Goal: Task Accomplishment & Management: Complete application form

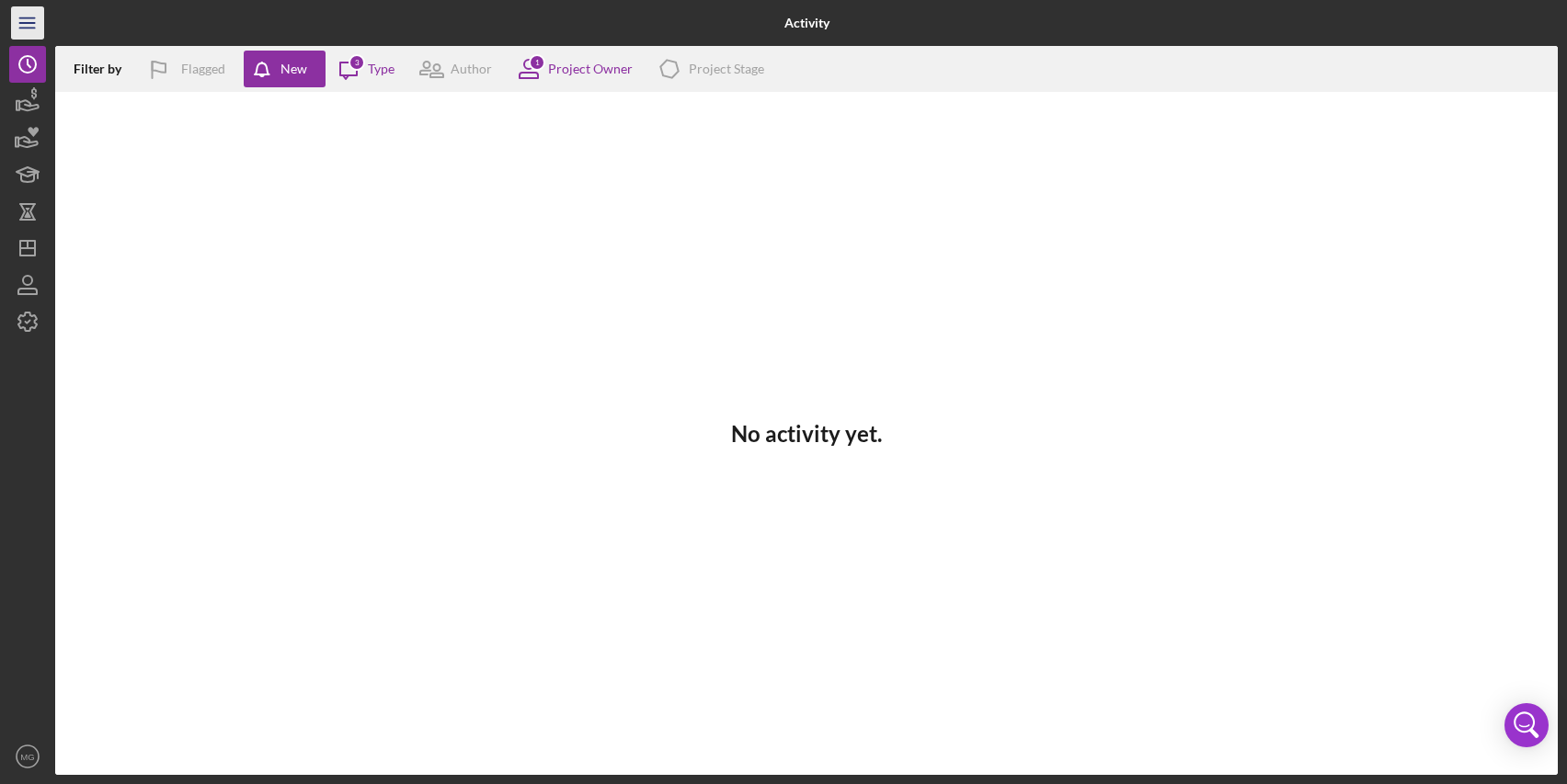
click at [31, 23] on line "button" at bounding box center [27, 23] width 15 height 0
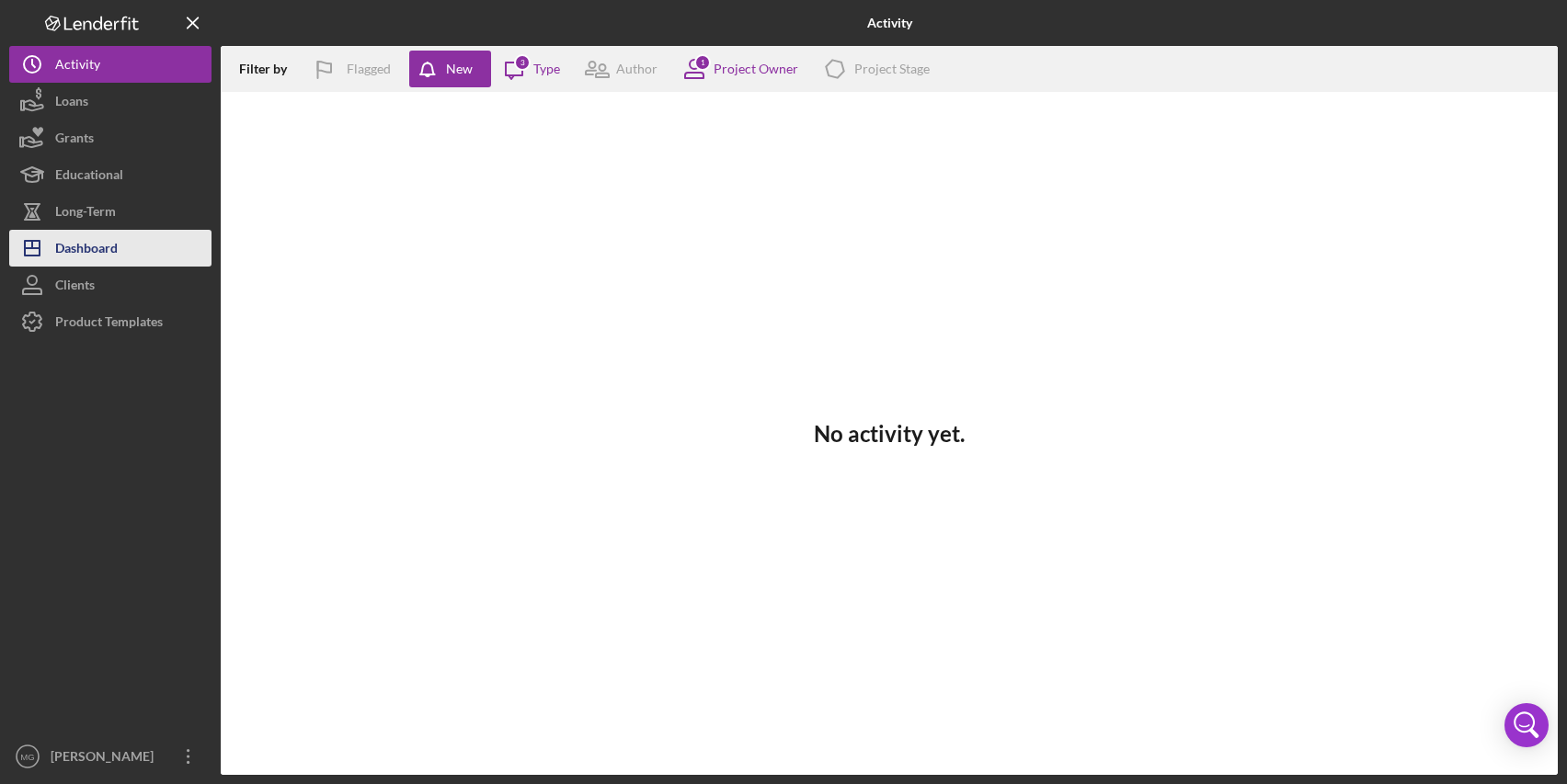
click at [113, 243] on div "Dashboard" at bounding box center [87, 250] width 63 height 42
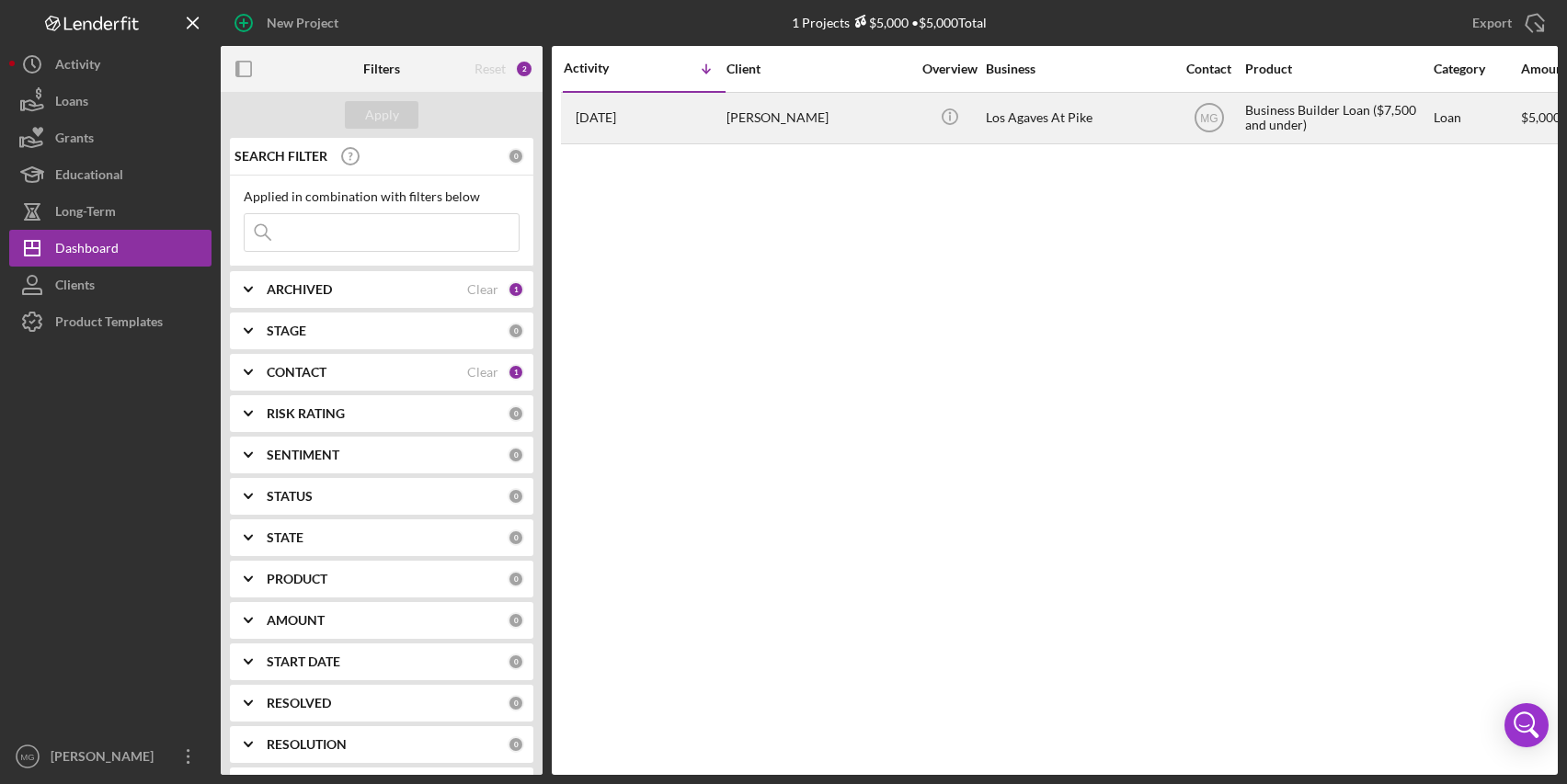
click at [1057, 112] on div "Los Agaves At Pike" at bounding box center [1078, 118] width 184 height 49
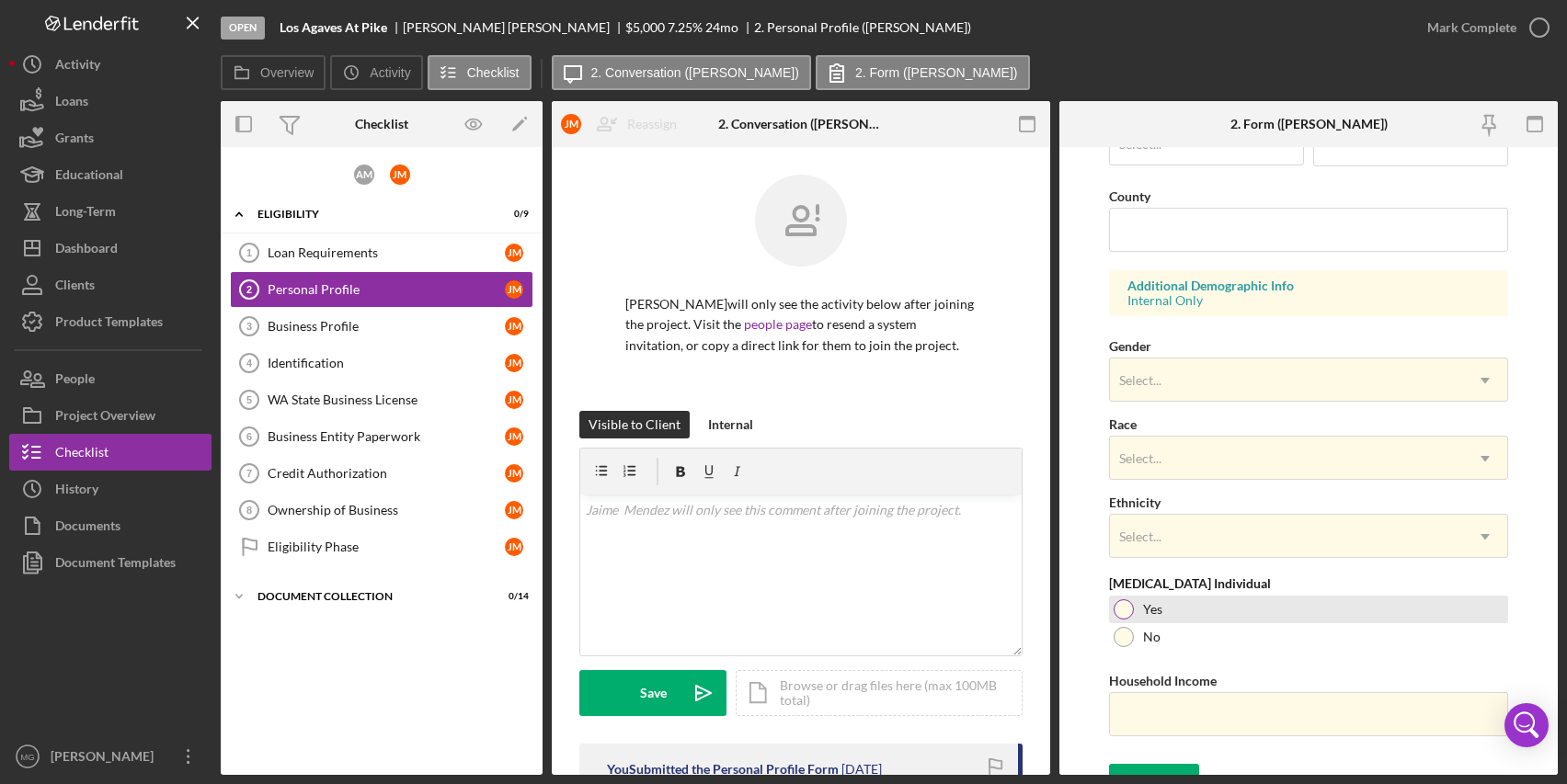
scroll to position [600, 0]
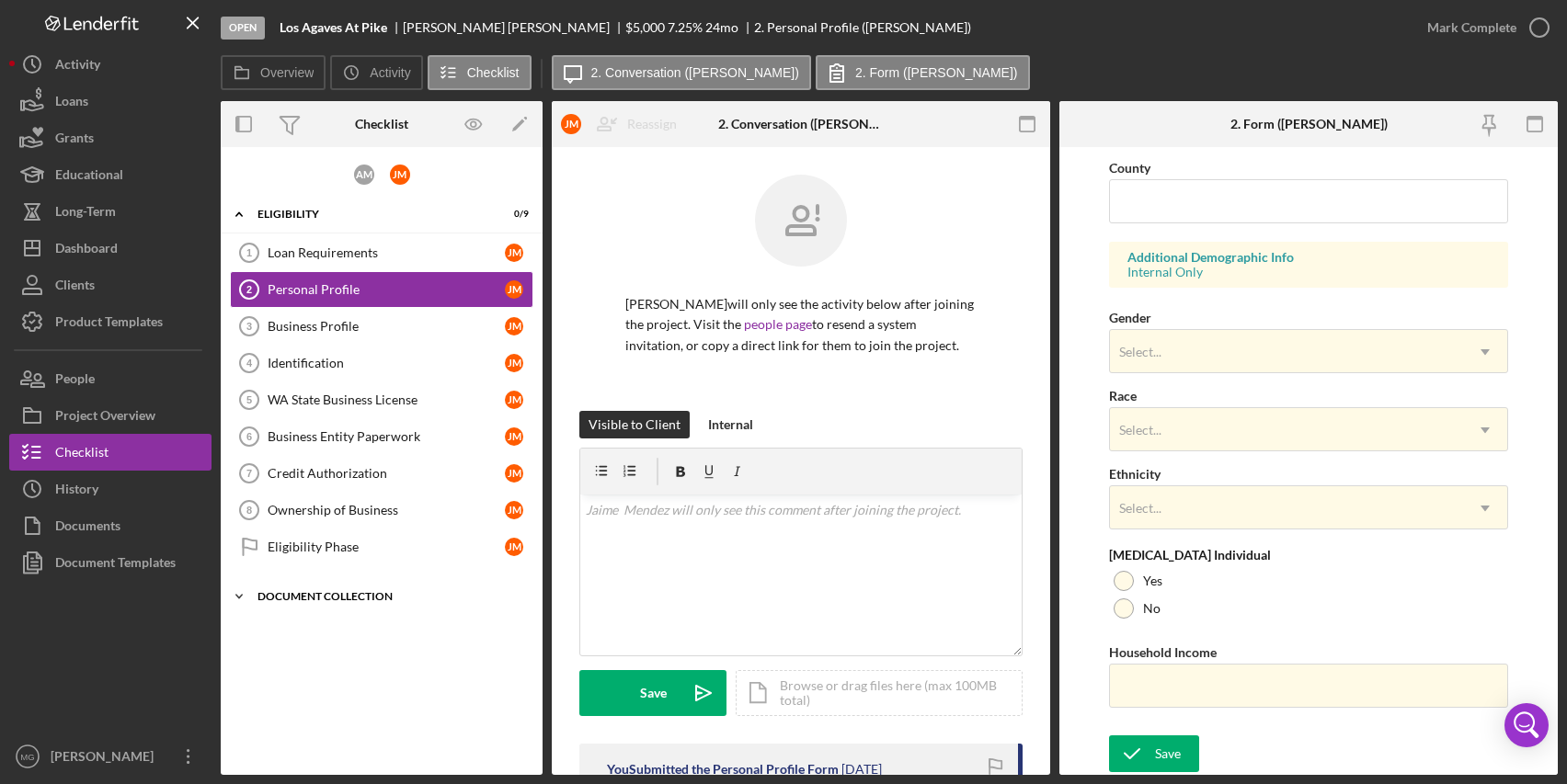
click at [244, 597] on icon "Icon/Expander" at bounding box center [239, 597] width 37 height 37
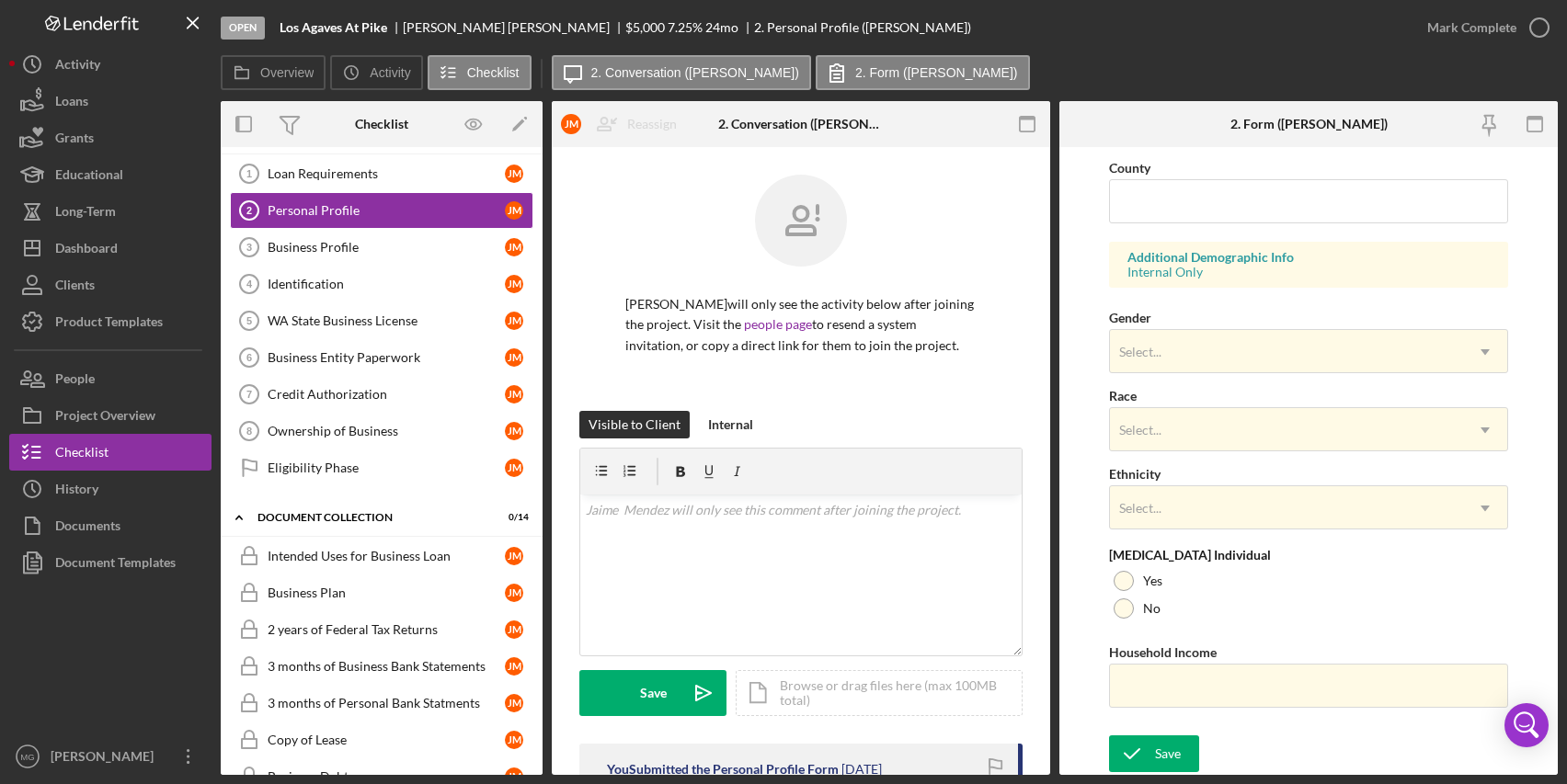
scroll to position [0, 0]
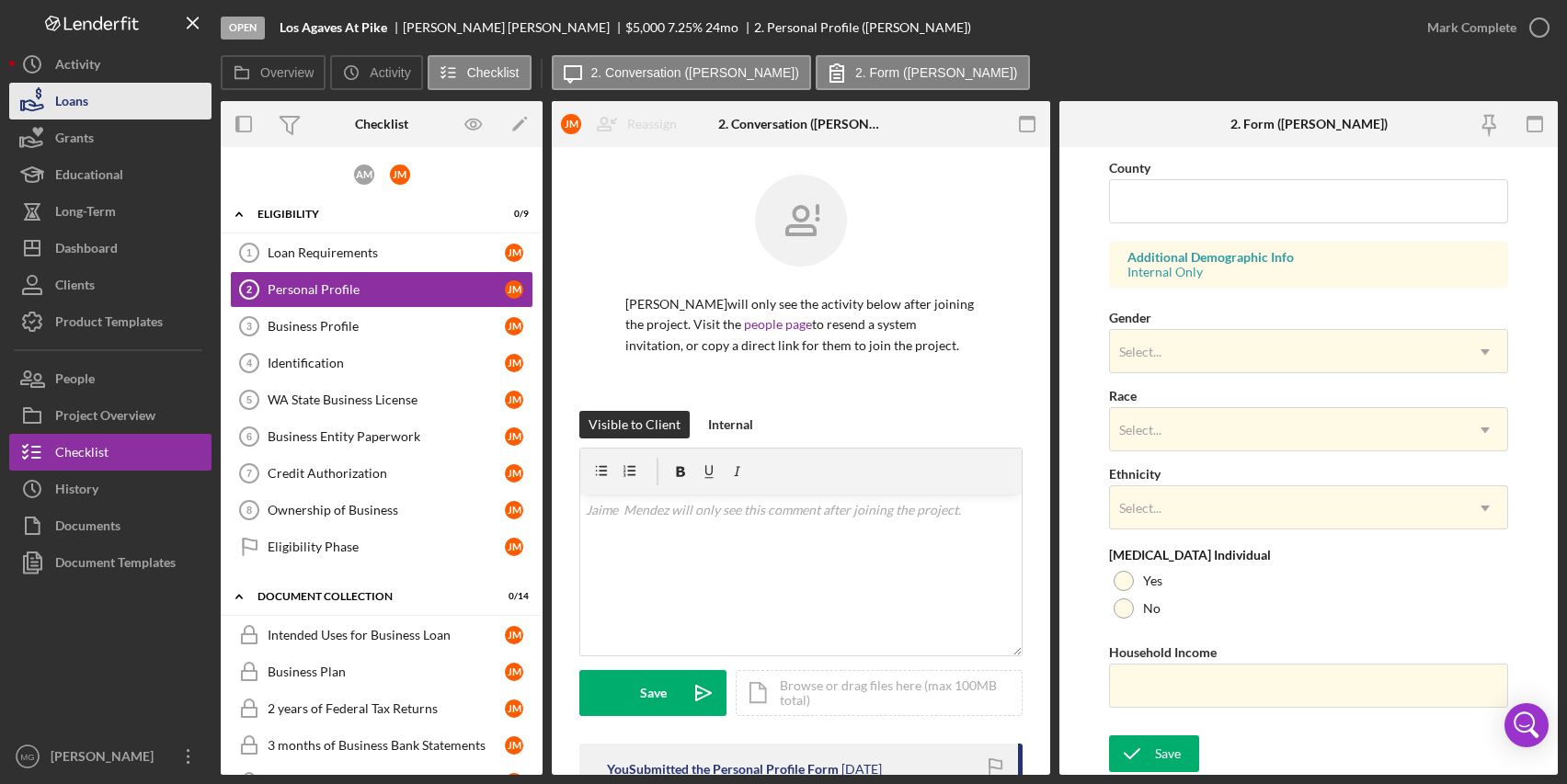
click at [119, 102] on button "Loans" at bounding box center [110, 101] width 203 height 37
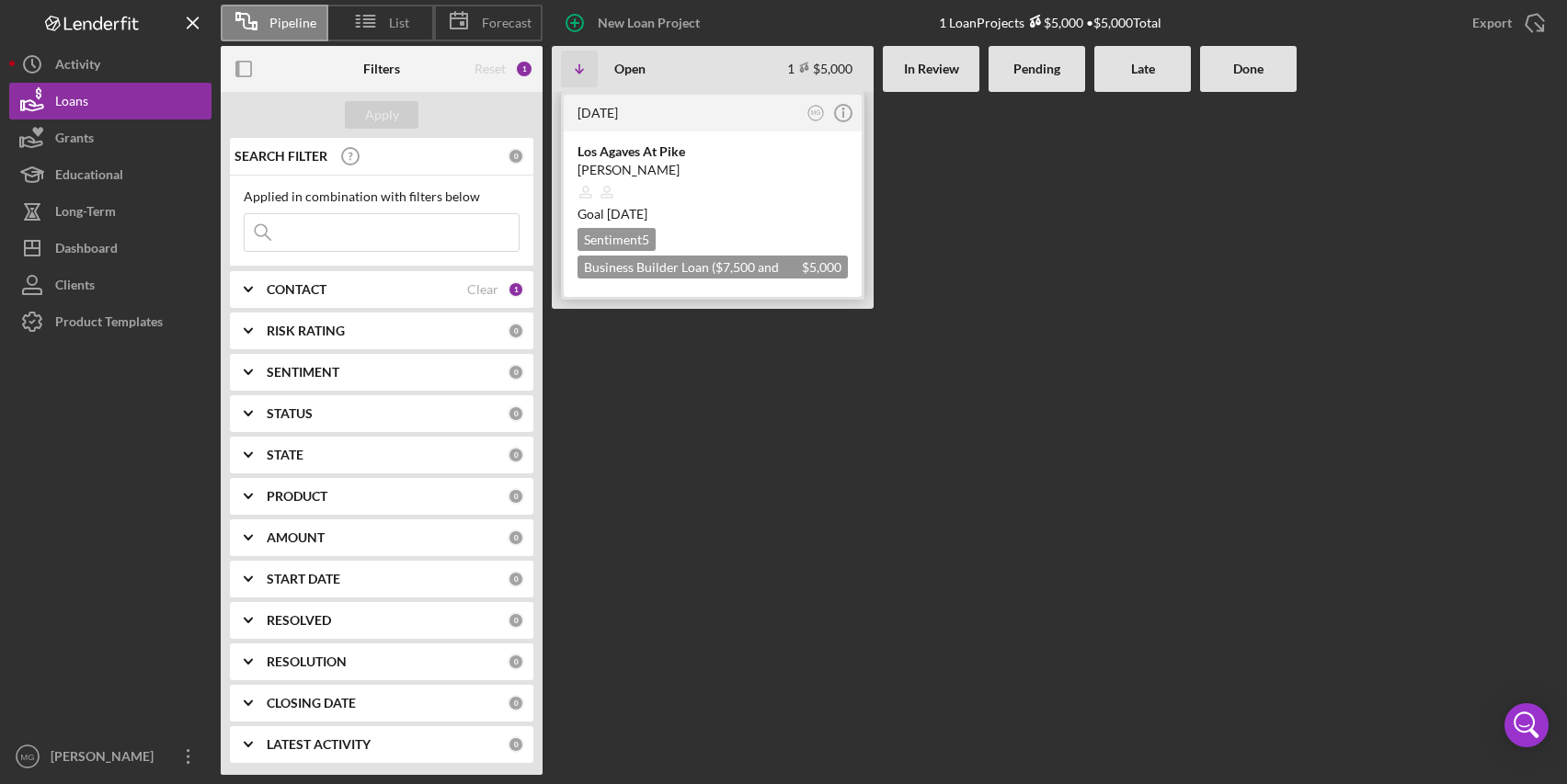
click at [658, 266] on div "Business Builder Loan ($7,500 and under) $5,000 $5,000" at bounding box center [713, 267] width 270 height 23
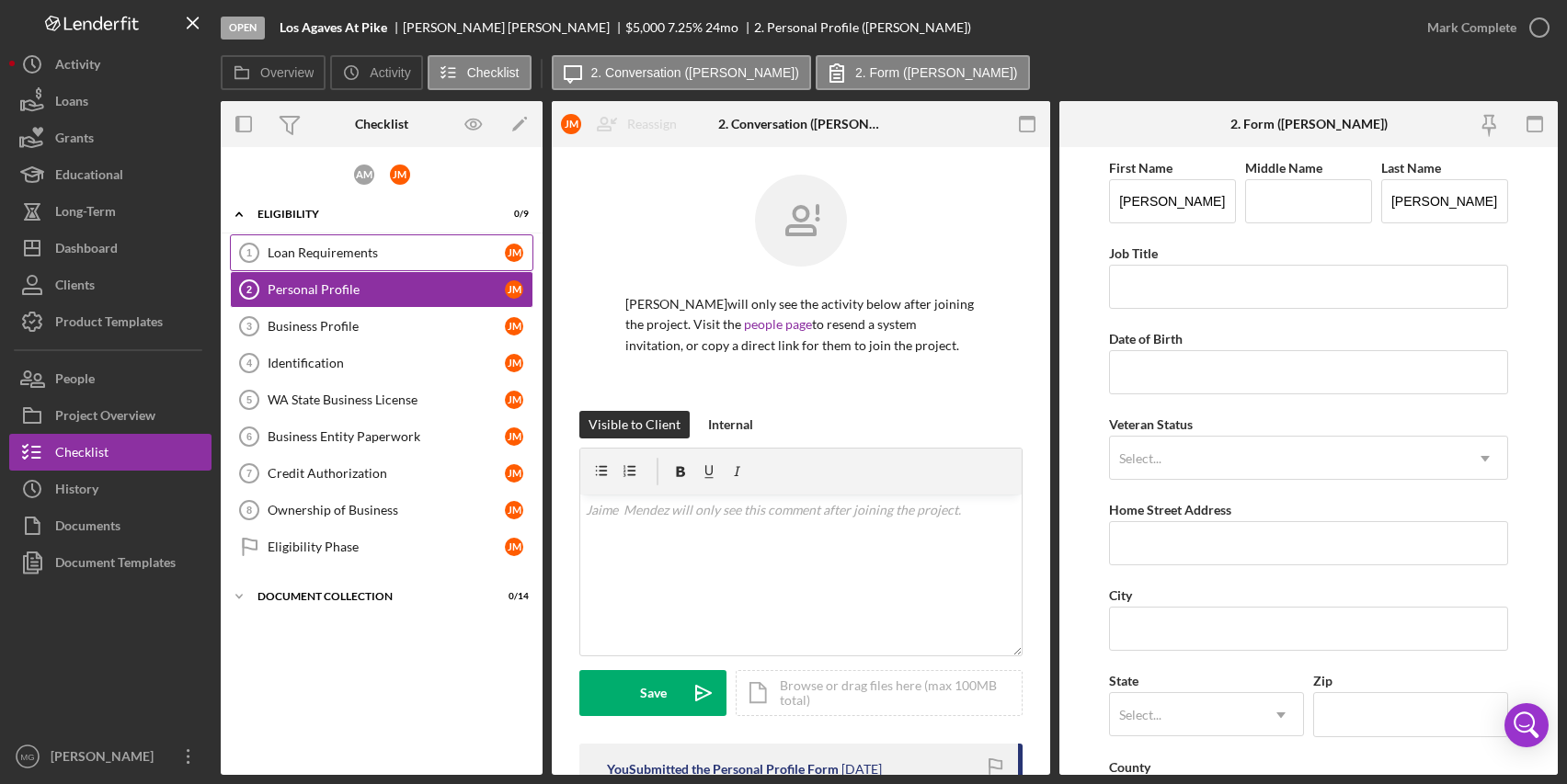
click at [359, 247] on div "Loan Requirements" at bounding box center [386, 253] width 237 height 15
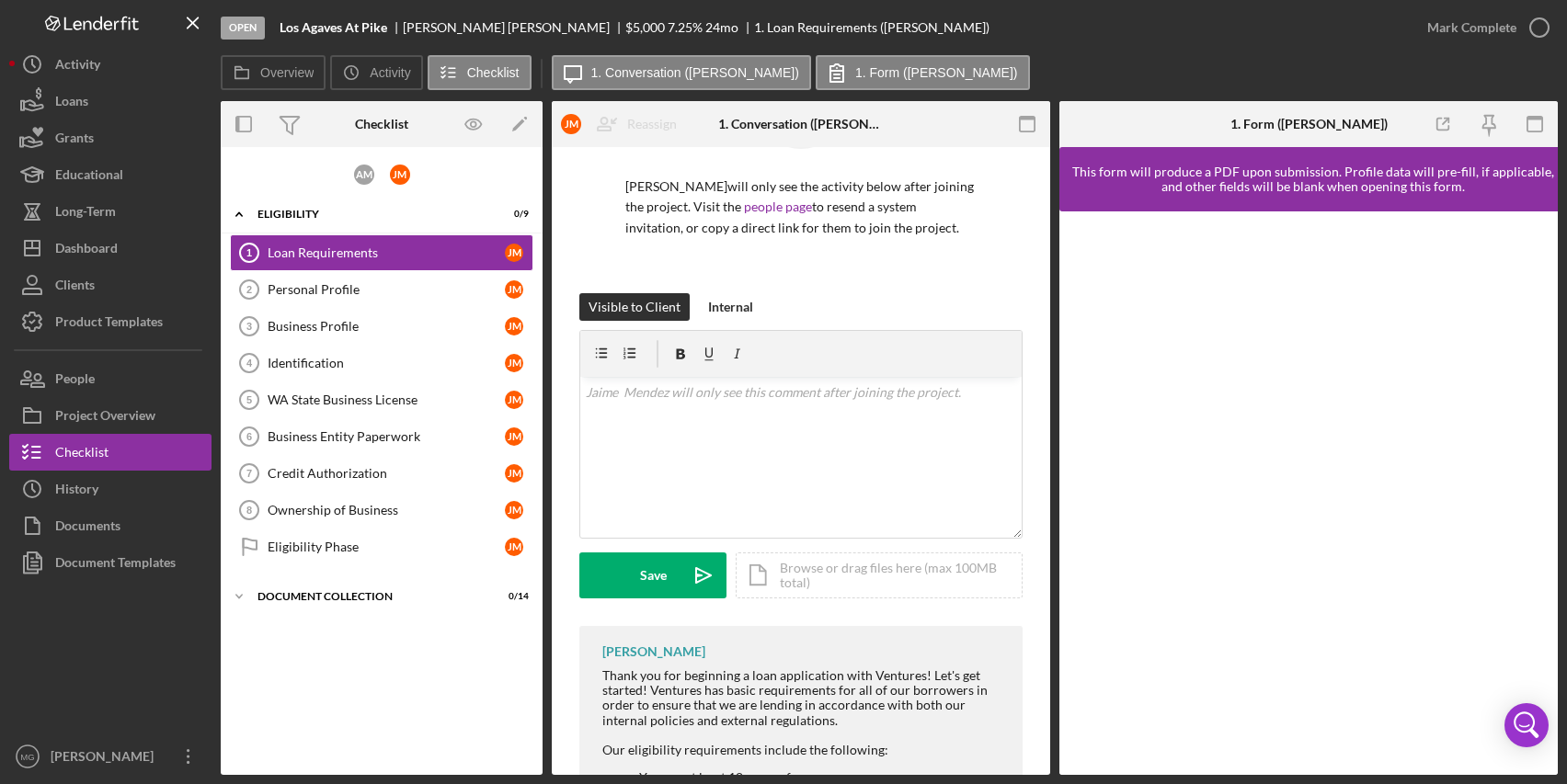
scroll to position [117, 0]
click at [661, 73] on label "1. Conversation ([PERSON_NAME])" at bounding box center [696, 73] width 207 height 15
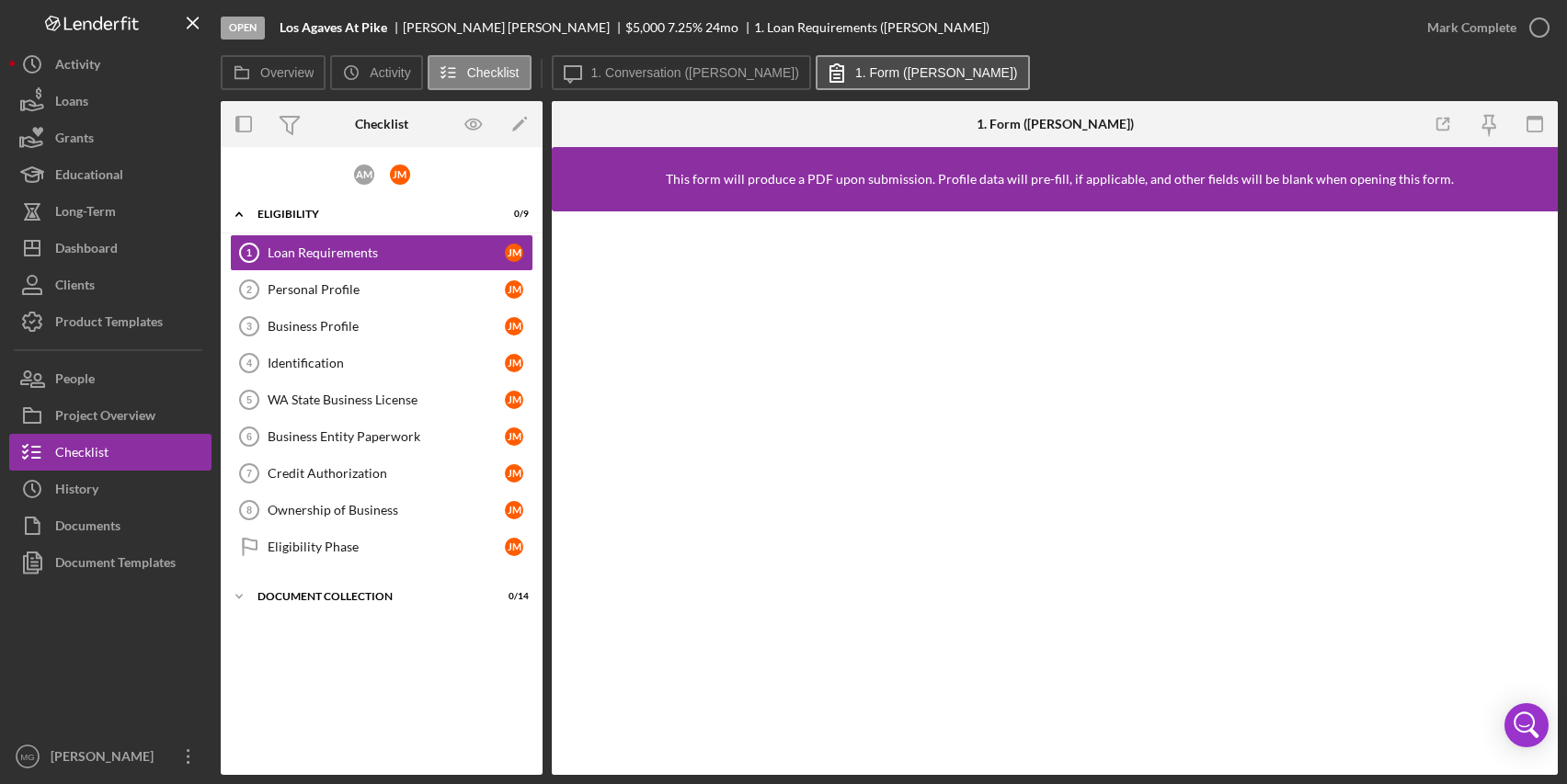
click at [856, 74] on label "1. Form ([PERSON_NAME])" at bounding box center [937, 73] width 163 height 15
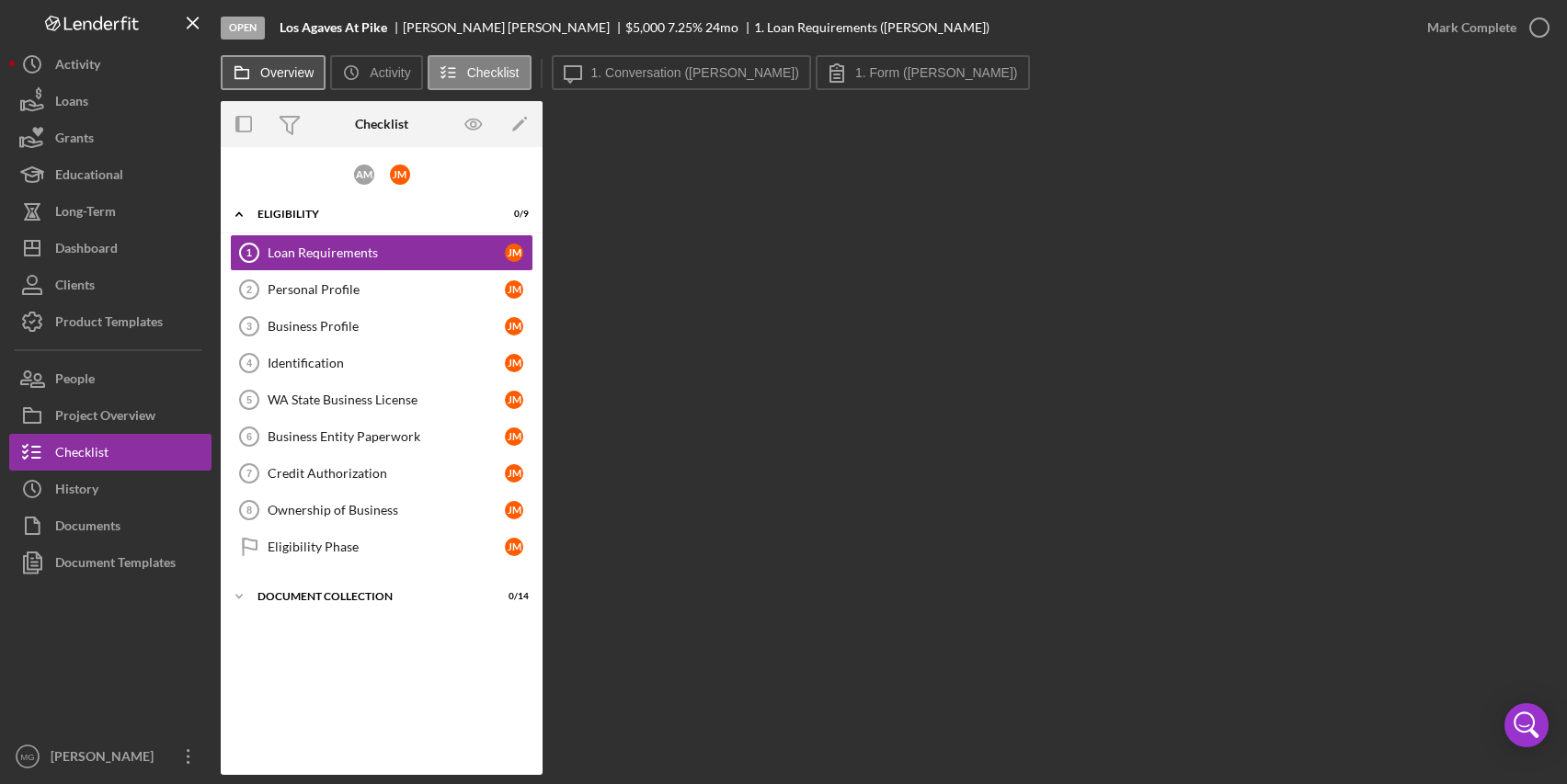
click at [295, 74] on label "Overview" at bounding box center [287, 73] width 54 height 15
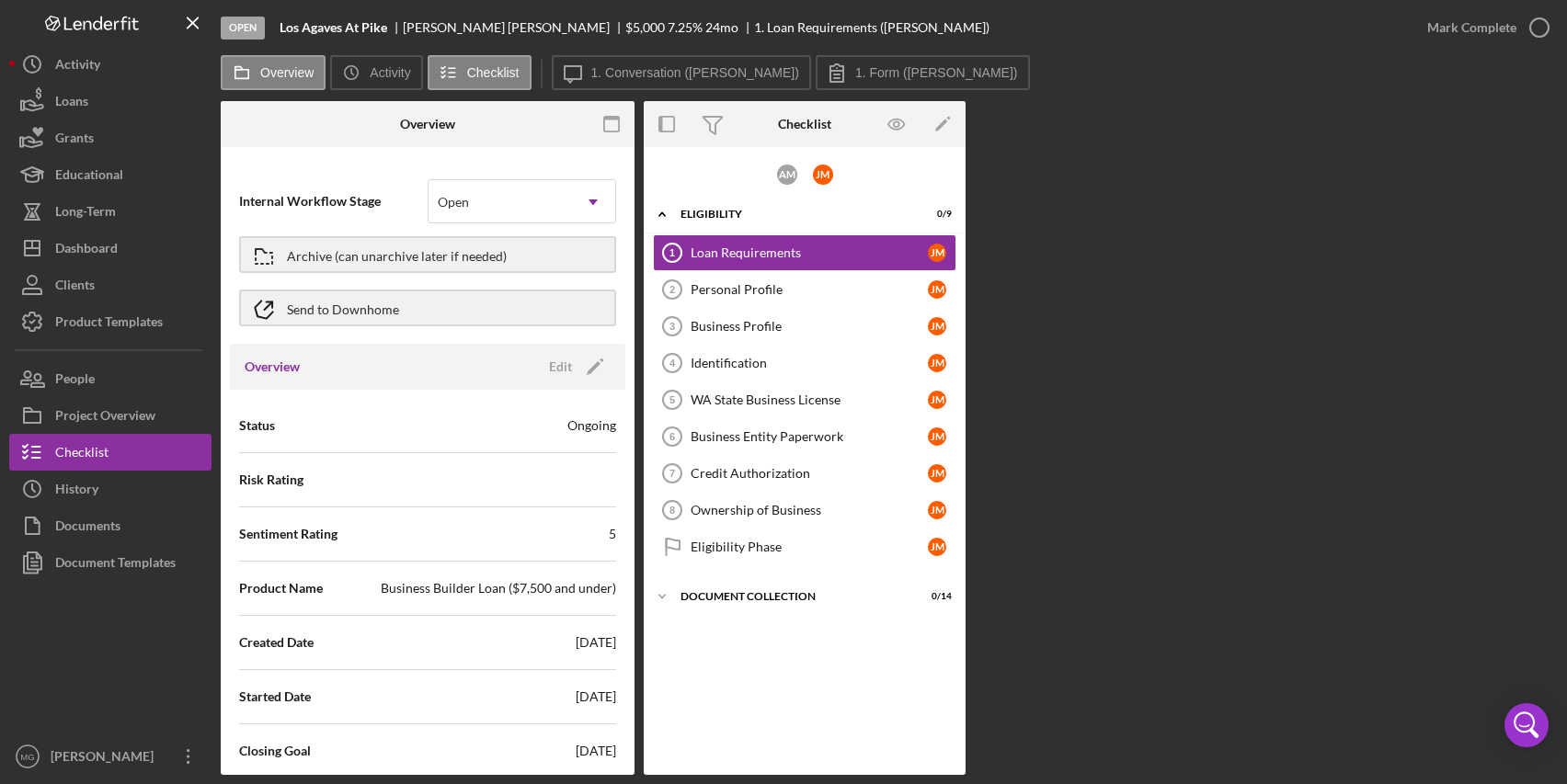
click at [459, 590] on div "Business Builder Loan ($7,500 and under)" at bounding box center [498, 589] width 235 height 19
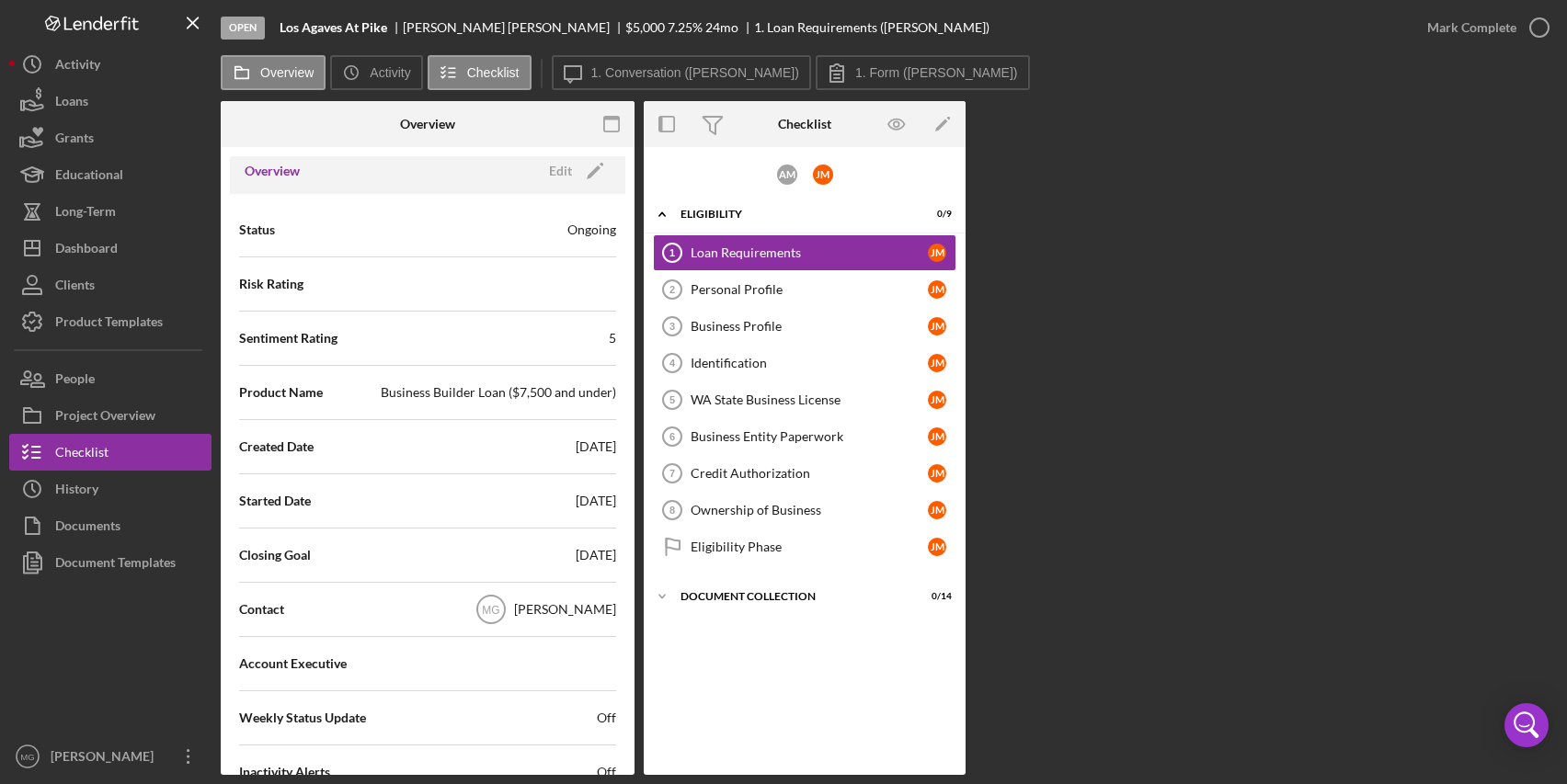
scroll to position [367, 0]
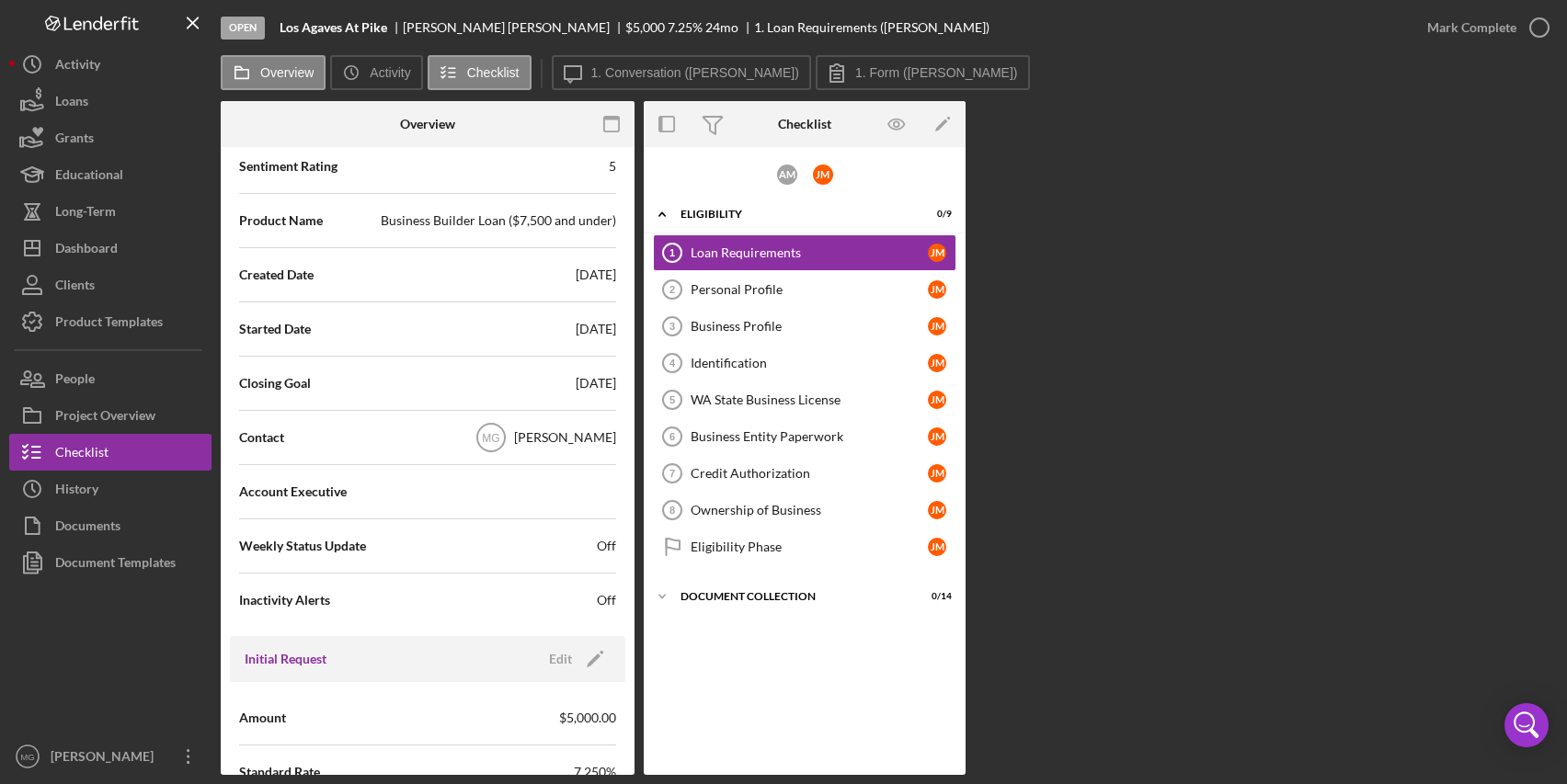
click at [247, 24] on div "Open" at bounding box center [243, 28] width 44 height 23
click at [295, 72] on label "Overview" at bounding box center [287, 73] width 54 height 15
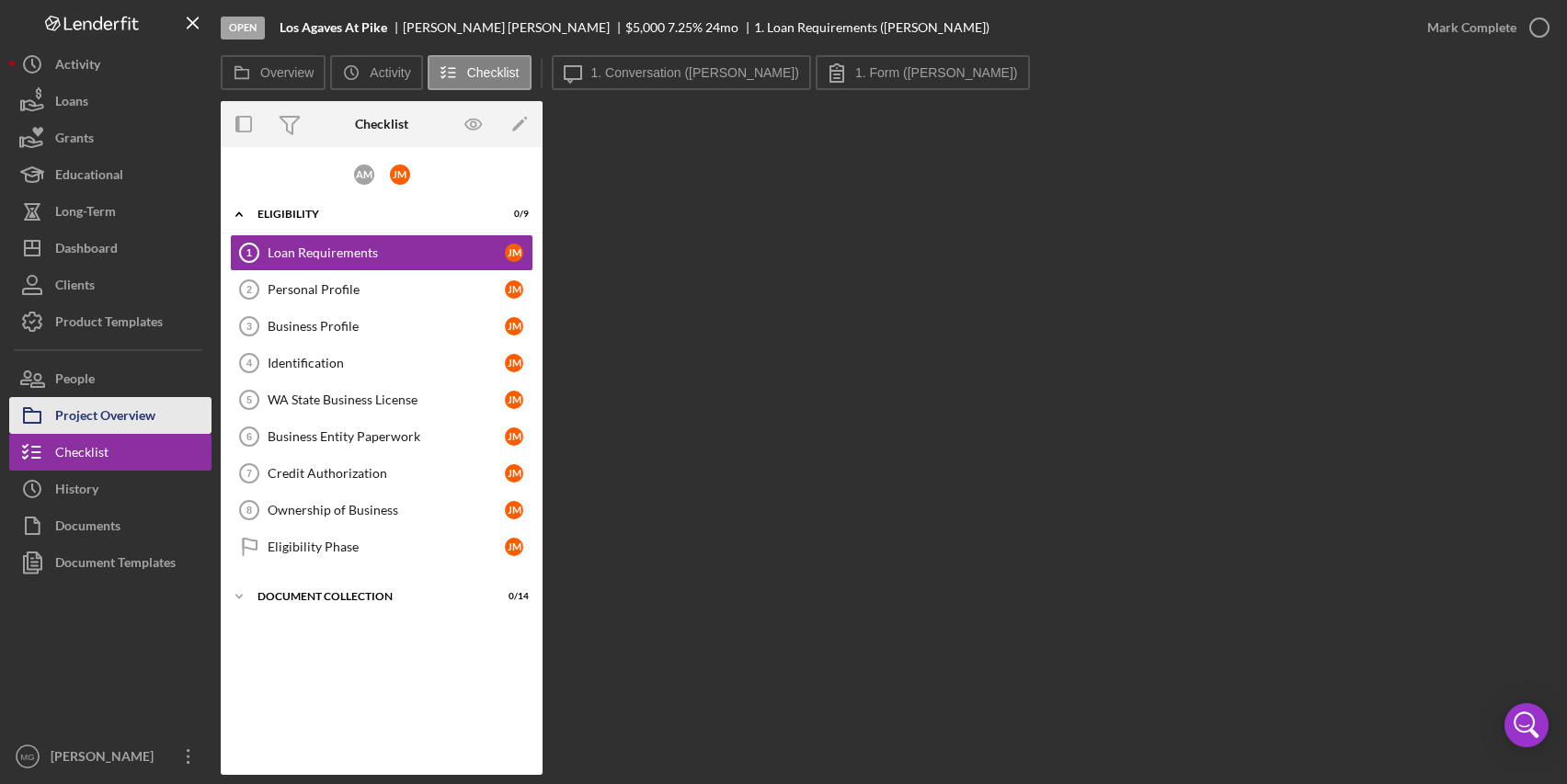
click at [131, 420] on div "Project Overview" at bounding box center [106, 417] width 100 height 42
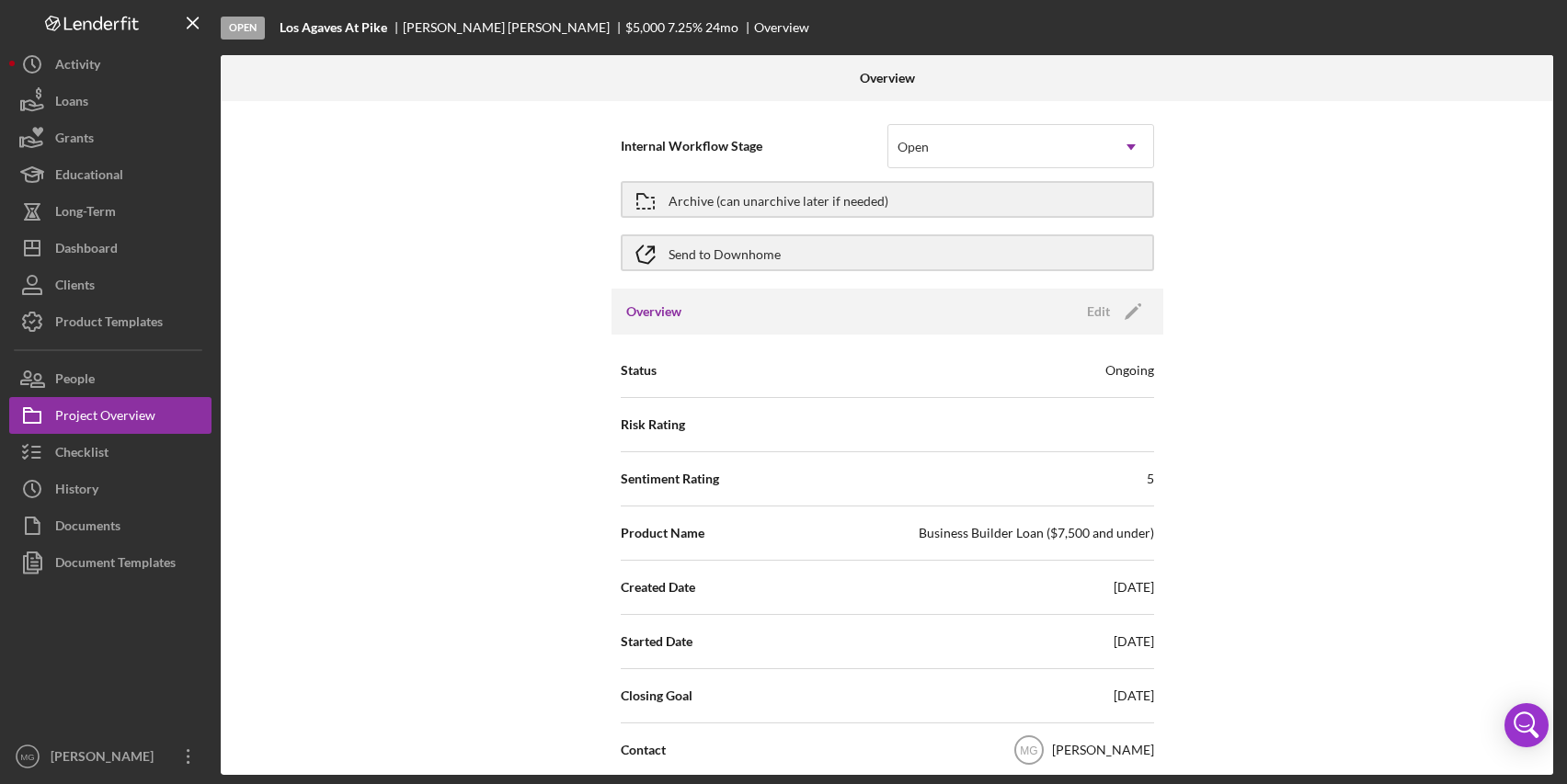
click at [878, 483] on div "Sentiment Rating 5" at bounding box center [887, 479] width 533 height 46
click at [1094, 304] on div "Edit" at bounding box center [1098, 312] width 23 height 28
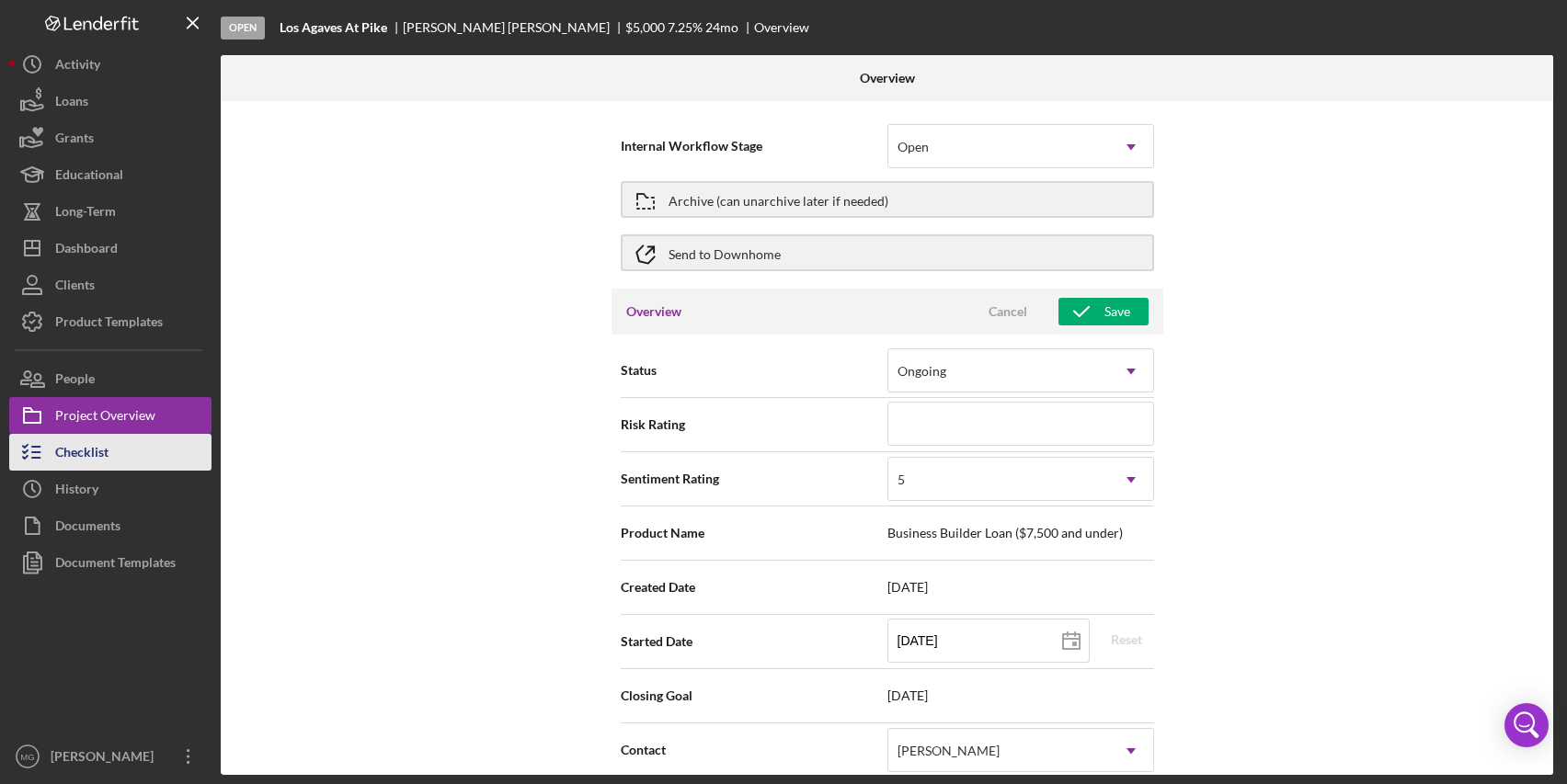
click at [73, 454] on div "Checklist" at bounding box center [82, 454] width 54 height 42
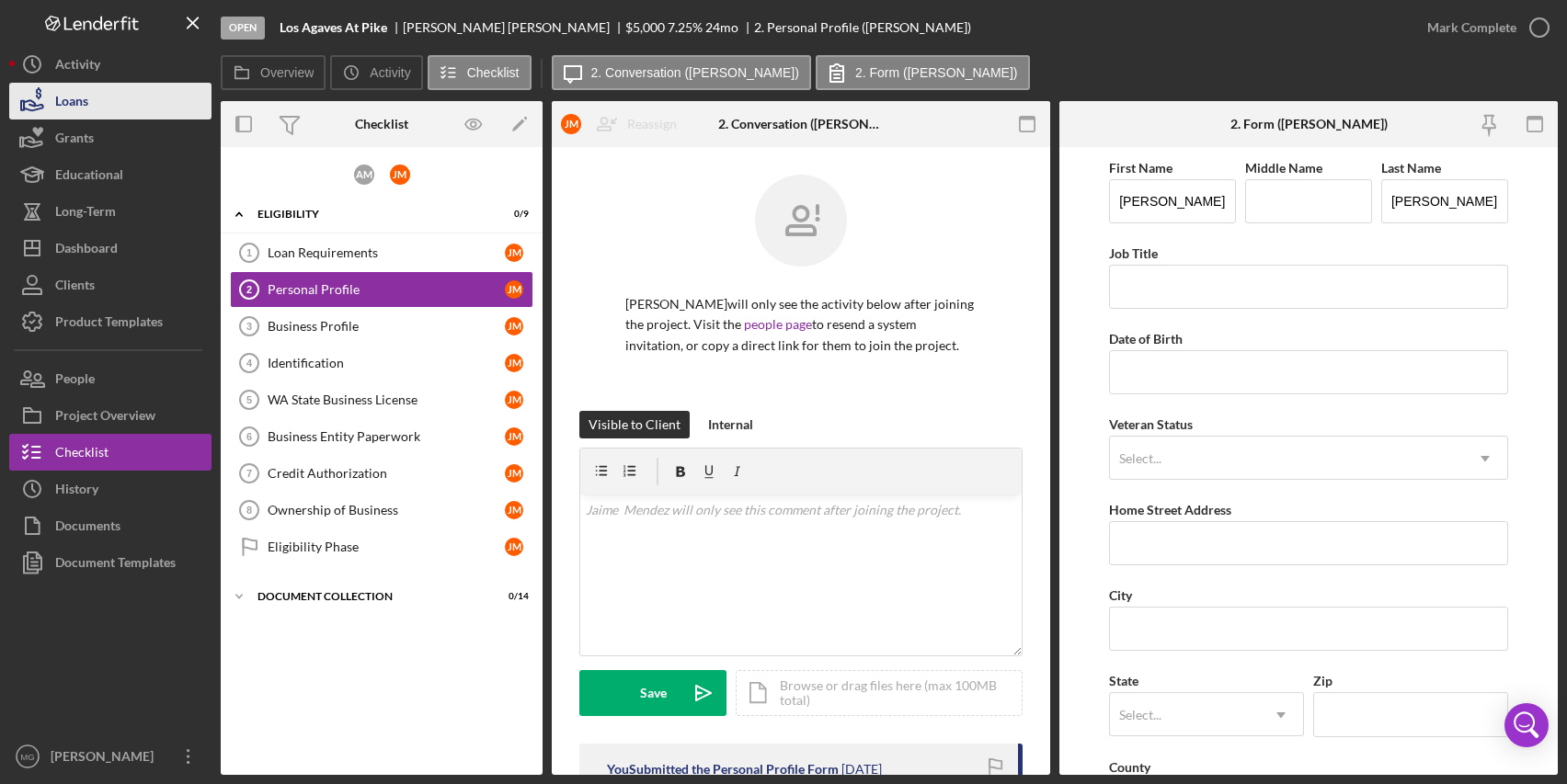
click at [141, 88] on button "Loans" at bounding box center [110, 101] width 203 height 37
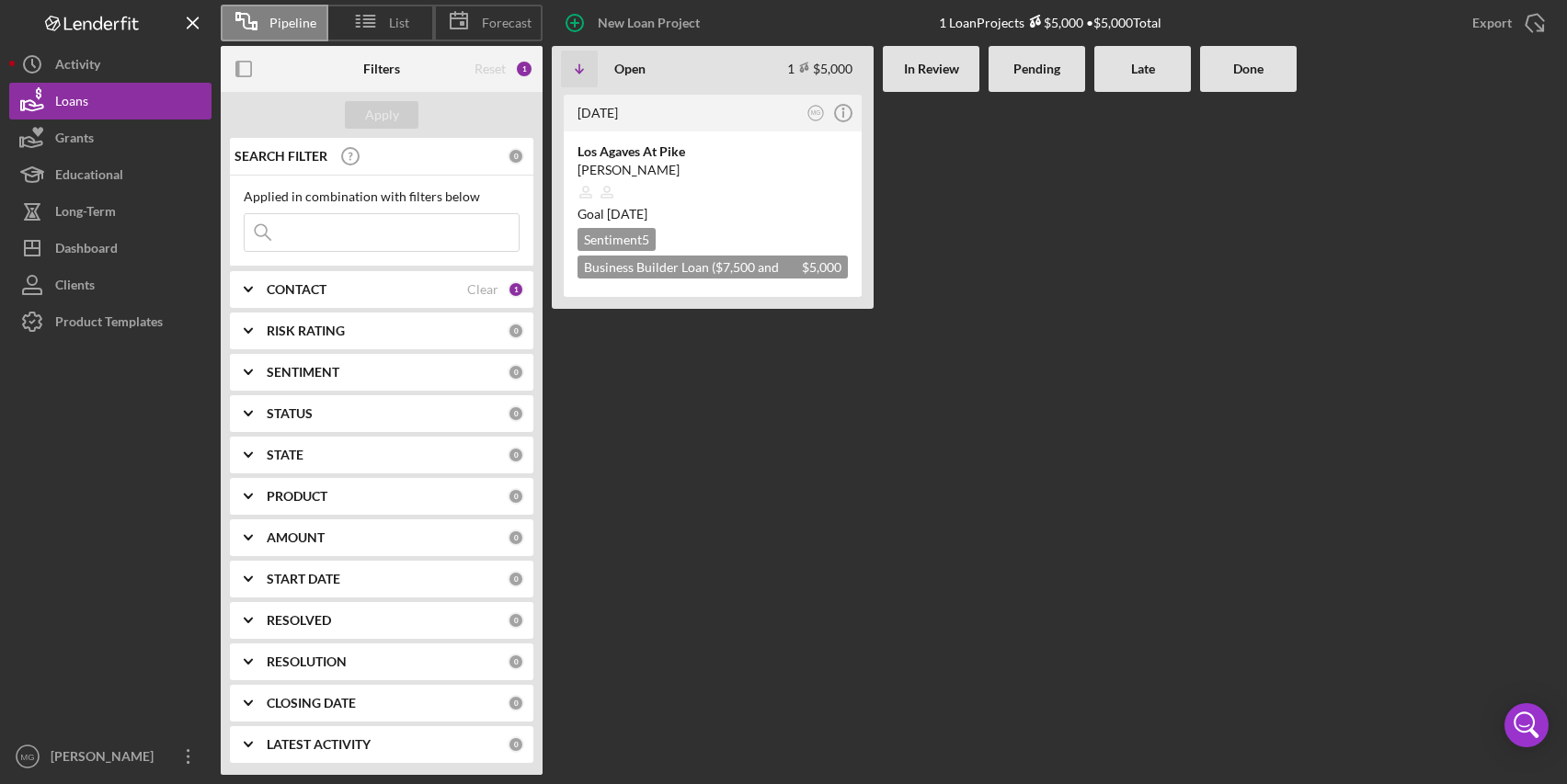
click at [485, 526] on div "AMOUNT 0" at bounding box center [395, 538] width 257 height 37
click at [342, 486] on div "PRODUCT 0" at bounding box center [395, 496] width 257 height 37
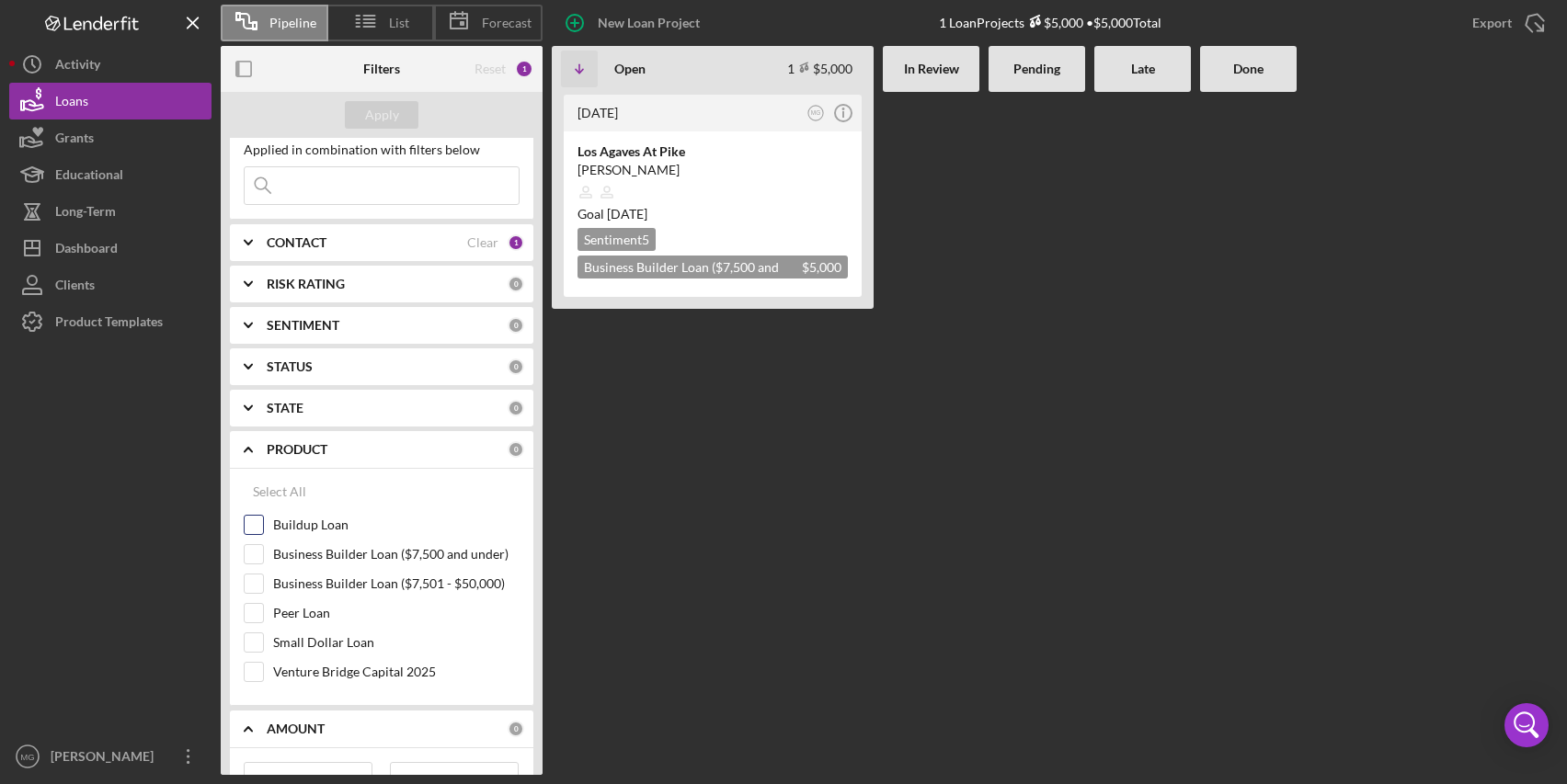
scroll to position [92, 0]
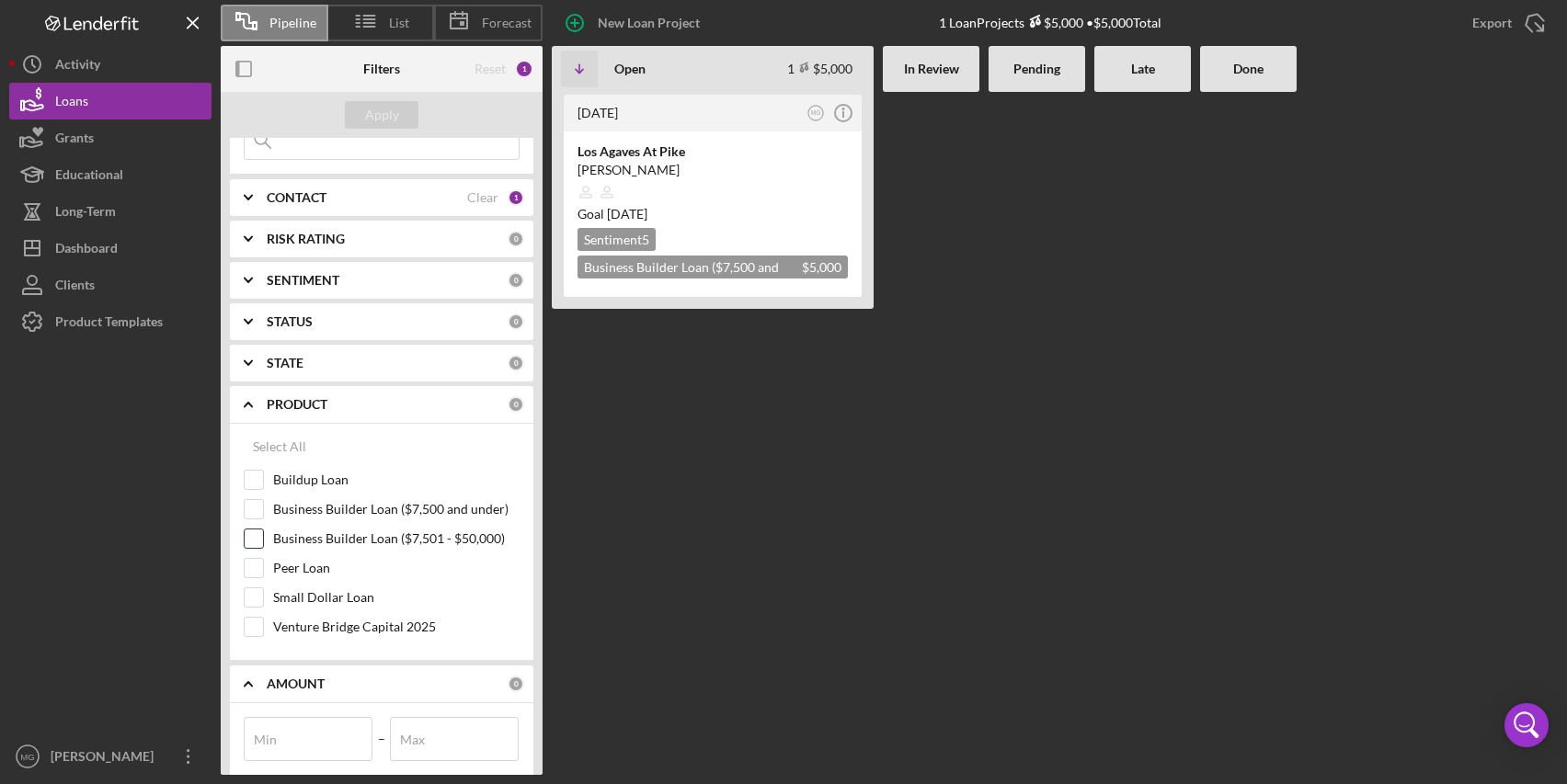
click at [252, 537] on input "Business Builder Loan ($7,501 - $50,000)" at bounding box center [254, 539] width 19 height 19
click at [384, 116] on div "Apply" at bounding box center [382, 115] width 34 height 28
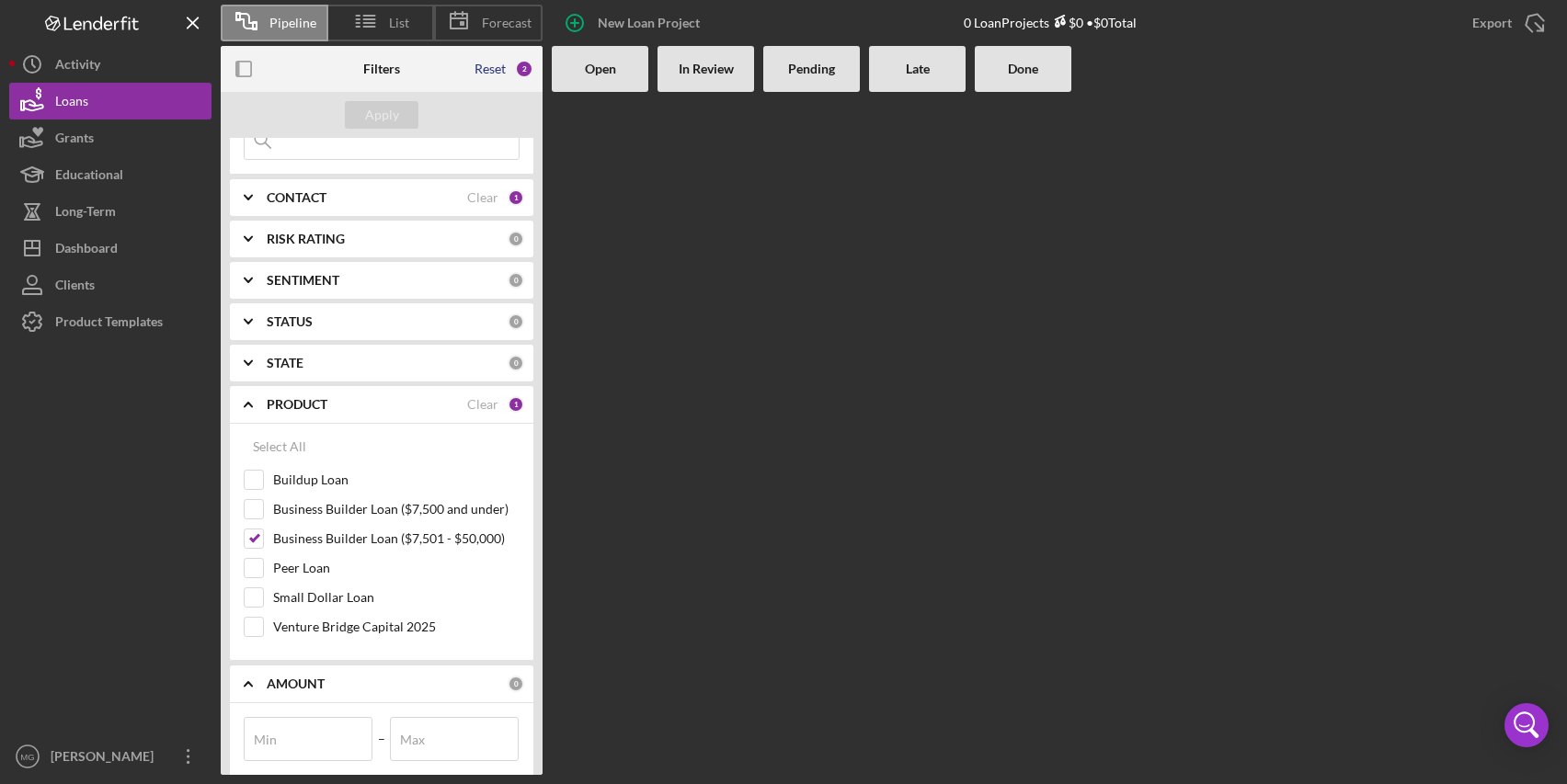
click at [484, 76] on div "Reset" at bounding box center [491, 69] width 31 height 15
checkbox input "false"
click at [492, 72] on div "Reset" at bounding box center [491, 69] width 31 height 15
click at [478, 201] on div "Clear" at bounding box center [483, 198] width 31 height 15
click at [389, 118] on div "Apply" at bounding box center [382, 115] width 34 height 28
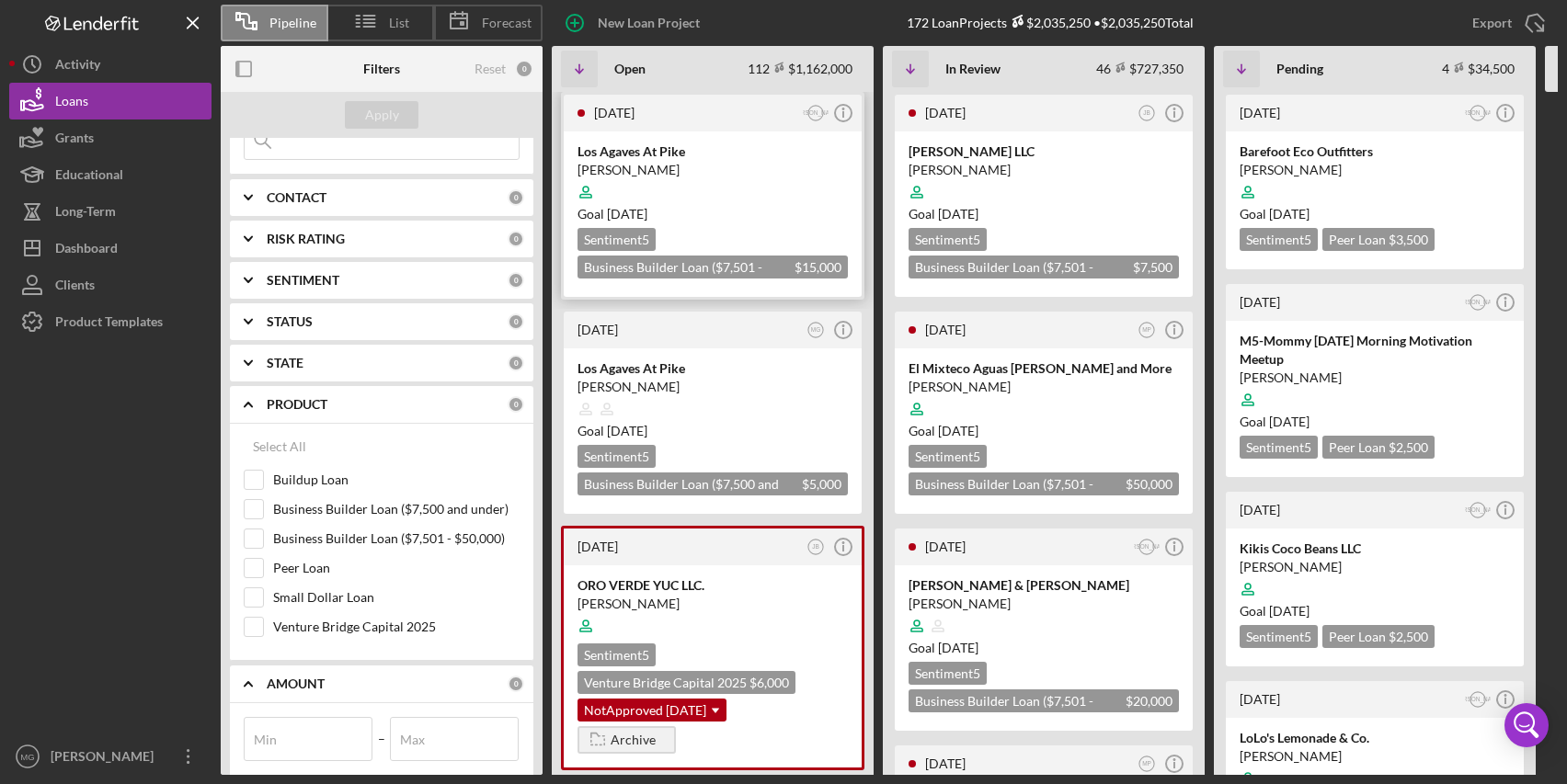
click at [749, 158] on div "Los Agaves At Pike" at bounding box center [713, 152] width 270 height 19
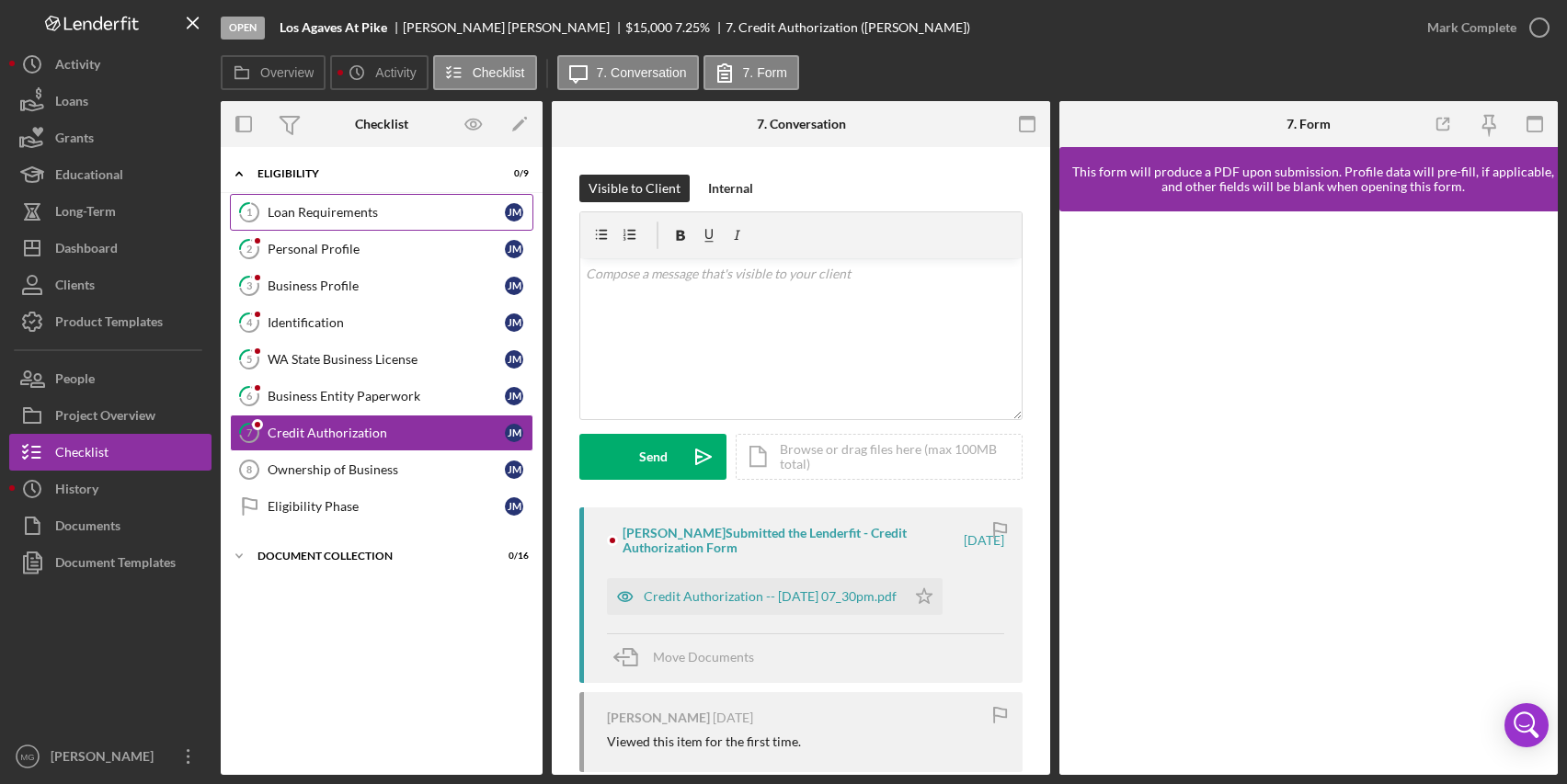
click at [384, 221] on link "1 Loan Requirements [PERSON_NAME]" at bounding box center [382, 213] width 304 height 37
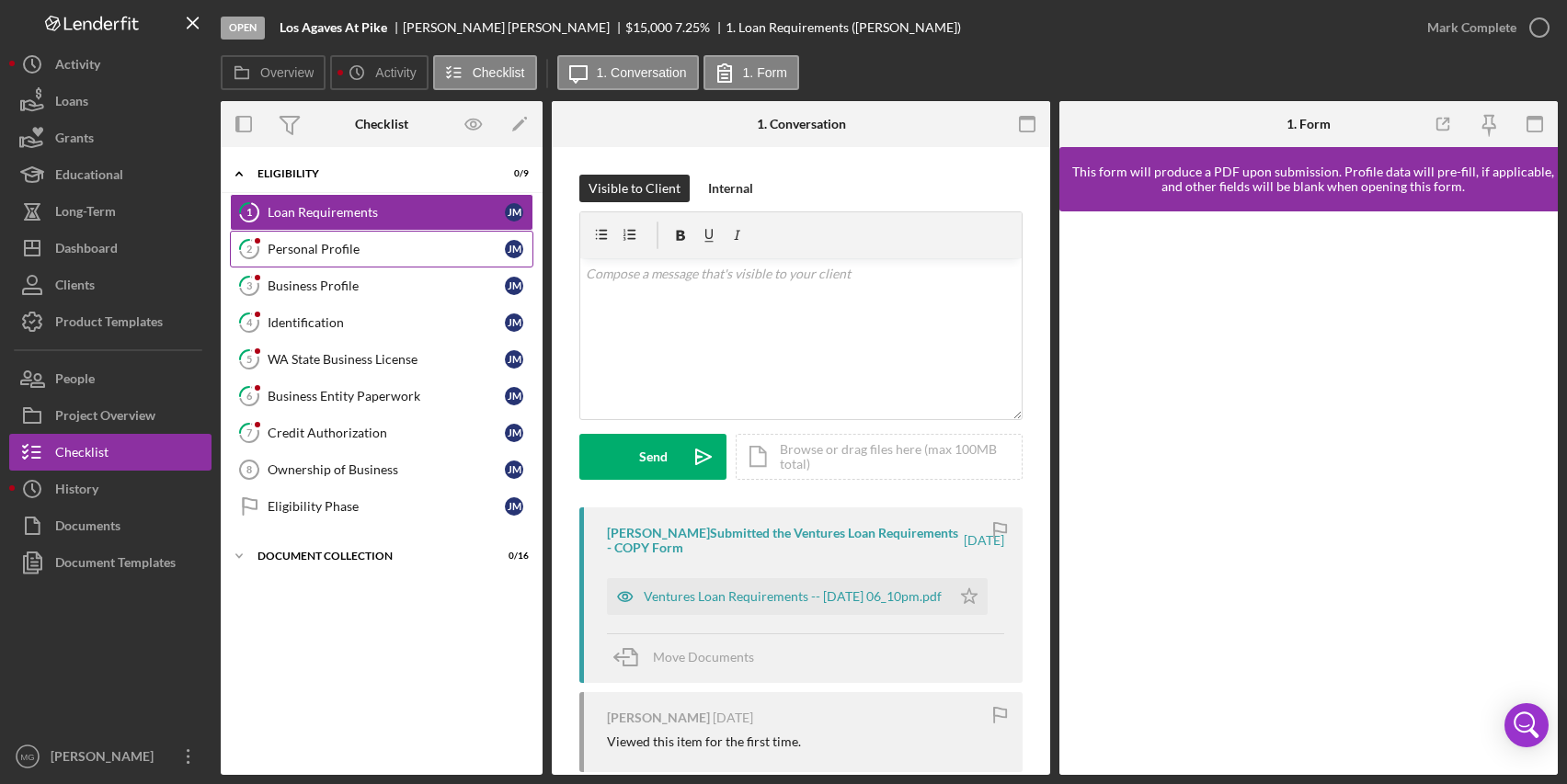
click at [395, 251] on div "Personal Profile" at bounding box center [386, 249] width 237 height 15
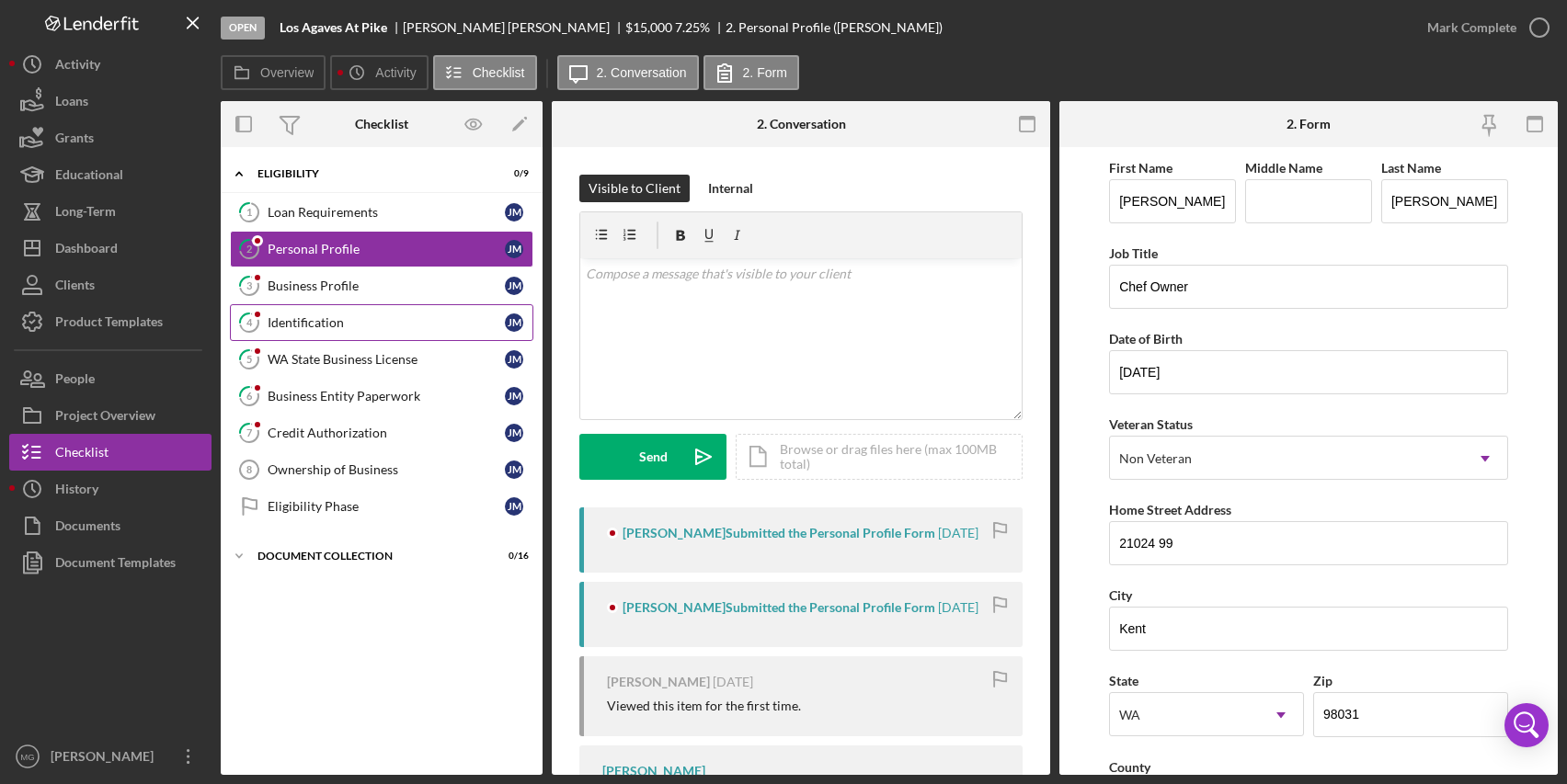
click at [334, 314] on link "4 Identification [PERSON_NAME]" at bounding box center [382, 323] width 304 height 37
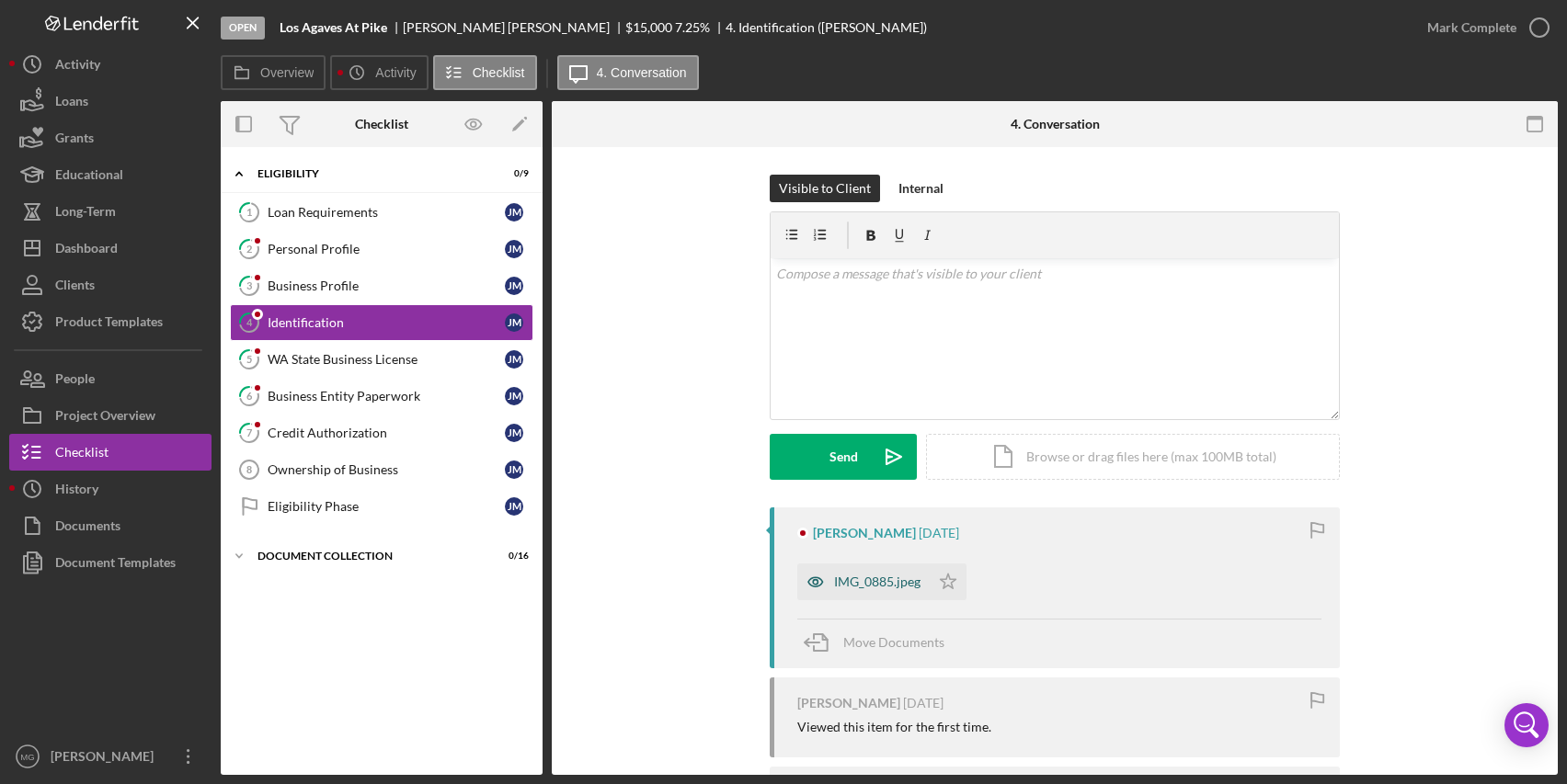
click at [899, 578] on div "IMG_0885.jpeg" at bounding box center [877, 582] width 86 height 15
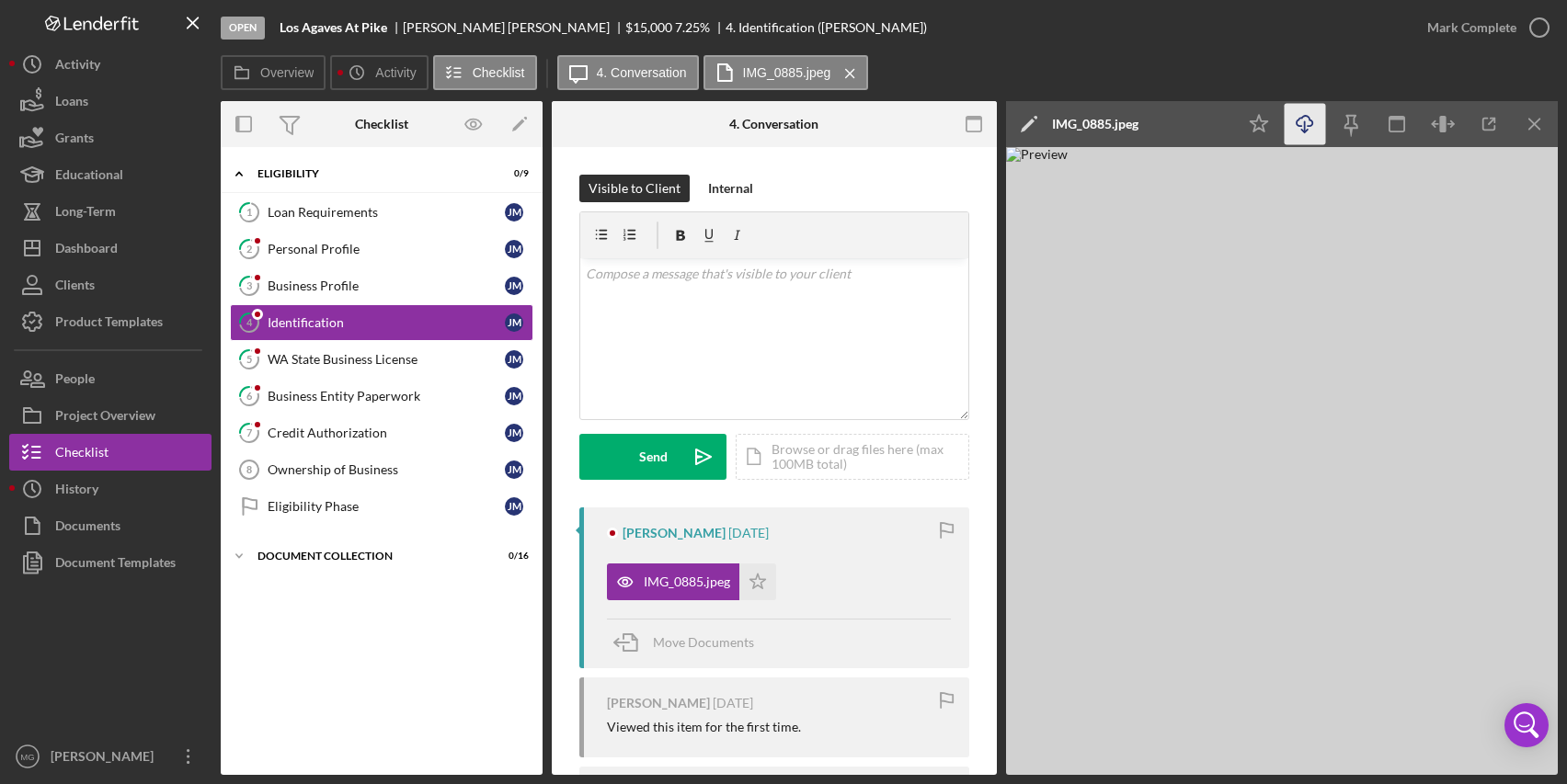
click at [1305, 124] on line "button" at bounding box center [1305, 126] width 0 height 10
click at [313, 253] on div "Personal Profile" at bounding box center [386, 249] width 237 height 15
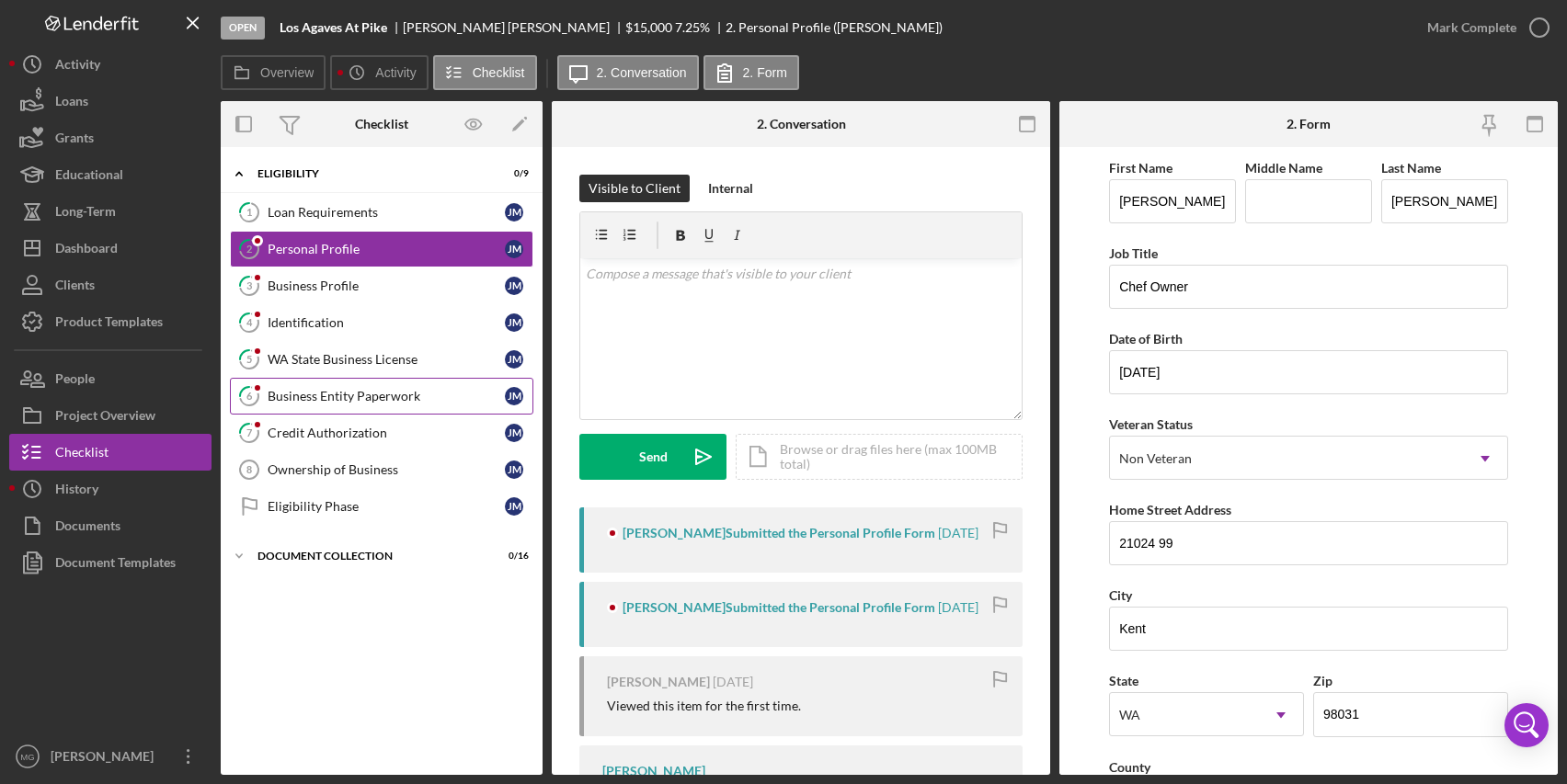
click at [338, 389] on div "Business Entity Paperwork" at bounding box center [386, 396] width 237 height 15
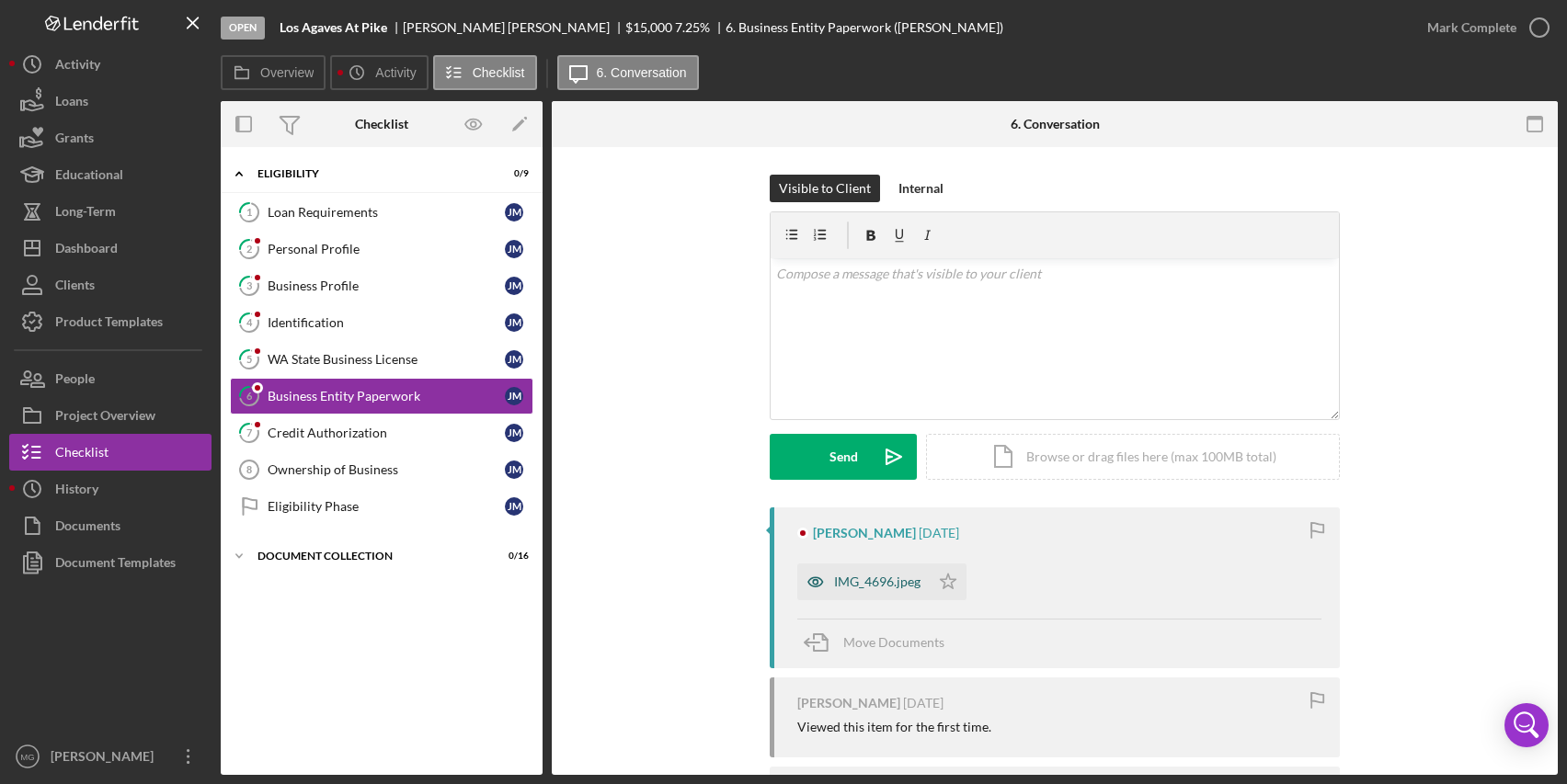
click at [913, 579] on div "IMG_4696.jpeg" at bounding box center [877, 582] width 86 height 15
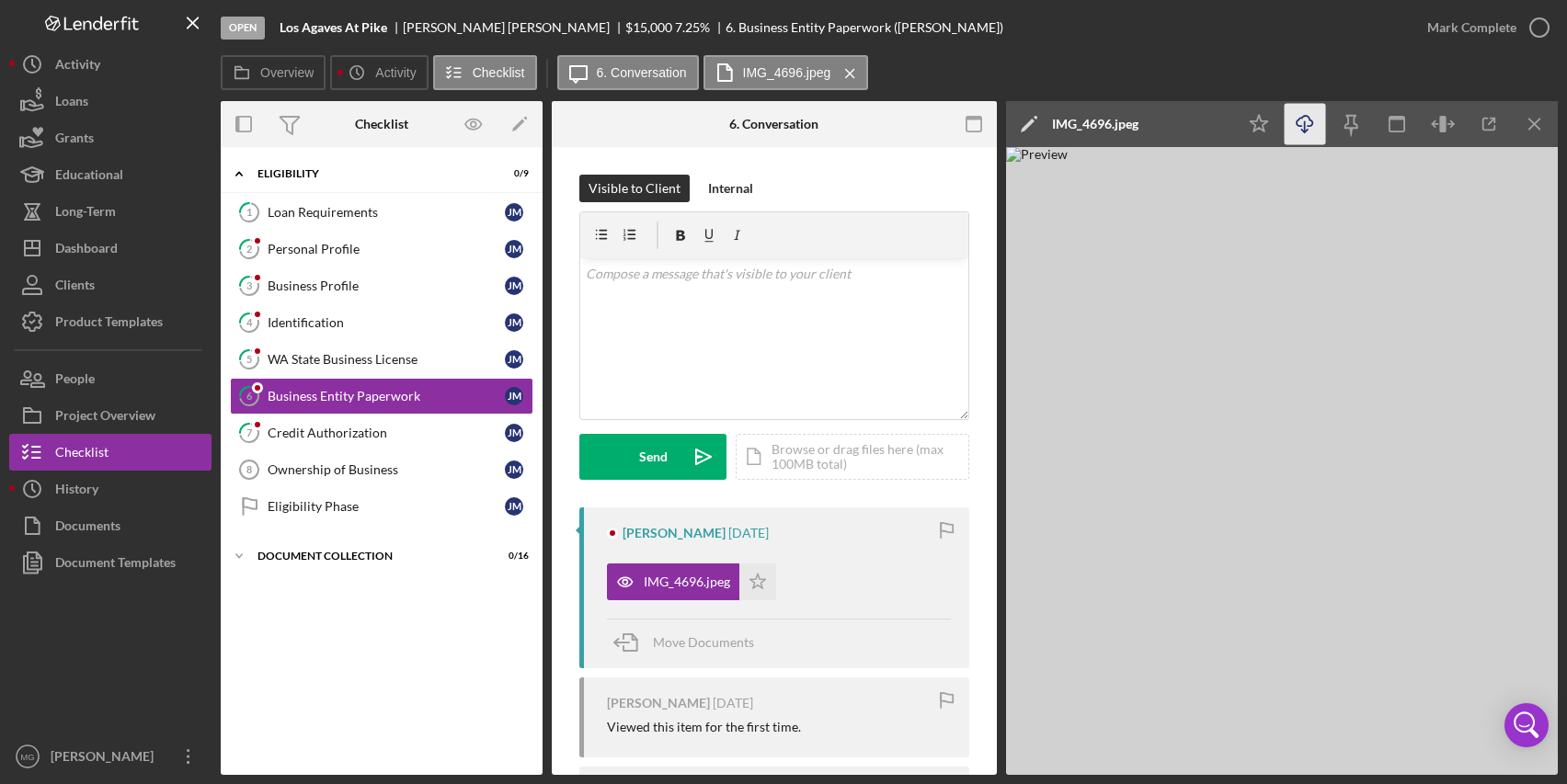
click at [1298, 119] on icon "button" at bounding box center [1304, 120] width 16 height 10
click at [335, 434] on div "Credit Authorization" at bounding box center [386, 433] width 237 height 15
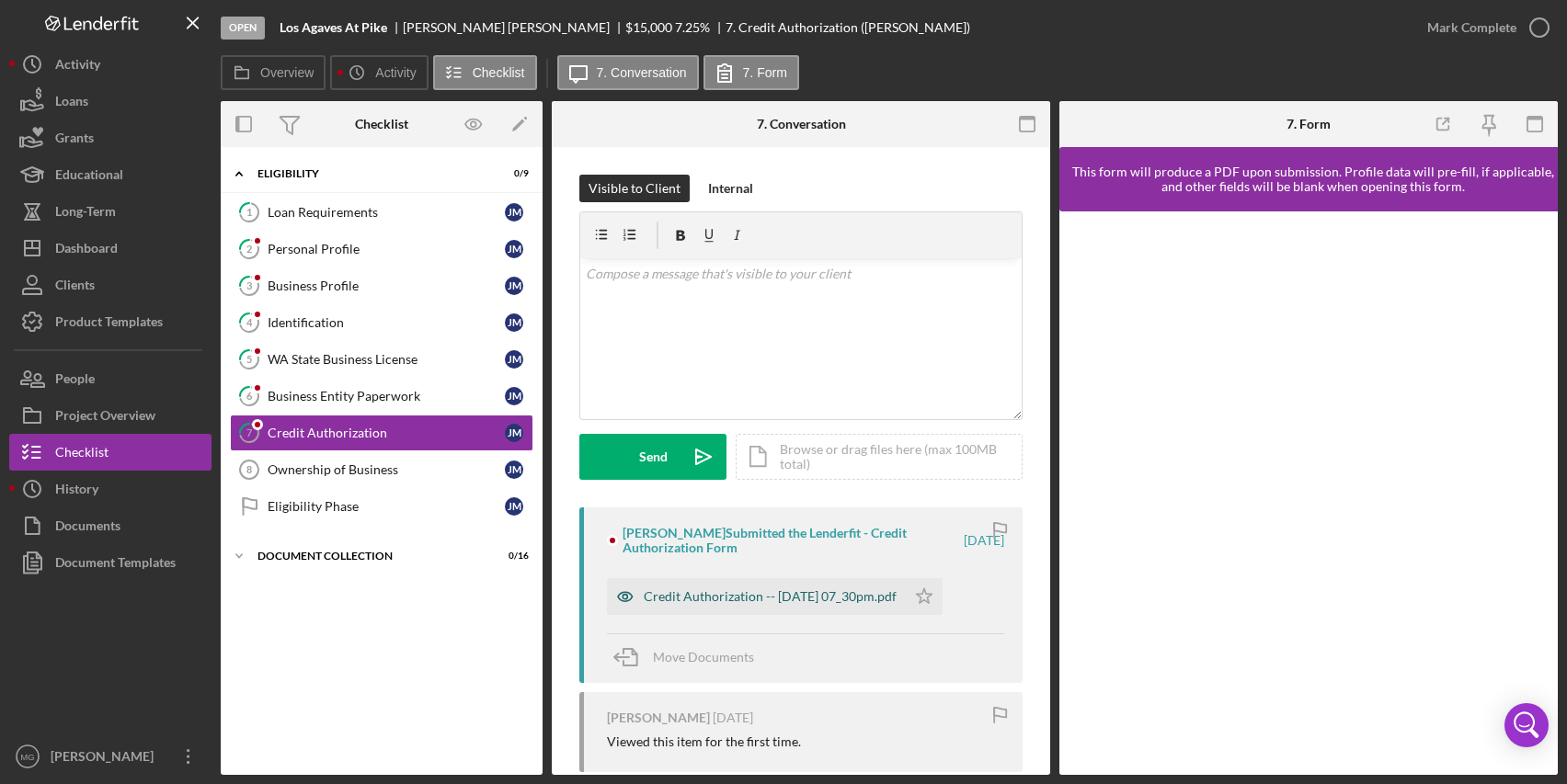
click at [828, 602] on div "Credit Authorization -- [DATE] 07_30pm.pdf" at bounding box center [770, 597] width 253 height 15
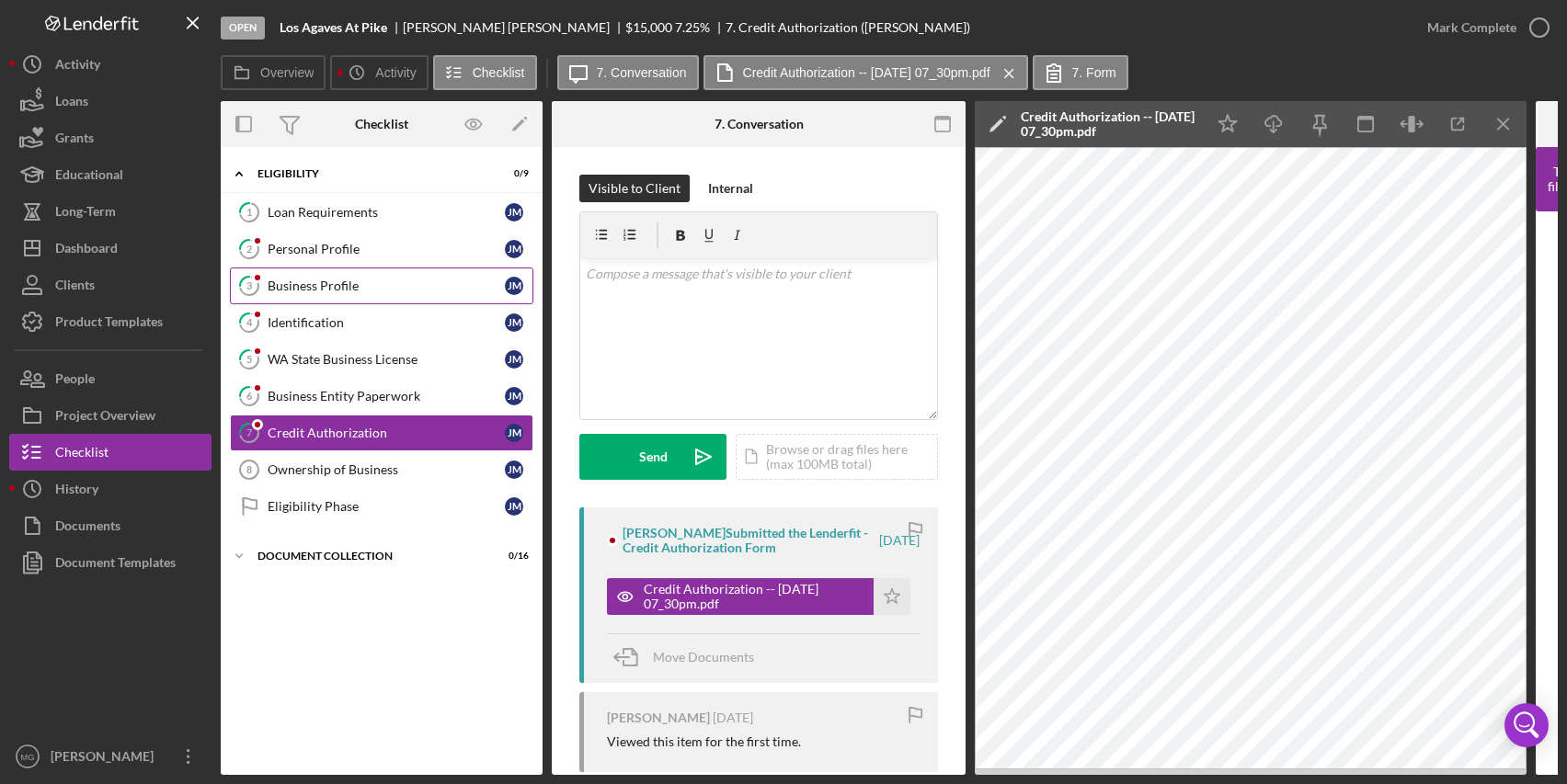
click at [311, 286] on div "Business Profile" at bounding box center [386, 286] width 237 height 15
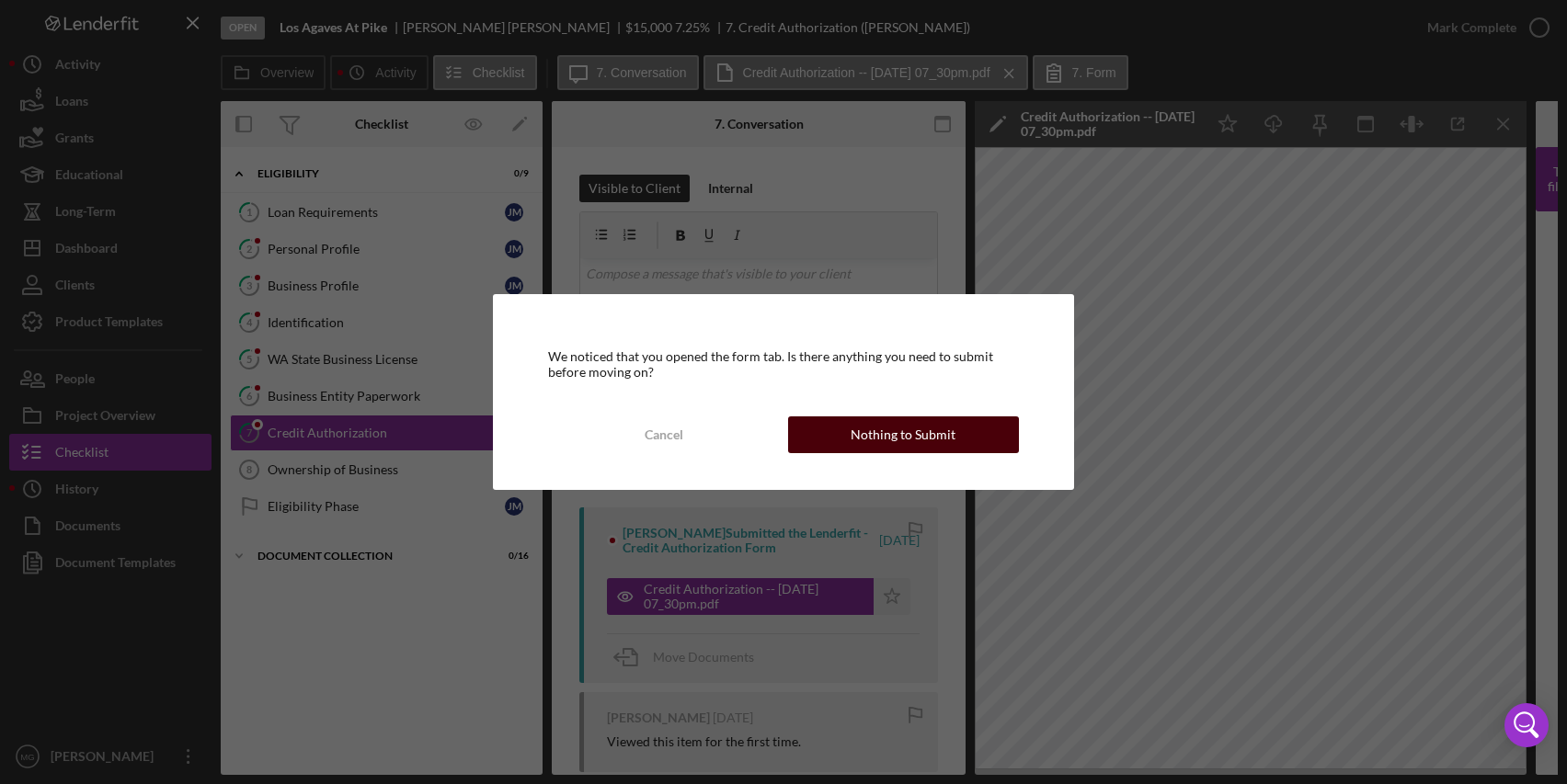
click at [896, 429] on div "Nothing to Submit" at bounding box center [903, 435] width 105 height 37
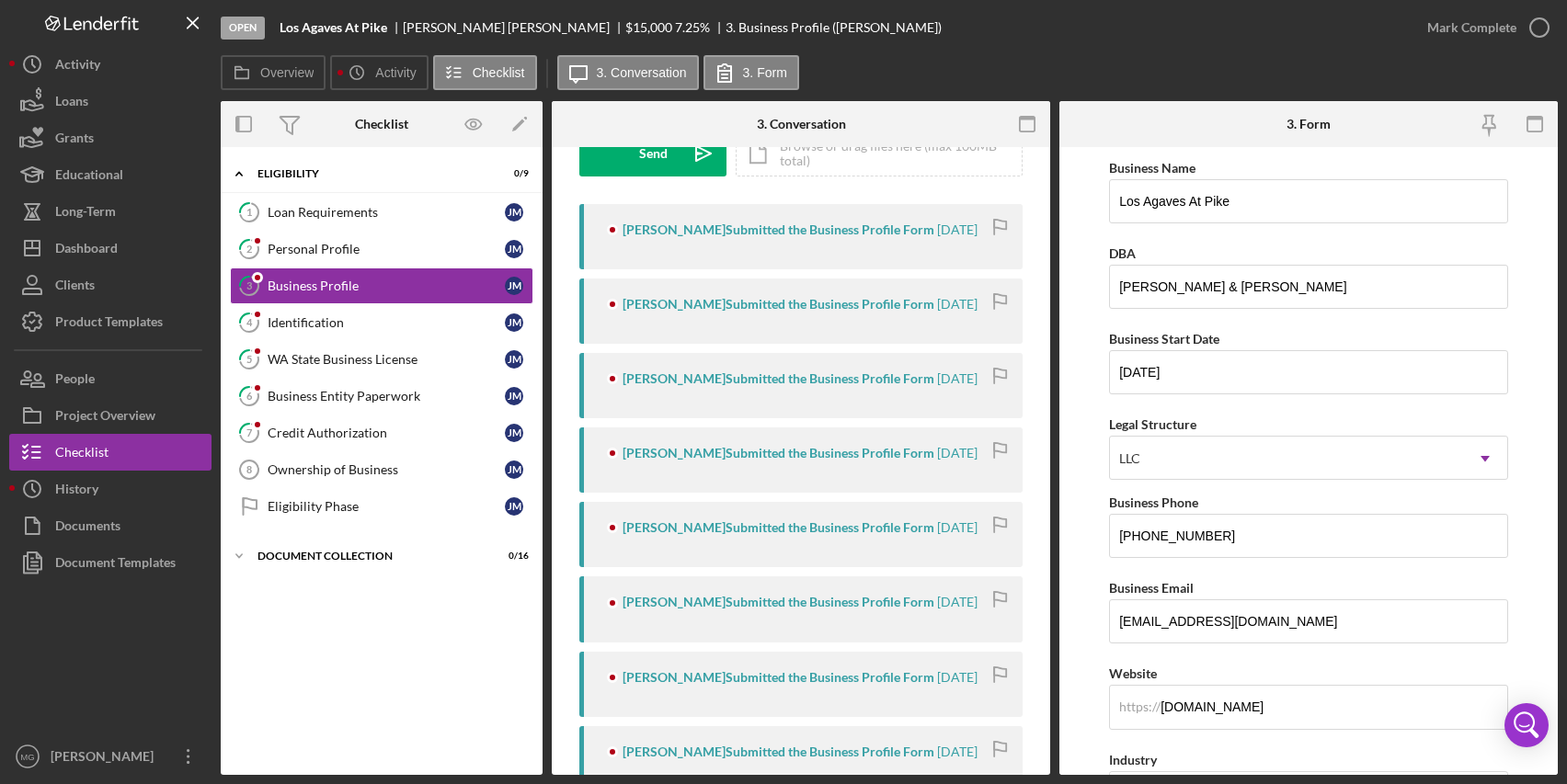
scroll to position [367, 0]
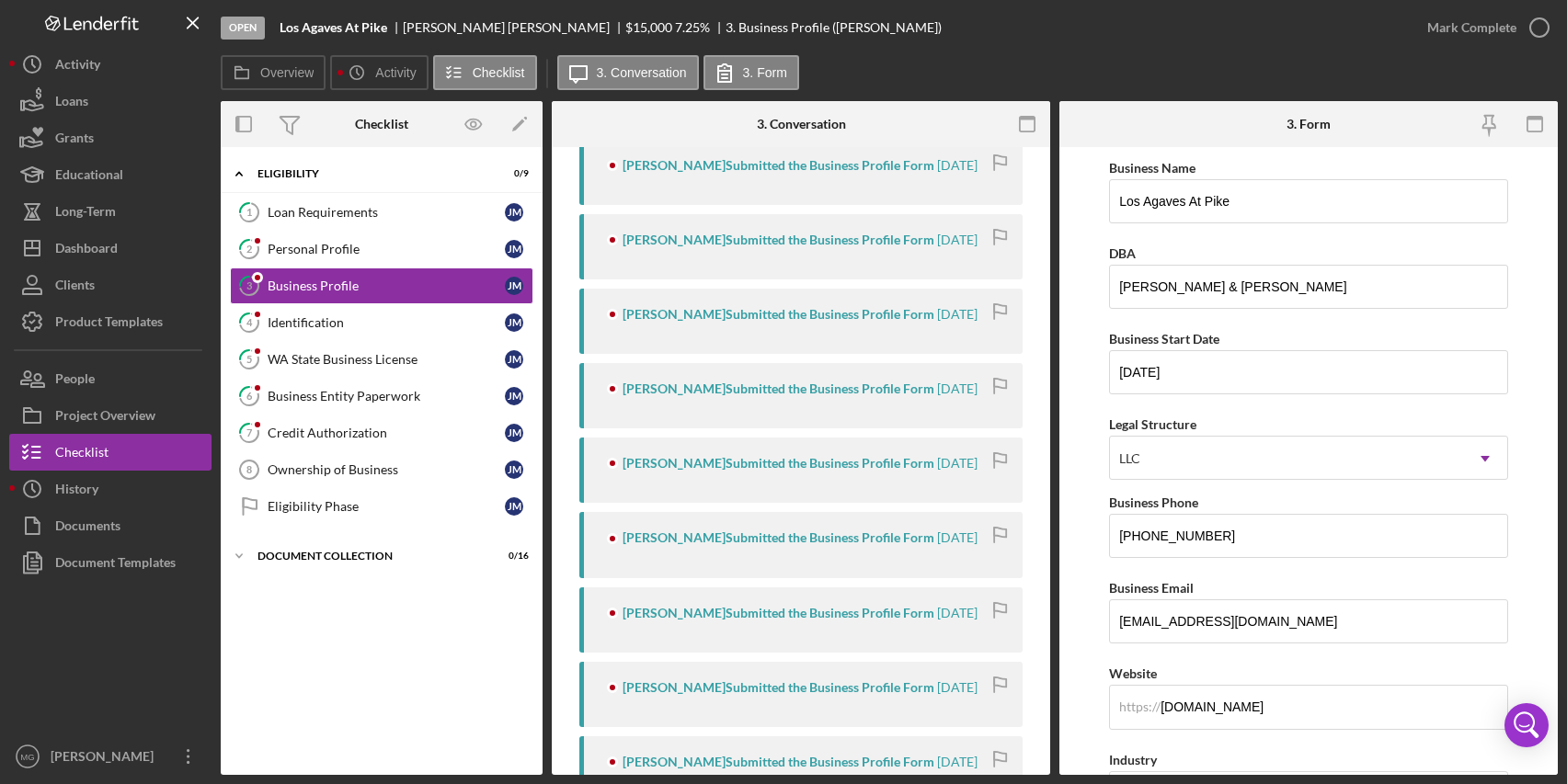
click at [821, 604] on div "[PERSON_NAME] Submitted the Business Profile Form [DATE]" at bounding box center [801, 620] width 444 height 66
click at [756, 606] on div "[PERSON_NAME] Submitted the Business Profile Form" at bounding box center [778, 614] width 312 height 15
click at [721, 471] on div "[PERSON_NAME] Submitted the Business Profile Form" at bounding box center [778, 464] width 312 height 15
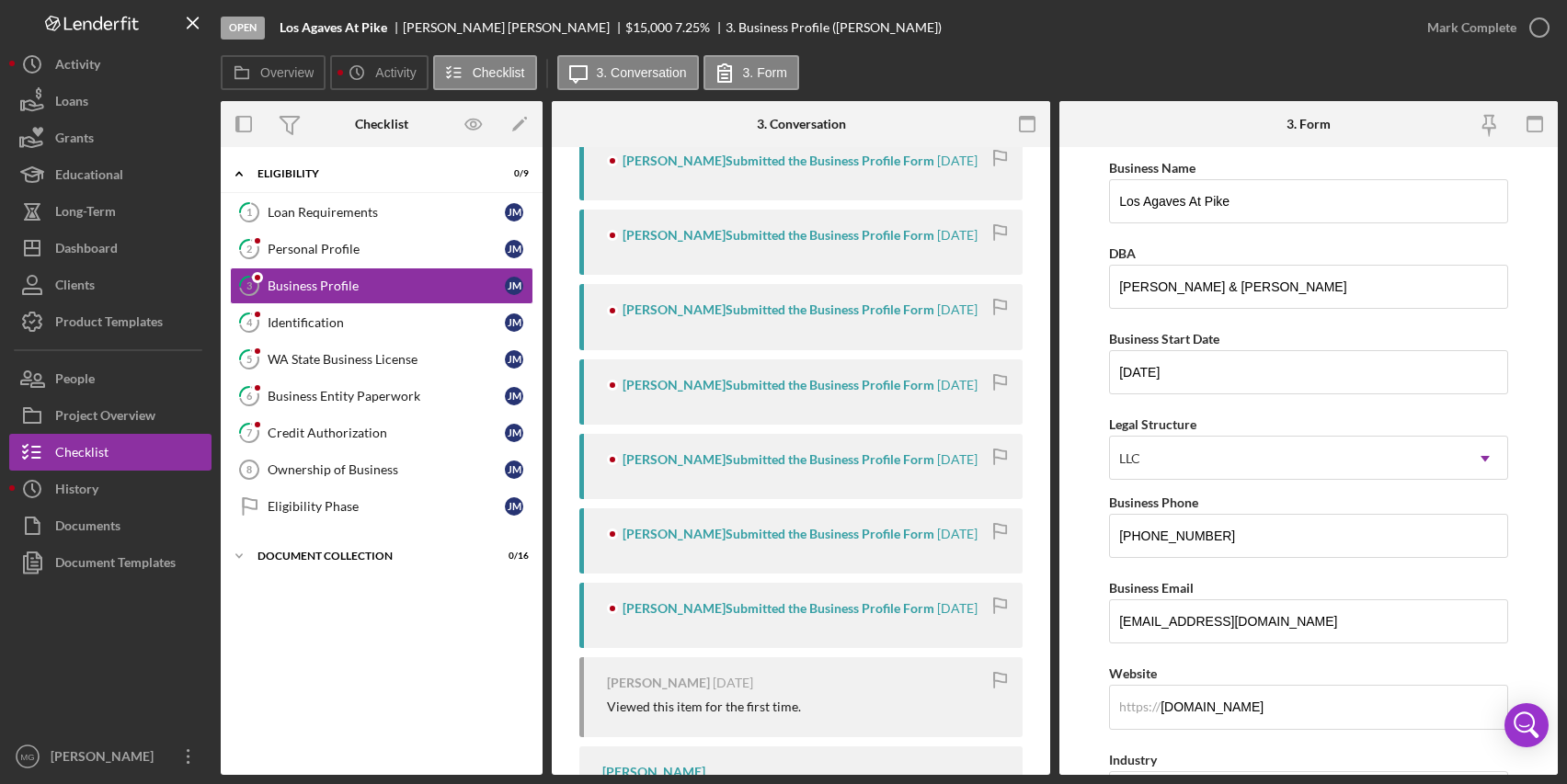
scroll to position [736, 0]
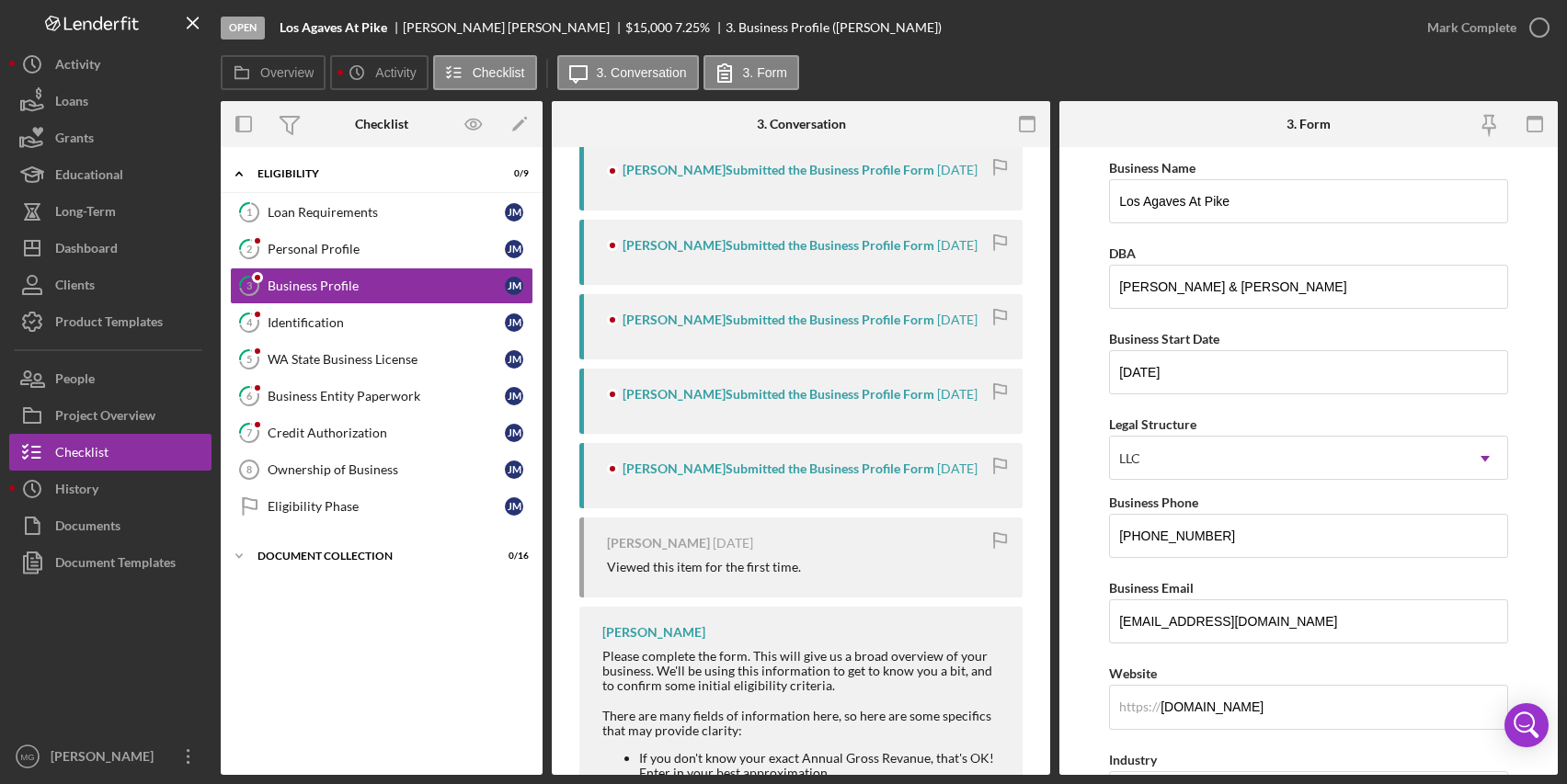
click at [721, 471] on div "[PERSON_NAME] Submitted the Business Profile Form" at bounding box center [778, 469] width 312 height 15
click at [686, 576] on div "[PERSON_NAME] [DATE] Viewed this item for the first time." at bounding box center [801, 557] width 444 height 80
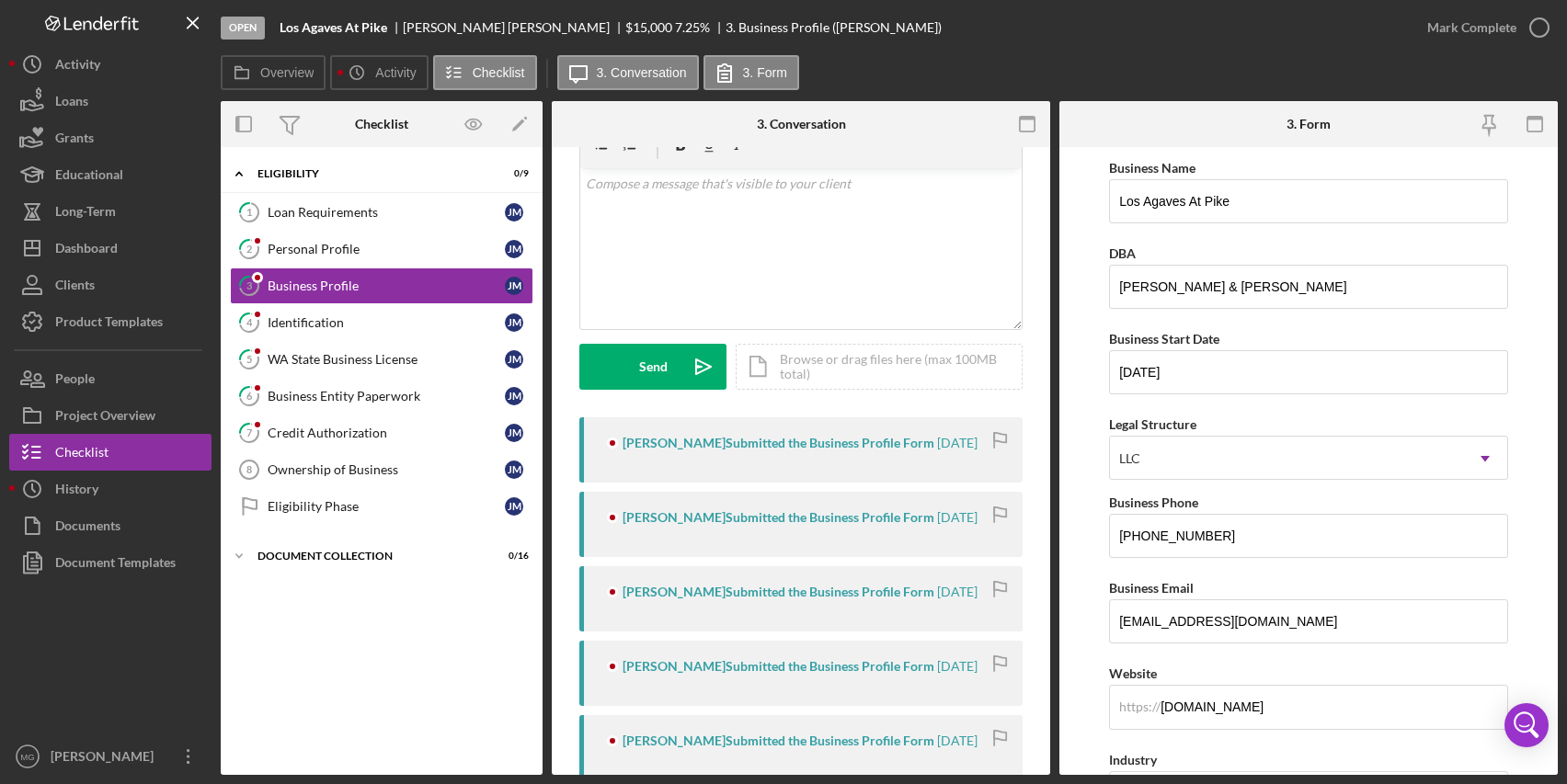
scroll to position [0, 0]
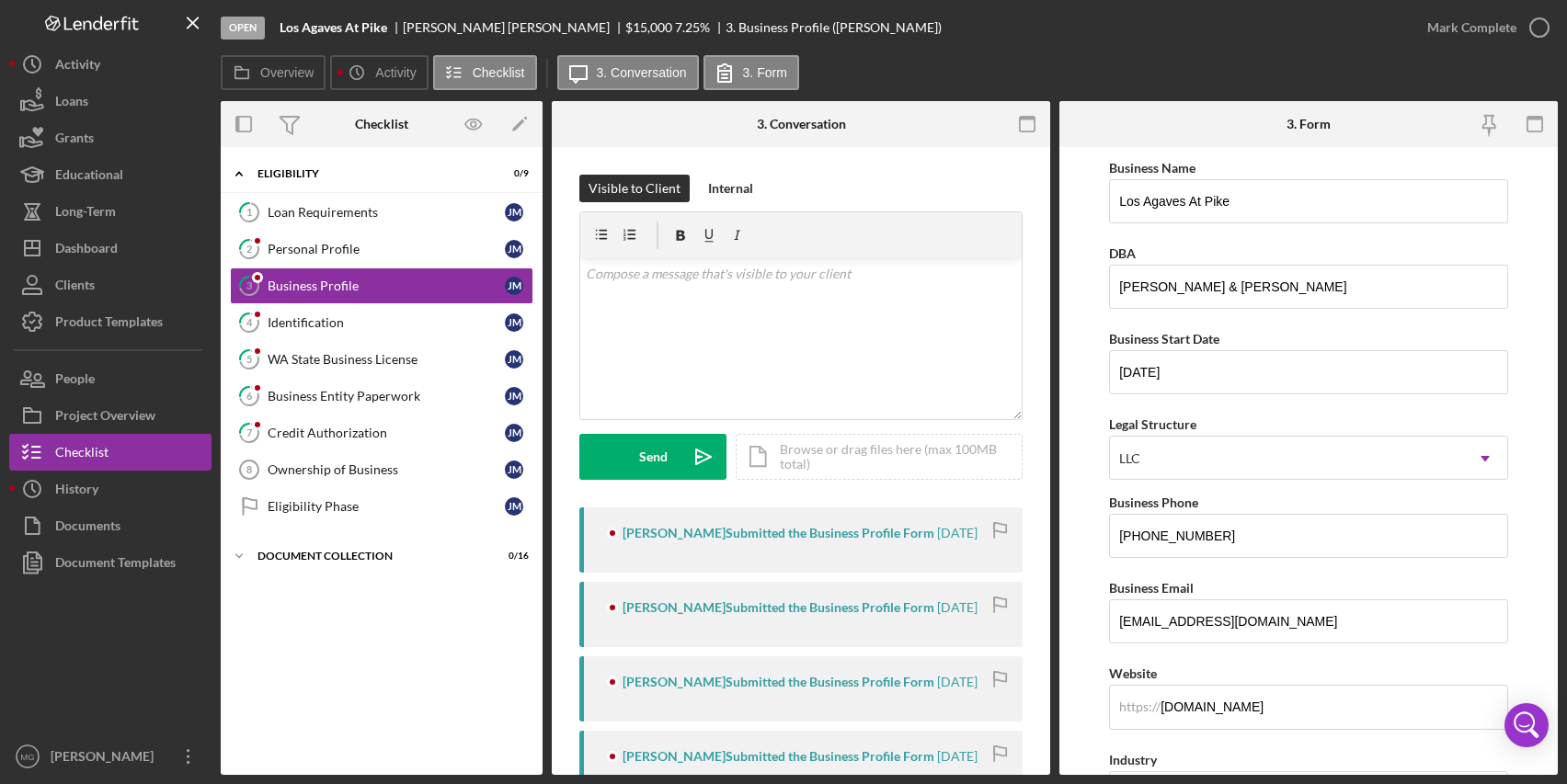
click at [728, 546] on div "[PERSON_NAME] Submitted the Business Profile Form [DATE]" at bounding box center [801, 540] width 444 height 66
click at [718, 531] on div "[PERSON_NAME] Submitted the Business Profile Form" at bounding box center [778, 533] width 312 height 15
click at [306, 243] on div "Personal Profile" at bounding box center [386, 249] width 237 height 15
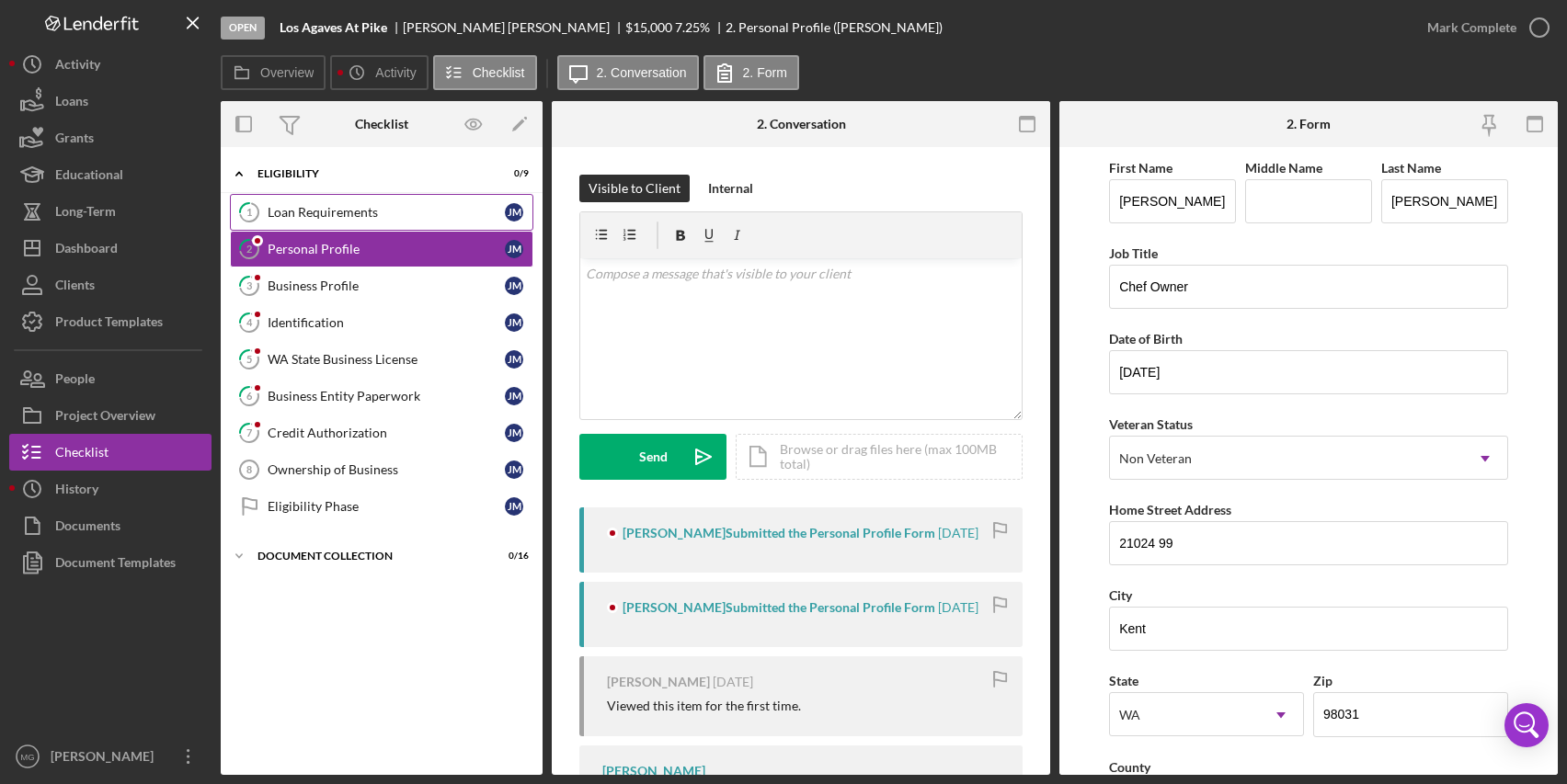
click at [320, 210] on div "Loan Requirements" at bounding box center [386, 212] width 237 height 15
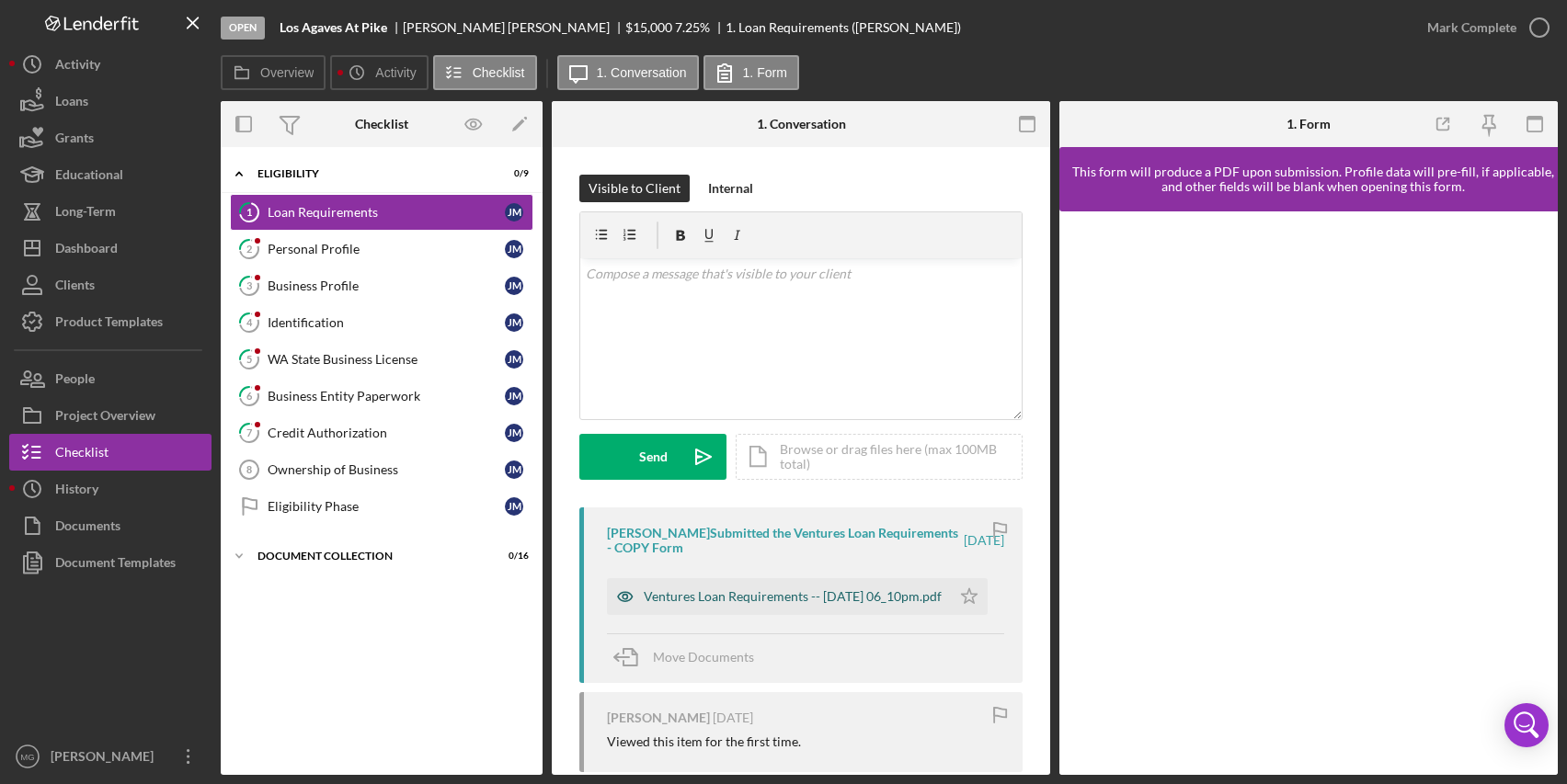
click at [858, 598] on div "Ventures Loan Requirements -- [DATE] 06_10pm.pdf" at bounding box center [793, 597] width 298 height 15
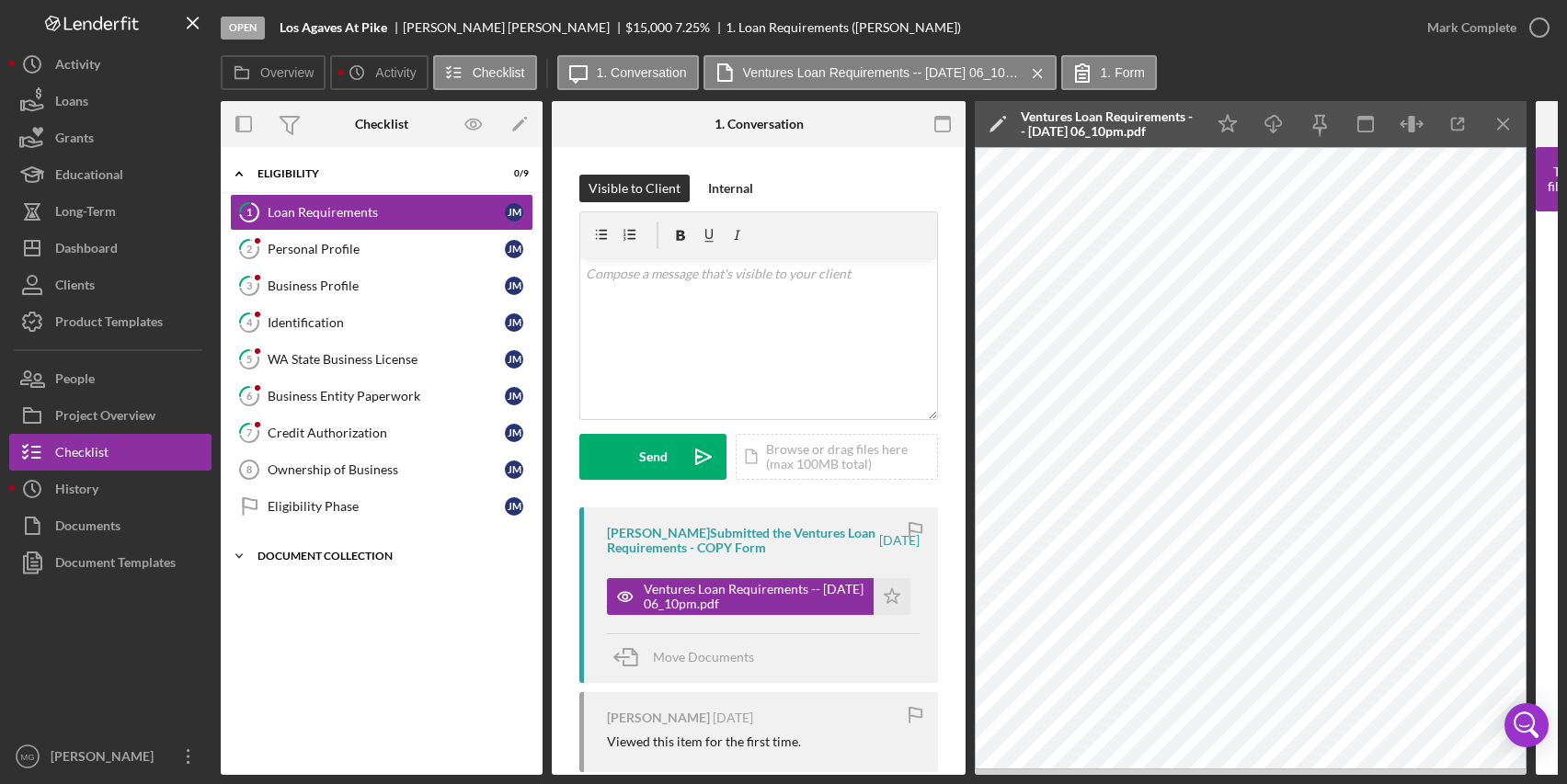
click at [364, 551] on div "Document Collection" at bounding box center [388, 556] width 262 height 11
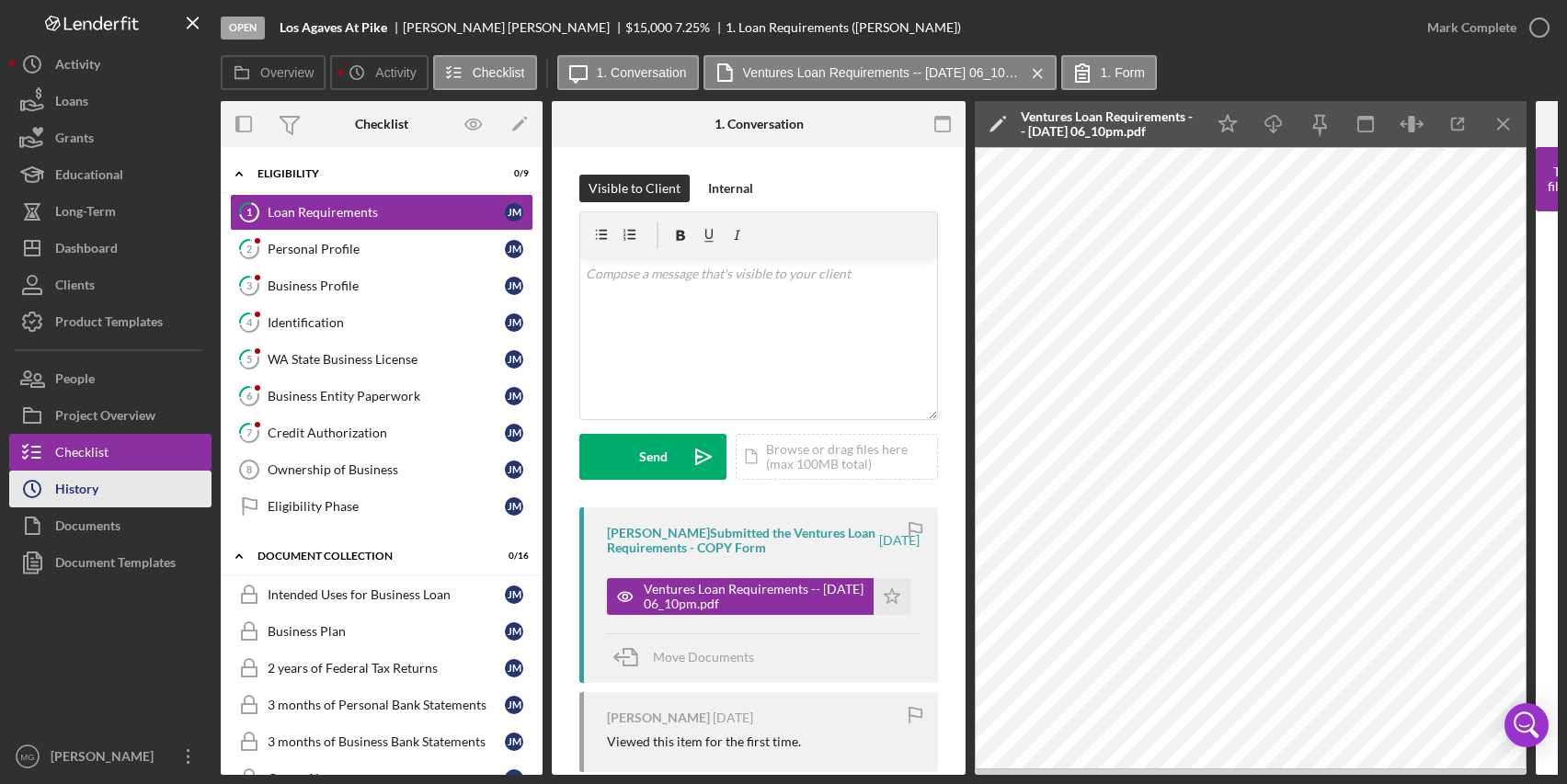
click at [85, 492] on div "History" at bounding box center [77, 492] width 44 height 42
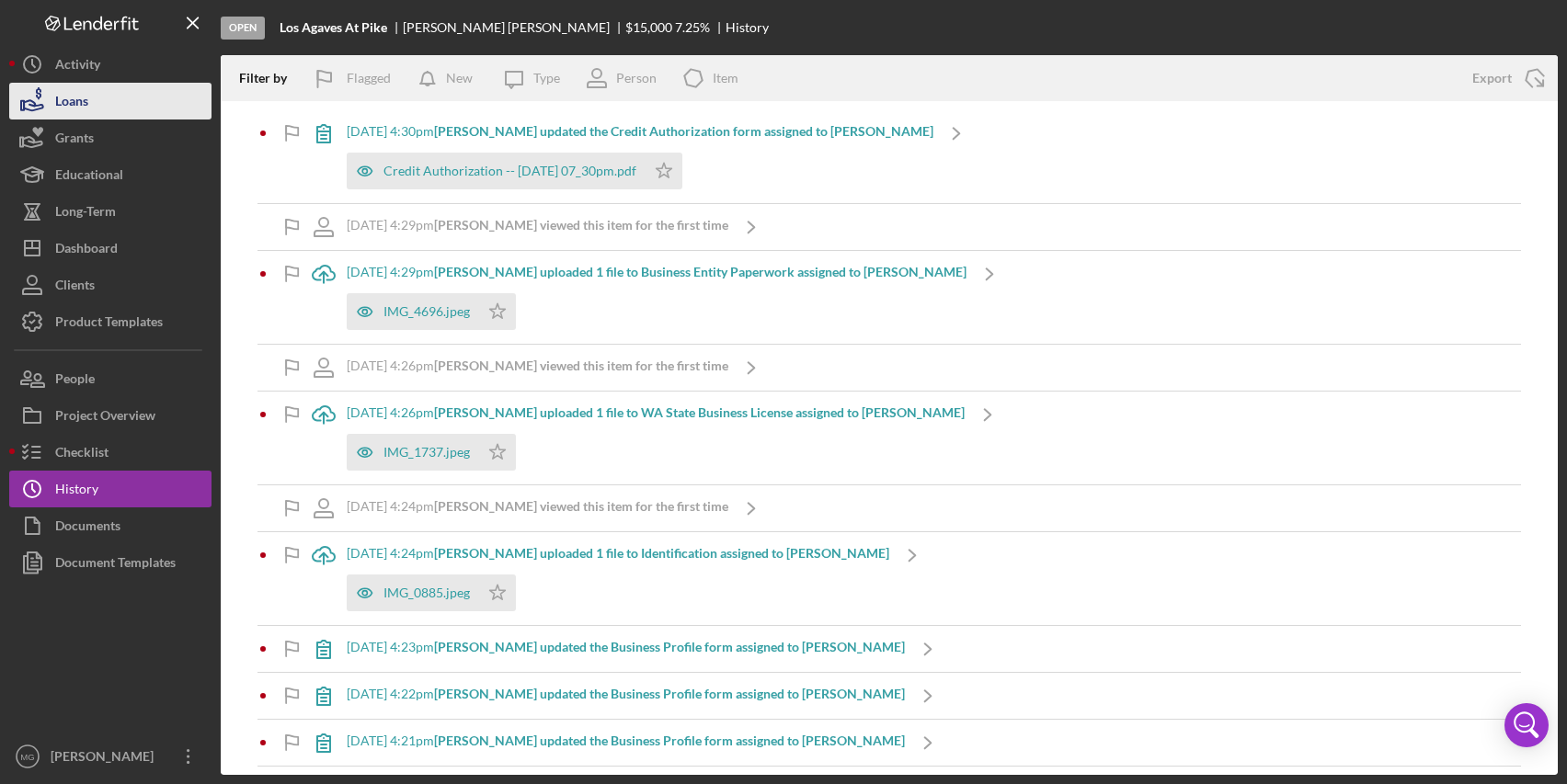
click at [80, 101] on div "Loans" at bounding box center [72, 103] width 33 height 42
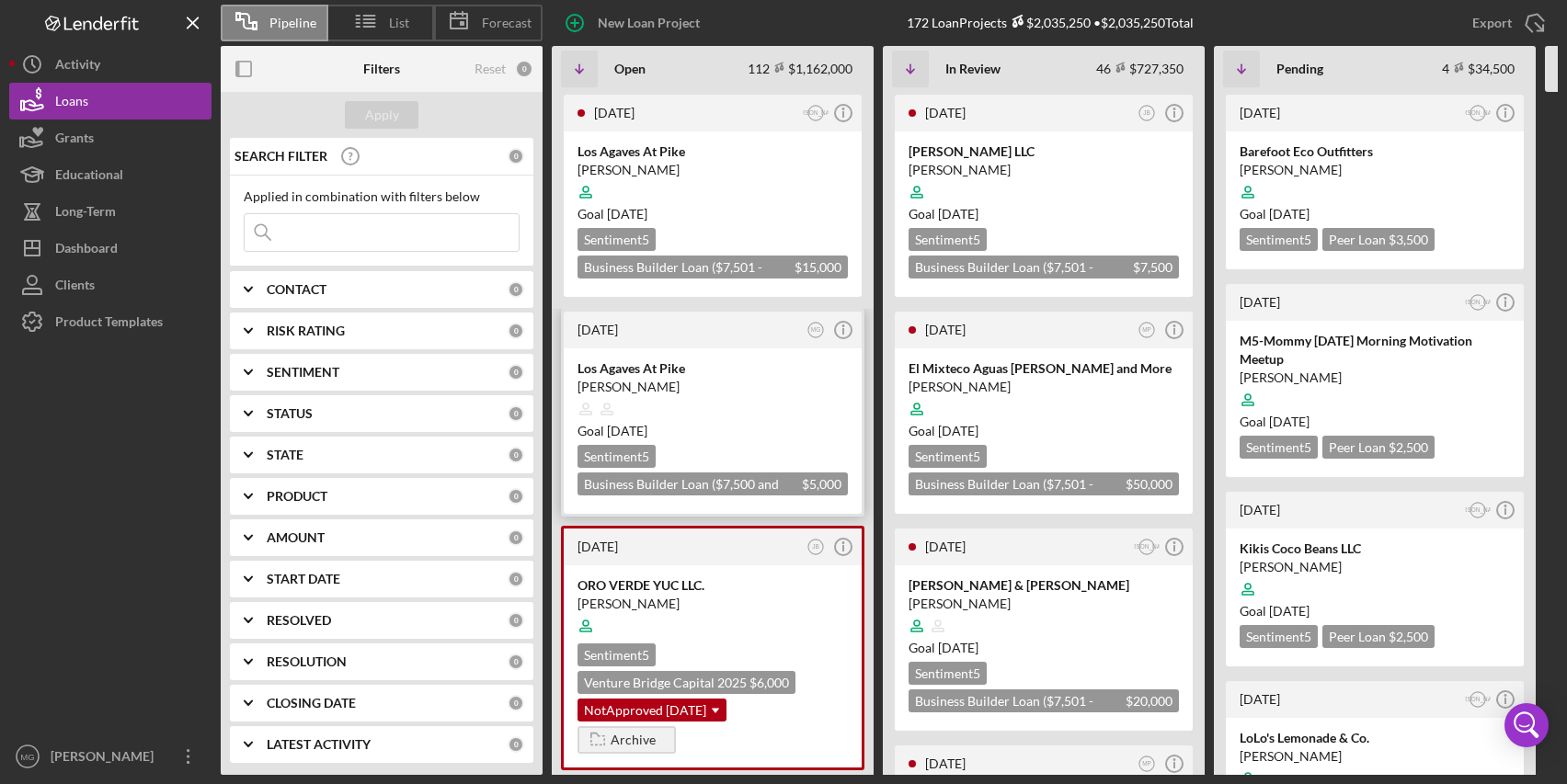
click at [746, 404] on div at bounding box center [713, 409] width 270 height 35
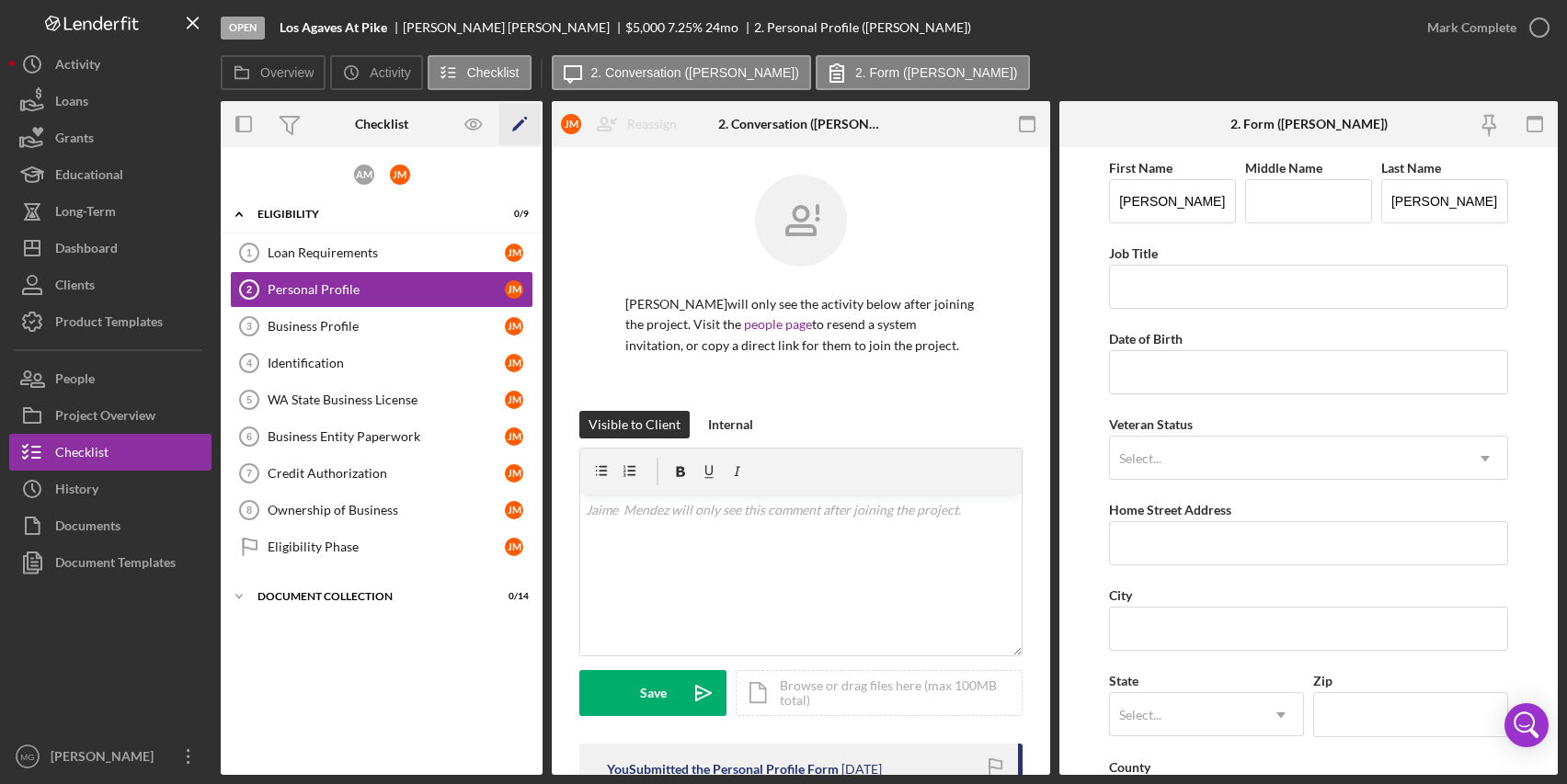
click at [518, 122] on icon "Icon/Edit" at bounding box center [520, 124] width 42 height 42
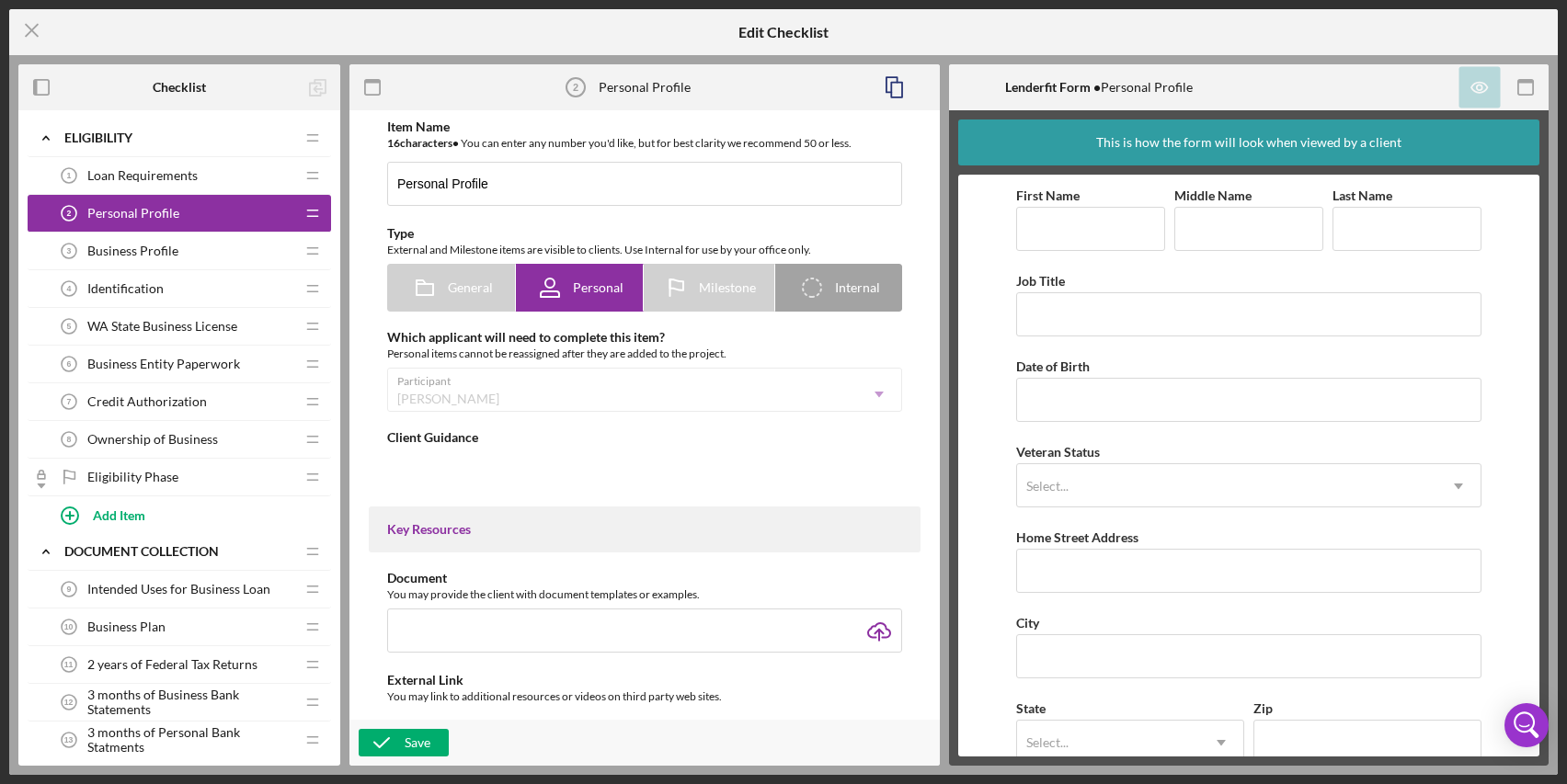
type textarea "<div> <div>This first form will ask some very basic questions to get you starte…"
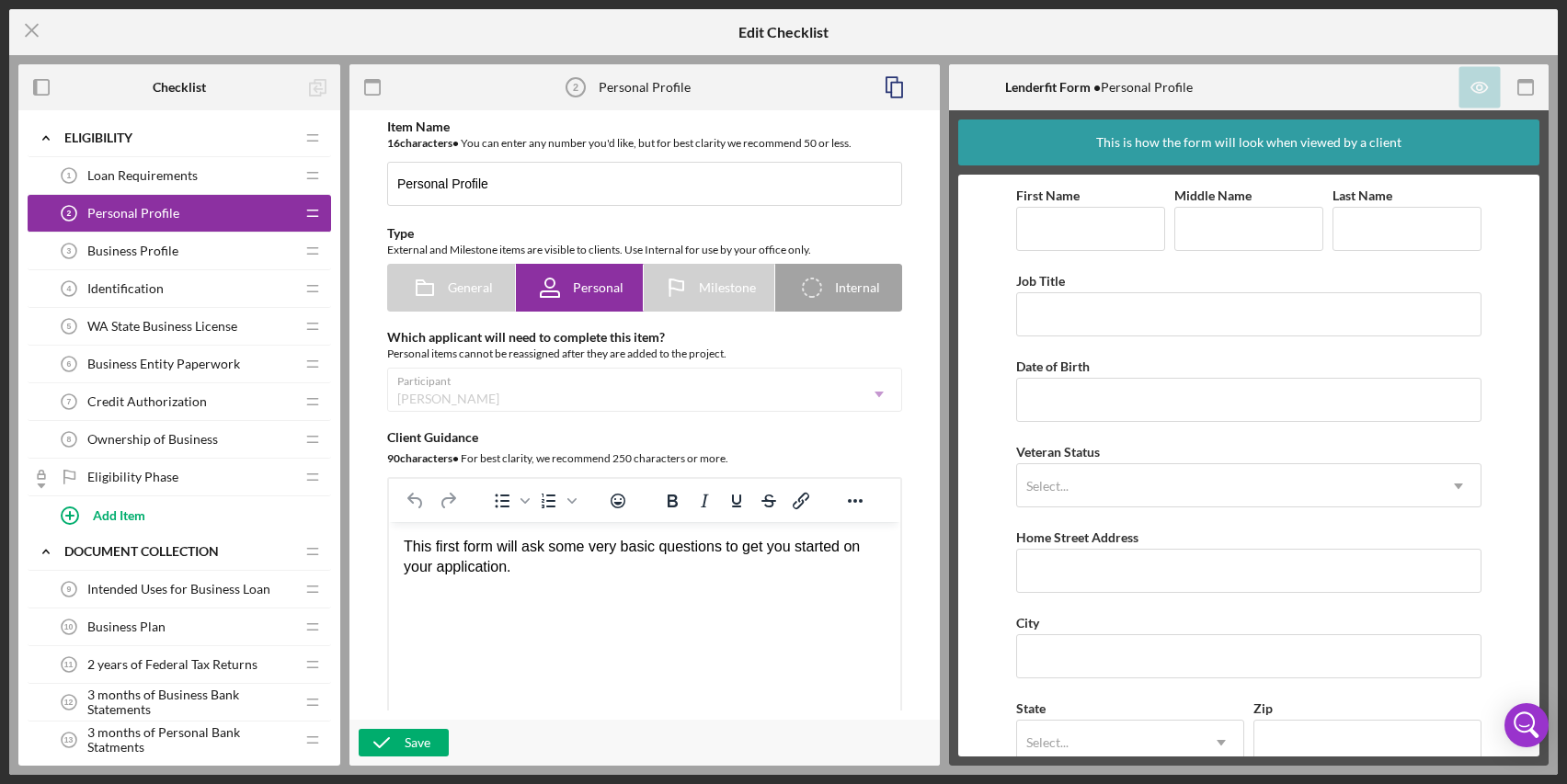
click at [166, 400] on span "Credit Authorization" at bounding box center [146, 402] width 119 height 15
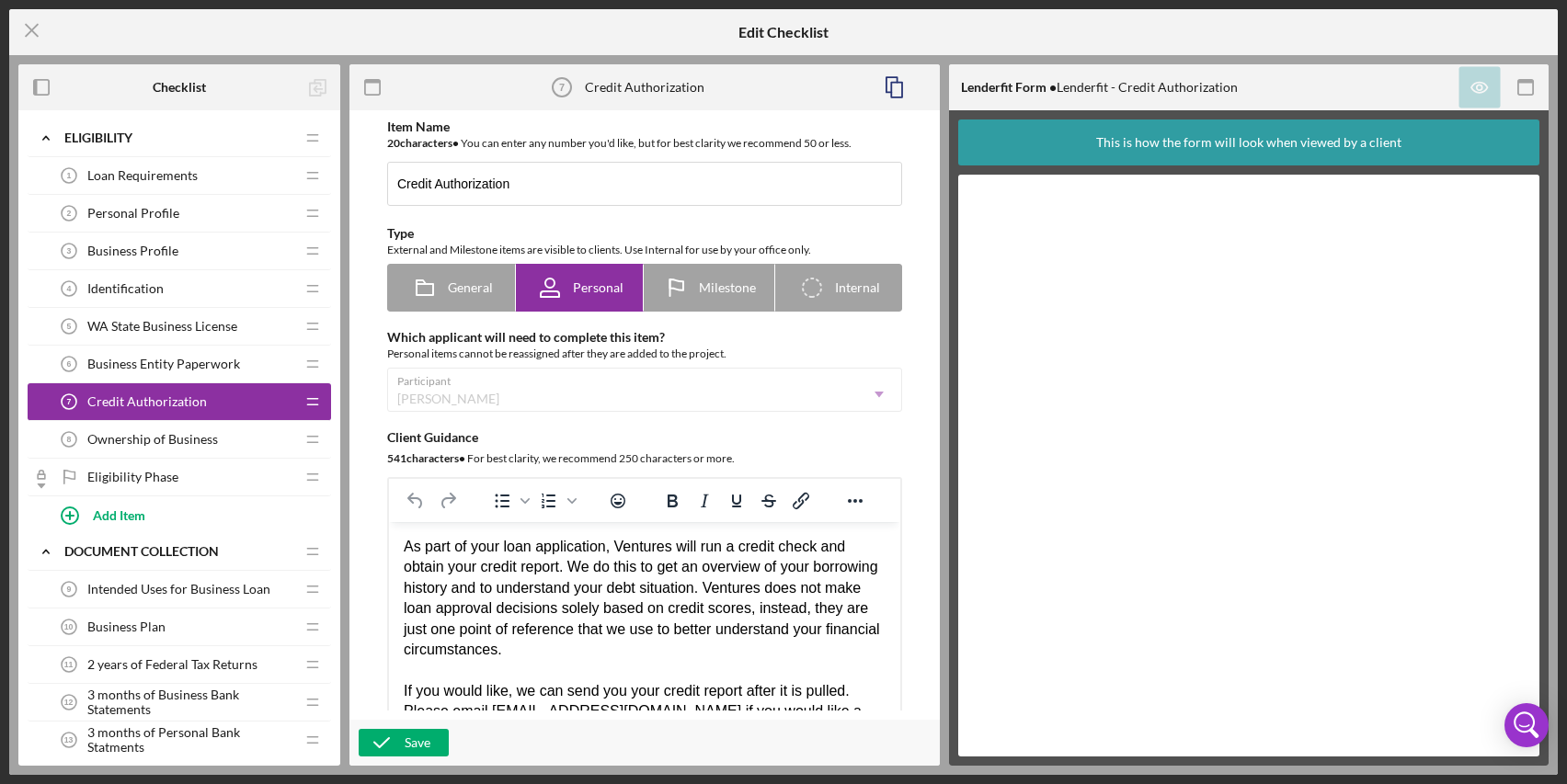
click at [166, 322] on span "WA State Business License" at bounding box center [162, 327] width 150 height 15
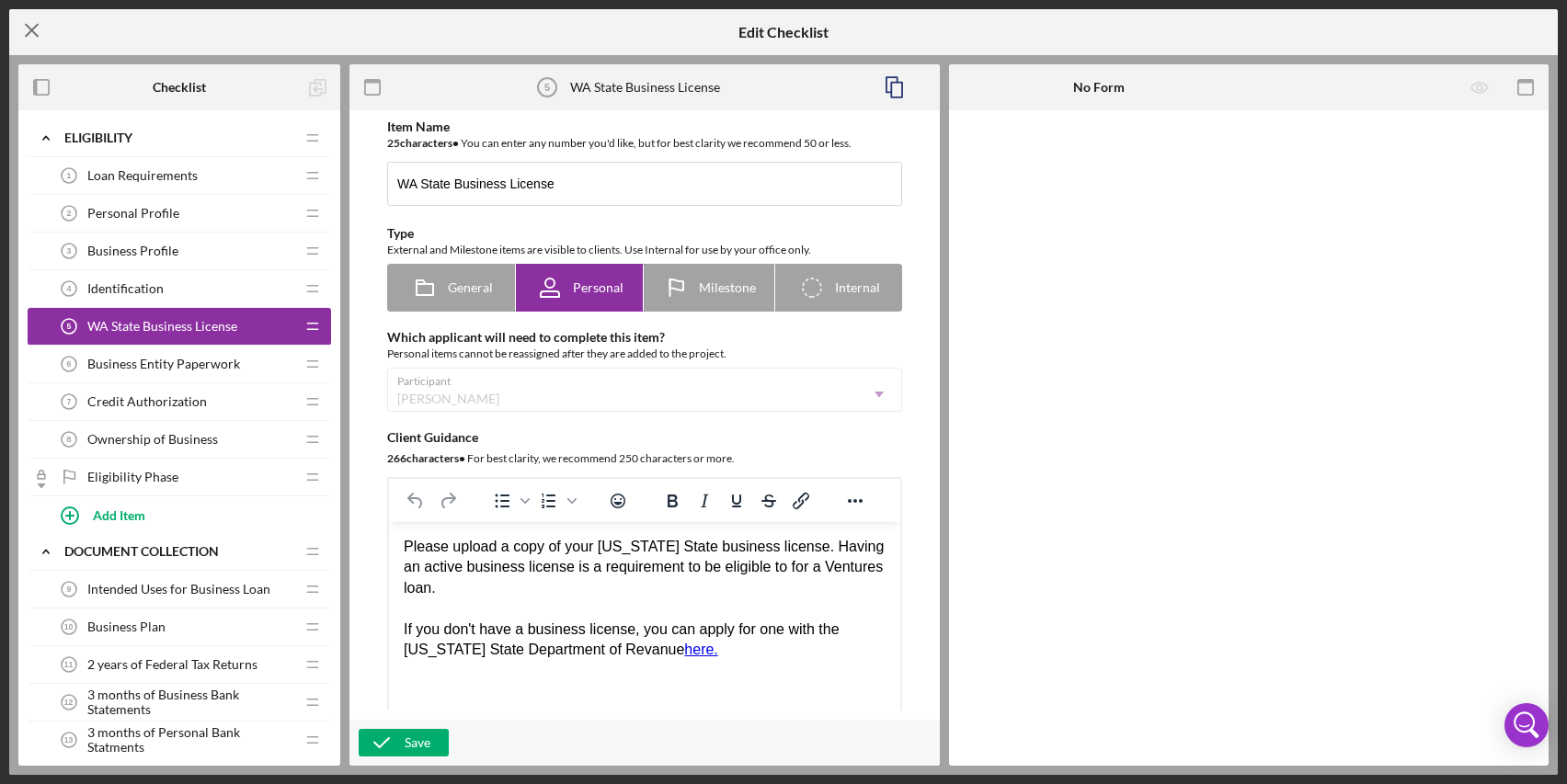
click at [38, 27] on icon "Icon/Menu Close" at bounding box center [32, 31] width 46 height 46
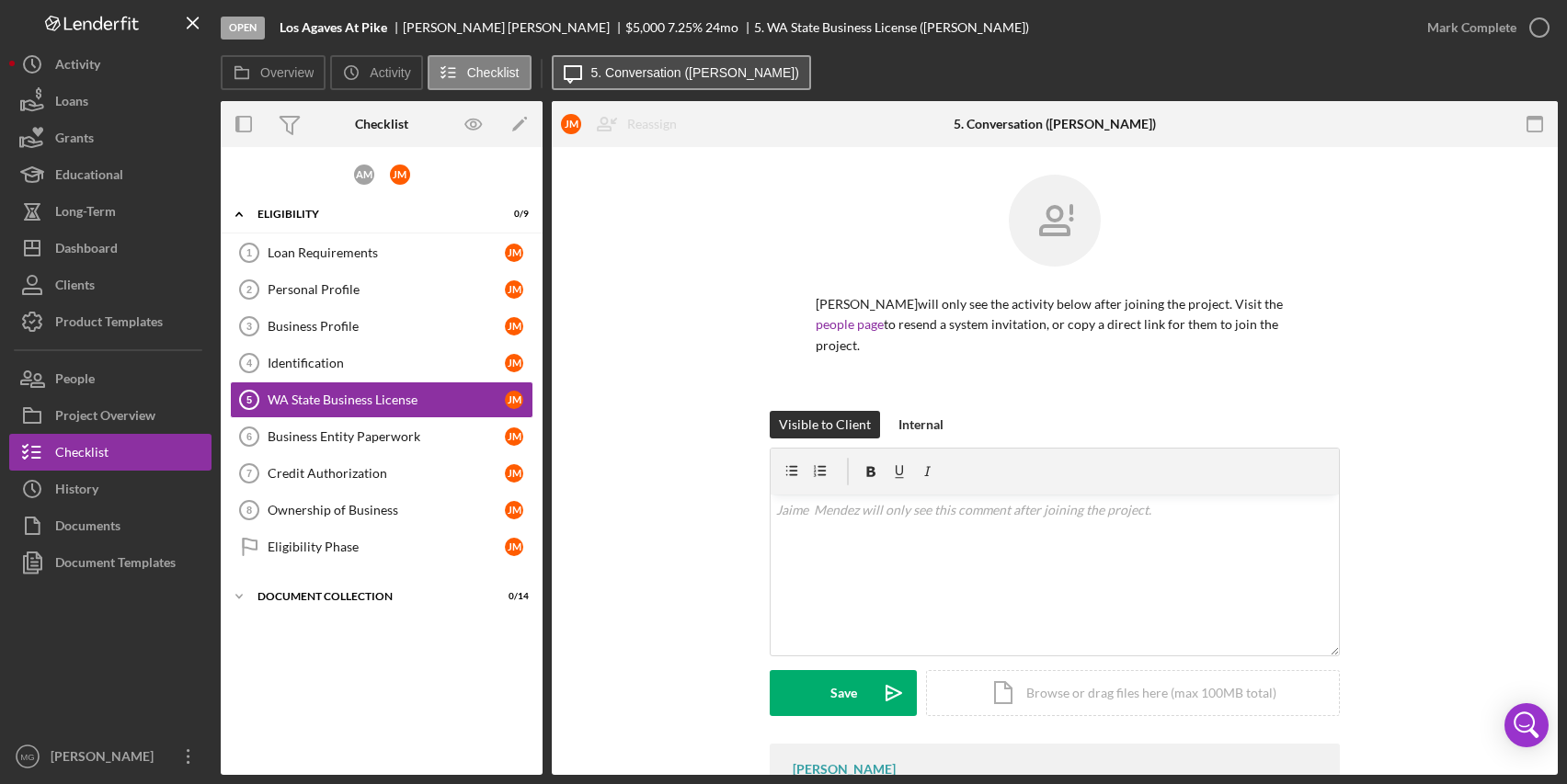
click at [708, 74] on label "5. Conversation ([PERSON_NAME])" at bounding box center [696, 73] width 207 height 15
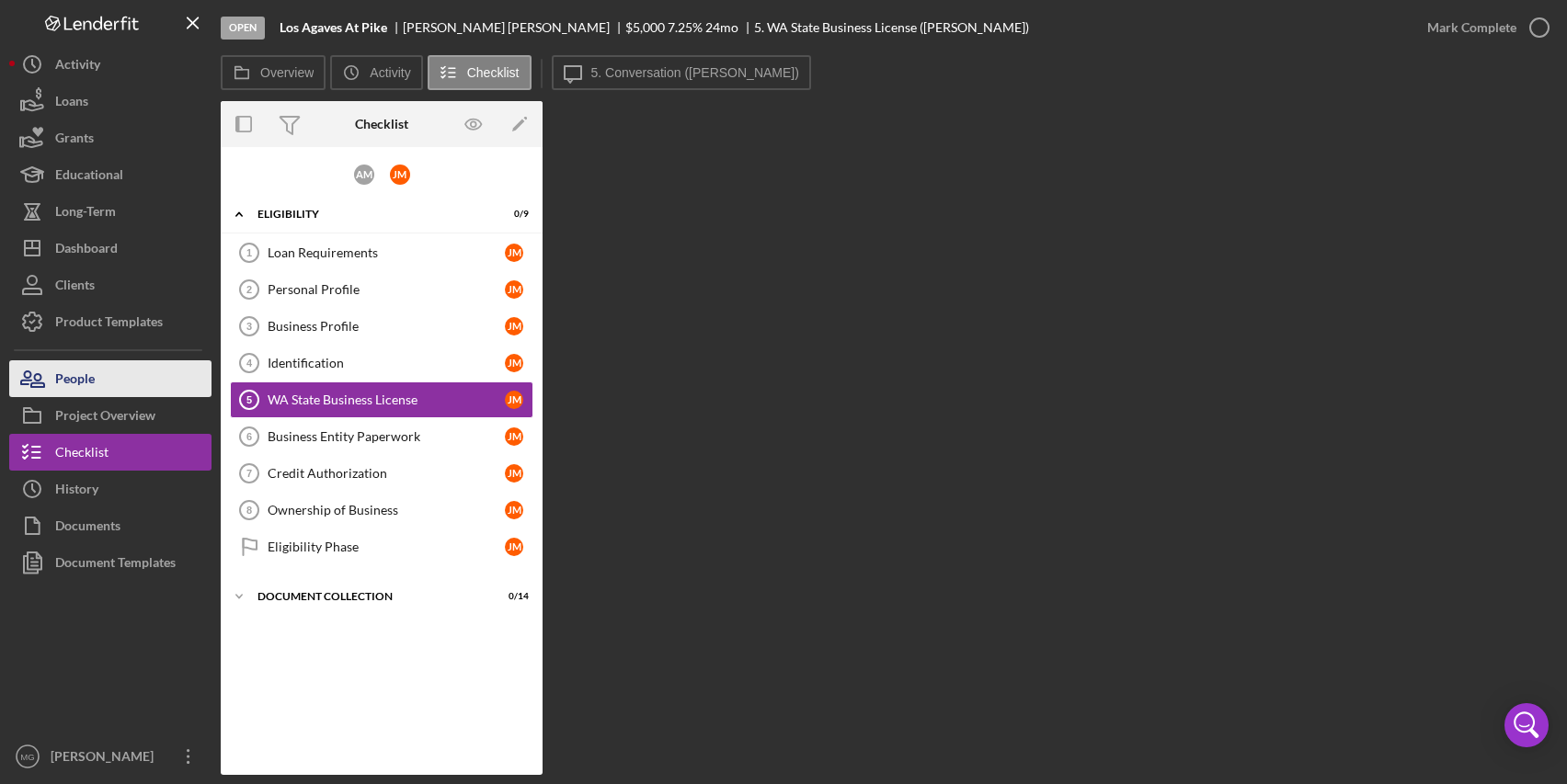
click at [119, 369] on button "People" at bounding box center [110, 379] width 203 height 37
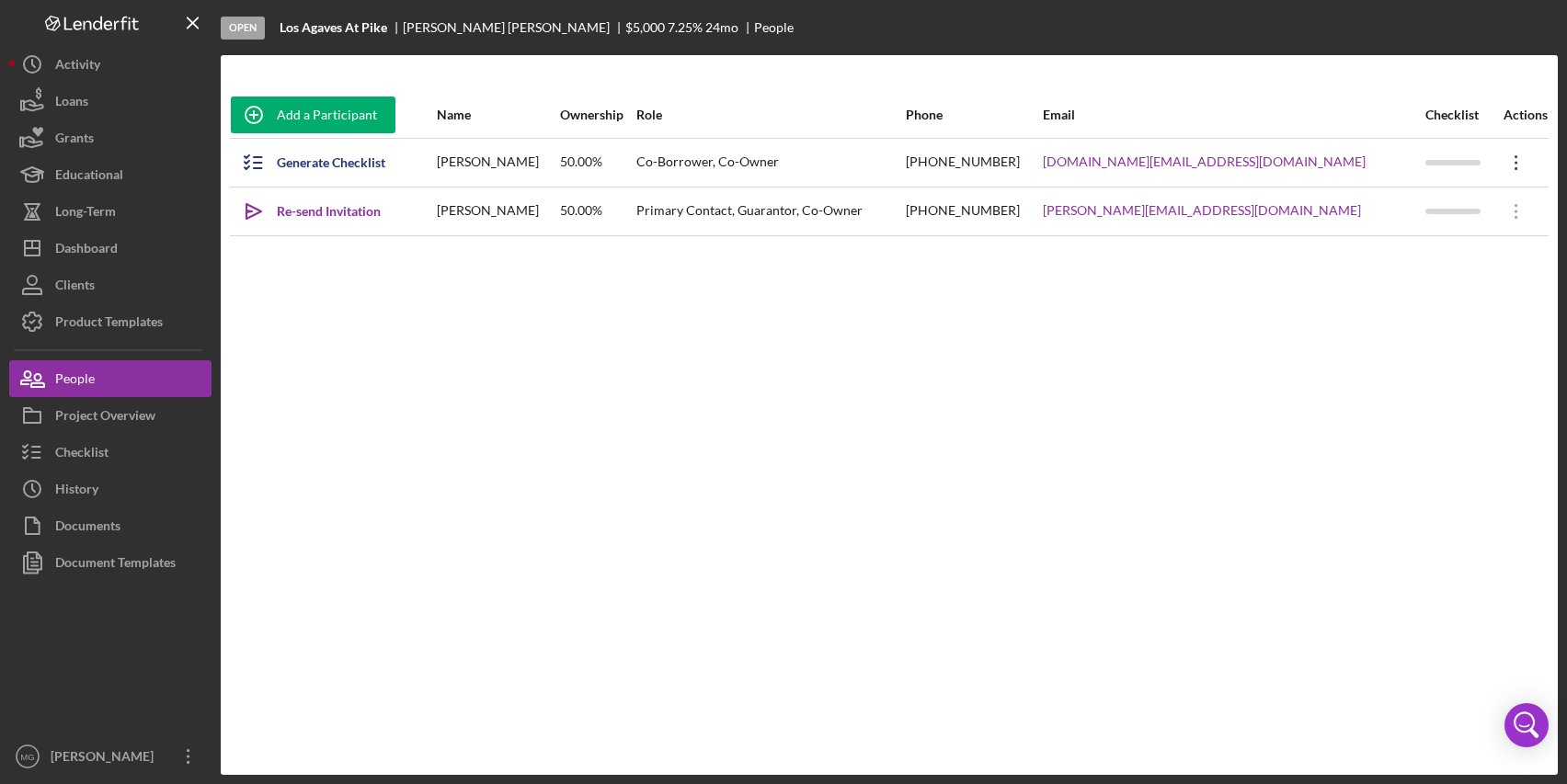
click at [1501, 164] on icon "Icon/Overflow" at bounding box center [1517, 163] width 46 height 46
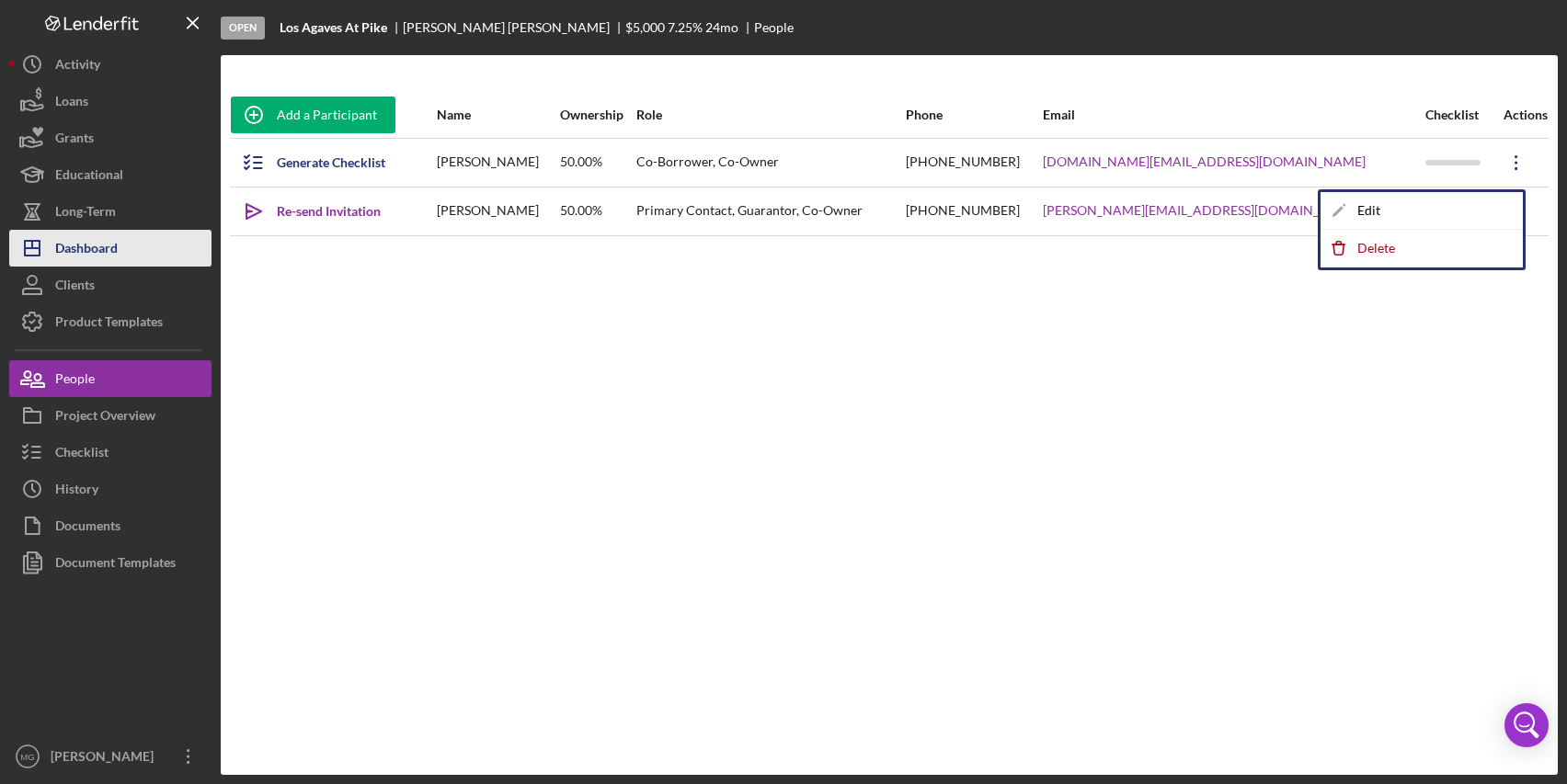
click at [92, 253] on div "Dashboard" at bounding box center [87, 250] width 63 height 42
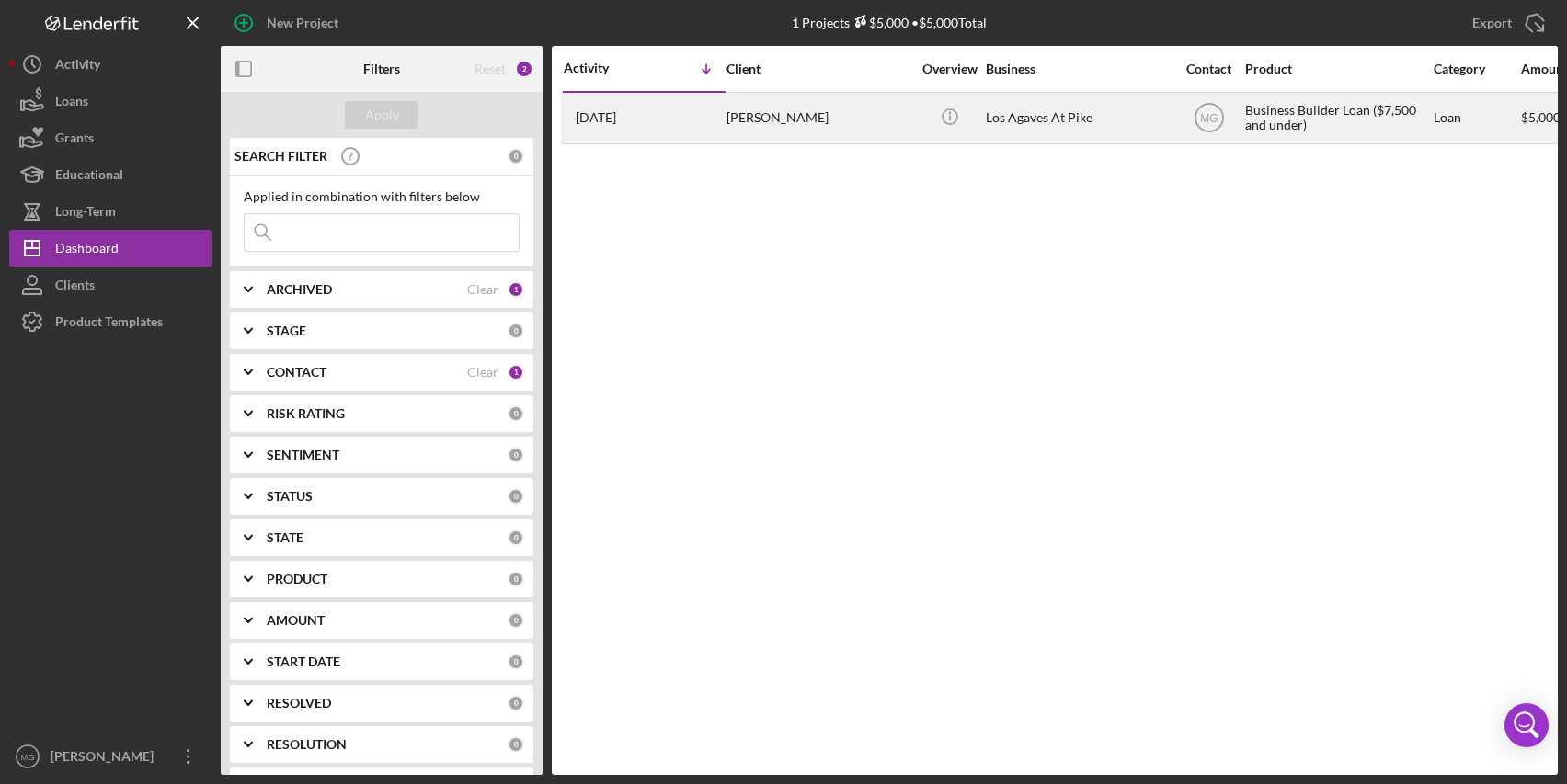
click at [887, 109] on div "[PERSON_NAME]" at bounding box center [819, 118] width 184 height 49
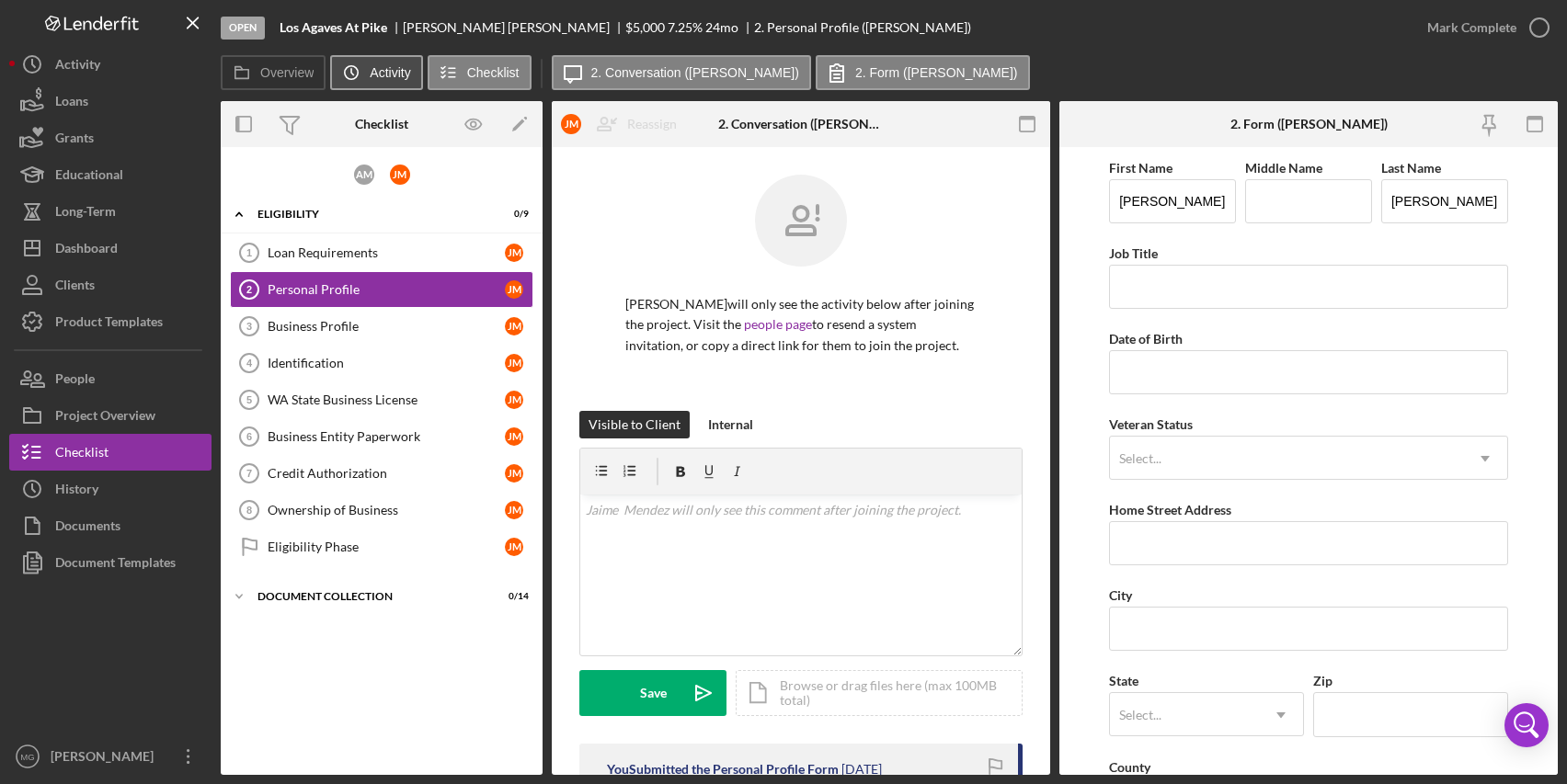
click at [374, 78] on label "Activity" at bounding box center [390, 73] width 41 height 15
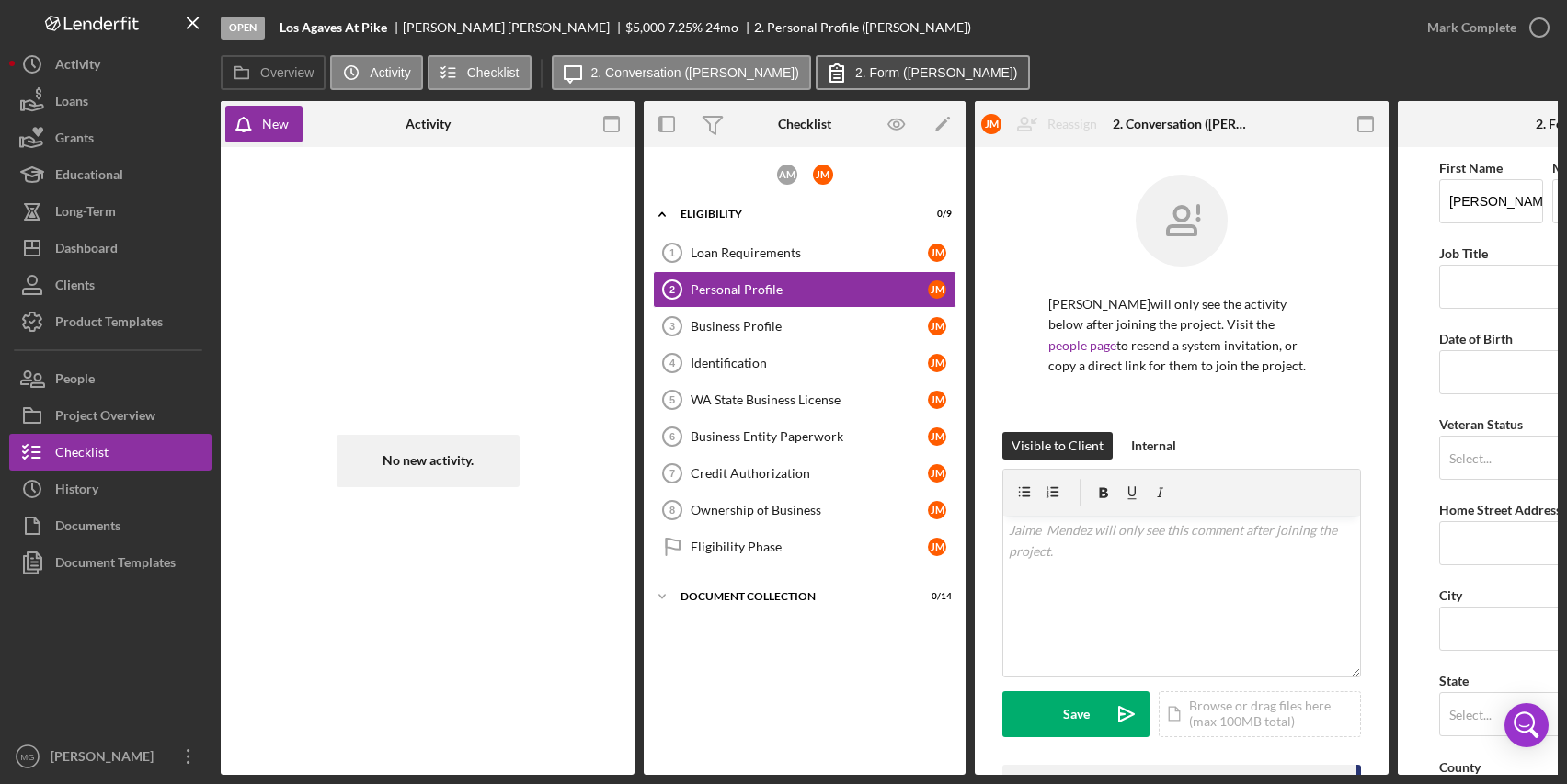
click at [856, 78] on label "2. Form ([PERSON_NAME])" at bounding box center [937, 73] width 163 height 15
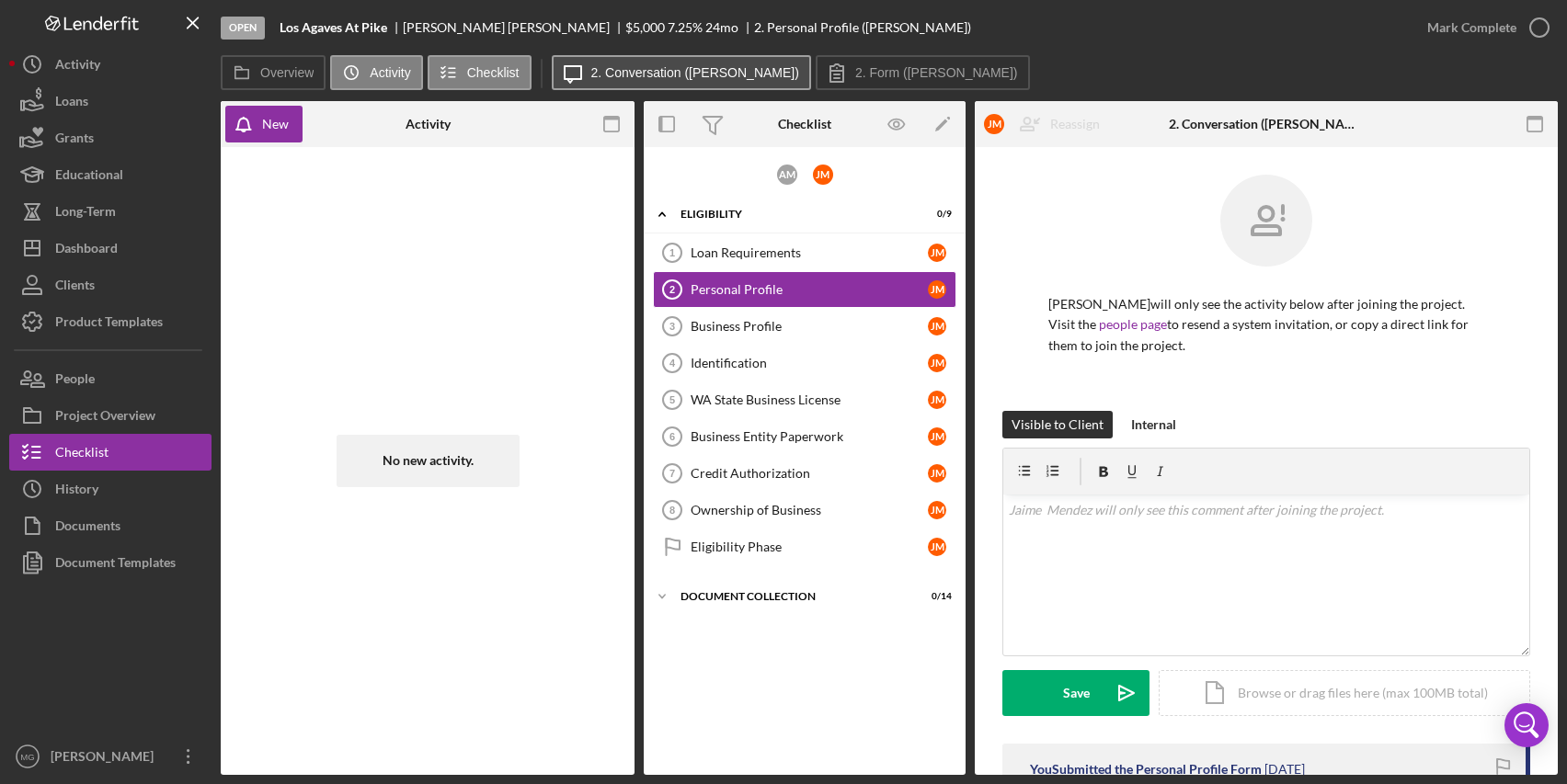
click at [700, 81] on button "Icon/Message 2. Conversation ([PERSON_NAME])" at bounding box center [682, 73] width 259 height 35
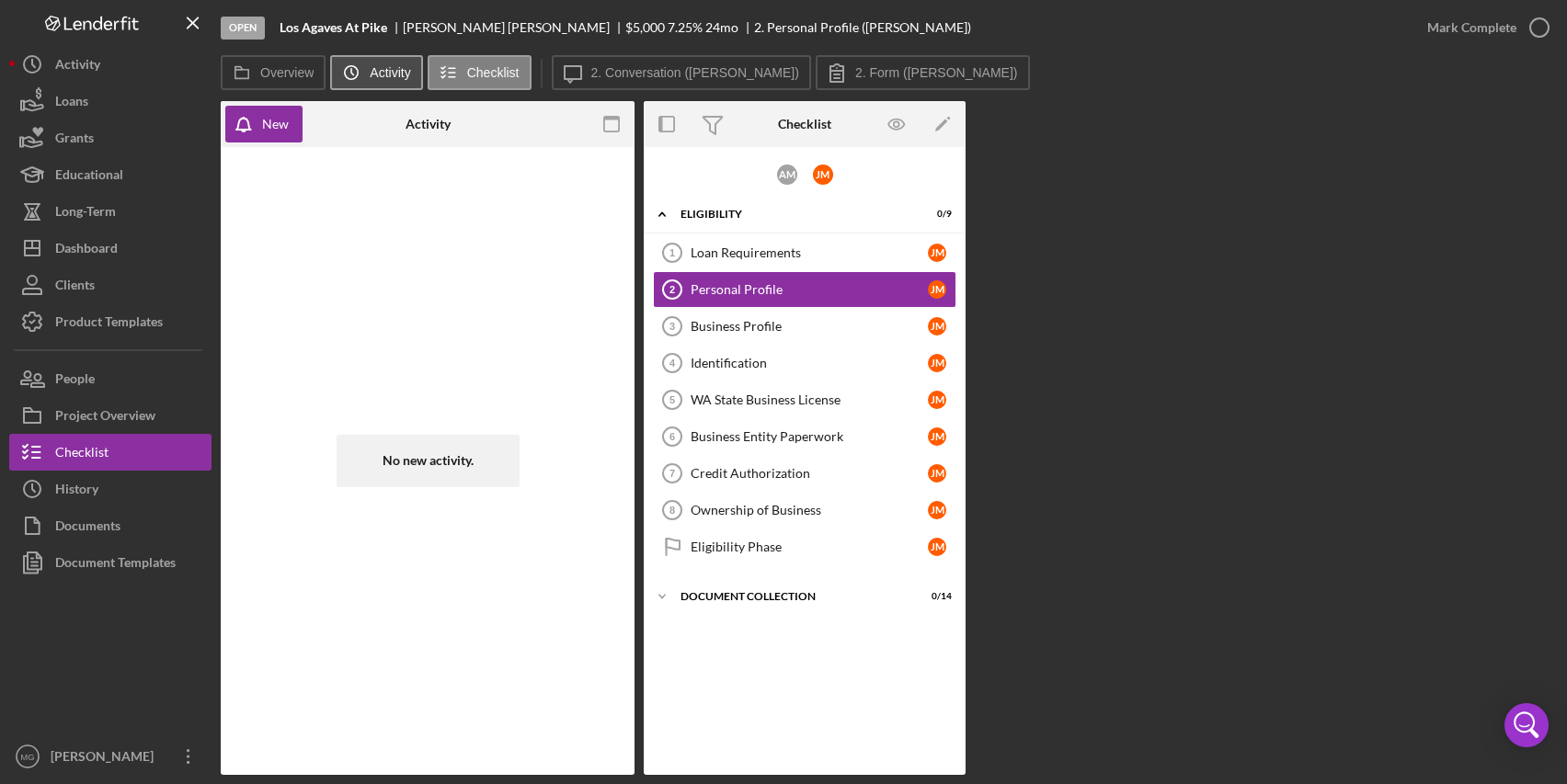
click at [379, 71] on label "Activity" at bounding box center [390, 73] width 41 height 15
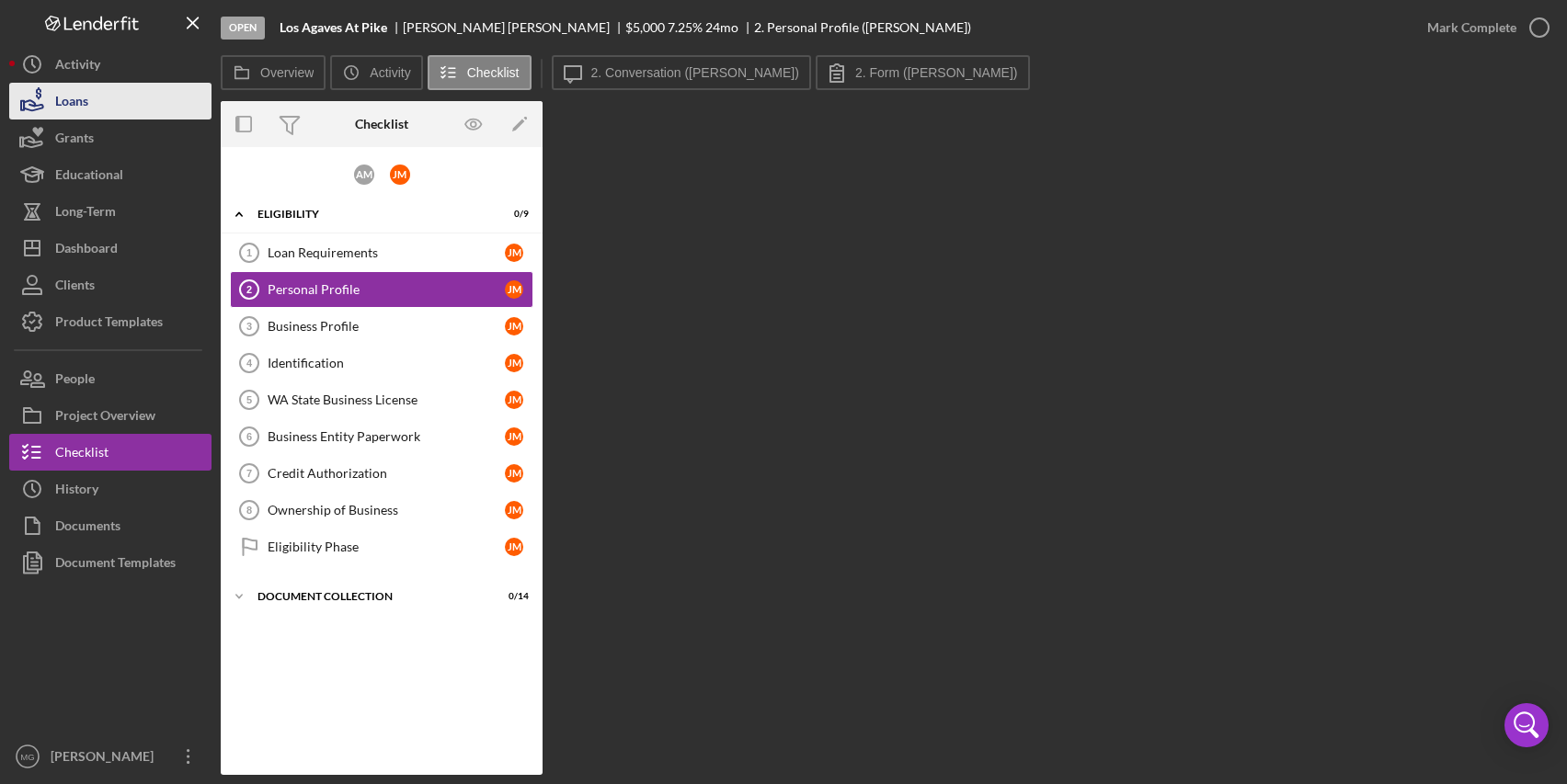
click at [90, 105] on button "Loans" at bounding box center [110, 101] width 203 height 37
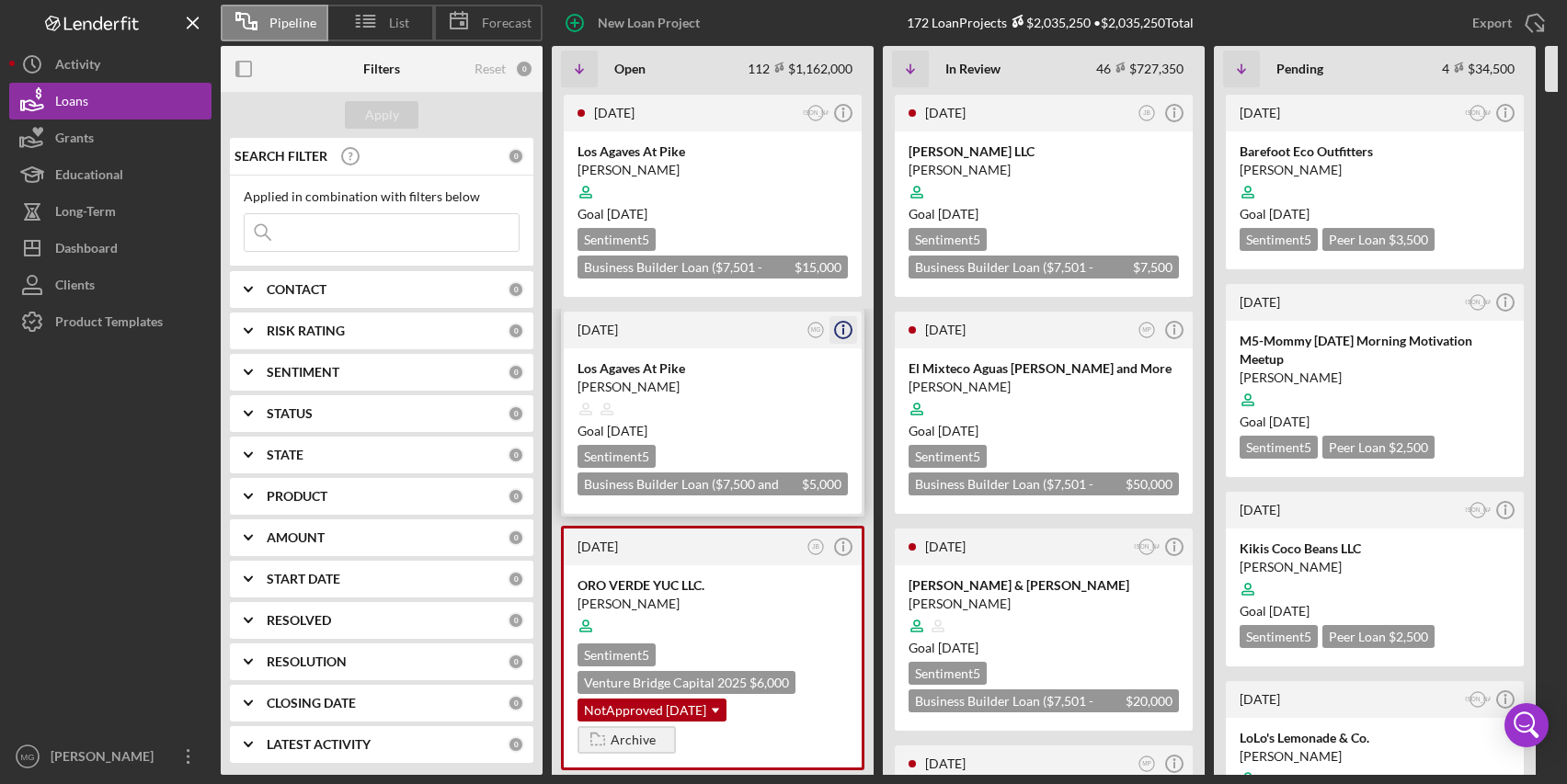
click at [844, 331] on line "button" at bounding box center [844, 331] width 0 height 6
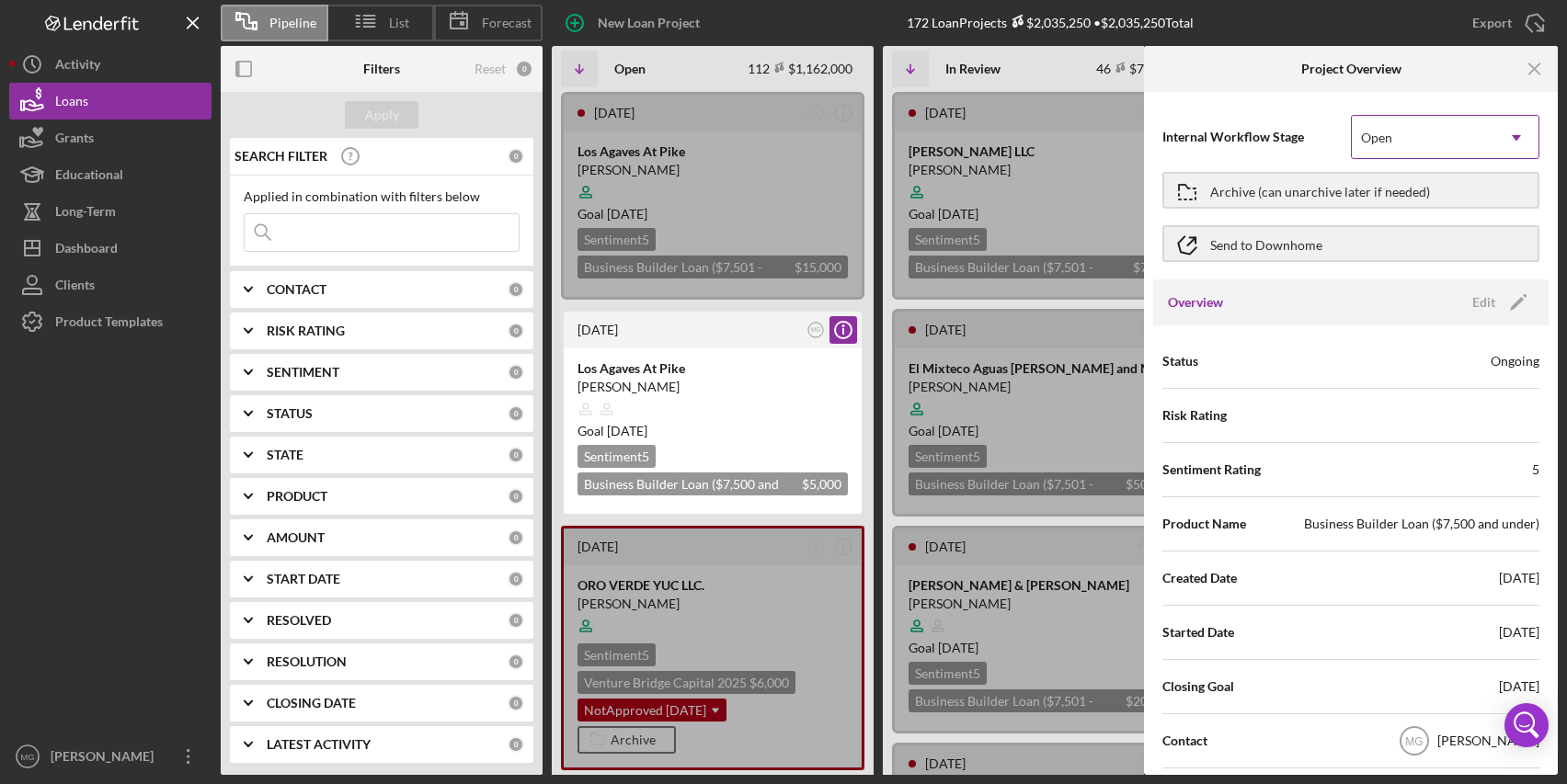
click at [1500, 140] on icon "Icon/Dropdown Arrow" at bounding box center [1517, 138] width 44 height 44
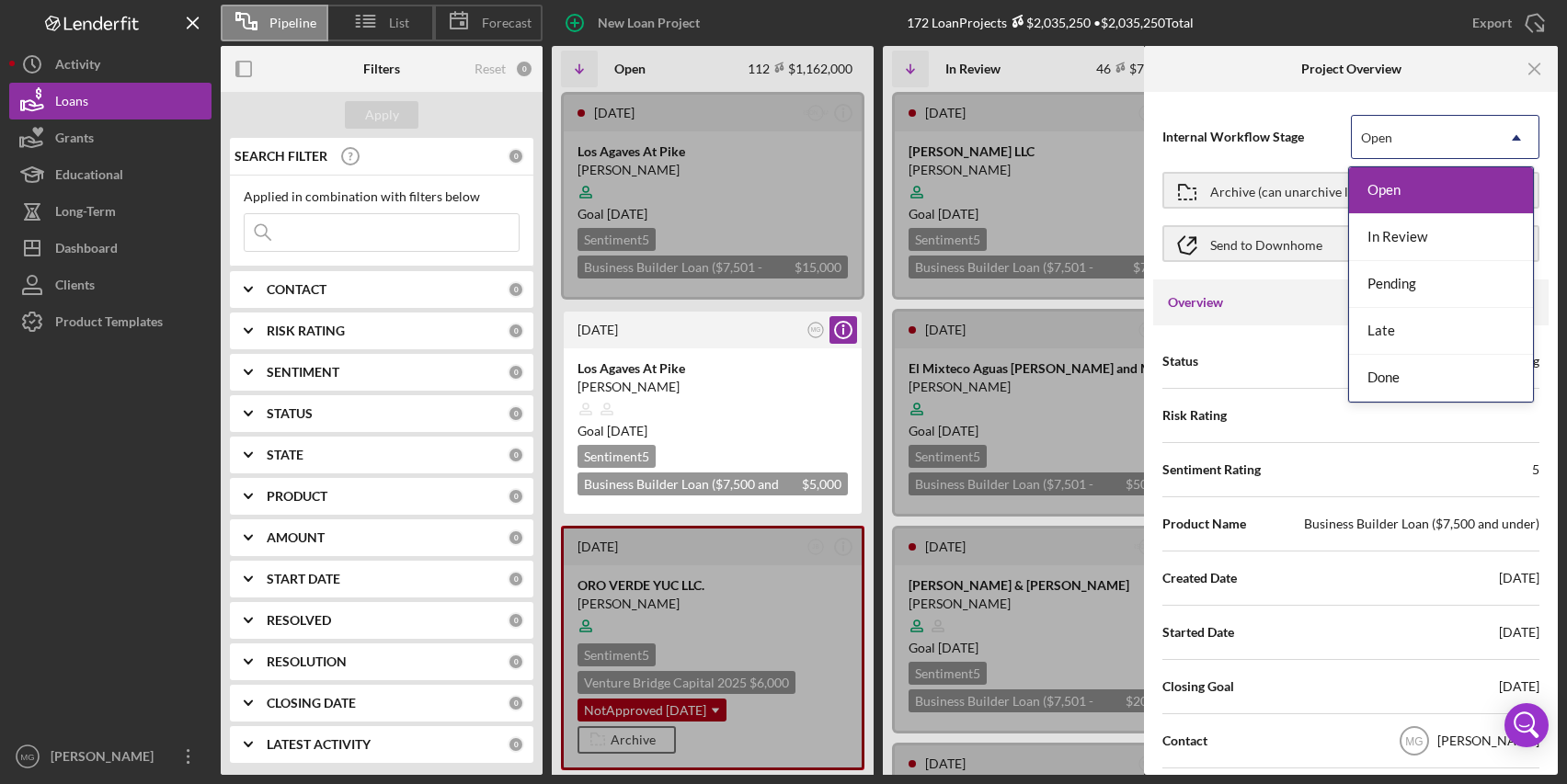
click at [1500, 140] on icon "Icon/Dropdown Arrow" at bounding box center [1517, 138] width 44 height 44
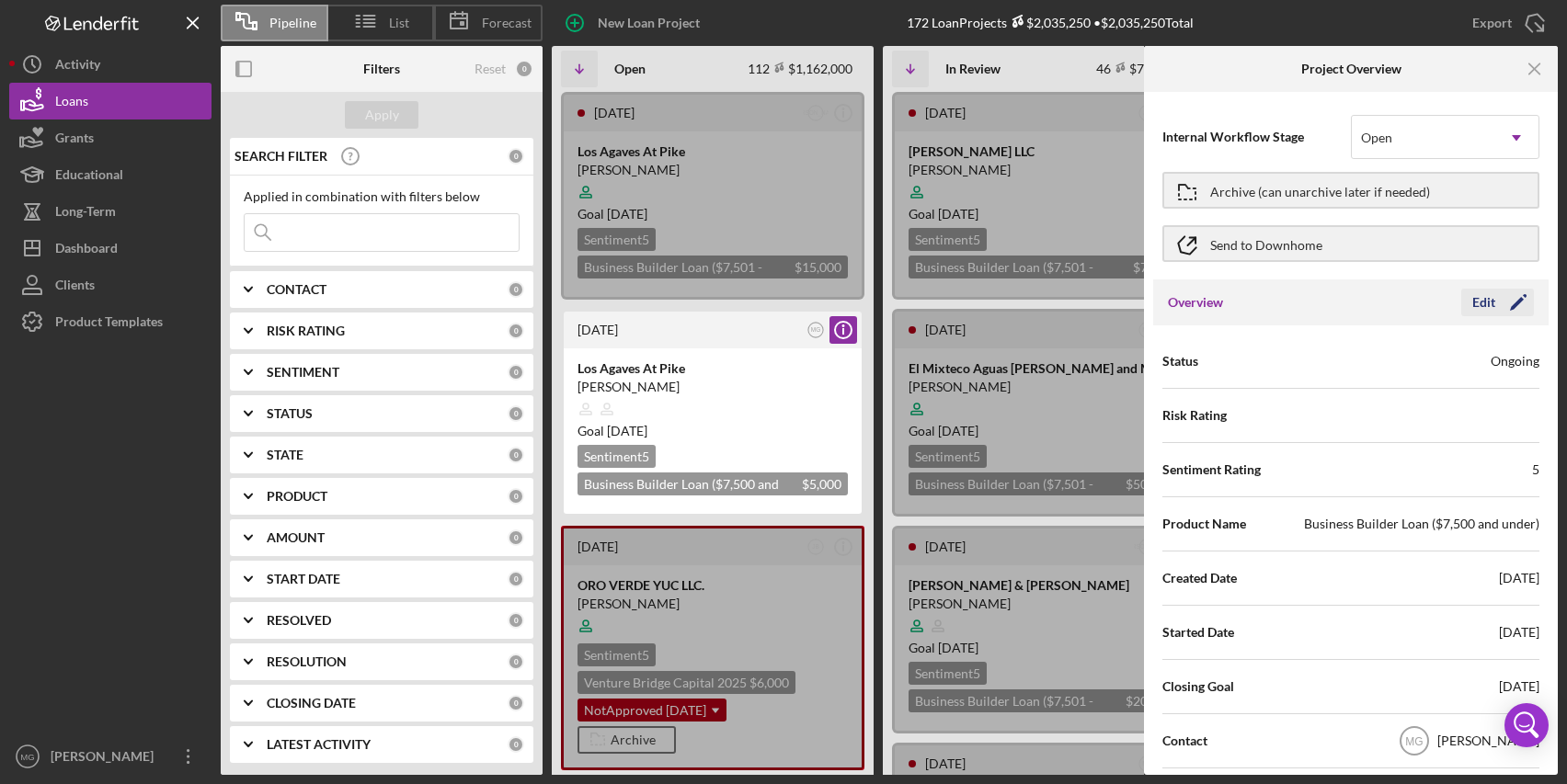
click at [1513, 302] on polygon "button" at bounding box center [1517, 304] width 14 height 14
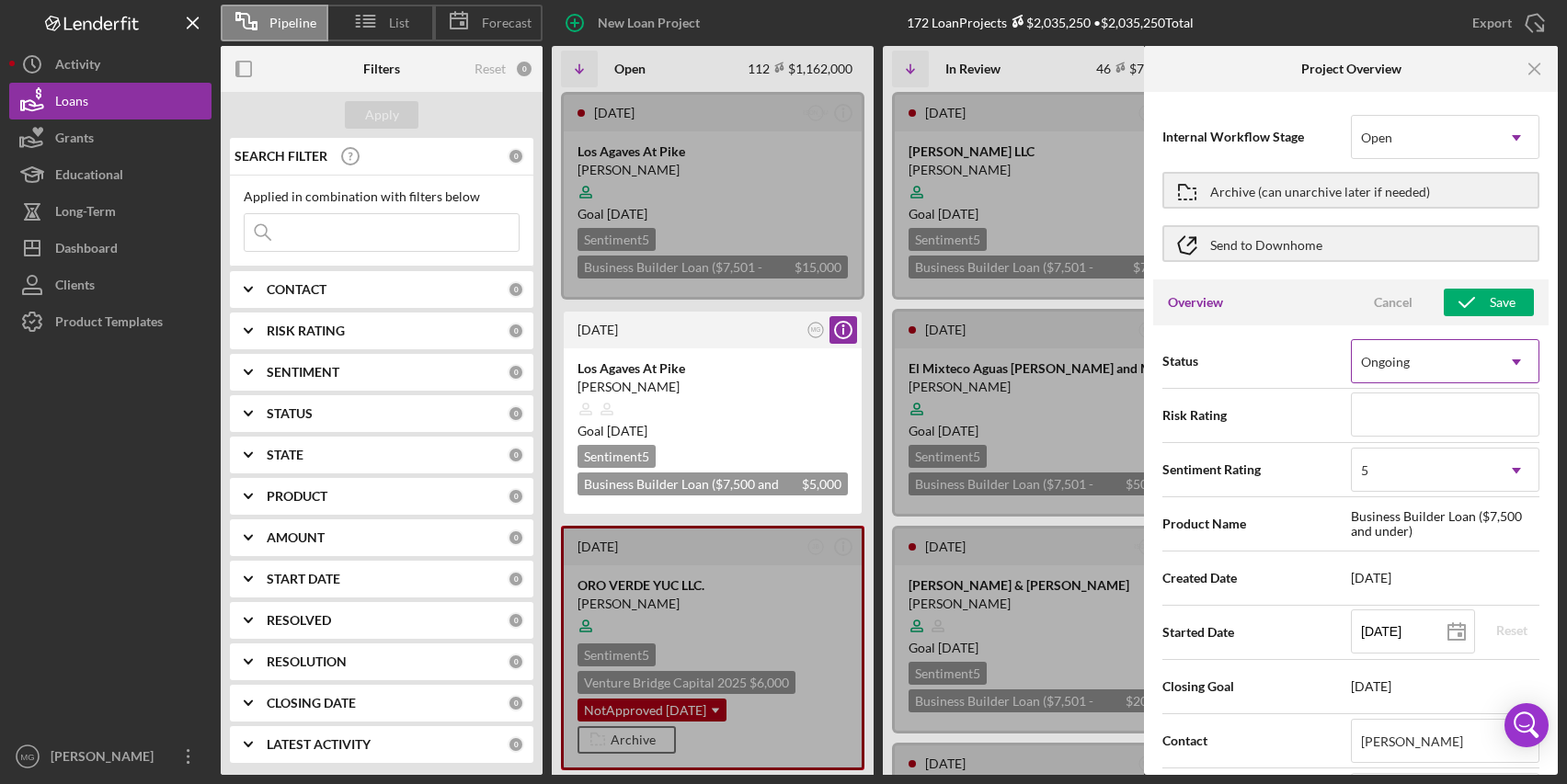
click at [1487, 358] on div "Ongoing" at bounding box center [1423, 362] width 143 height 43
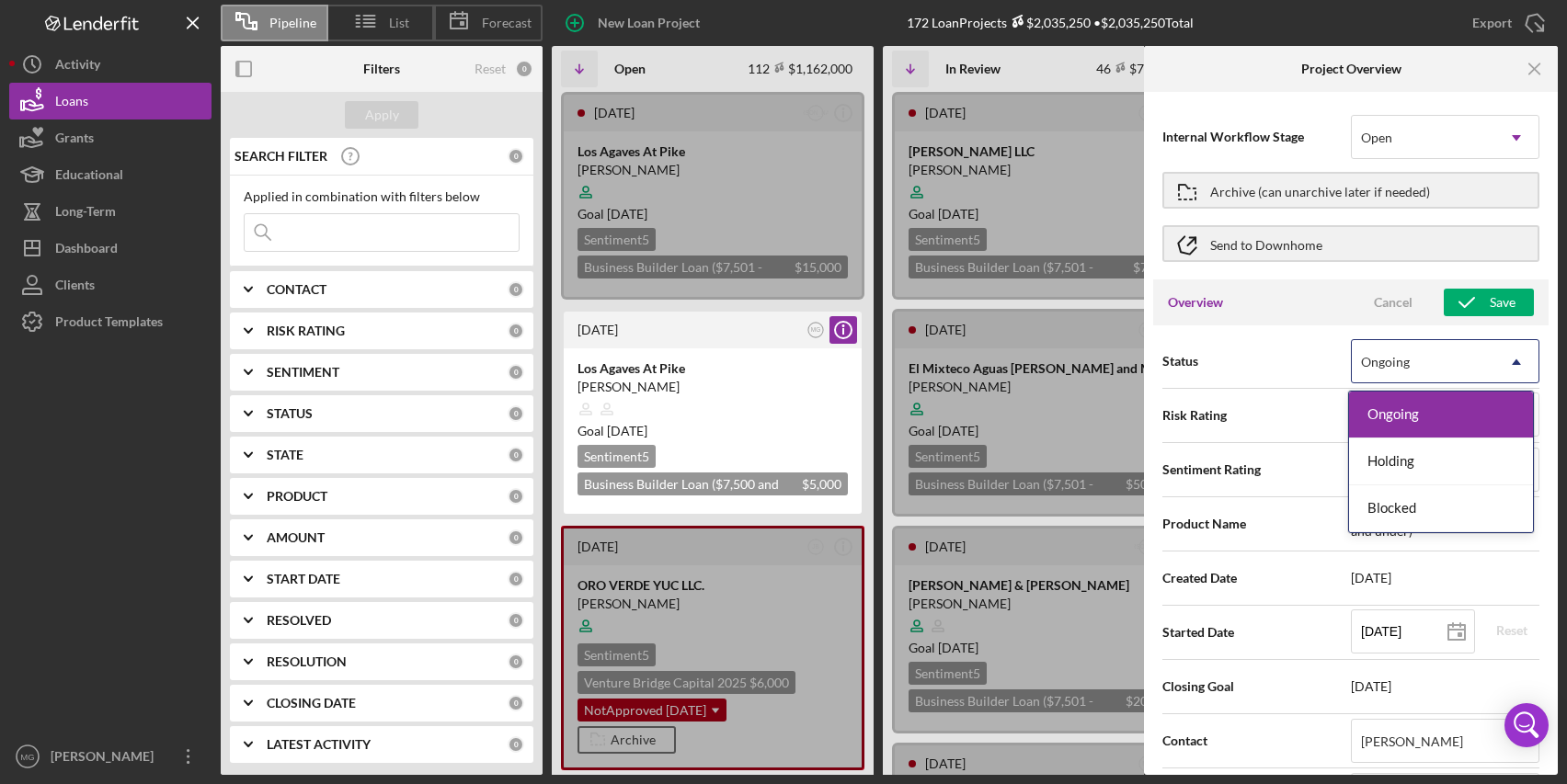
click at [1284, 307] on div "Overview Cancel Save" at bounding box center [1351, 303] width 395 height 46
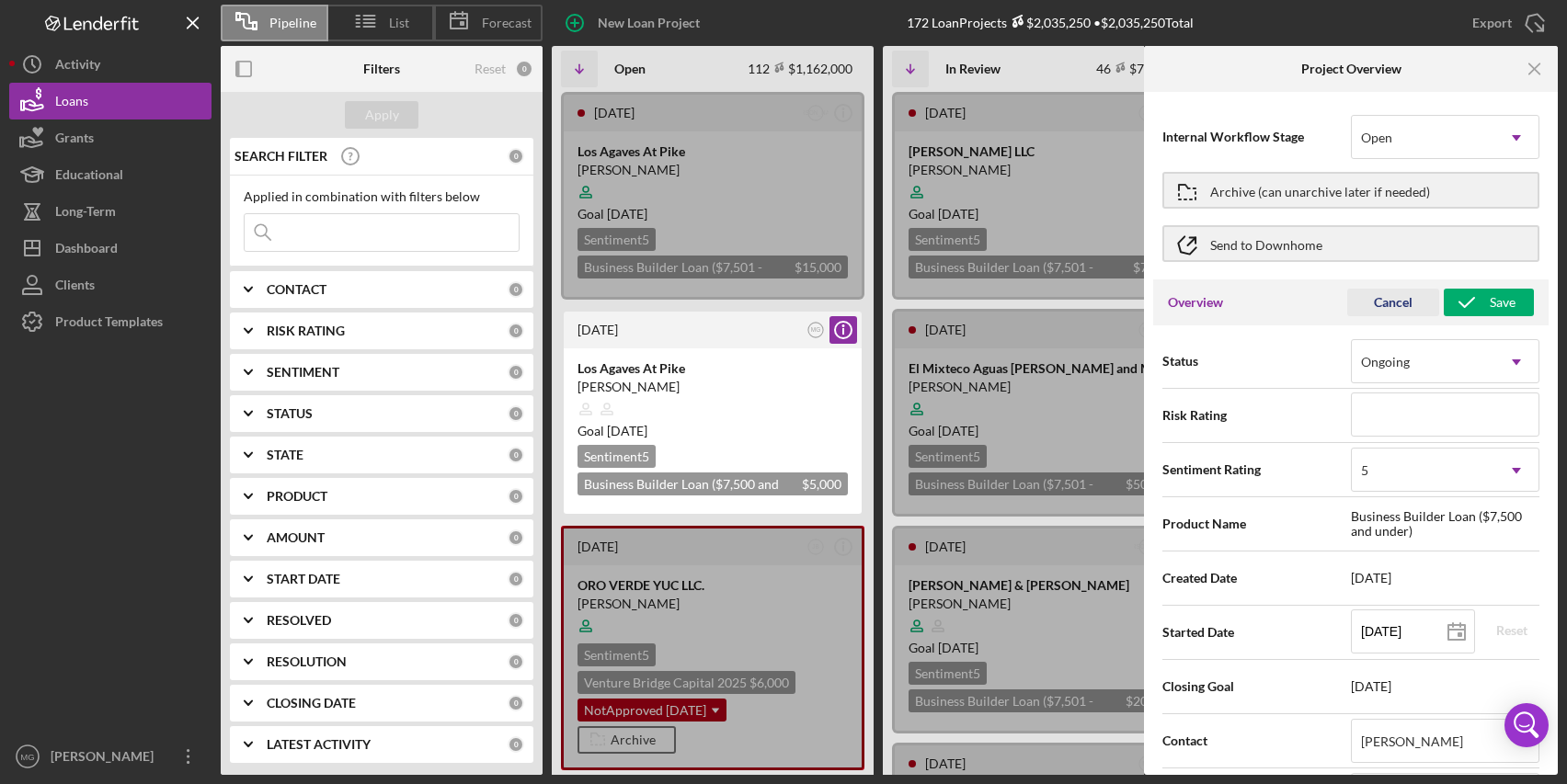
click at [1374, 311] on div "Cancel" at bounding box center [1394, 303] width 39 height 28
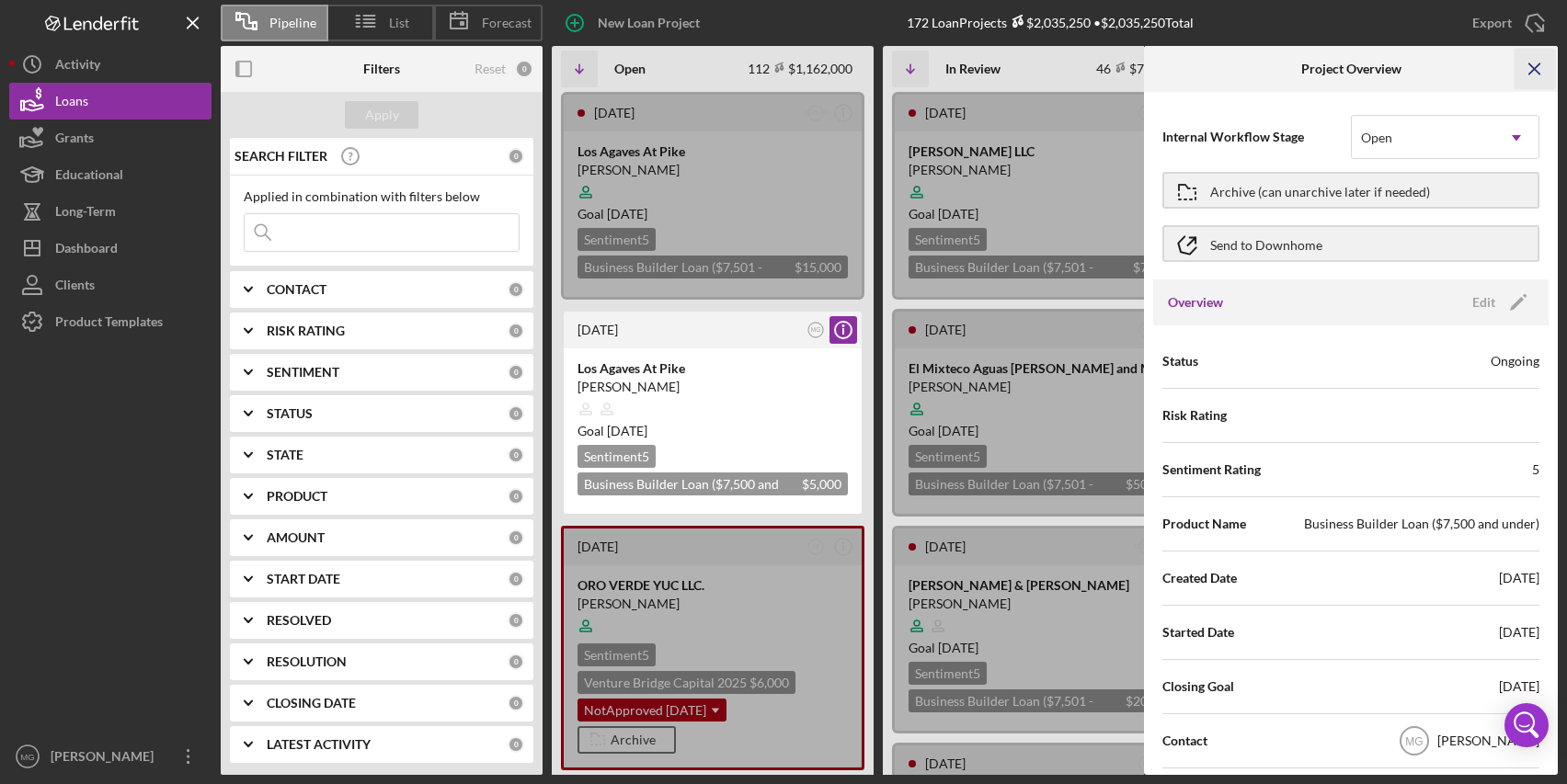
click at [1534, 67] on icon "Icon/Menu Close" at bounding box center [1536, 69] width 42 height 42
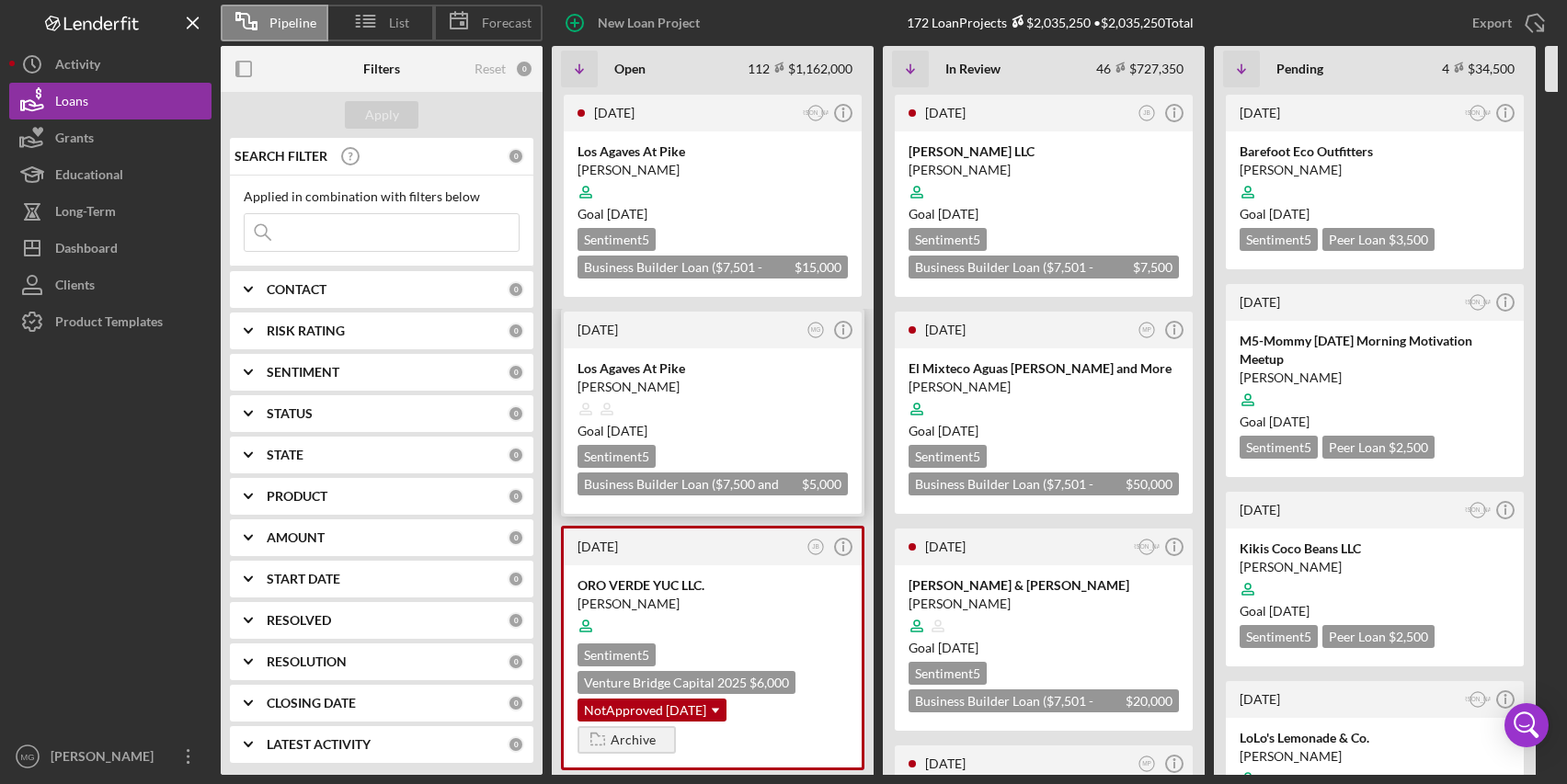
click at [774, 404] on div at bounding box center [713, 409] width 270 height 35
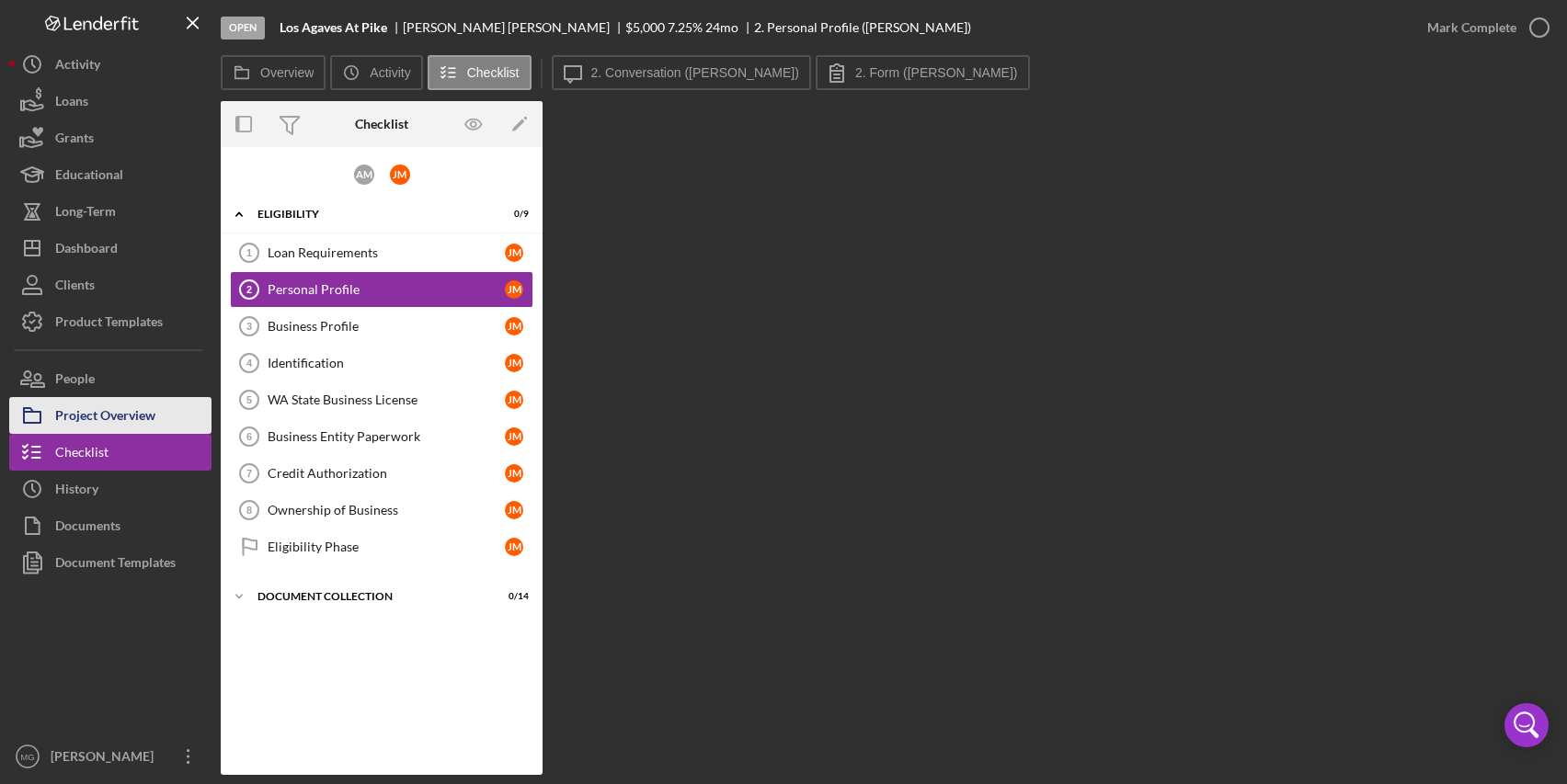
click at [143, 408] on div "Project Overview" at bounding box center [106, 417] width 100 height 42
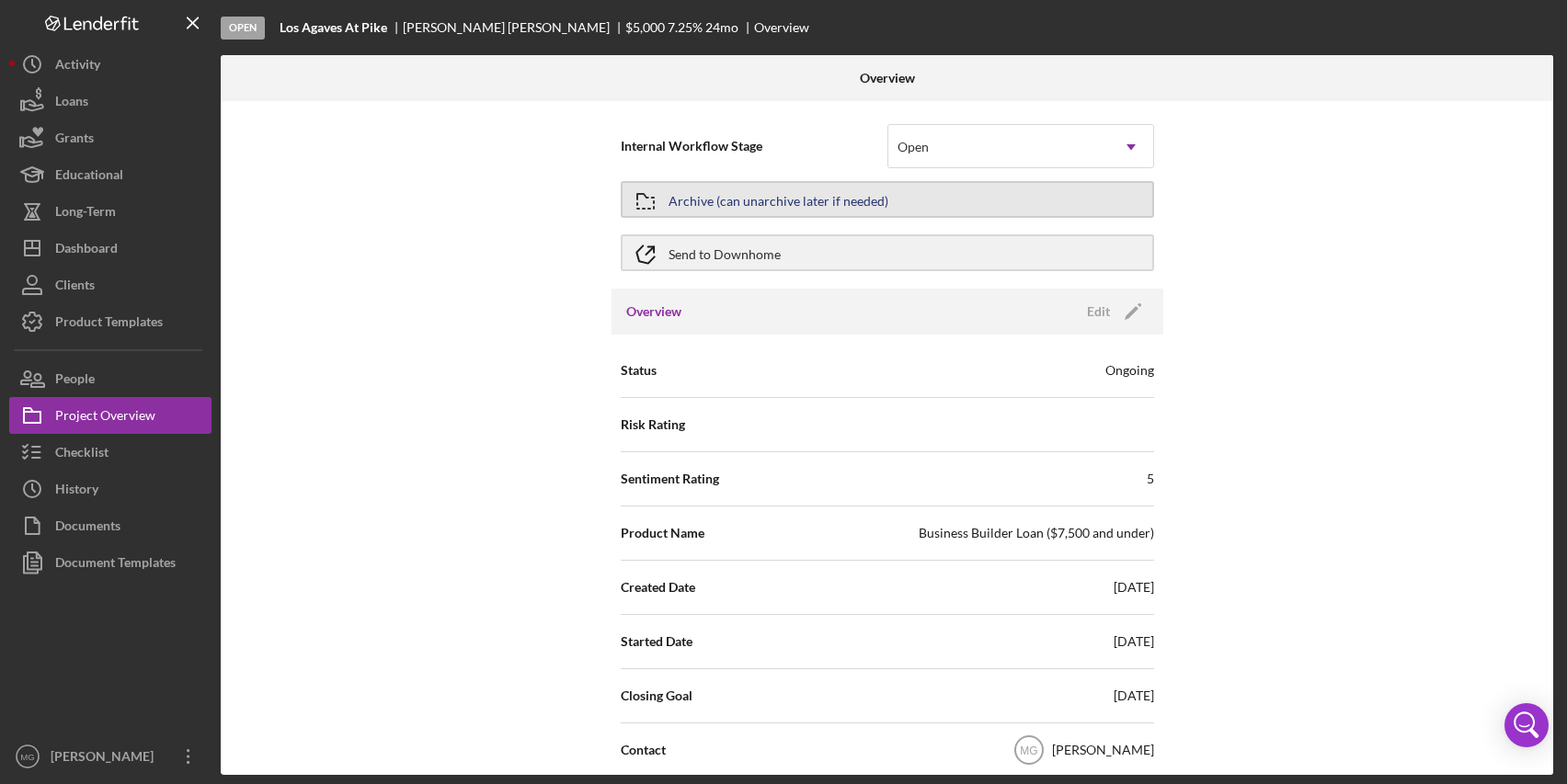
click at [698, 195] on div "Archive (can unarchive later if needed)" at bounding box center [778, 200] width 219 height 33
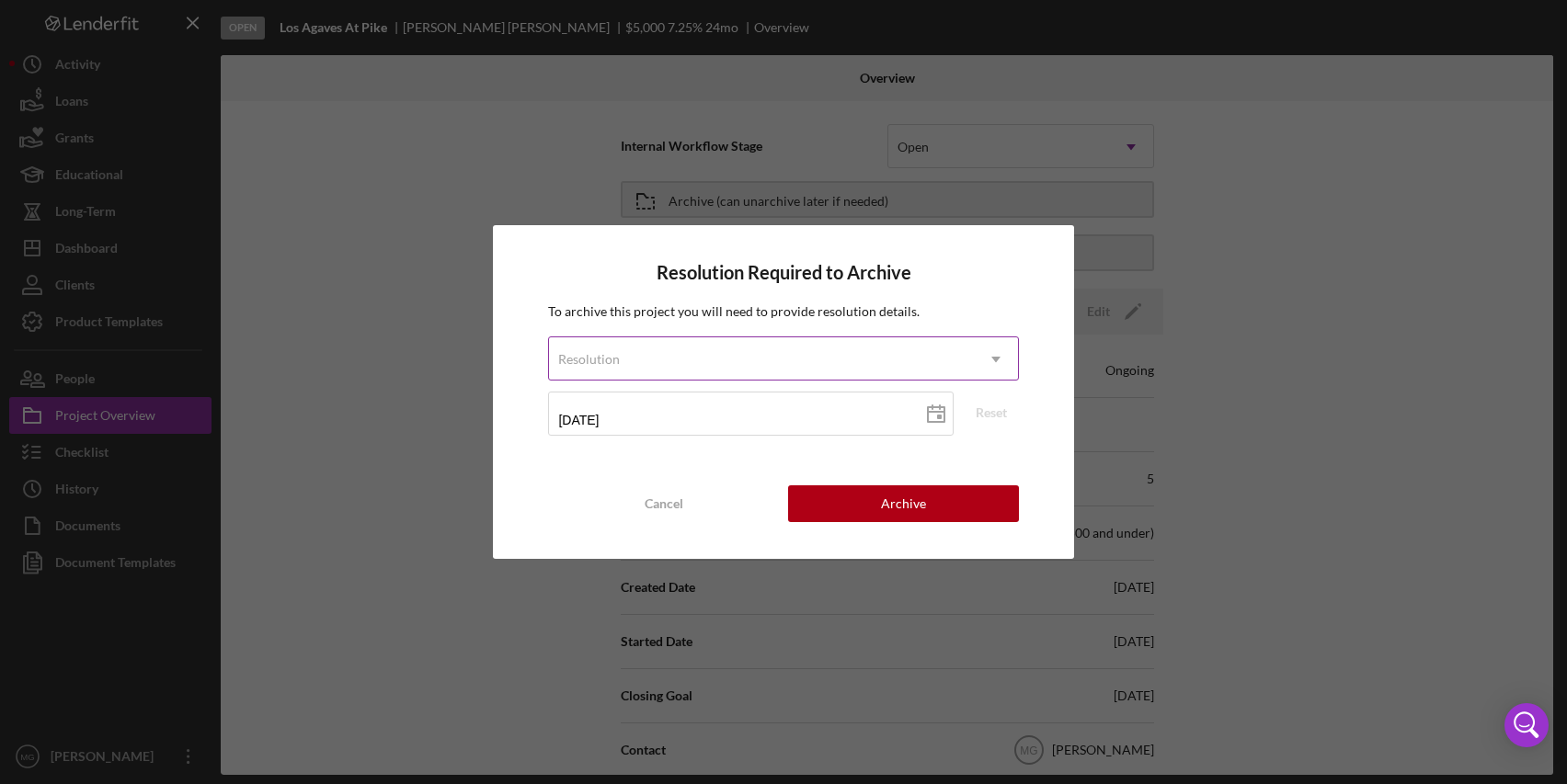
click at [994, 356] on icon "Icon/Dropdown Arrow" at bounding box center [997, 360] width 44 height 44
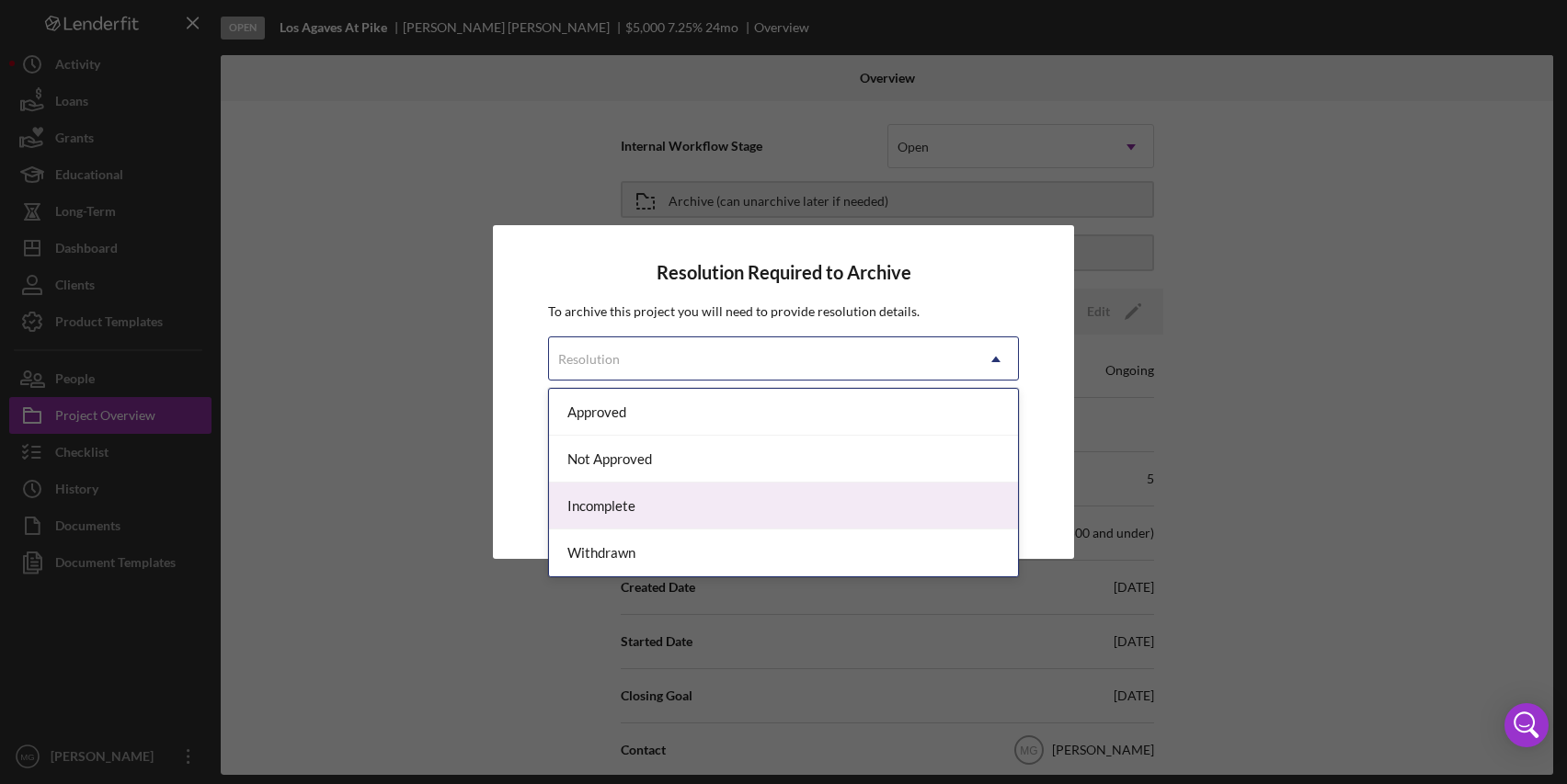
click at [633, 506] on div "Incomplete" at bounding box center [784, 505] width 469 height 47
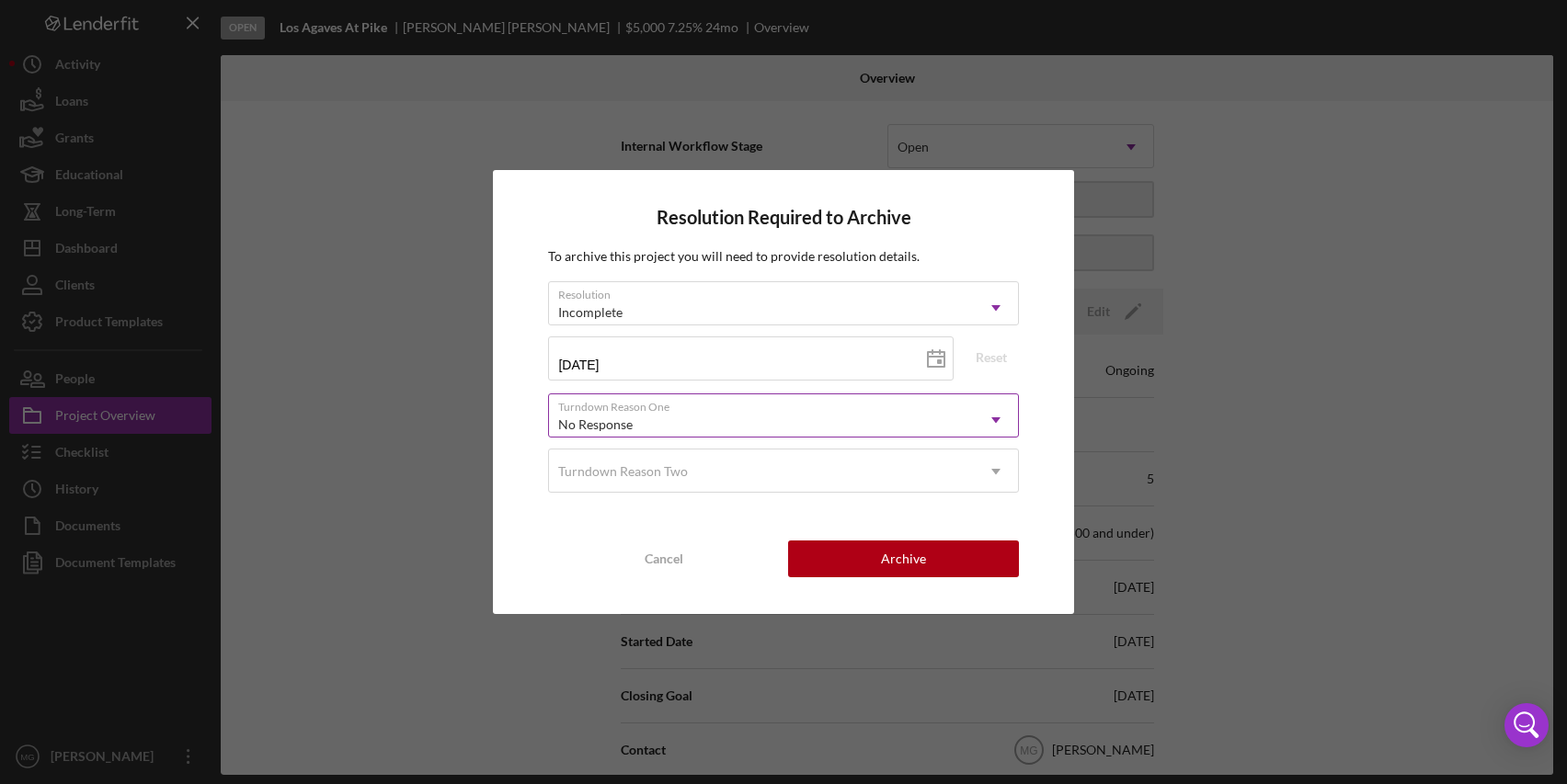
click at [1002, 414] on icon "Icon/Dropdown Arrow" at bounding box center [997, 420] width 44 height 44
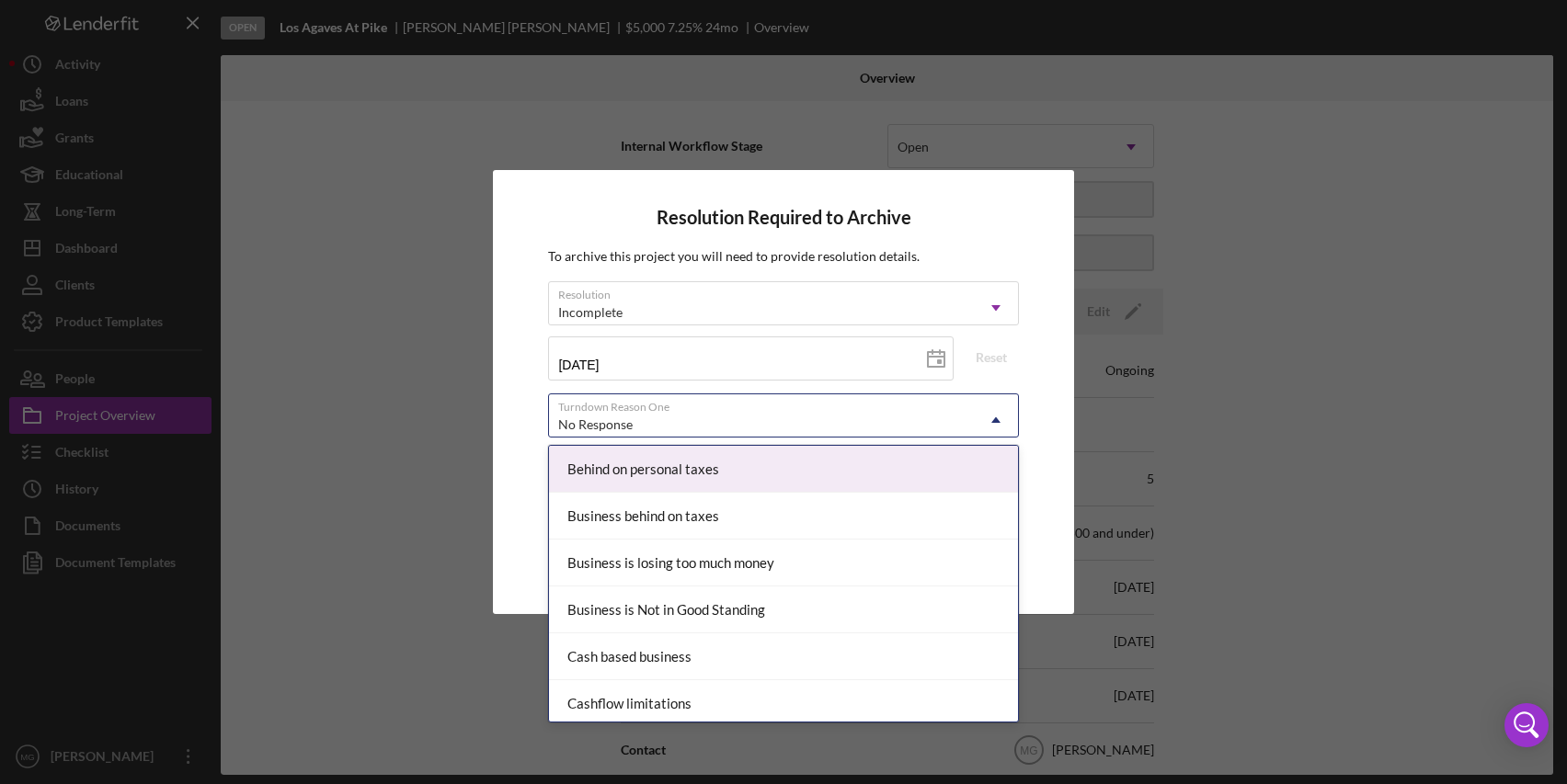
click at [1047, 514] on div "Resolution Required to Archive To archive this project you will need to provide…" at bounding box center [783, 392] width 581 height 444
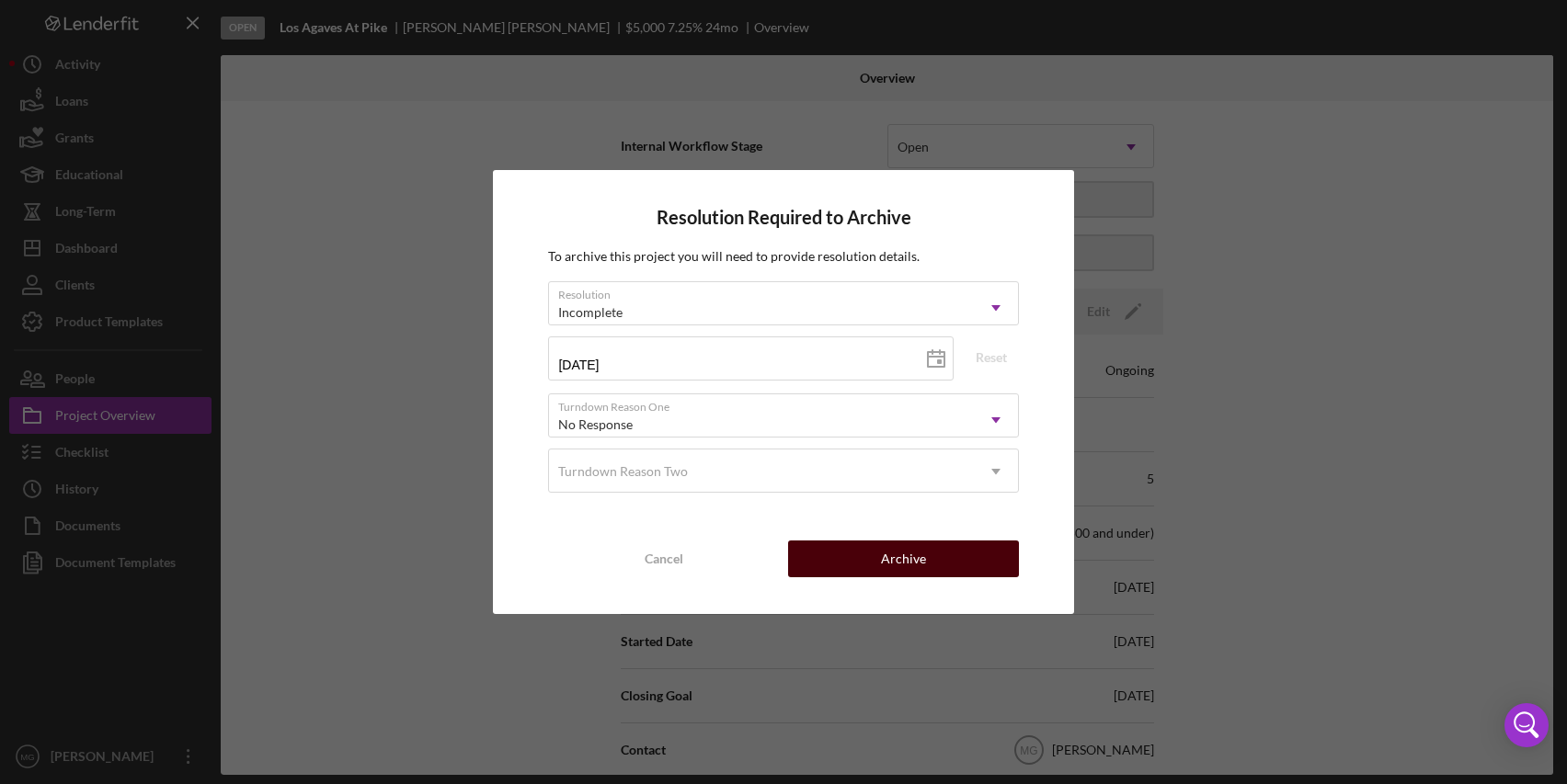
click at [915, 559] on div "Archive" at bounding box center [904, 559] width 45 height 37
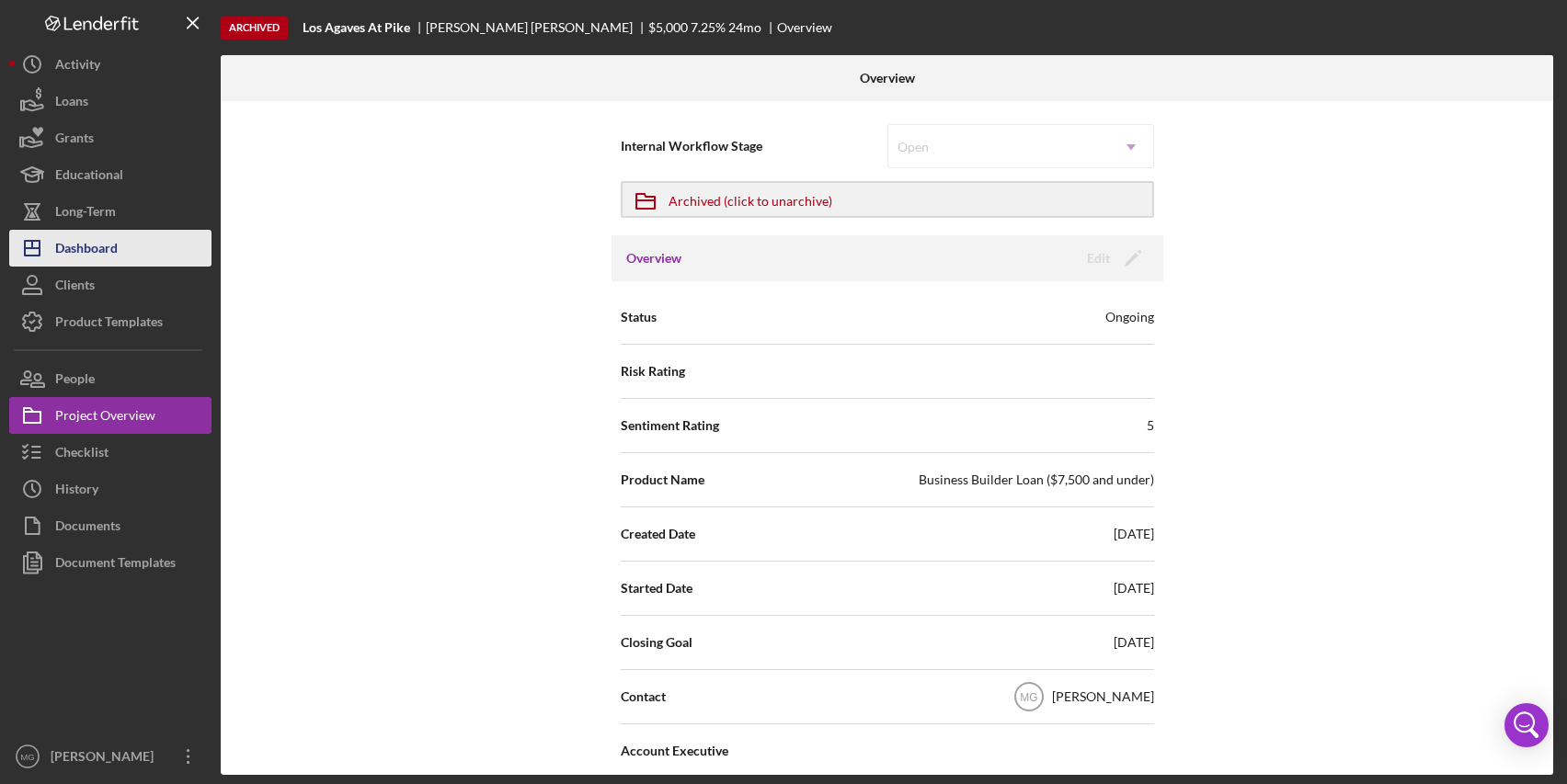
click at [110, 240] on div "Dashboard" at bounding box center [87, 250] width 63 height 42
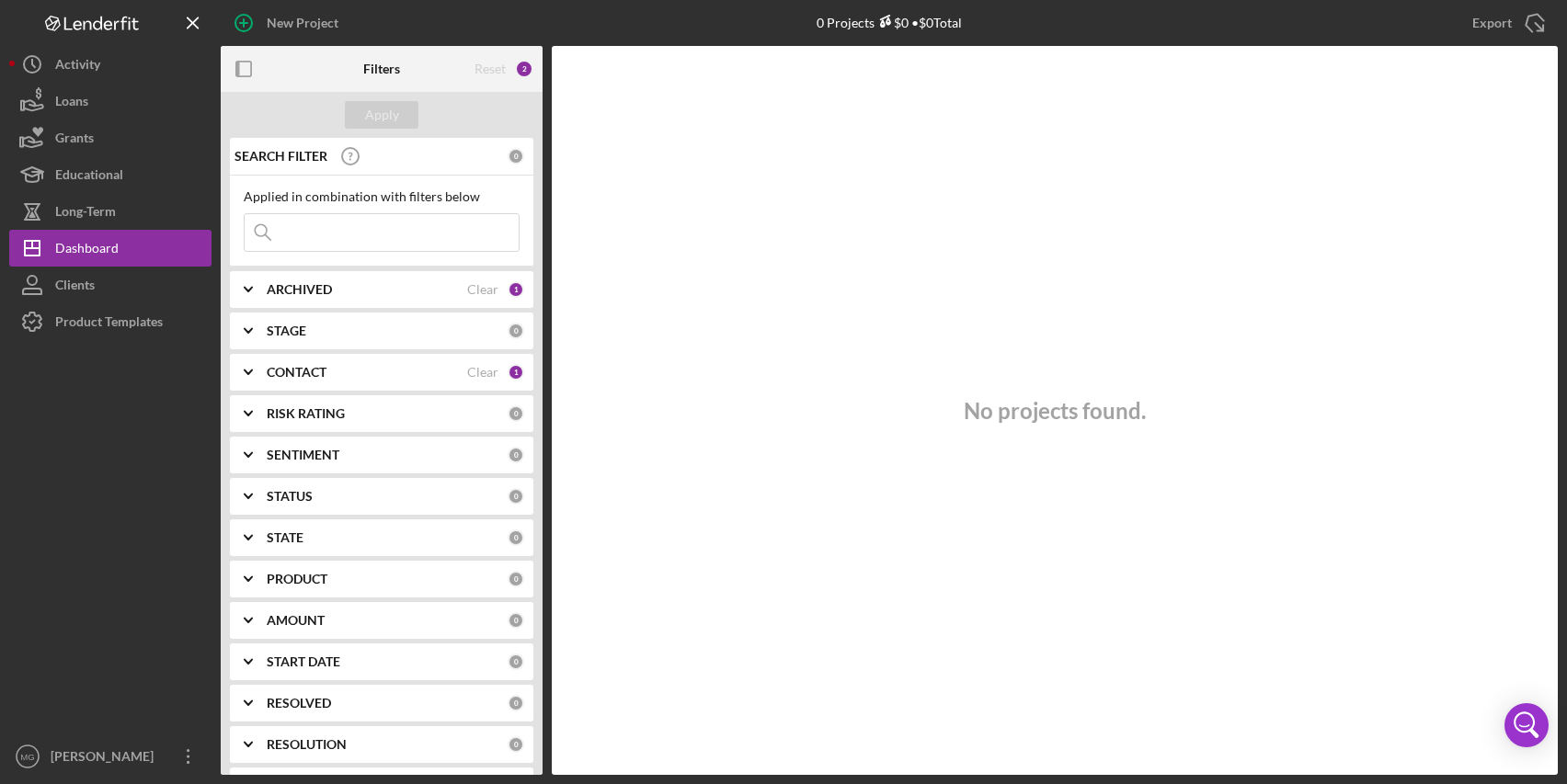
click at [490, 68] on div "Reset" at bounding box center [491, 69] width 31 height 15
click at [469, 292] on div "Clear" at bounding box center [483, 290] width 31 height 15
click at [498, 369] on div "CONTACT Clear 1" at bounding box center [395, 372] width 257 height 17
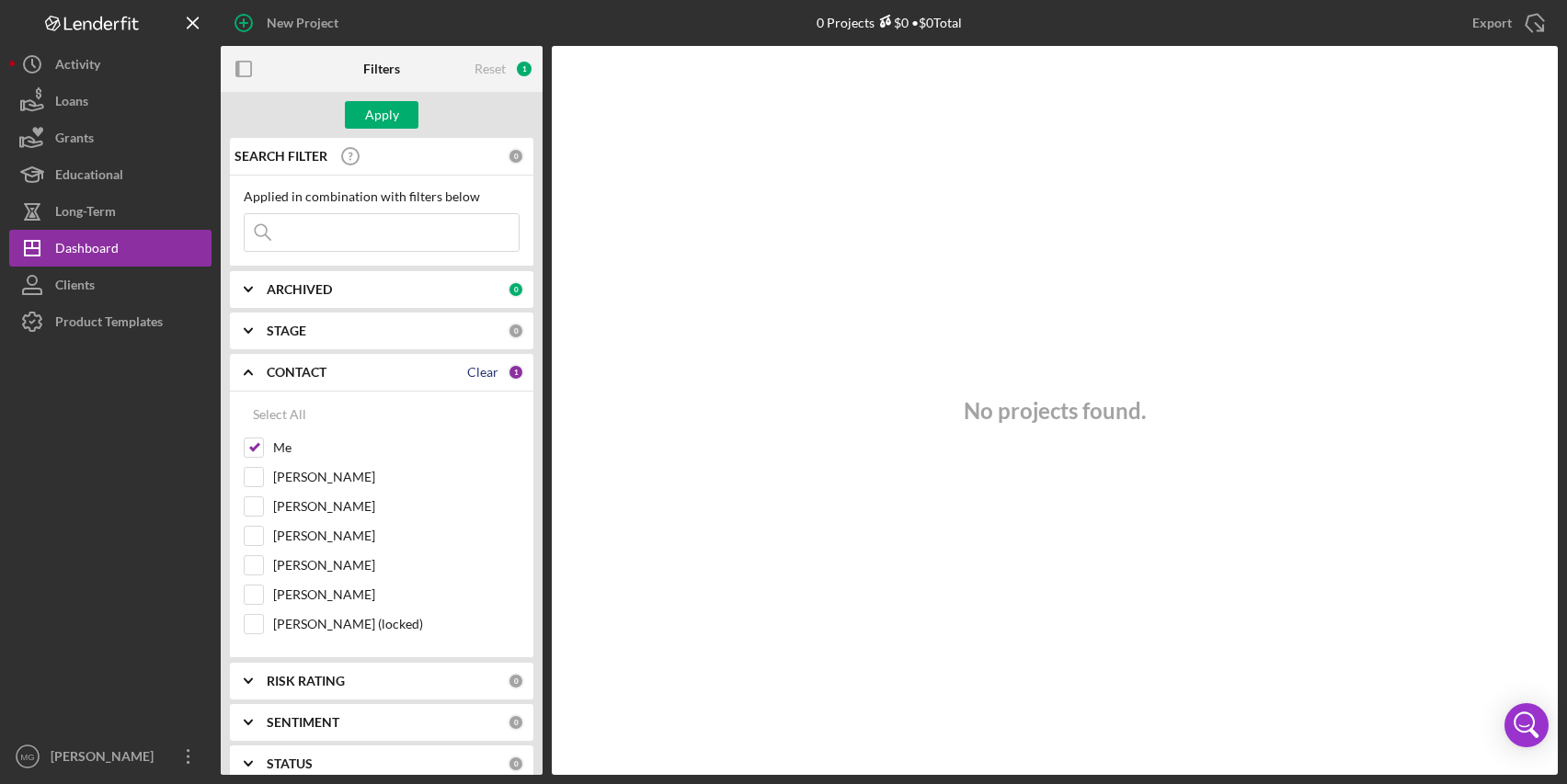
click at [478, 380] on div "Clear" at bounding box center [483, 372] width 31 height 15
checkbox input "false"
click at [378, 121] on div "Apply" at bounding box center [382, 115] width 34 height 28
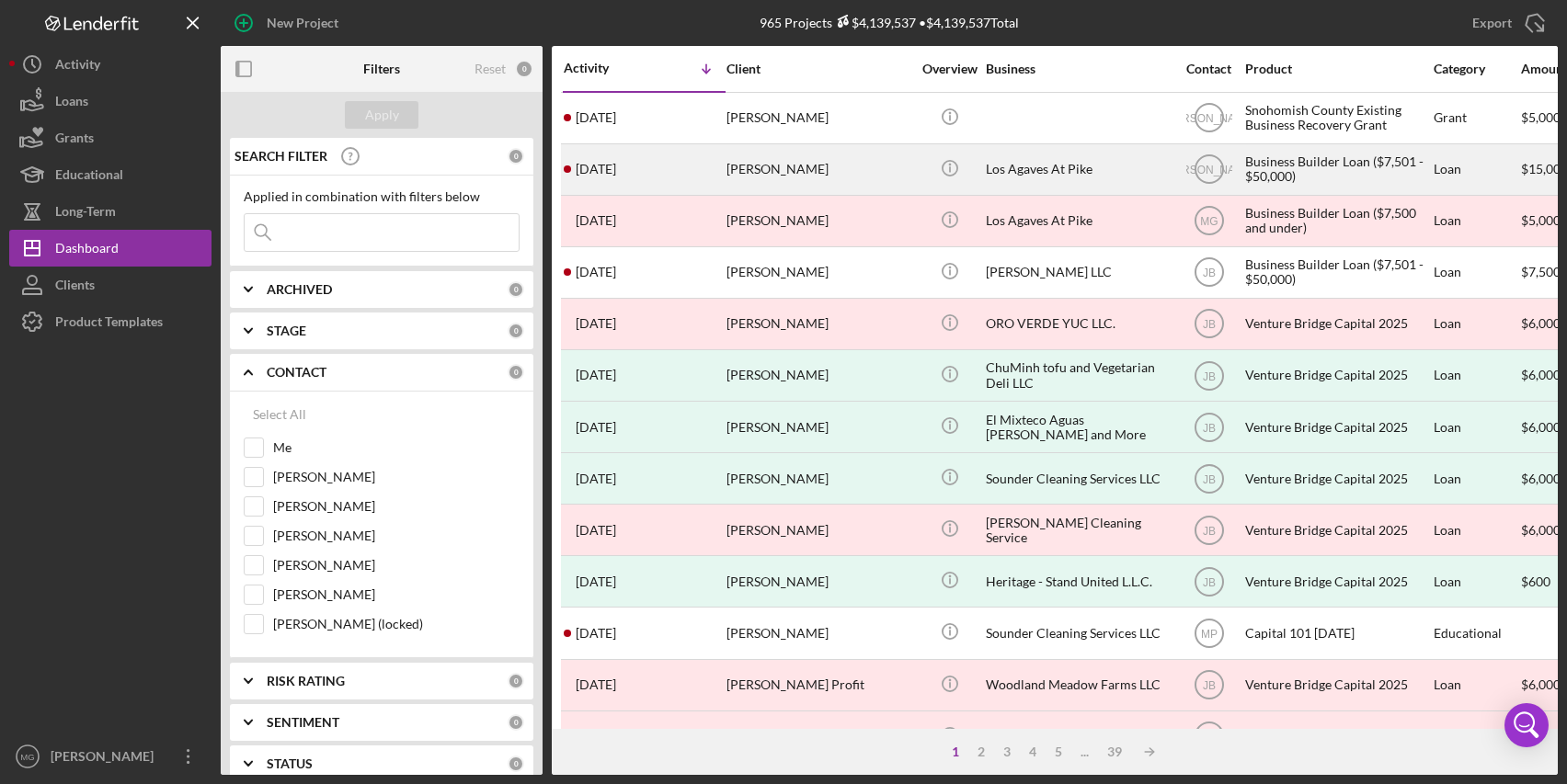
click at [1166, 173] on div "Los Agaves At Pike" at bounding box center [1078, 169] width 184 height 49
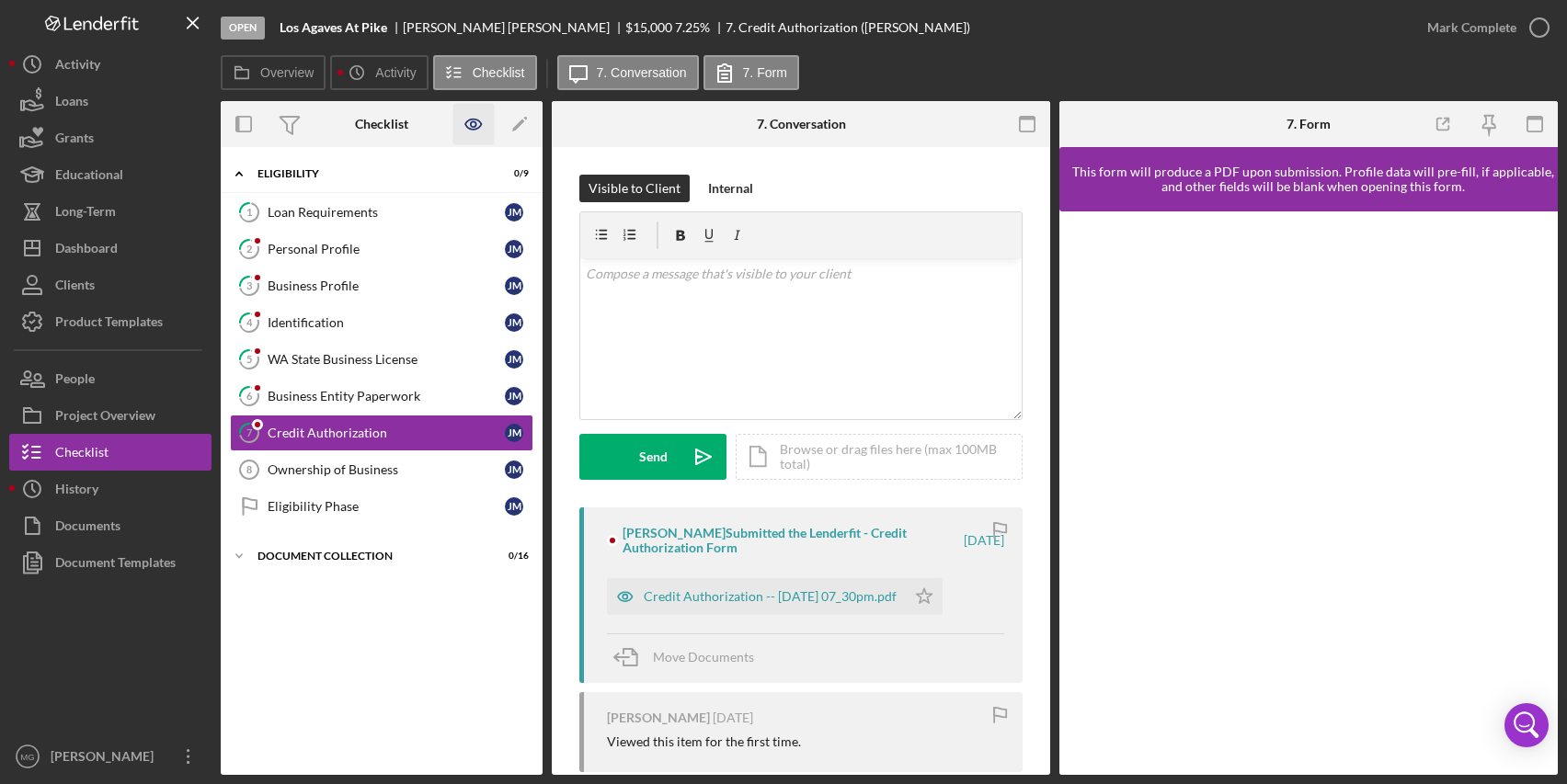
click at [472, 124] on icon "button" at bounding box center [474, 124] width 42 height 42
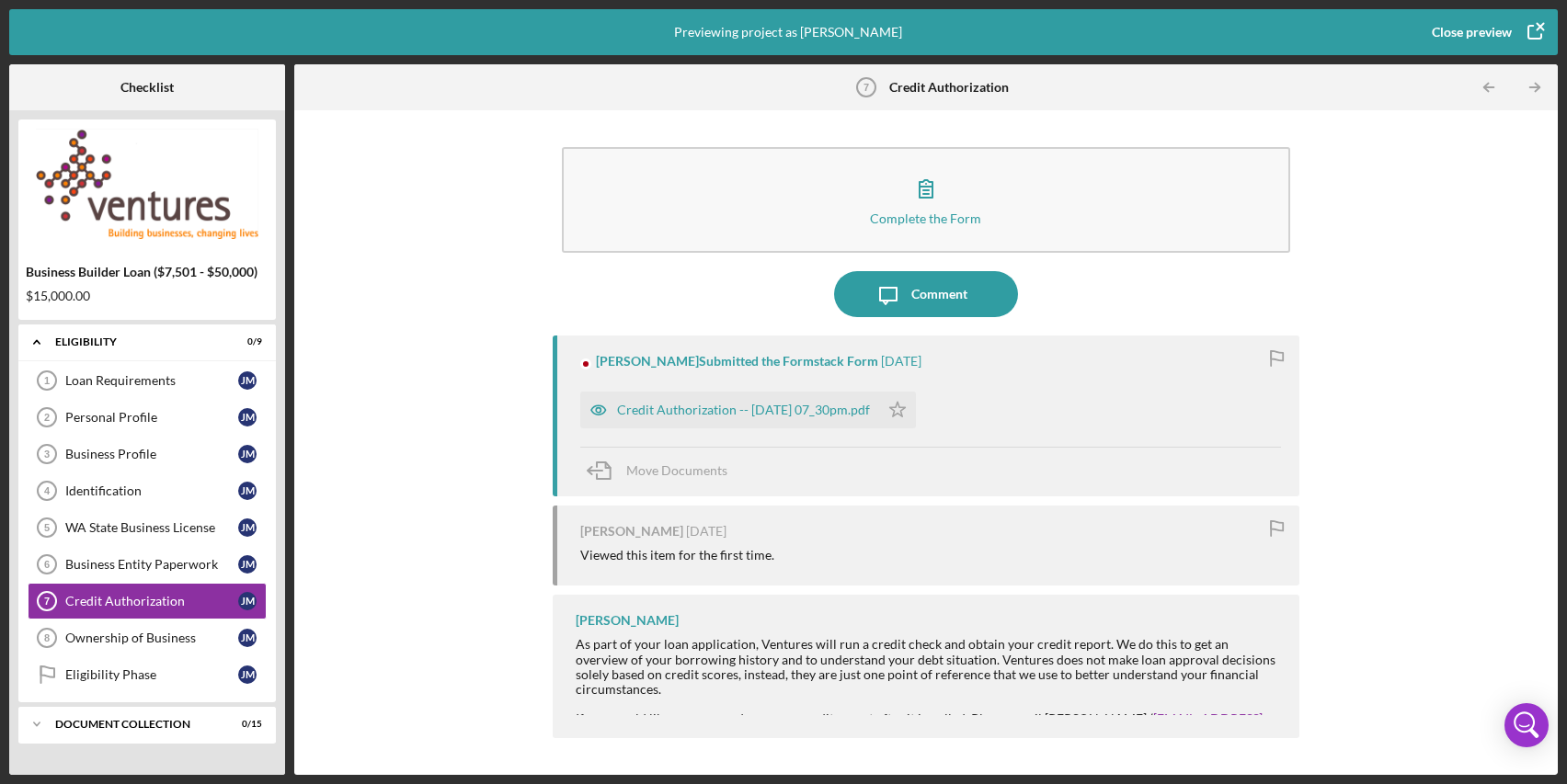
click at [1483, 34] on div "Close preview" at bounding box center [1472, 32] width 80 height 37
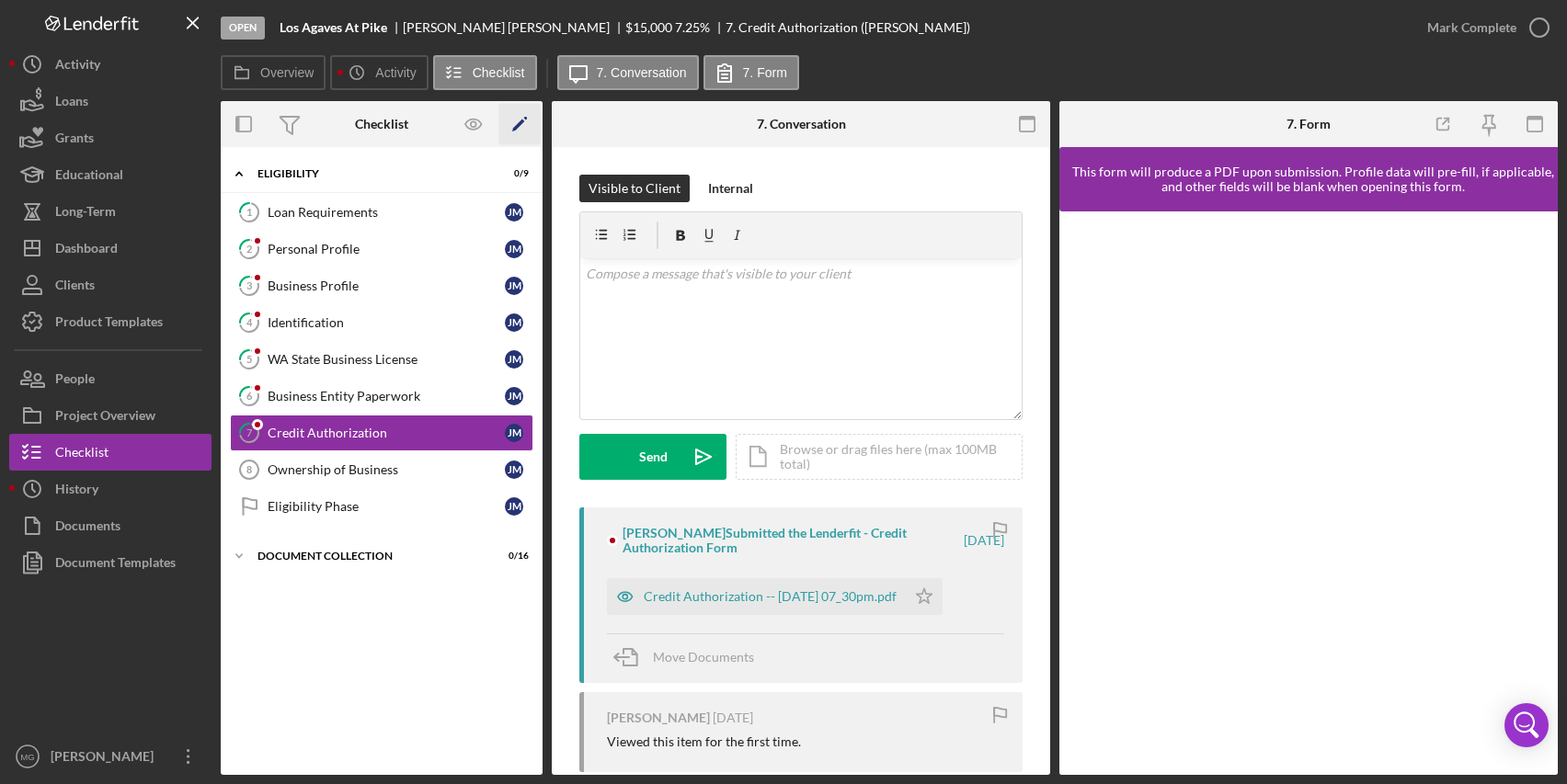
click at [514, 121] on icon "Icon/Edit" at bounding box center [520, 124] width 42 height 42
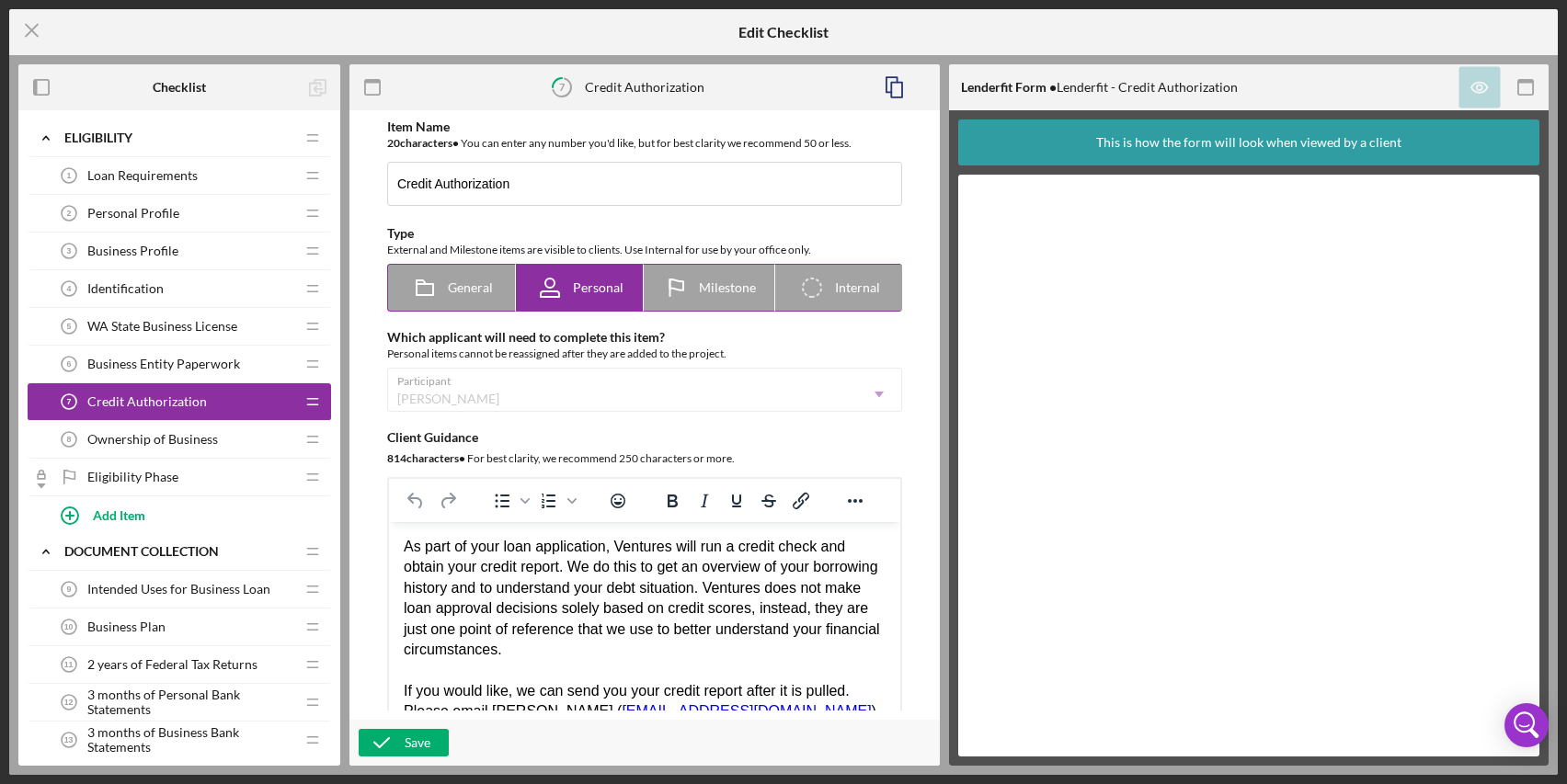
click at [467, 300] on div "General" at bounding box center [452, 288] width 81 height 46
radio input "true"
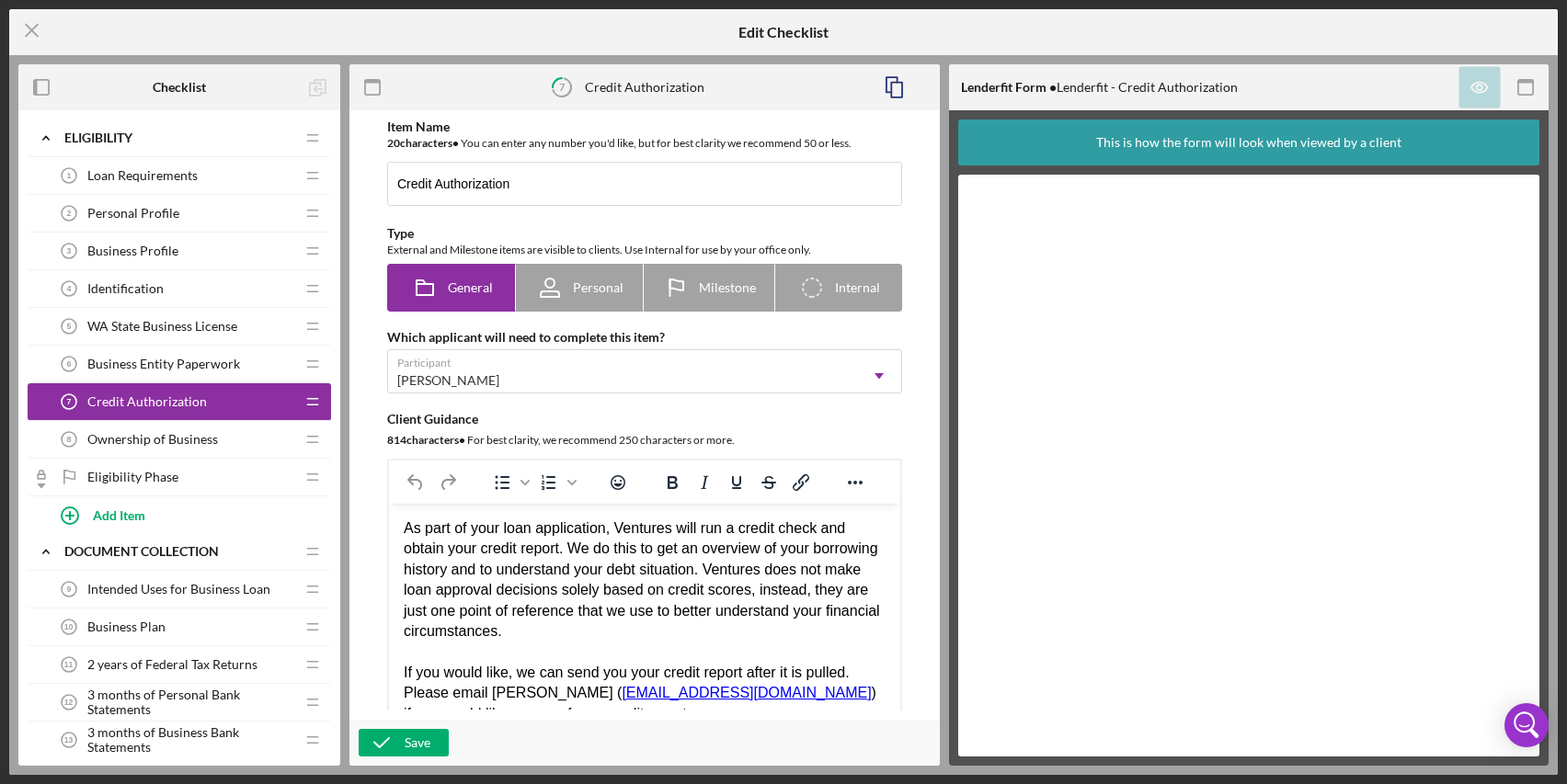
click at [184, 169] on span "Loan Requirements" at bounding box center [142, 176] width 110 height 15
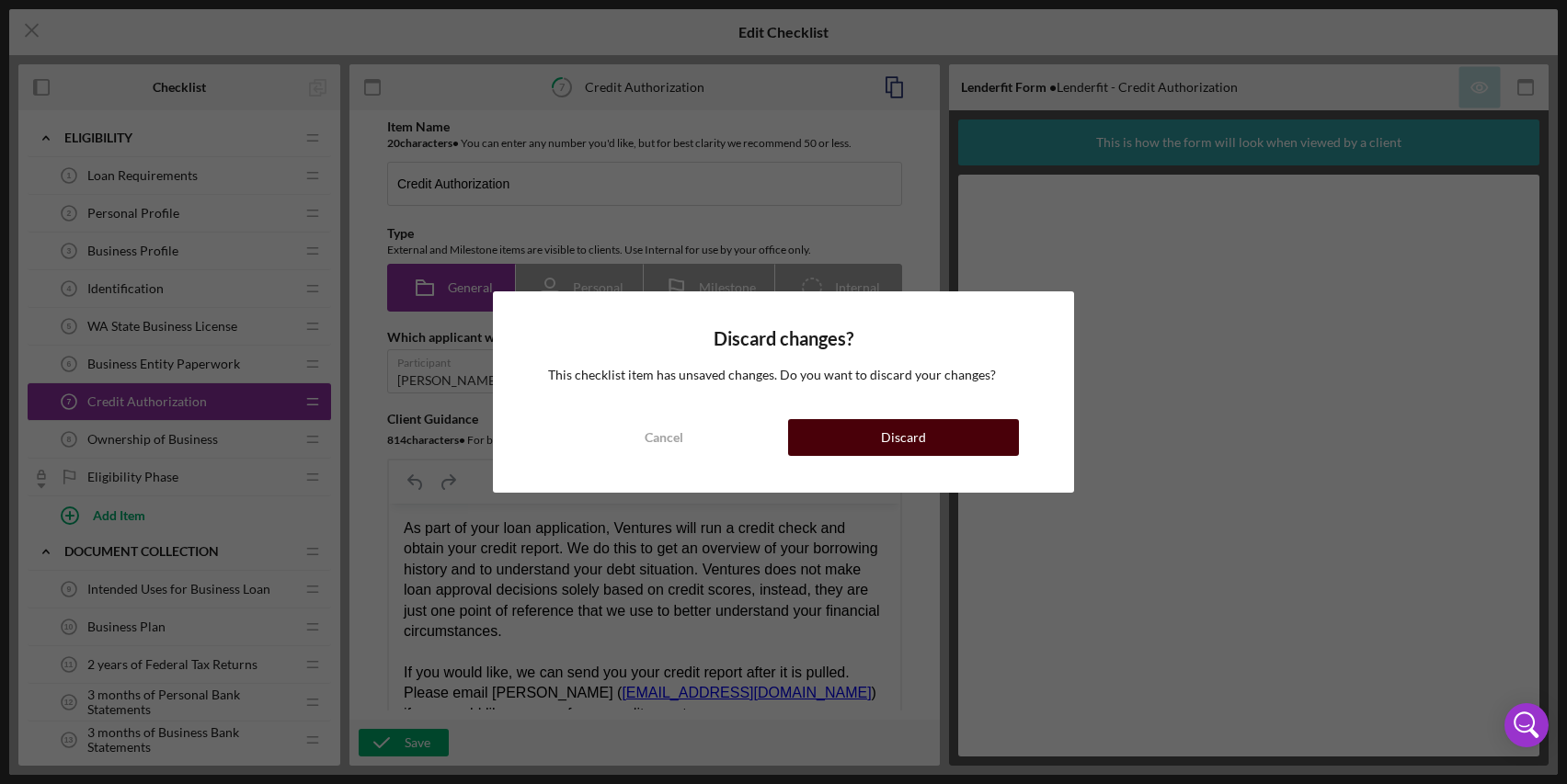
click at [888, 430] on div "Discard" at bounding box center [904, 438] width 45 height 37
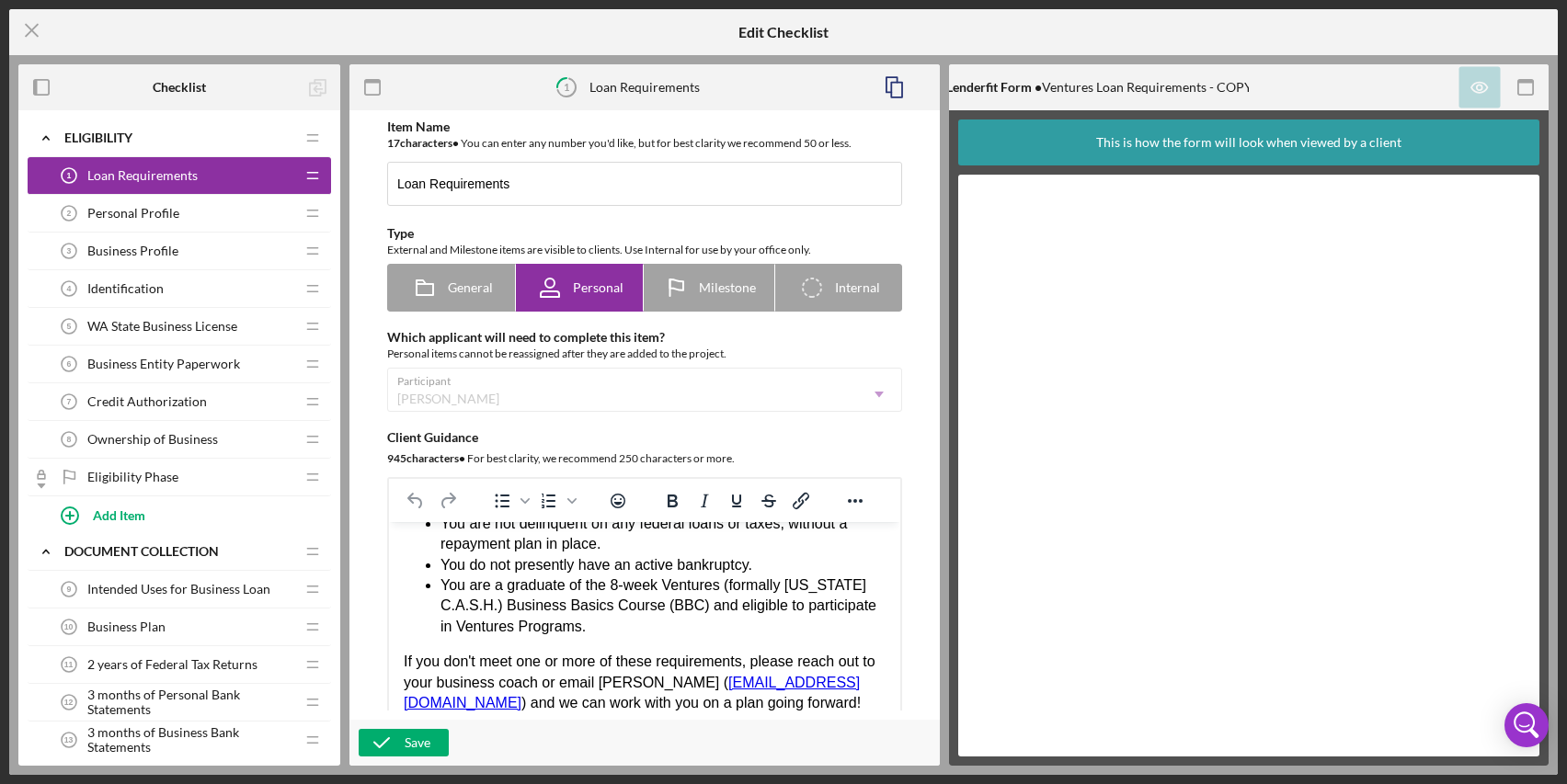
scroll to position [92, 0]
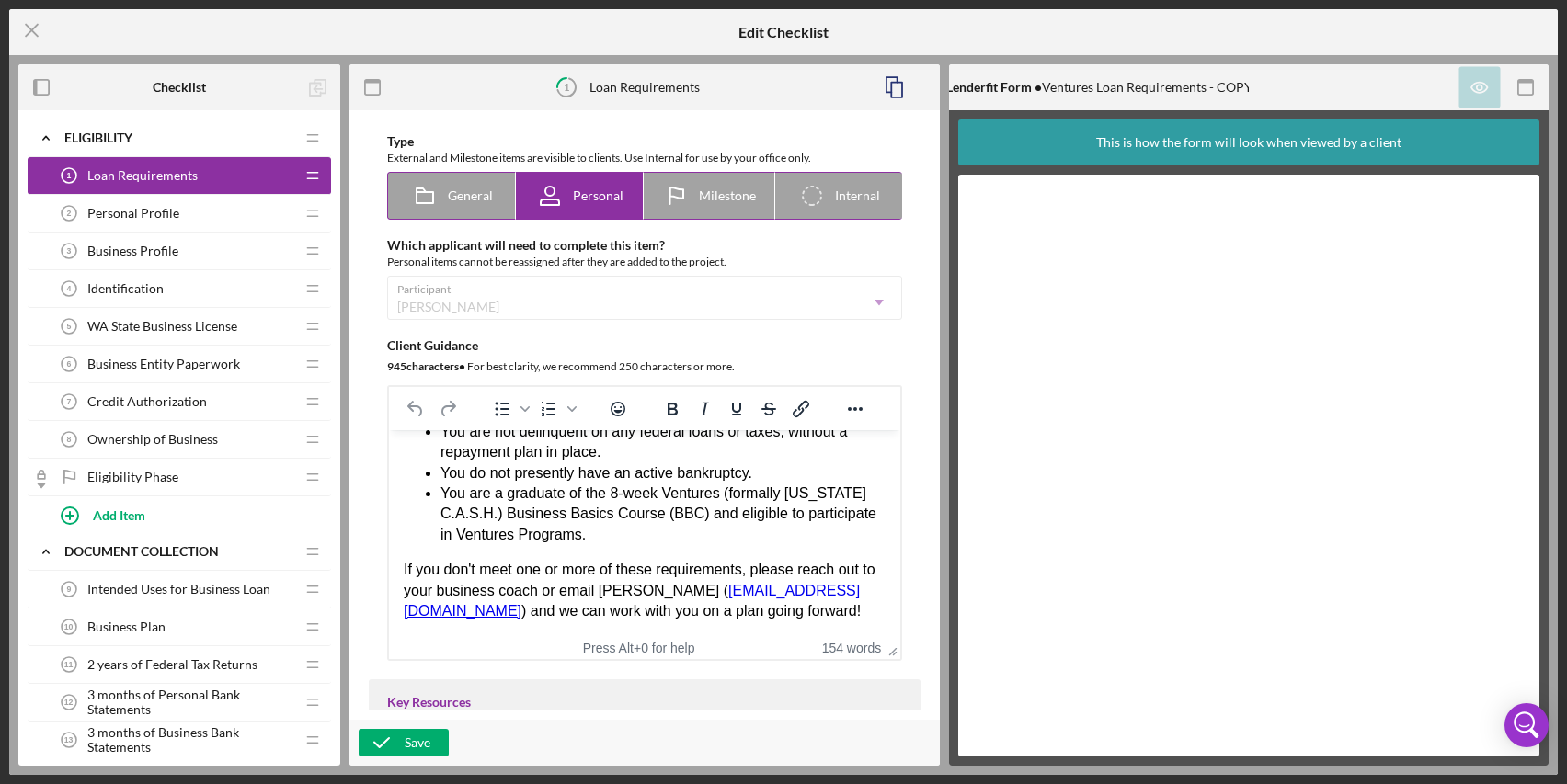
click at [708, 197] on span "Milestone" at bounding box center [728, 196] width 57 height 15
radio input "false"
radio input "true"
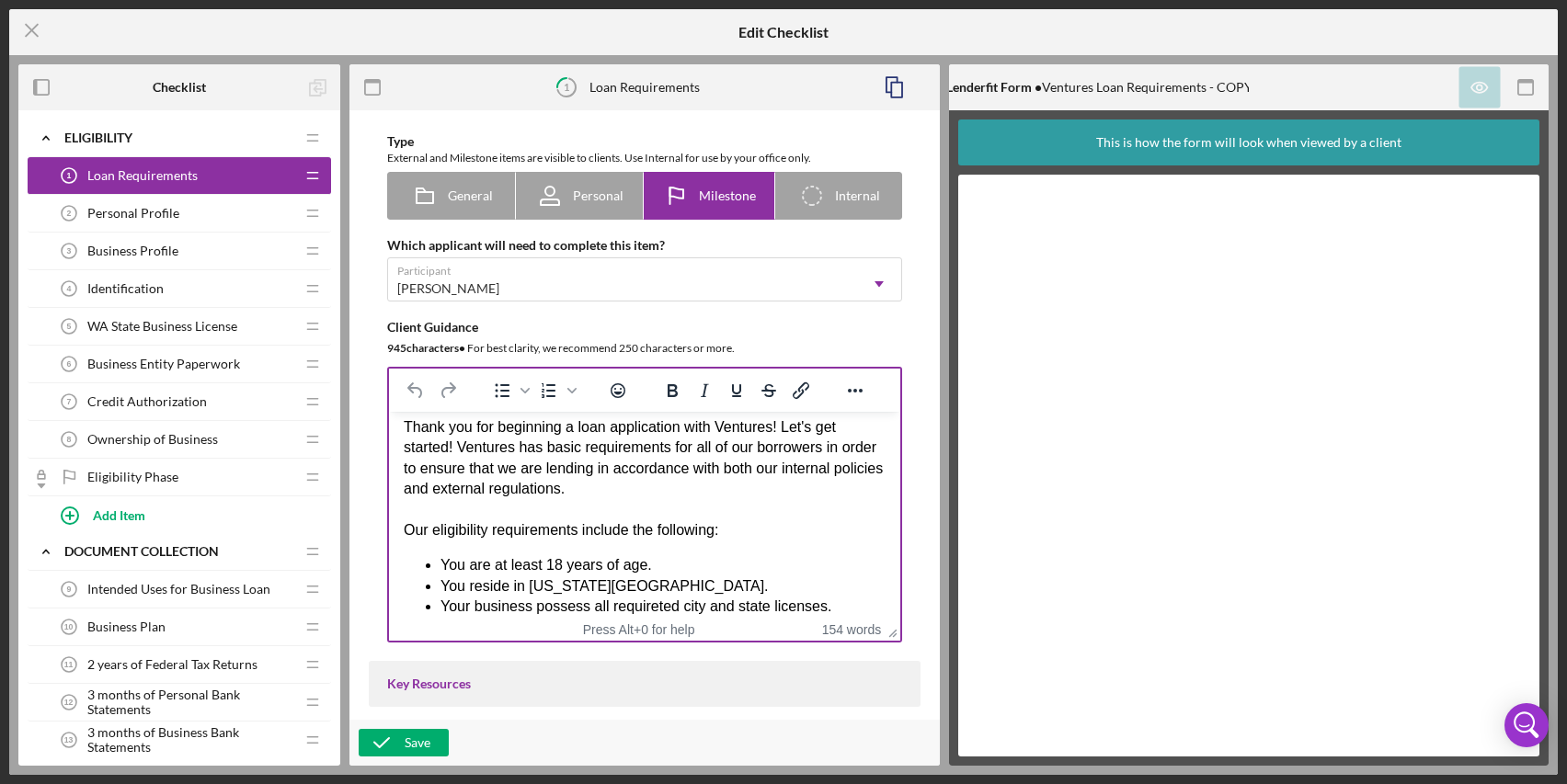
scroll to position [0, 0]
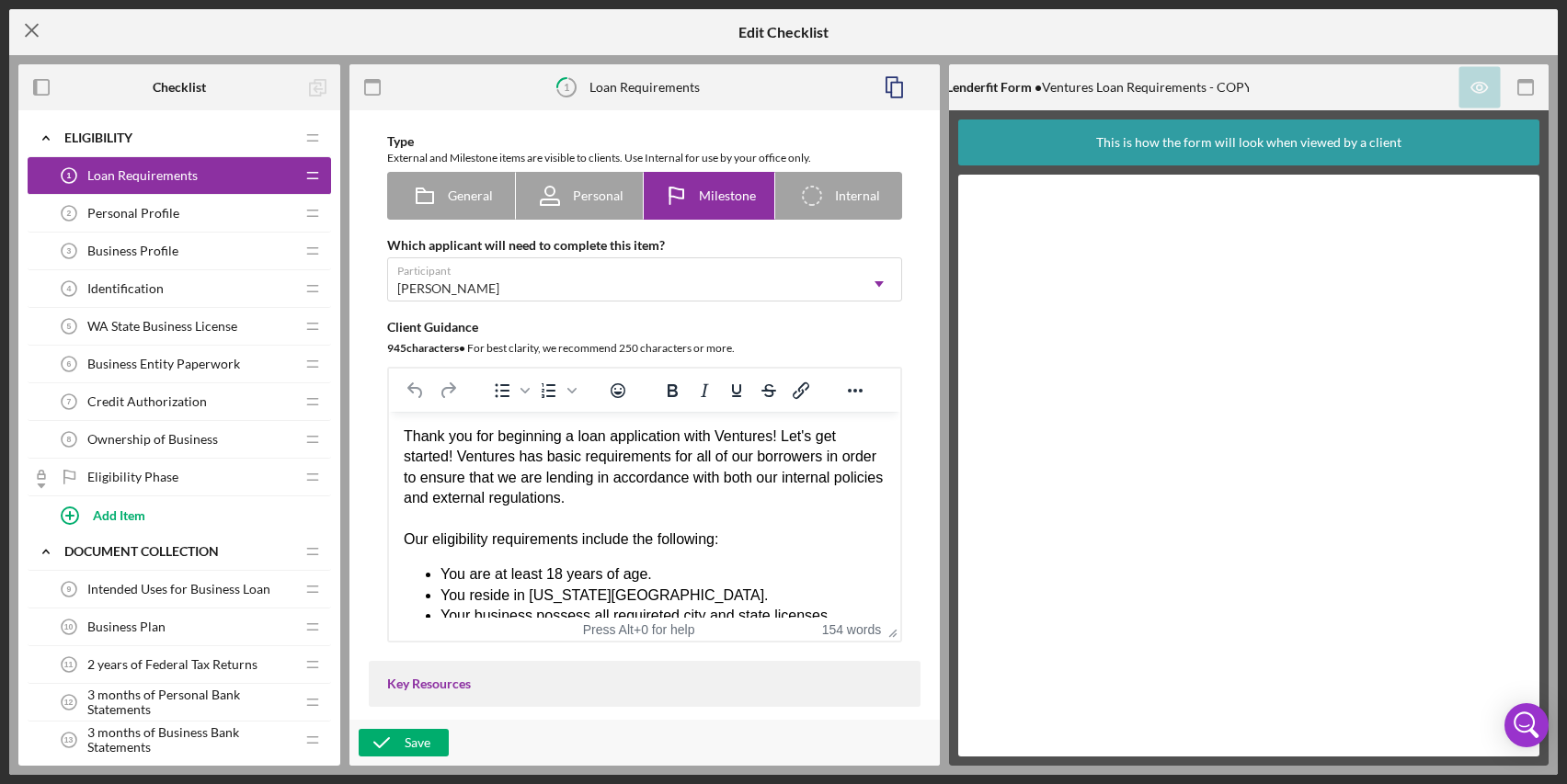
click at [32, 25] on icon "Icon/Menu Close" at bounding box center [32, 31] width 46 height 46
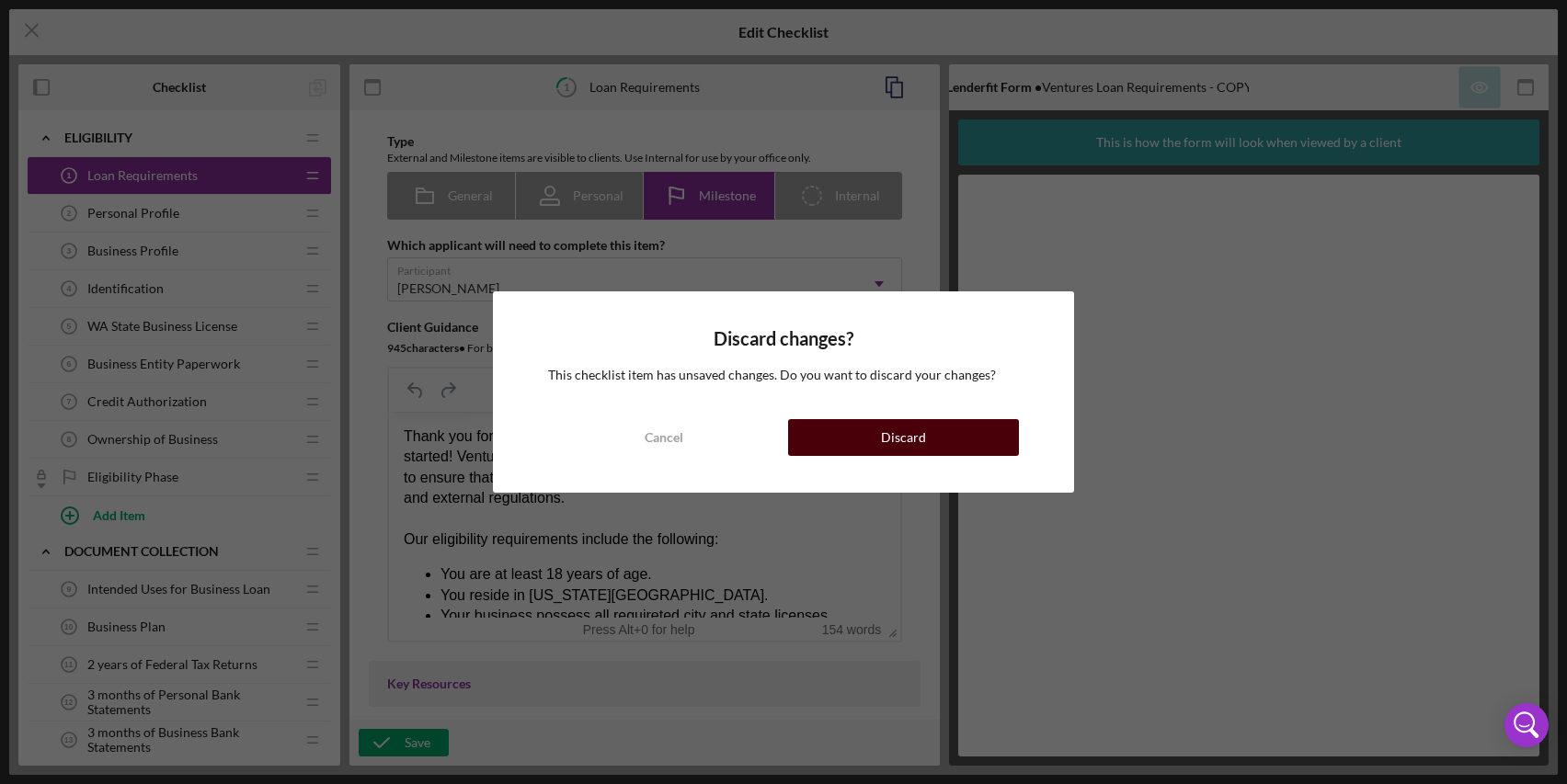
click at [920, 429] on div "Discard" at bounding box center [904, 438] width 45 height 37
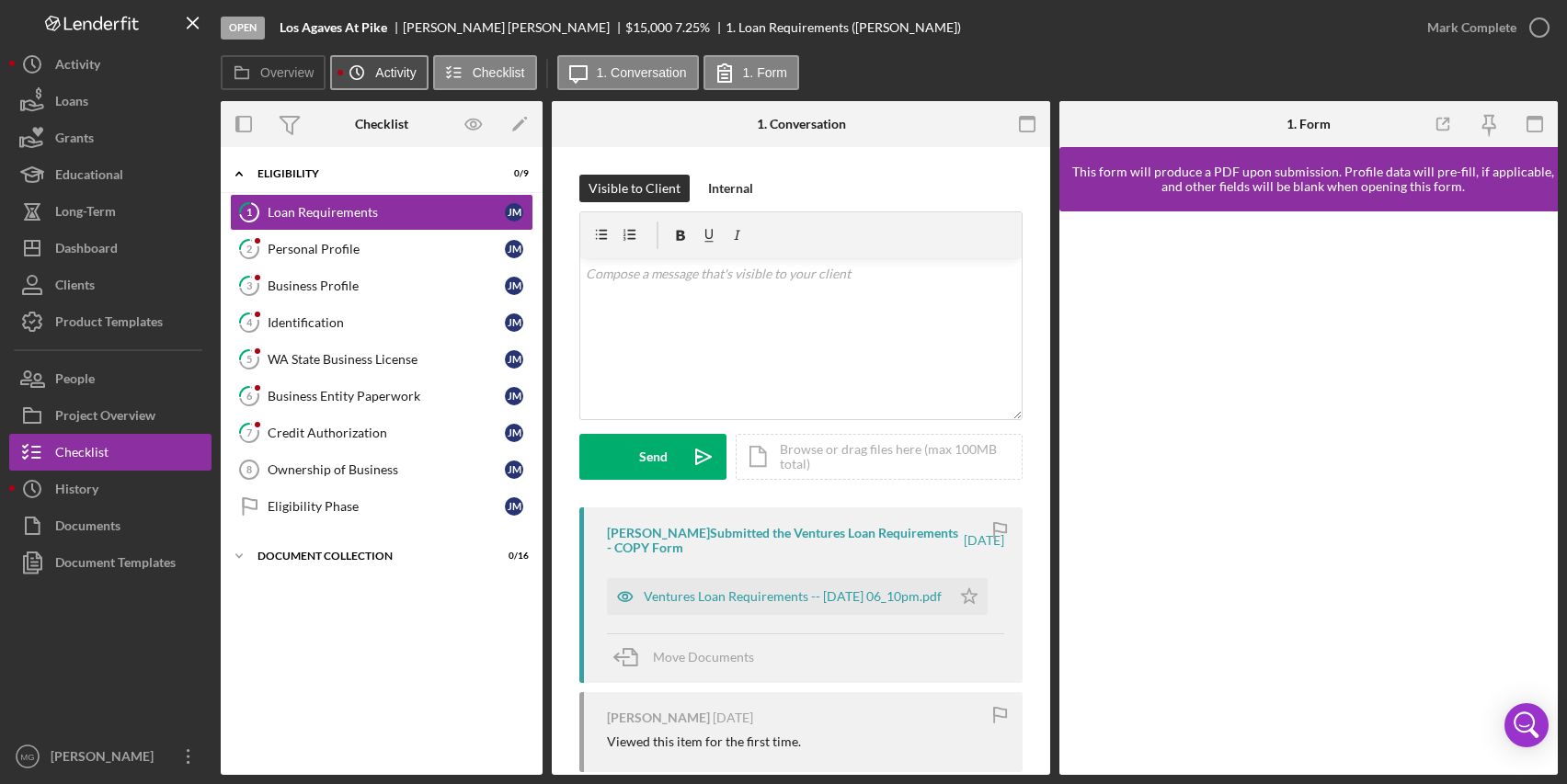
click at [373, 81] on icon "Icon/History" at bounding box center [357, 73] width 37 height 37
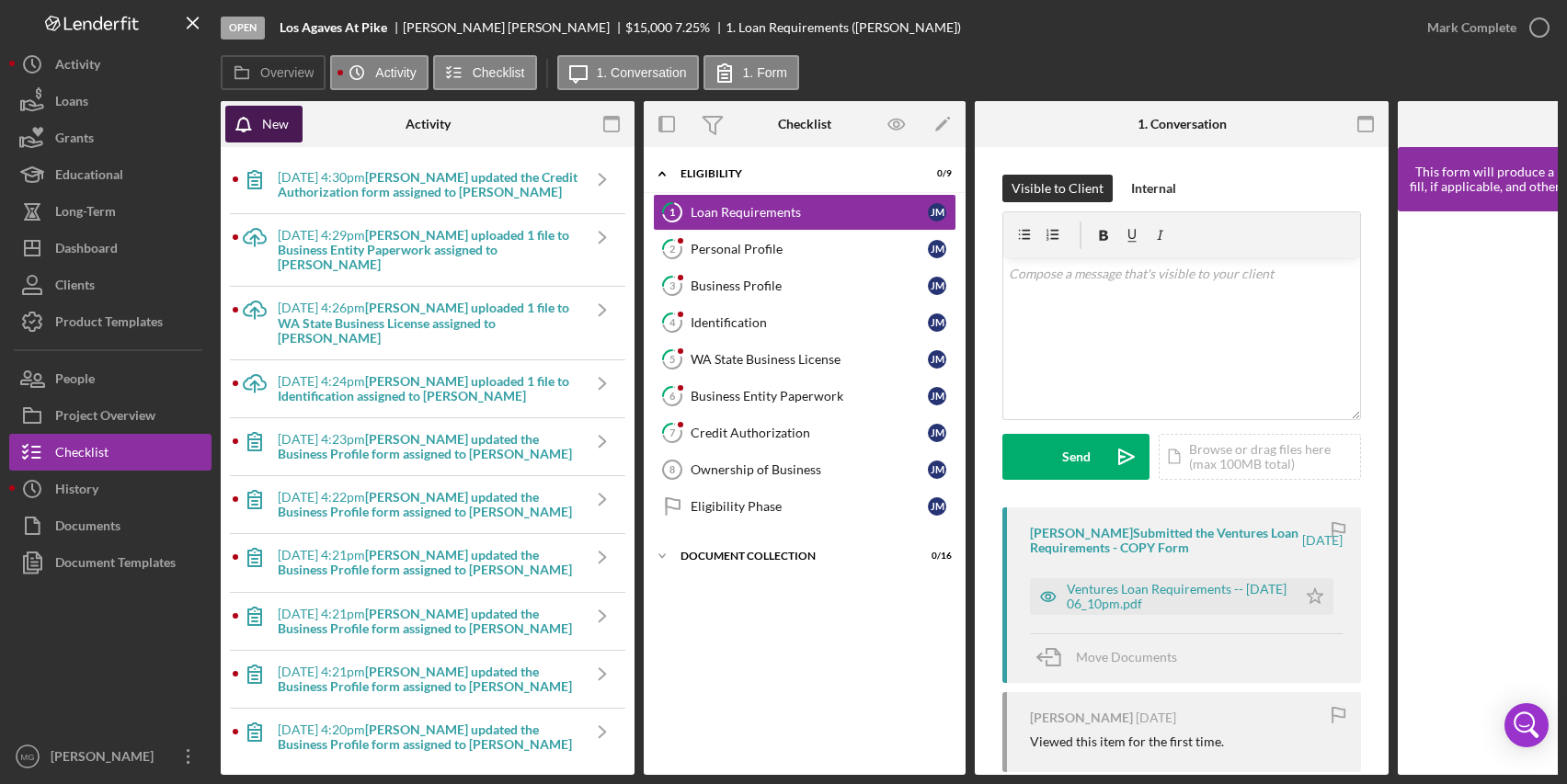
click at [249, 136] on icon "button" at bounding box center [248, 129] width 46 height 46
click at [111, 412] on div "Project Overview" at bounding box center [106, 417] width 100 height 42
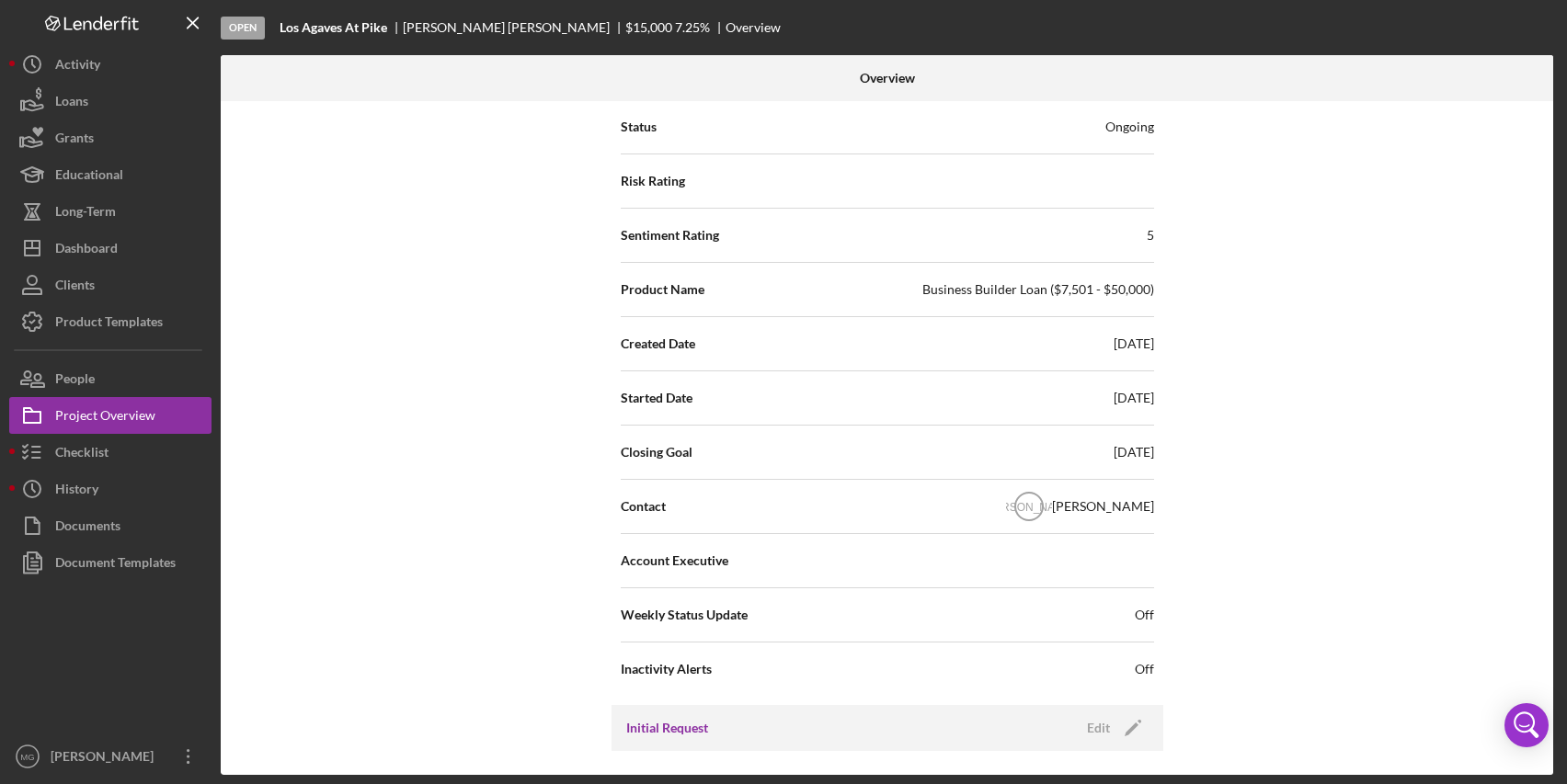
scroll to position [276, 0]
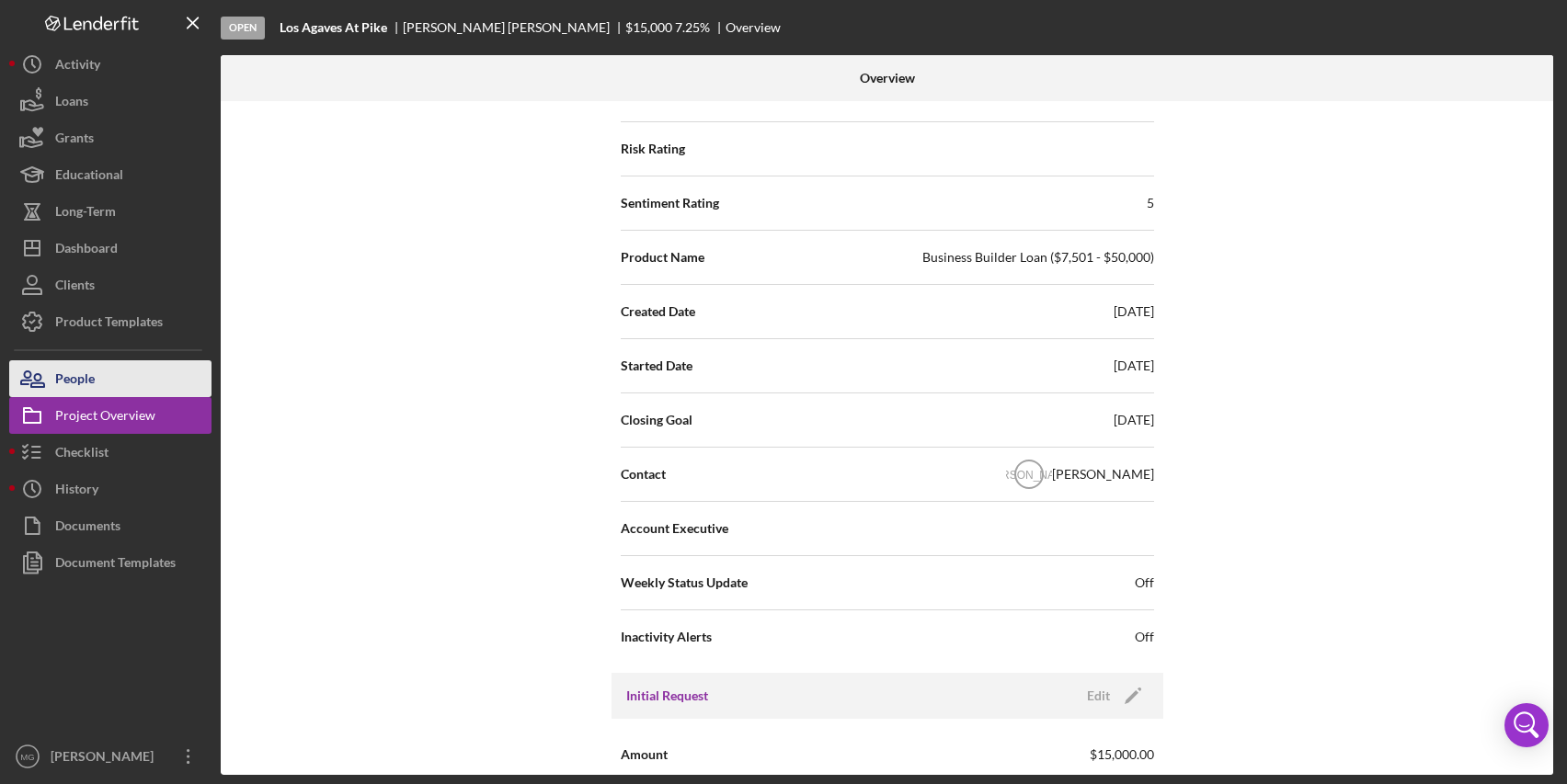
click at [107, 370] on button "People" at bounding box center [110, 379] width 203 height 37
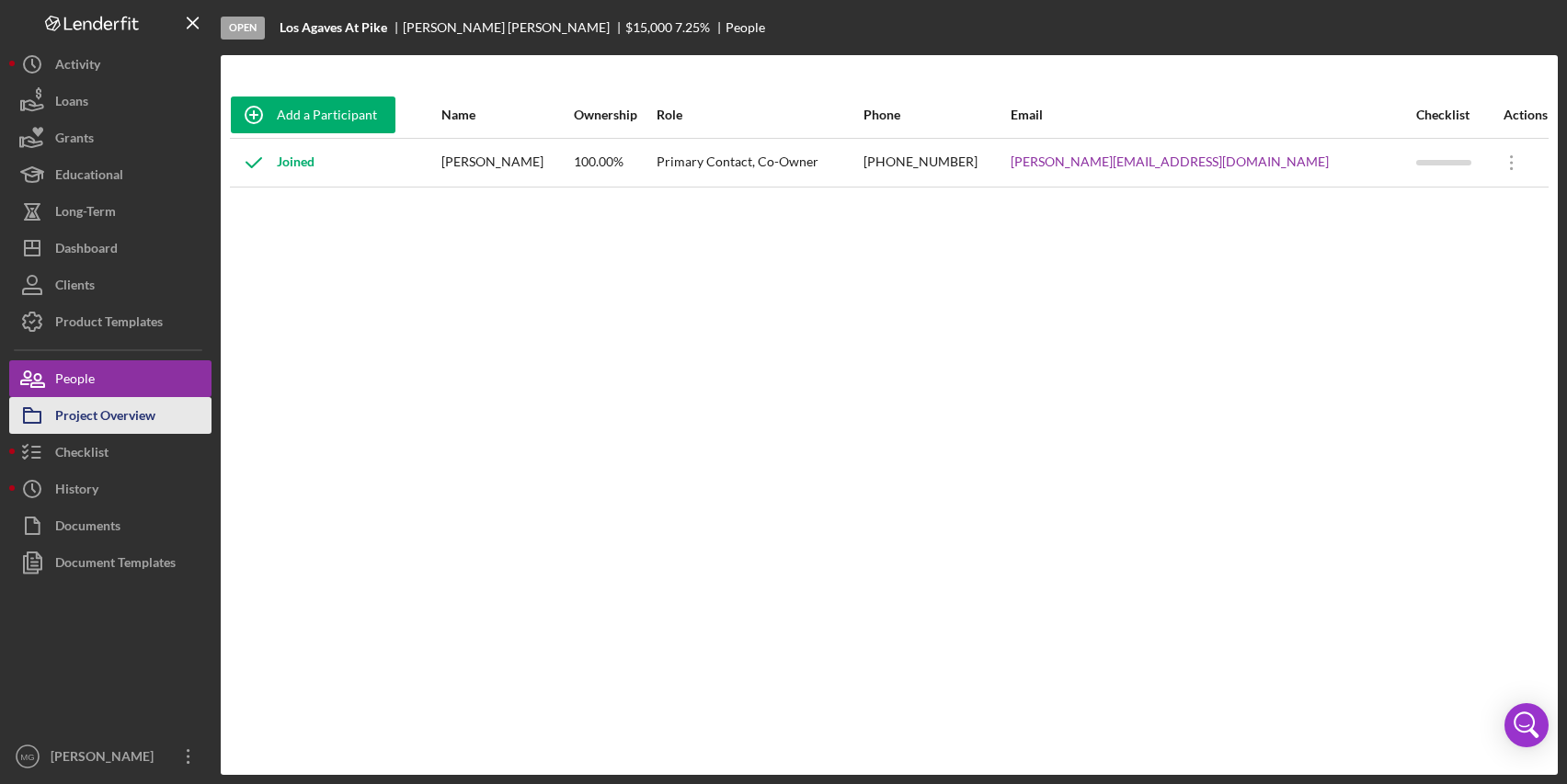
click at [107, 413] on div "Project Overview" at bounding box center [106, 417] width 100 height 42
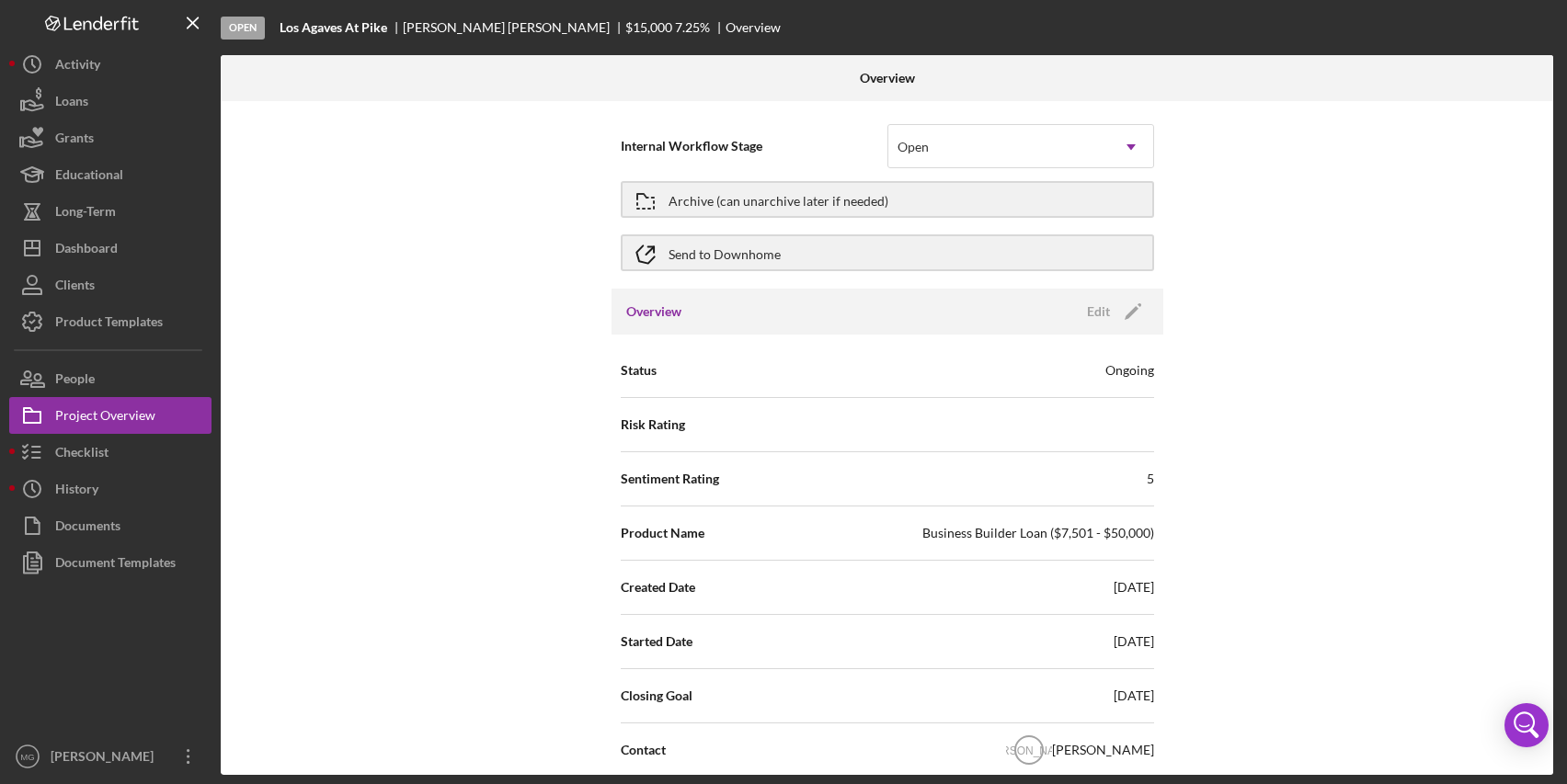
scroll to position [92, 0]
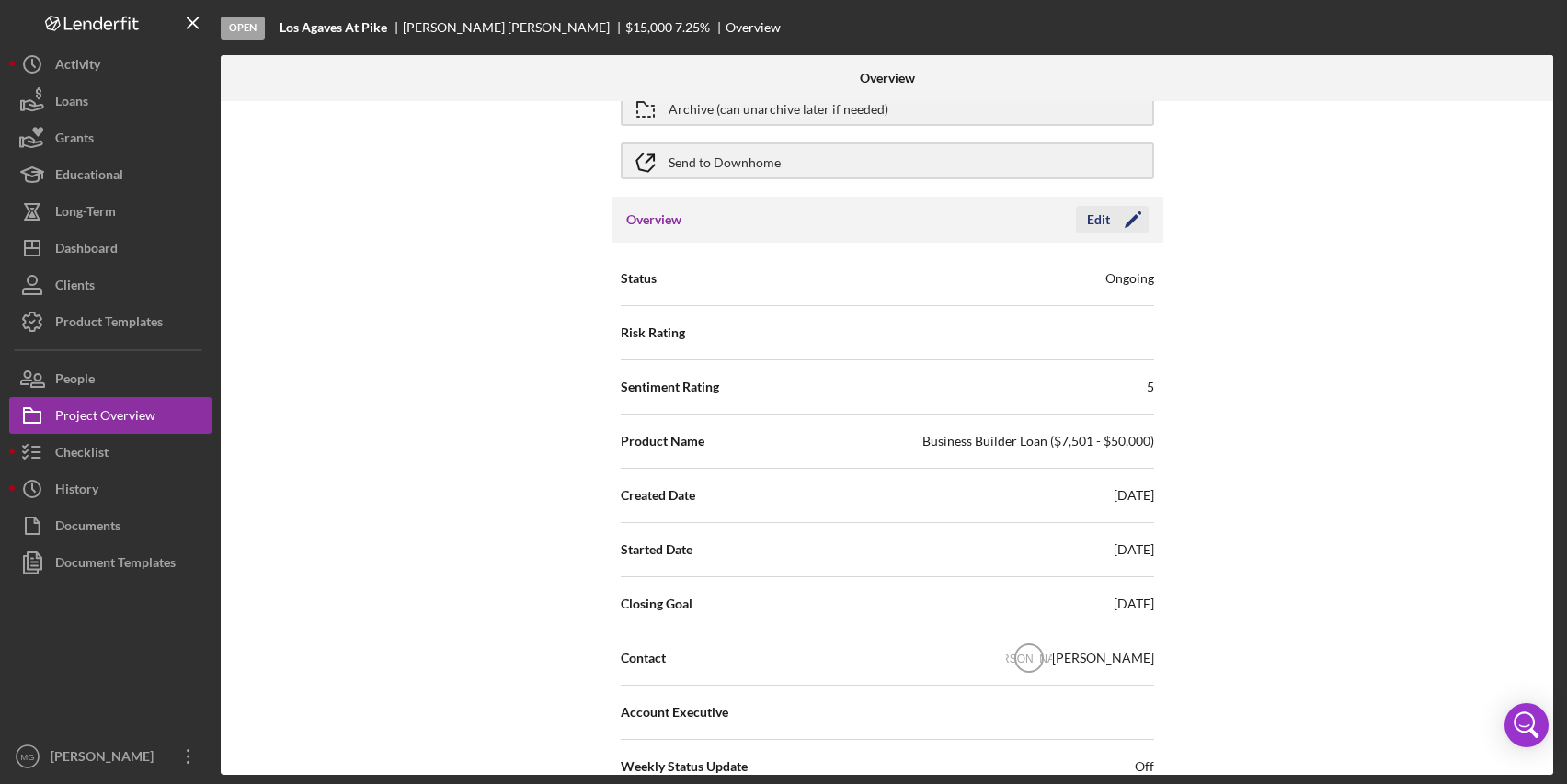
click at [1119, 218] on icon "Icon/Edit" at bounding box center [1134, 220] width 46 height 46
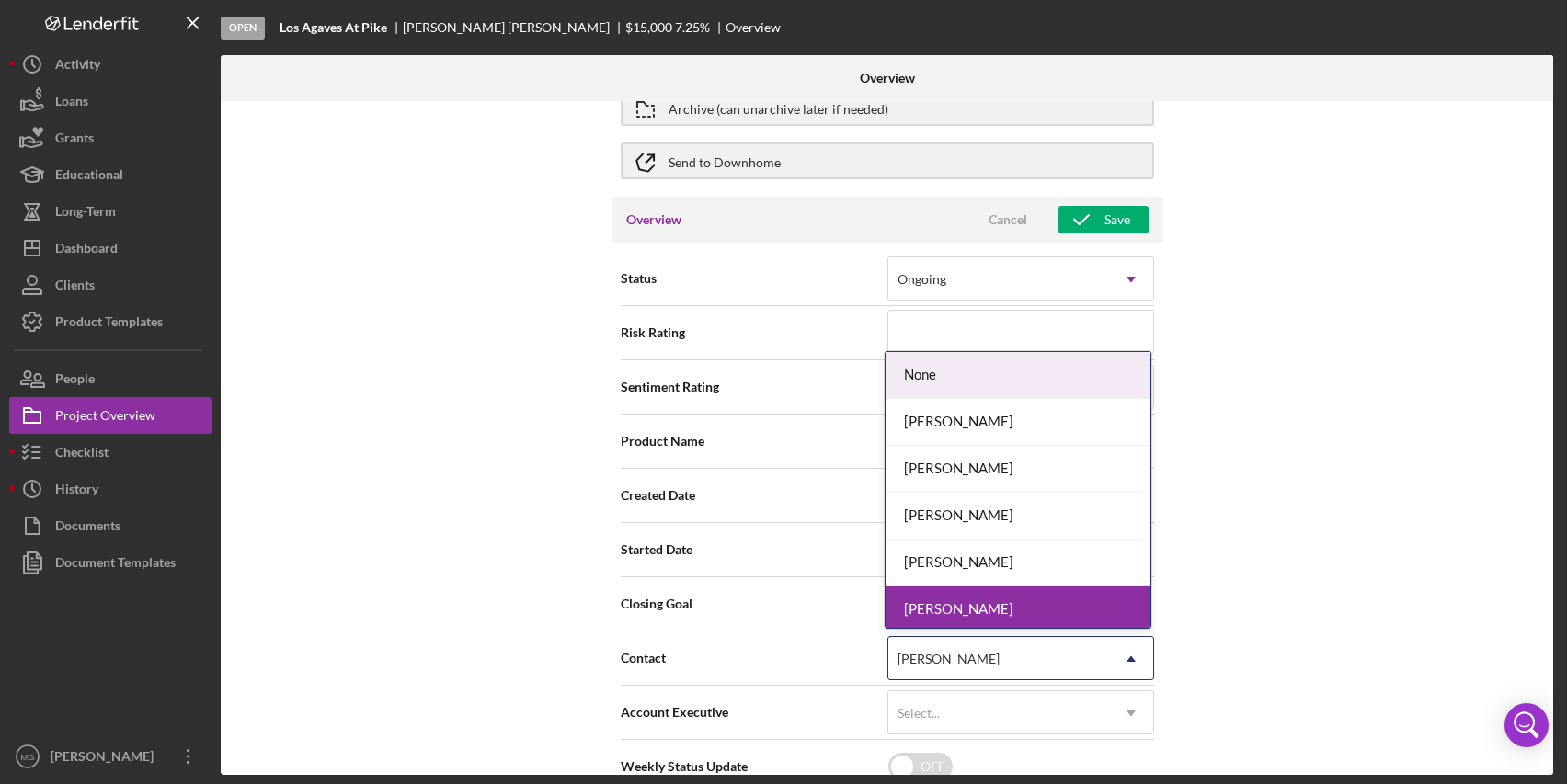
click at [1054, 666] on div "[PERSON_NAME]" at bounding box center [998, 659] width 220 height 43
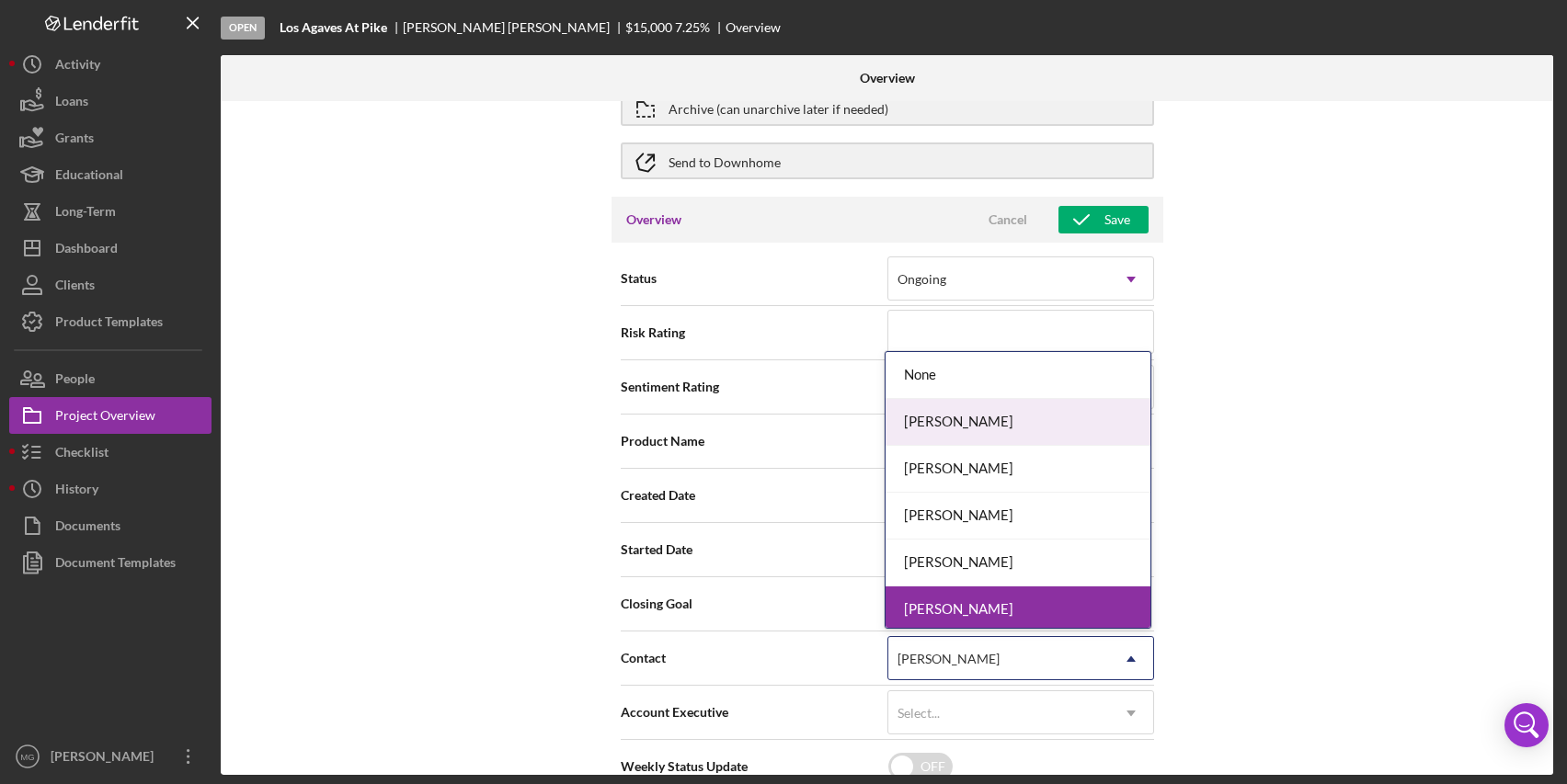
click at [994, 400] on div "[PERSON_NAME]" at bounding box center [1018, 422] width 265 height 47
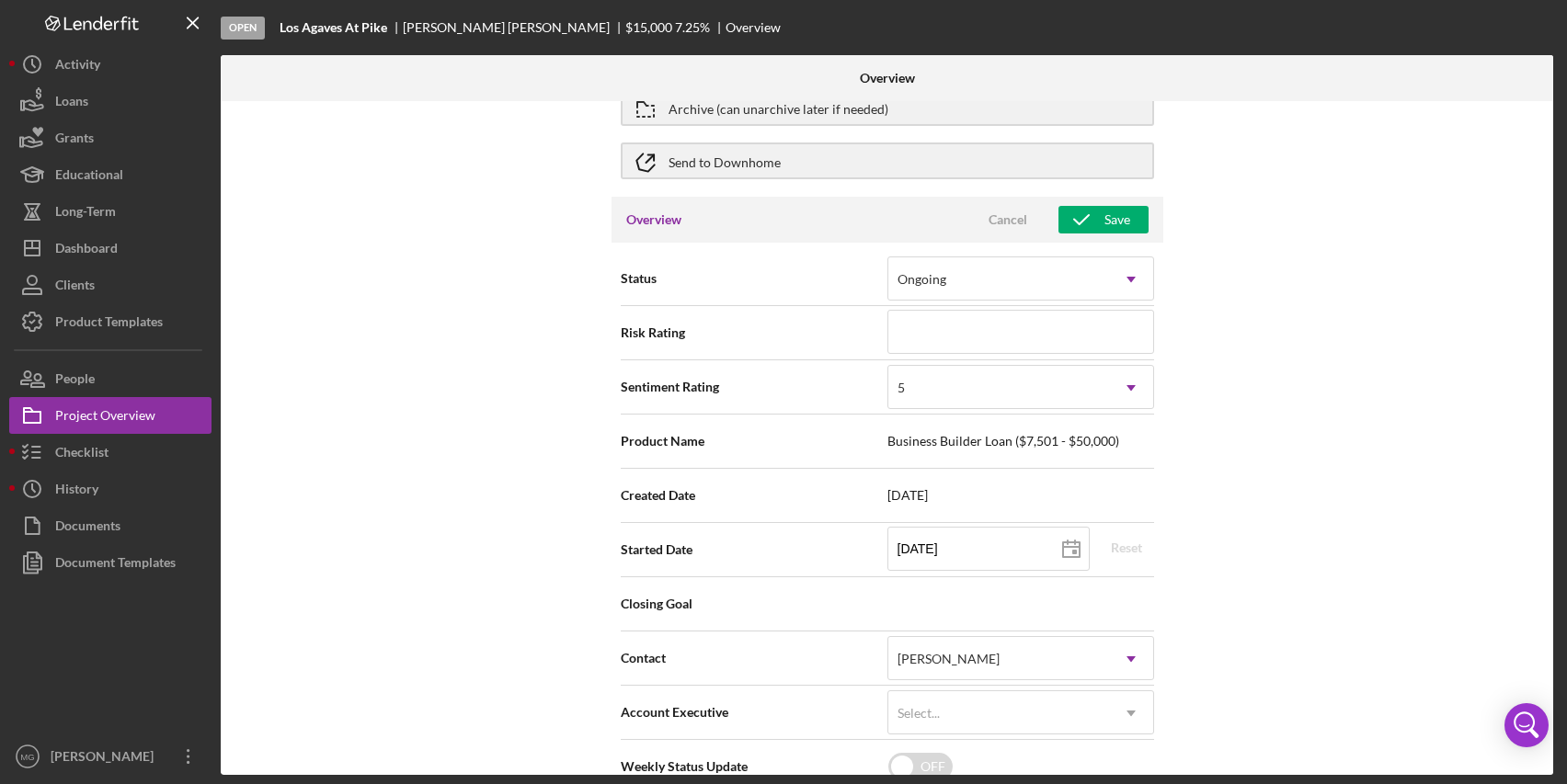
click at [1343, 556] on div "Internal Workflow Stage Open Icon/Dropdown Arrow Archive (can unarchive later i…" at bounding box center [886, 438] width 1333 height 674
click at [1072, 555] on icon at bounding box center [1072, 550] width 46 height 46
type input "[DATE]"
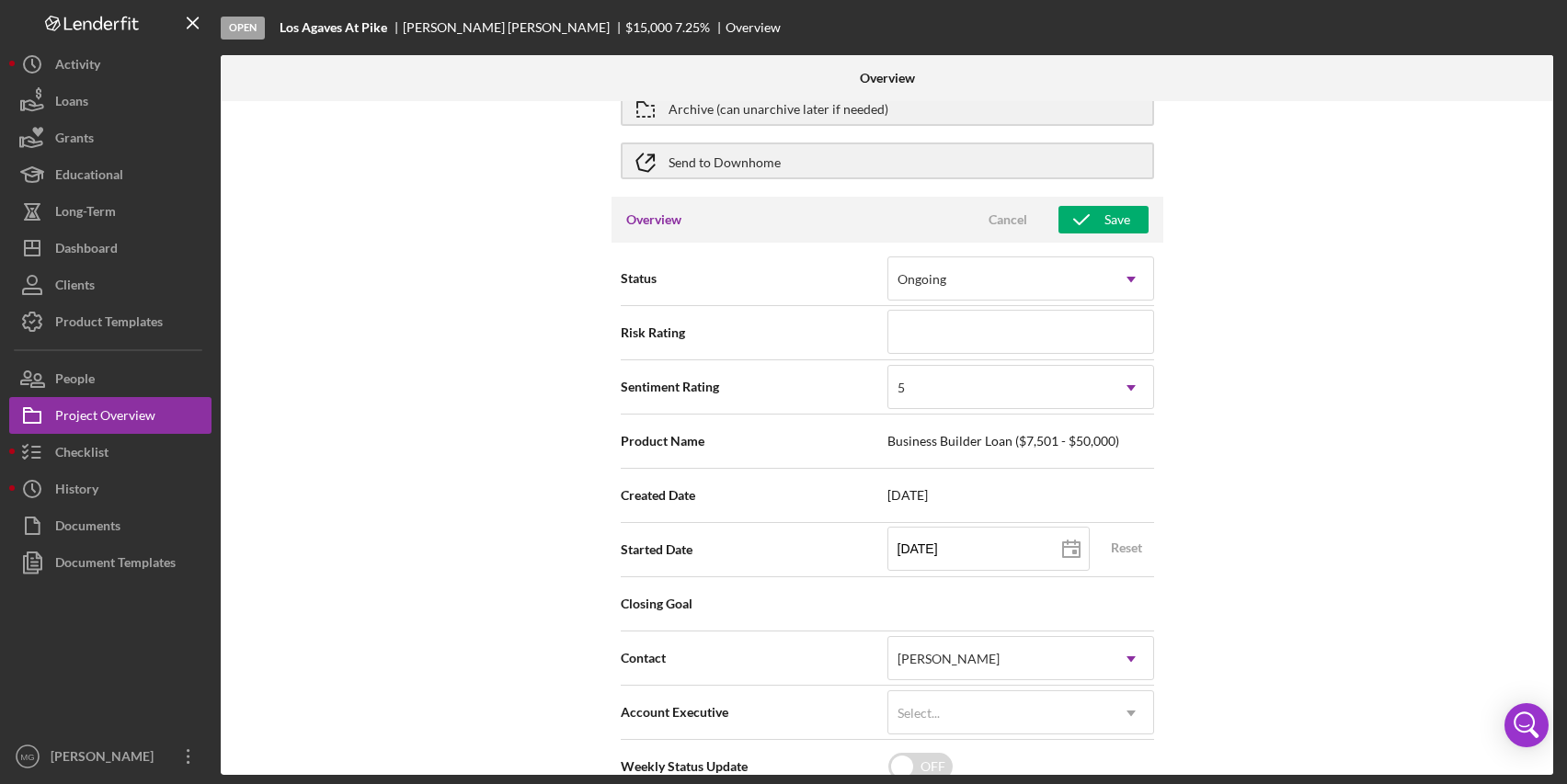
click at [1314, 512] on div "Internal Workflow Stage Open Icon/Dropdown Arrow Archive (can unarchive later i…" at bounding box center [886, 438] width 1333 height 674
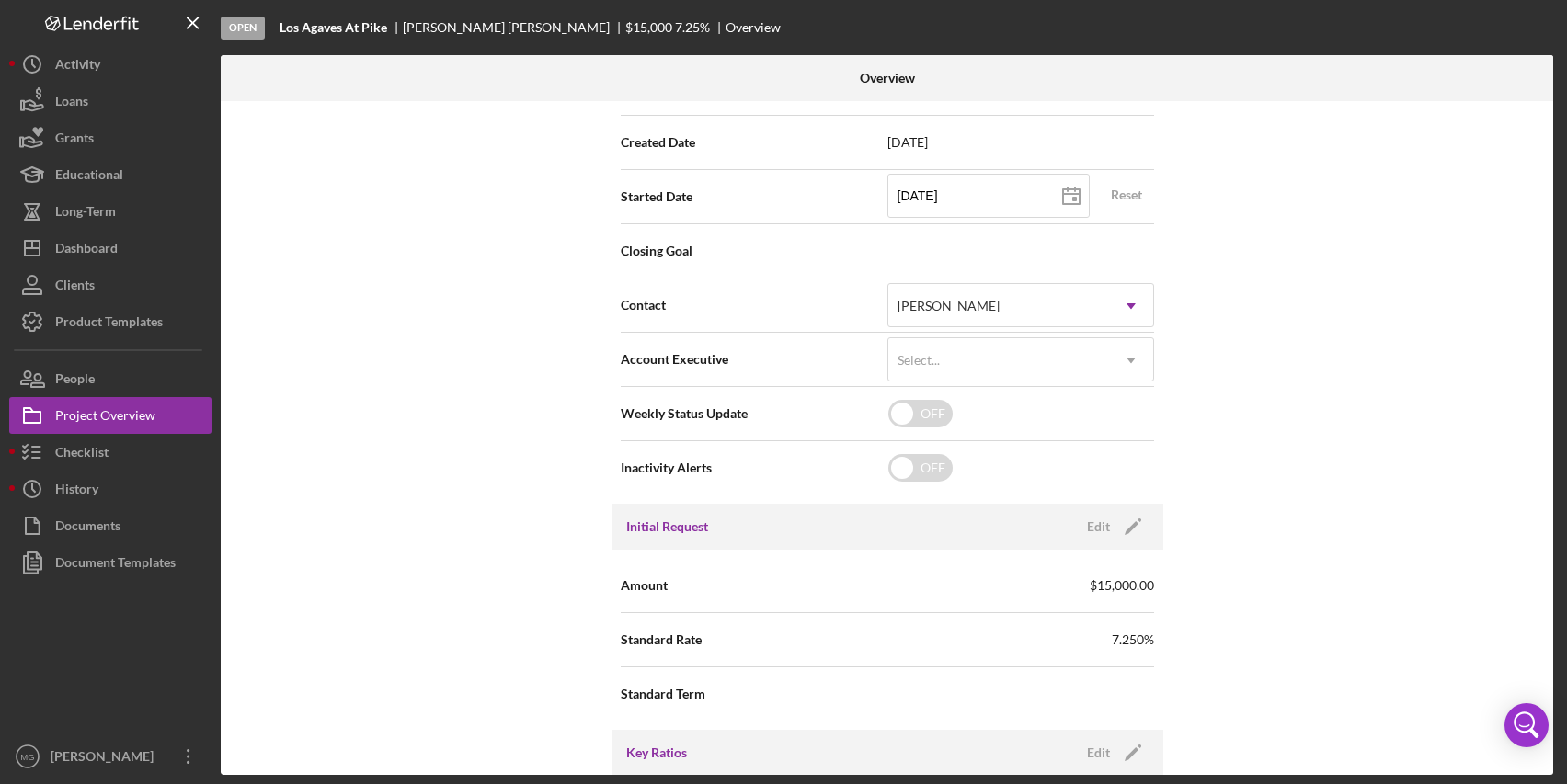
scroll to position [460, 0]
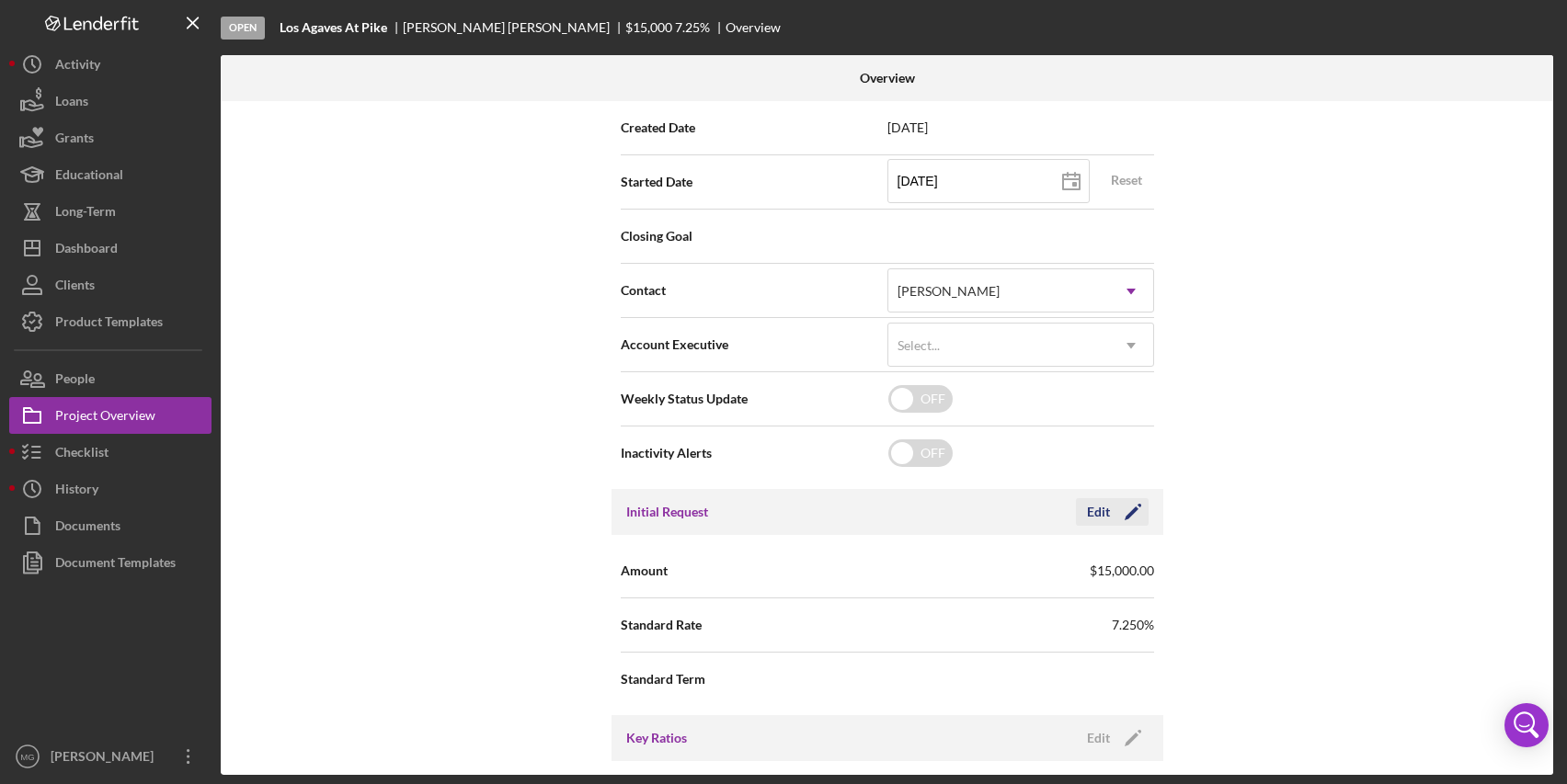
click at [1125, 520] on icon "Icon/Edit" at bounding box center [1134, 512] width 46 height 46
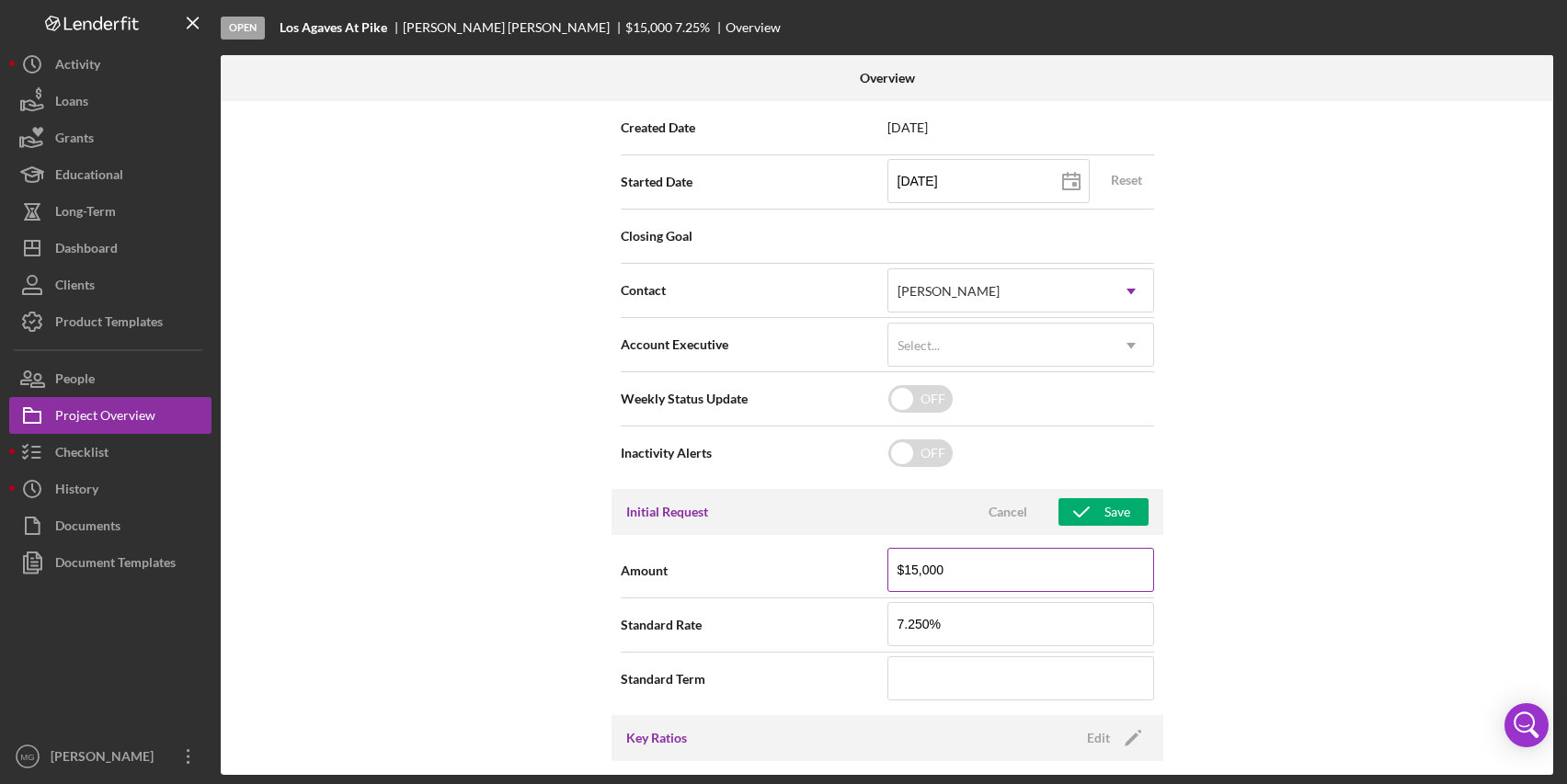
click at [909, 571] on input "$15,000" at bounding box center [1021, 570] width 267 height 44
type input "$25,000"
click at [1239, 550] on div "Internal Workflow Stage Open Icon/Dropdown Arrow Archive (can unarchive later i…" at bounding box center [886, 438] width 1333 height 674
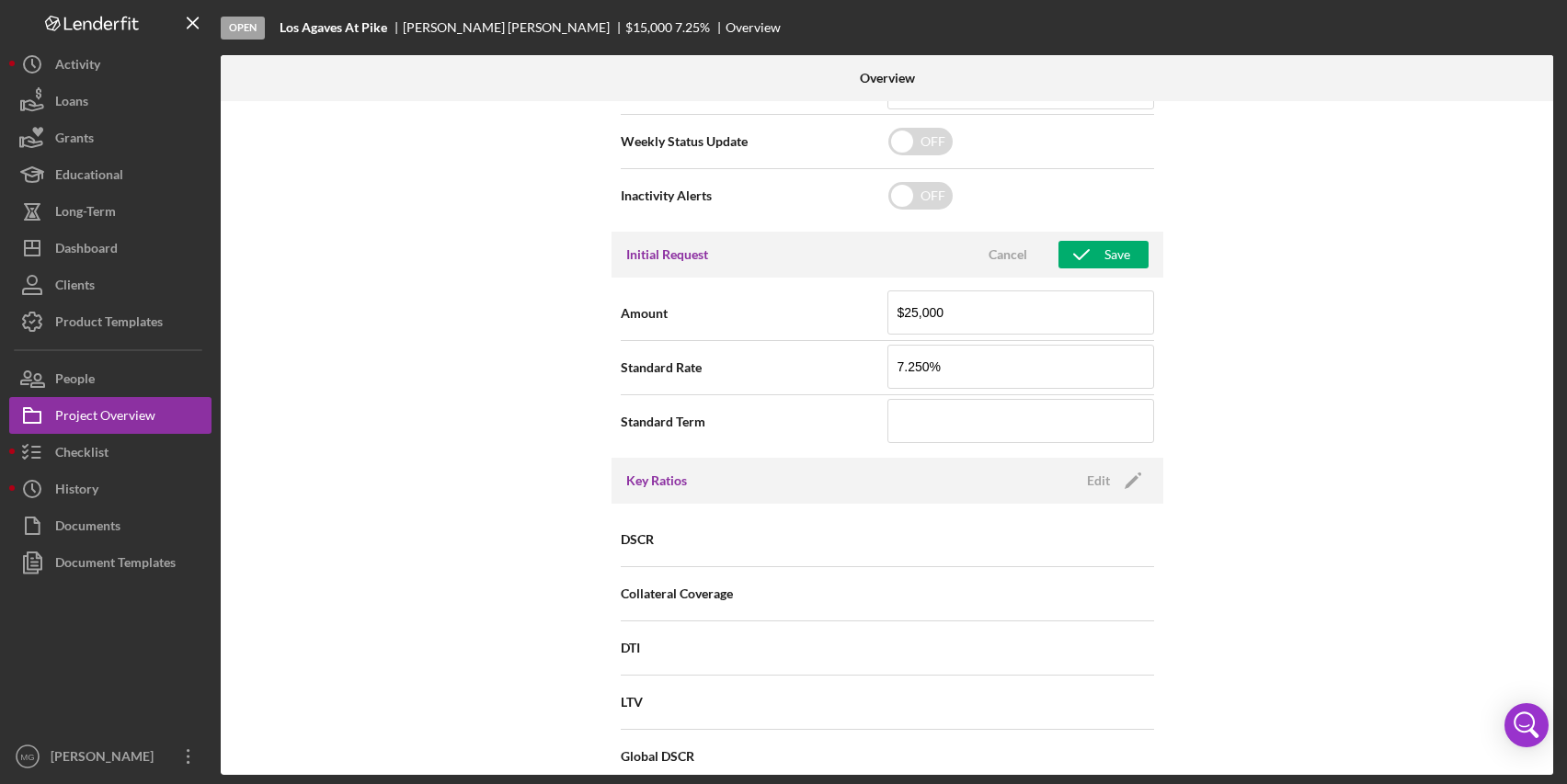
scroll to position [736, 0]
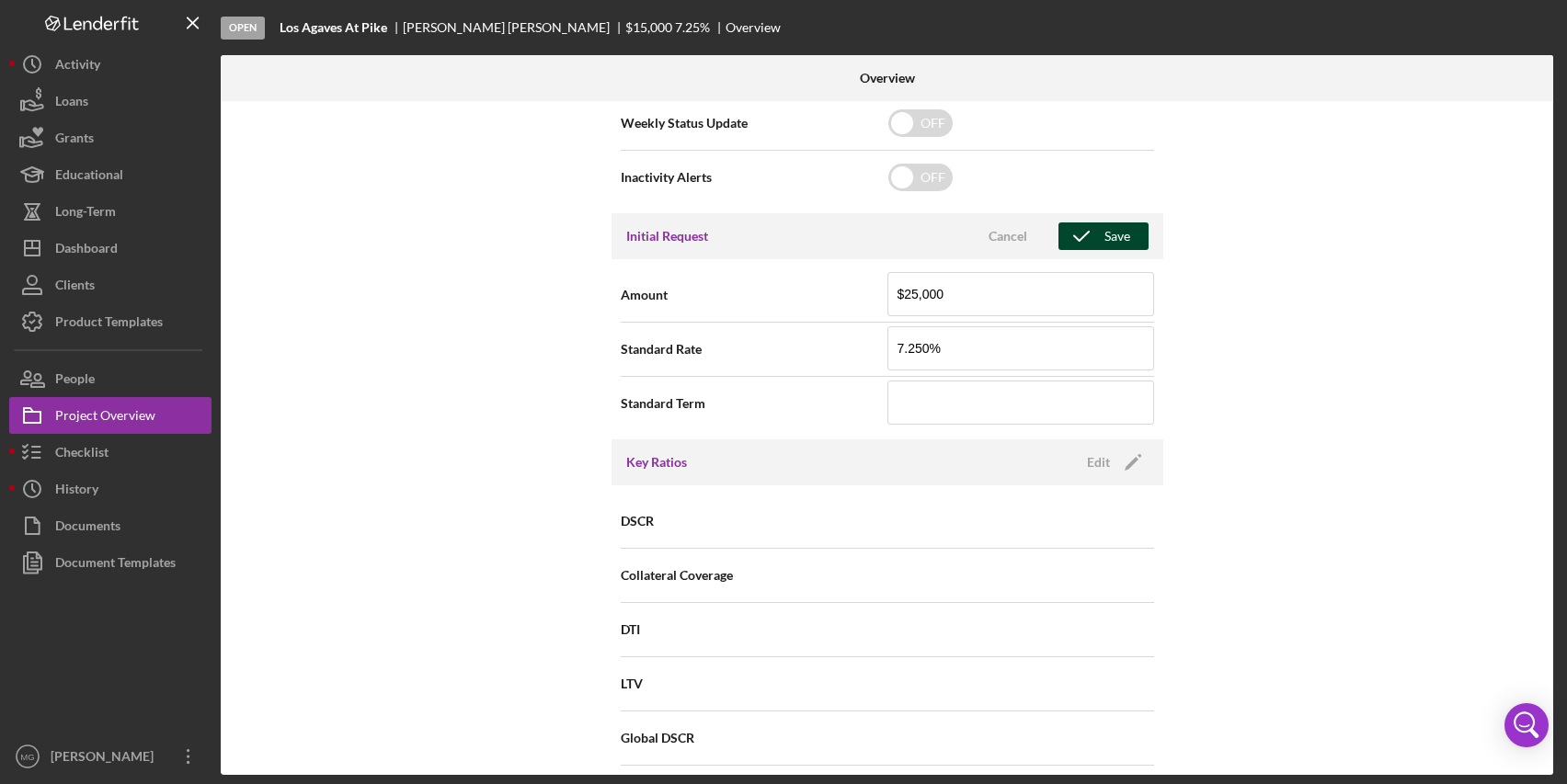
click at [1109, 231] on div "Save" at bounding box center [1118, 236] width 26 height 28
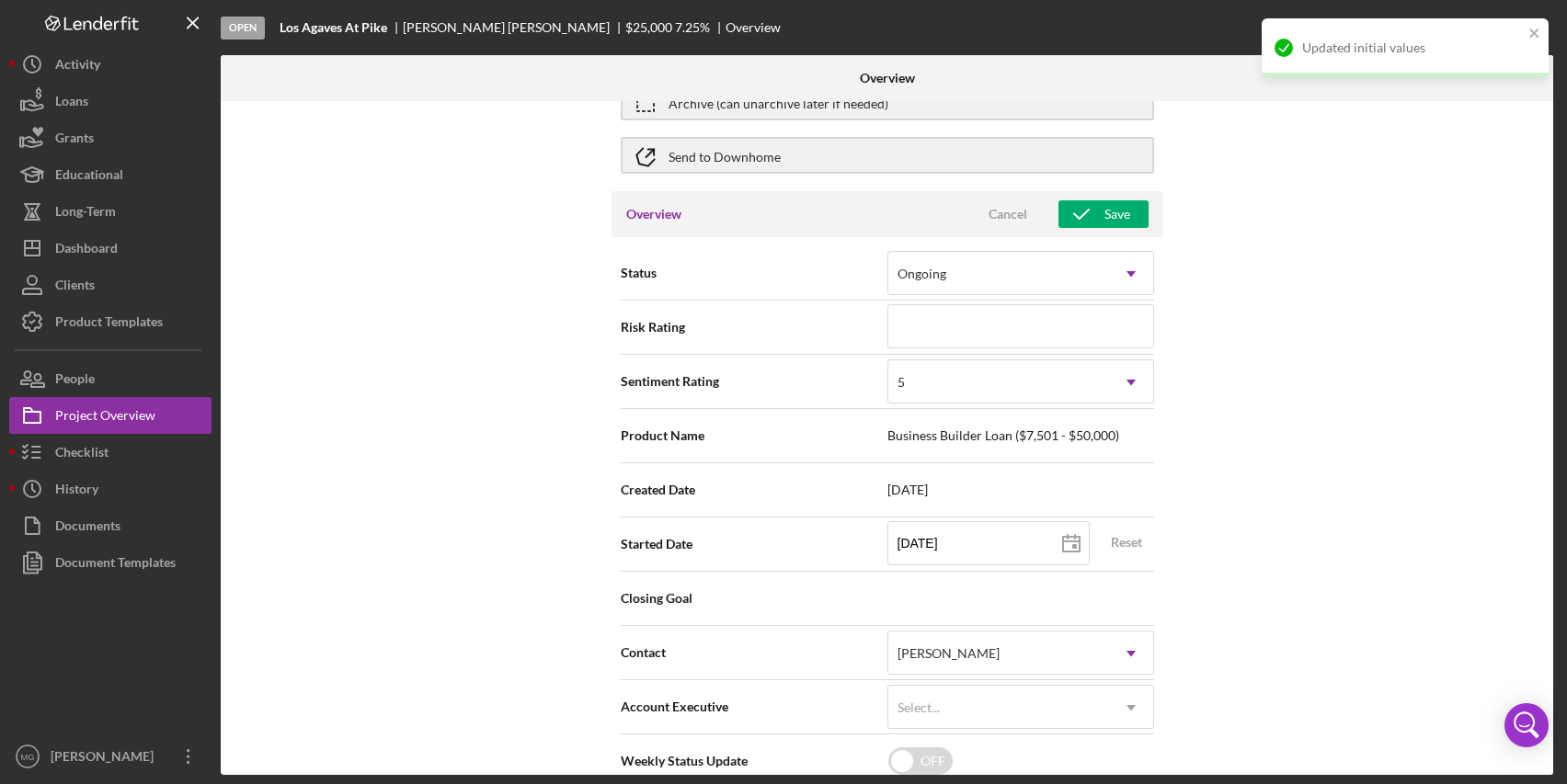
scroll to position [0, 0]
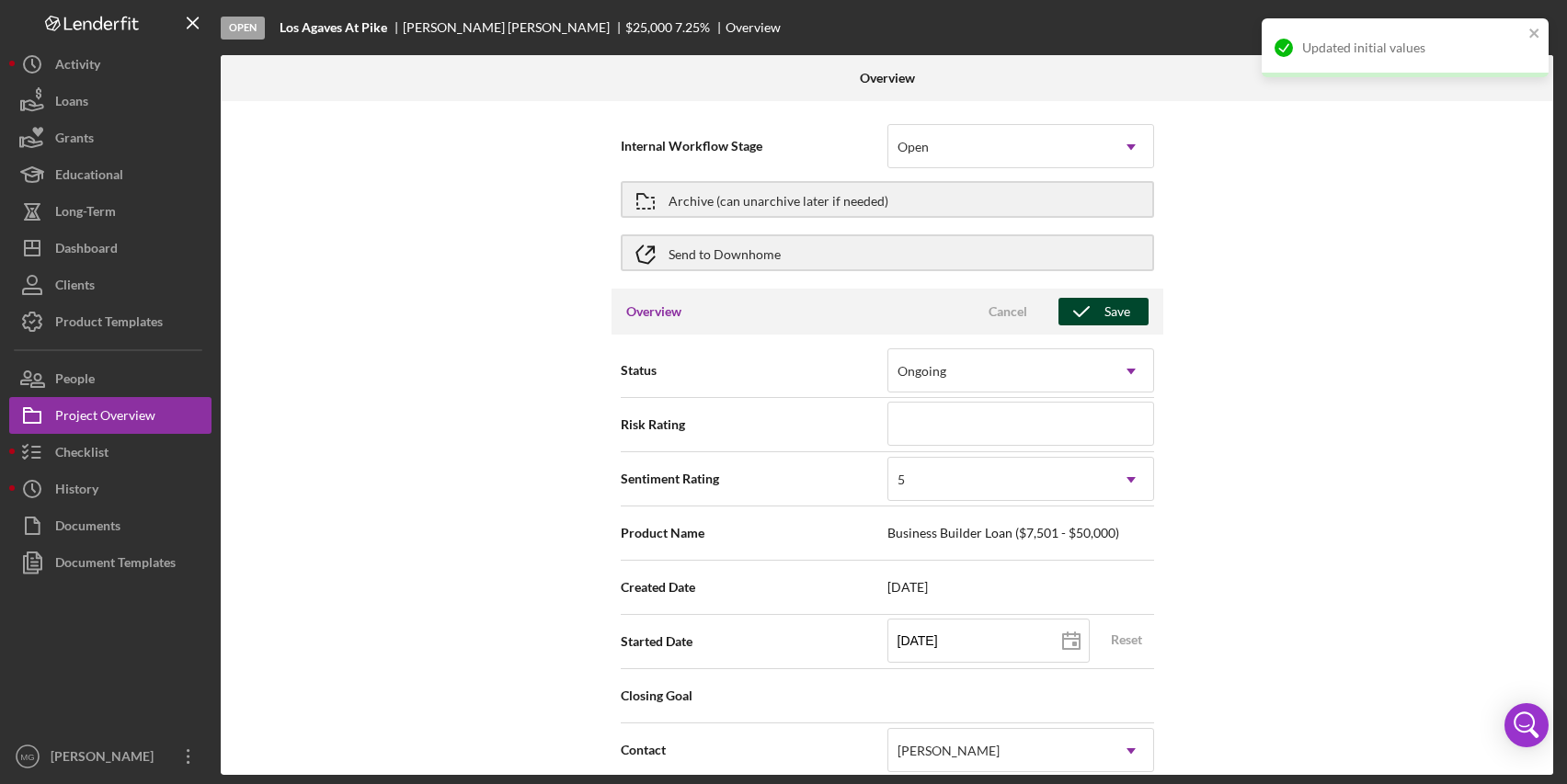
click at [1105, 309] on div "Save" at bounding box center [1118, 312] width 26 height 28
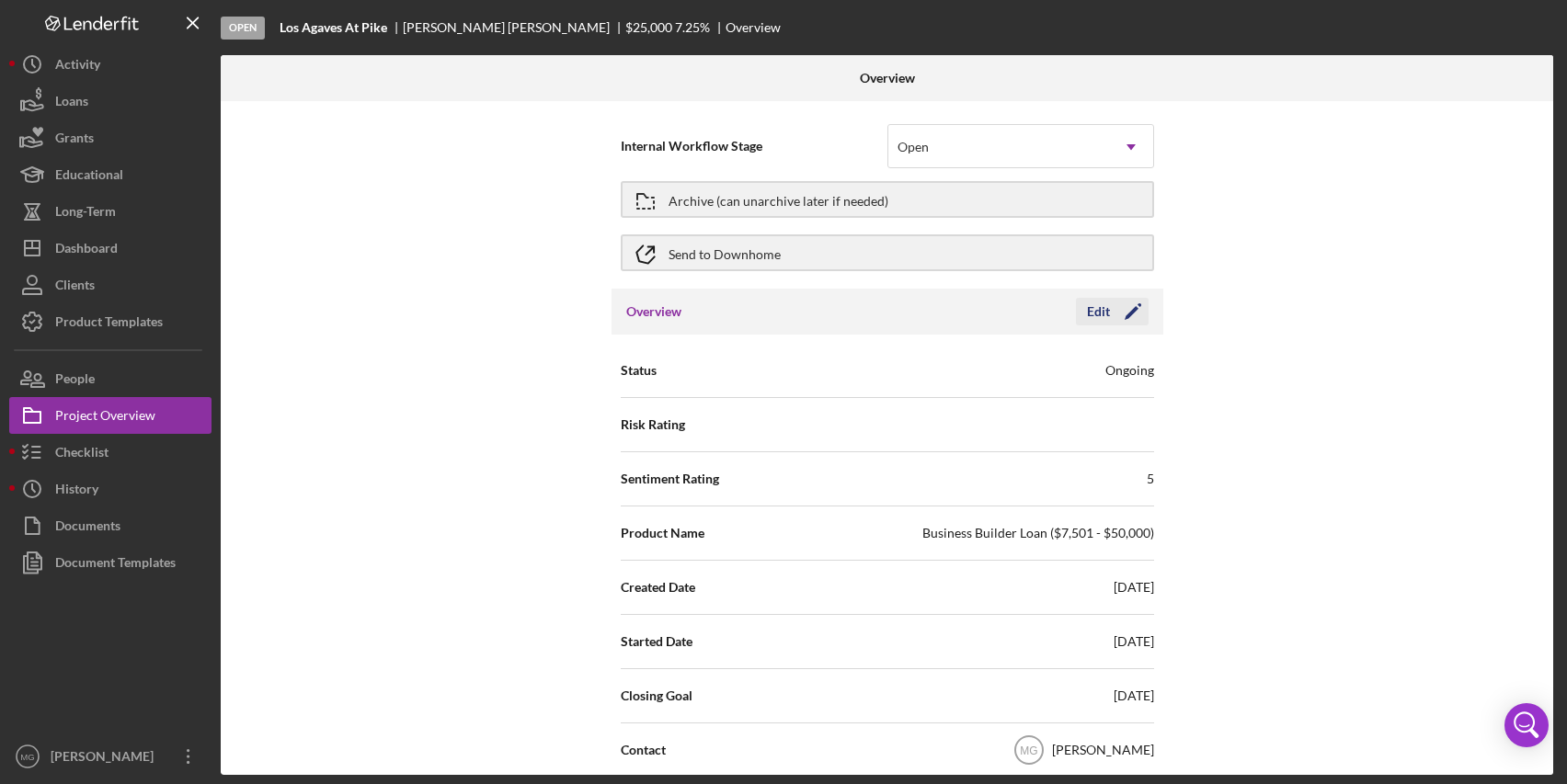
click at [1134, 302] on icon "Icon/Edit" at bounding box center [1134, 312] width 46 height 46
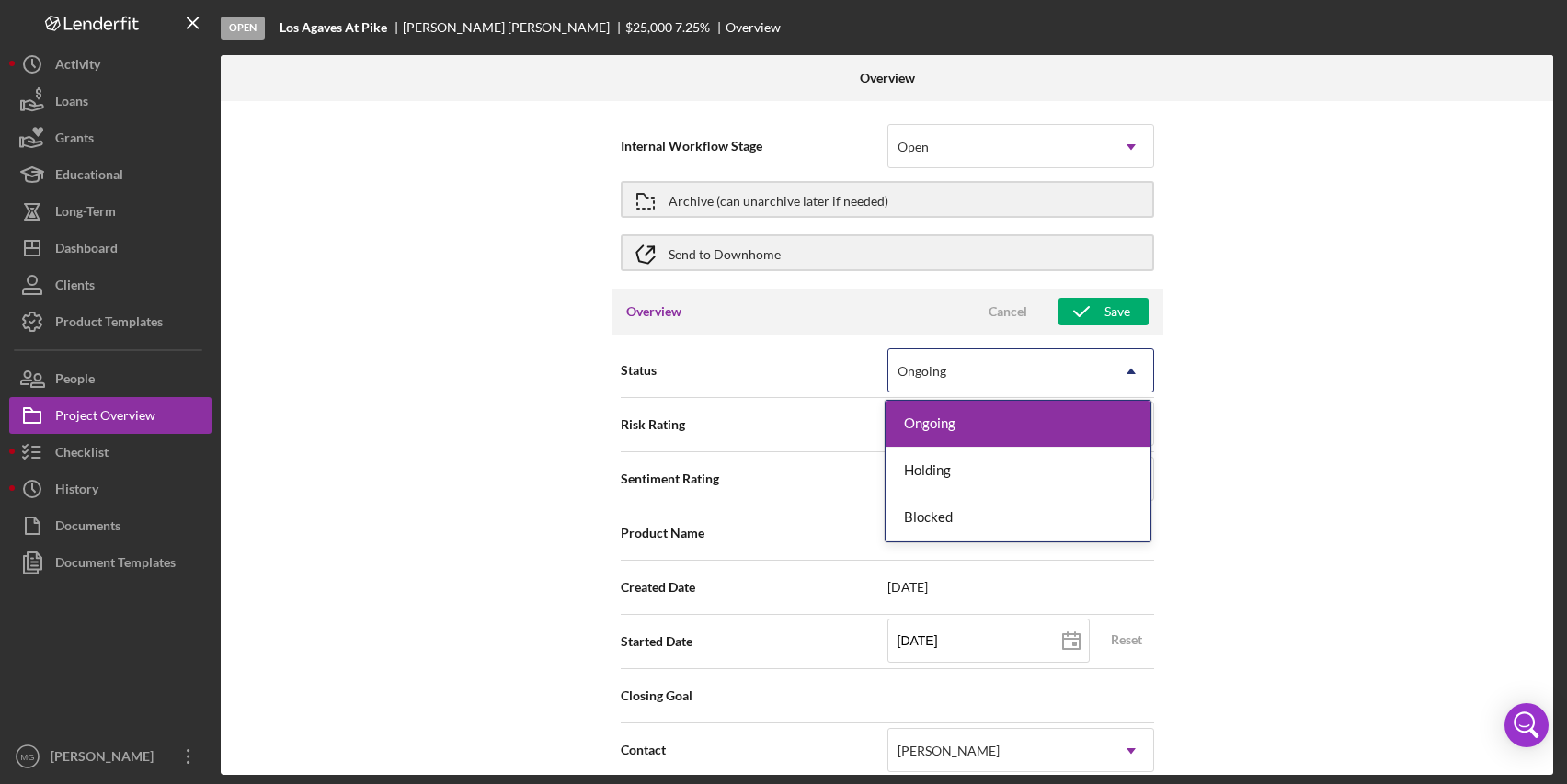
click at [1091, 370] on div "Ongoing" at bounding box center [998, 371] width 220 height 43
click at [1349, 320] on div "Internal Workflow Stage Open Icon/Dropdown Arrow Archive (can unarchive later i…" at bounding box center [886, 438] width 1333 height 674
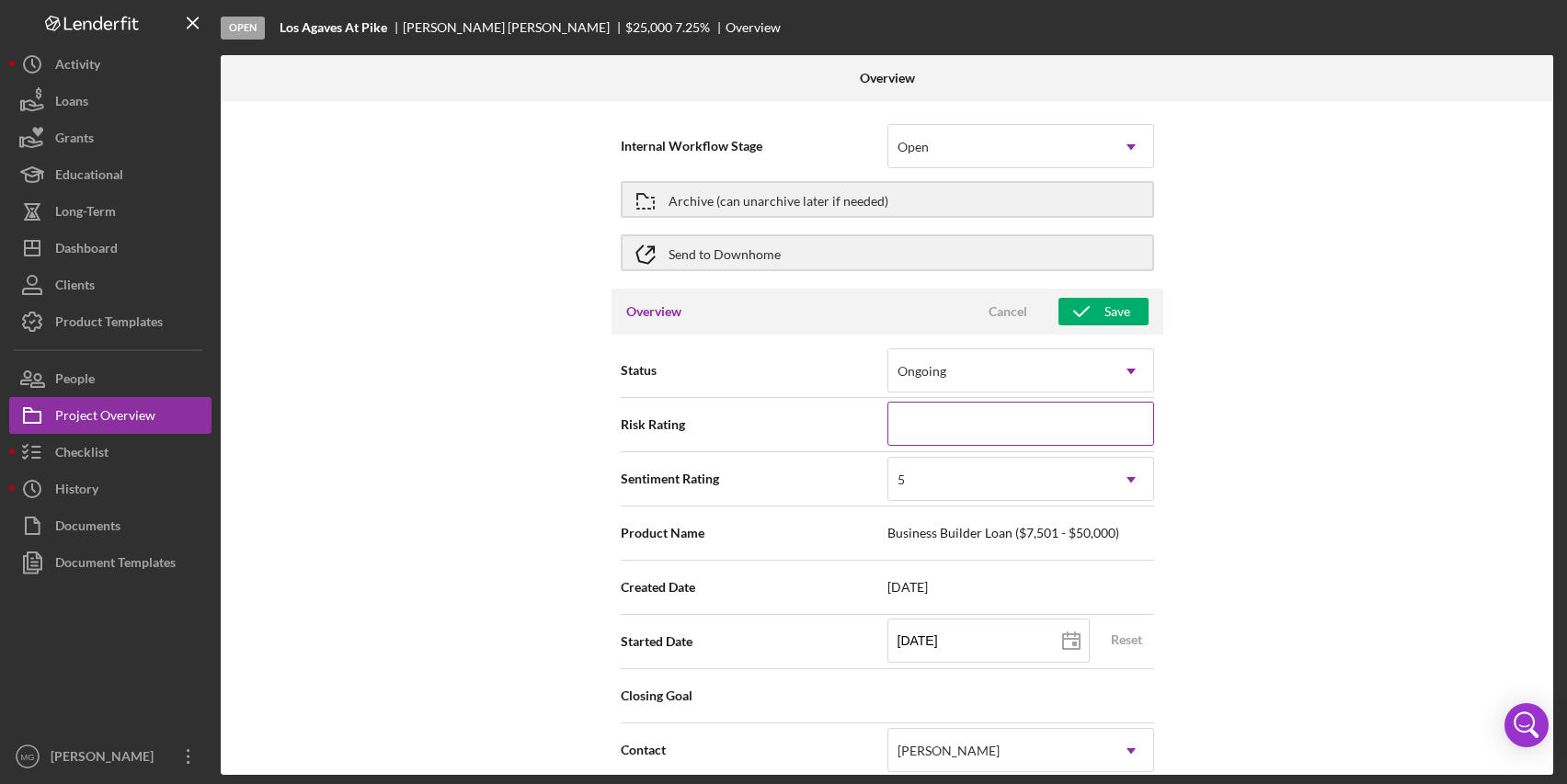
click at [1073, 423] on input at bounding box center [1021, 424] width 267 height 44
click at [1291, 365] on div "Internal Workflow Stage Open Icon/Dropdown Arrow Archive (can unarchive later i…" at bounding box center [886, 438] width 1333 height 674
click at [1034, 158] on div "Open" at bounding box center [998, 147] width 220 height 43
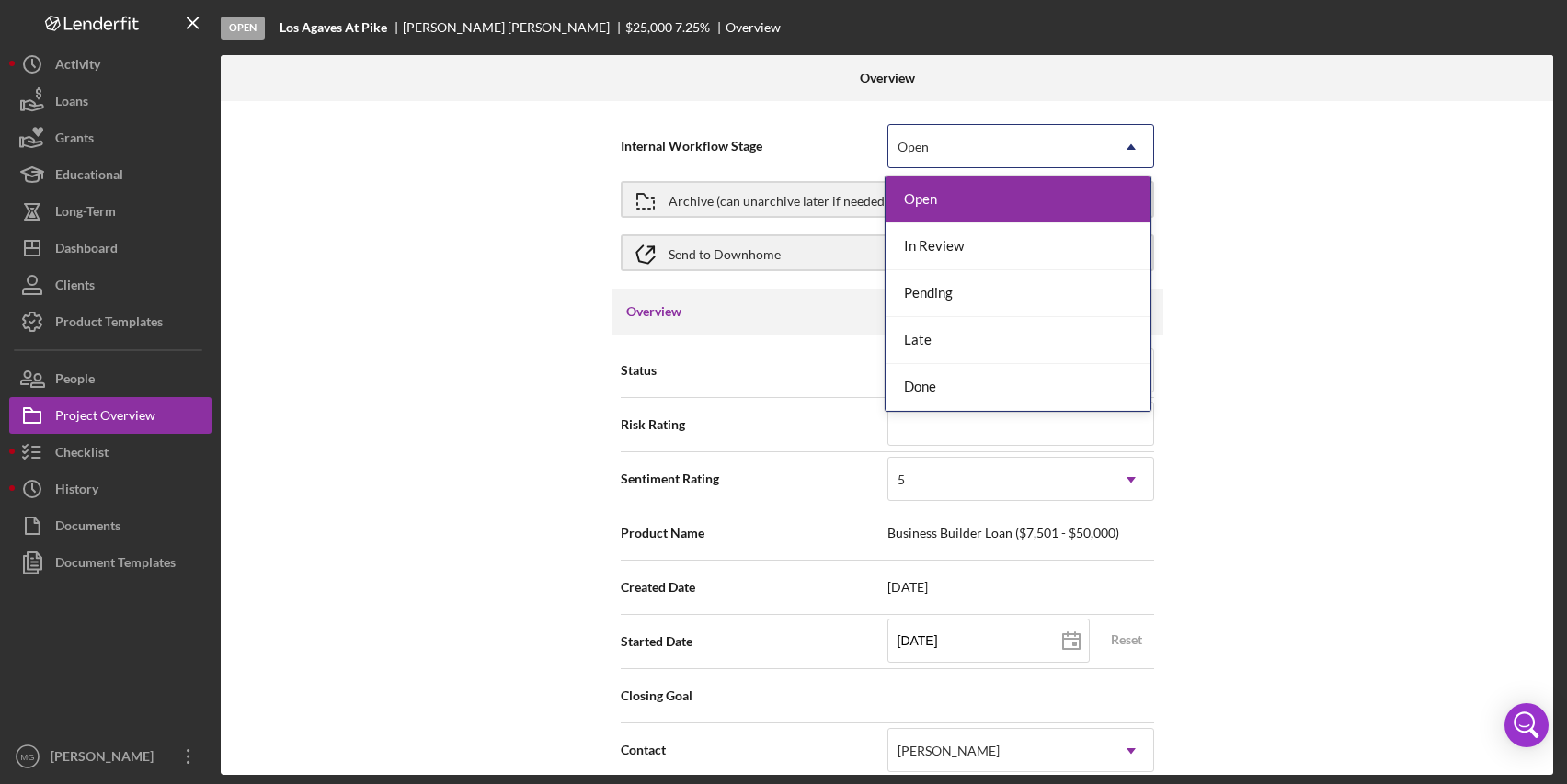
click at [1318, 144] on div "Internal Workflow Stage 5 results available. Use Up and Down to choose options,…" at bounding box center [886, 438] width 1333 height 674
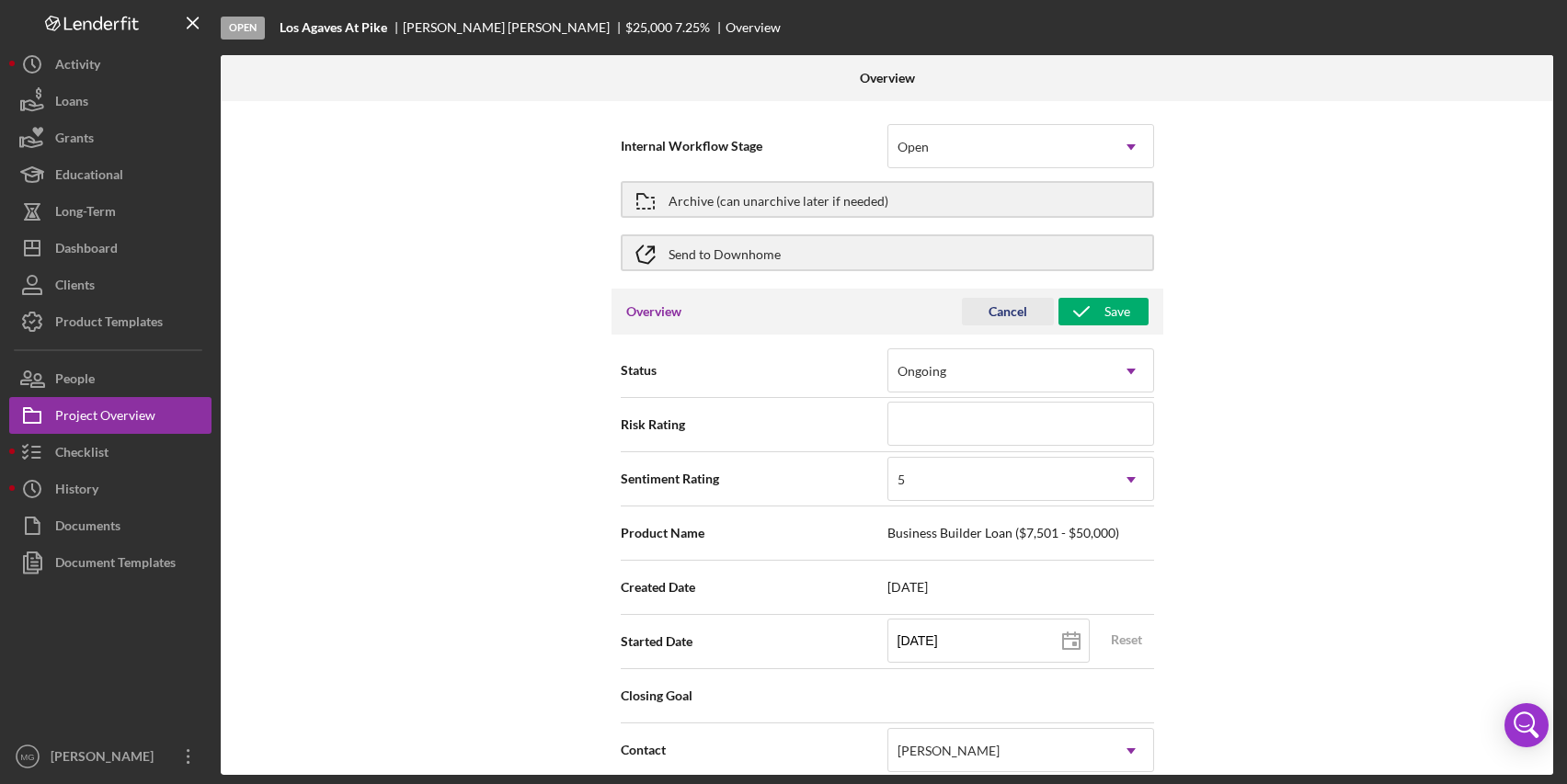
click at [989, 312] on div "Cancel" at bounding box center [1009, 312] width 39 height 28
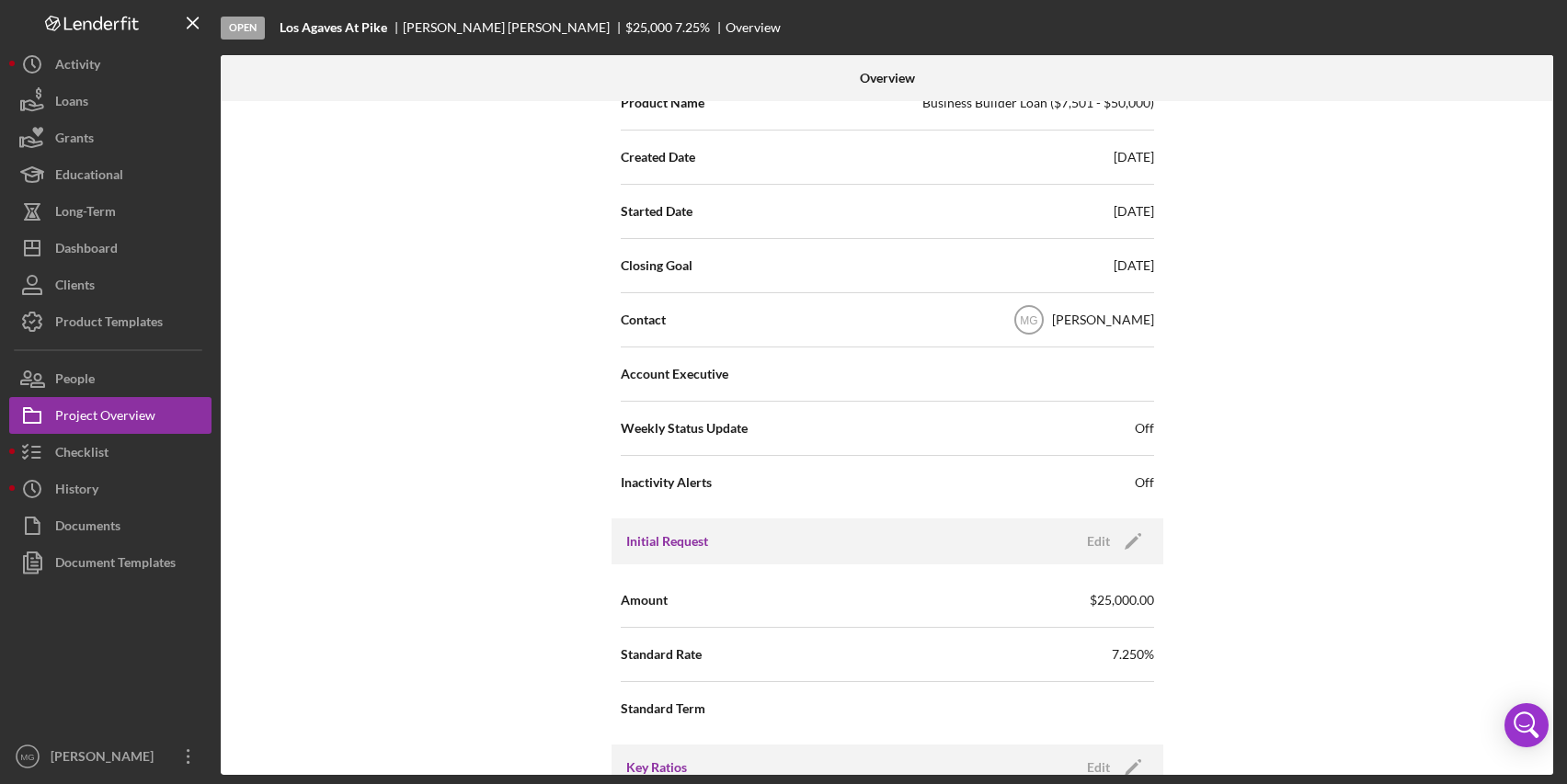
scroll to position [643, 0]
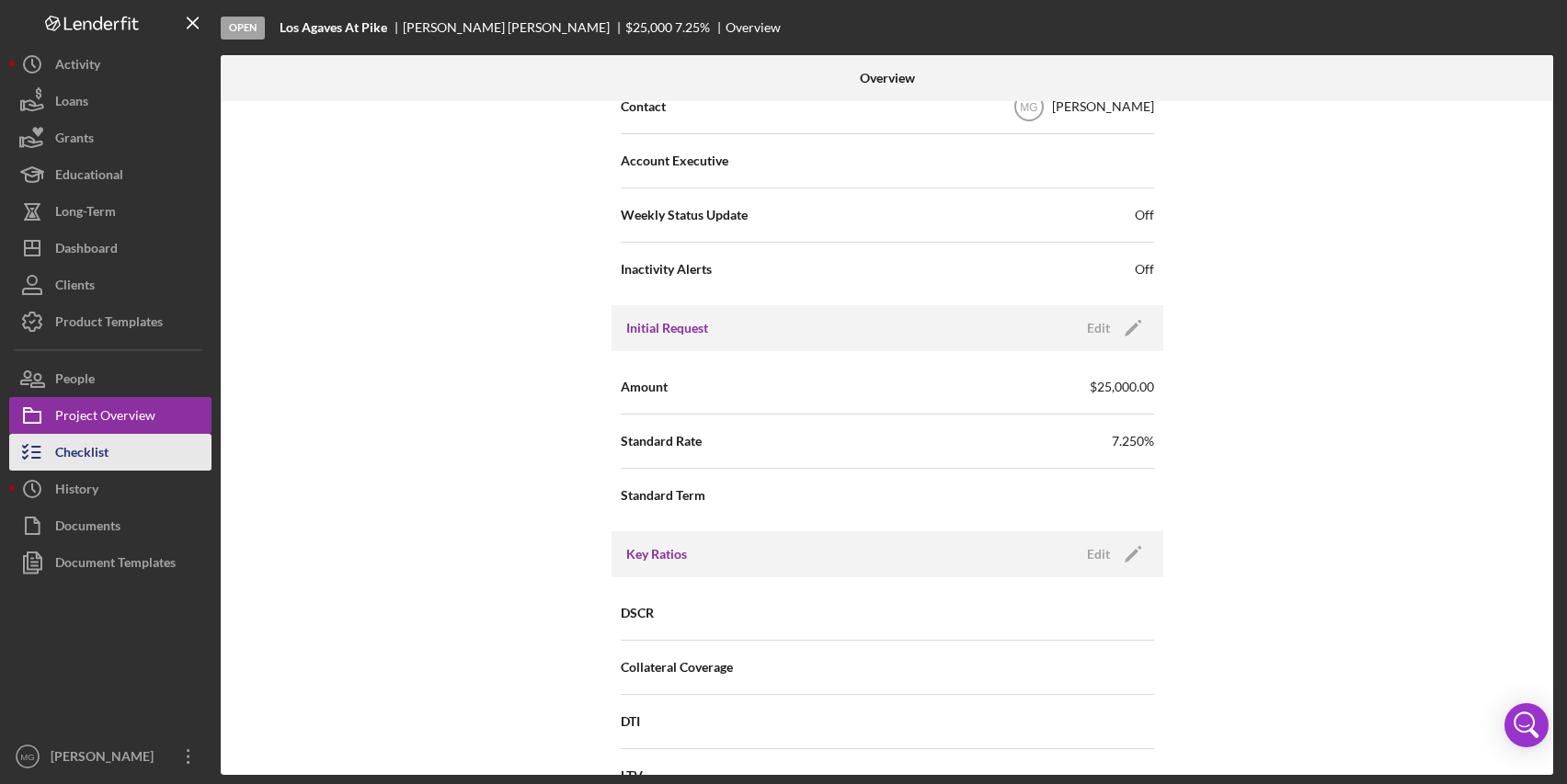
click at [96, 451] on div "Checklist" at bounding box center [82, 454] width 54 height 42
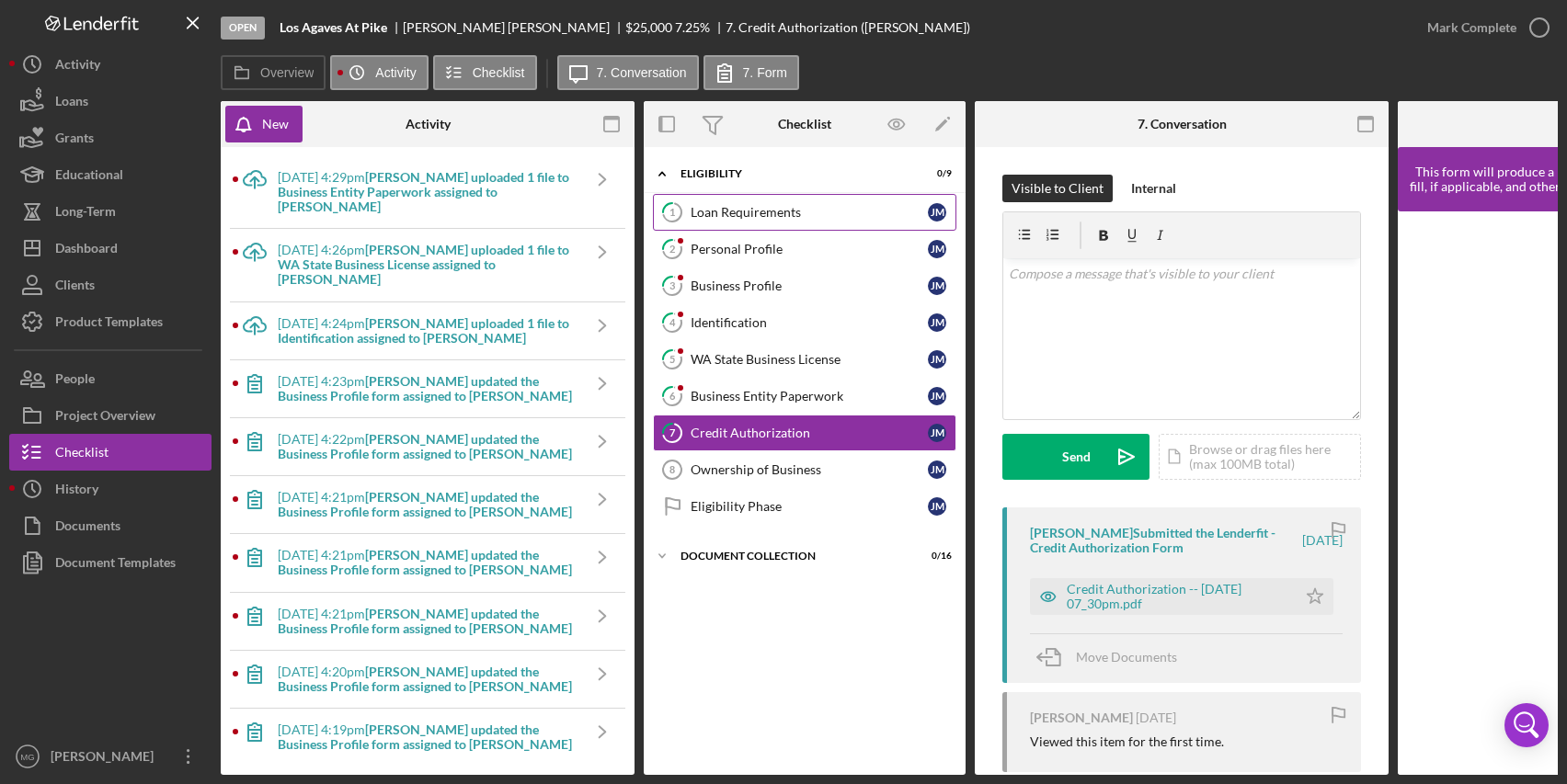
click at [779, 210] on div "Loan Requirements" at bounding box center [809, 212] width 237 height 15
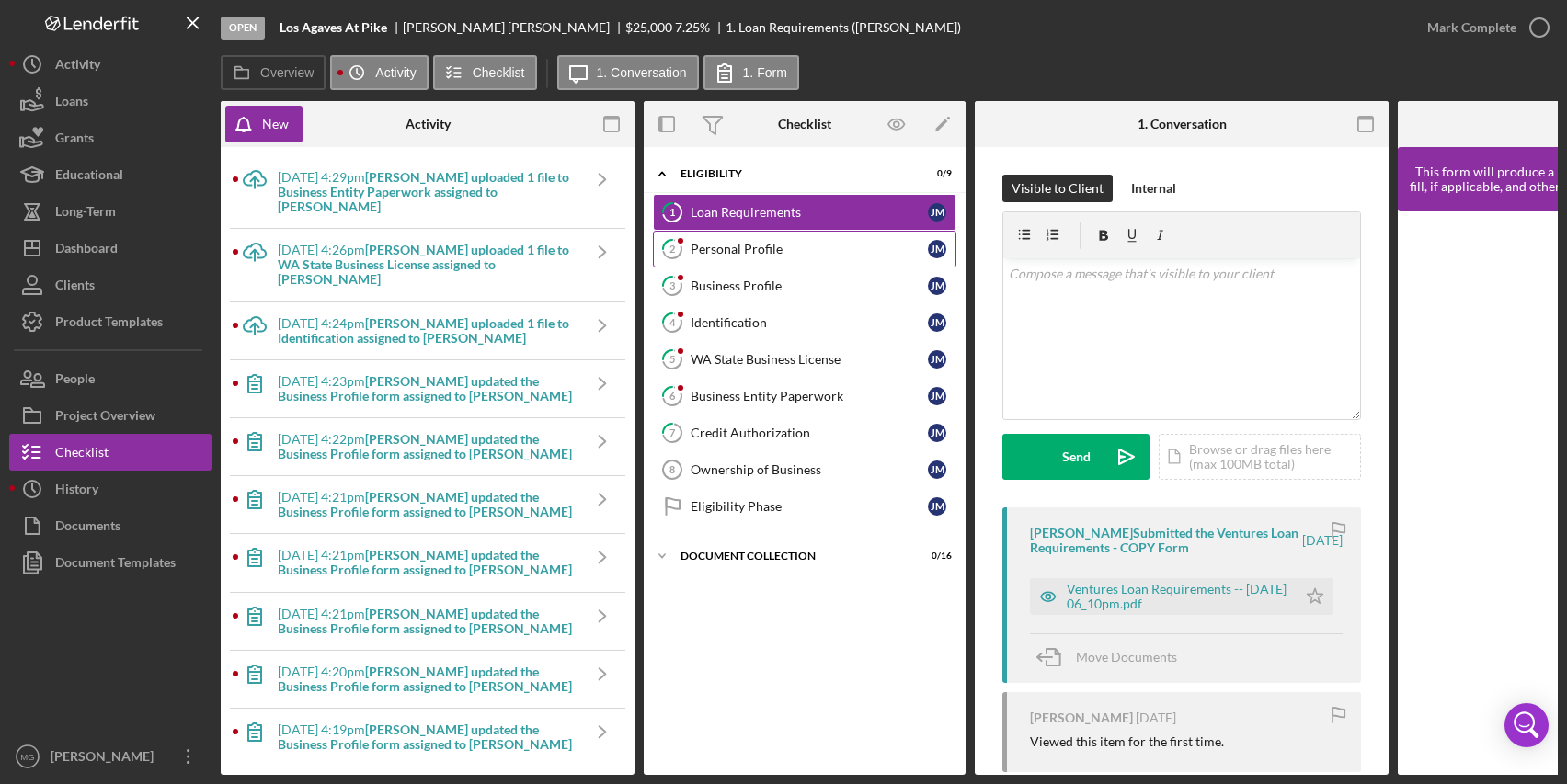
click at [758, 245] on div "Personal Profile" at bounding box center [809, 249] width 237 height 15
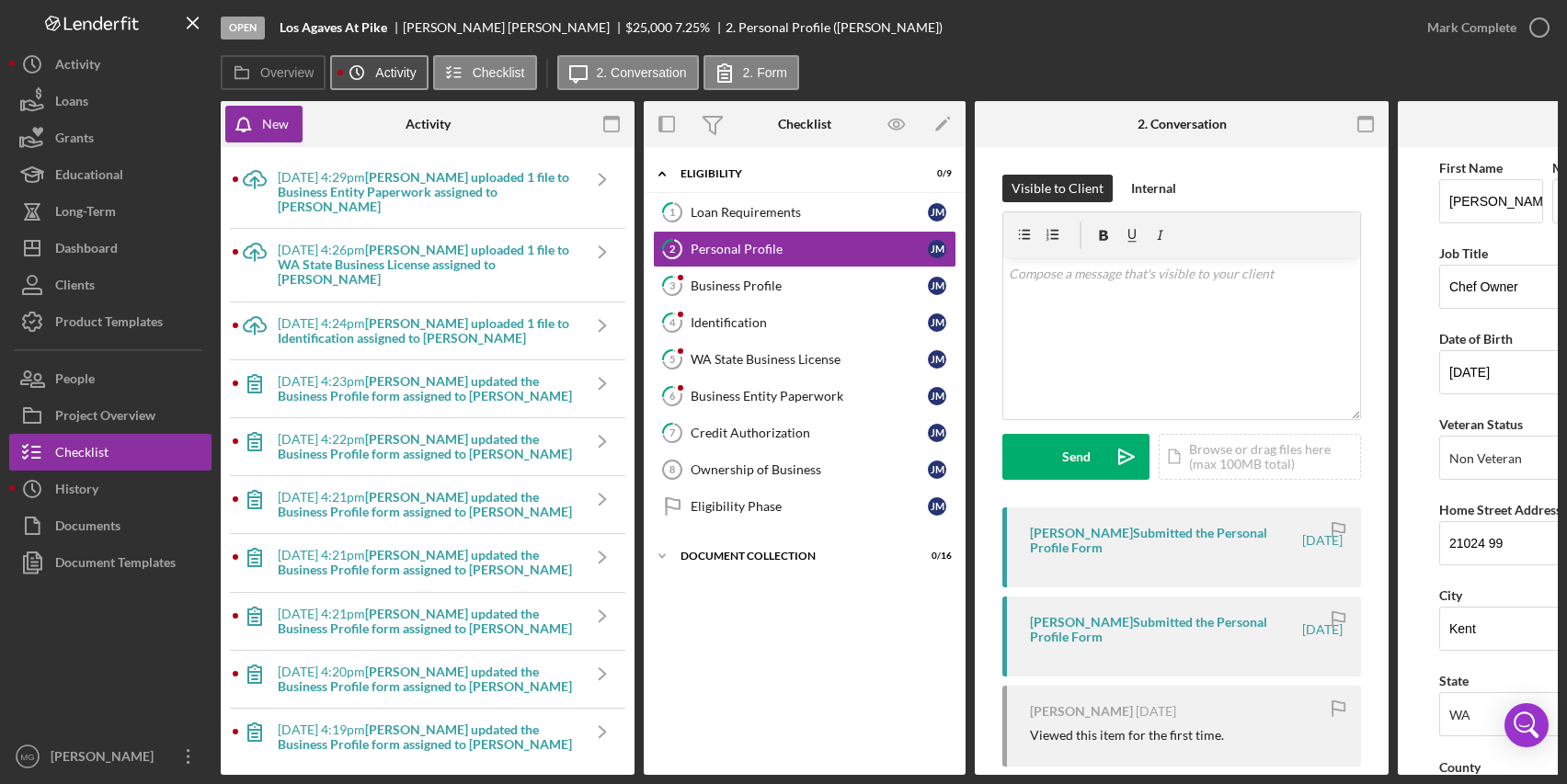
click at [384, 70] on label "Activity" at bounding box center [395, 73] width 41 height 15
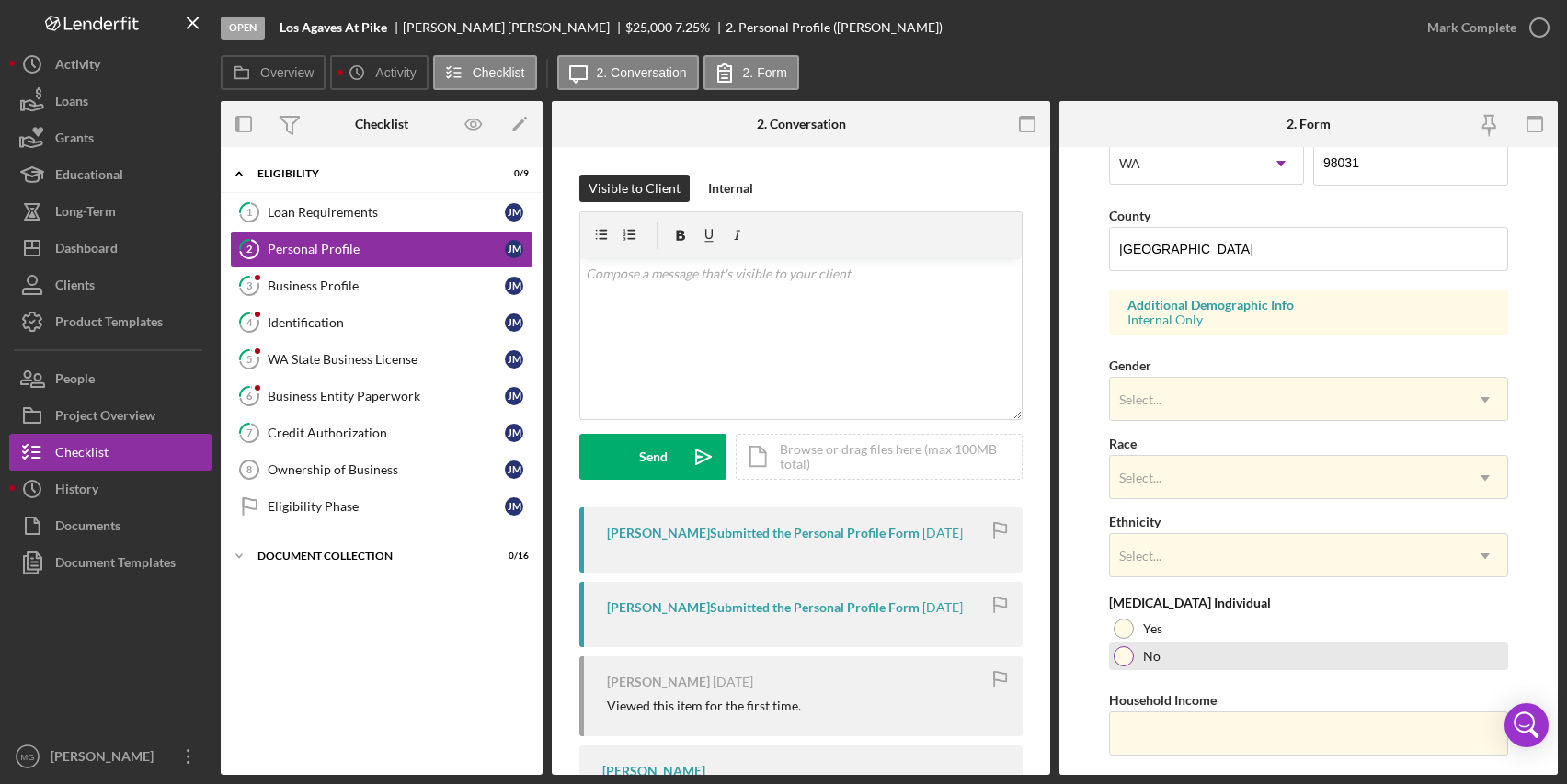
scroll to position [600, 0]
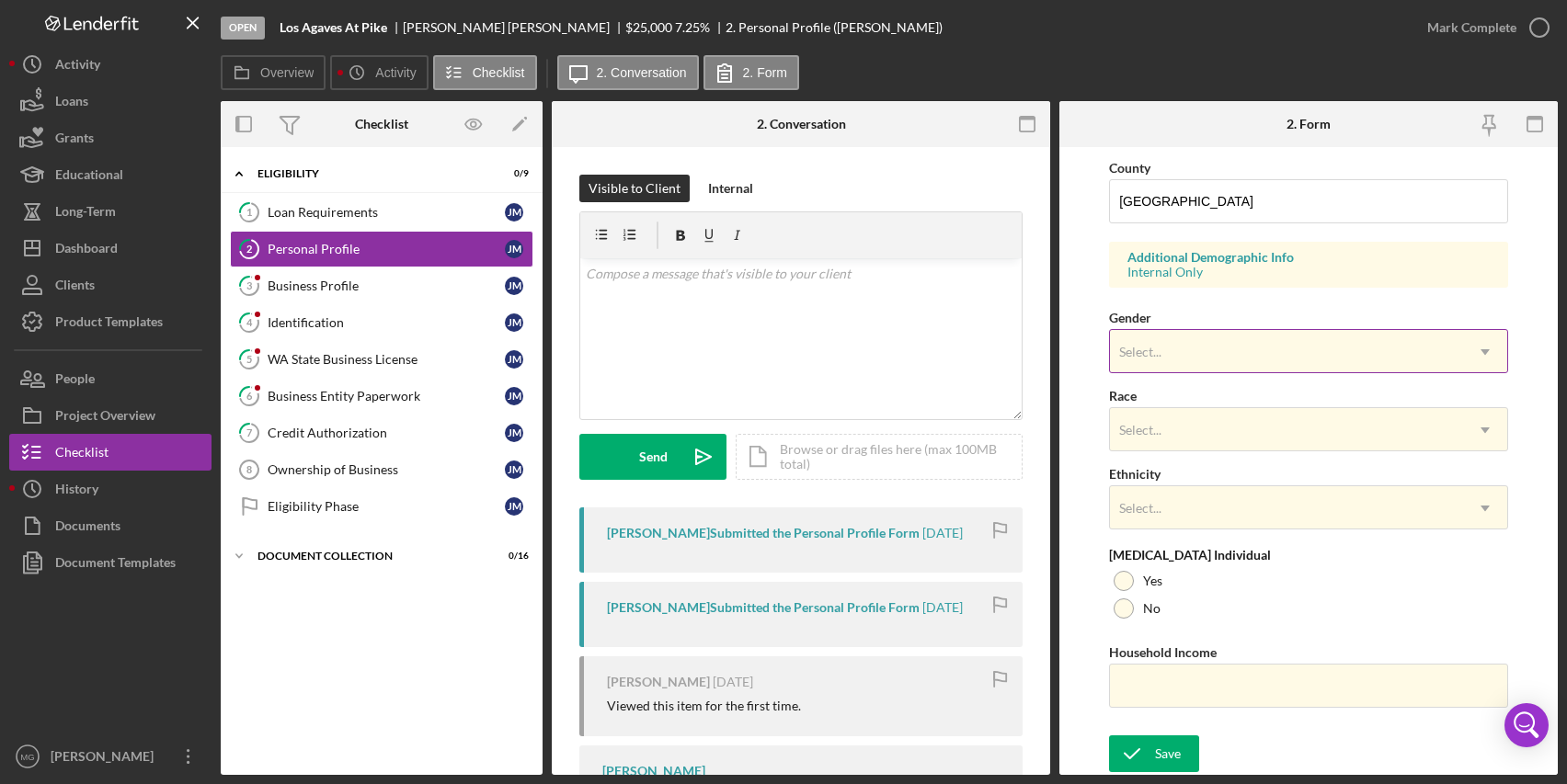
click at [1211, 340] on div "Select..." at bounding box center [1286, 353] width 353 height 43
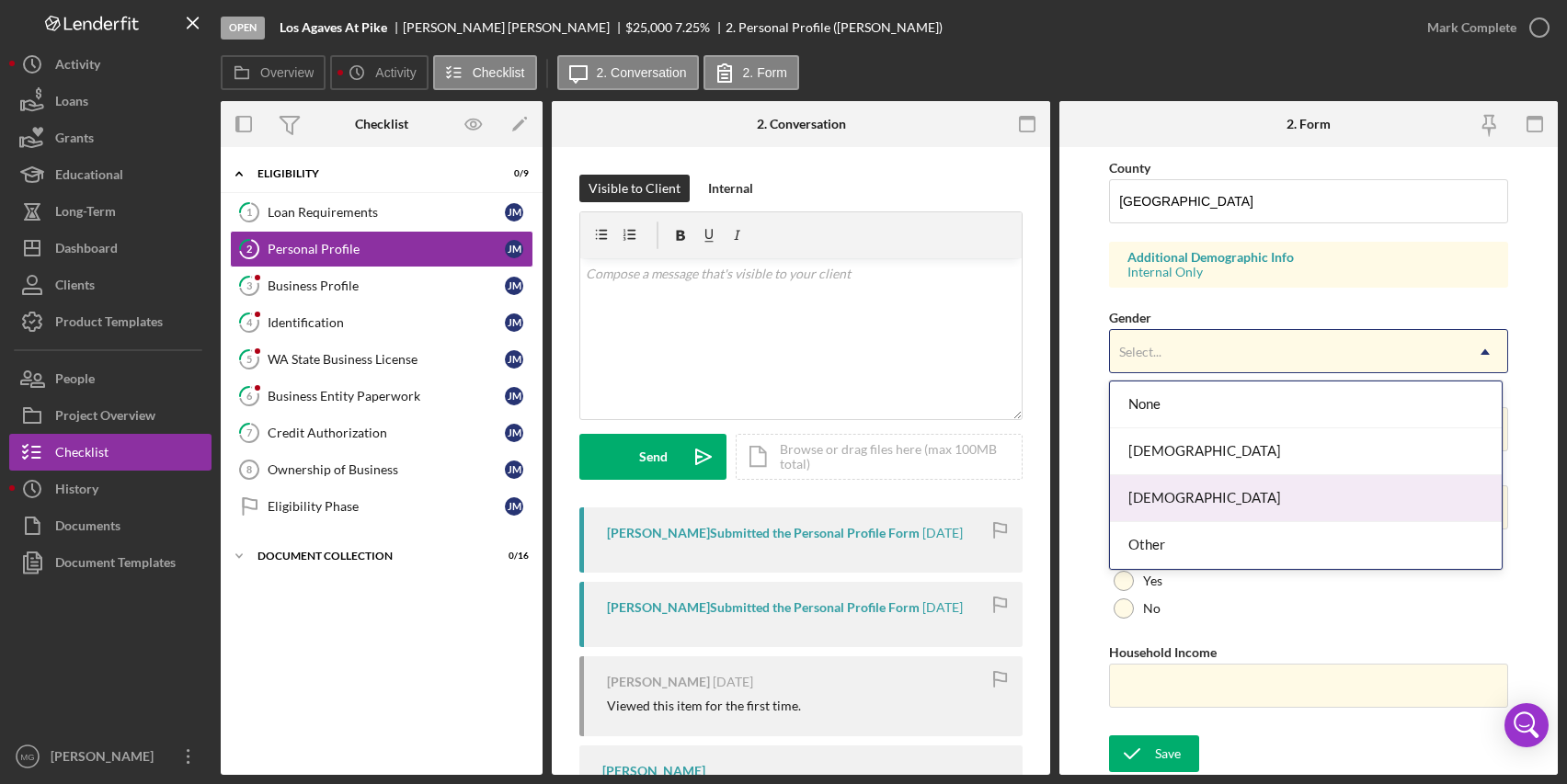
click at [1167, 503] on div "[DEMOGRAPHIC_DATA]" at bounding box center [1307, 499] width 393 height 47
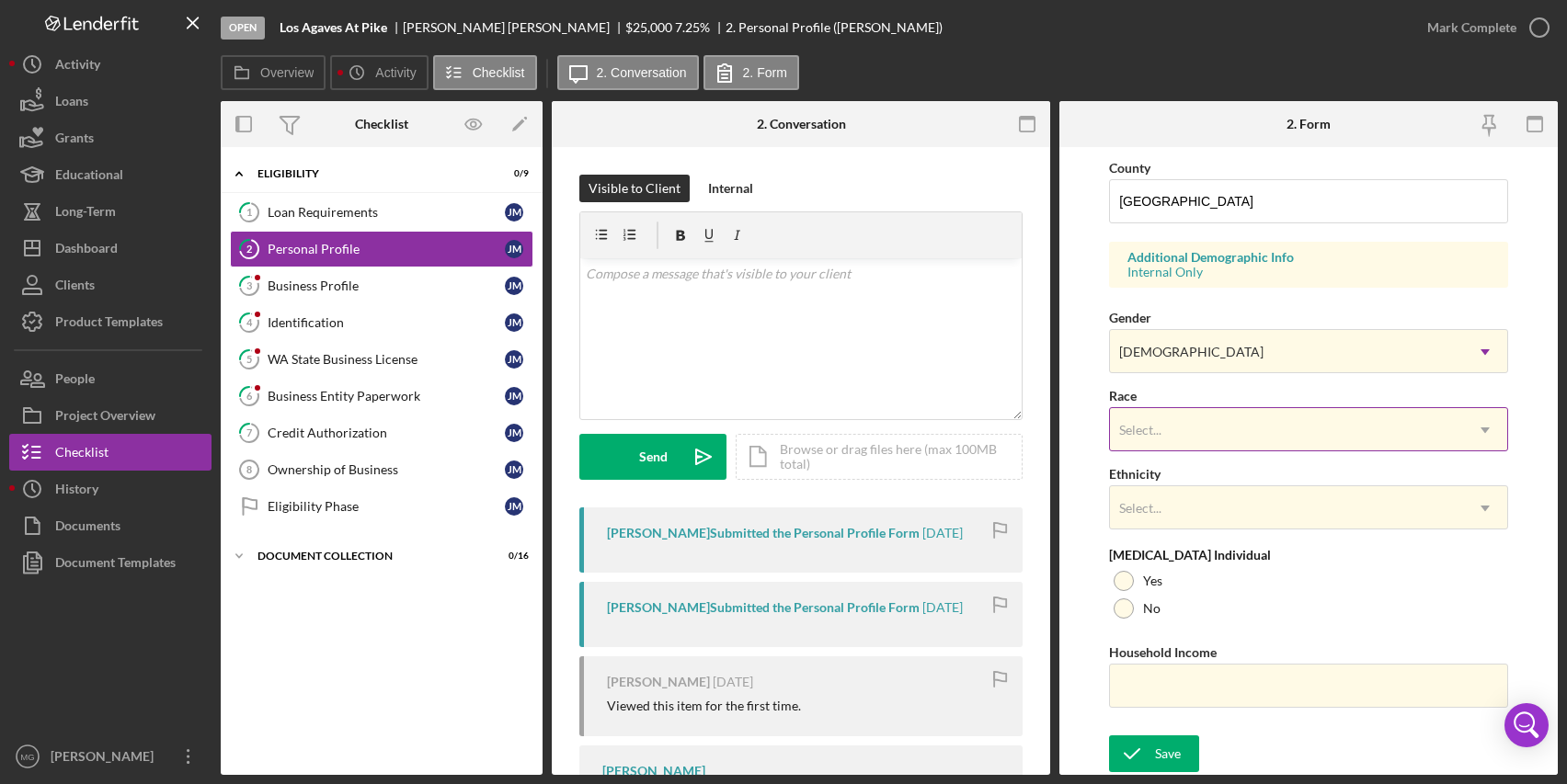
click at [1212, 426] on div "Select..." at bounding box center [1286, 430] width 353 height 43
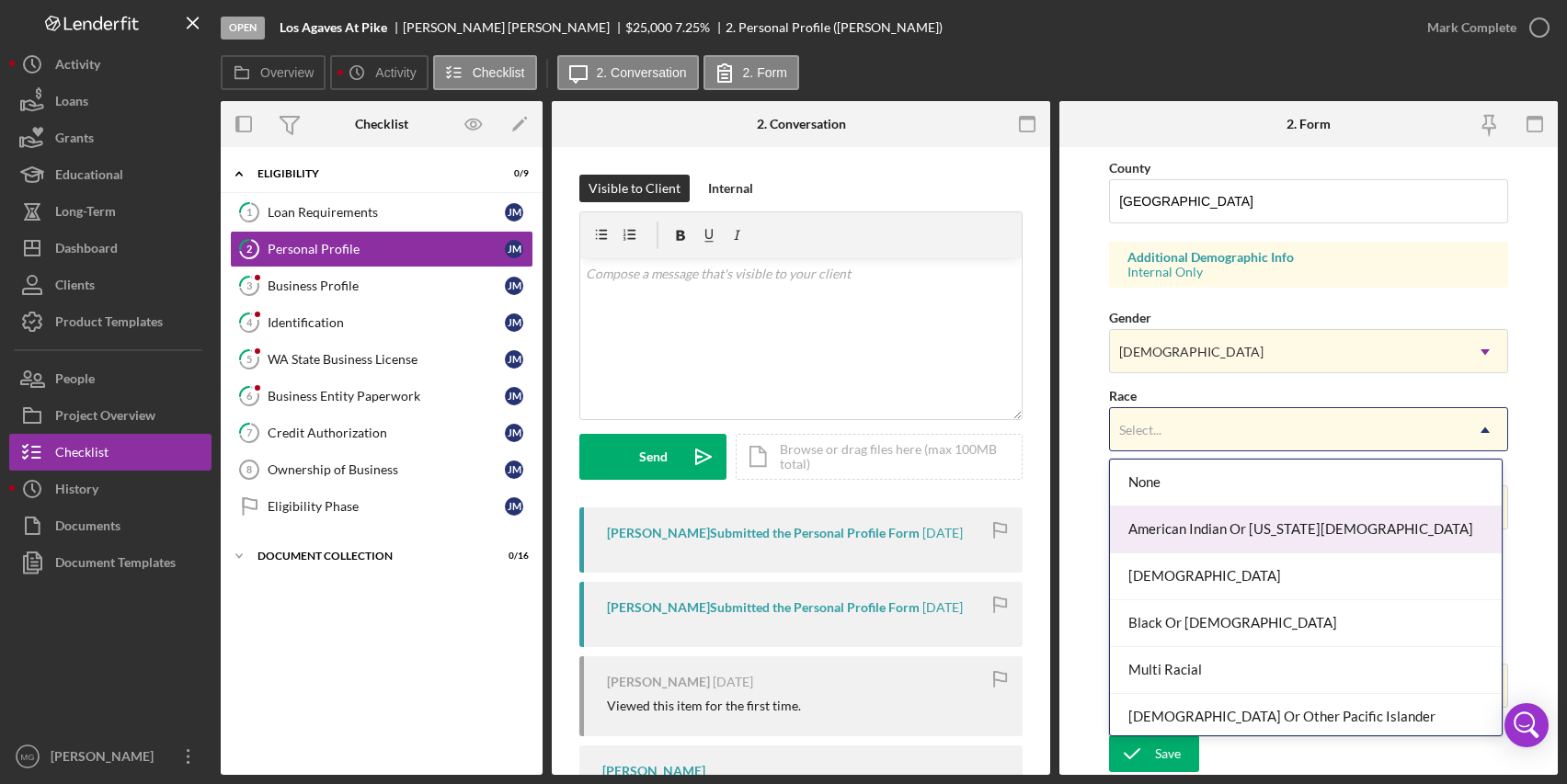
scroll to position [99, 0]
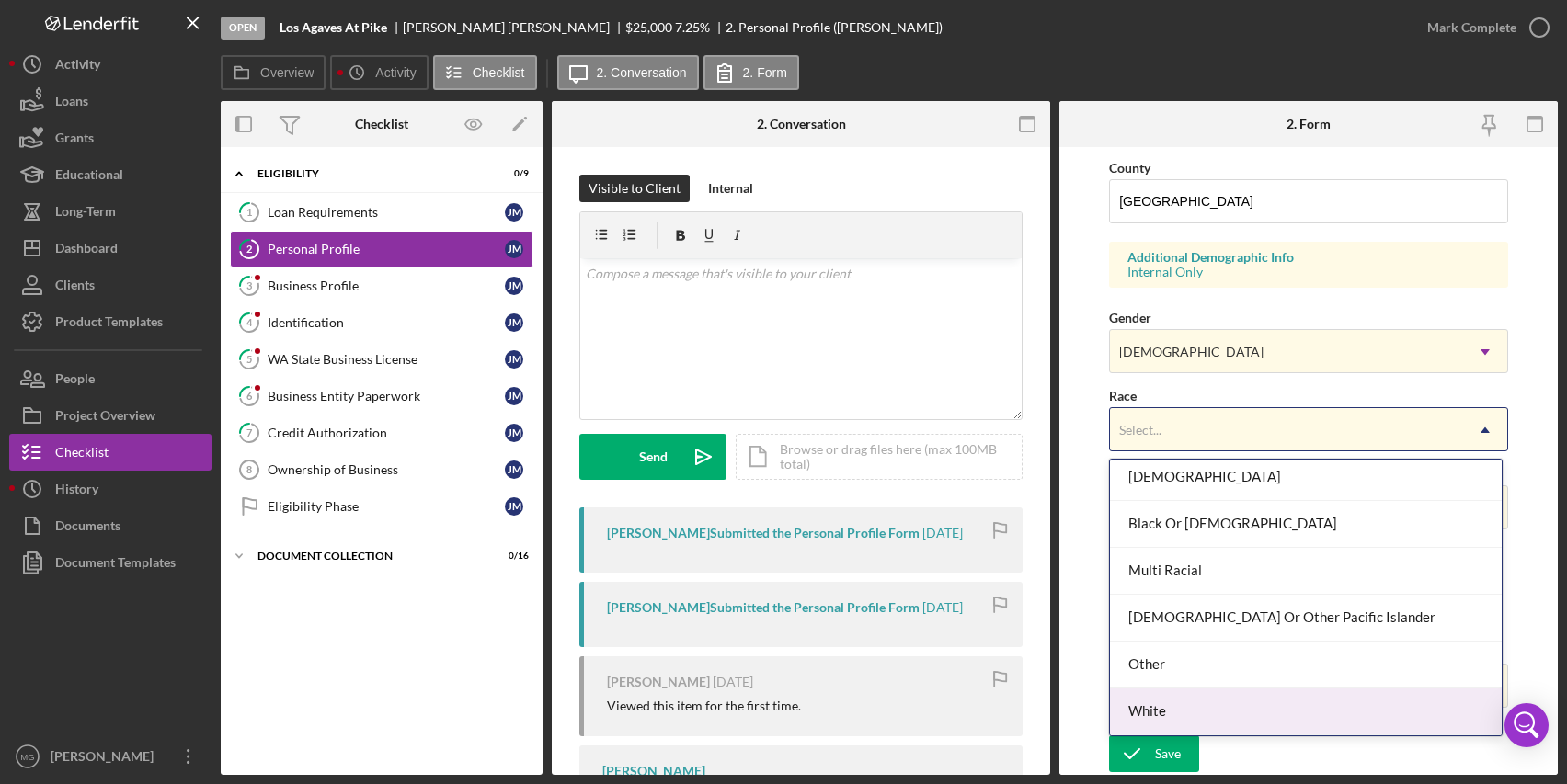
click at [1202, 708] on div "White" at bounding box center [1307, 712] width 393 height 47
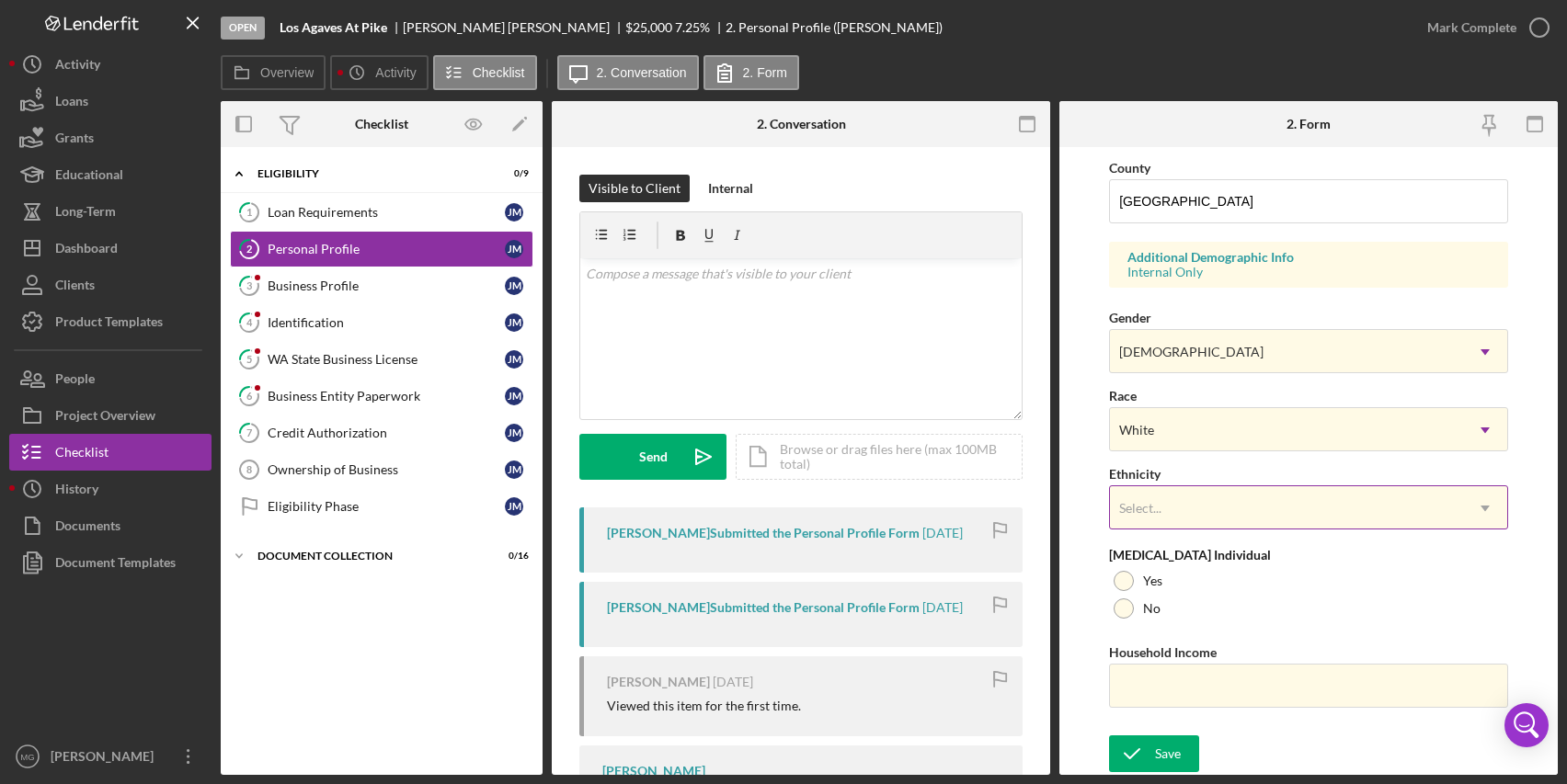
click at [1235, 511] on div "Select..." at bounding box center [1286, 508] width 353 height 43
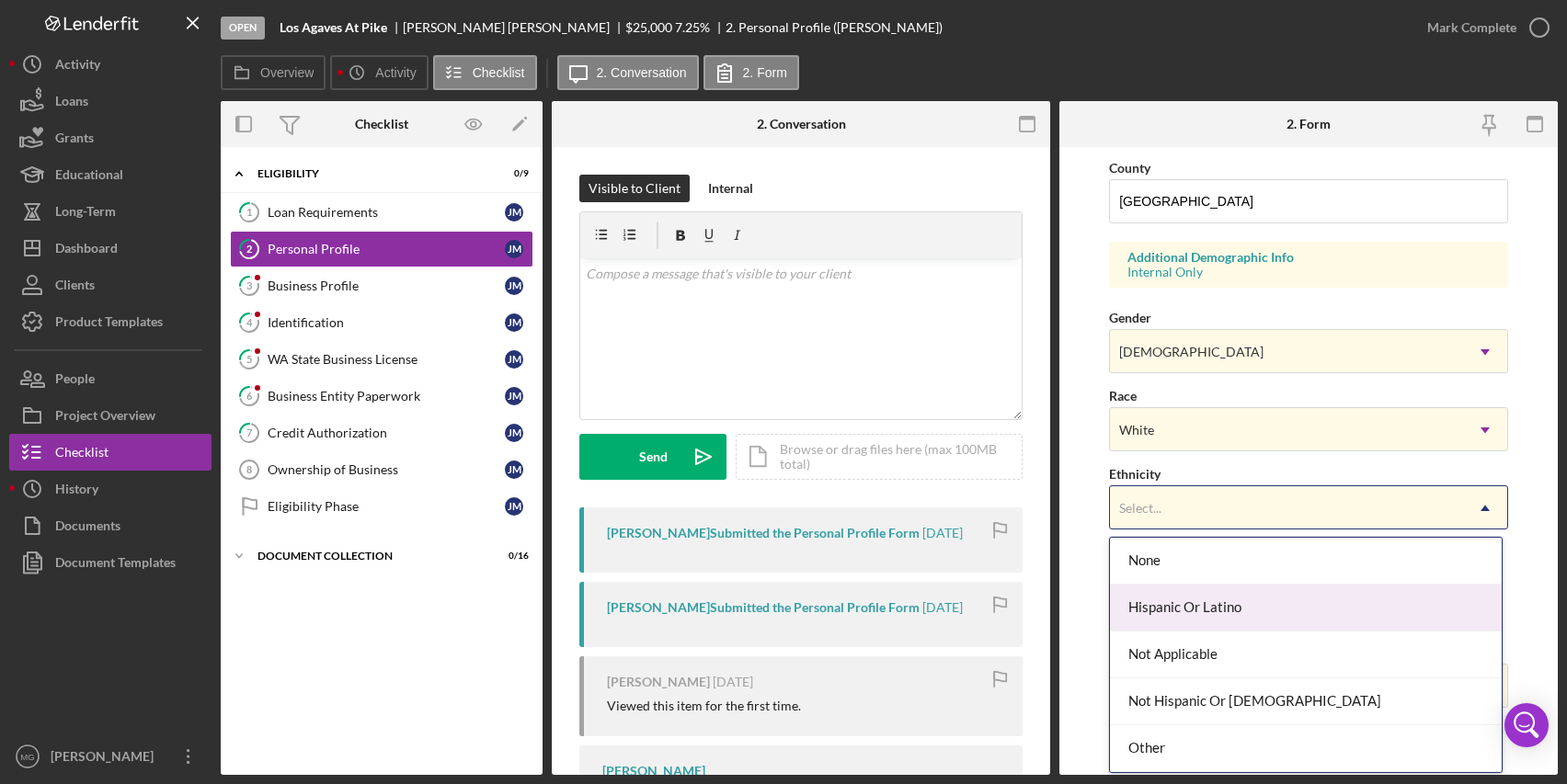
click at [1232, 603] on div "Hispanic Or Latino" at bounding box center [1307, 608] width 393 height 47
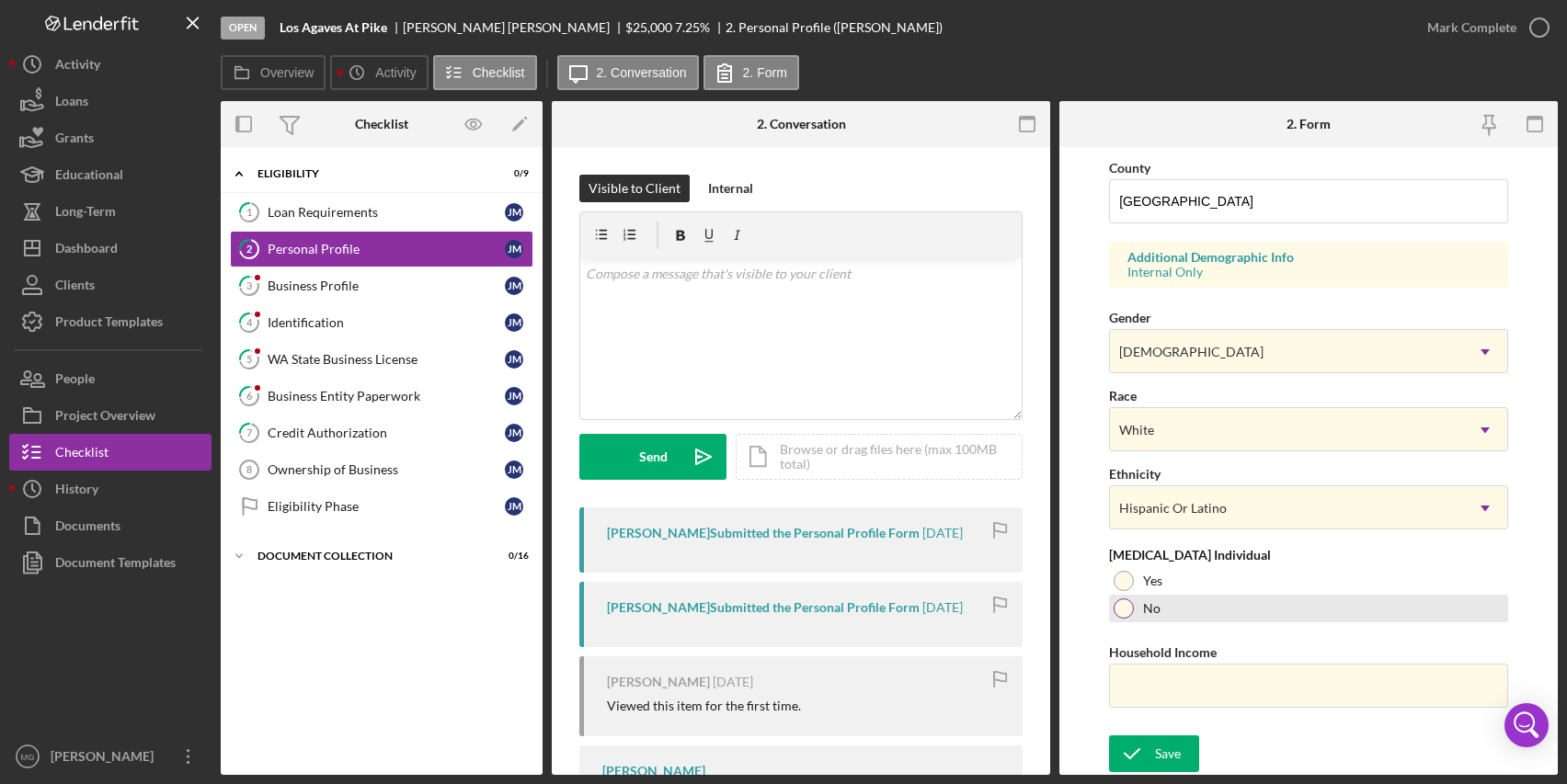
click at [1129, 604] on div at bounding box center [1124, 609] width 20 height 20
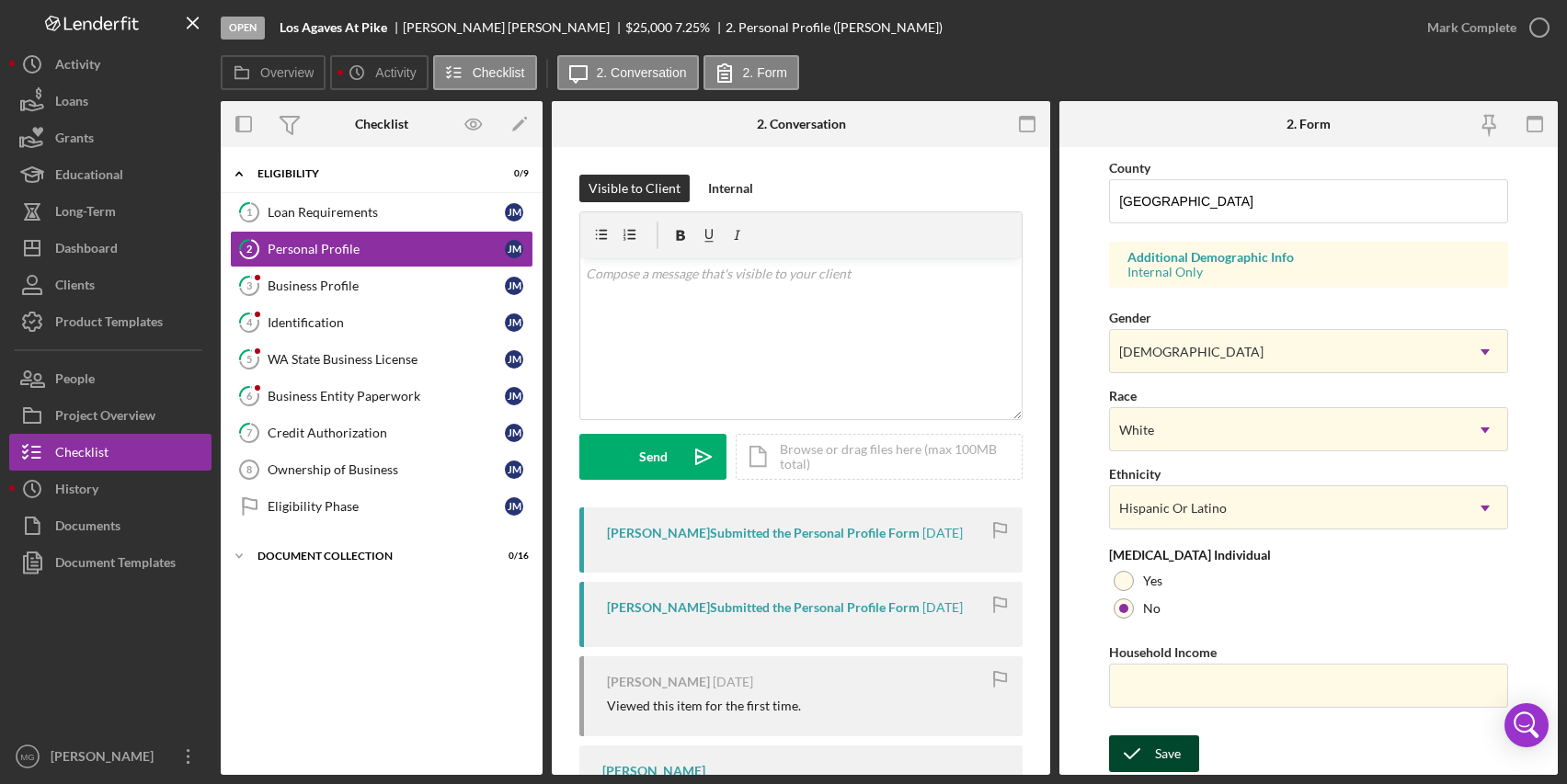
click at [1148, 752] on icon "submit" at bounding box center [1133, 754] width 46 height 46
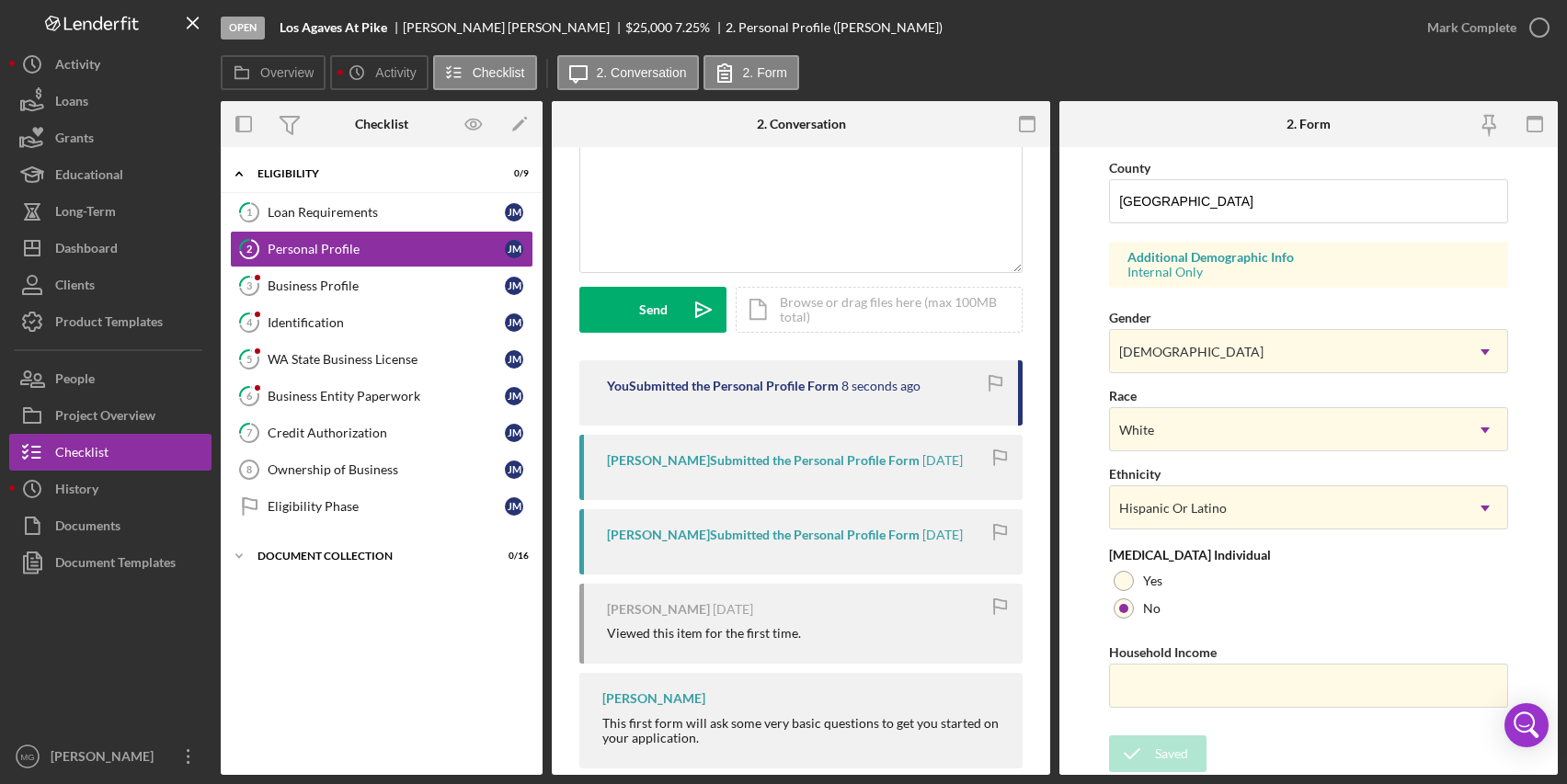
scroll to position [178, 0]
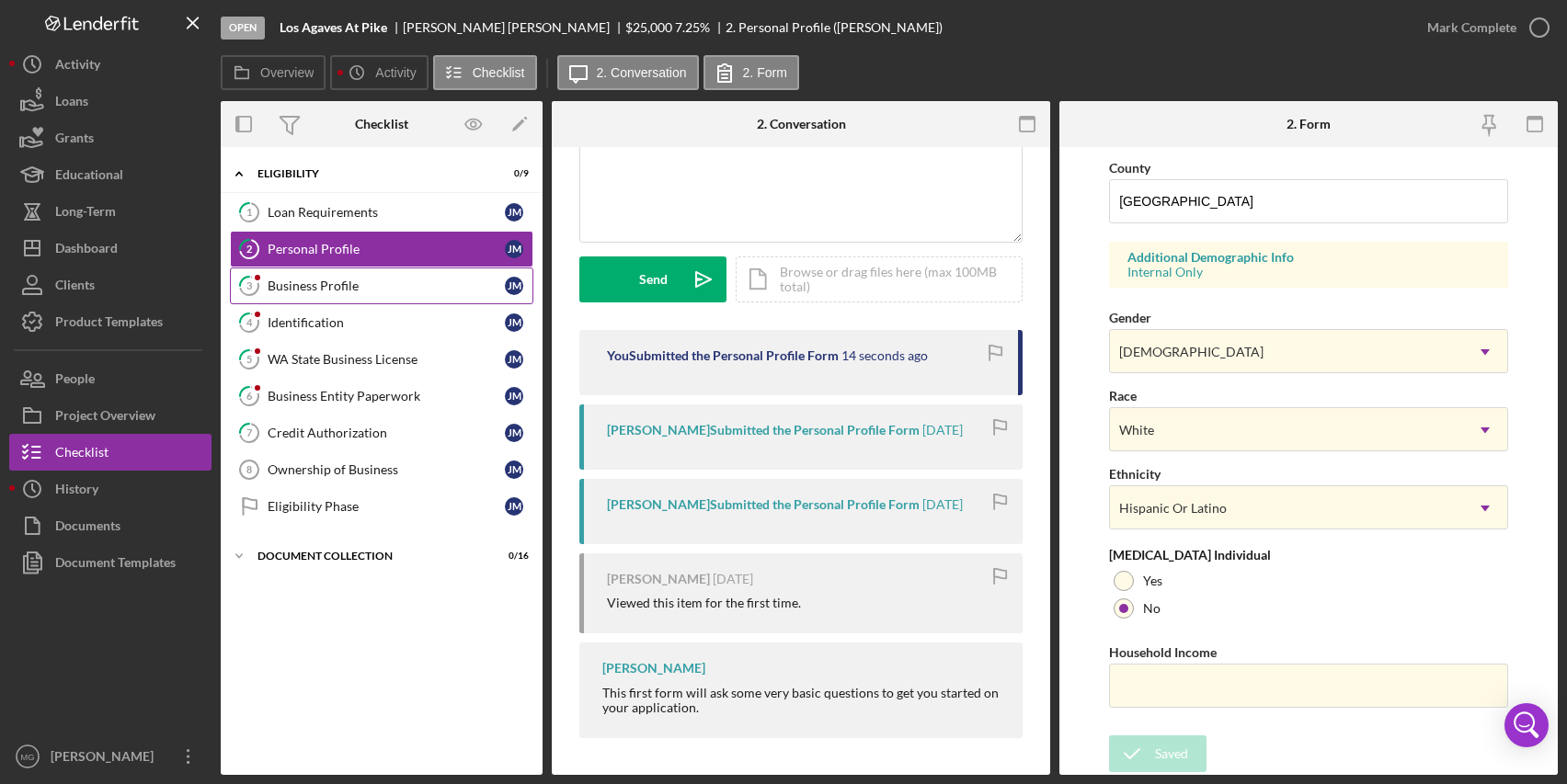
click at [381, 291] on div "Business Profile" at bounding box center [386, 286] width 237 height 15
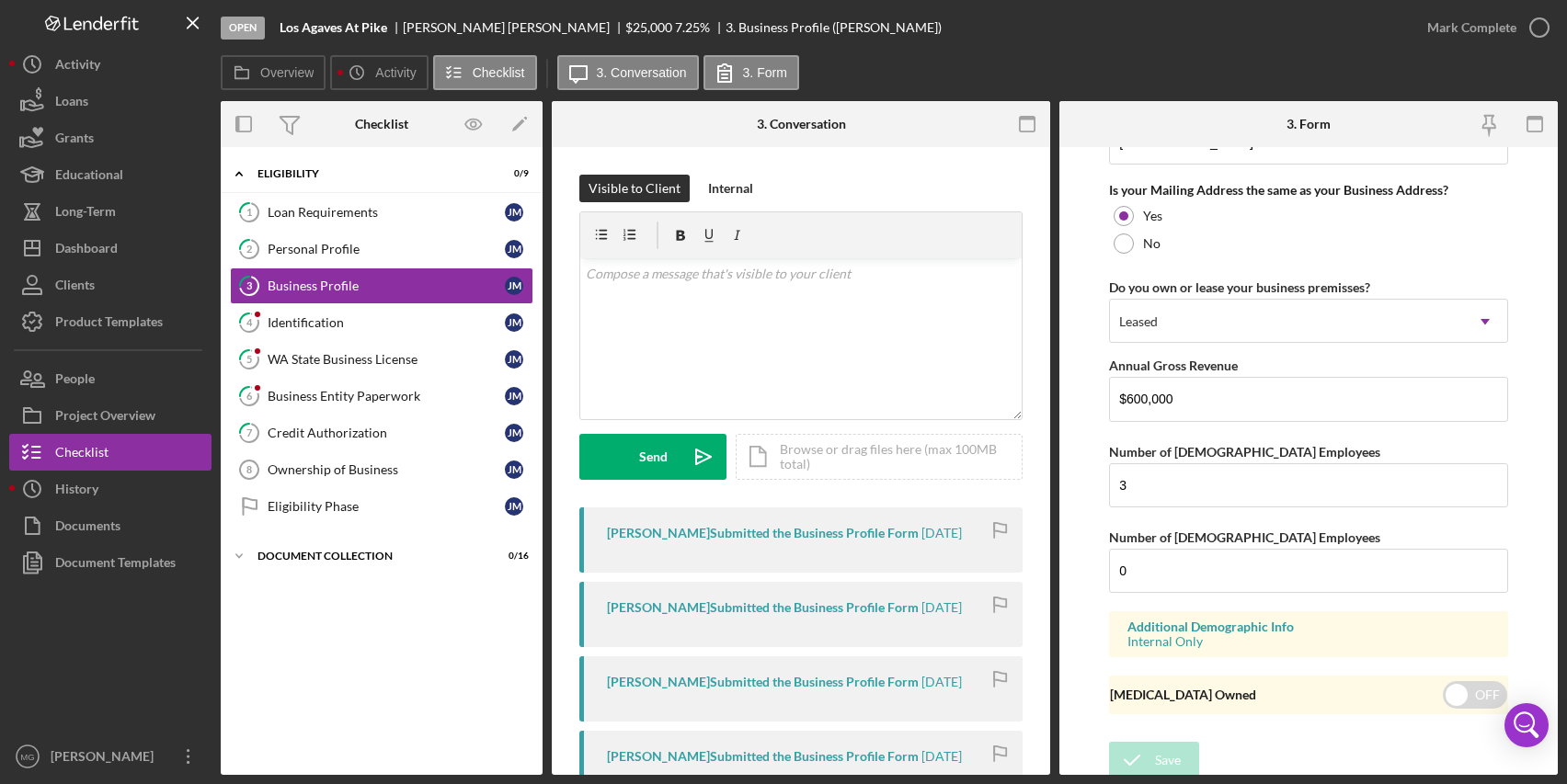
scroll to position [1413, 0]
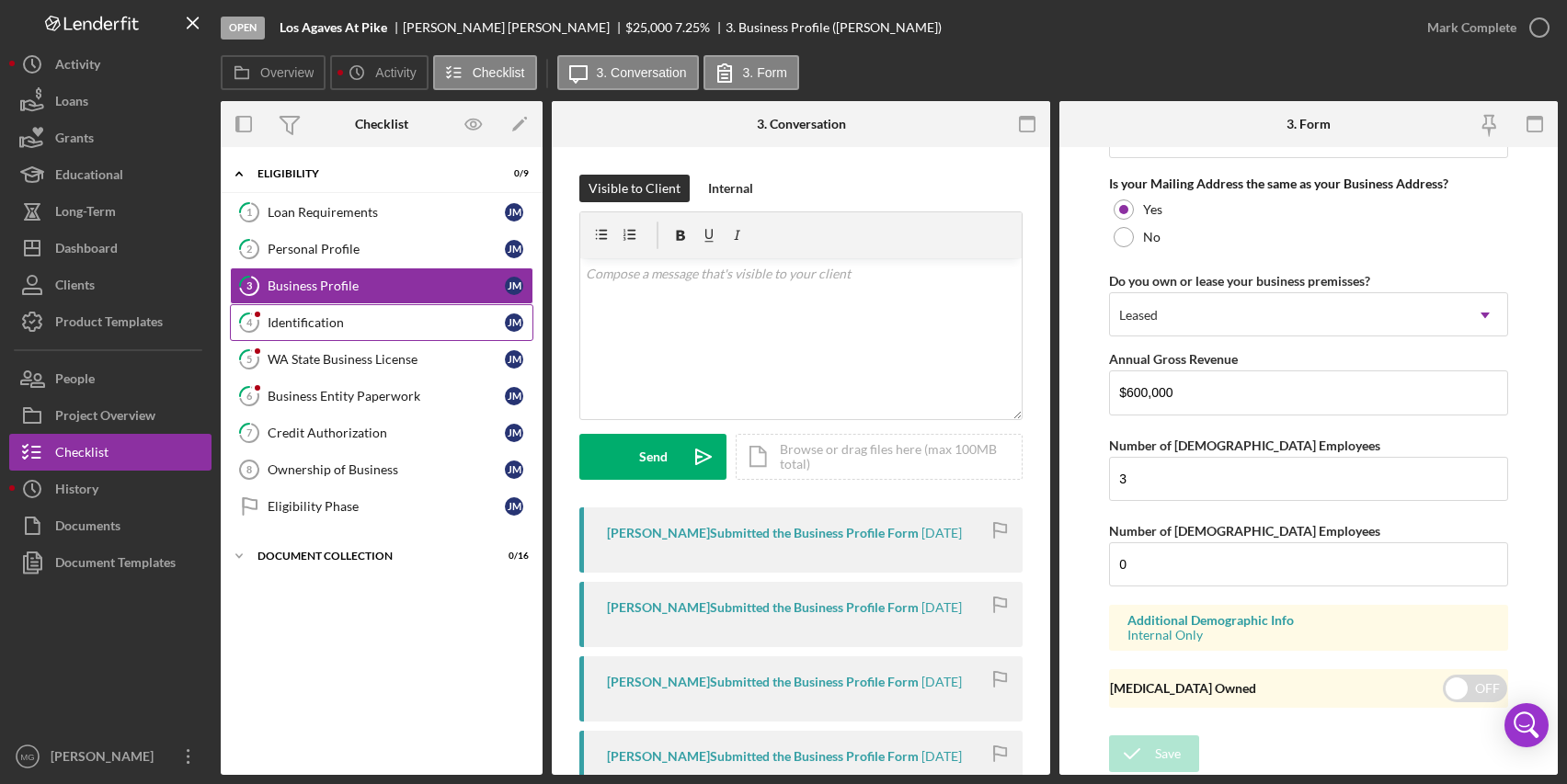
click at [314, 331] on link "4 Identification [PERSON_NAME]" at bounding box center [382, 323] width 304 height 37
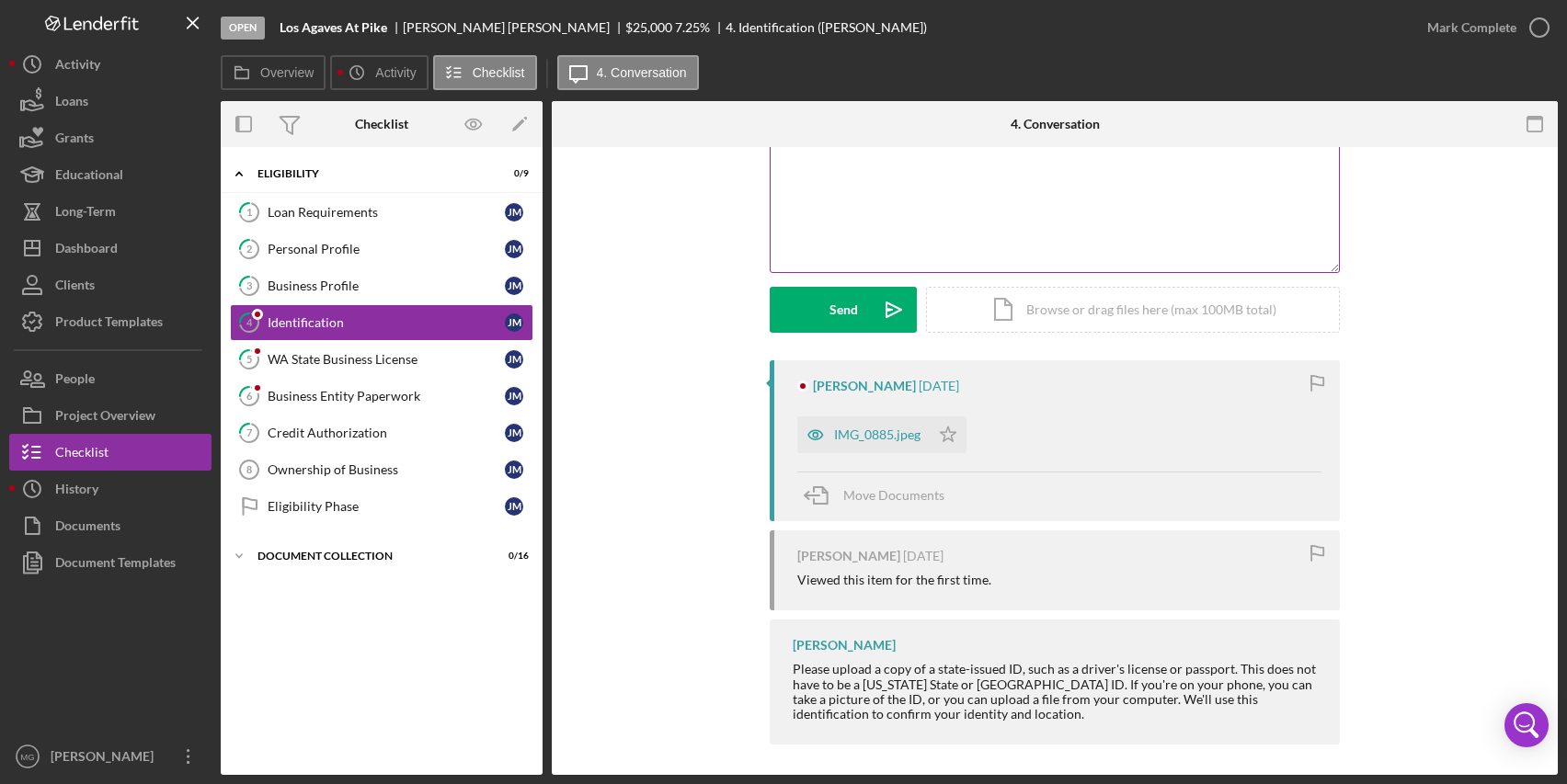
scroll to position [154, 0]
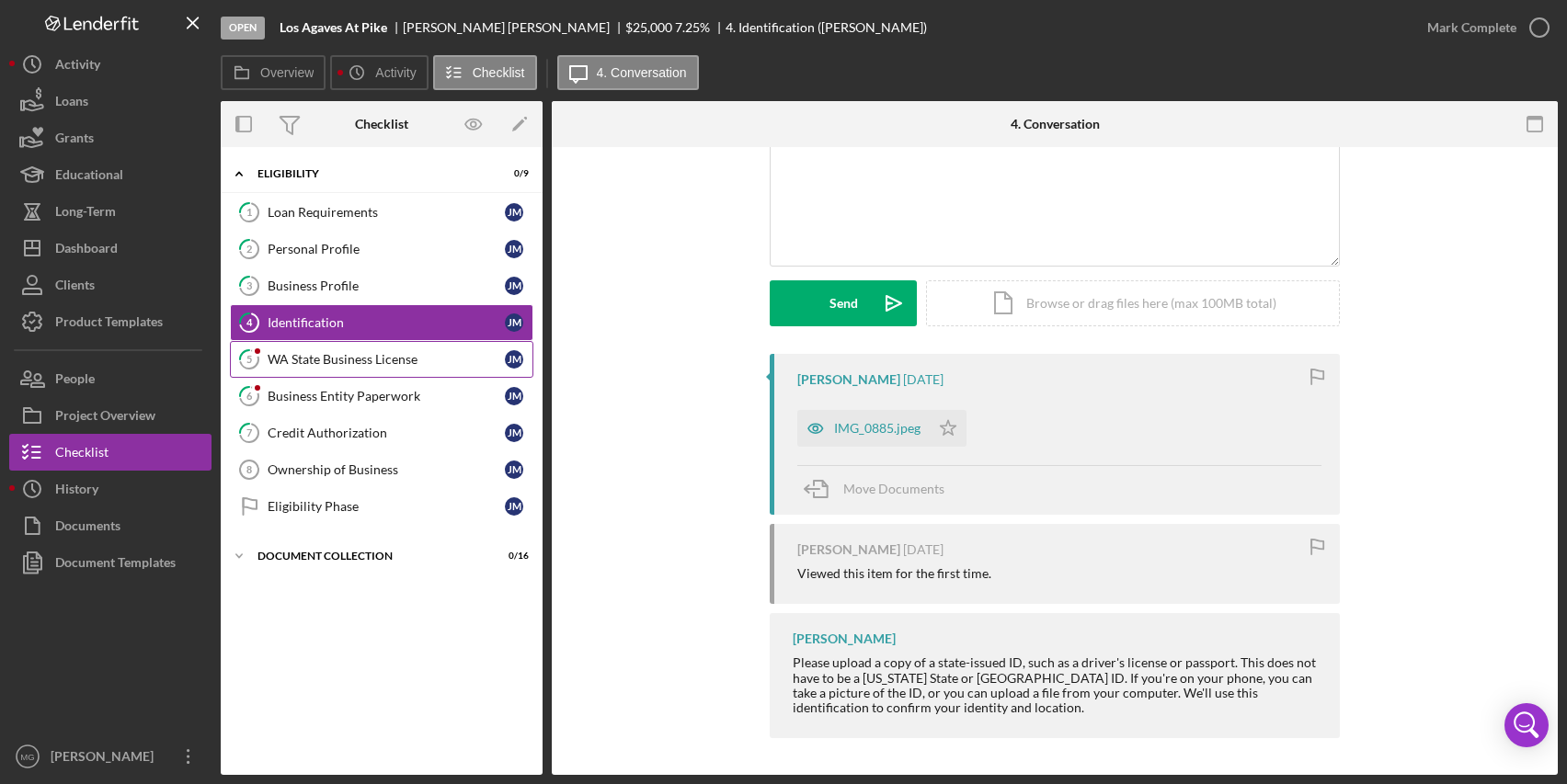
click at [357, 363] on div "WA State Business License" at bounding box center [386, 359] width 237 height 15
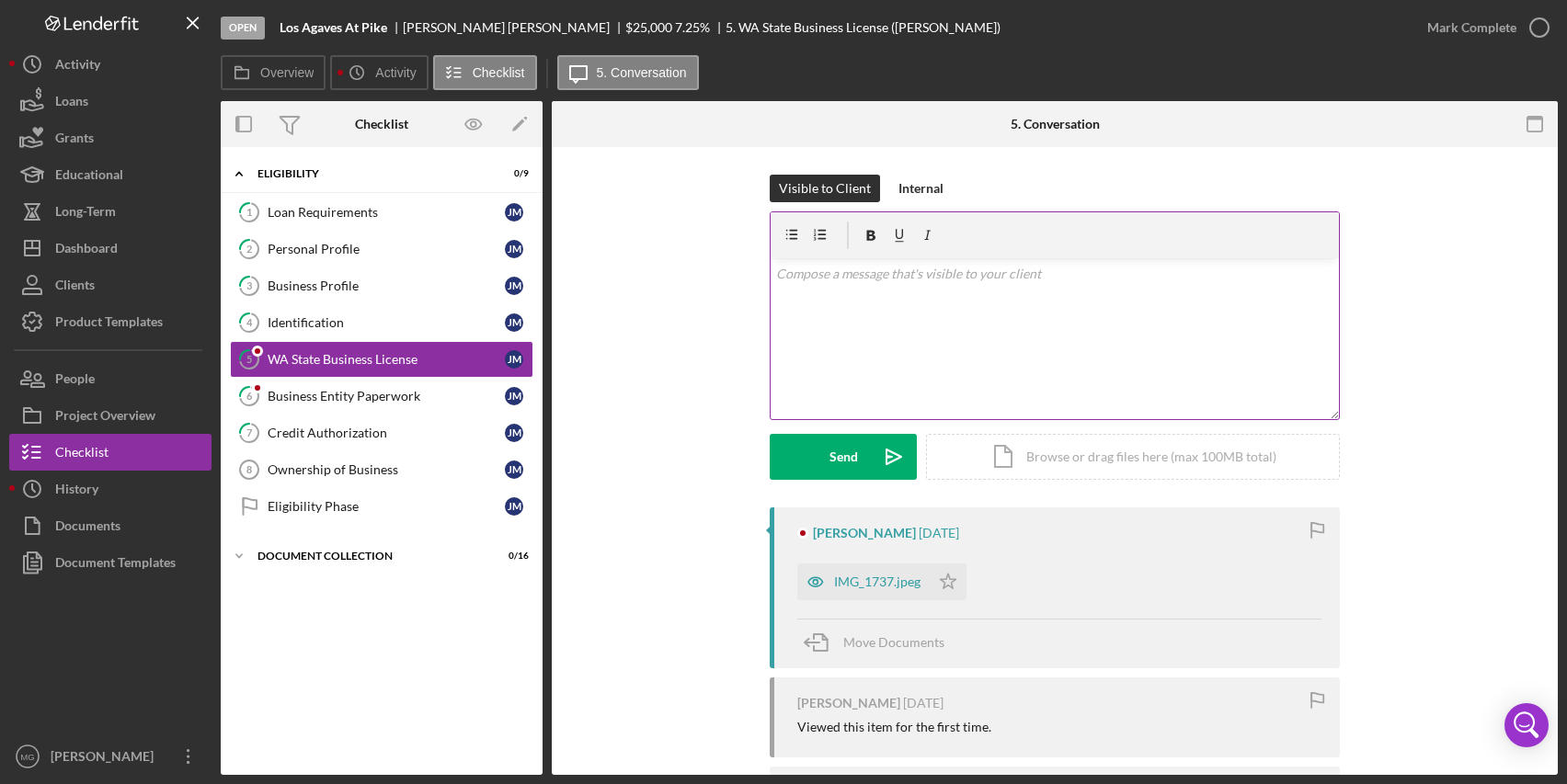
scroll to position [168, 0]
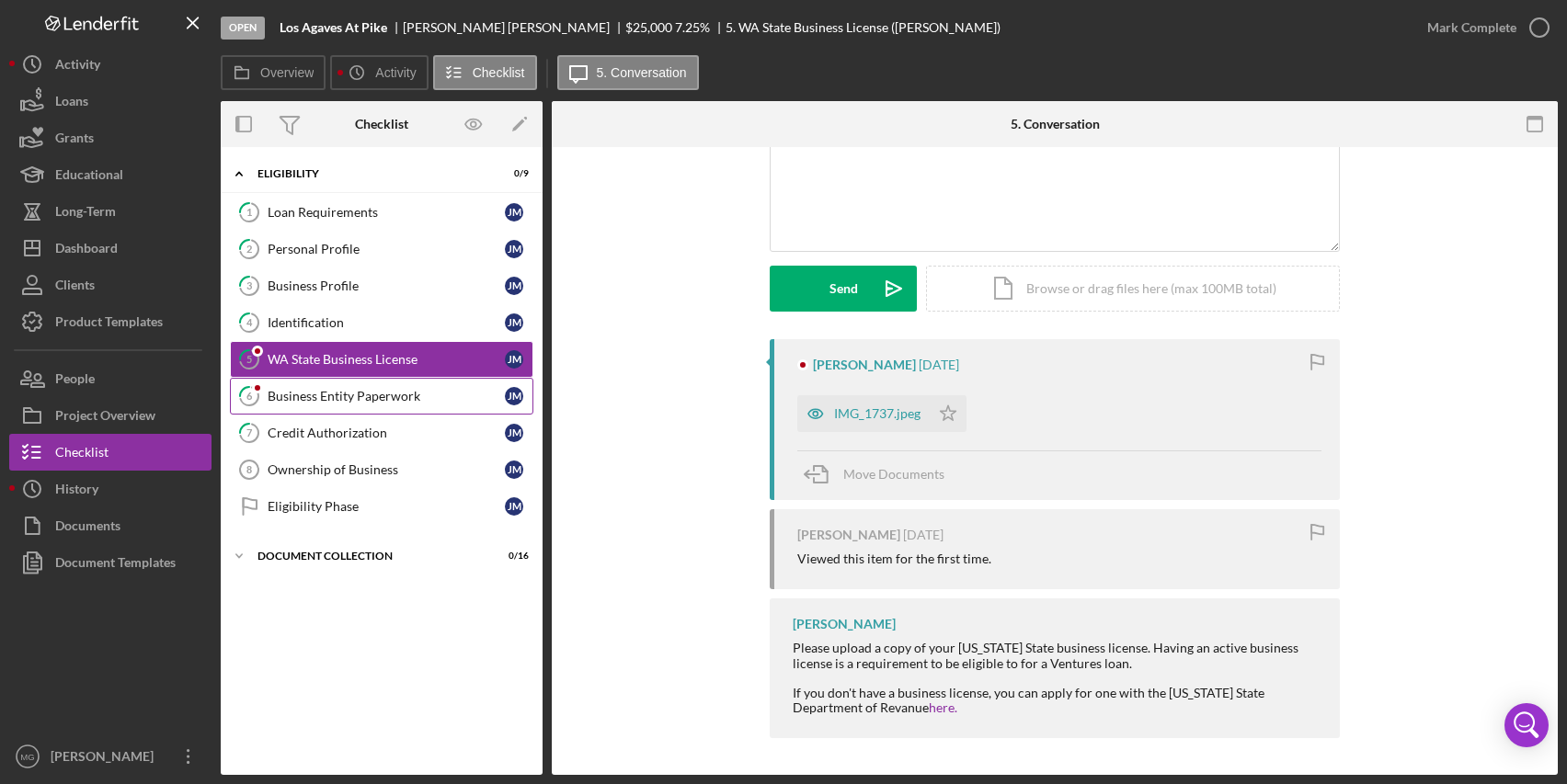
click at [327, 403] on div "Business Entity Paperwork" at bounding box center [386, 396] width 237 height 15
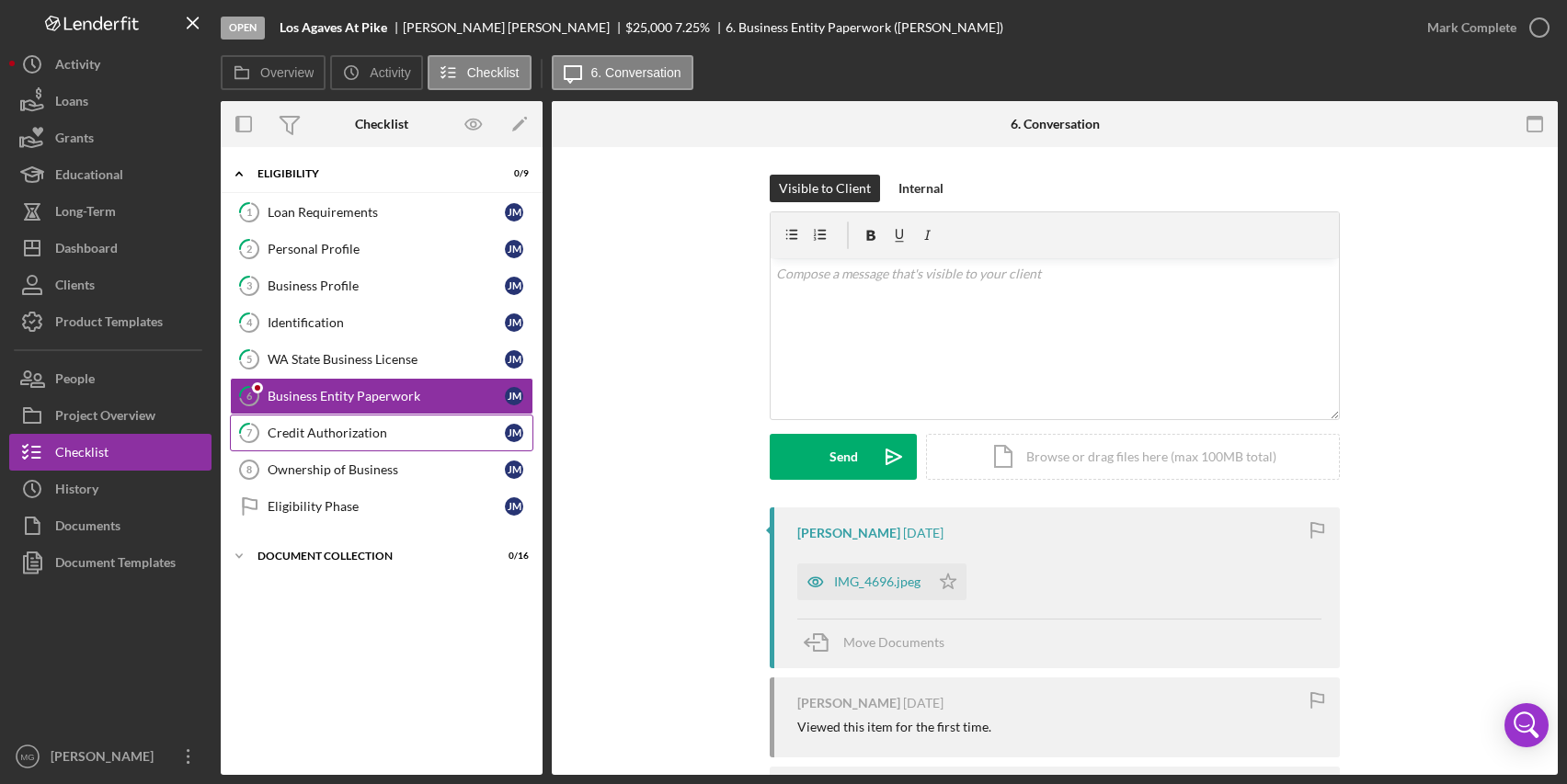
click at [405, 439] on div "Credit Authorization" at bounding box center [386, 433] width 237 height 15
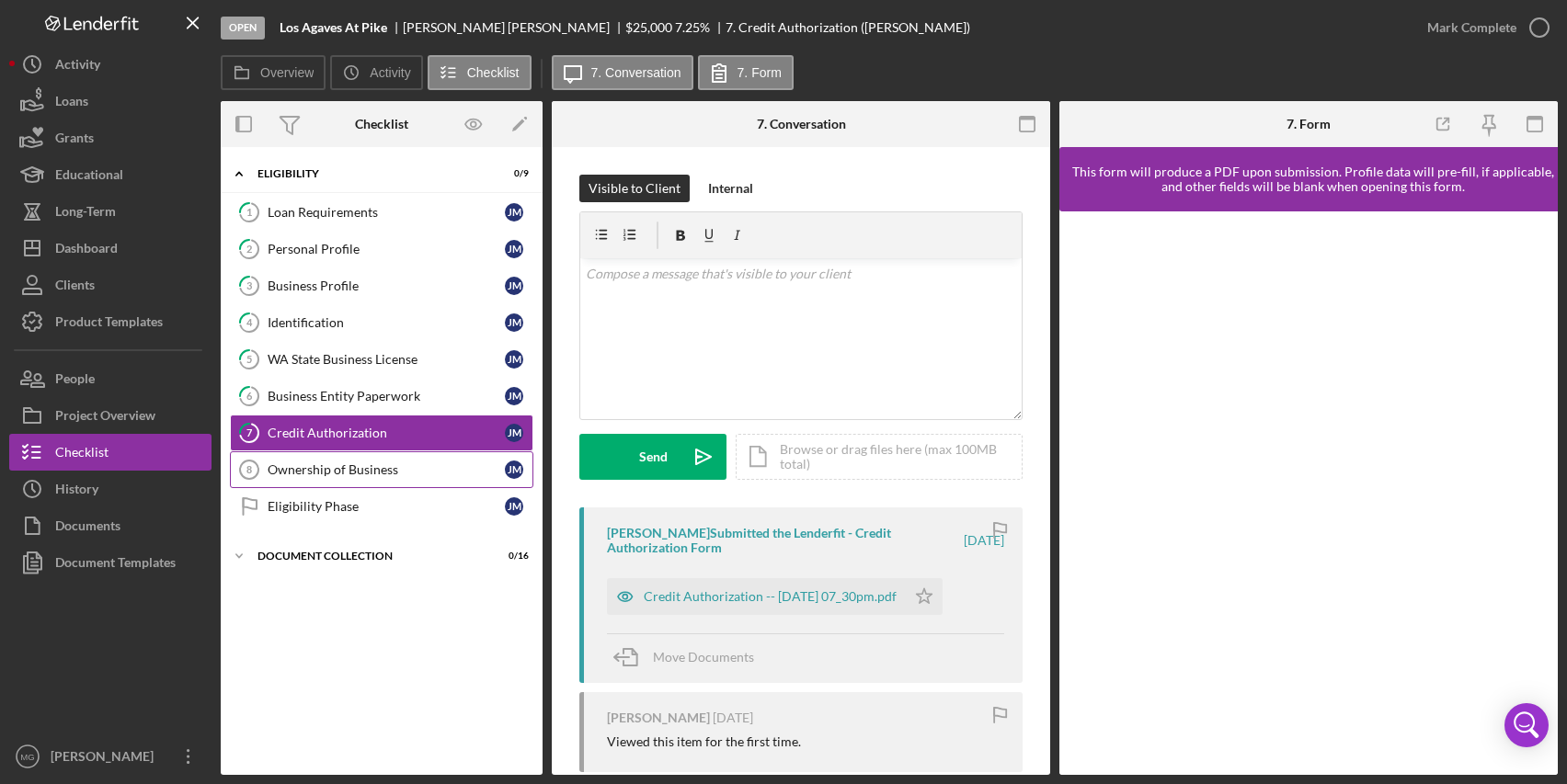
click at [363, 467] on div "Ownership of Business" at bounding box center [386, 470] width 237 height 15
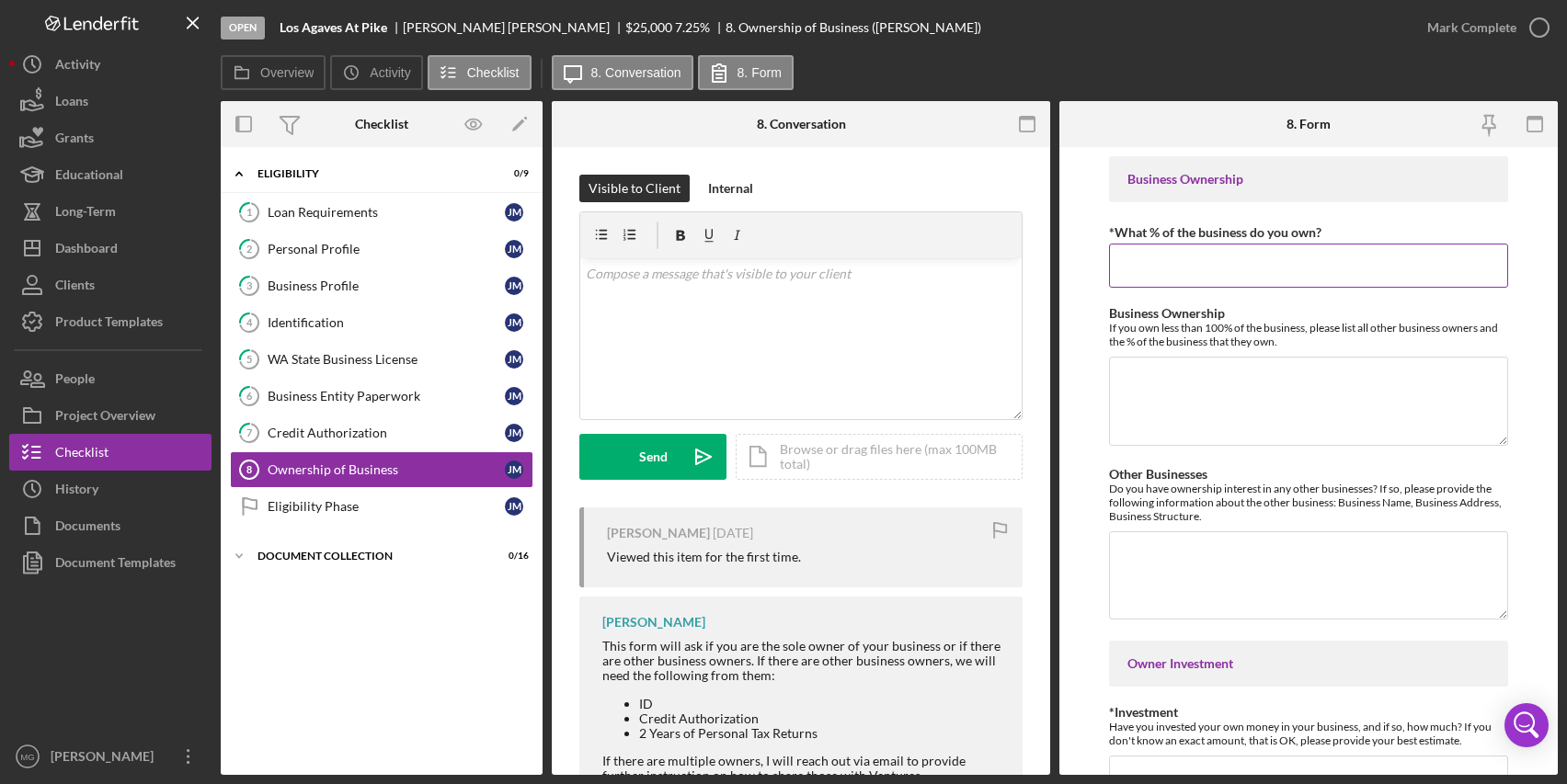
click at [1358, 269] on input "*What % of the business do you own?" at bounding box center [1309, 266] width 399 height 44
type input "100.00000%"
click at [1278, 402] on textarea "Business Ownership" at bounding box center [1309, 400] width 399 height 88
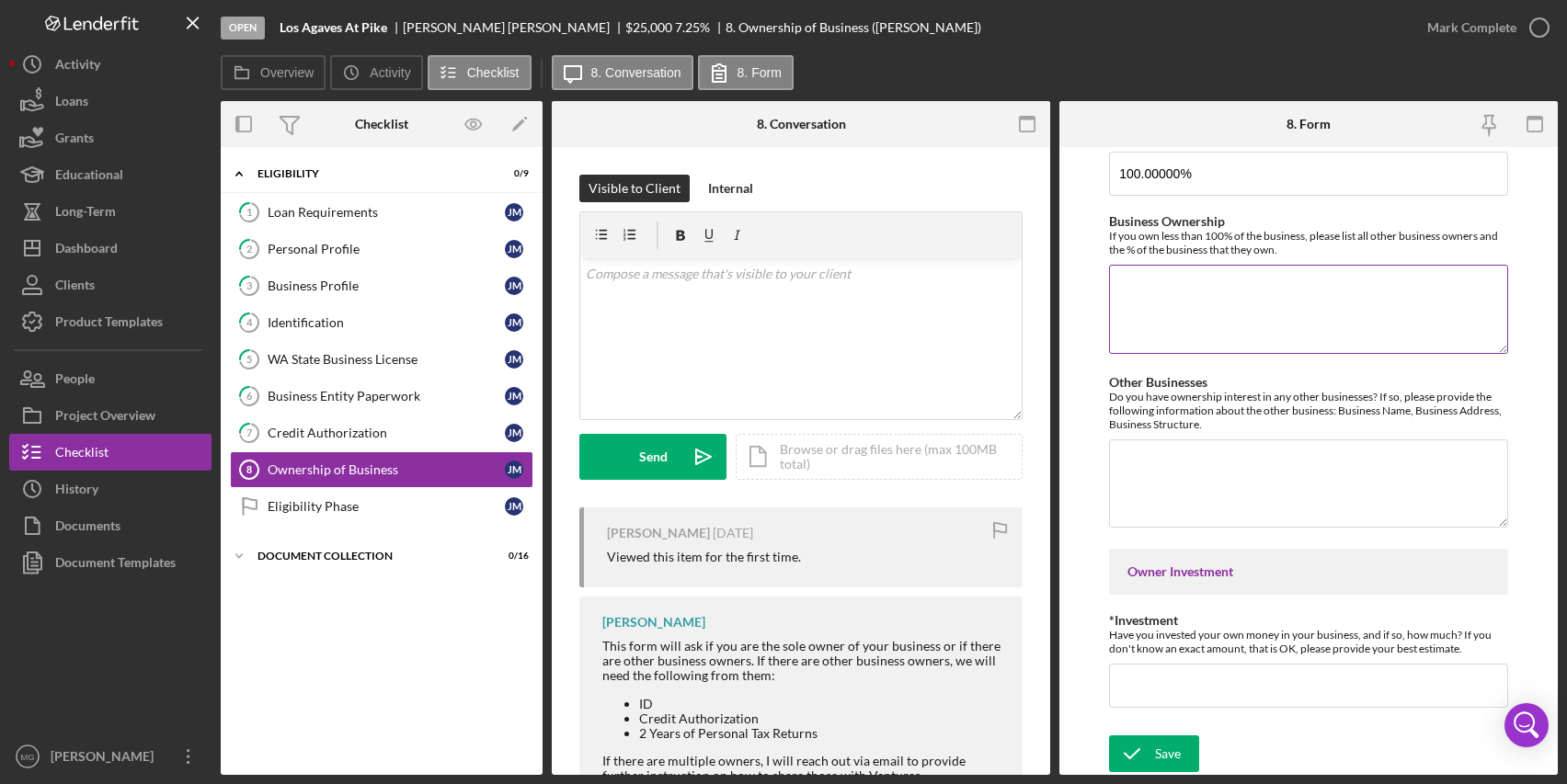
scroll to position [93, 0]
click at [1240, 457] on textarea "Other Businesses" at bounding box center [1309, 482] width 399 height 88
type textarea "None"
click at [1147, 689] on input "*Investment" at bounding box center [1309, 685] width 399 height 44
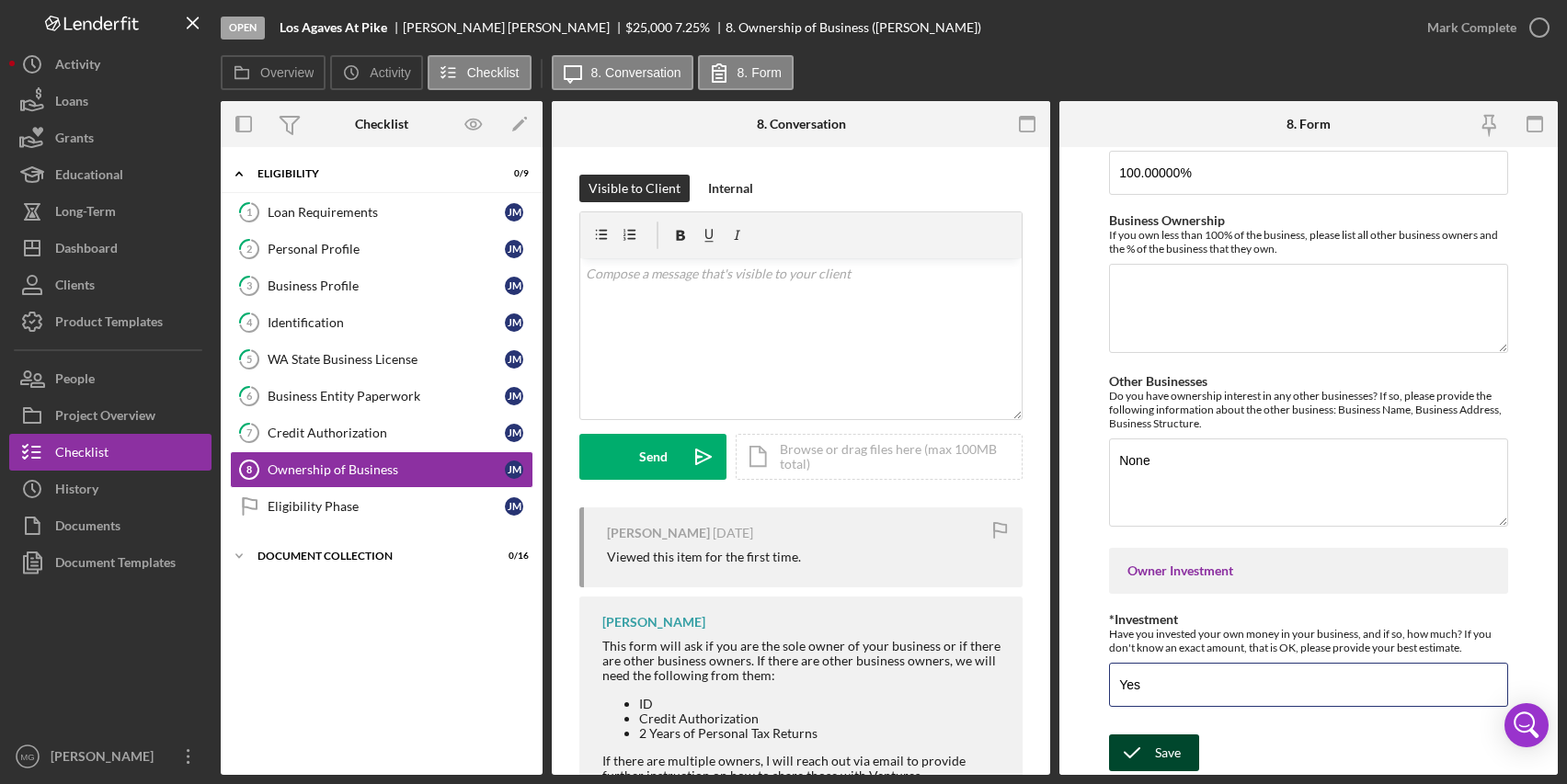
type input "Yes"
click at [1135, 750] on icon "submit" at bounding box center [1133, 753] width 46 height 46
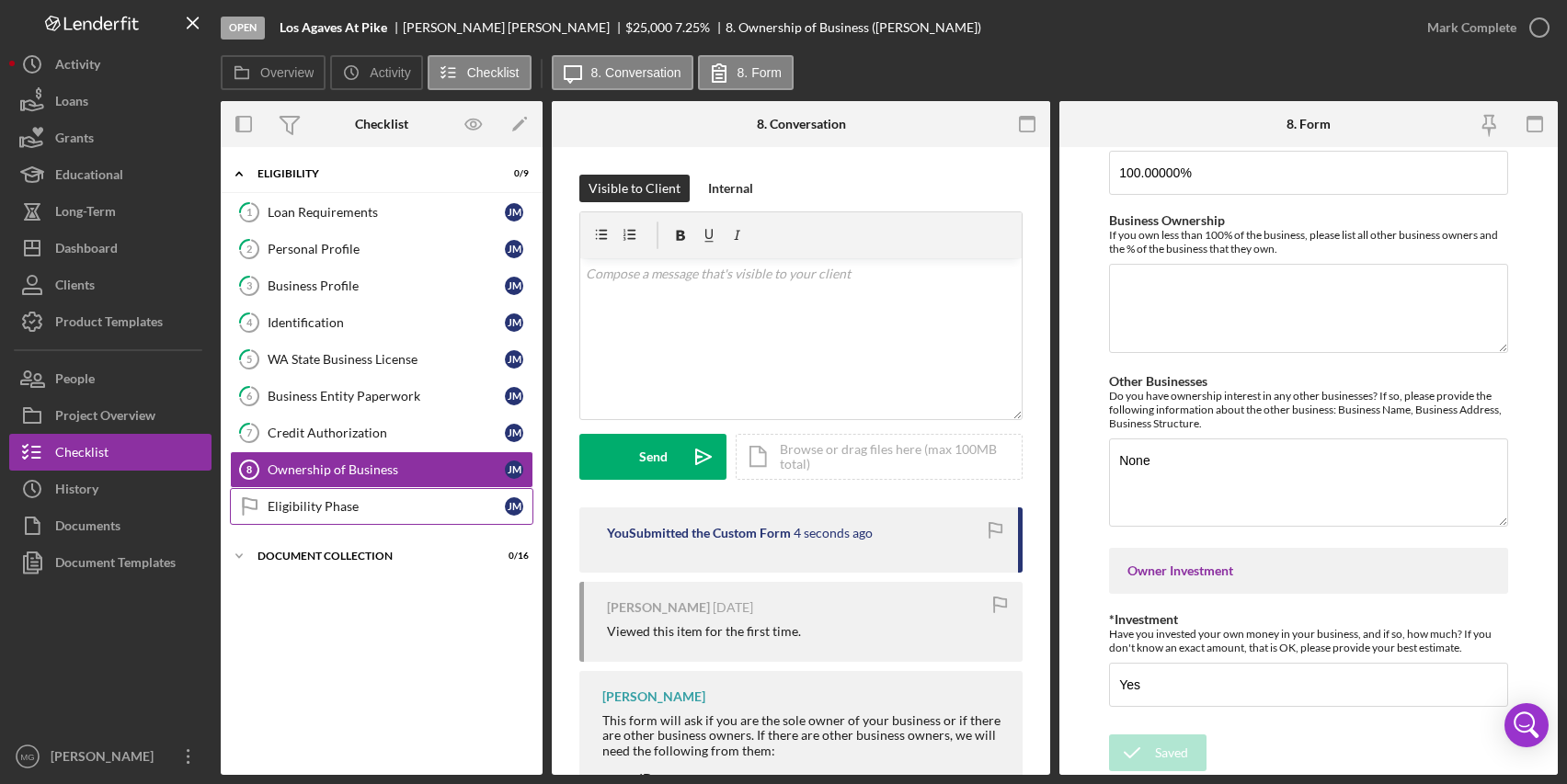
click at [331, 513] on div "Eligibility Phase" at bounding box center [386, 506] width 237 height 15
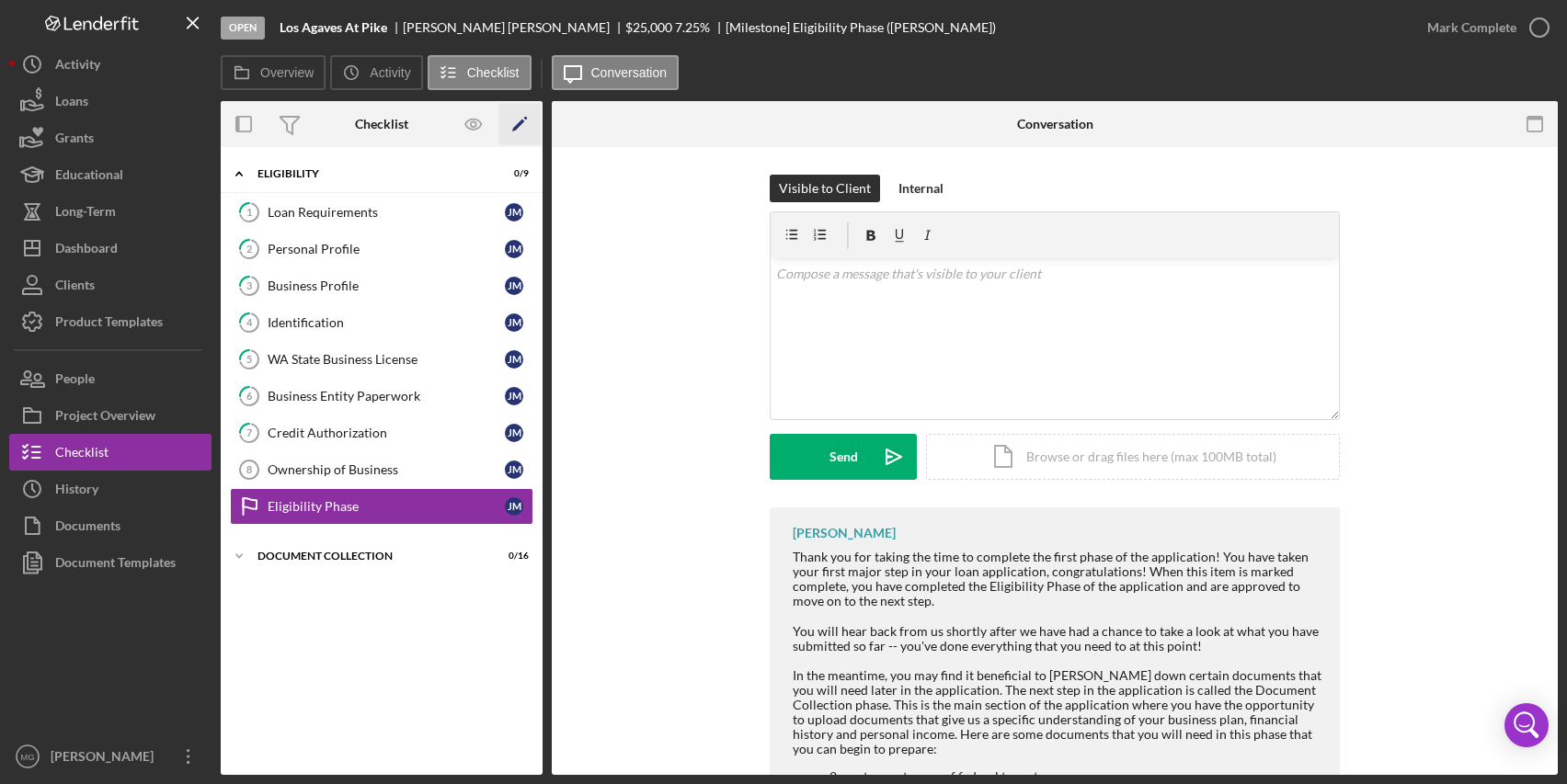
click at [509, 120] on icon "Icon/Edit" at bounding box center [520, 124] width 42 height 42
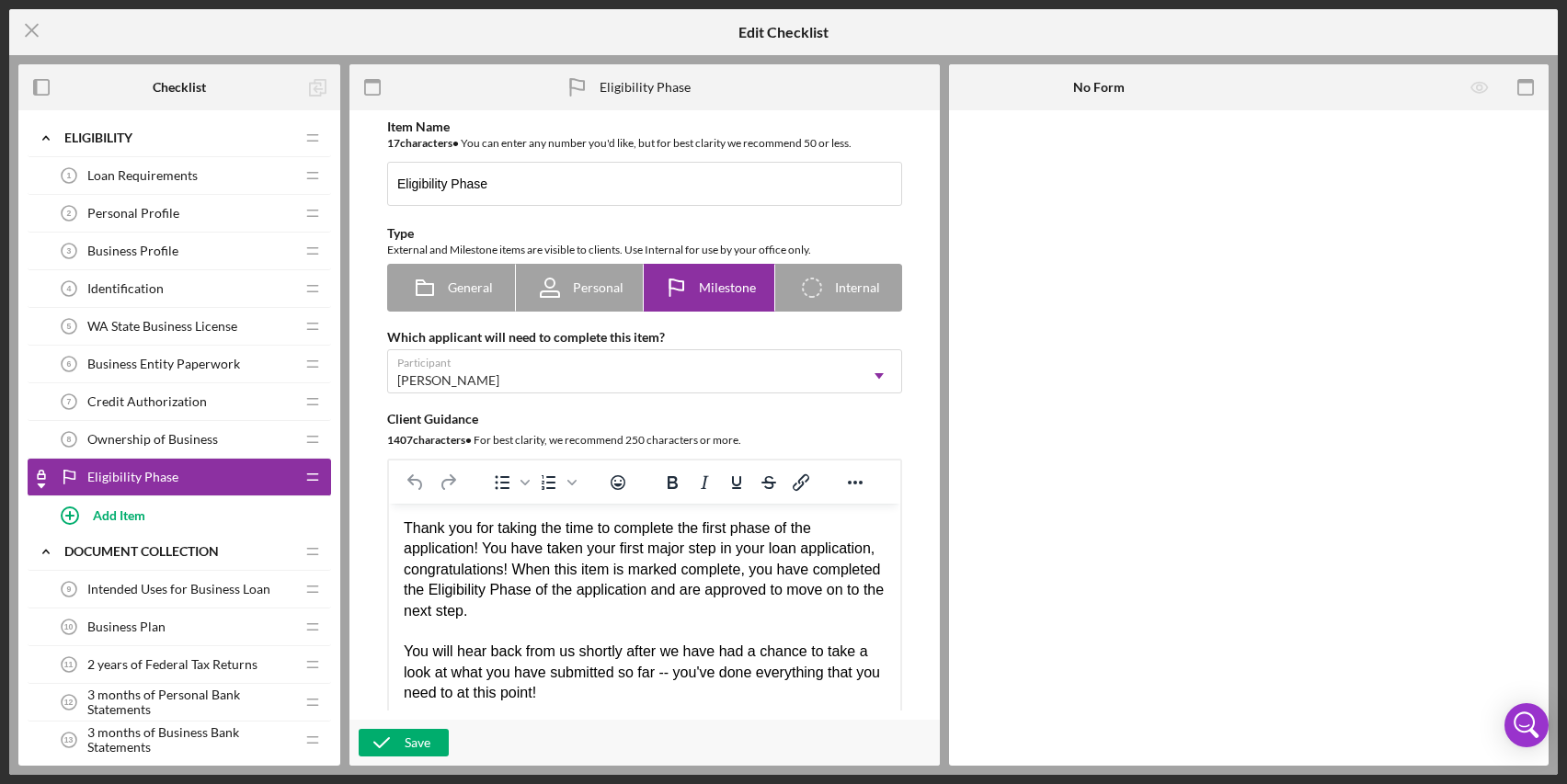
click at [203, 448] on div "Ownership of Business 8 Ownership of Business" at bounding box center [172, 440] width 244 height 37
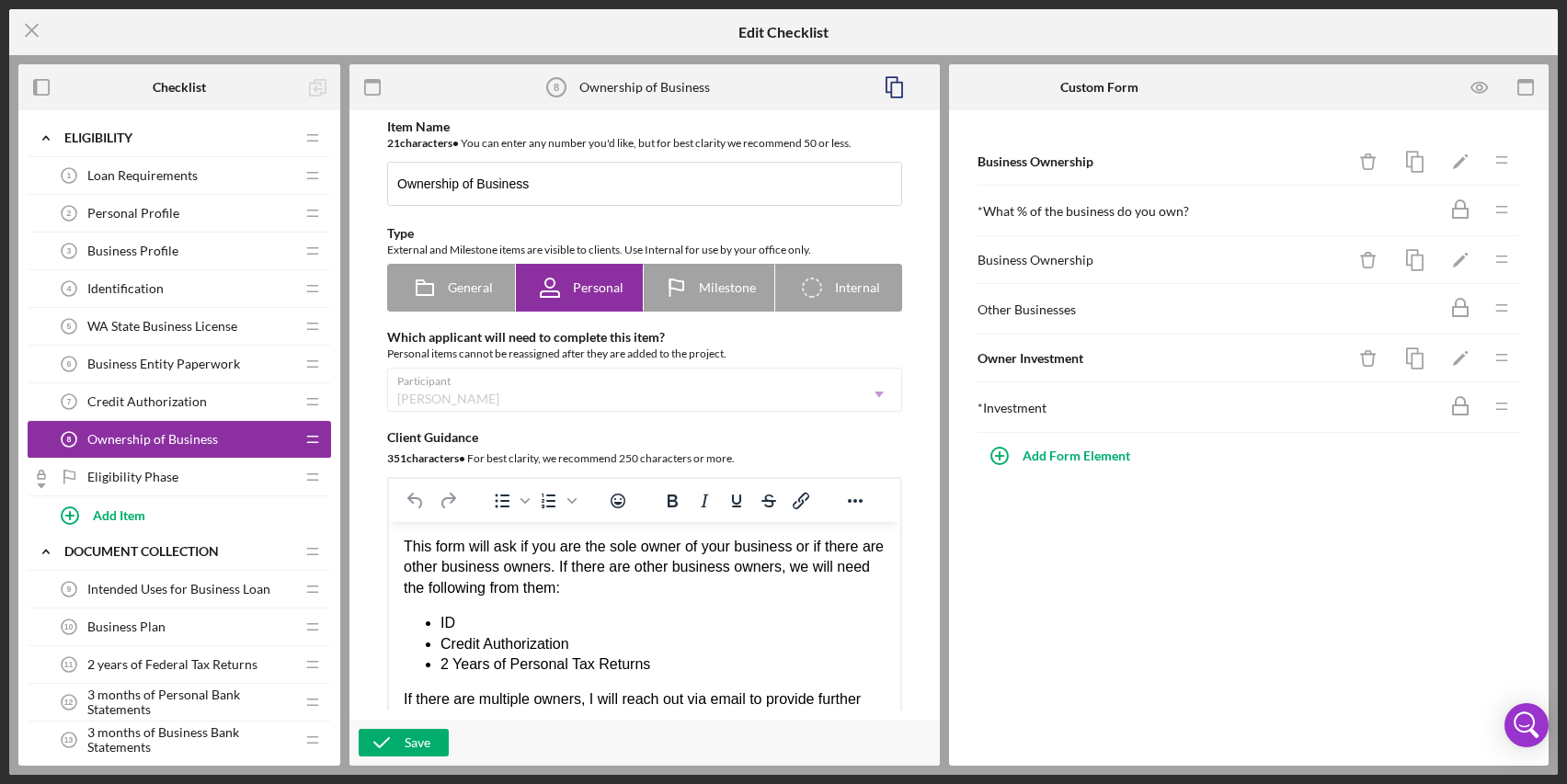
click at [194, 475] on div "Eligibility Phase Eligibility Phase" at bounding box center [172, 478] width 244 height 37
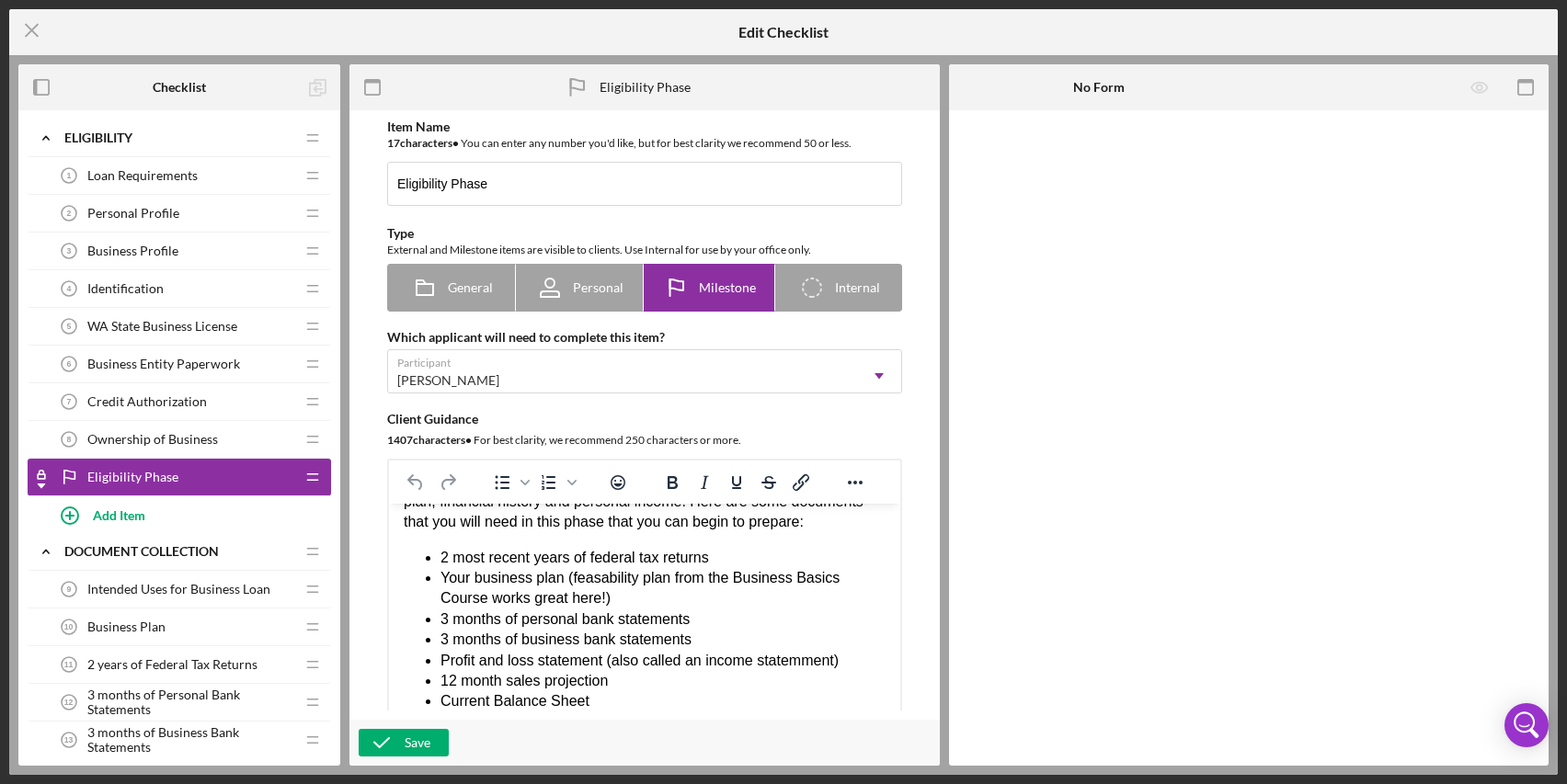
scroll to position [367, 0]
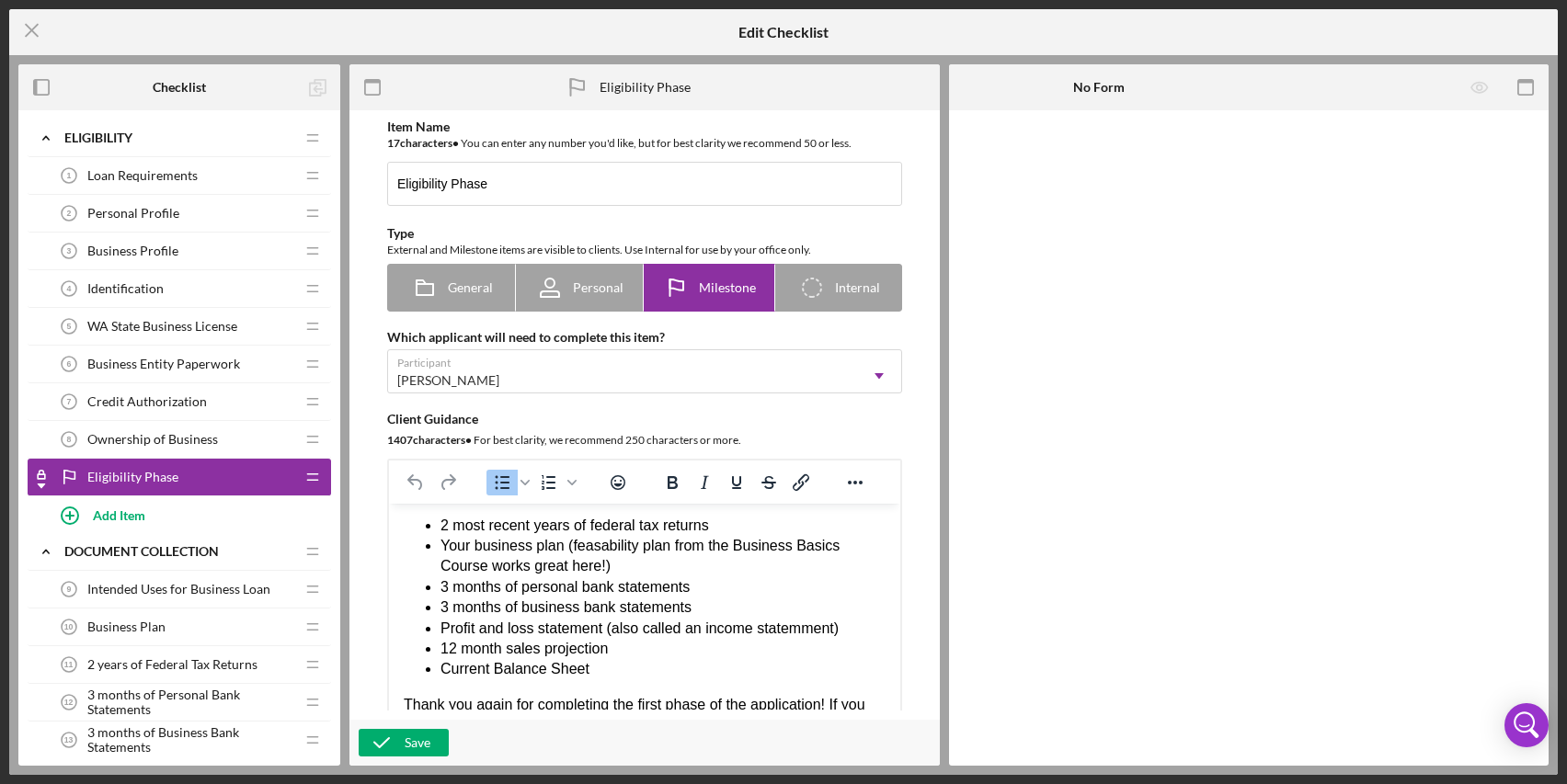
click at [707, 536] on li "2 most recent years of federal tax returns" at bounding box center [663, 526] width 445 height 20
click at [607, 568] on li "Your business plan (feasability plan from the Business Basics Course works grea…" at bounding box center [663, 556] width 445 height 42
click at [795, 639] on li "Profit and loss statement (also called an income statemment)" at bounding box center [663, 628] width 445 height 20
click at [722, 536] on li "2 most recent years of federal tax returns" at bounding box center [663, 526] width 445 height 20
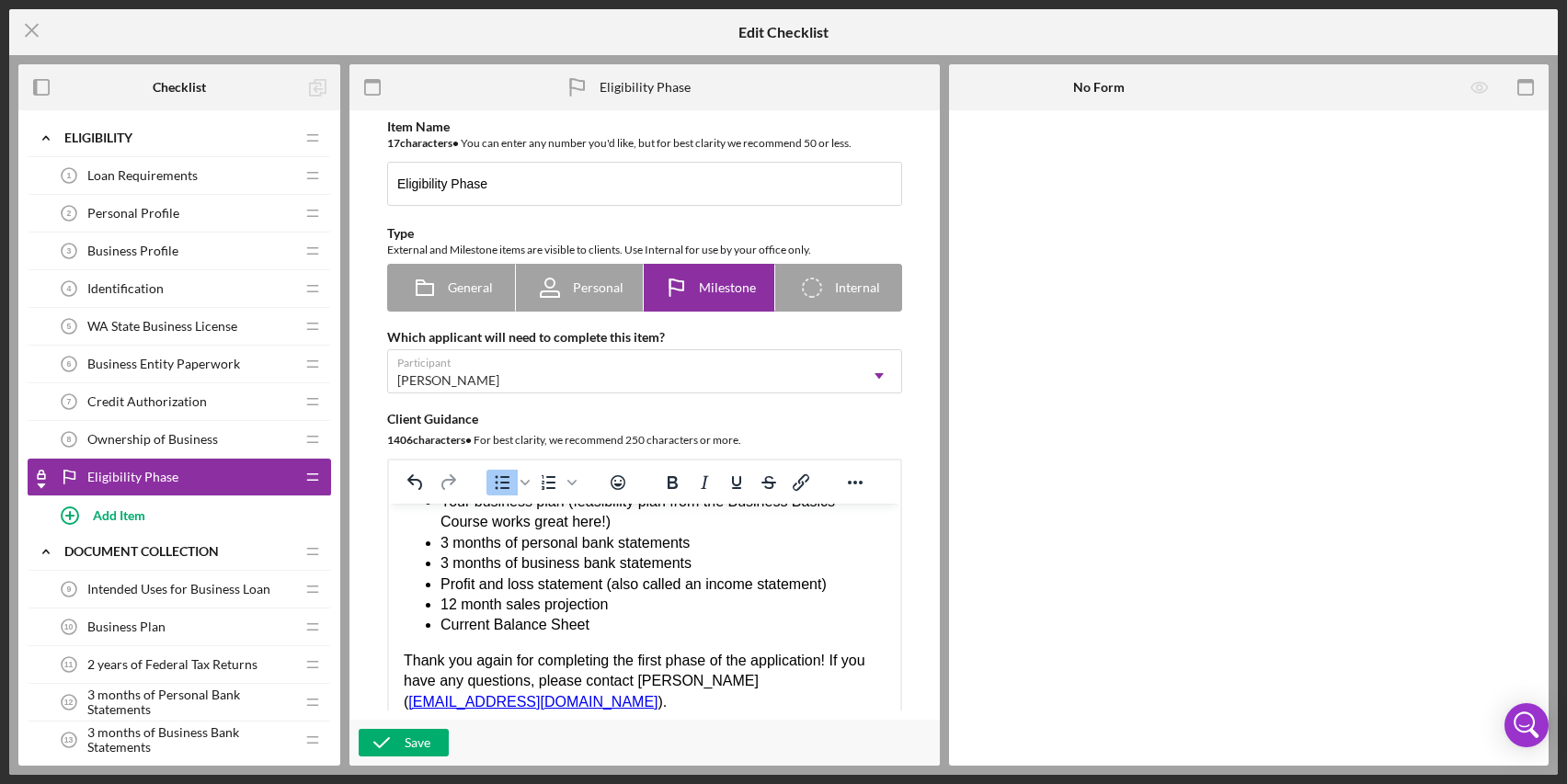
scroll to position [450, 0]
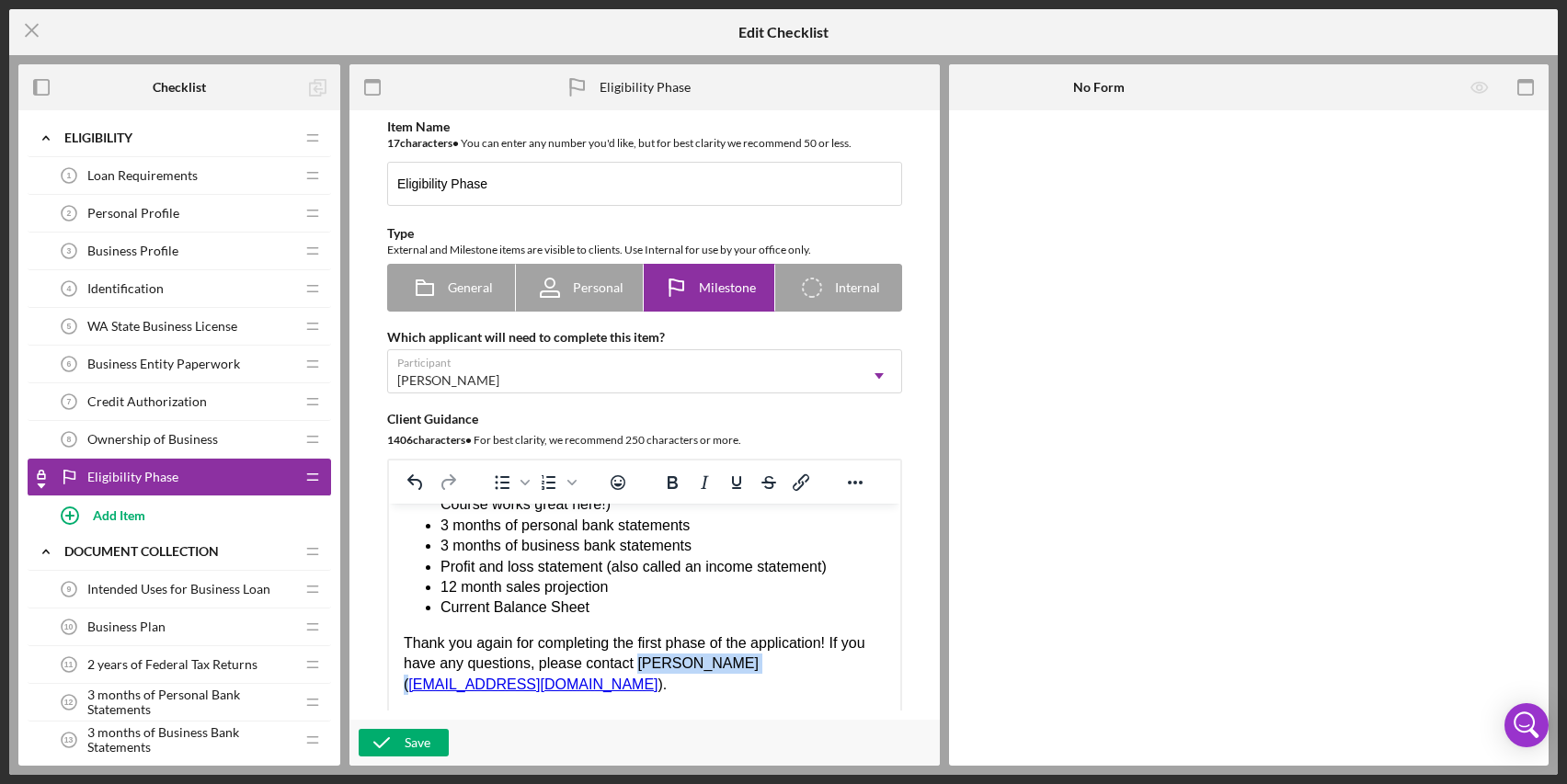
drag, startPoint x: 633, startPoint y: 665, endPoint x: 724, endPoint y: 674, distance: 91.4
click at [724, 674] on div "Thank you for taking the time to complete the first phase of the application! Y…" at bounding box center [645, 392] width 482 height 606
click at [596, 690] on link "[EMAIL_ADDRESS][DOMAIN_NAME]" at bounding box center [533, 684] width 249 height 16
click at [459, 684] on link "[EMAIL_ADDRESS][DOMAIN_NAME]" at bounding box center [533, 684] width 249 height 16
click at [665, 679] on div "Thank you for taking the time to complete the first phase of the application! Y…" at bounding box center [645, 392] width 482 height 606
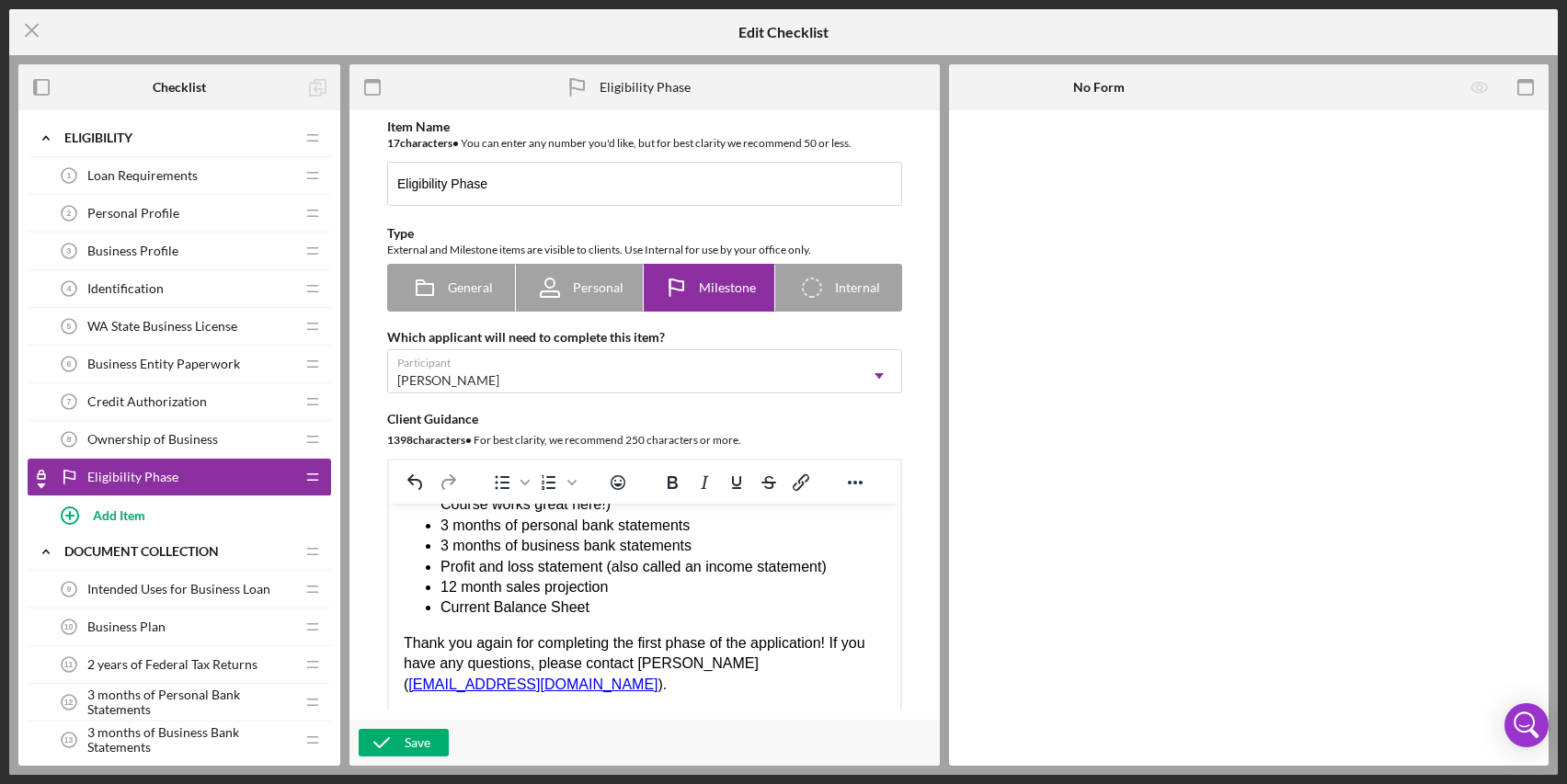
click at [546, 685] on link "[EMAIL_ADDRESS][DOMAIN_NAME]" at bounding box center [533, 684] width 249 height 16
drag, startPoint x: 546, startPoint y: 685, endPoint x: 687, endPoint y: 697, distance: 141.5
click at [687, 697] on html "Thank you for taking the time to complete the first phase of the application! Y…" at bounding box center [645, 392] width 511 height 635
click at [758, 667] on div "Thank you for taking the time to complete the first phase of the application! Y…" at bounding box center [645, 392] width 482 height 606
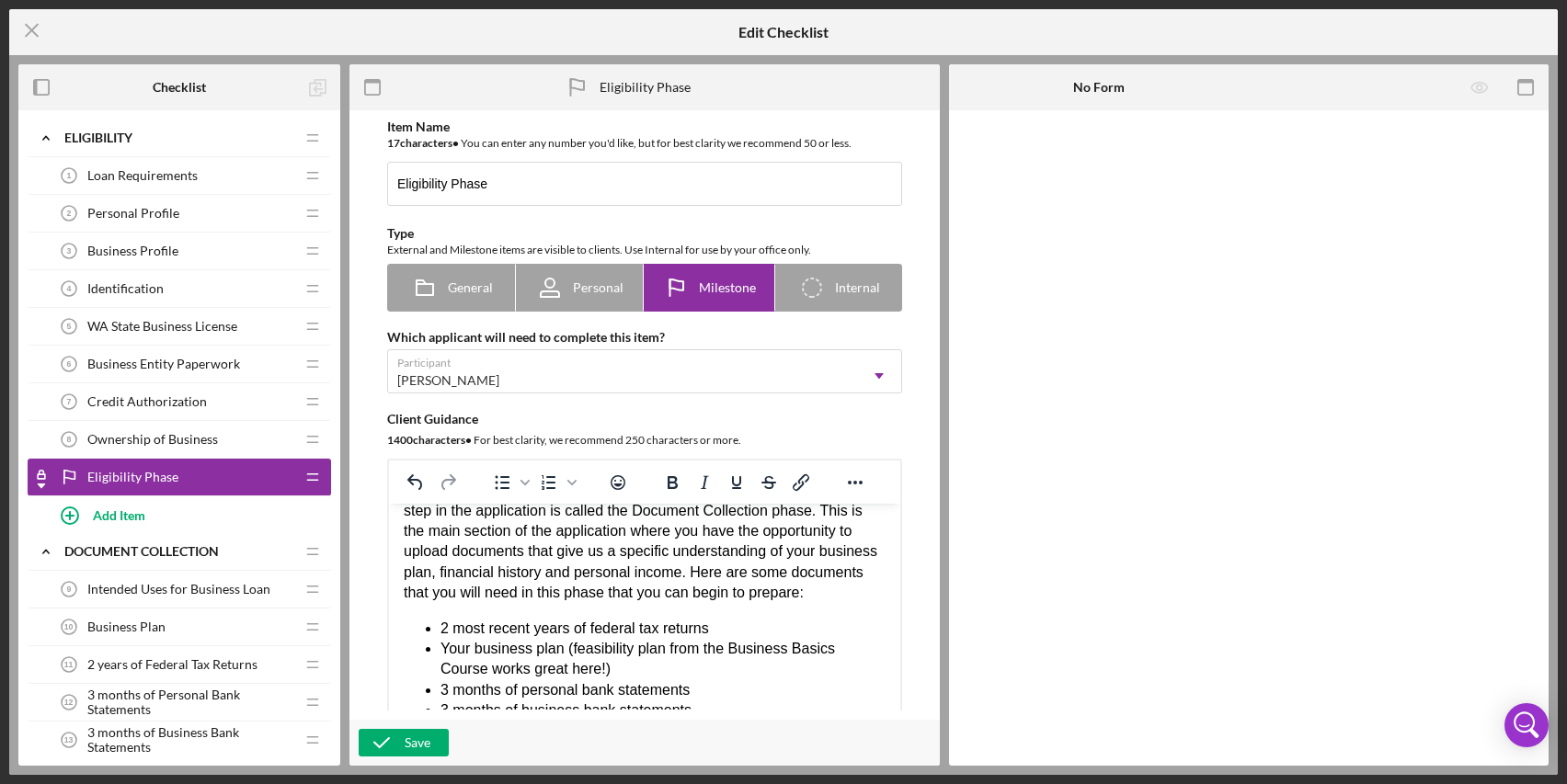
scroll to position [276, 0]
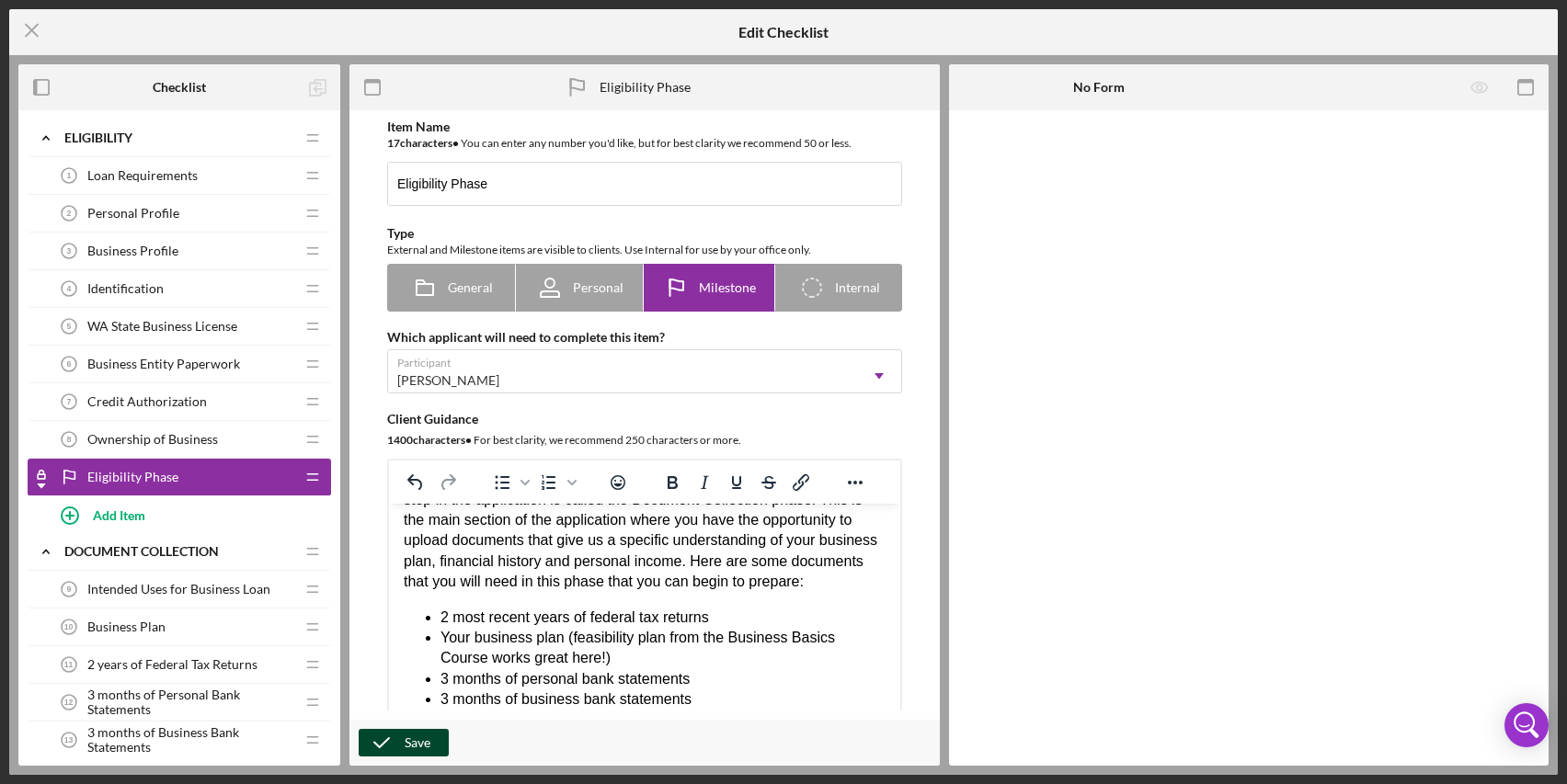
click at [414, 740] on div "Save" at bounding box center [418, 743] width 26 height 28
click at [422, 736] on div "Save" at bounding box center [418, 743] width 26 height 28
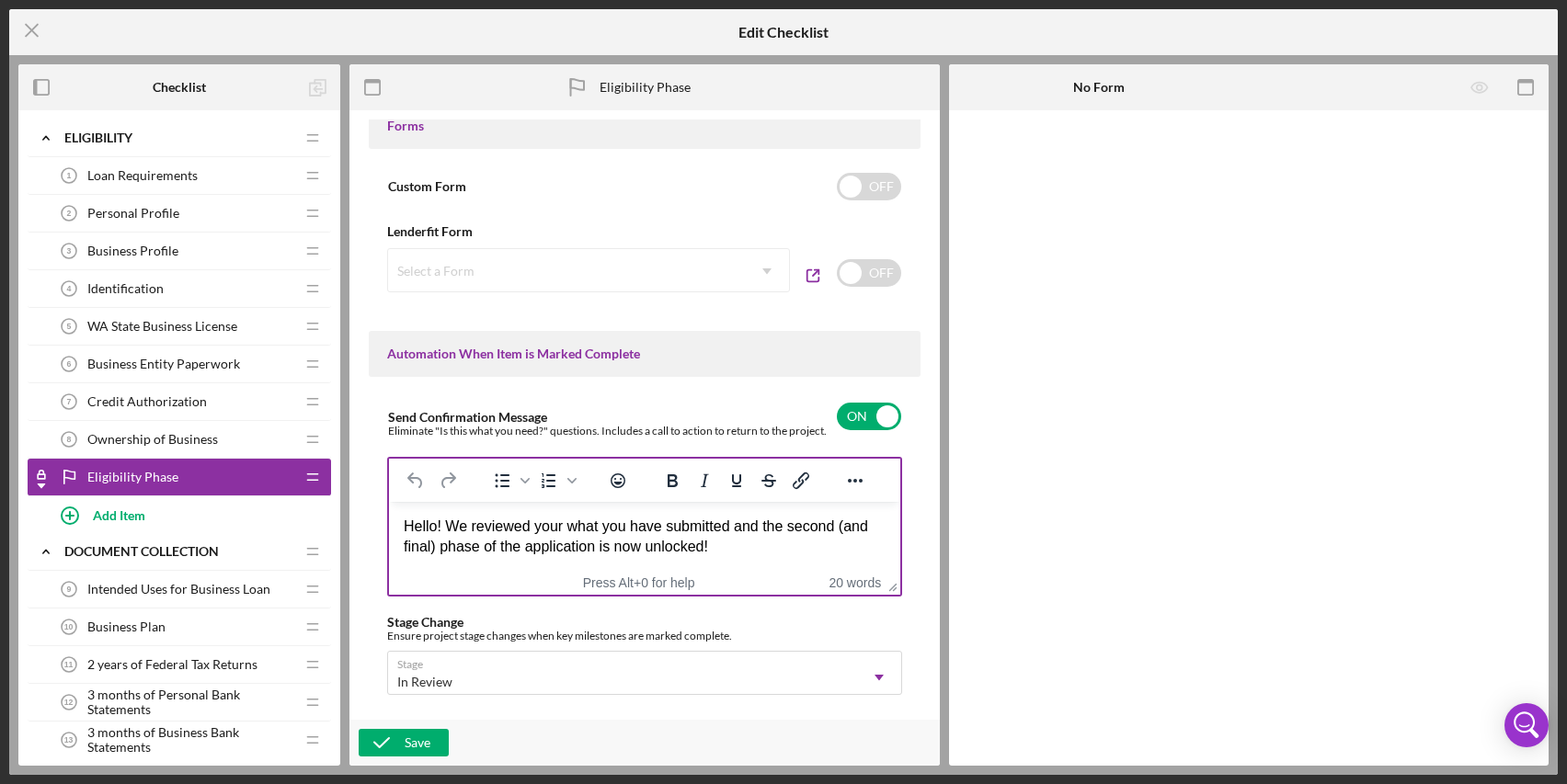
scroll to position [1, 0]
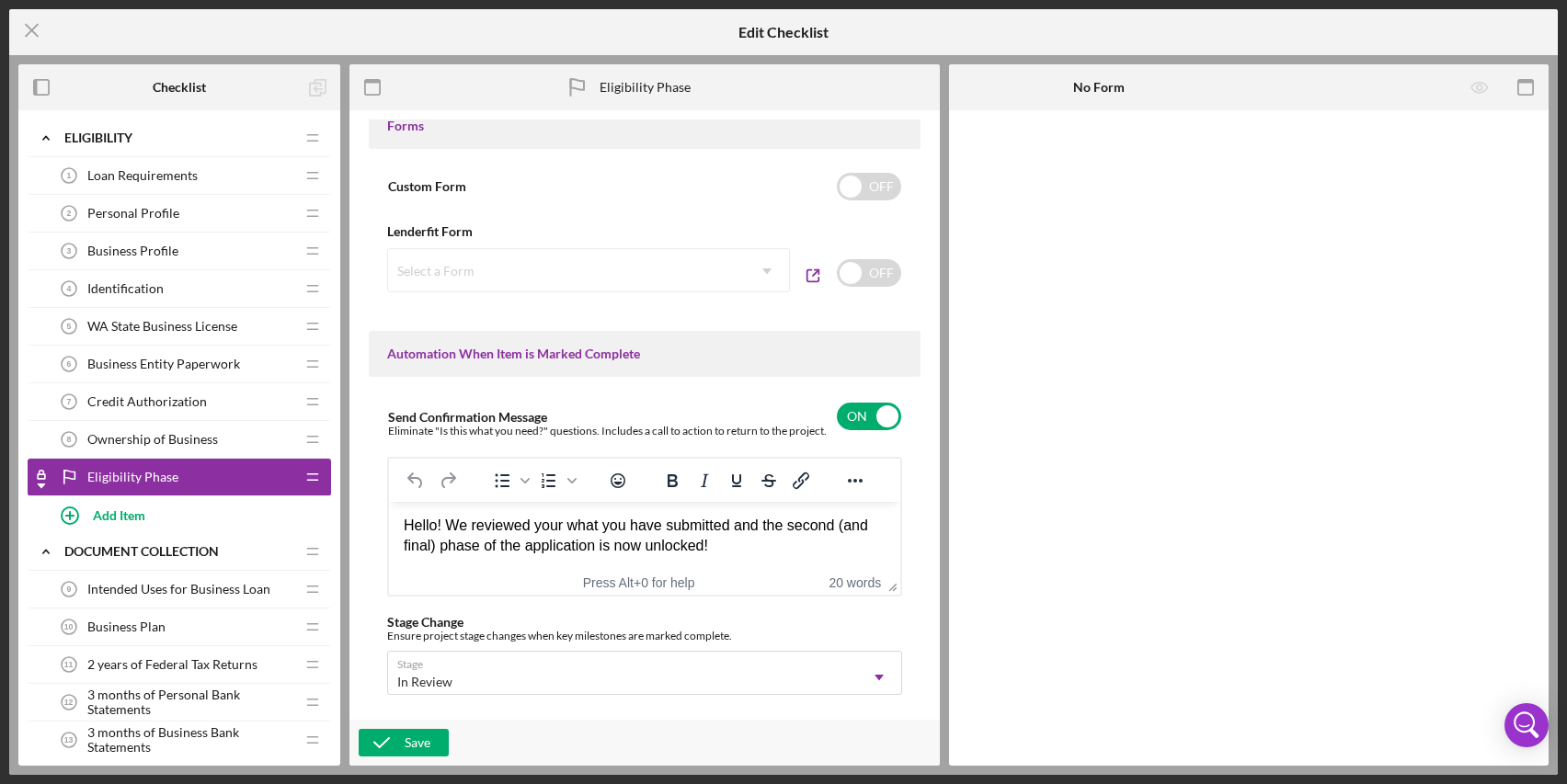
click at [182, 591] on span "Intended Uses for Business Loan" at bounding box center [179, 590] width 183 height 15
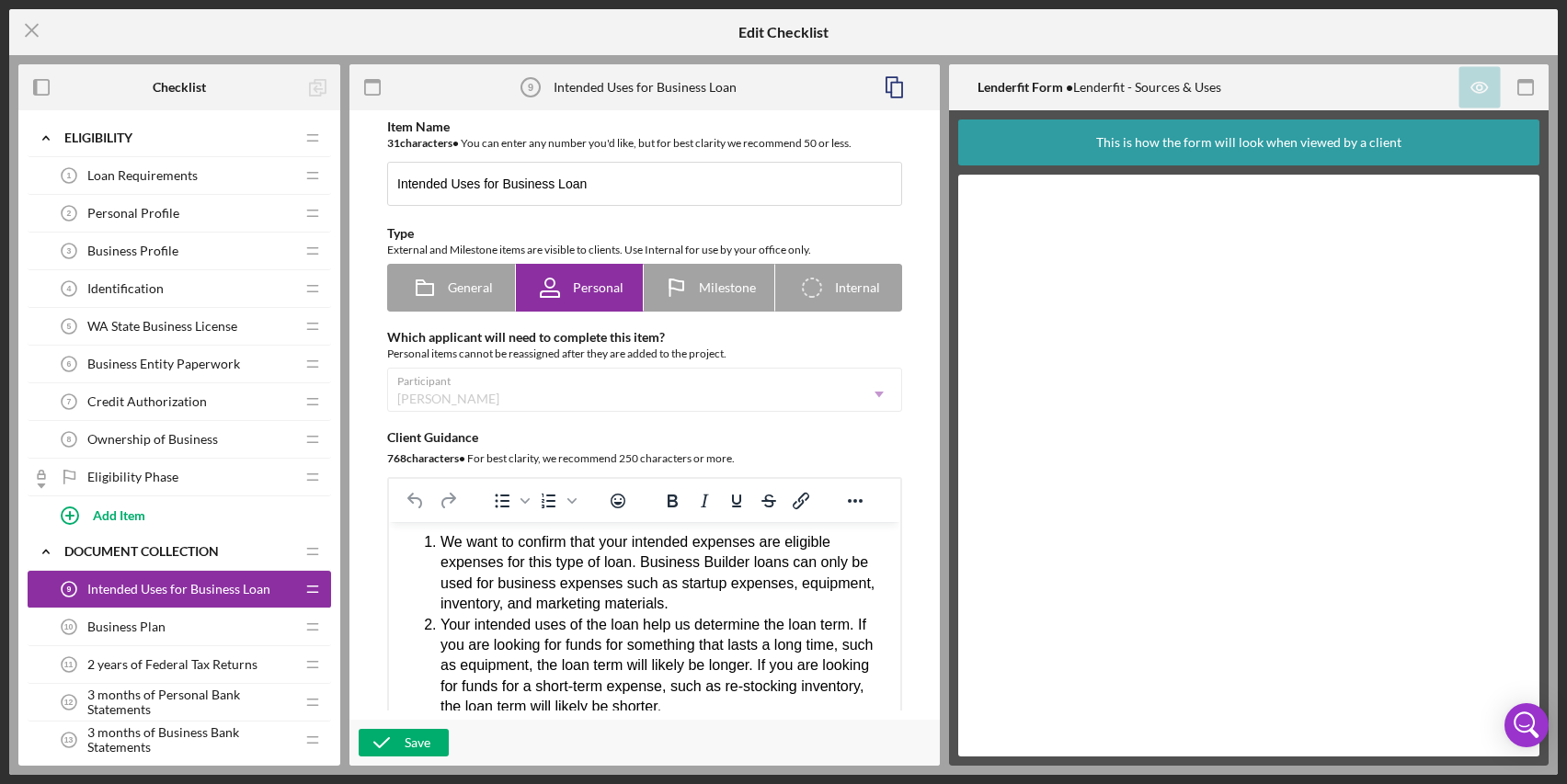
scroll to position [126, 0]
click at [218, 620] on div "Business Plan 10 Business Plan" at bounding box center [172, 628] width 244 height 37
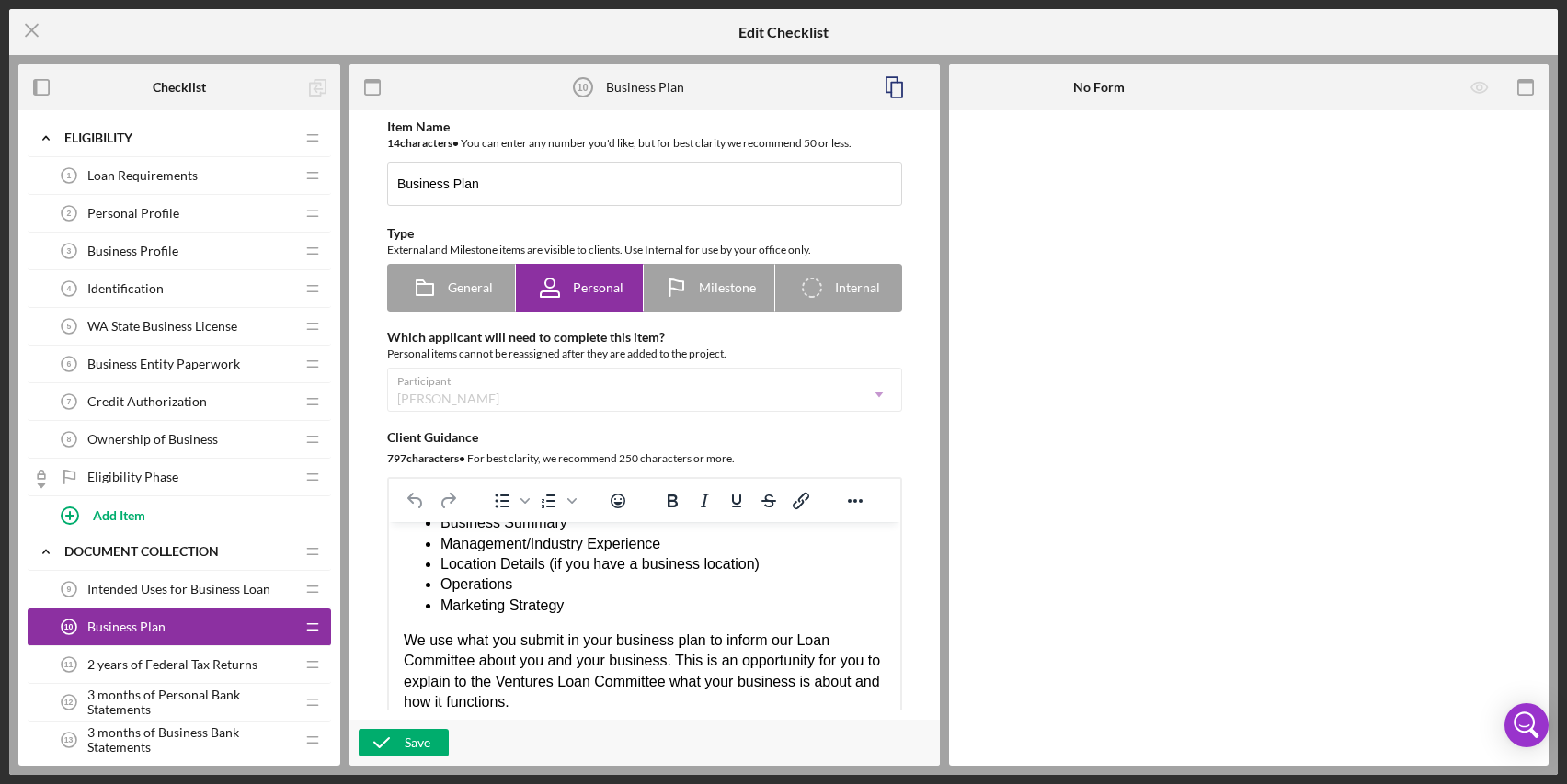
scroll to position [223, 0]
click at [155, 670] on span "2 years of Federal Tax Returns" at bounding box center [172, 665] width 170 height 15
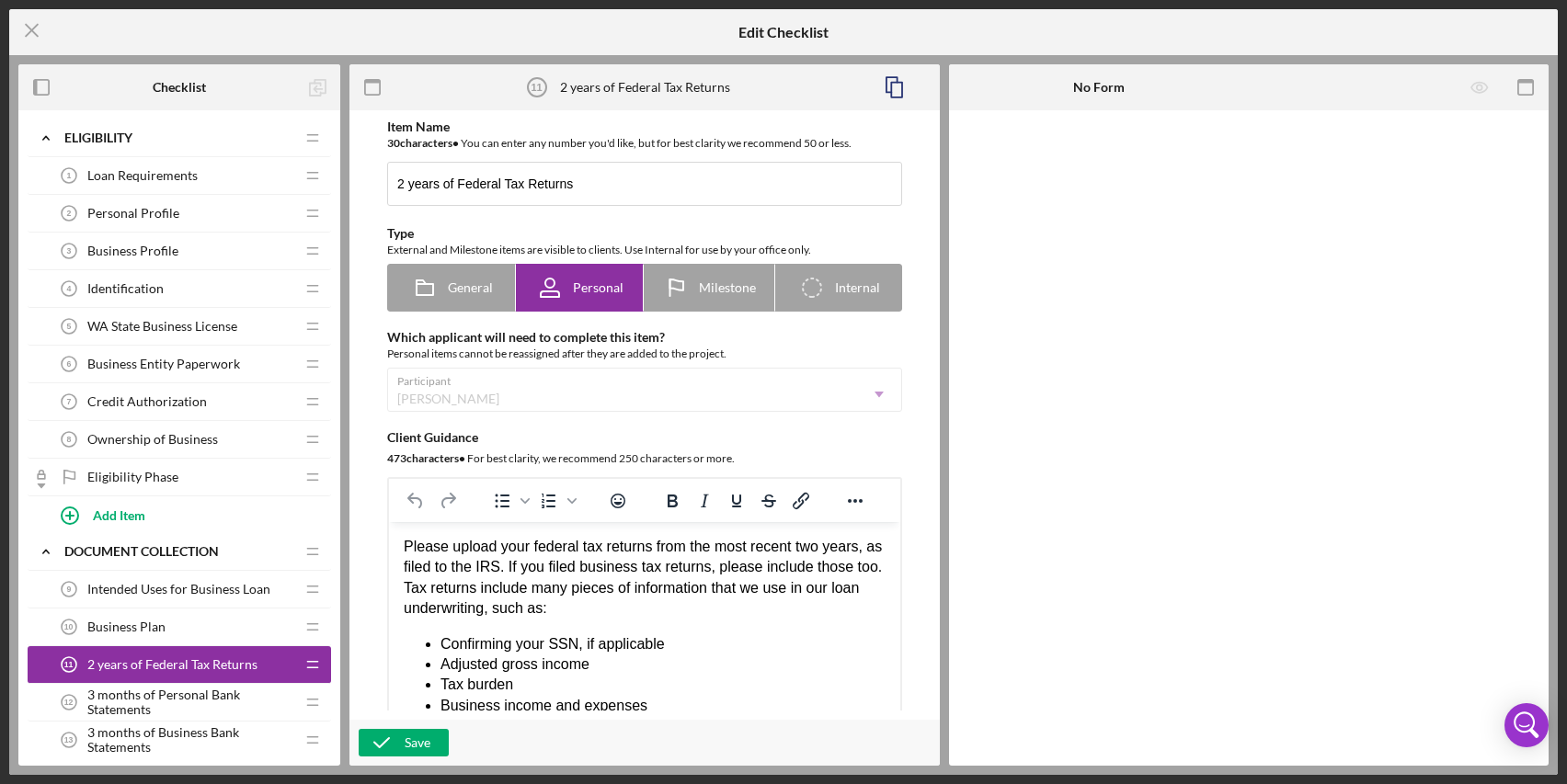
click at [144, 703] on span "3 months of Personal Bank Statements" at bounding box center [190, 703] width 207 height 30
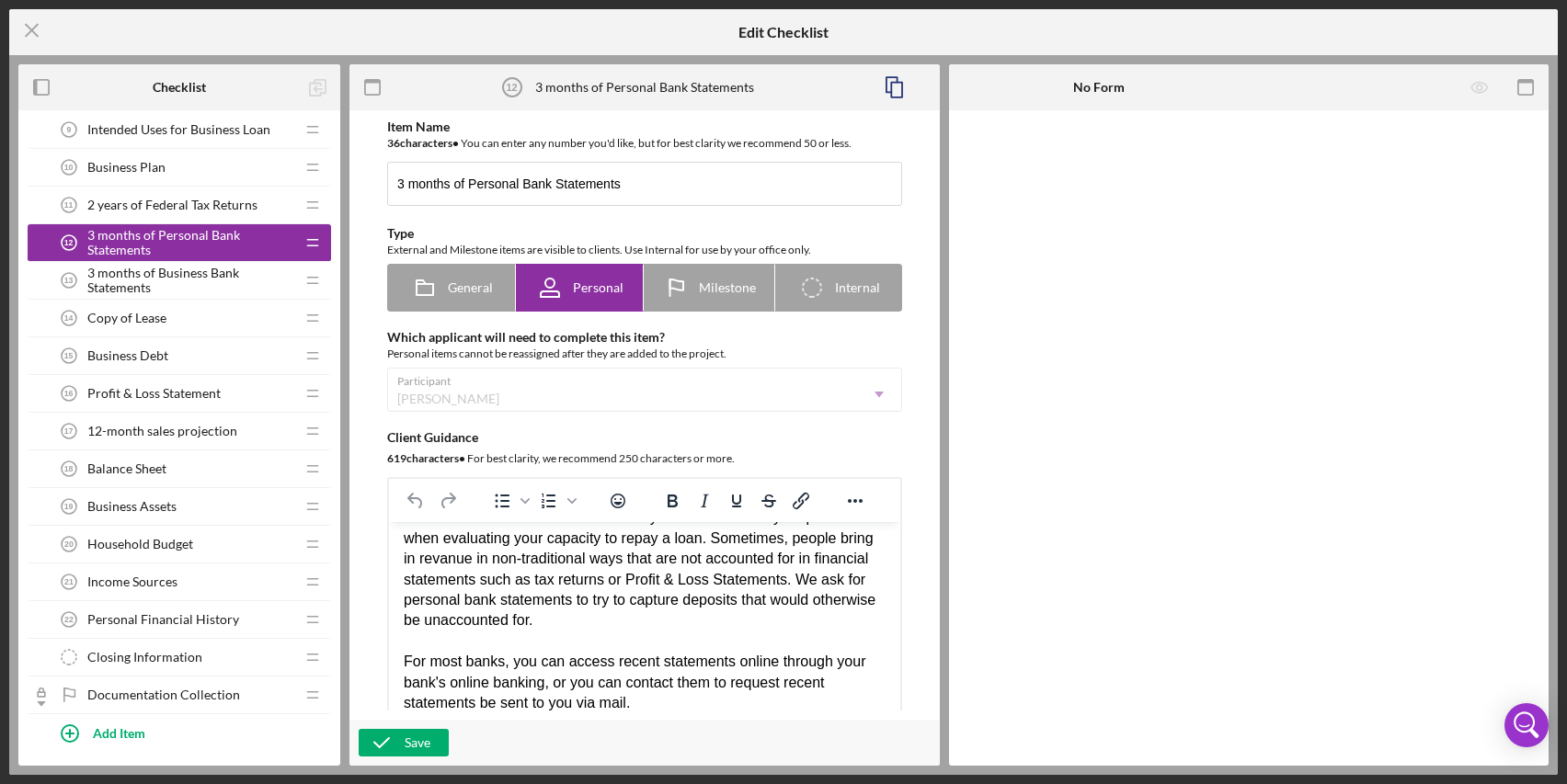
scroll to position [537, 0]
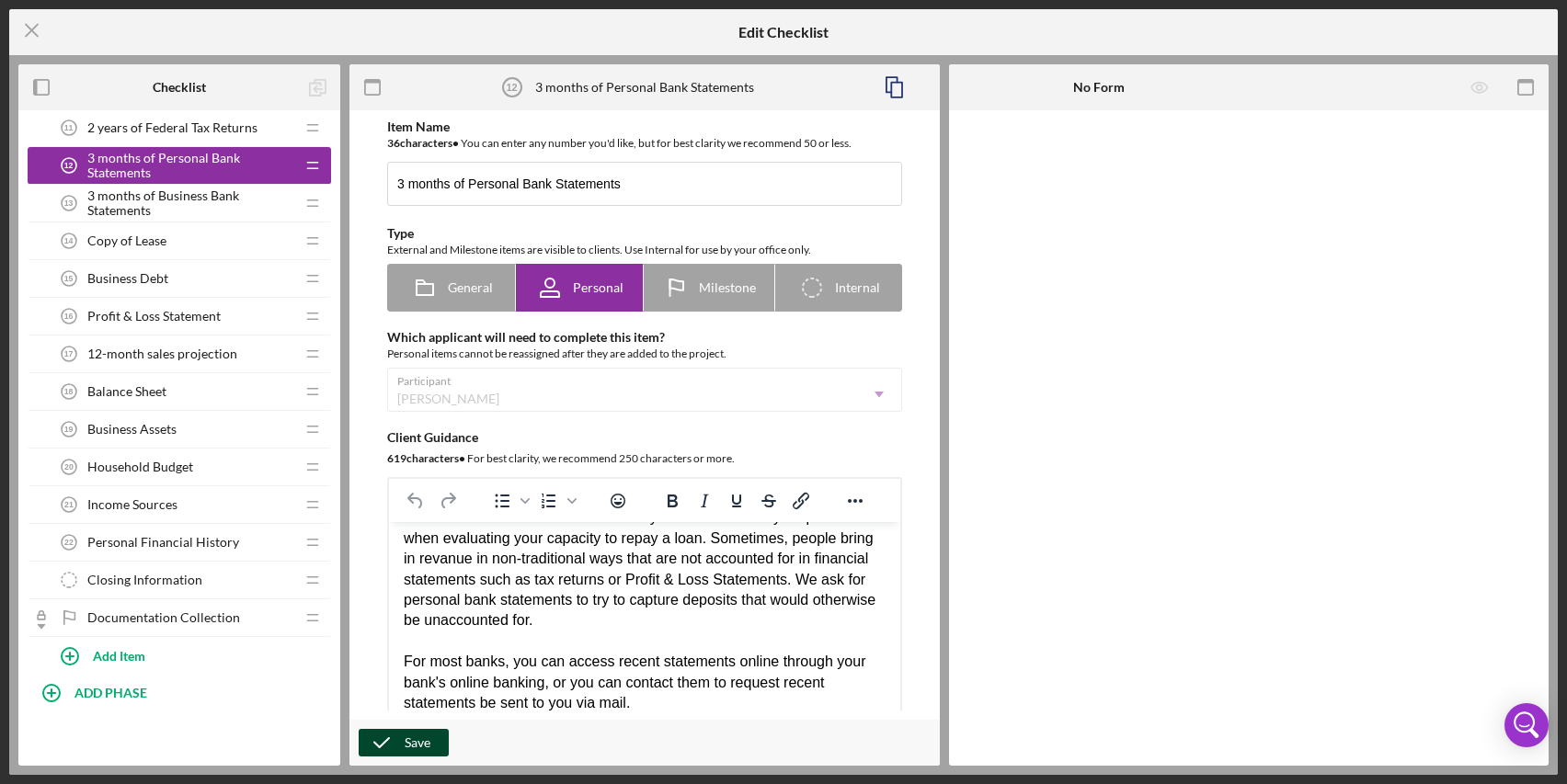
click at [428, 740] on div "Save" at bounding box center [418, 743] width 26 height 28
click at [31, 36] on icon "Icon/Menu Close" at bounding box center [32, 31] width 46 height 46
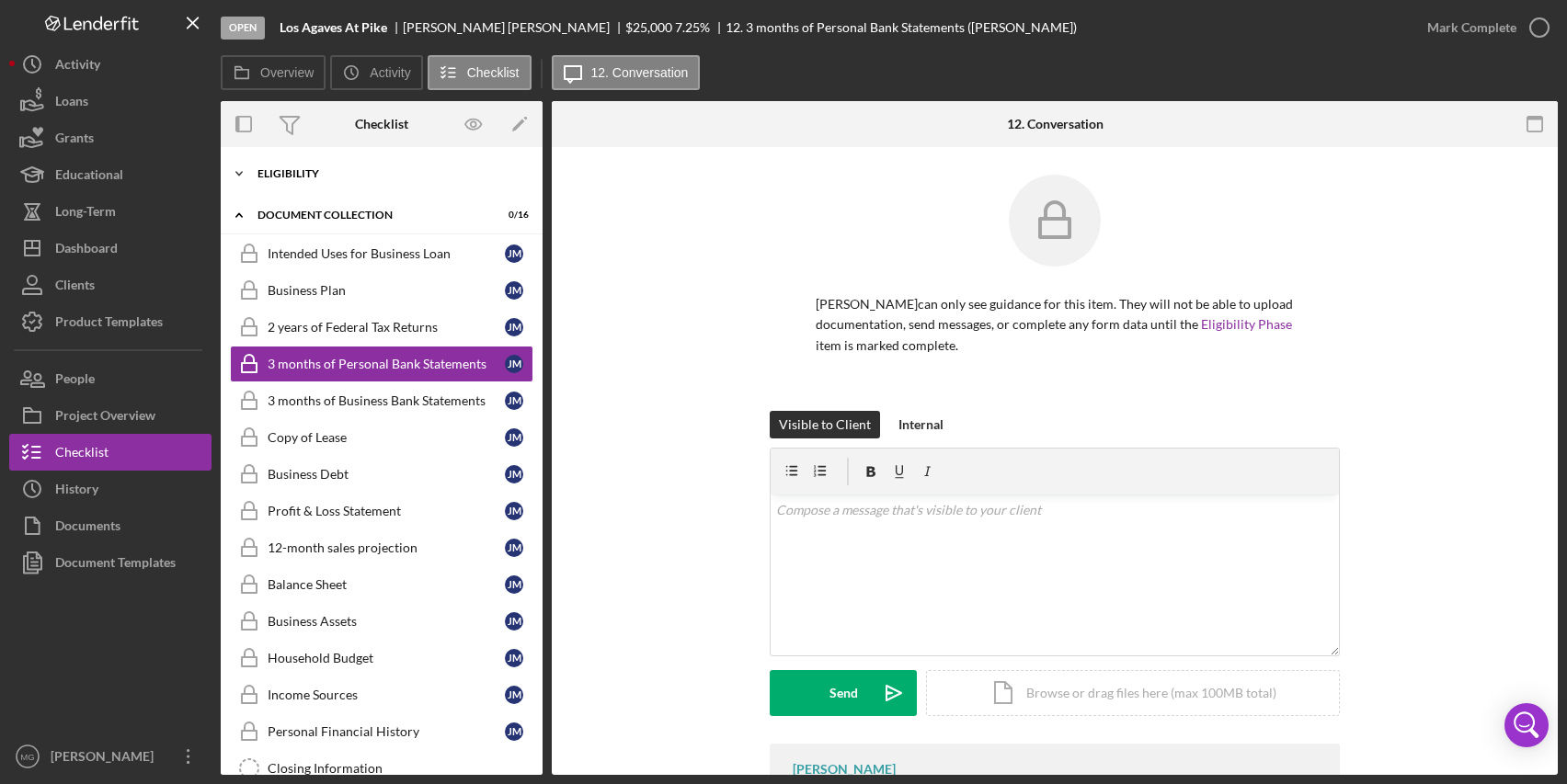
click at [239, 174] on icon "Icon/Expander" at bounding box center [239, 174] width 37 height 37
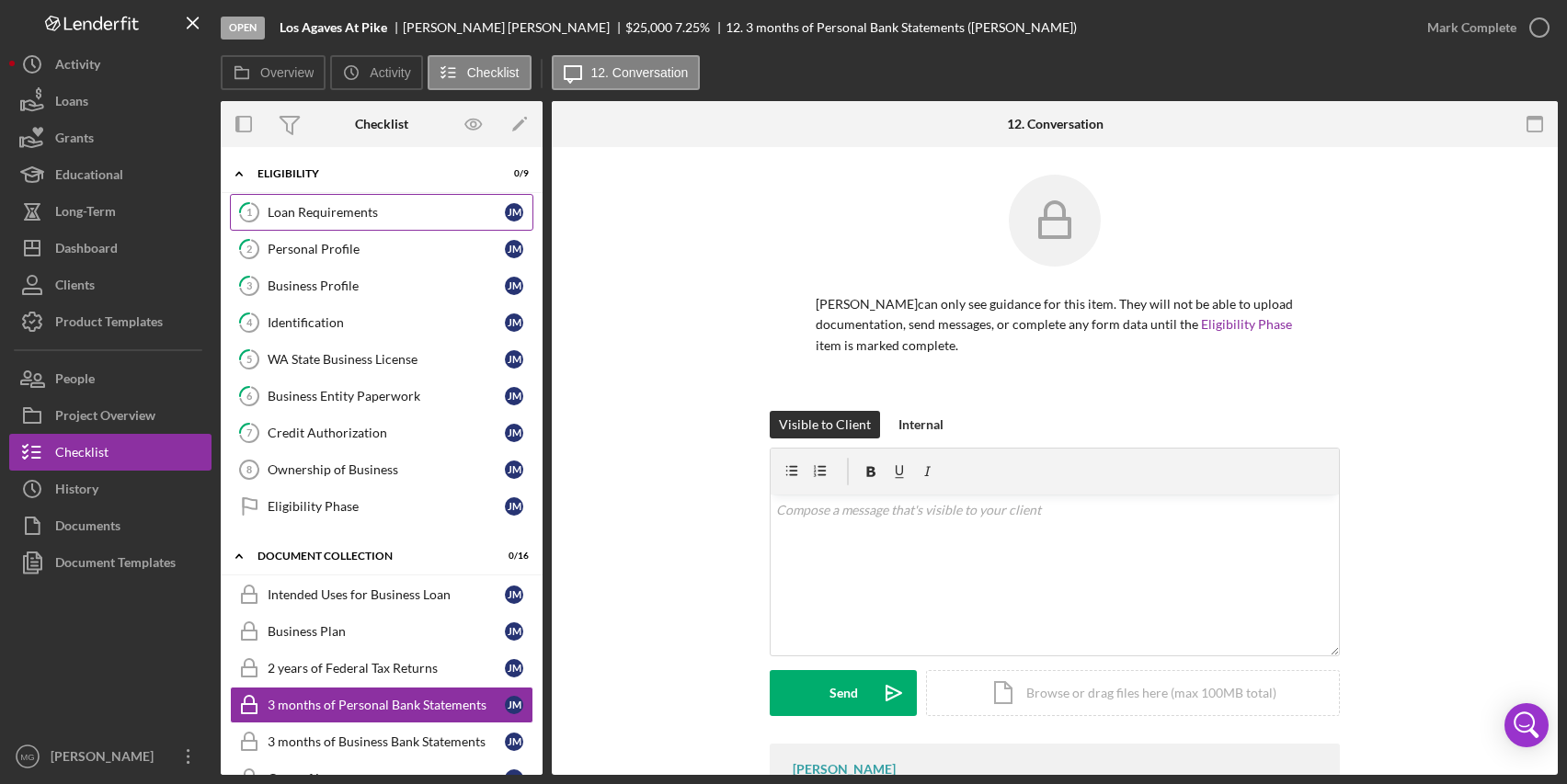
click at [364, 215] on div "Loan Requirements" at bounding box center [386, 212] width 237 height 15
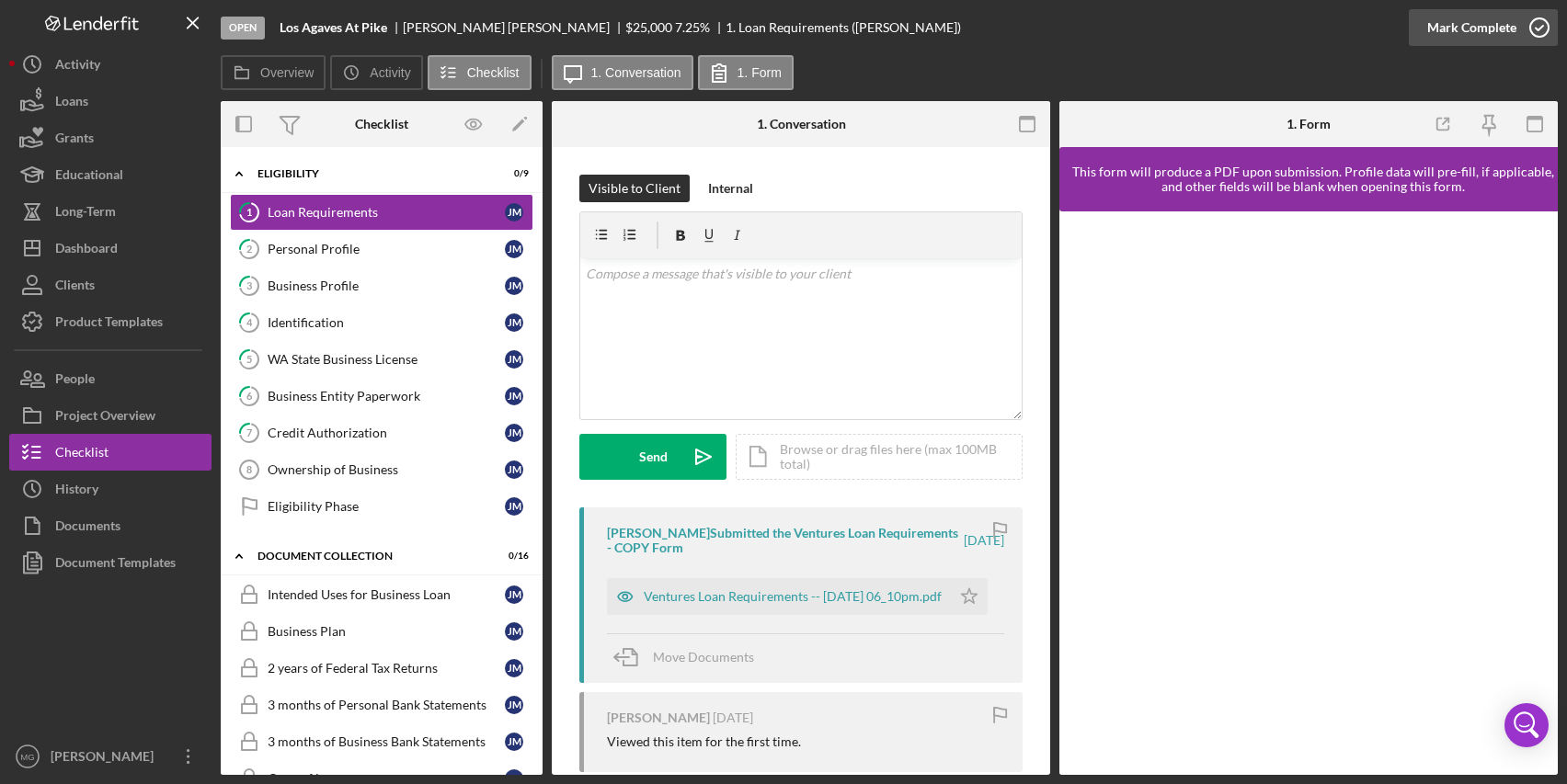
click at [1542, 27] on icon "button" at bounding box center [1540, 28] width 46 height 46
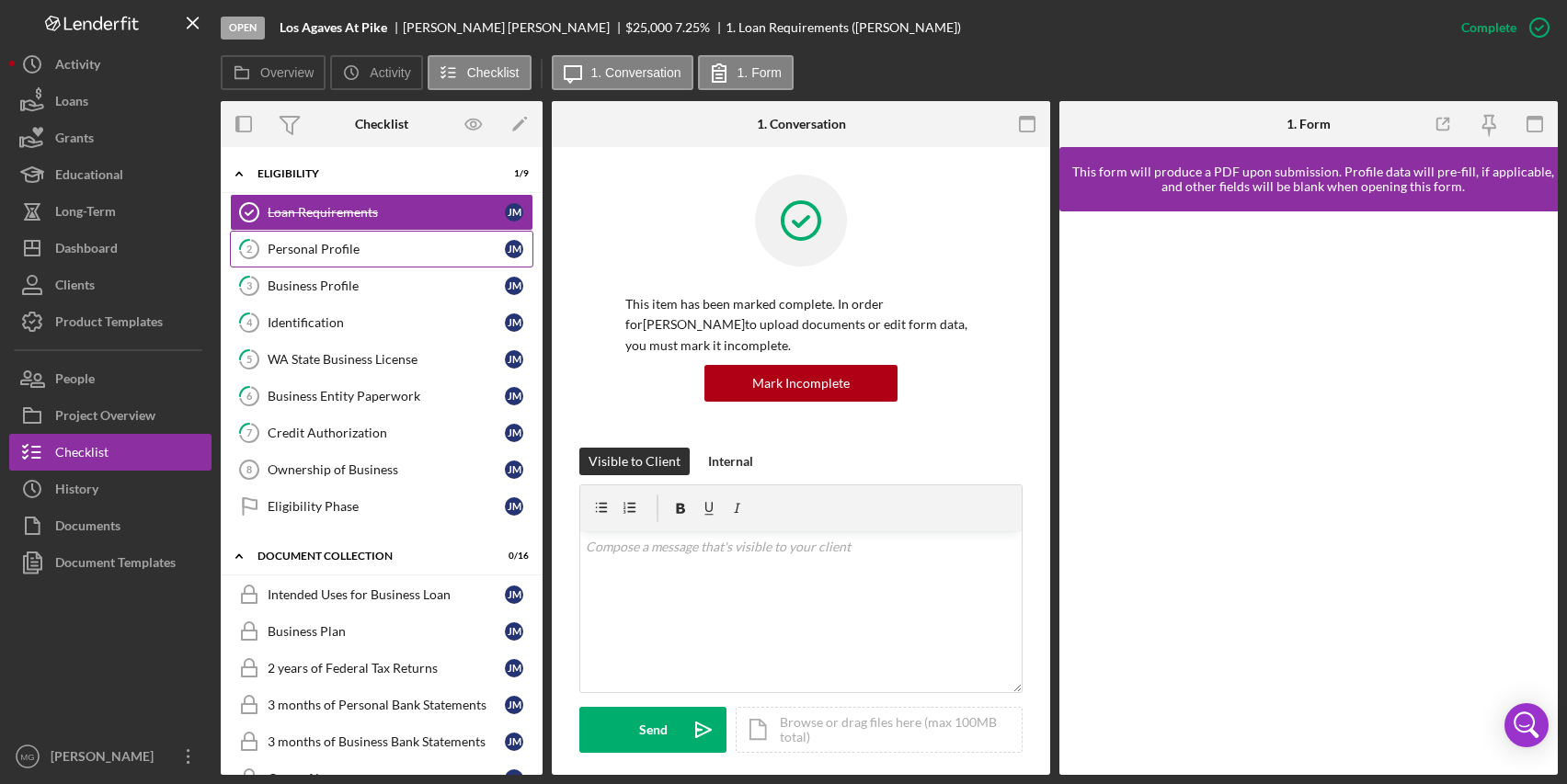
click at [318, 249] on div "Personal Profile" at bounding box center [386, 249] width 237 height 15
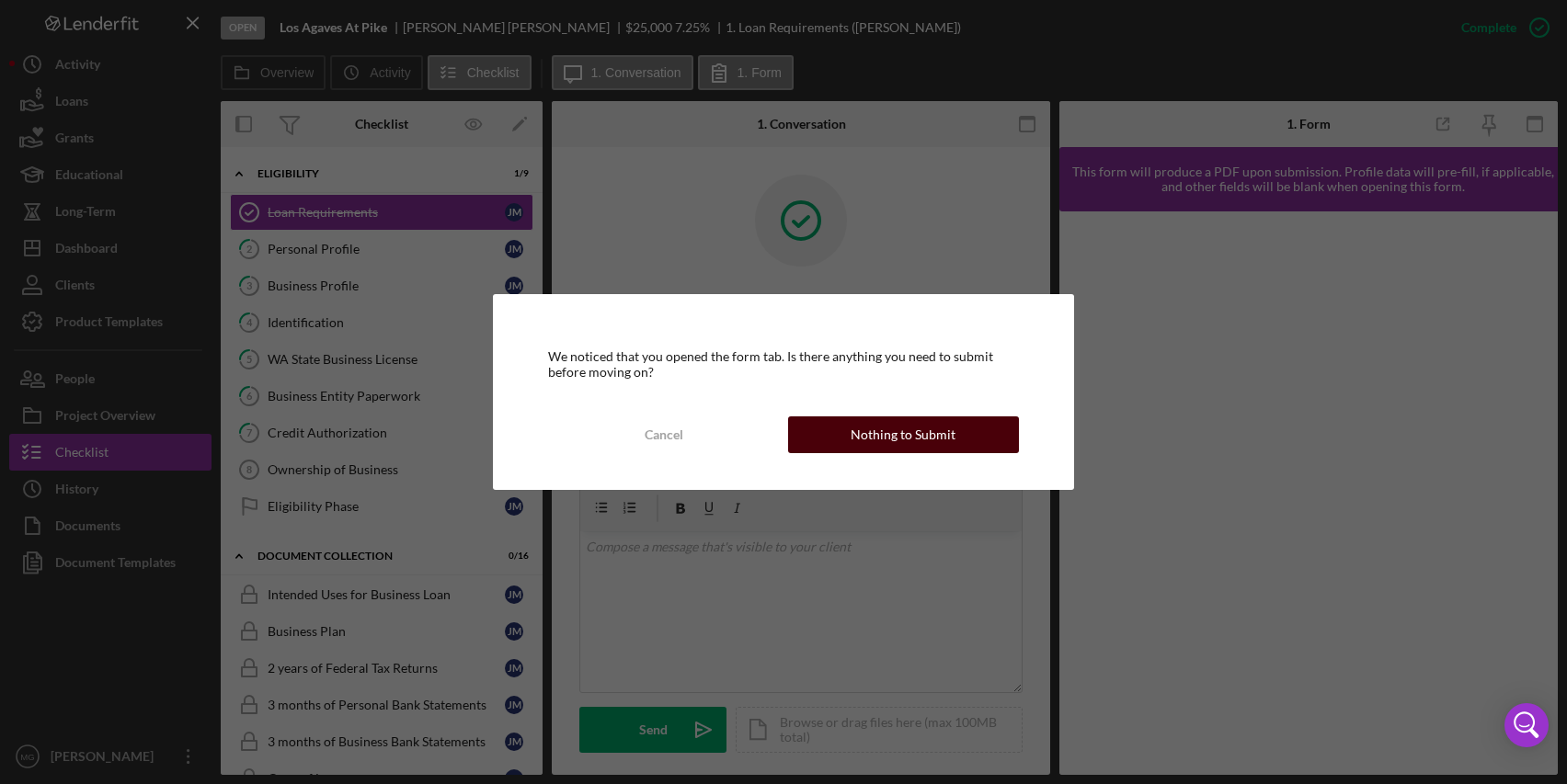
click at [898, 436] on div "Nothing to Submit" at bounding box center [903, 435] width 105 height 37
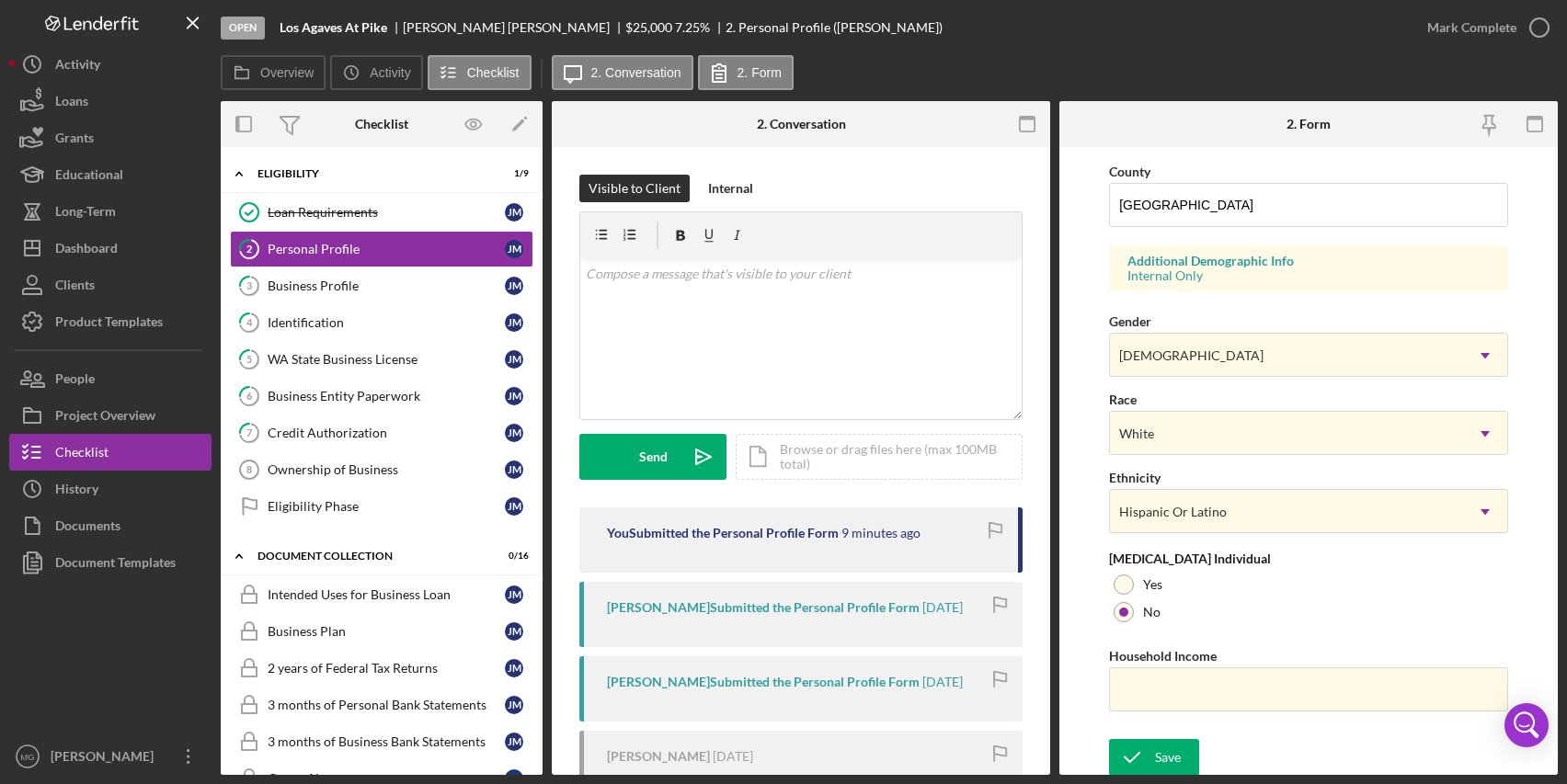
scroll to position [600, 0]
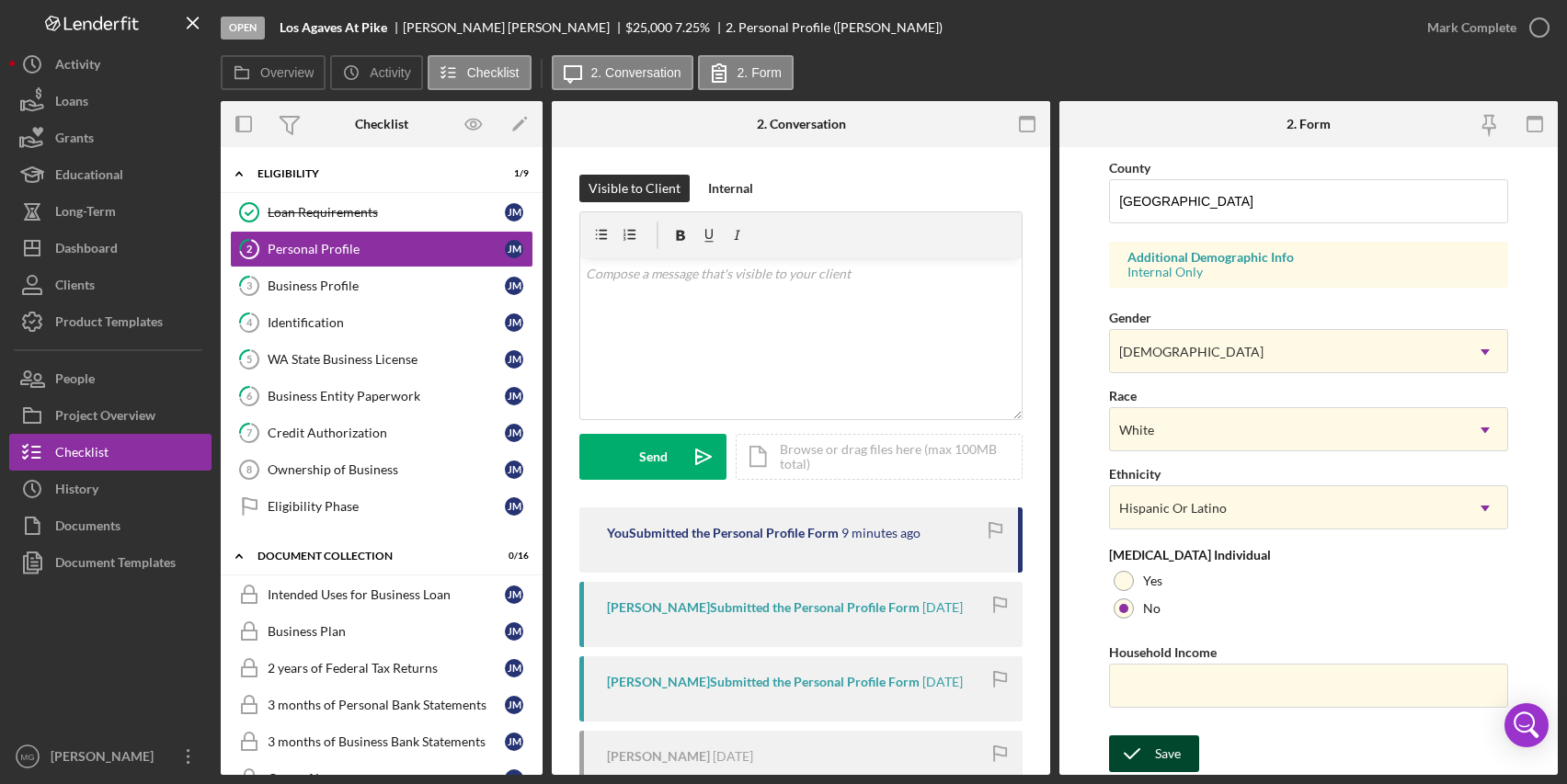
click at [1138, 756] on icon "submit" at bounding box center [1133, 754] width 46 height 46
click at [359, 216] on div "Loan Requirements" at bounding box center [386, 212] width 237 height 15
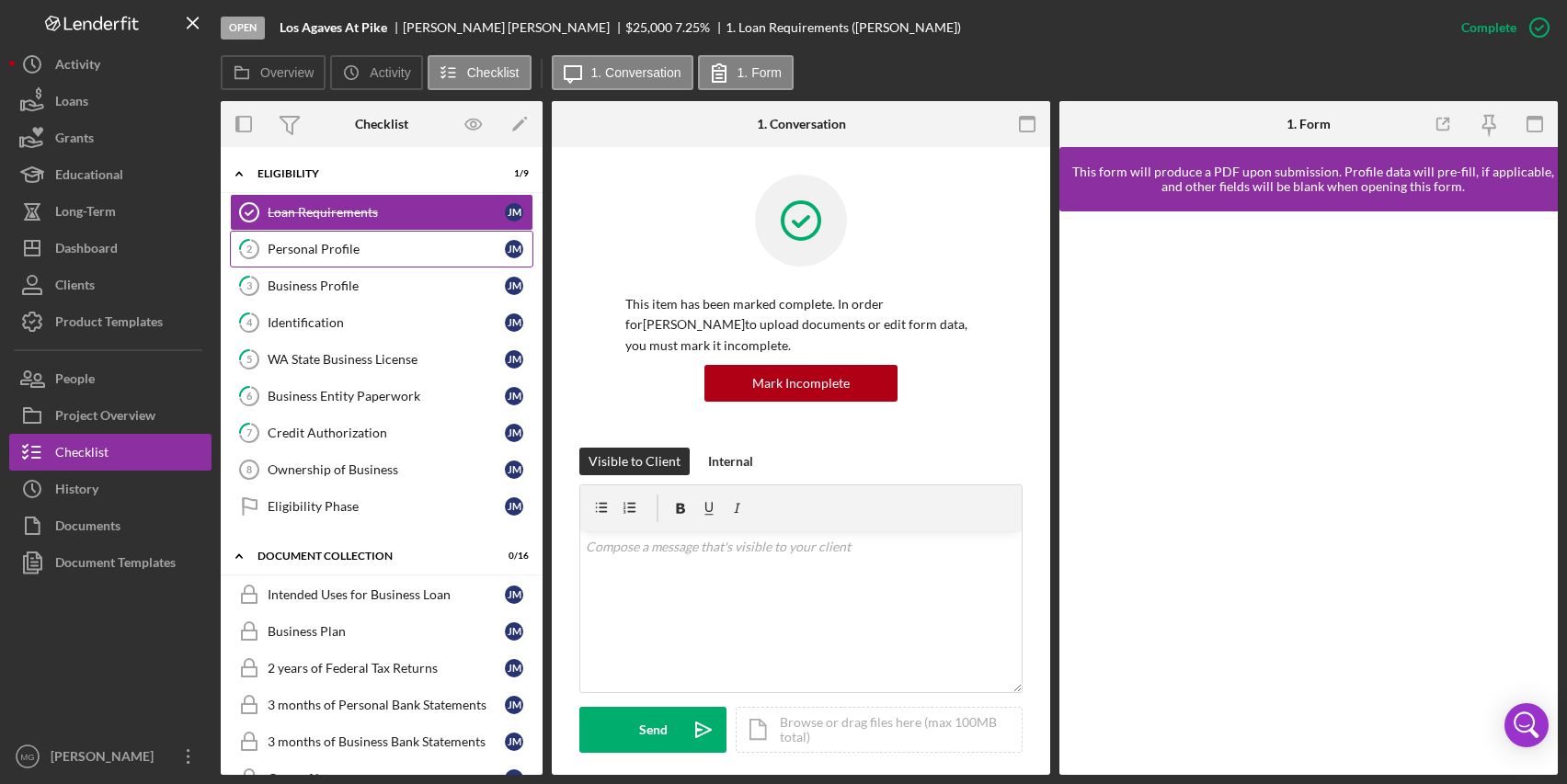
click at [366, 252] on div "Personal Profile" at bounding box center [386, 249] width 237 height 15
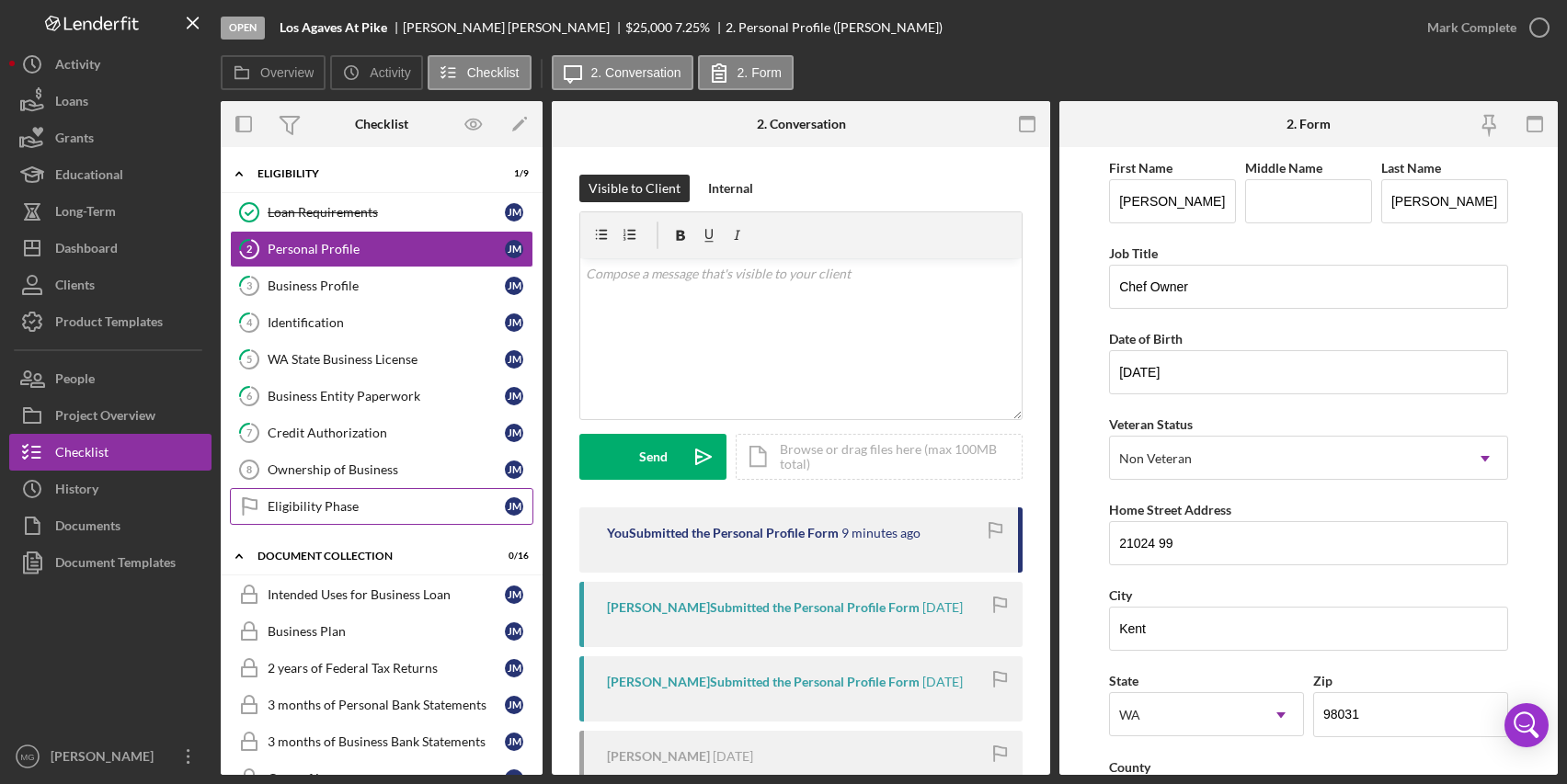
click at [379, 501] on div "Eligibility Phase" at bounding box center [386, 506] width 237 height 15
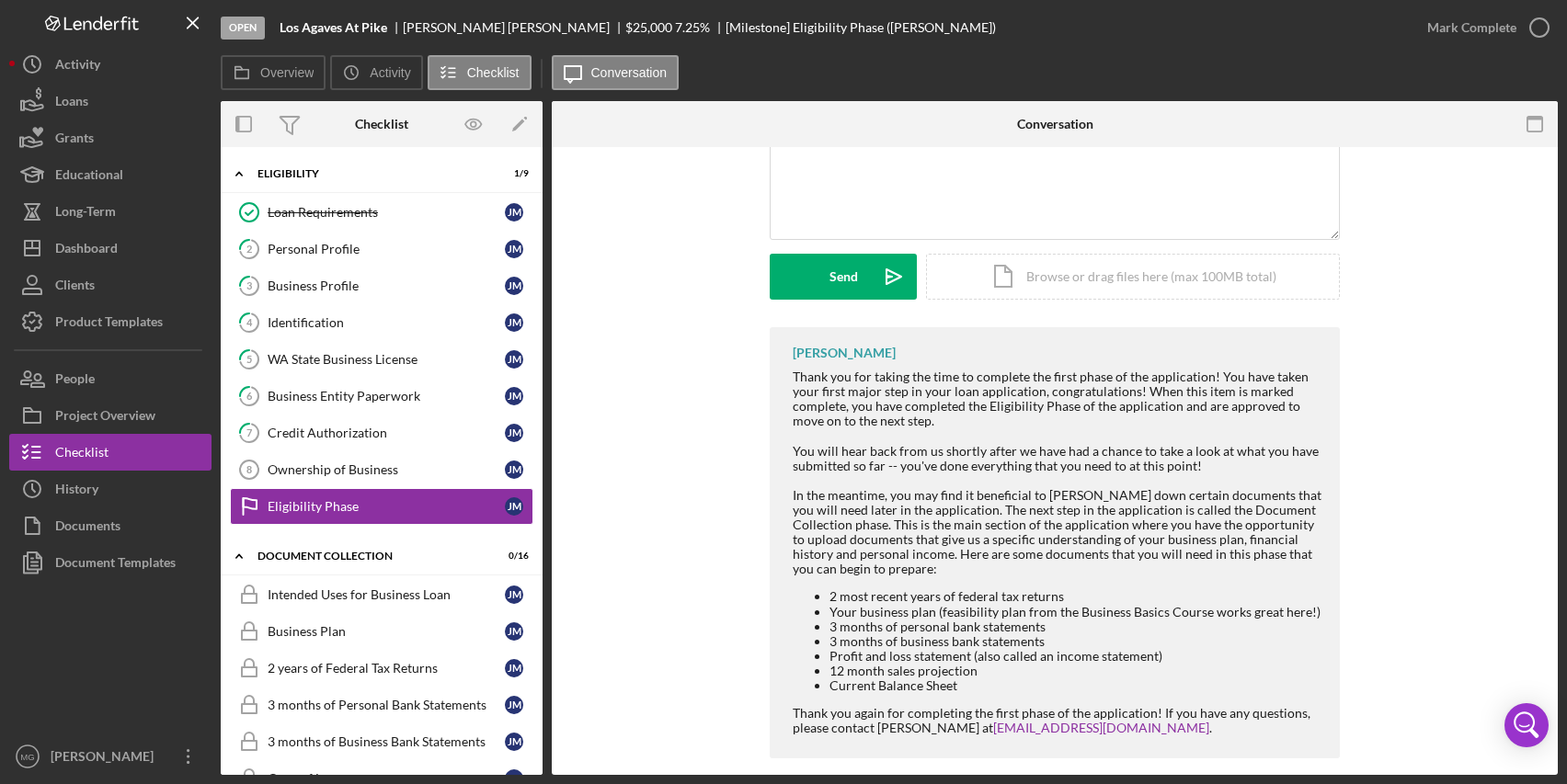
scroll to position [201, 0]
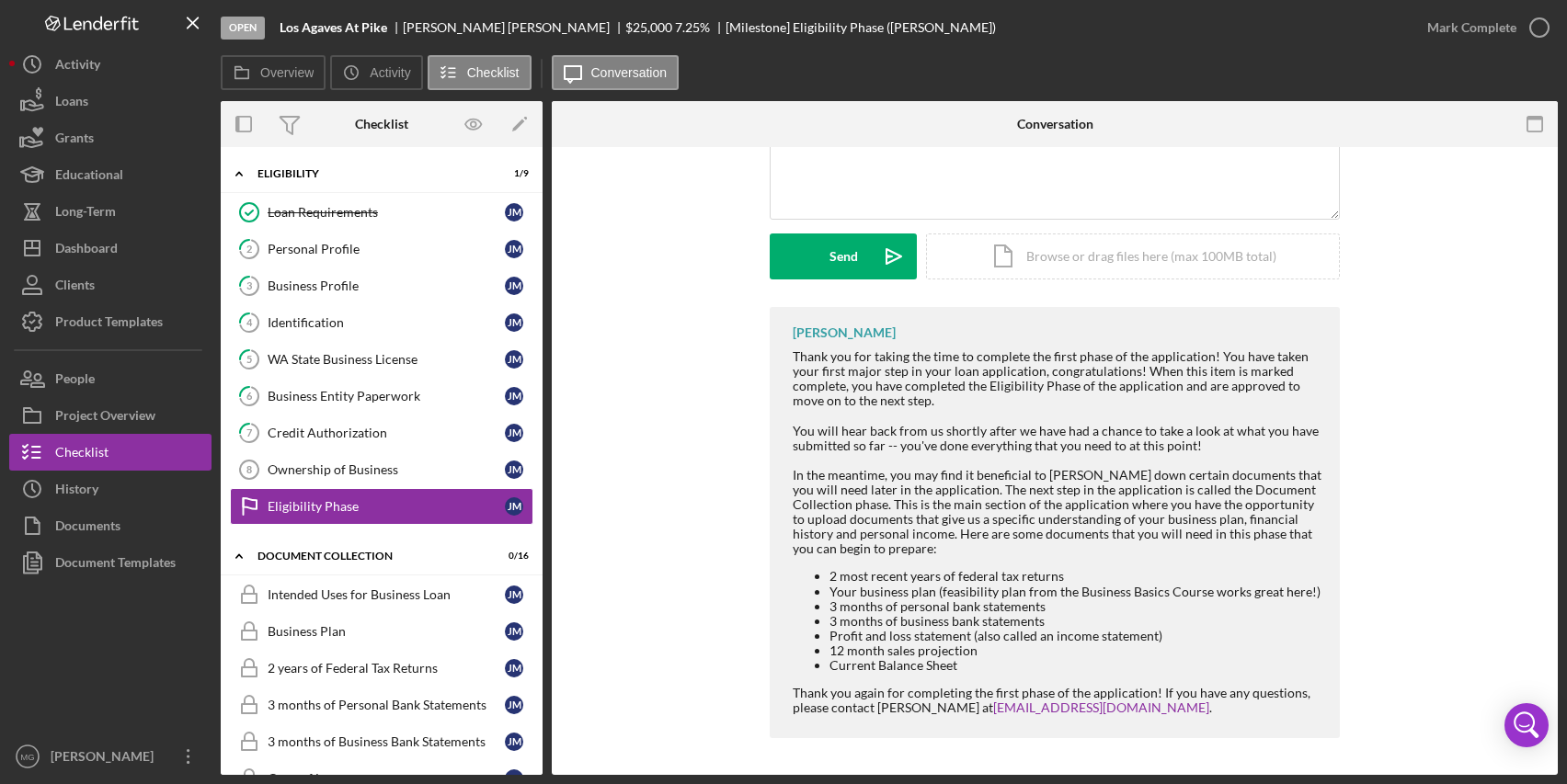
drag, startPoint x: 1125, startPoint y: 712, endPoint x: 784, endPoint y: 356, distance: 493.0
click at [784, 356] on div "[PERSON_NAME] Thank you for taking the time to complete the first phase of the …" at bounding box center [1055, 523] width 570 height 431
copy div "Thank you for taking the time to complete the first phase of the application! Y…"
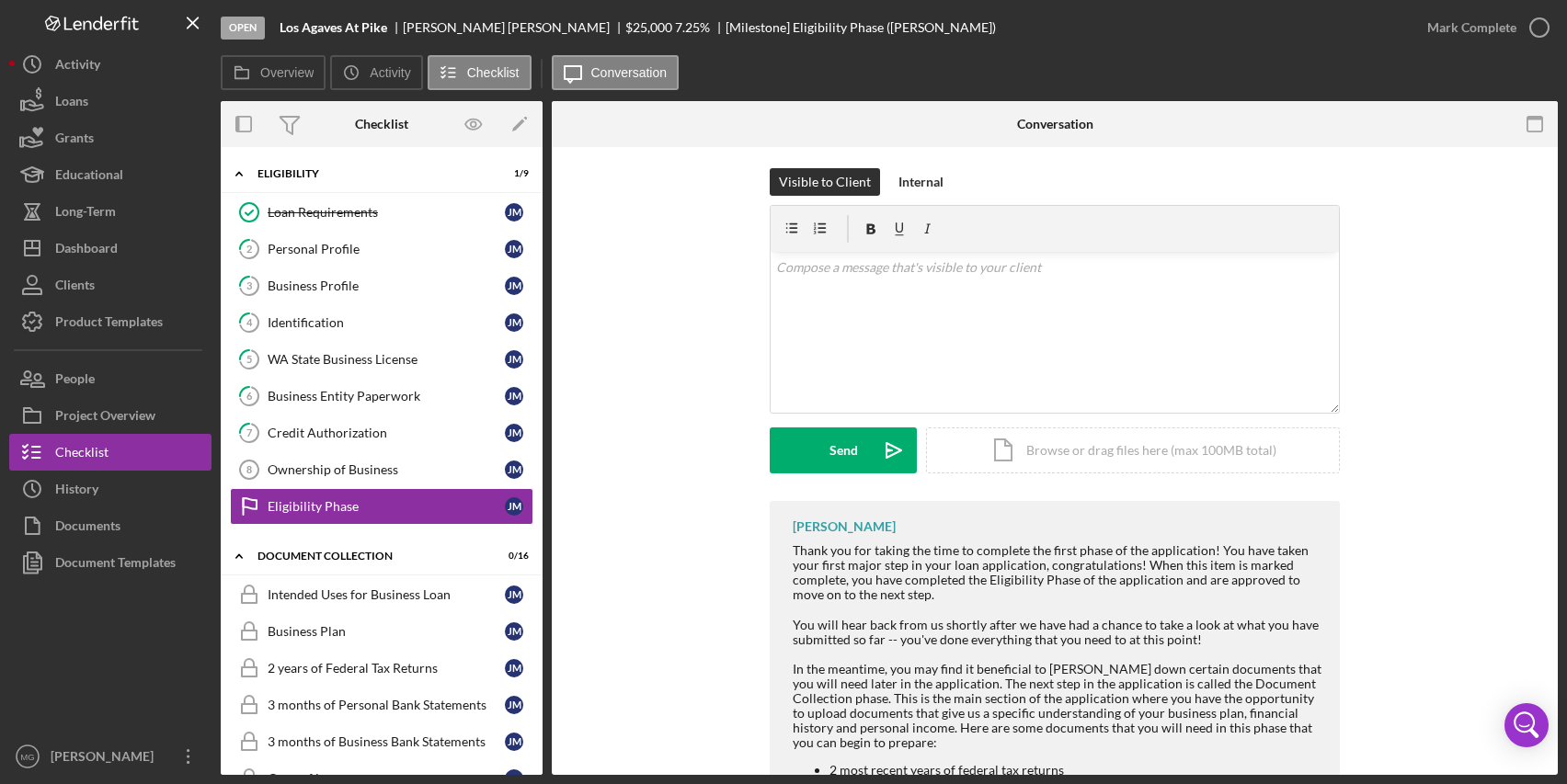
scroll to position [0, 0]
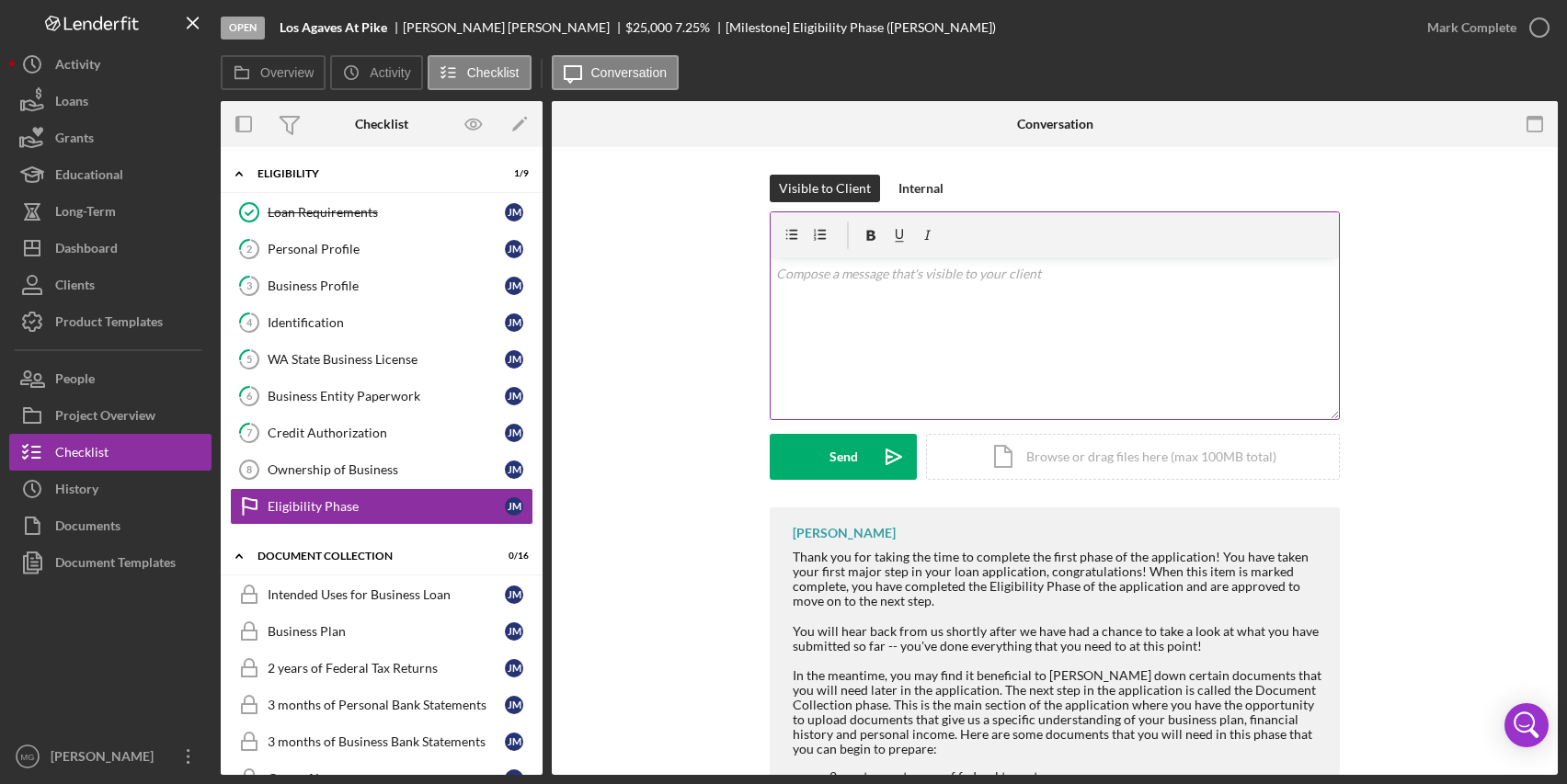
click at [859, 292] on div "v Color teal Color pink Remove color Add row above Add row below Add column bef…" at bounding box center [1055, 339] width 569 height 161
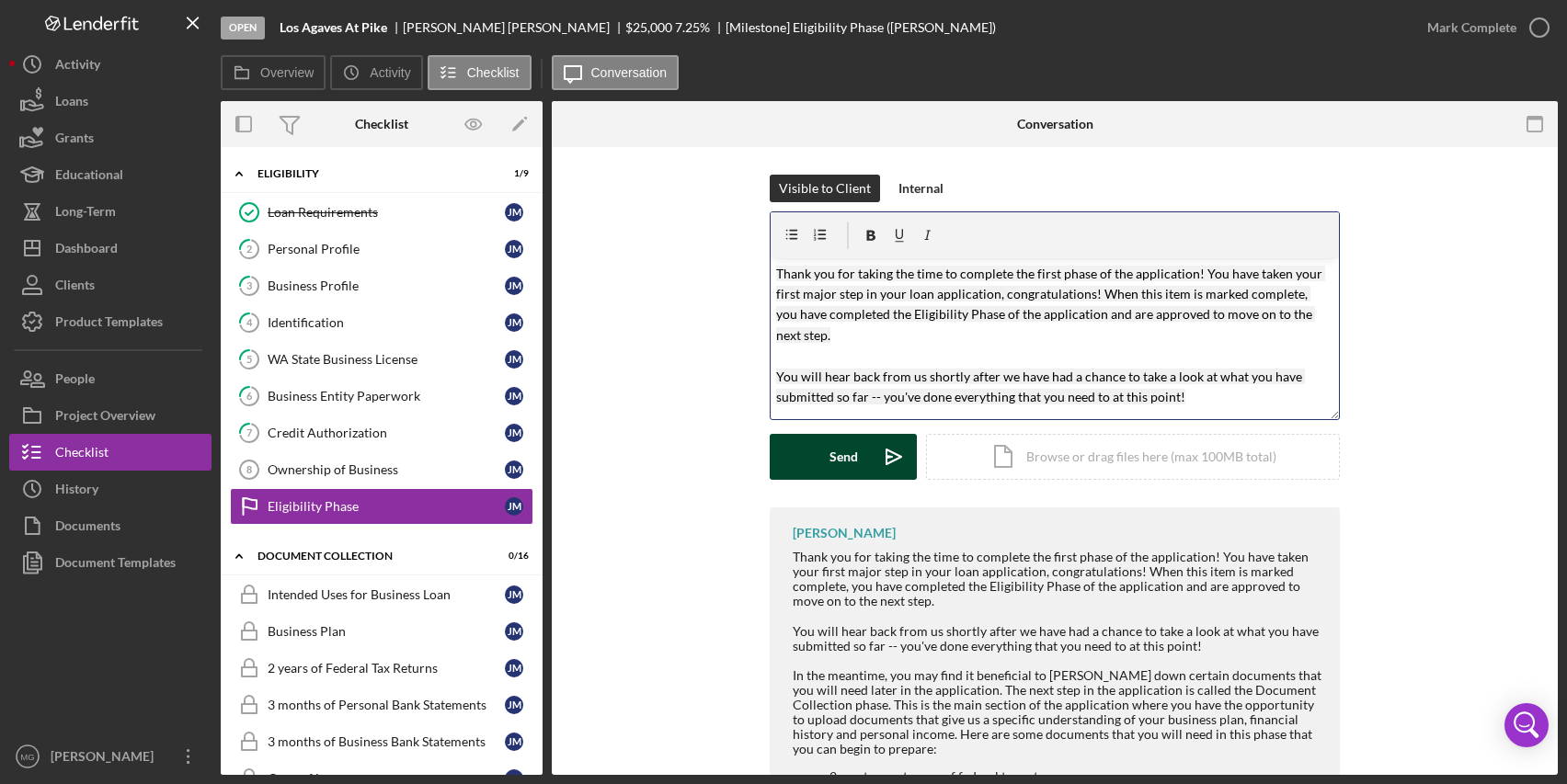
click at [810, 456] on button "Send Icon/icon-invite-send" at bounding box center [843, 457] width 147 height 46
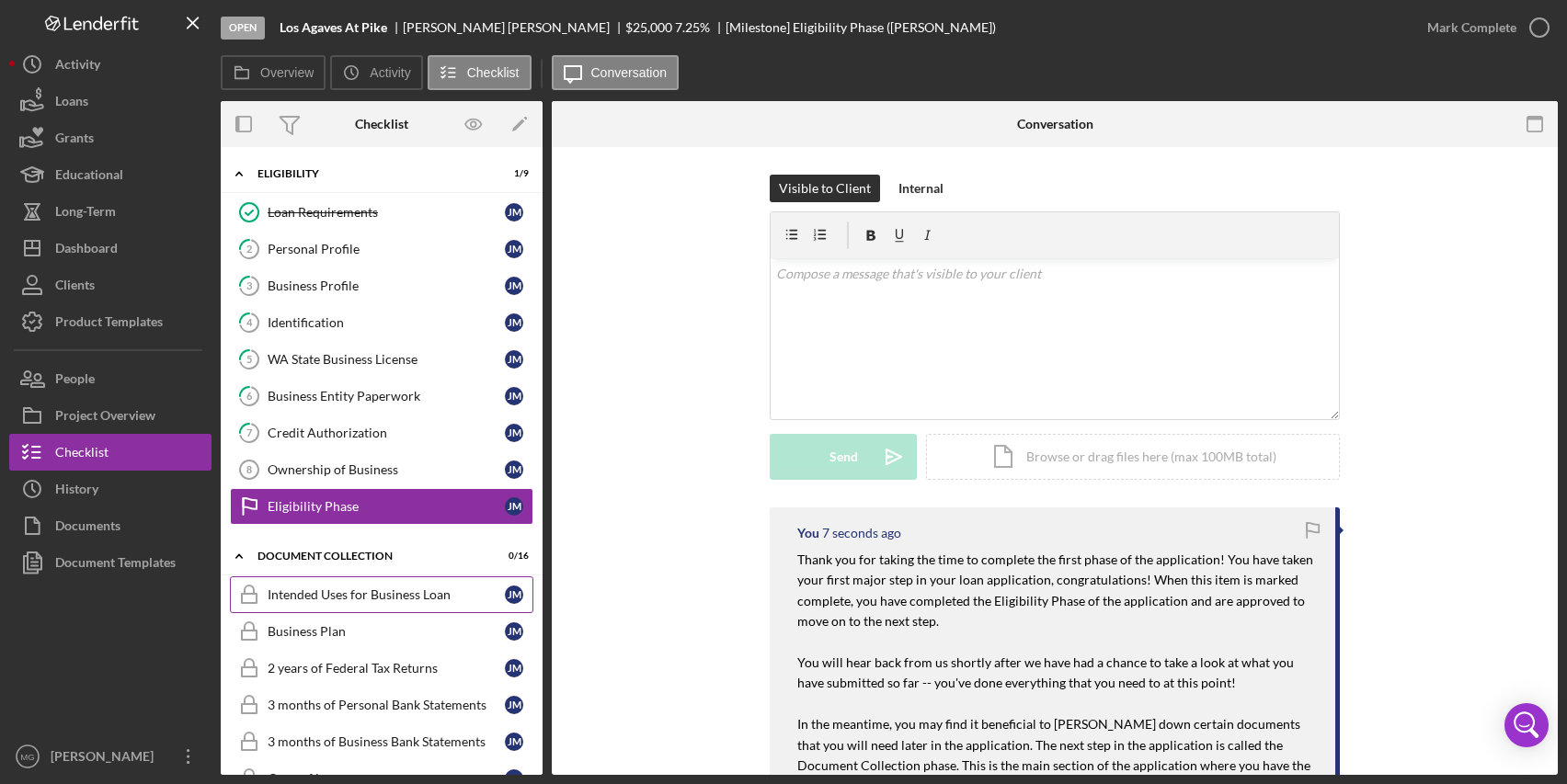
click at [371, 600] on div "Intended Uses for Business Loan" at bounding box center [386, 595] width 237 height 15
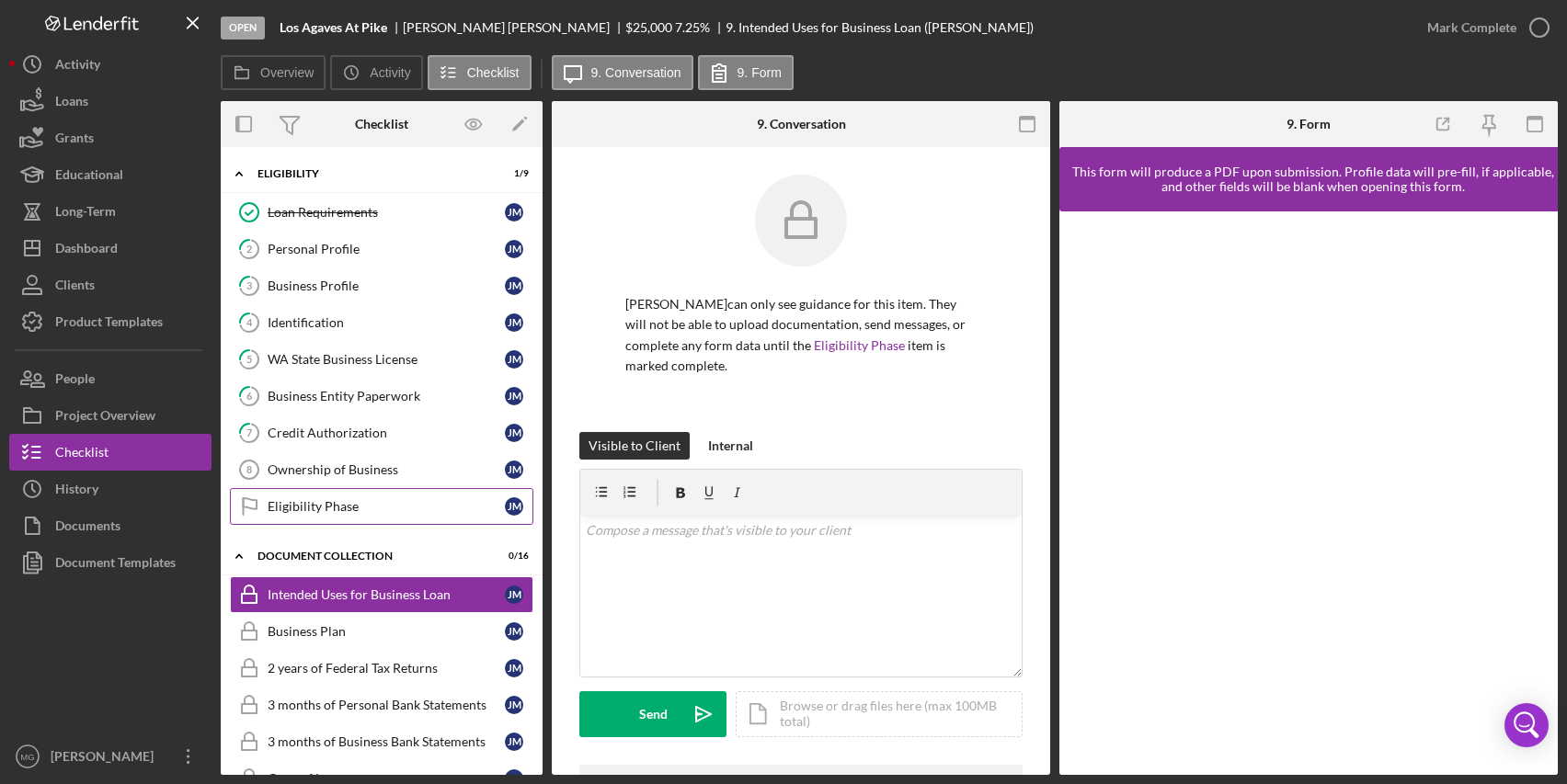
click at [355, 501] on div "Eligibility Phase" at bounding box center [386, 506] width 237 height 15
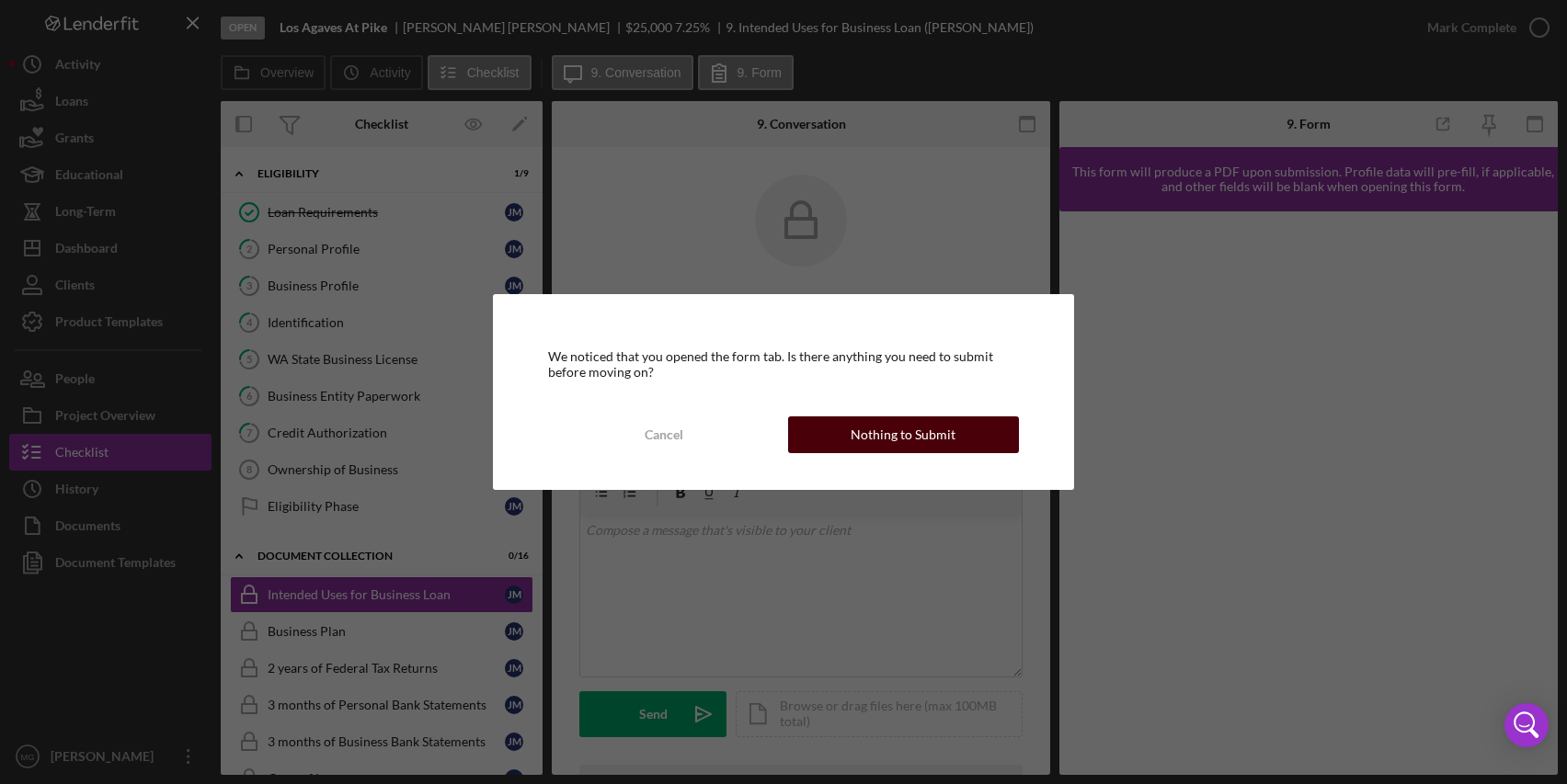
click at [901, 425] on div "Nothing to Submit" at bounding box center [903, 435] width 105 height 37
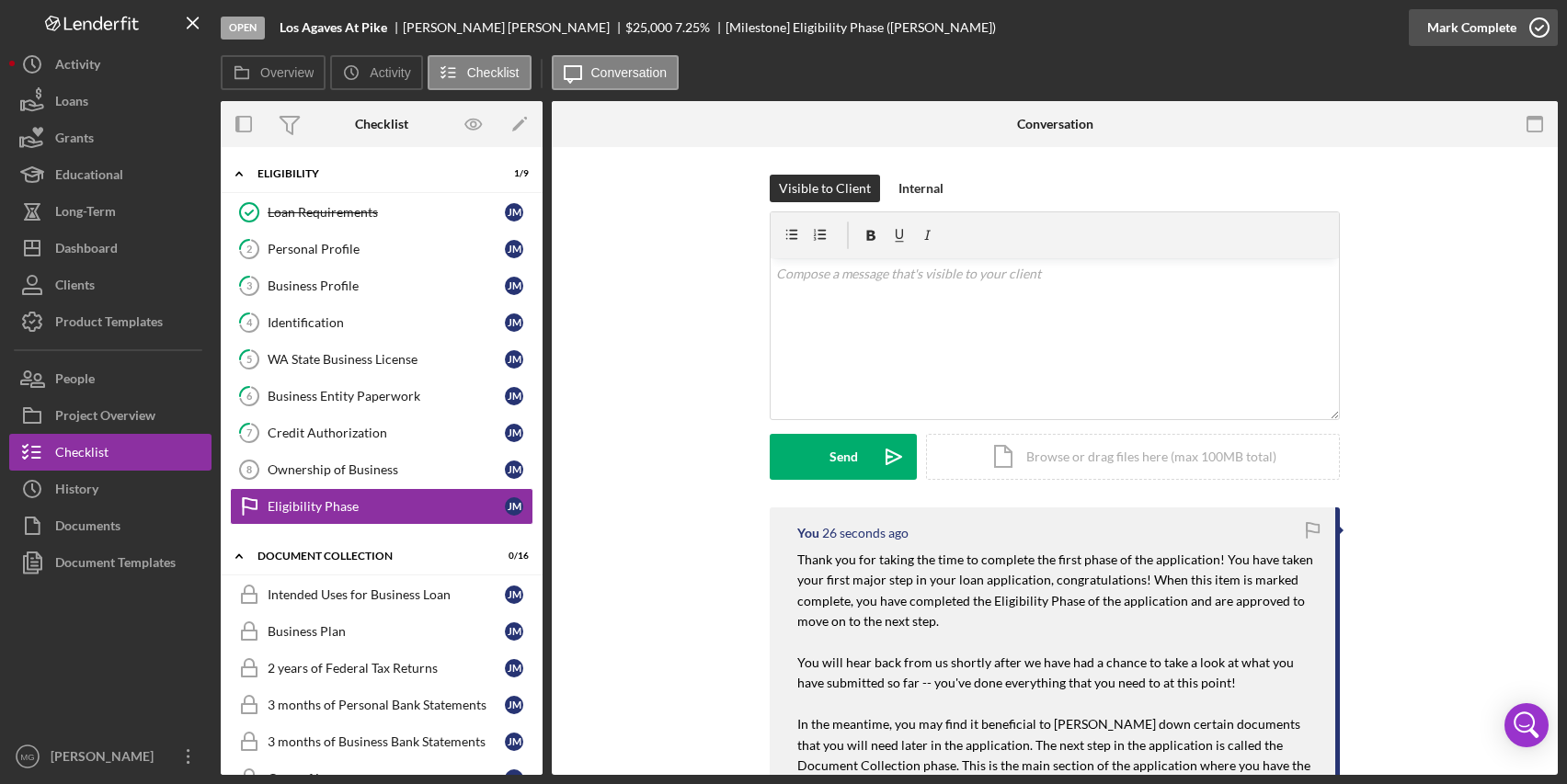
click at [1543, 28] on icon "button" at bounding box center [1540, 28] width 46 height 46
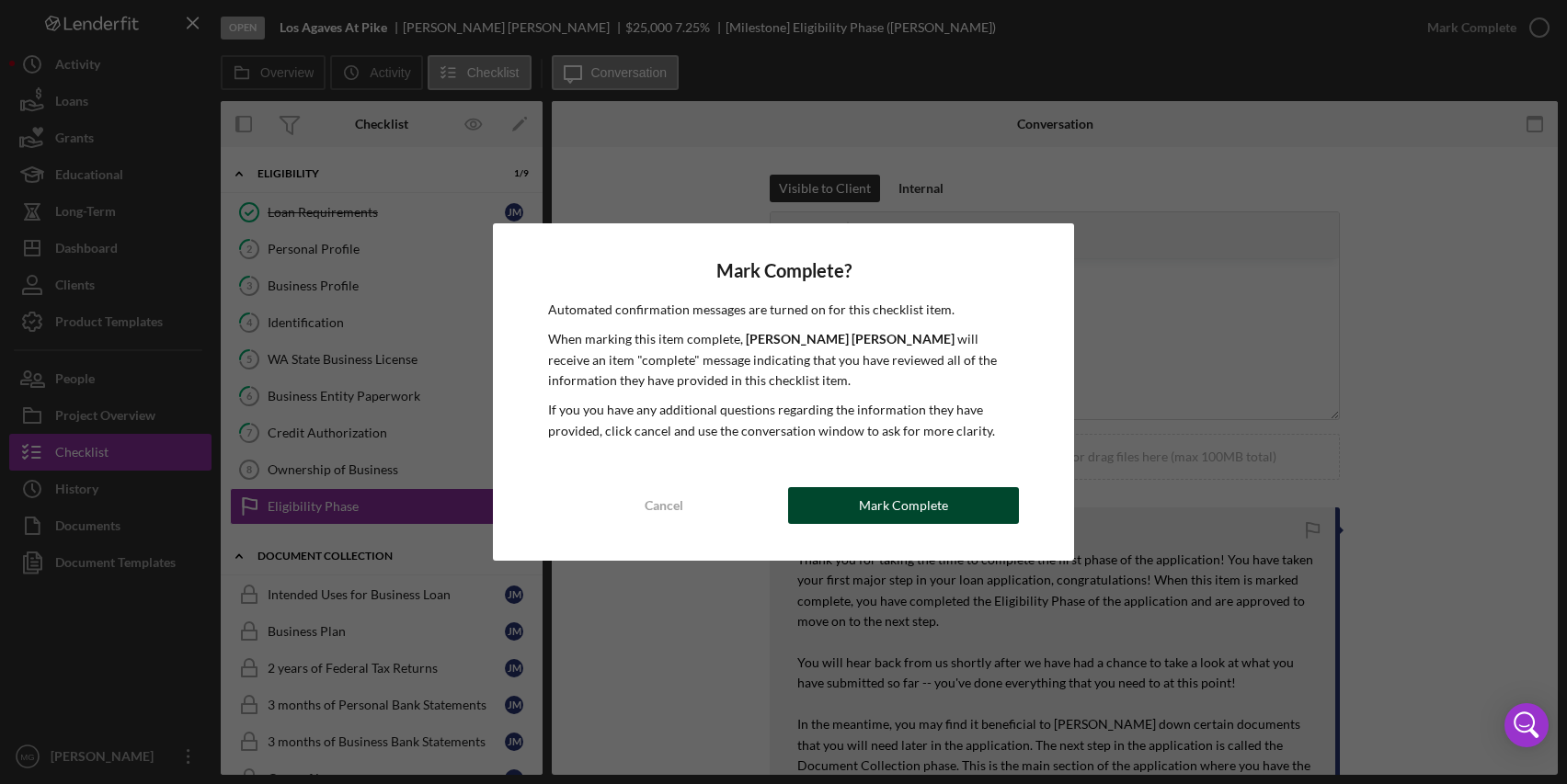
click at [849, 501] on button "Mark Complete" at bounding box center [903, 505] width 231 height 37
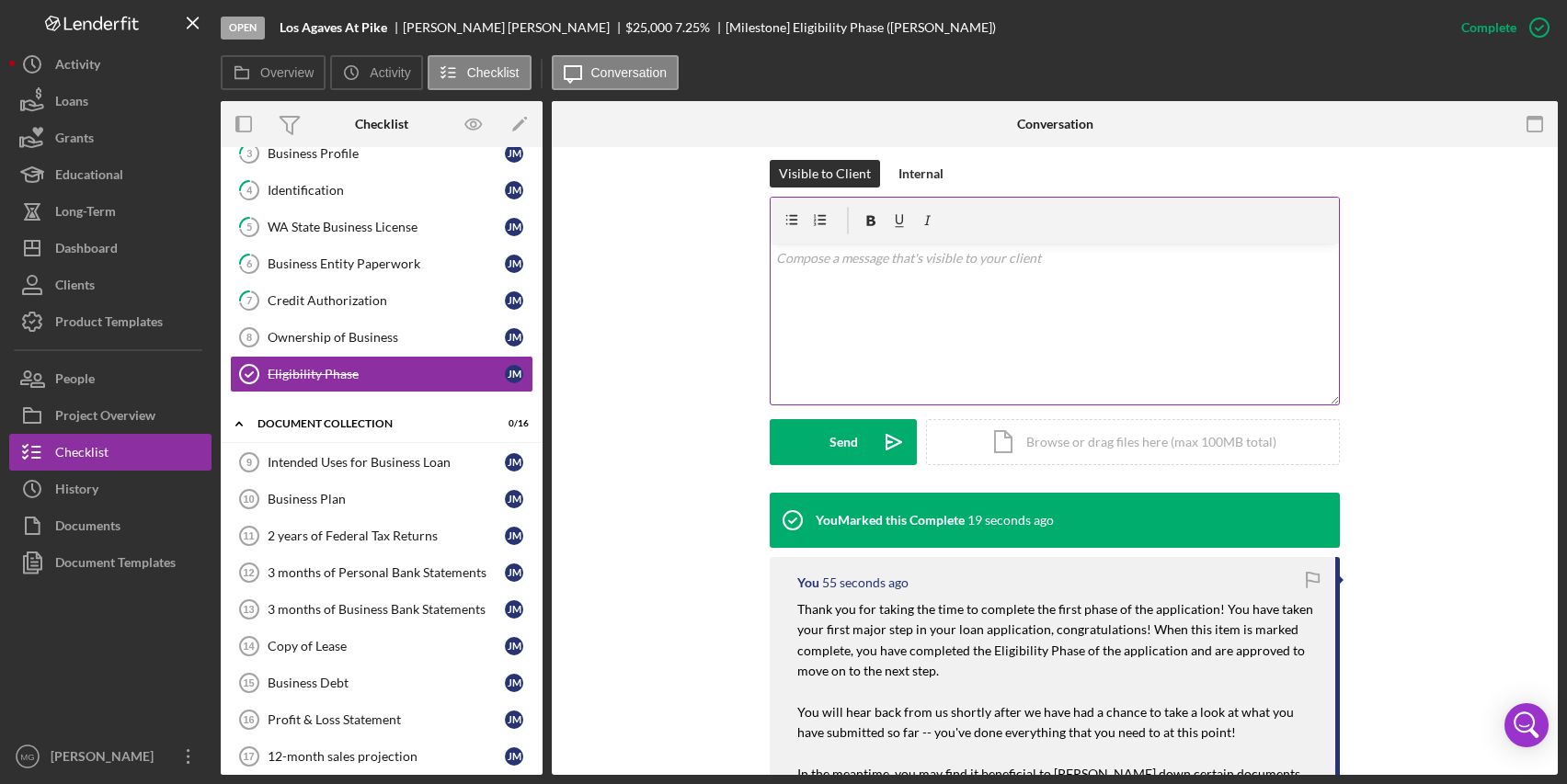
scroll to position [460, 0]
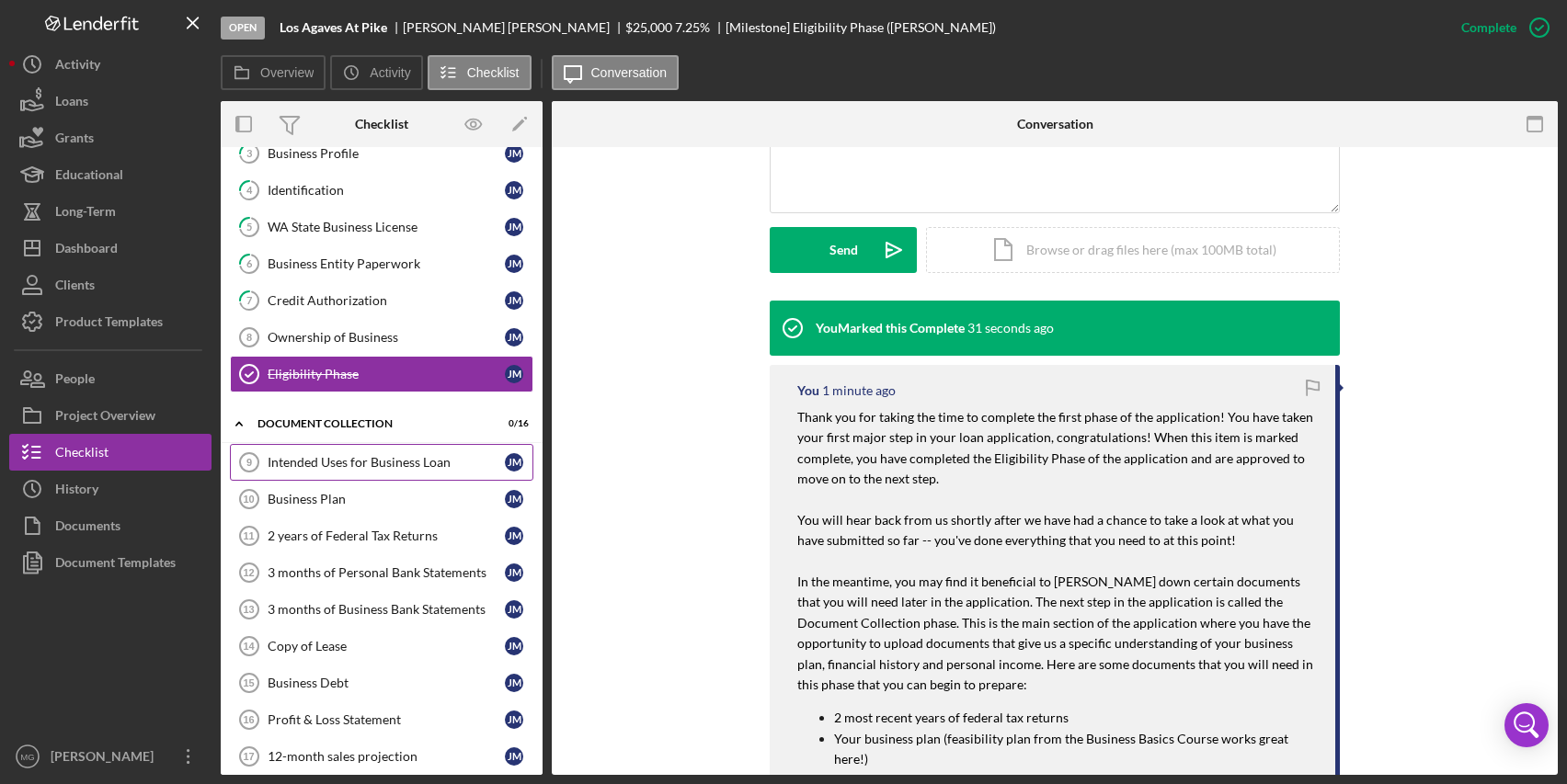
click at [423, 455] on div "Intended Uses for Business Loan" at bounding box center [386, 463] width 237 height 15
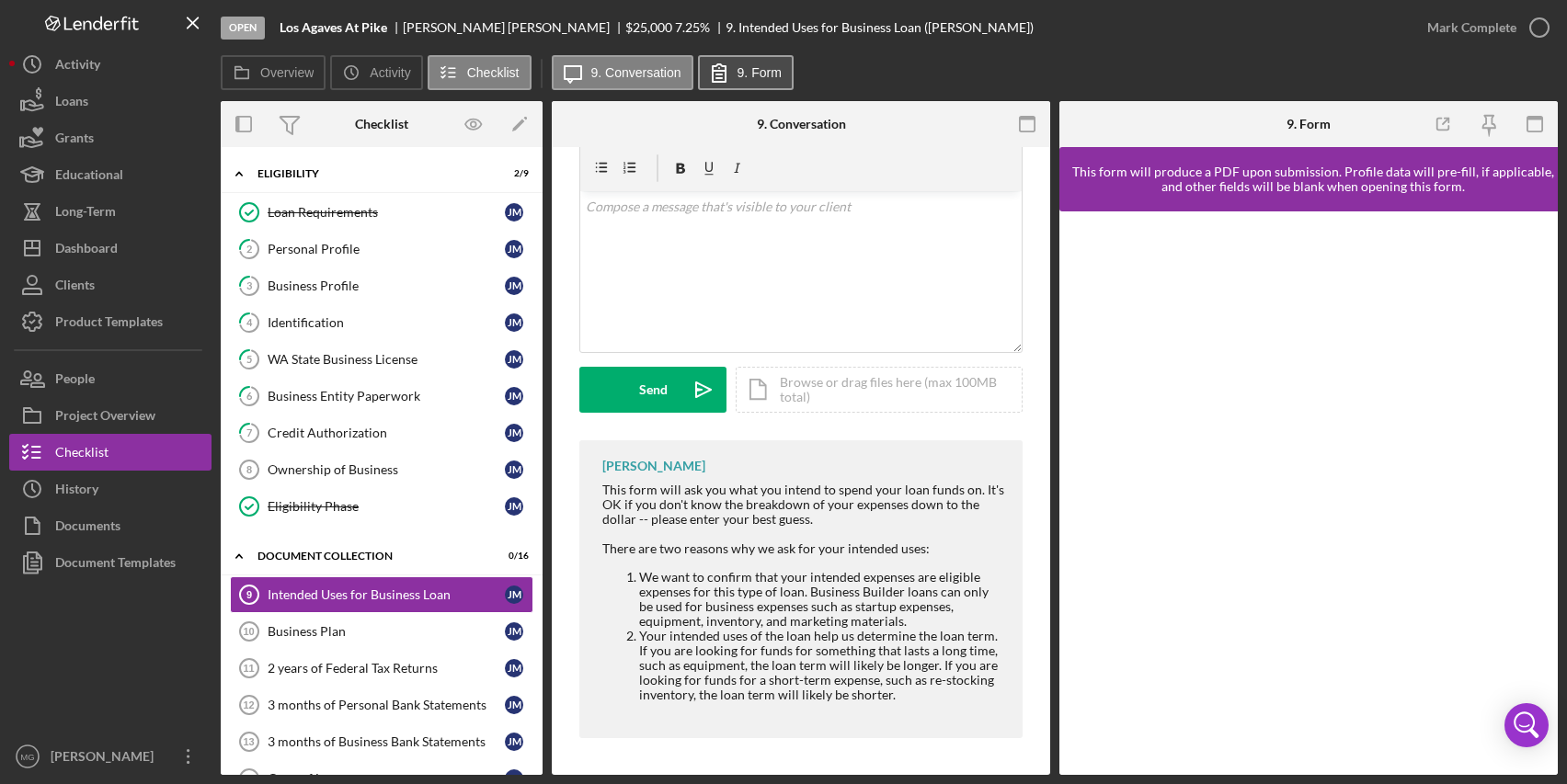
click at [755, 68] on label "9. Form" at bounding box center [760, 73] width 44 height 15
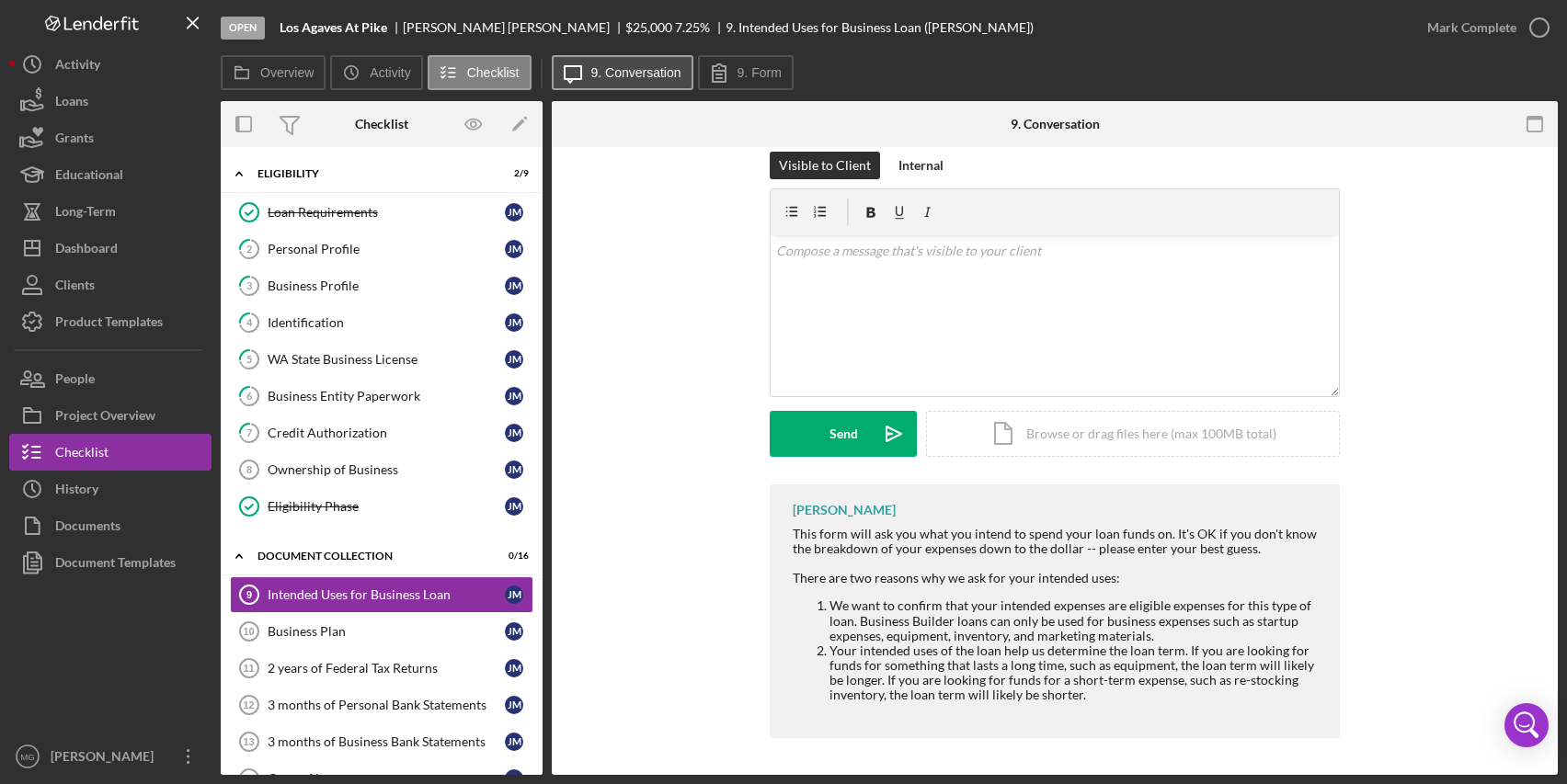
click at [658, 75] on label "9. Conversation" at bounding box center [636, 73] width 90 height 15
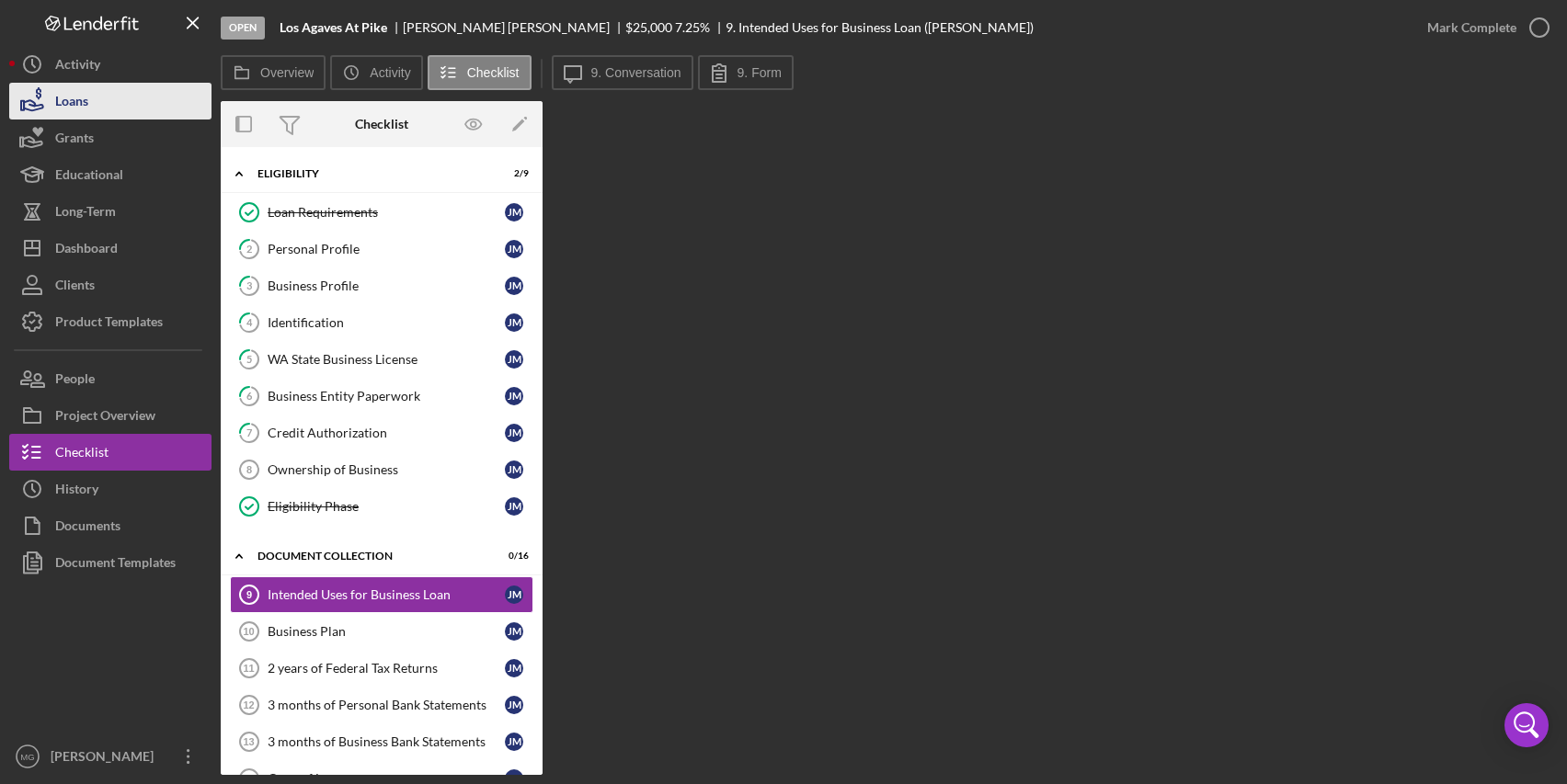
click at [72, 107] on div "Loans" at bounding box center [72, 103] width 33 height 42
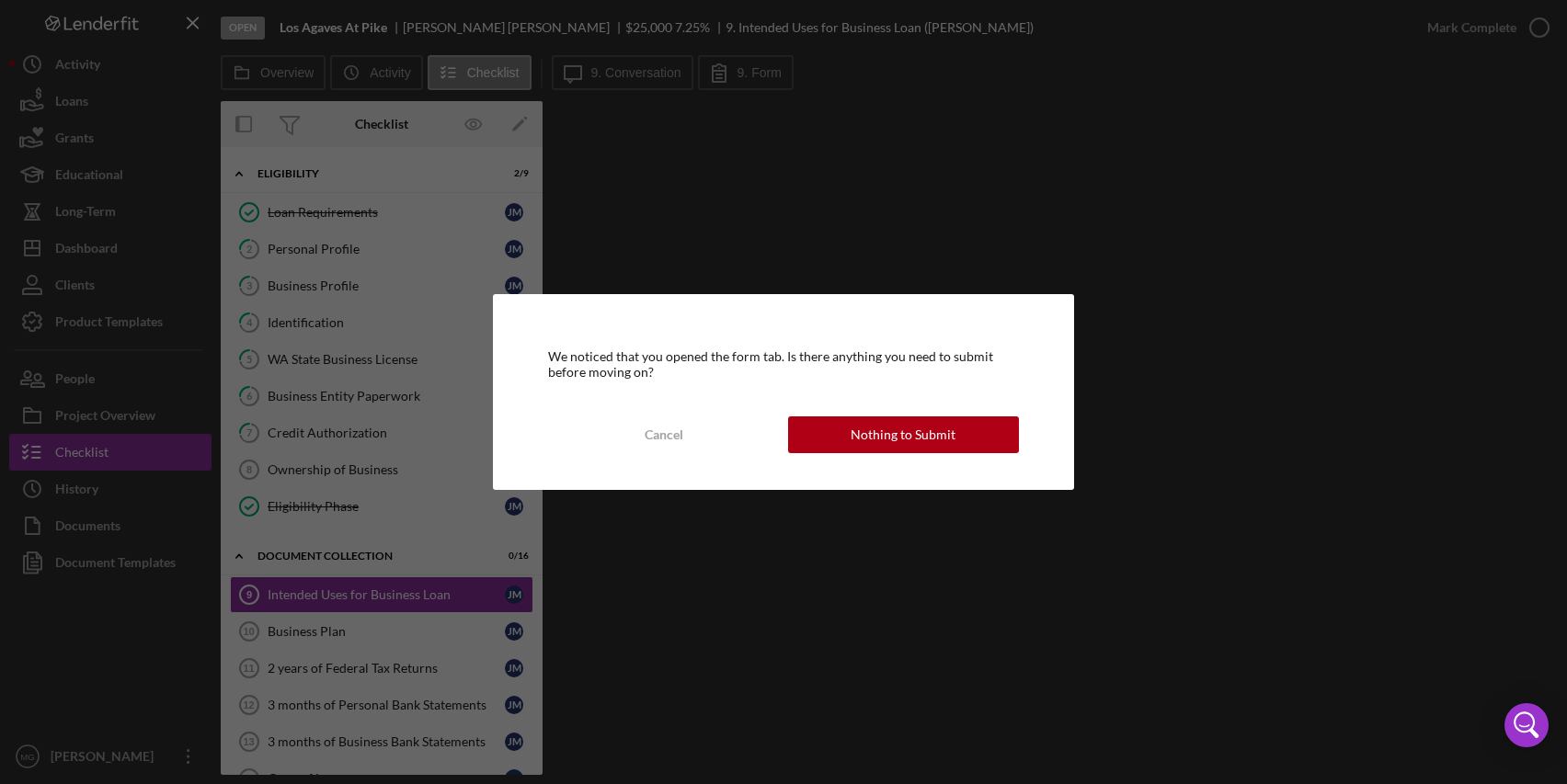
click at [836, 409] on div "We noticed that you opened the form tab. Is there anything you need to submit b…" at bounding box center [783, 392] width 581 height 195
click at [840, 423] on button "Nothing to Submit" at bounding box center [903, 435] width 231 height 37
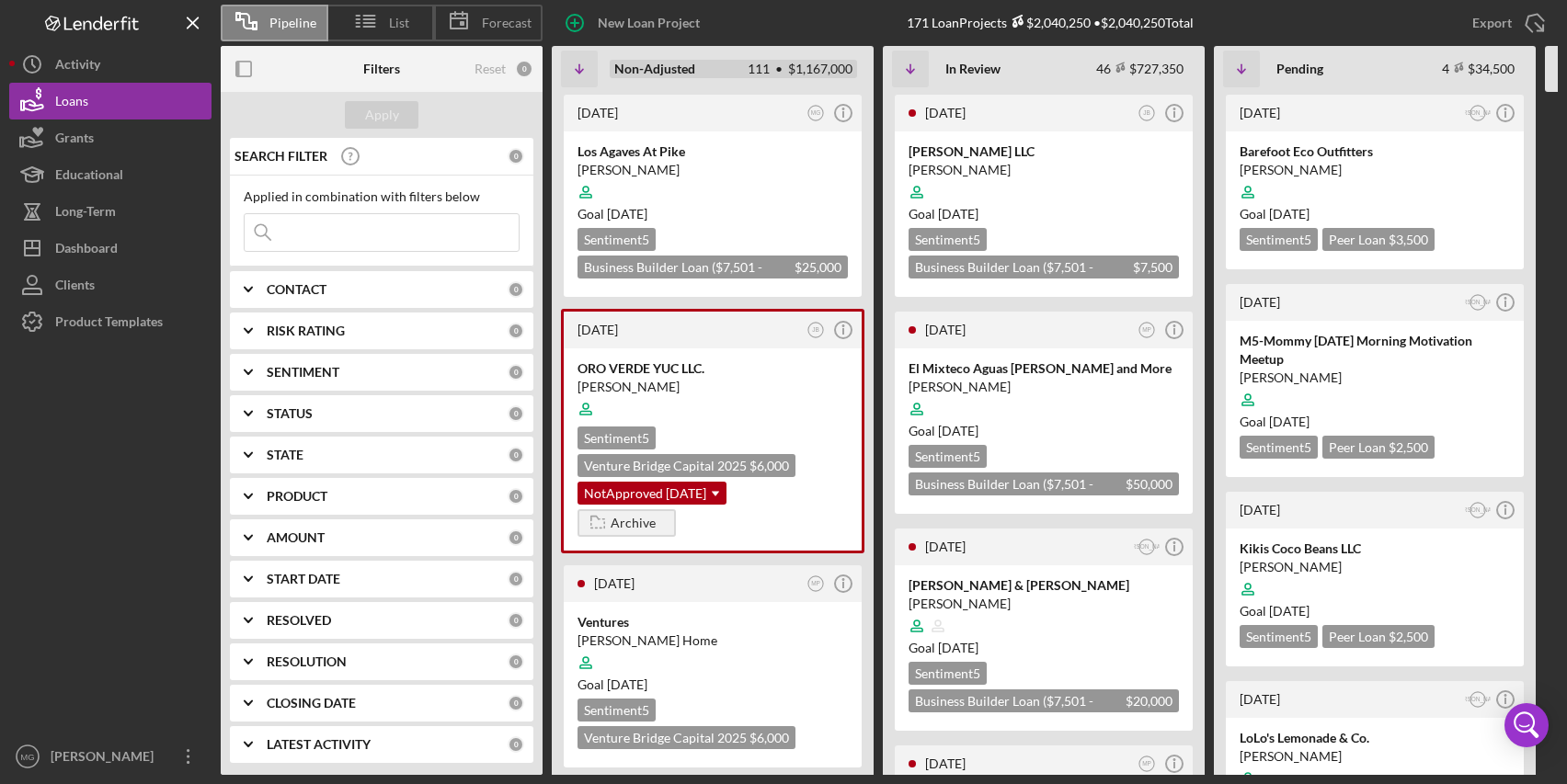
click at [816, 71] on div "111 • $1,167,000" at bounding box center [799, 69] width 105 height 15
click at [664, 68] on b "Non-Adjusted" at bounding box center [654, 69] width 81 height 15
click at [661, 71] on b "Non-Adjusted" at bounding box center [654, 69] width 81 height 15
click at [1095, 211] on div "Goal [DATE]" at bounding box center [1044, 214] width 270 height 19
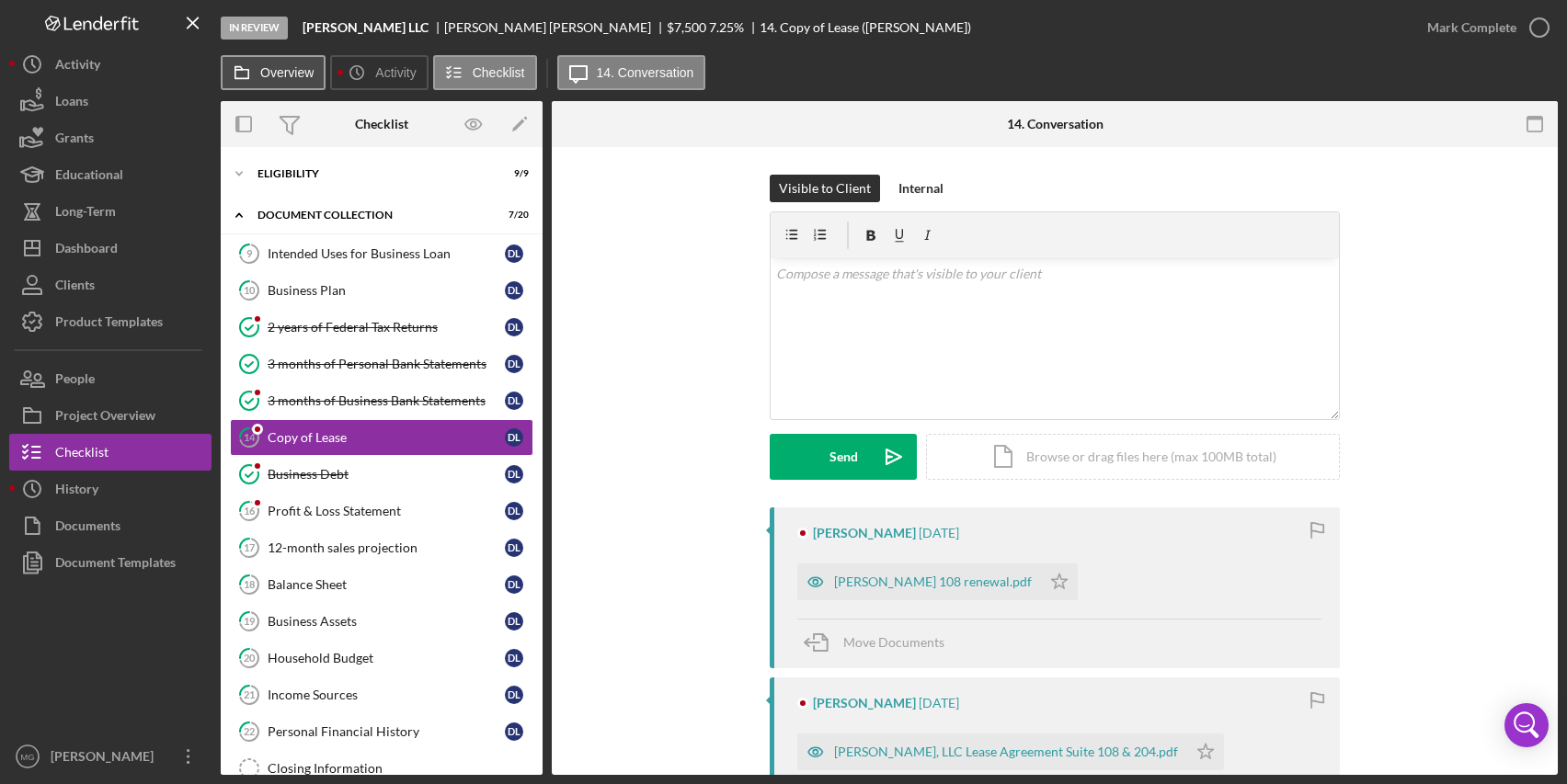
click at [295, 76] on label "Overview" at bounding box center [287, 73] width 54 height 15
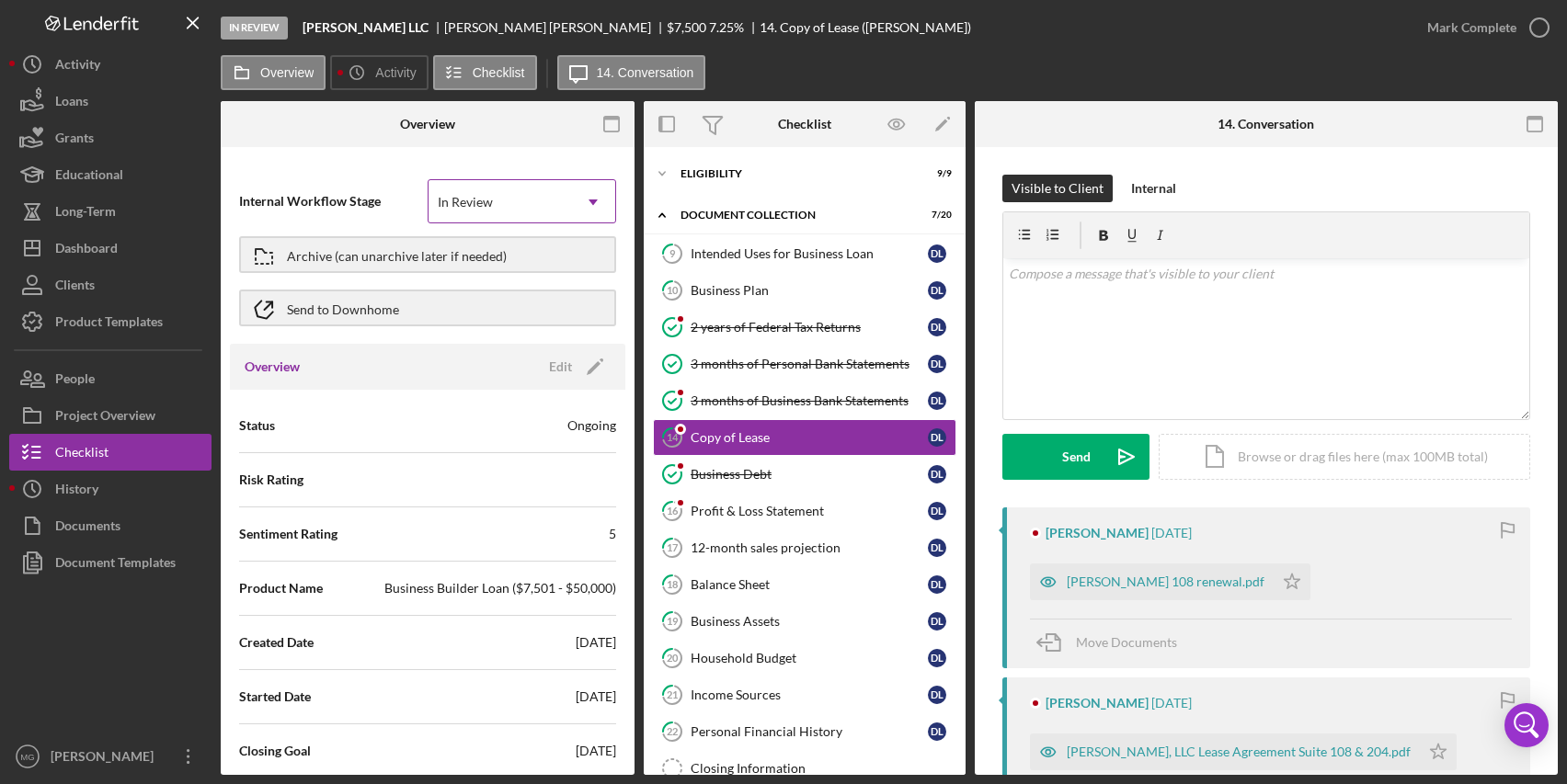
click at [529, 197] on div "In Review" at bounding box center [500, 203] width 143 height 43
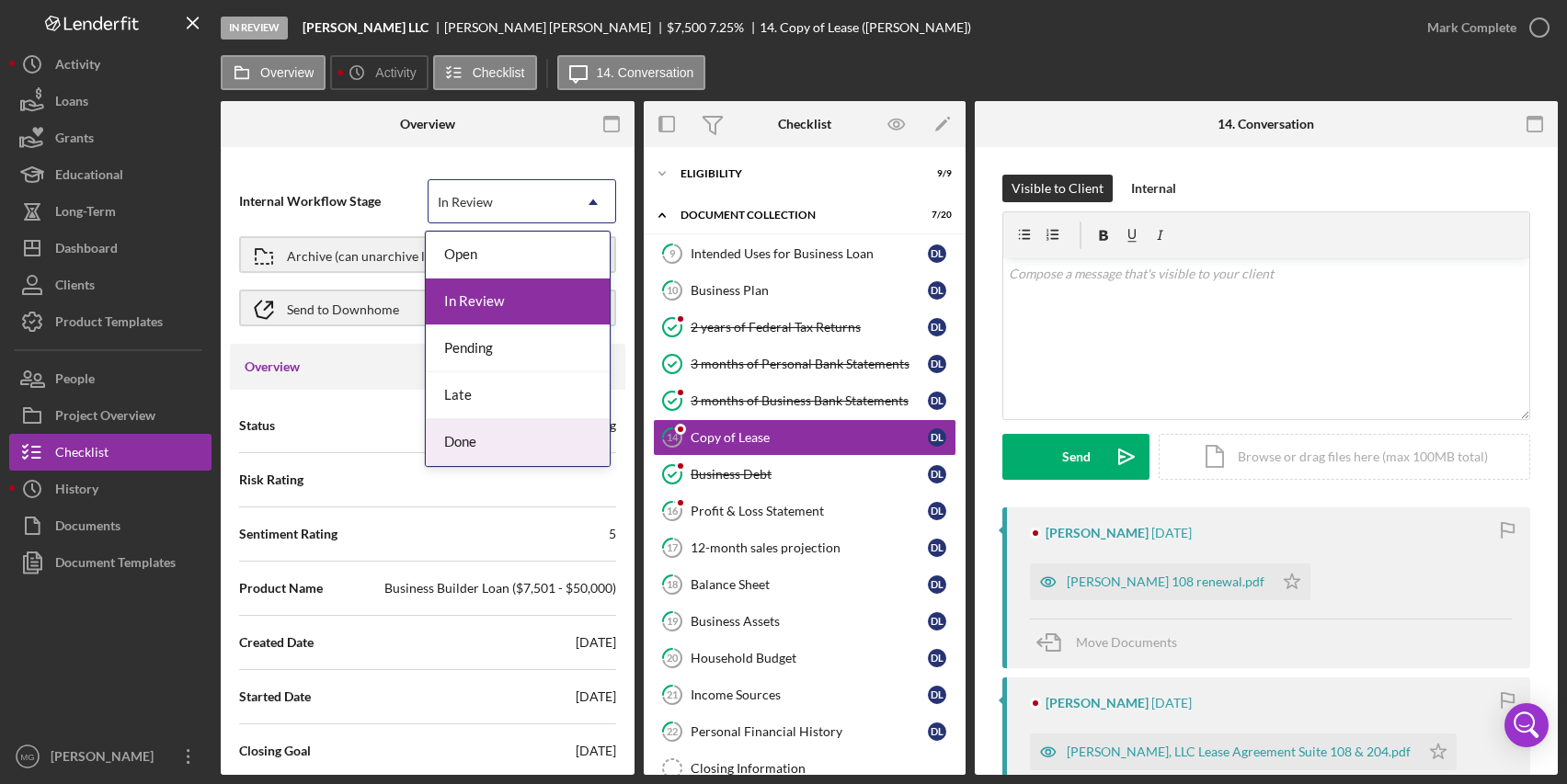
click at [505, 454] on div "Done" at bounding box center [518, 442] width 184 height 47
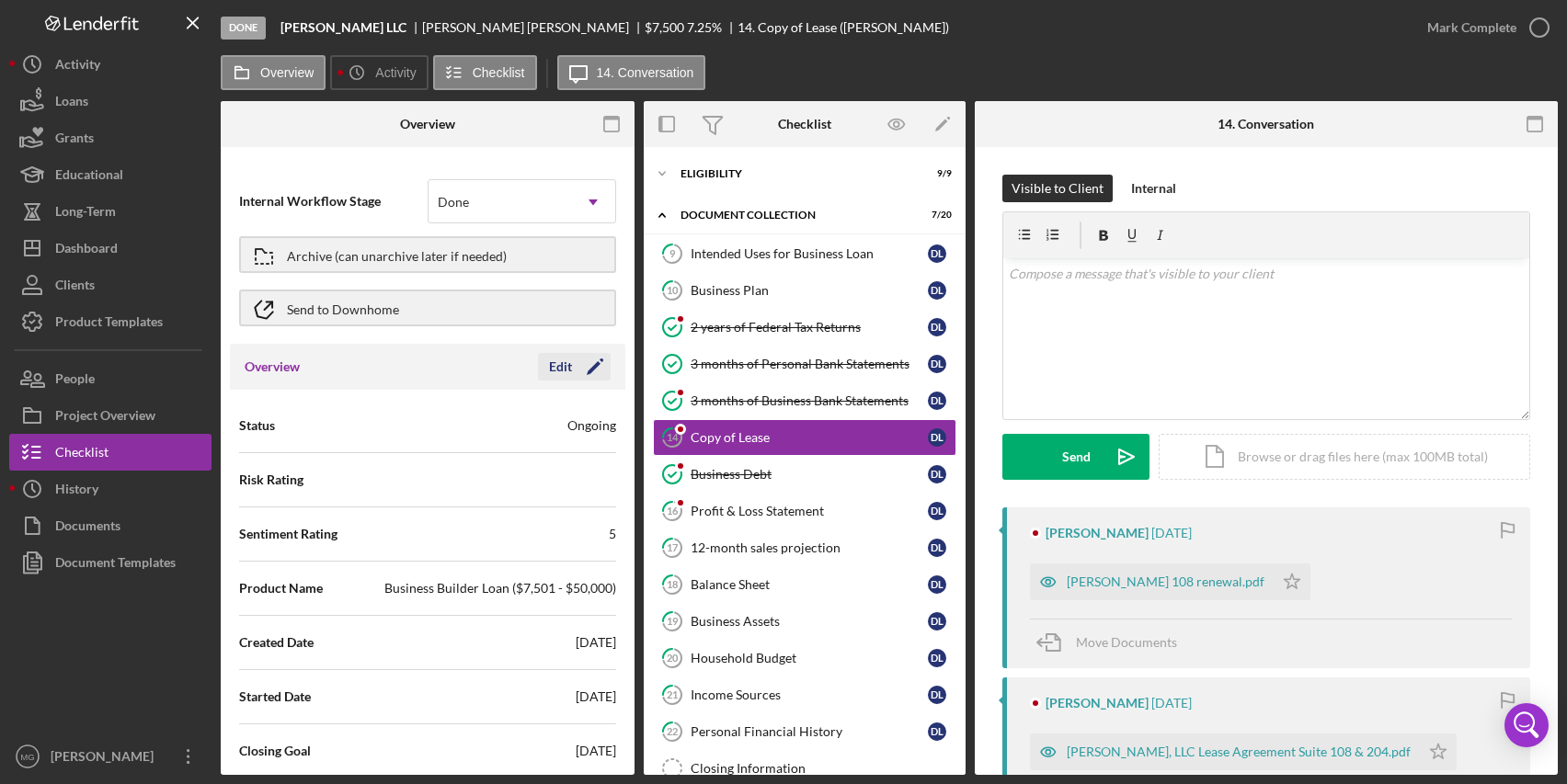
click at [562, 367] on div "Edit" at bounding box center [560, 367] width 23 height 28
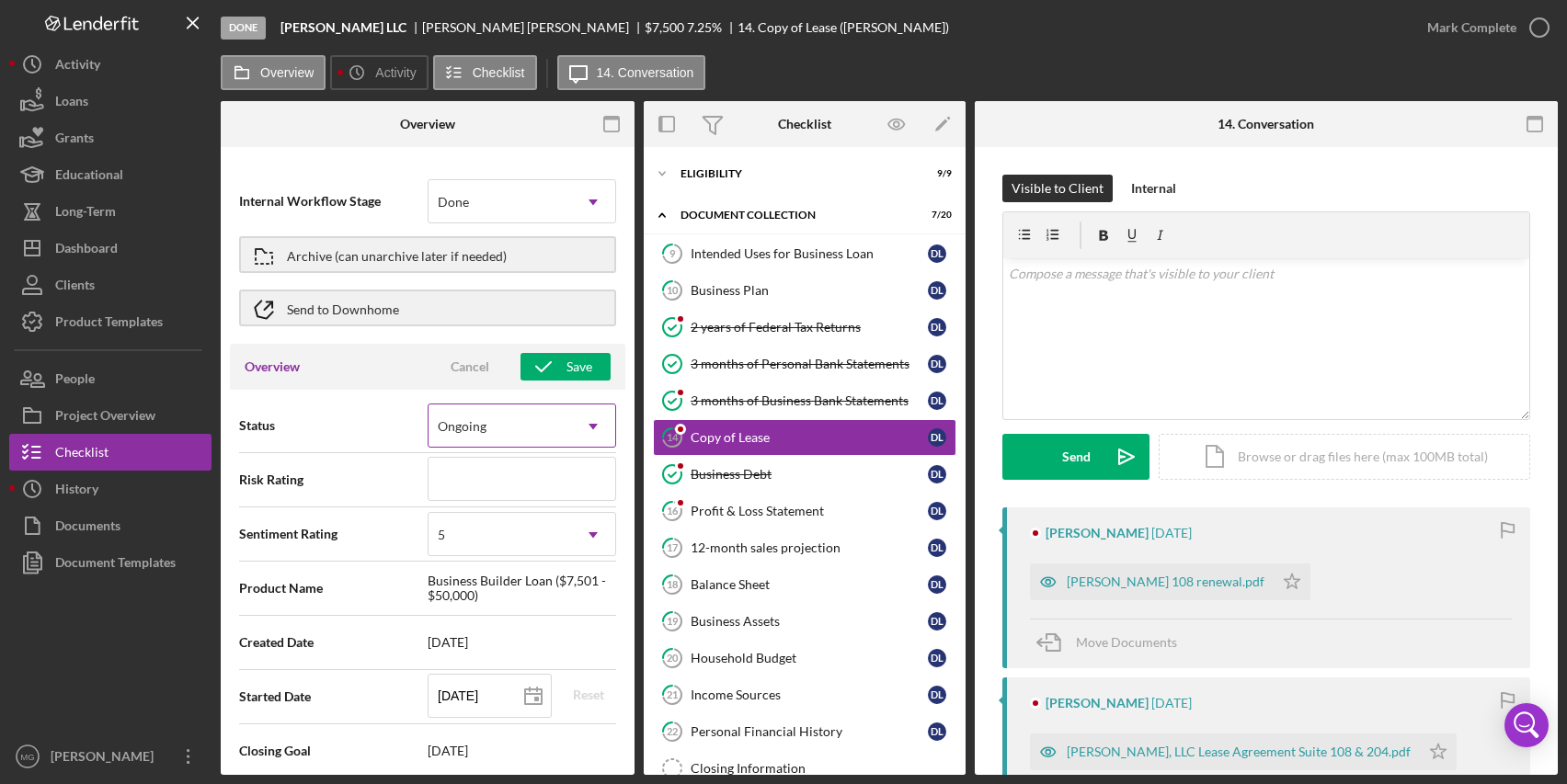
click at [577, 431] on icon "Icon/Dropdown Arrow" at bounding box center [594, 427] width 44 height 44
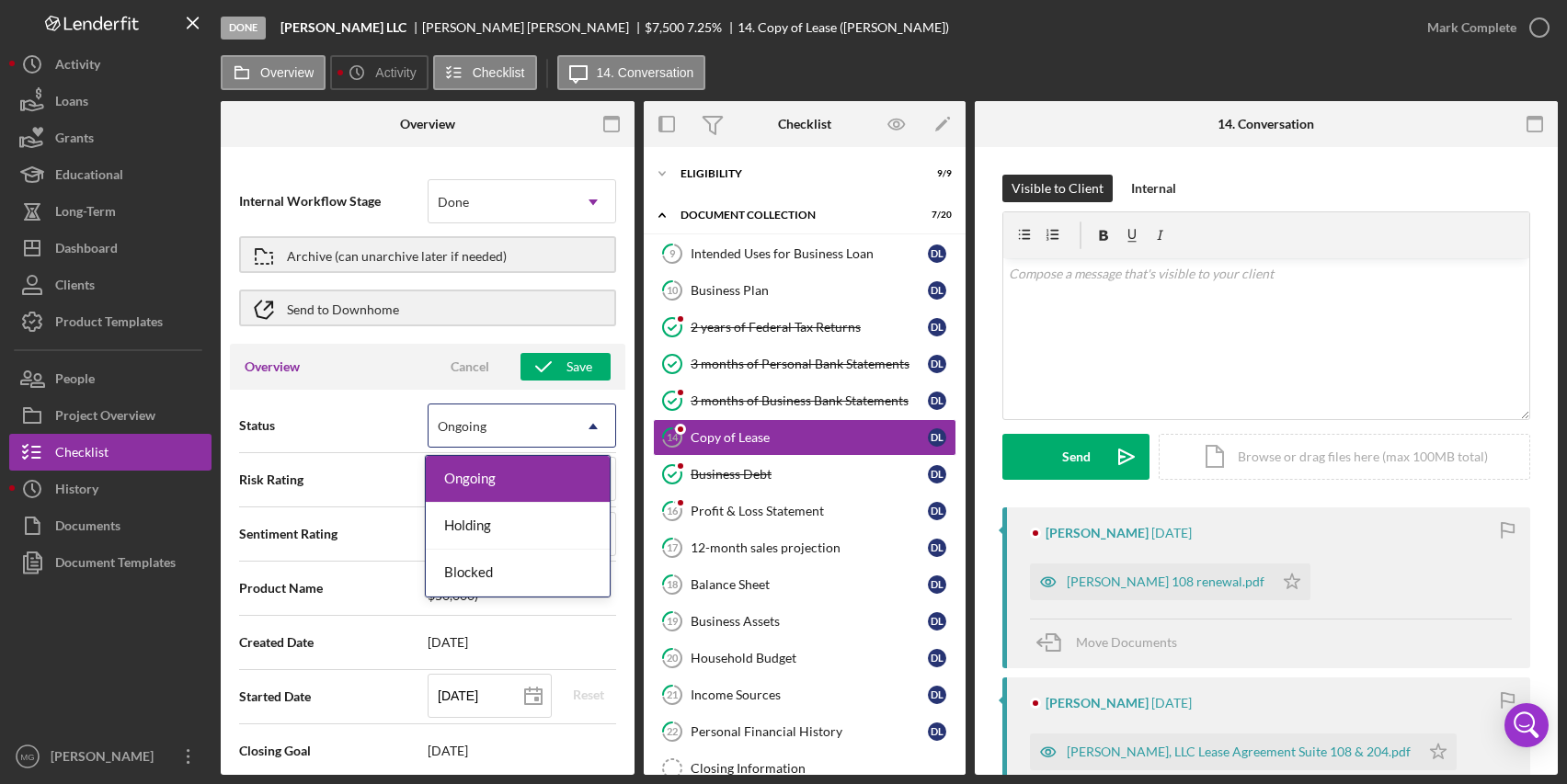
click at [326, 413] on div "Status 3 results available. Use Up and Down to choose options, press Enter to s…" at bounding box center [427, 426] width 377 height 46
click at [481, 436] on div "Ongoing" at bounding box center [500, 427] width 143 height 43
click at [469, 428] on div "Ongoing" at bounding box center [462, 427] width 49 height 15
click at [496, 581] on div "Blocked" at bounding box center [518, 573] width 184 height 47
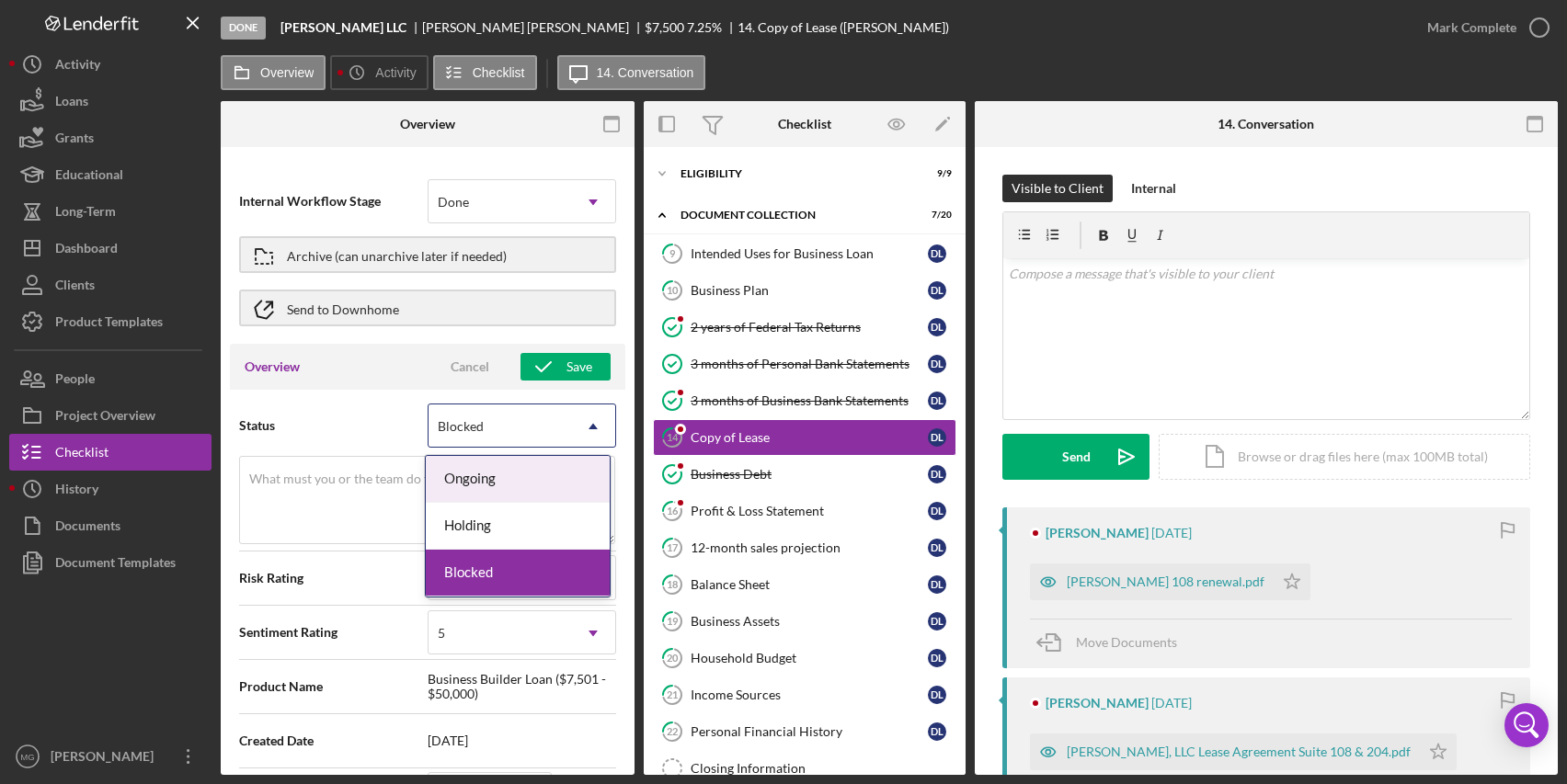
click at [571, 427] on icon "Icon/Dropdown Arrow" at bounding box center [594, 427] width 44 height 44
click at [492, 522] on div "Holding" at bounding box center [518, 526] width 184 height 47
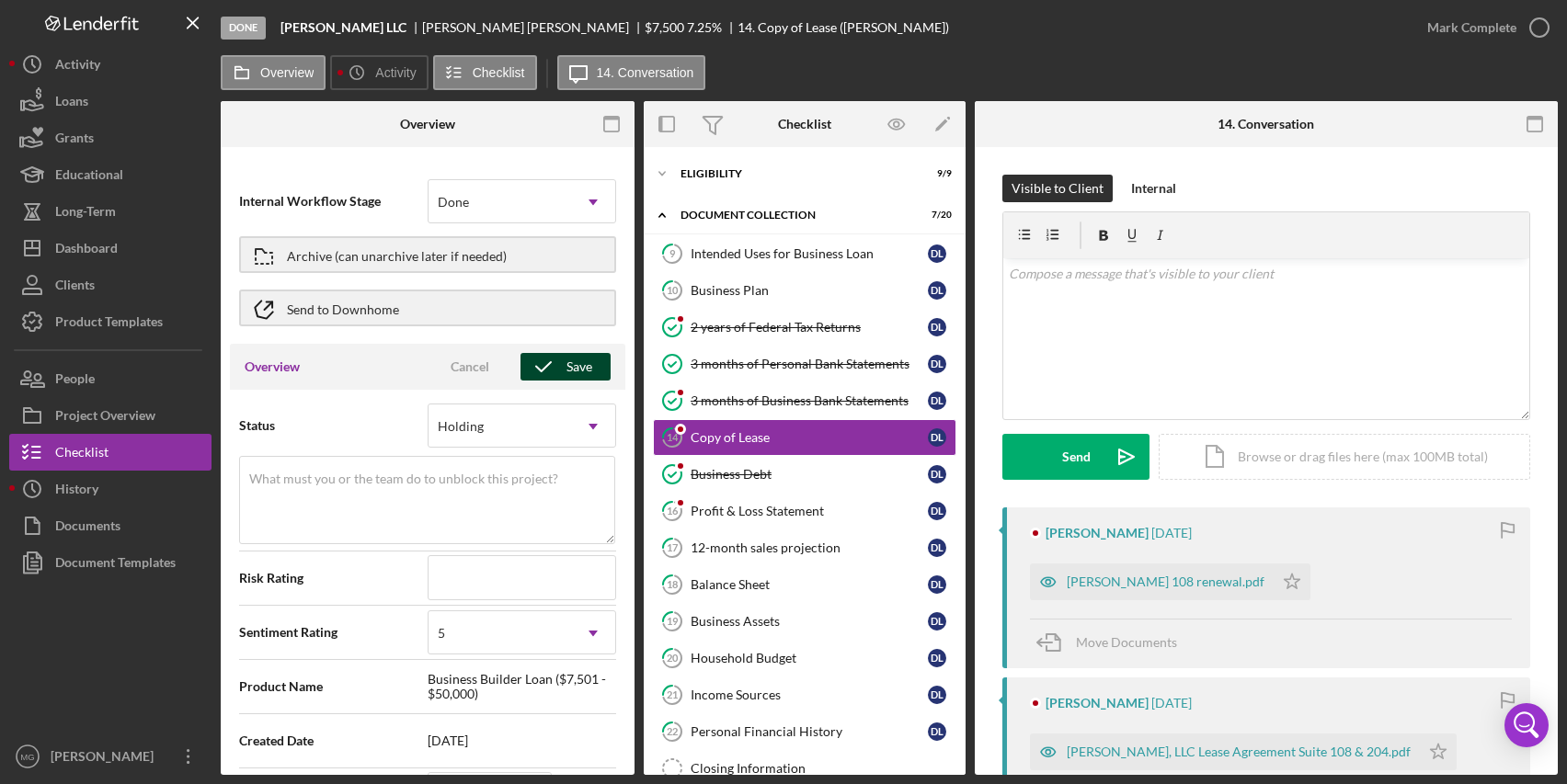
click at [558, 370] on icon "button" at bounding box center [544, 367] width 46 height 46
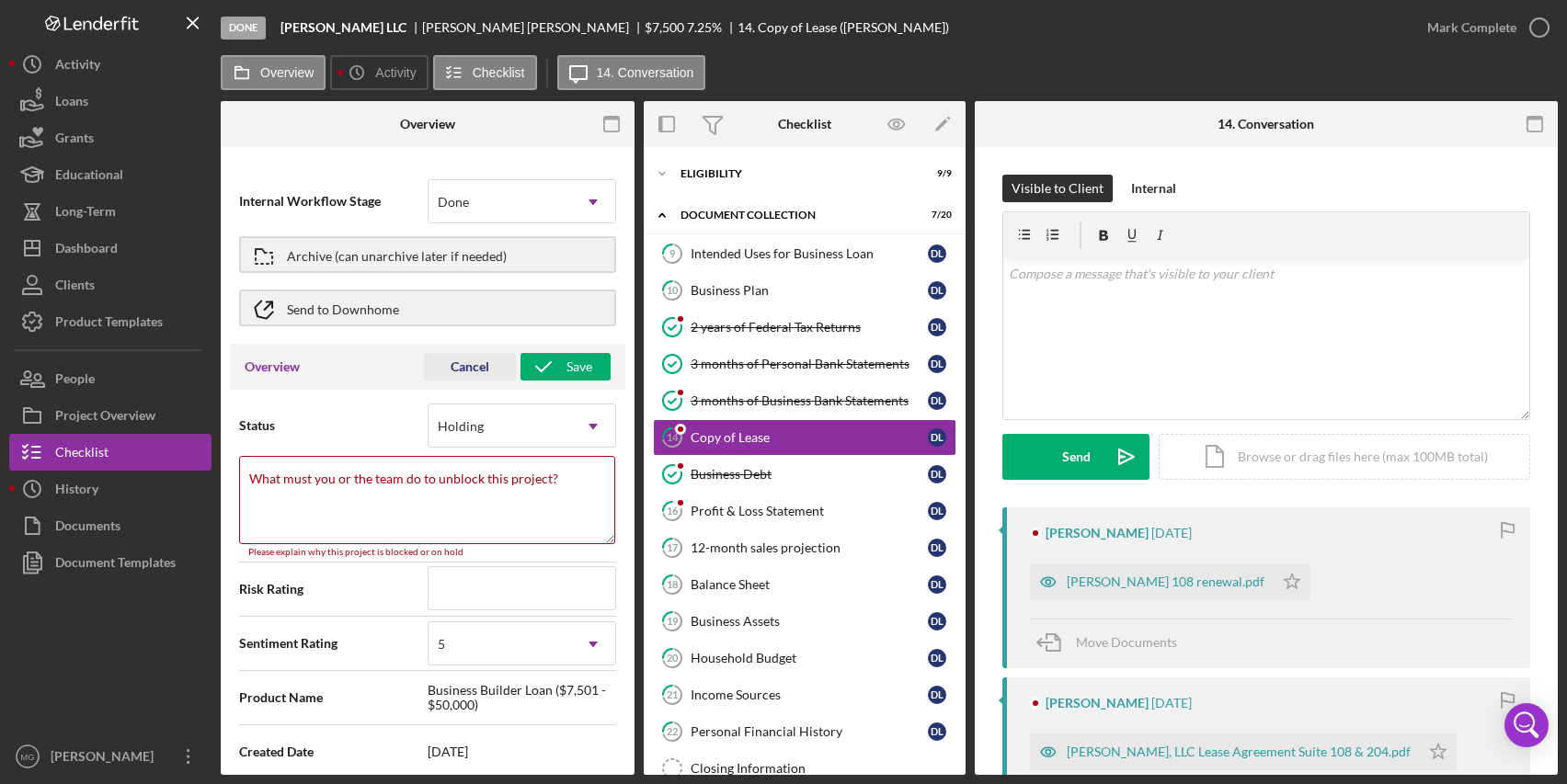
click at [459, 378] on div "Cancel" at bounding box center [470, 367] width 39 height 28
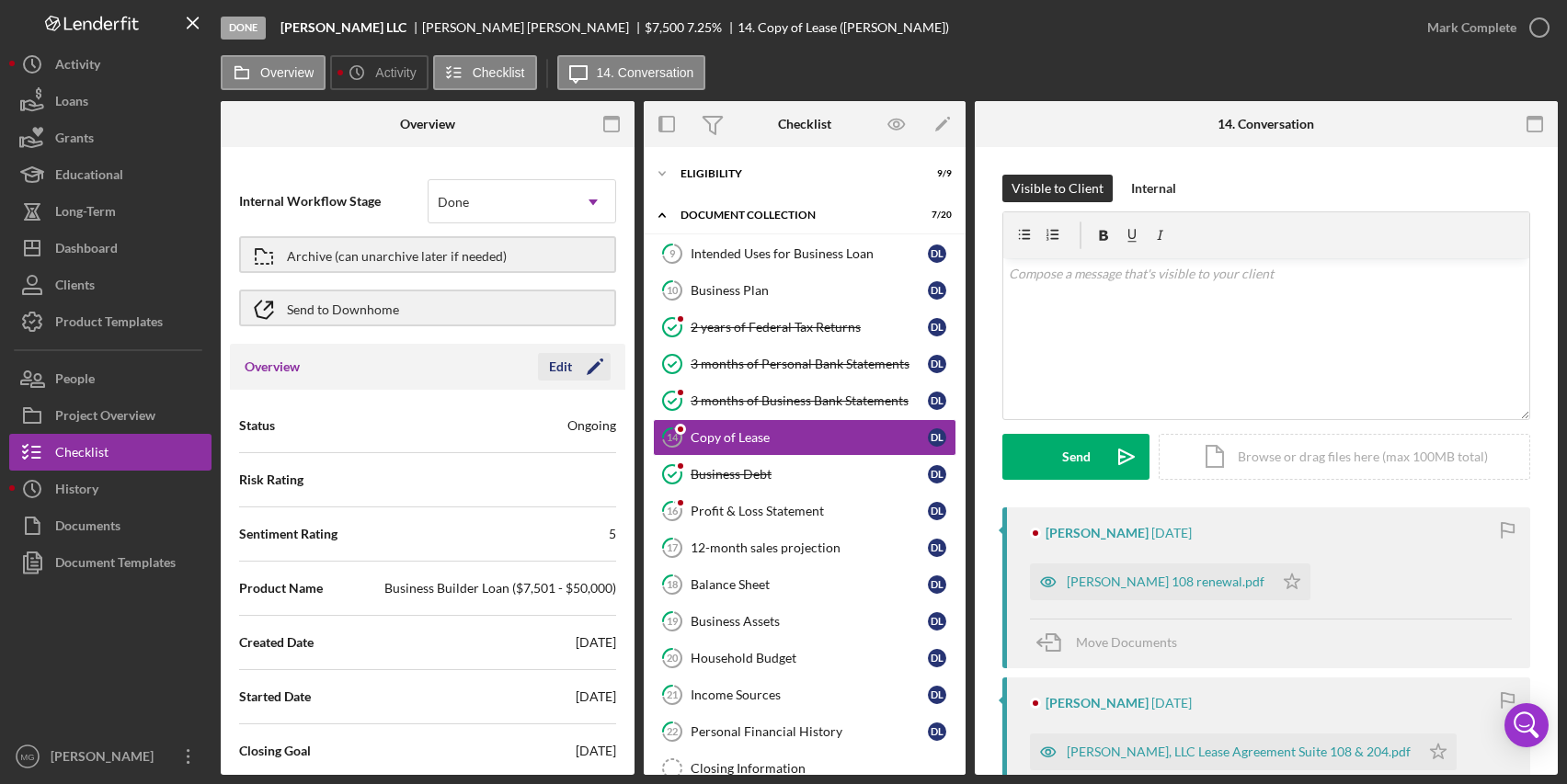
click at [573, 371] on icon "Icon/Edit" at bounding box center [595, 367] width 46 height 46
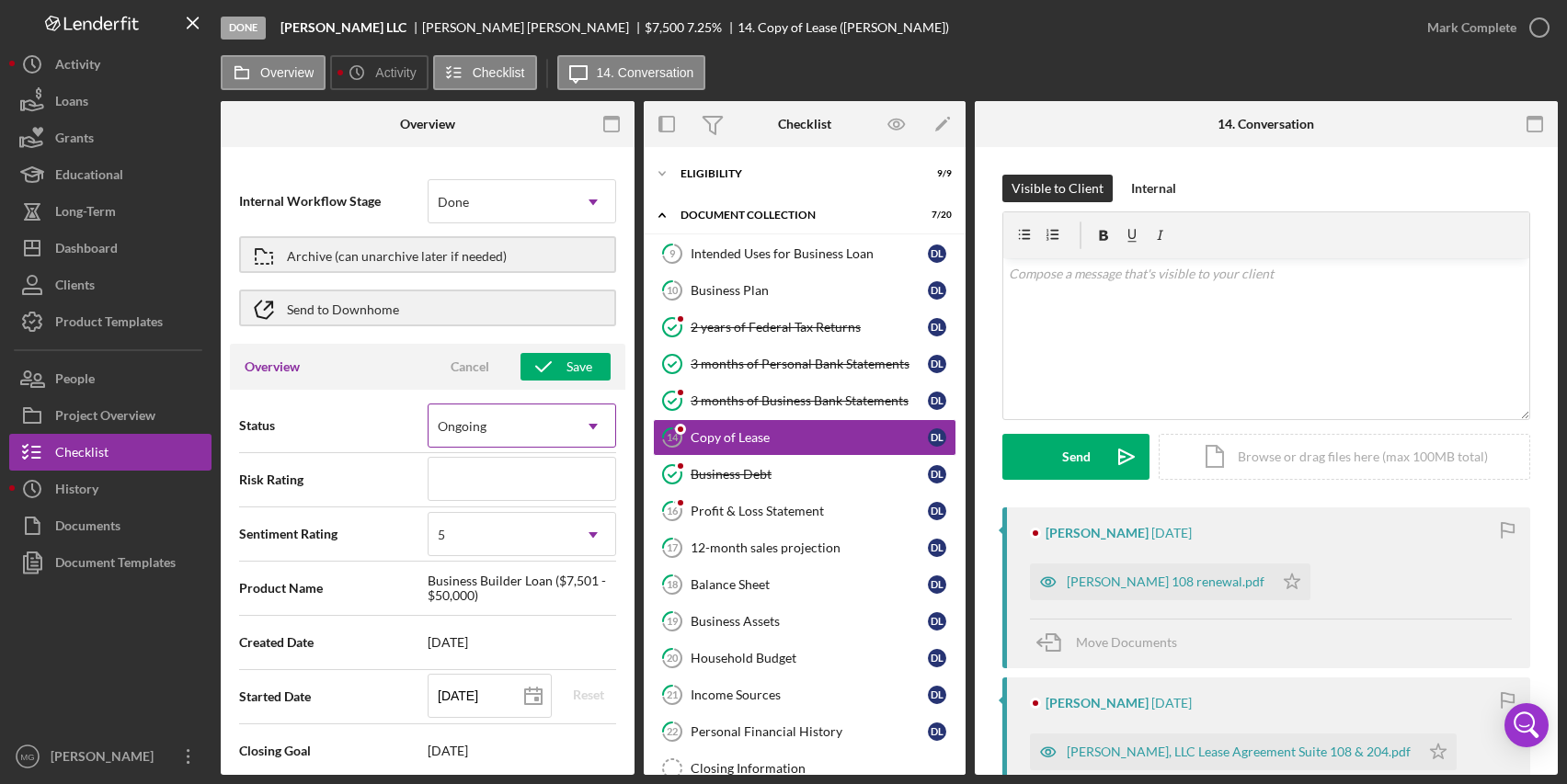
click at [549, 425] on div "Ongoing" at bounding box center [500, 427] width 143 height 43
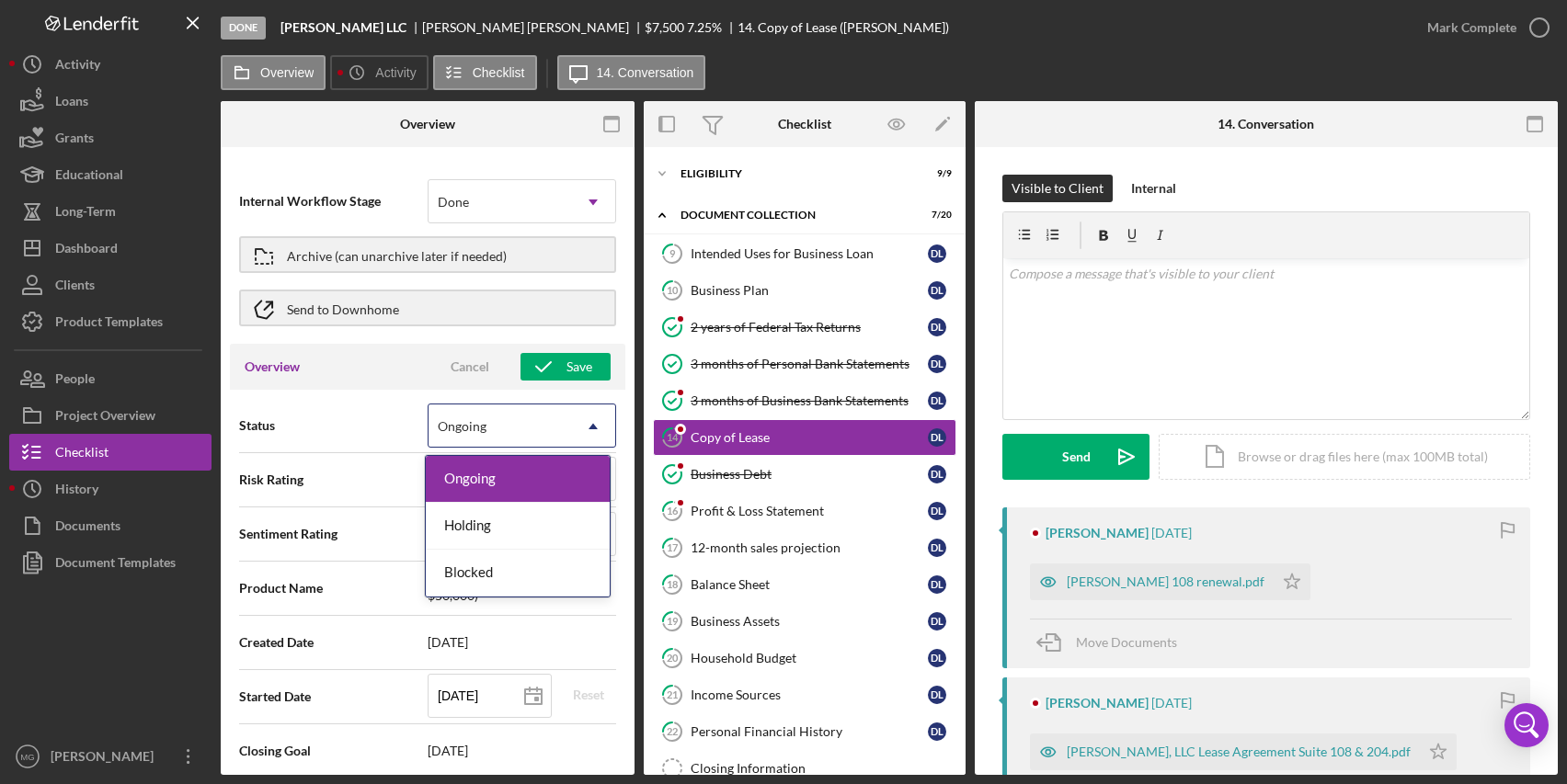
click at [382, 390] on div "Status 3 results available. Use Up and Down to choose options, press Enter to s…" at bounding box center [427, 696] width 395 height 614
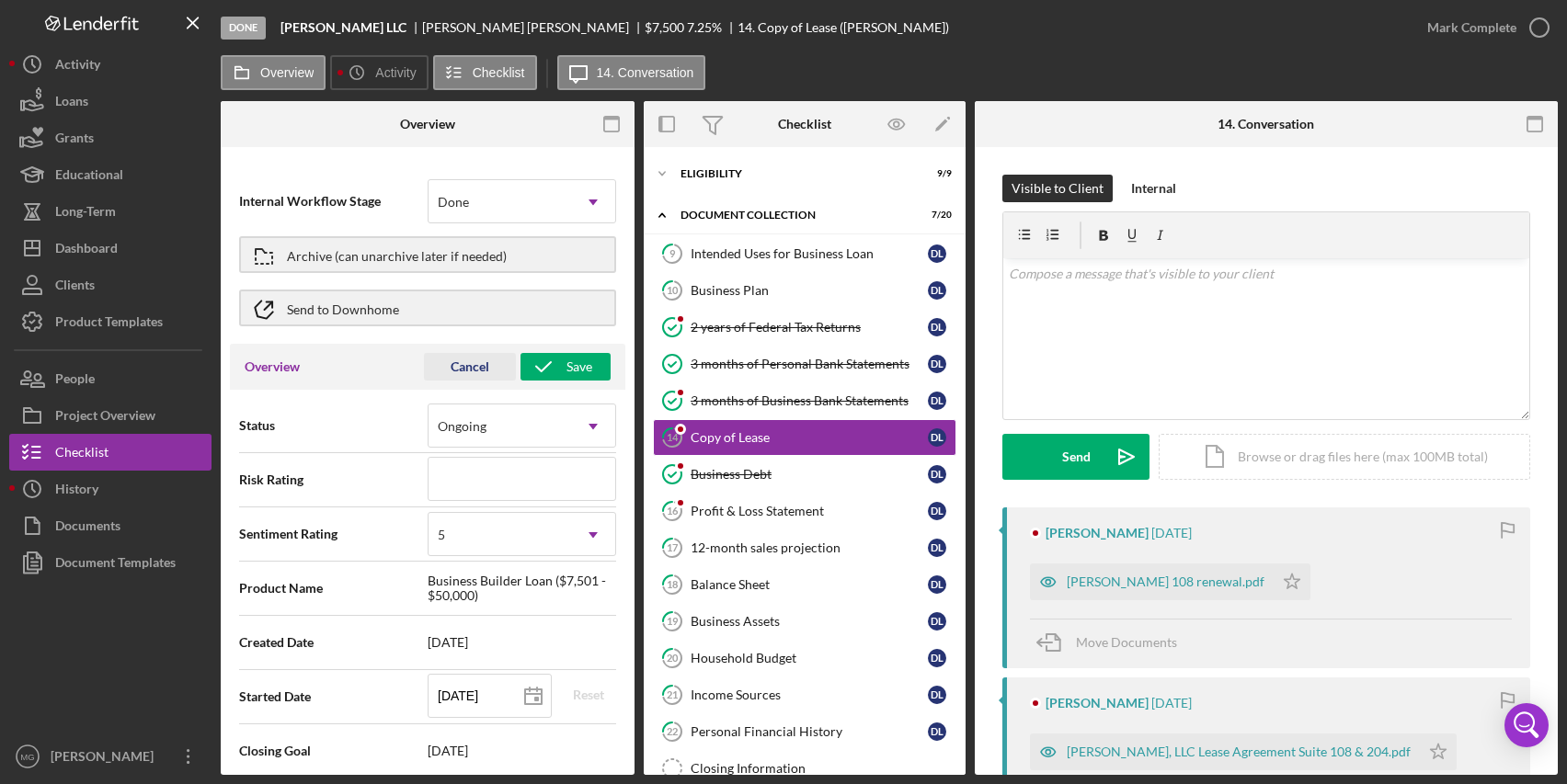
click at [466, 367] on div "Cancel" at bounding box center [470, 367] width 39 height 28
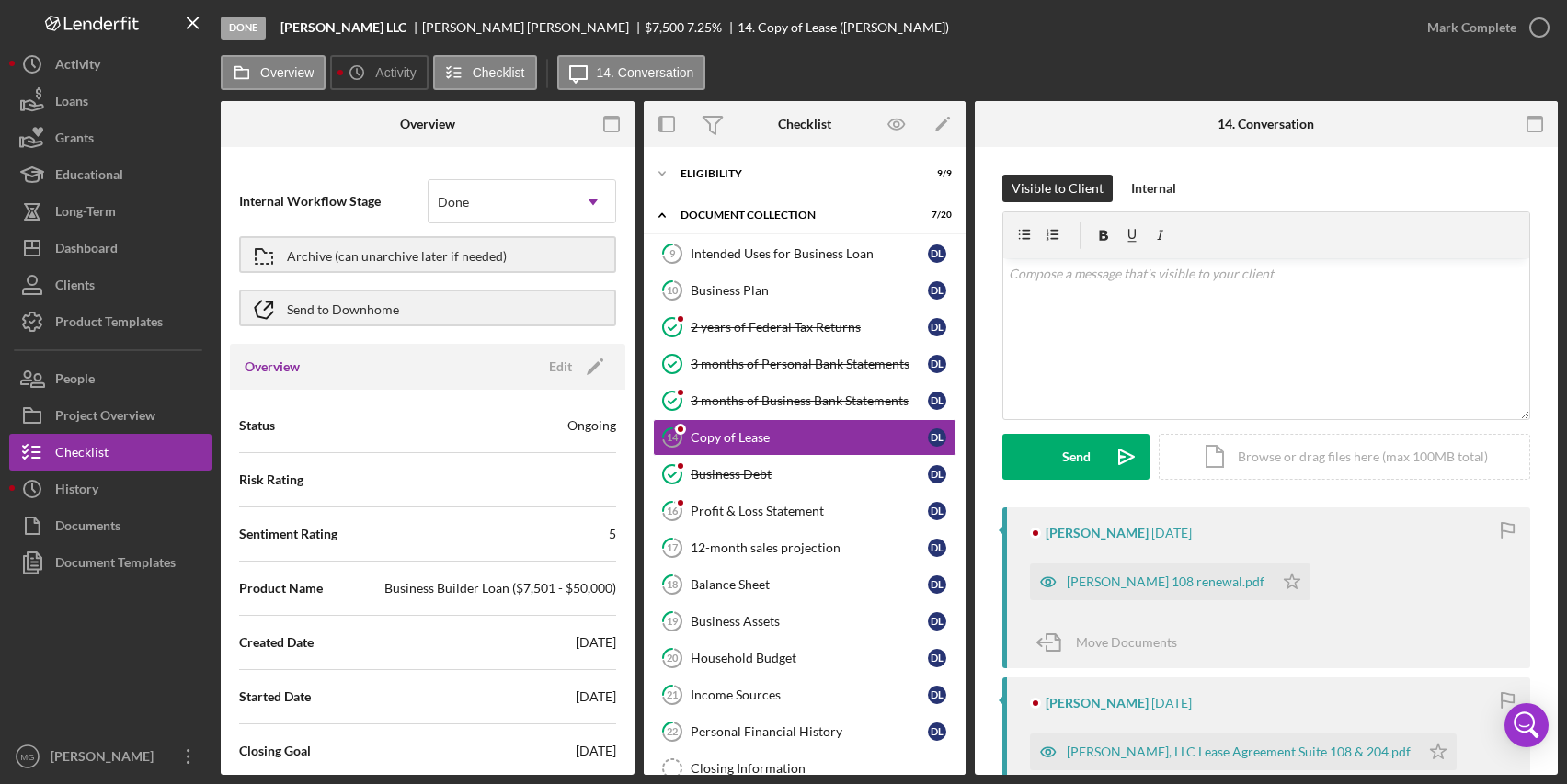
scroll to position [552, 0]
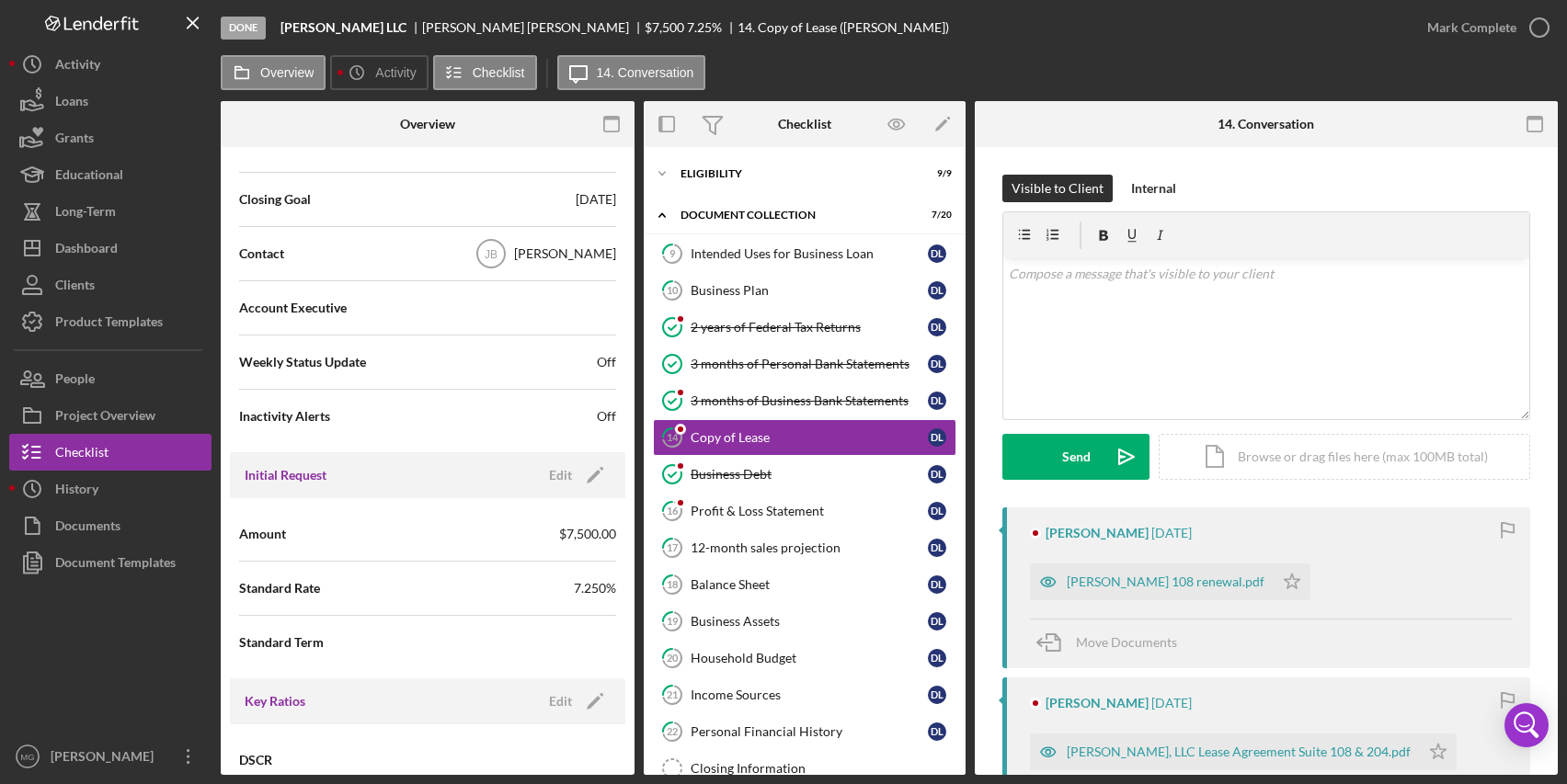
click at [588, 95] on div "Overview Icon/History Activity Checklist Icon/Message 14. Conversation Overview…" at bounding box center [889, 416] width 1337 height 720
click at [628, 64] on button "Icon/Message 14. Conversation" at bounding box center [632, 73] width 149 height 35
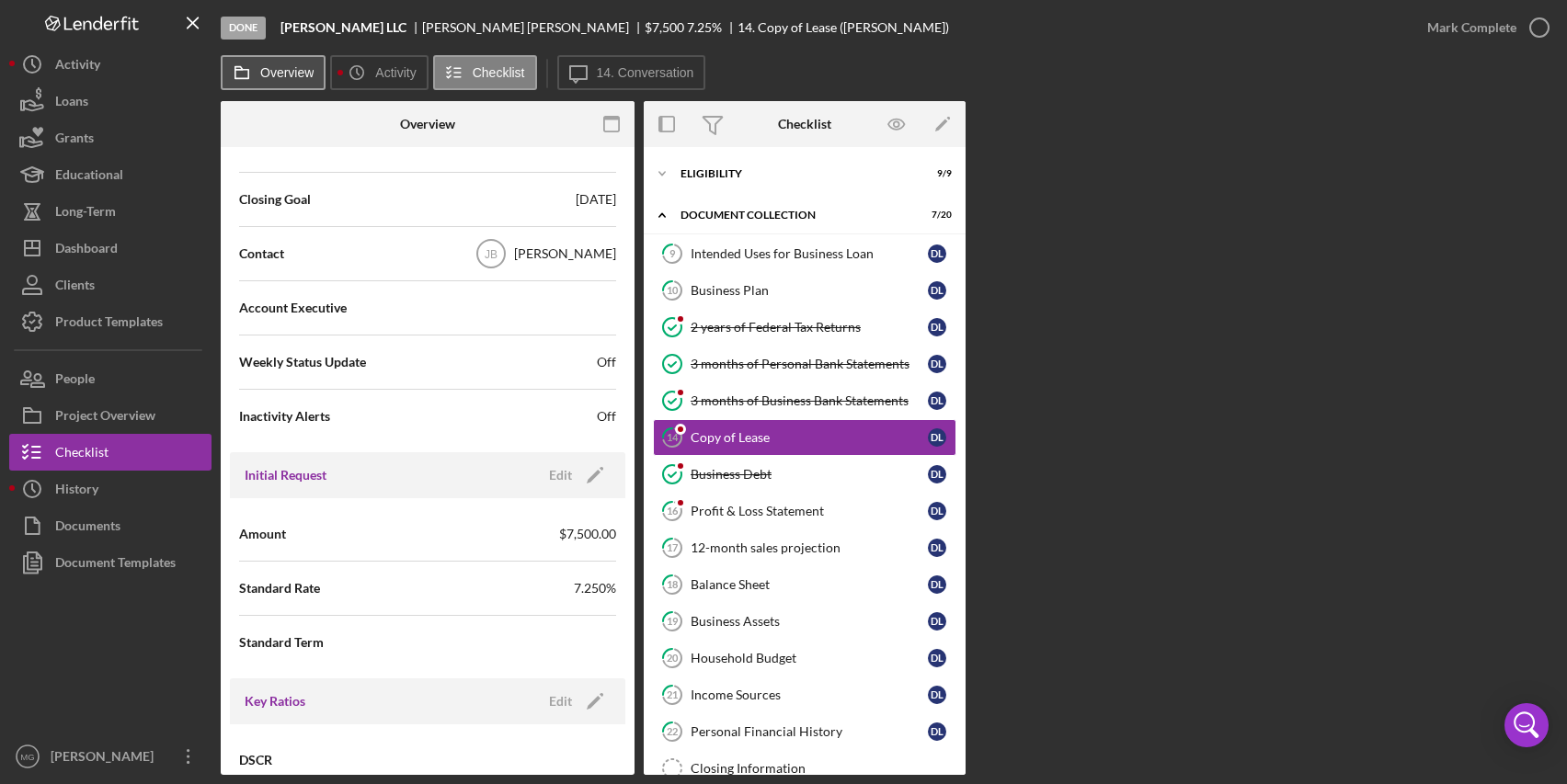
click at [310, 70] on label "Overview" at bounding box center [287, 73] width 54 height 15
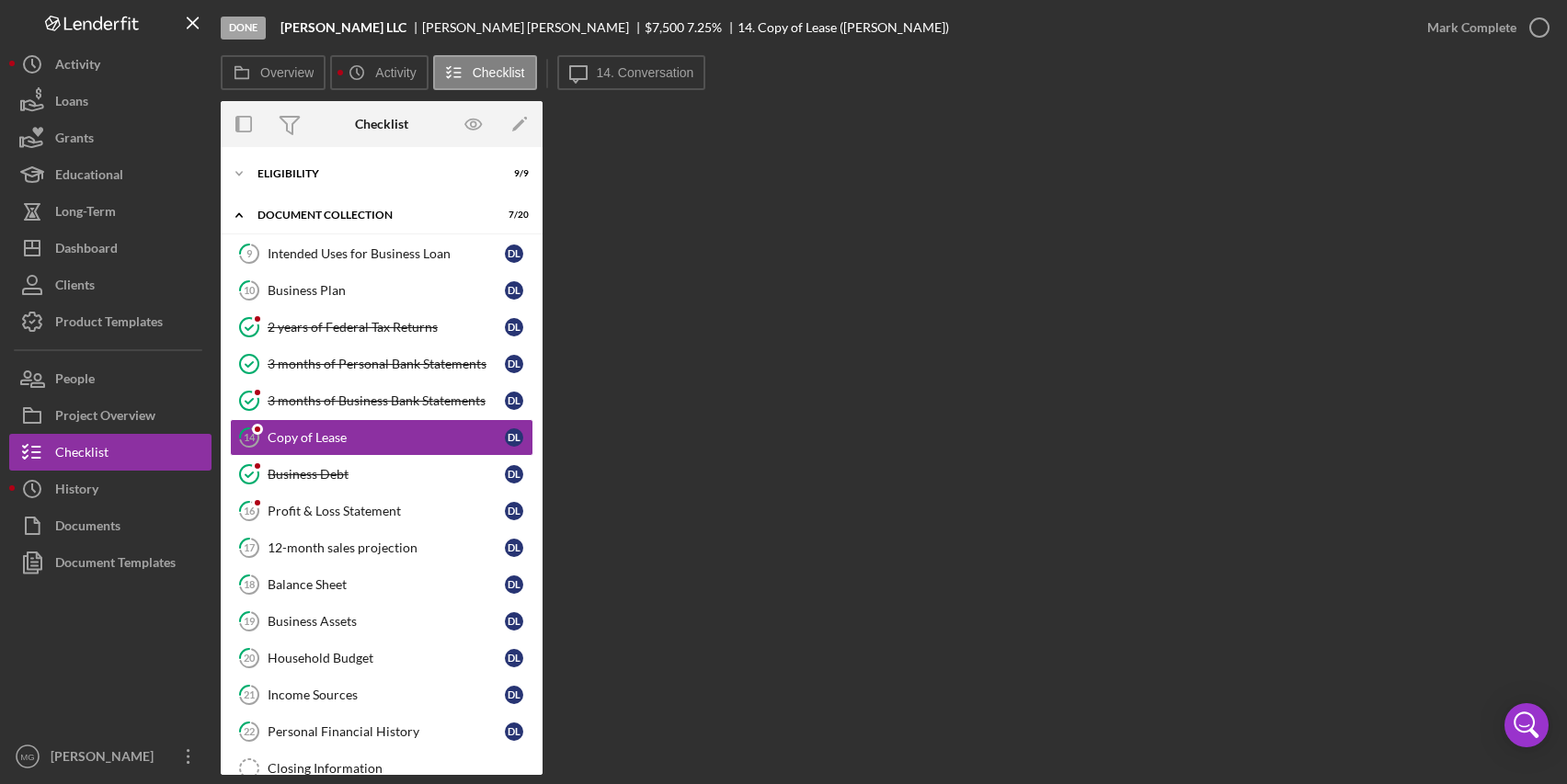
click at [959, 331] on div "Overview Internal Workflow Stage Done Icon/Dropdown Arrow Archive (can unarchiv…" at bounding box center [889, 438] width 1337 height 674
click at [293, 80] on button "Overview" at bounding box center [272, 73] width 105 height 35
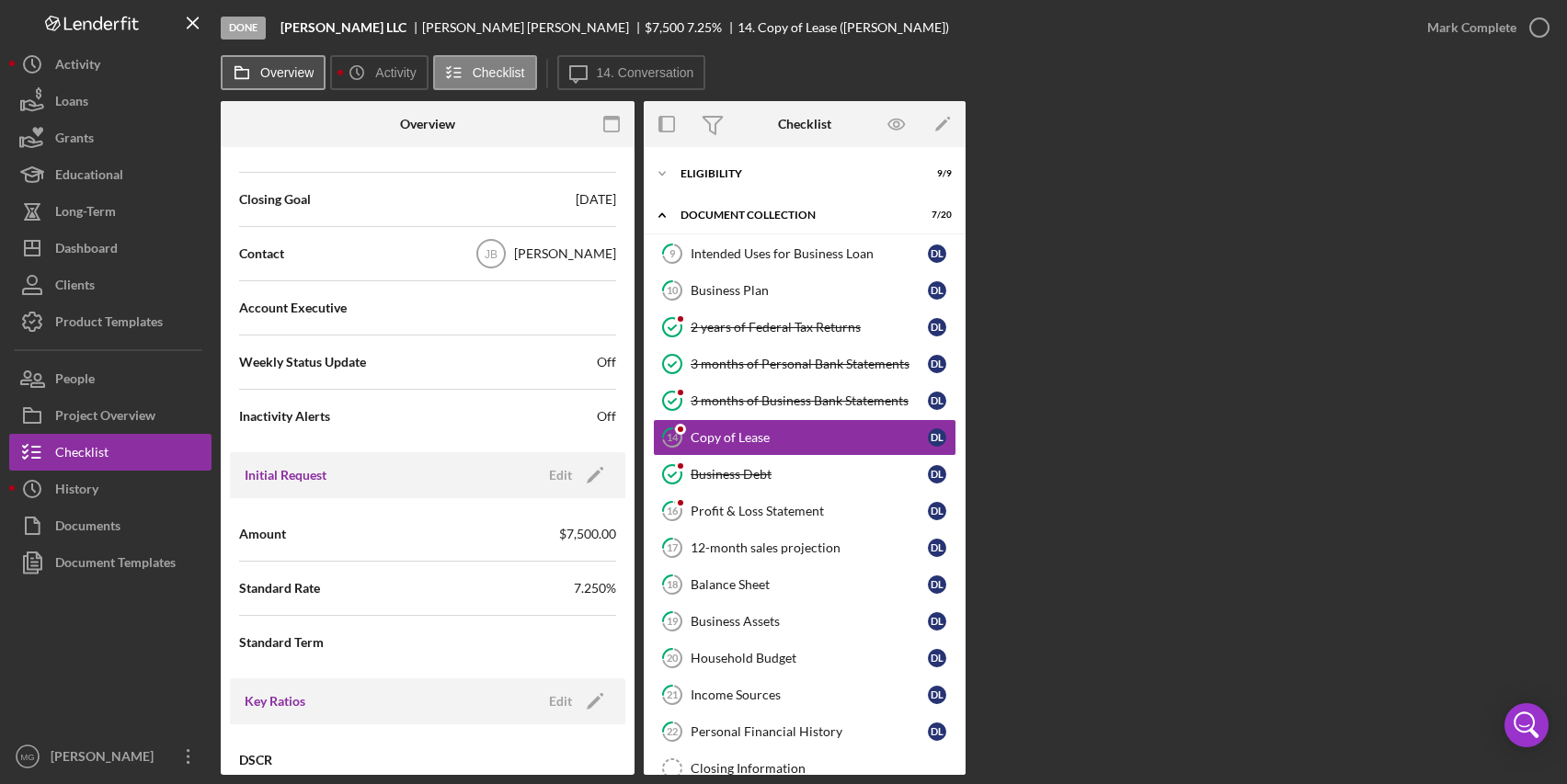
click at [293, 83] on button "Overview" at bounding box center [272, 73] width 105 height 35
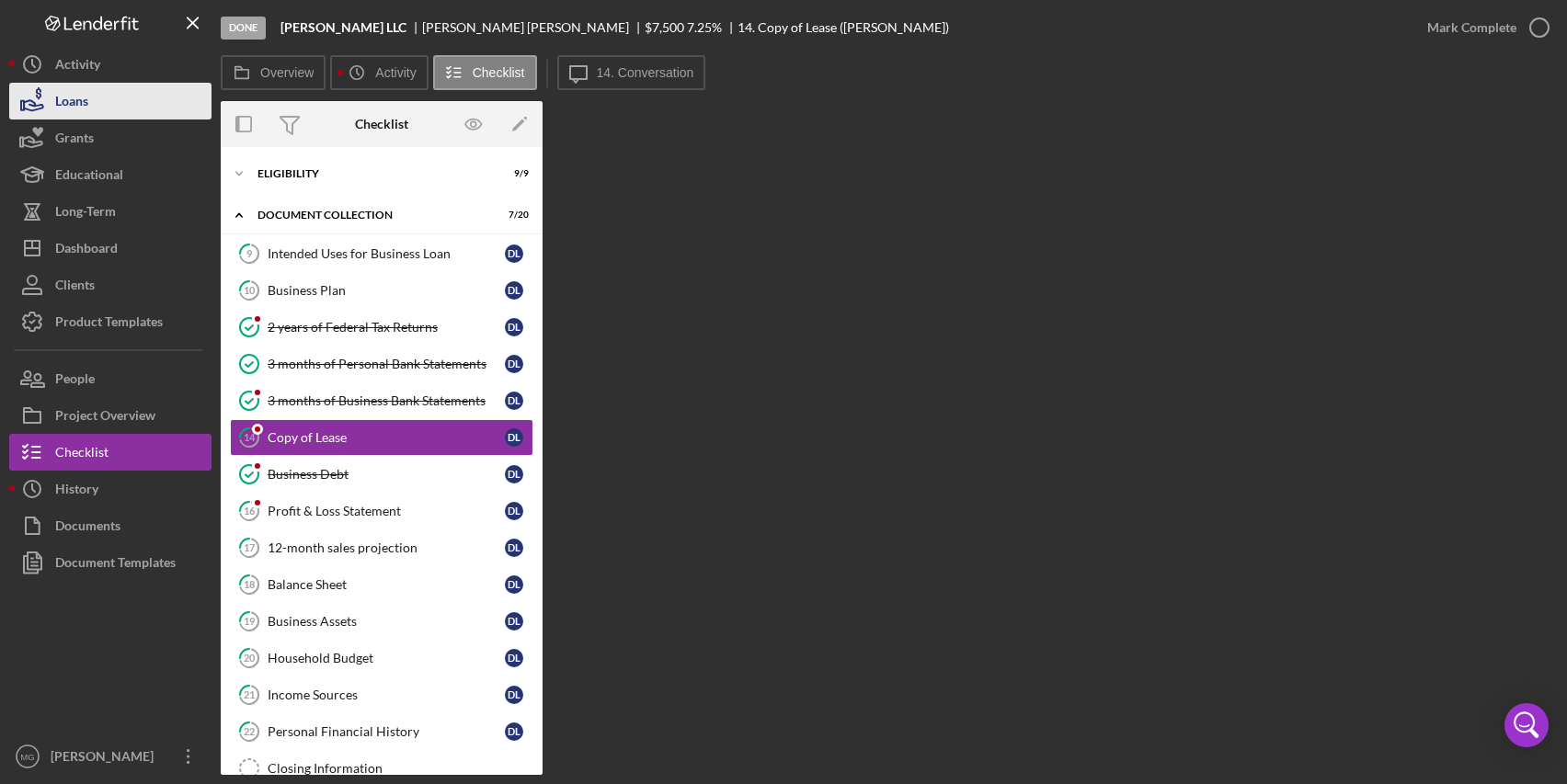
click at [92, 101] on button "Loans" at bounding box center [110, 101] width 203 height 37
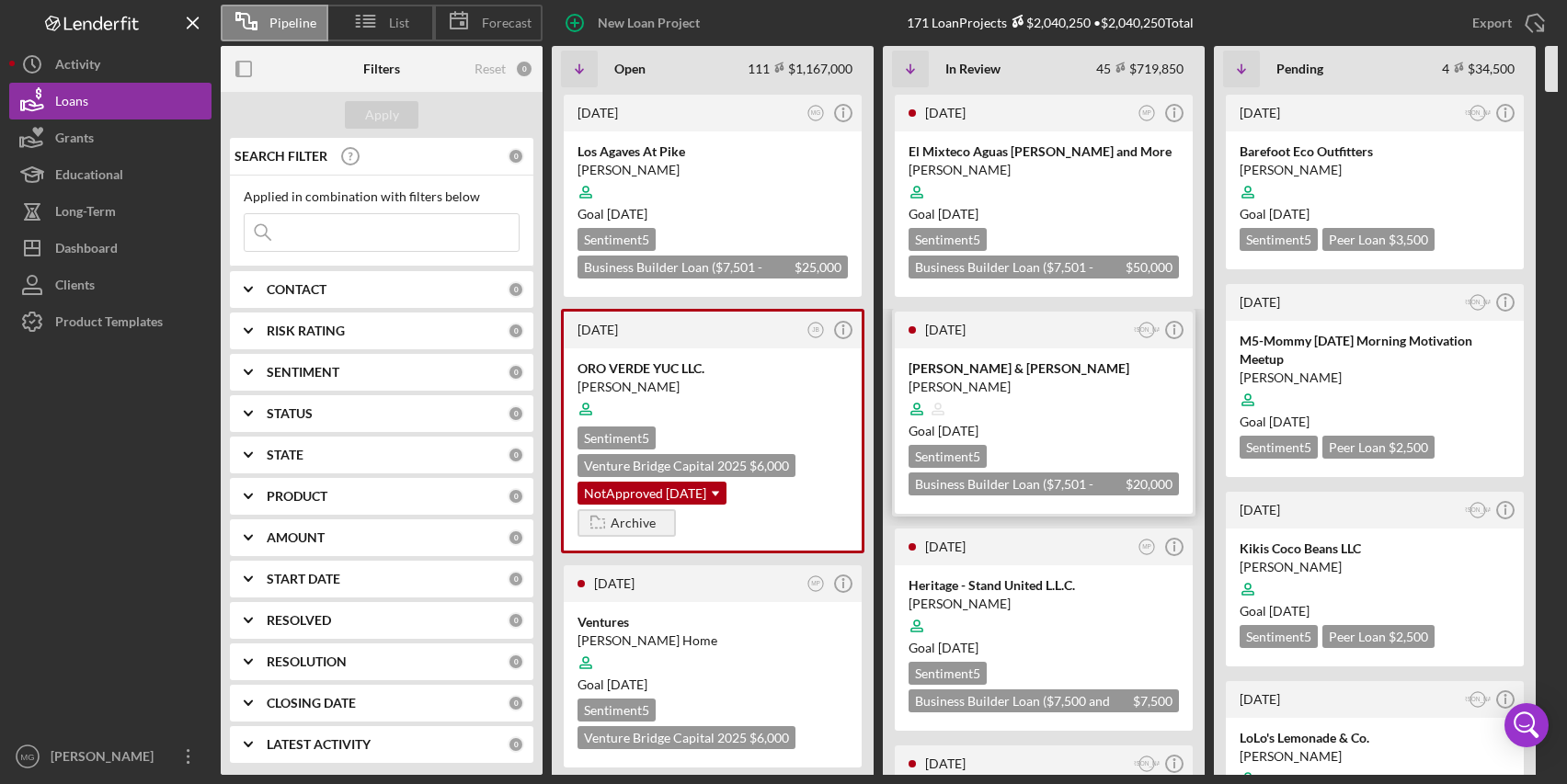
click at [1058, 391] on div "[PERSON_NAME]" at bounding box center [1044, 387] width 270 height 19
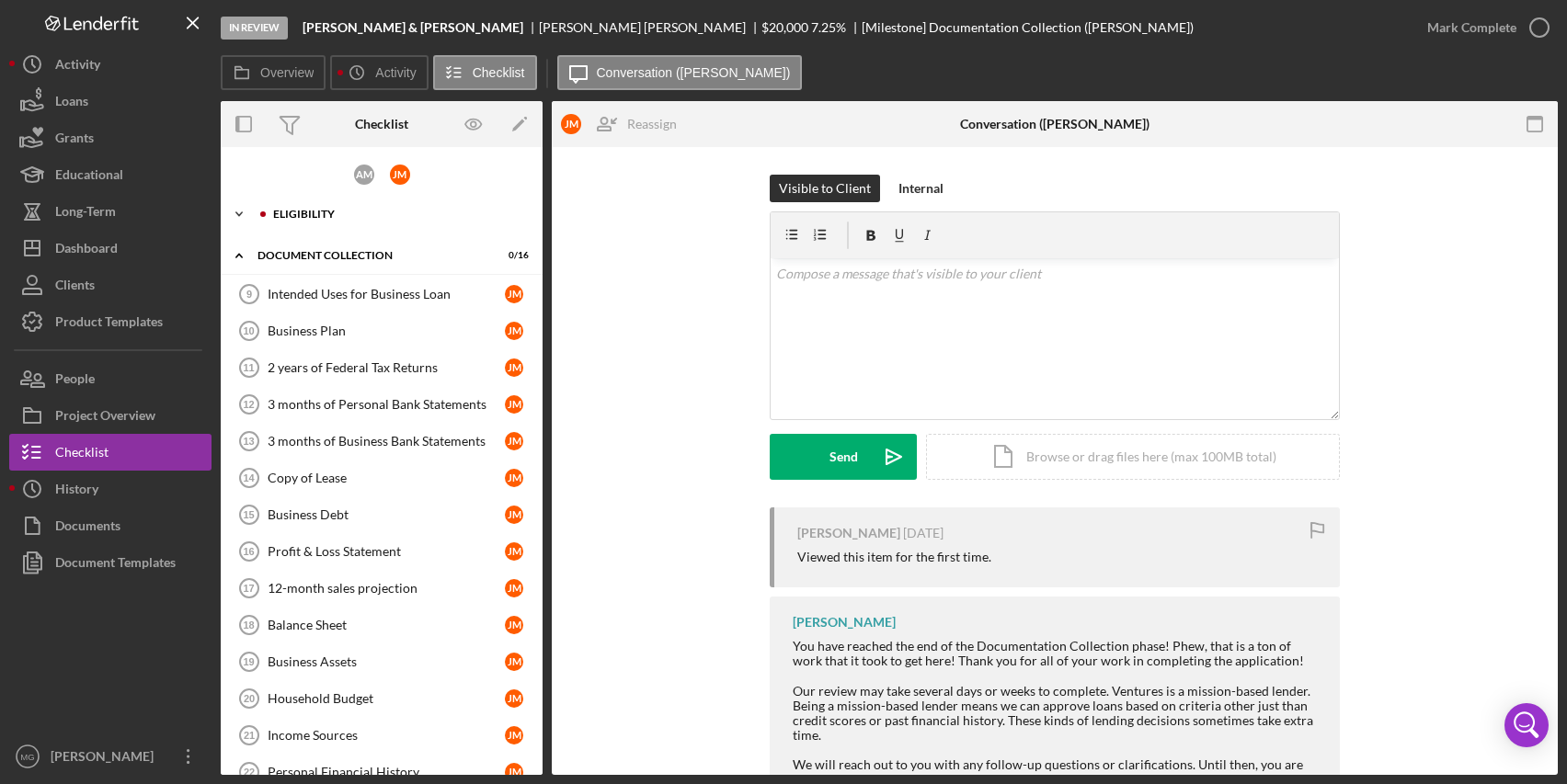
click at [303, 213] on div "Eligibility" at bounding box center [396, 214] width 246 height 11
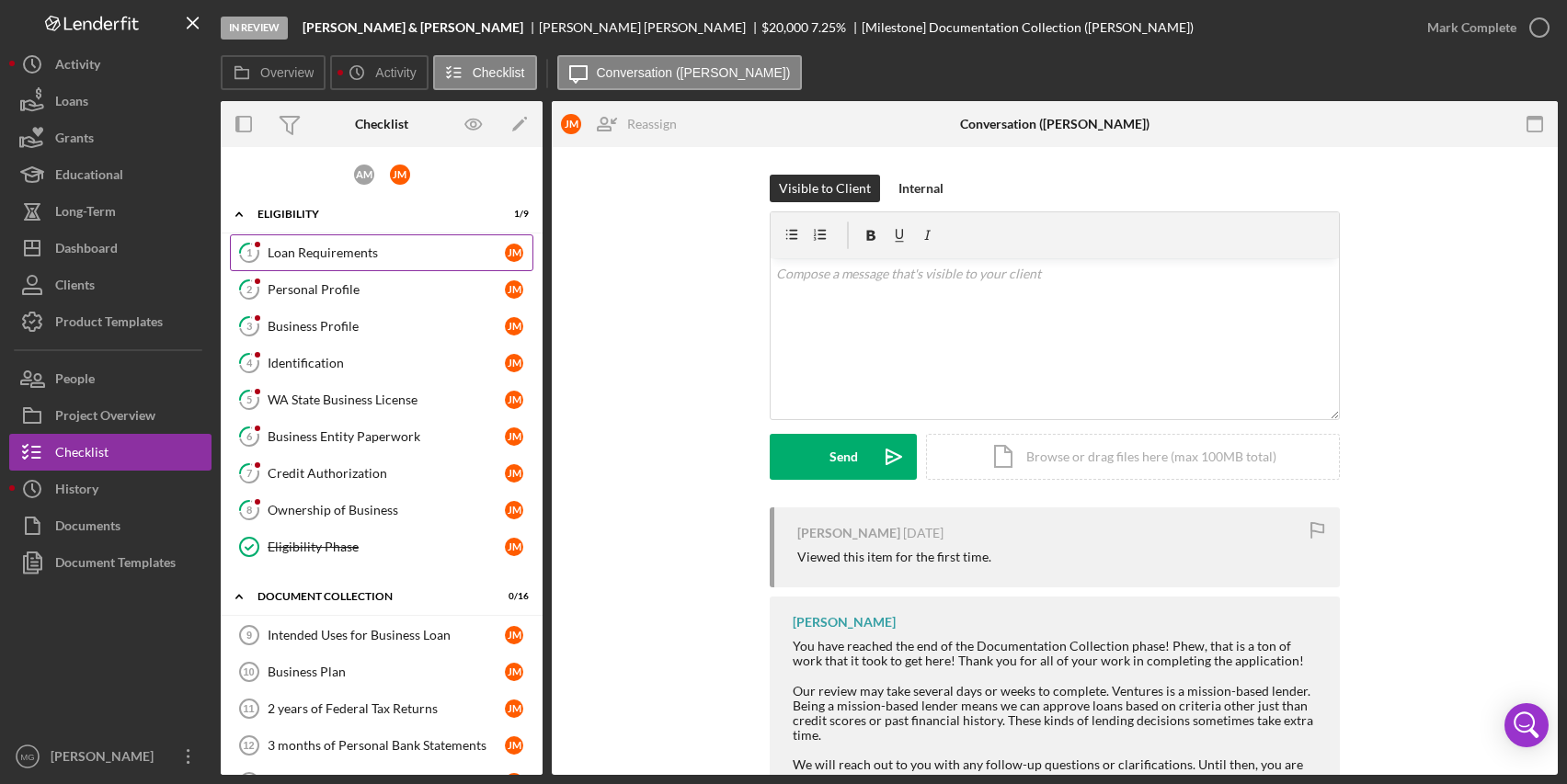
click at [301, 255] on div "Loan Requirements" at bounding box center [386, 253] width 237 height 15
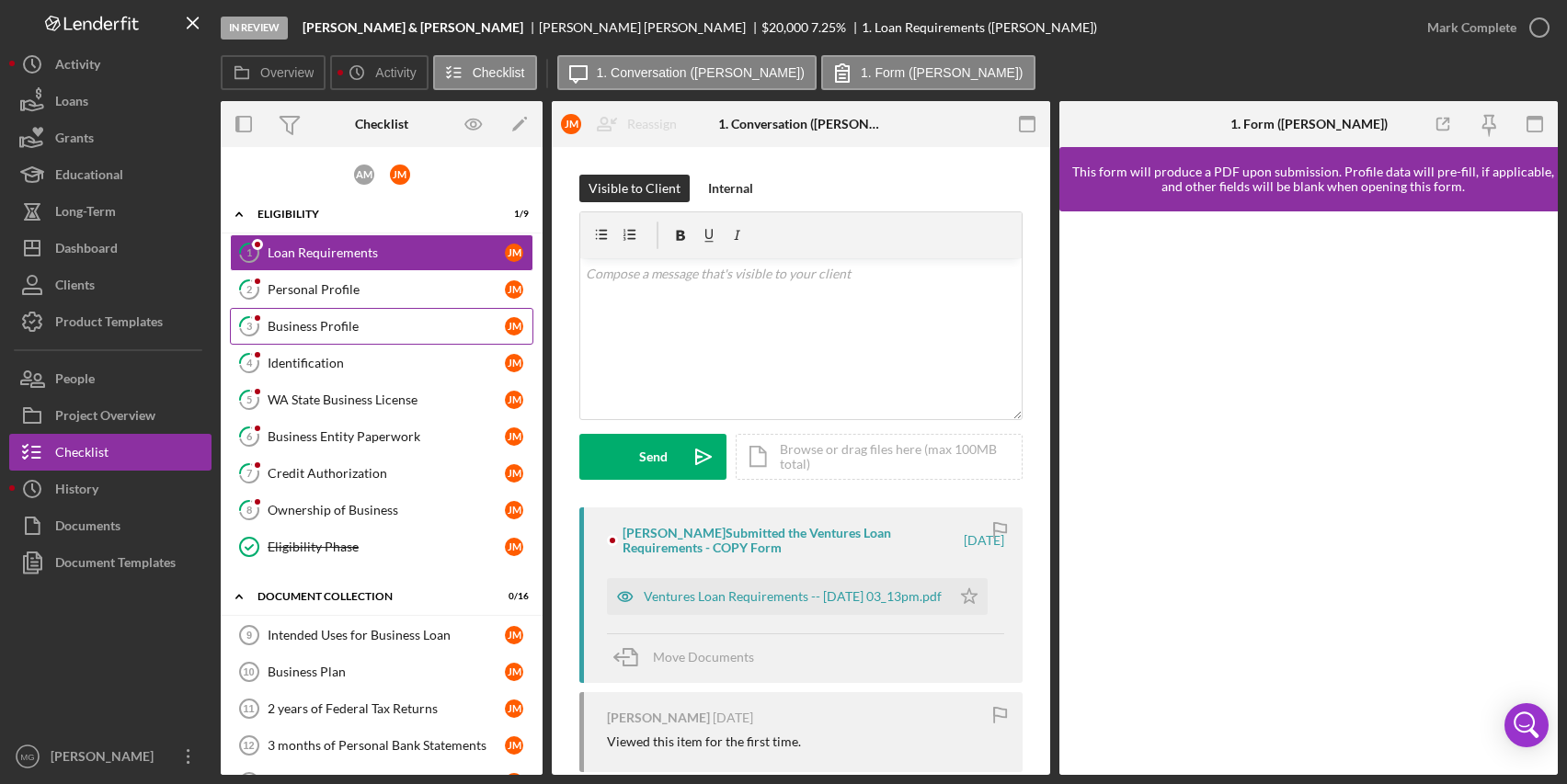
click at [307, 327] on div "Business Profile" at bounding box center [386, 327] width 237 height 15
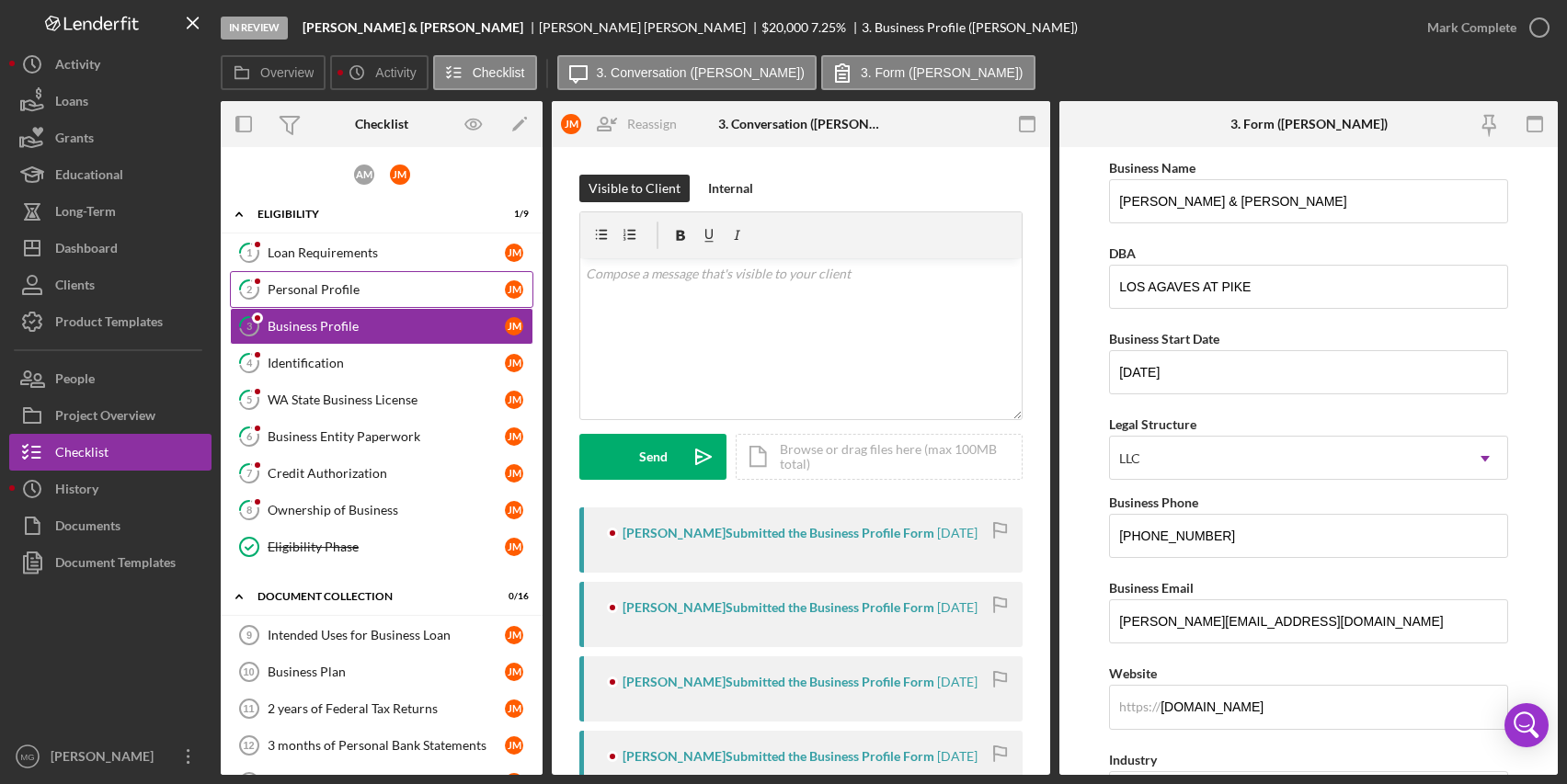
click at [299, 288] on div "Personal Profile" at bounding box center [386, 290] width 237 height 15
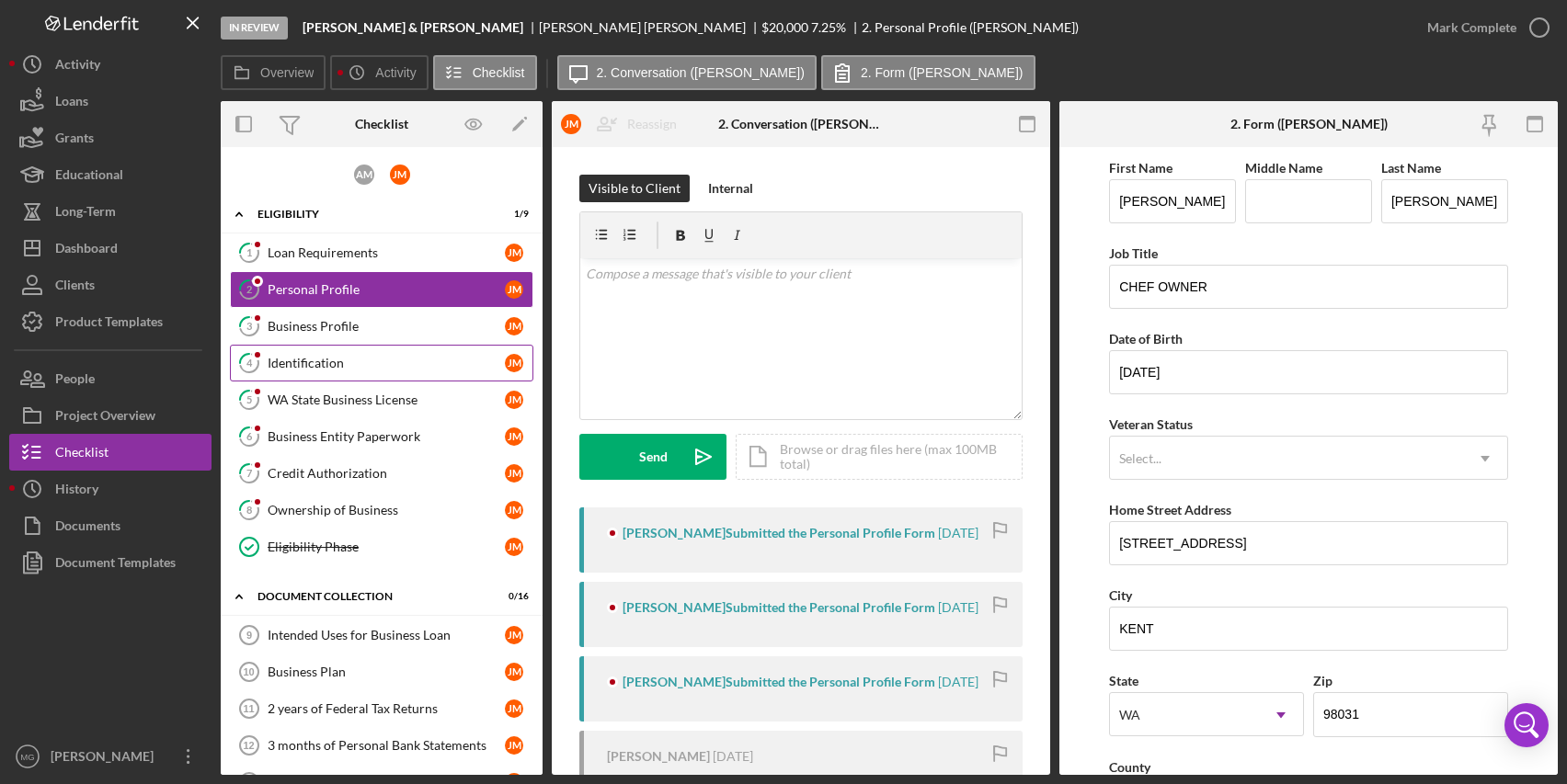
click at [318, 367] on div "Identification" at bounding box center [386, 363] width 237 height 15
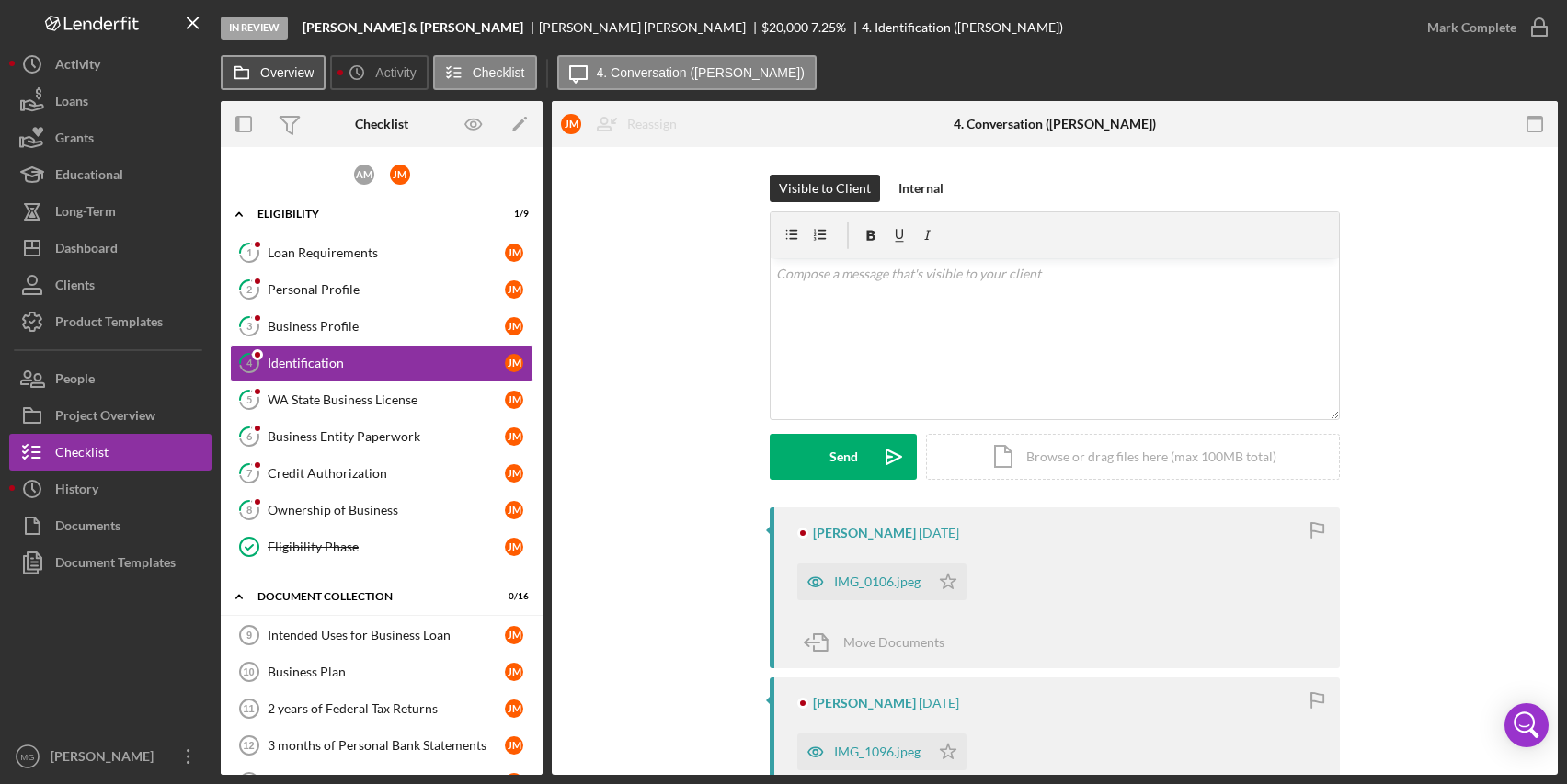
click at [305, 81] on button "Overview" at bounding box center [272, 73] width 105 height 35
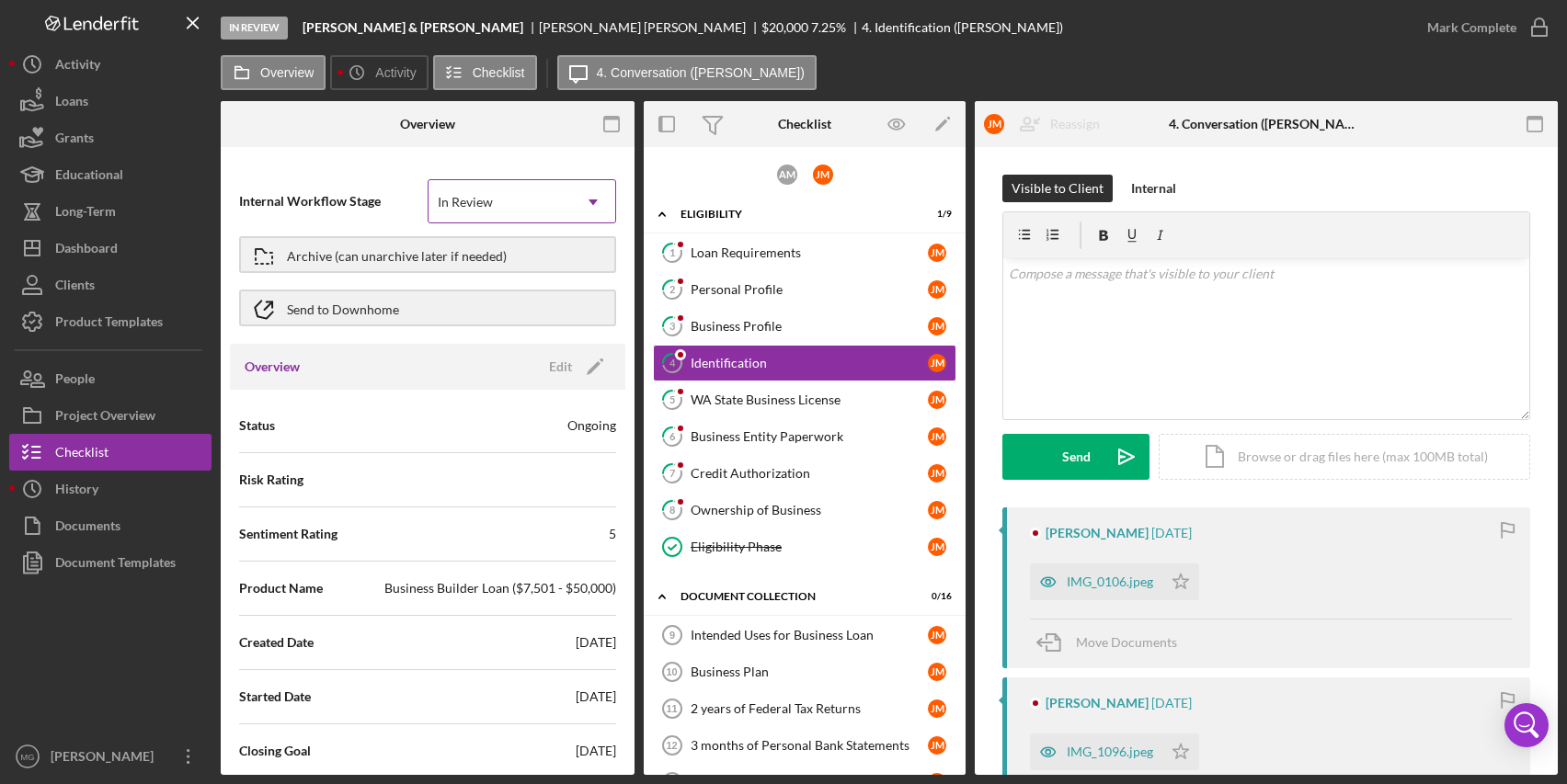
click at [543, 207] on div "In Review" at bounding box center [500, 203] width 143 height 43
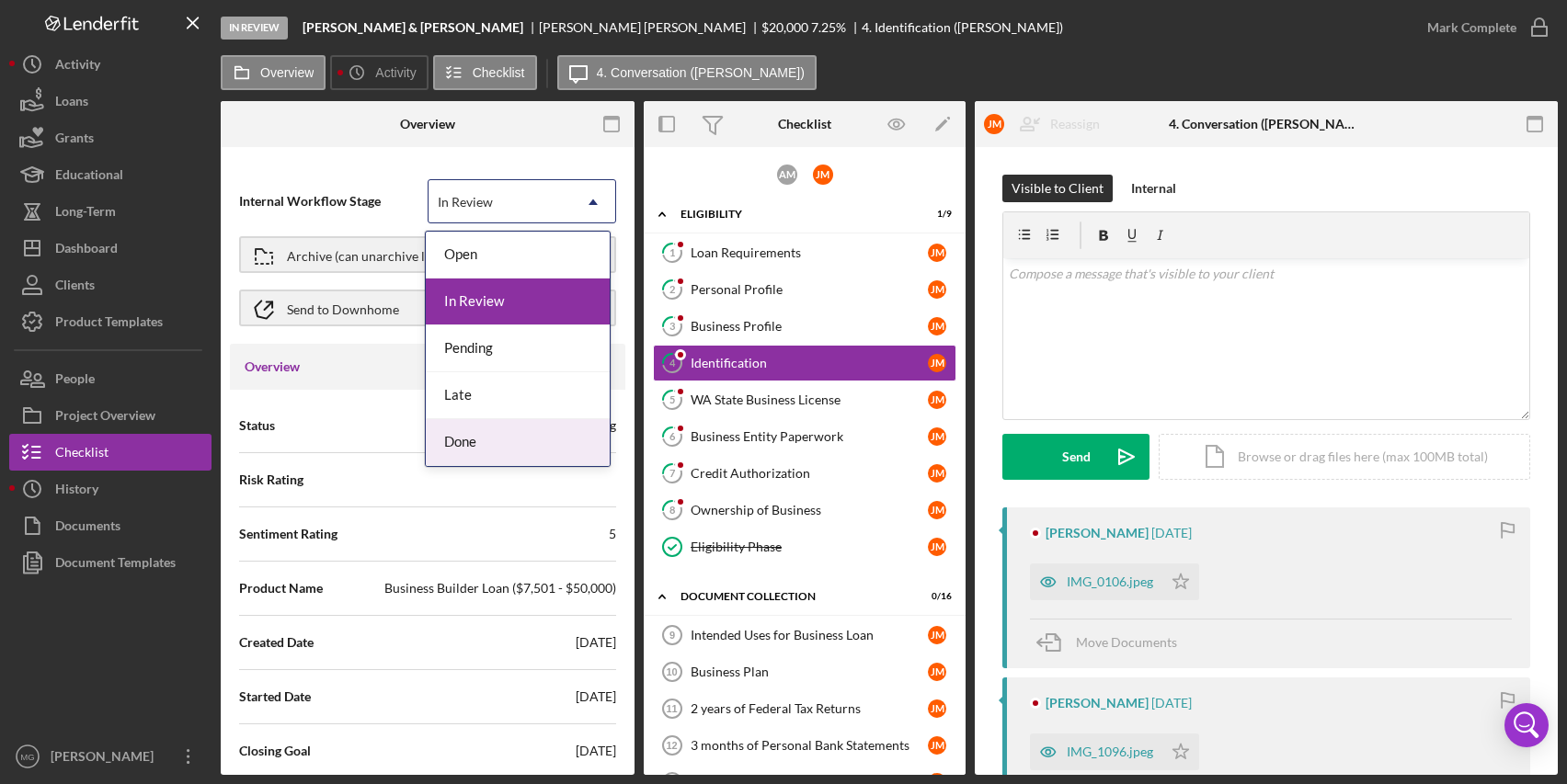
click at [508, 445] on div "Done" at bounding box center [518, 442] width 184 height 47
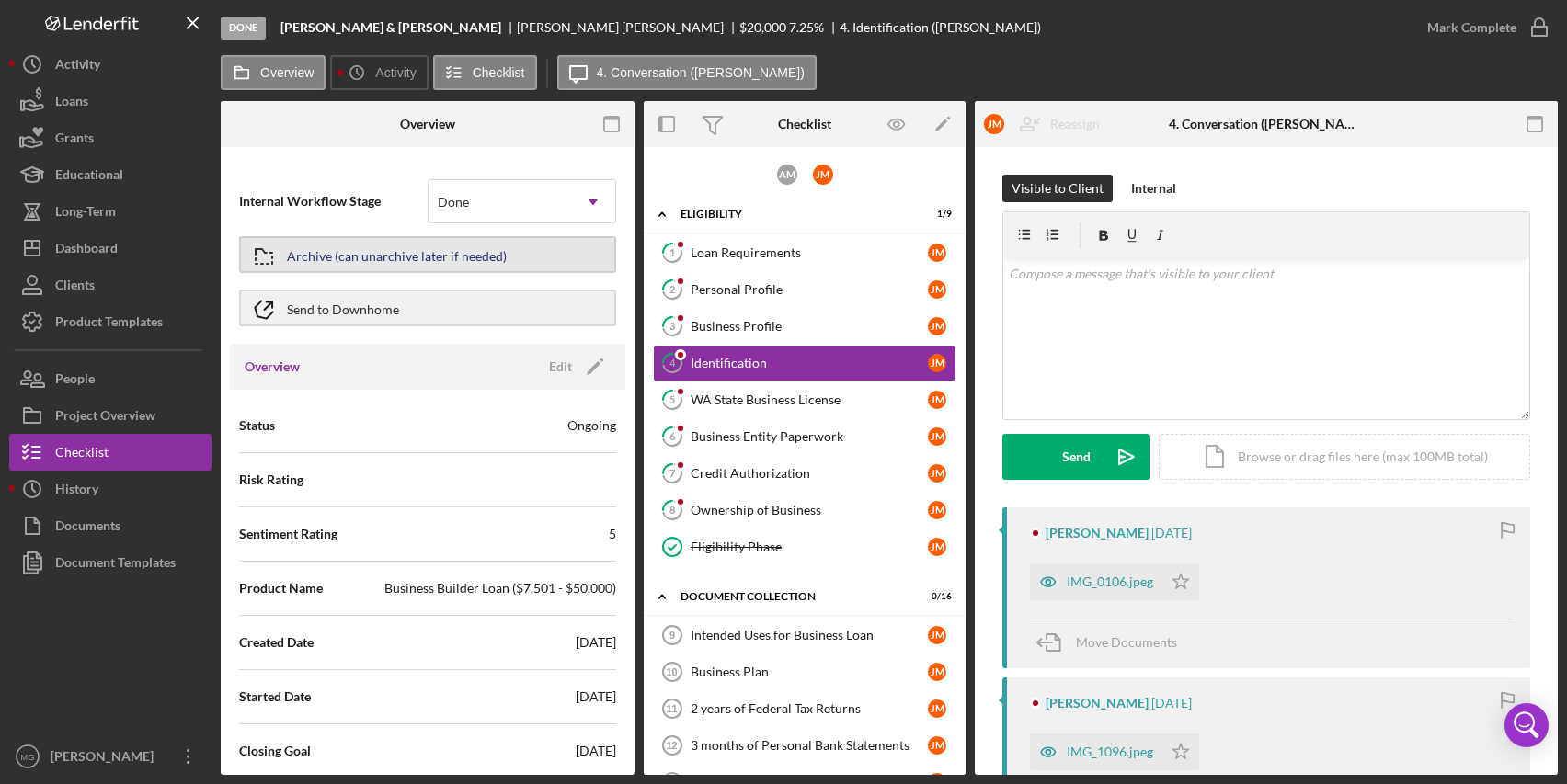
click at [326, 260] on div "Archive (can unarchive later if needed)" at bounding box center [396, 255] width 219 height 33
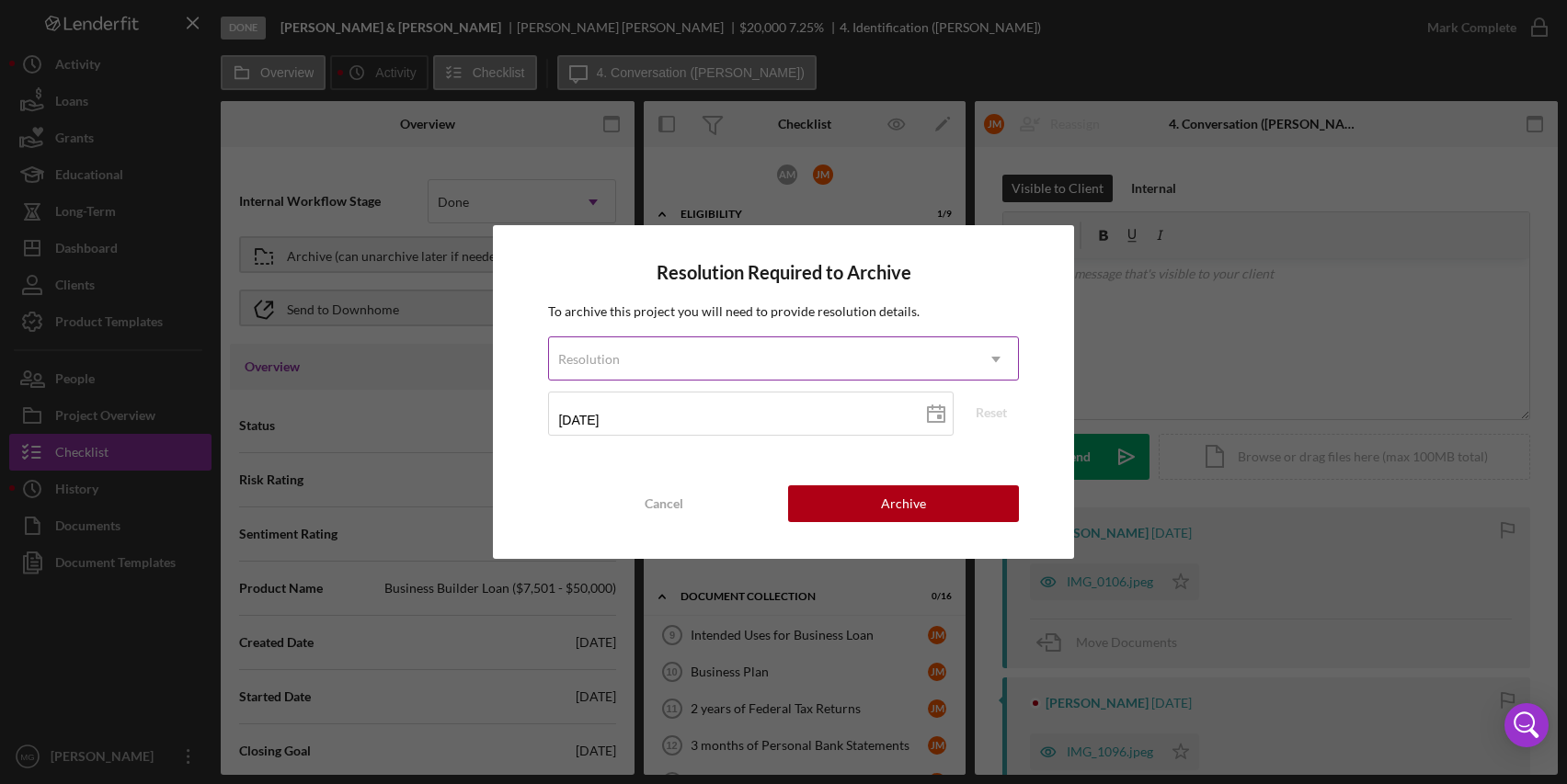
click at [802, 369] on div "Resolution" at bounding box center [761, 360] width 424 height 43
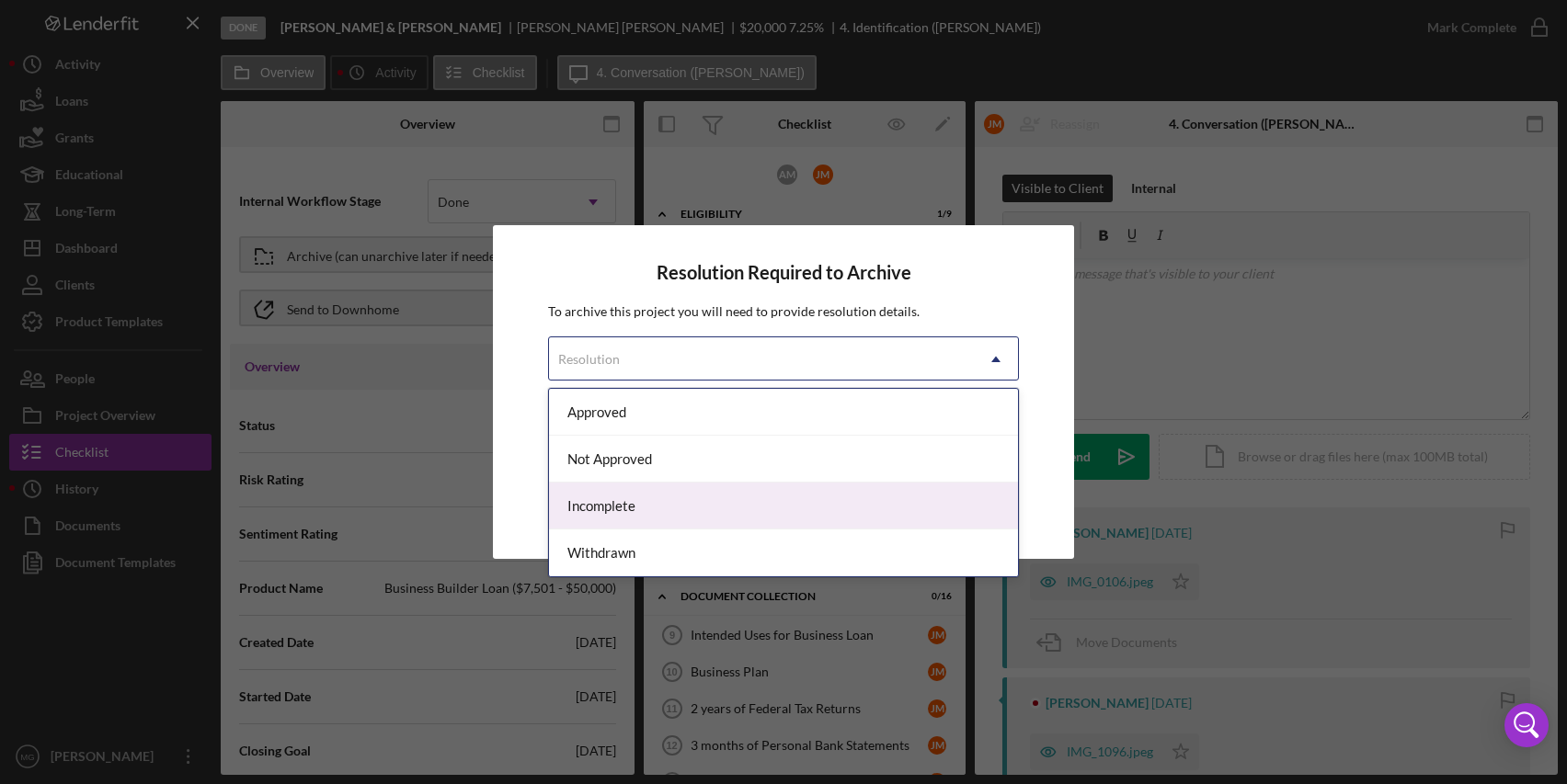
click at [809, 504] on div "Incomplete" at bounding box center [784, 505] width 469 height 47
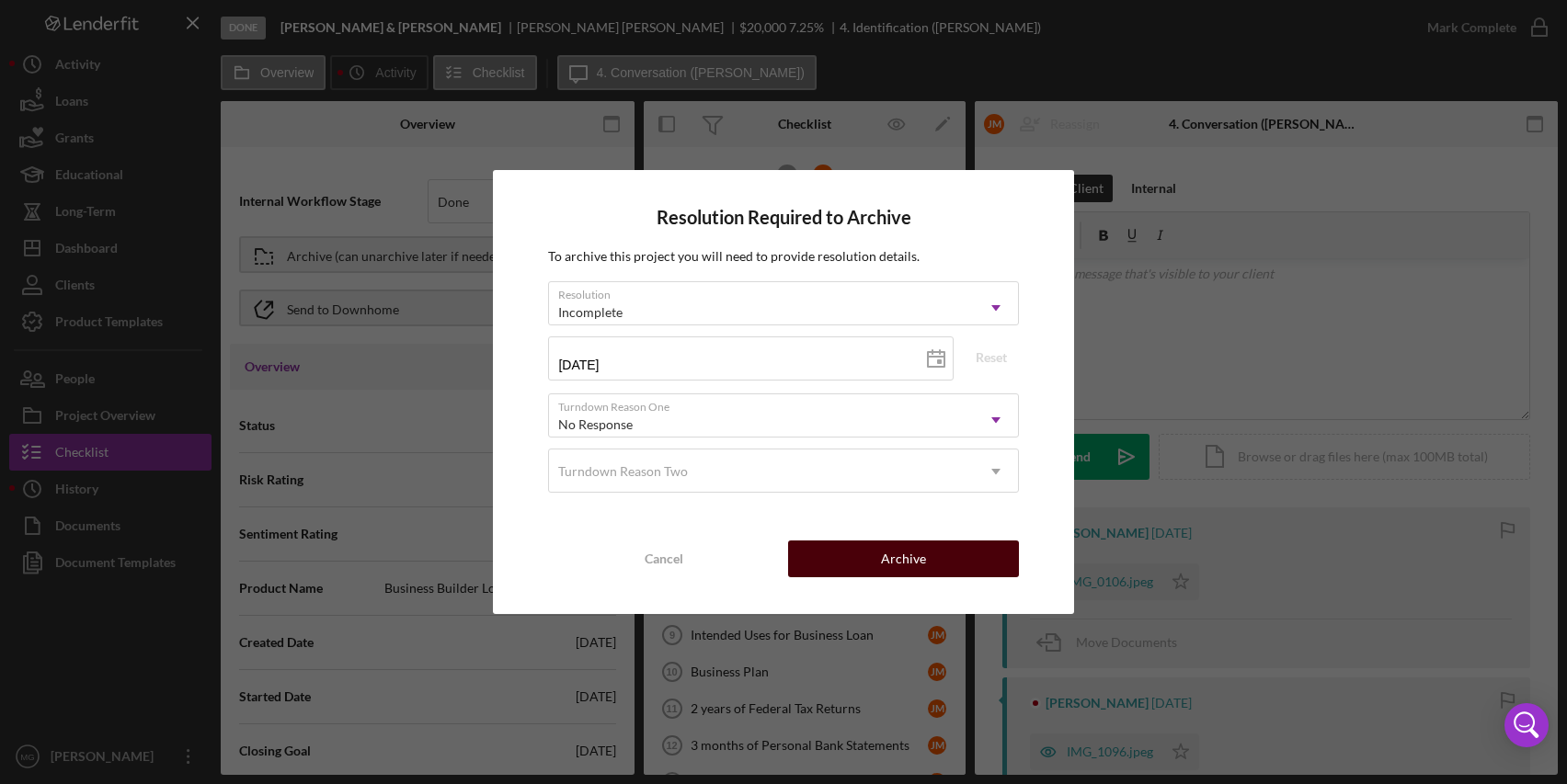
click at [886, 558] on div "Archive" at bounding box center [904, 559] width 45 height 37
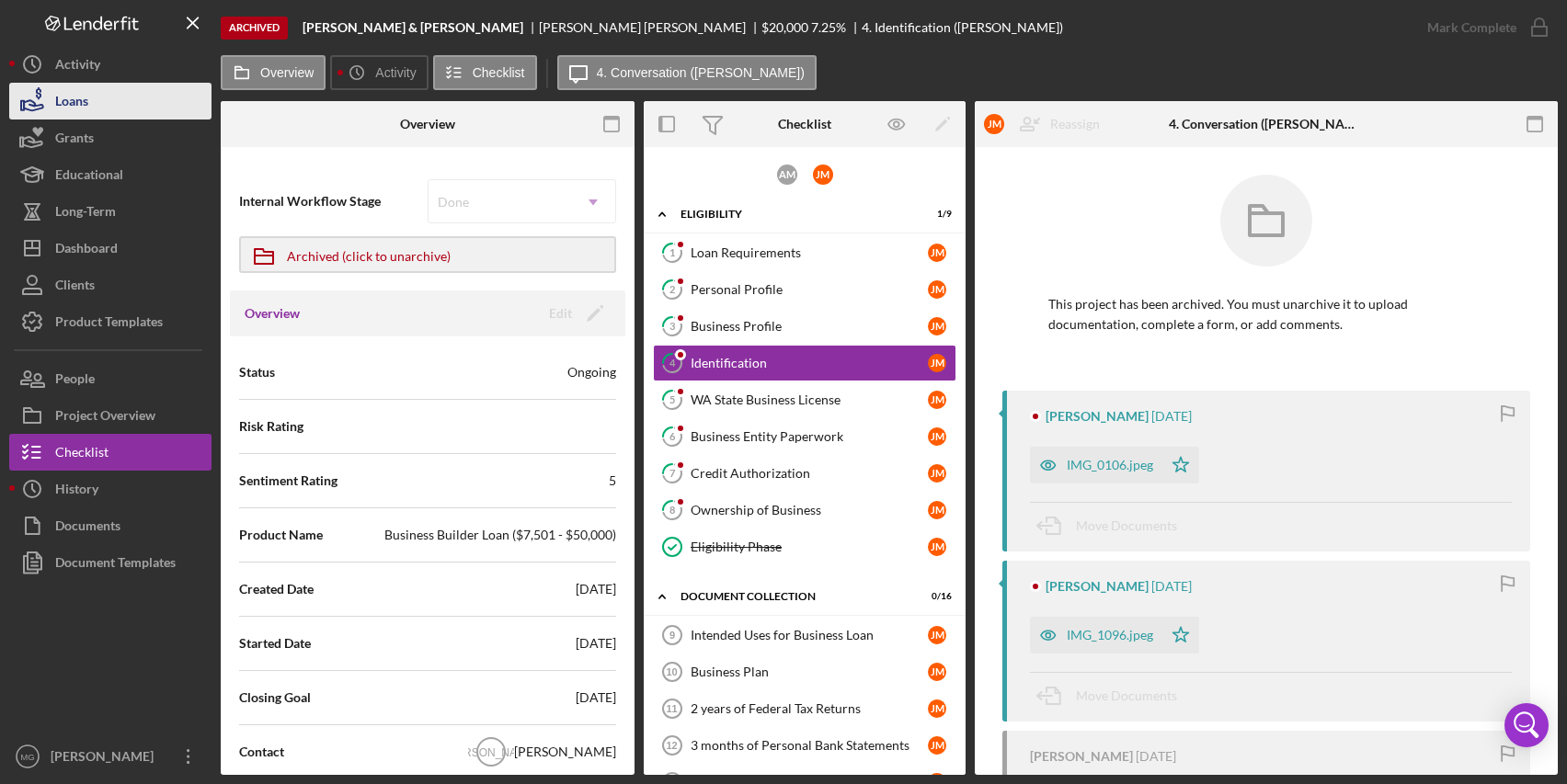
click at [79, 108] on div "Loans" at bounding box center [72, 103] width 33 height 42
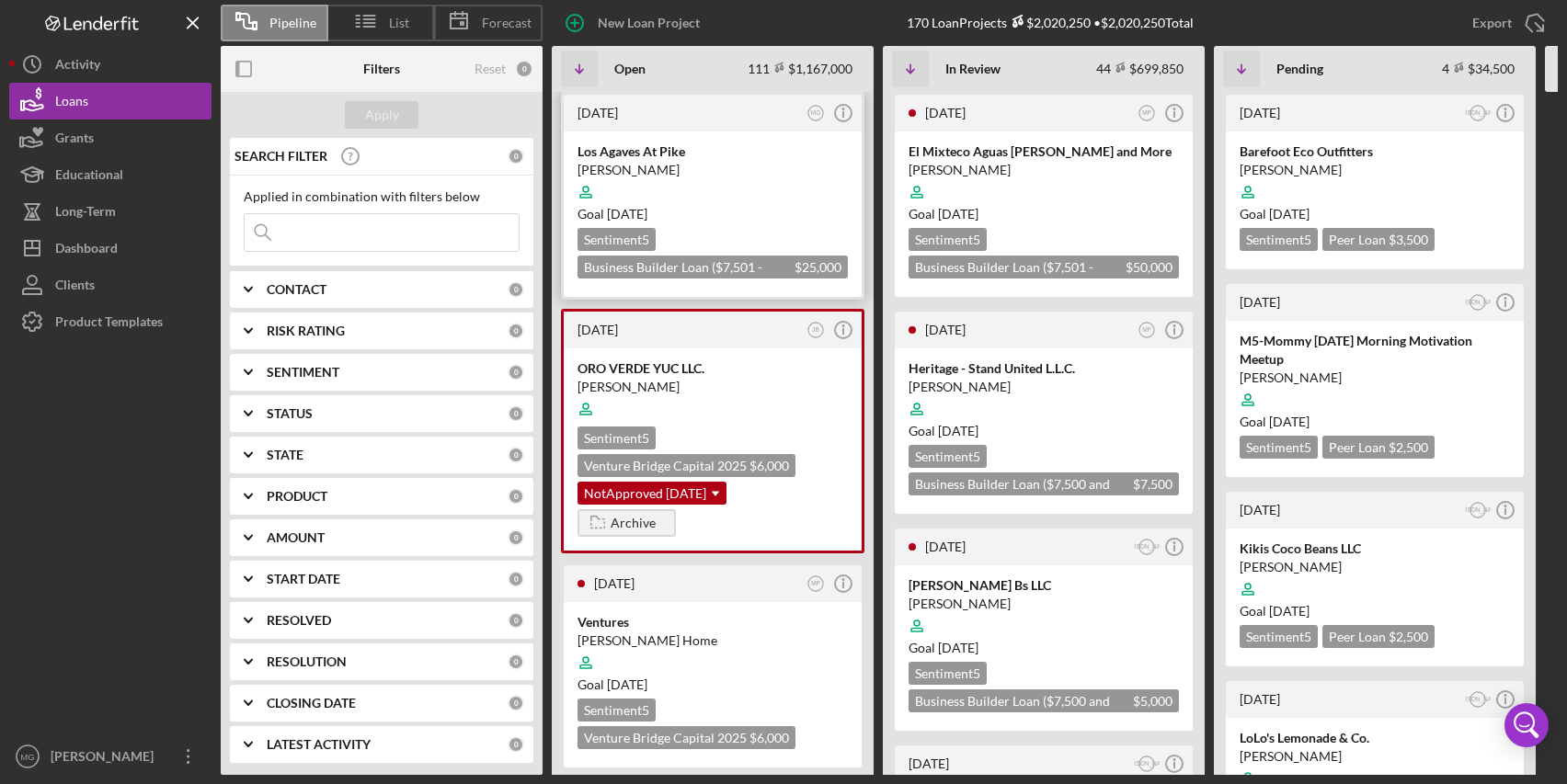
click at [744, 176] on div at bounding box center [713, 193] width 270 height 35
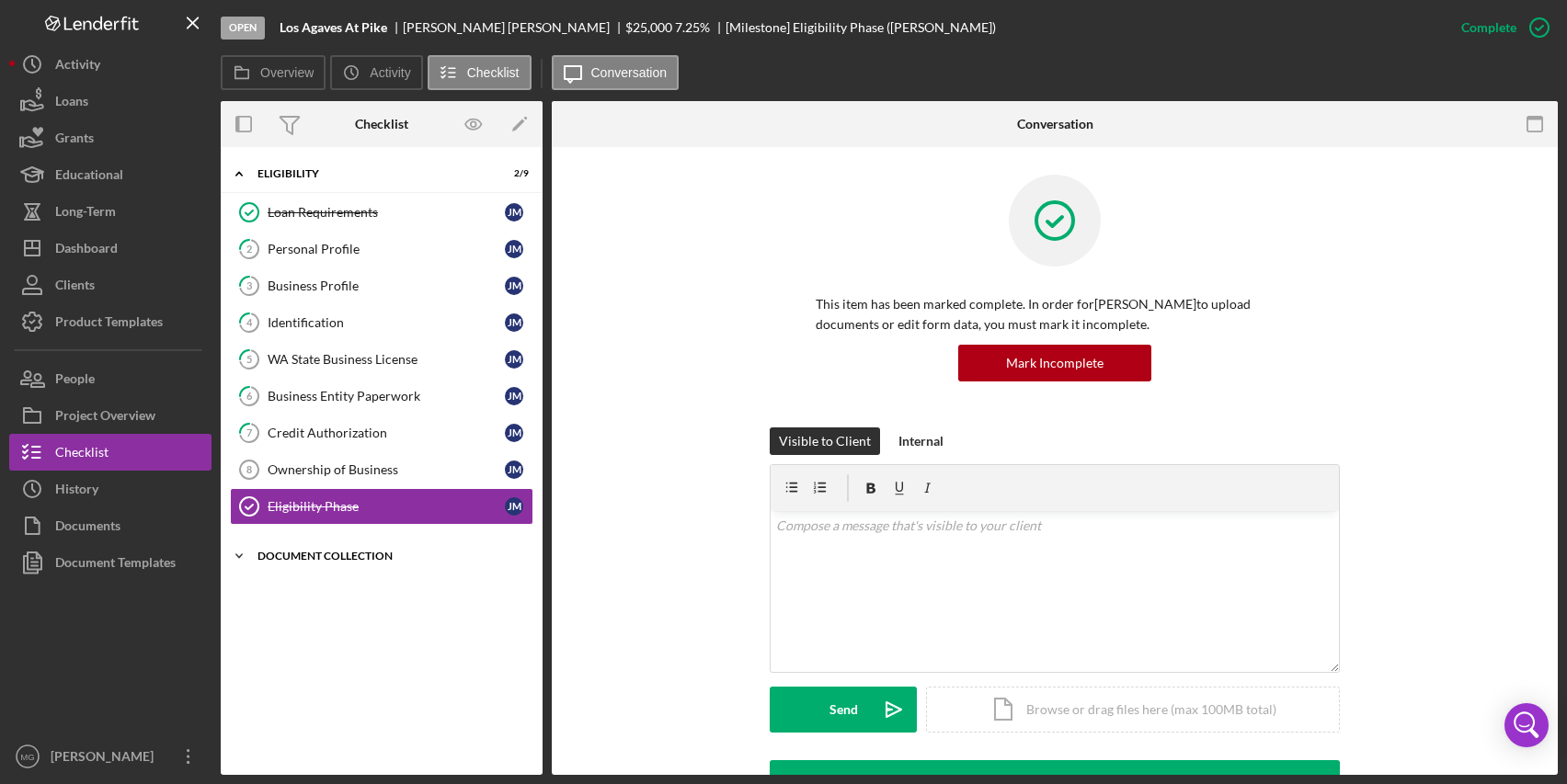
click at [235, 555] on icon "Icon/Expander" at bounding box center [239, 556] width 37 height 37
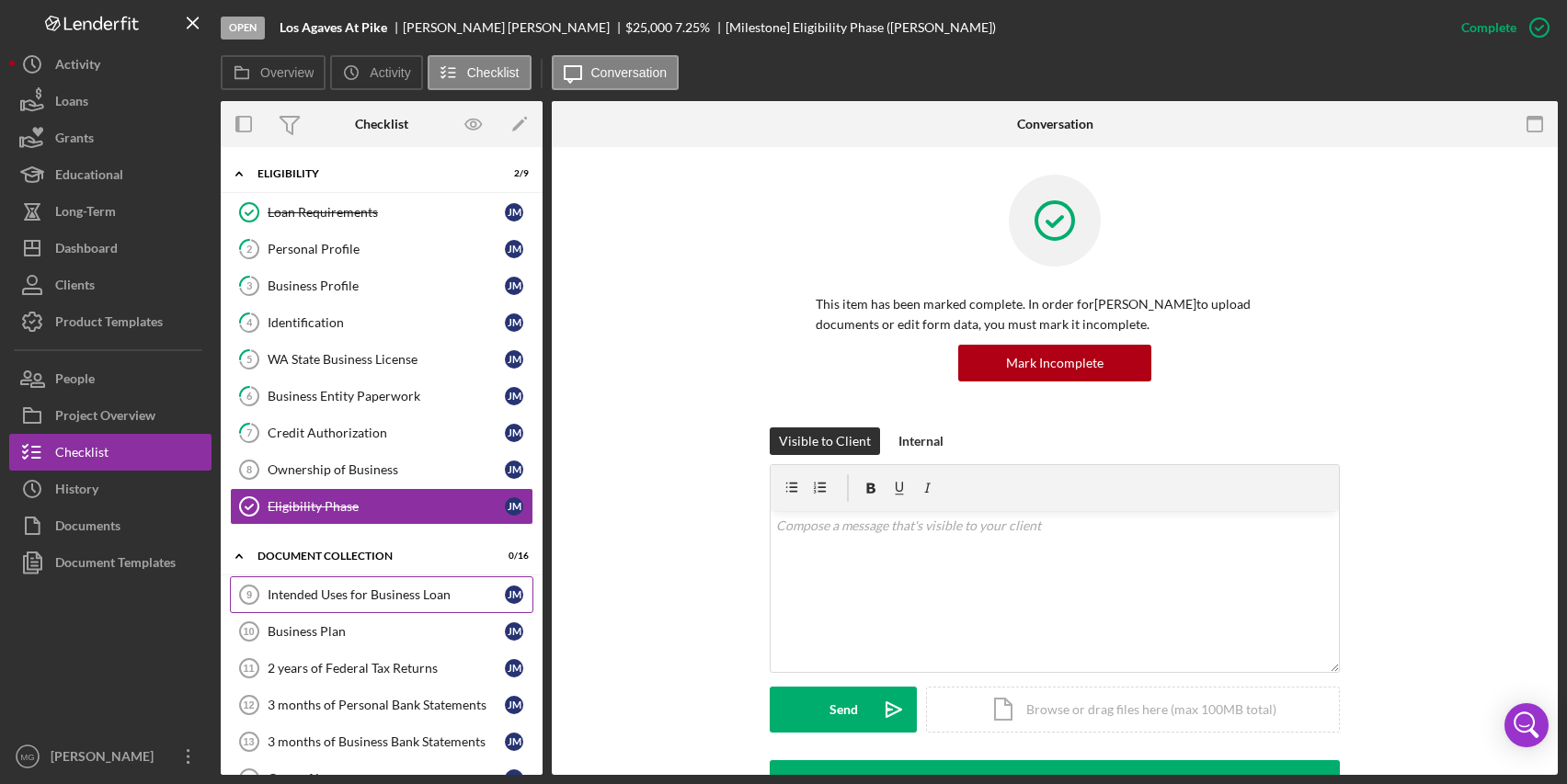
click at [370, 593] on div "Intended Uses for Business Loan" at bounding box center [386, 595] width 237 height 15
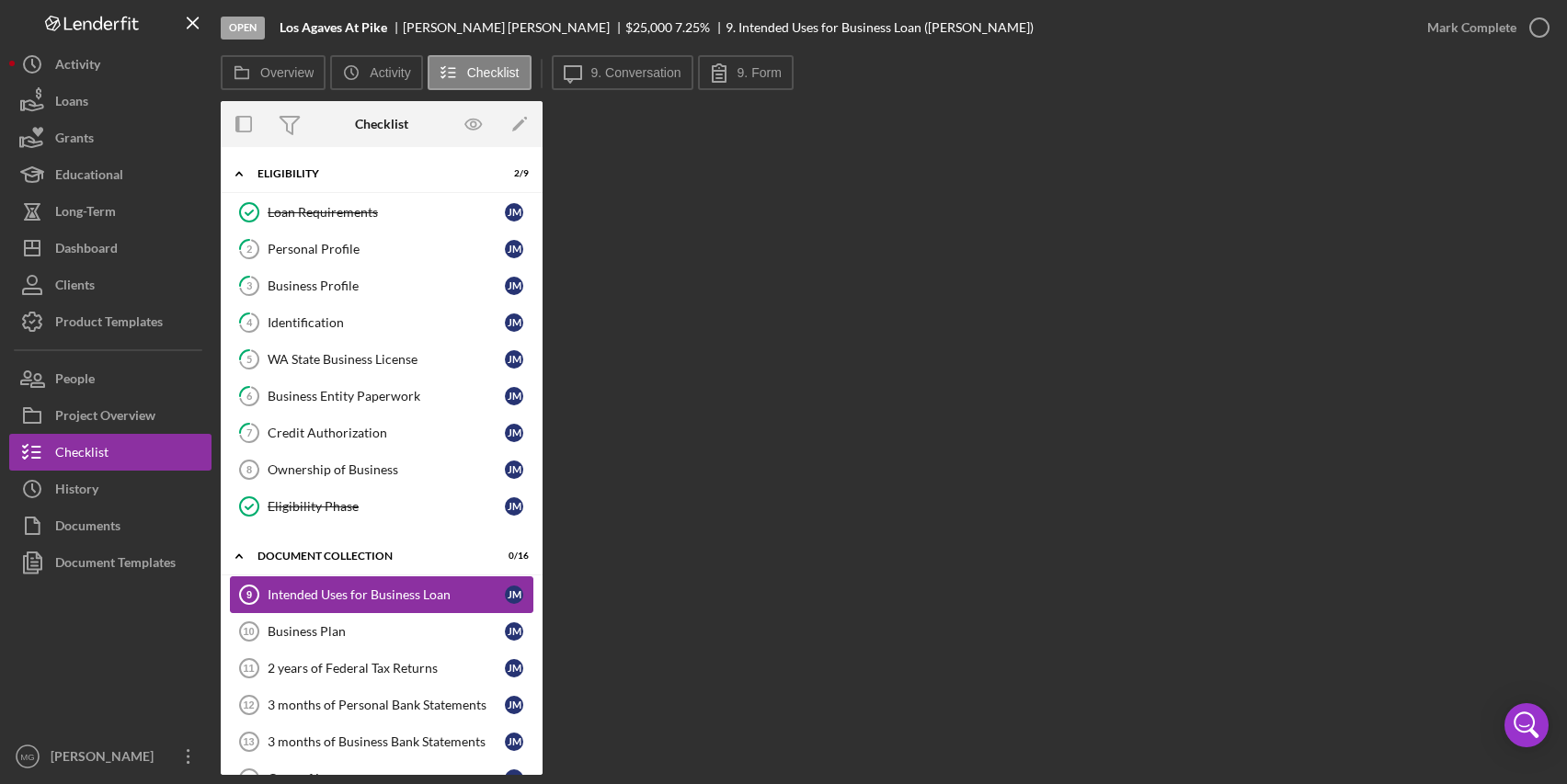
click at [270, 591] on div "Intended Uses for Business Loan" at bounding box center [386, 595] width 237 height 15
click at [331, 628] on div "Business Plan" at bounding box center [386, 631] width 237 height 15
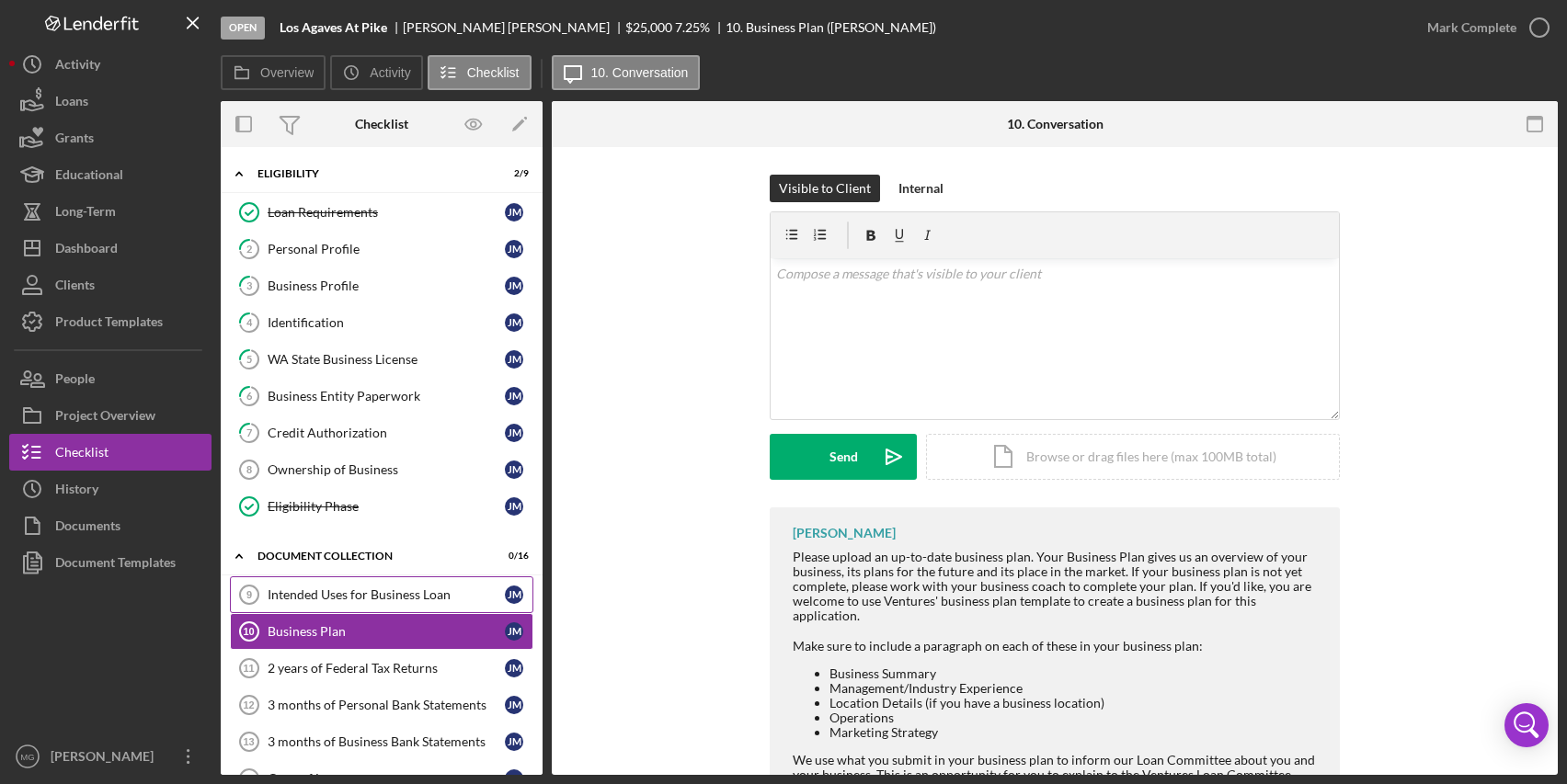
click at [333, 593] on div "Intended Uses for Business Loan" at bounding box center [386, 595] width 237 height 15
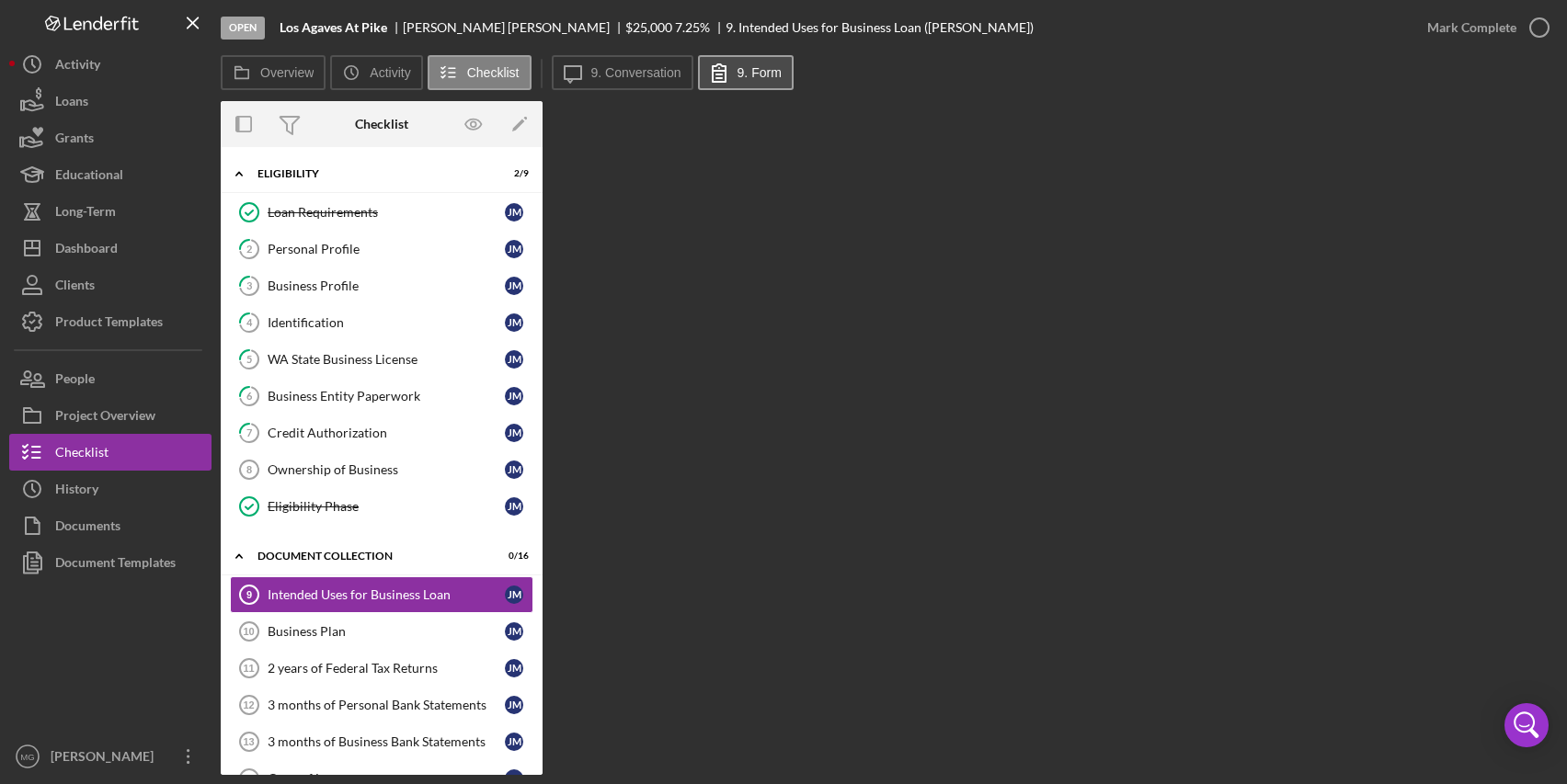
click at [766, 73] on label "9. Form" at bounding box center [760, 73] width 44 height 15
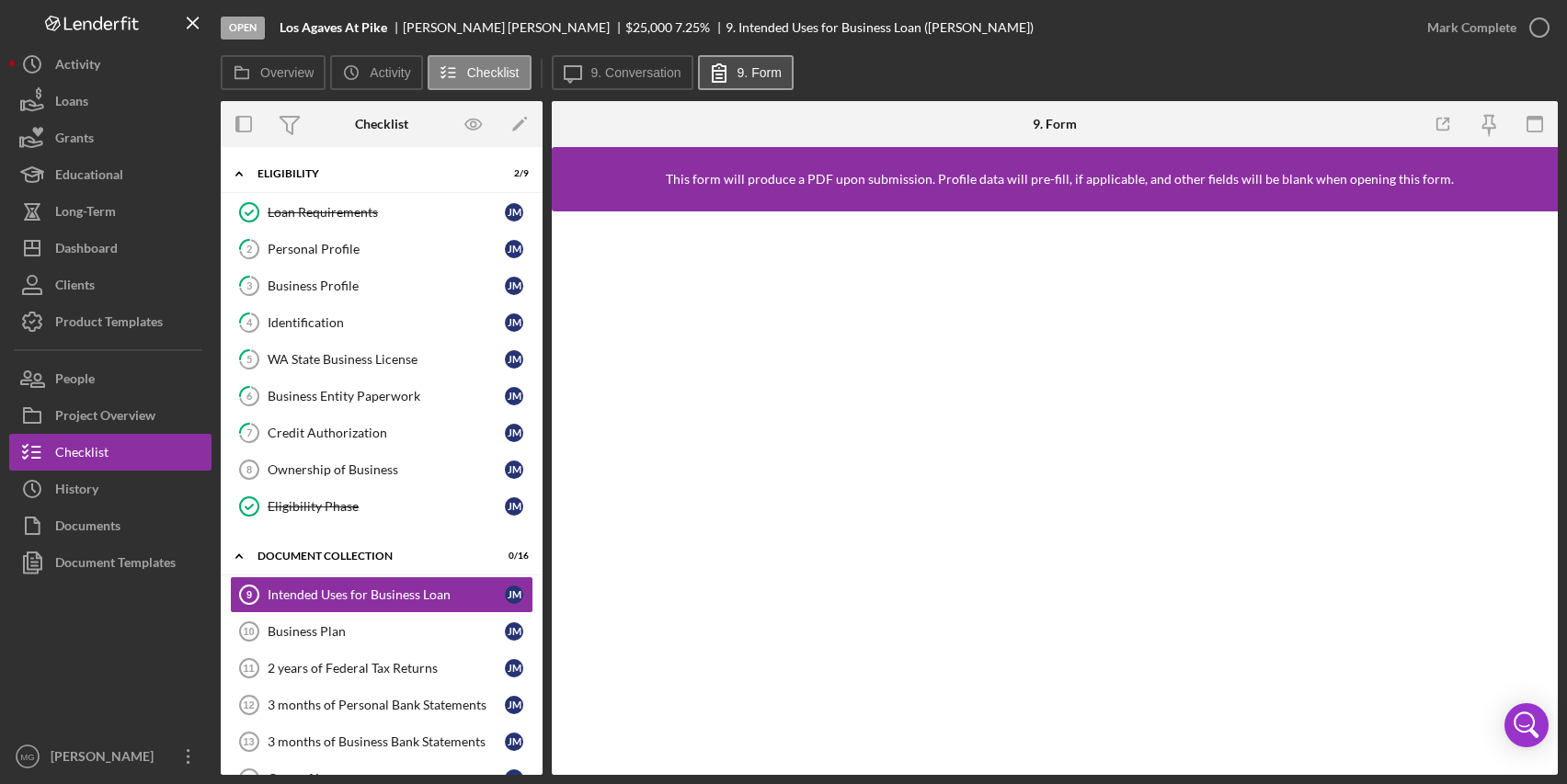
click at [743, 72] on label "9. Form" at bounding box center [760, 73] width 44 height 15
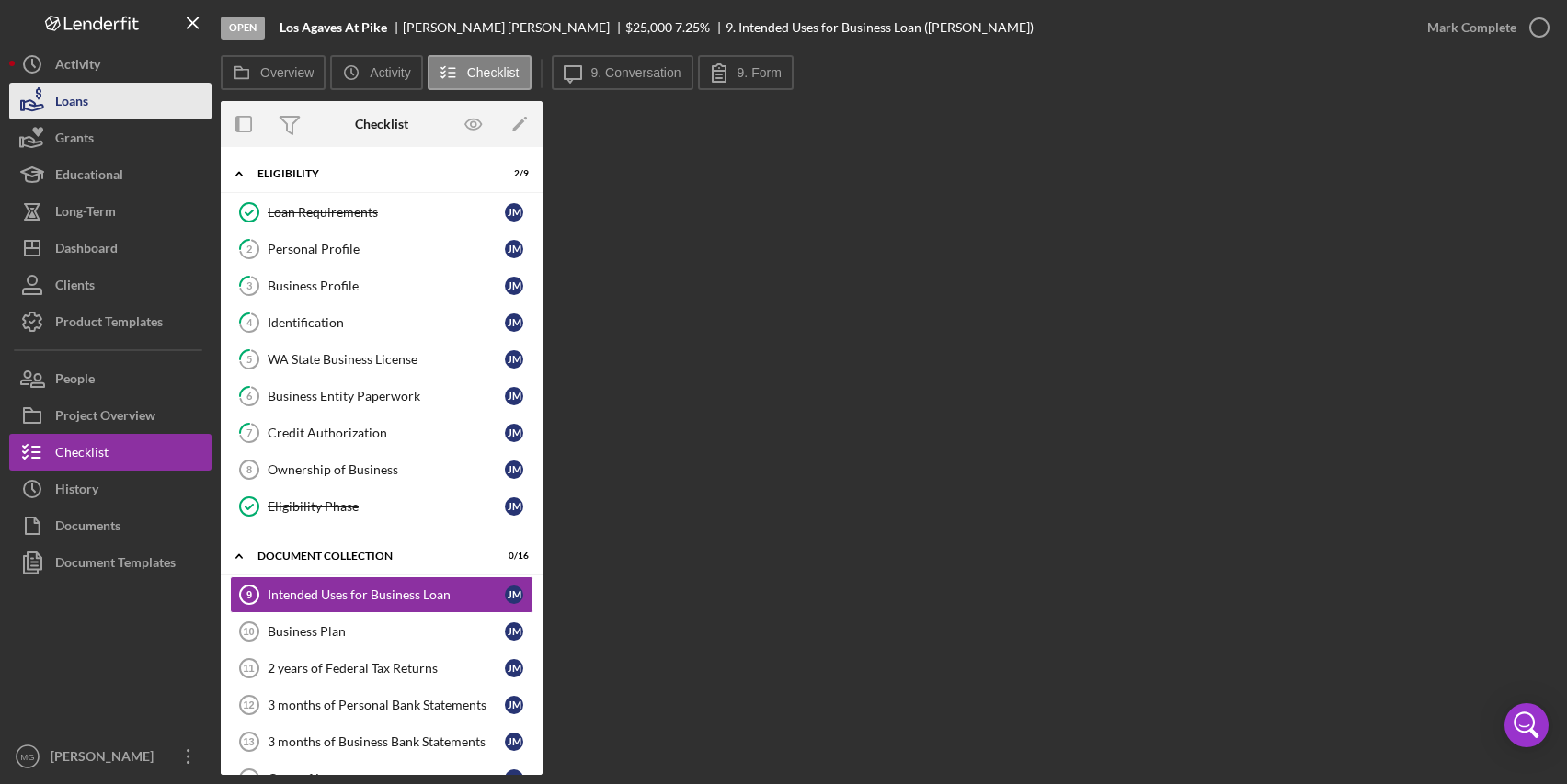
click at [83, 104] on div "Loans" at bounding box center [72, 103] width 33 height 42
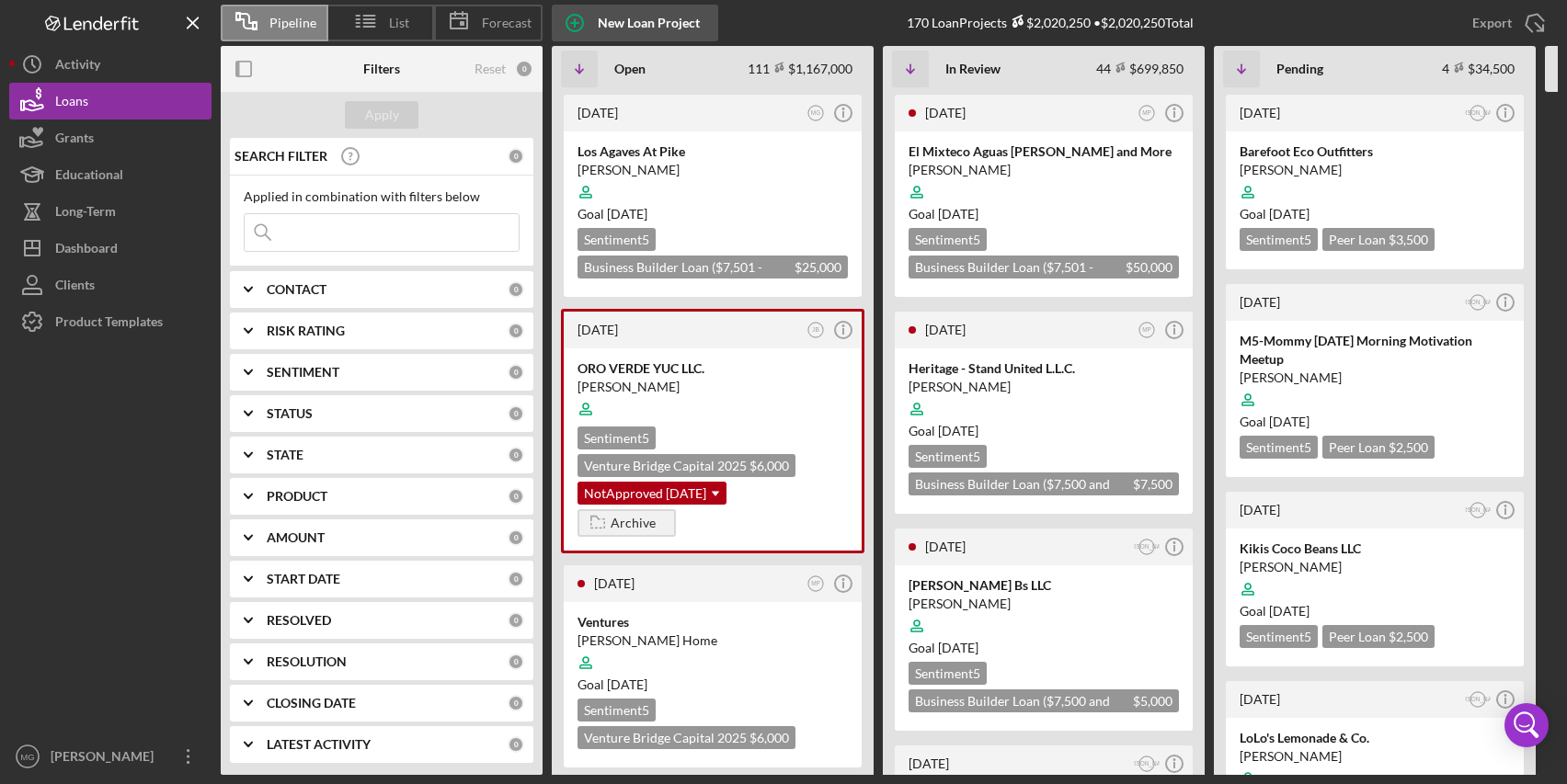
click at [620, 26] on div "New Loan Project" at bounding box center [649, 23] width 102 height 37
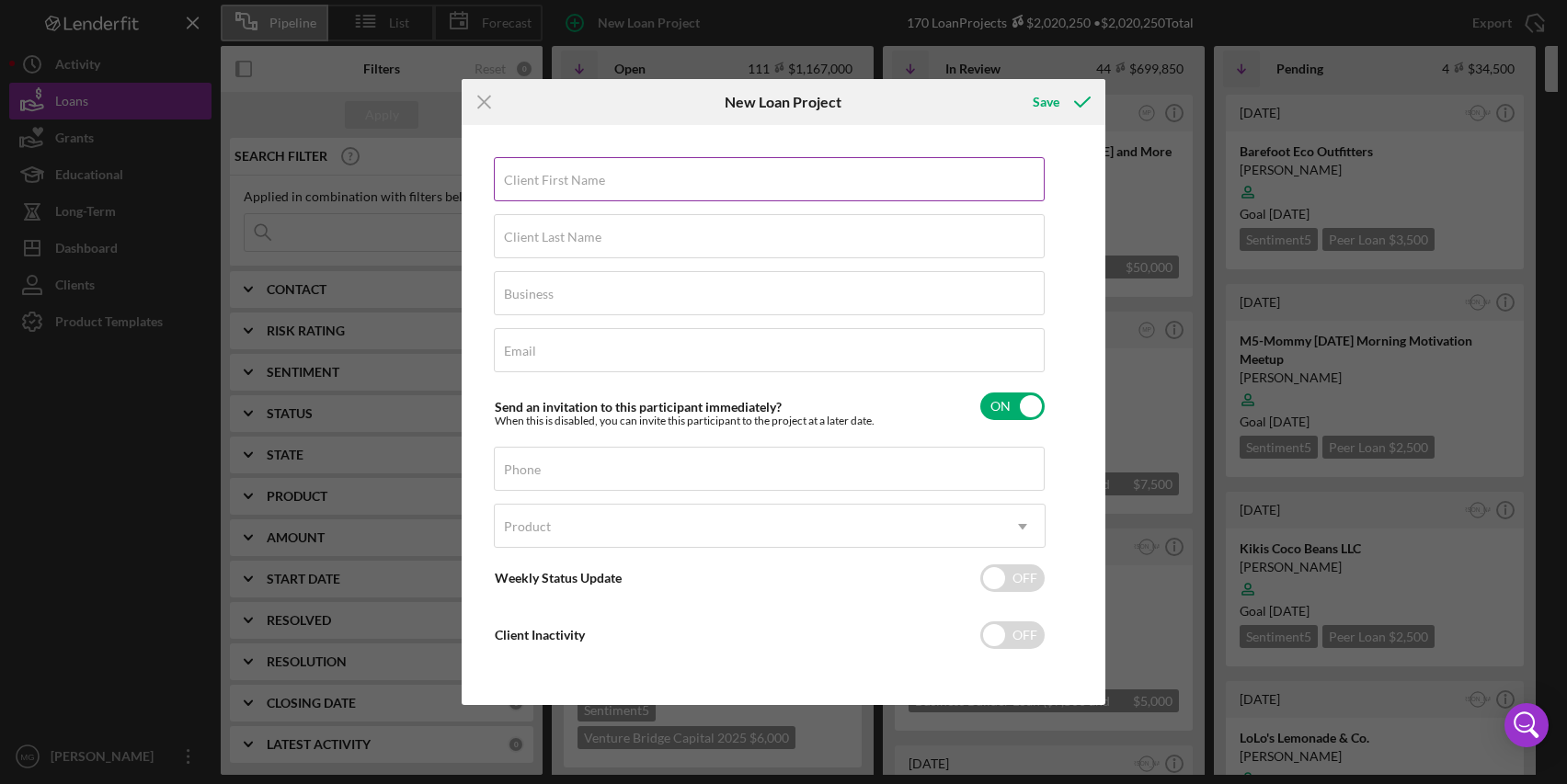
click at [561, 185] on label "Client First Name" at bounding box center [554, 180] width 101 height 15
click at [561, 185] on input "Client First Name" at bounding box center [769, 180] width 551 height 44
click at [487, 100] on icon "Icon/Menu Close" at bounding box center [485, 102] width 46 height 46
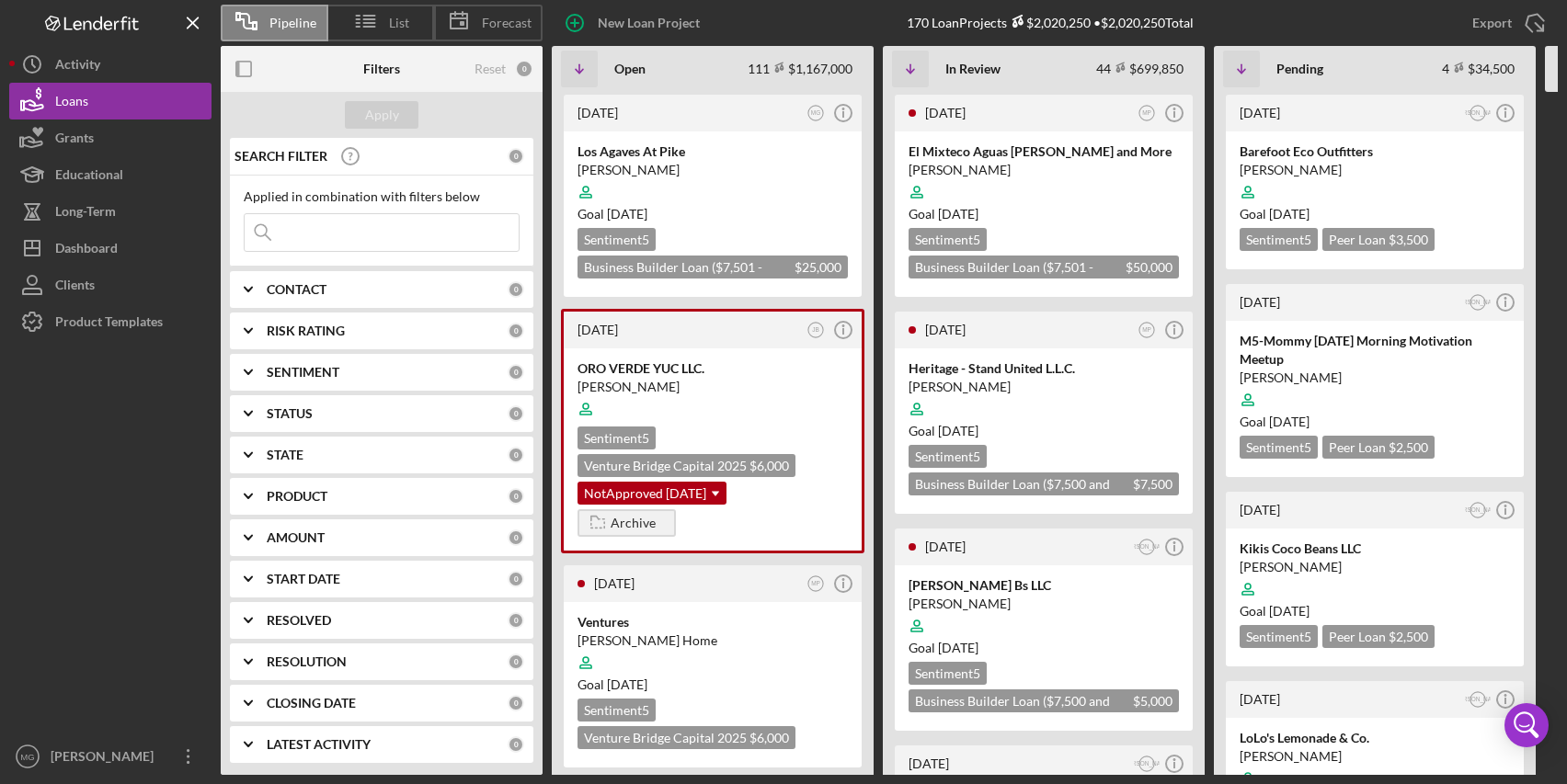
click at [335, 232] on input at bounding box center [382, 232] width 274 height 37
type input "rescue vintage"
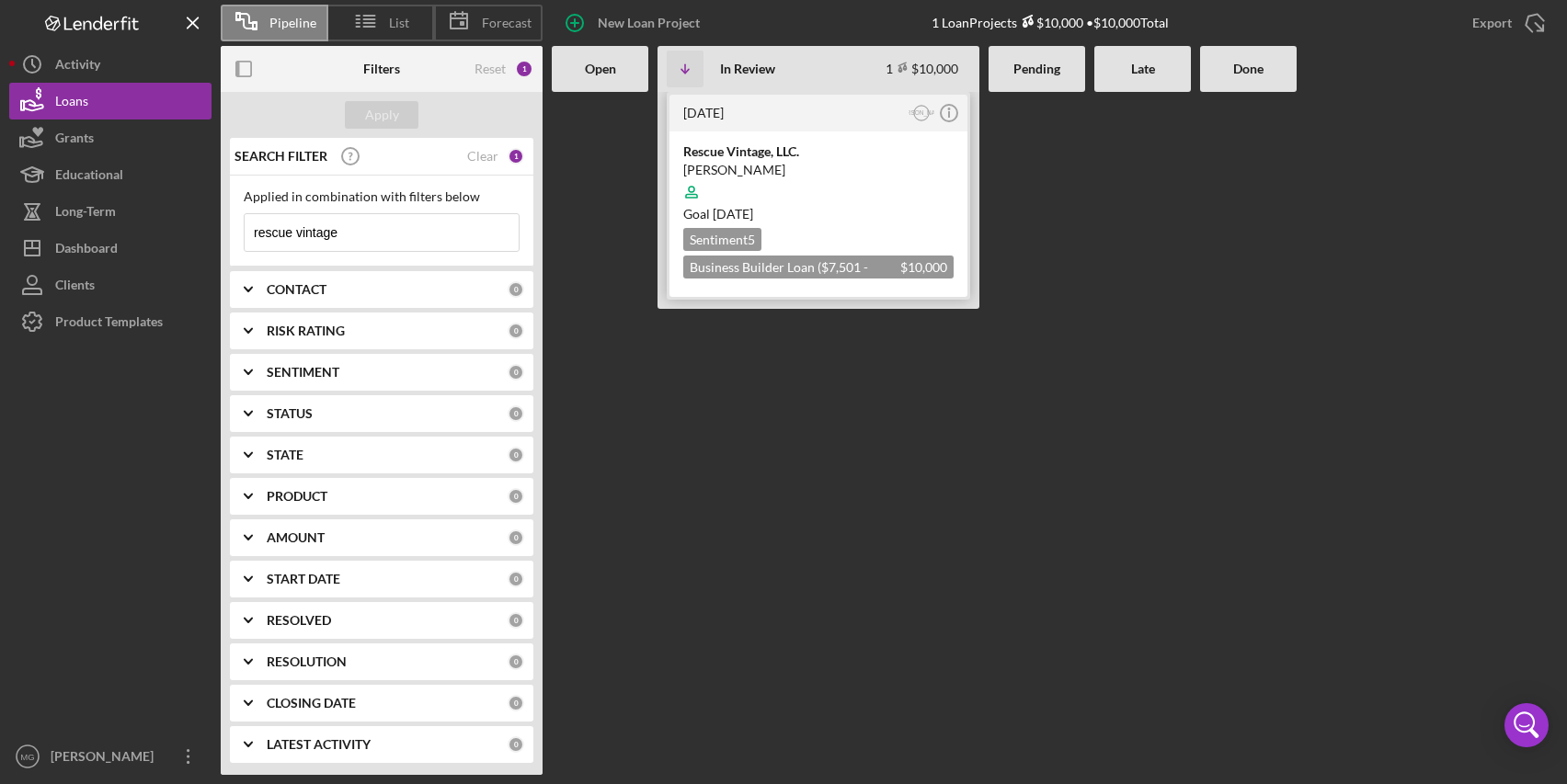
click at [787, 166] on div "[PERSON_NAME]" at bounding box center [819, 170] width 270 height 19
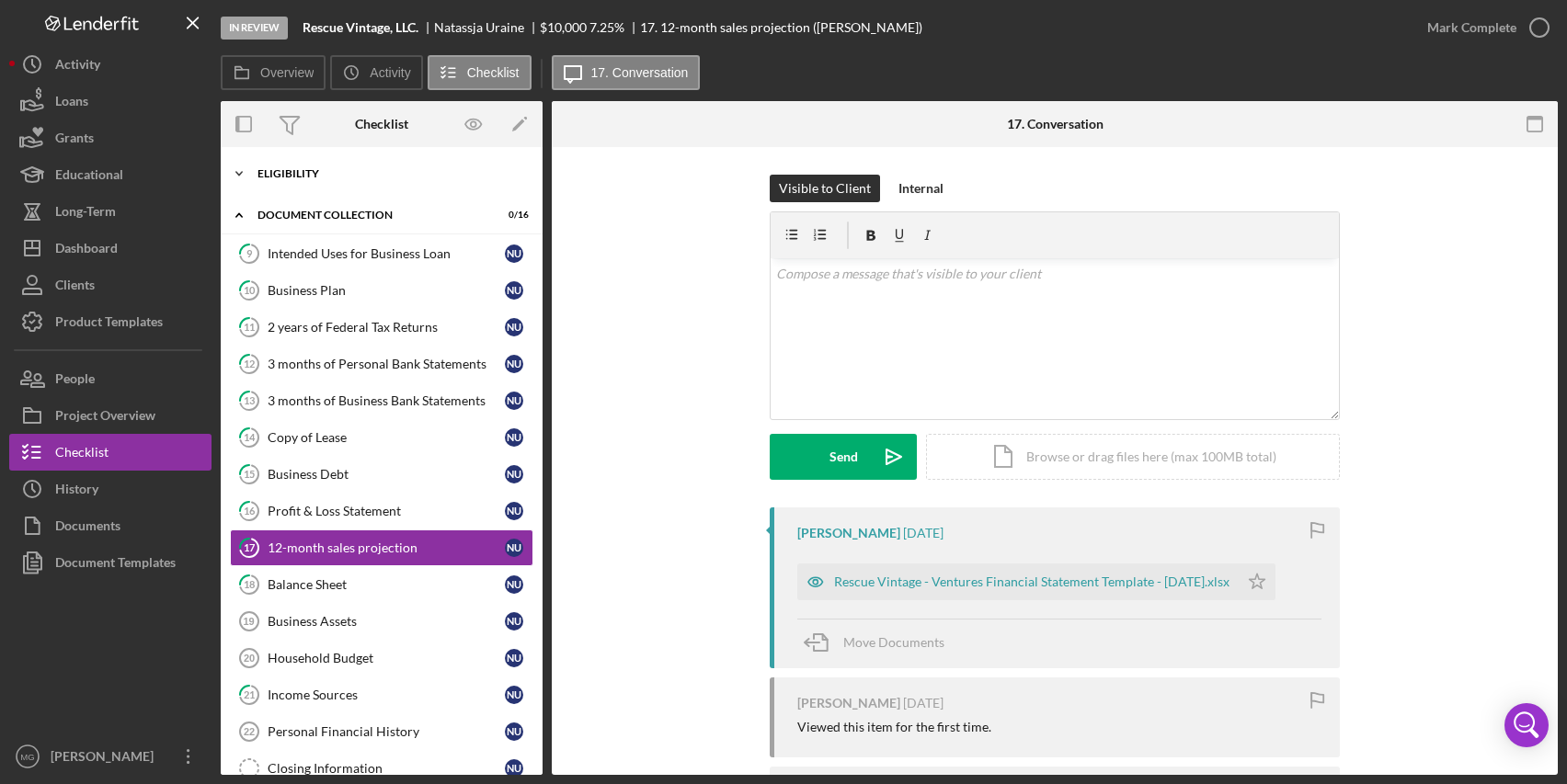
click at [281, 171] on div "Eligibility" at bounding box center [388, 174] width 262 height 11
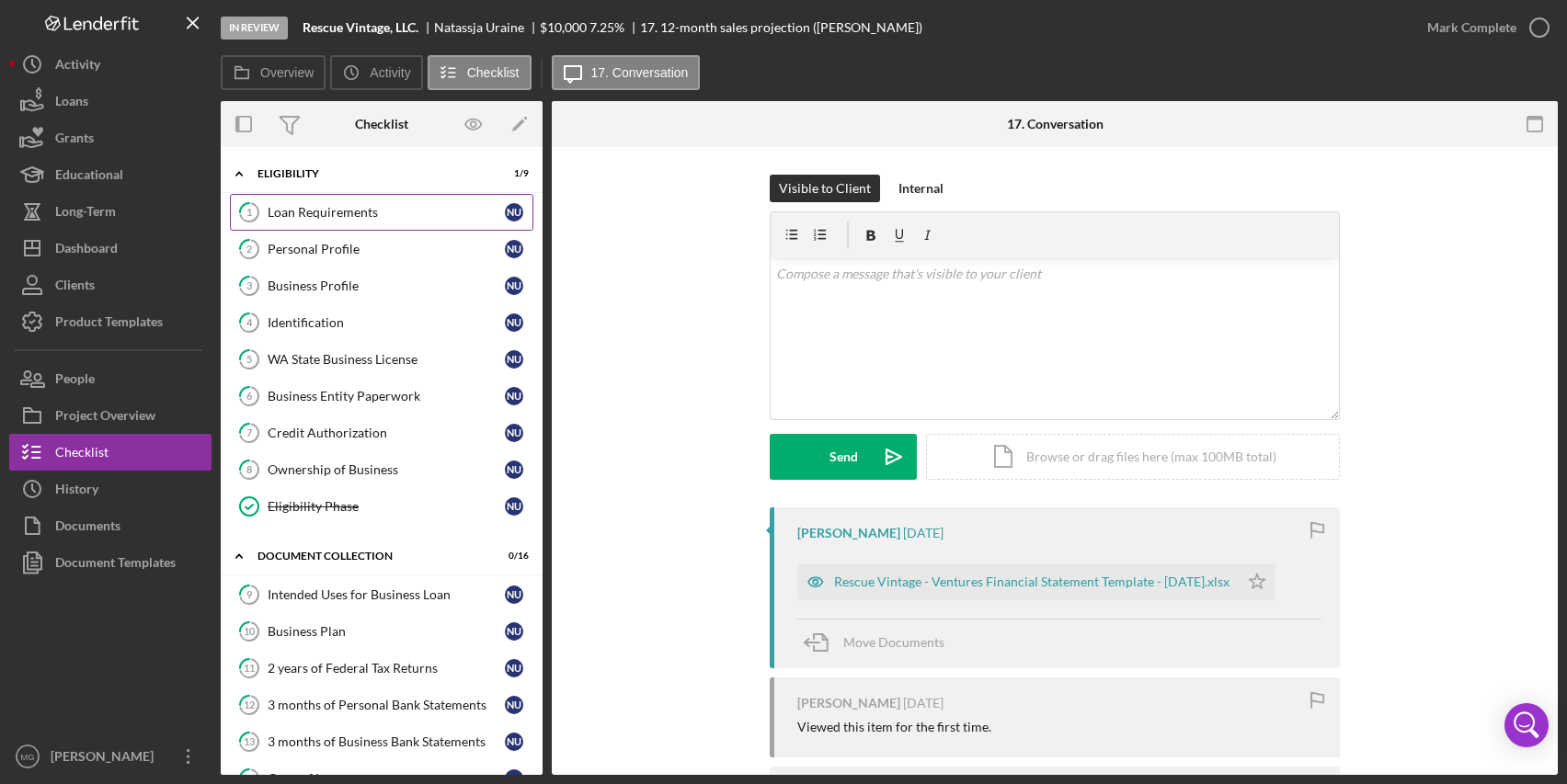
click at [290, 208] on div "Loan Requirements" at bounding box center [386, 212] width 237 height 15
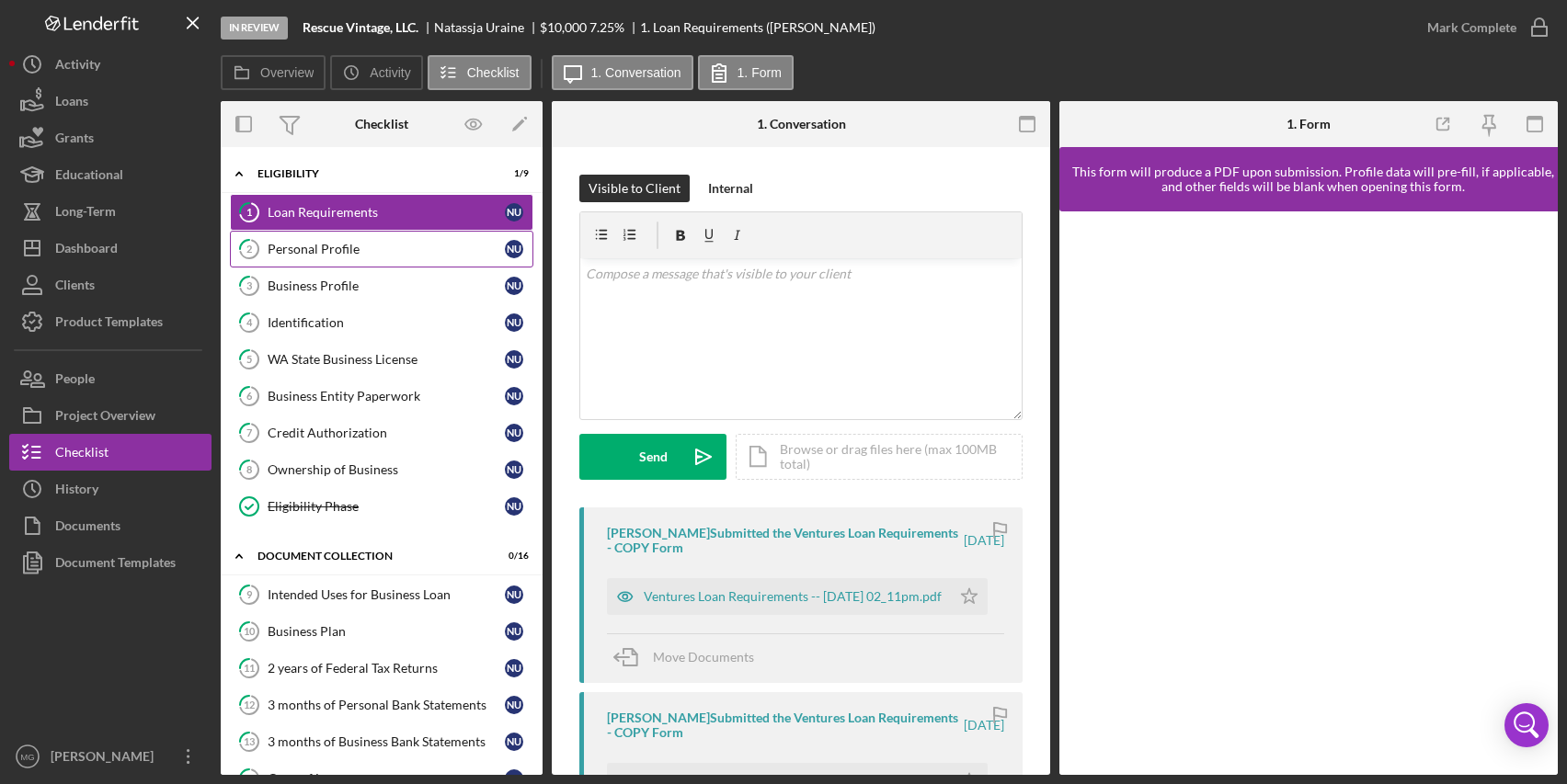
click at [316, 248] on div "Personal Profile" at bounding box center [386, 249] width 237 height 15
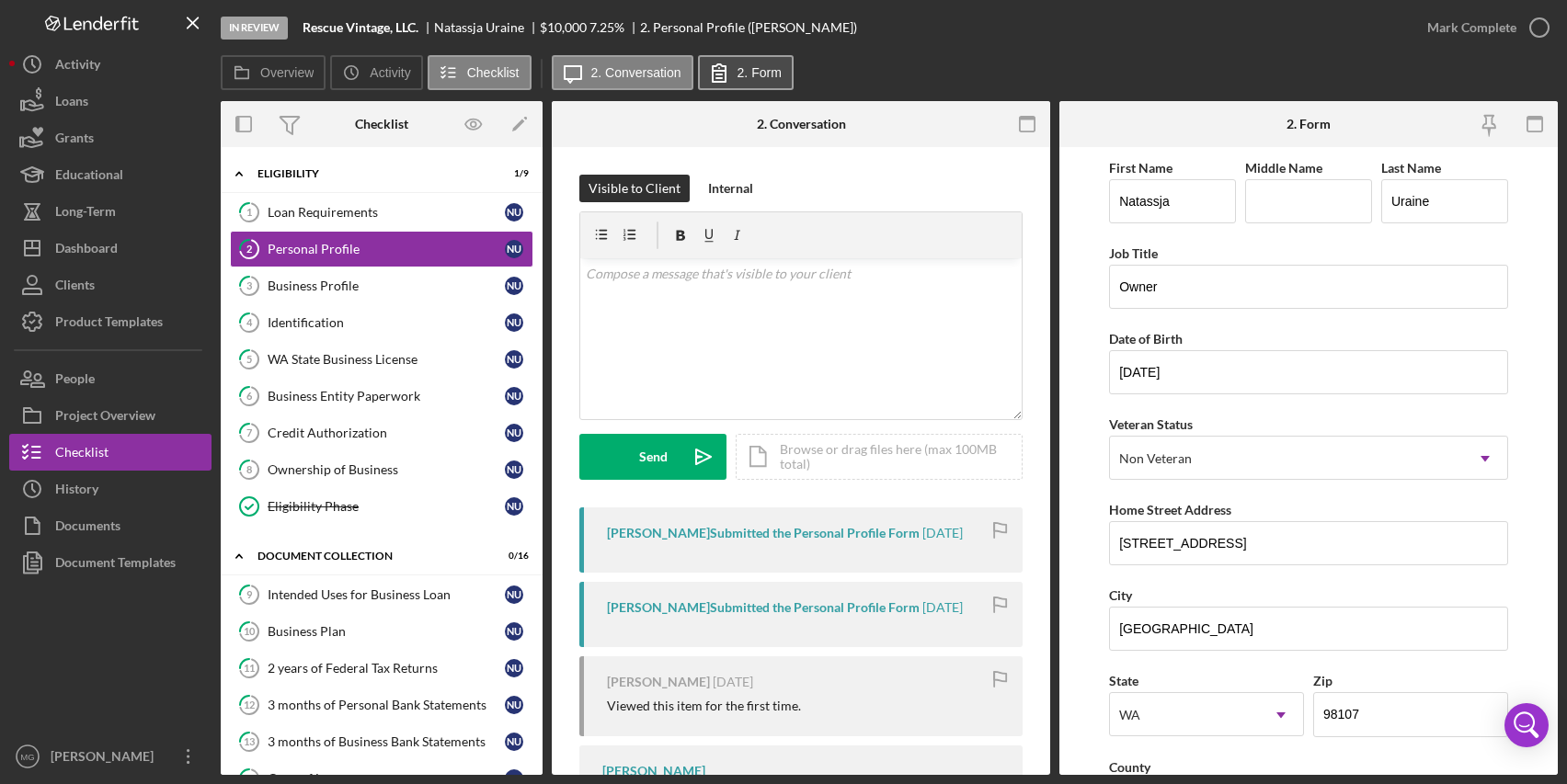
click at [764, 69] on label "2. Form" at bounding box center [760, 73] width 44 height 15
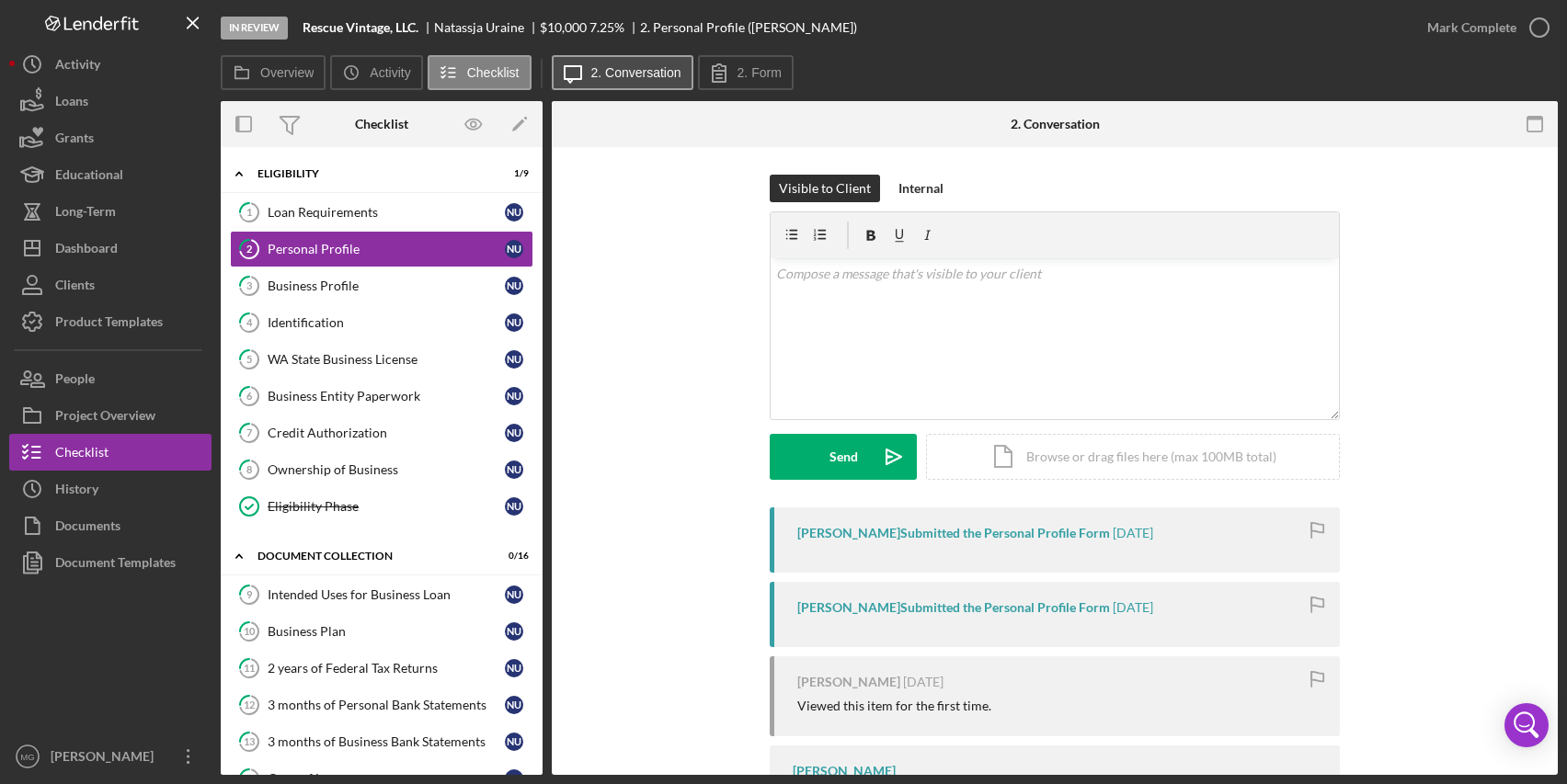
click at [689, 71] on button "Icon/Message 2. Conversation" at bounding box center [622, 73] width 142 height 35
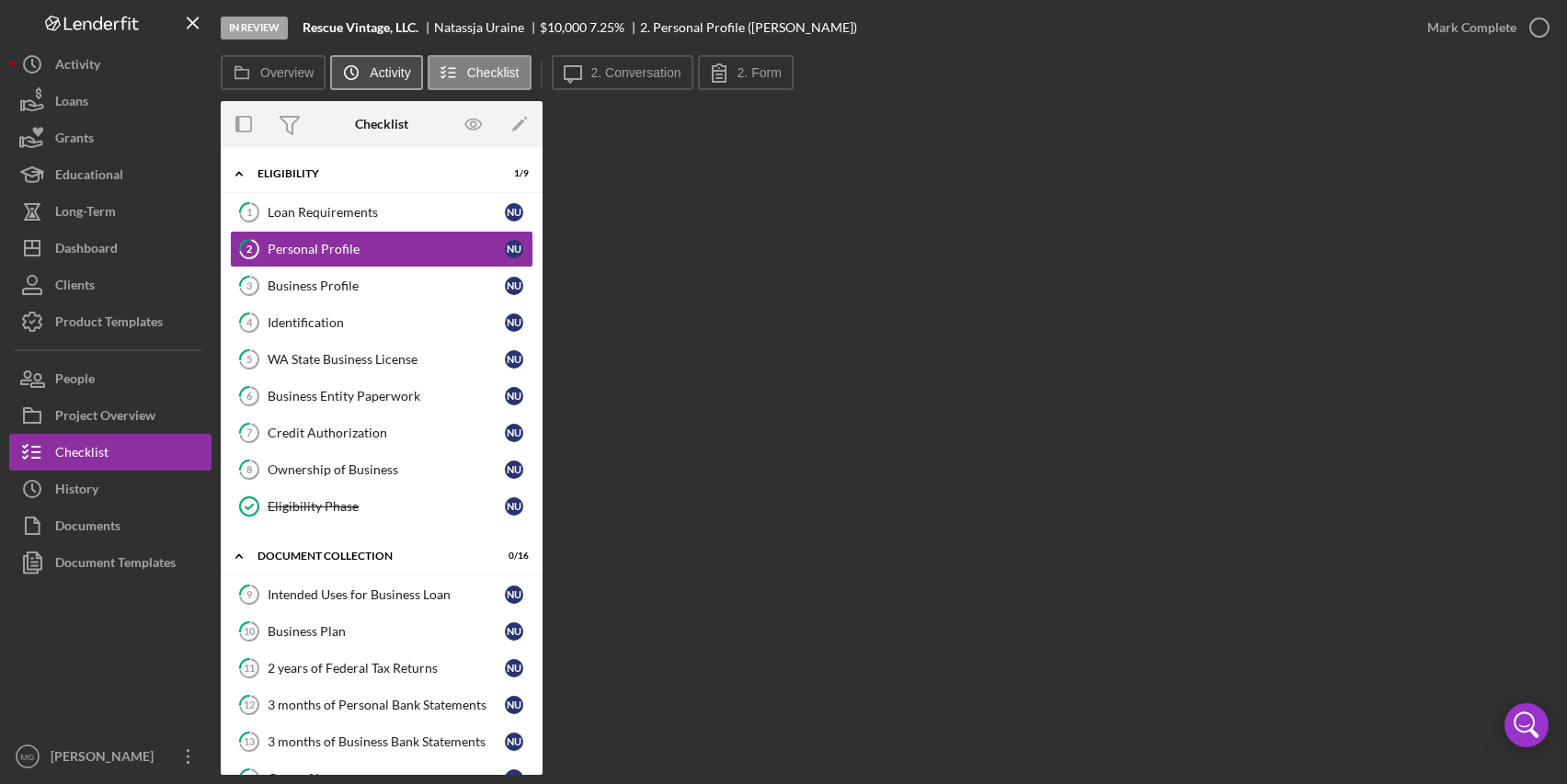
click at [334, 68] on icon "Icon/History" at bounding box center [352, 73] width 37 height 37
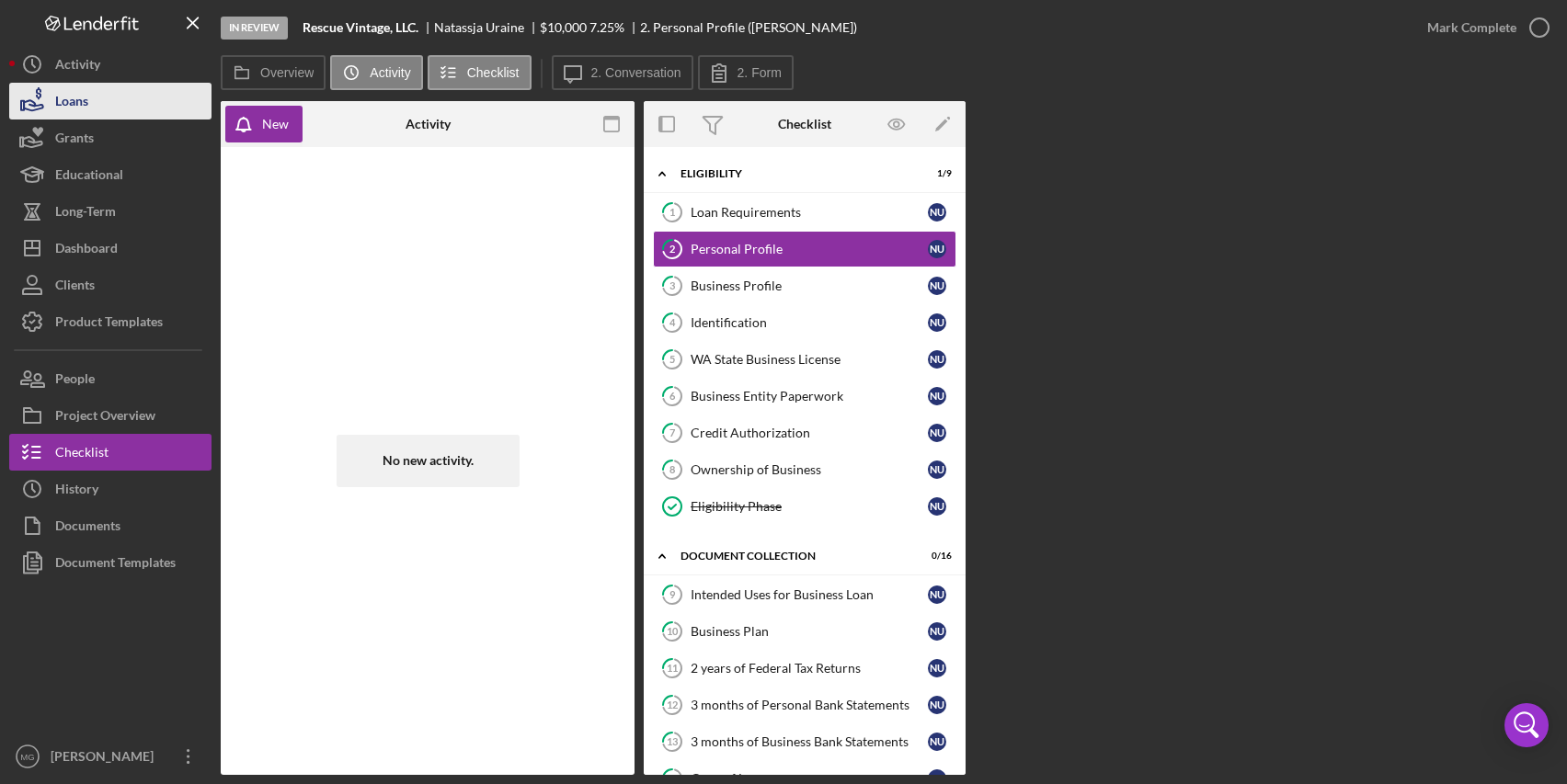
click at [76, 106] on div "Loans" at bounding box center [72, 103] width 33 height 42
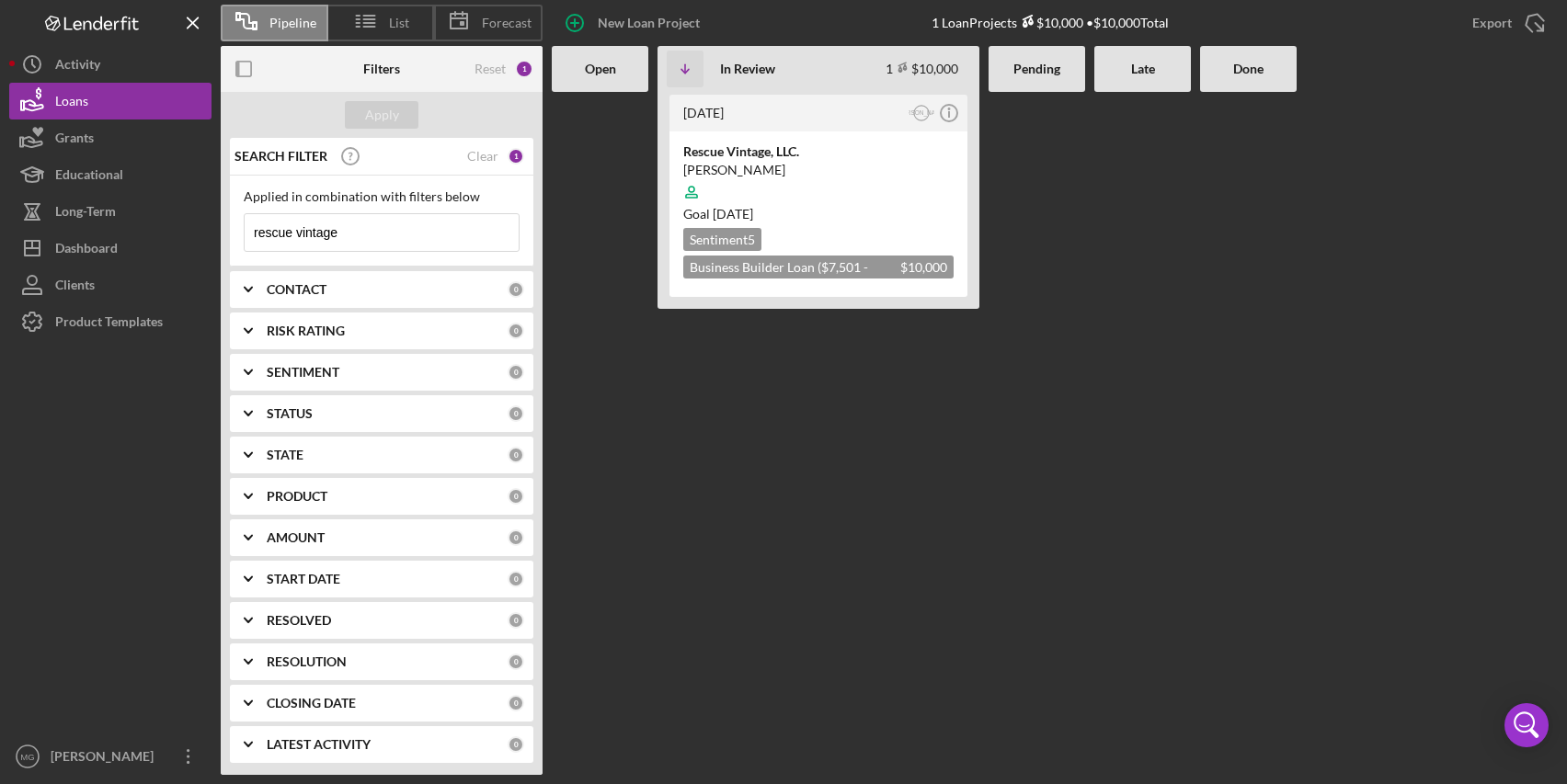
click at [395, 213] on div "rescue vintage Icon/Menu Close" at bounding box center [382, 232] width 276 height 39
click at [388, 234] on input "rescue vintage" at bounding box center [382, 232] width 274 height 37
type input "r"
click at [377, 118] on div "Apply" at bounding box center [382, 115] width 34 height 28
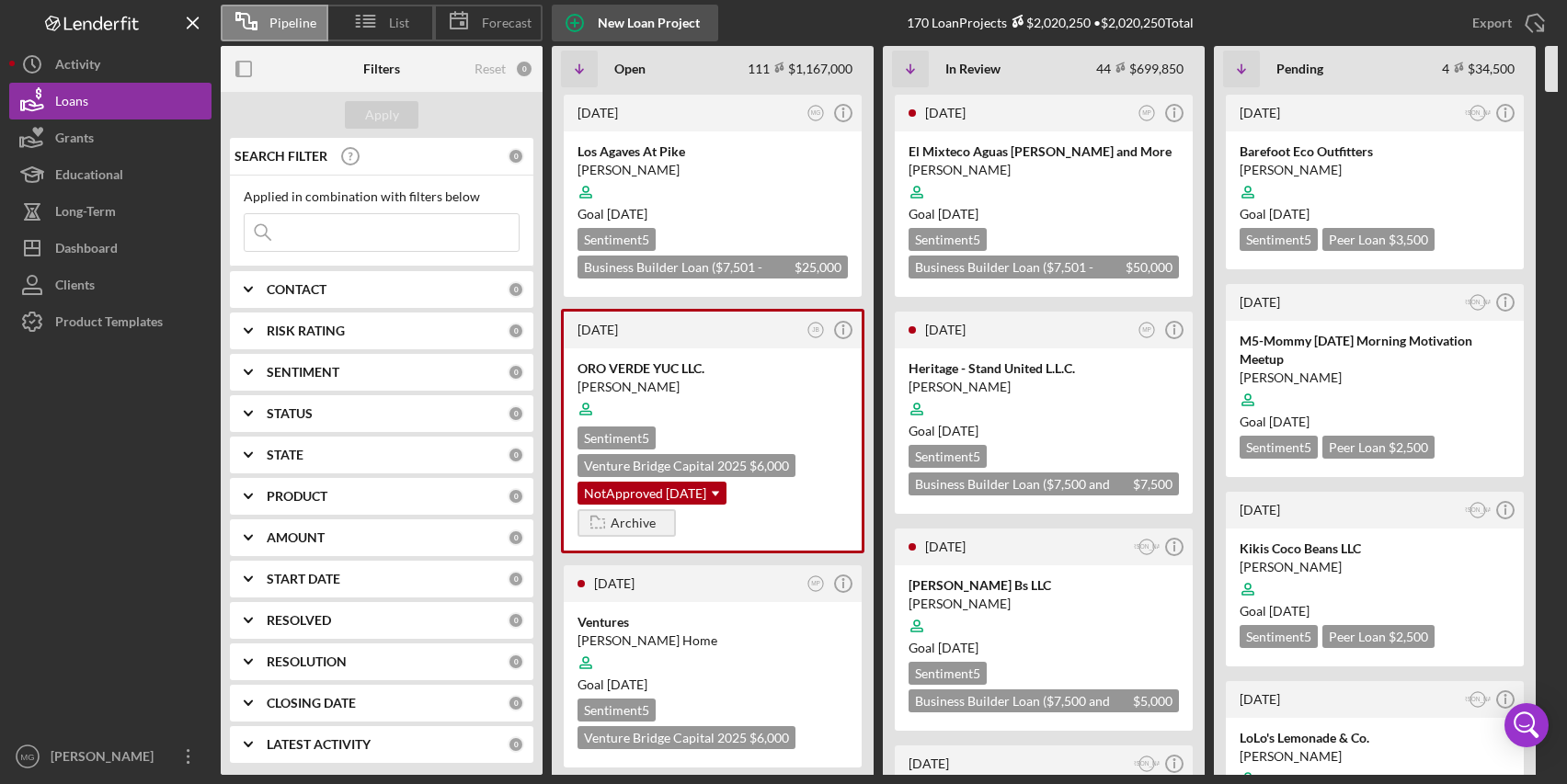
click at [615, 18] on div "New Loan Project" at bounding box center [649, 23] width 102 height 37
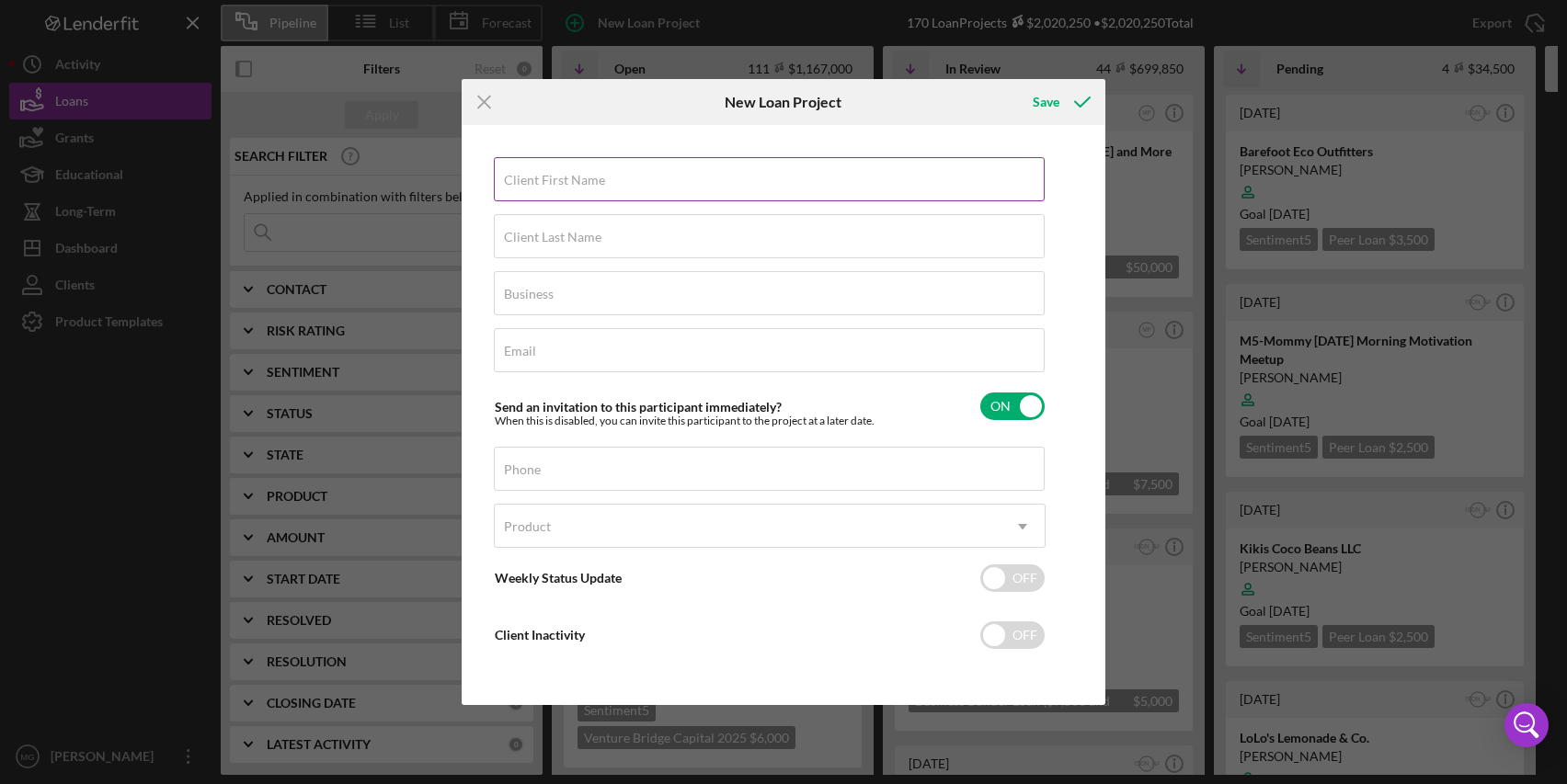
click at [553, 185] on label "Client First Name" at bounding box center [554, 180] width 101 height 15
click at [553, 185] on input "Client First Name" at bounding box center [769, 180] width 551 height 44
type input "Natassja"
type input "Uraine"
type input "Rescue Vintage"
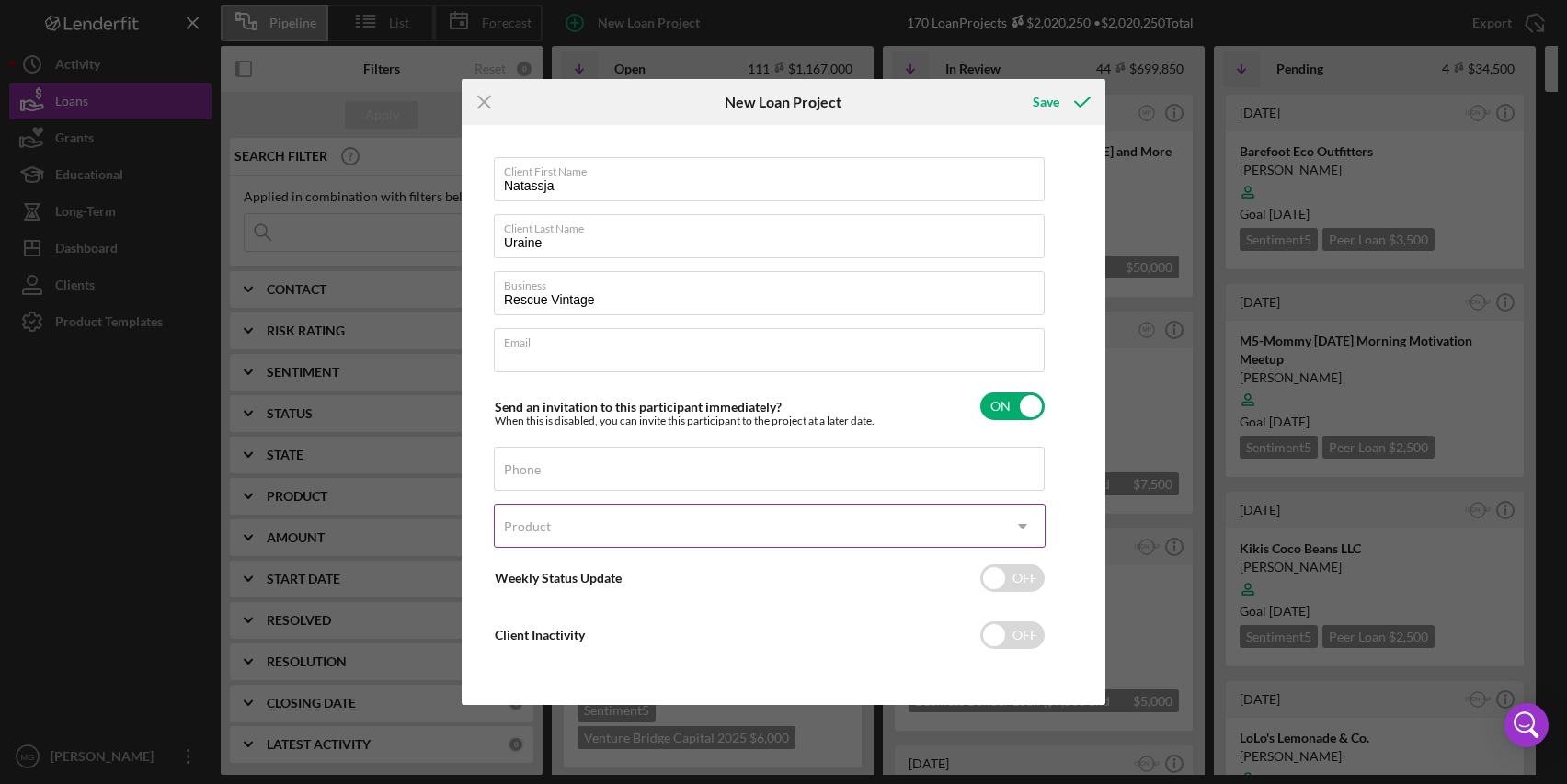
click at [915, 529] on div "Product" at bounding box center [747, 527] width 506 height 43
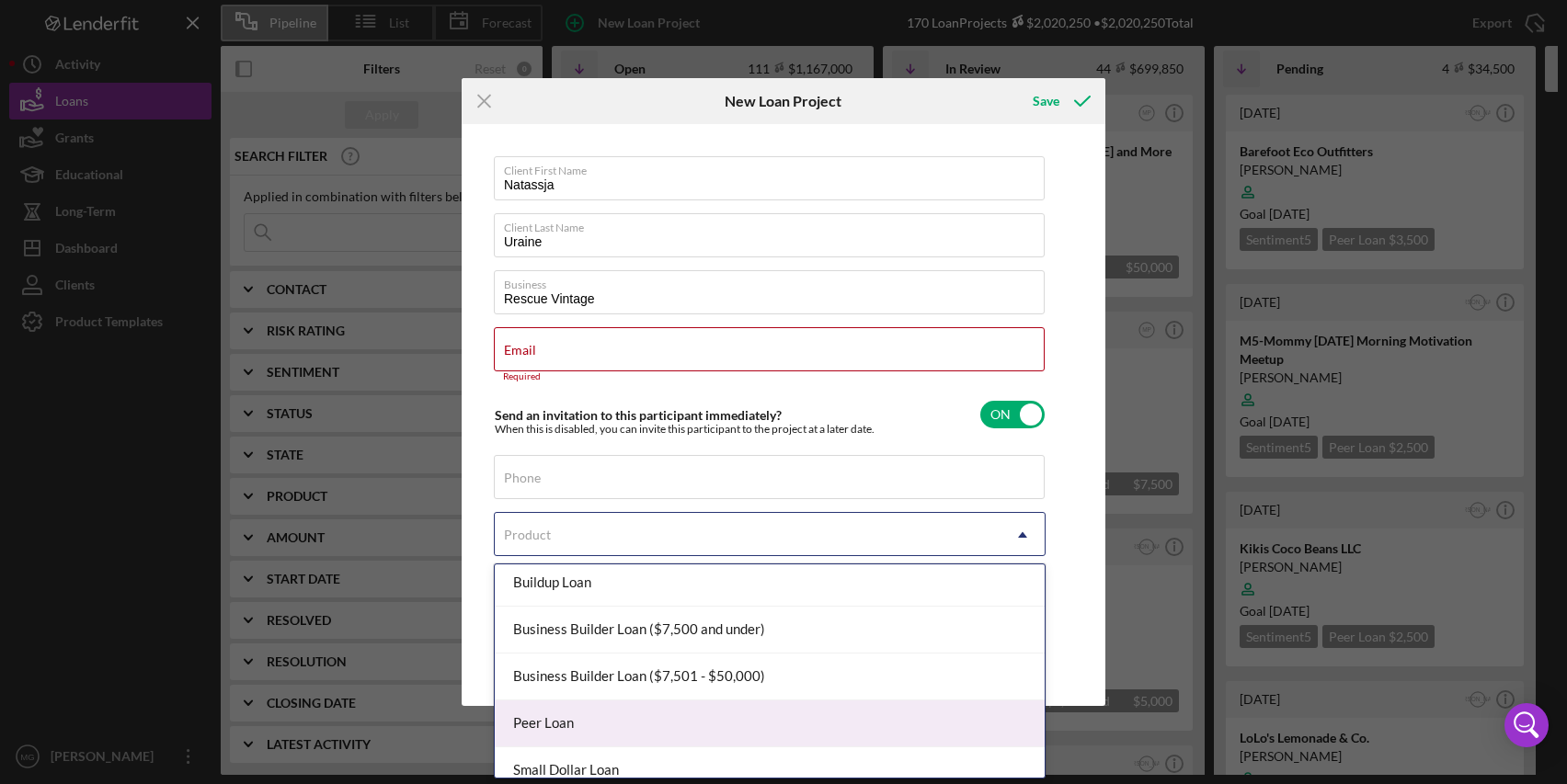
scroll to position [23, 0]
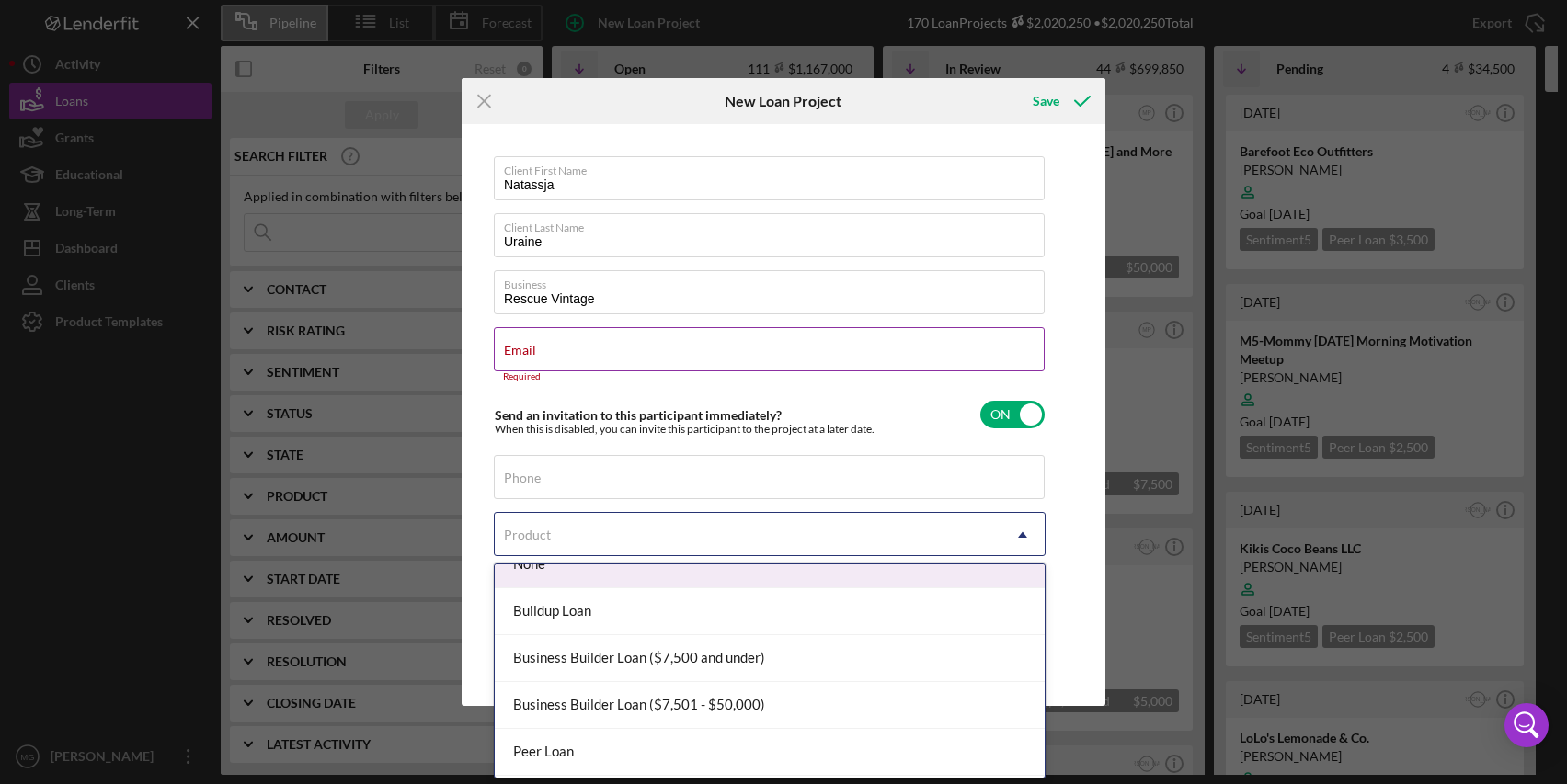
click at [894, 381] on div "Required" at bounding box center [770, 377] width 552 height 11
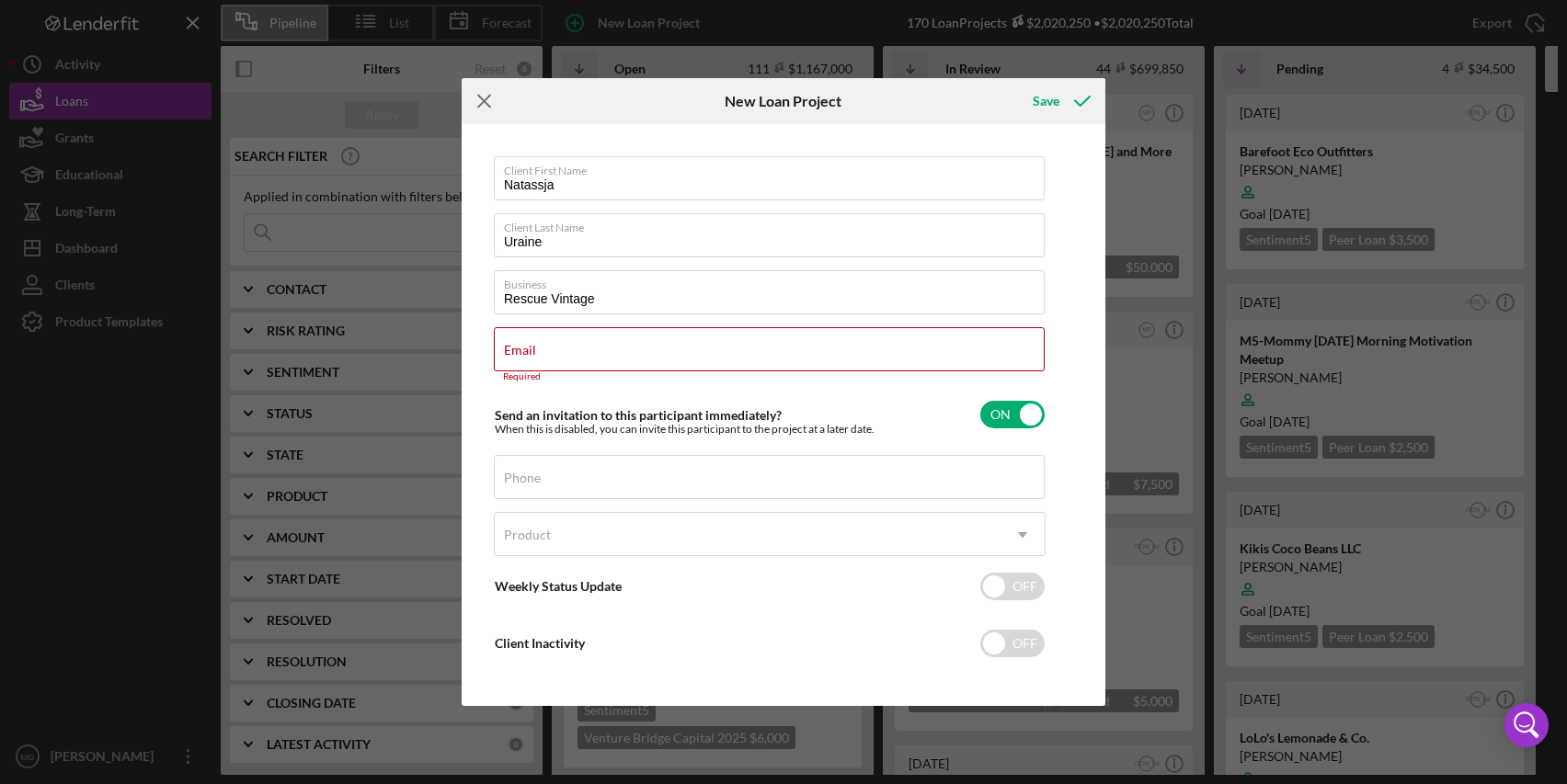
click at [475, 100] on icon "Icon/Menu Close" at bounding box center [485, 101] width 46 height 46
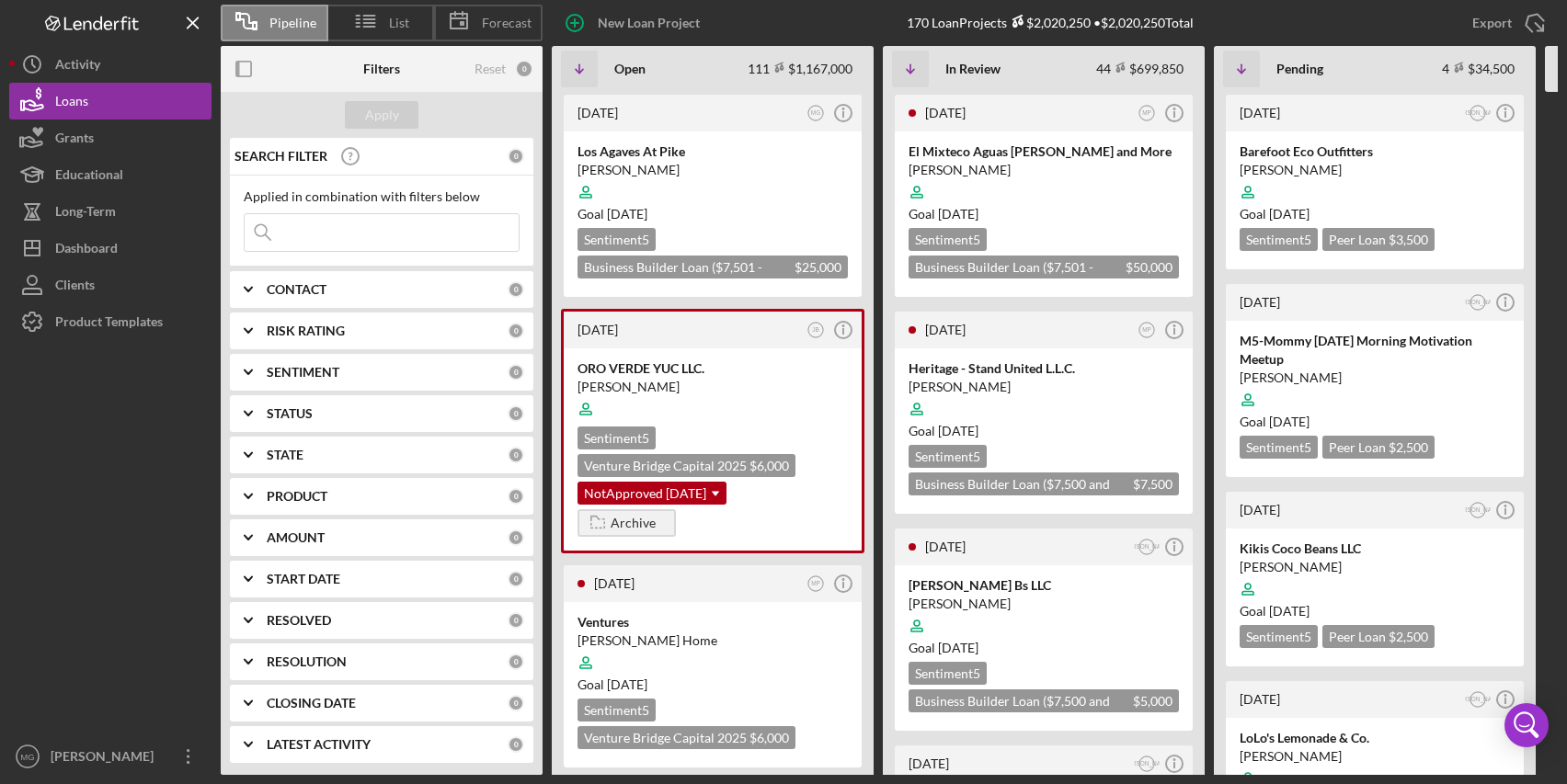
click at [407, 230] on input at bounding box center [382, 232] width 274 height 37
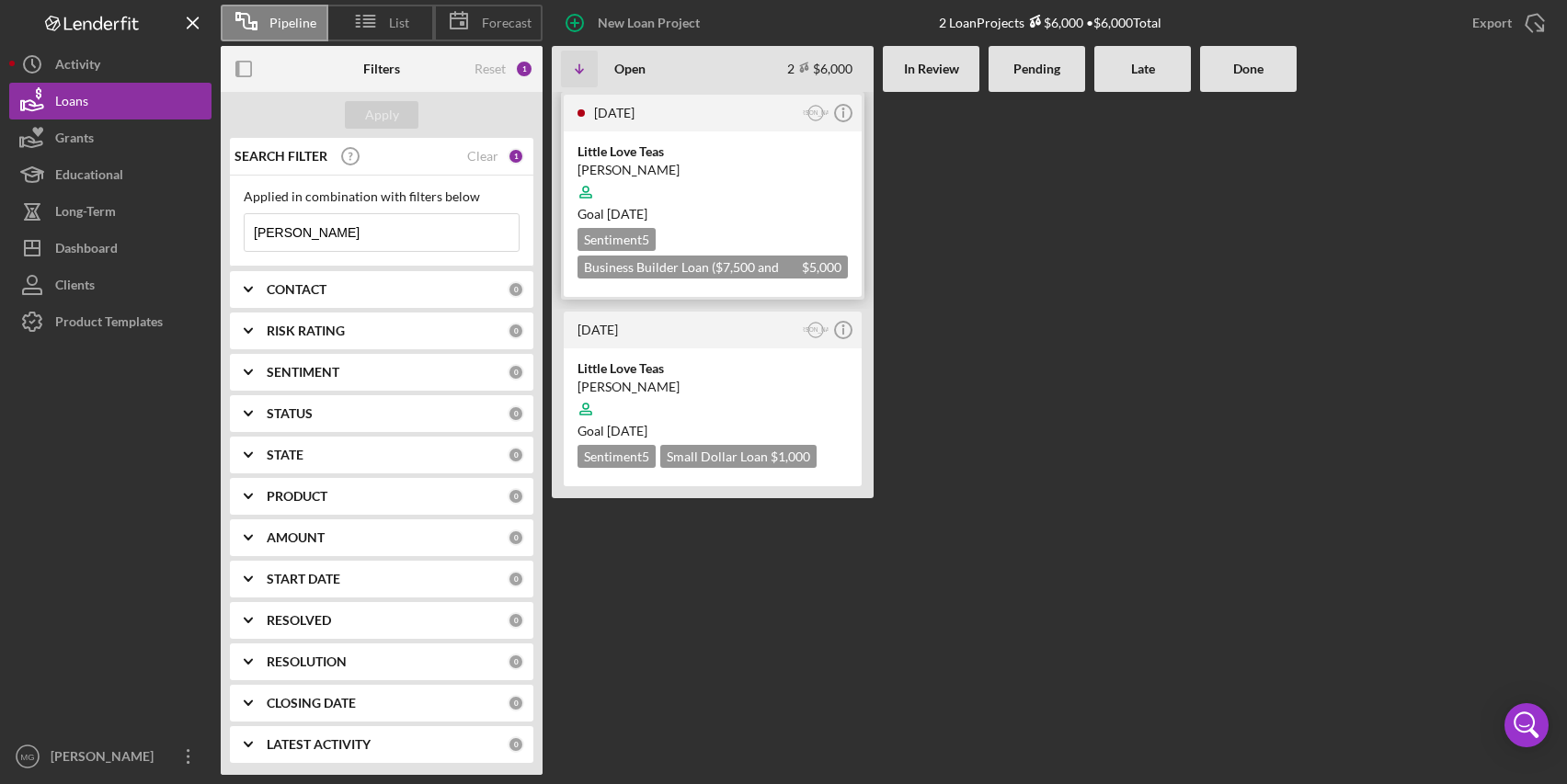
type input "[PERSON_NAME]"
click at [734, 168] on div "[PERSON_NAME]" at bounding box center [713, 170] width 270 height 19
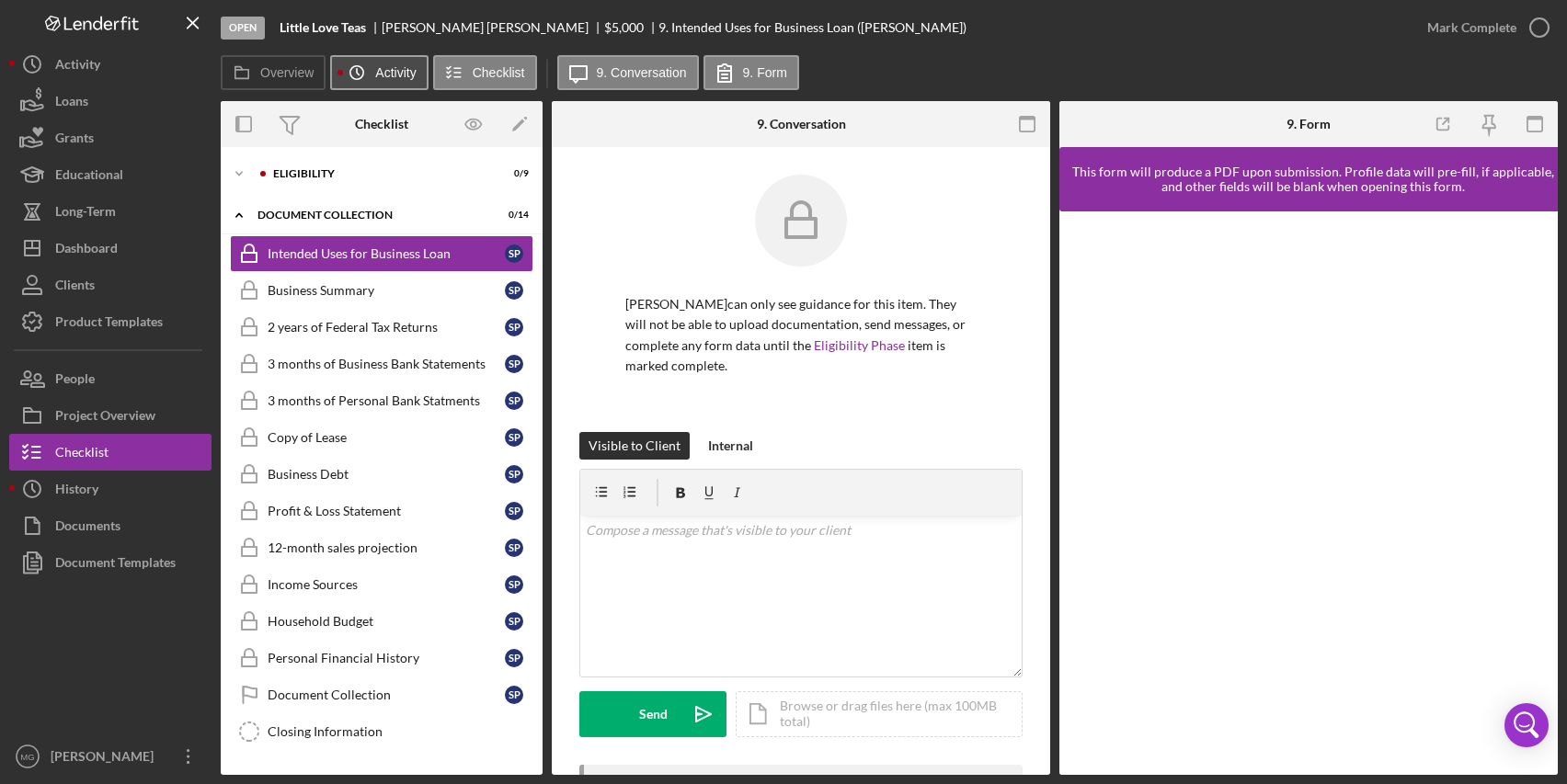
click at [365, 75] on icon "Icon/History" at bounding box center [357, 73] width 37 height 37
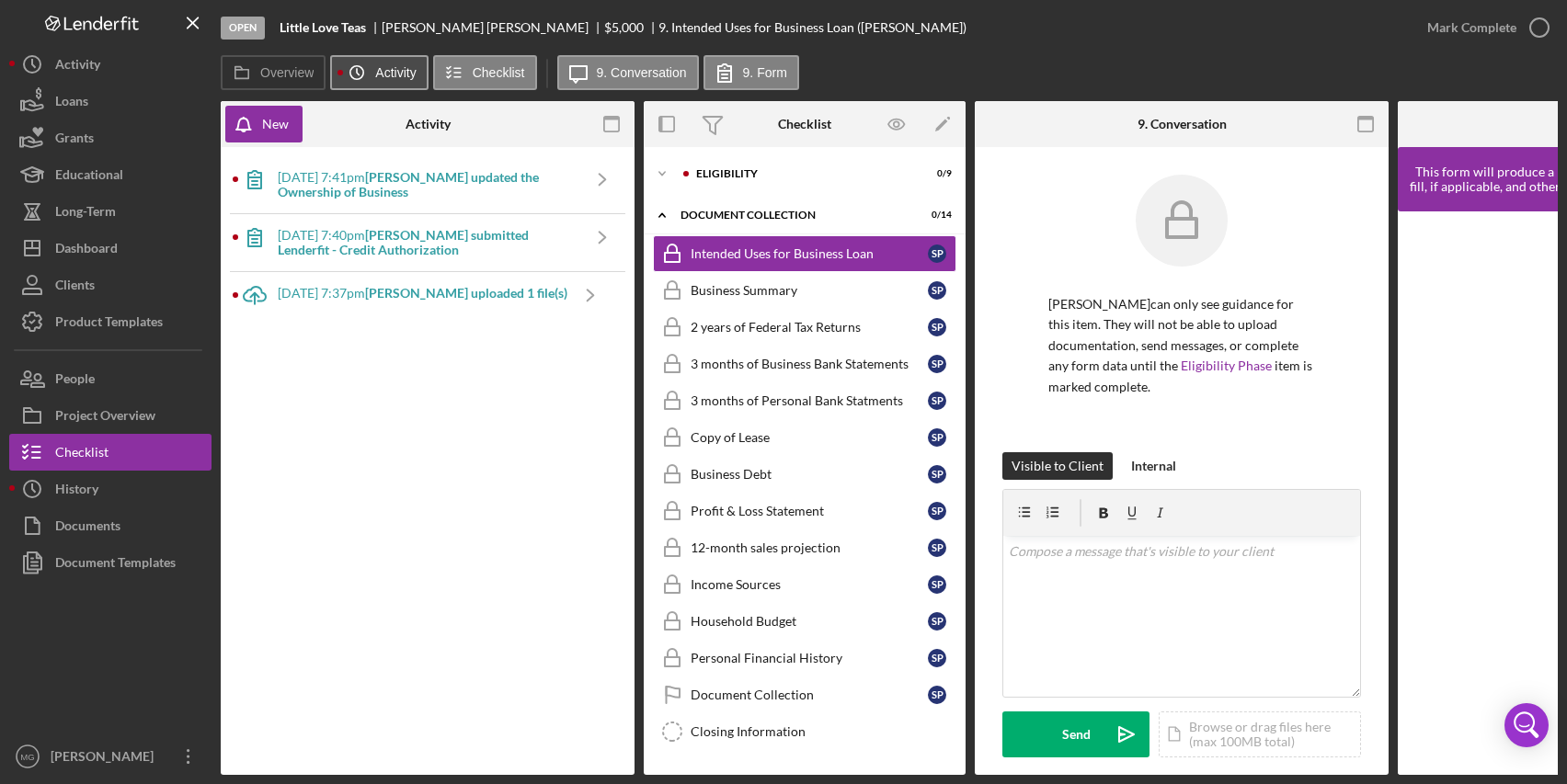
click at [365, 75] on icon "Icon/History" at bounding box center [357, 73] width 37 height 37
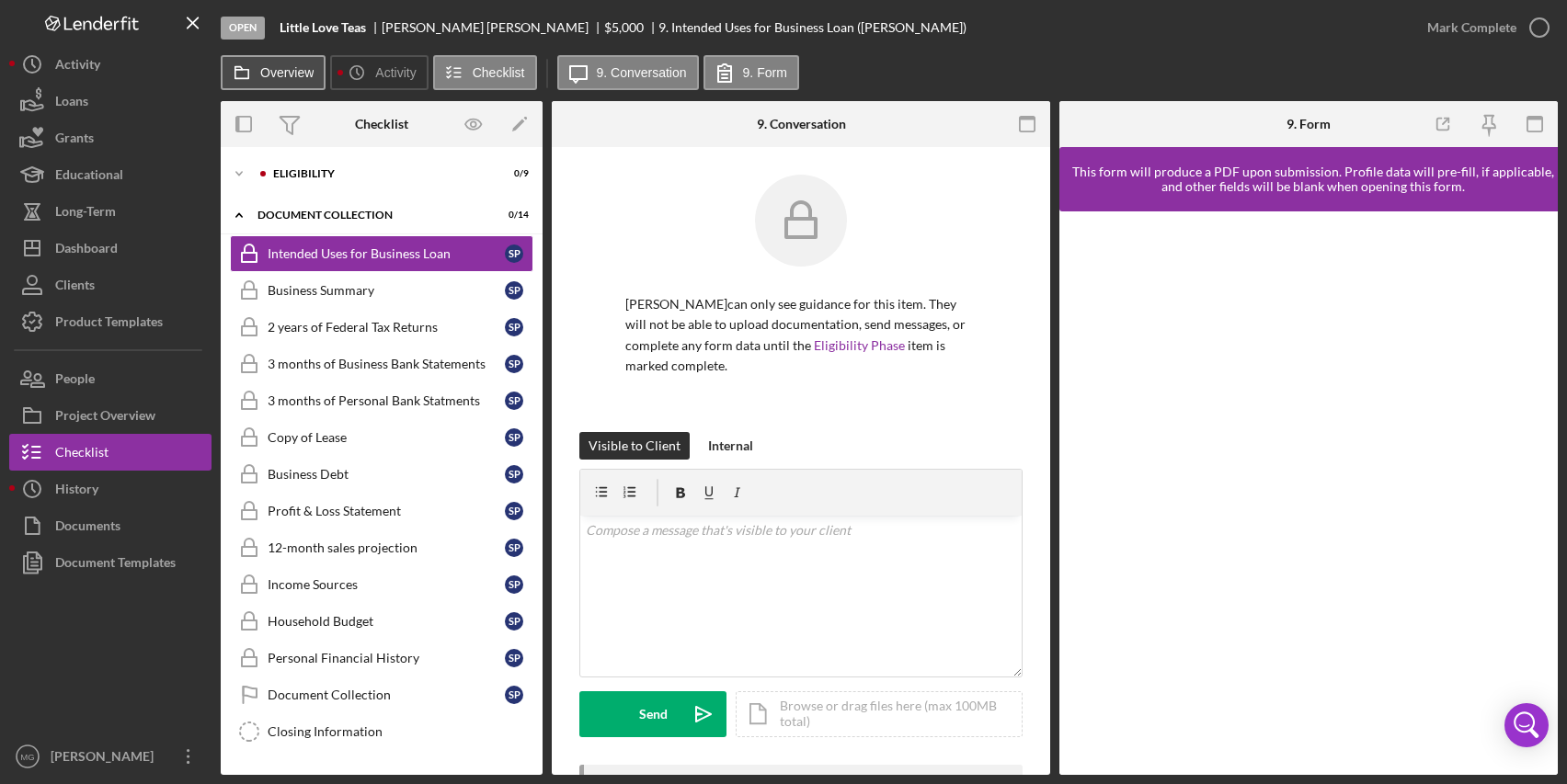
click at [295, 75] on label "Overview" at bounding box center [287, 73] width 54 height 15
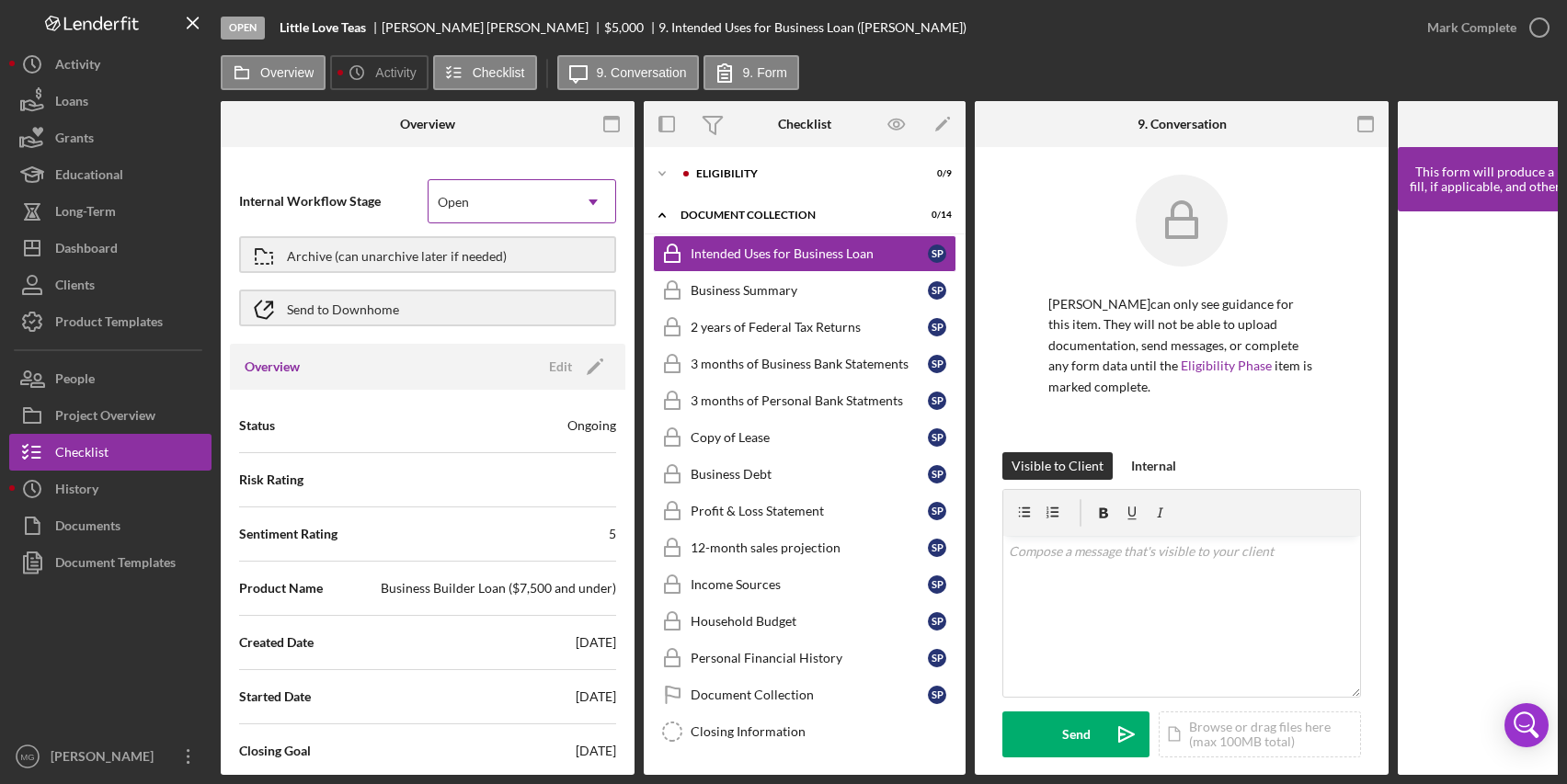
click at [553, 205] on div "Open" at bounding box center [500, 203] width 143 height 43
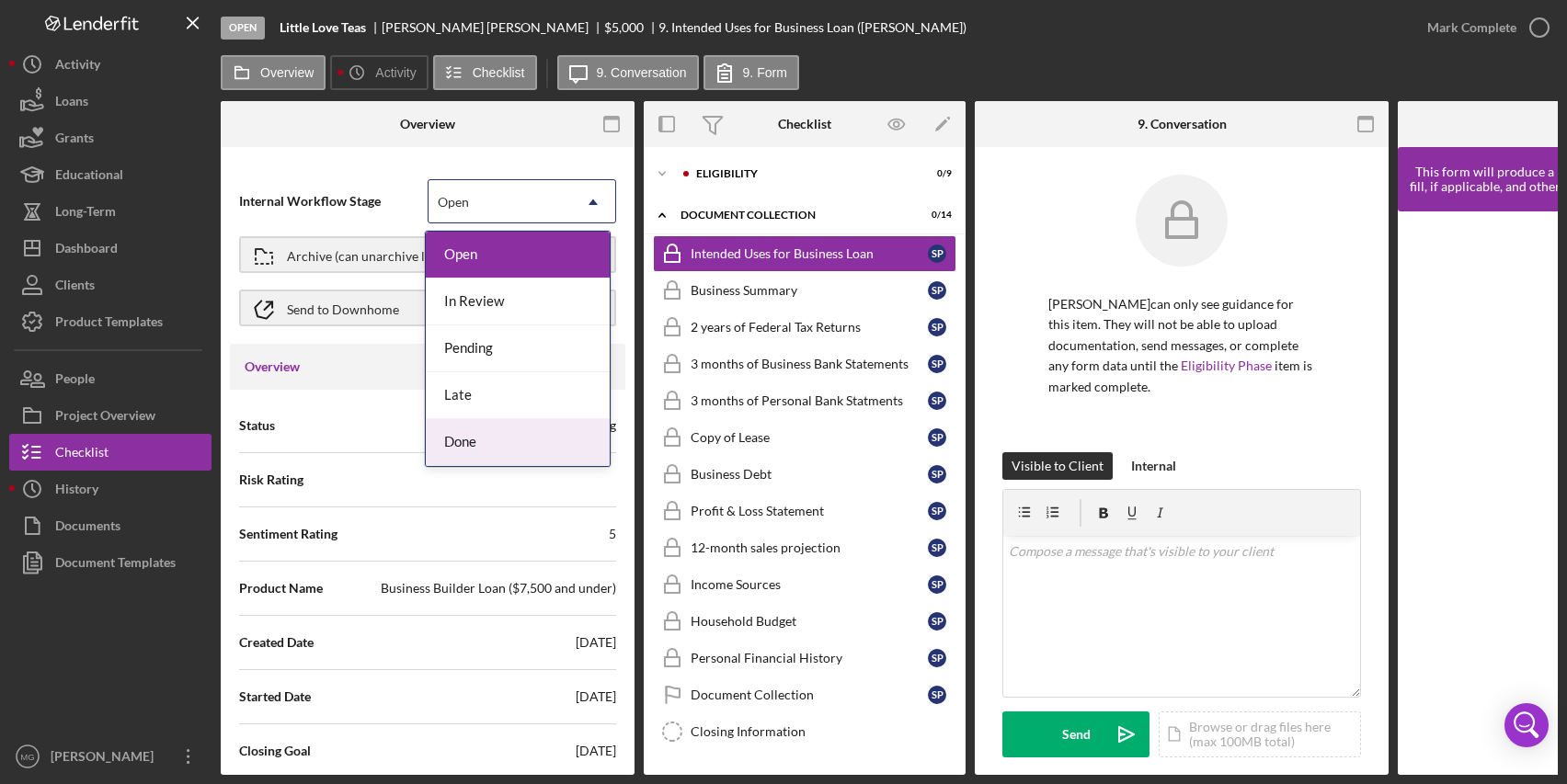
click at [508, 432] on div "Done" at bounding box center [518, 442] width 184 height 47
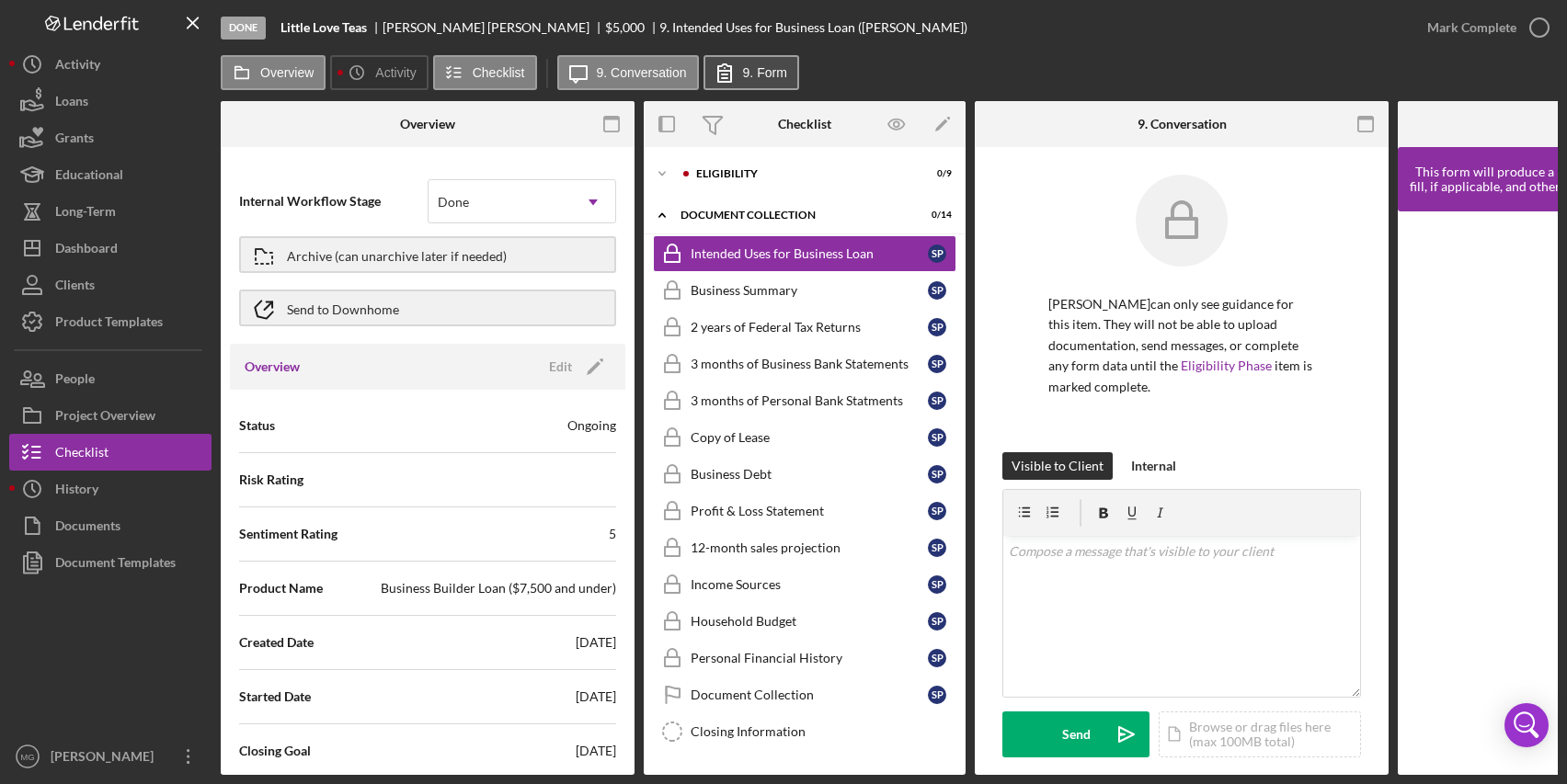
click at [765, 77] on label "9. Form" at bounding box center [766, 73] width 44 height 15
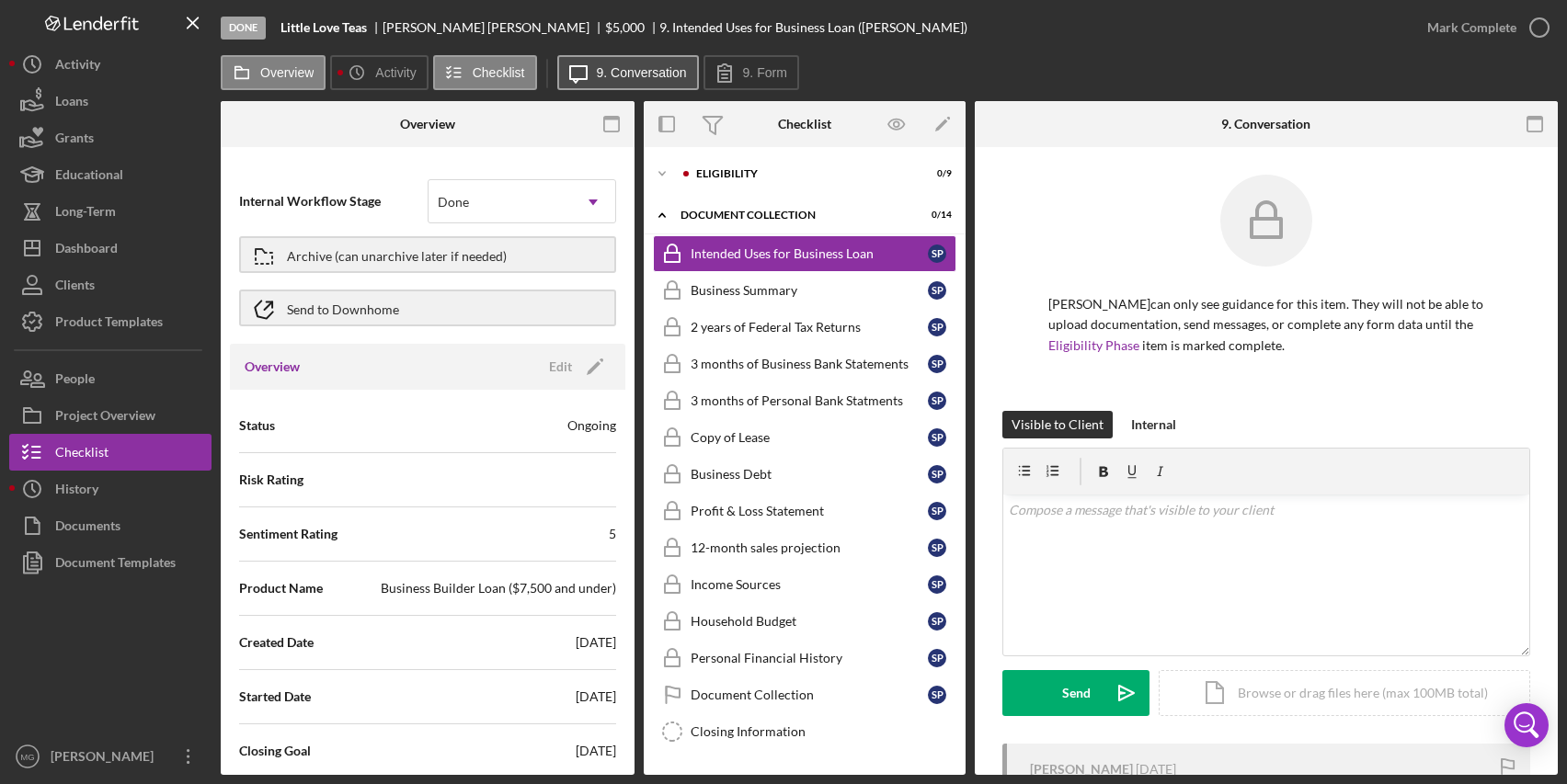
click at [621, 75] on label "9. Conversation" at bounding box center [642, 73] width 90 height 15
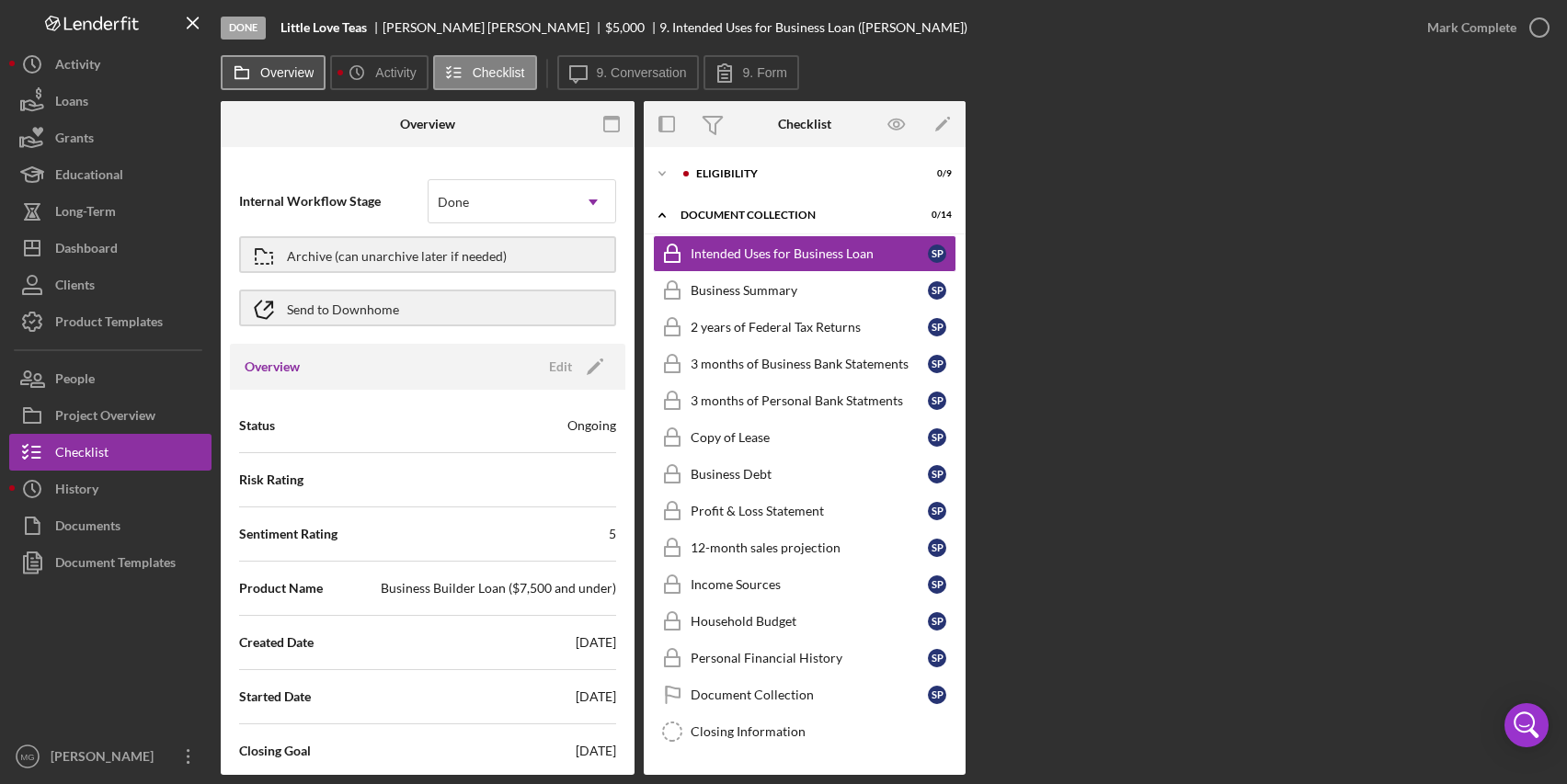
click at [288, 68] on label "Overview" at bounding box center [287, 73] width 54 height 15
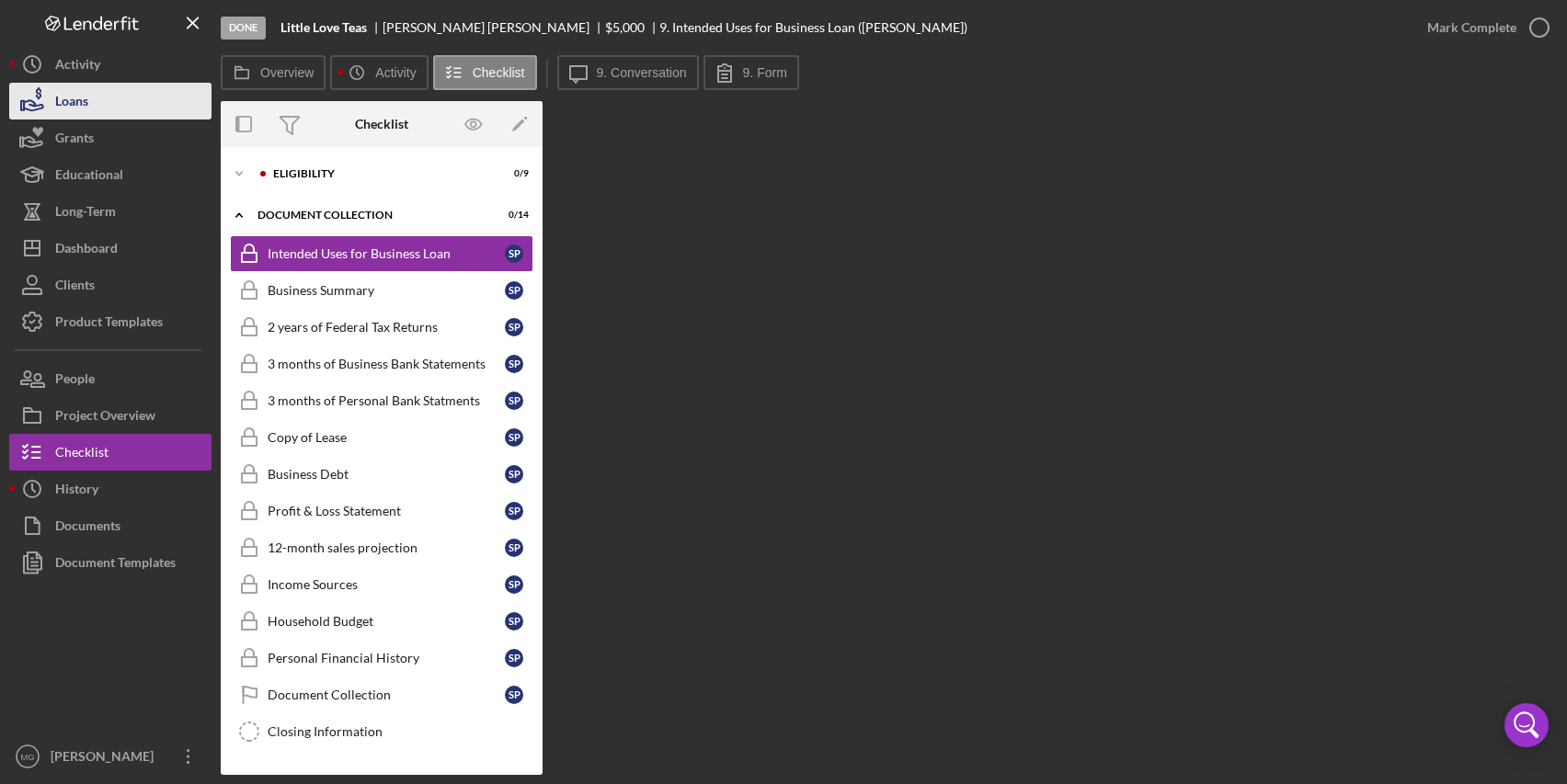
click at [112, 106] on button "Loans" at bounding box center [110, 101] width 203 height 37
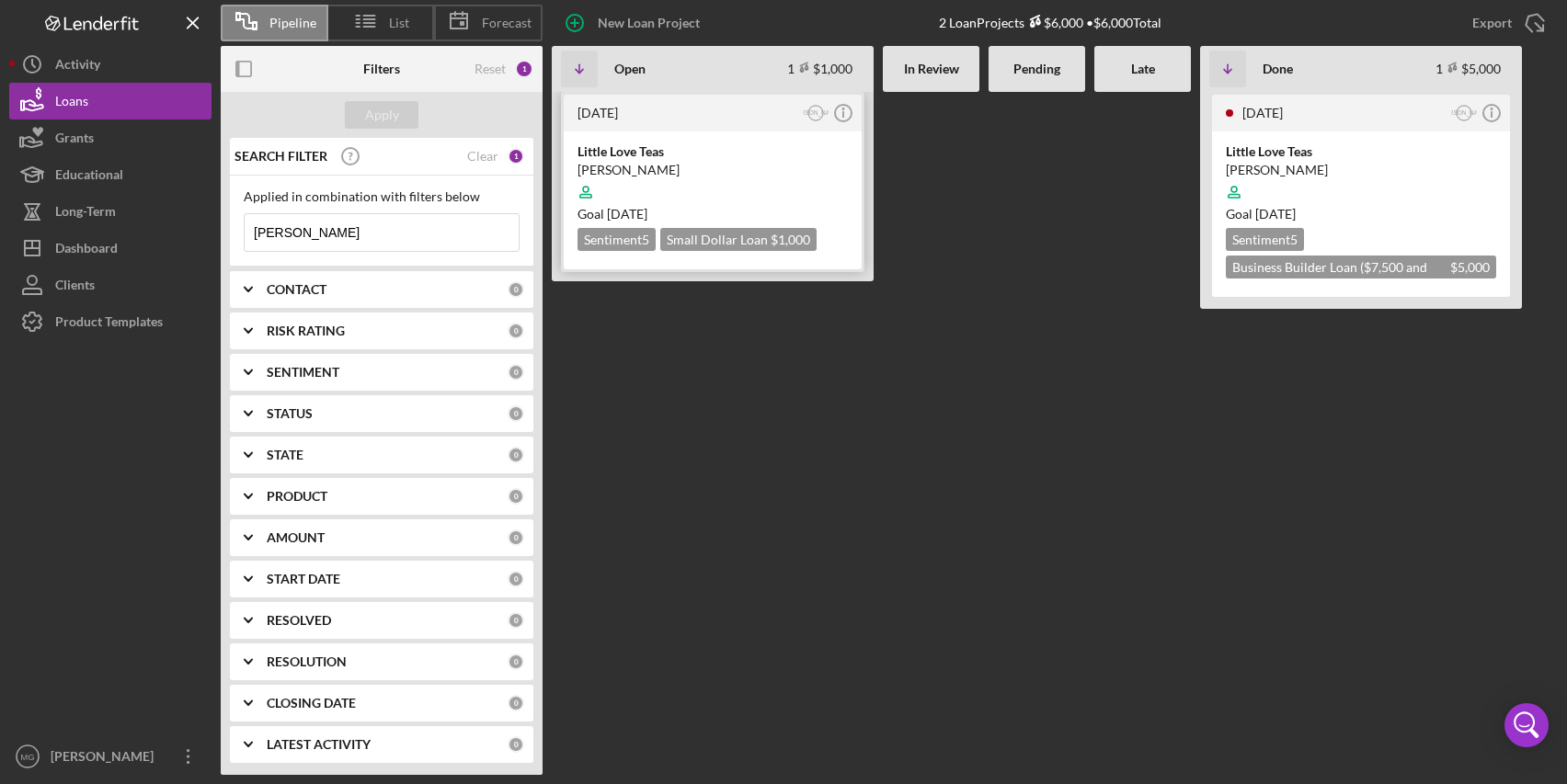
click at [782, 163] on div "[PERSON_NAME]" at bounding box center [713, 170] width 270 height 19
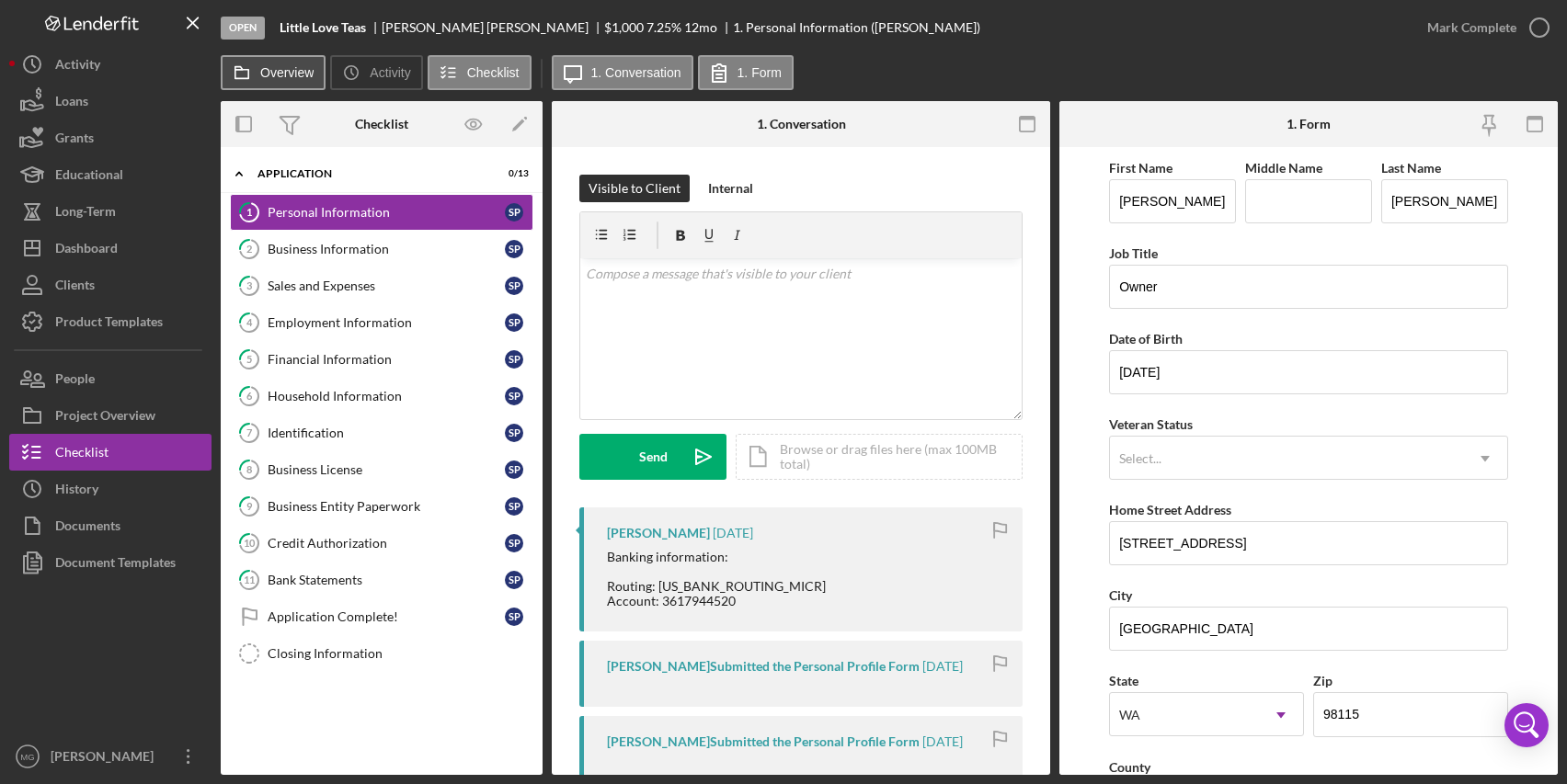
click at [257, 63] on icon at bounding box center [242, 73] width 37 height 37
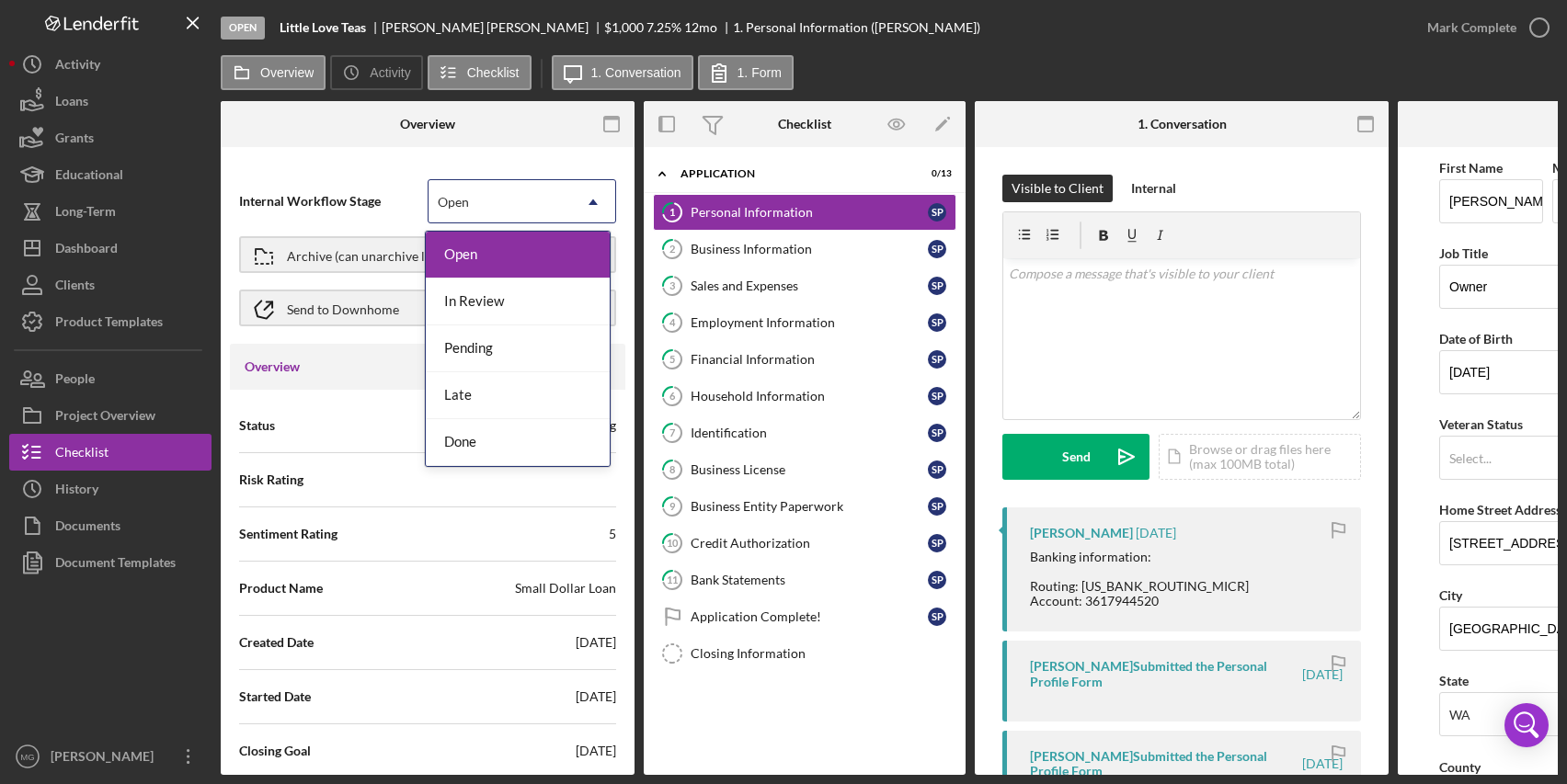
click at [573, 200] on icon "Icon/Dropdown Arrow" at bounding box center [594, 203] width 44 height 44
click at [509, 447] on div "Done" at bounding box center [518, 442] width 184 height 47
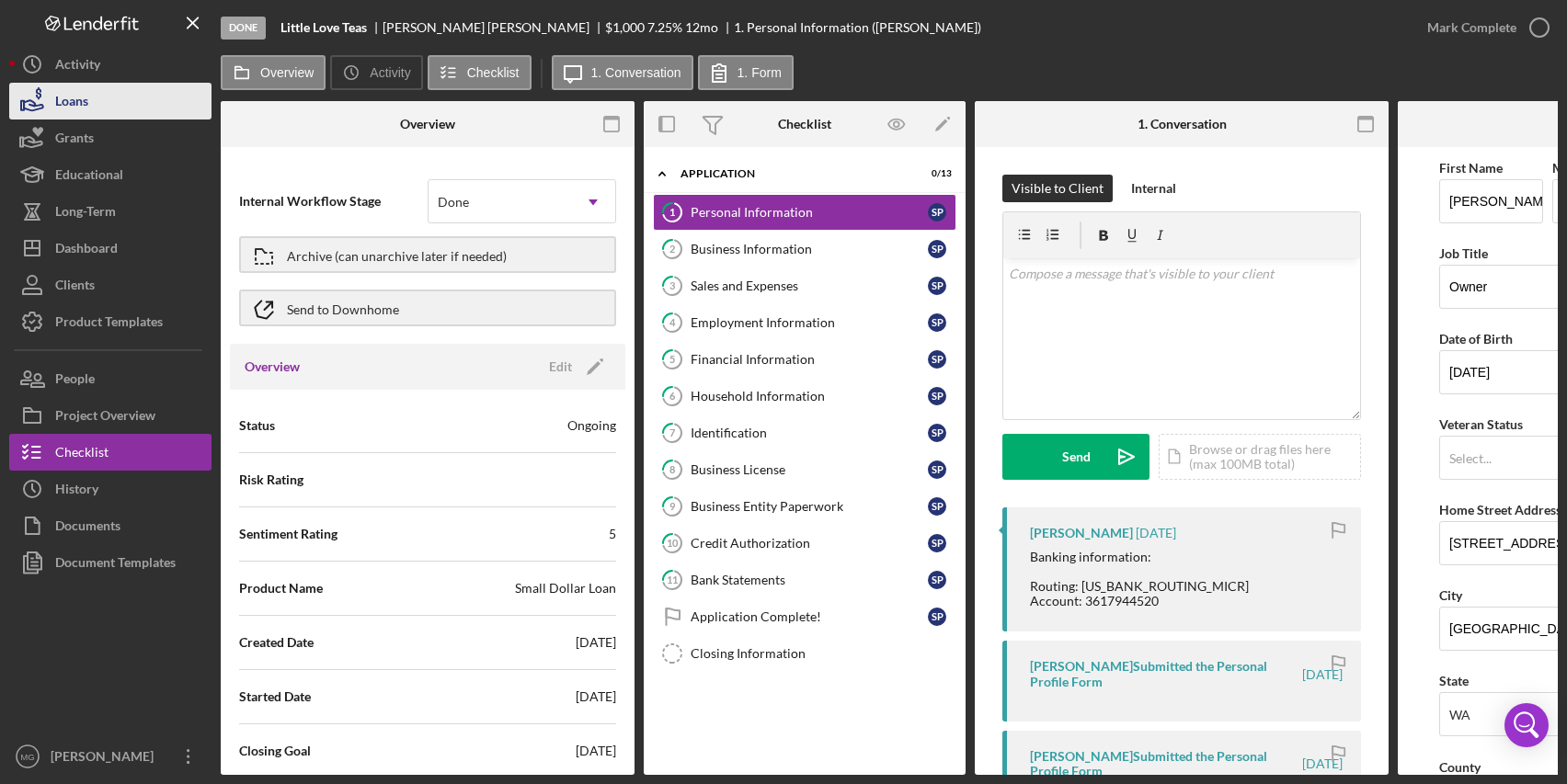
click at [87, 96] on div "Loans" at bounding box center [72, 103] width 33 height 42
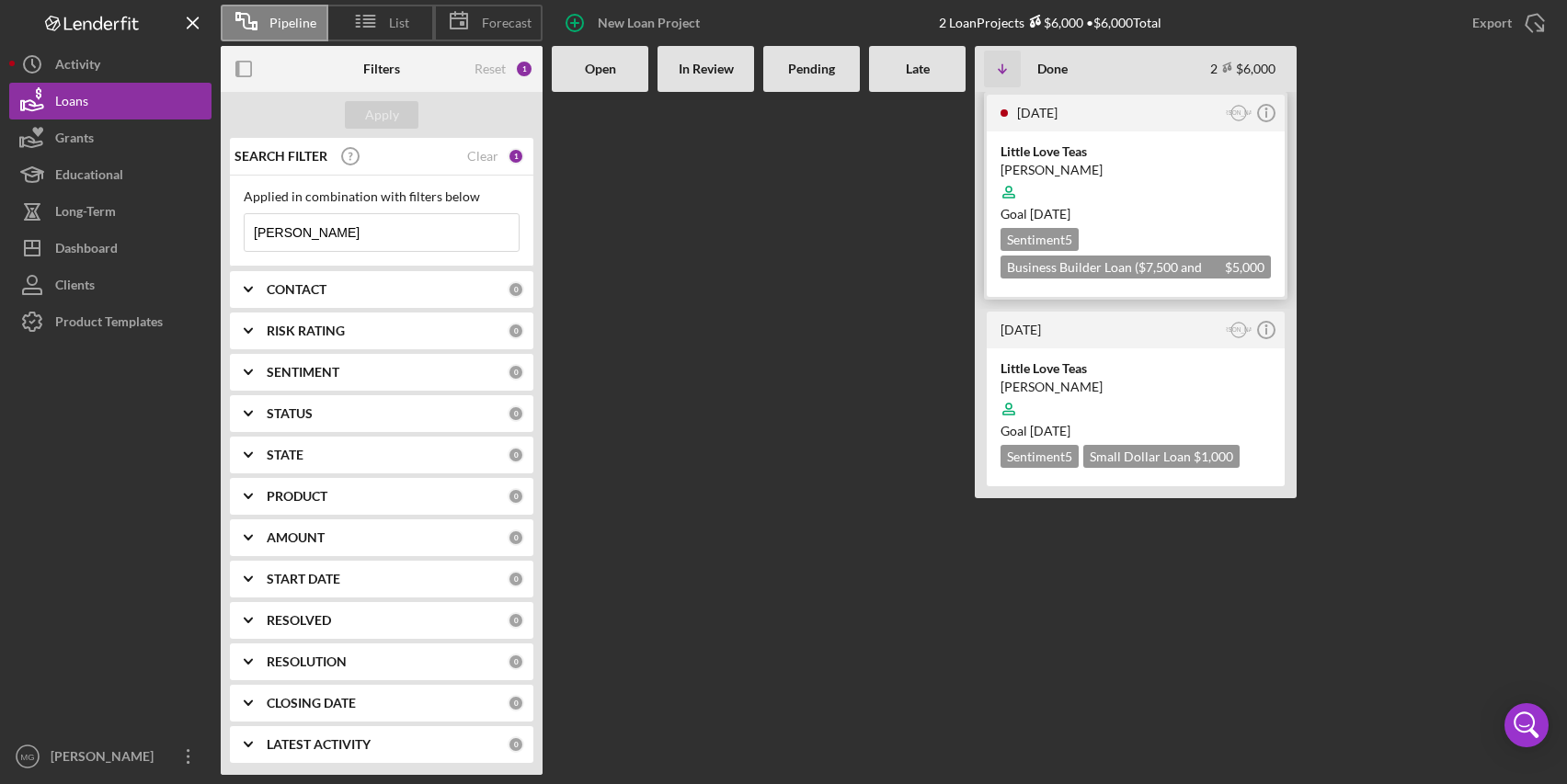
click at [1208, 153] on div "Little Love Teas" at bounding box center [1136, 152] width 270 height 19
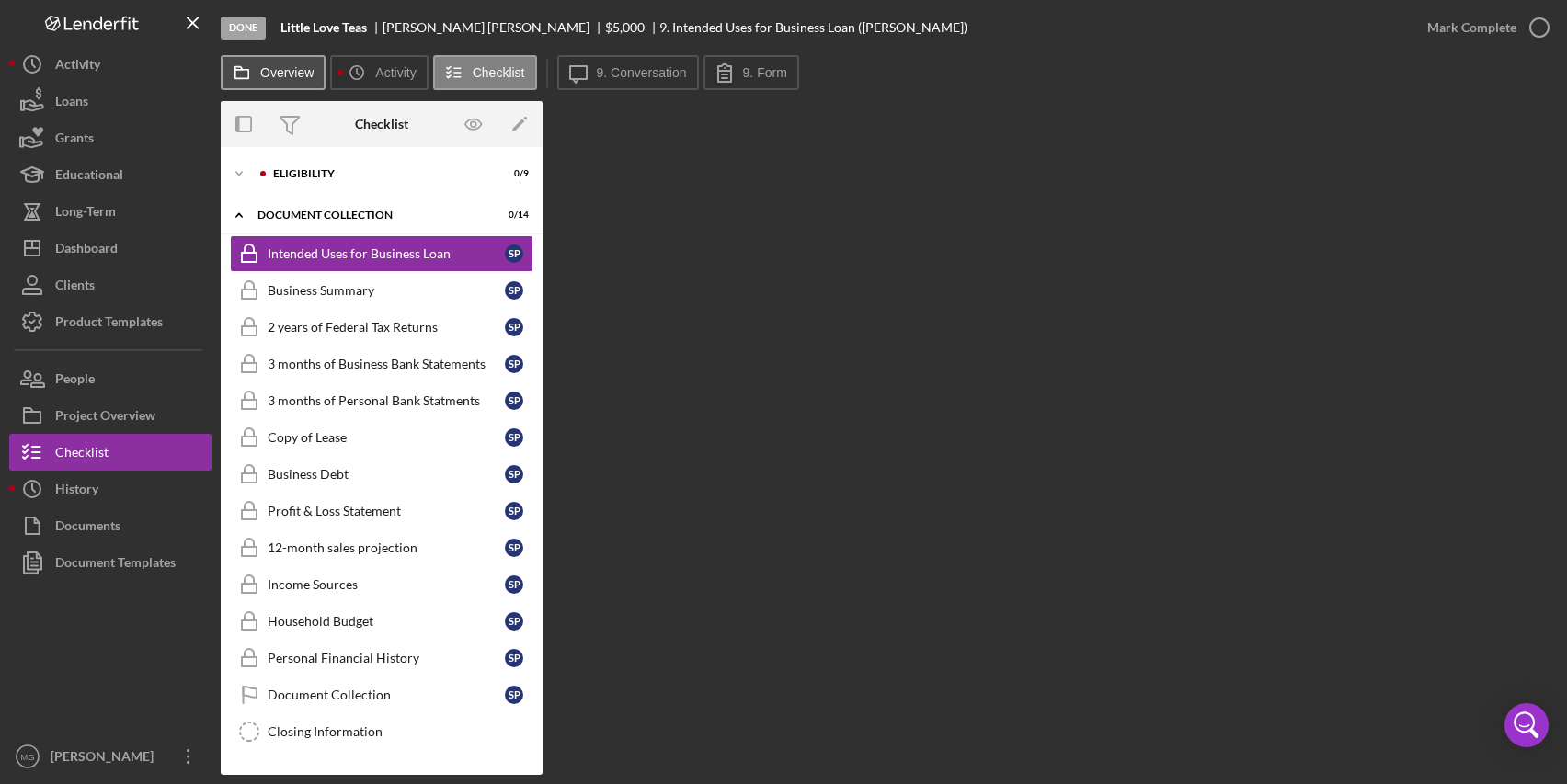
click at [305, 74] on label "Overview" at bounding box center [287, 73] width 54 height 15
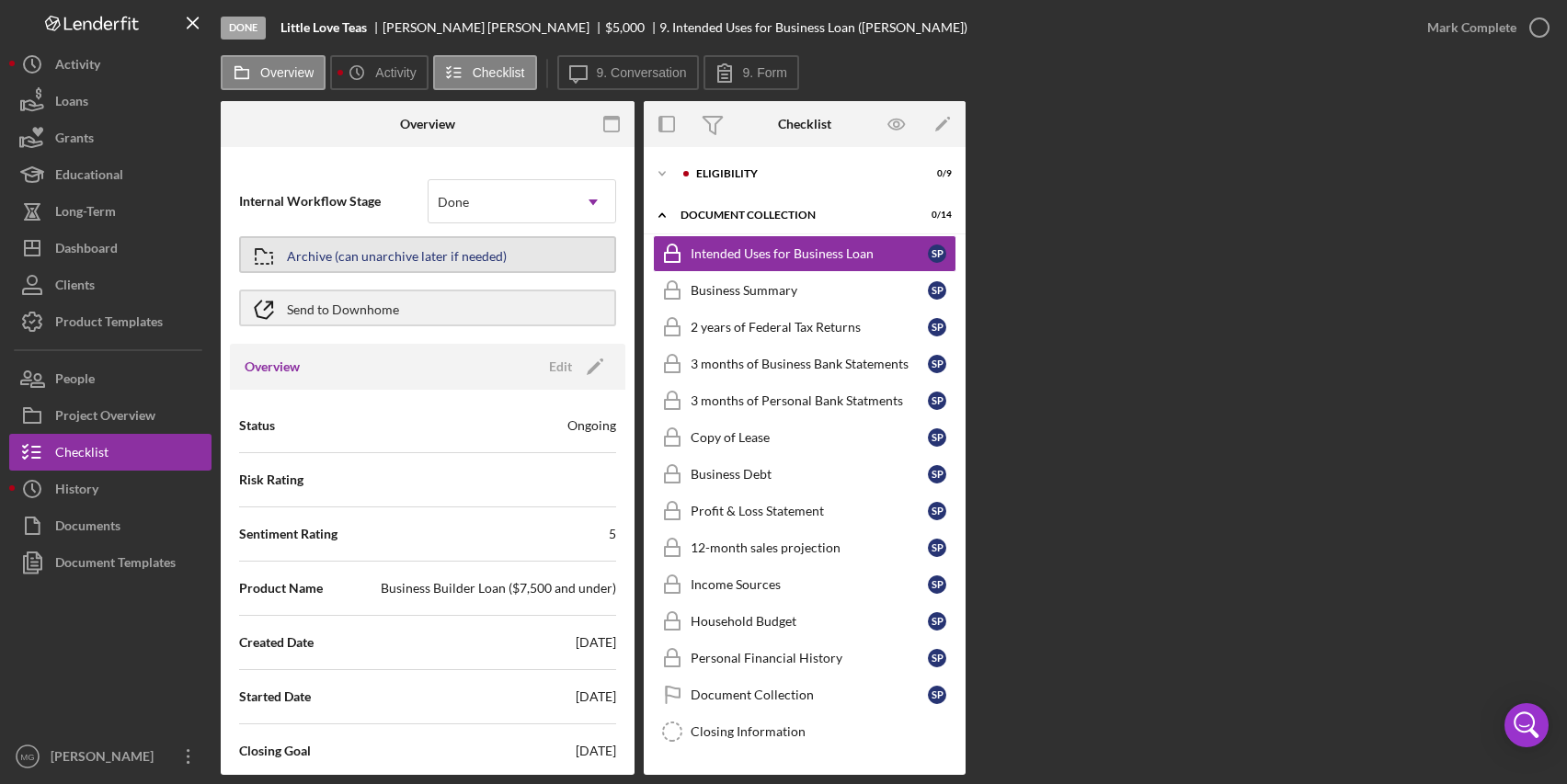
click at [471, 254] on div "Archive (can unarchive later if needed)" at bounding box center [396, 255] width 219 height 33
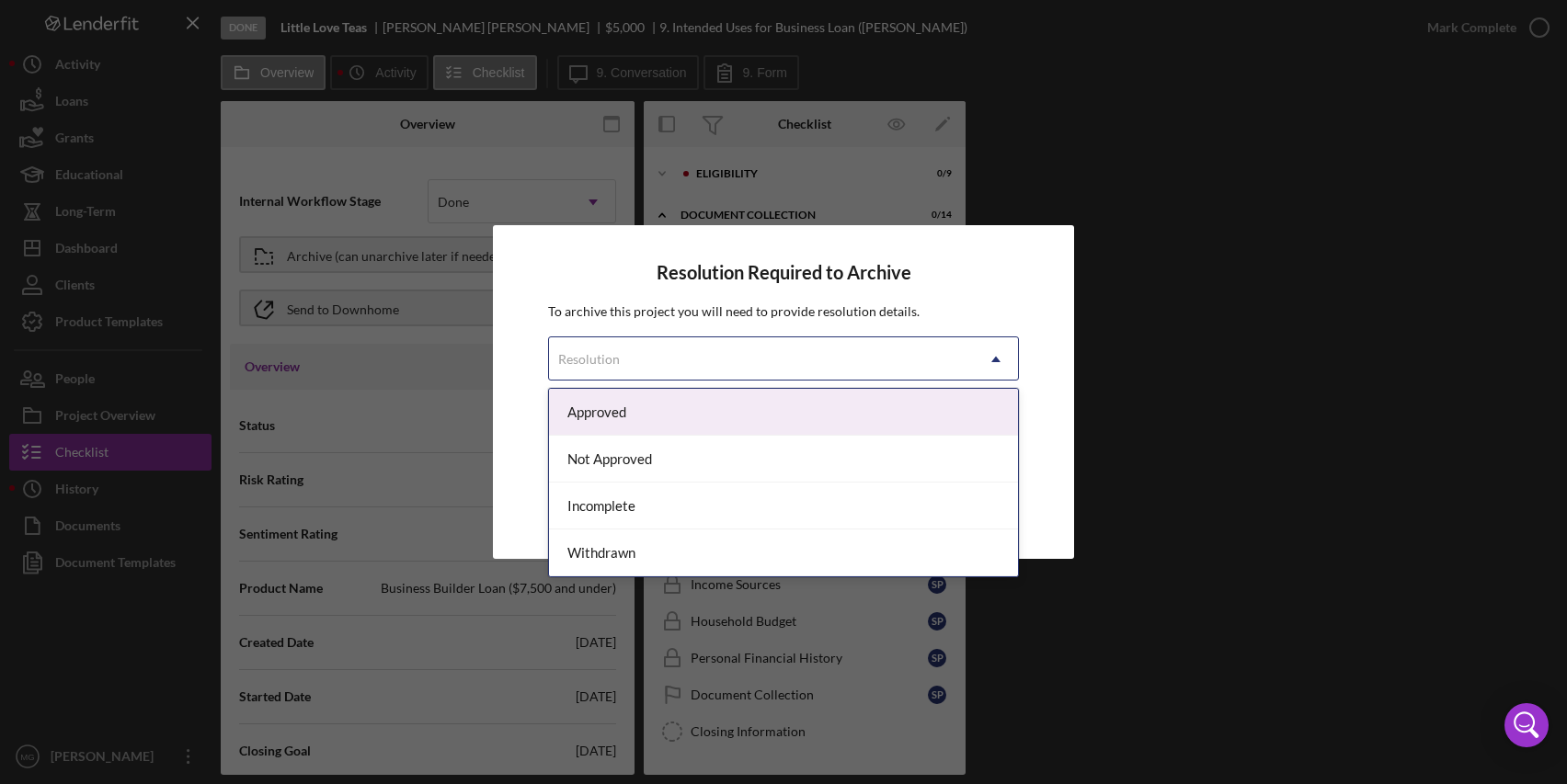
click at [772, 367] on div "Resolution" at bounding box center [761, 360] width 424 height 43
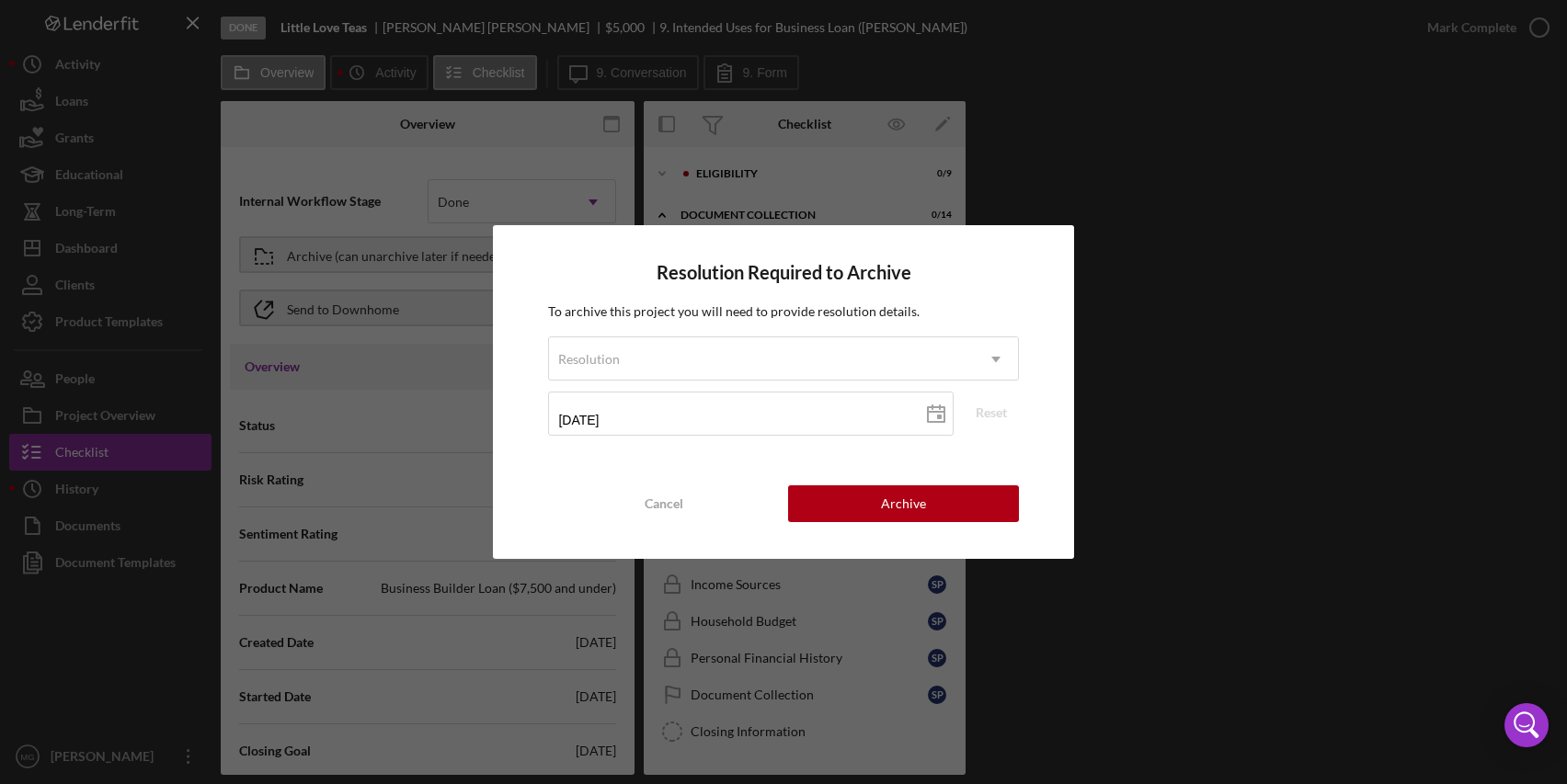
click at [1005, 244] on div "Resolution Required to Archive To archive this project you will need to provide…" at bounding box center [783, 392] width 581 height 334
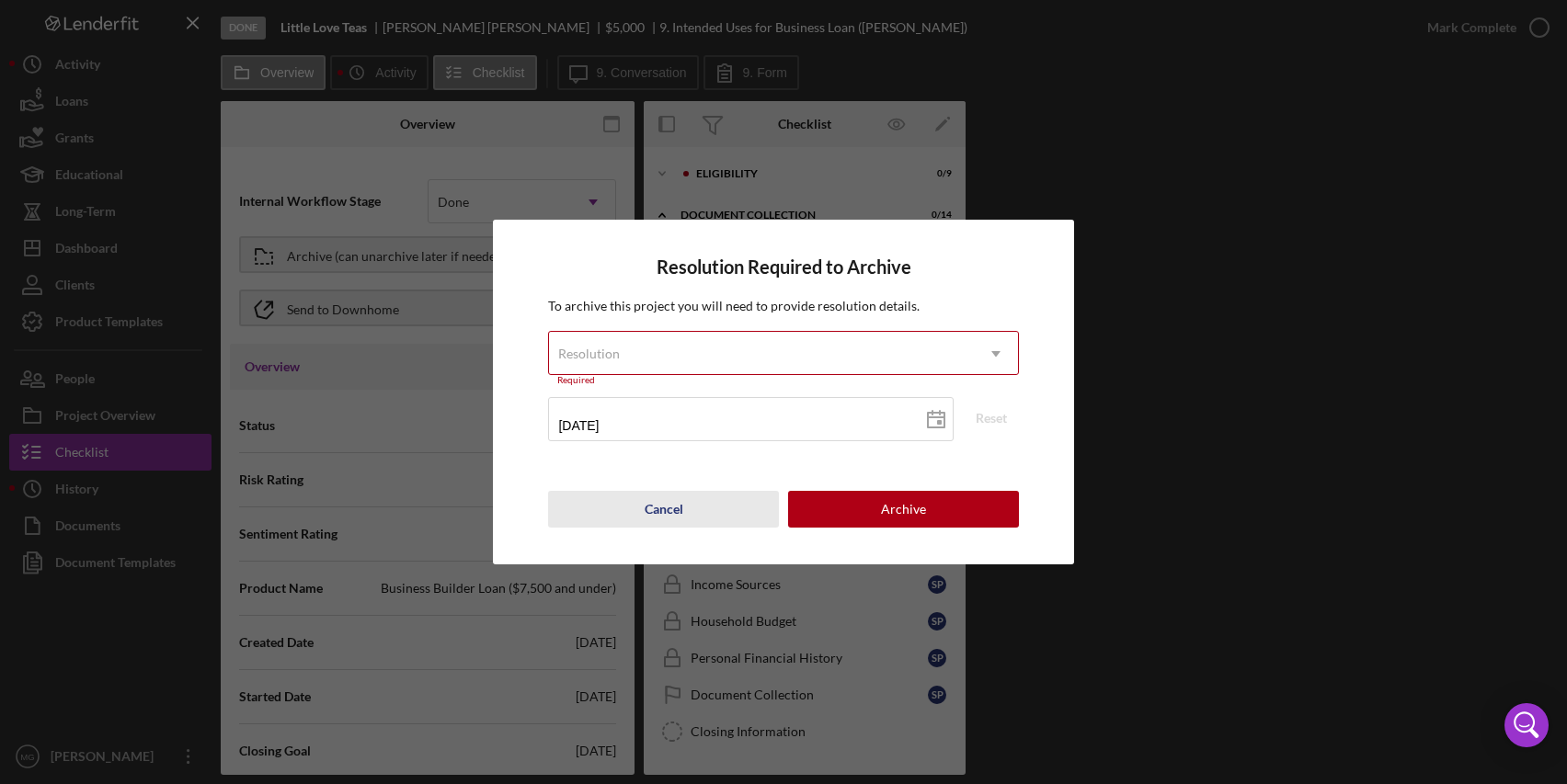
click at [692, 509] on button "Cancel" at bounding box center [663, 509] width 231 height 37
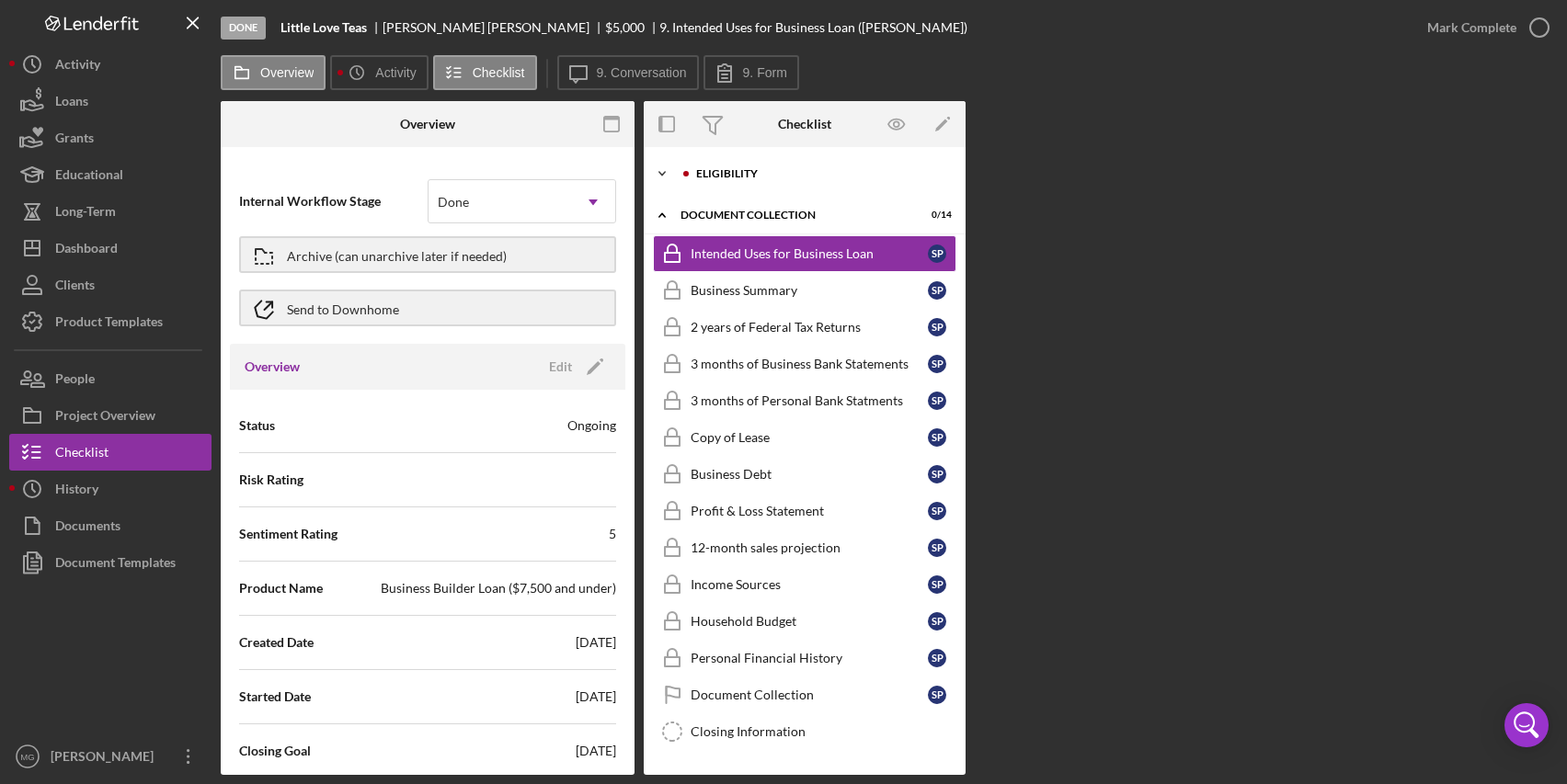
click at [664, 171] on icon "Icon/Expander" at bounding box center [662, 174] width 37 height 37
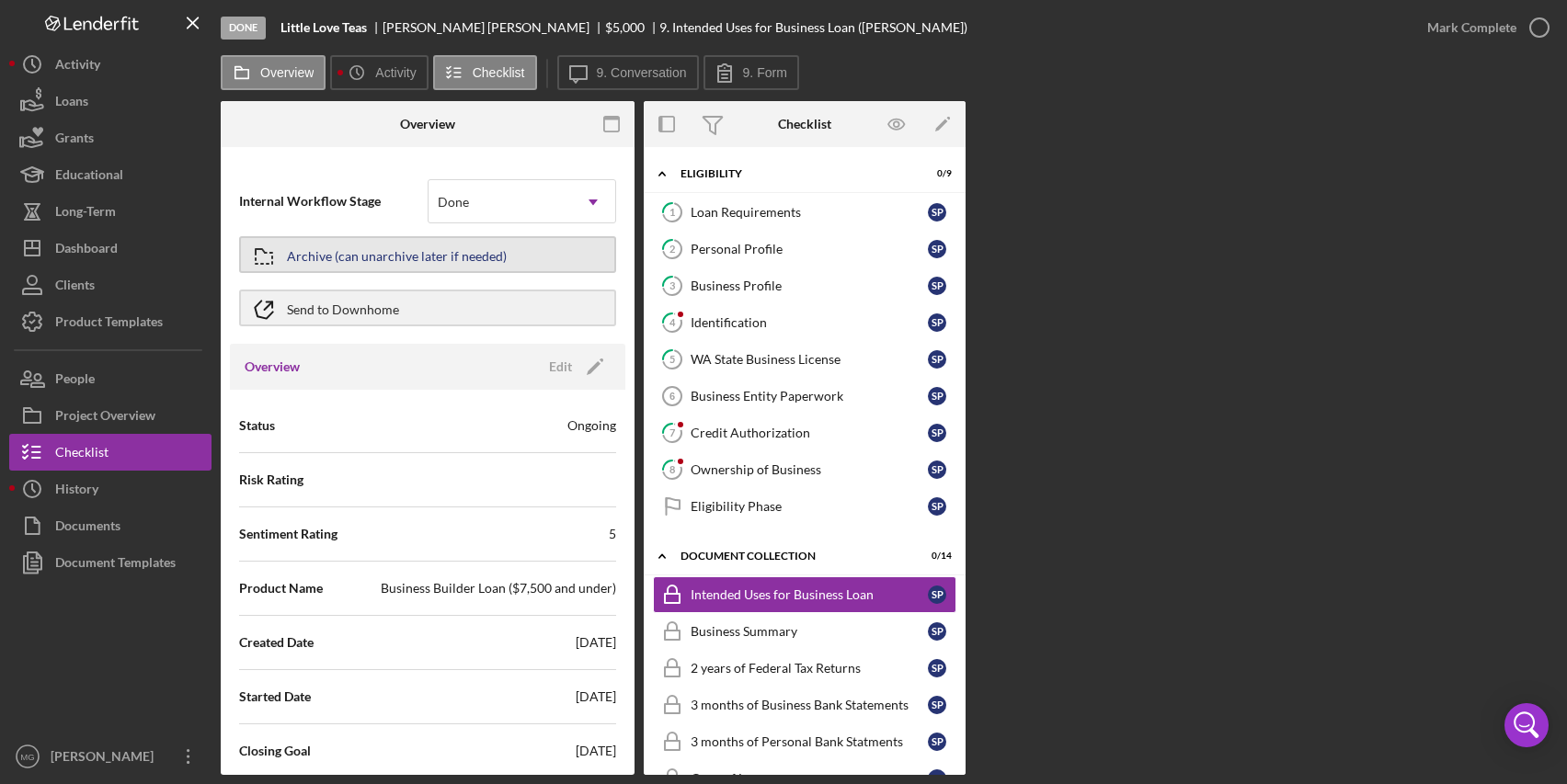
click at [436, 260] on div "Archive (can unarchive later if needed)" at bounding box center [396, 255] width 219 height 33
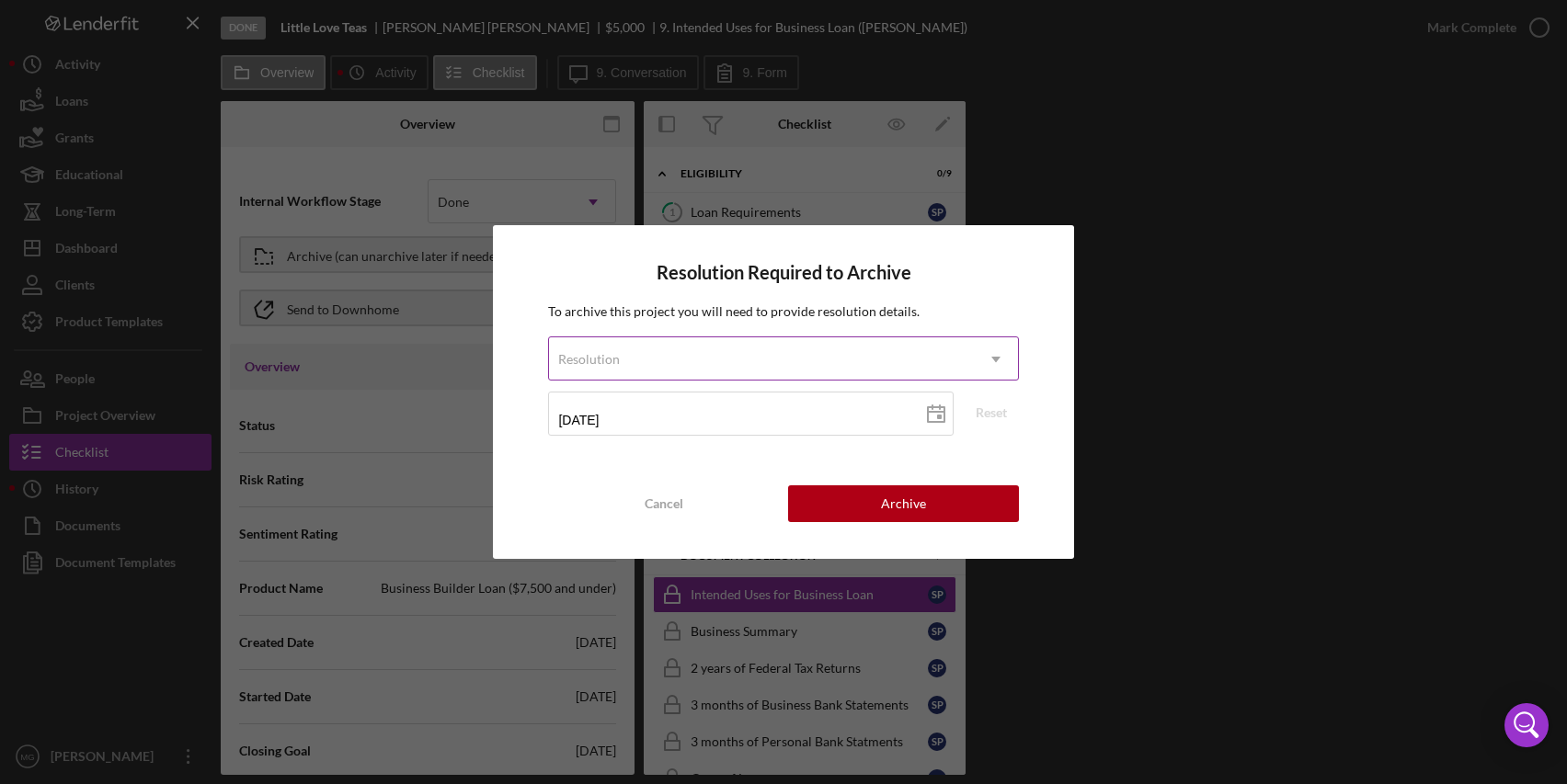
click at [734, 375] on div "Resolution" at bounding box center [761, 360] width 424 height 43
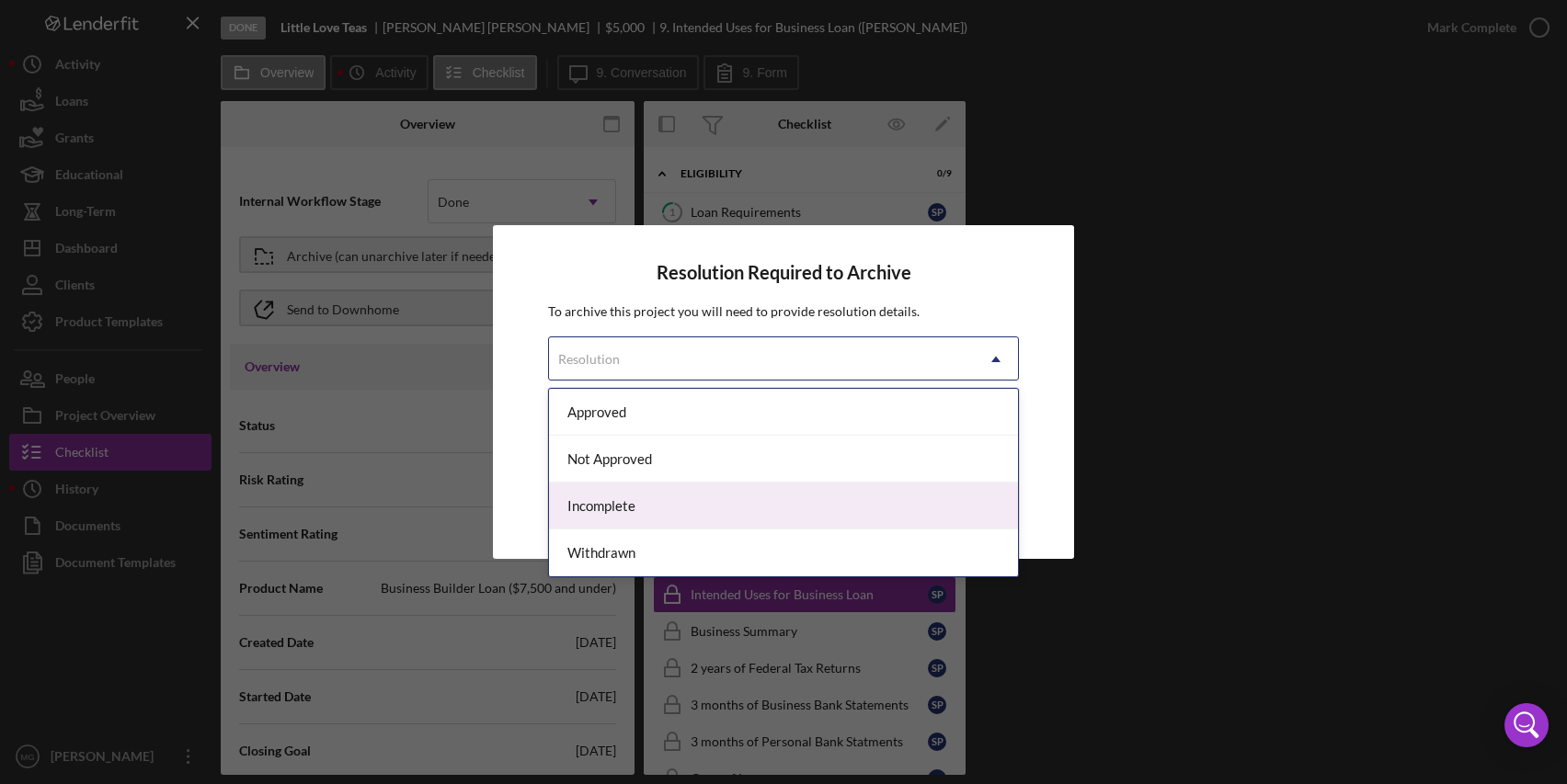
click at [717, 509] on div "Incomplete" at bounding box center [784, 505] width 469 height 47
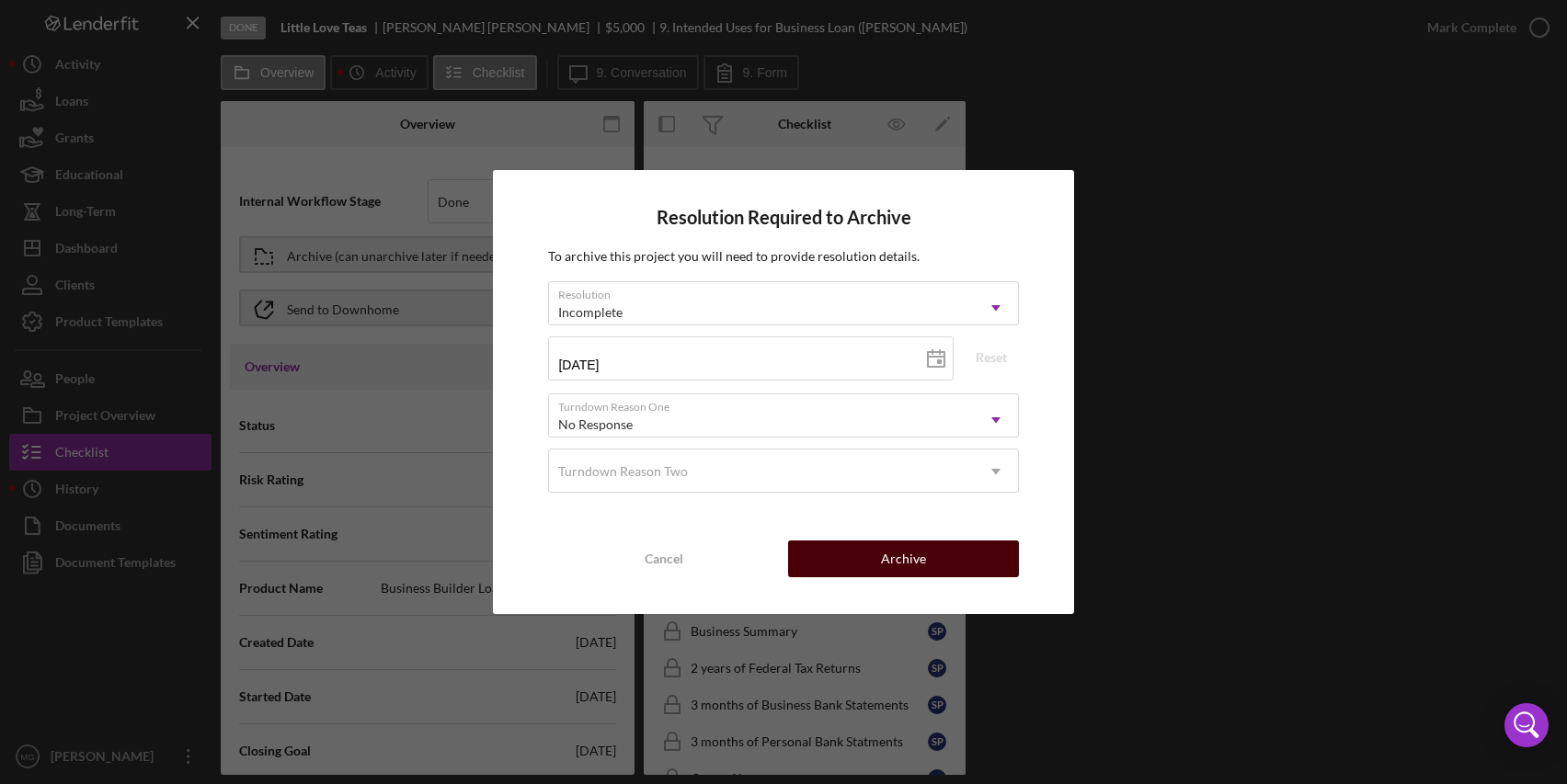
click at [876, 555] on button "Archive" at bounding box center [903, 559] width 231 height 37
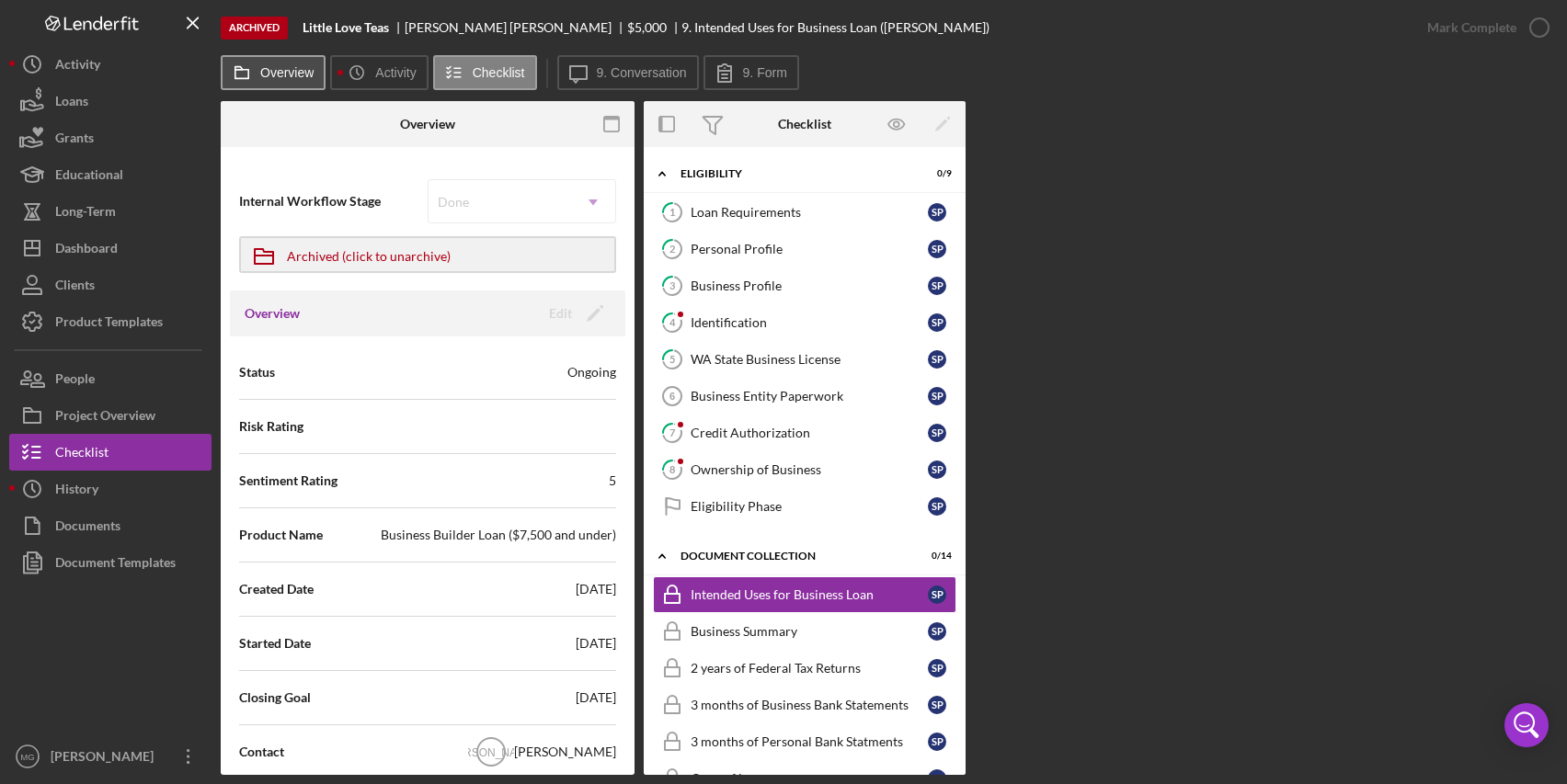
click at [282, 84] on button "Overview" at bounding box center [272, 73] width 105 height 35
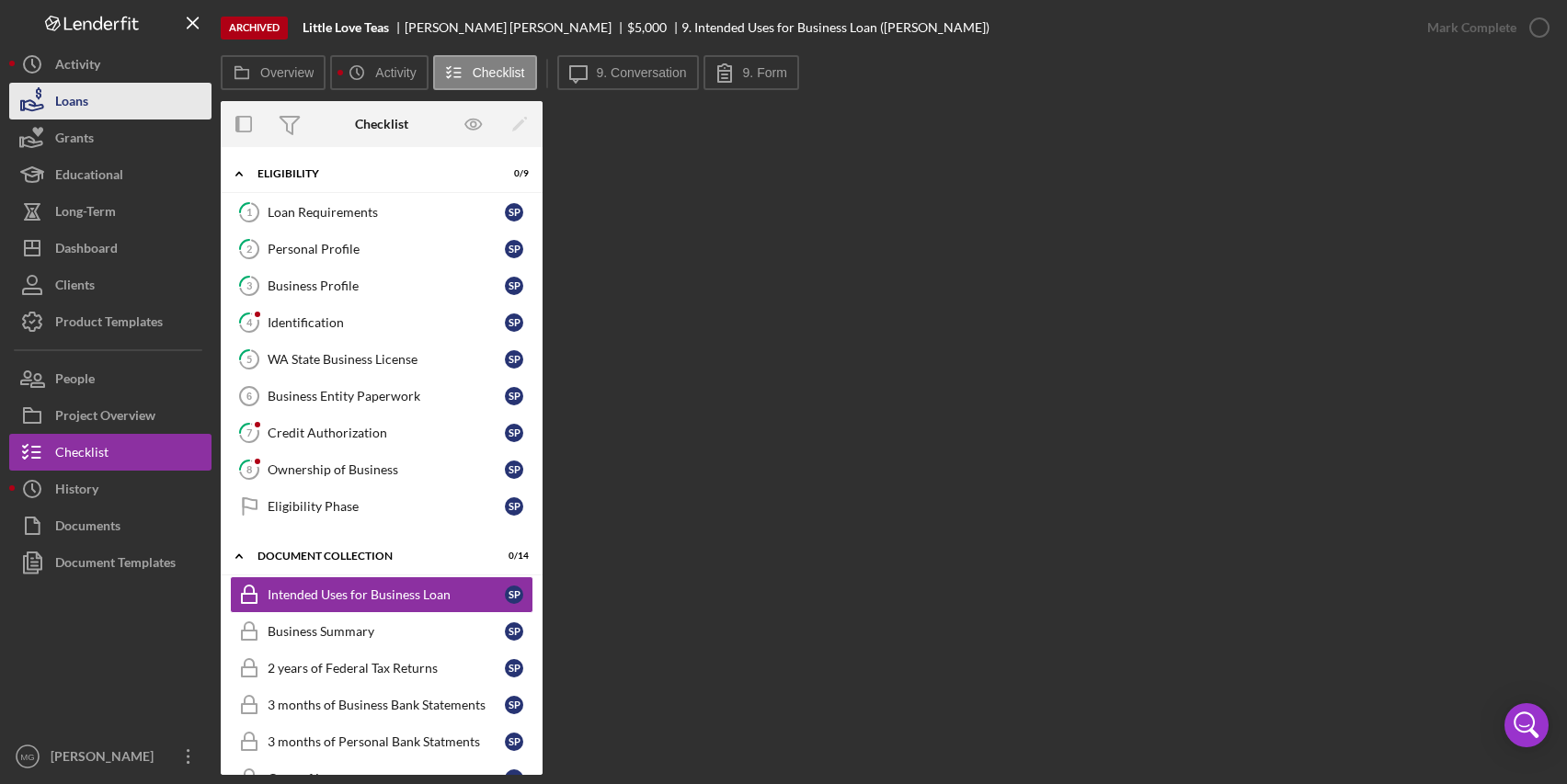
click at [93, 102] on button "Loans" at bounding box center [110, 101] width 203 height 37
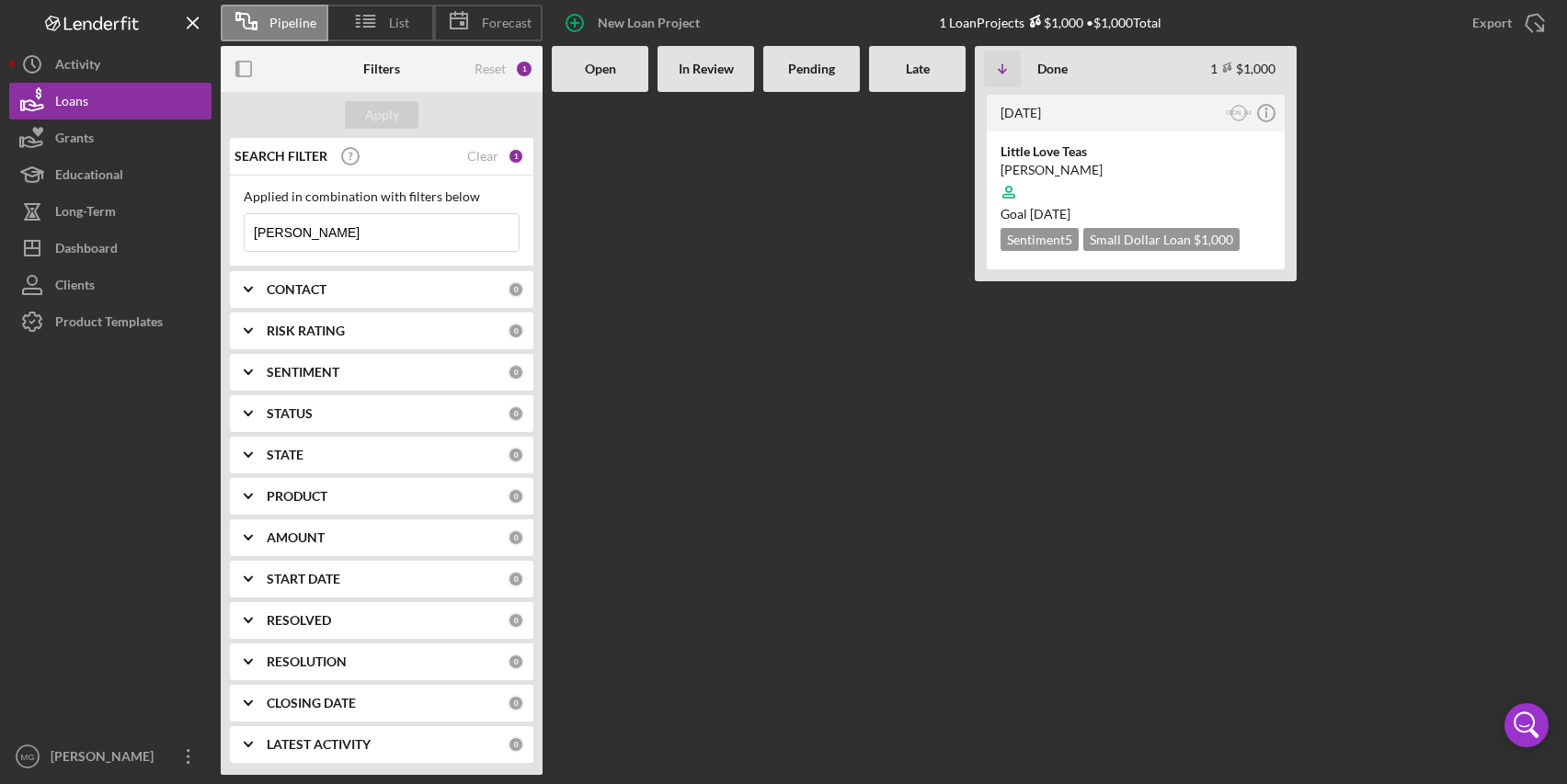
click at [1172, 156] on div "Little Love Teas" at bounding box center [1136, 152] width 270 height 19
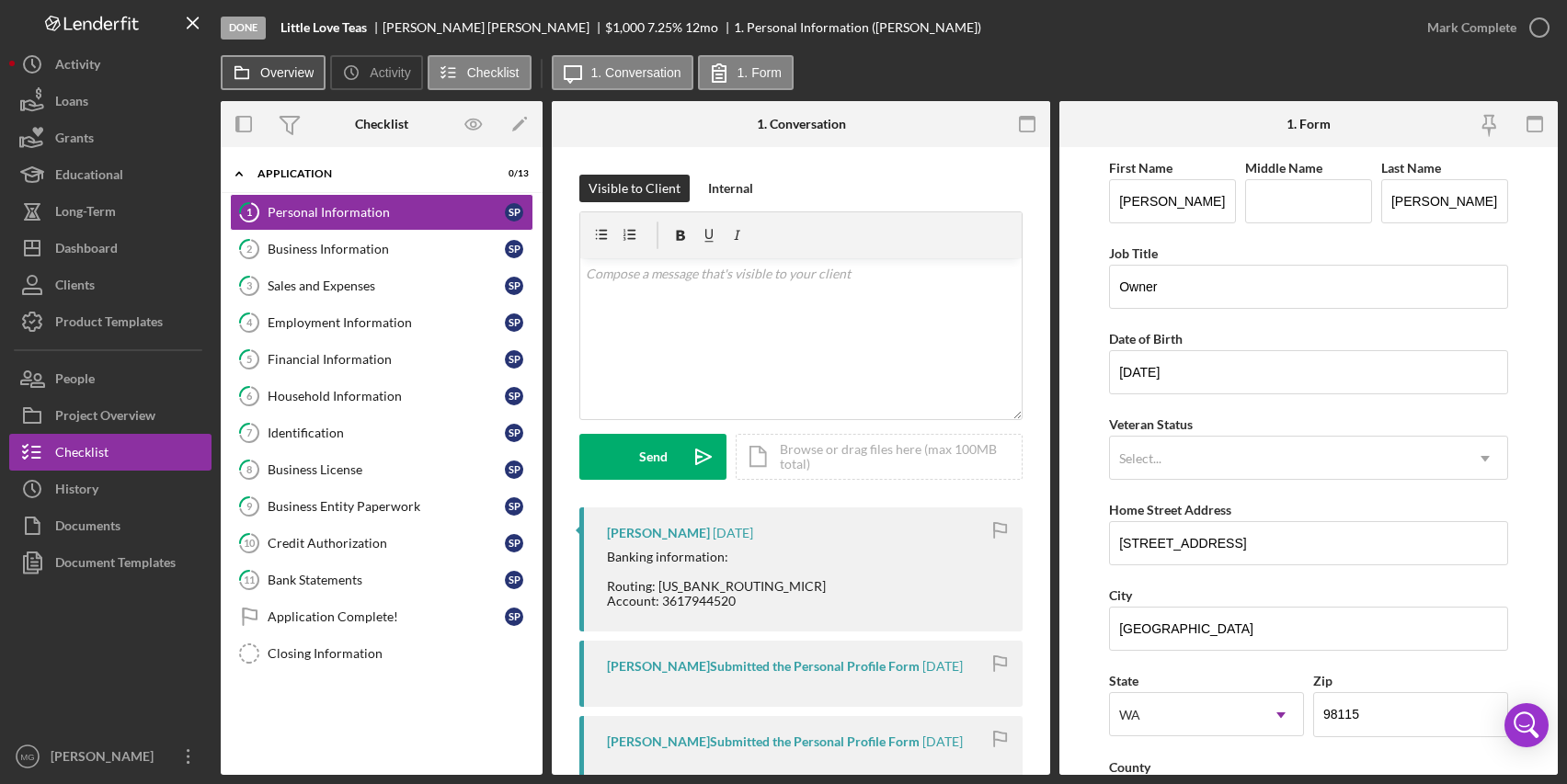
click at [293, 83] on button "Overview" at bounding box center [272, 73] width 105 height 35
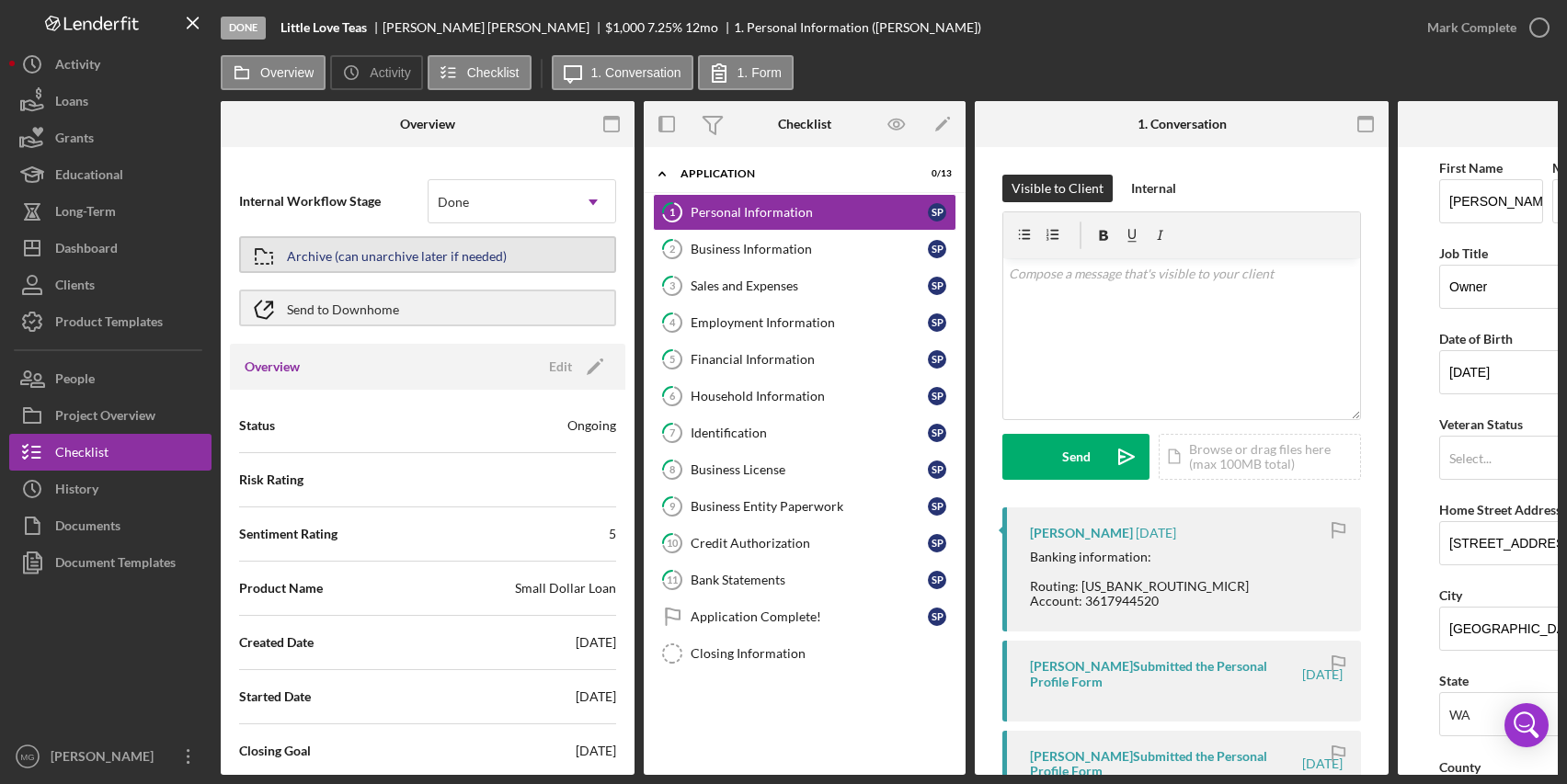
click at [426, 255] on div "Archive (can unarchive later if needed)" at bounding box center [396, 255] width 219 height 33
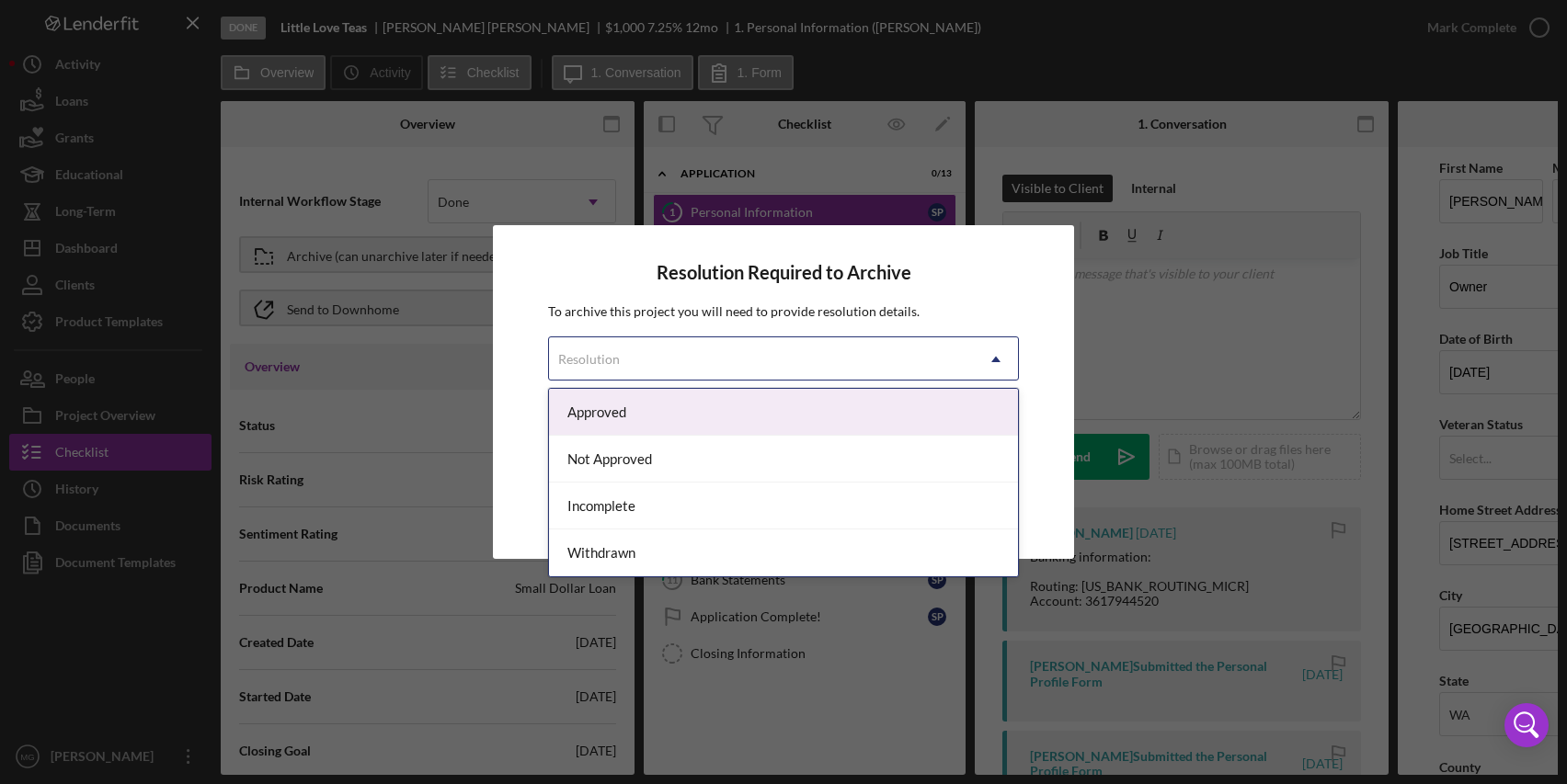
click at [895, 357] on div "Resolution" at bounding box center [761, 360] width 424 height 43
click at [731, 407] on div "Approved" at bounding box center [784, 412] width 469 height 47
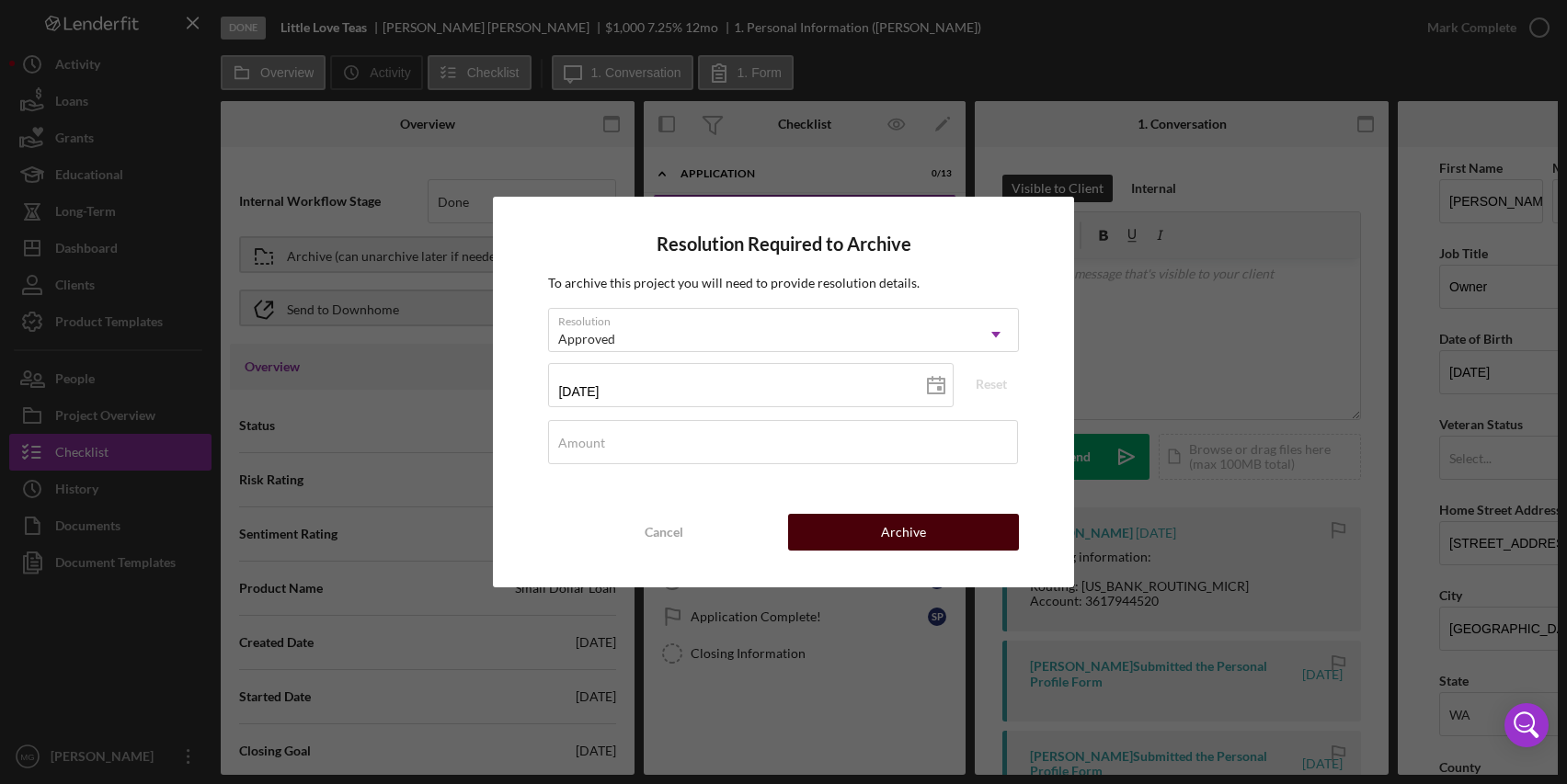
click at [903, 528] on div "Archive" at bounding box center [904, 532] width 45 height 37
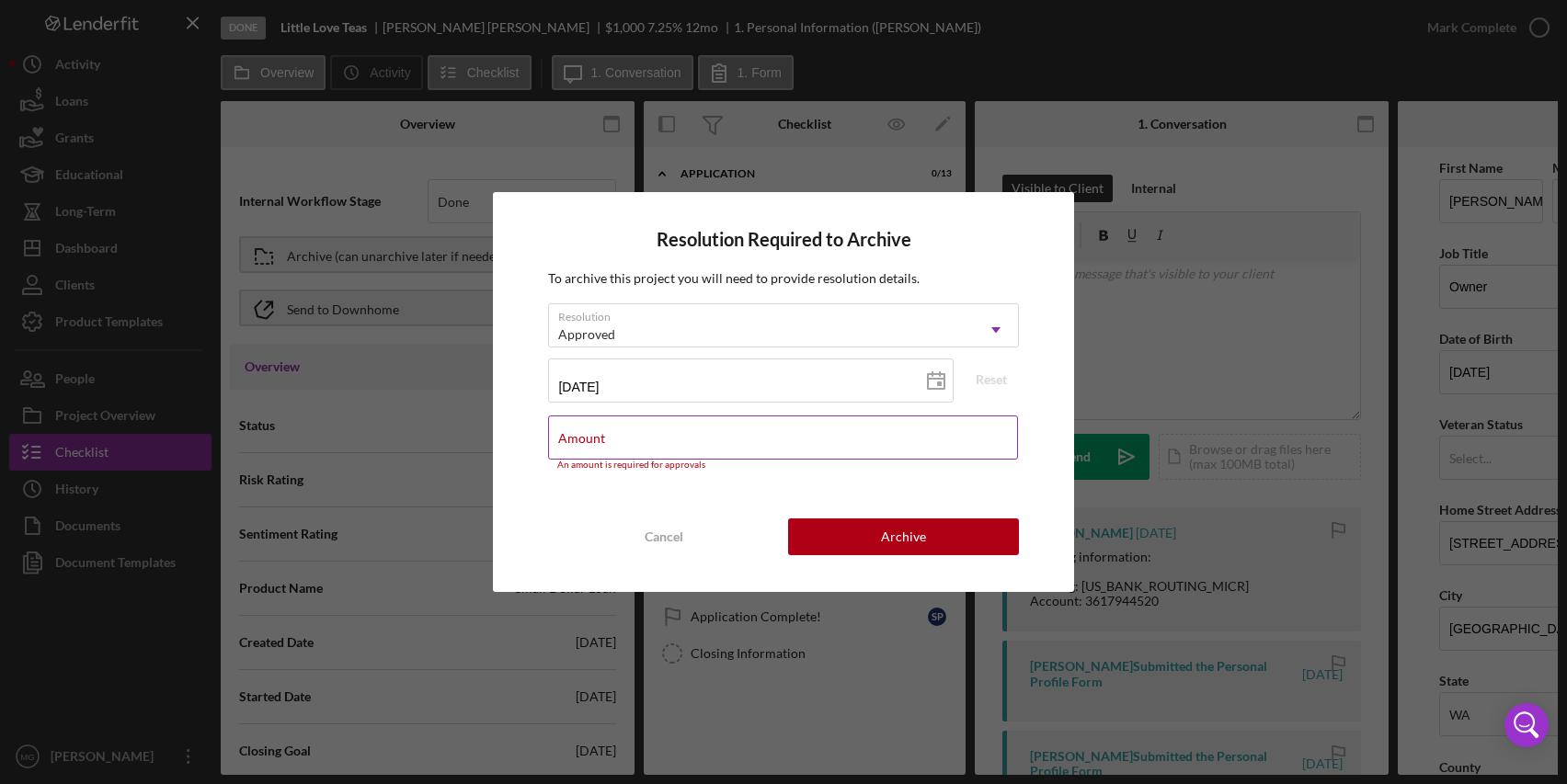
click at [739, 441] on input "Amount" at bounding box center [783, 438] width 470 height 44
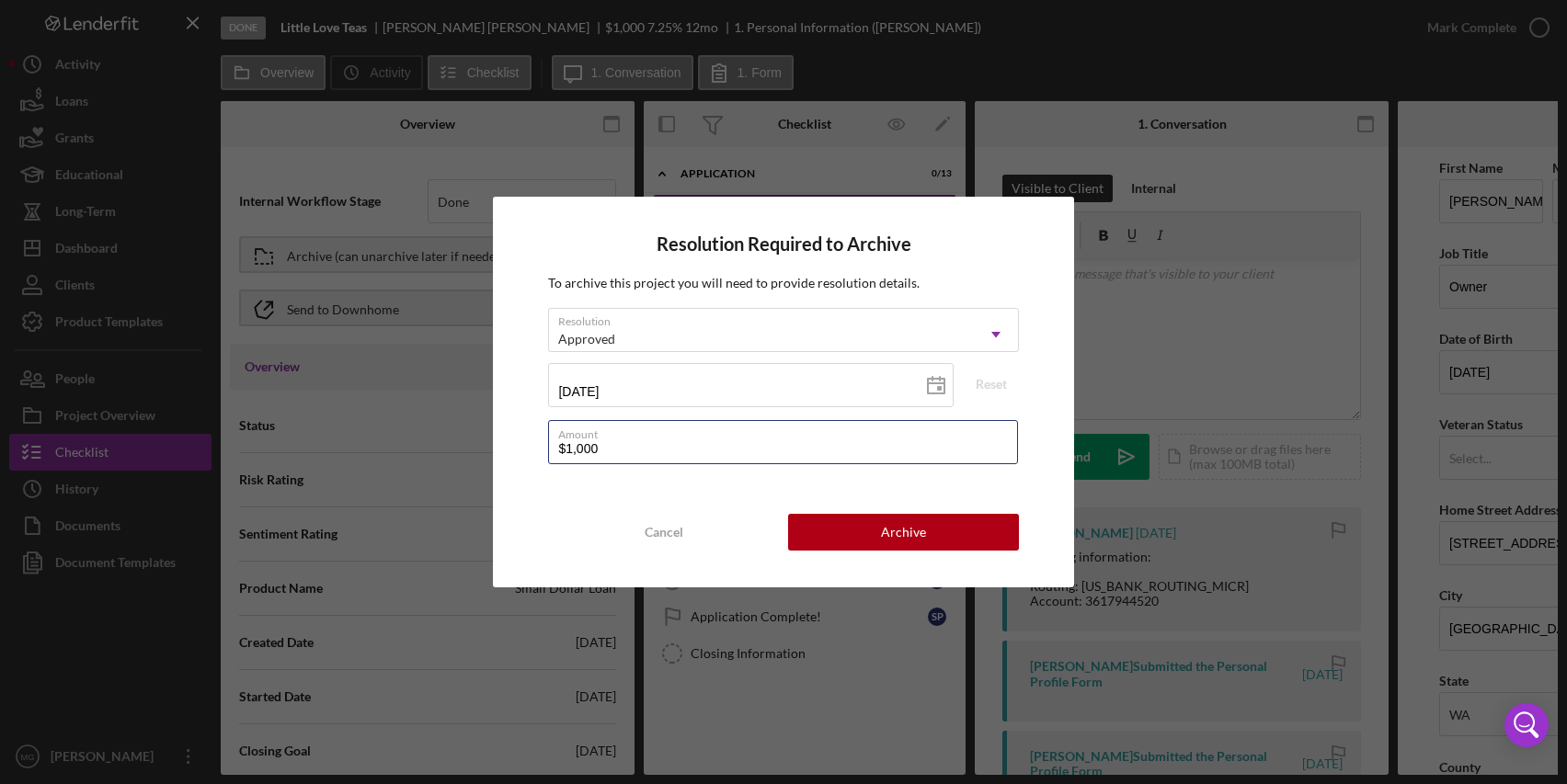
type input "$1,000"
click at [718, 497] on div "Resolution Required to Archive To archive this project you will need to provide…" at bounding box center [783, 392] width 581 height 391
click at [771, 392] on input "[DATE]" at bounding box center [750, 385] width 405 height 44
click at [570, 389] on input "[DATE]" at bounding box center [750, 385] width 405 height 44
type input "02/22/y025"
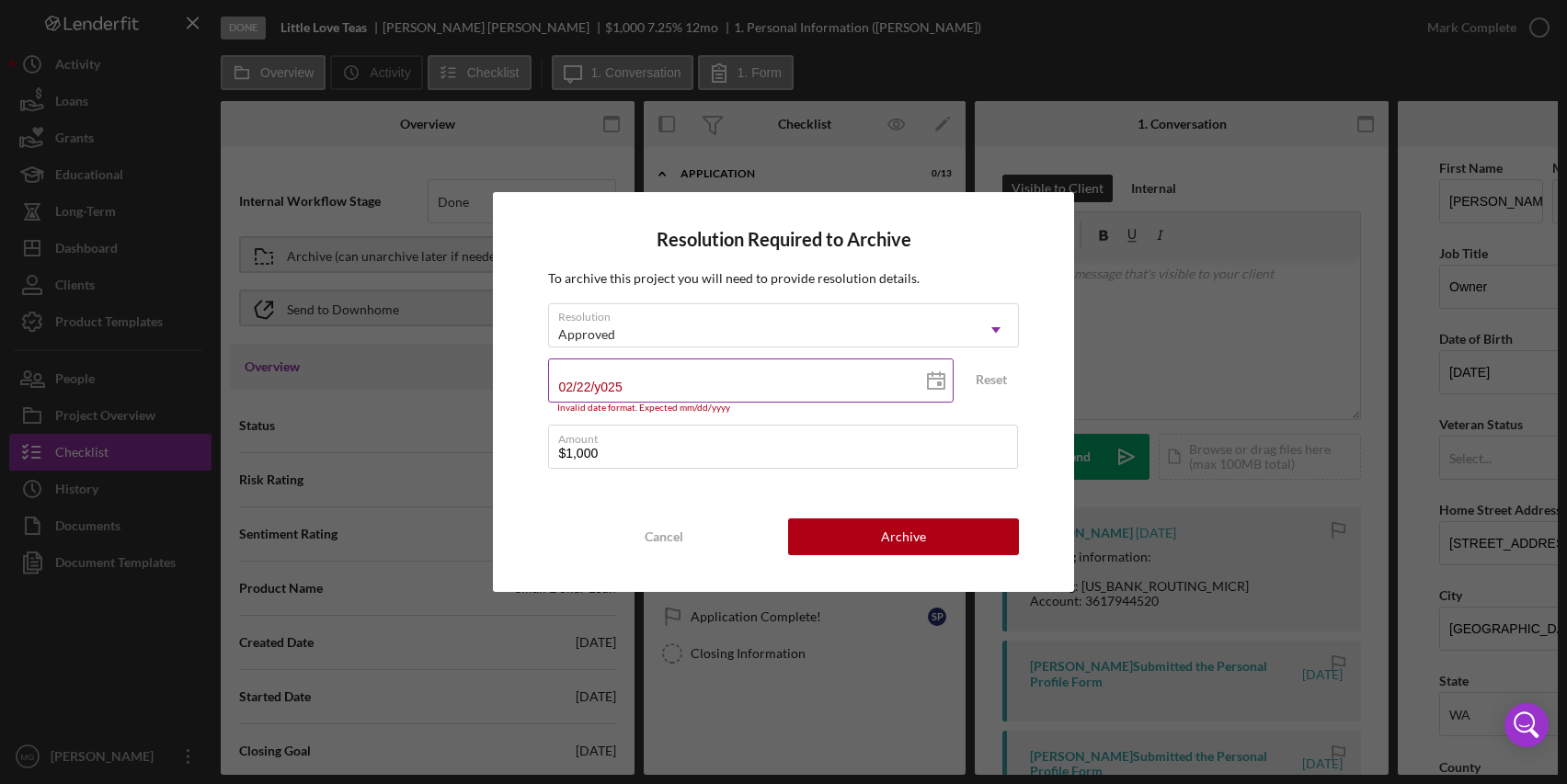
type input "02/20/25yy"
type input "02/02/5yyy"
type input "0m/02/5yyy"
type input "0m/25/yyyy"
type input "0m/d5/yyyy"
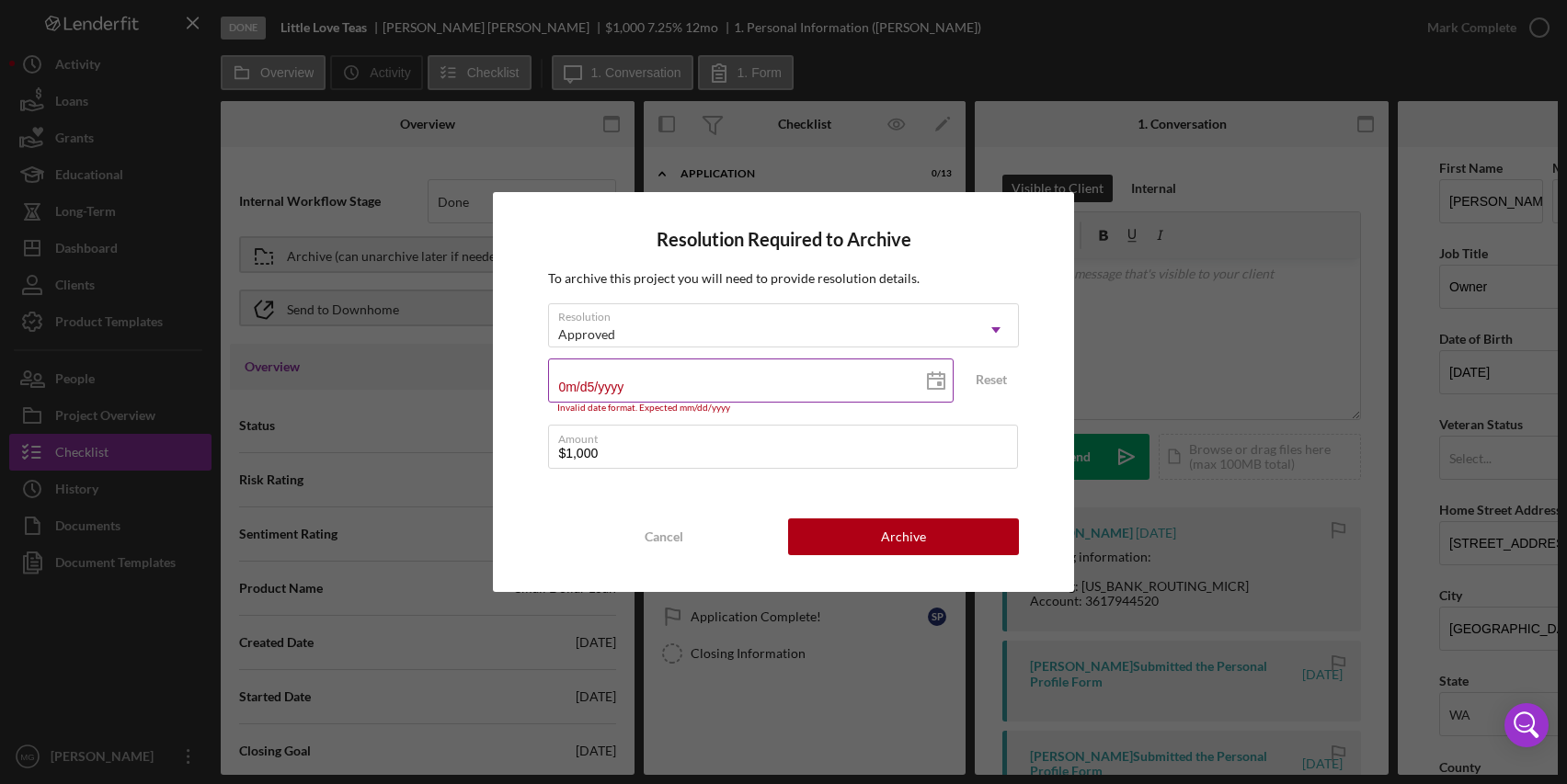
type input "0m/d5/yyyy"
type input "0m/dd/yyyy"
type input "03/dd/yyyy"
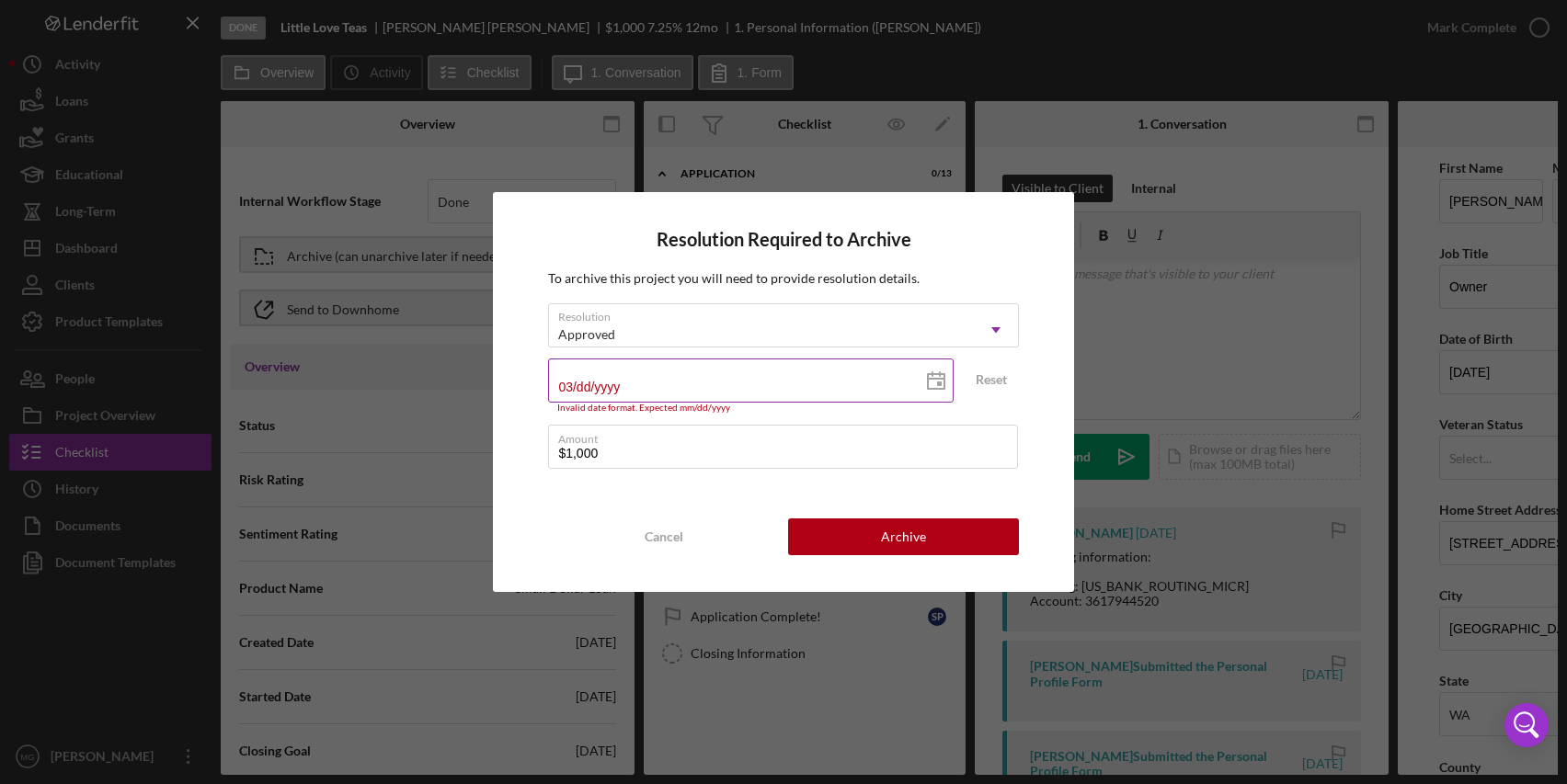
type input "03/0d/yyyy"
type input "03/05/yyyy"
type input "03/05/2yyy"
type input "03/05/20yy"
type input "03/05/202y"
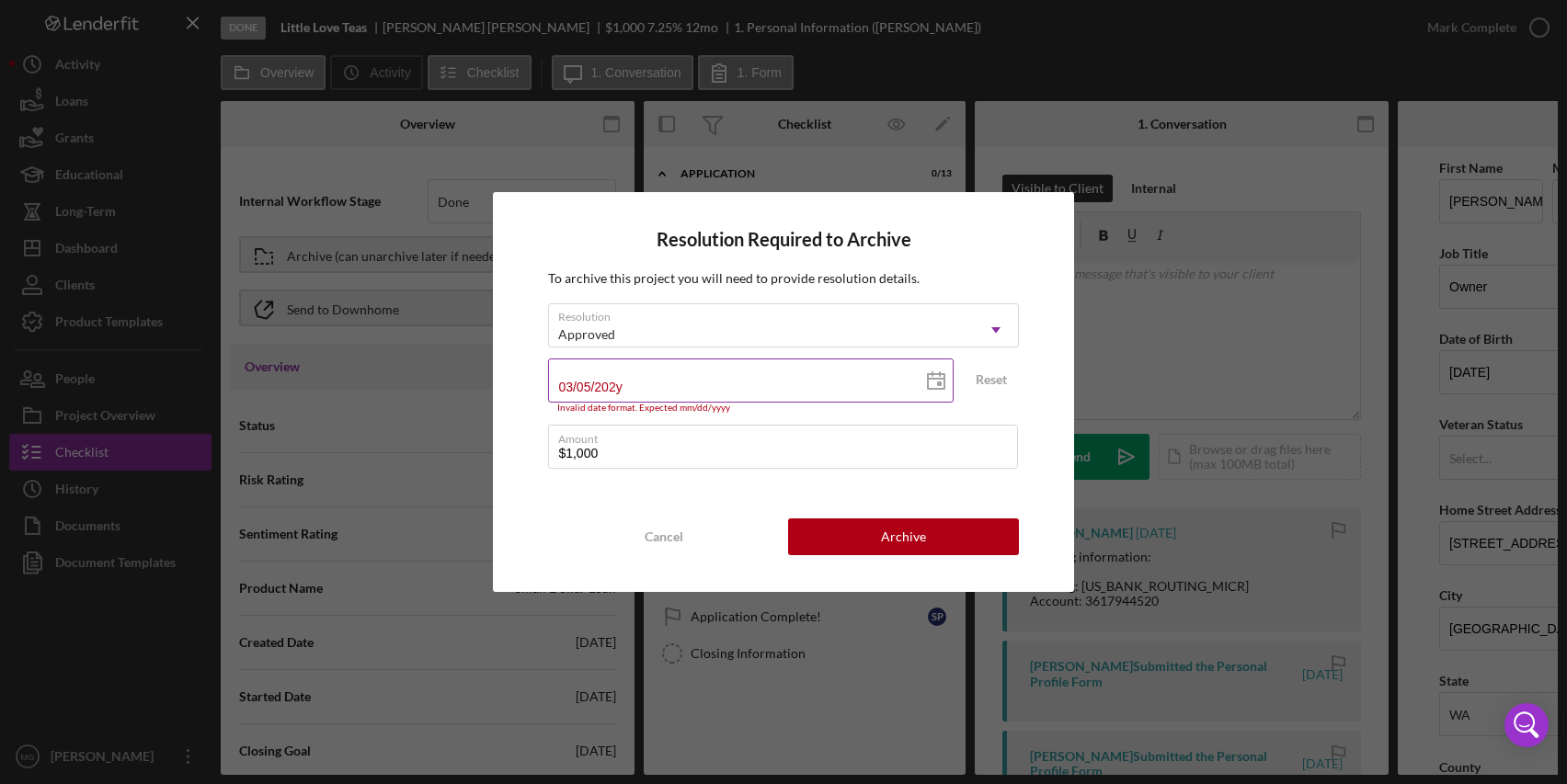
type input "[DATE]"
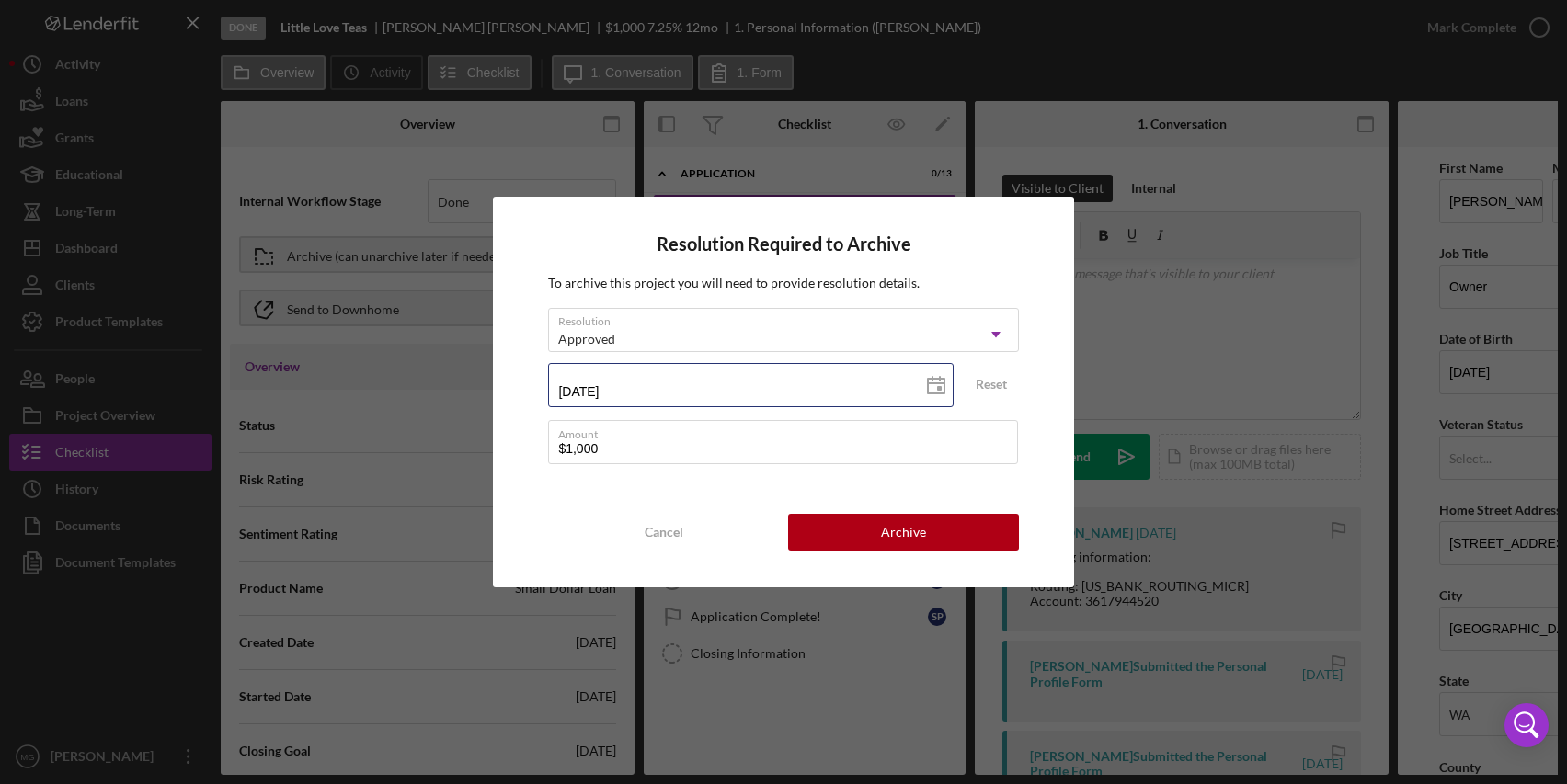
drag, startPoint x: 631, startPoint y: 398, endPoint x: 545, endPoint y: 396, distance: 86.0
click at [545, 396] on div "Resolution Required to Archive To archive this project you will need to provide…" at bounding box center [783, 392] width 581 height 391
type input "0m/dd/yyyy"
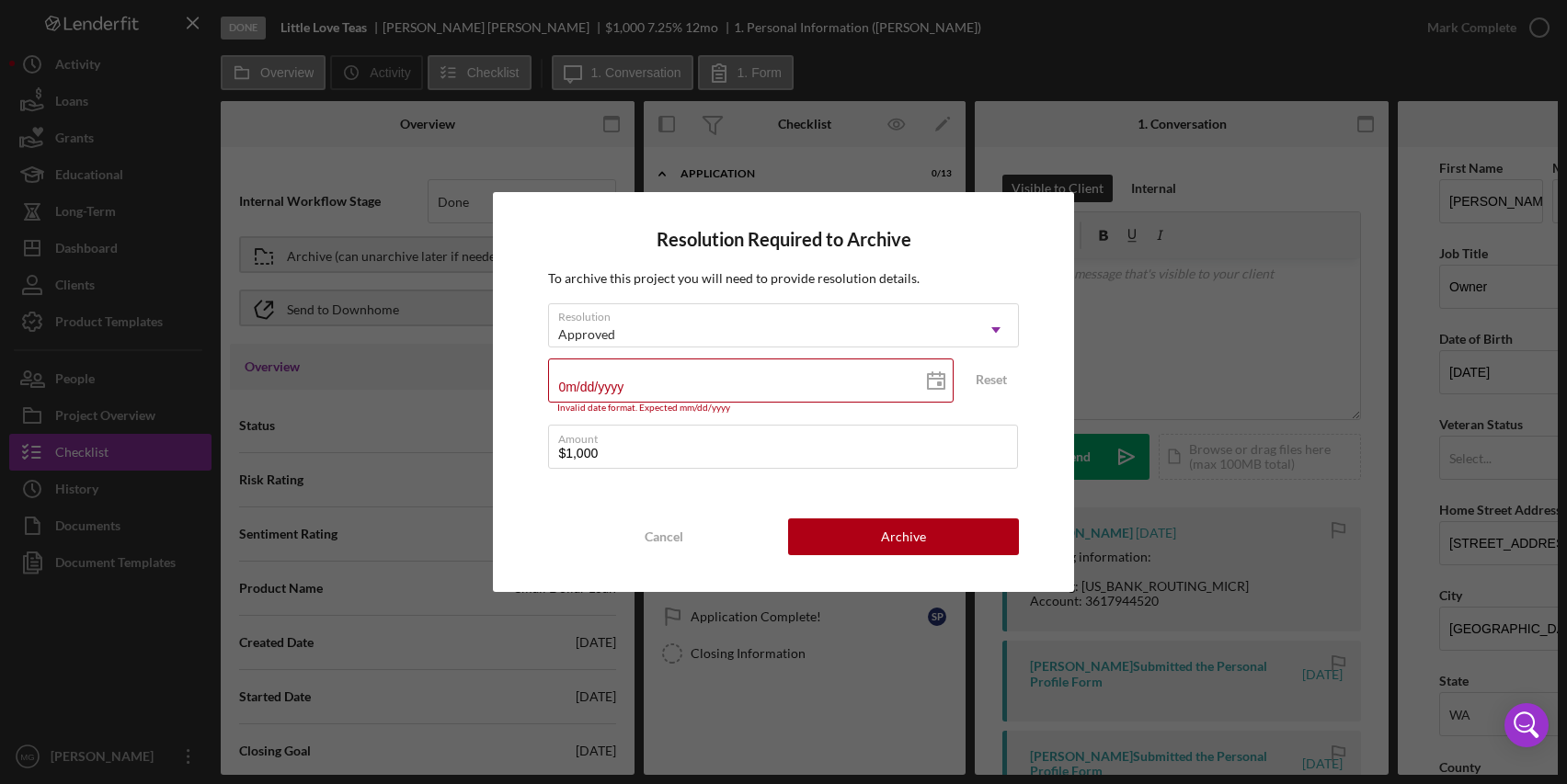
type input "02/dd/yyyy"
type input "02/2d/yyyy"
type input "02/27/yyyy"
type input "02/27/2yyy"
type input "02/27/20yy"
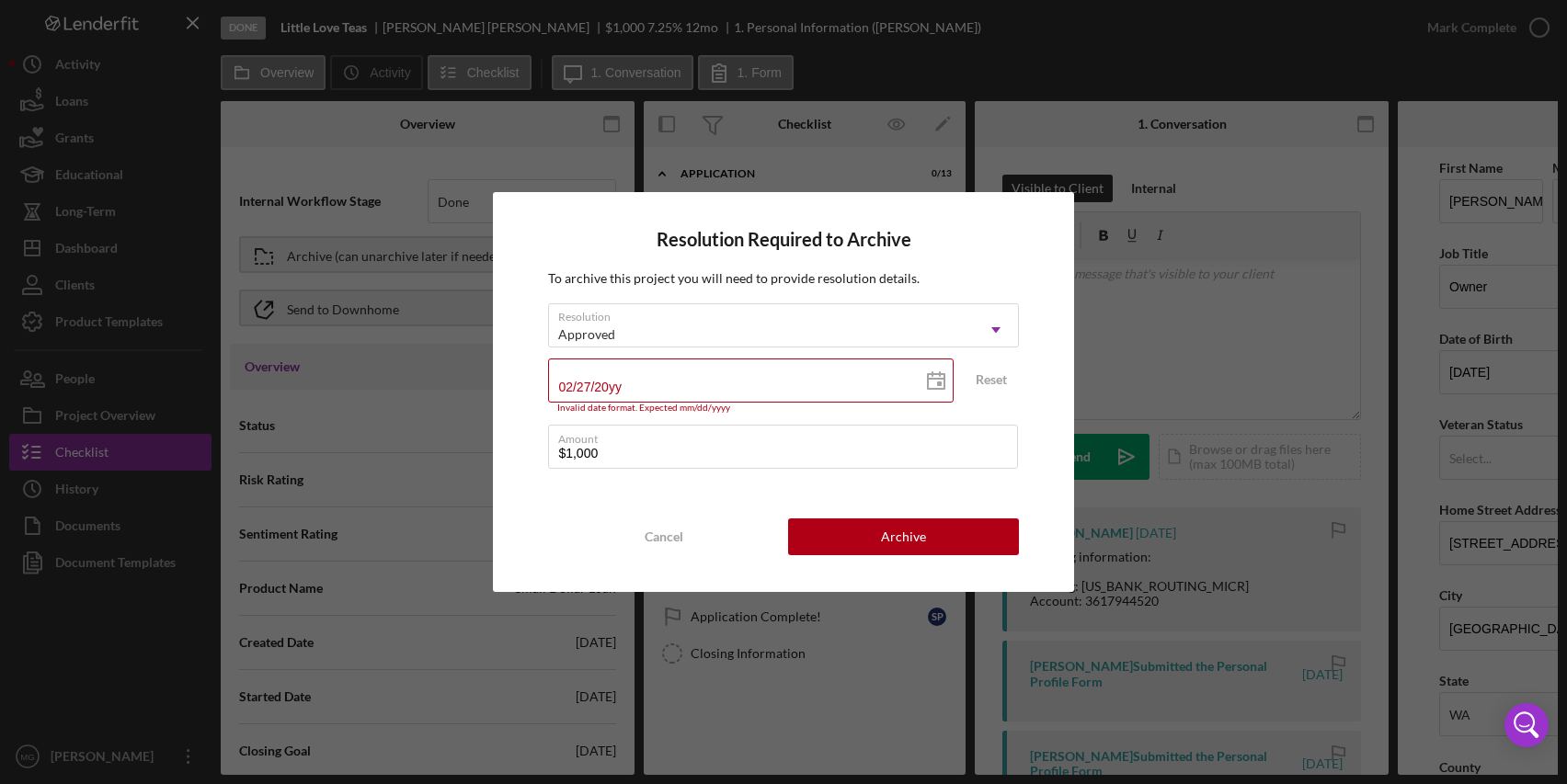
type input "02/27/202y"
type input "[DATE]"
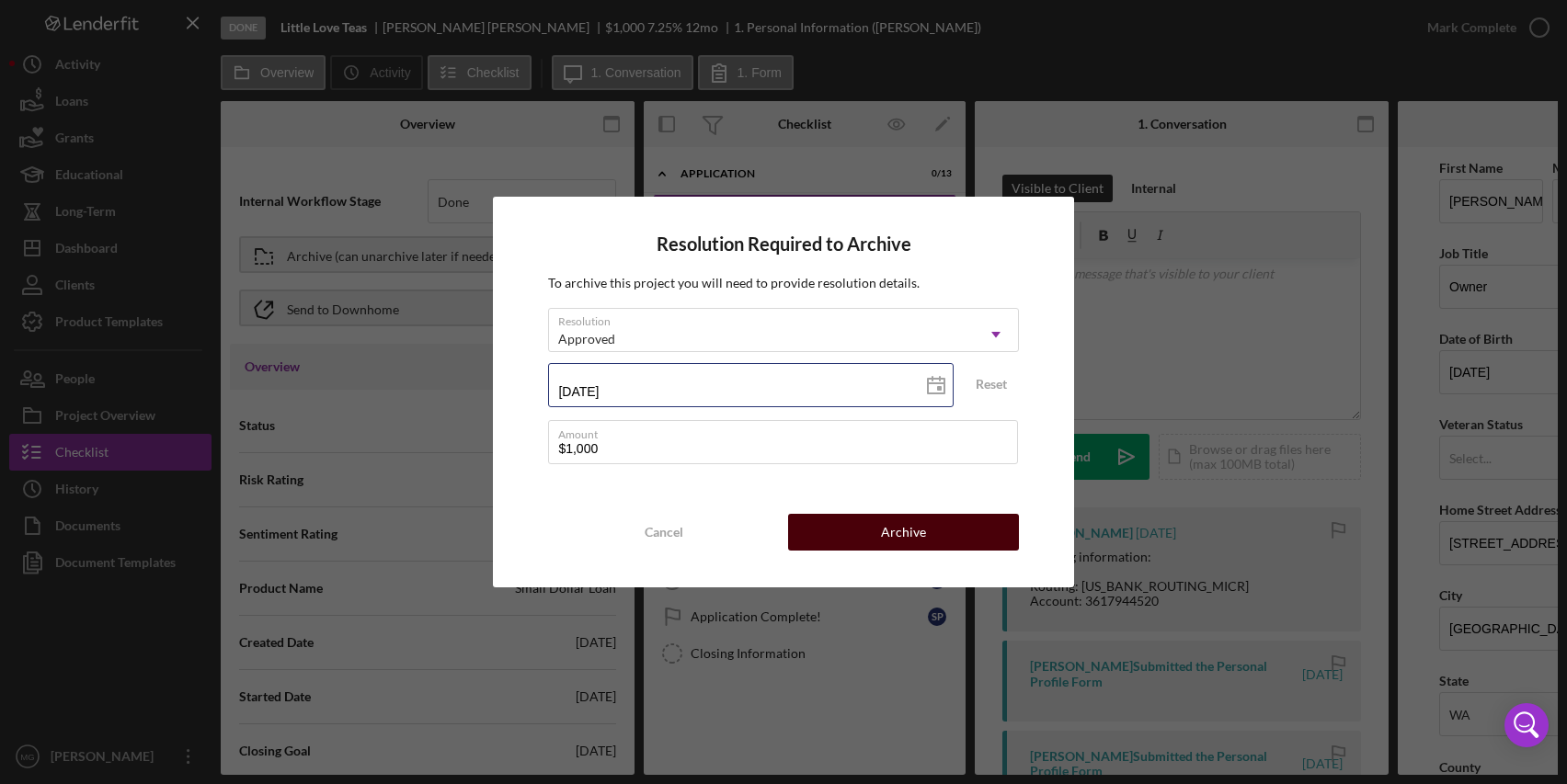
type input "[DATE]"
click at [971, 543] on button "Archive" at bounding box center [903, 532] width 231 height 37
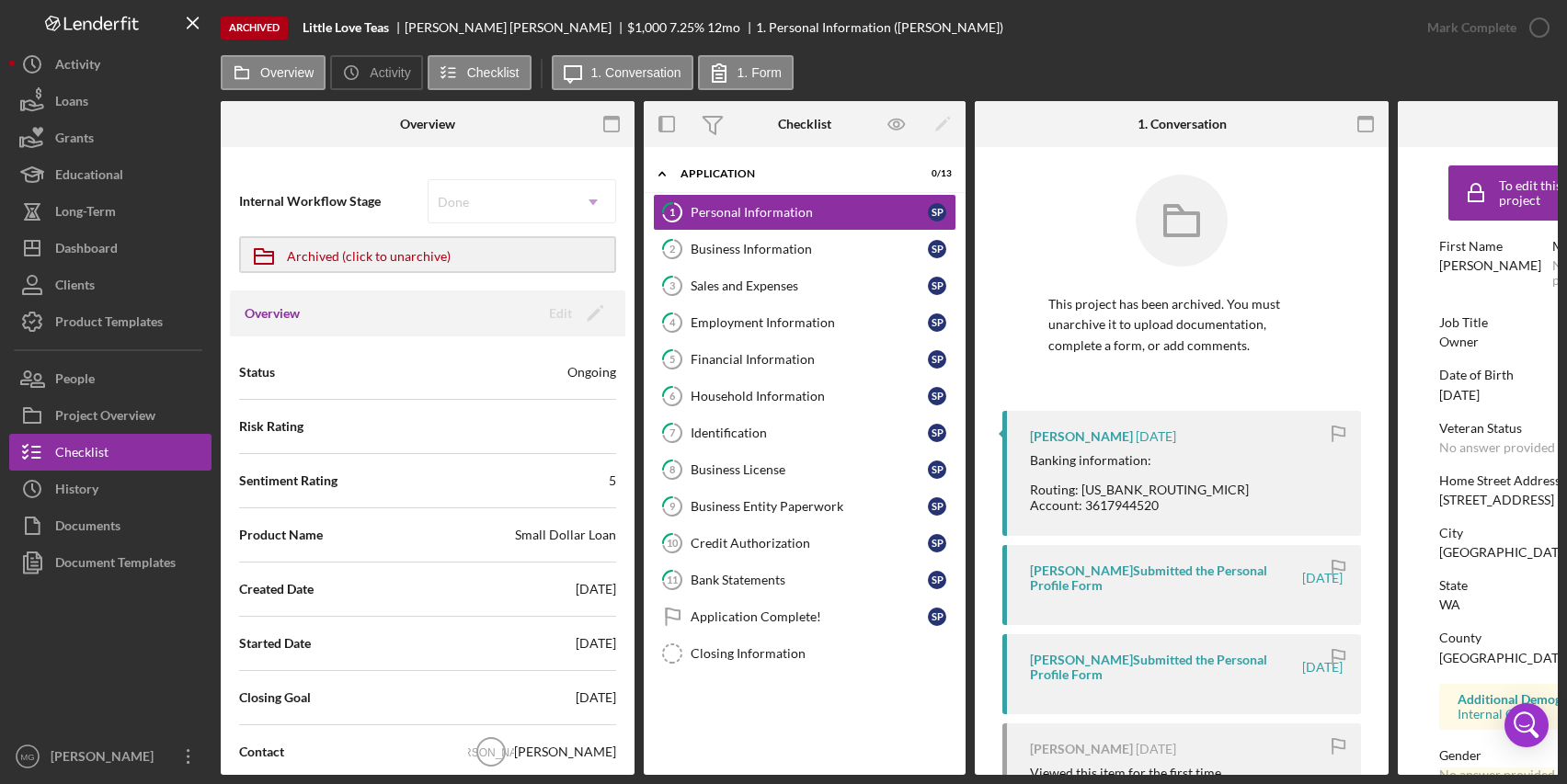
click at [762, 92] on div "Overview Icon/History Activity Checklist Icon/Message 1. Conversation 1. Form O…" at bounding box center [889, 416] width 1337 height 720
click at [746, 71] on label "1. Form" at bounding box center [760, 73] width 44 height 15
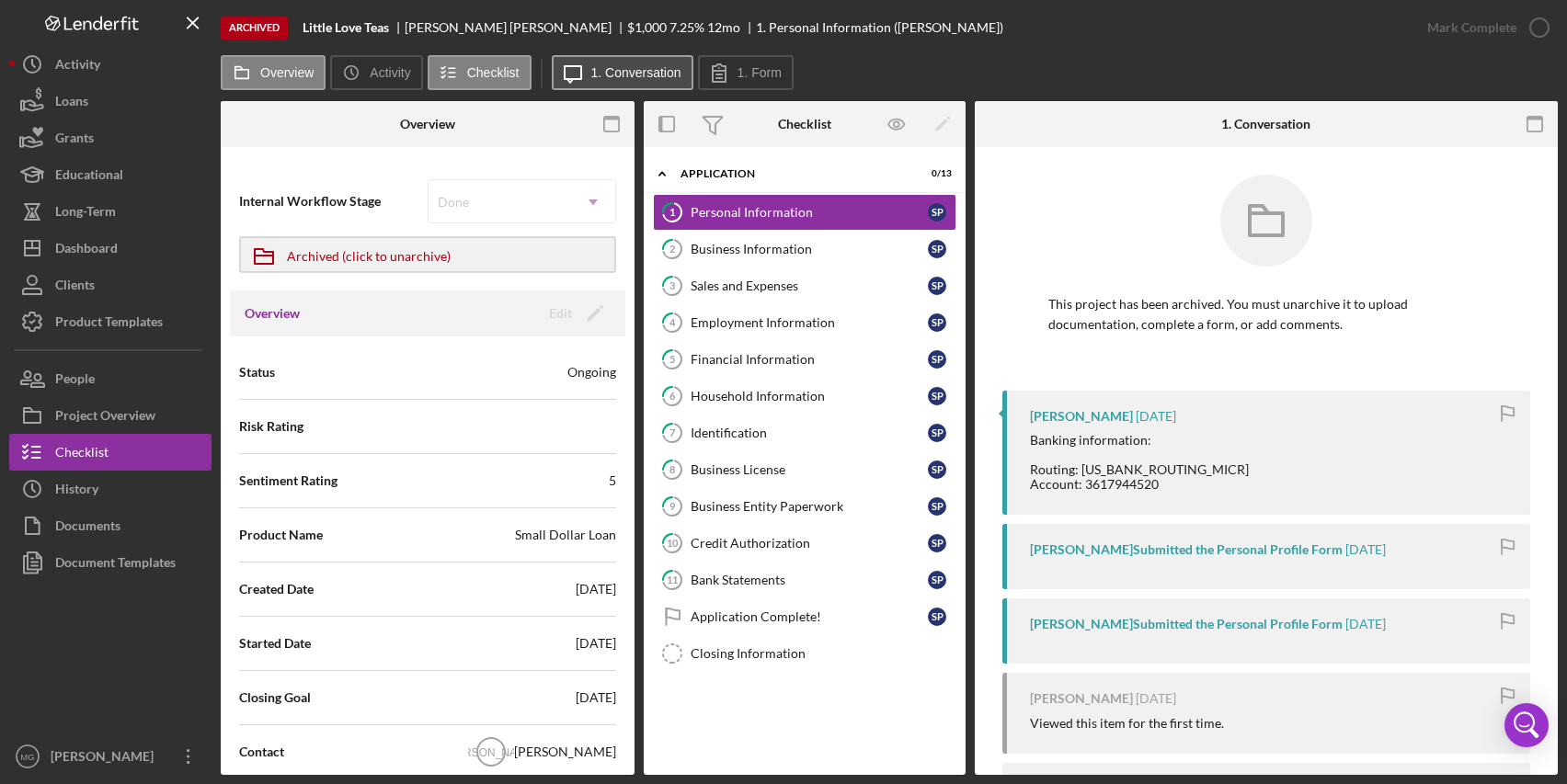
click at [612, 82] on button "Icon/Message 1. Conversation" at bounding box center [622, 73] width 142 height 35
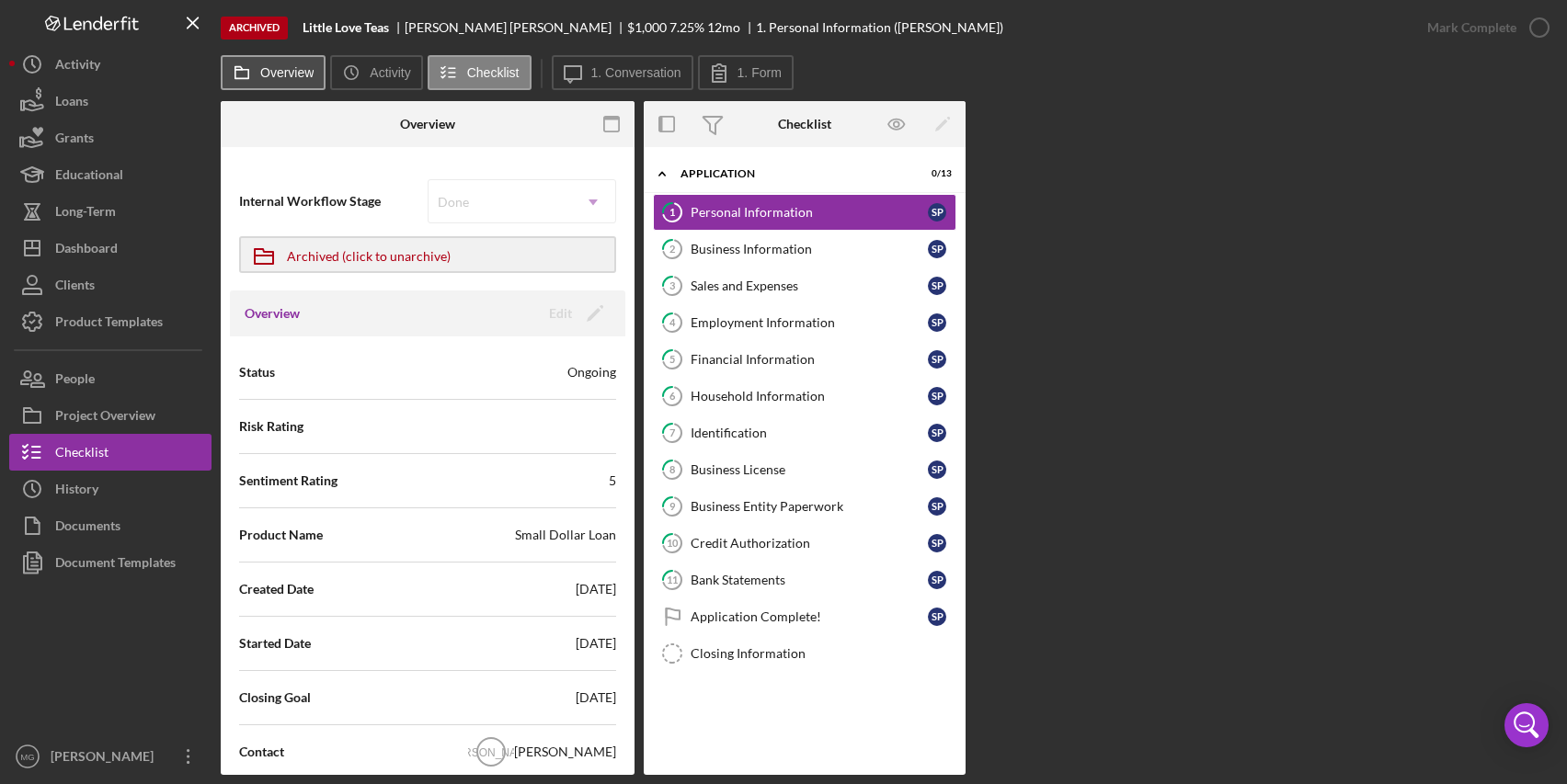
click at [280, 87] on button "Overview" at bounding box center [272, 73] width 105 height 35
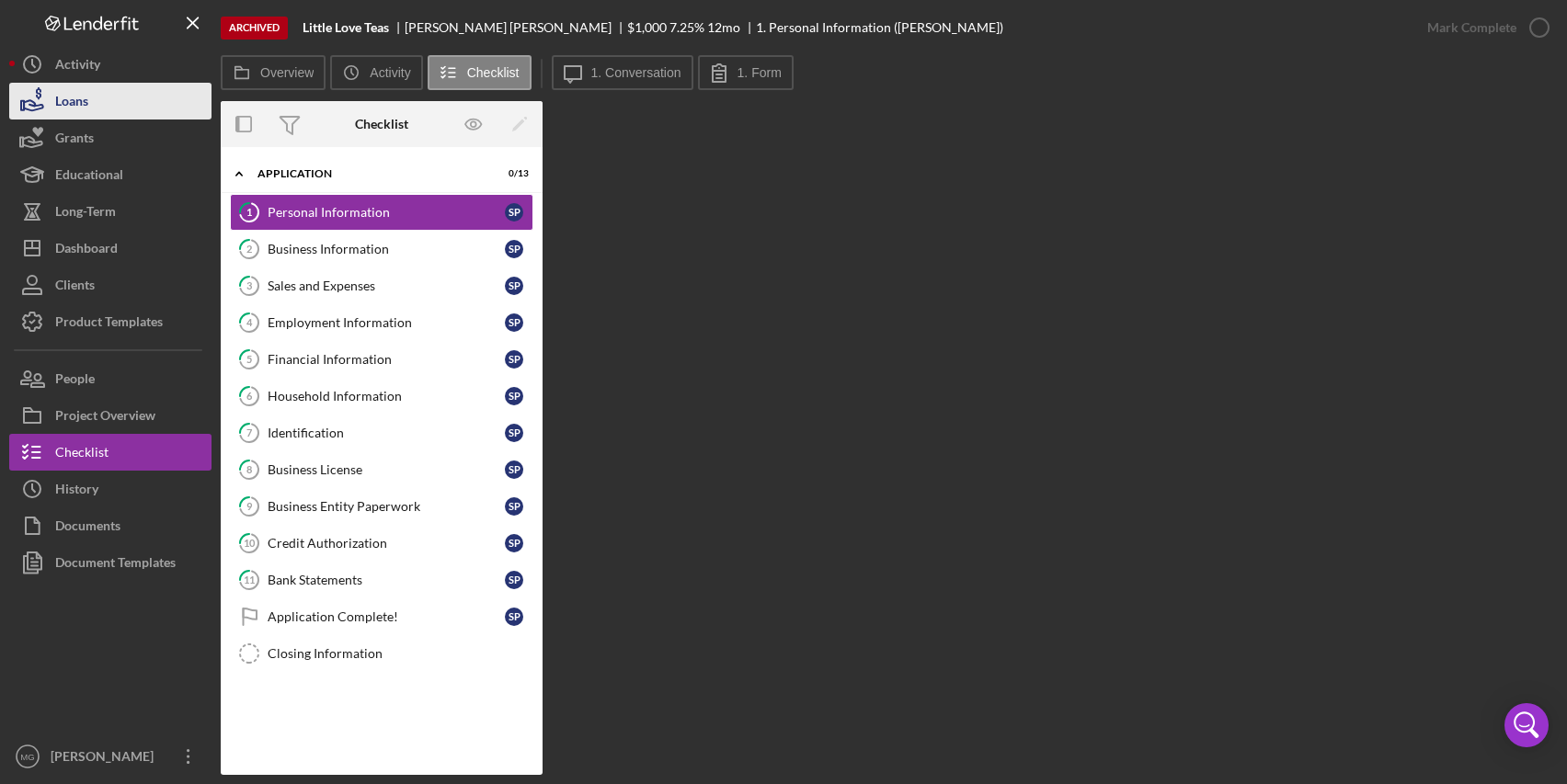
click at [103, 90] on button "Loans" at bounding box center [110, 101] width 203 height 37
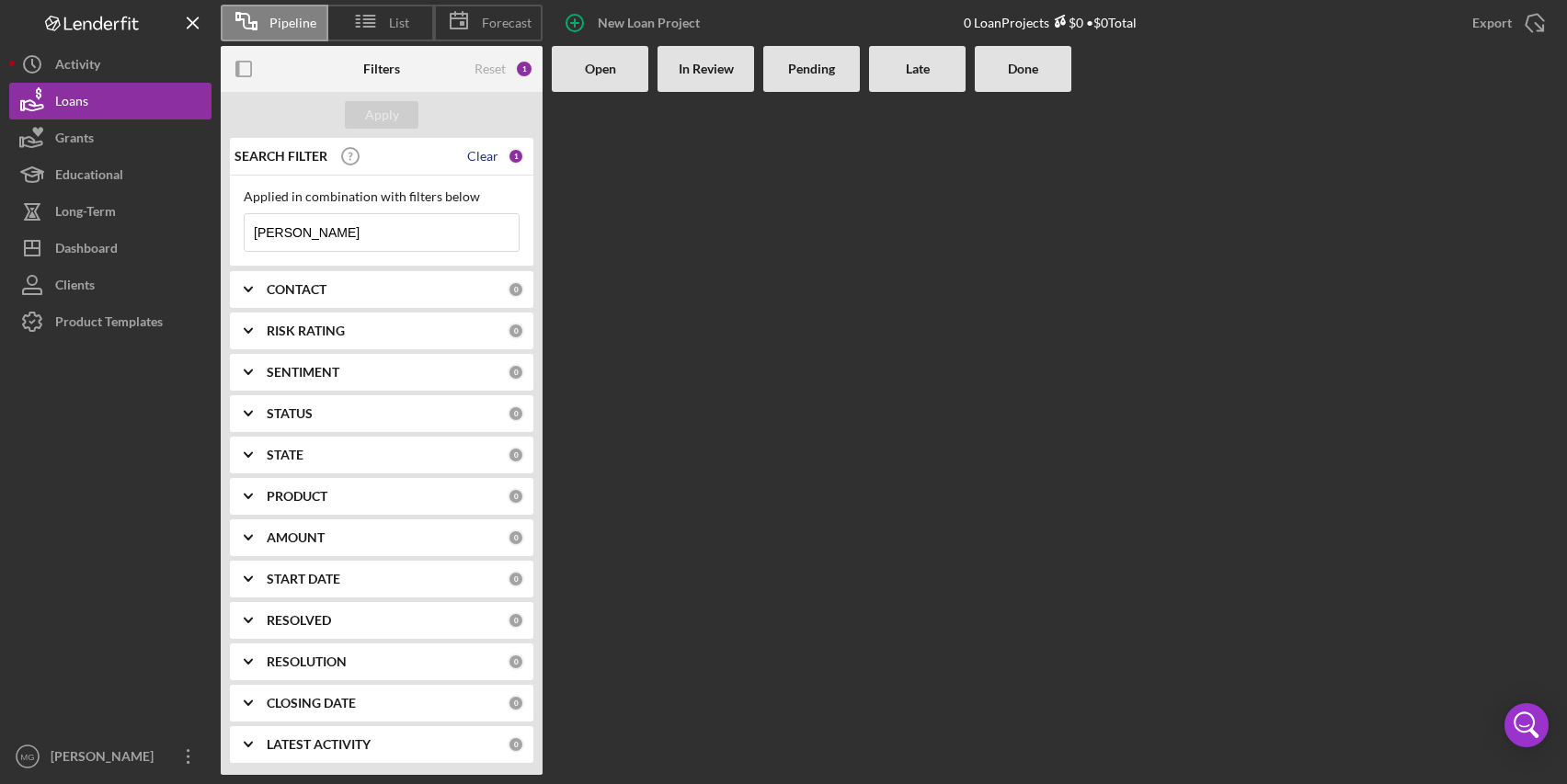
click at [476, 151] on div "Clear" at bounding box center [483, 156] width 31 height 15
click at [385, 119] on div "Apply" at bounding box center [382, 115] width 34 height 28
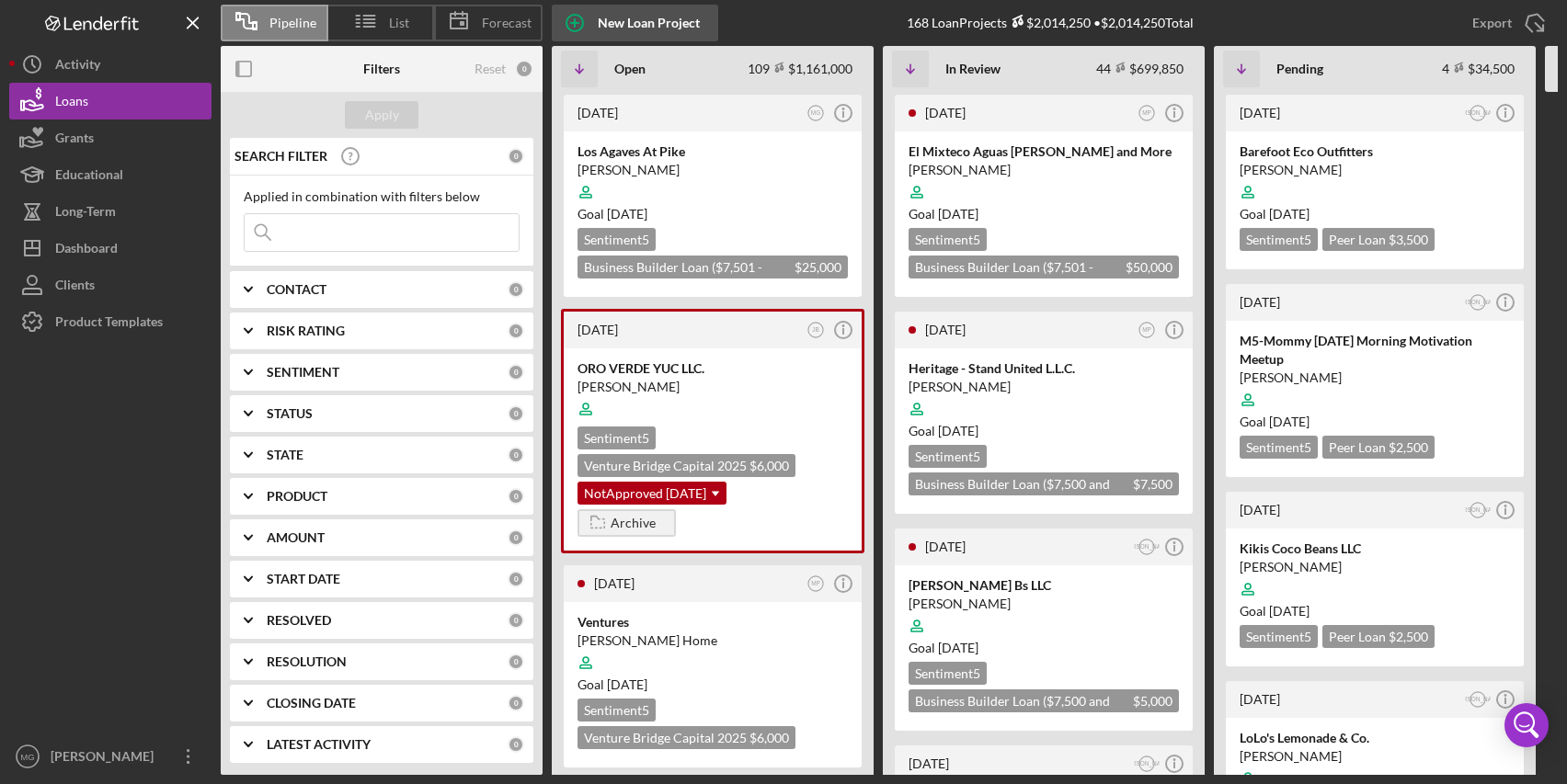
click at [611, 23] on div "New Loan Project" at bounding box center [649, 23] width 102 height 37
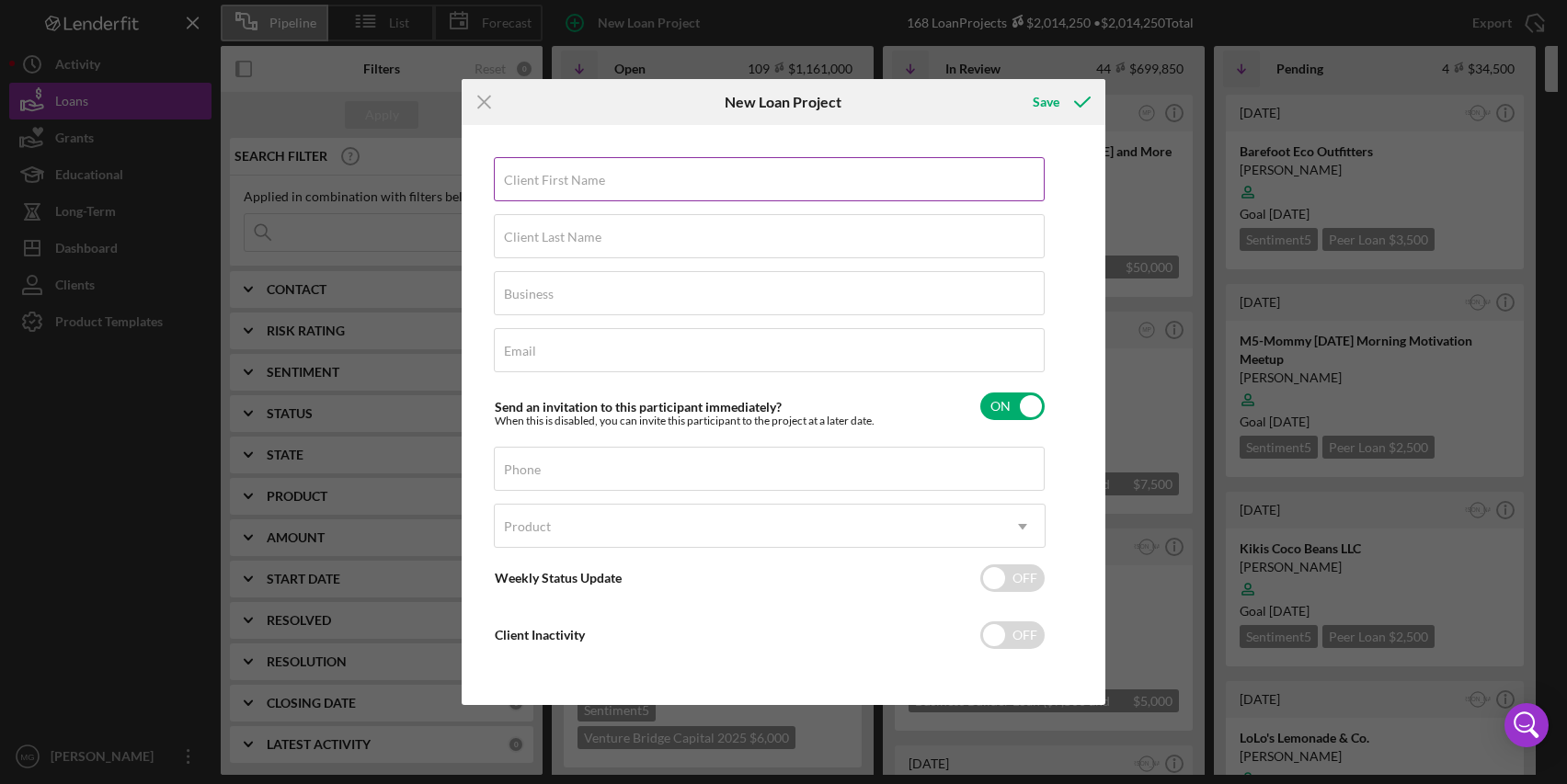
click at [616, 184] on div "Client First Name Required" at bounding box center [770, 180] width 552 height 46
type input "[PERSON_NAME]"
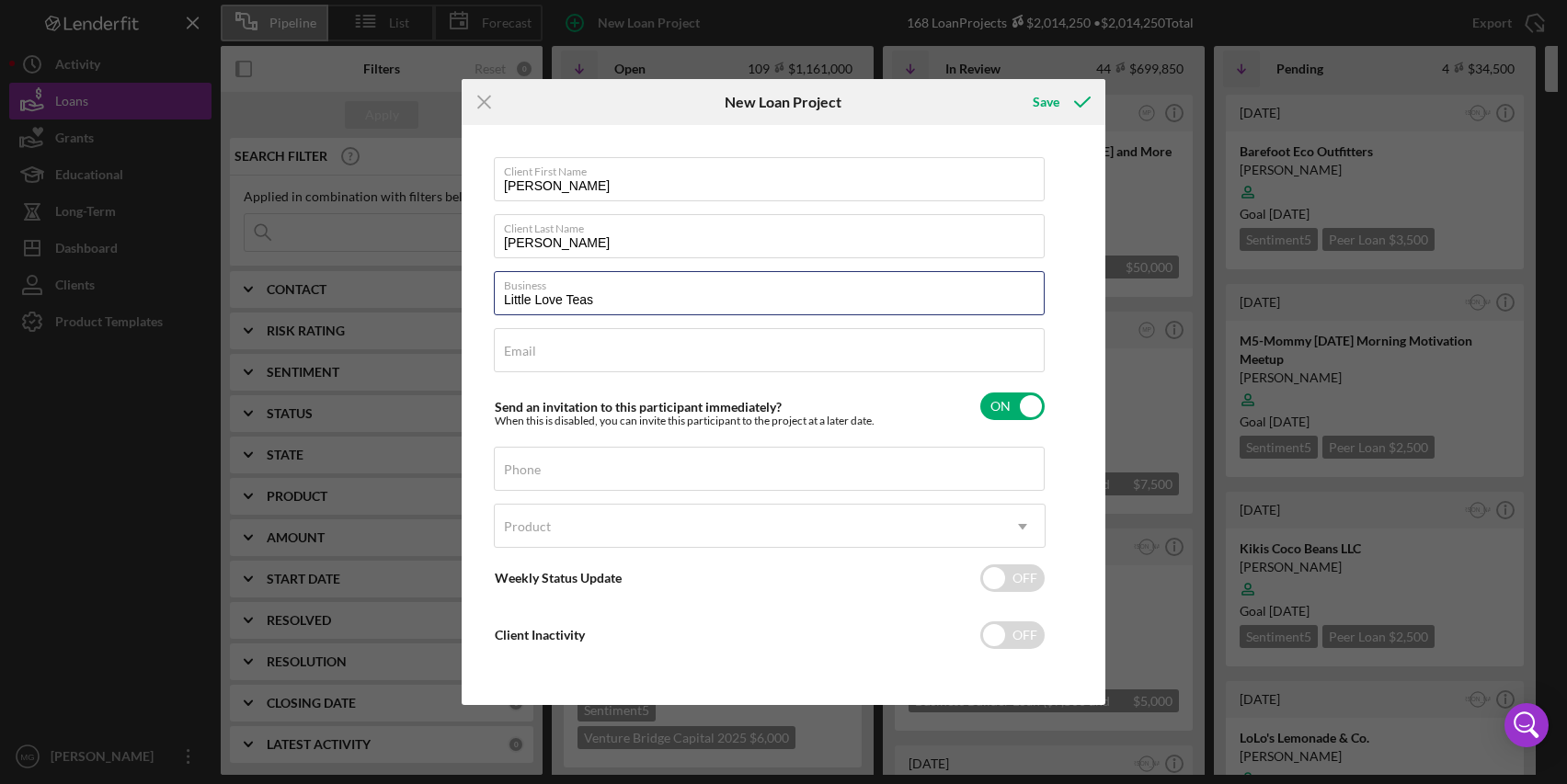
type input "Little Love Teas"
click at [597, 338] on input "Email" at bounding box center [769, 351] width 551 height 44
paste input "[EMAIL_ADDRESS][DOMAIN_NAME]"
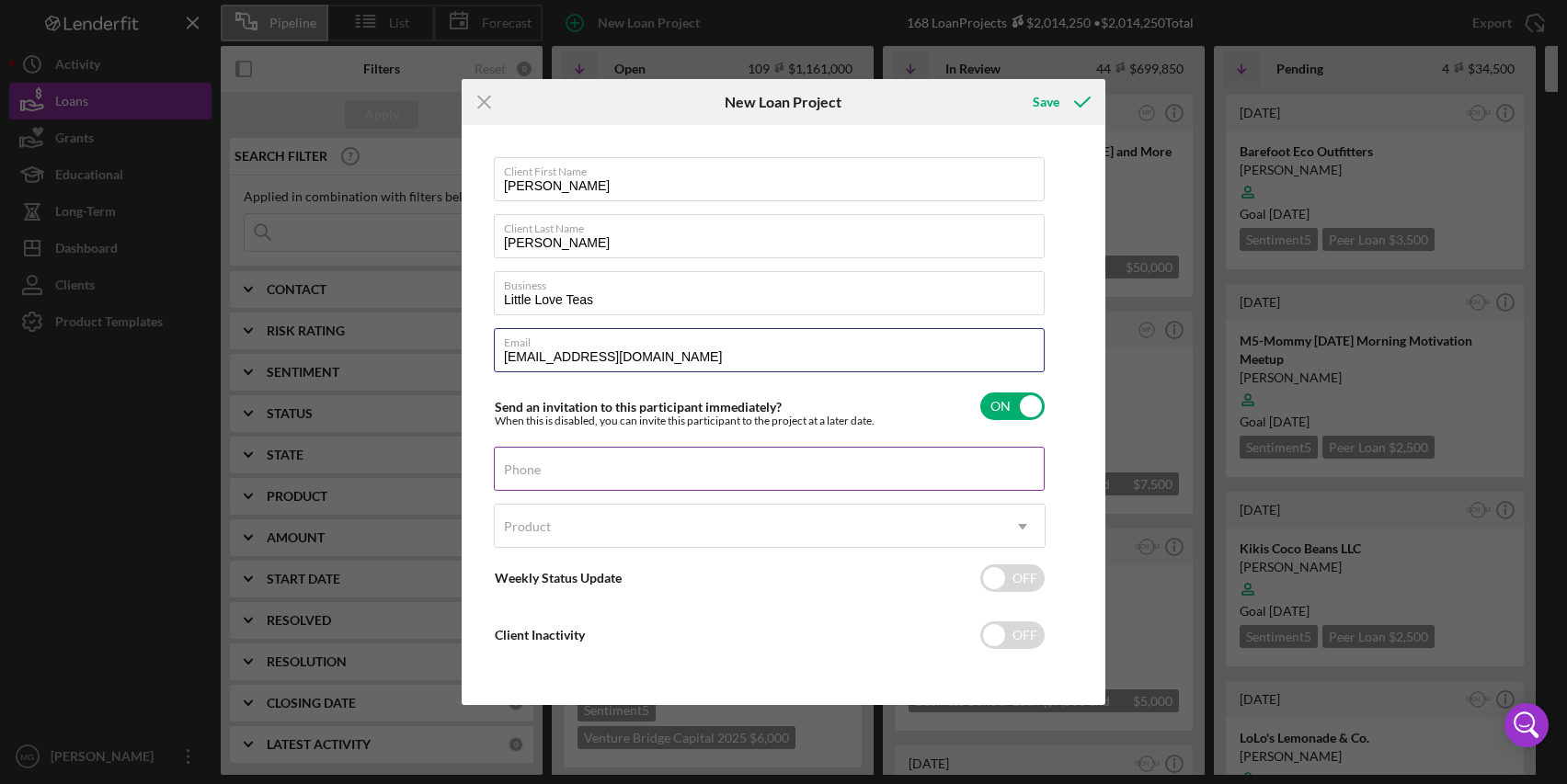
type input "[EMAIL_ADDRESS][DOMAIN_NAME]"
click at [675, 476] on div "Phone" at bounding box center [770, 470] width 552 height 46
click at [634, 477] on input "Phone" at bounding box center [769, 469] width 551 height 44
paste input "[PHONE_NUMBER]"
type input "[PHONE_NUMBER]"
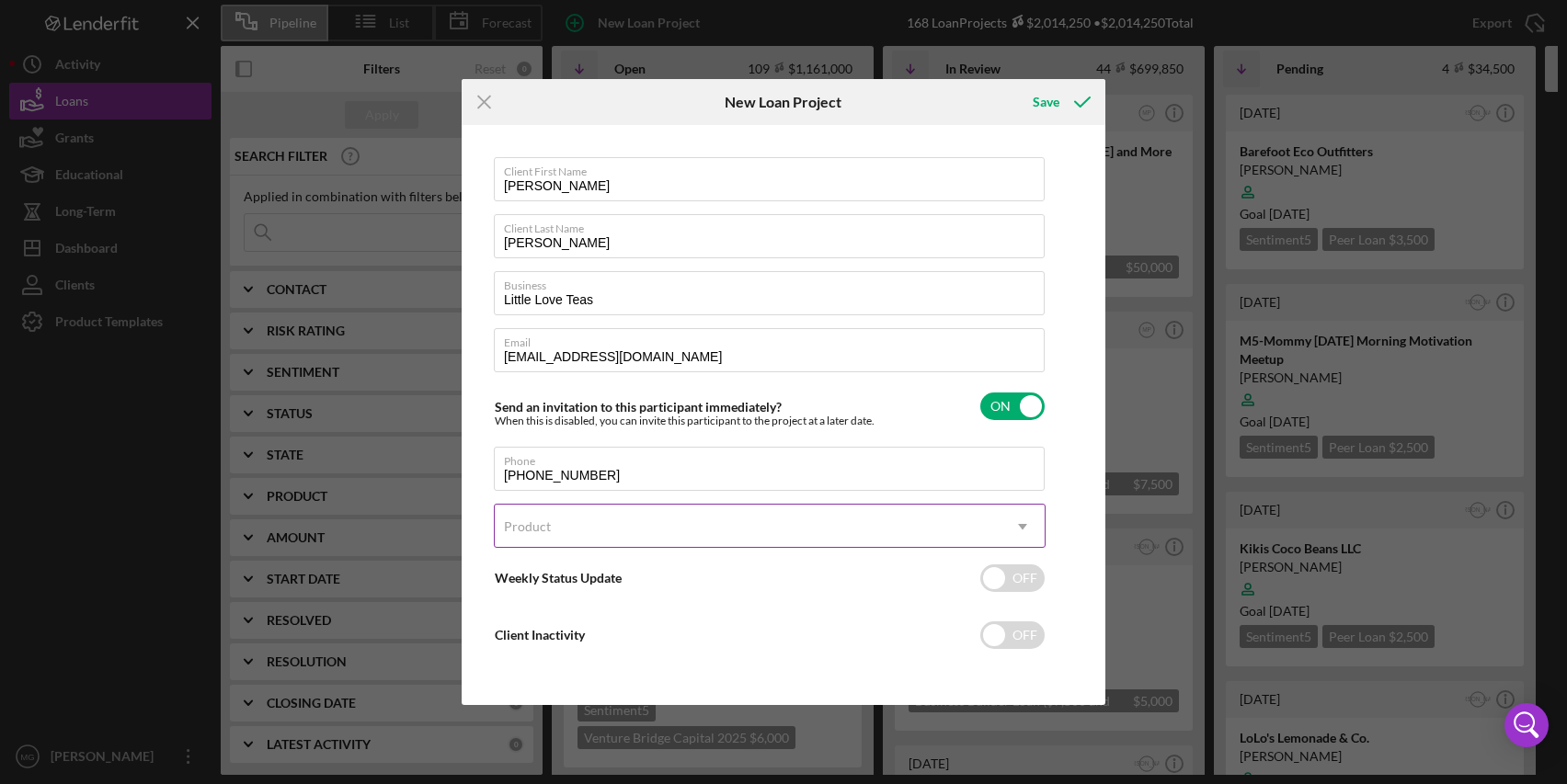
click at [627, 529] on div "Product" at bounding box center [747, 527] width 506 height 43
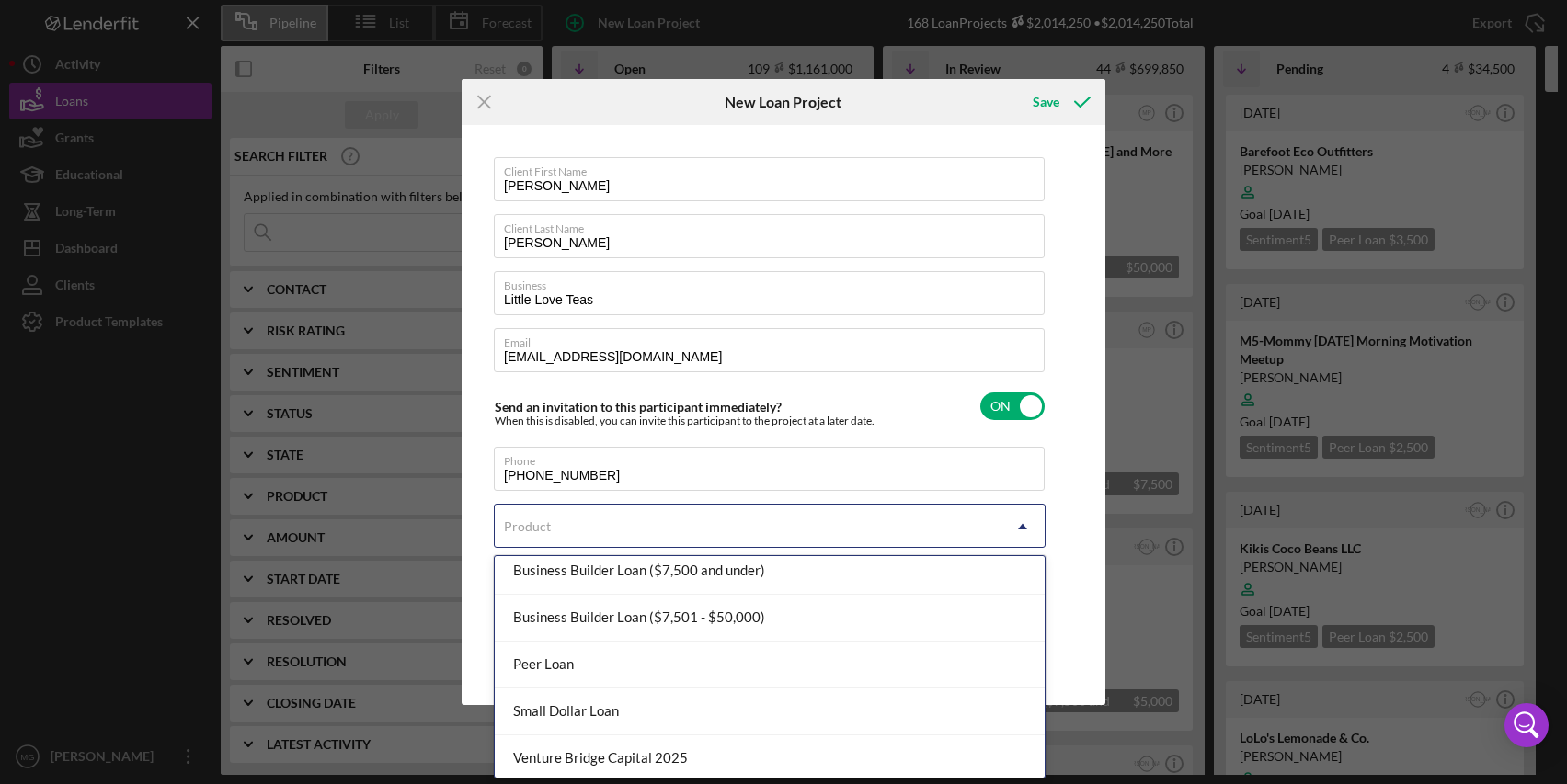
scroll to position [106, 0]
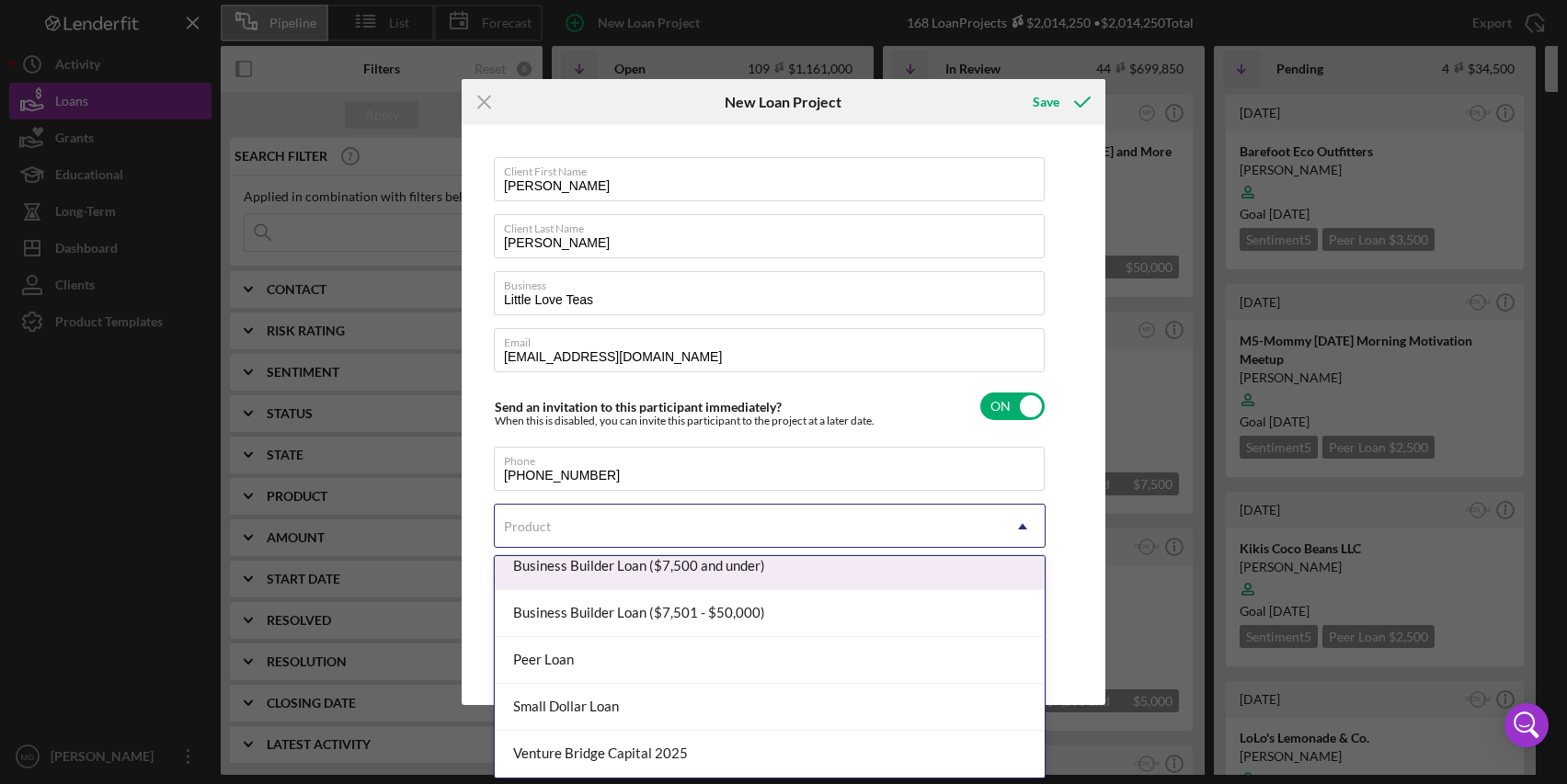
click at [813, 567] on div "Business Builder Loan ($7,500 and under)" at bounding box center [770, 566] width 550 height 47
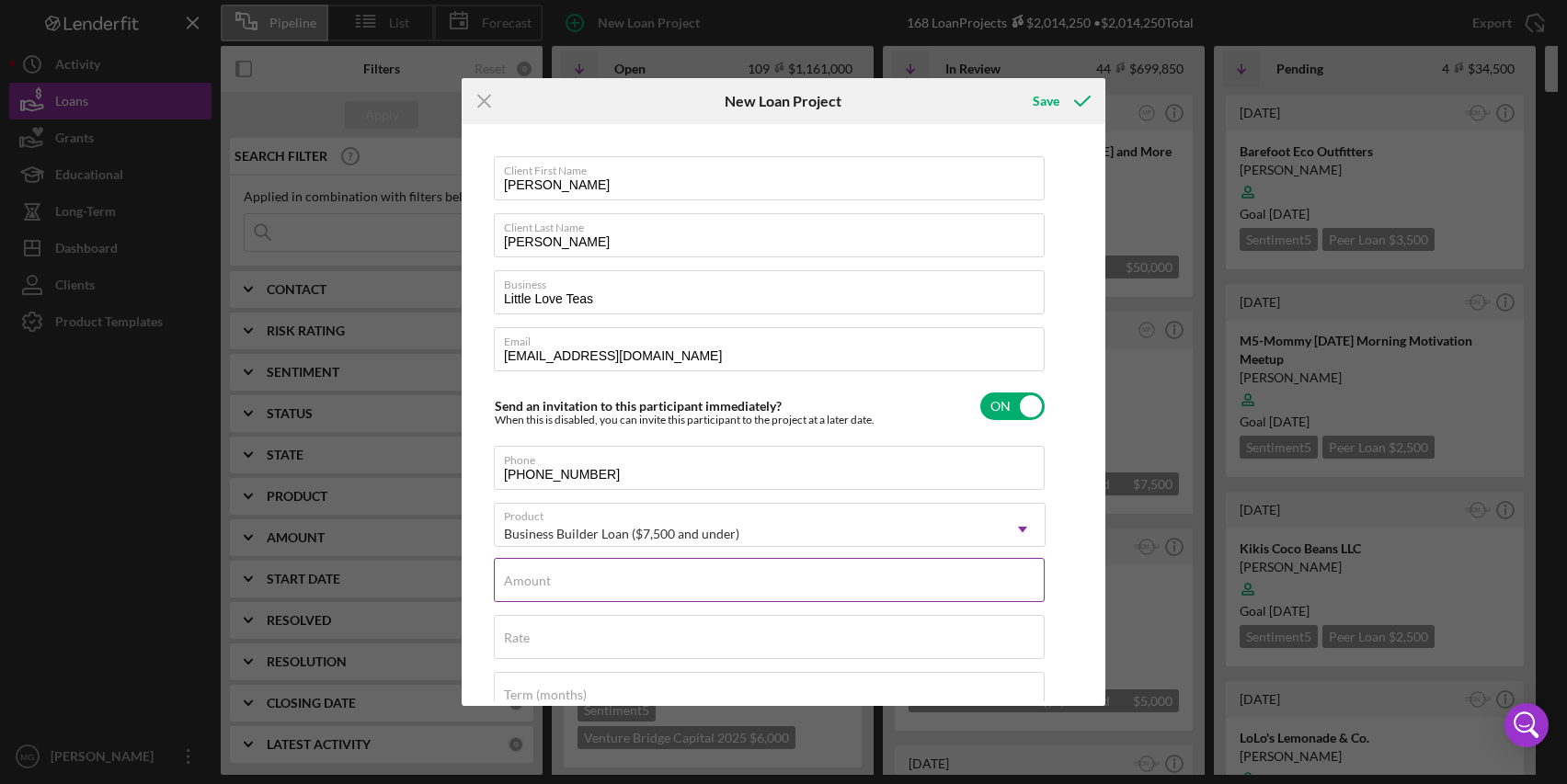
click at [813, 568] on input "Amount" at bounding box center [769, 580] width 551 height 44
type input "$3,000"
click at [846, 631] on div "Rate" at bounding box center [770, 638] width 552 height 46
type input "7.250%"
click at [622, 686] on input "Term (months)" at bounding box center [769, 694] width 551 height 44
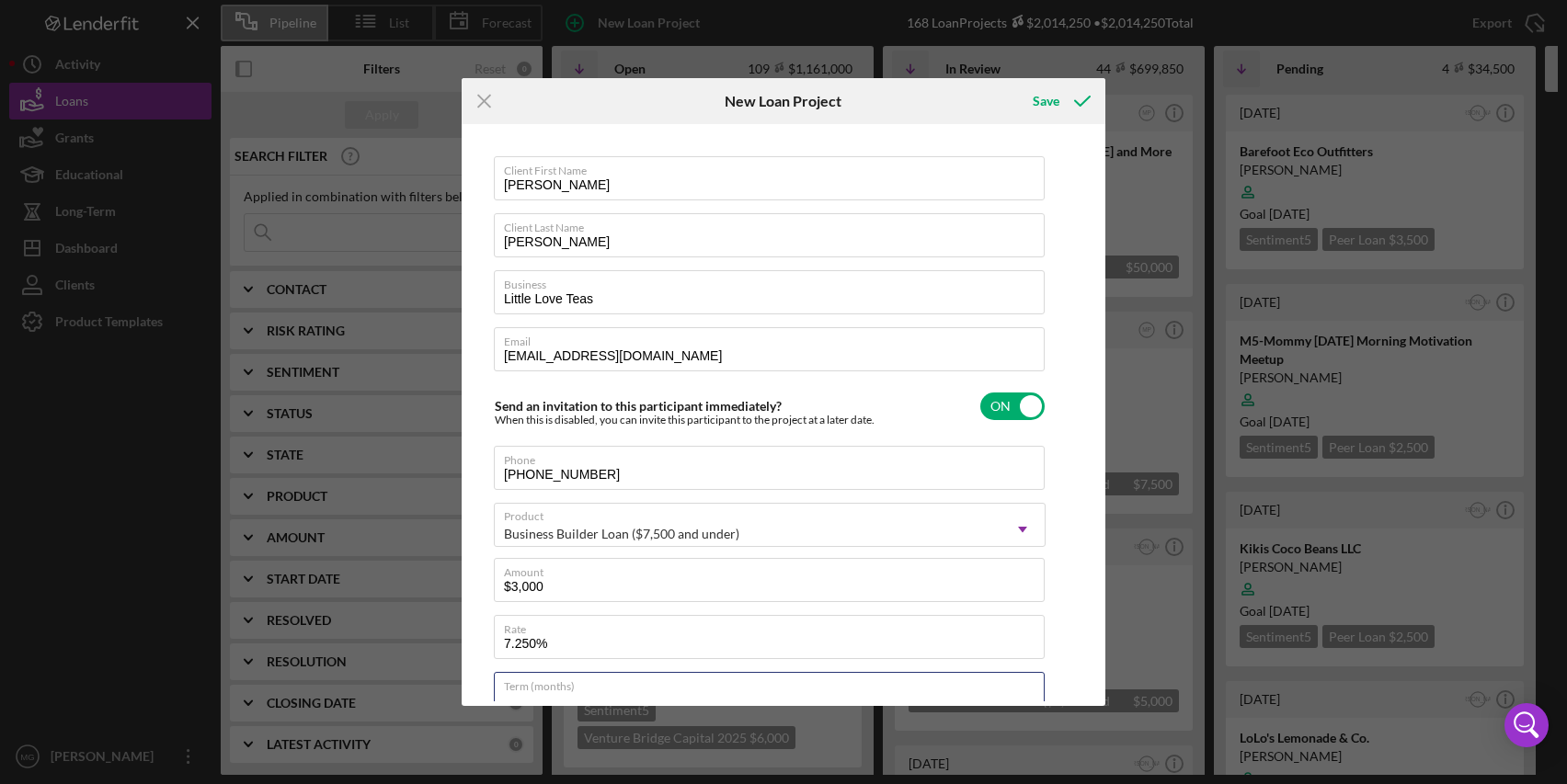
type input "24"
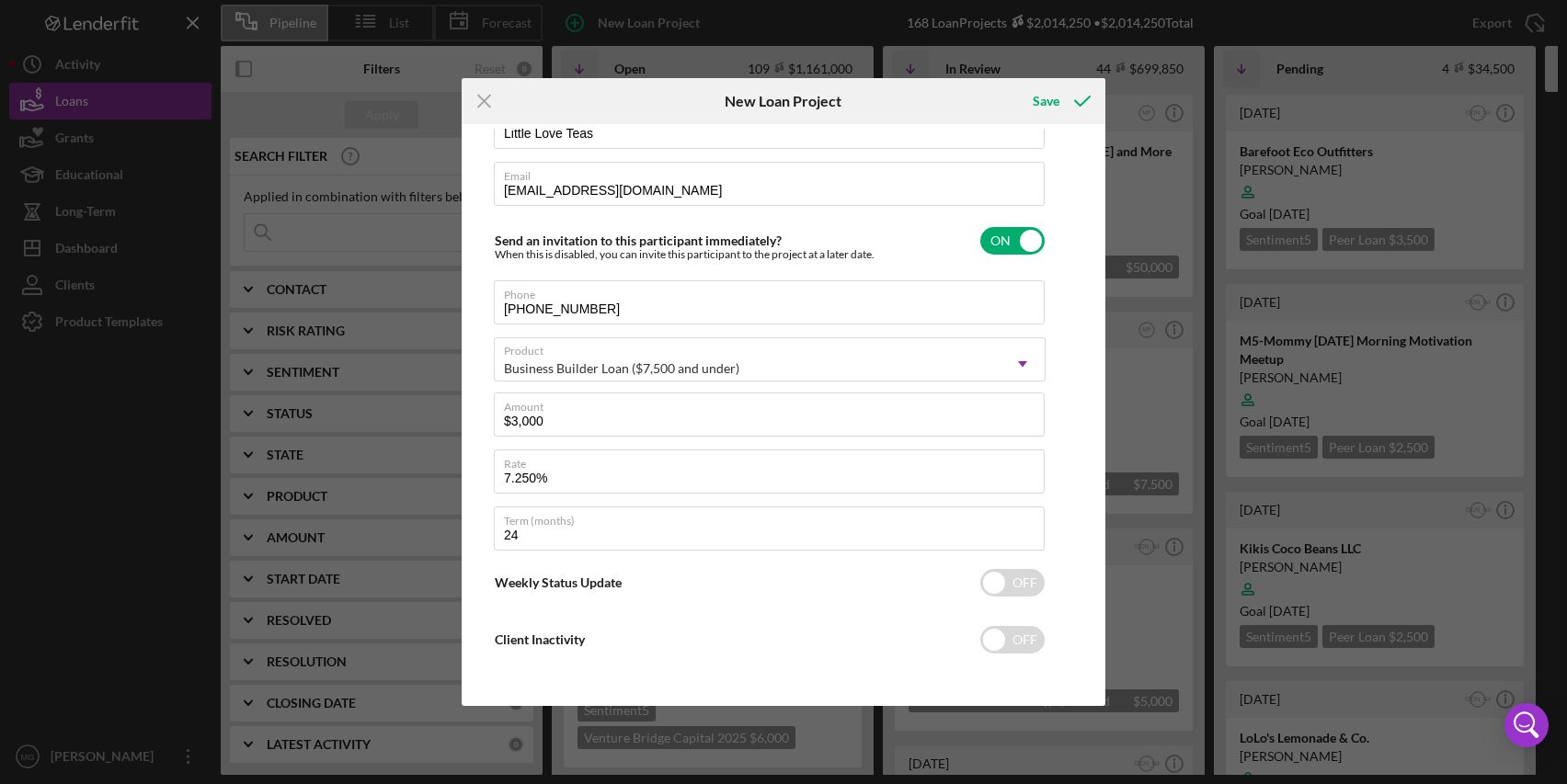
scroll to position [169, 0]
click at [1020, 579] on input "checkbox" at bounding box center [1013, 579] width 65 height 28
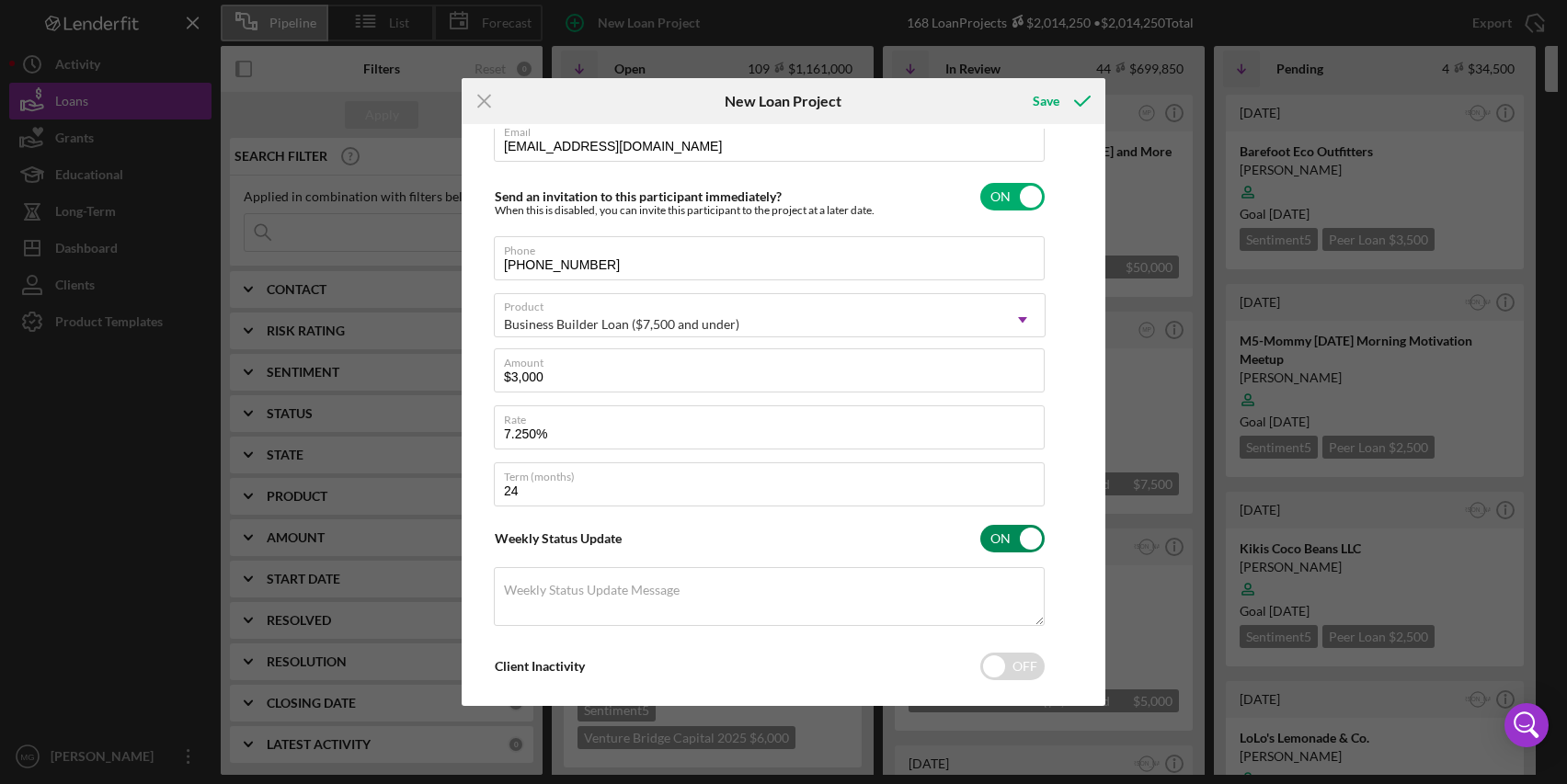
scroll to position [230, 0]
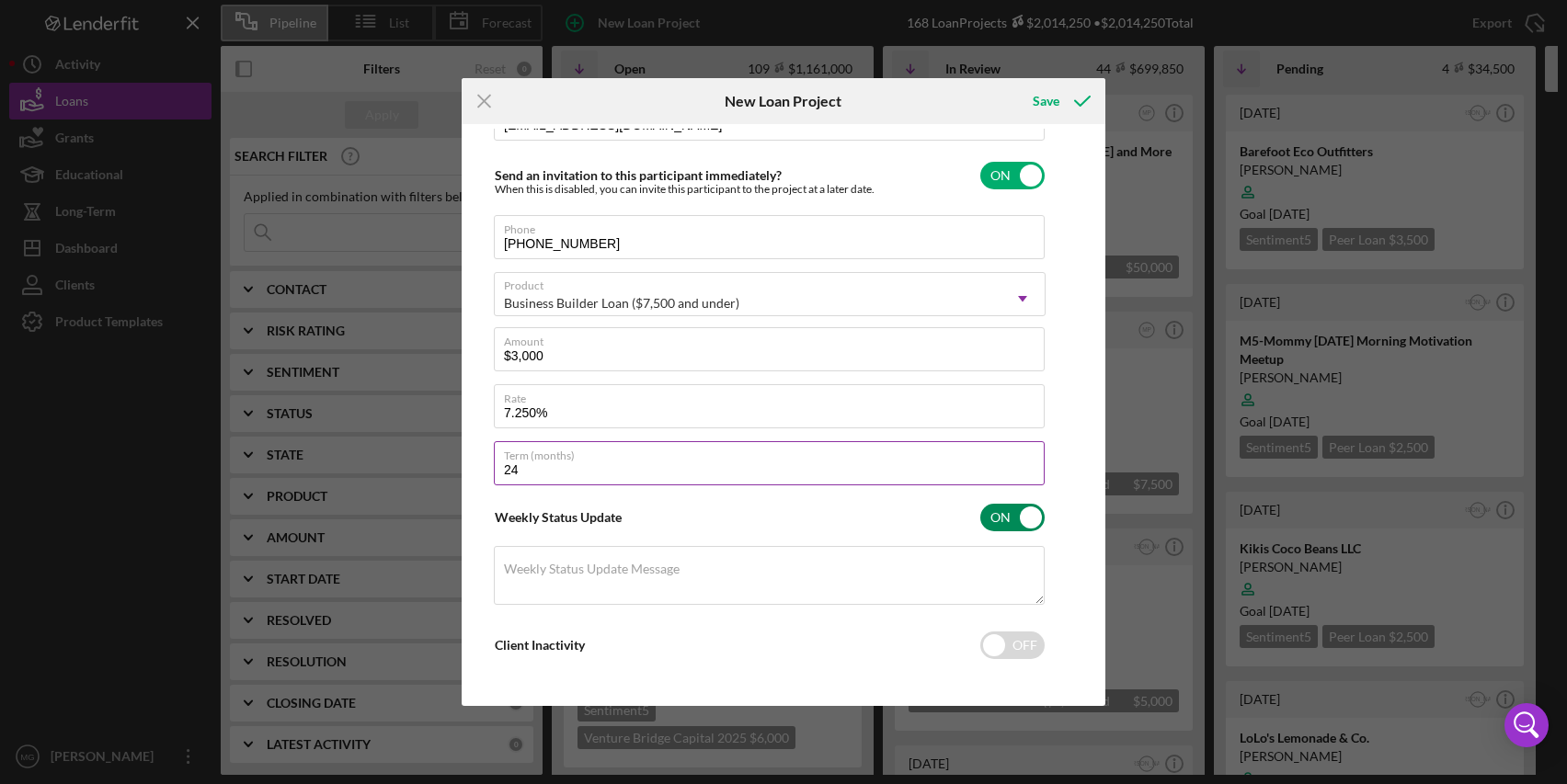
click at [1006, 515] on input "checkbox" at bounding box center [1013, 517] width 65 height 28
checkbox input "false"
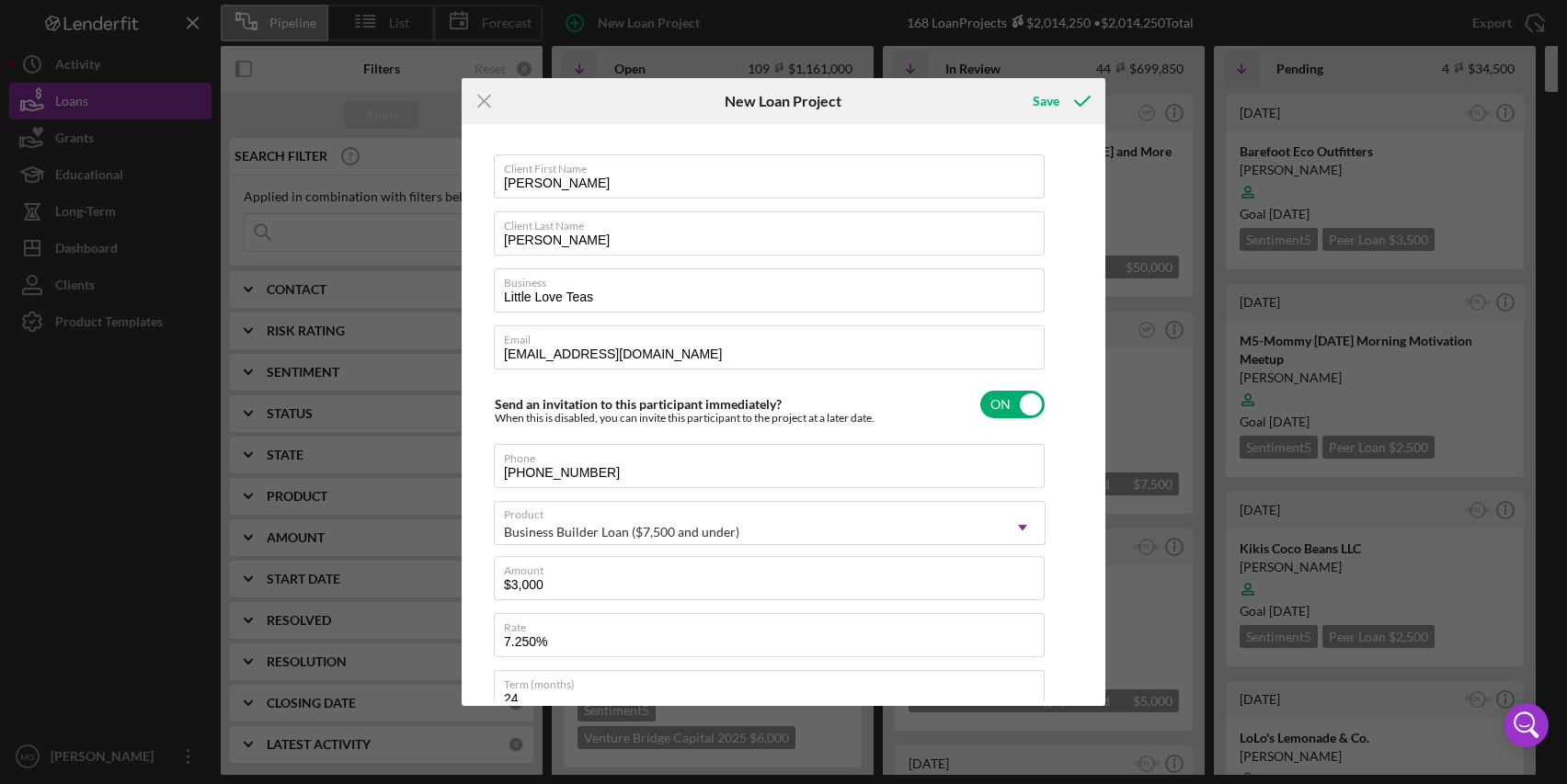
scroll to position [0, 0]
click at [1039, 100] on div "Save" at bounding box center [1046, 101] width 27 height 37
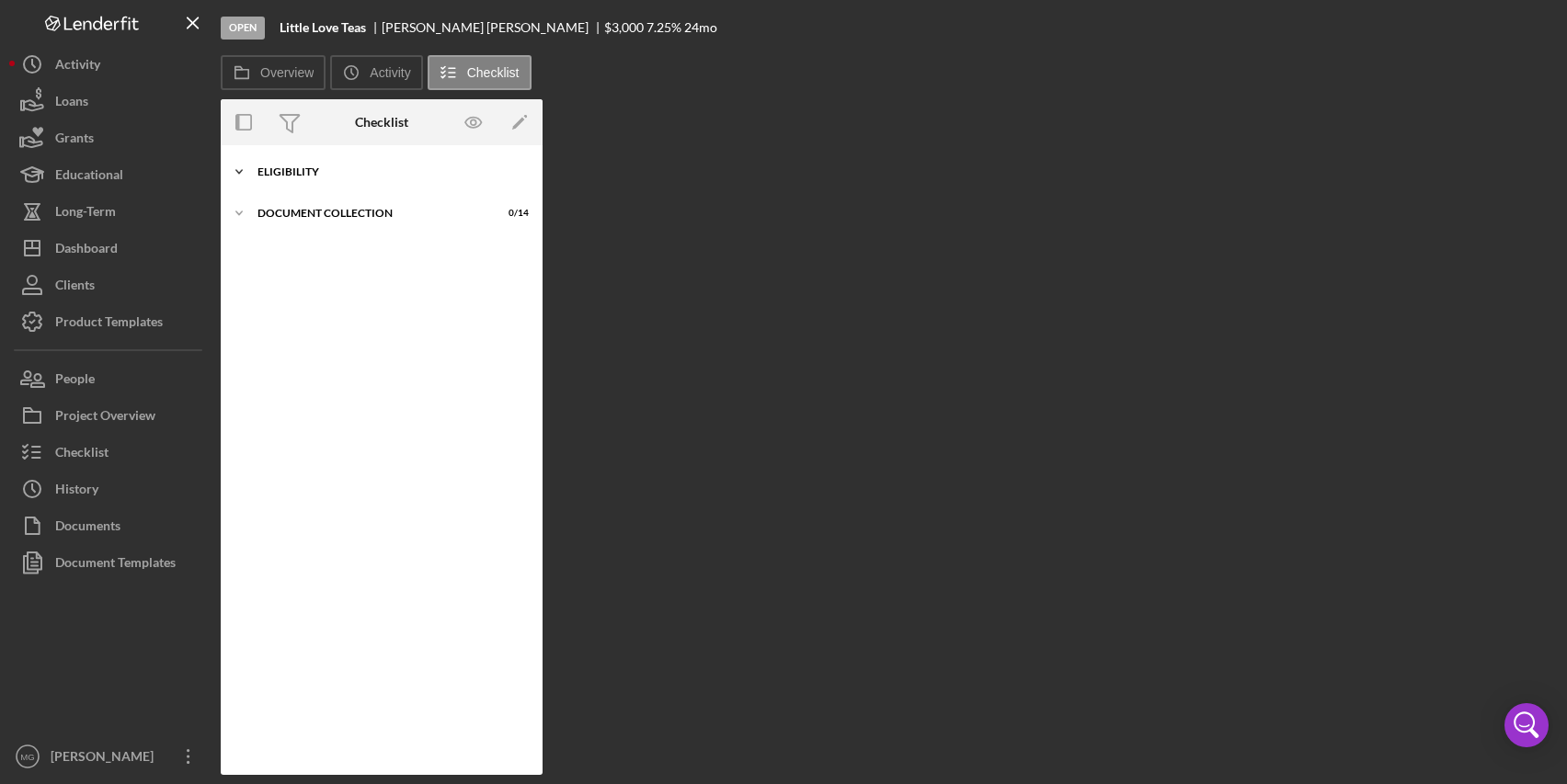
click at [271, 170] on div "Eligibility" at bounding box center [388, 172] width 262 height 11
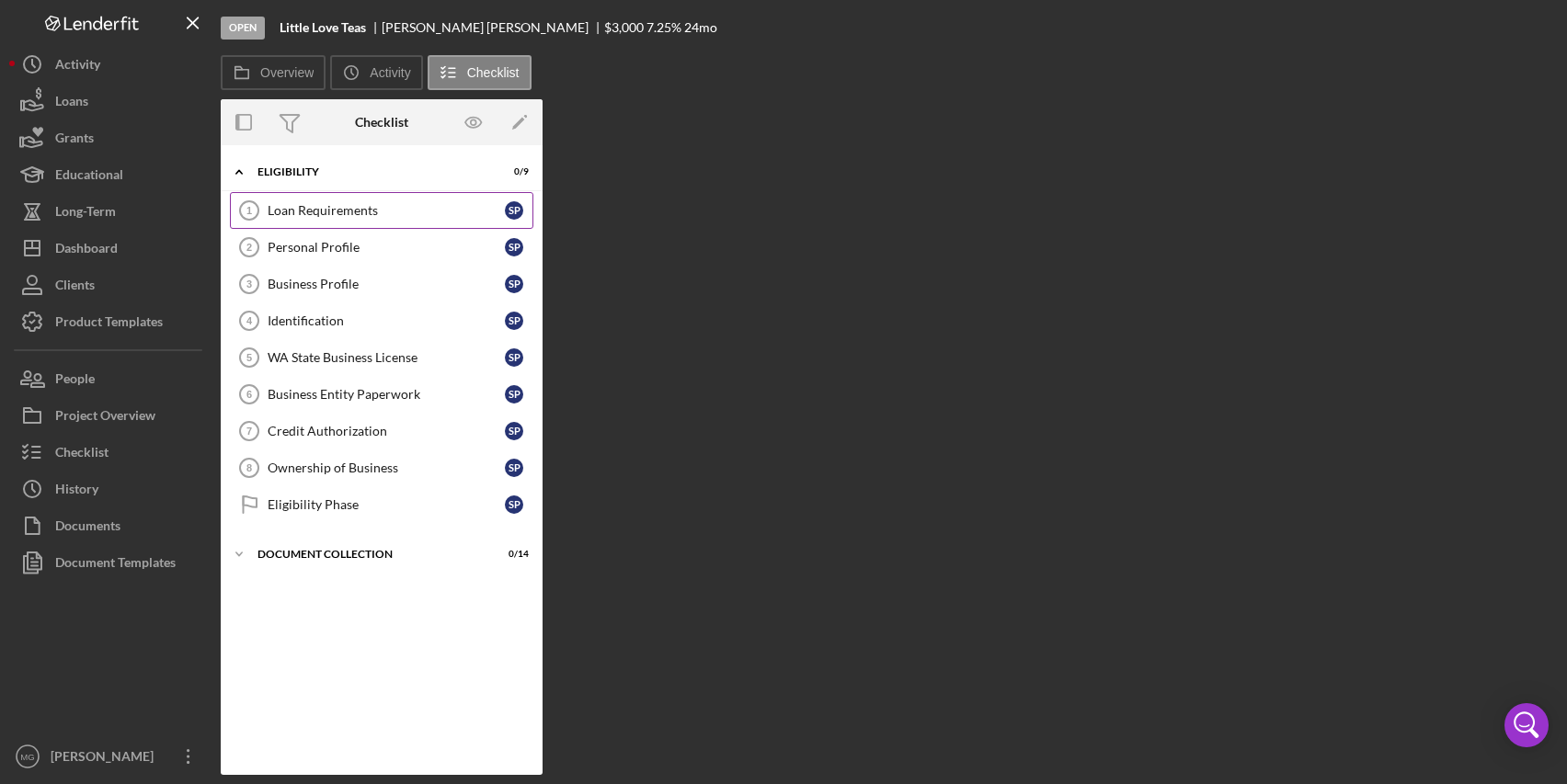
click at [357, 214] on div "Loan Requirements" at bounding box center [386, 211] width 237 height 15
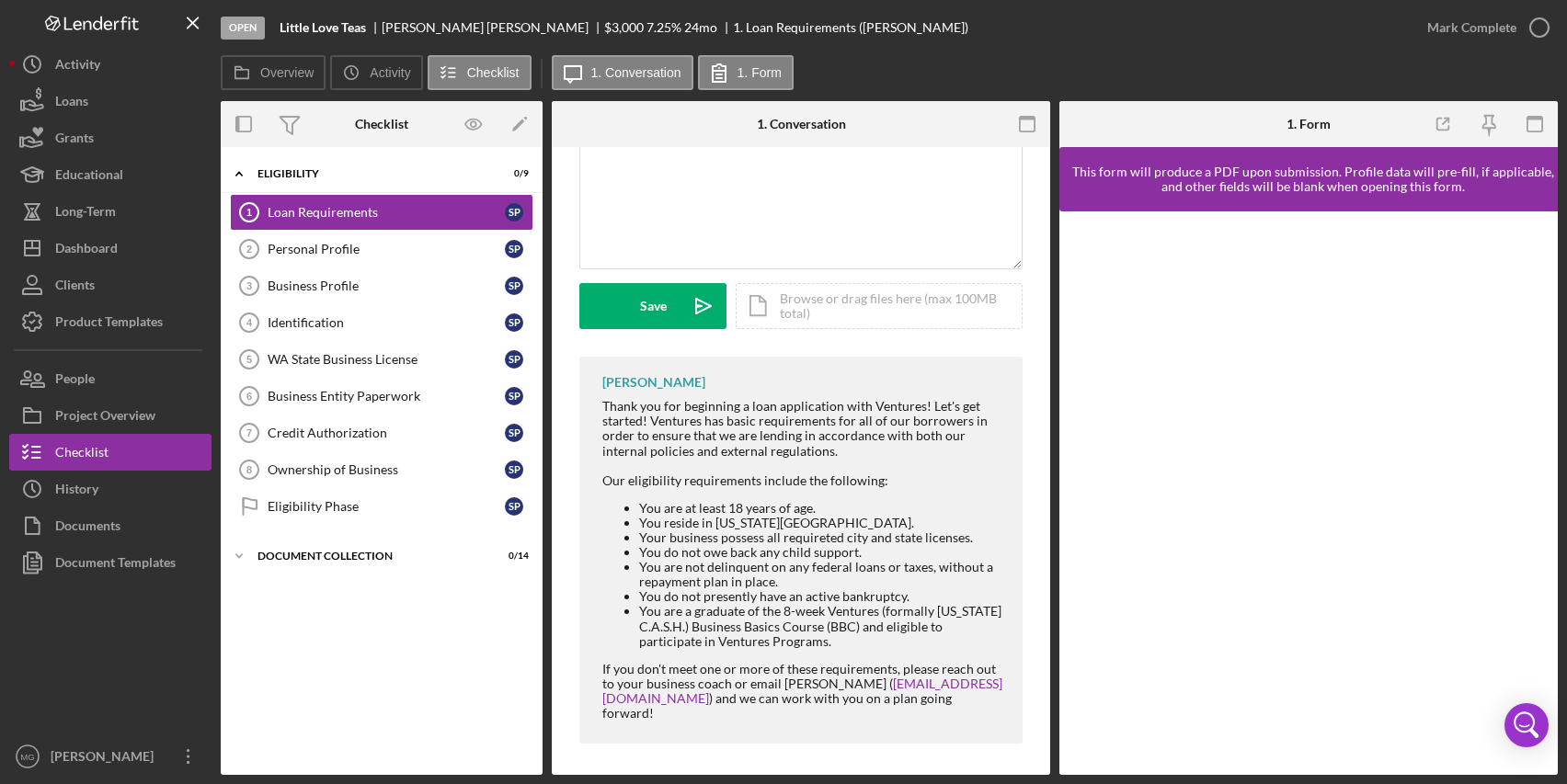
scroll to position [392, 0]
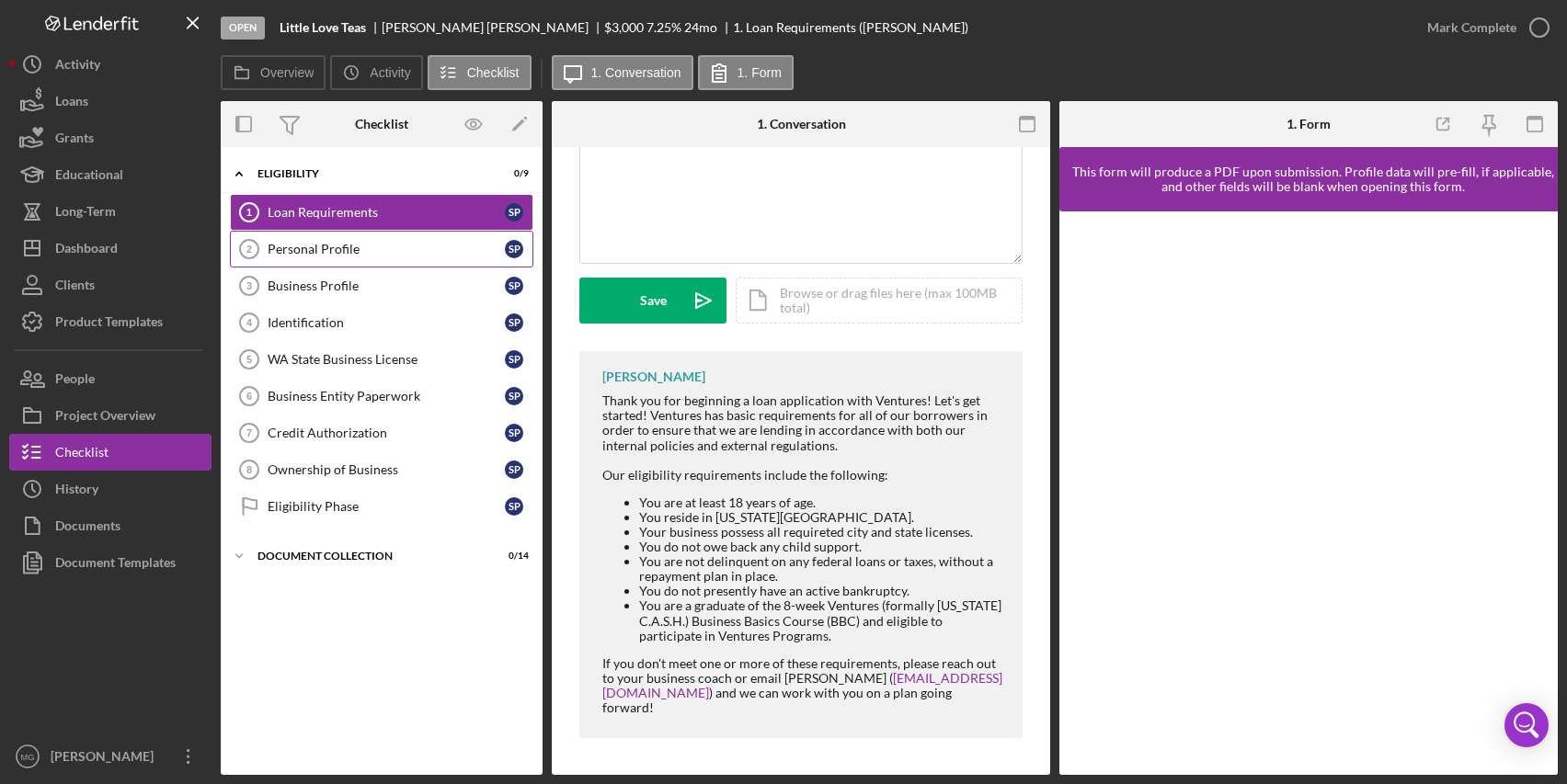
click at [340, 253] on div "Personal Profile" at bounding box center [386, 249] width 237 height 15
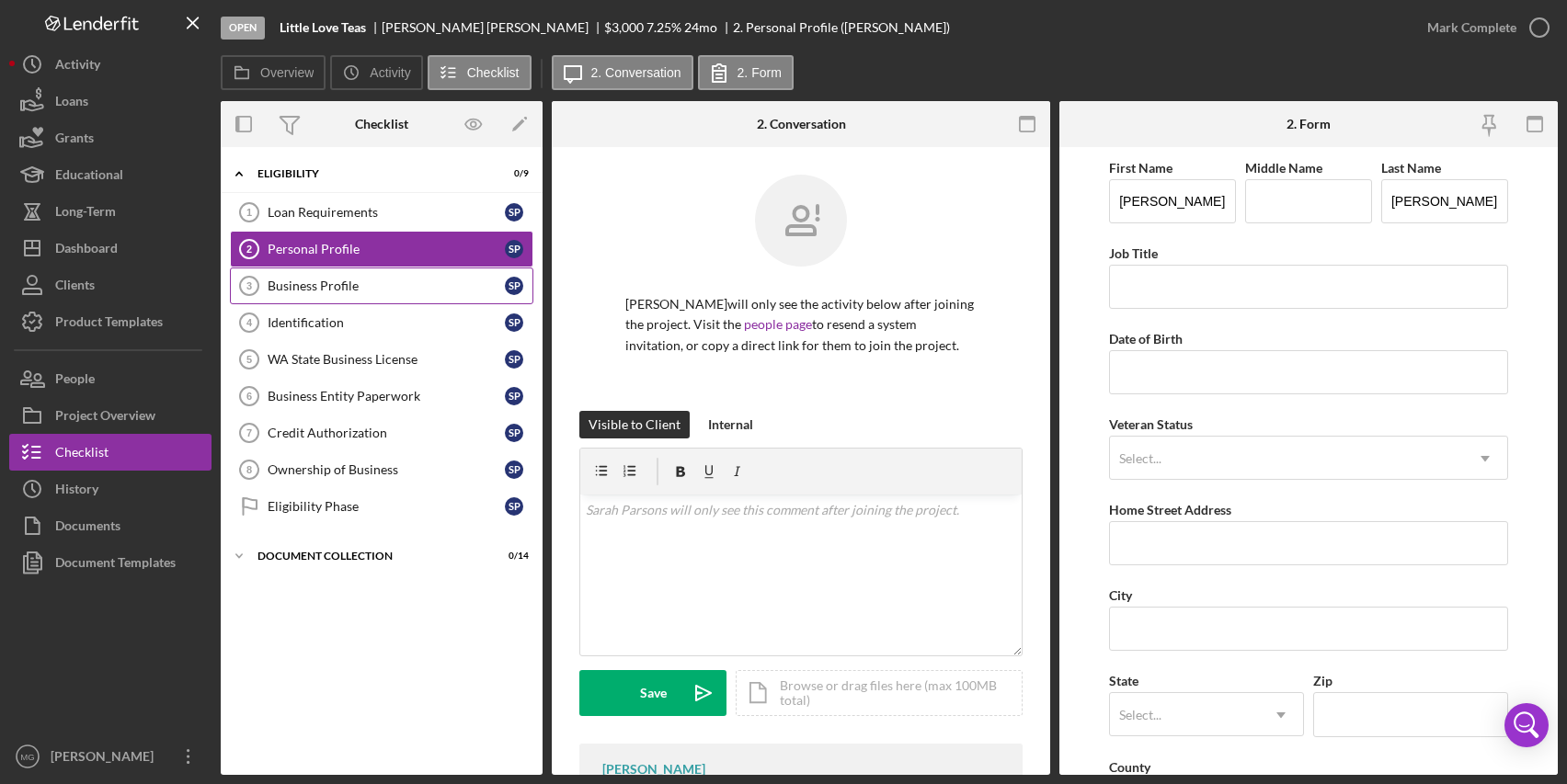
click at [341, 281] on div "Business Profile" at bounding box center [386, 286] width 237 height 15
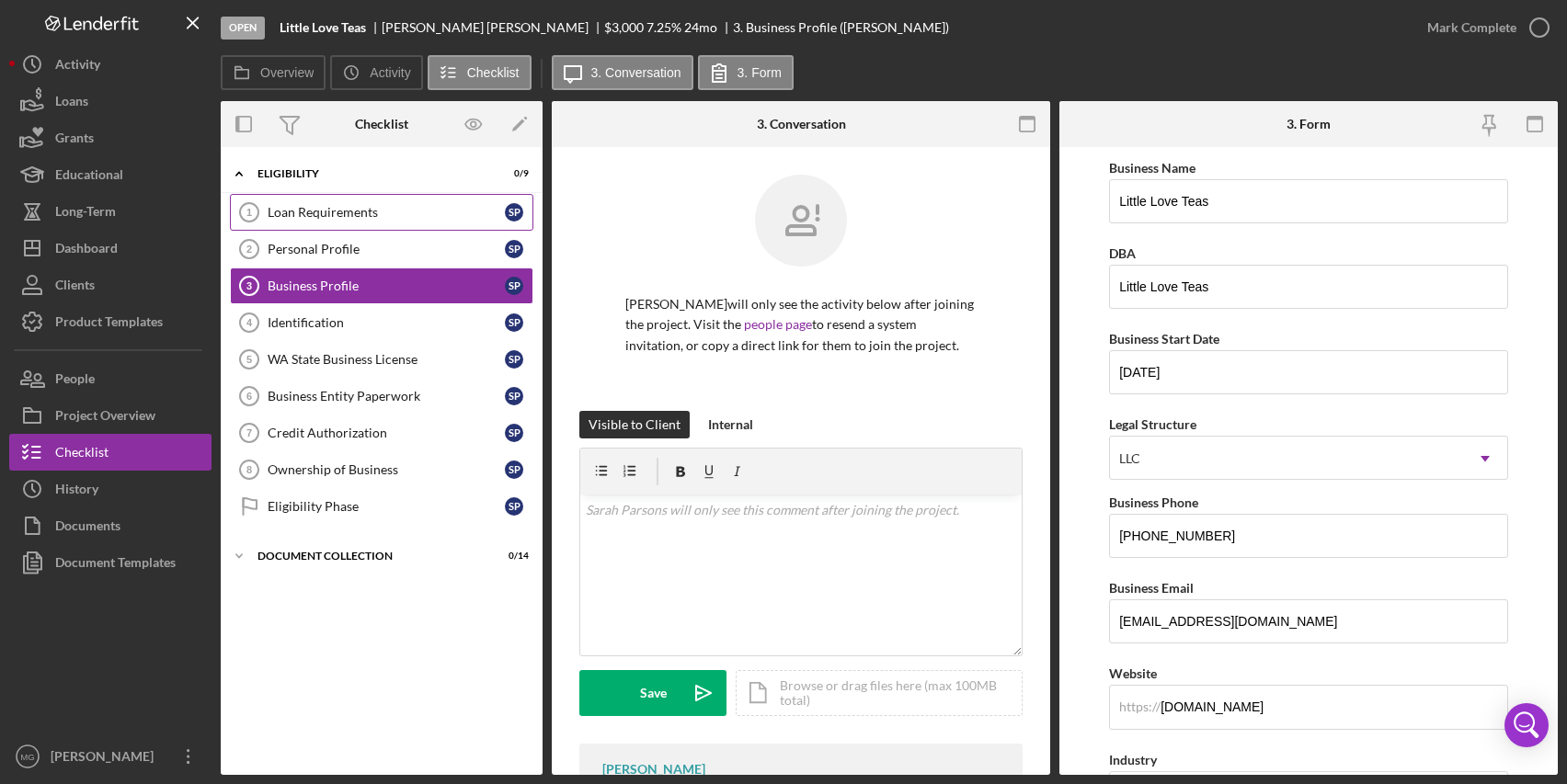
click at [321, 208] on div "Loan Requirements" at bounding box center [386, 212] width 237 height 15
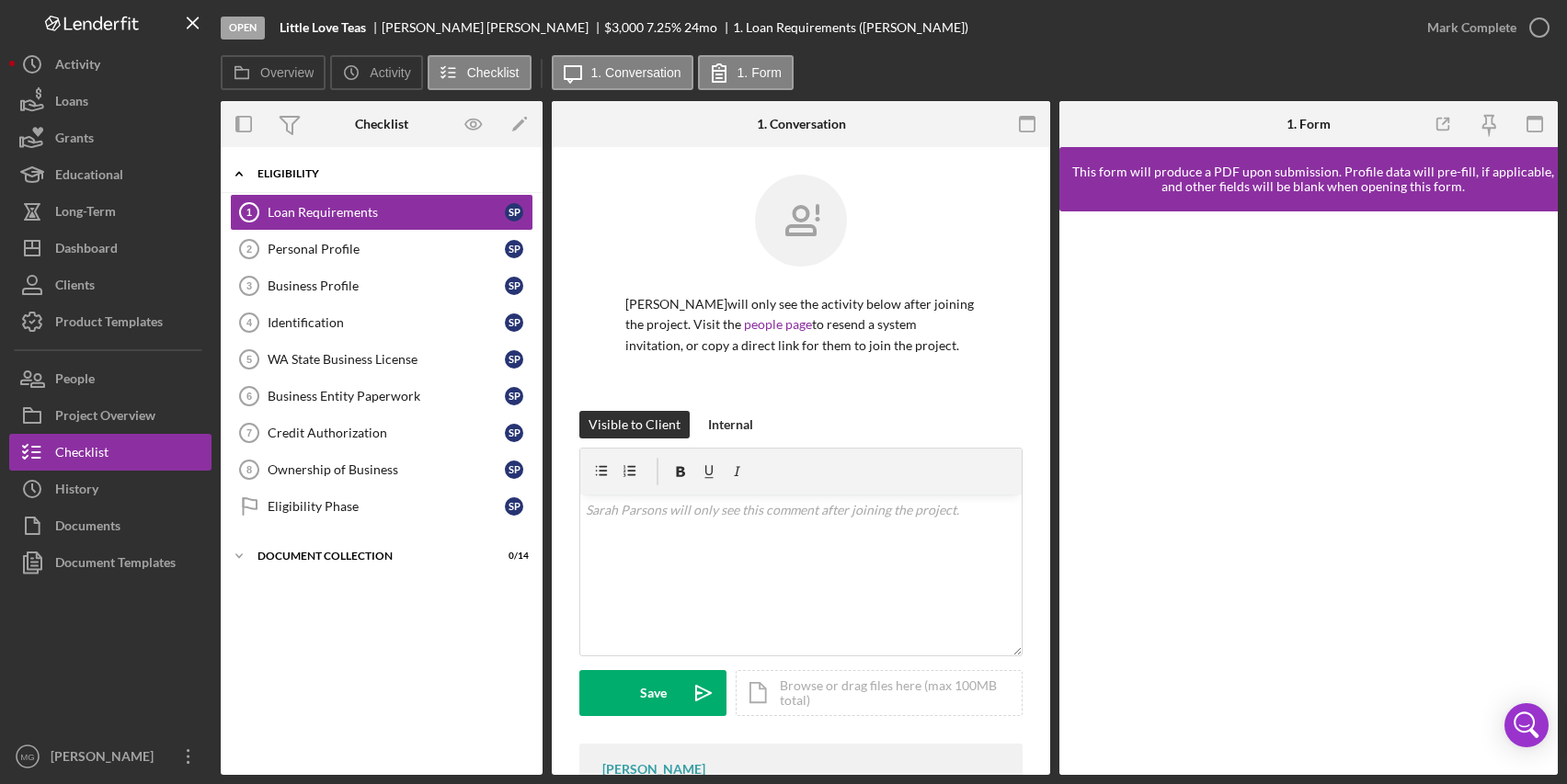
click at [295, 164] on div "Icon/Expander Eligibility 0 / 9" at bounding box center [382, 174] width 322 height 38
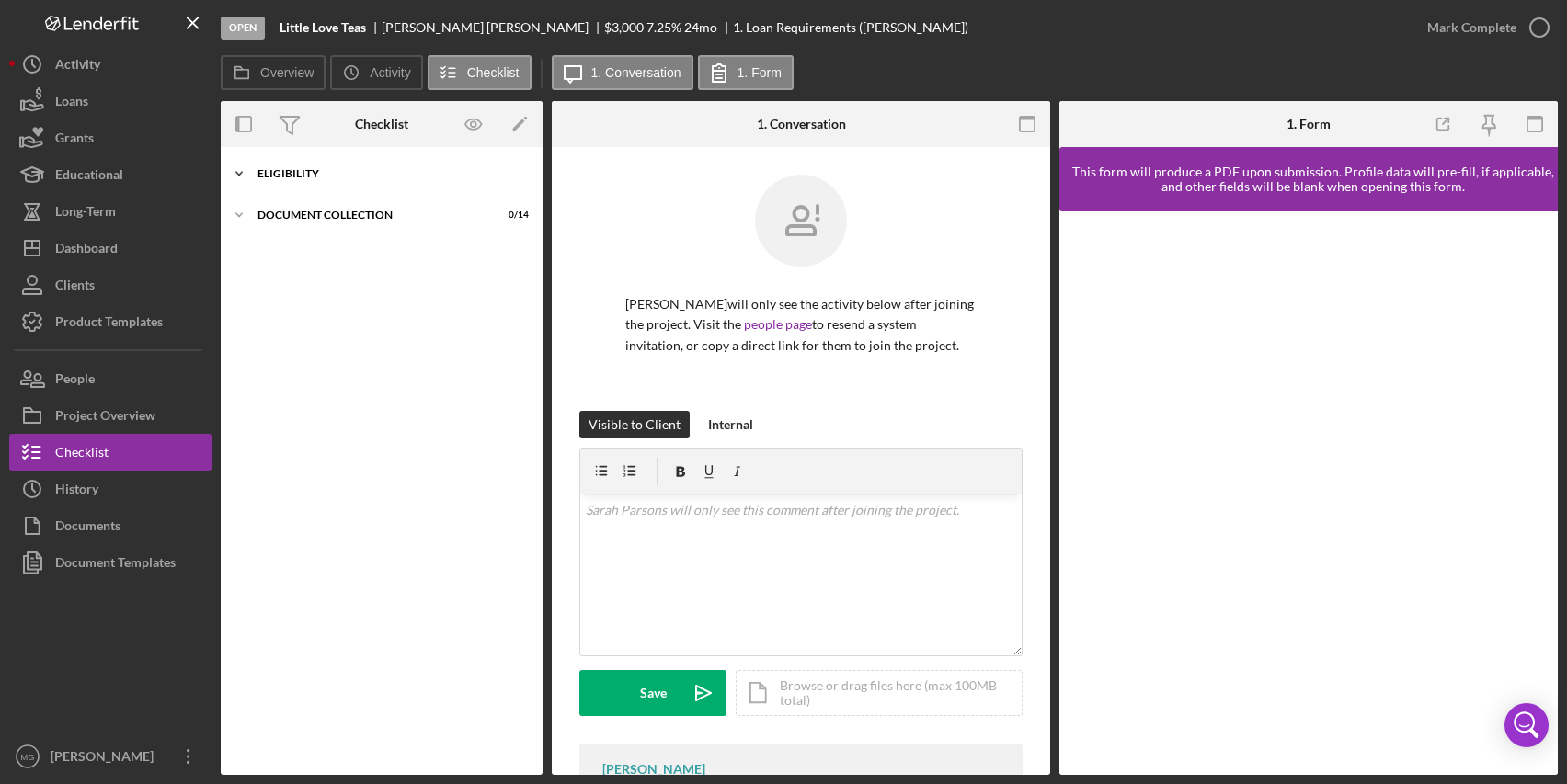
click at [260, 175] on div "Eligibility" at bounding box center [388, 174] width 262 height 11
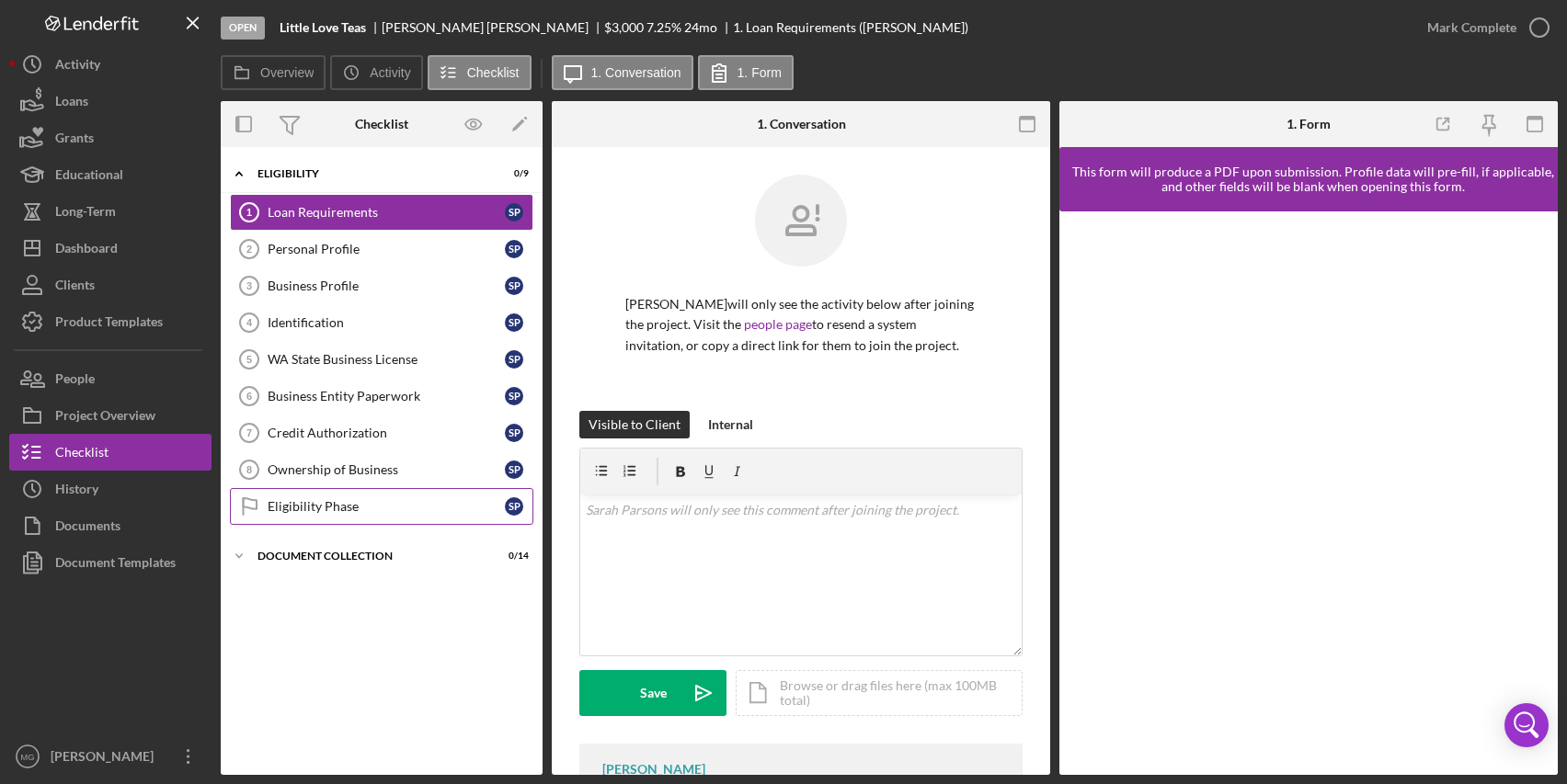
click at [364, 503] on div "Eligibility Phase" at bounding box center [386, 506] width 237 height 15
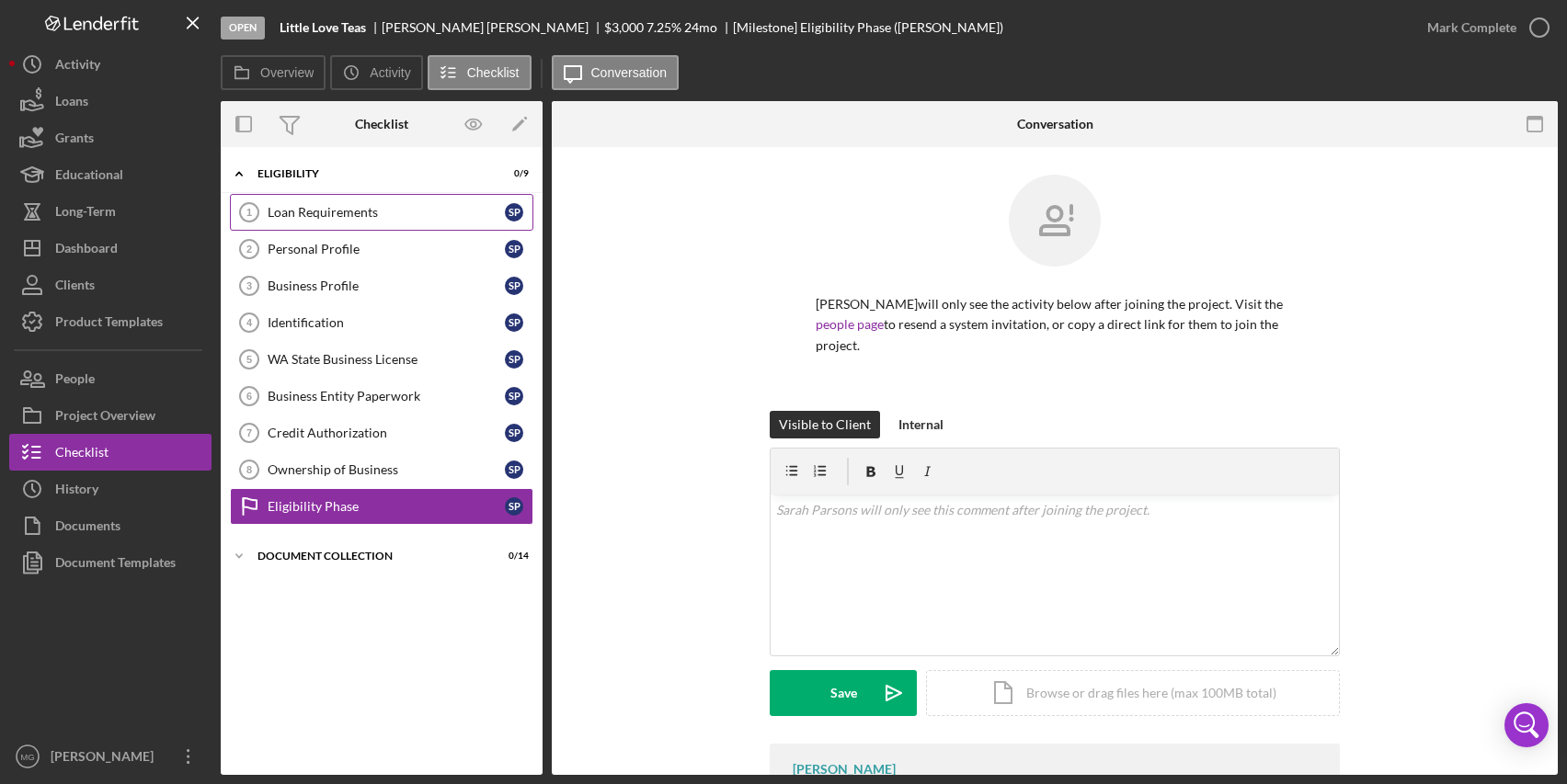
click at [308, 215] on div "Loan Requirements" at bounding box center [386, 212] width 237 height 15
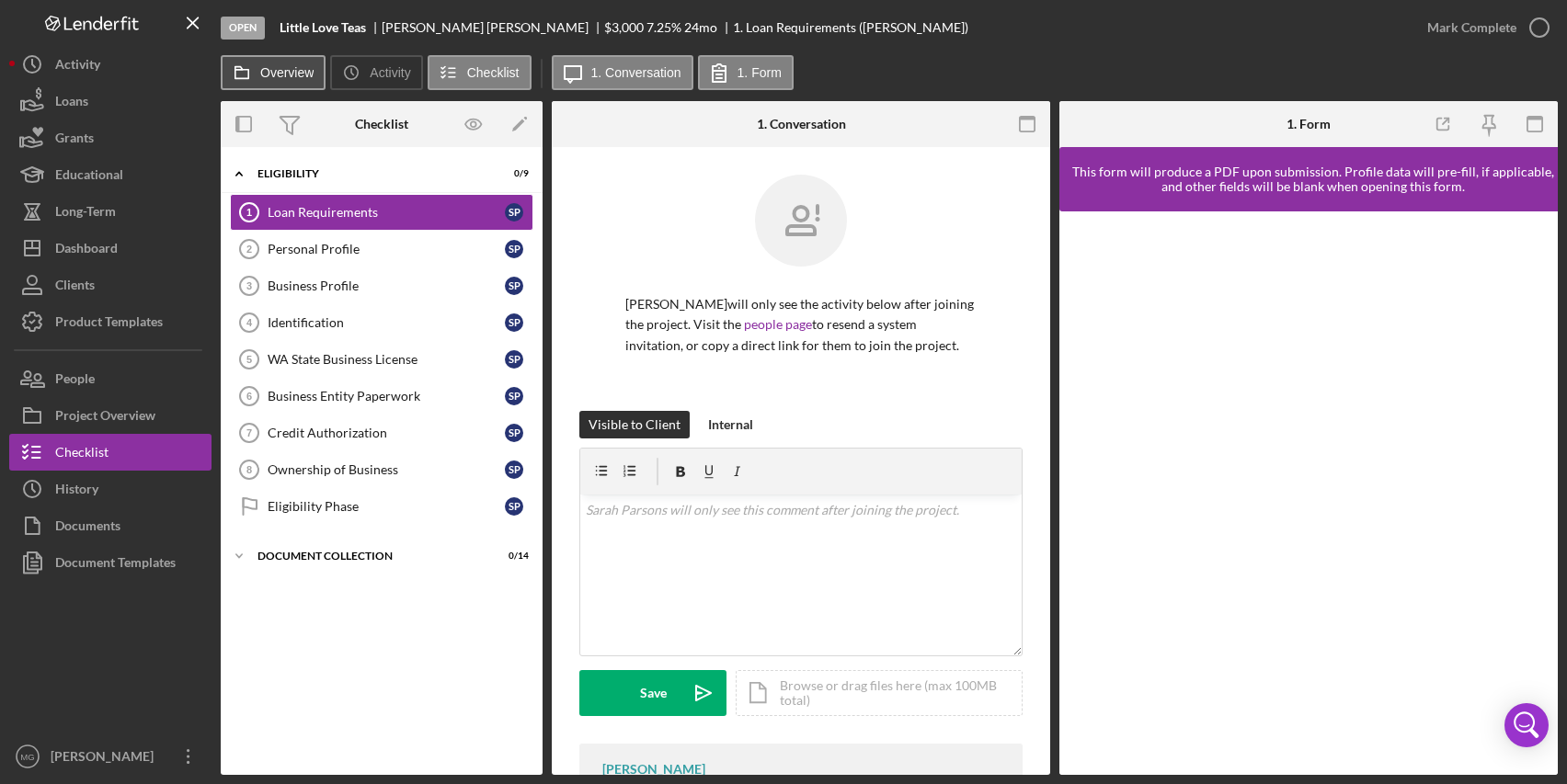
click at [297, 71] on label "Overview" at bounding box center [287, 73] width 54 height 15
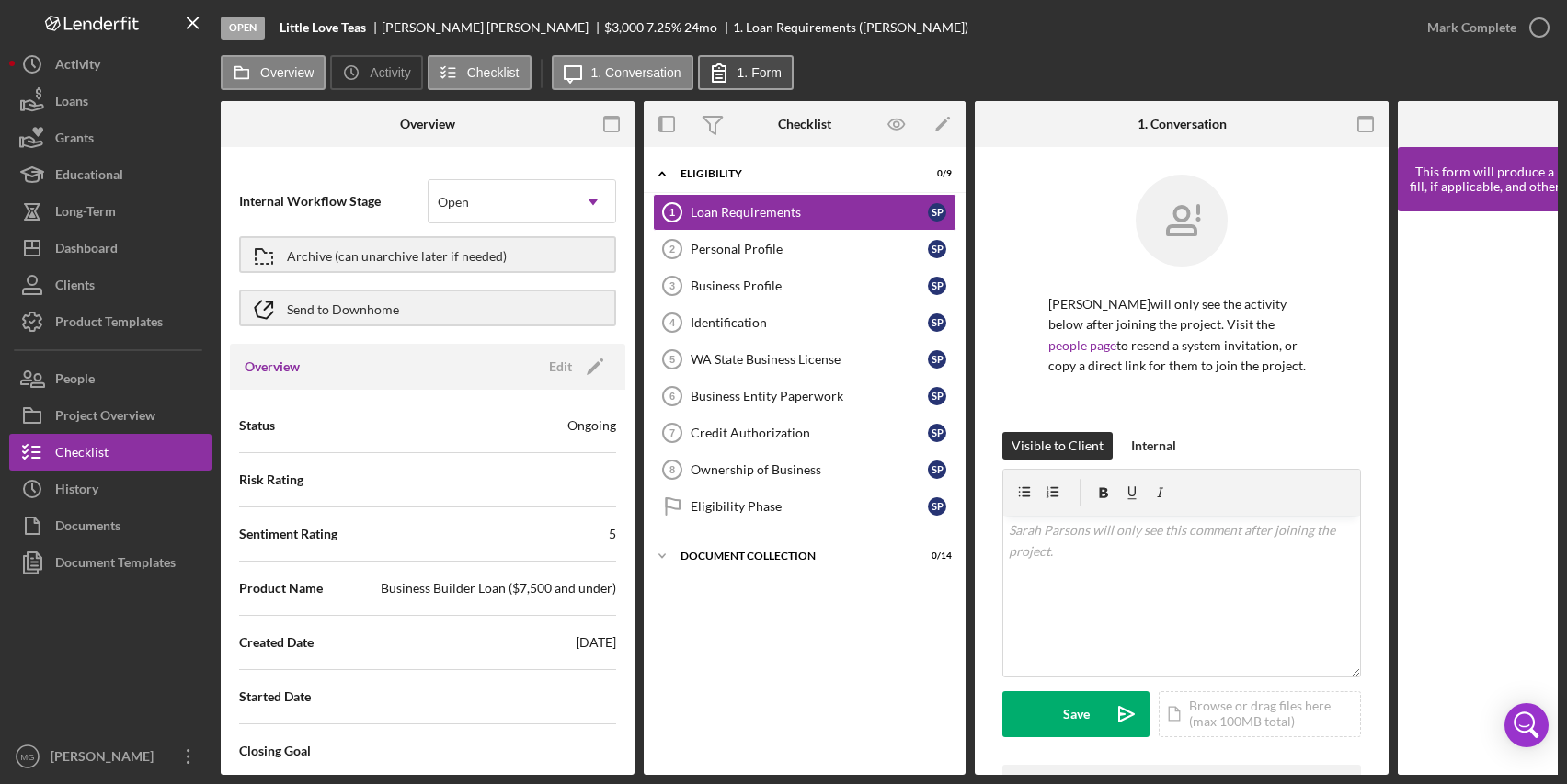
click at [752, 76] on label "1. Form" at bounding box center [760, 73] width 44 height 15
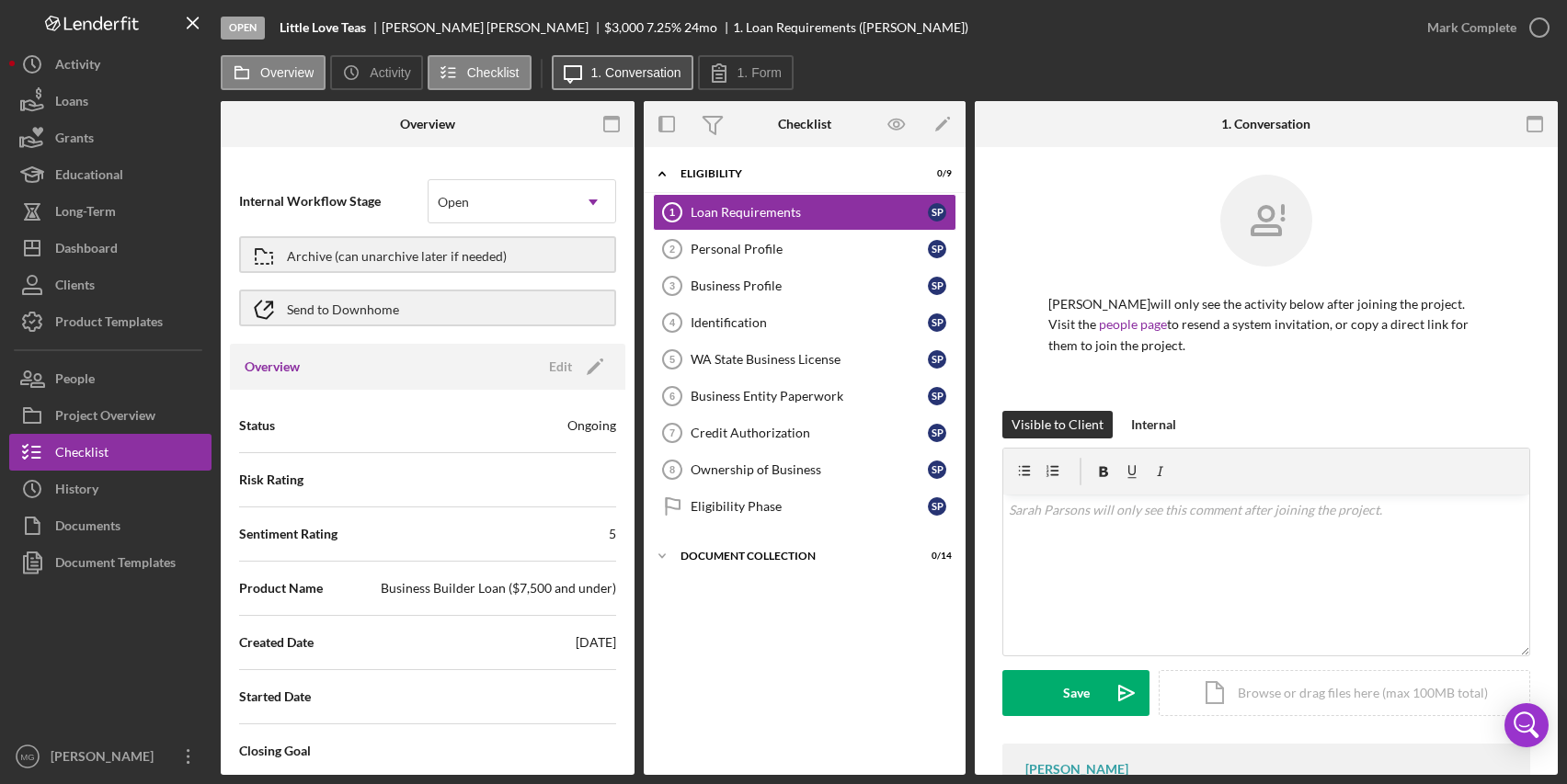
click at [662, 67] on label "1. Conversation" at bounding box center [636, 73] width 90 height 15
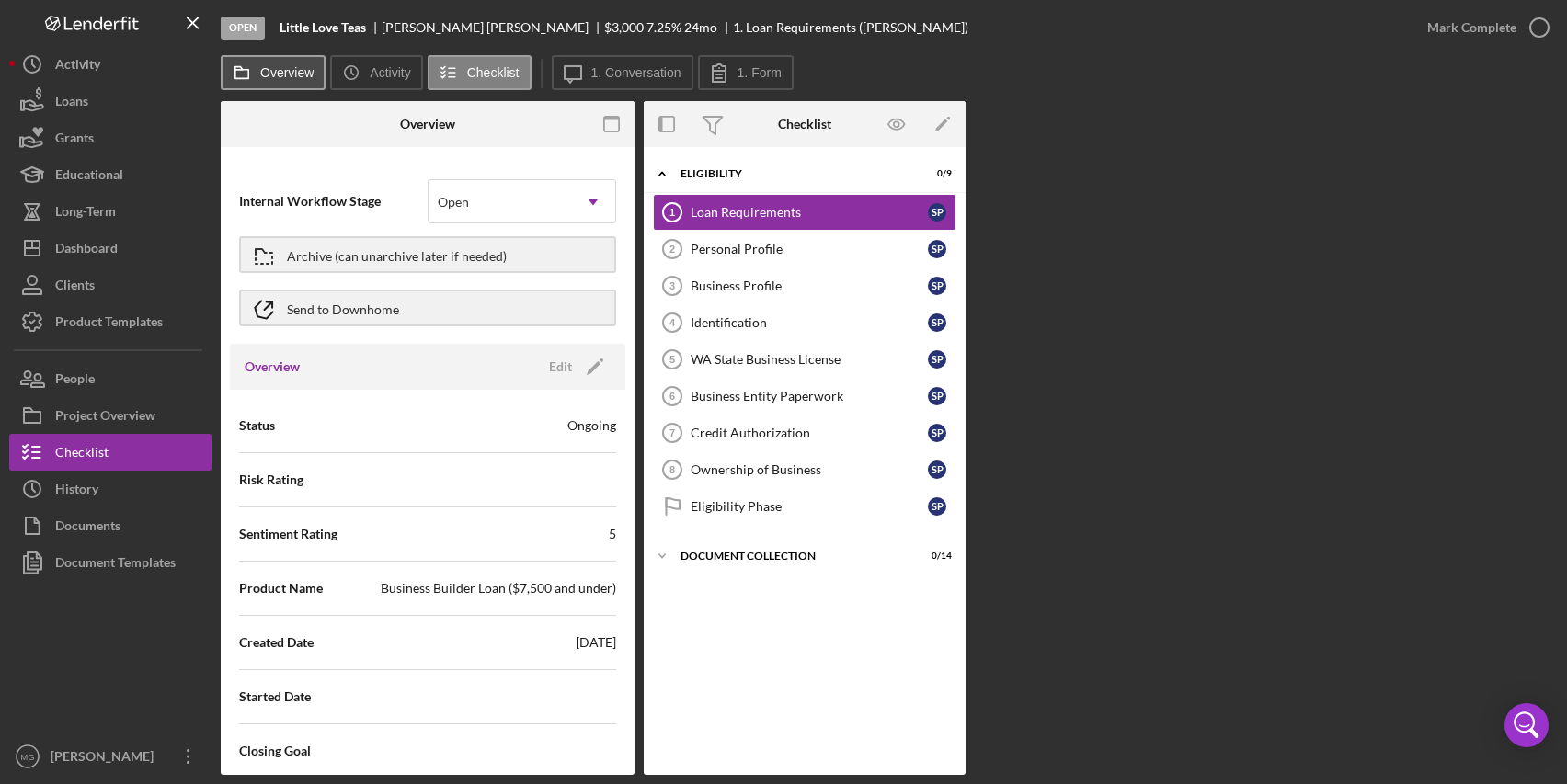
click at [281, 69] on label "Overview" at bounding box center [287, 73] width 54 height 15
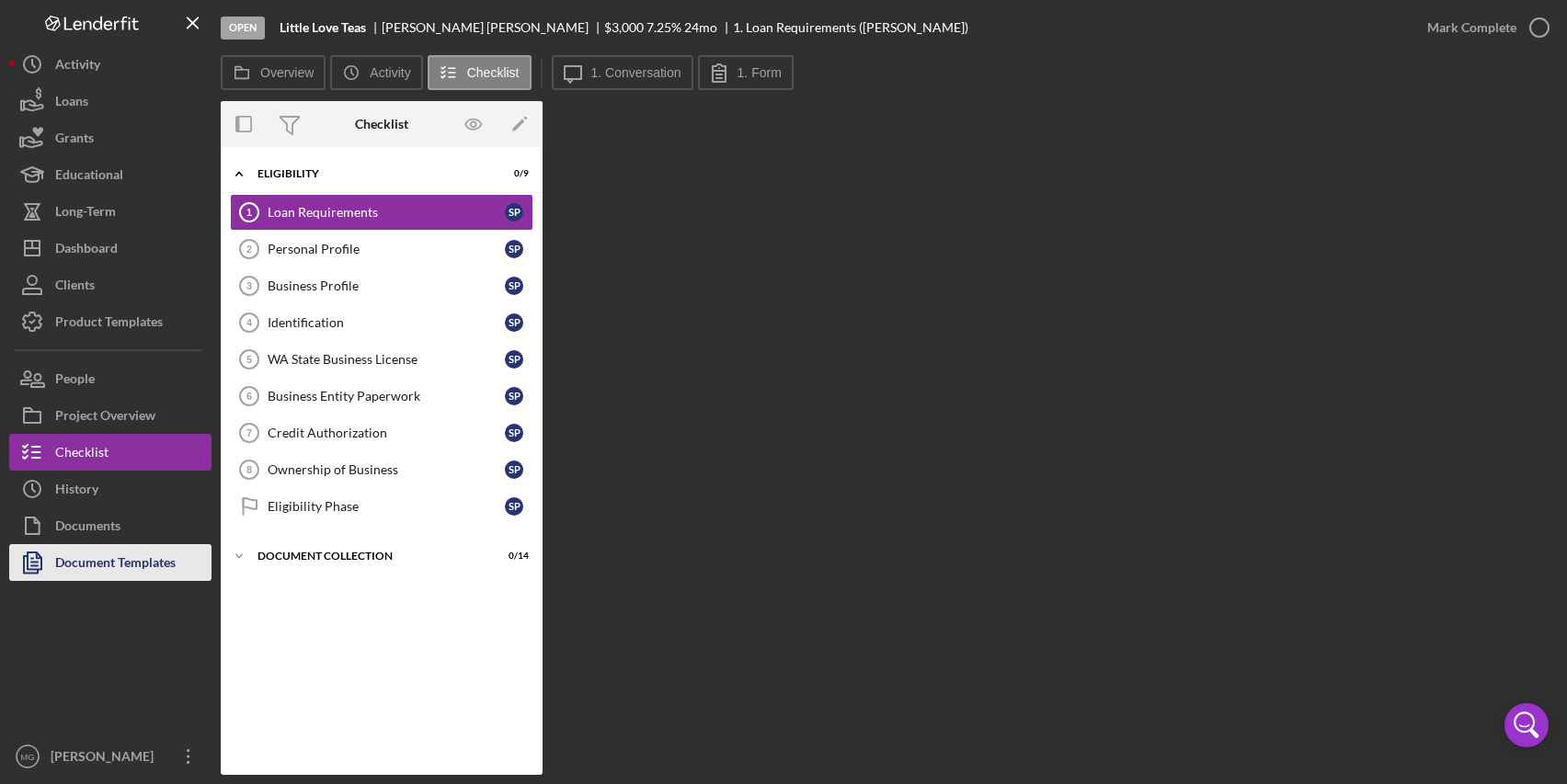
click at [127, 565] on div "Document Templates" at bounding box center [116, 565] width 120 height 42
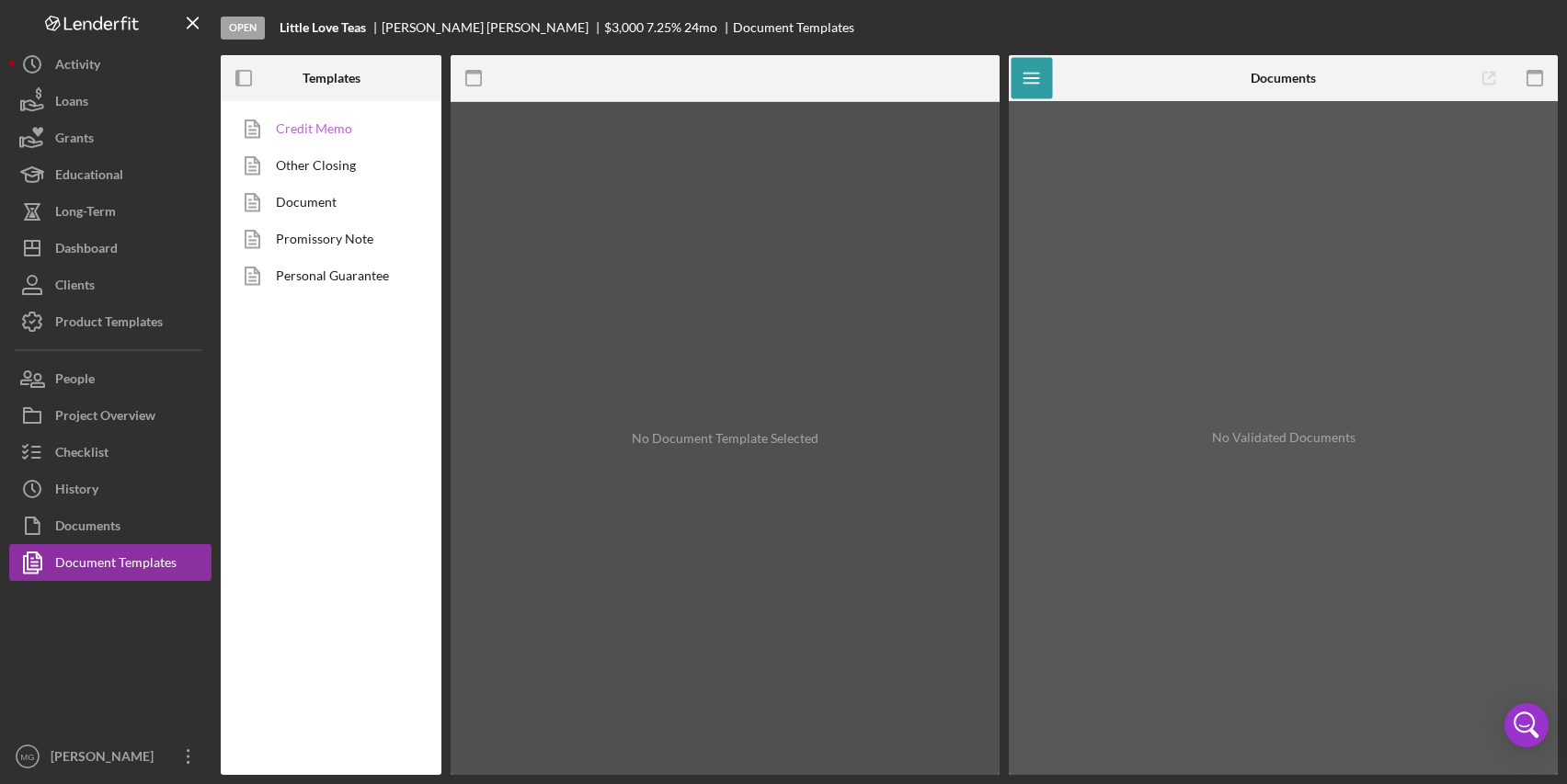
click at [327, 126] on link "Credit Memo" at bounding box center [326, 129] width 194 height 37
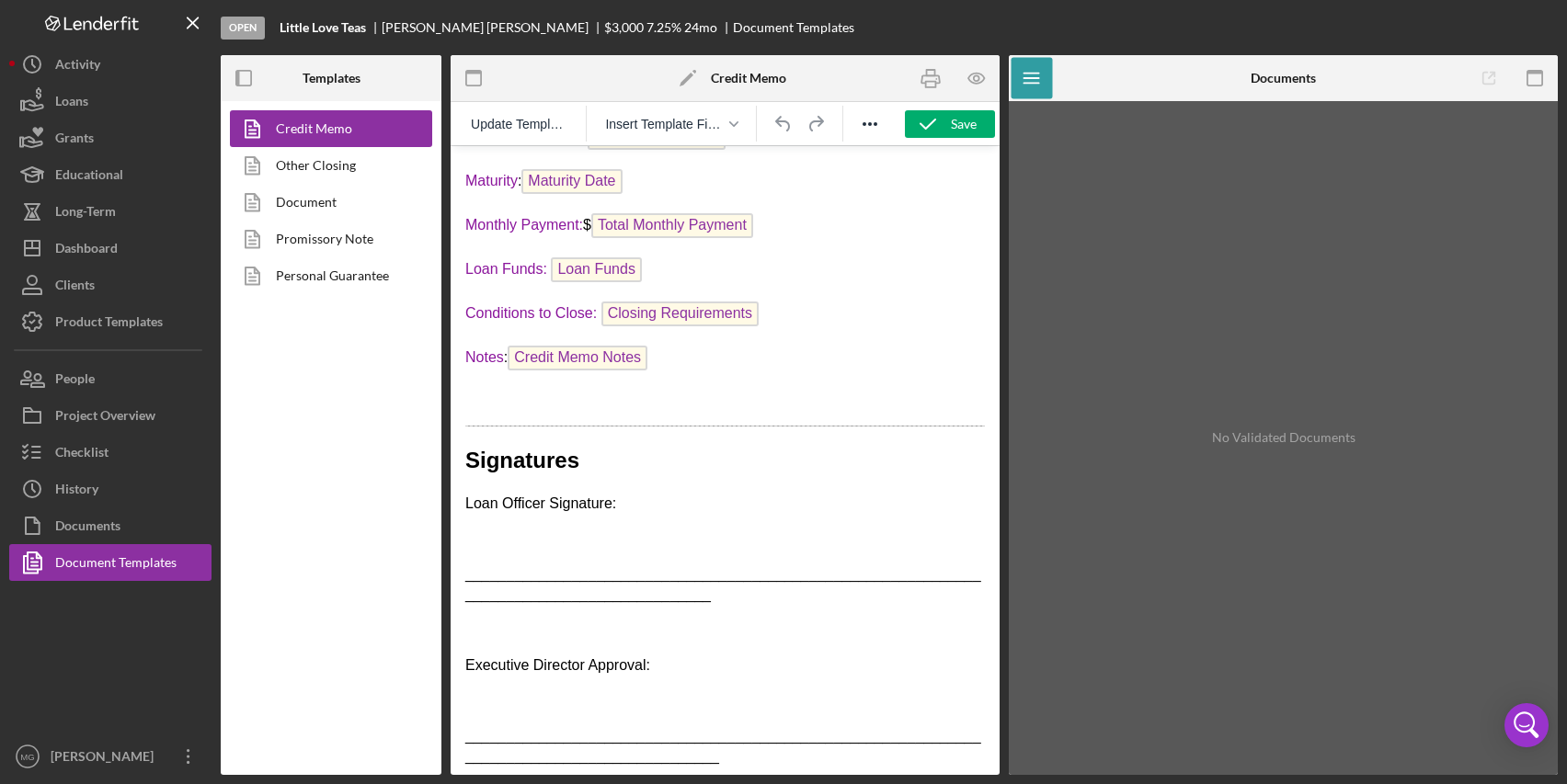
scroll to position [1686, 0]
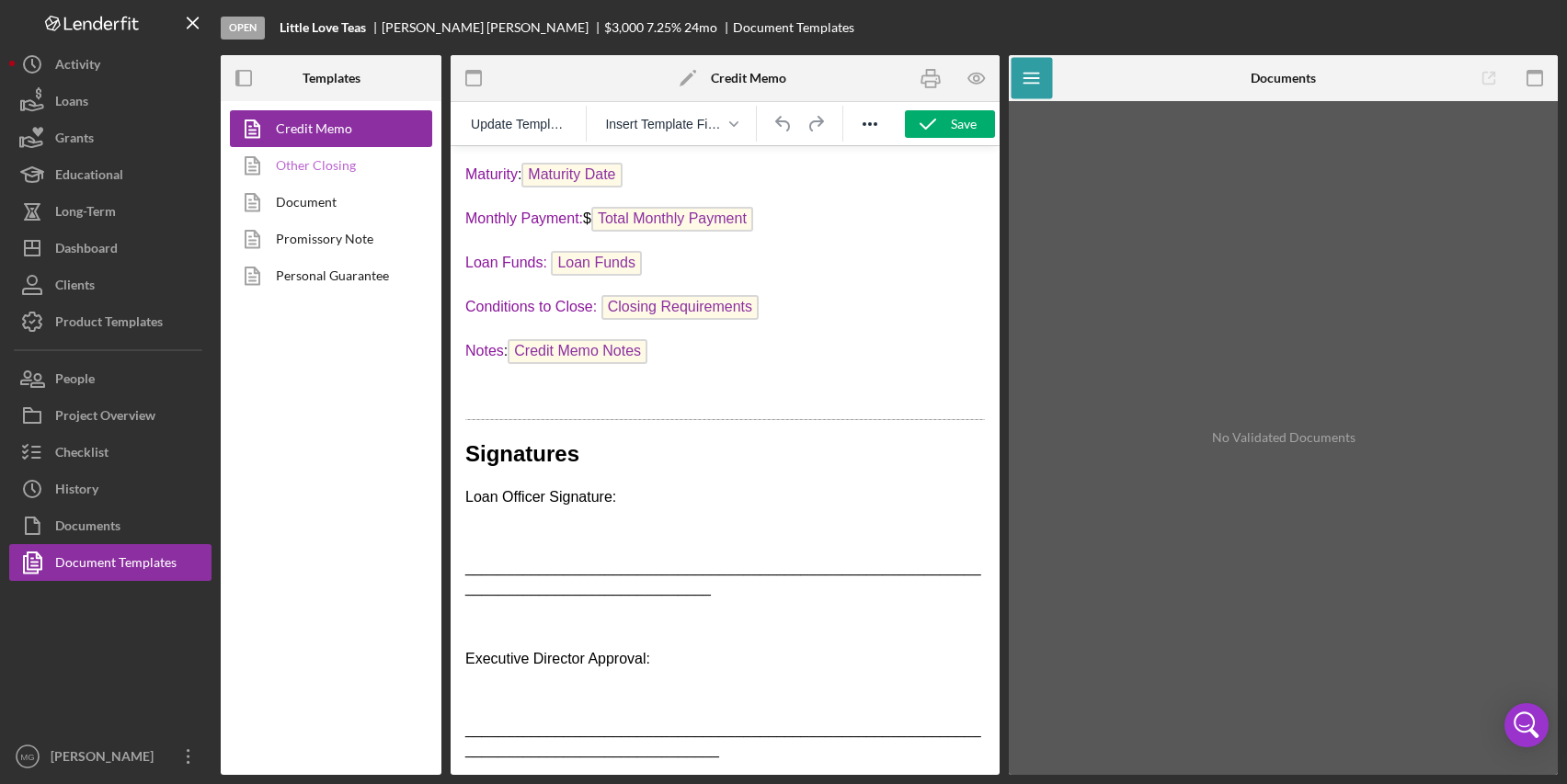
click at [316, 162] on link "Other Closing" at bounding box center [326, 166] width 194 height 37
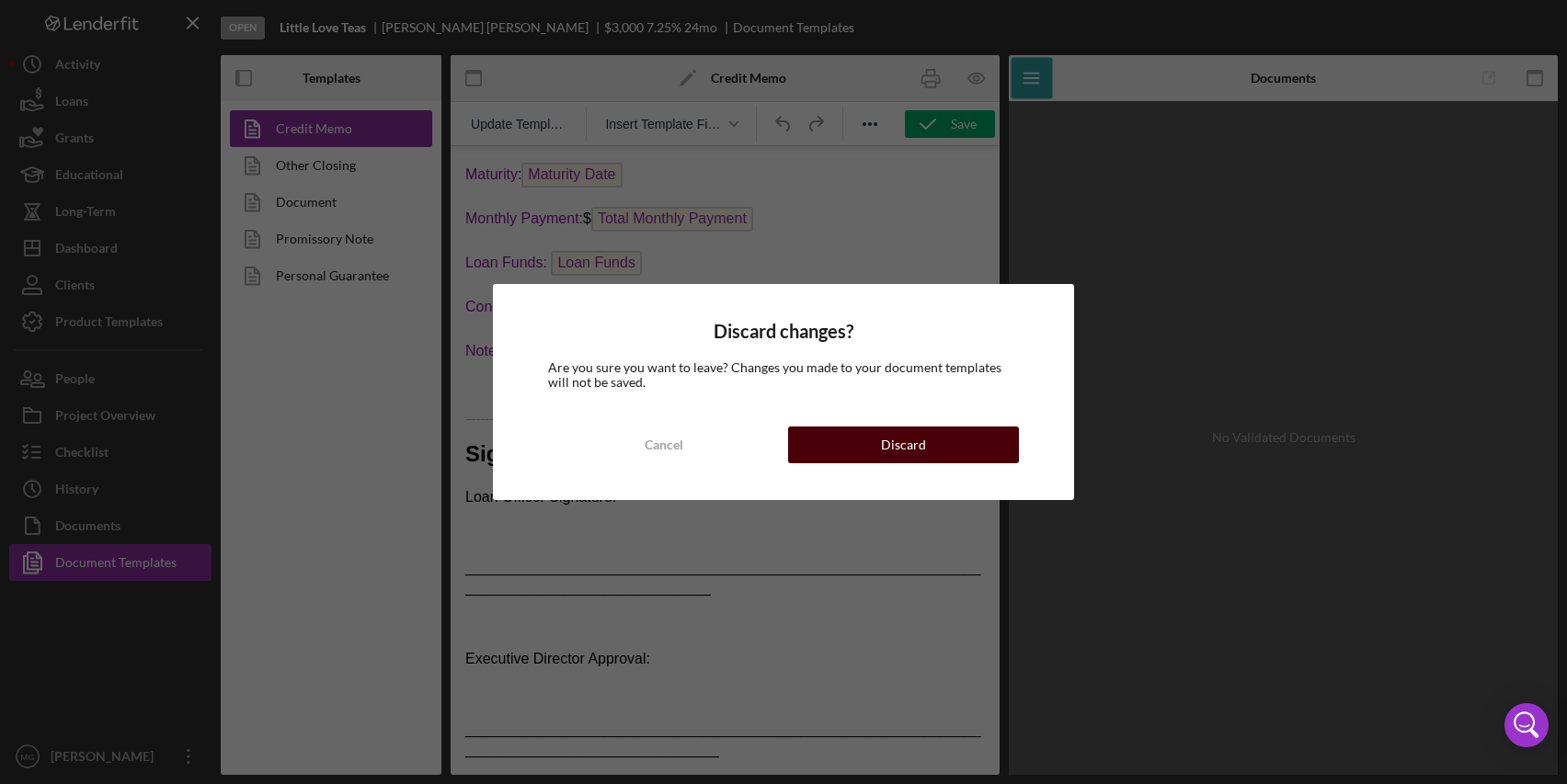
click at [886, 445] on div "Discard" at bounding box center [904, 445] width 45 height 37
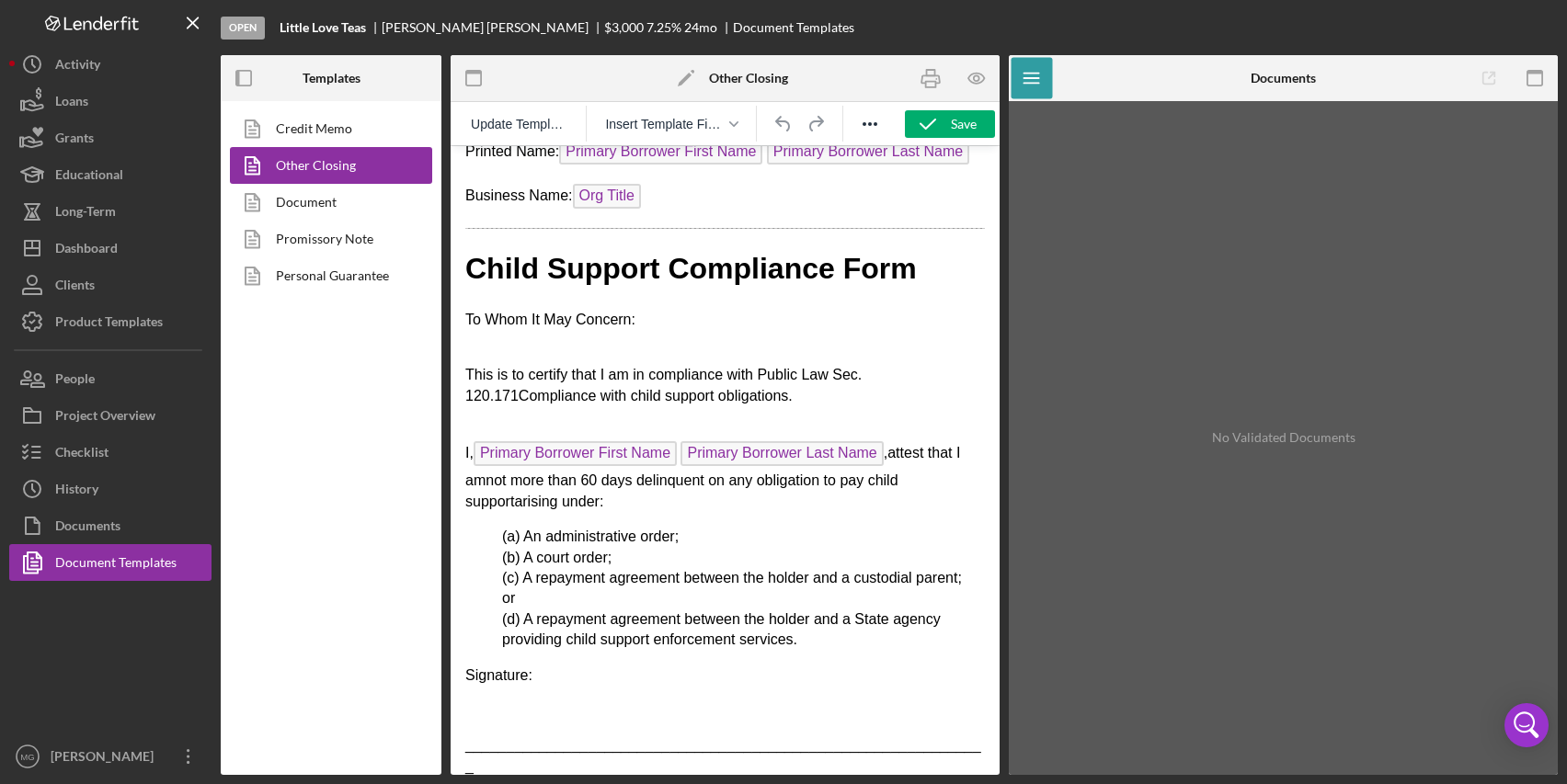
scroll to position [1951, 0]
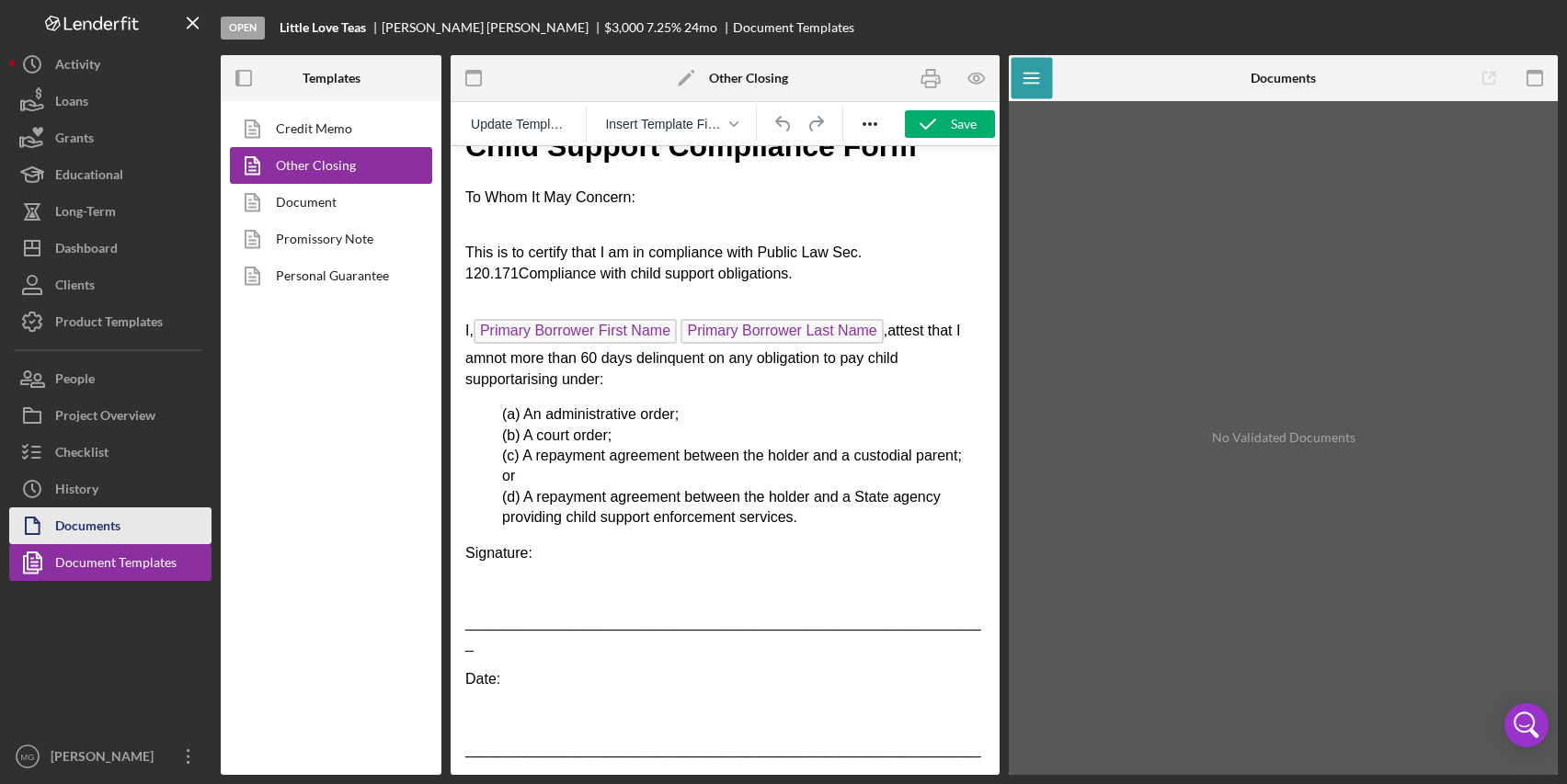
click at [95, 520] on div "Documents" at bounding box center [88, 528] width 66 height 42
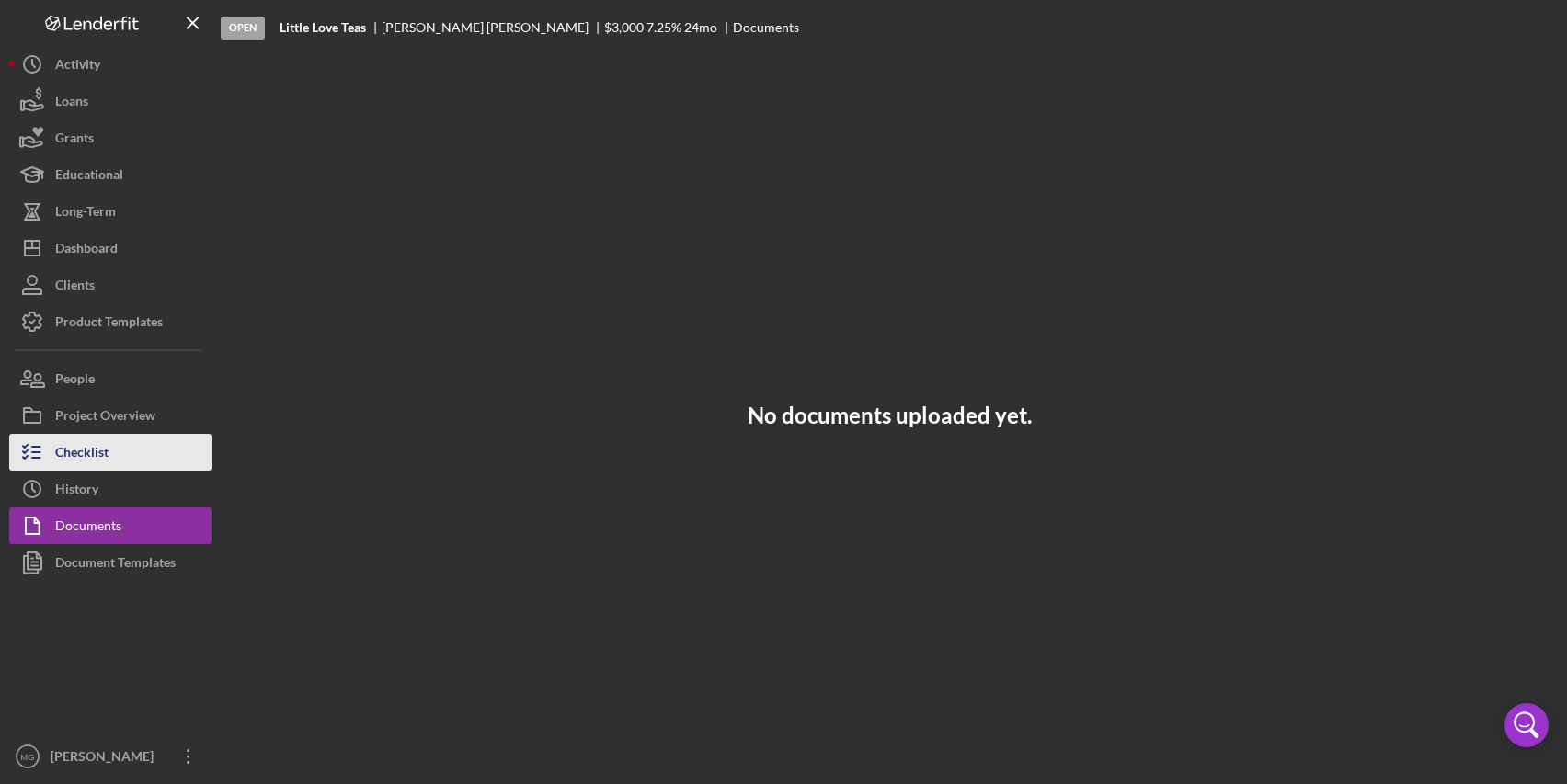
click at [81, 457] on div "Checklist" at bounding box center [82, 454] width 54 height 42
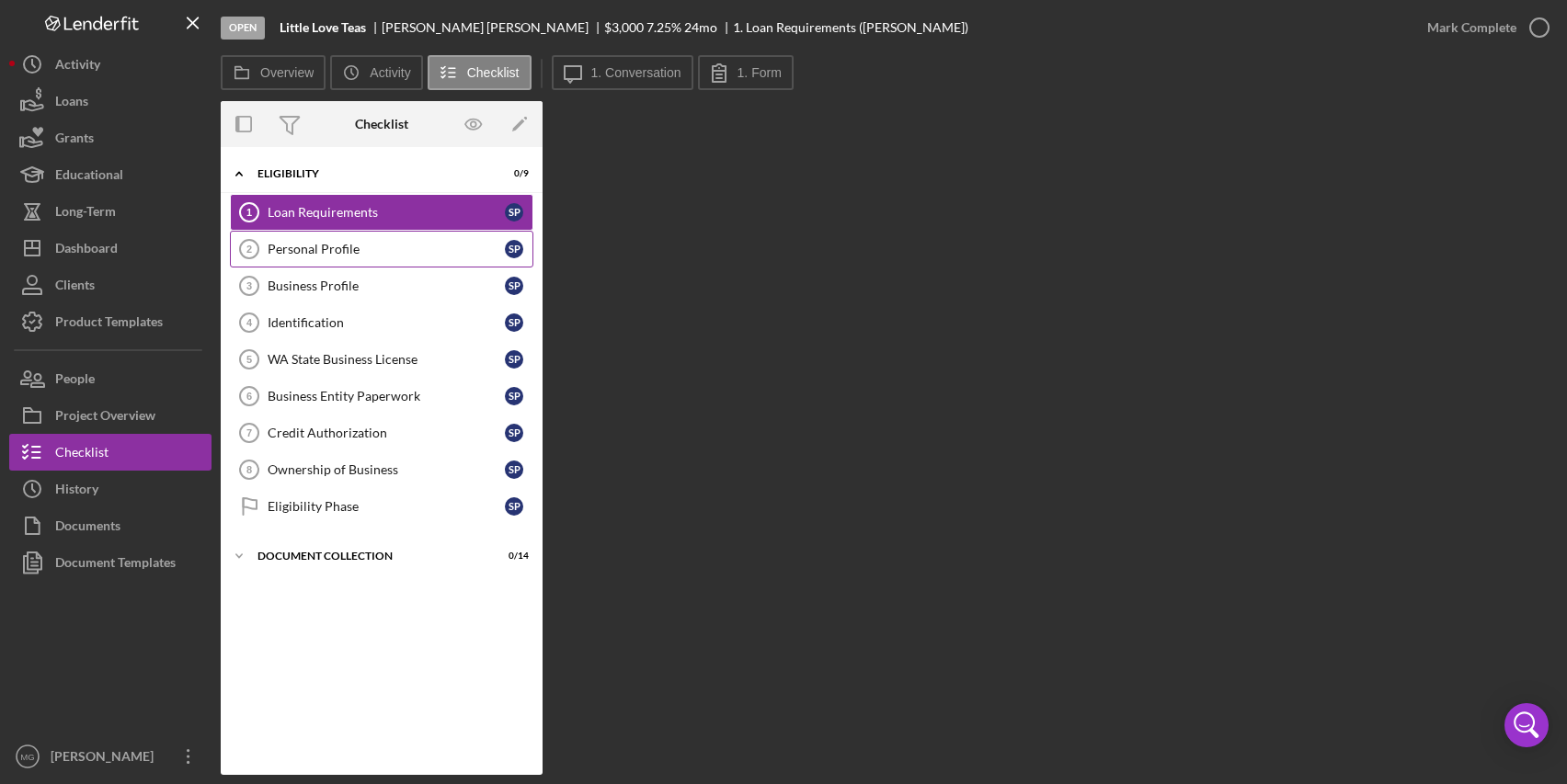
click at [341, 243] on div "Personal Profile" at bounding box center [386, 249] width 237 height 15
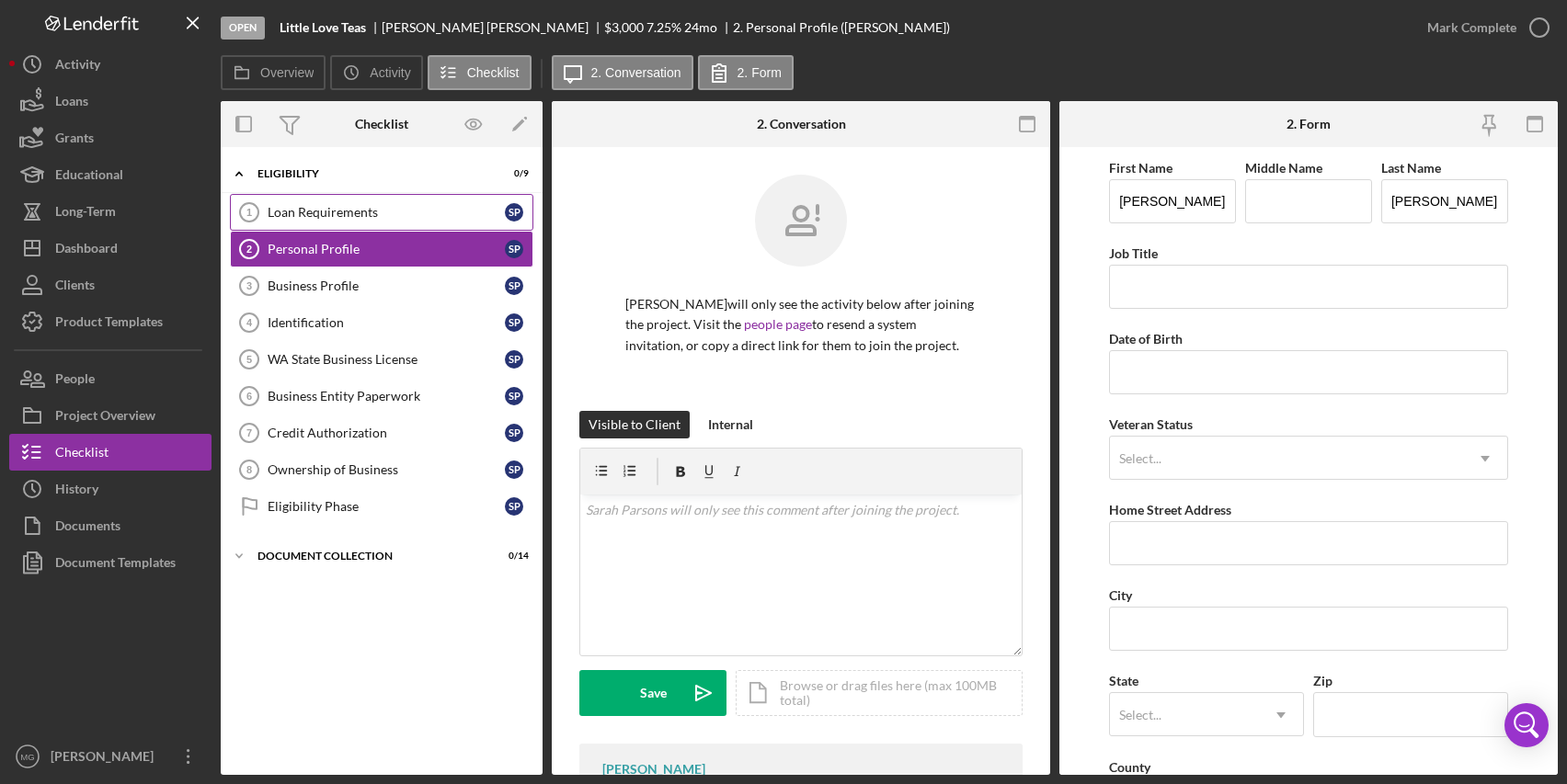
click at [341, 207] on div "Loan Requirements" at bounding box center [386, 212] width 237 height 15
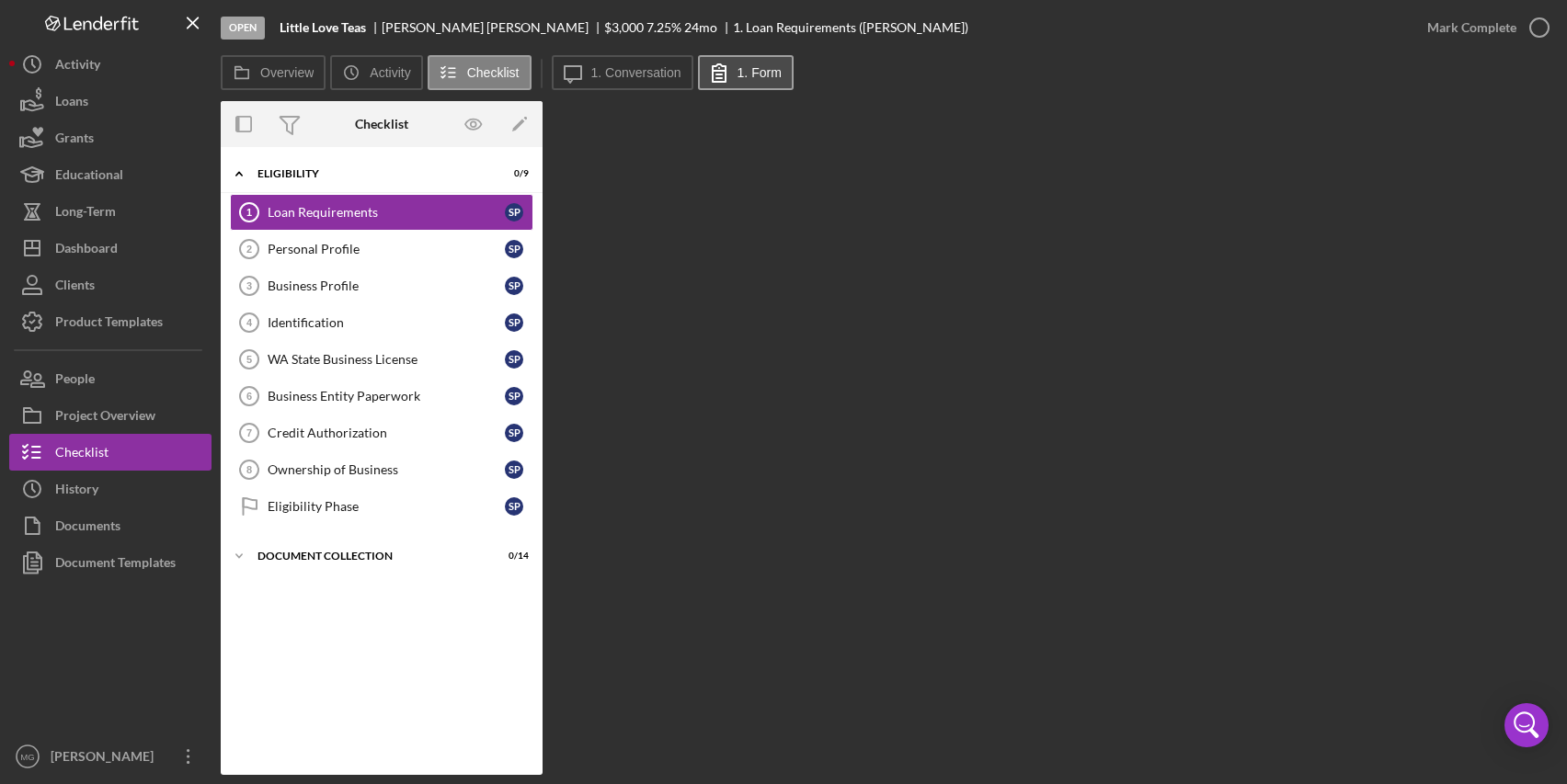
click at [755, 74] on label "1. Form" at bounding box center [760, 73] width 44 height 15
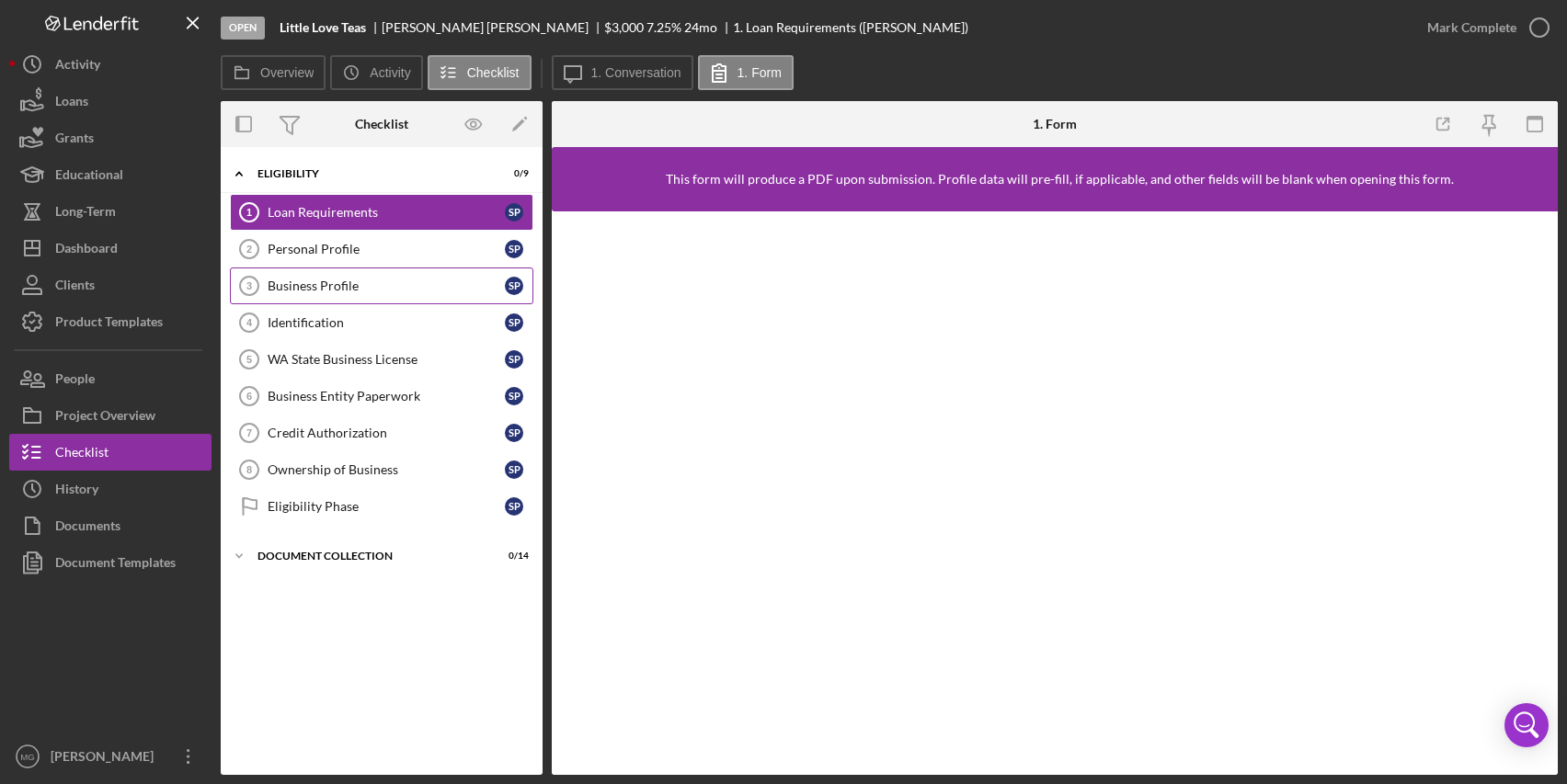
click at [379, 288] on div "Business Profile" at bounding box center [386, 286] width 237 height 15
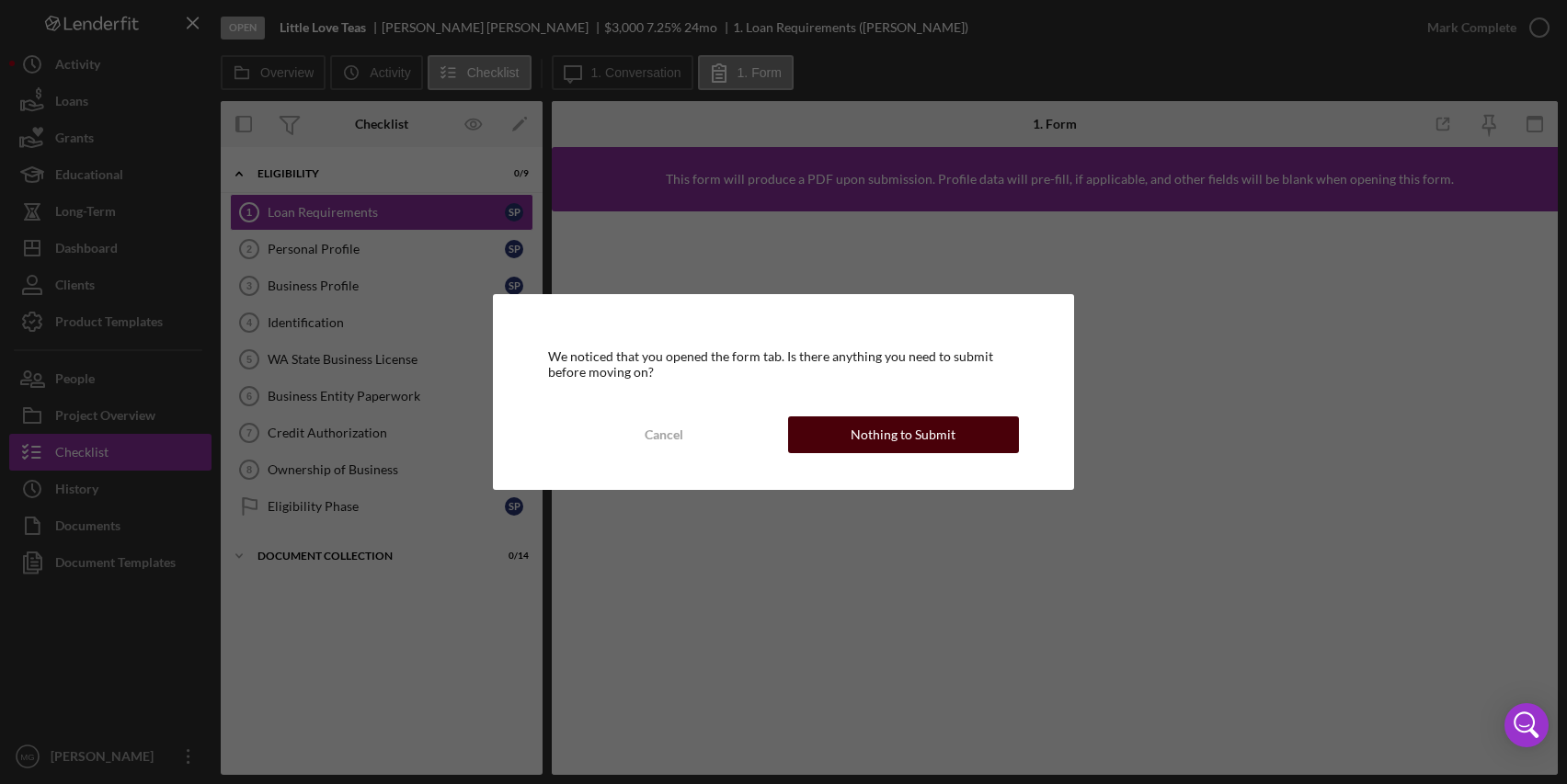
click at [834, 418] on button "Nothing to Submit" at bounding box center [903, 435] width 231 height 37
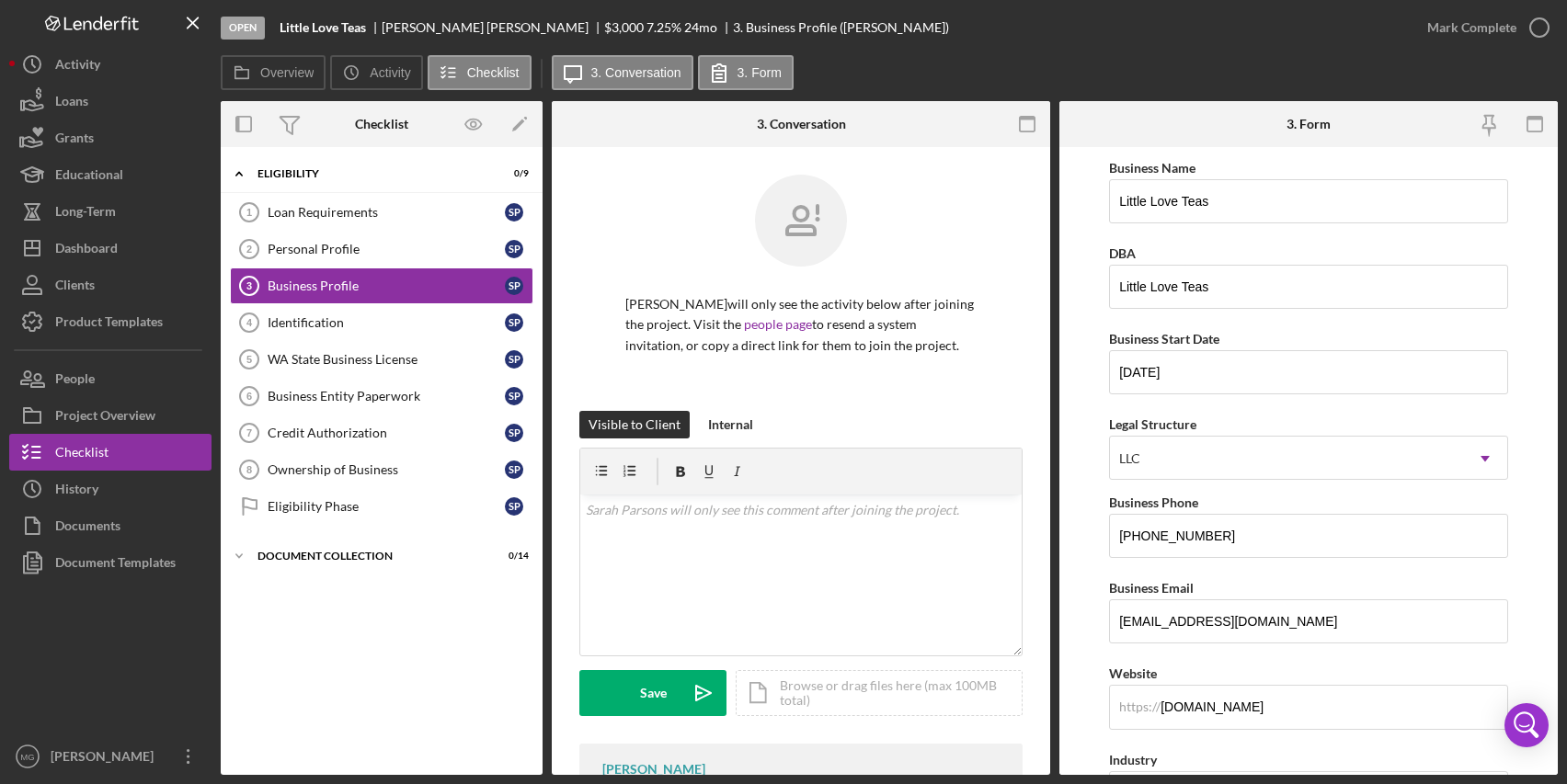
scroll to position [422, 0]
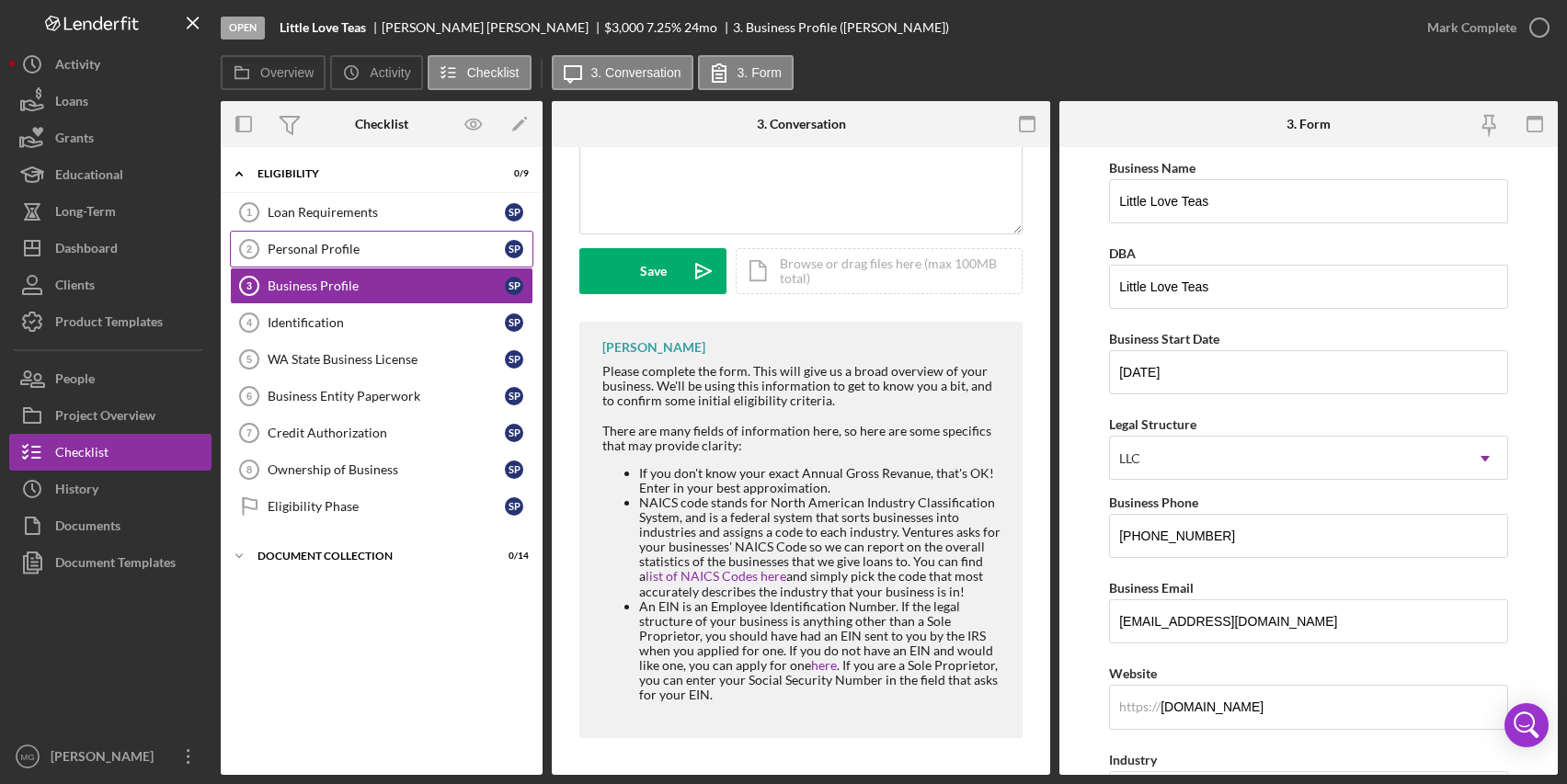
click at [328, 242] on div "Personal Profile" at bounding box center [386, 249] width 237 height 15
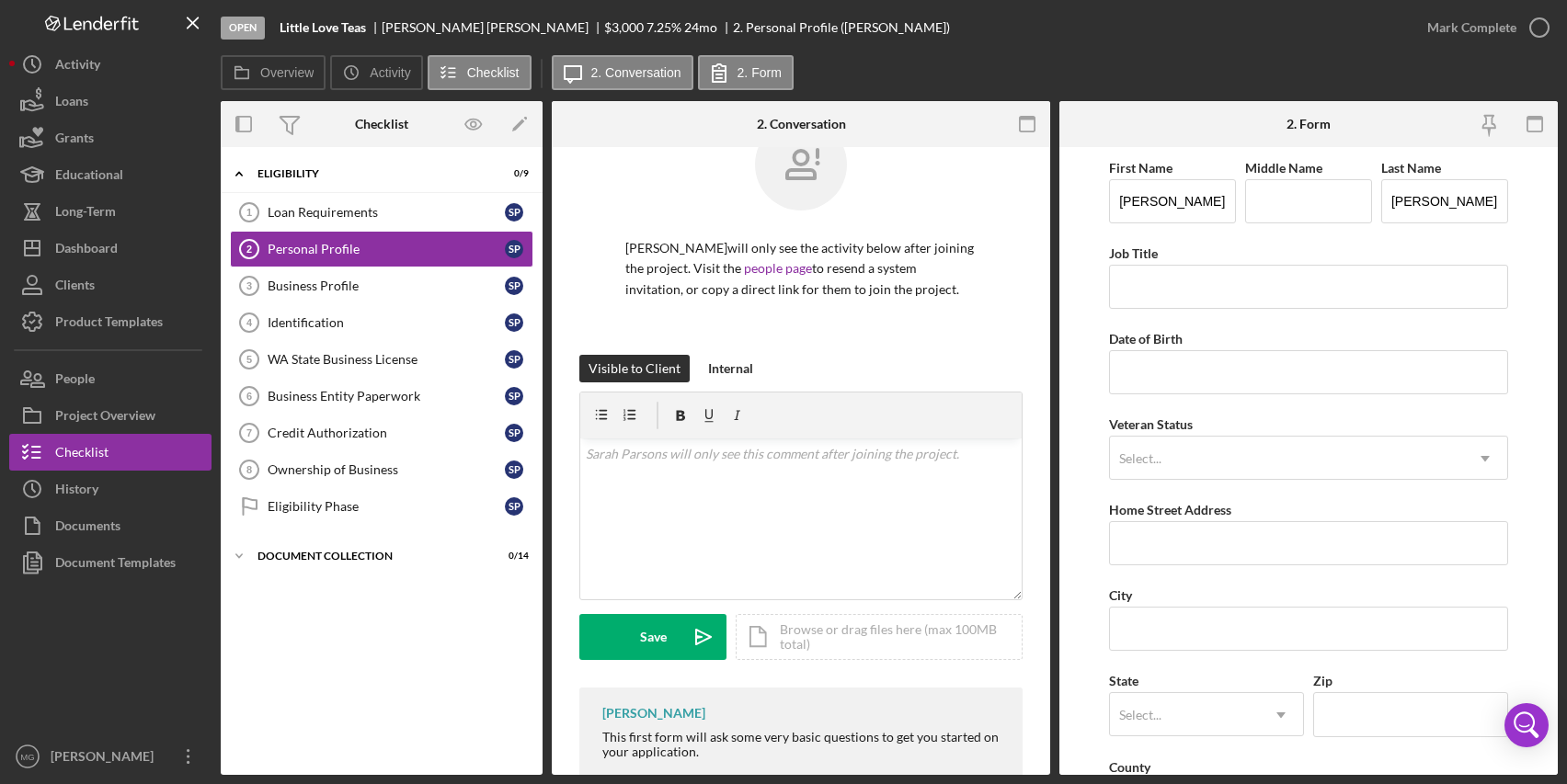
scroll to position [100, 0]
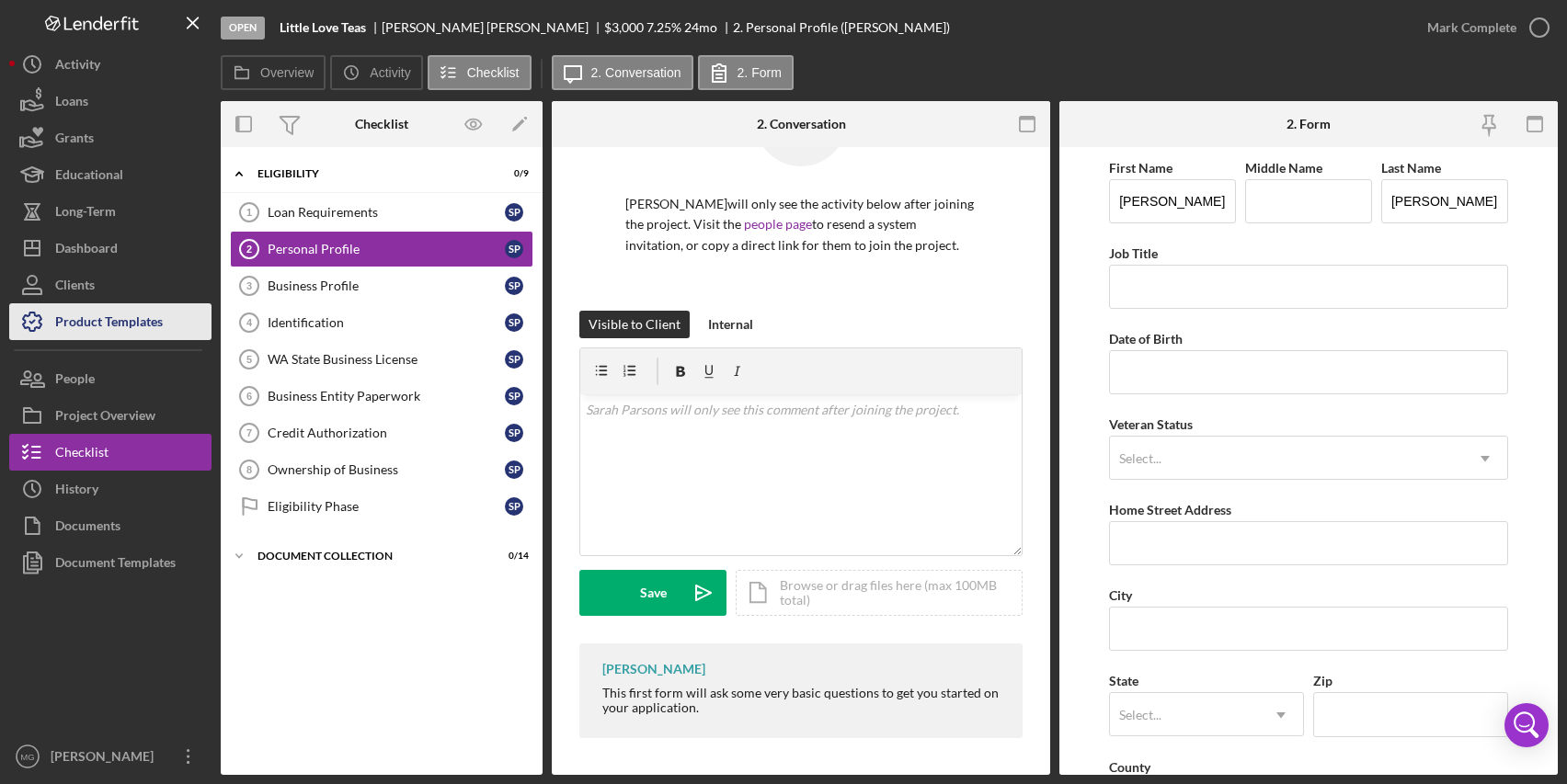
click at [106, 320] on div "Product Templates" at bounding box center [109, 324] width 107 height 42
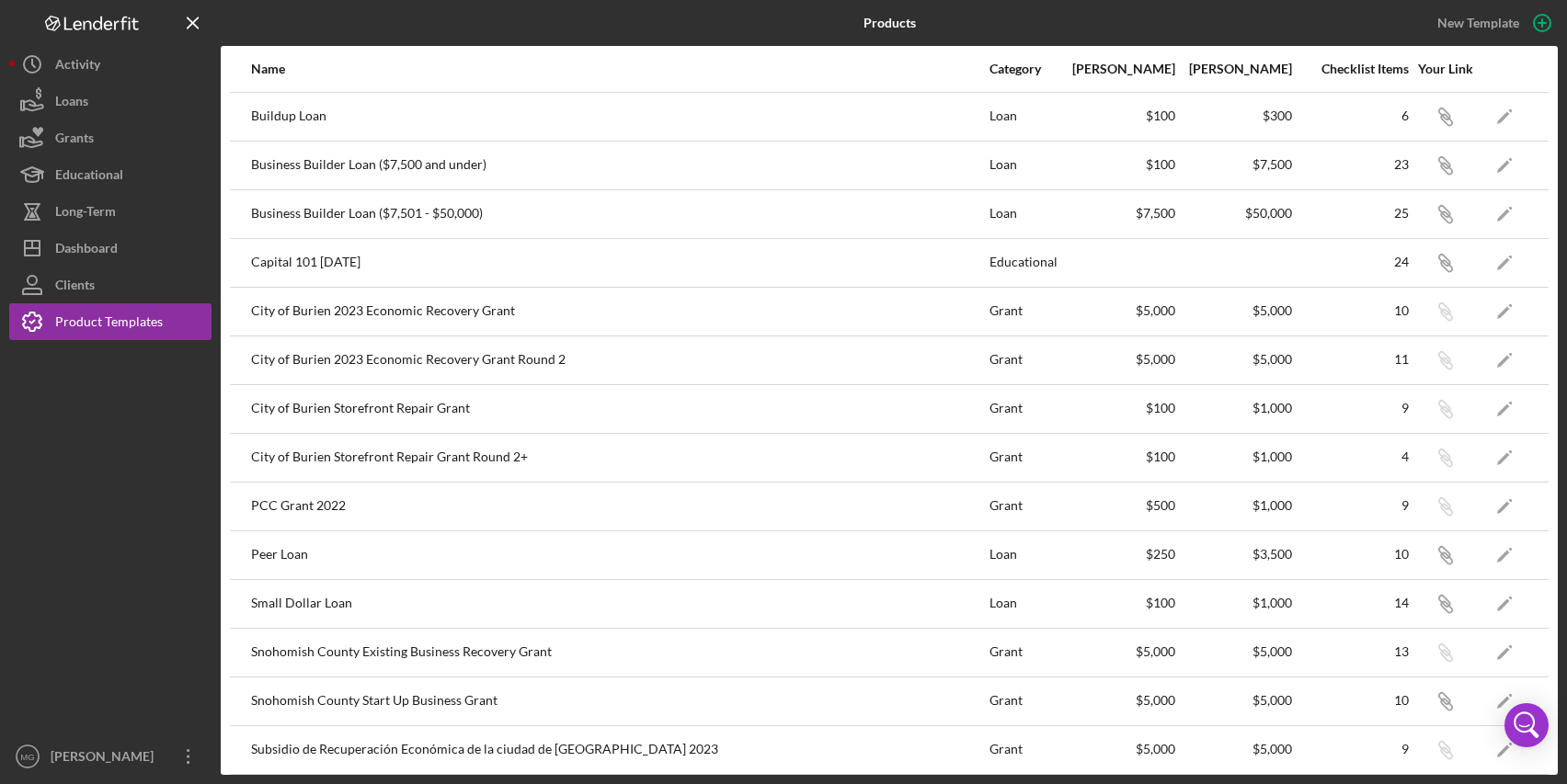
click at [1064, 164] on div "$100" at bounding box center [1118, 165] width 115 height 15
click at [1503, 157] on icon "Icon/Edit" at bounding box center [1505, 165] width 42 height 42
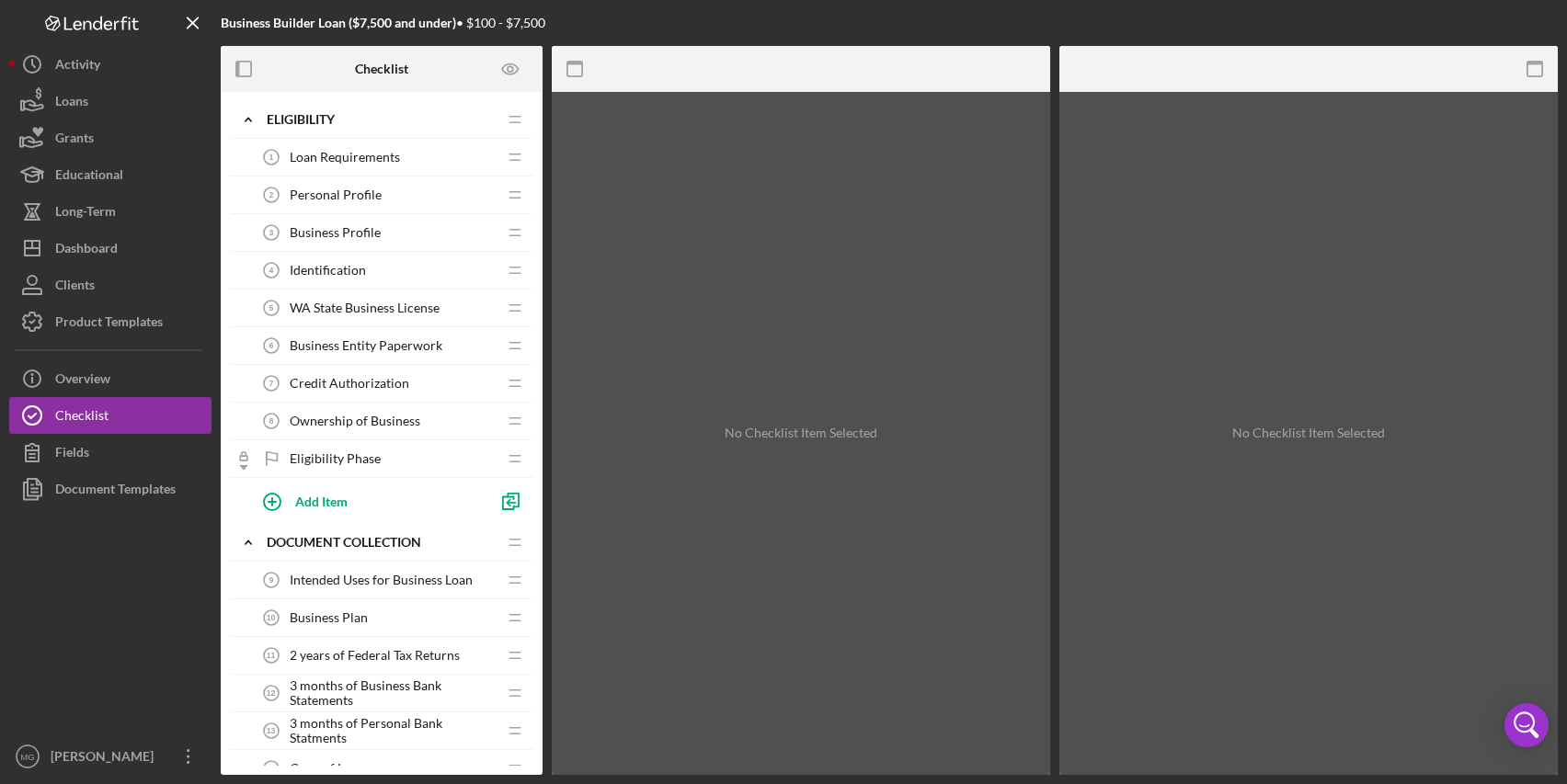
click at [346, 155] on span "Loan Requirements" at bounding box center [345, 157] width 110 height 15
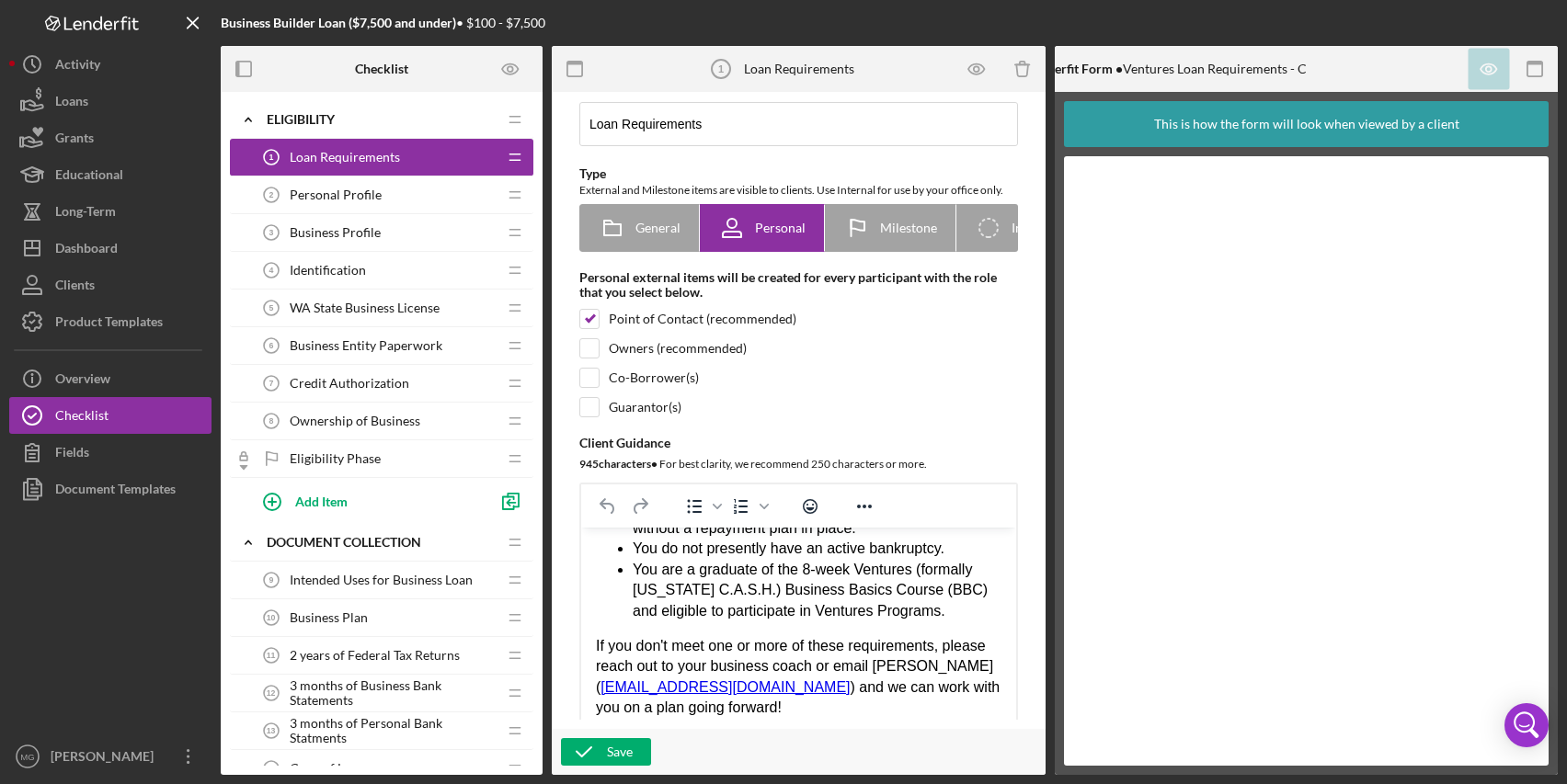
scroll to position [92, 0]
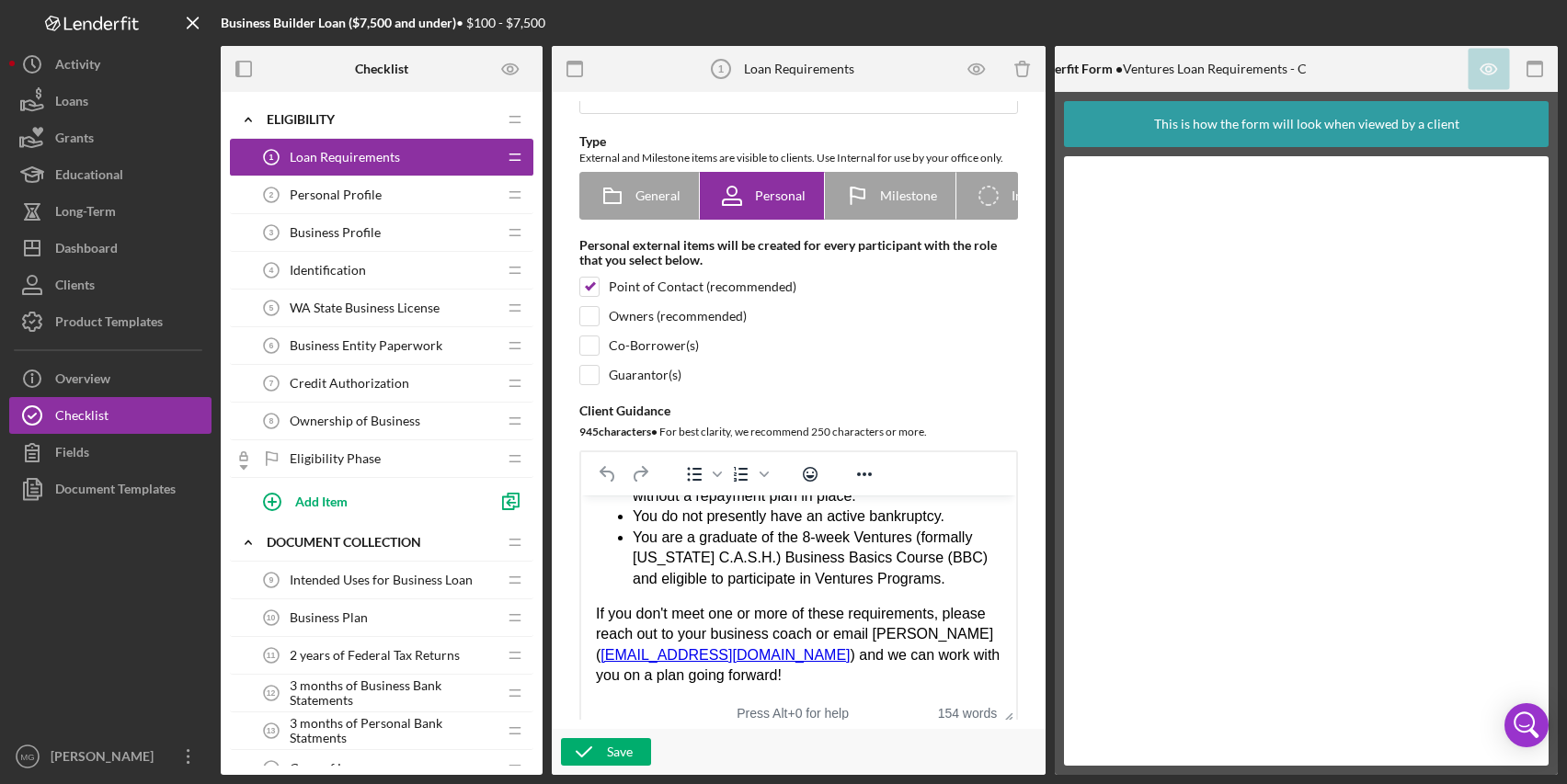
click at [920, 636] on div "Thank you for beginning a loan application with Ventures! Let's get started! Ve…" at bounding box center [799, 444] width 406 height 482
drag, startPoint x: 805, startPoint y: 658, endPoint x: 600, endPoint y: 661, distance: 205.0
click at [600, 661] on div "Thank you for beginning a loan application with Ventures! Let's get started! Ve…" at bounding box center [799, 444] width 406 height 482
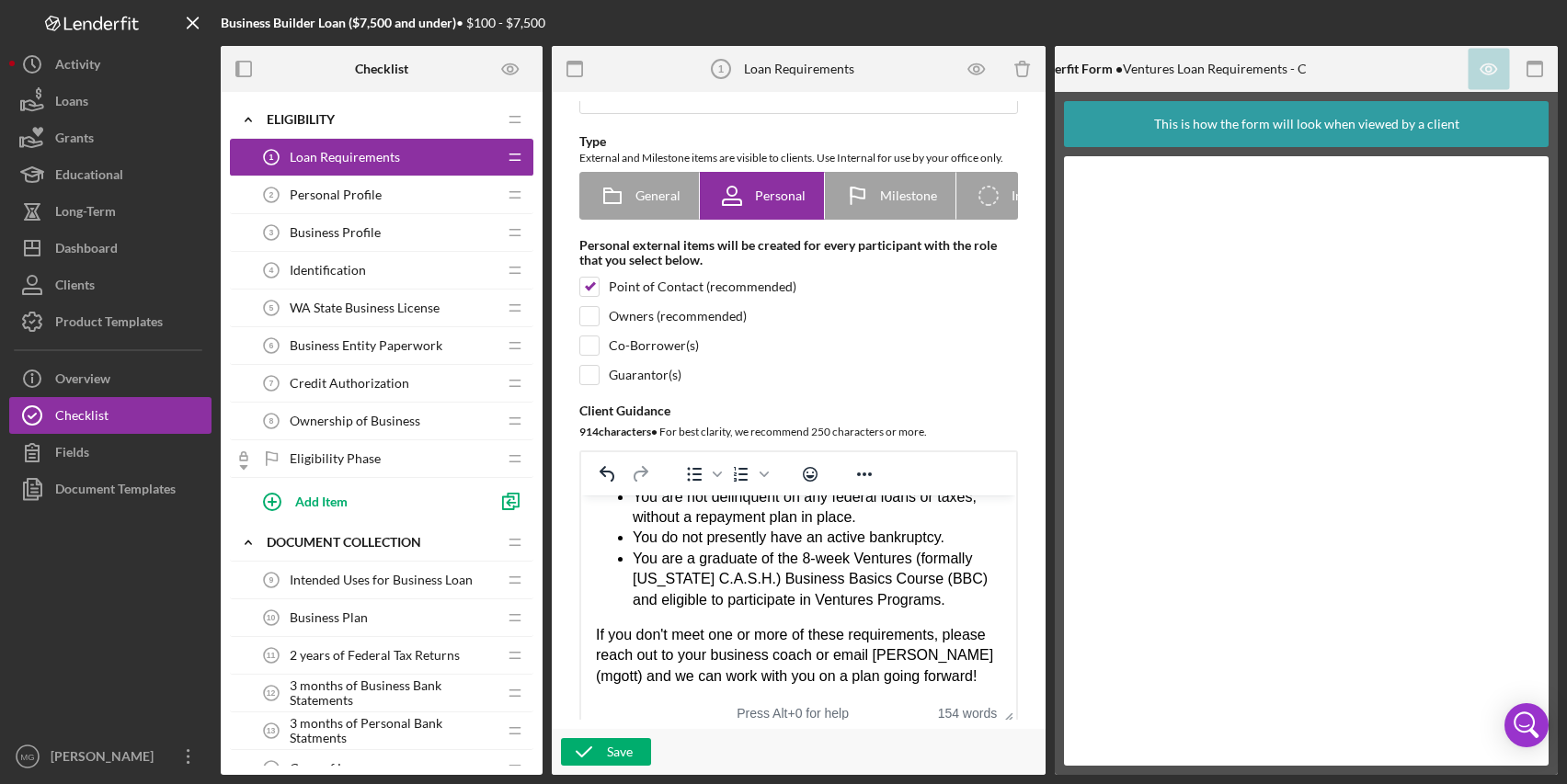
scroll to position [306, 0]
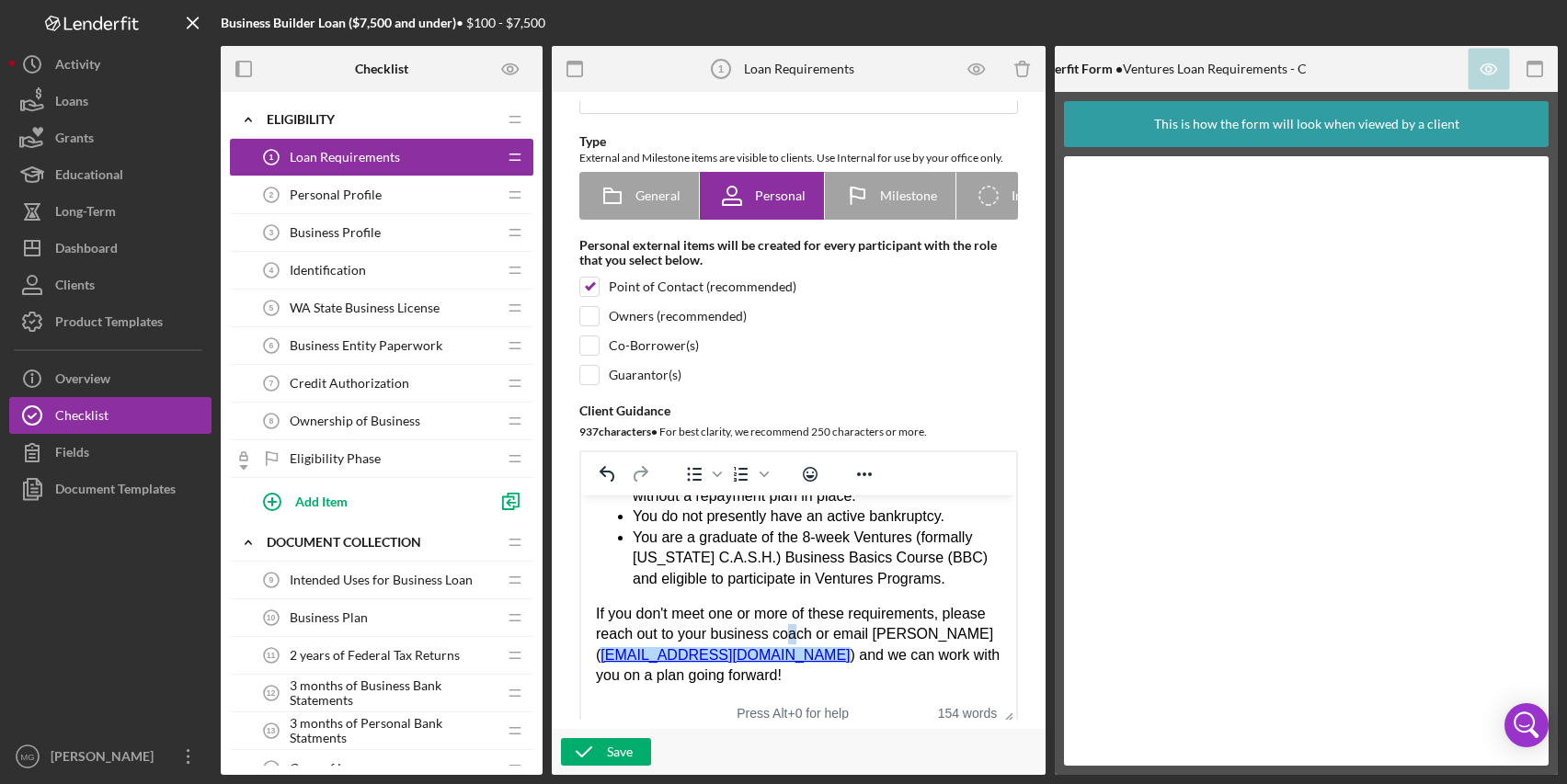
click at [832, 640] on div "Thank you for beginning a loan application with Ventures! Let's get started! Ve…" at bounding box center [799, 444] width 406 height 482
click at [859, 662] on div "Thank you for beginning a loan application with Ventures! Let's get started! Ve…" at bounding box center [799, 444] width 406 height 482
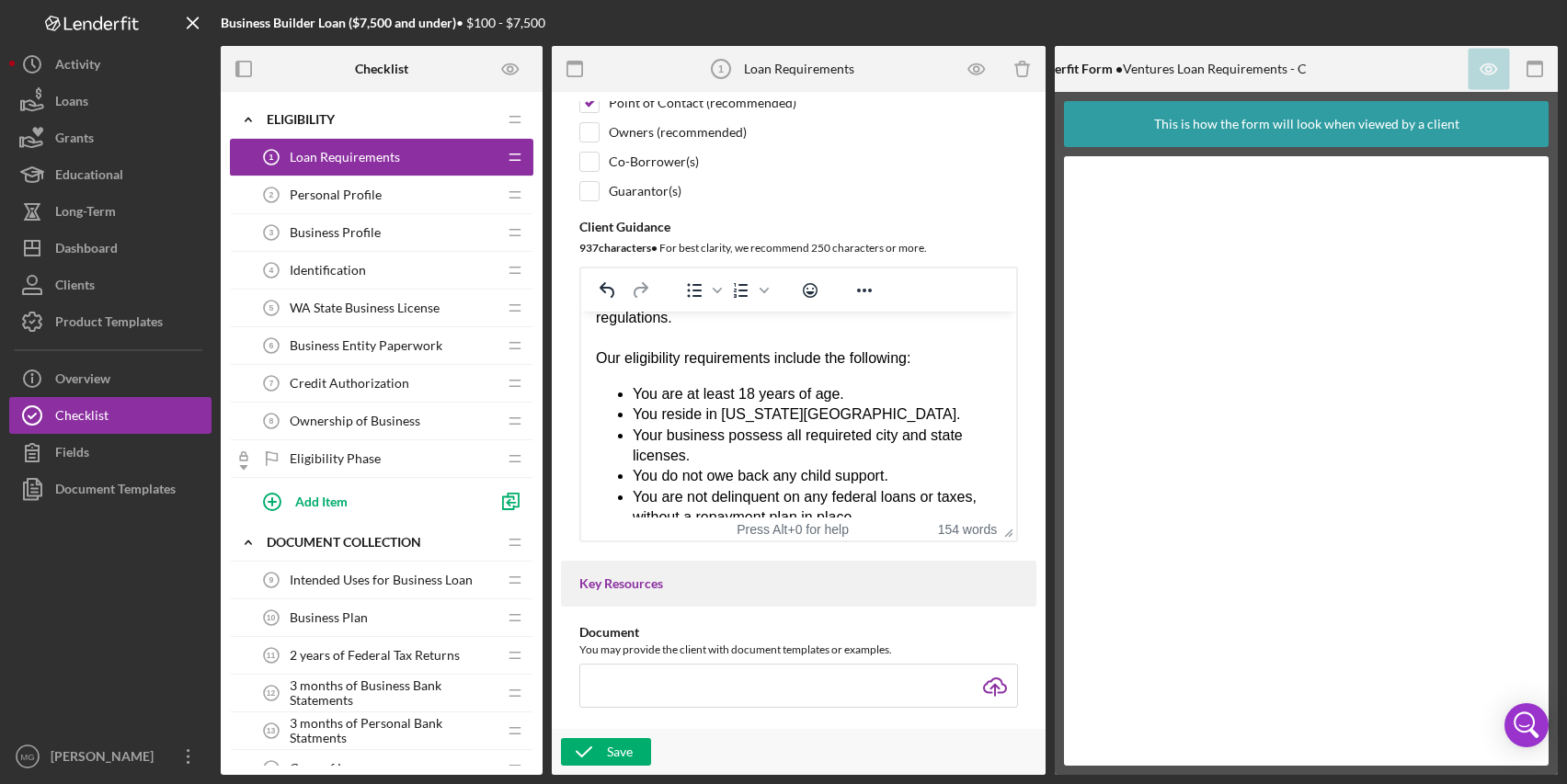
scroll to position [31, 0]
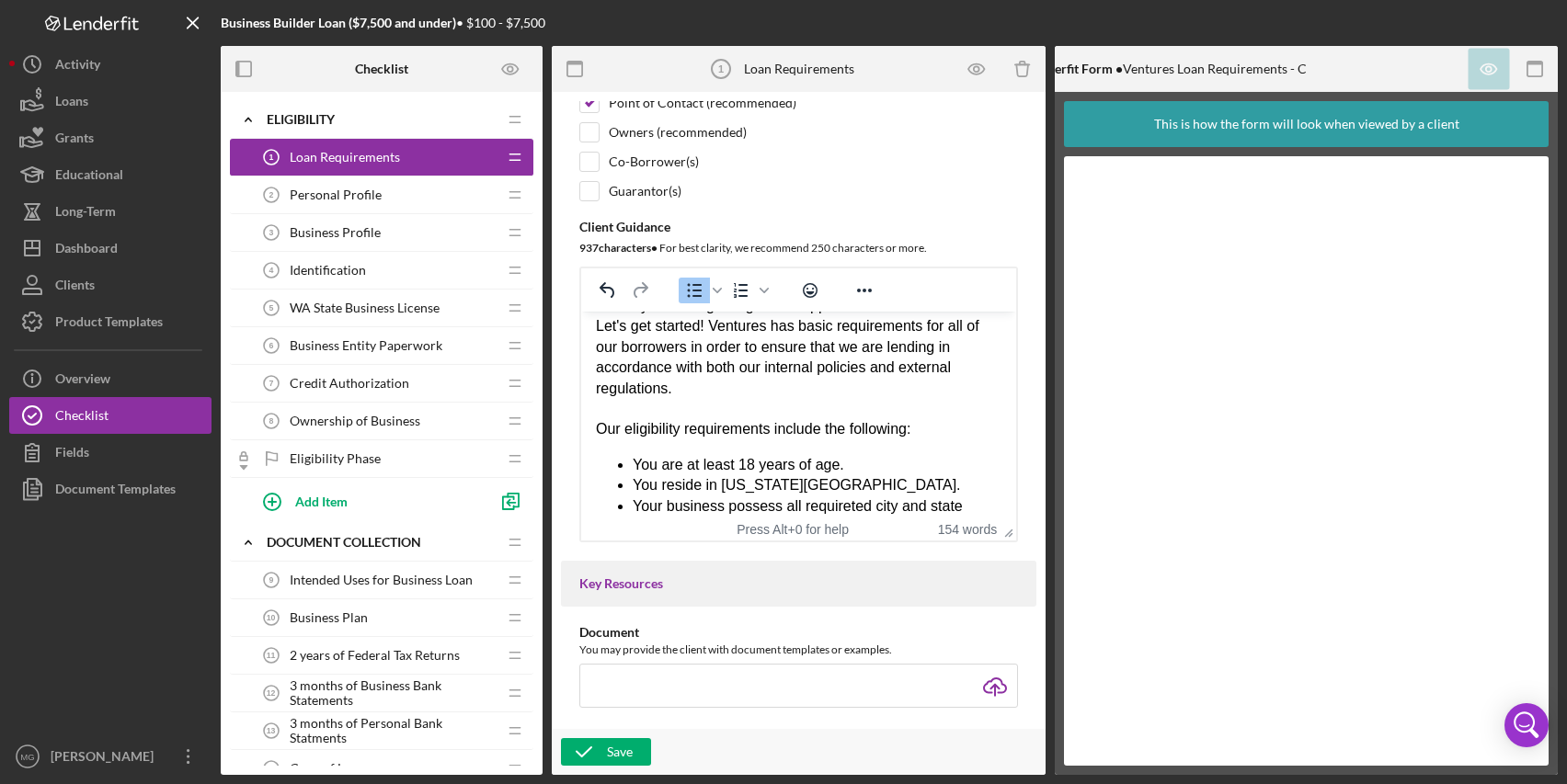
click at [838, 508] on li "Your business possess all requireted city and state licenses." at bounding box center [817, 516] width 369 height 42
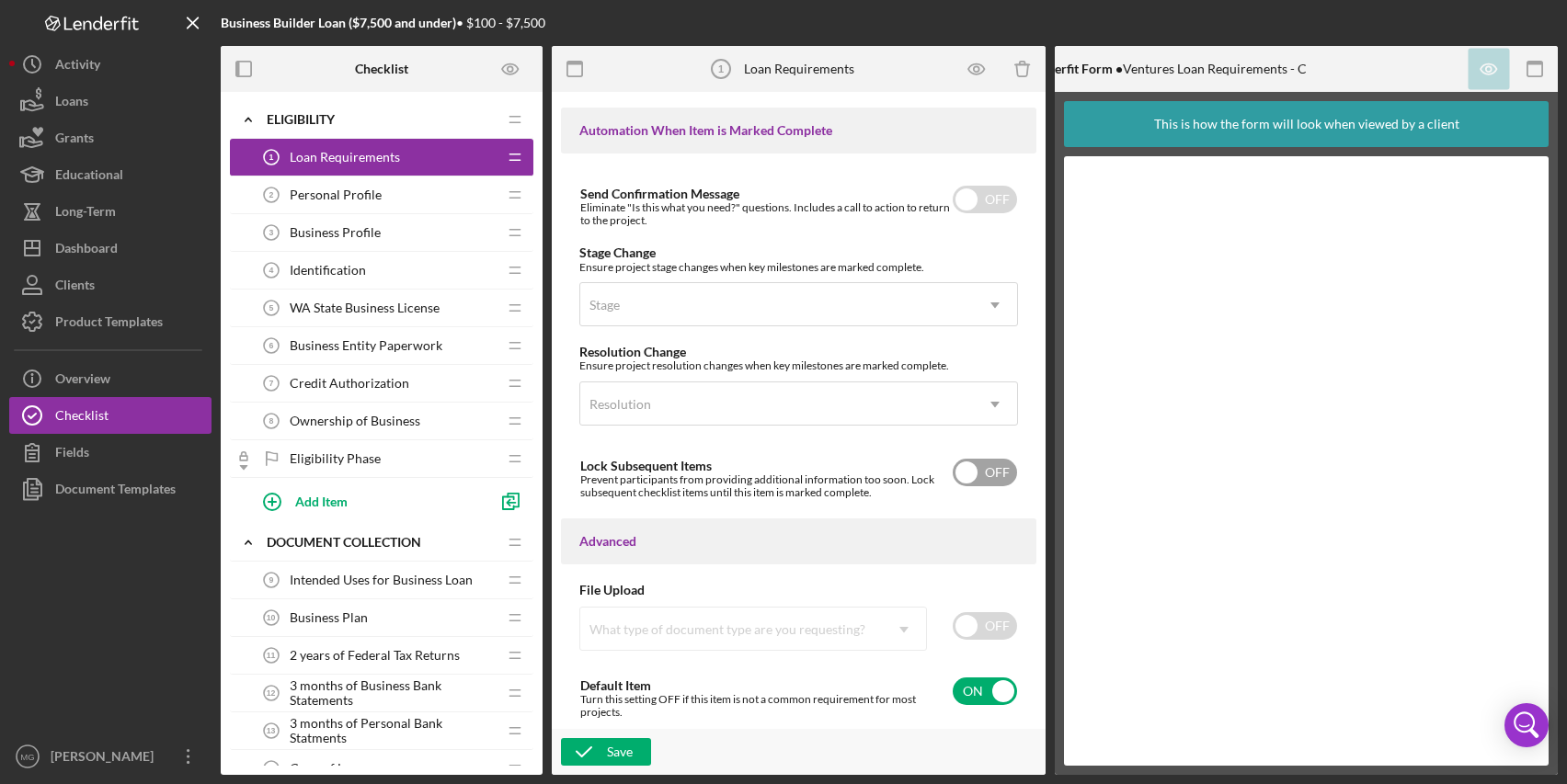
scroll to position [1232, 0]
click at [625, 751] on div "Save" at bounding box center [621, 753] width 26 height 28
click at [392, 202] on div "Personal Profile 2 Personal Profile" at bounding box center [374, 195] width 244 height 37
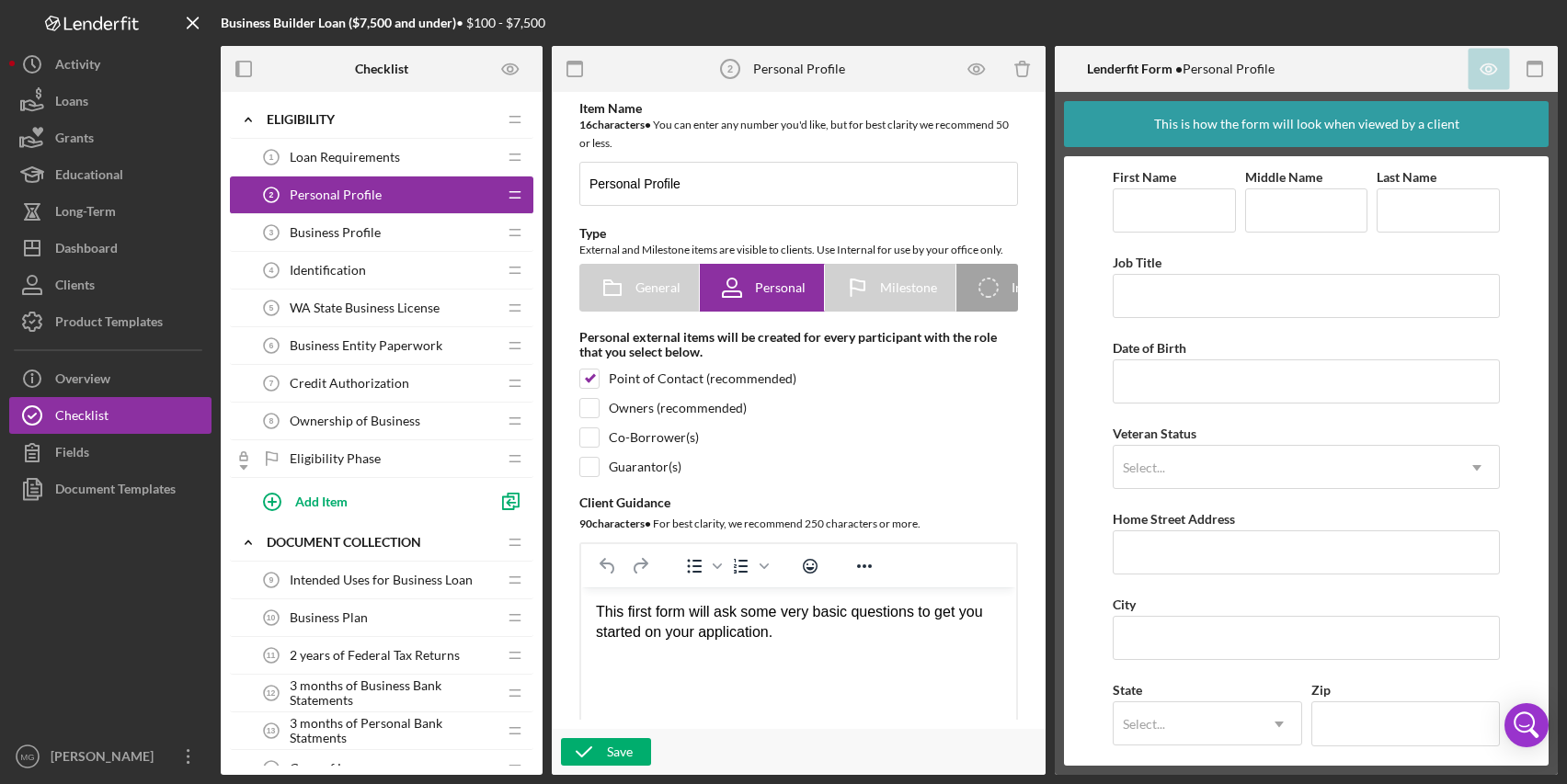
click at [414, 237] on div "Business Profile 3 Business Profile" at bounding box center [374, 232] width 244 height 37
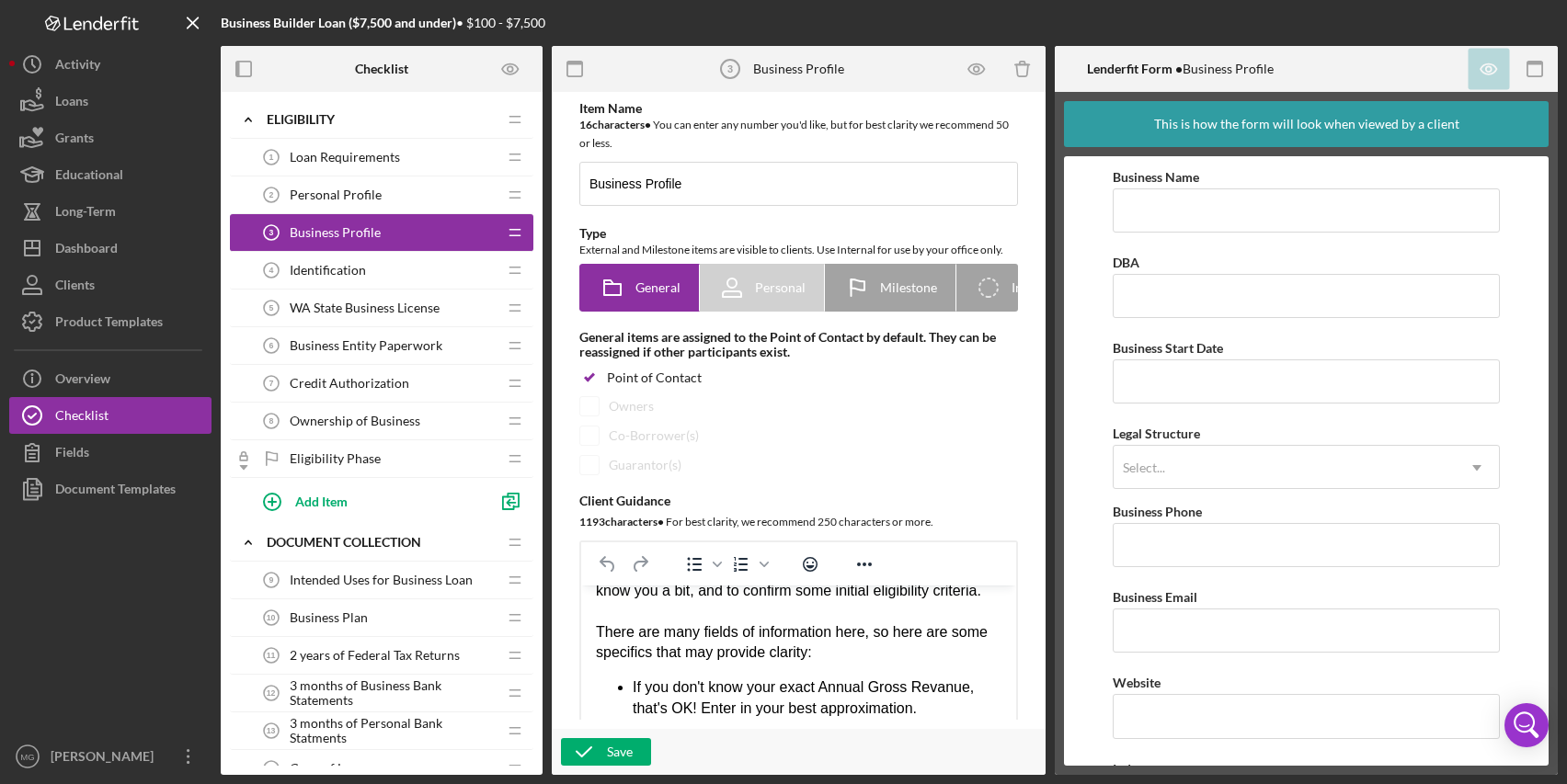
scroll to position [92, 0]
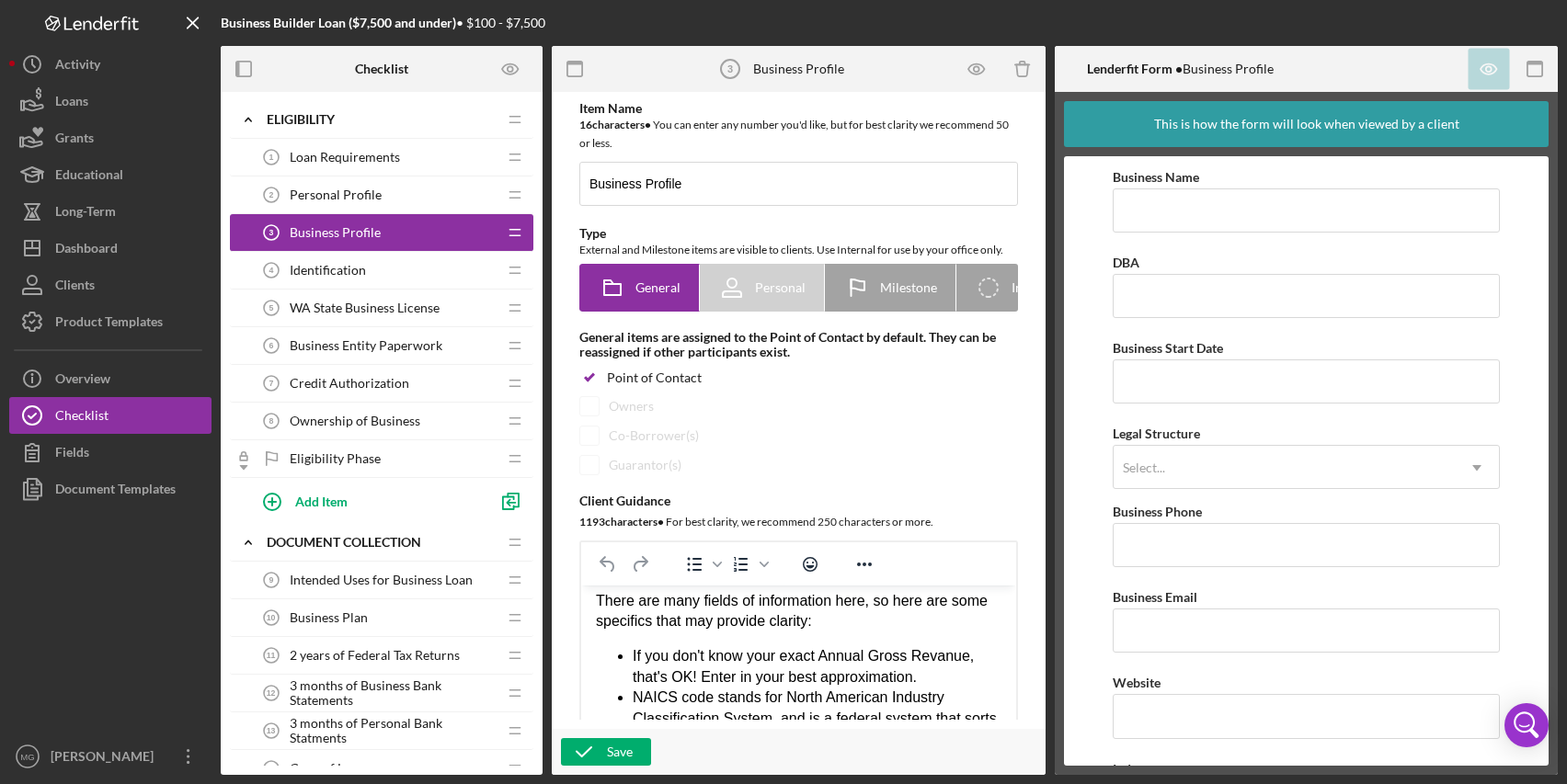
click at [944, 678] on li "If you don't know your exact Annual Gross Revanue, that's OK! Enter in your bes…" at bounding box center [817, 666] width 369 height 42
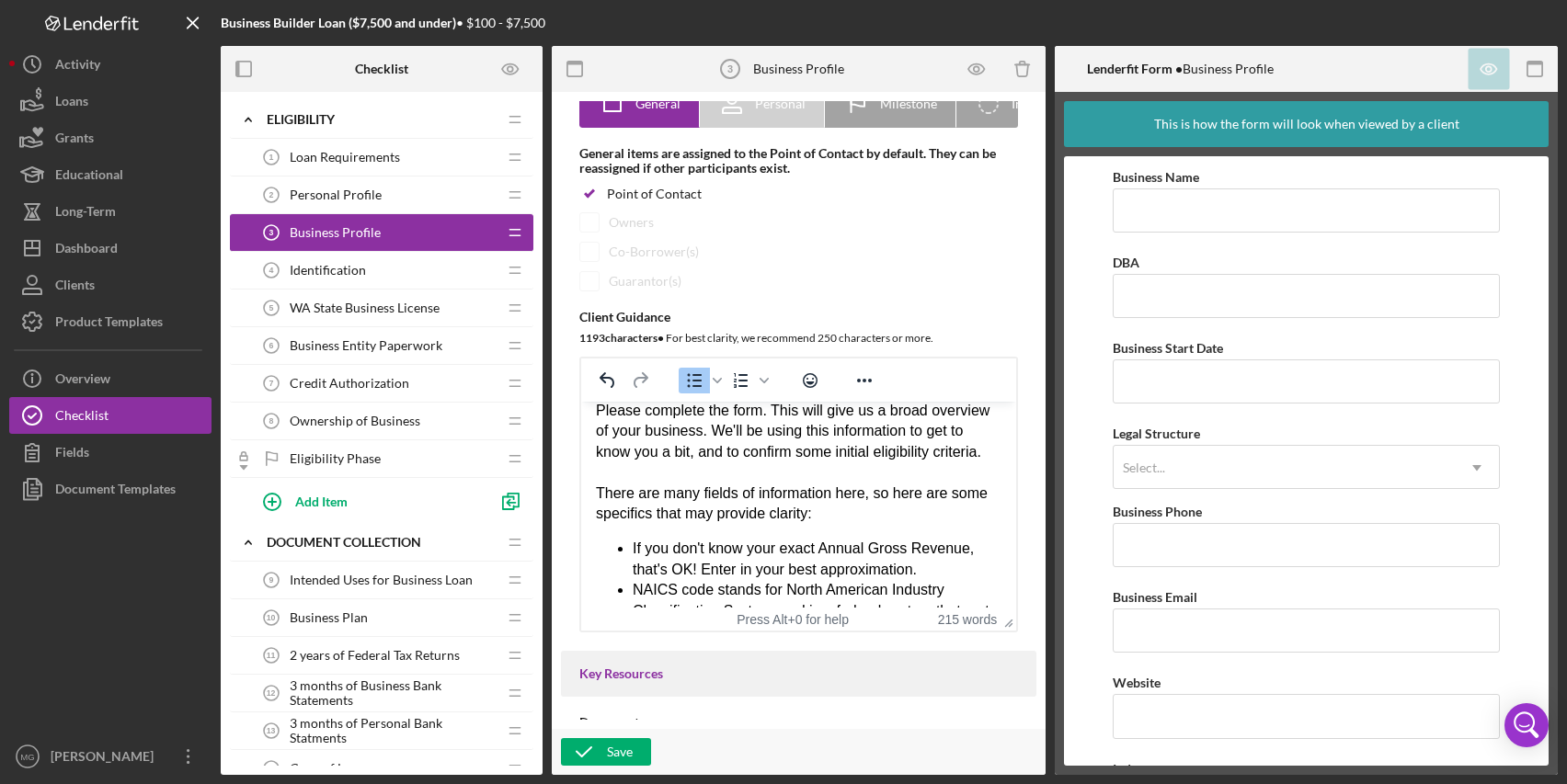
scroll to position [0, 0]
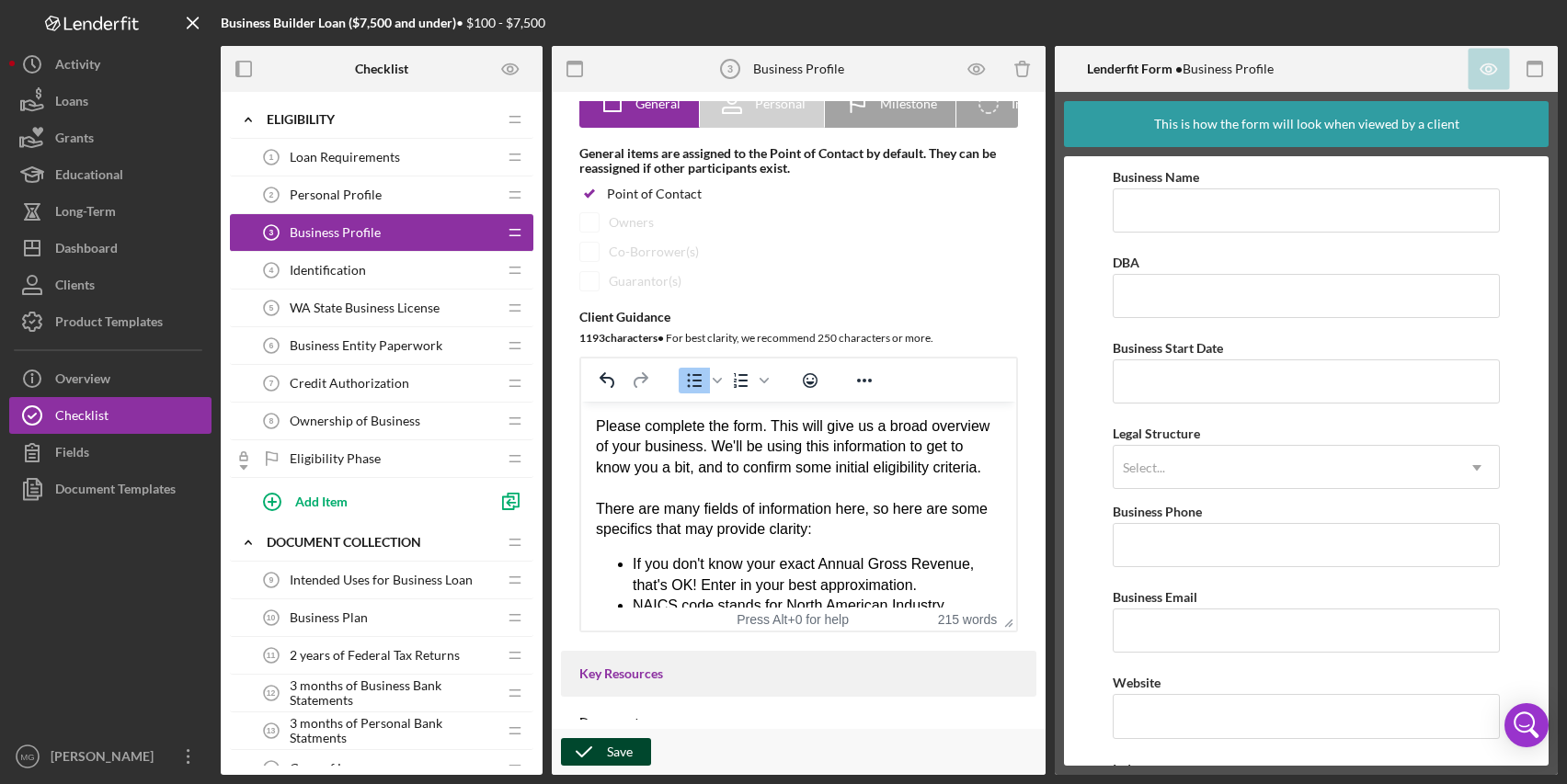
click at [607, 753] on icon "button" at bounding box center [584, 753] width 46 height 46
click at [328, 273] on span "Identification" at bounding box center [328, 270] width 76 height 15
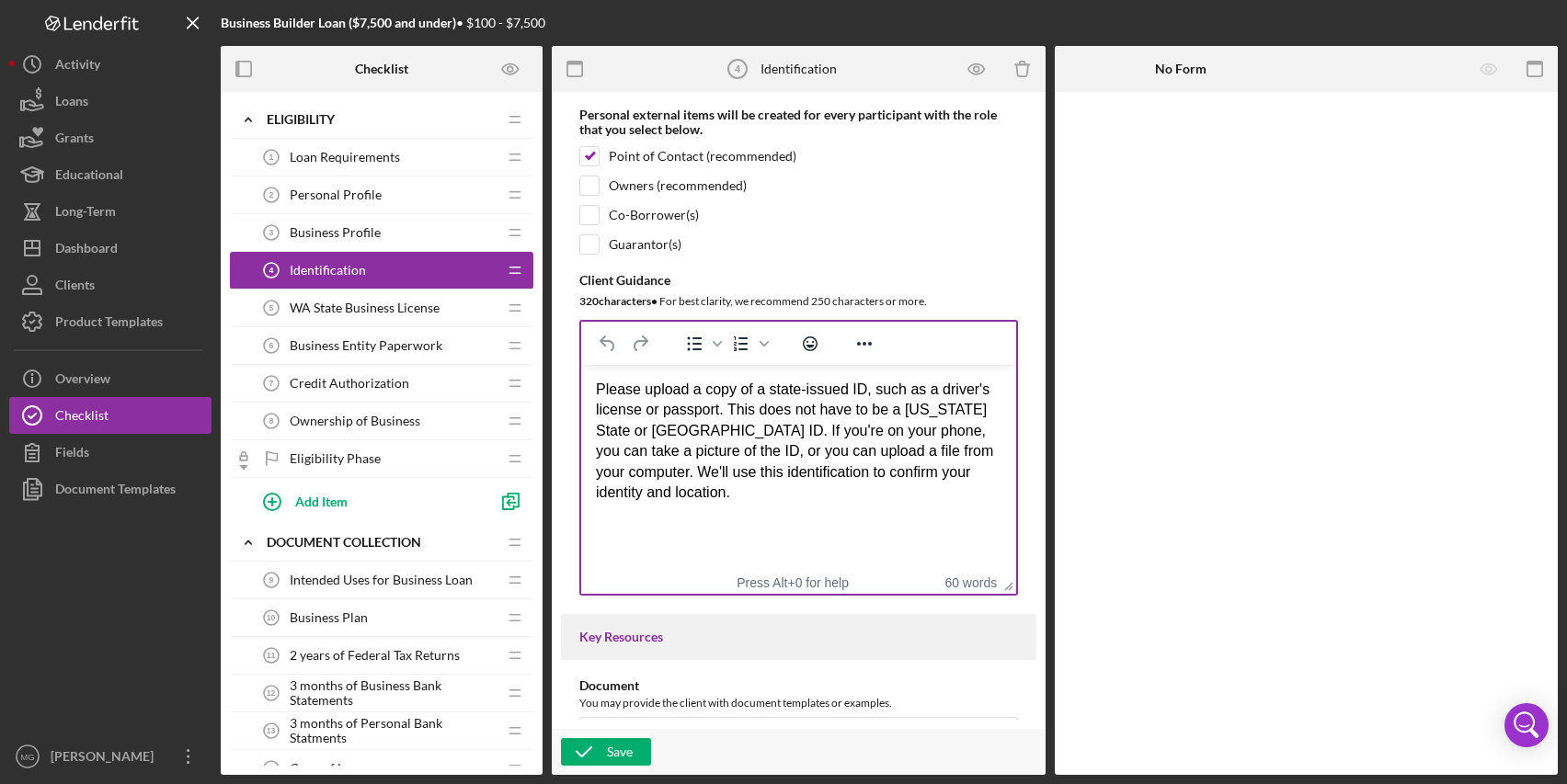
scroll to position [276, 0]
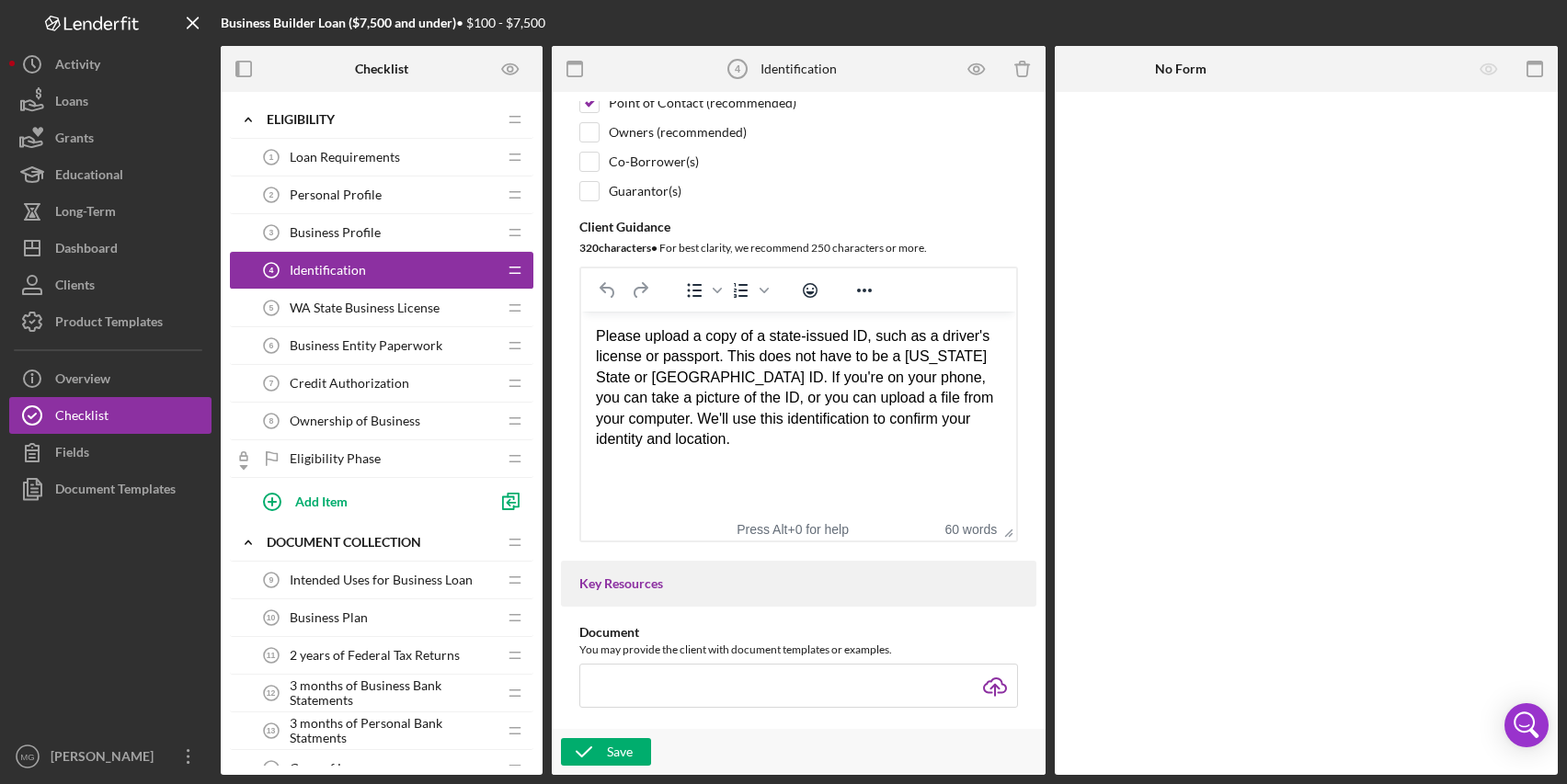
click at [367, 295] on div "WA State Business License 5 WA State Business License" at bounding box center [374, 308] width 244 height 37
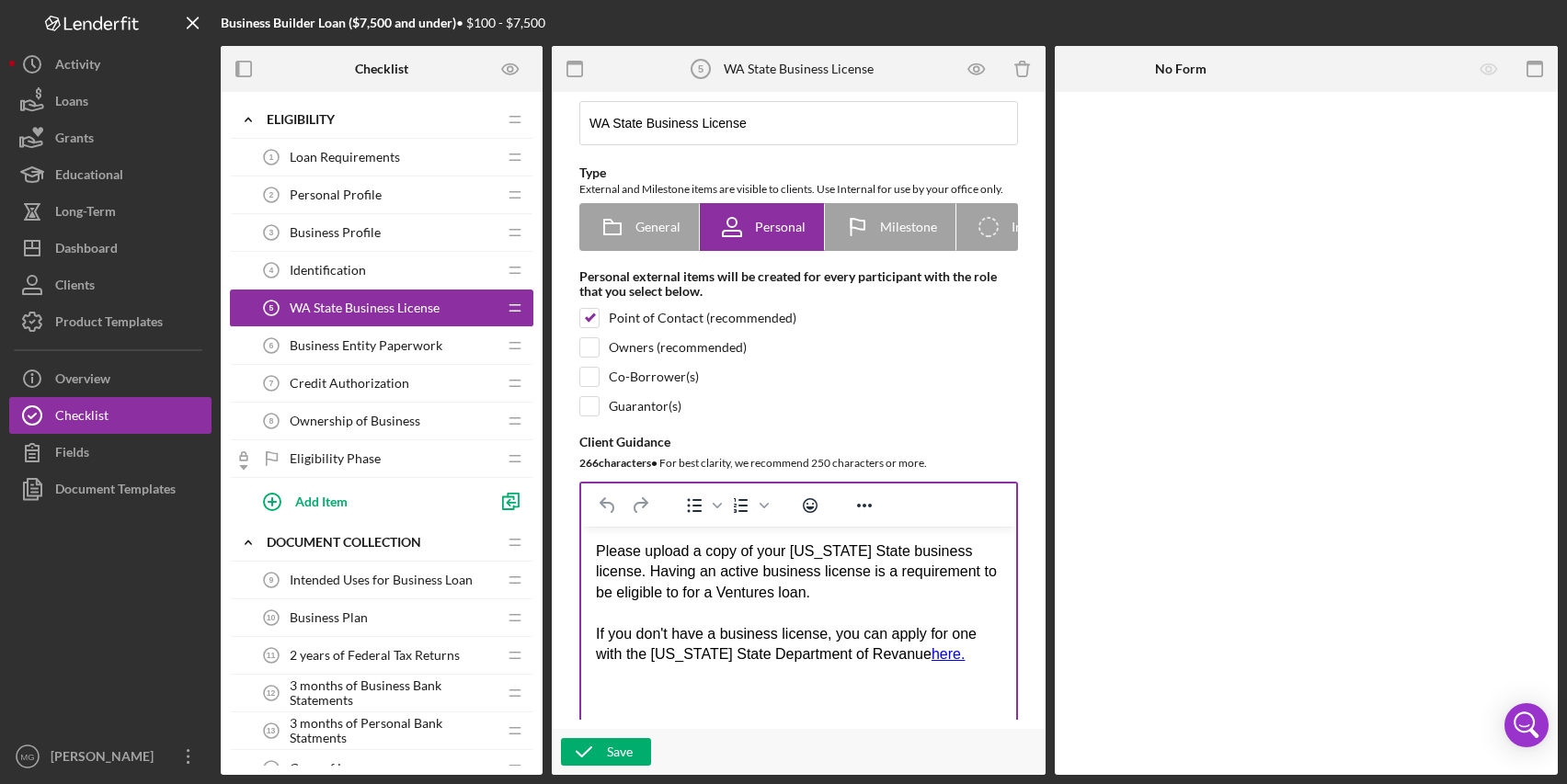
scroll to position [92, 0]
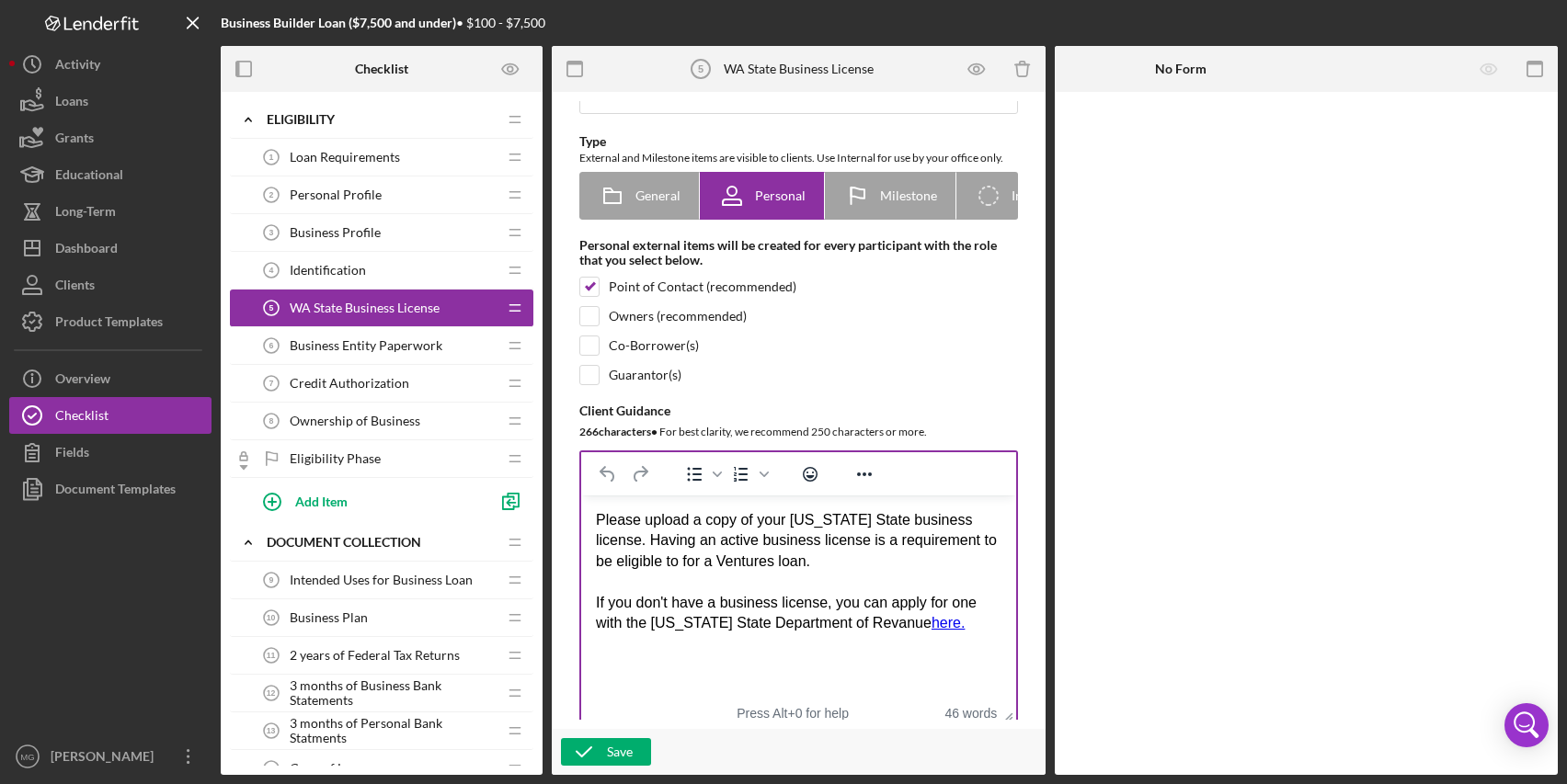
click at [893, 626] on div "Please upload a copy of your [US_STATE] State business license. Having an activ…" at bounding box center [799, 571] width 406 height 123
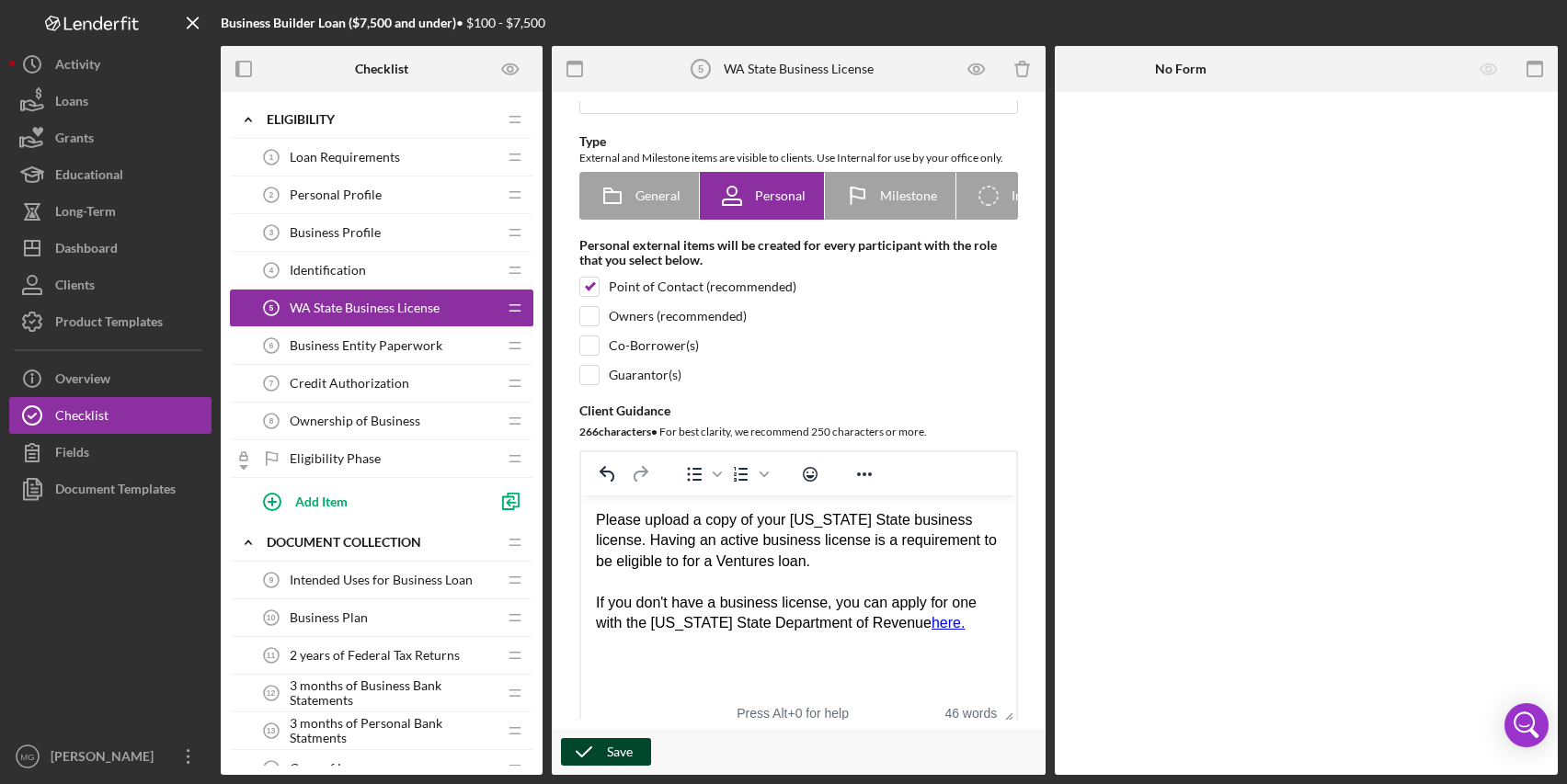
click at [605, 747] on icon "button" at bounding box center [584, 753] width 46 height 46
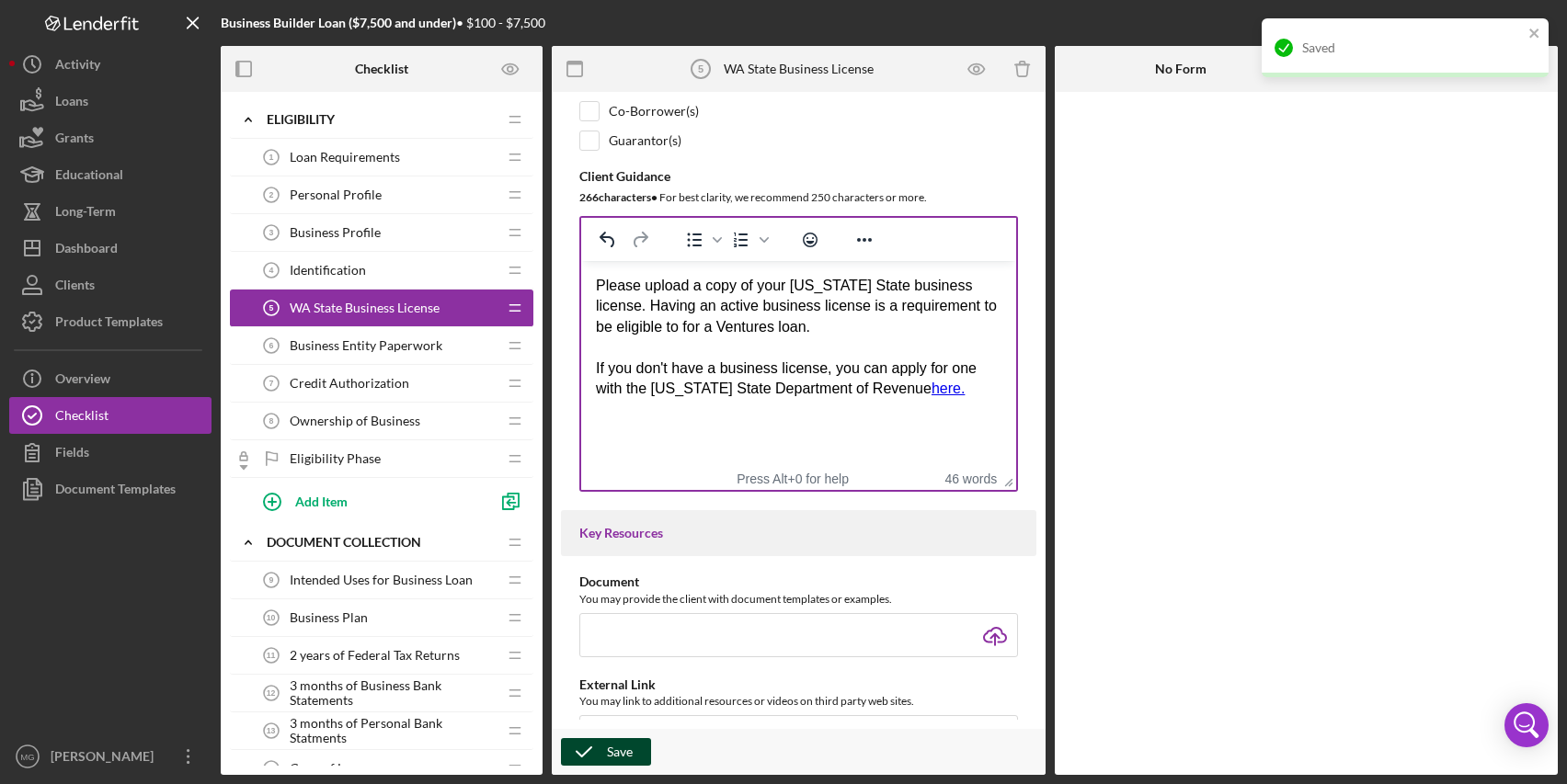
scroll to position [367, 0]
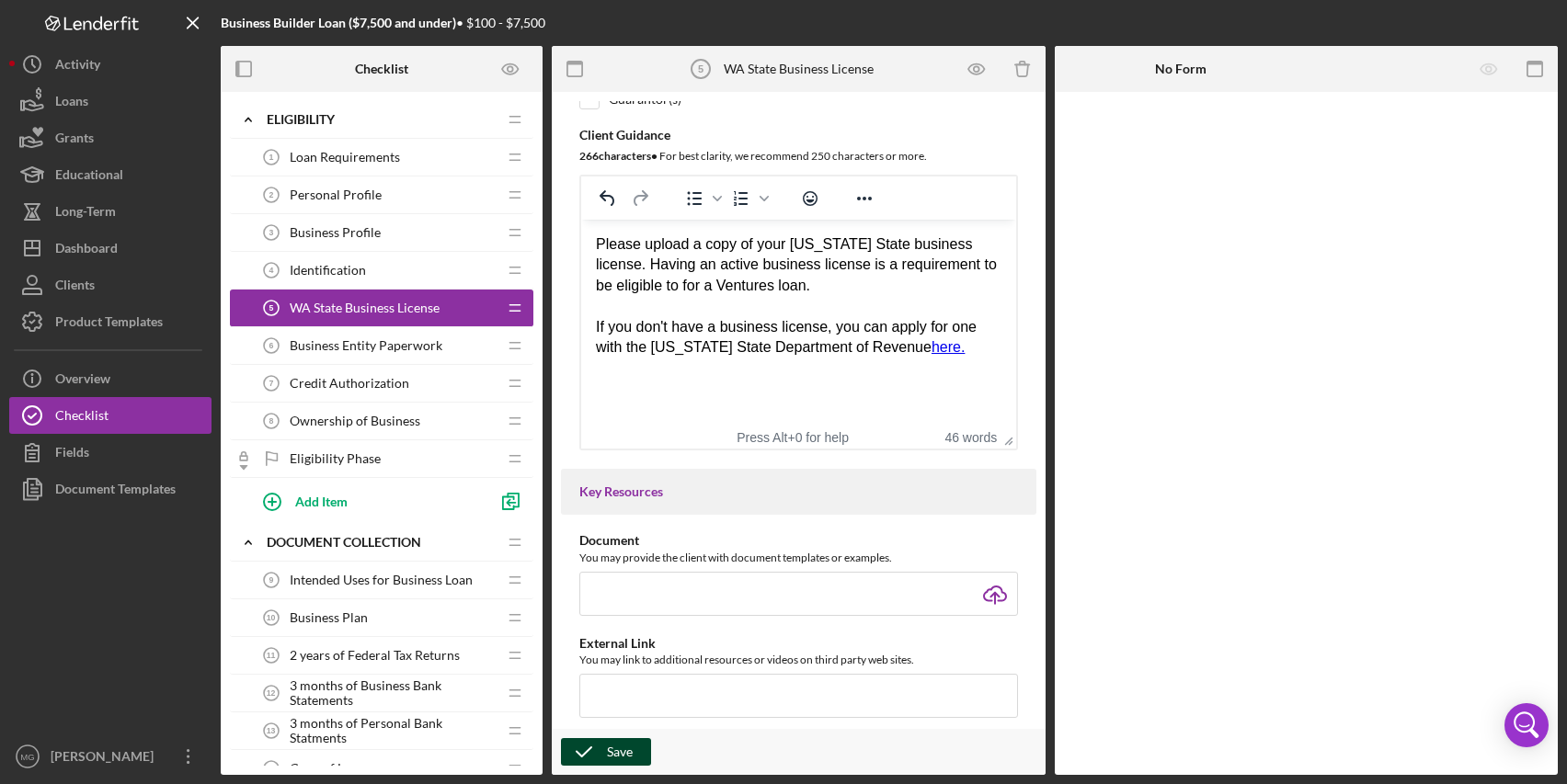
click at [368, 342] on span "Business Entity Paperwork" at bounding box center [366, 346] width 153 height 15
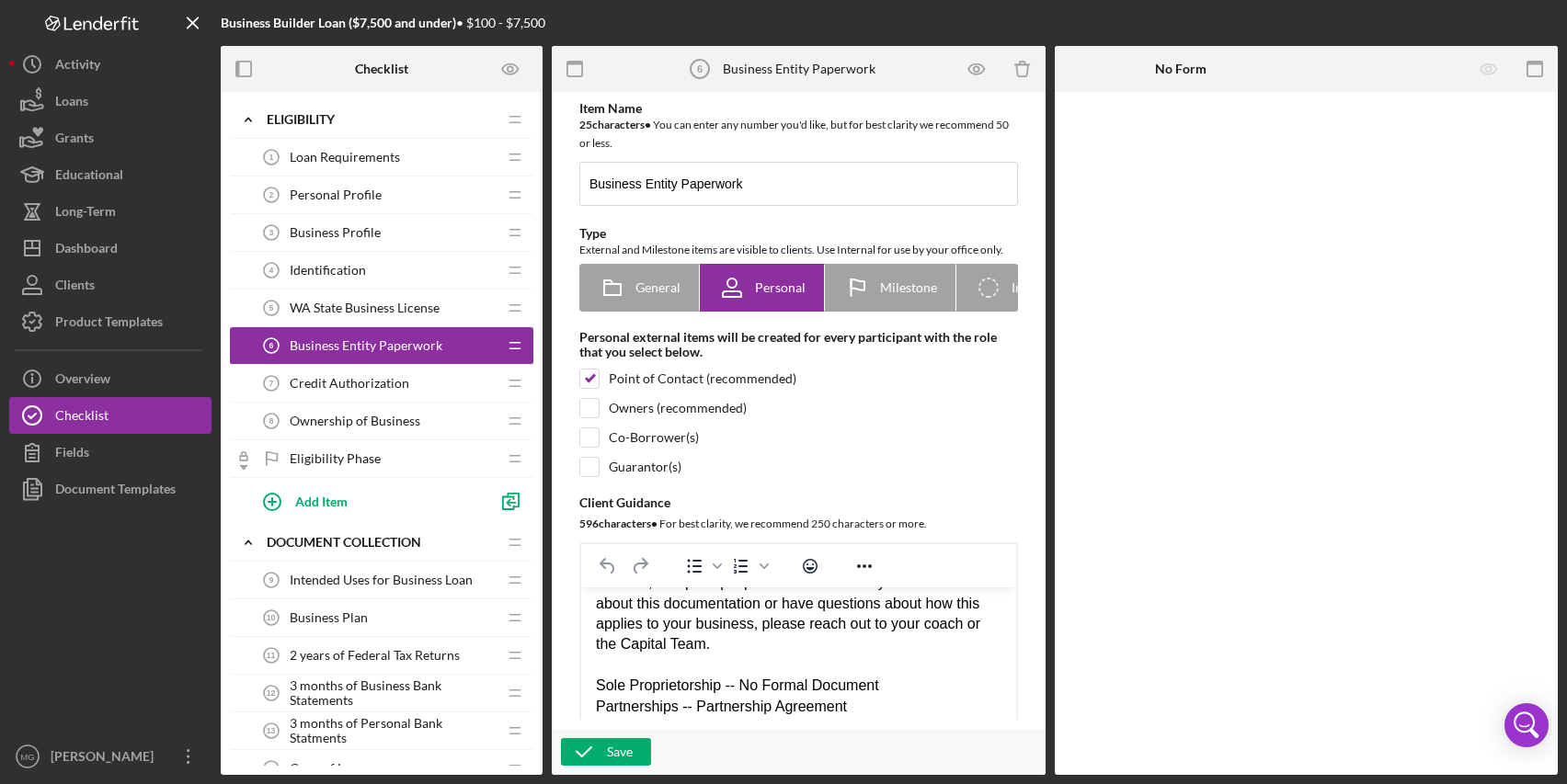
scroll to position [111, 0]
click at [366, 384] on span "Credit Authorization" at bounding box center [349, 383] width 119 height 15
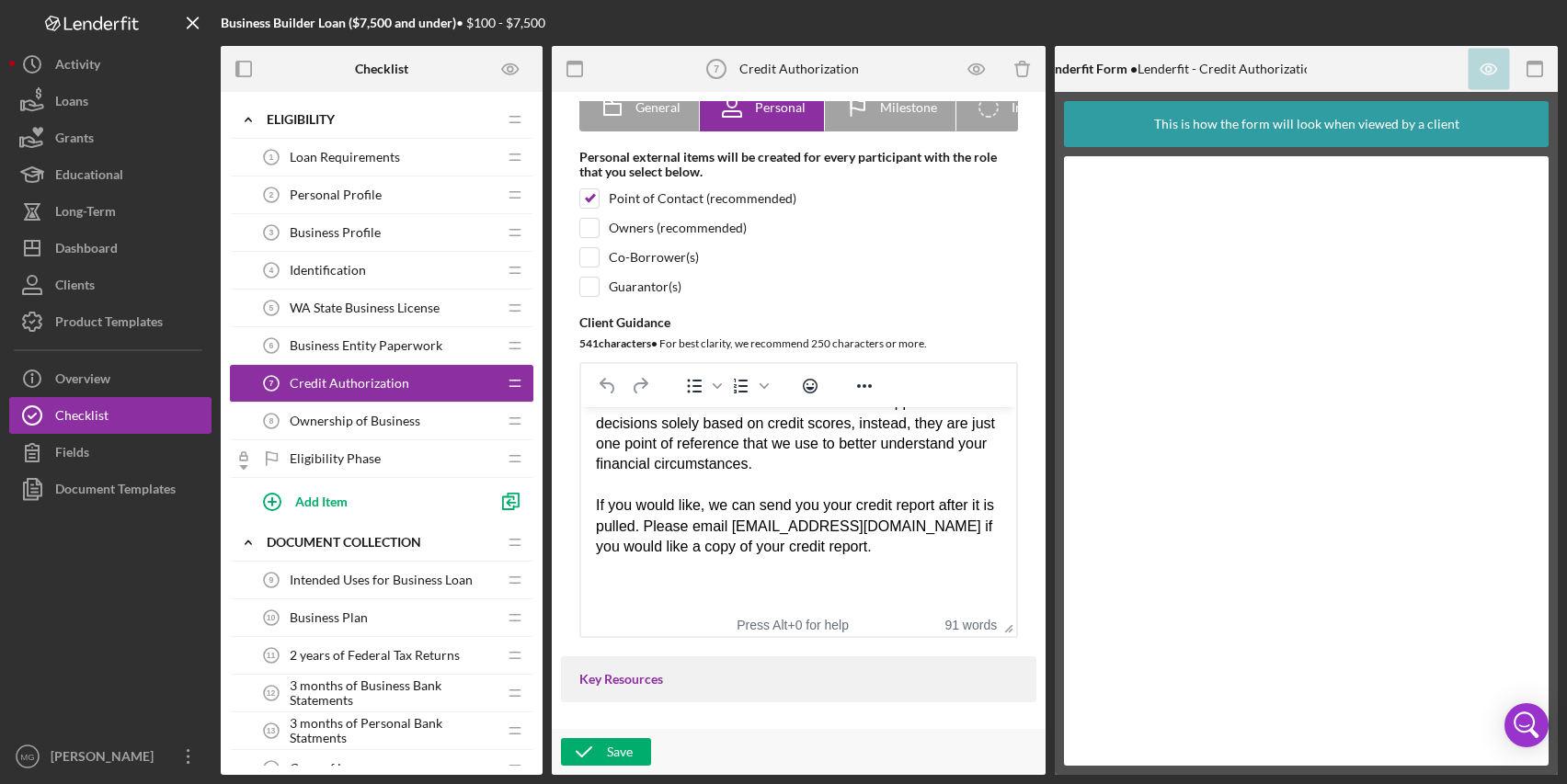
scroll to position [184, 0]
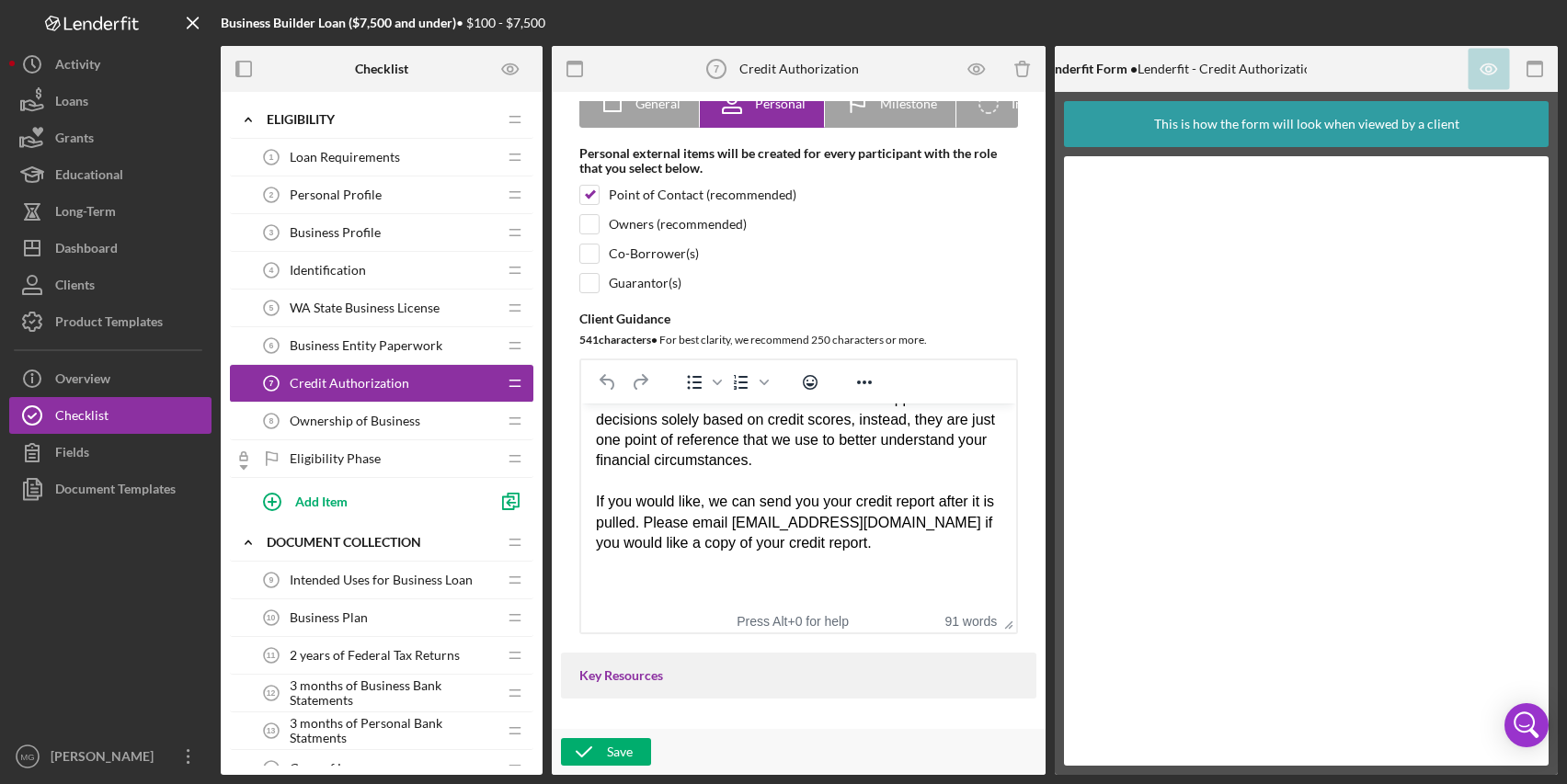
click at [945, 527] on div "As part of your loan application, Ventures will run a credit check and obtain y…" at bounding box center [799, 461] width 406 height 268
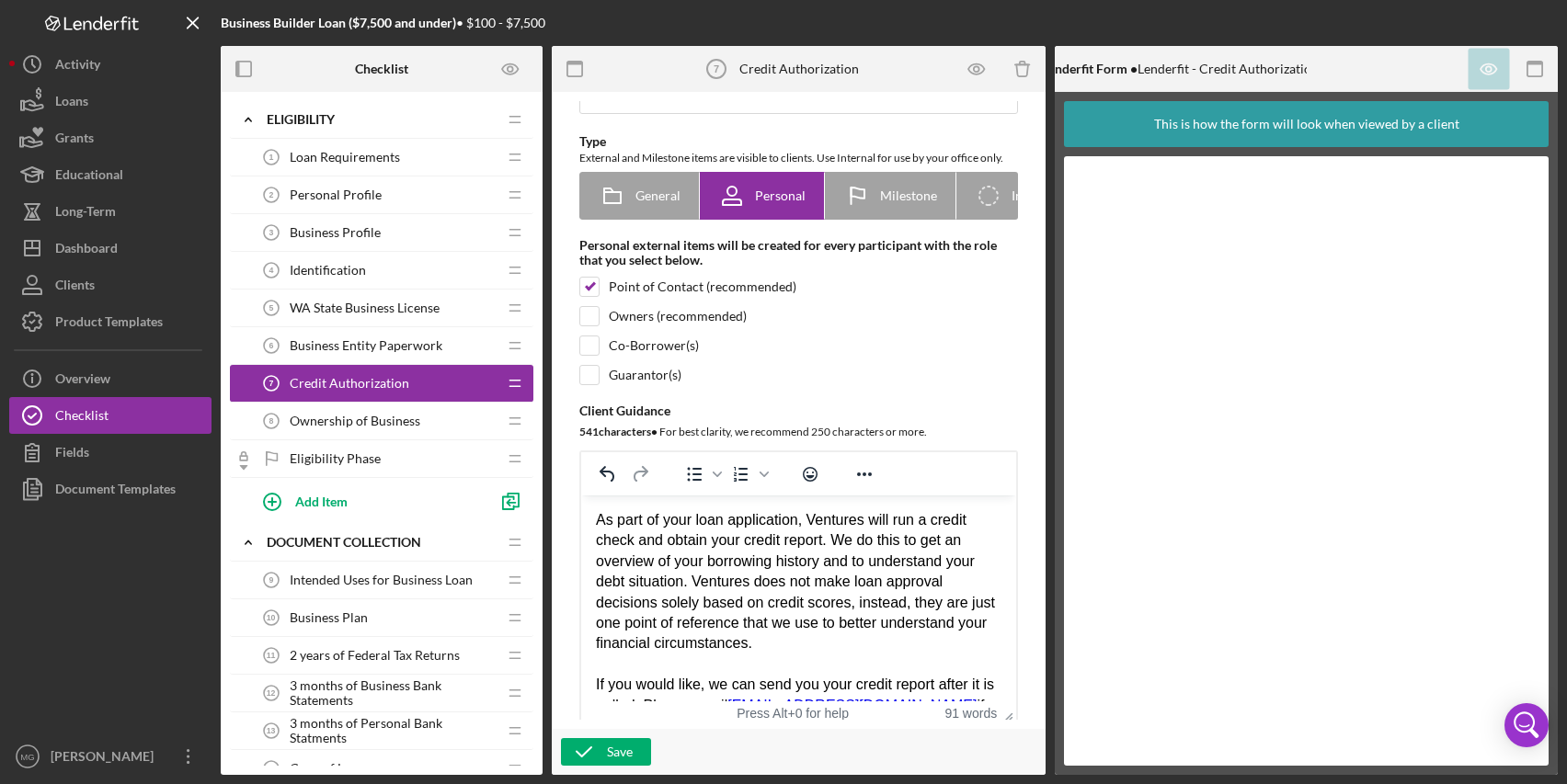
scroll to position [0, 0]
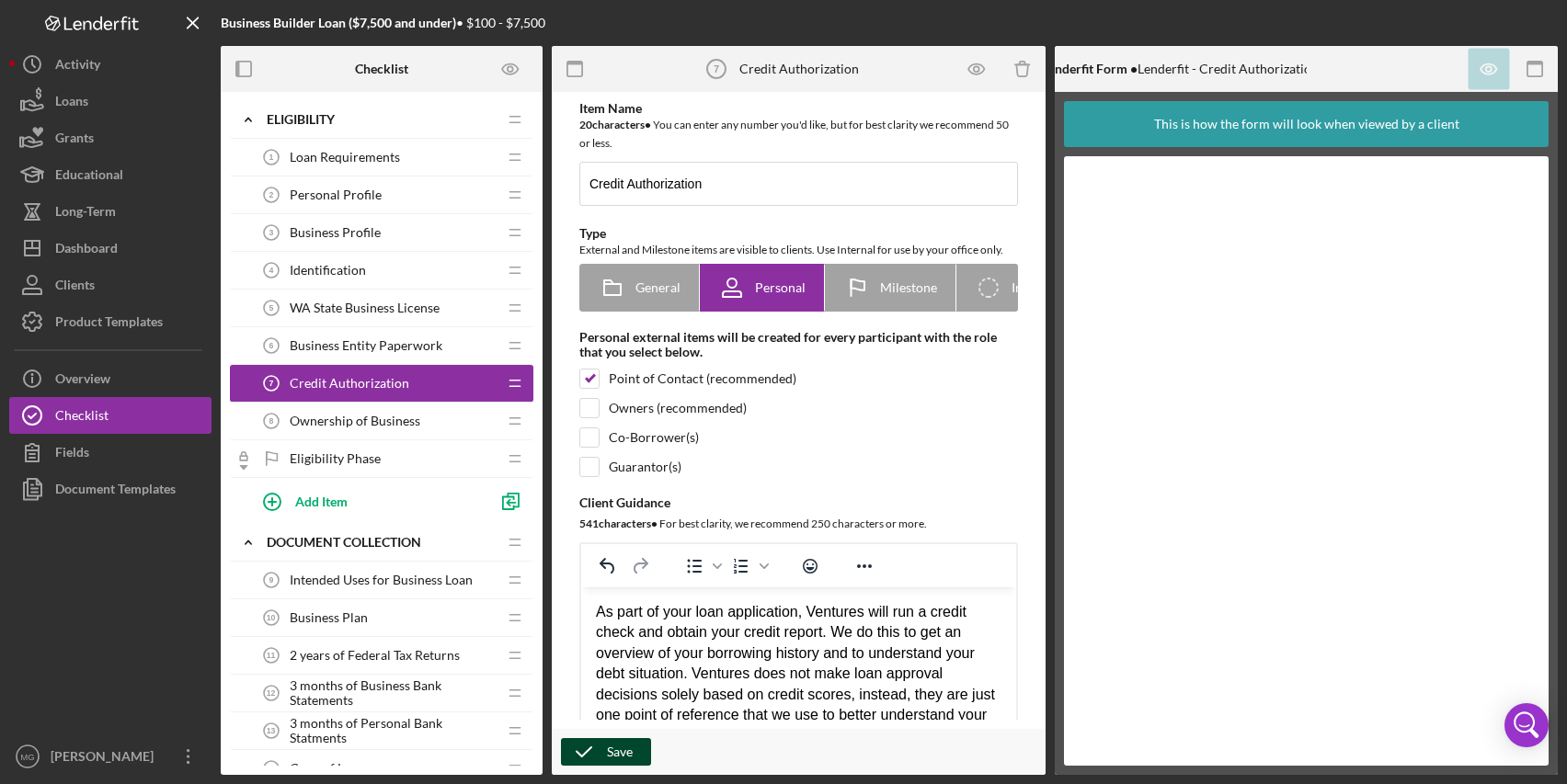
click at [608, 750] on div "Save" at bounding box center [621, 753] width 26 height 28
click at [349, 426] on span "Ownership of Business" at bounding box center [355, 421] width 131 height 15
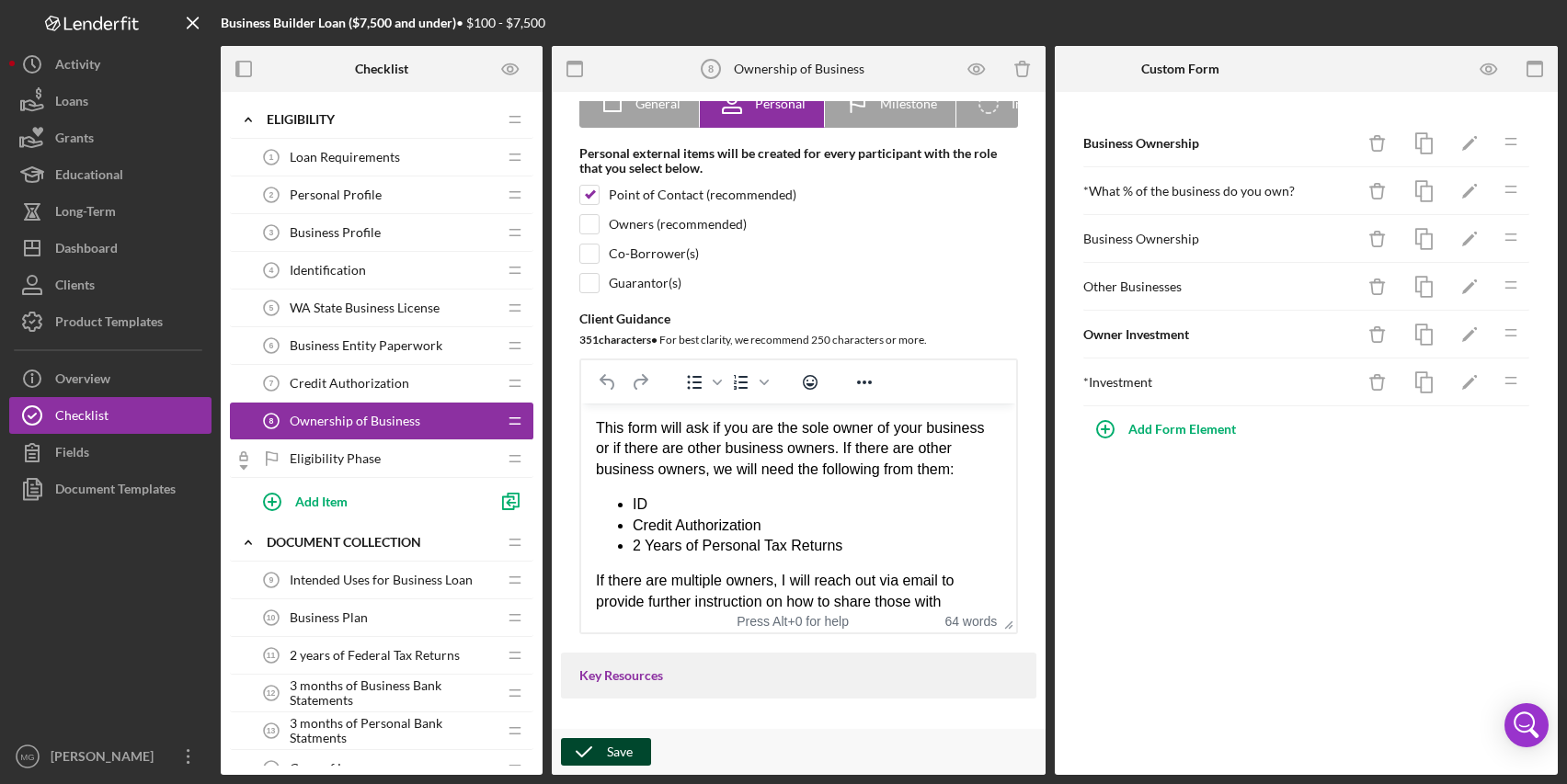
click at [606, 753] on icon "button" at bounding box center [584, 753] width 46 height 46
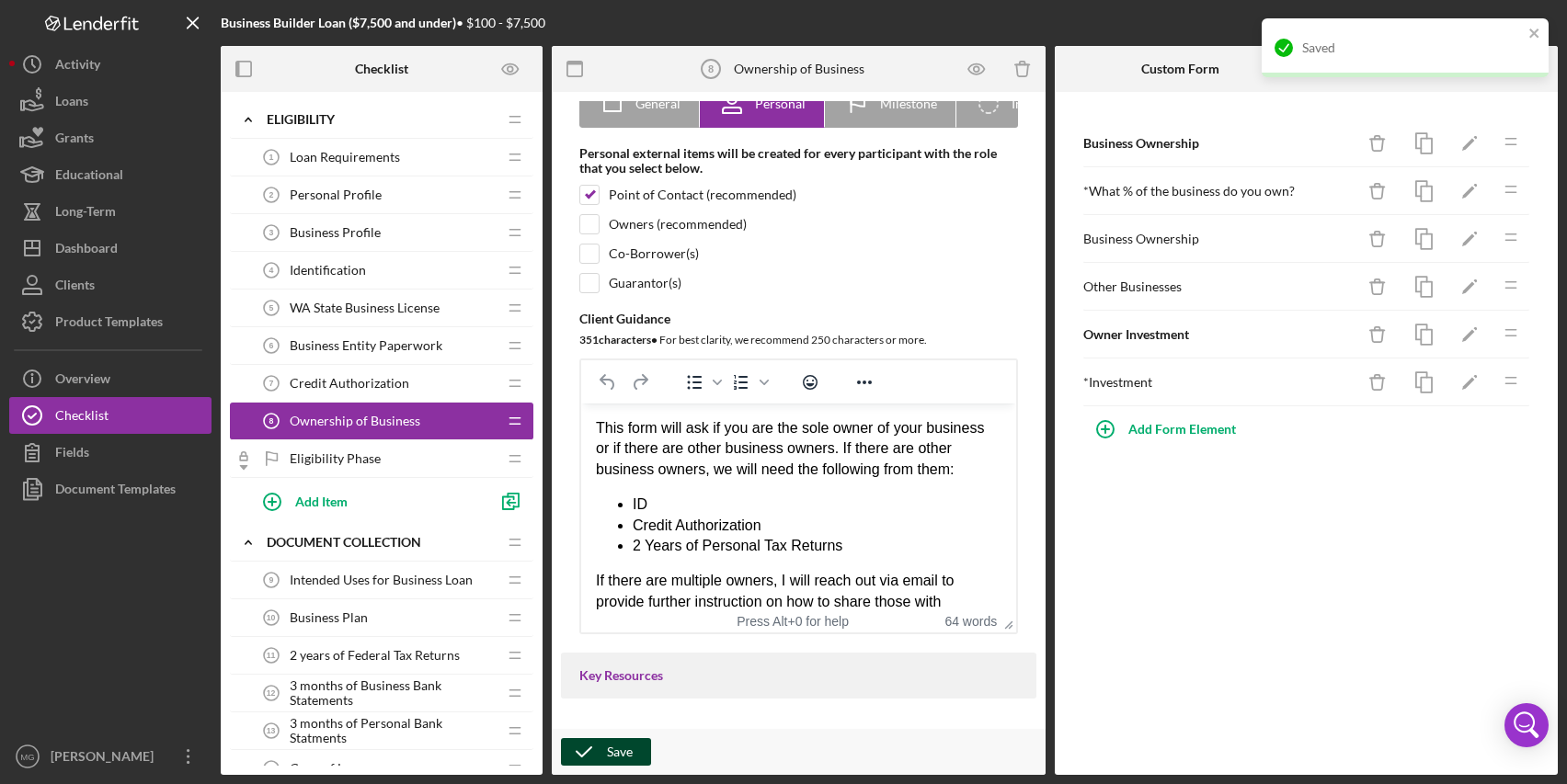
click at [408, 456] on div "Eligibility Phase Eligibility Phase" at bounding box center [374, 459] width 244 height 37
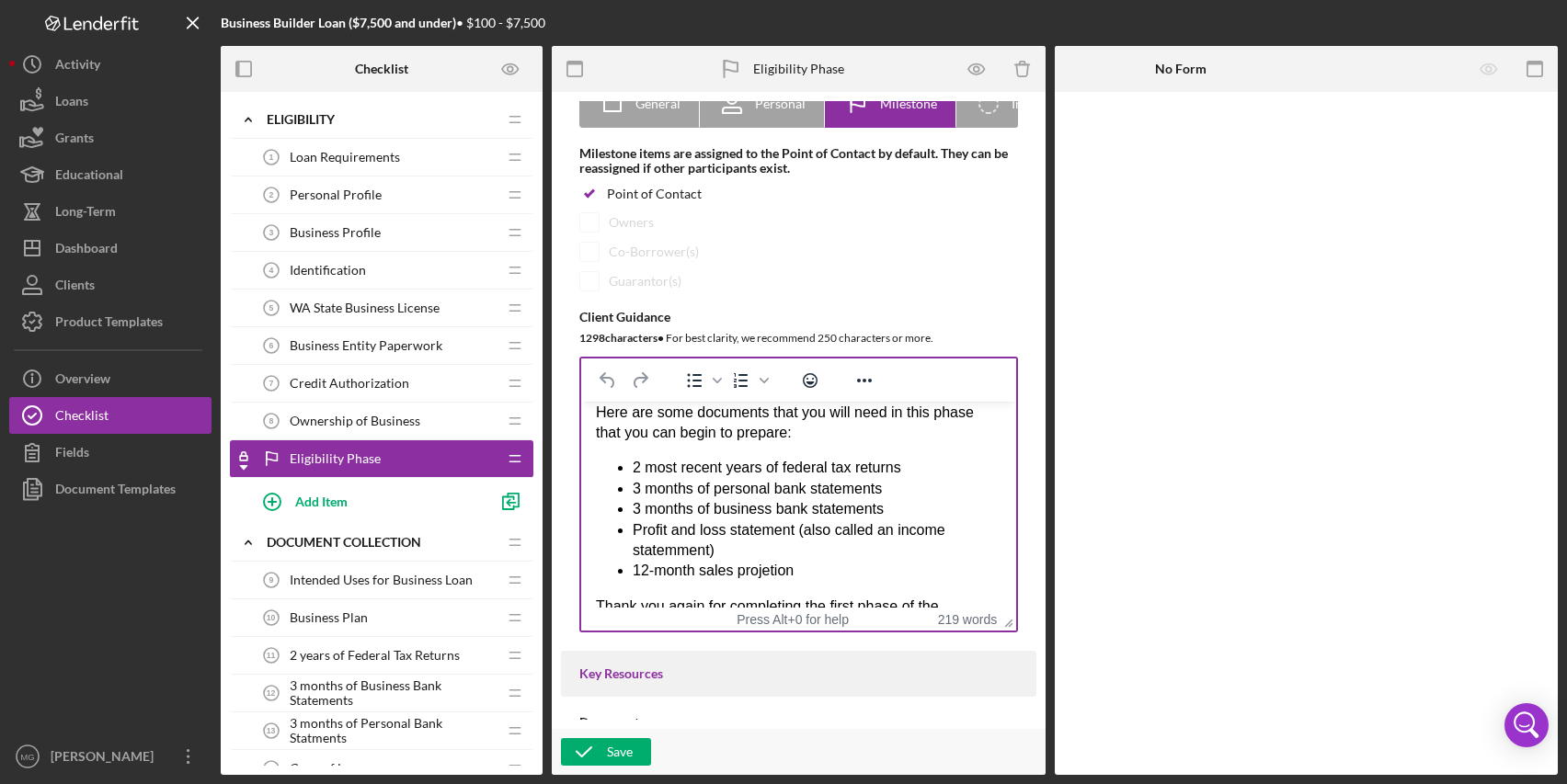
scroll to position [367, 0]
click at [674, 558] on li "Profit and loss statement (also called an income statemment)" at bounding box center [817, 537] width 369 height 42
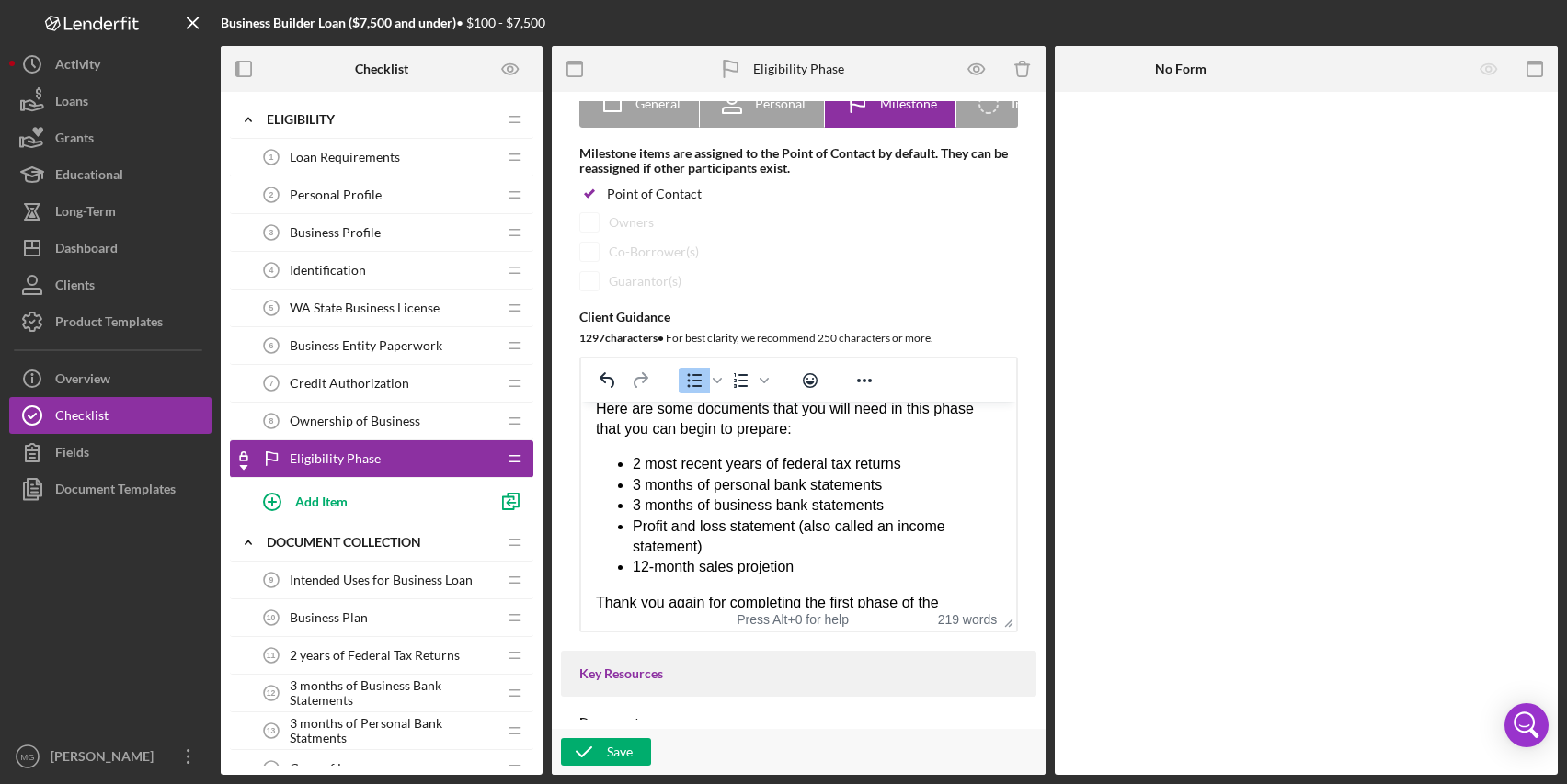
click at [771, 578] on li "12-month sales projetion" at bounding box center [817, 567] width 369 height 20
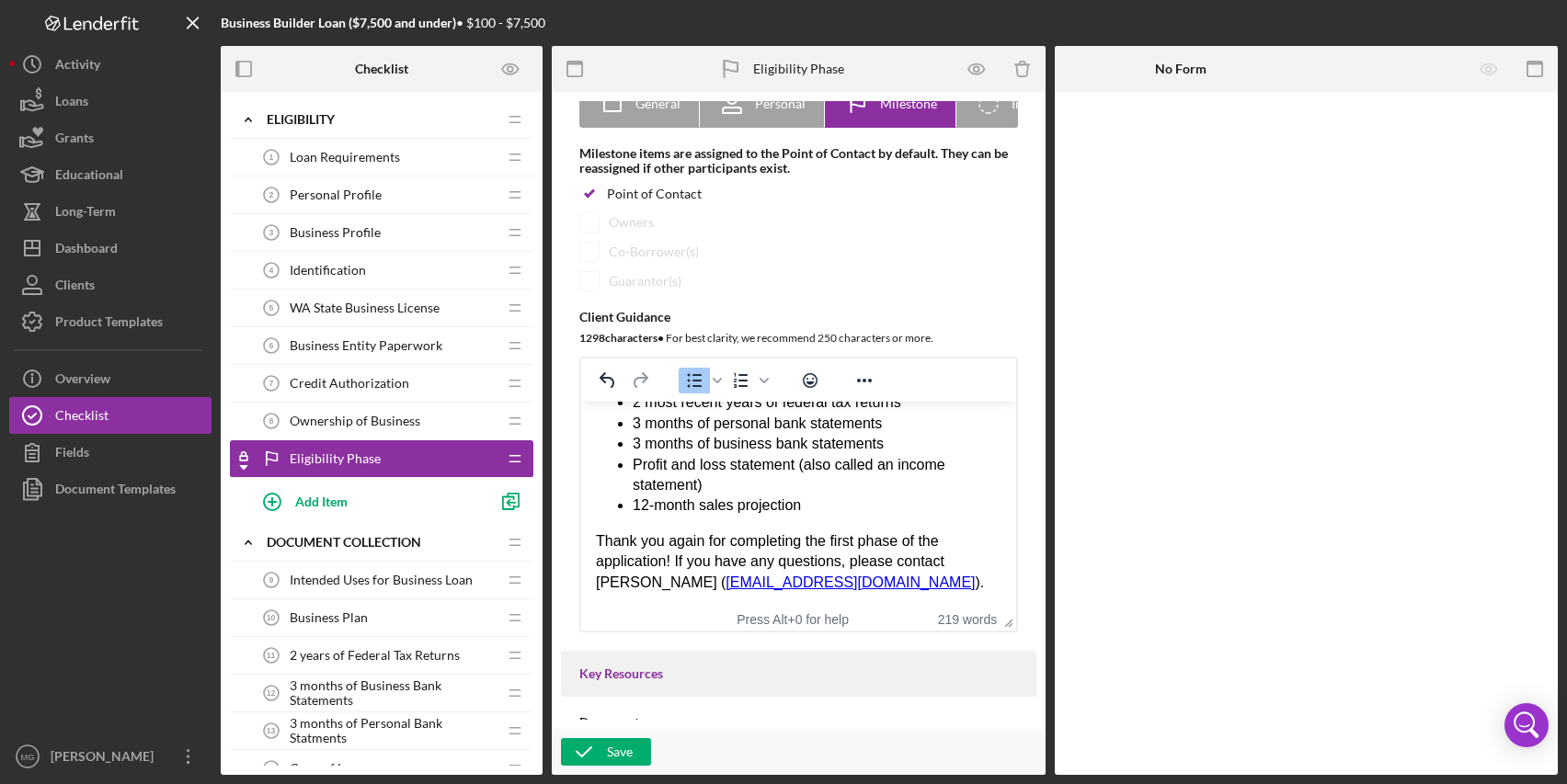
scroll to position [450, 0]
drag, startPoint x: 595, startPoint y: 580, endPoint x: 683, endPoint y: 587, distance: 88.3
click at [683, 587] on html "Thank you for taking the time to complete the first phase of the application! Y…" at bounding box center [799, 290] width 435 height 635
drag, startPoint x: 686, startPoint y: 583, endPoint x: 603, endPoint y: 585, distance: 83.0
click at [603, 585] on div "2 most recent years of federal tax returns 3 months of personal bank statements…" at bounding box center [799, 492] width 406 height 201
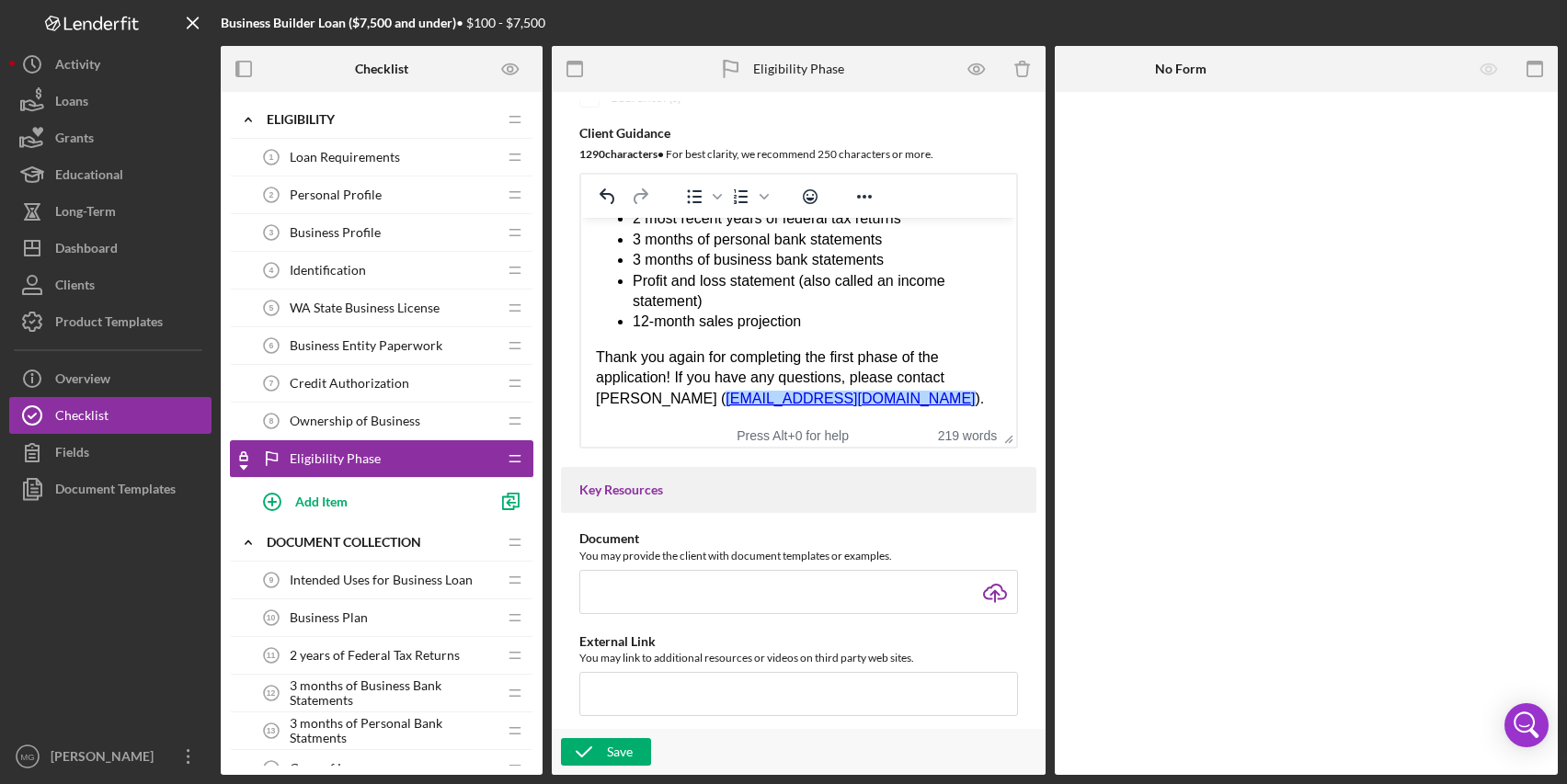
scroll to position [357, 0]
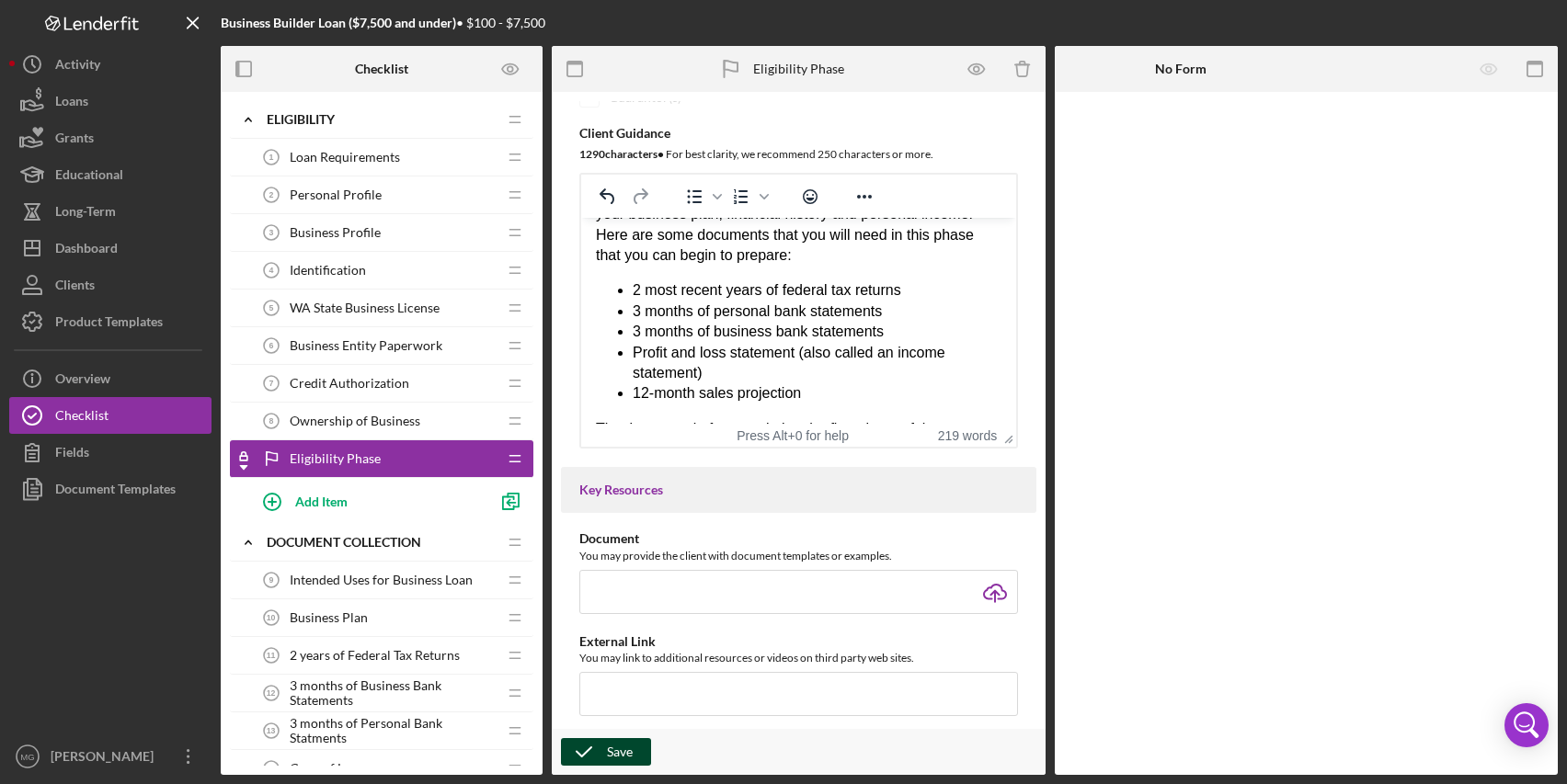
click at [595, 746] on icon "button" at bounding box center [584, 753] width 46 height 46
click at [403, 585] on span "Intended Uses for Business Loan" at bounding box center [382, 580] width 183 height 15
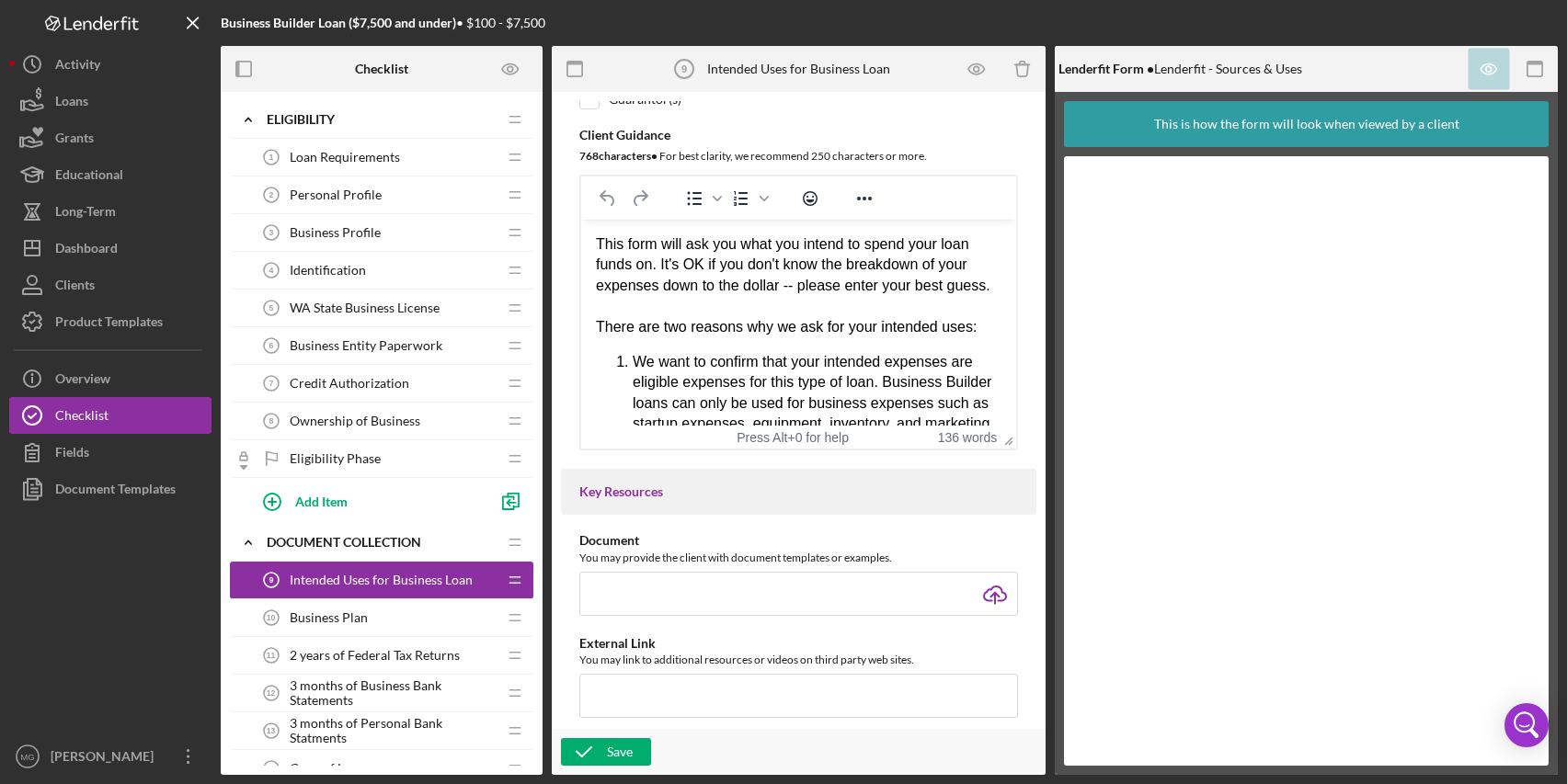
click at [363, 616] on span "Business Plan" at bounding box center [329, 618] width 78 height 15
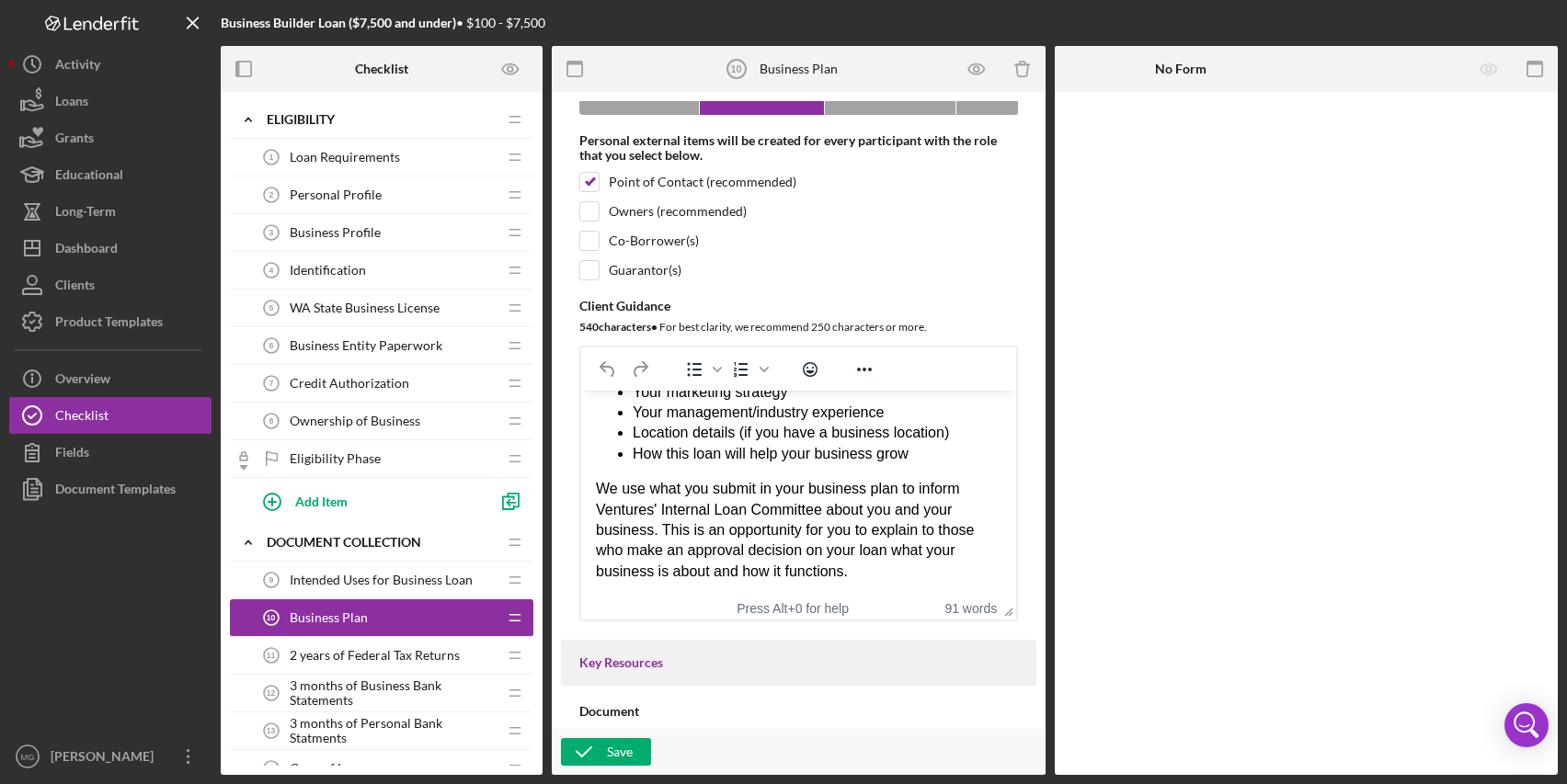
scroll to position [276, 0]
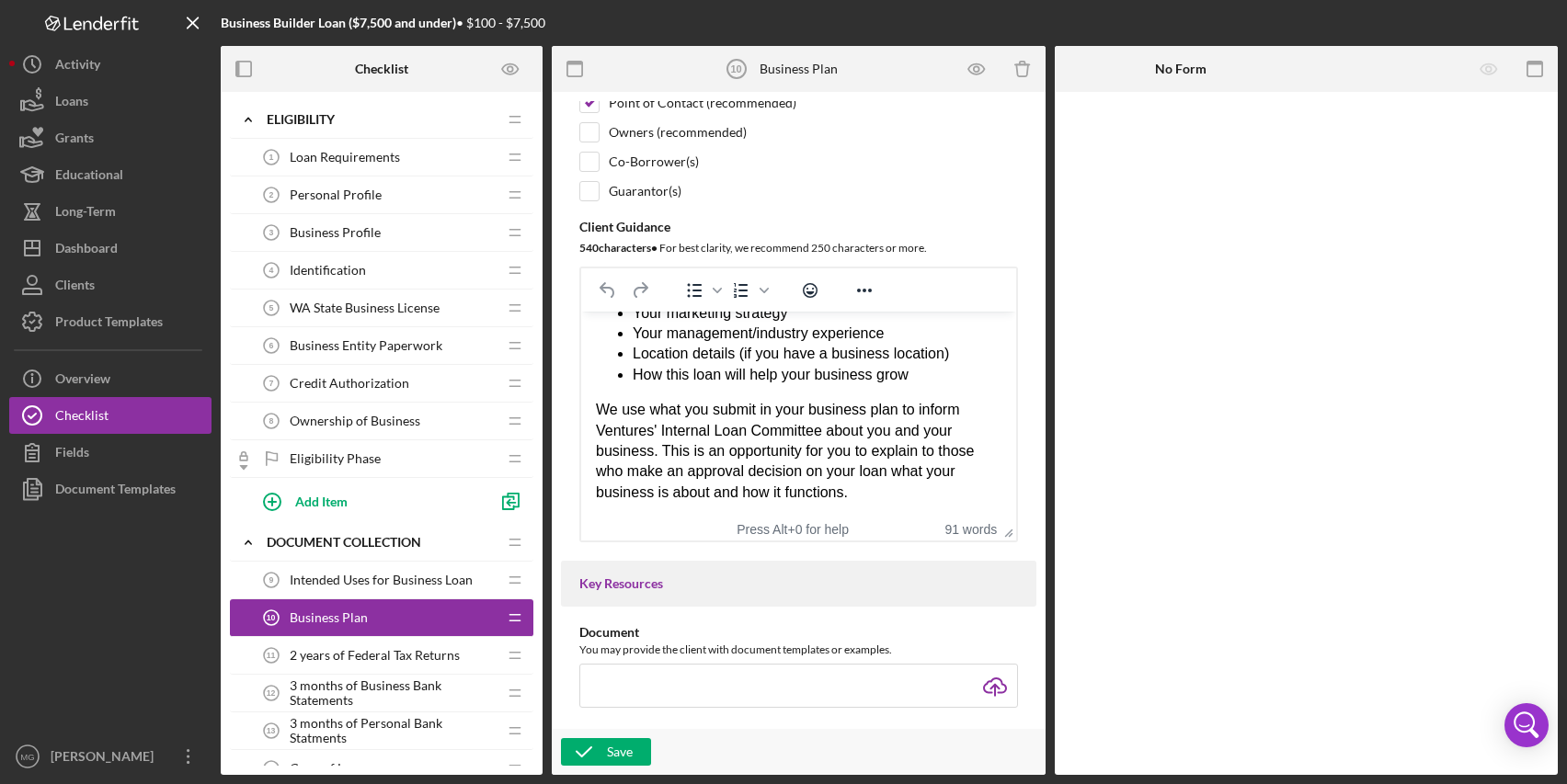
click at [405, 662] on span "2 years of Federal Tax Returns" at bounding box center [375, 655] width 170 height 15
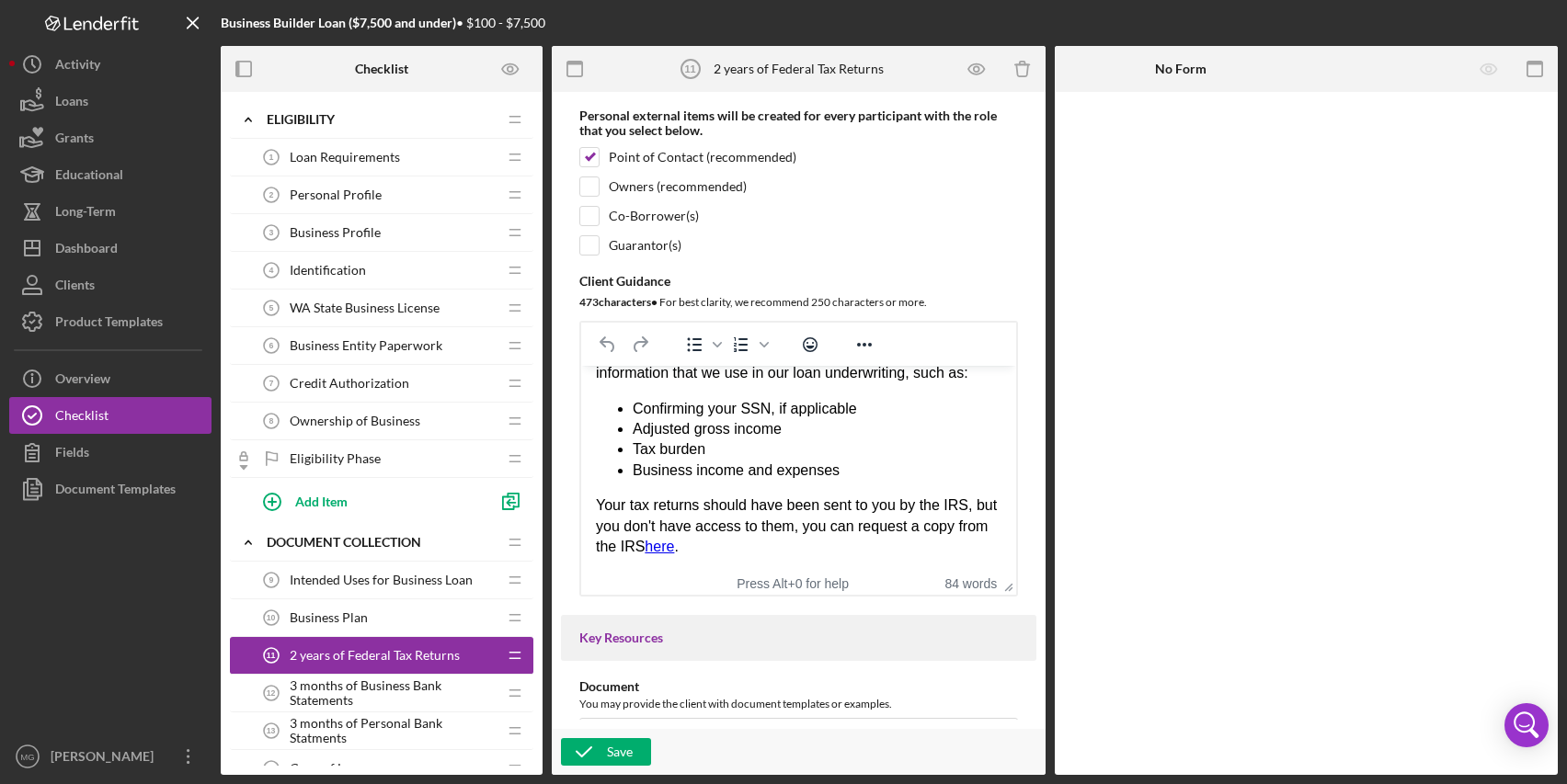
scroll to position [276, 0]
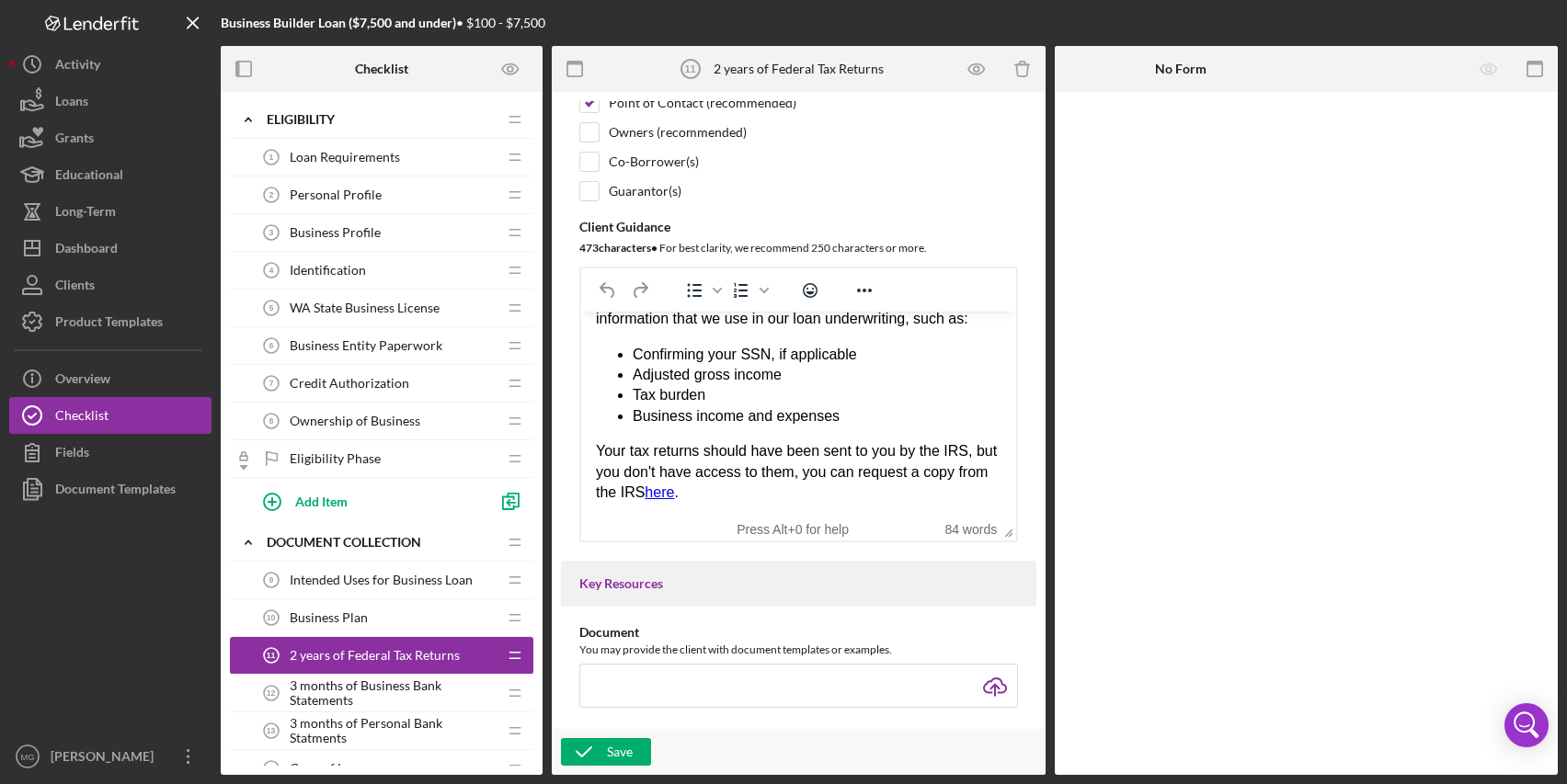
click at [382, 691] on span "3 months of Business Bank Statements" at bounding box center [393, 693] width 207 height 30
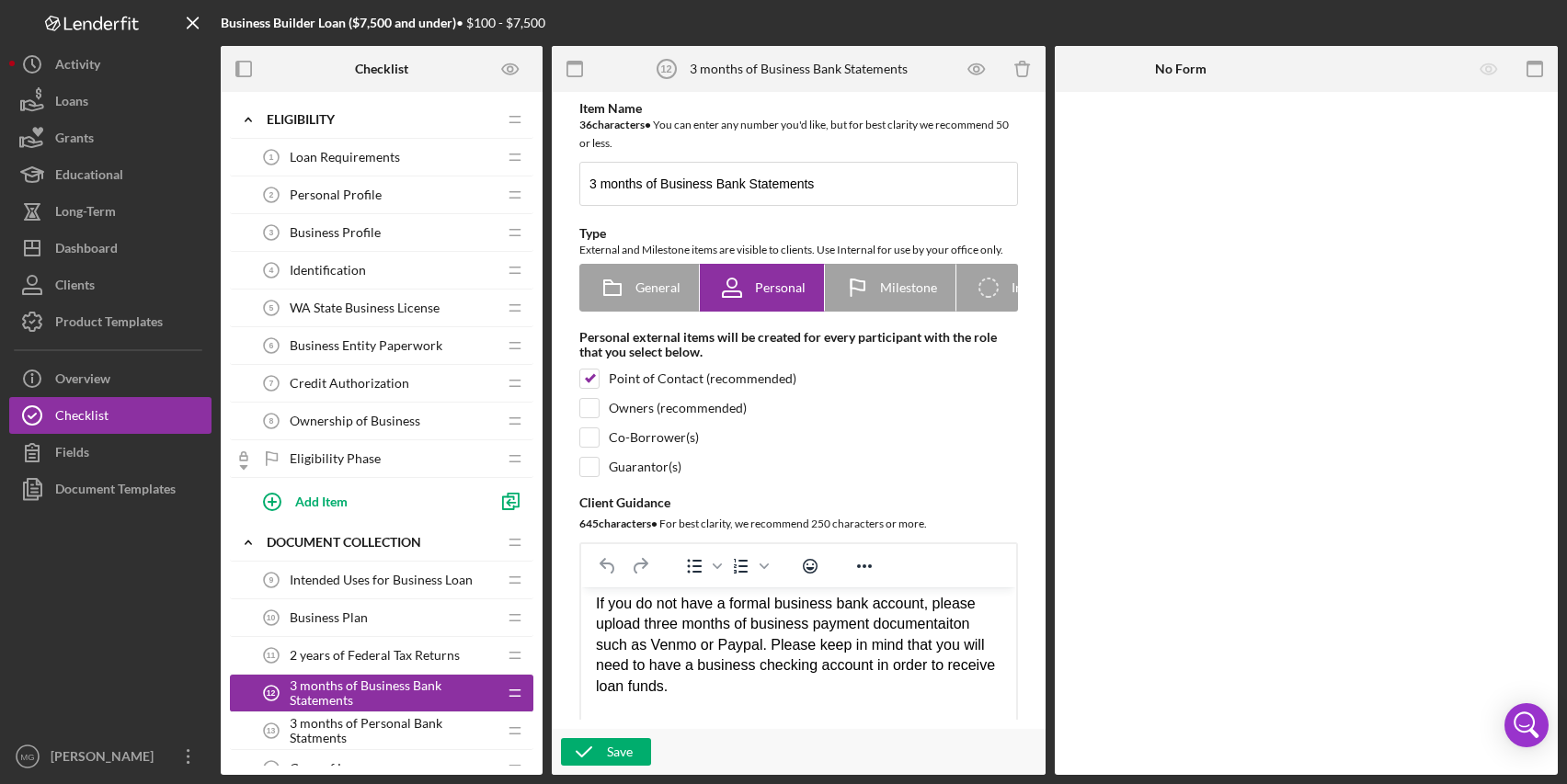
scroll to position [132, 0]
click at [946, 626] on div "Please submit business bank statements from the past three months. This will co…" at bounding box center [799, 634] width 406 height 288
click at [742, 651] on div "Please submit business bank statements from the past three months. This will co…" at bounding box center [799, 634] width 406 height 288
click at [839, 673] on div "Please submit business bank statements from the past three months. This will co…" at bounding box center [799, 634] width 406 height 288
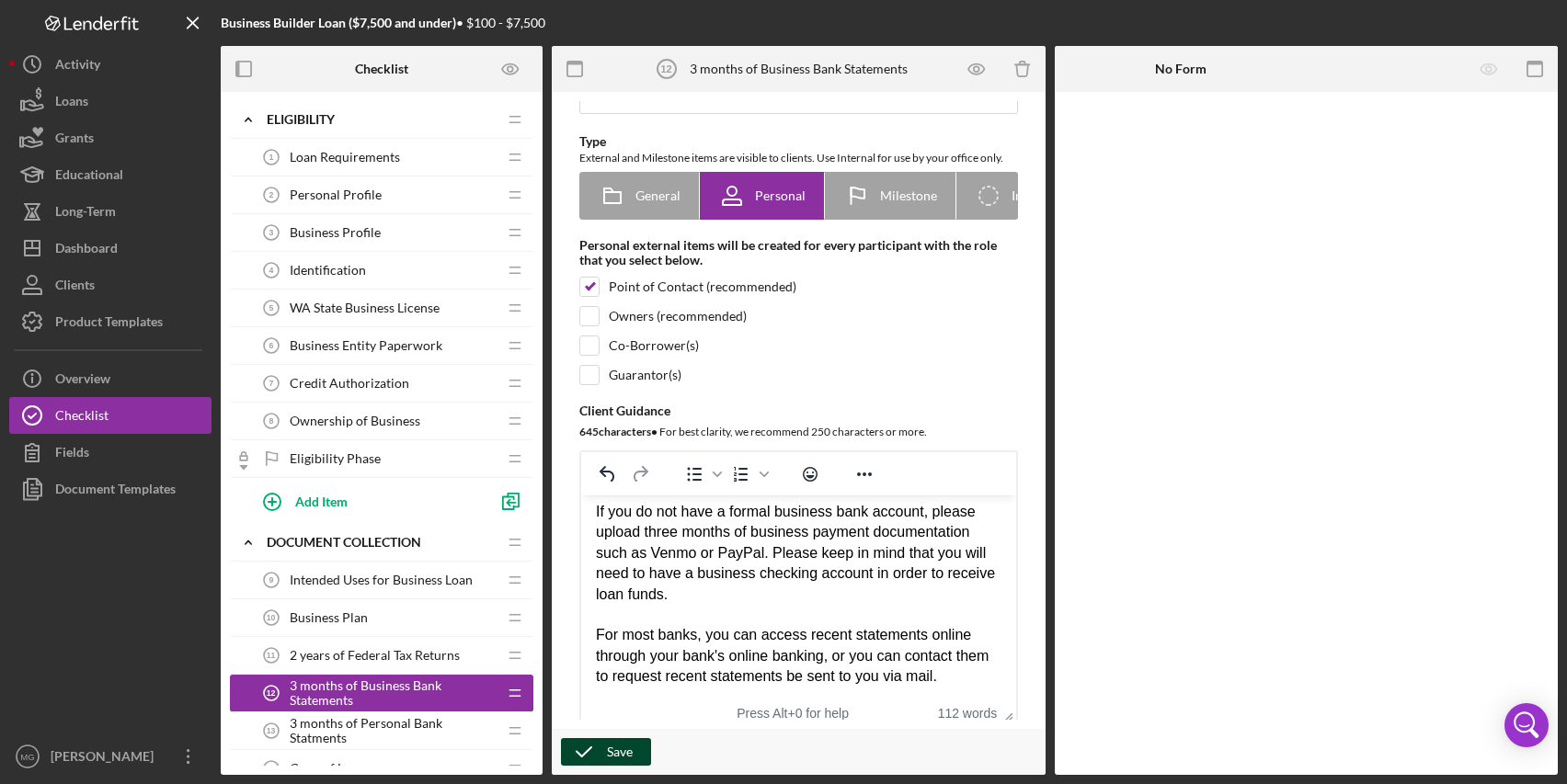
click at [626, 747] on div "Save" at bounding box center [621, 753] width 26 height 28
click at [371, 730] on span "3 months of Personal Bank Statments" at bounding box center [393, 731] width 207 height 30
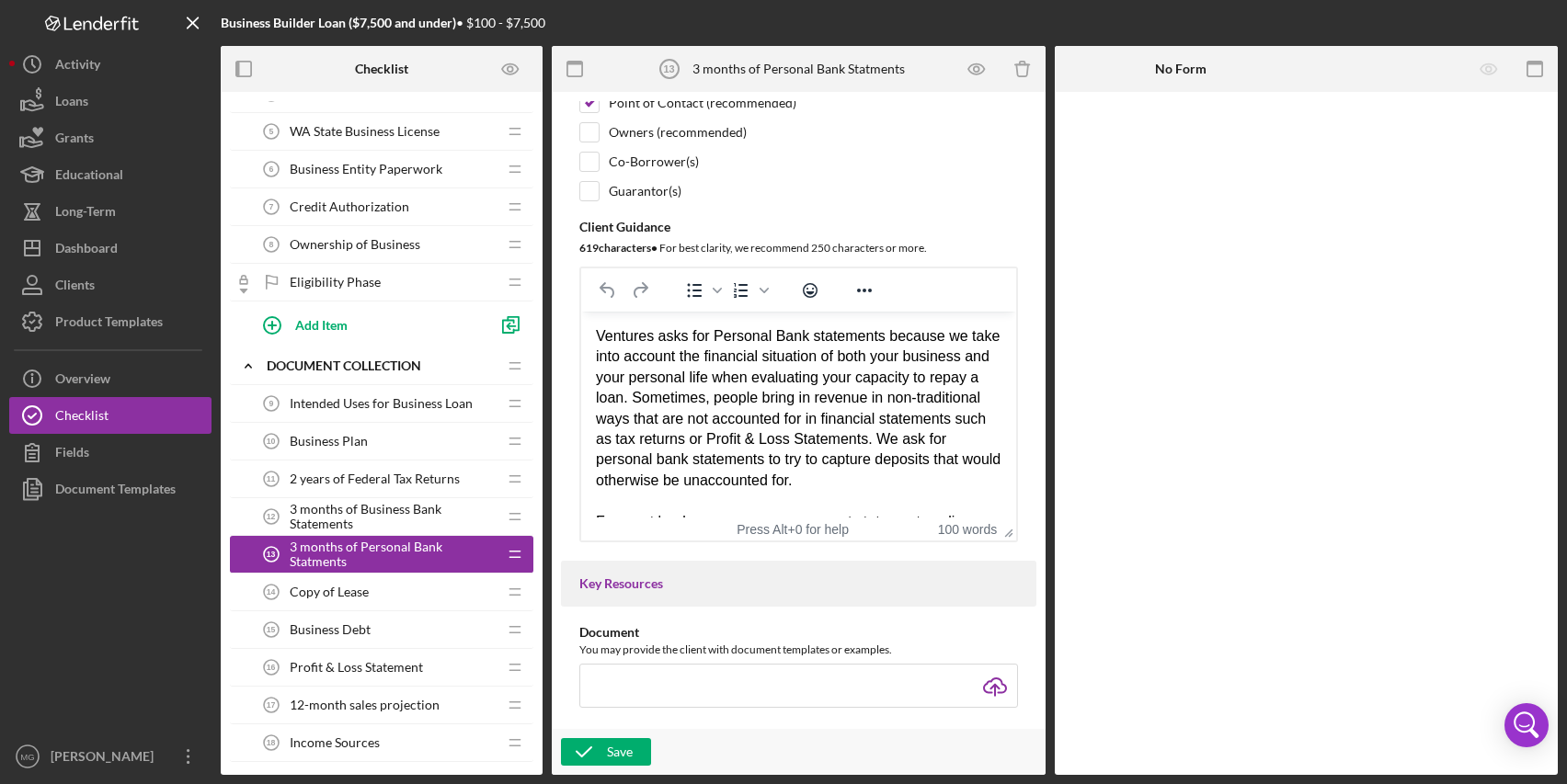
scroll to position [184, 0]
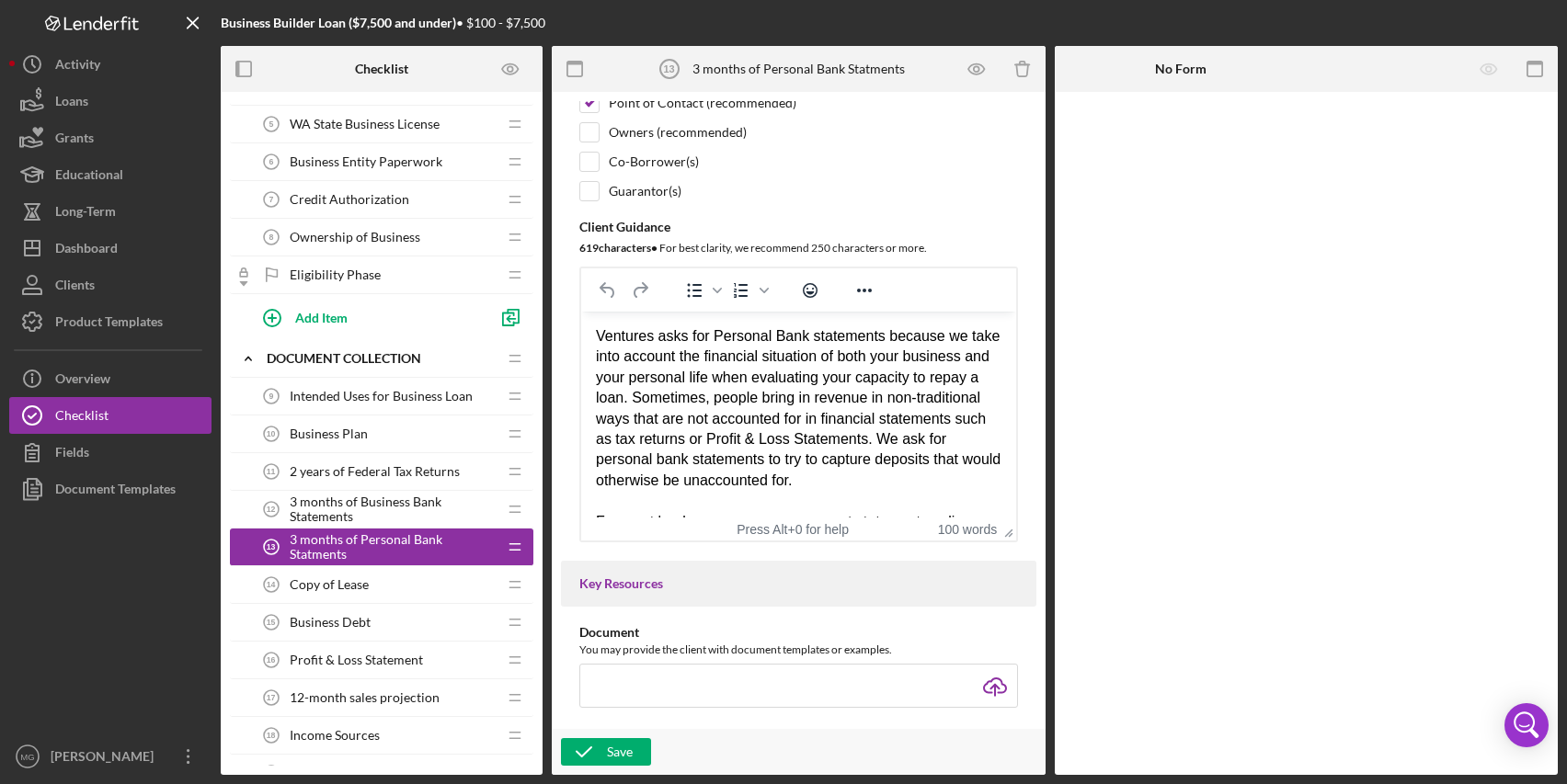
click at [362, 588] on span "Copy of Lease" at bounding box center [329, 585] width 79 height 15
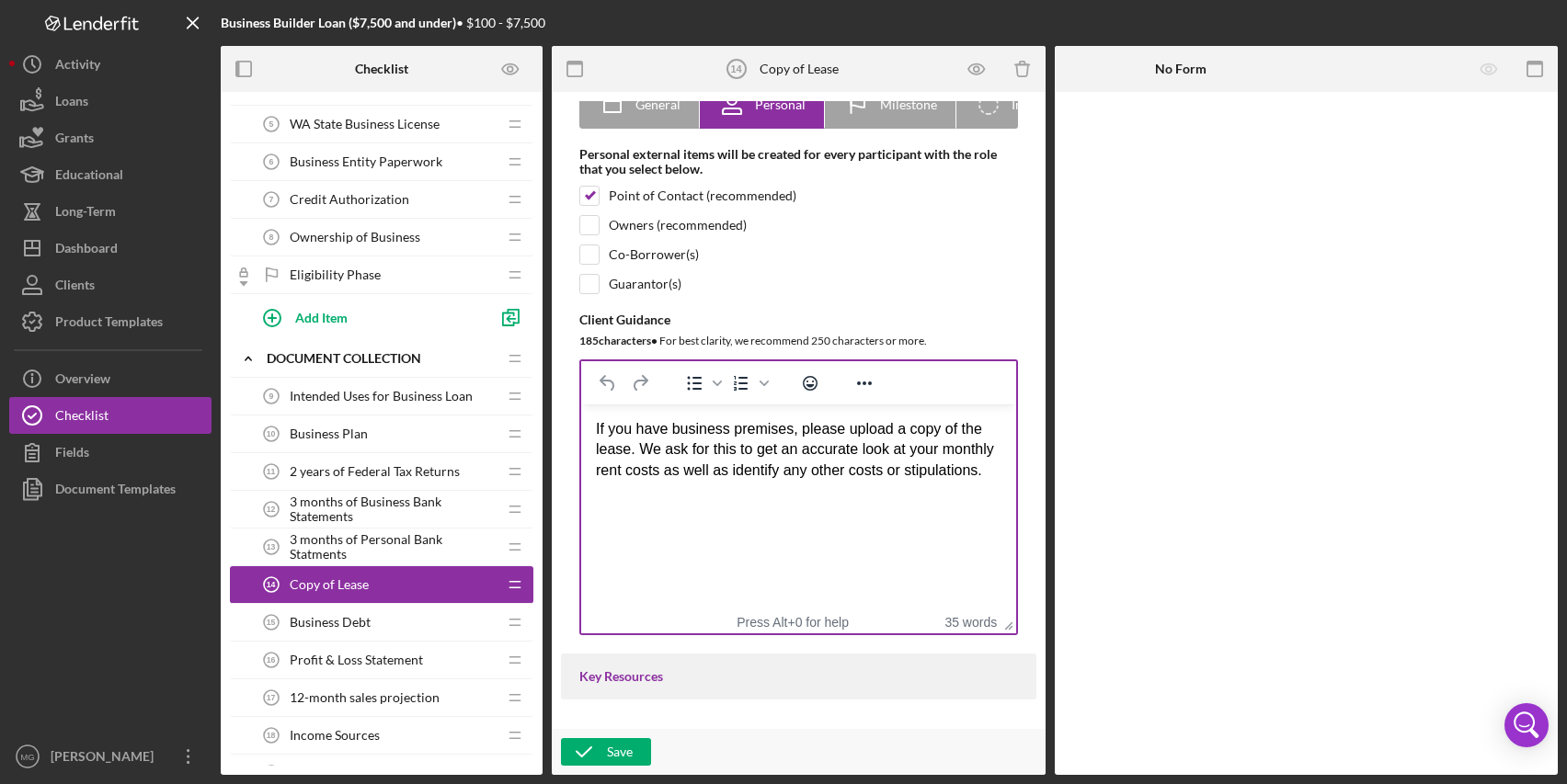
scroll to position [184, 0]
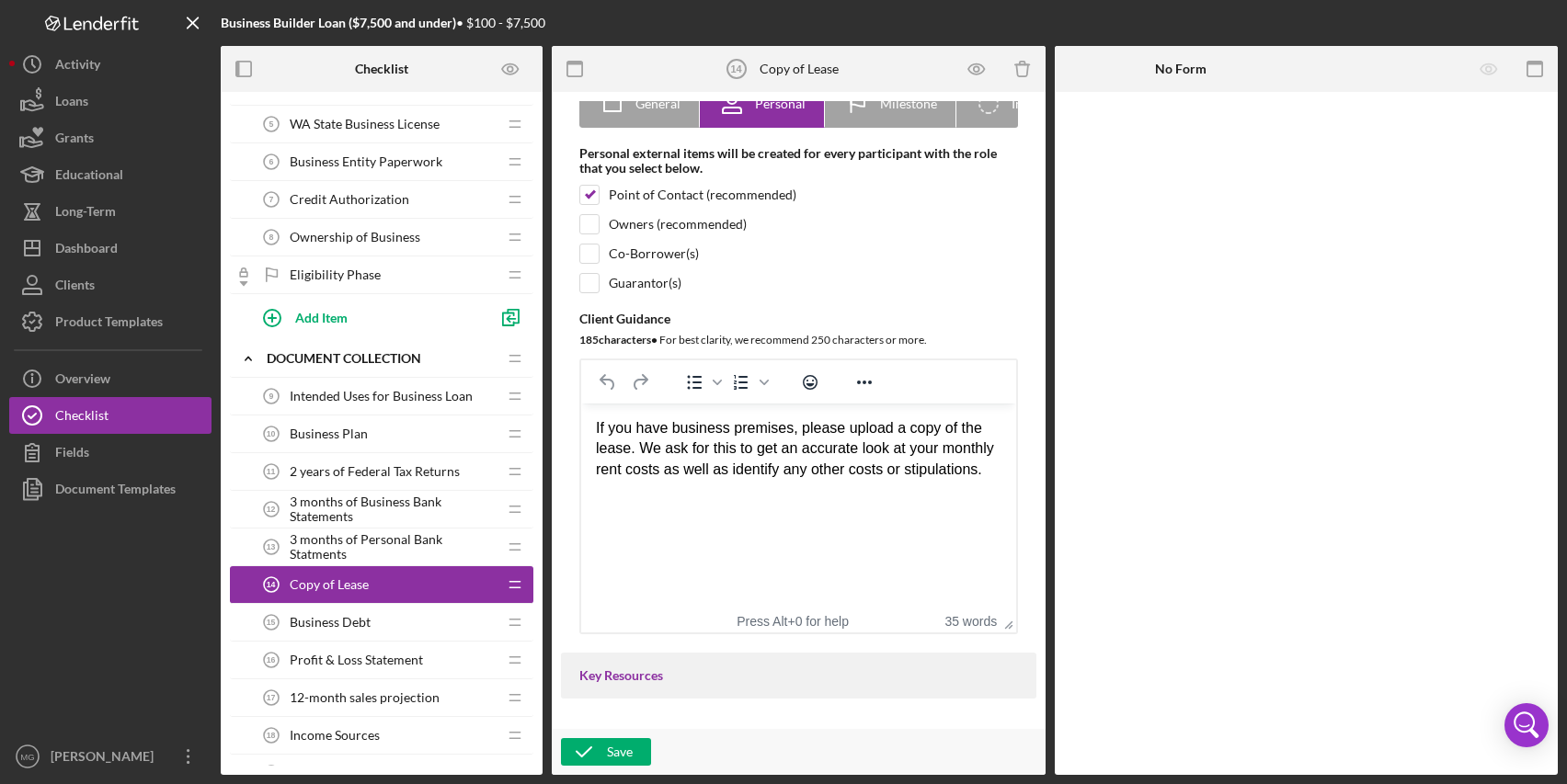
click at [399, 614] on div "Business Debt 15 Business Debt" at bounding box center [374, 623] width 244 height 37
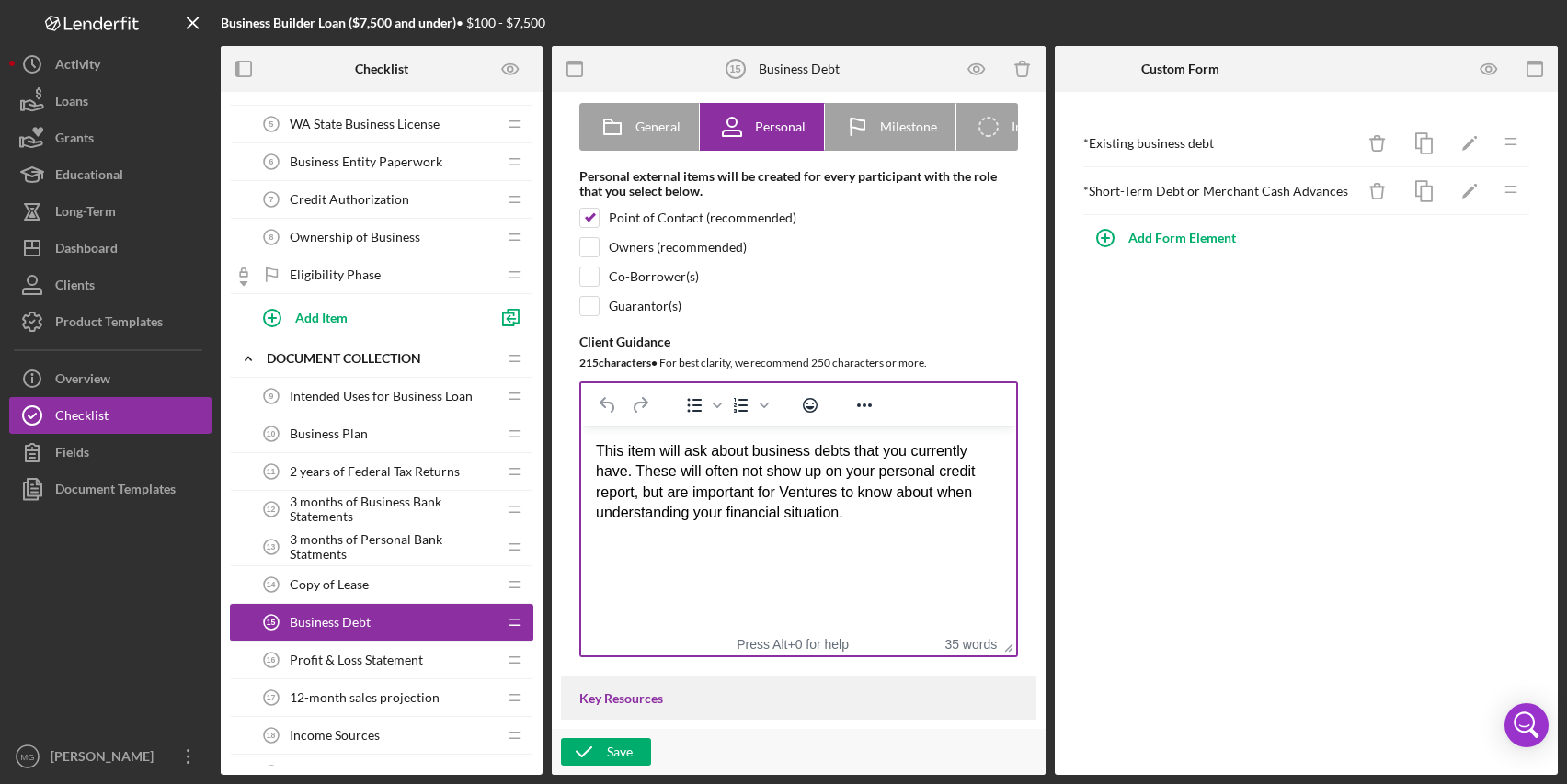
scroll to position [184, 0]
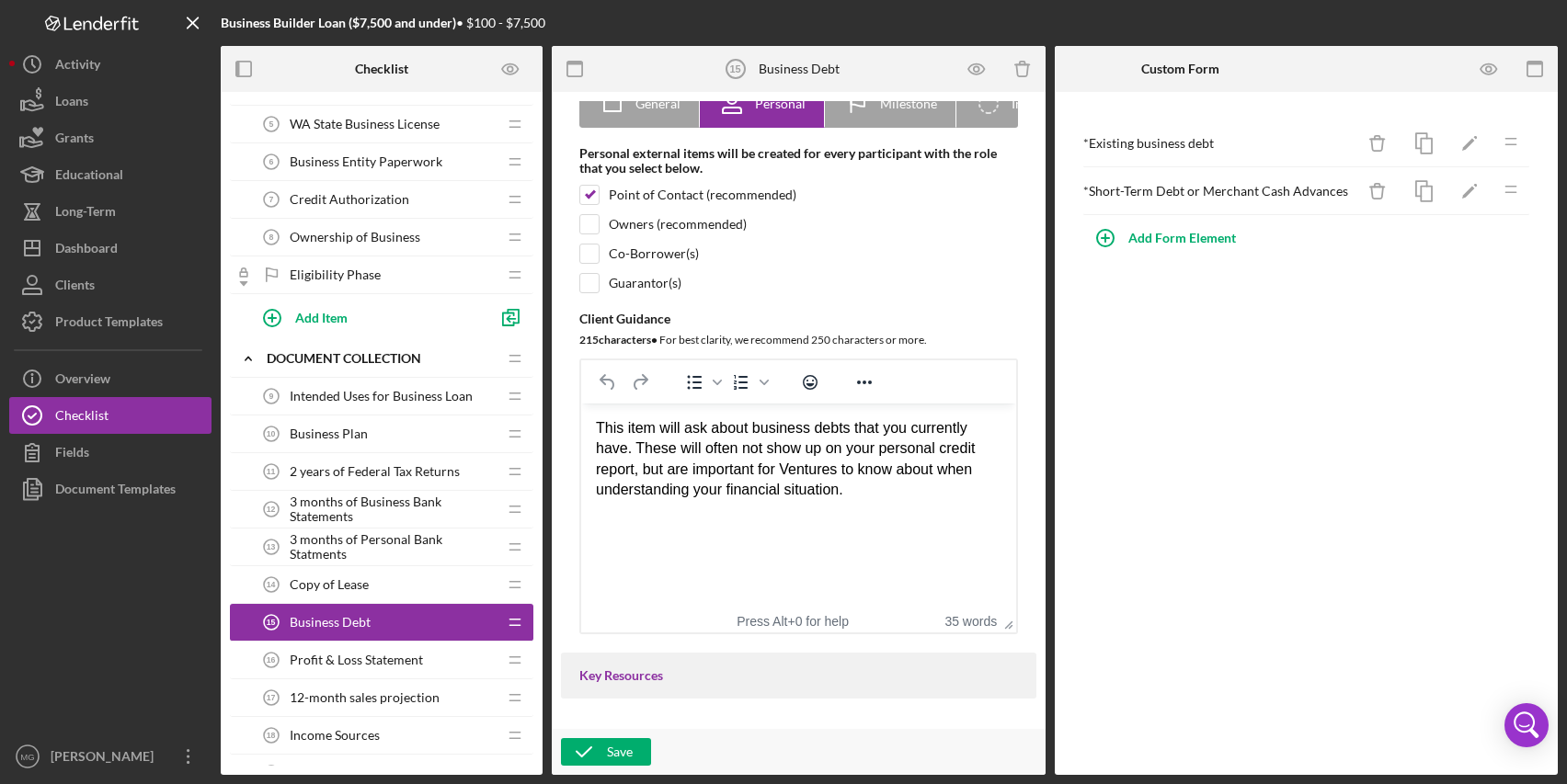
click at [370, 659] on span "Profit & Loss Statement" at bounding box center [357, 660] width 133 height 15
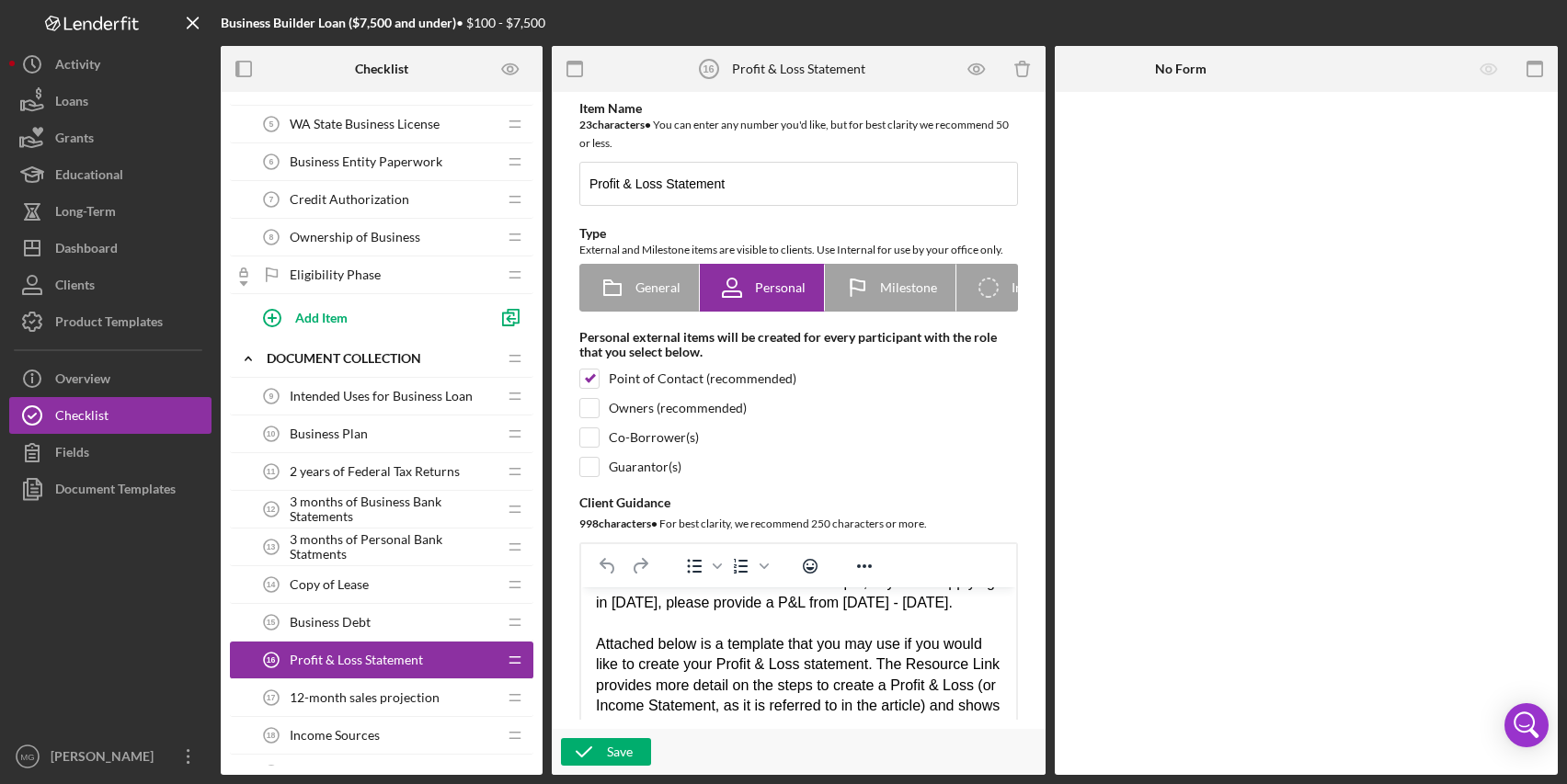
scroll to position [164, 0]
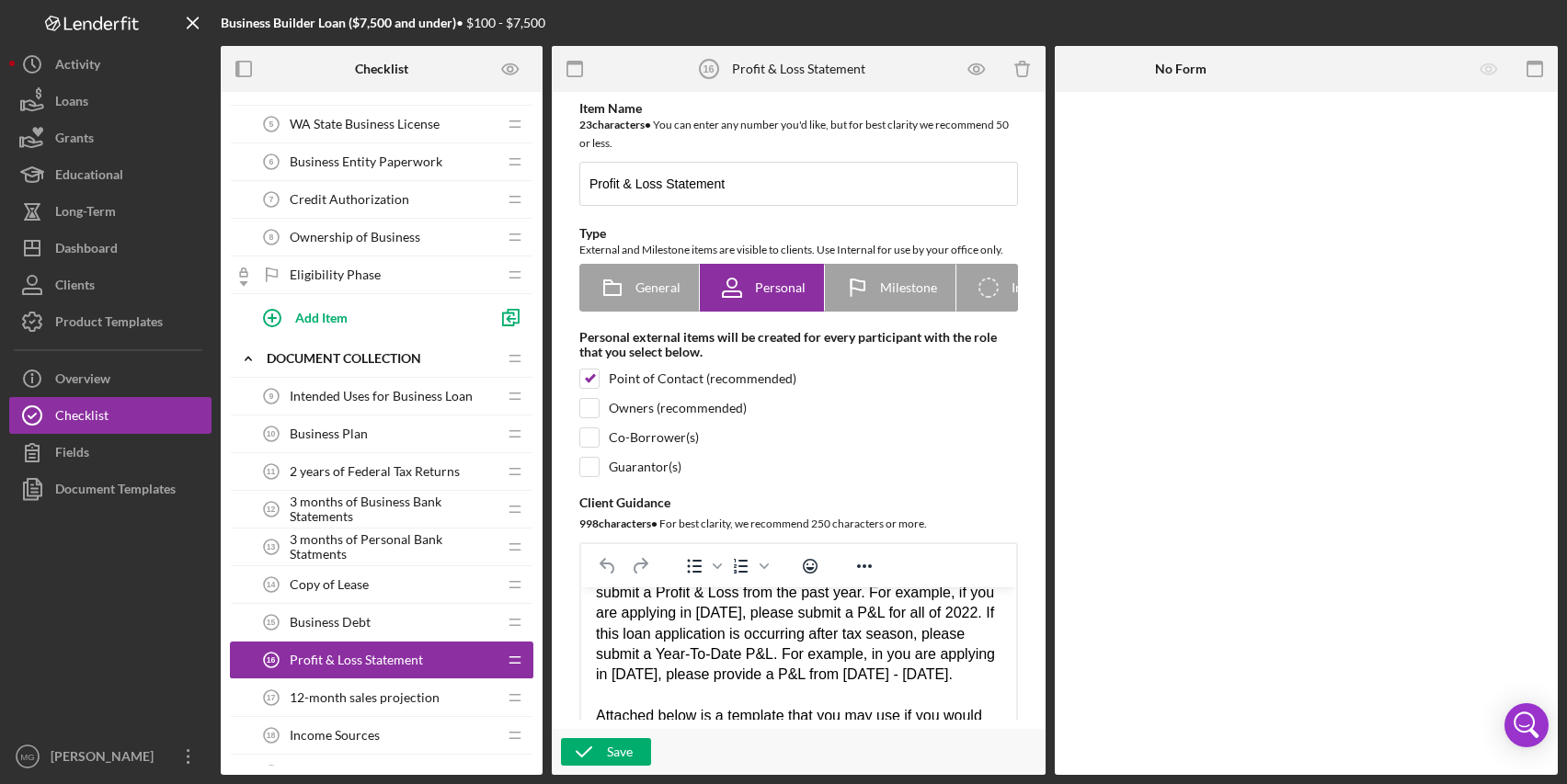
click at [870, 612] on div "If this loan application is occurring before tax season, please submit a Profit…" at bounding box center [799, 705] width 406 height 288
click at [727, 633] on div "If this loan application is occurring before tax season, please submit a Profit…" at bounding box center [799, 705] width 406 height 288
click at [855, 678] on div "If this loan application is occurring before tax season, please submit a Profit…" at bounding box center [799, 705] width 406 height 288
click at [738, 701] on div "If this loan application is occurring before tax season, please submit a Profit…" at bounding box center [799, 705] width 406 height 288
click at [812, 698] on div "If this loan application is occurring before tax season, please submit a Profit…" at bounding box center [799, 705] width 406 height 288
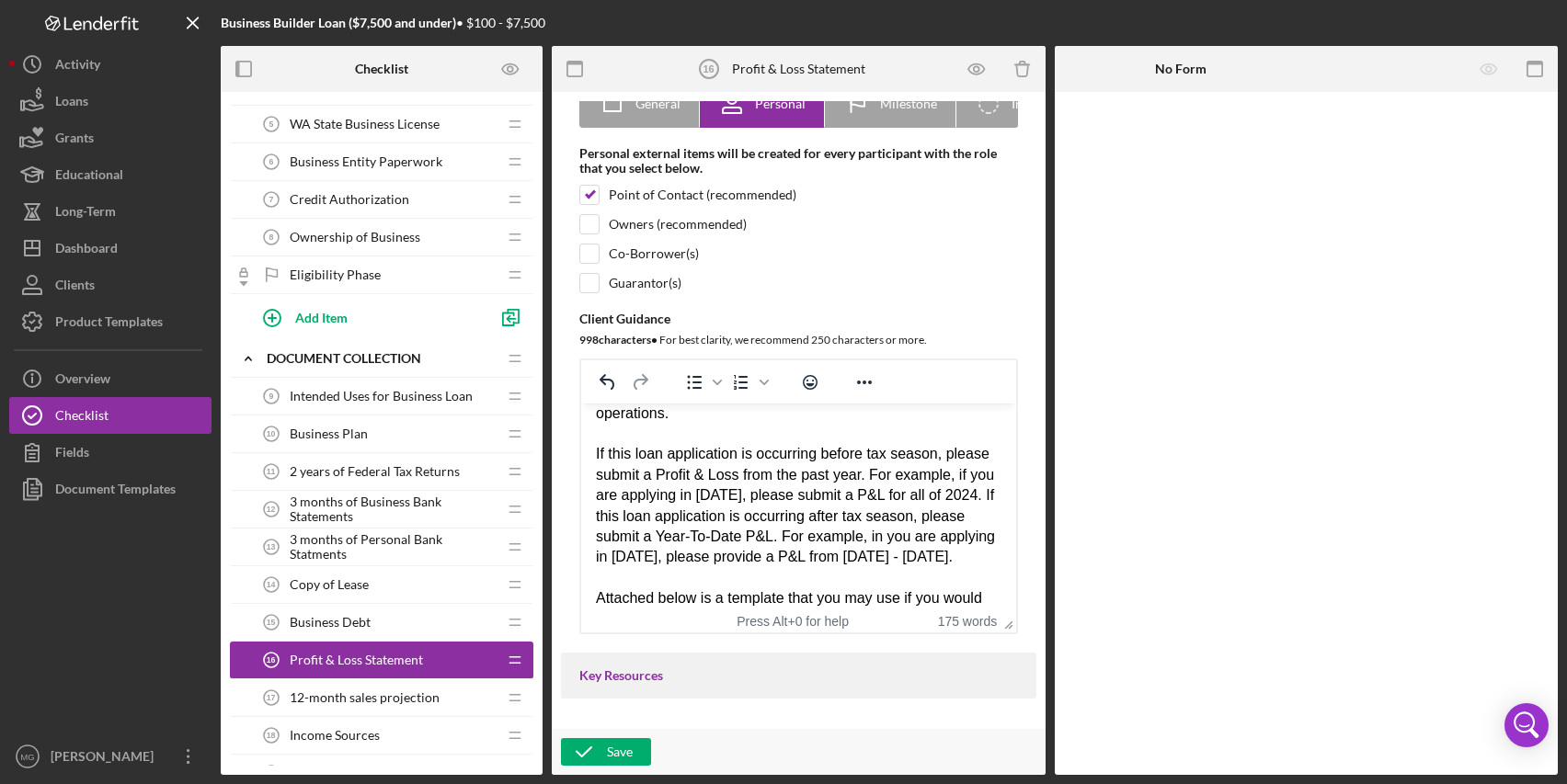
scroll to position [0, 0]
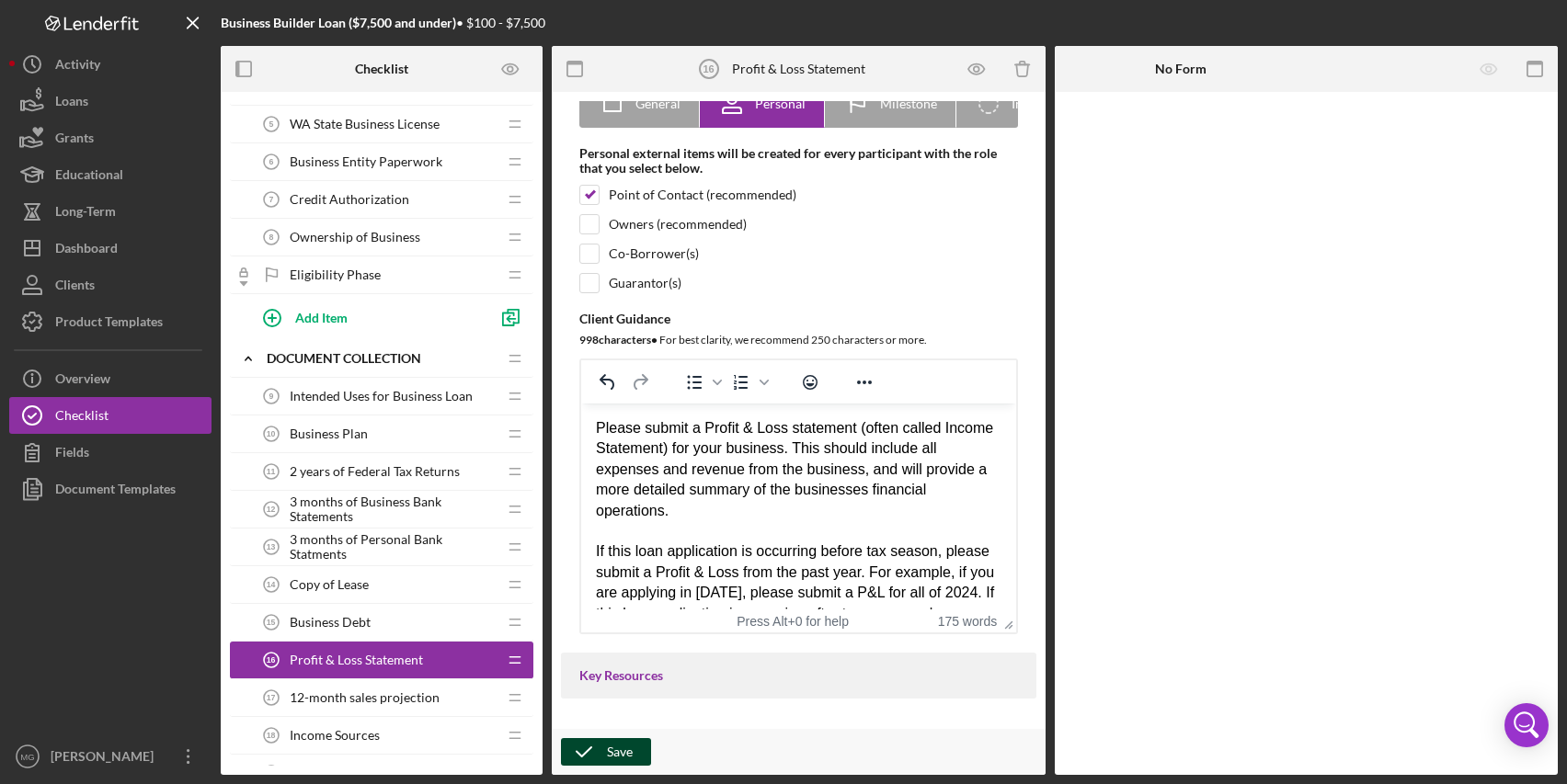
click at [609, 752] on div "Save" at bounding box center [621, 753] width 26 height 28
click at [373, 702] on span "12-month sales projection" at bounding box center [365, 698] width 150 height 15
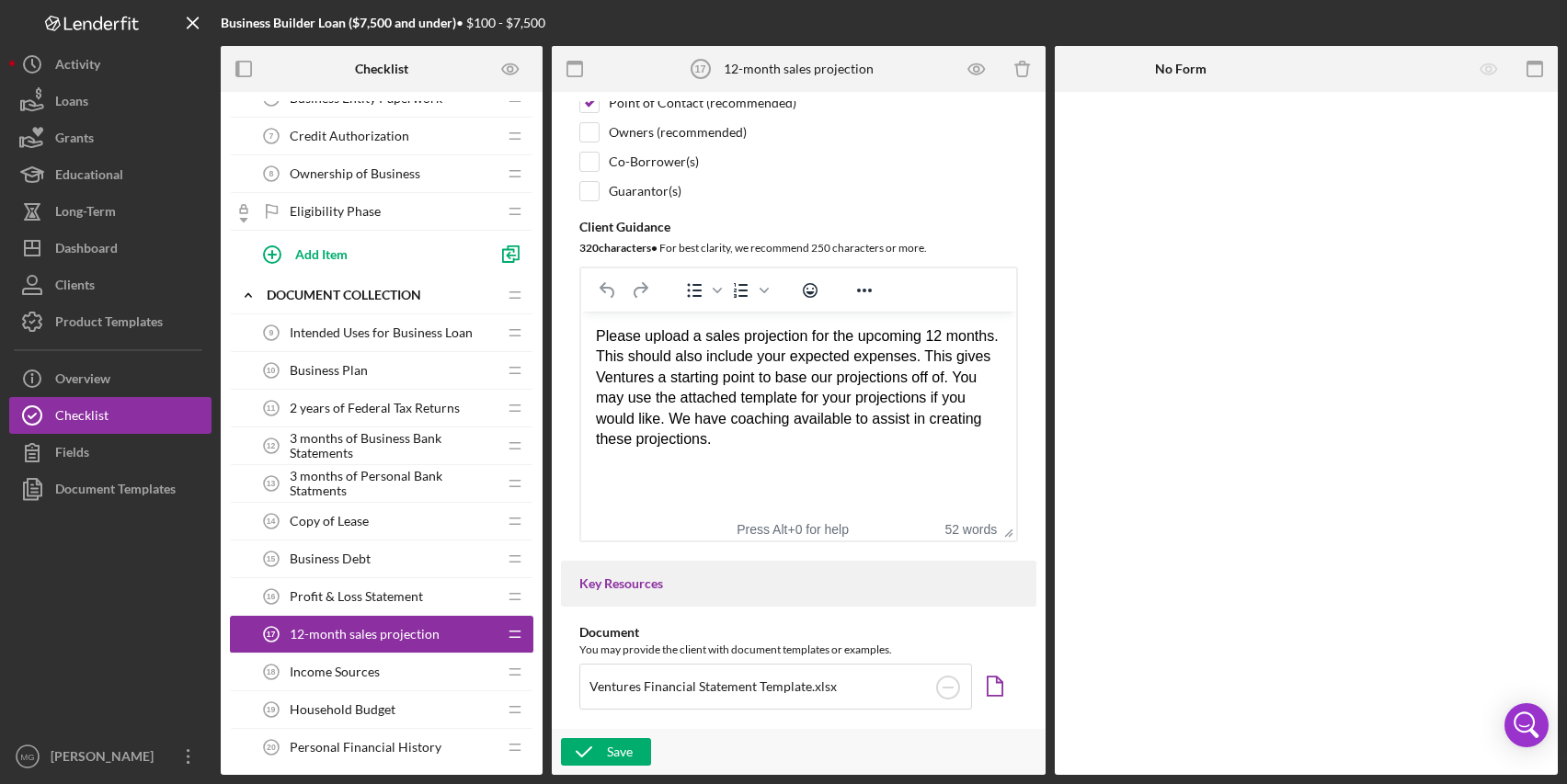
scroll to position [367, 0]
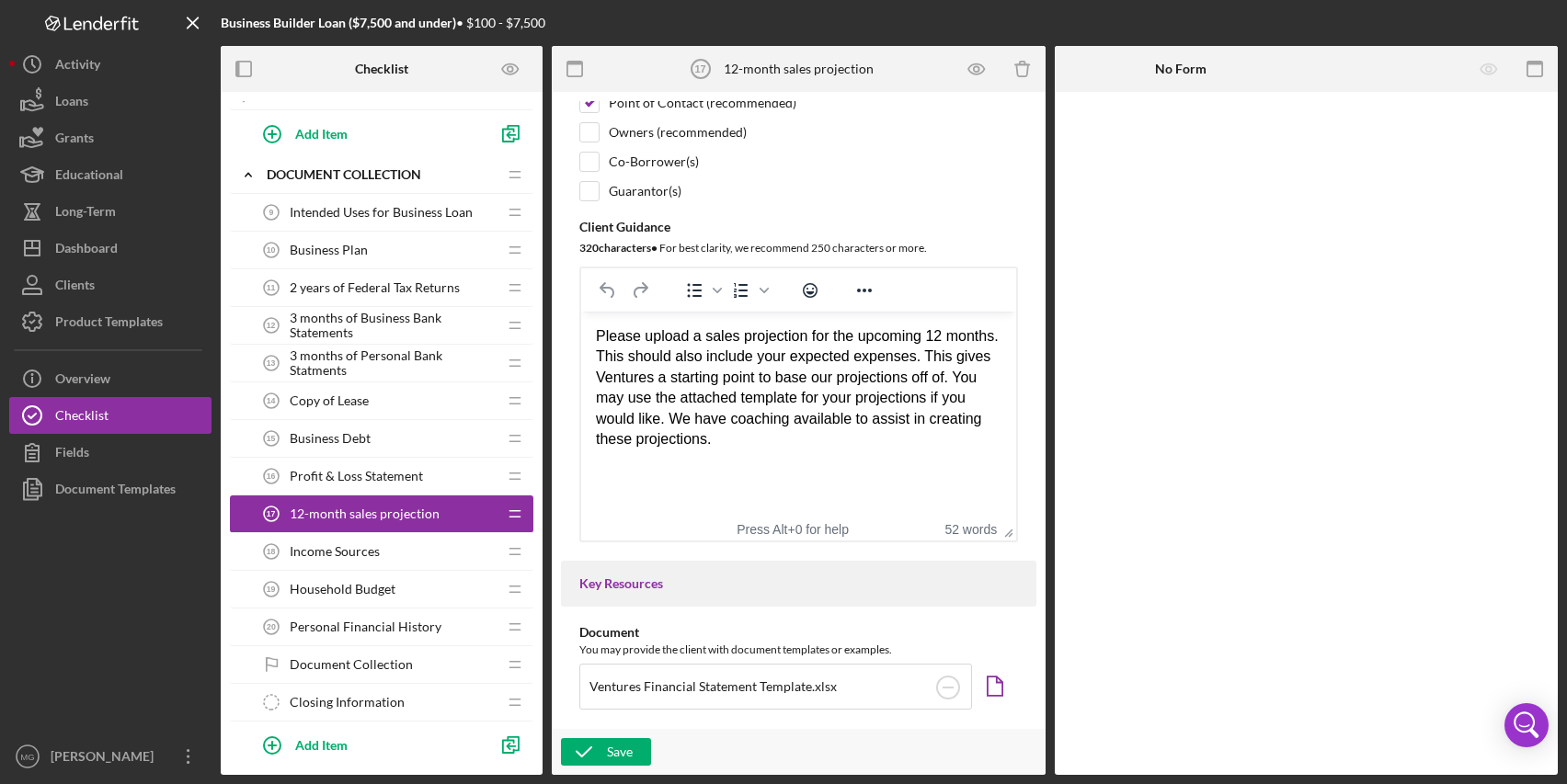
click at [378, 558] on span "Income Sources" at bounding box center [334, 552] width 90 height 15
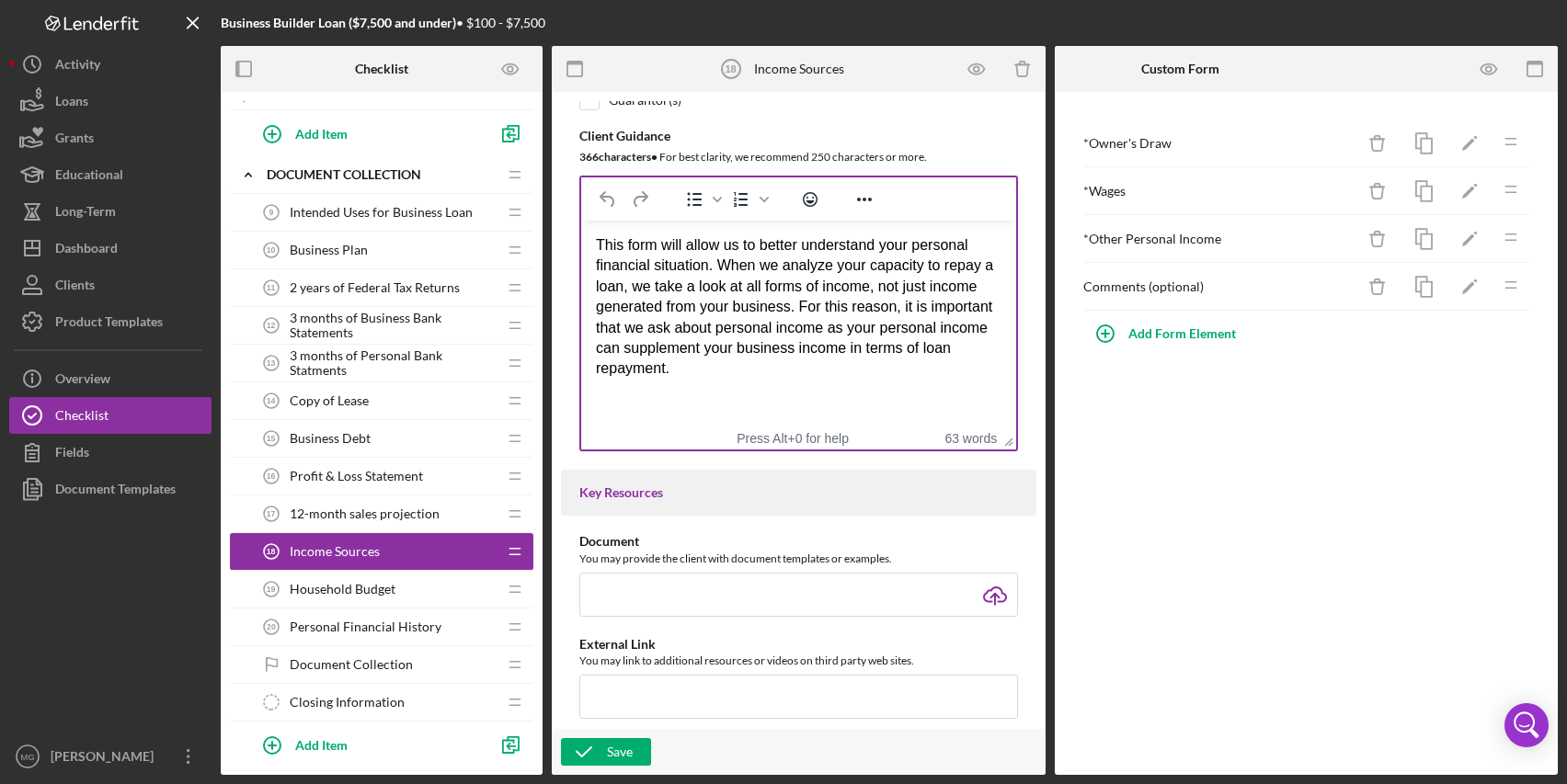
scroll to position [367, 0]
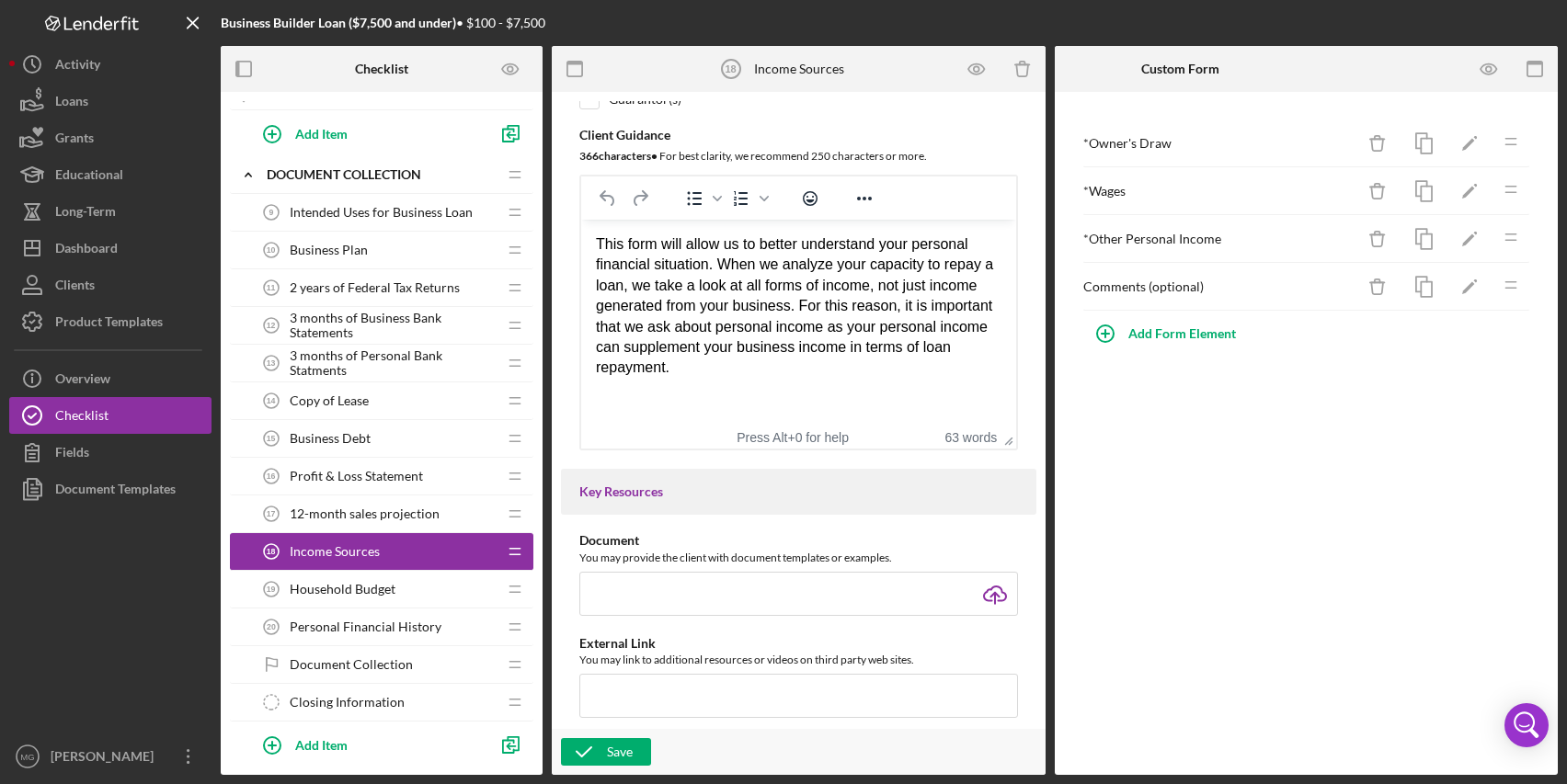
click at [390, 582] on span "Household Budget" at bounding box center [343, 590] width 106 height 15
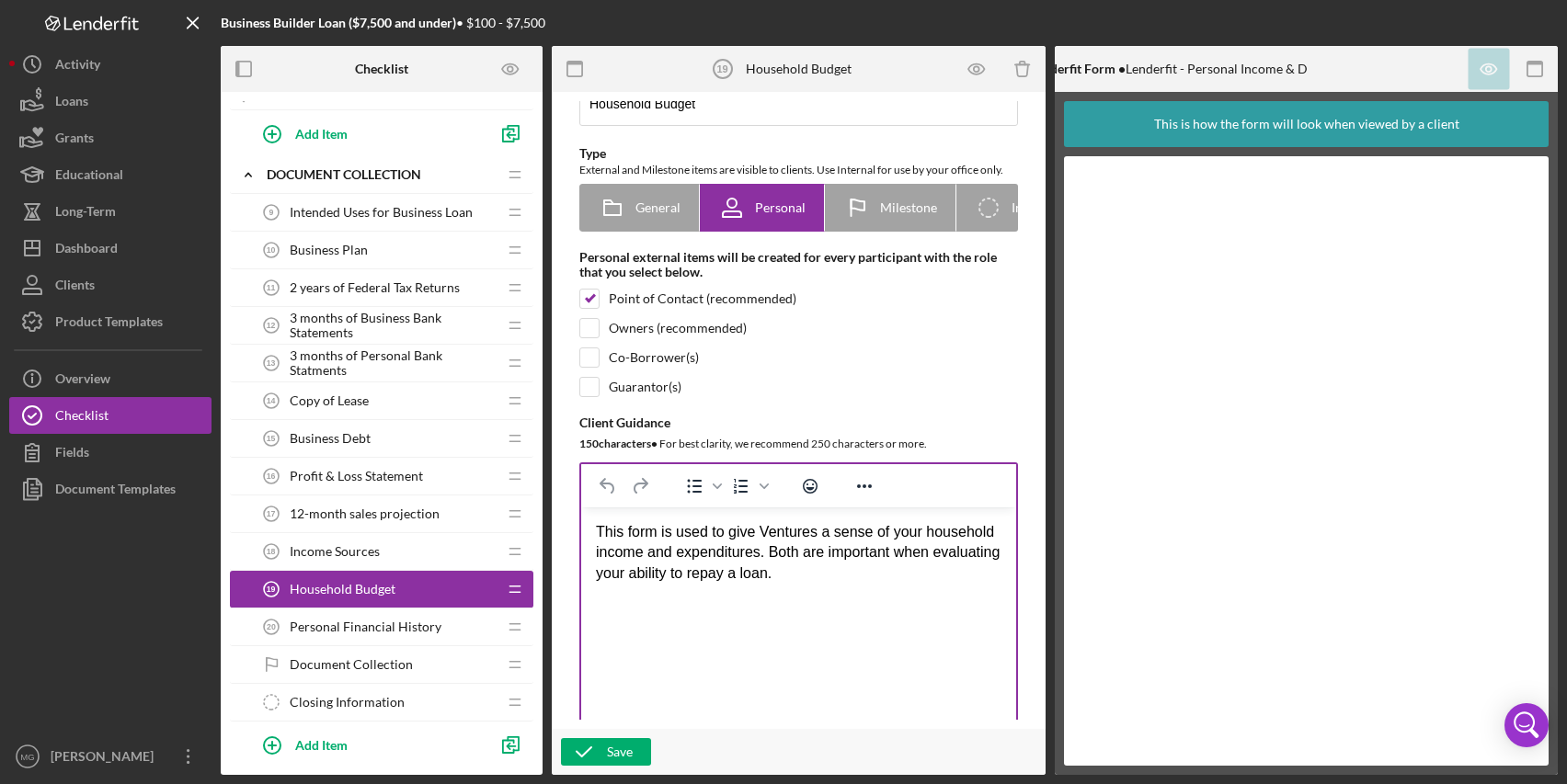
scroll to position [184, 0]
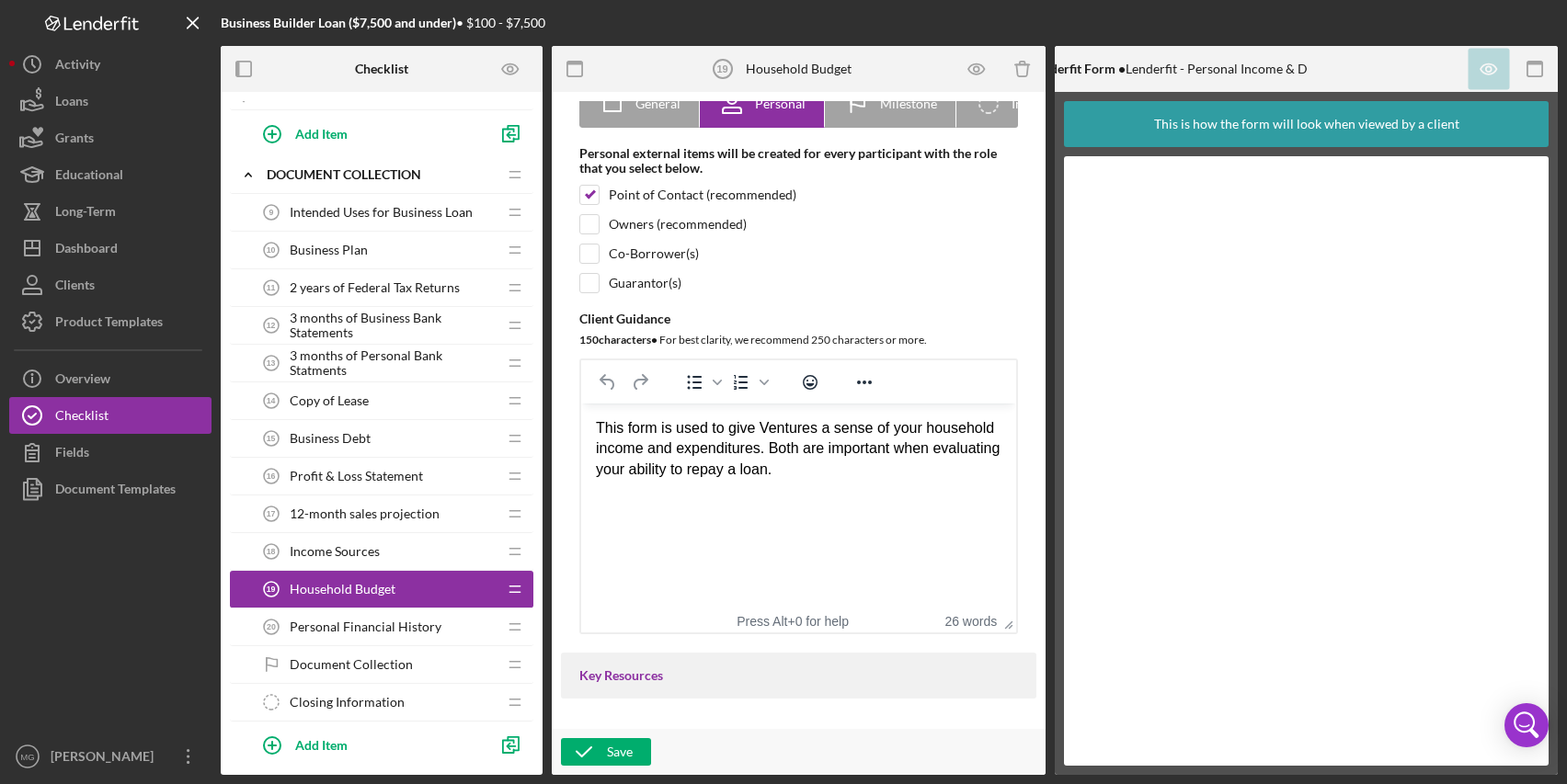
click at [345, 619] on span "Personal Financial History" at bounding box center [366, 627] width 152 height 15
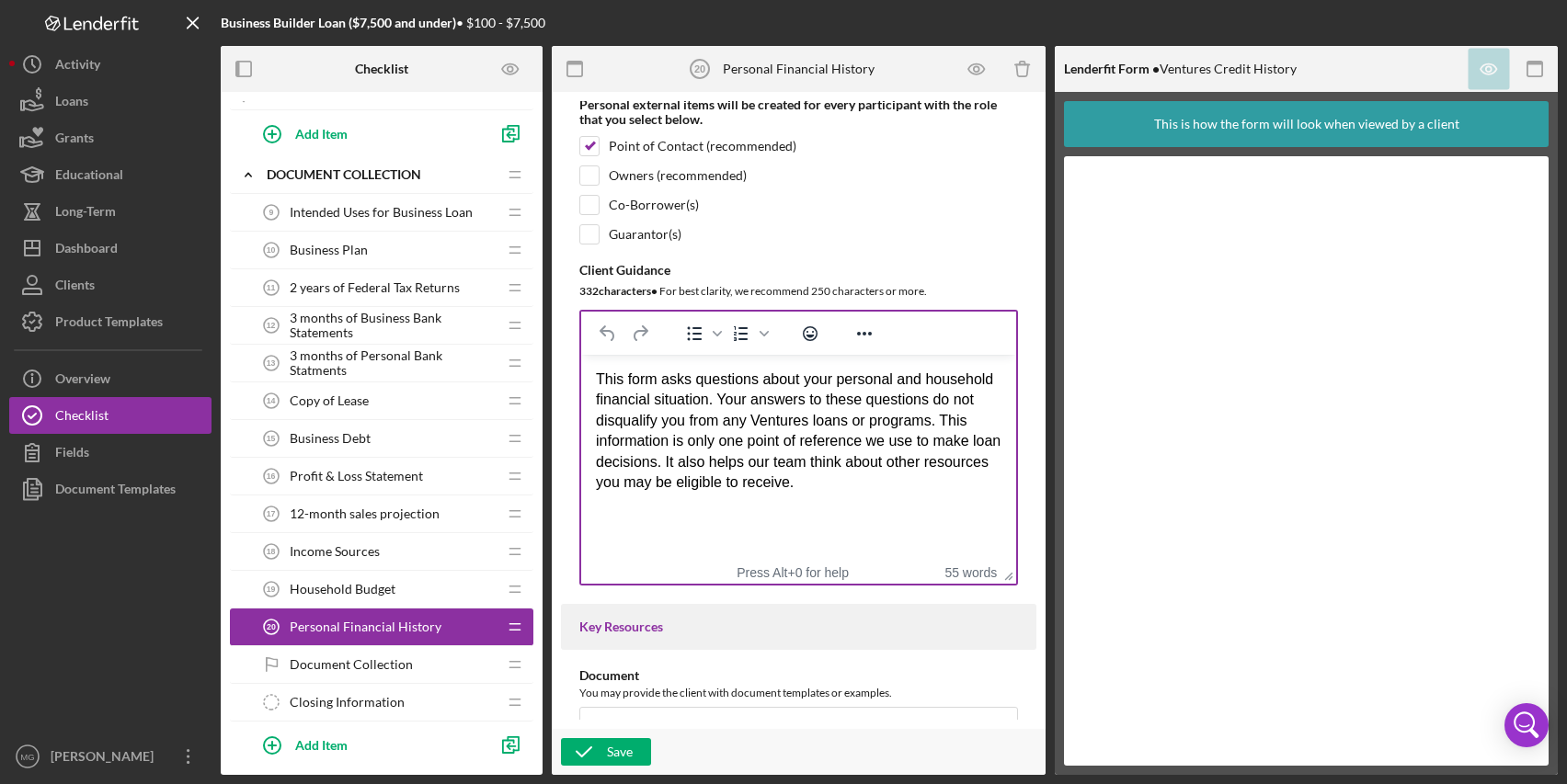
scroll to position [276, 0]
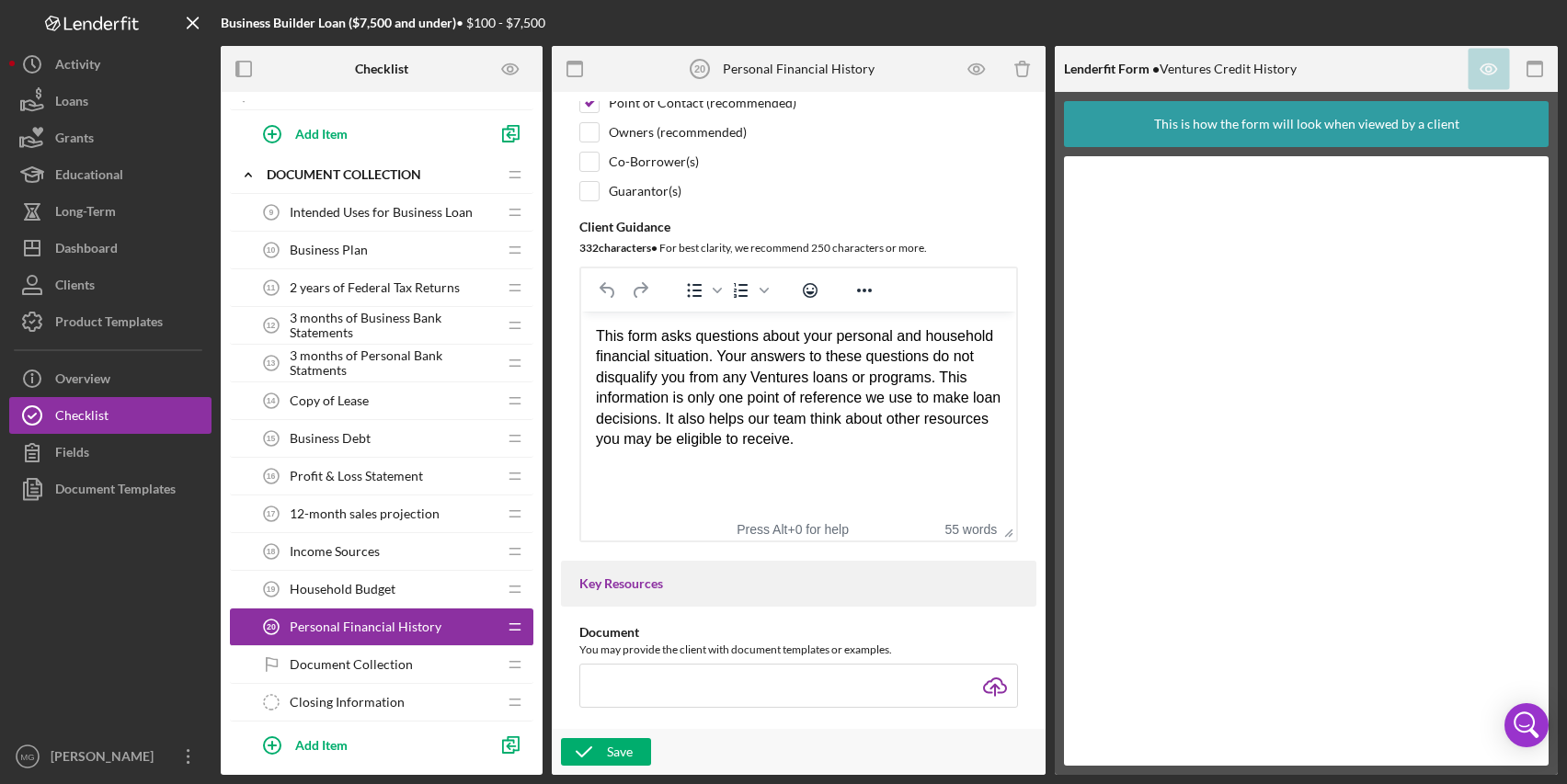
click at [366, 658] on span "Document Collection" at bounding box center [351, 665] width 123 height 15
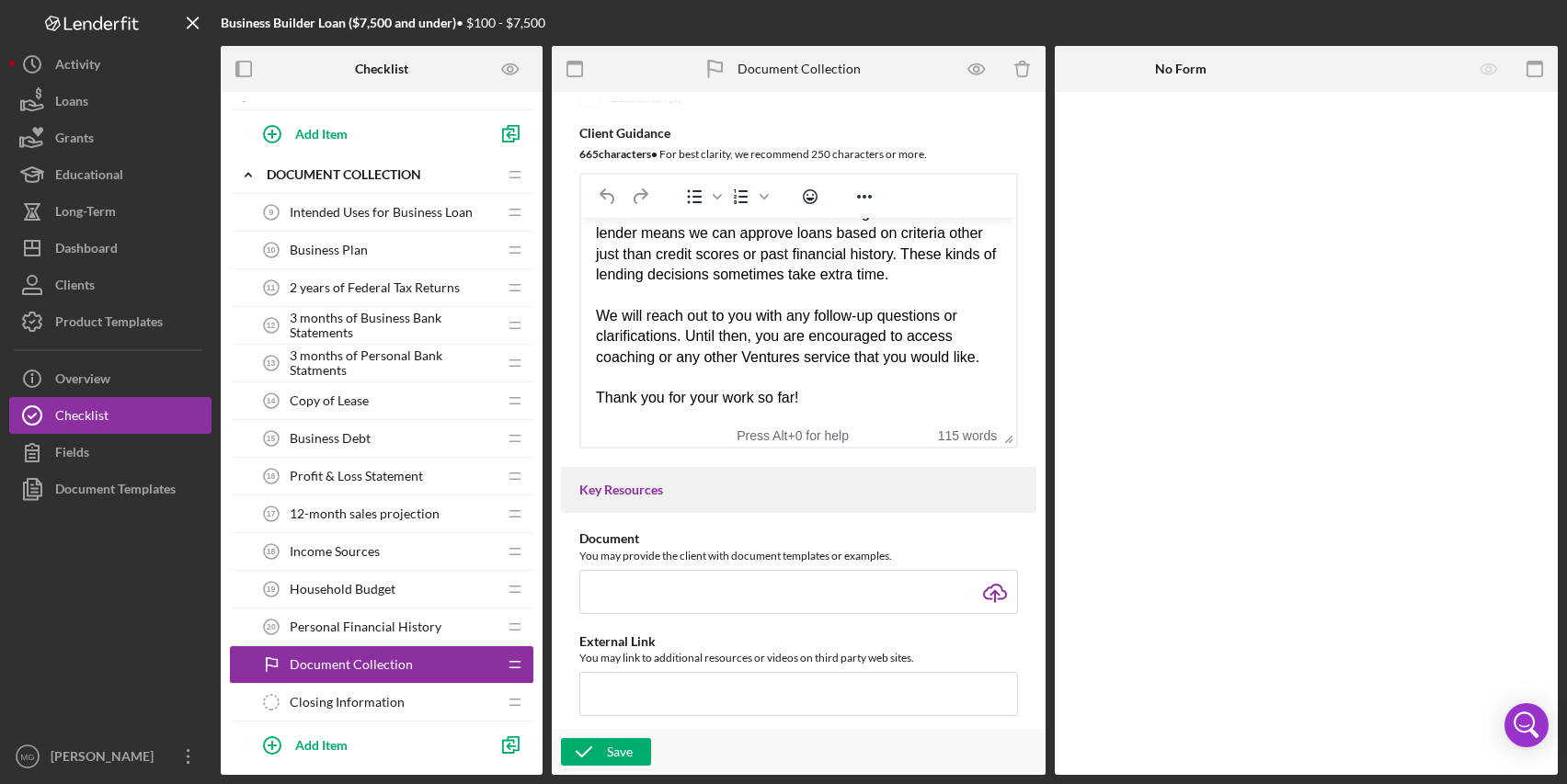
scroll to position [460, 0]
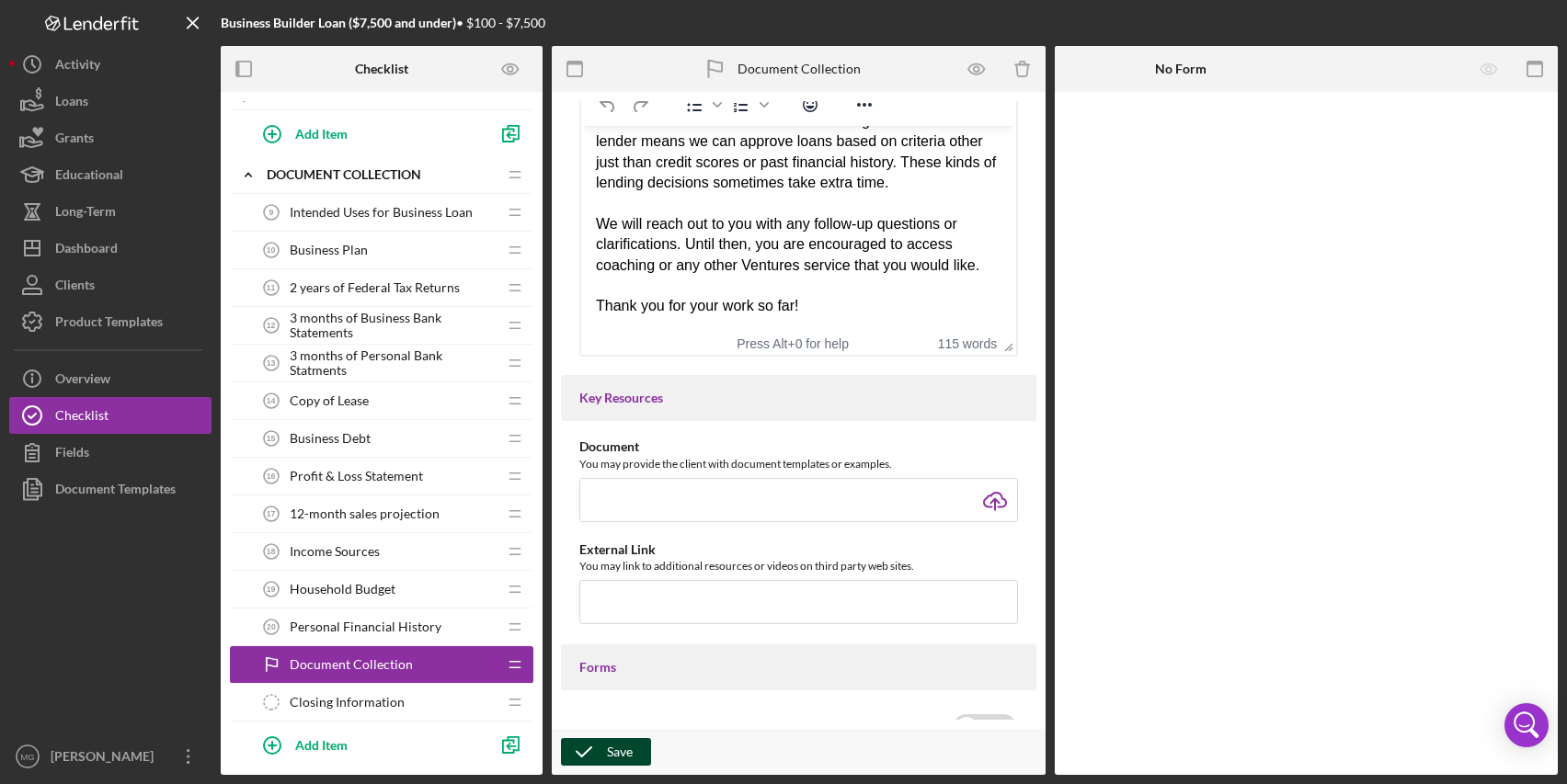
click at [595, 750] on icon "button" at bounding box center [584, 753] width 46 height 46
click at [364, 703] on span "Closing Information" at bounding box center [347, 703] width 115 height 15
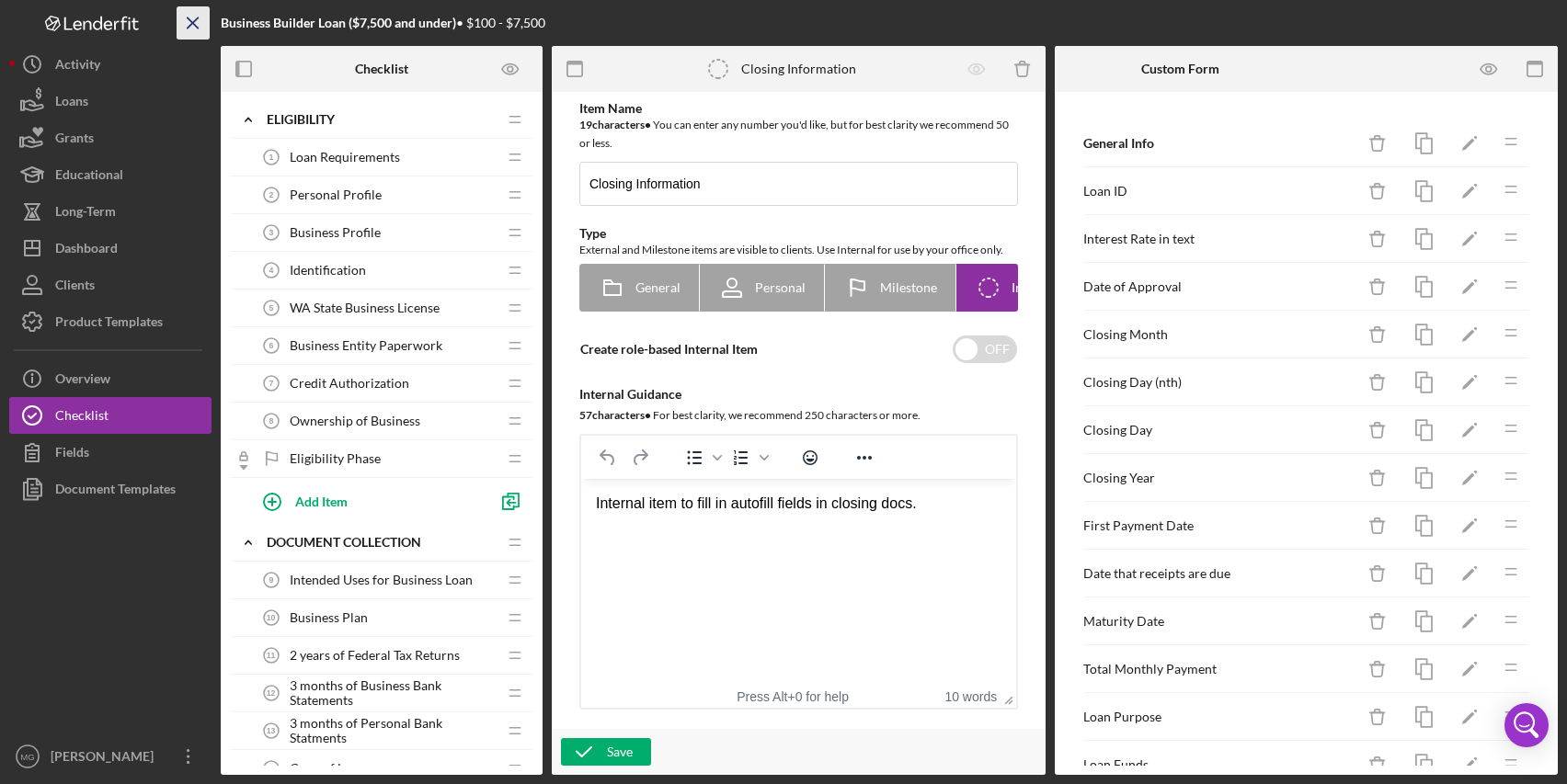
click at [195, 23] on icon "Icon/Menu Close" at bounding box center [194, 23] width 42 height 42
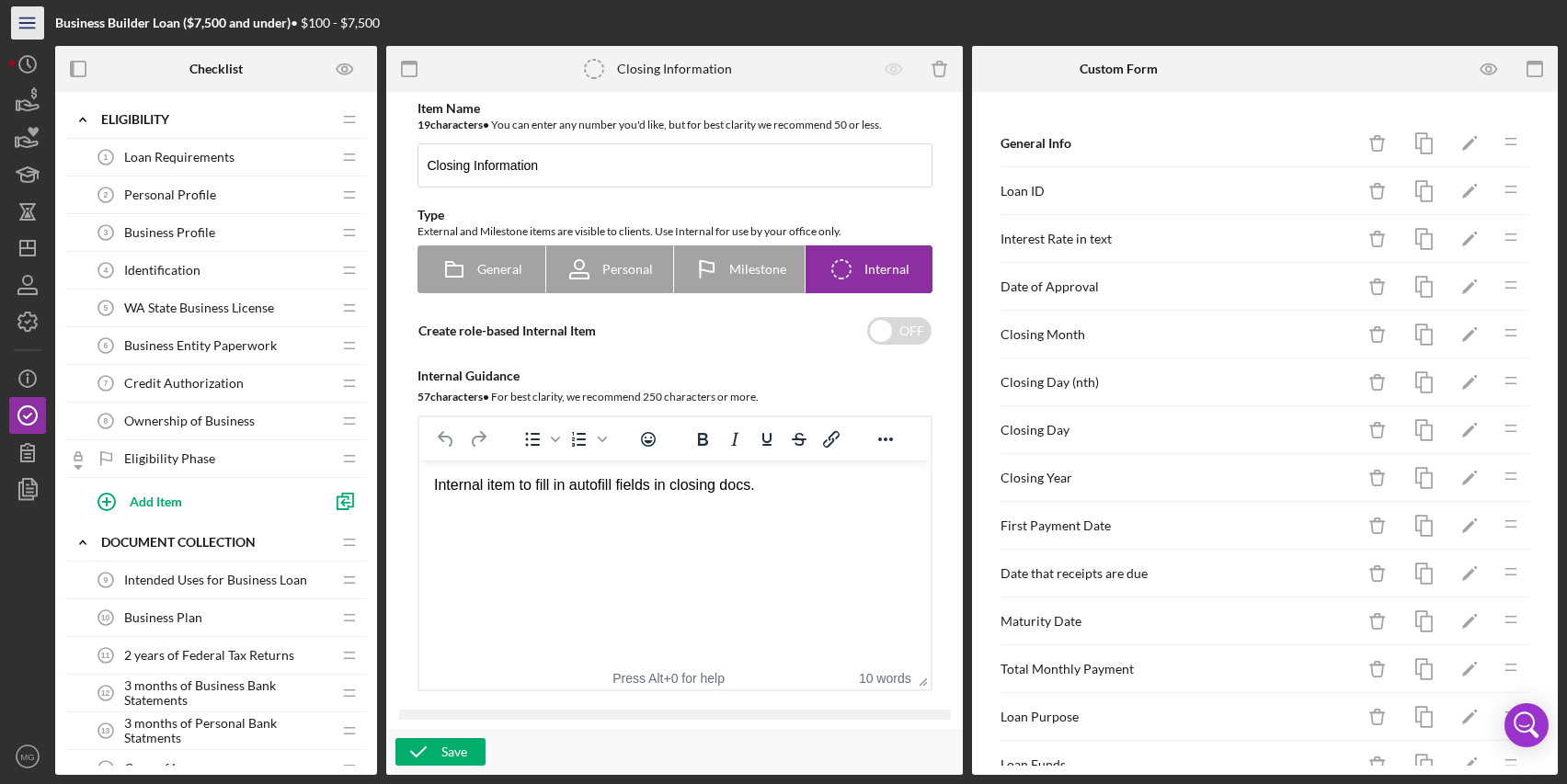
click at [32, 28] on line "button" at bounding box center [27, 28] width 15 height 0
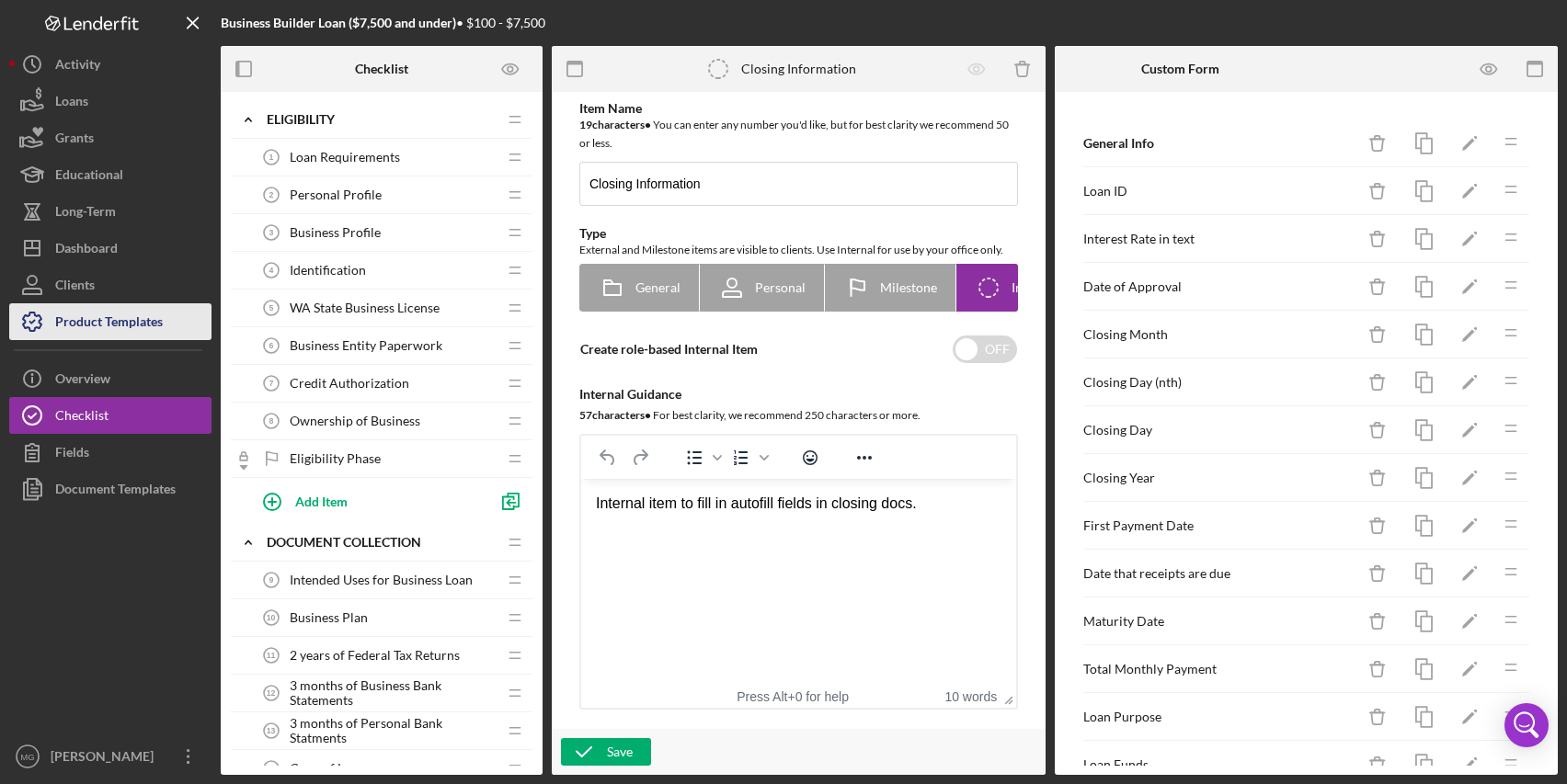
click at [139, 311] on div "Product Templates" at bounding box center [109, 324] width 107 height 42
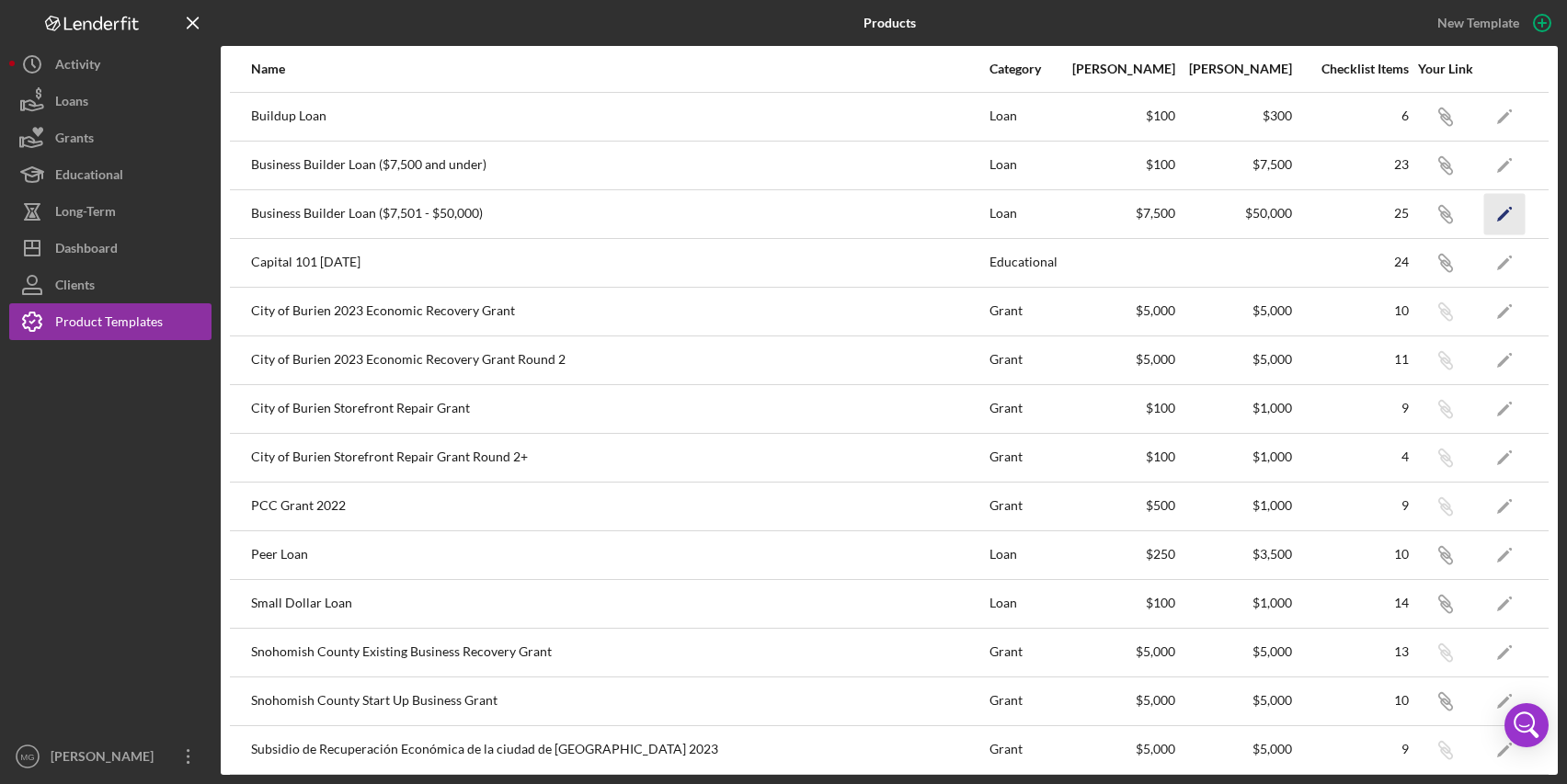
click at [1490, 212] on icon "Icon/Edit" at bounding box center [1505, 214] width 42 height 42
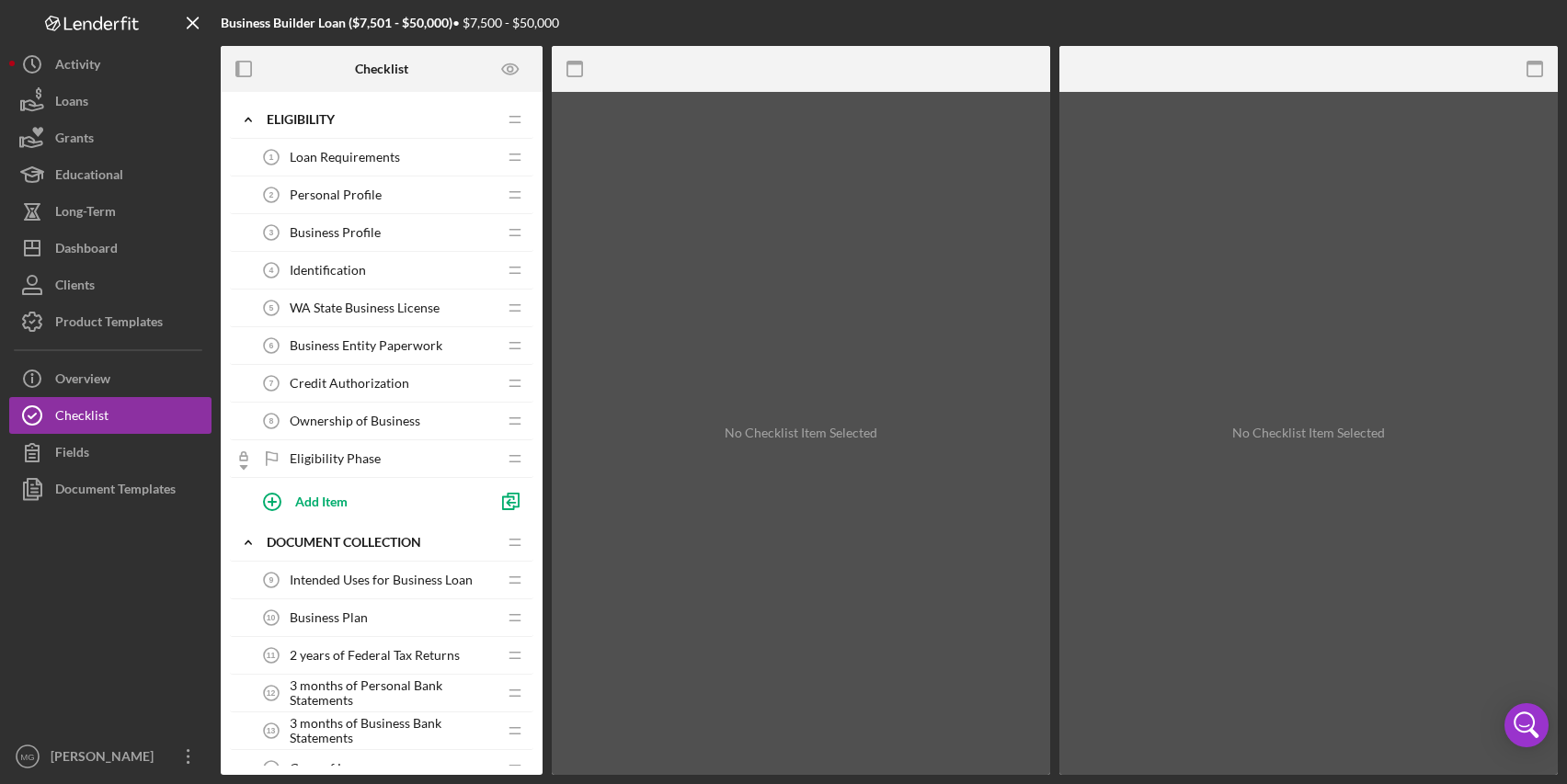
click at [353, 156] on span "Loan Requirements" at bounding box center [345, 157] width 110 height 15
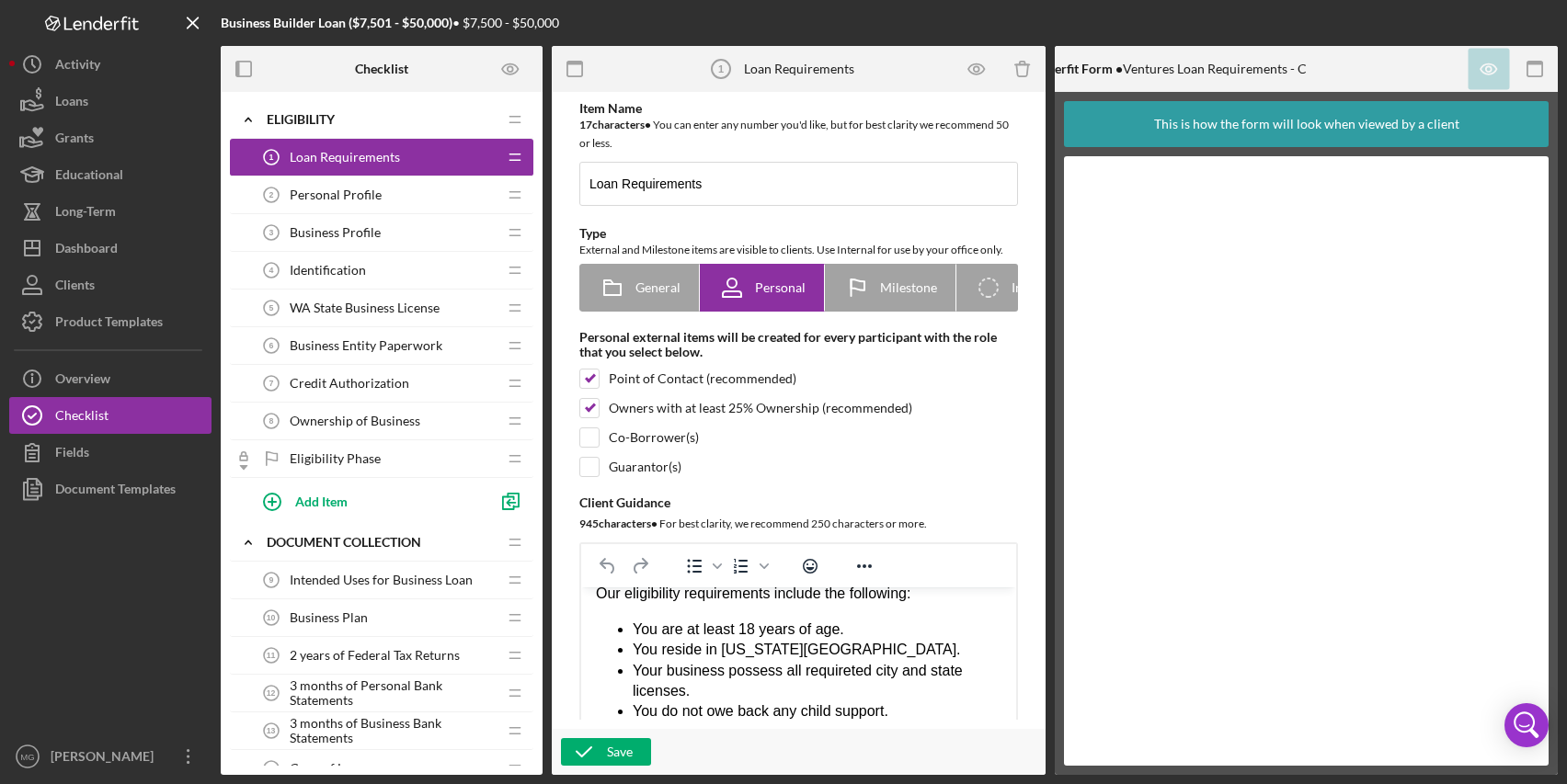
scroll to position [184, 0]
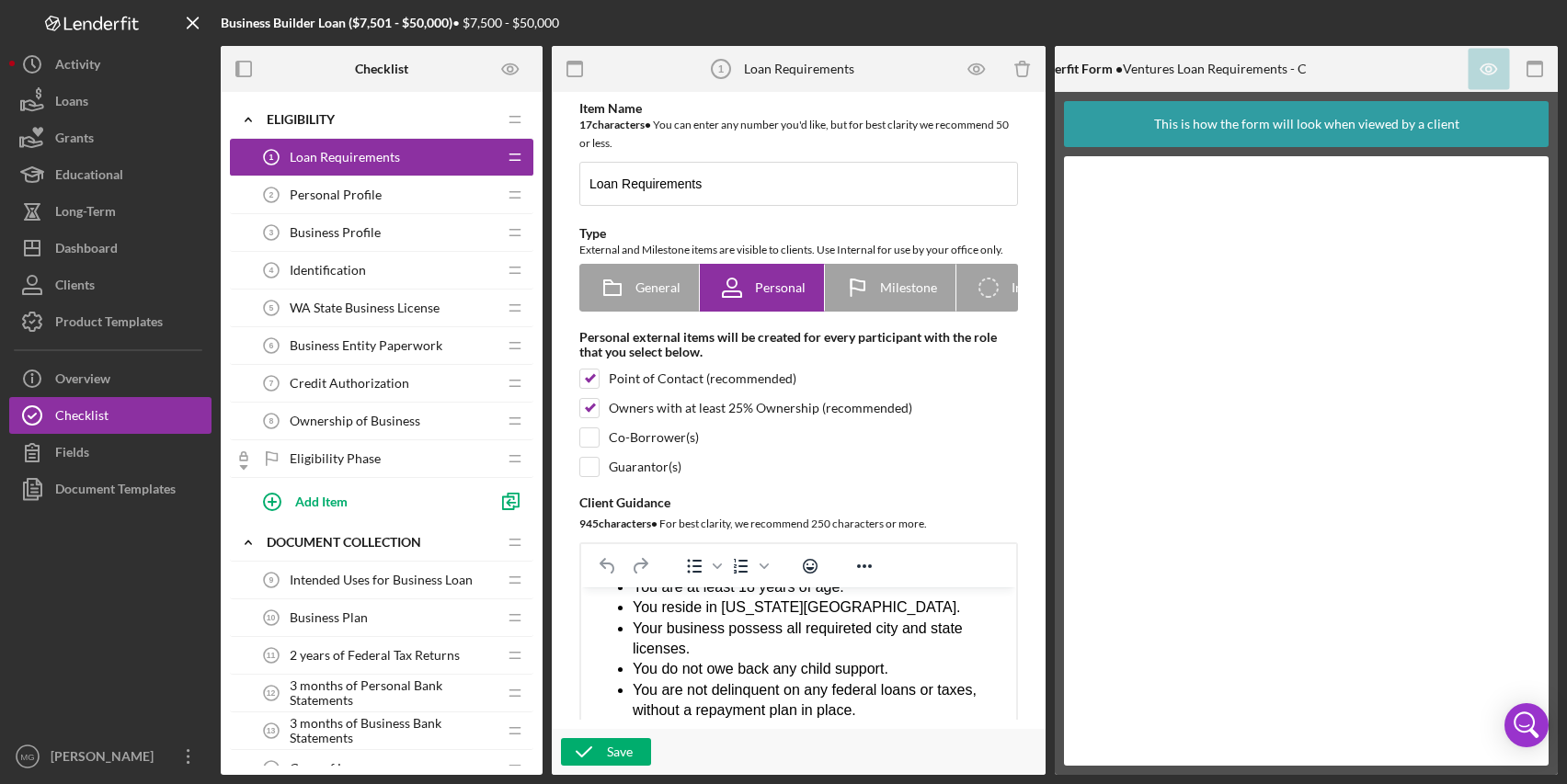
click at [845, 629] on li "Your business possess all requireted city and state licenses." at bounding box center [817, 639] width 369 height 42
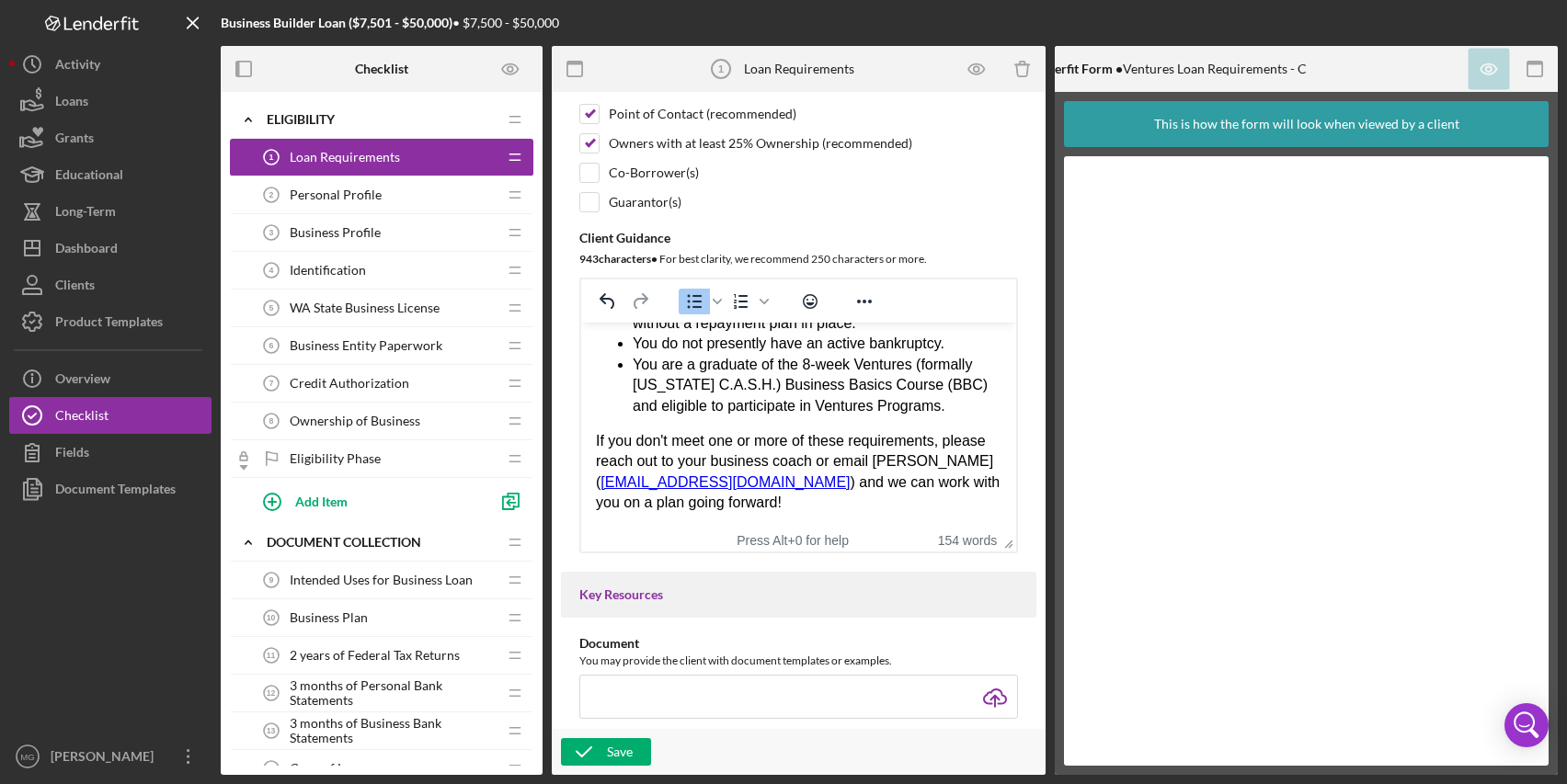
scroll to position [276, 0]
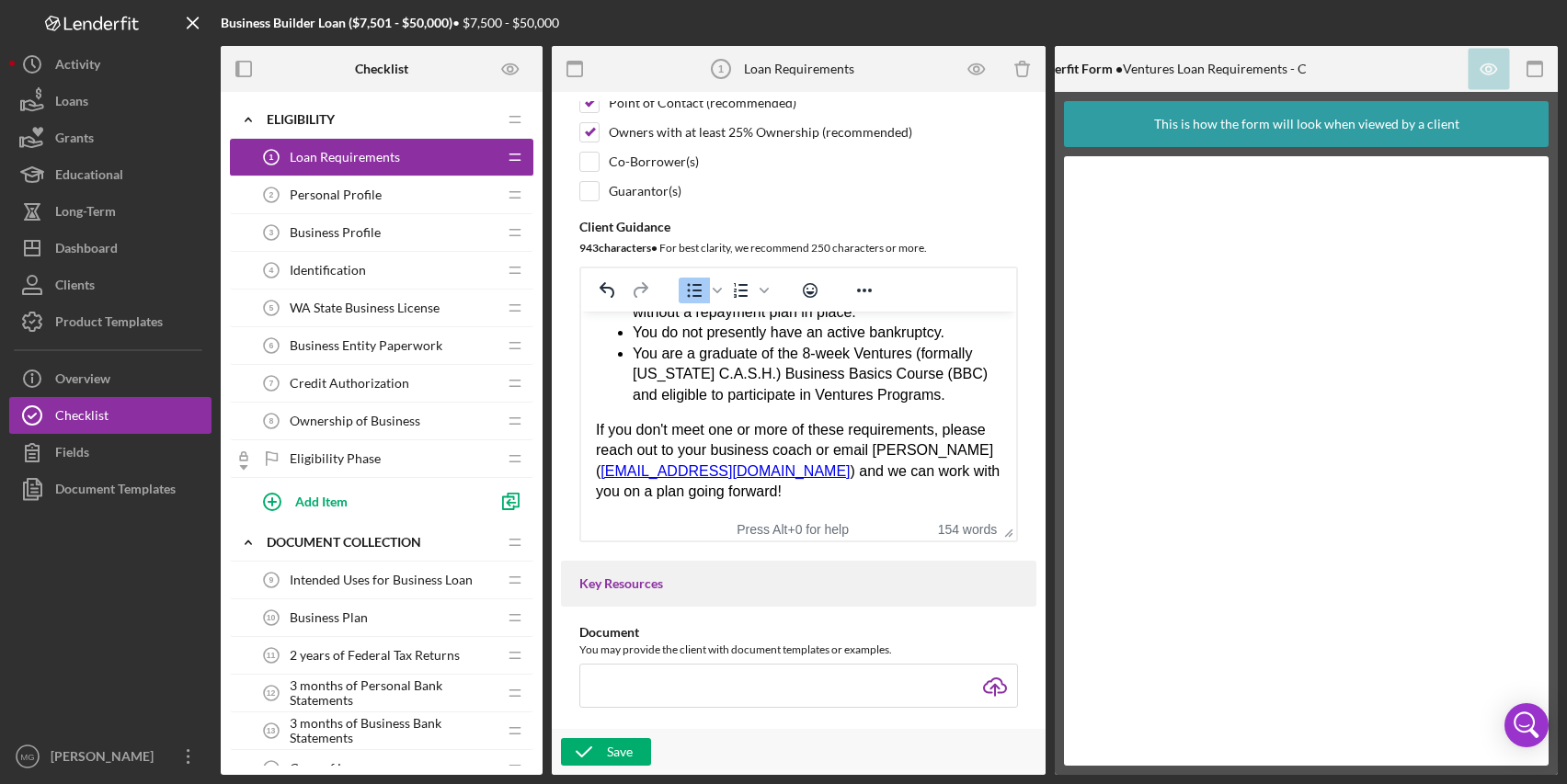
click at [914, 449] on div "Thank you for beginning a loan application with Ventures! Let's get started! Ve…" at bounding box center [799, 261] width 406 height 482
click at [646, 475] on link "[EMAIL_ADDRESS][DOMAIN_NAME]" at bounding box center [725, 471] width 249 height 16
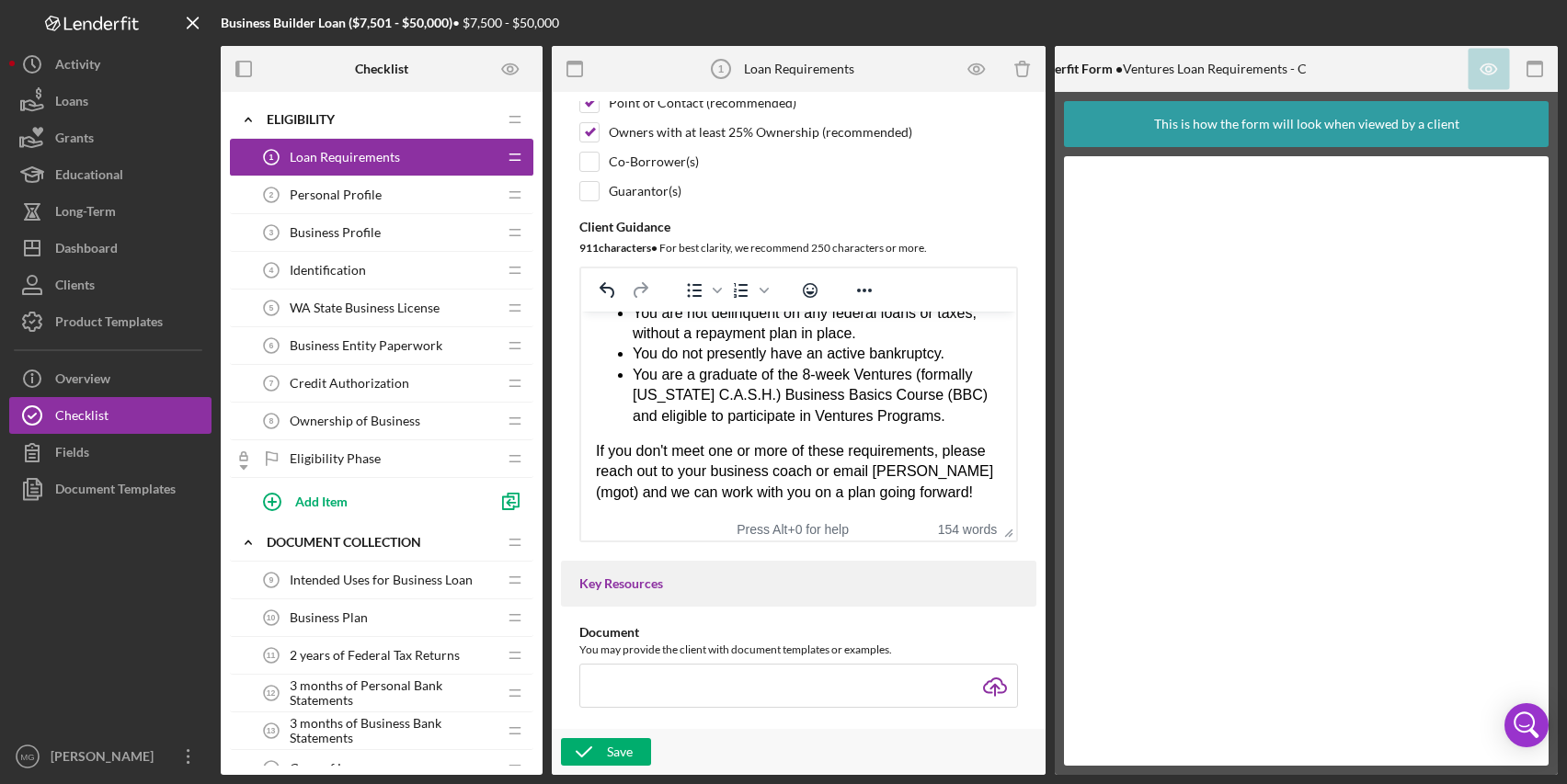
scroll to position [306, 0]
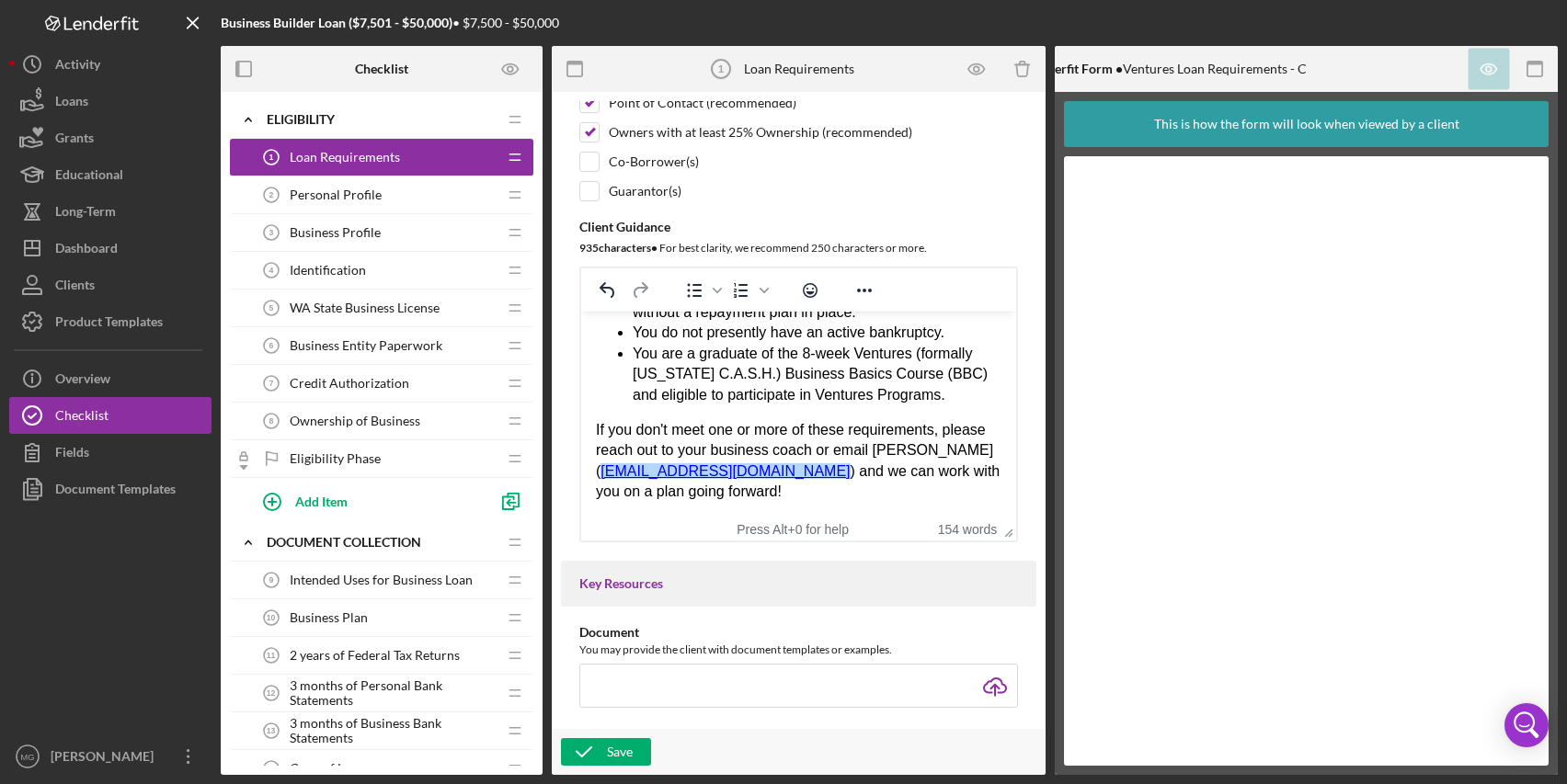
click at [804, 492] on div "Thank you for beginning a loan application with Ventures! Let's get started! Ve…" at bounding box center [799, 261] width 406 height 482
click at [627, 751] on div "Save" at bounding box center [621, 753] width 26 height 28
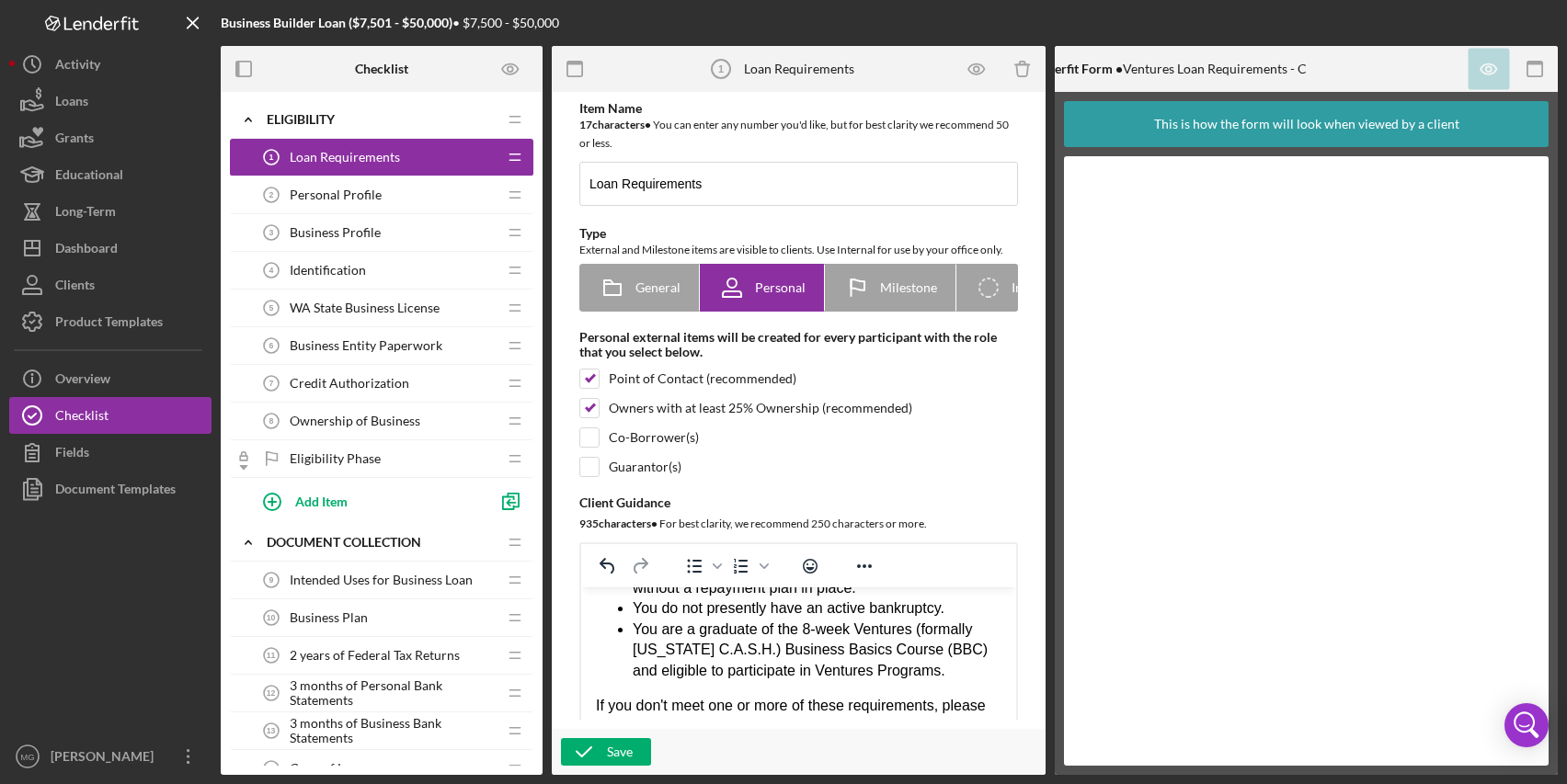
click at [358, 192] on span "Personal Profile" at bounding box center [335, 195] width 92 height 15
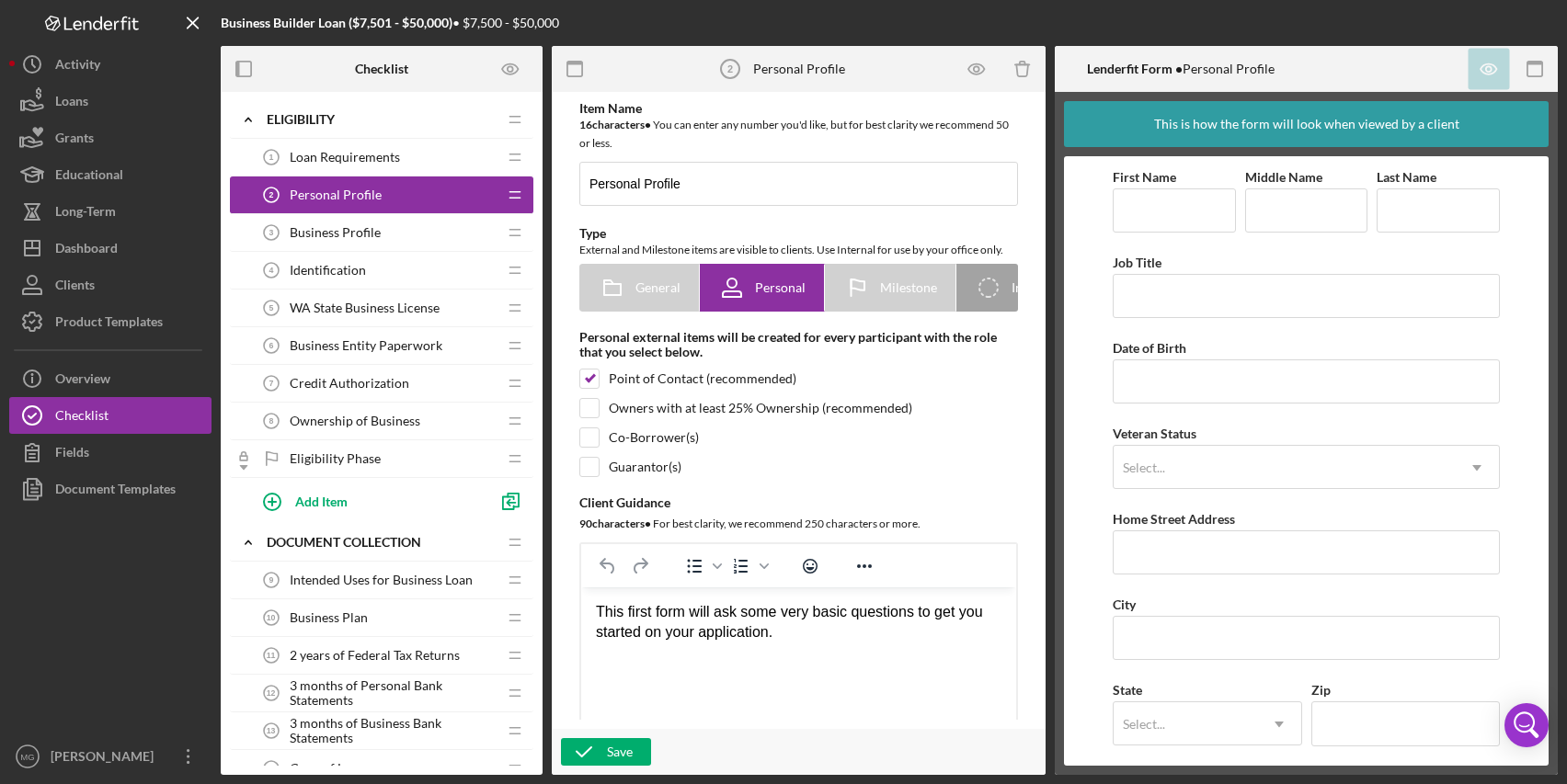
click at [360, 236] on span "Business Profile" at bounding box center [335, 232] width 91 height 15
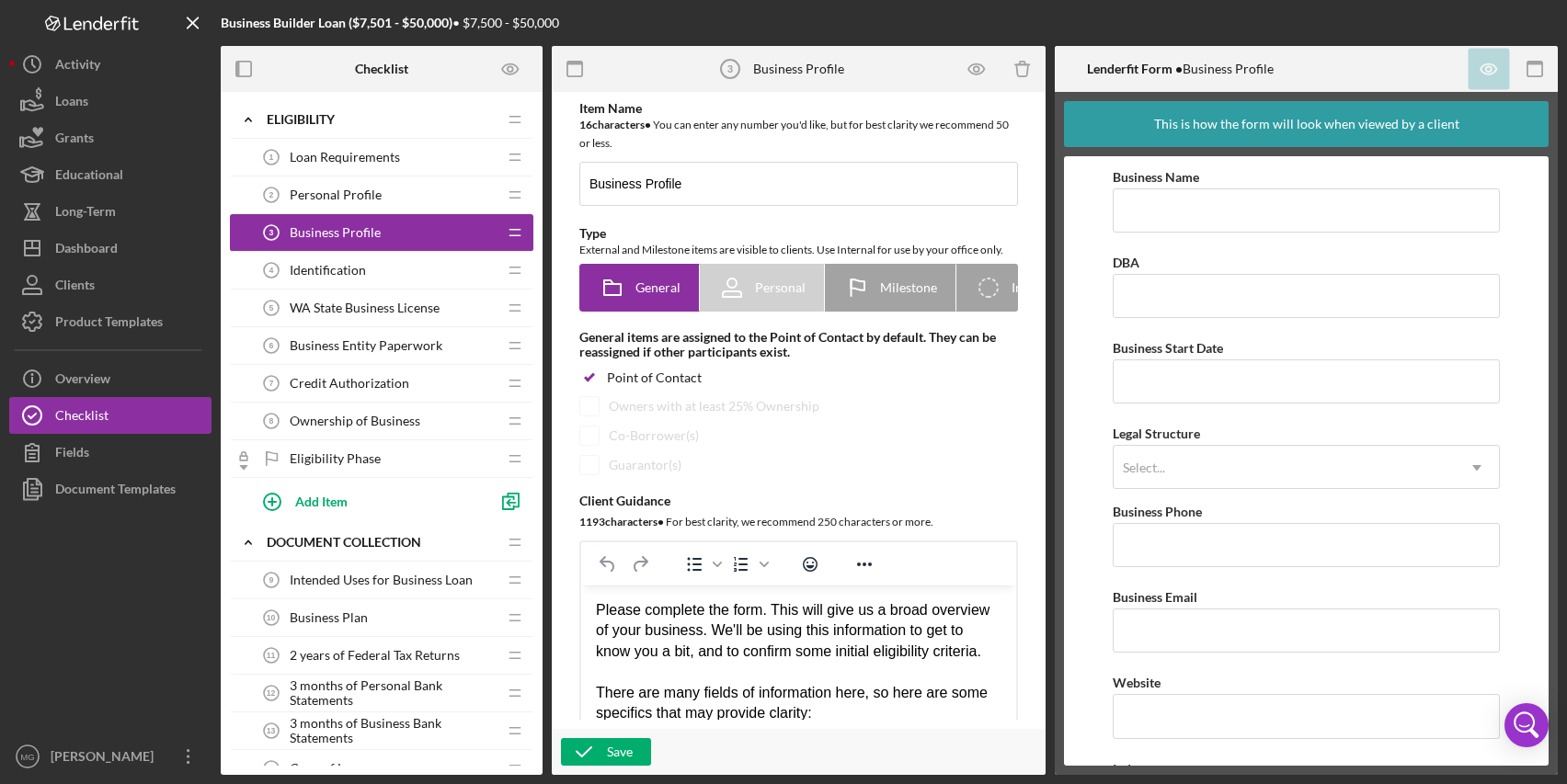
scroll to position [92, 0]
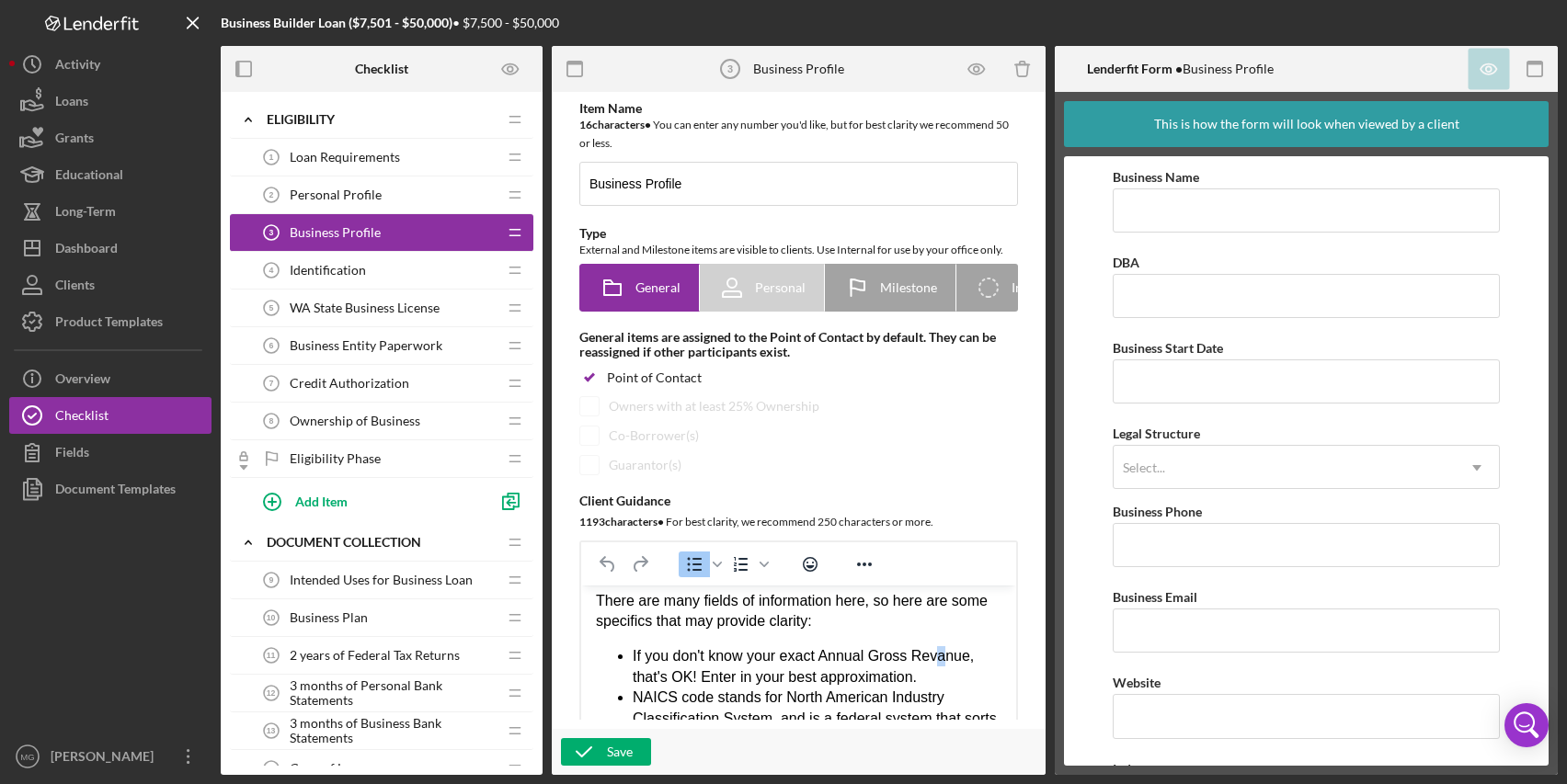
click at [938, 679] on li "If you don't know your exact Annual Gross Revanue, that's OK! Enter in your bes…" at bounding box center [817, 666] width 369 height 42
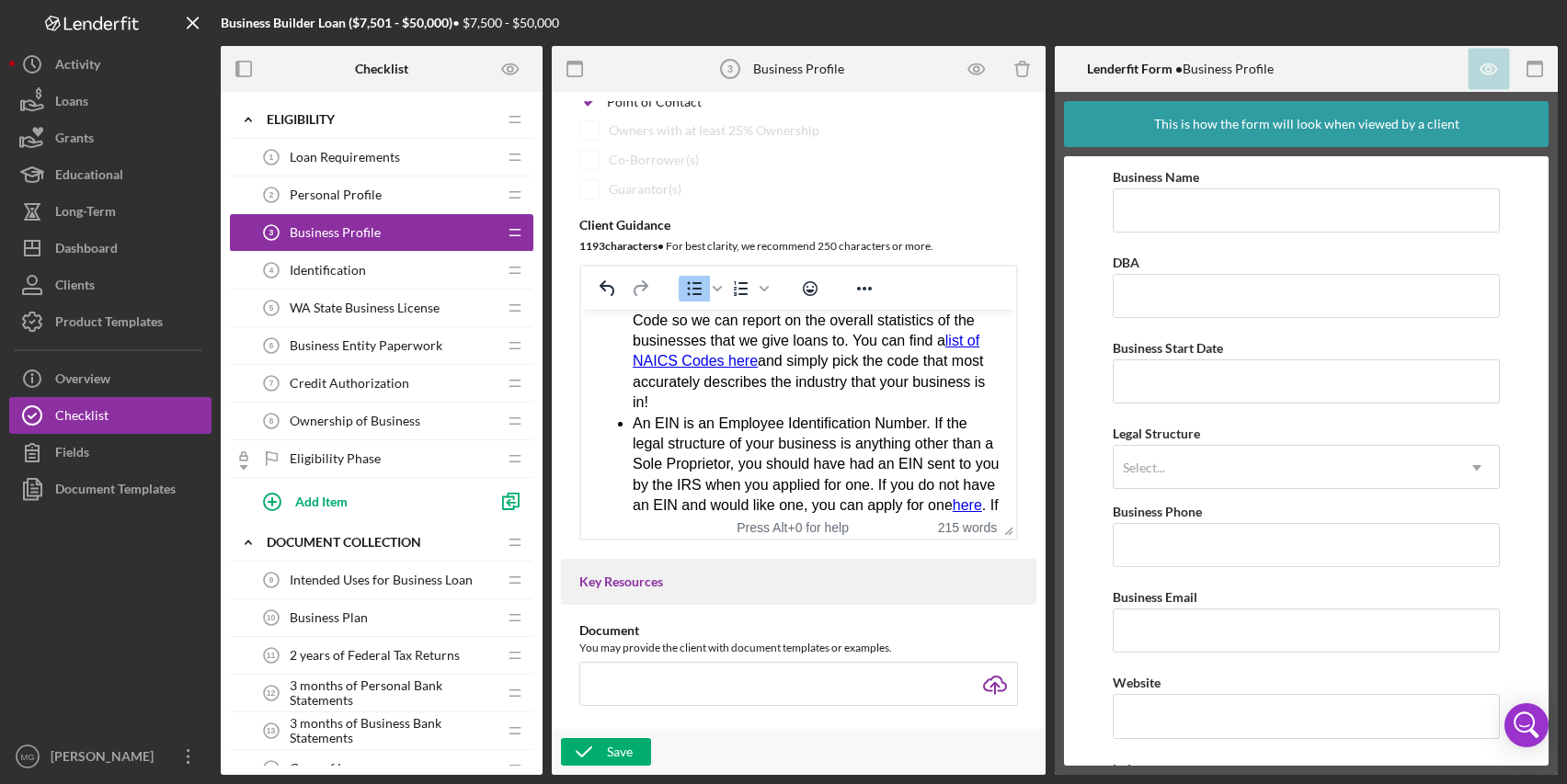
scroll to position [373, 0]
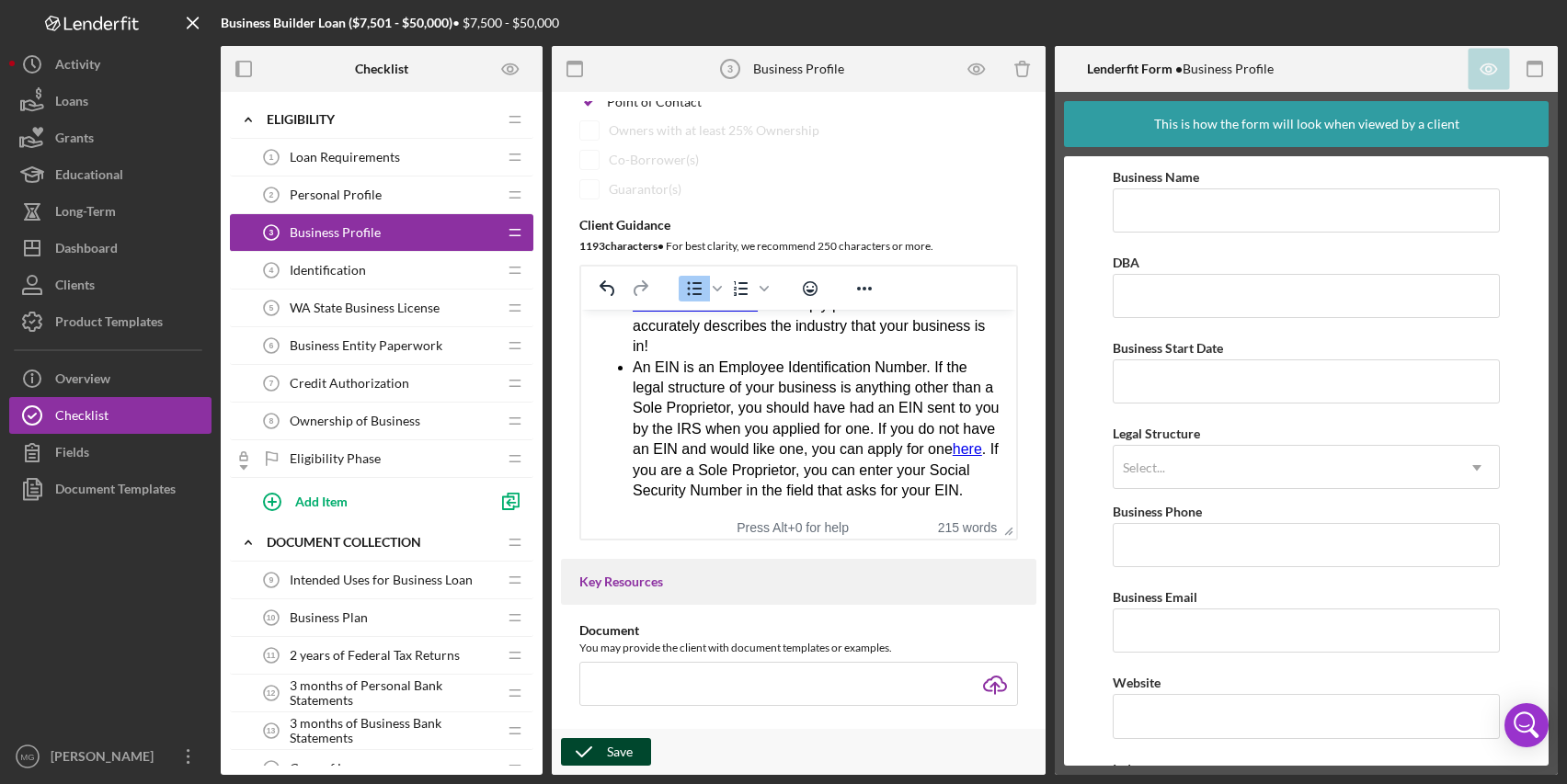
click at [612, 753] on div "Save" at bounding box center [621, 753] width 26 height 28
click at [410, 272] on div "Identification 4 Identification" at bounding box center [374, 270] width 244 height 37
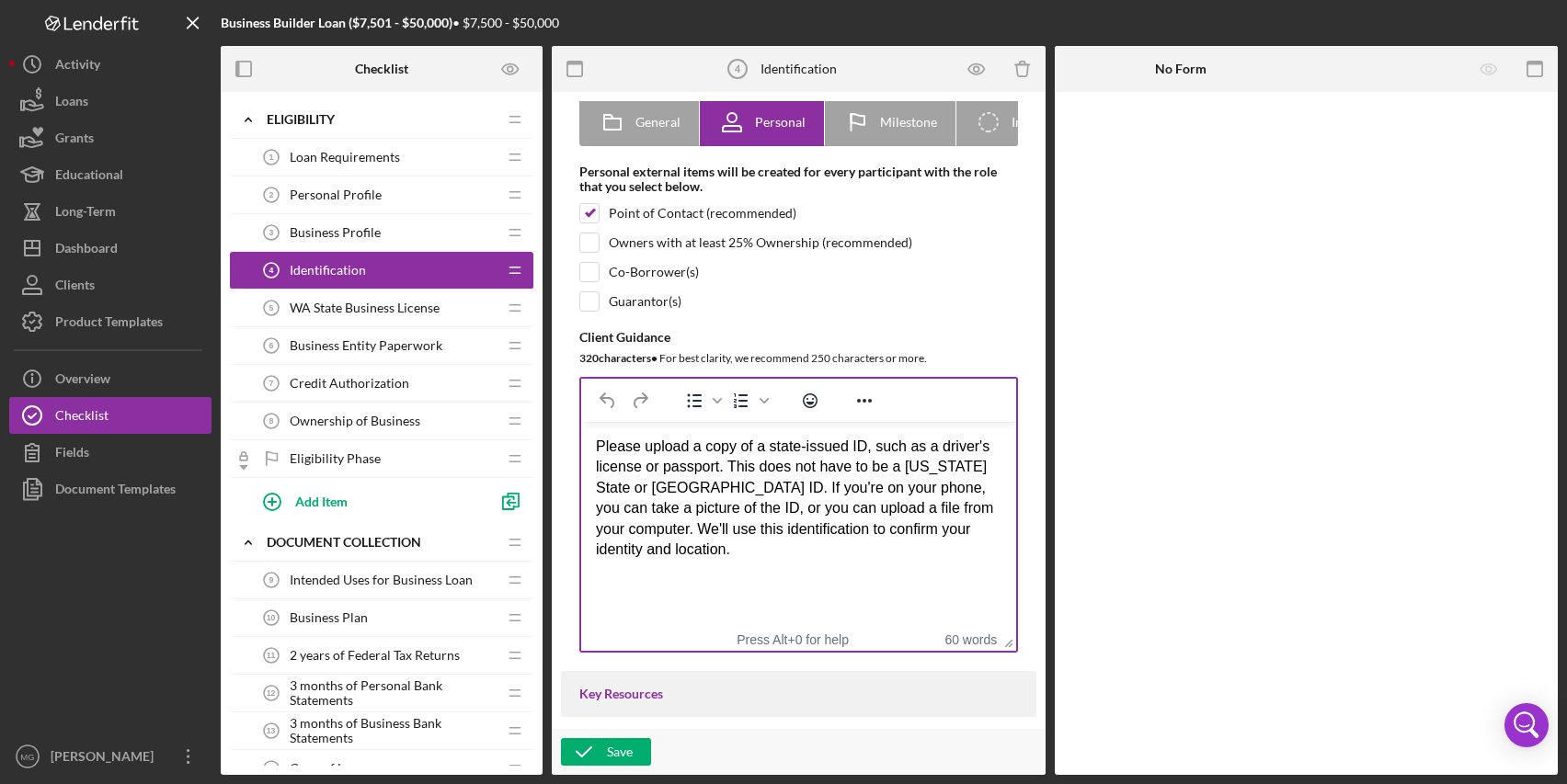
scroll to position [184, 0]
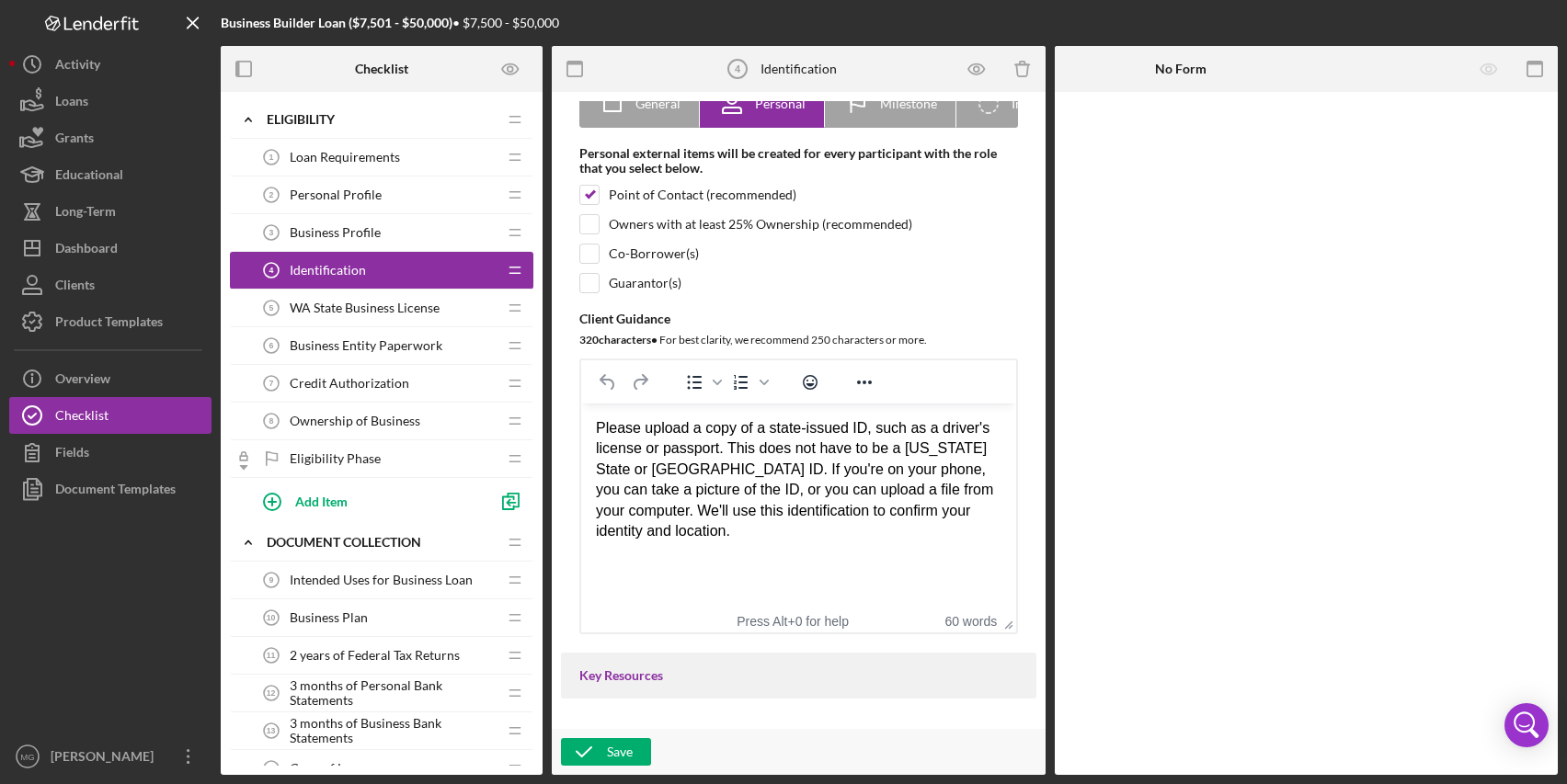
click at [391, 301] on span "WA State Business License" at bounding box center [365, 308] width 150 height 15
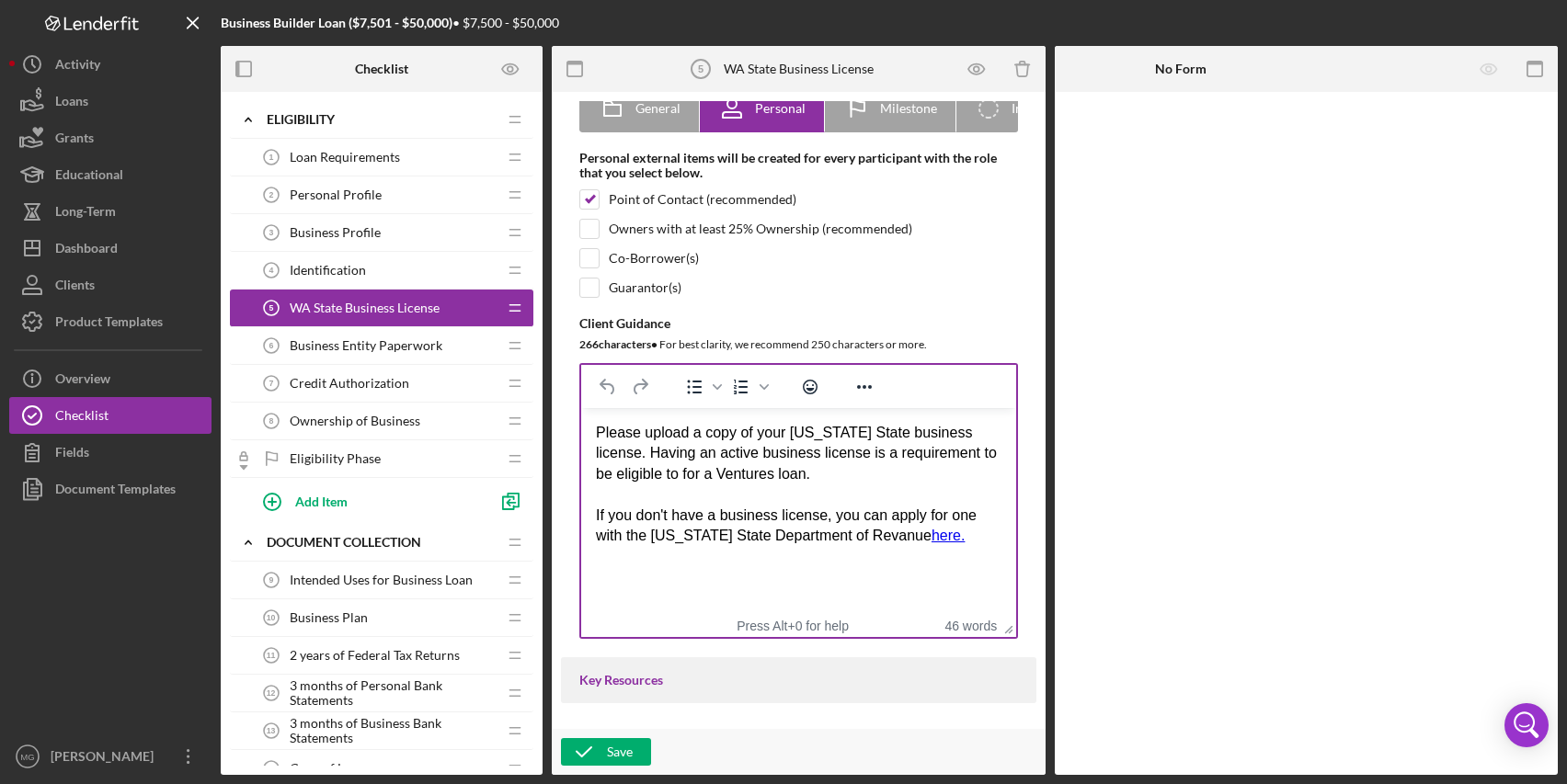
scroll to position [276, 0]
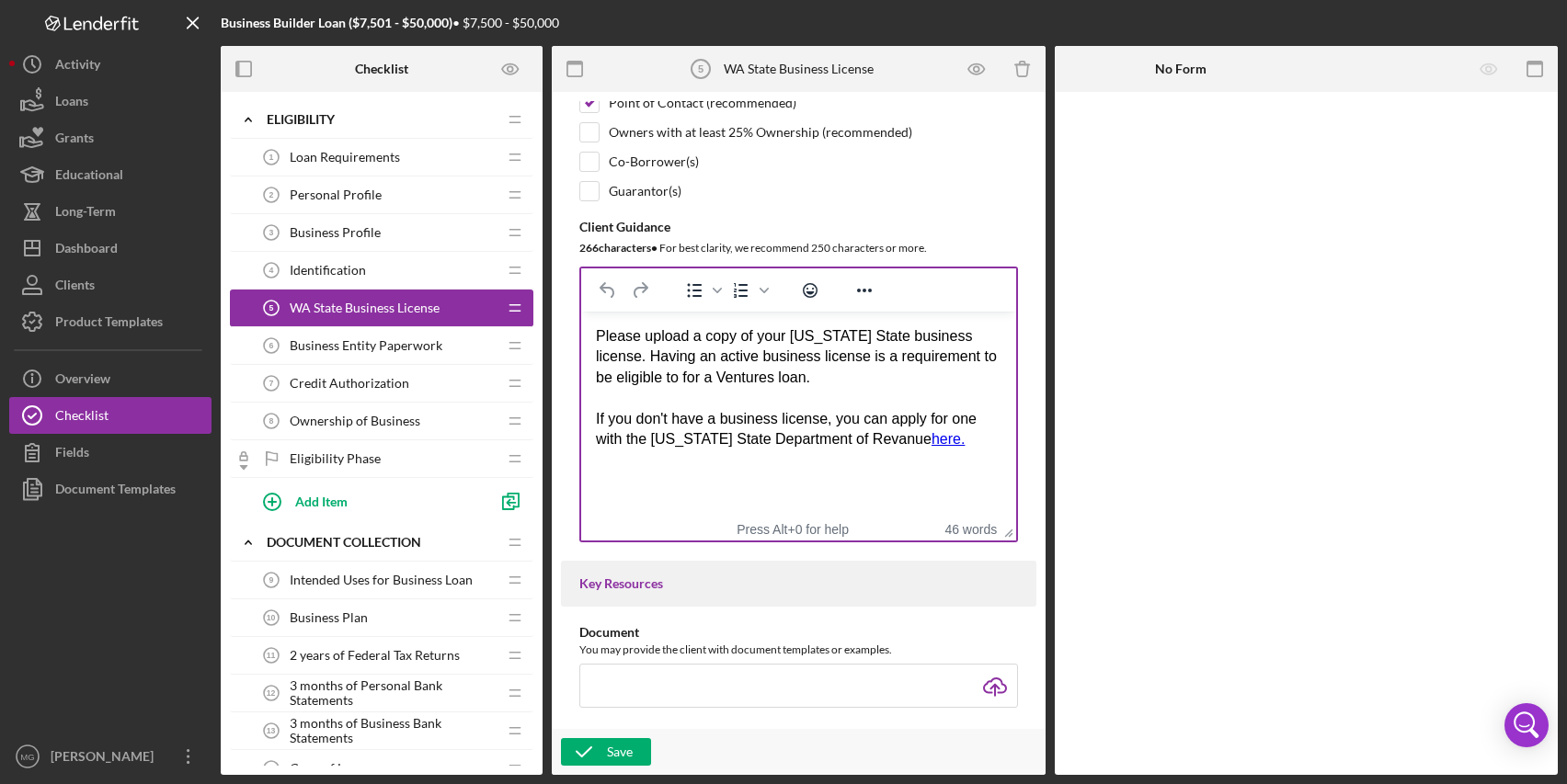
click at [906, 441] on div "Please upload a copy of your [US_STATE] State business license. Having an activ…" at bounding box center [799, 388] width 406 height 123
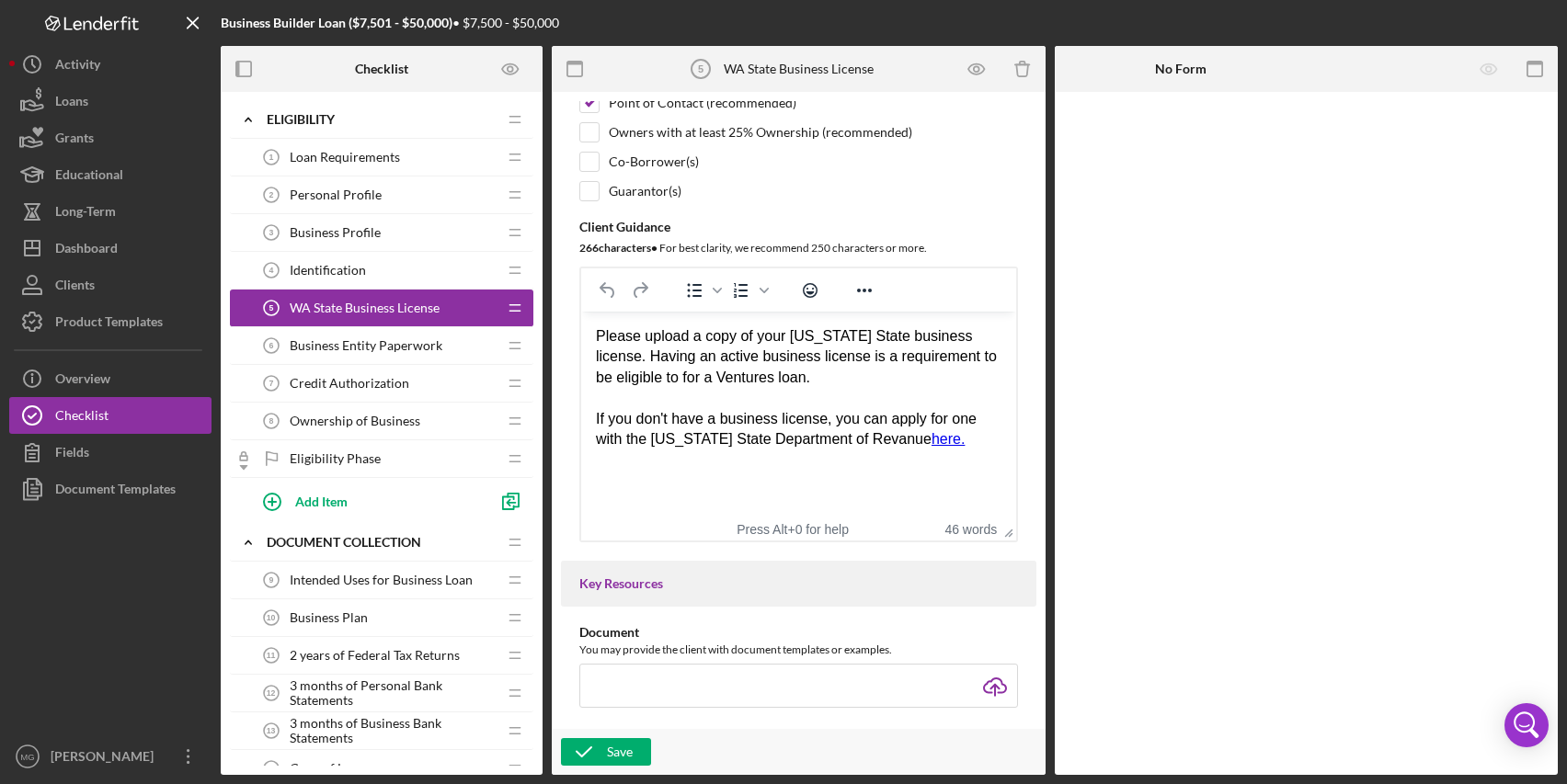
click at [899, 439] on div "Please upload a copy of your [US_STATE] State business license. Having an activ…" at bounding box center [799, 388] width 406 height 123
click at [599, 753] on icon "button" at bounding box center [584, 753] width 46 height 46
click at [375, 337] on div "Business Entity Paperwork 6 Business Entity Paperwork" at bounding box center [374, 346] width 244 height 37
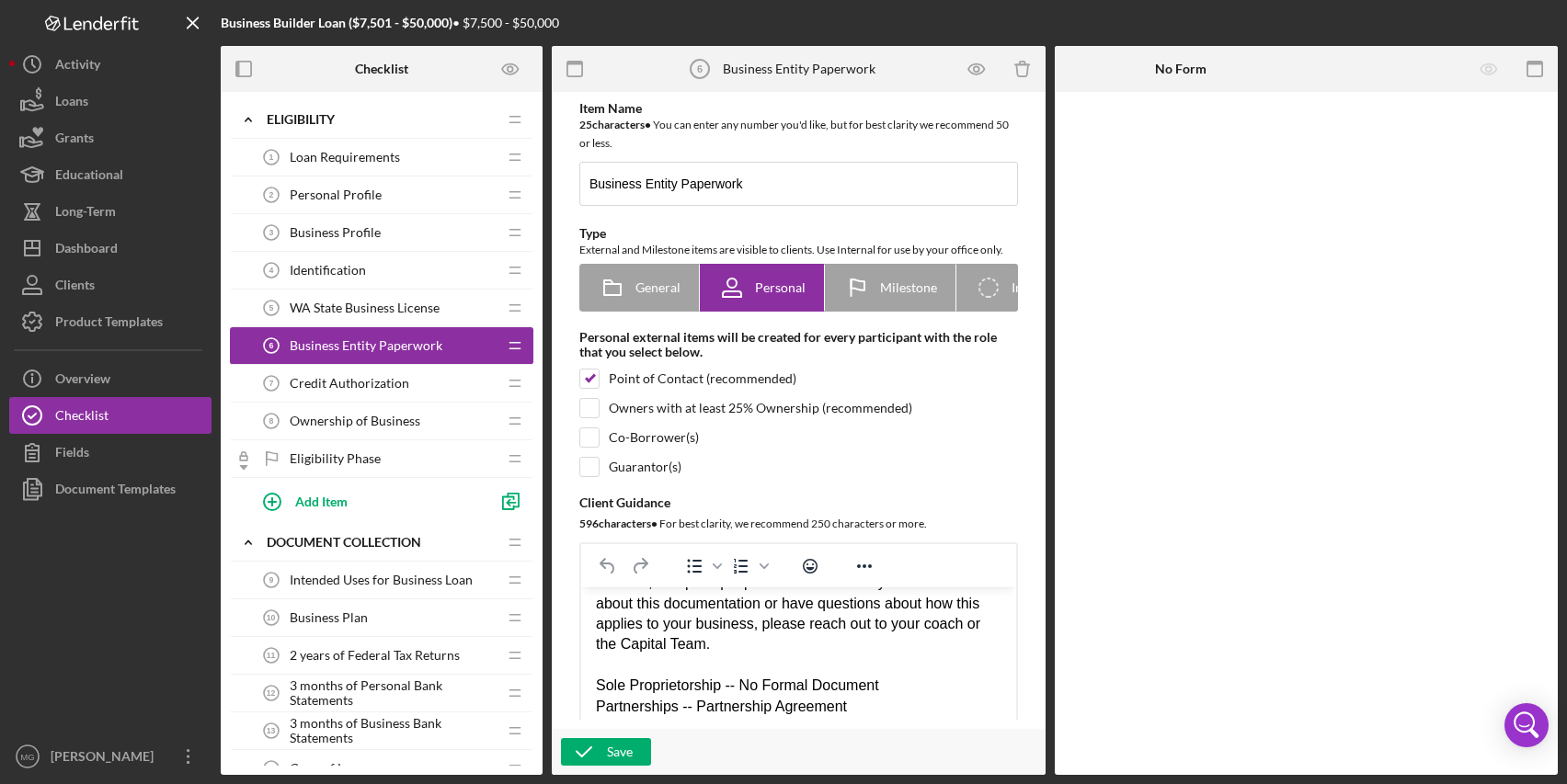
scroll to position [111, 0]
click at [364, 373] on div "Credit Authorization 7 Credit Authorization" at bounding box center [374, 383] width 244 height 37
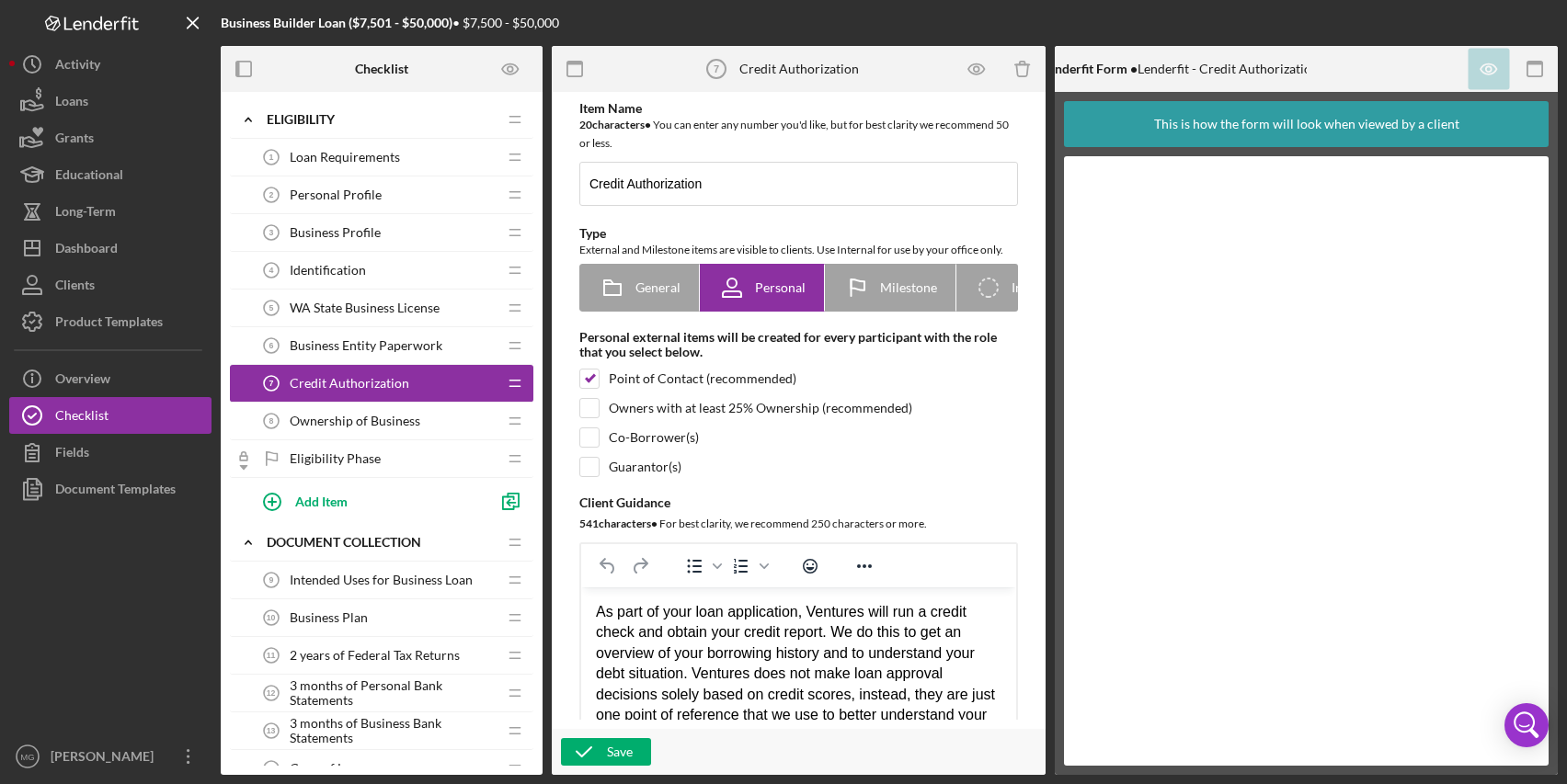
scroll to position [70, 0]
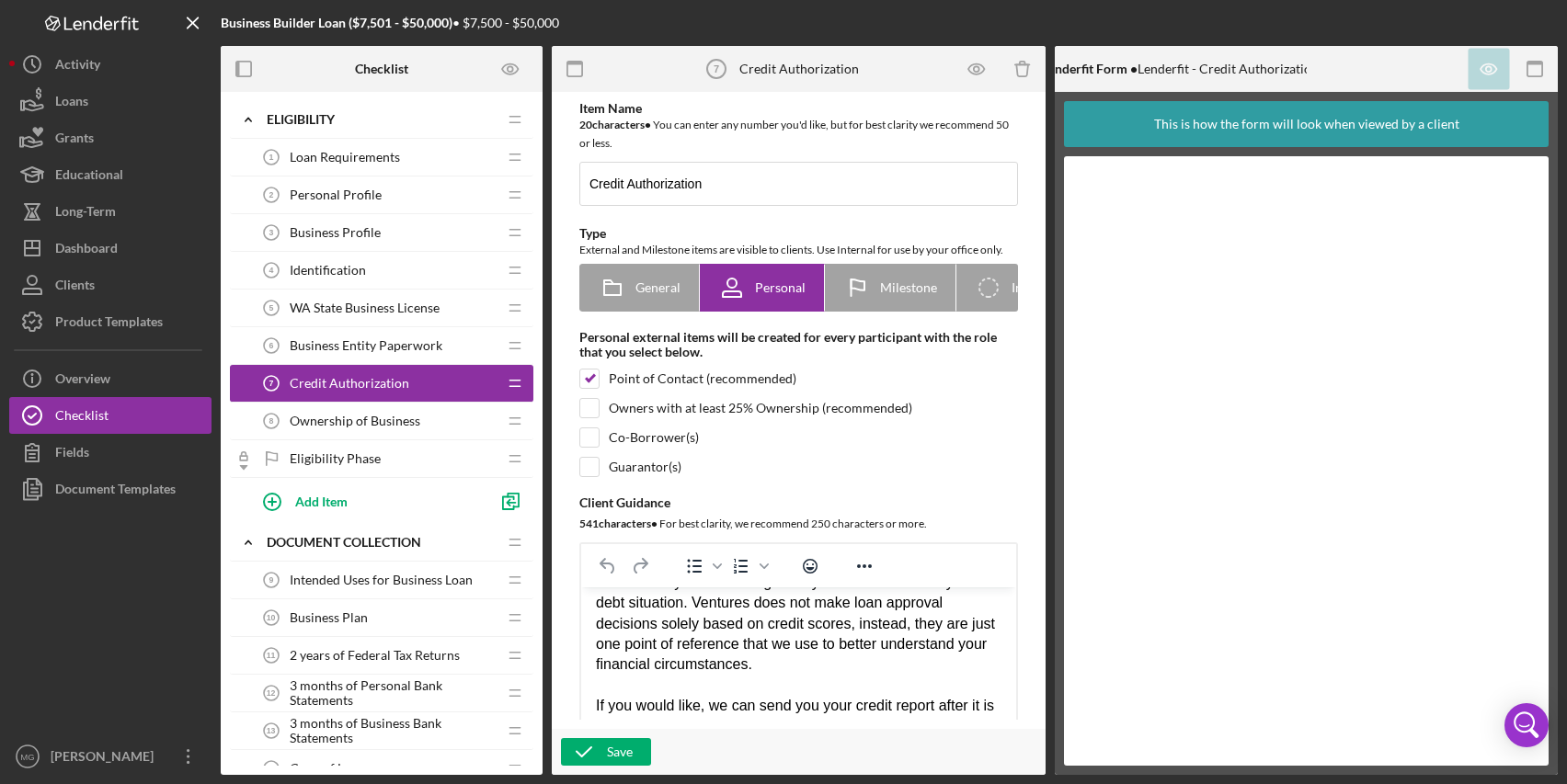
click at [366, 424] on span "Ownership of Business" at bounding box center [355, 421] width 131 height 15
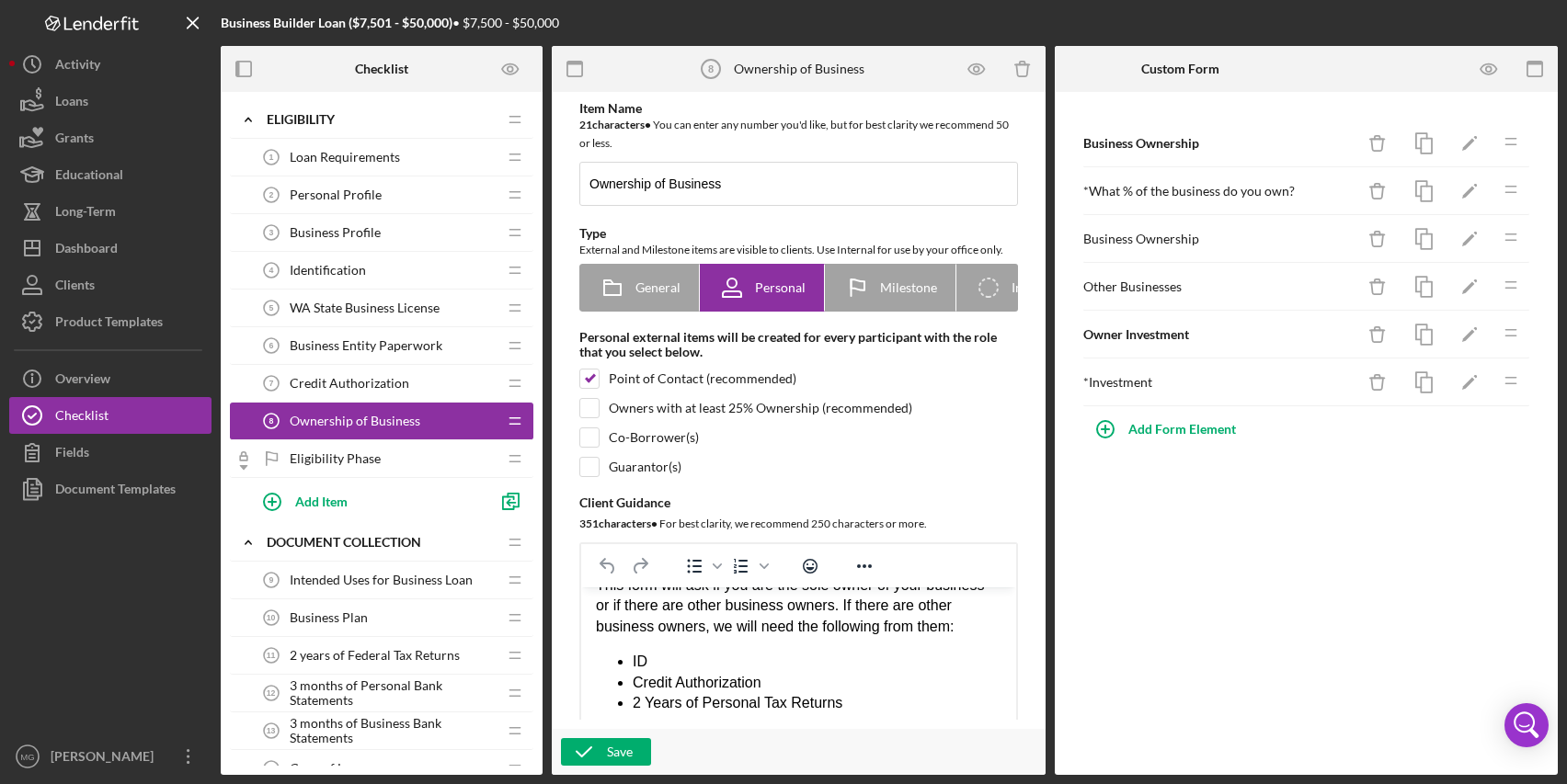
scroll to position [39, 0]
click at [351, 454] on span "Eligibility Phase" at bounding box center [335, 459] width 91 height 15
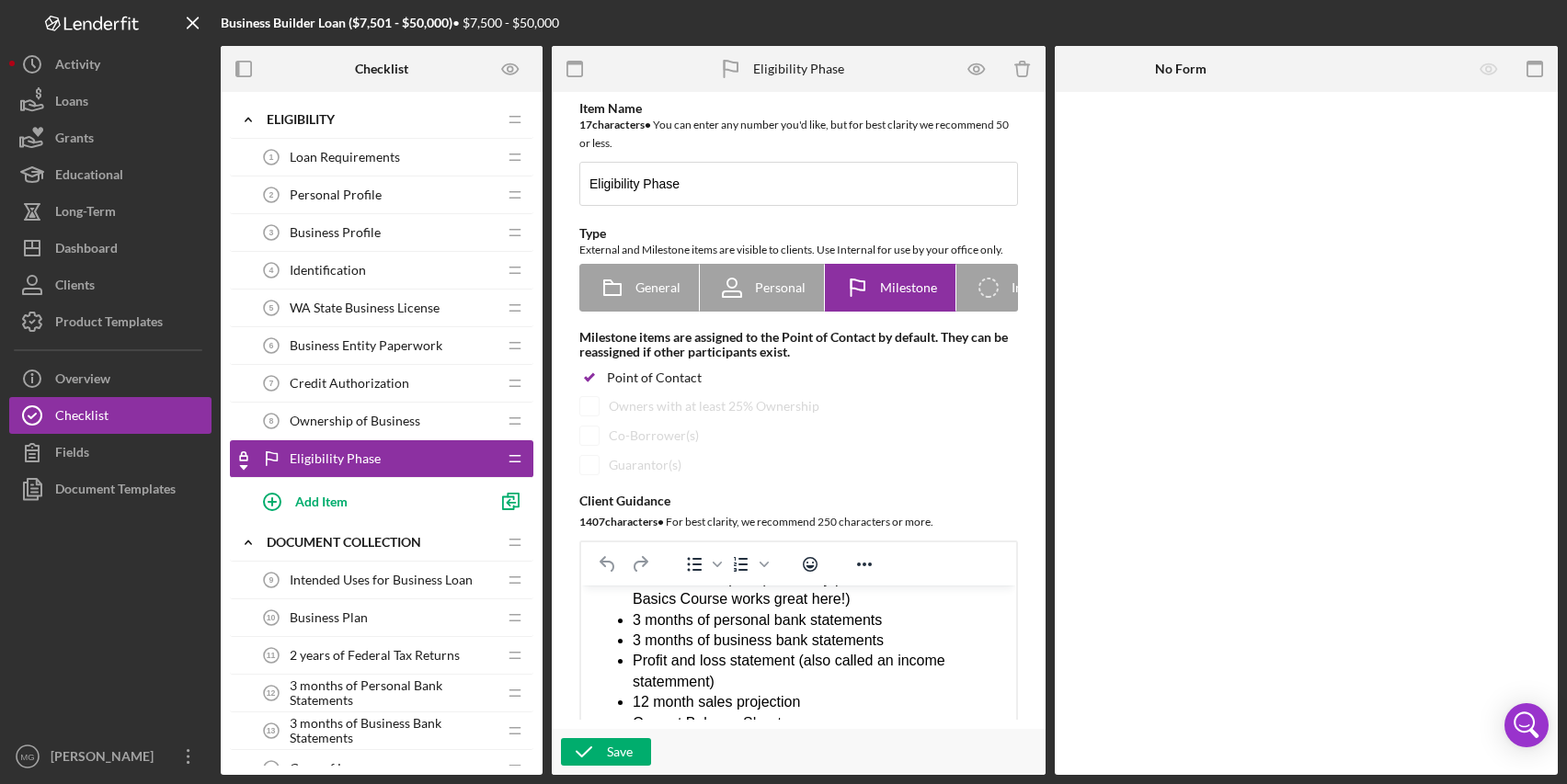
scroll to position [460, 0]
click at [794, 599] on li "Your business plan (feasability plan from the Business Basics Course works grea…" at bounding box center [817, 588] width 369 height 42
click at [677, 691] on li "Profit and loss statement (also called an income statemment)" at bounding box center [817, 669] width 369 height 42
click at [611, 749] on div "Save" at bounding box center [621, 753] width 26 height 28
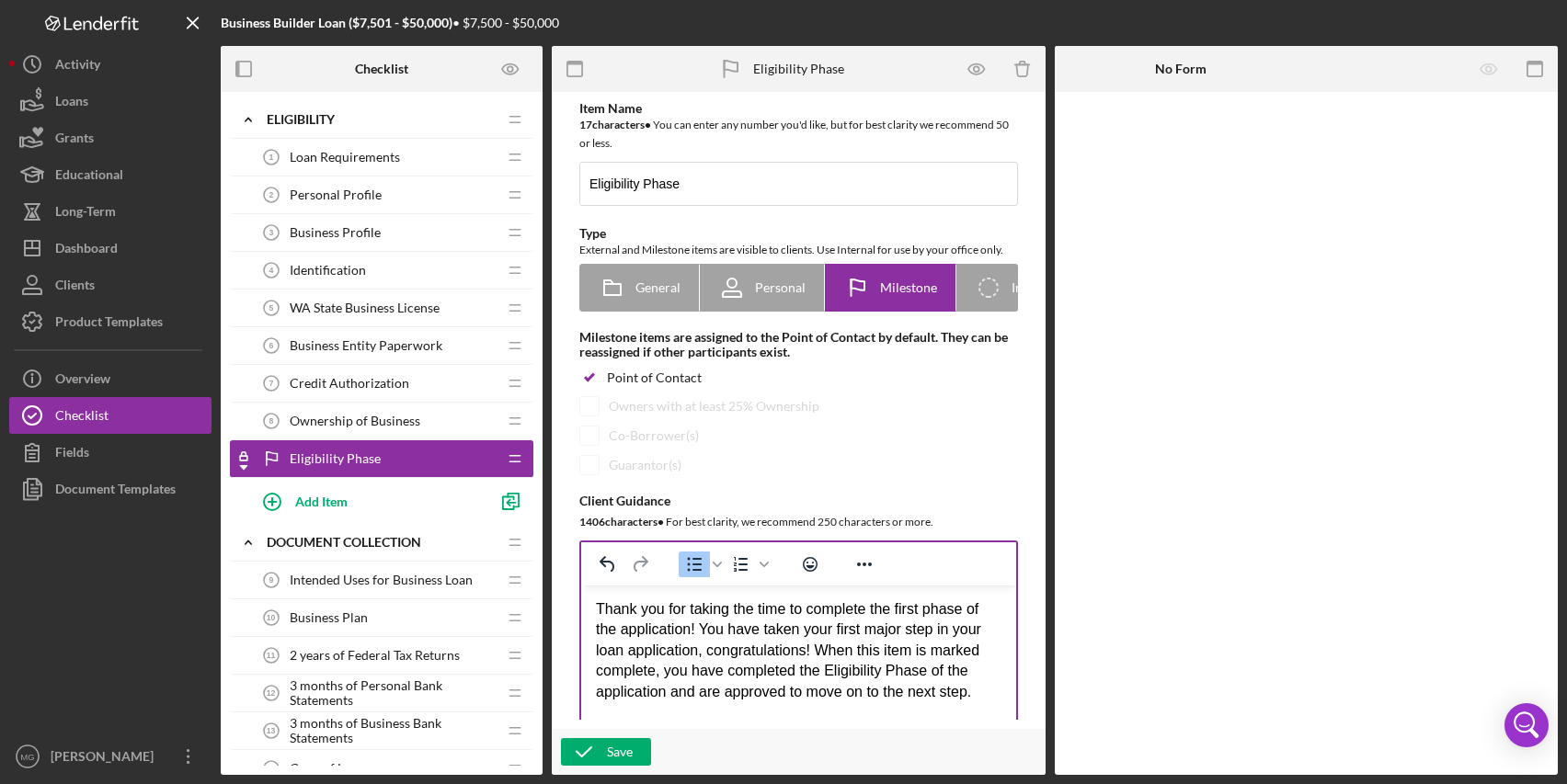
scroll to position [0, 0]
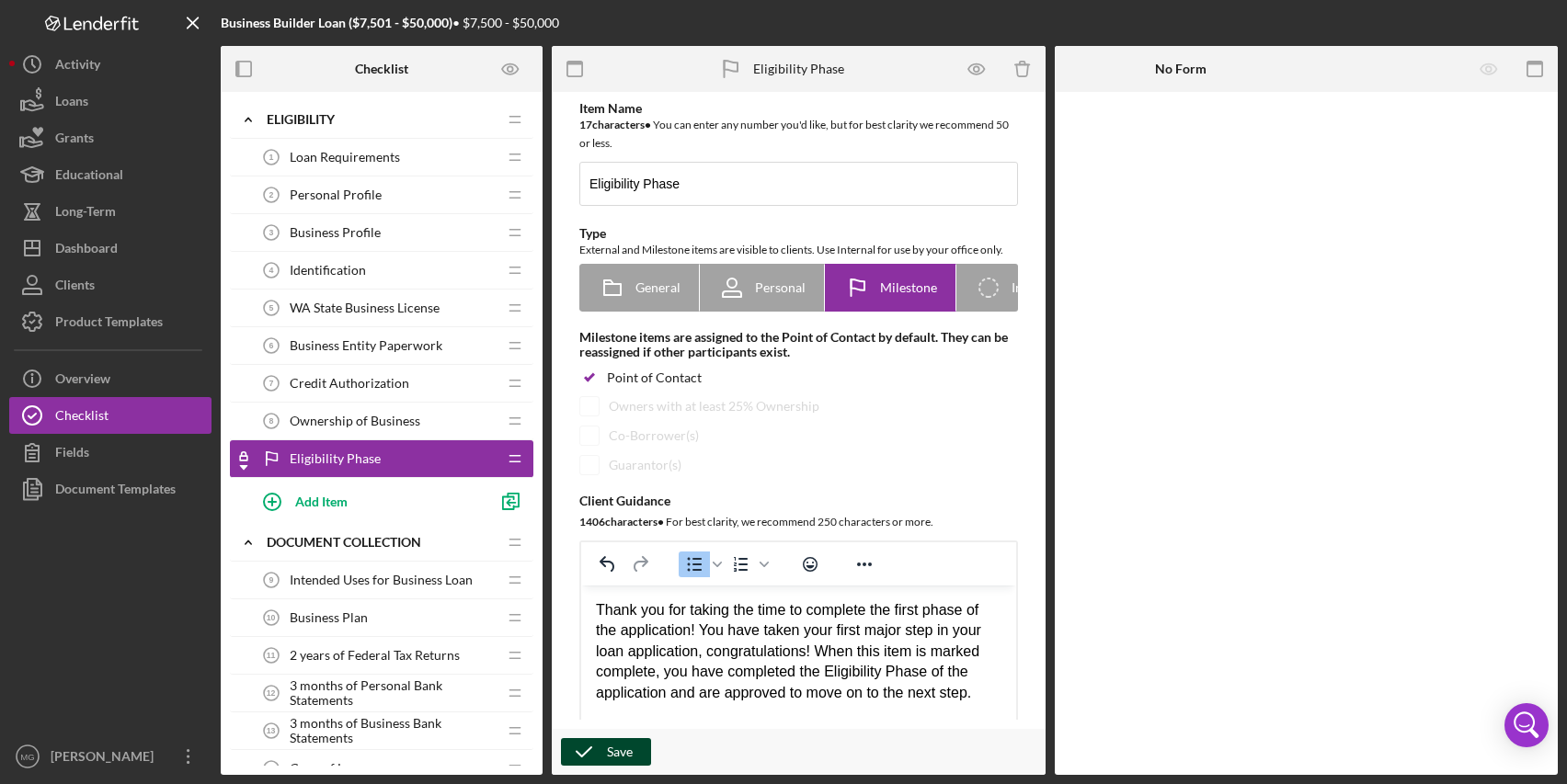
click at [613, 752] on div "Save" at bounding box center [621, 753] width 26 height 28
click at [374, 584] on span "Intended Uses for Business Loan" at bounding box center [382, 580] width 183 height 15
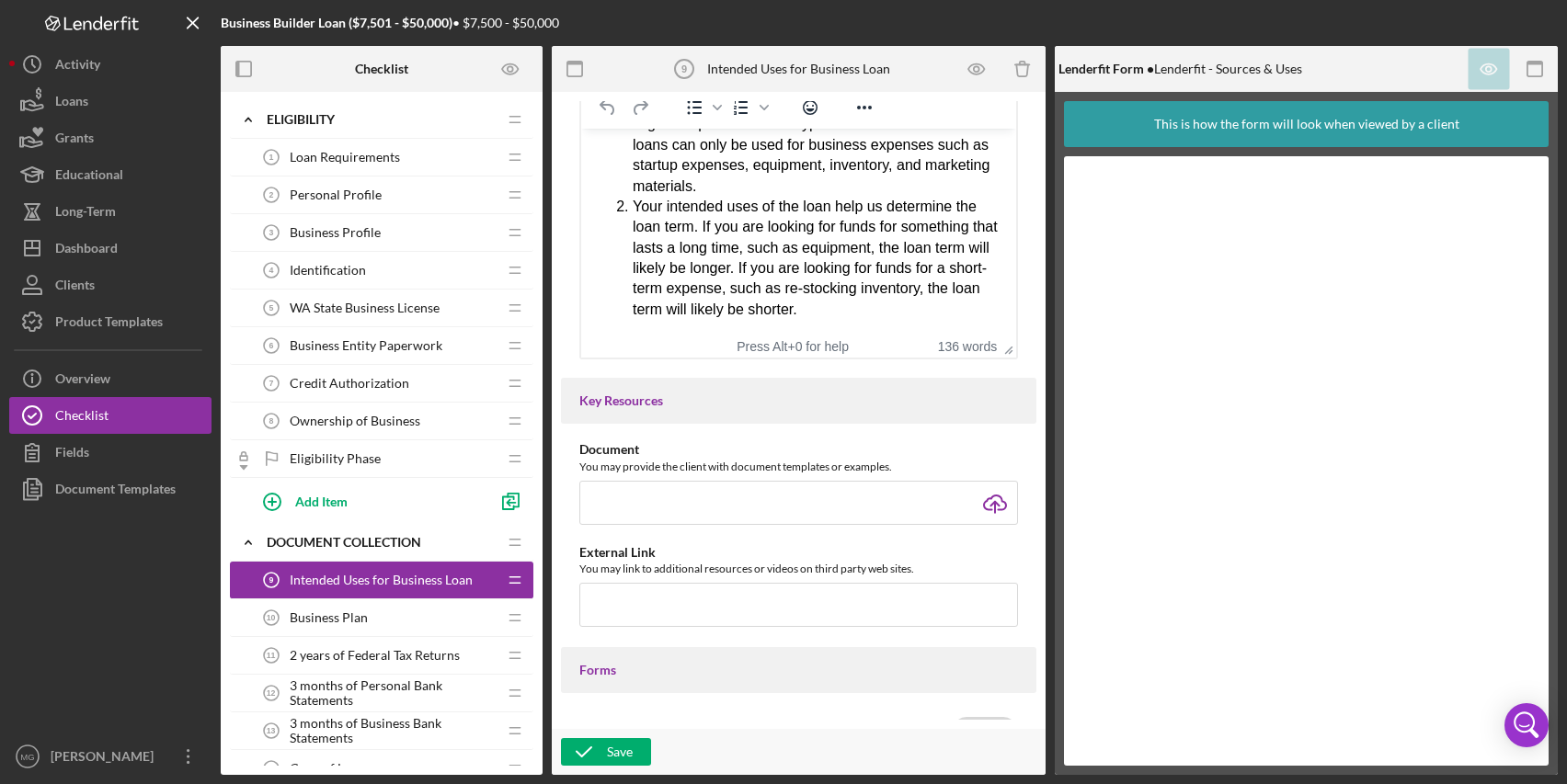
scroll to position [460, 0]
click at [350, 619] on span "Business Plan" at bounding box center [329, 618] width 78 height 15
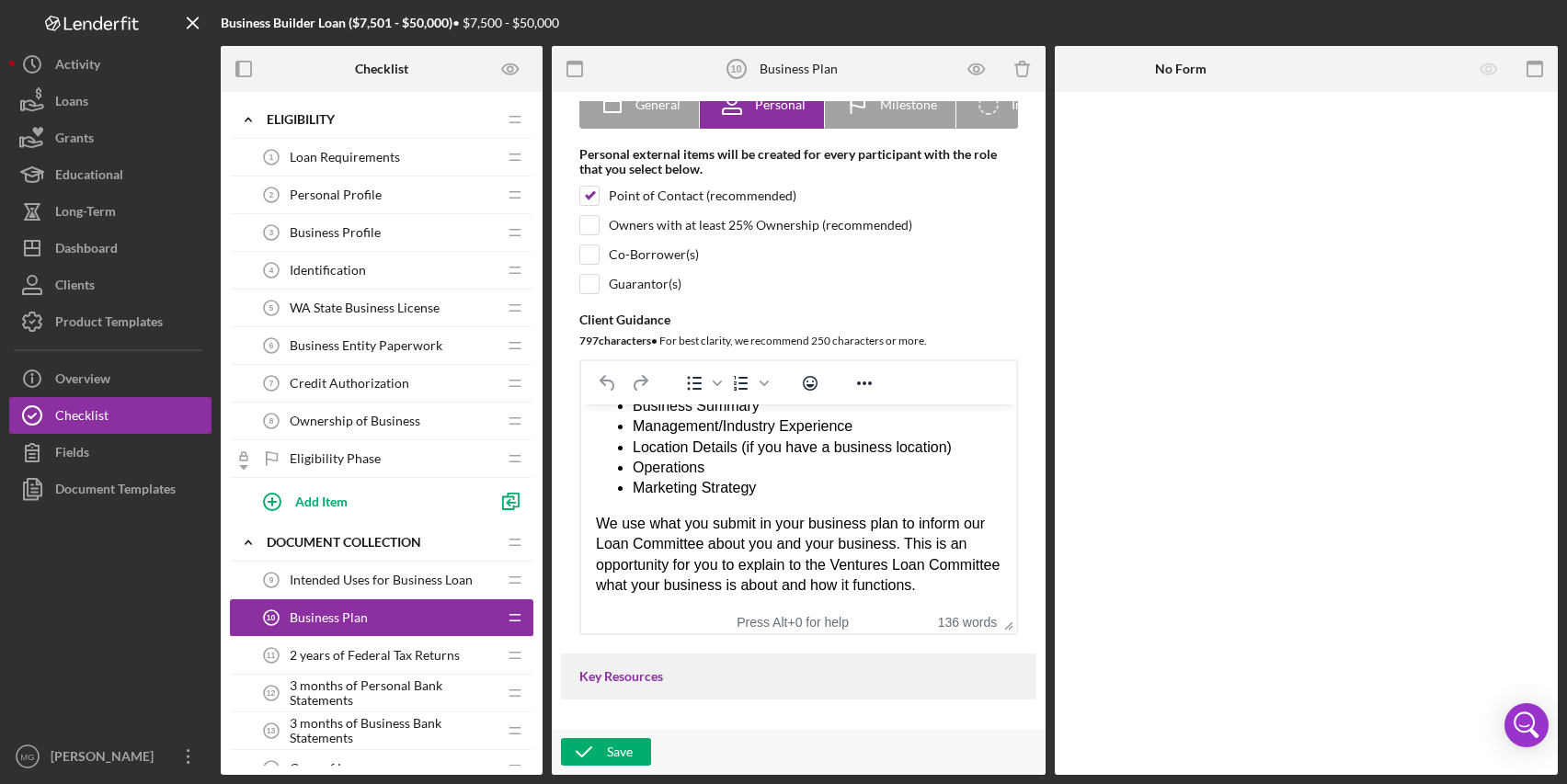
scroll to position [276, 0]
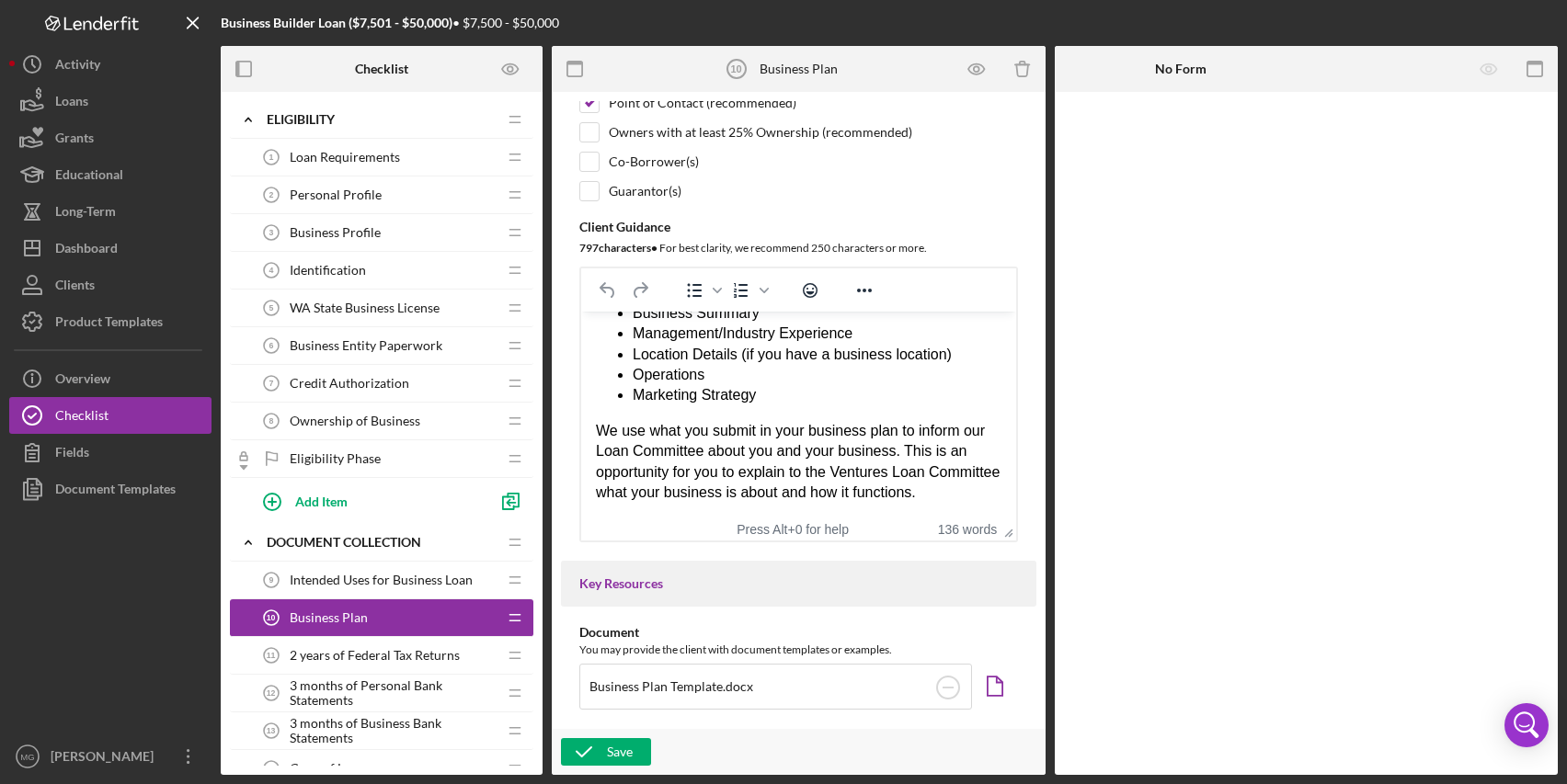
click at [412, 653] on span "2 years of Federal Tax Returns" at bounding box center [375, 655] width 170 height 15
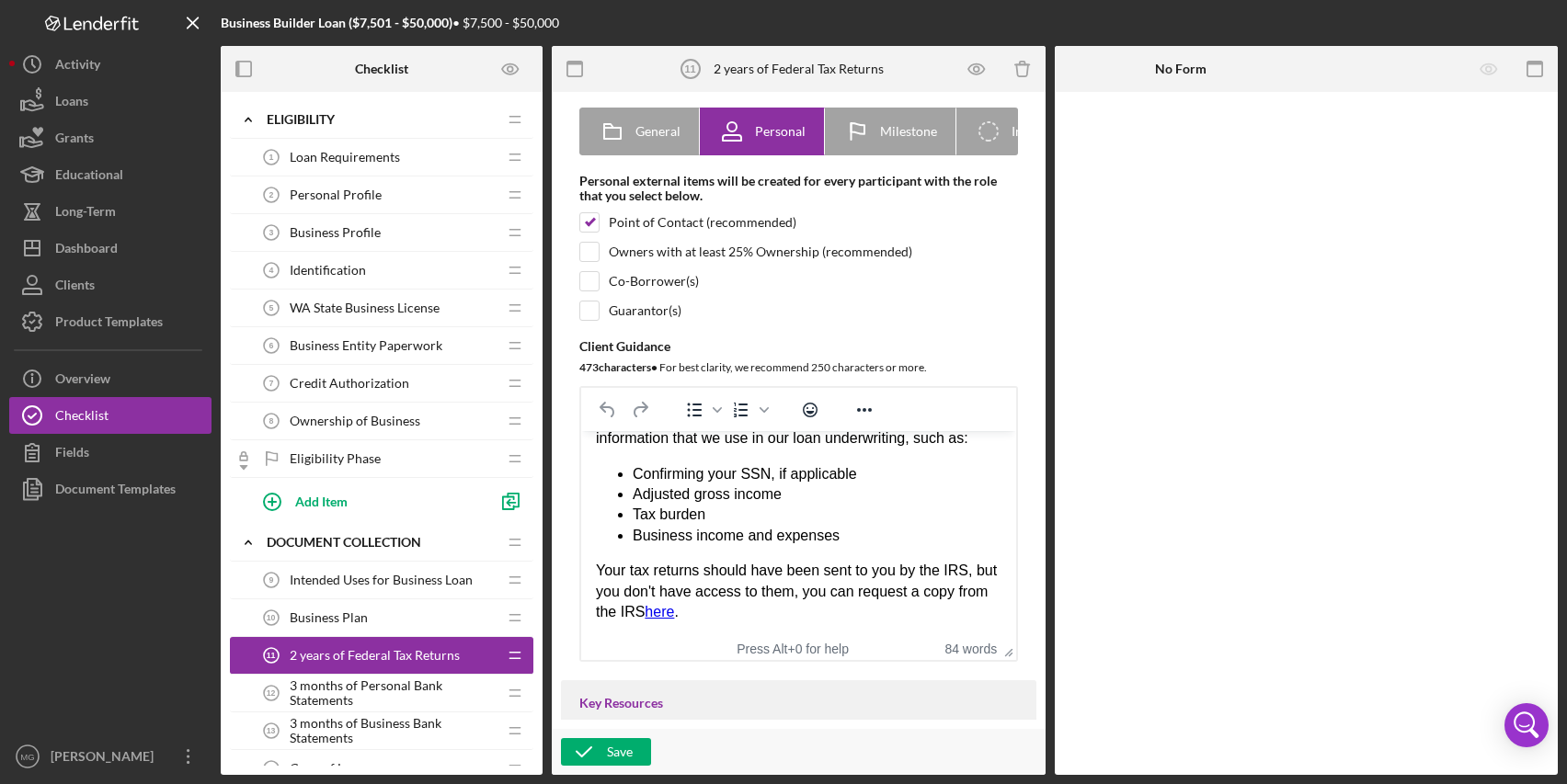
scroll to position [184, 0]
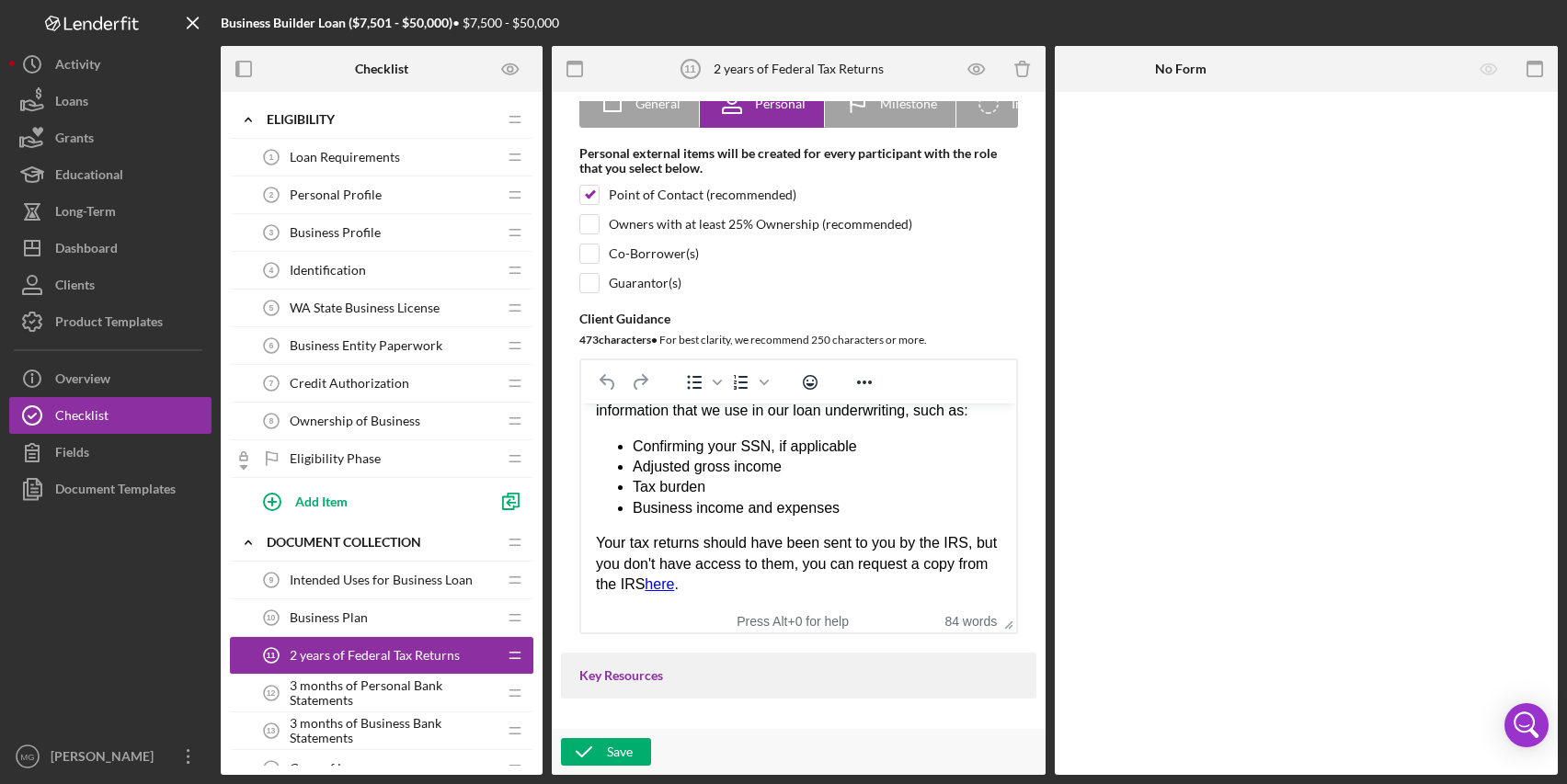
click at [375, 687] on span "3 months of Personal Bank Statements" at bounding box center [393, 693] width 207 height 30
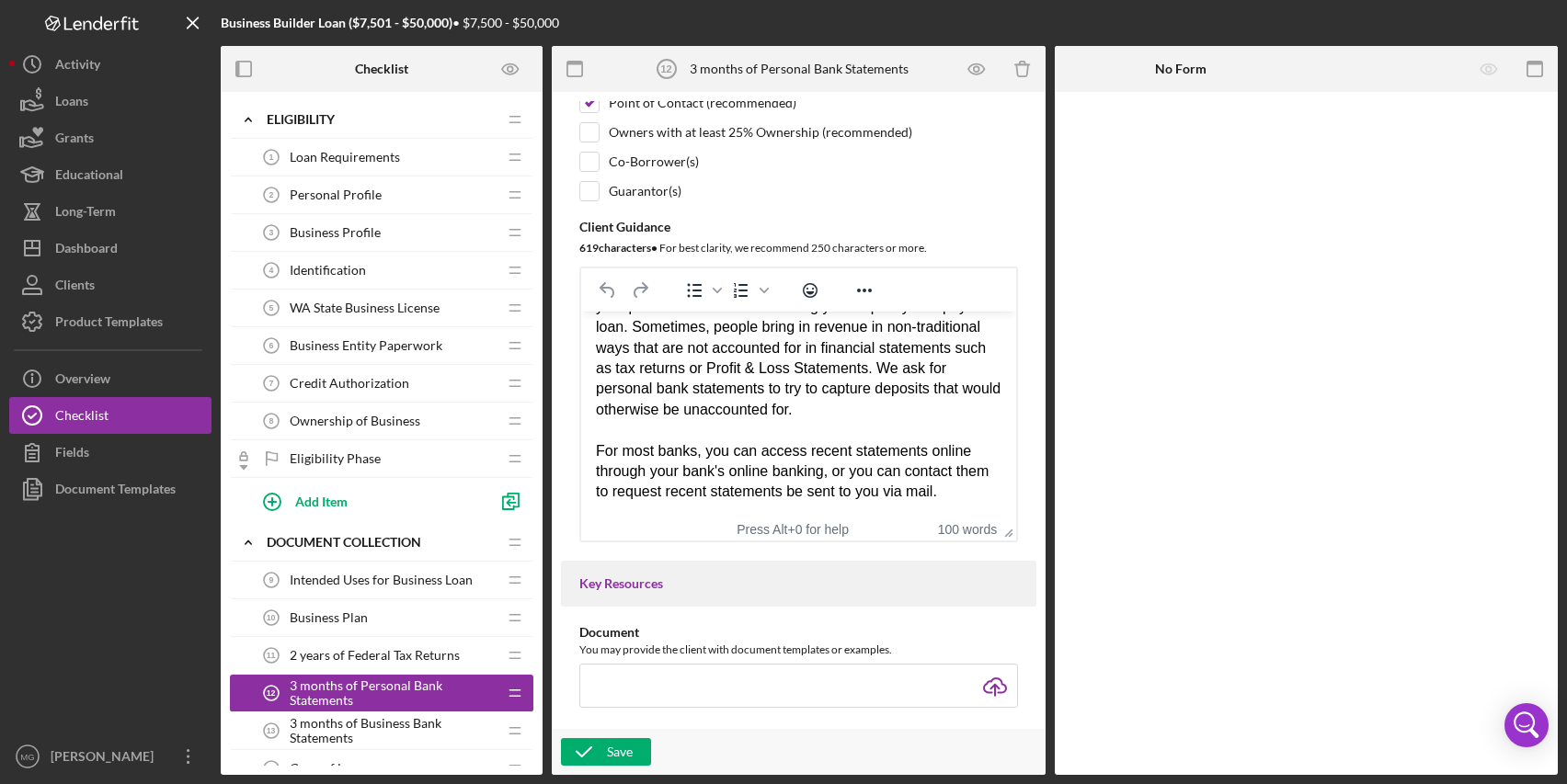
scroll to position [460, 0]
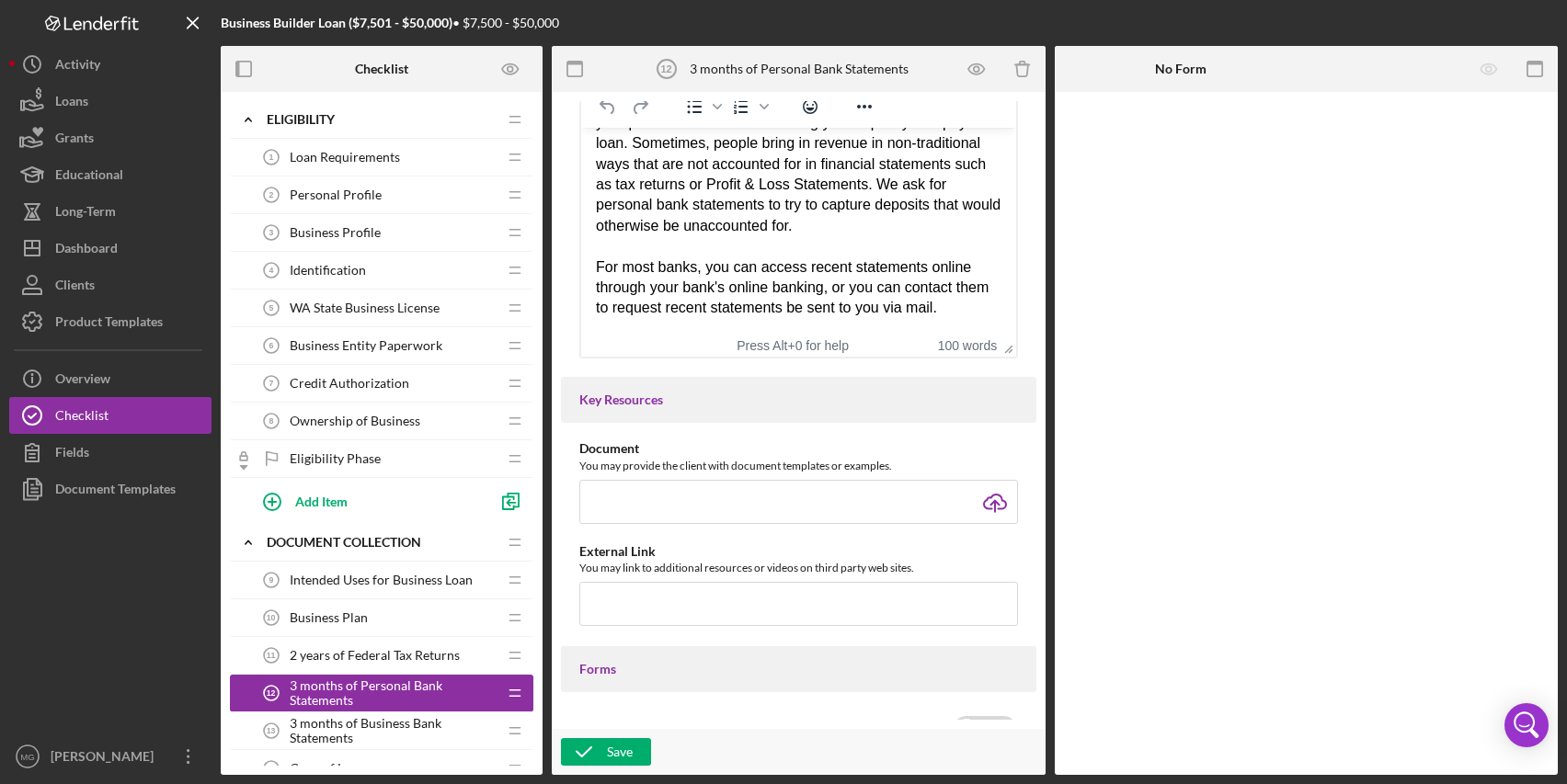
click at [395, 725] on span "3 months of Business Bank Statements" at bounding box center [393, 731] width 207 height 30
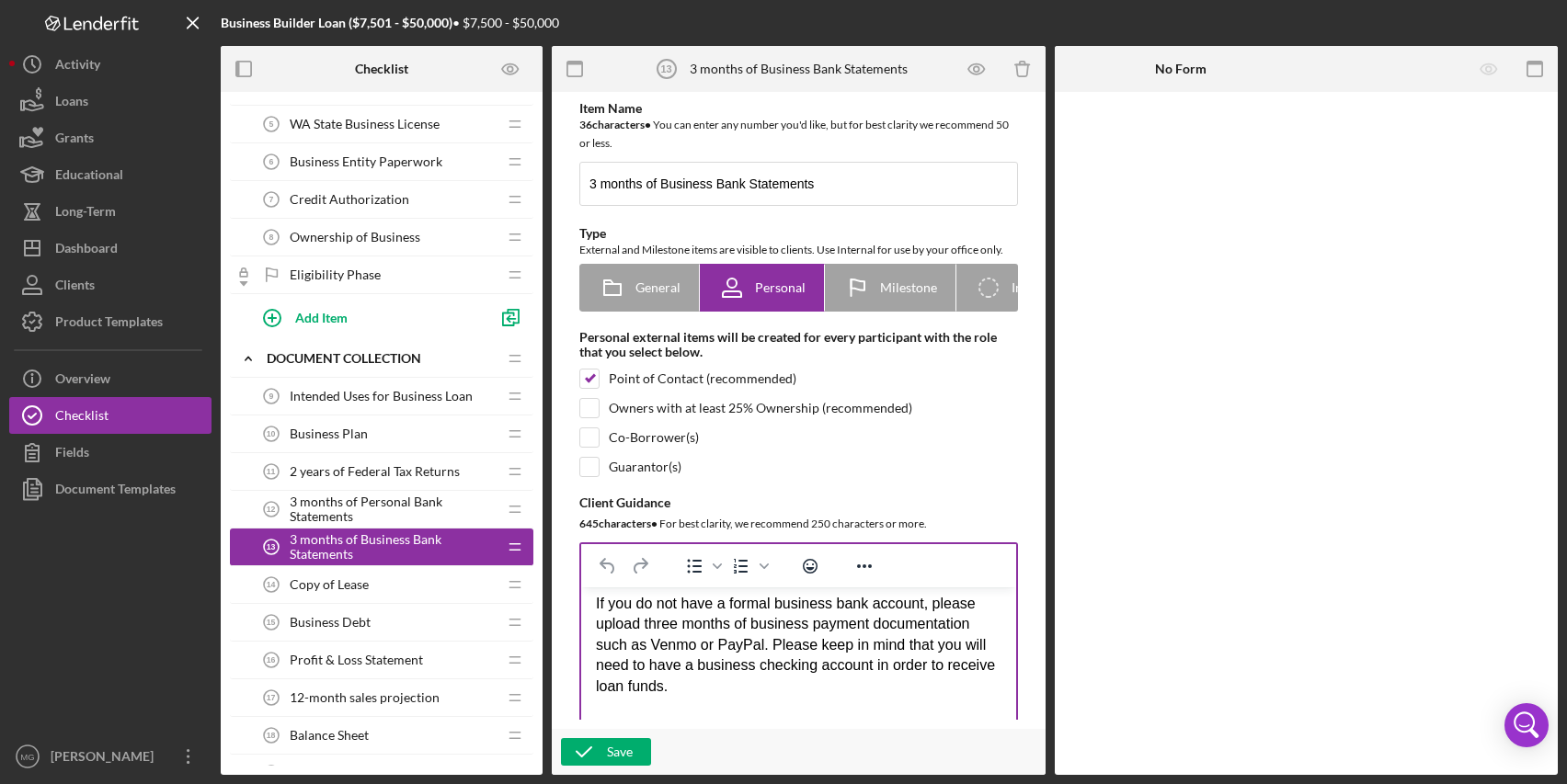
scroll to position [132, 0]
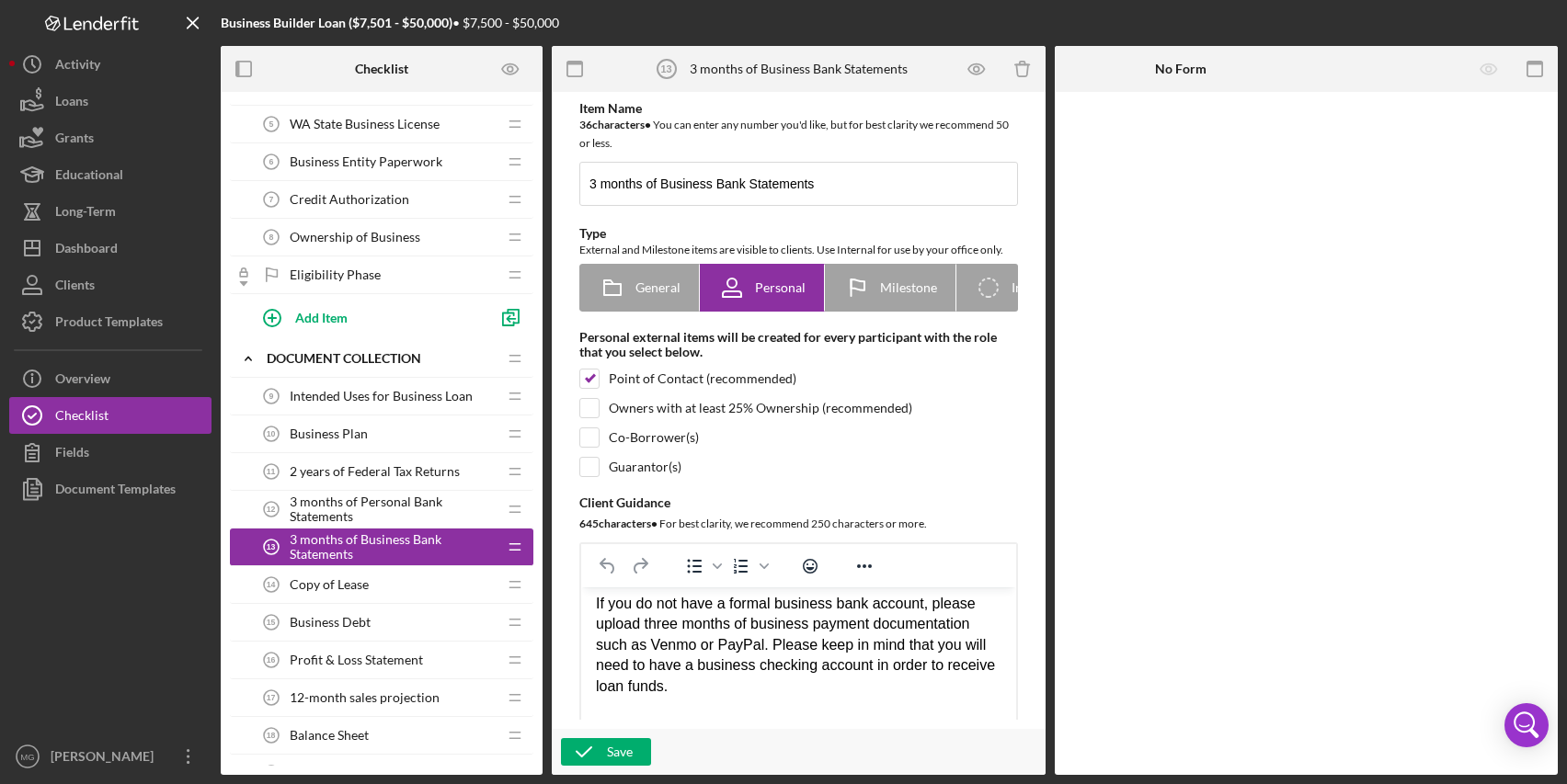
click at [421, 588] on div "Copy of Lease 14 Copy of Lease" at bounding box center [374, 585] width 244 height 37
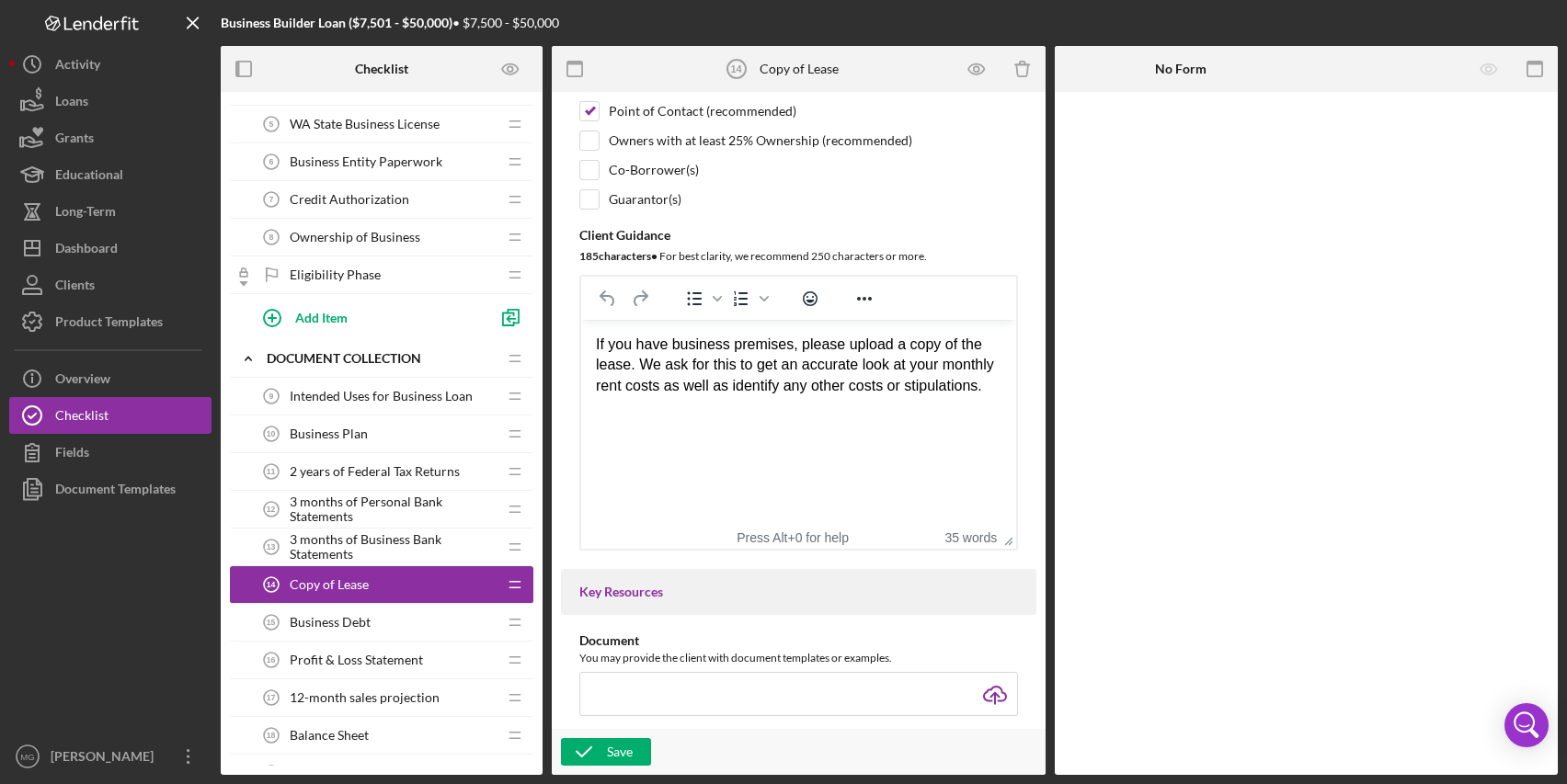
scroll to position [276, 0]
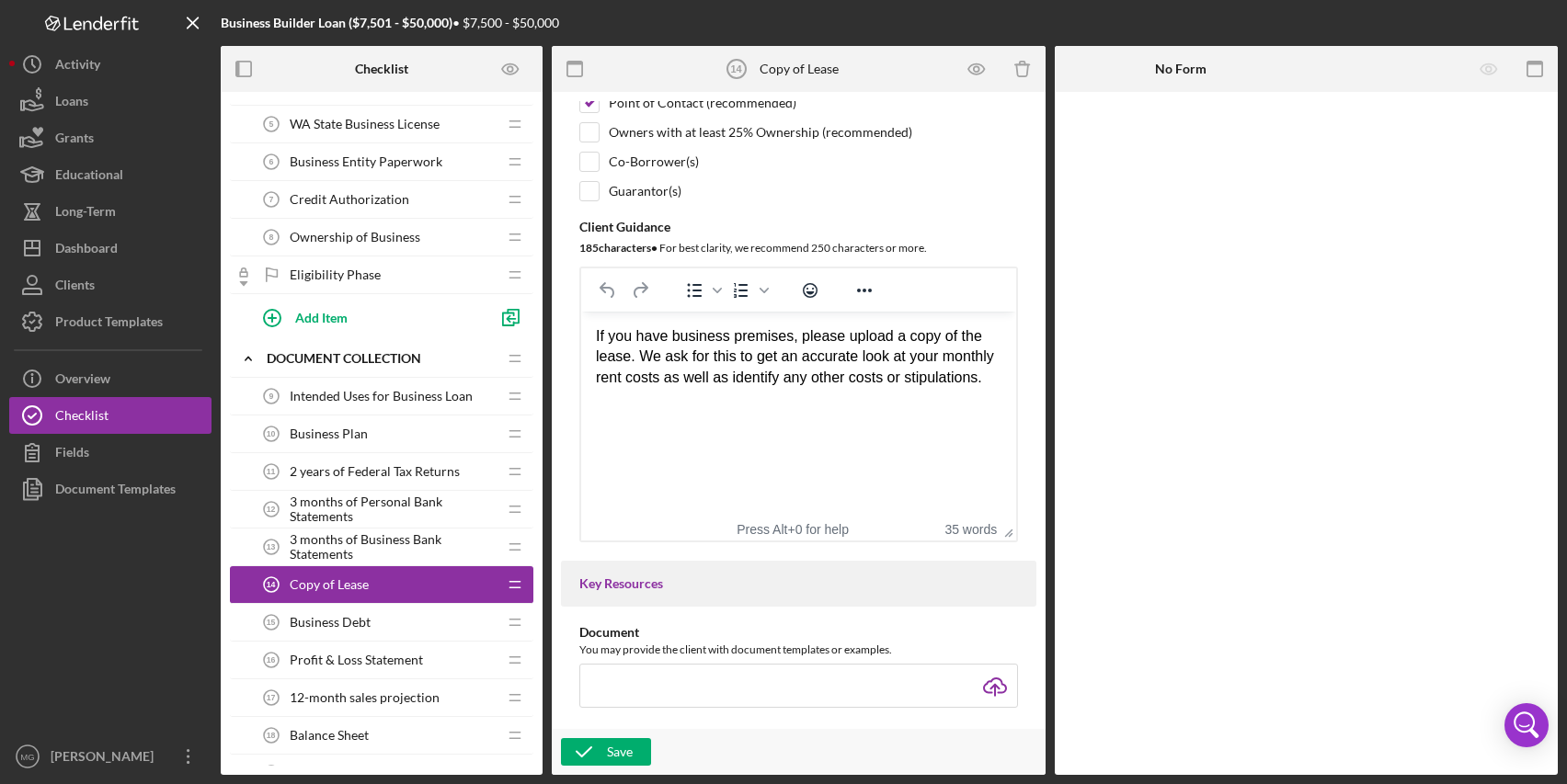
click at [410, 624] on div "Business Debt 15 Business Debt" at bounding box center [374, 623] width 244 height 37
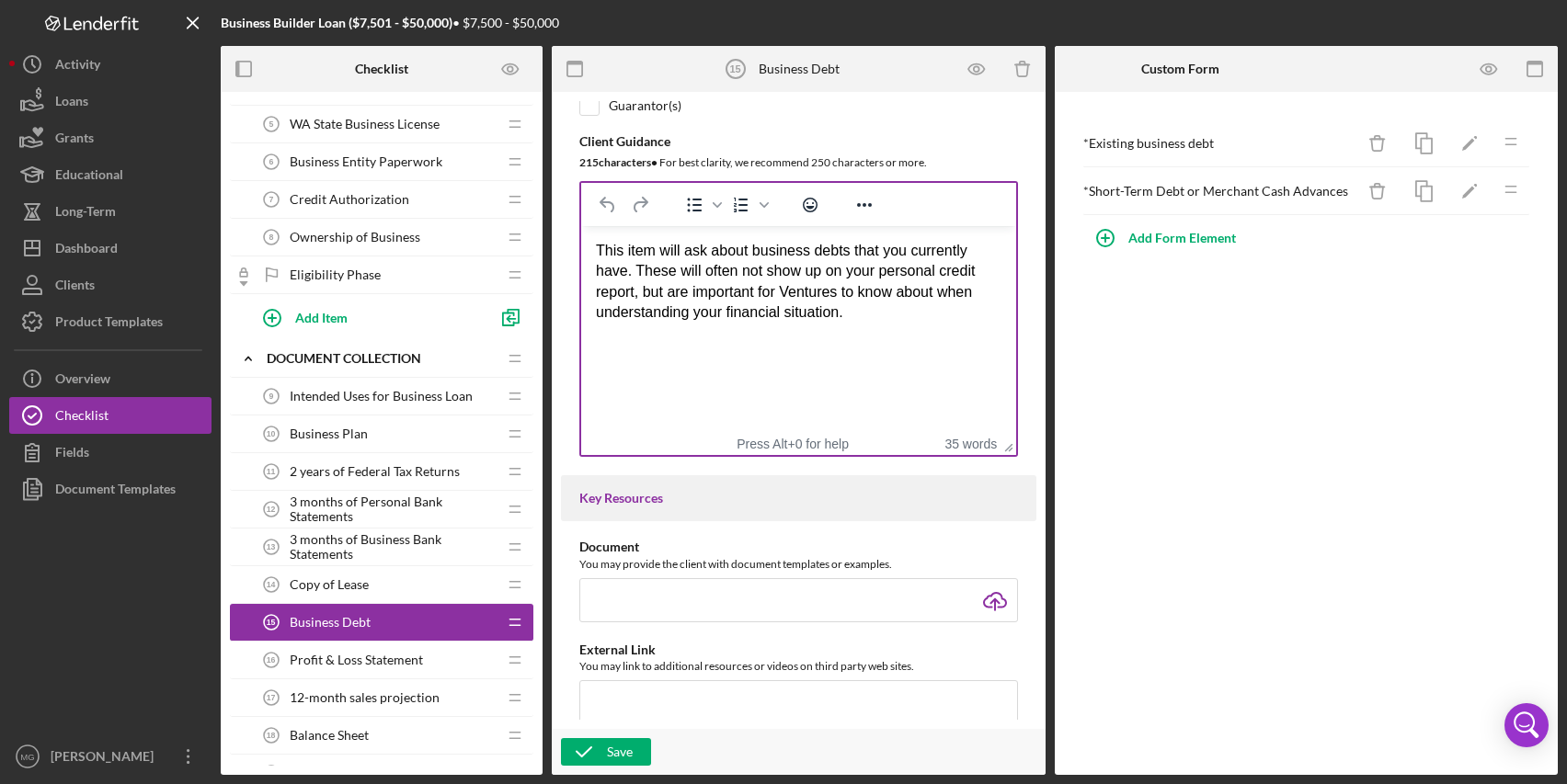
scroll to position [367, 0]
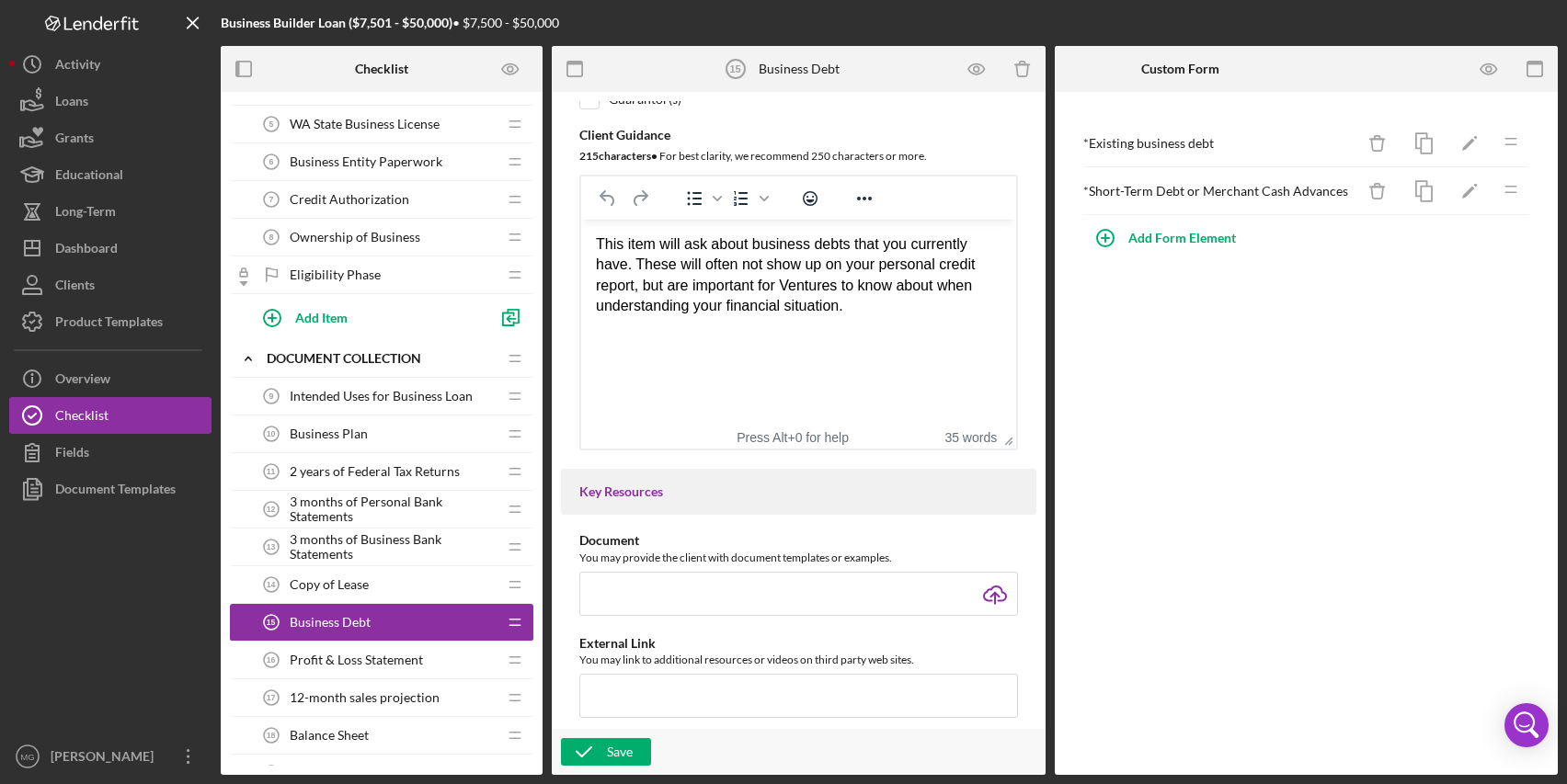
click at [400, 649] on div "Profit & Loss Statement 16 Profit & Loss Statement" at bounding box center [374, 660] width 244 height 37
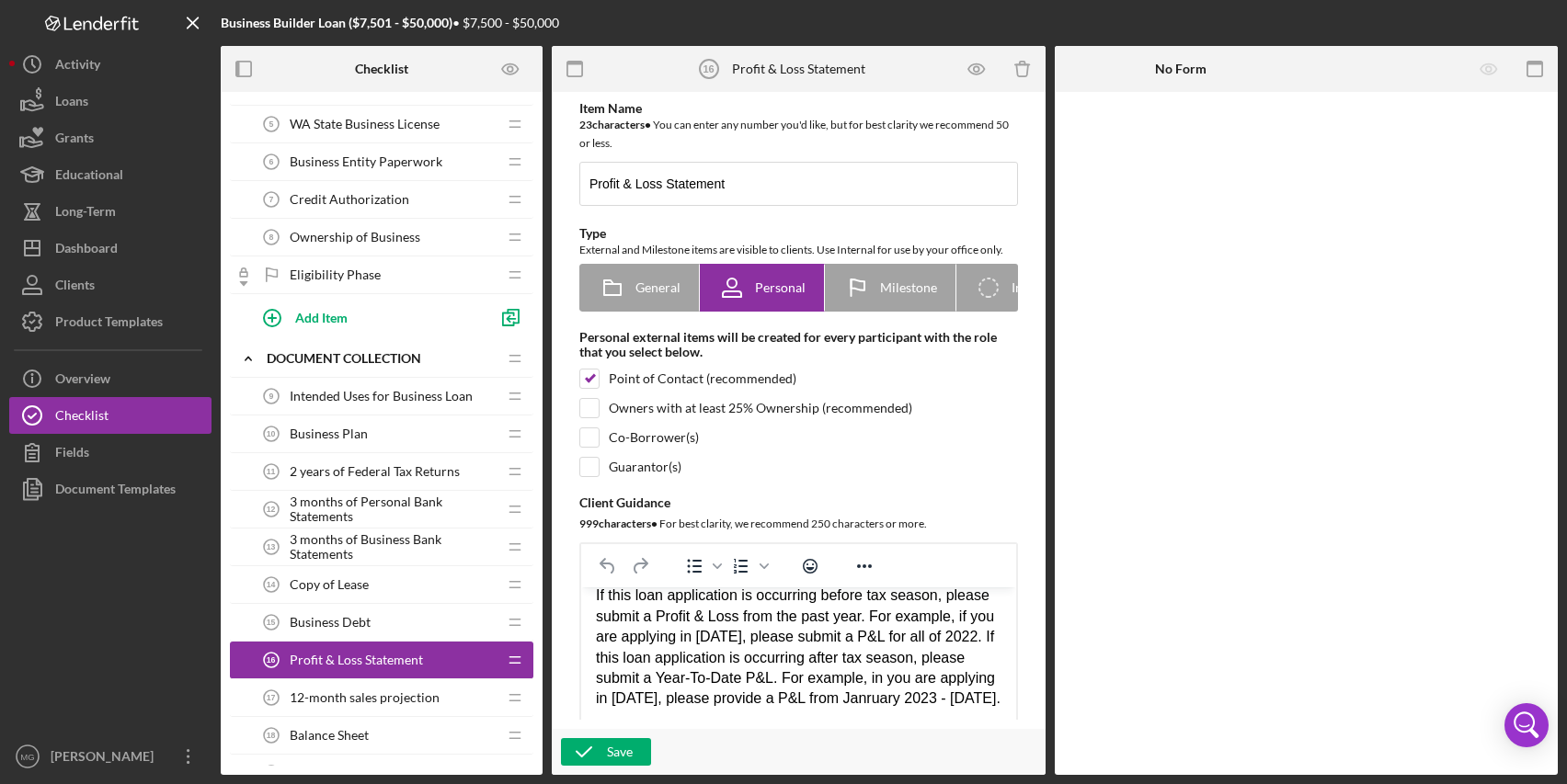
scroll to position [184, 0]
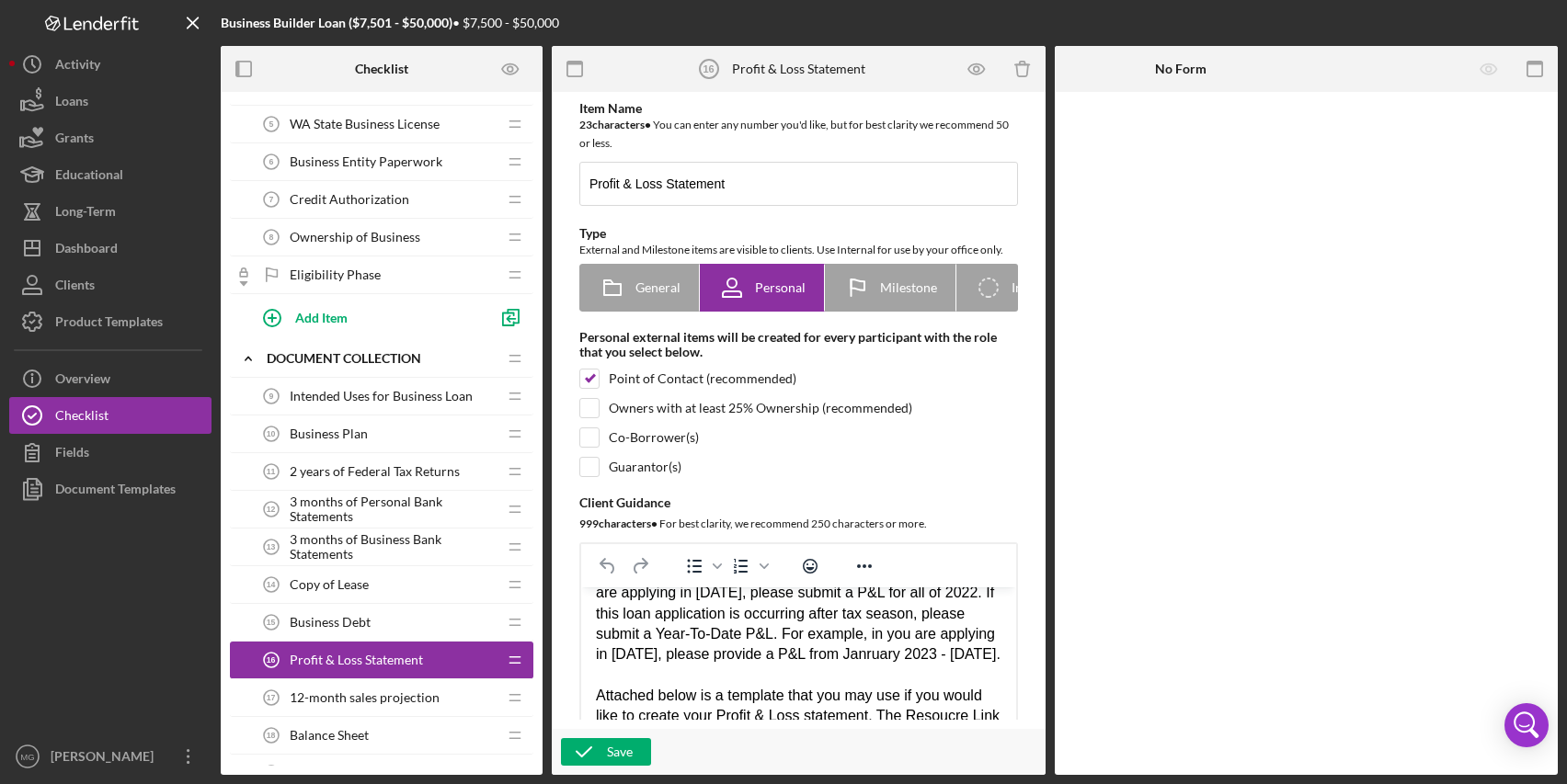
click at [683, 674] on div "If this loan application is occurring before tax season, please submit a Profit…" at bounding box center [799, 685] width 406 height 288
click at [870, 594] on div "If this loan application is occurring before tax season, please submit a Profit…" at bounding box center [799, 685] width 406 height 288
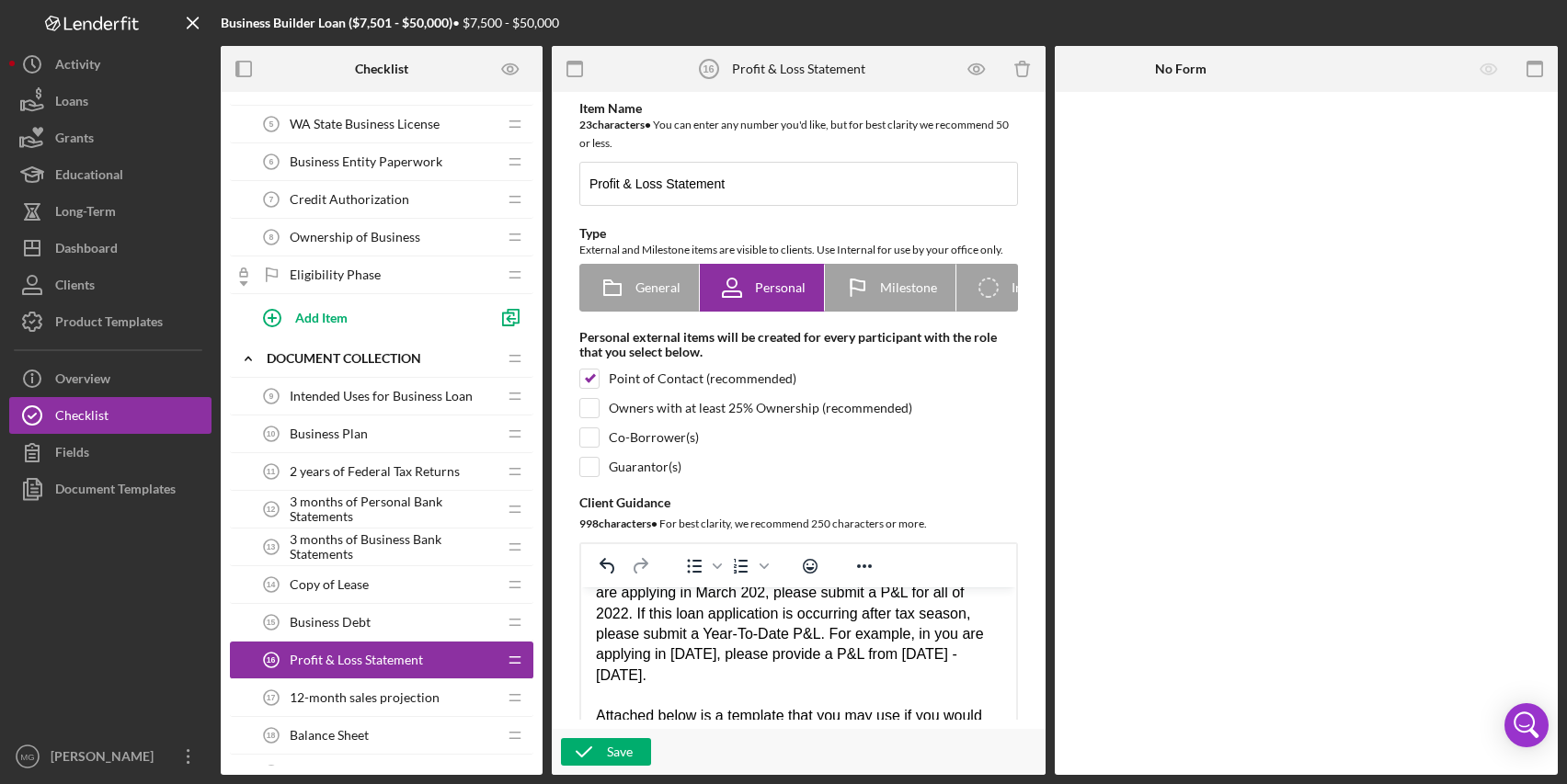
scroll to position [180, 0]
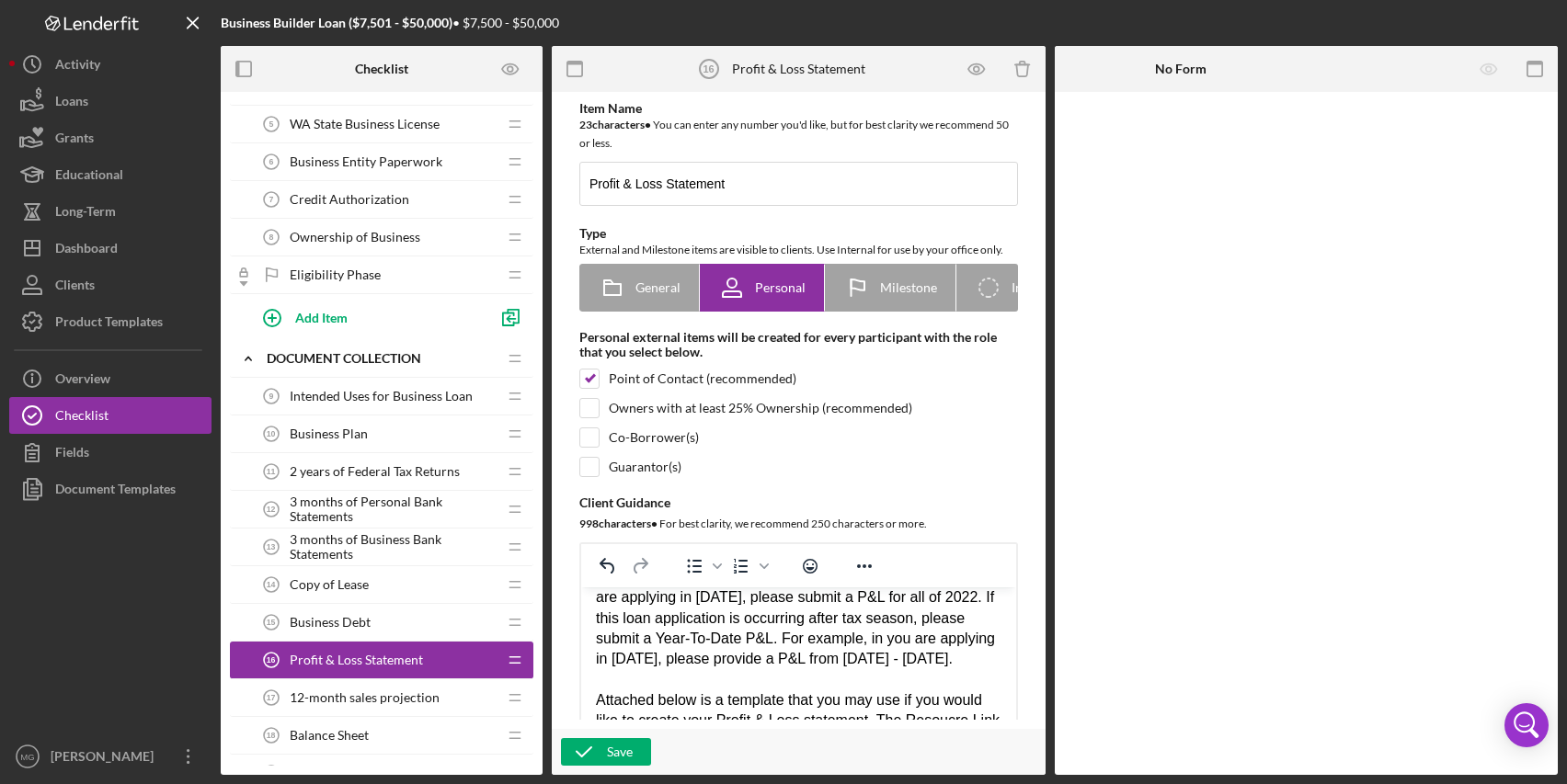
click at [723, 618] on div "If this loan application is occurring before tax season, please submit a Profit…" at bounding box center [799, 690] width 406 height 288
click at [854, 658] on div "If this loan application is occurring before tax season, please submit a Profit…" at bounding box center [799, 690] width 406 height 288
click at [738, 682] on div "If this loan application is occurring before tax season, please submit a Profit…" at bounding box center [799, 690] width 406 height 288
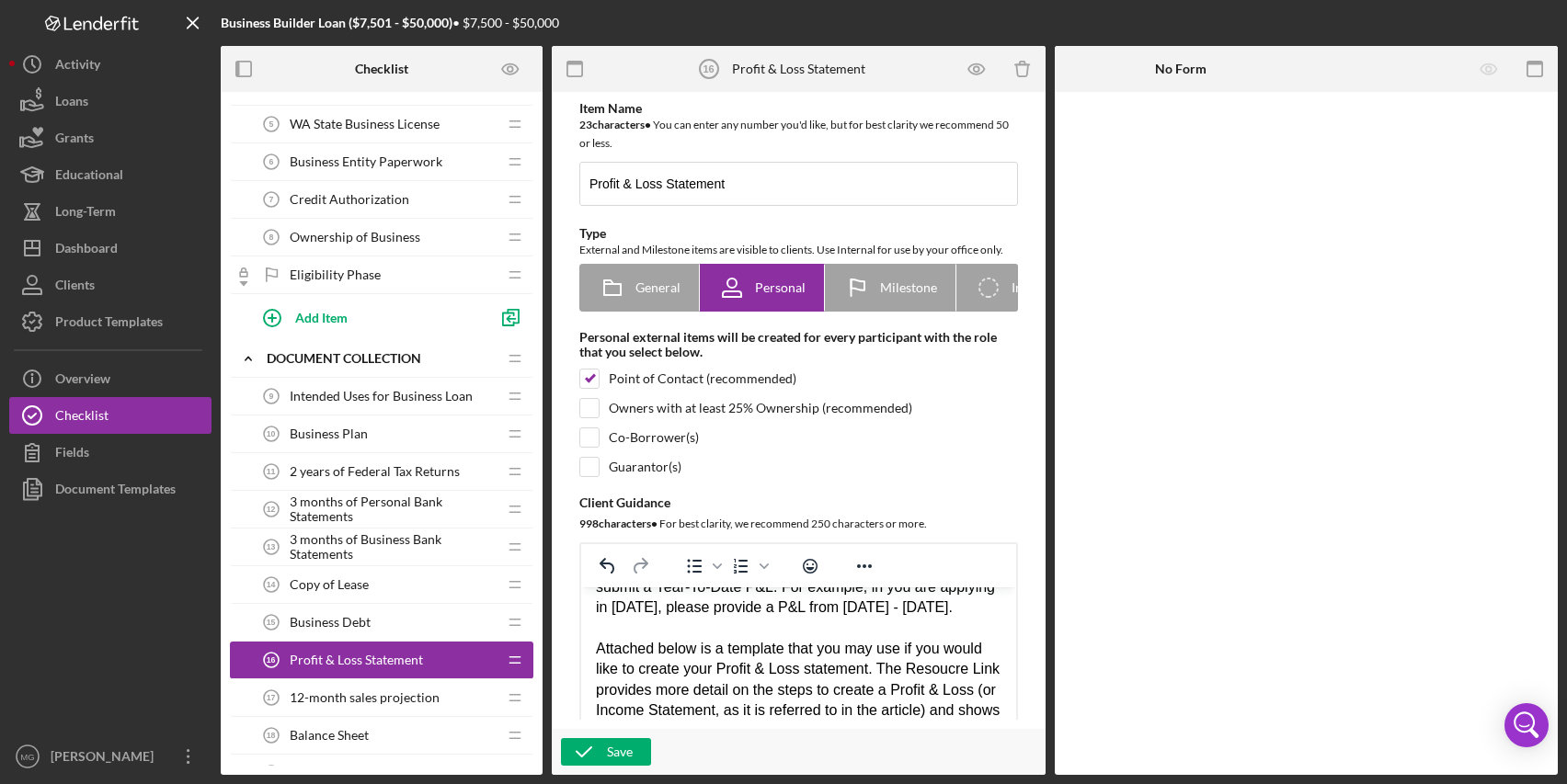
scroll to position [255, 0]
click at [644, 685] on div "If this loan application is occurring before tax season, please submit a Profit…" at bounding box center [799, 633] width 406 height 288
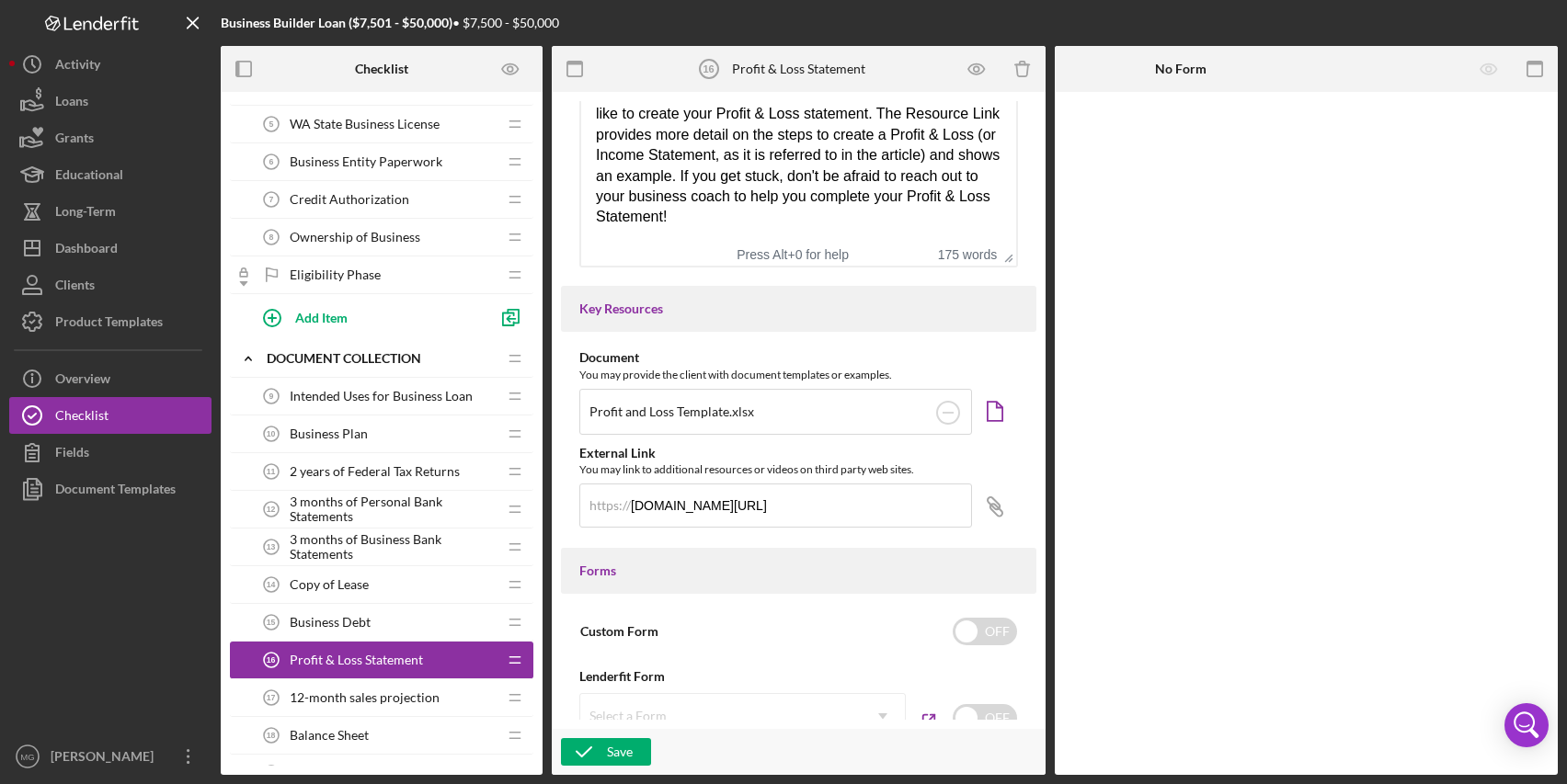
scroll to position [552, 0]
click at [610, 749] on div "Save" at bounding box center [621, 753] width 26 height 28
click at [395, 698] on span "12-month sales projection" at bounding box center [365, 698] width 150 height 15
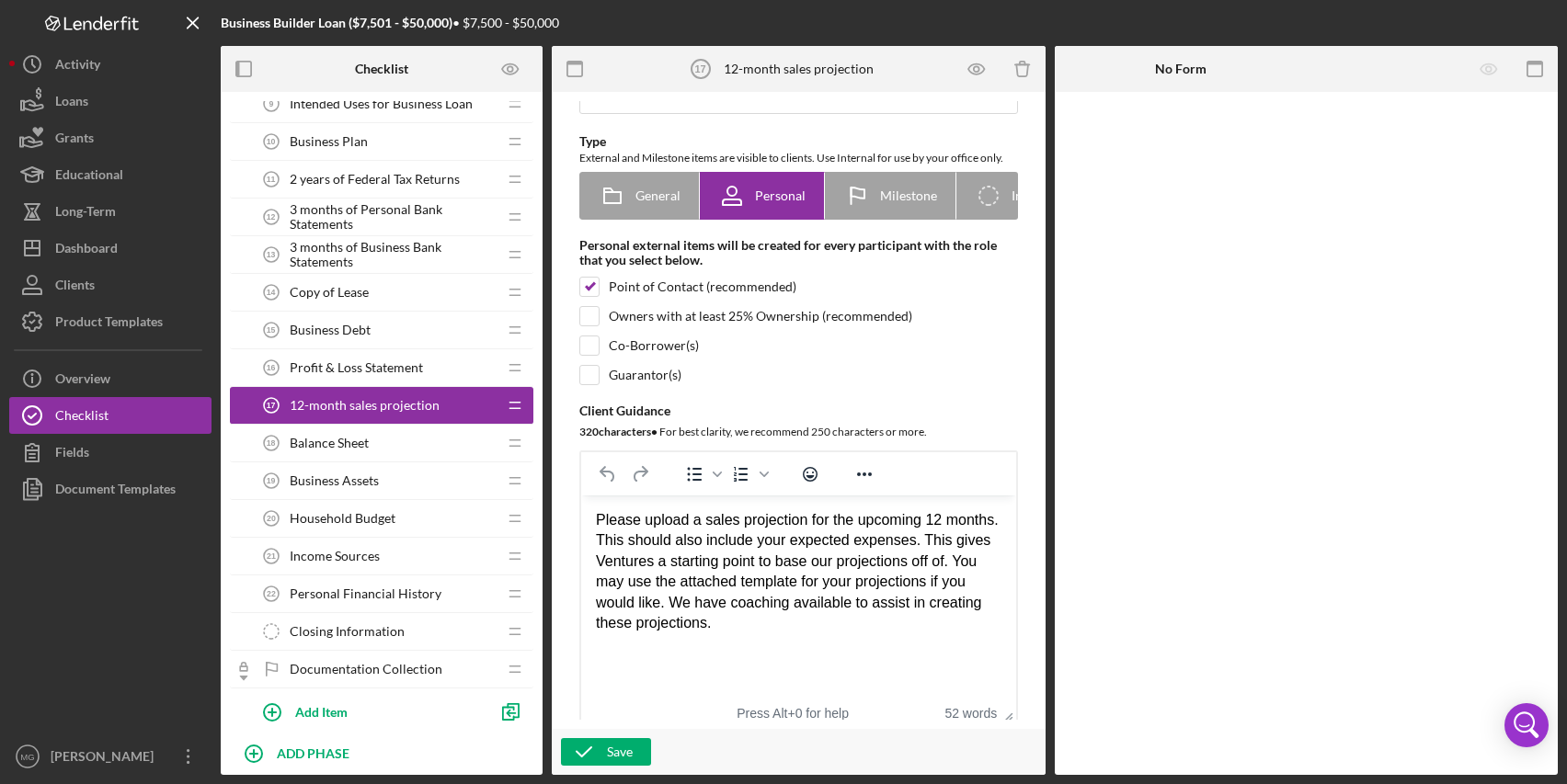
scroll to position [528, 0]
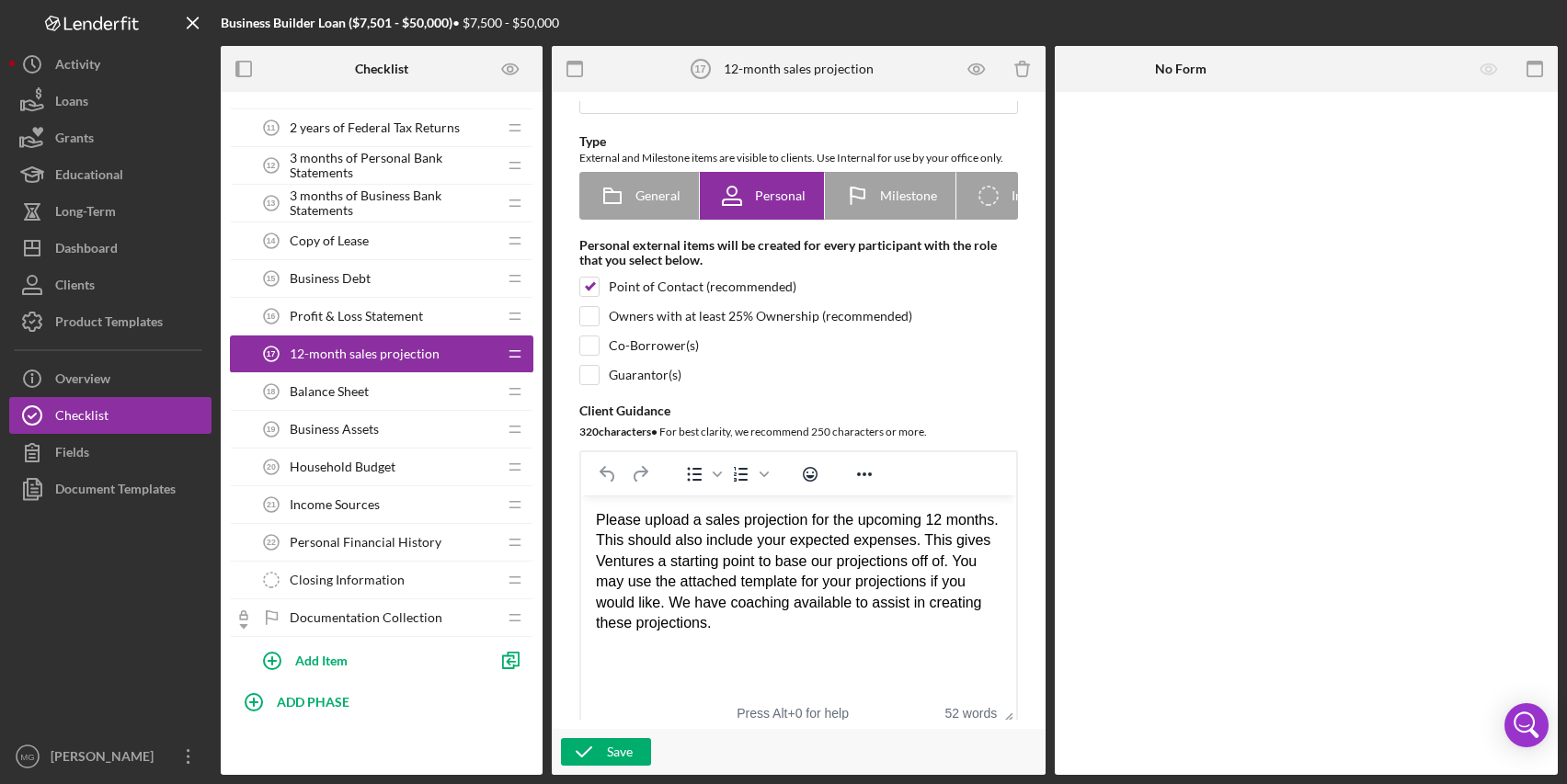
click at [337, 392] on span "Balance Sheet" at bounding box center [329, 392] width 79 height 15
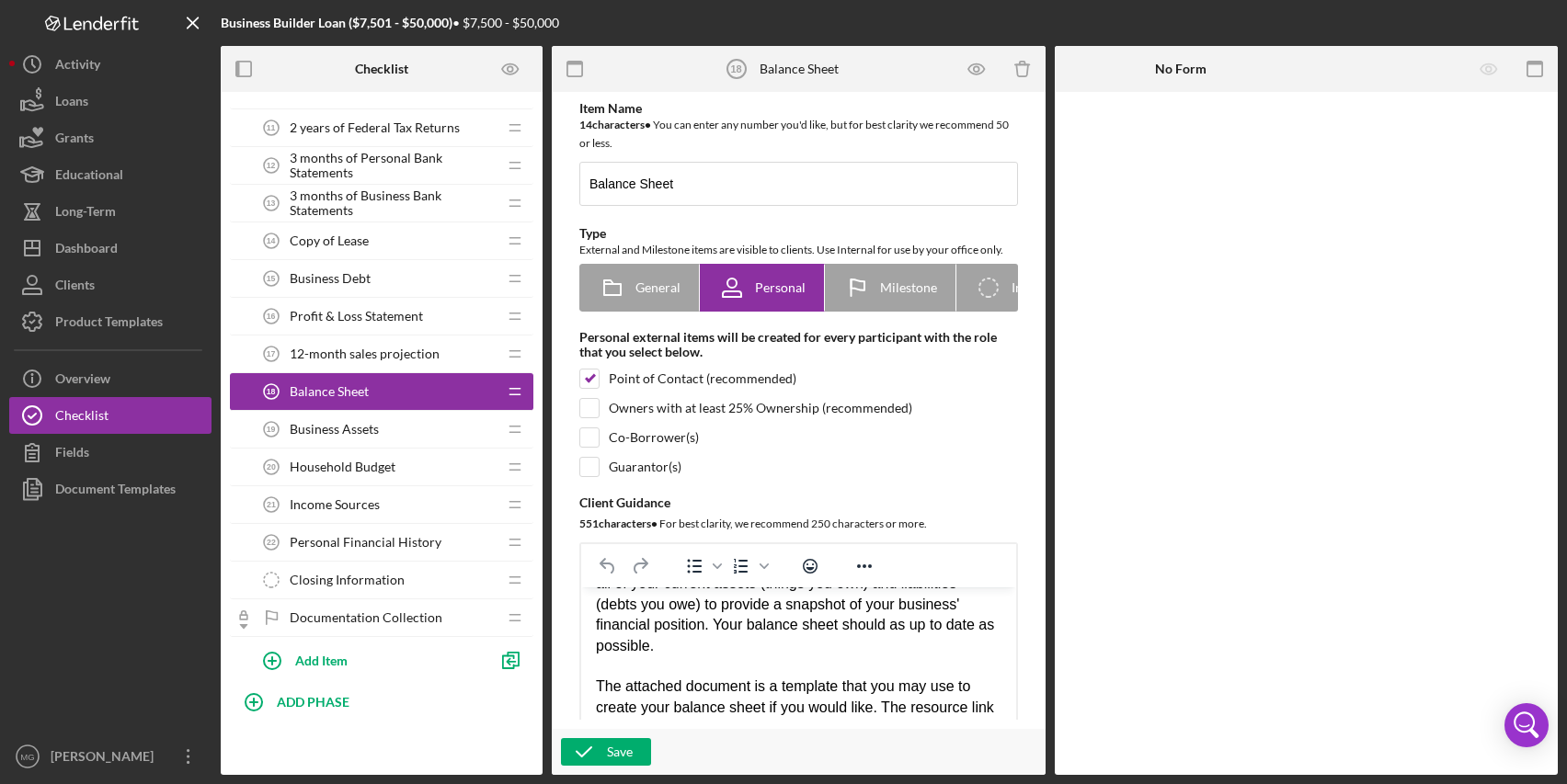
scroll to position [70, 0]
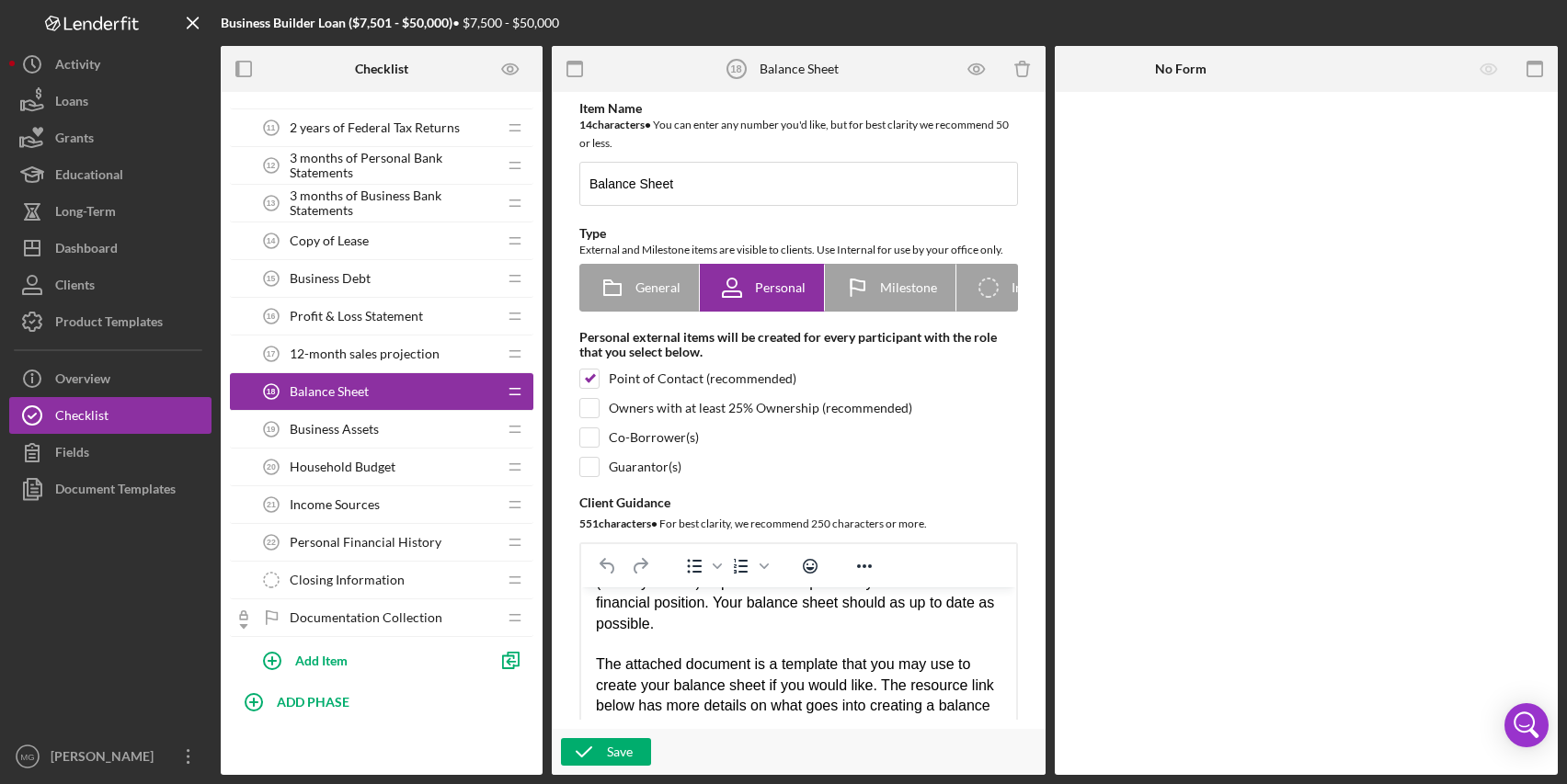
click at [336, 426] on span "Business Assets" at bounding box center [334, 429] width 89 height 15
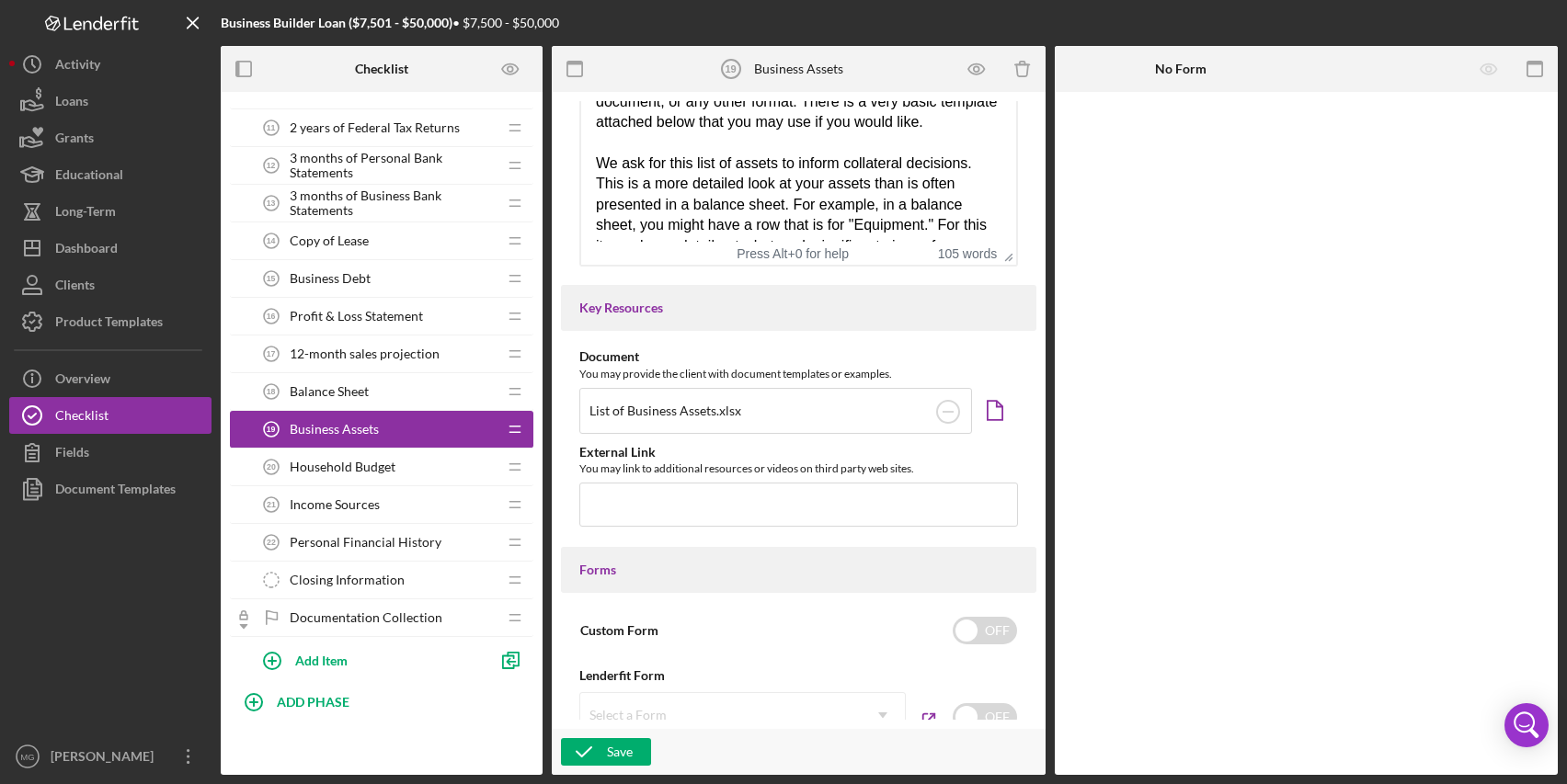
click at [364, 465] on span "Household Budget" at bounding box center [343, 467] width 106 height 15
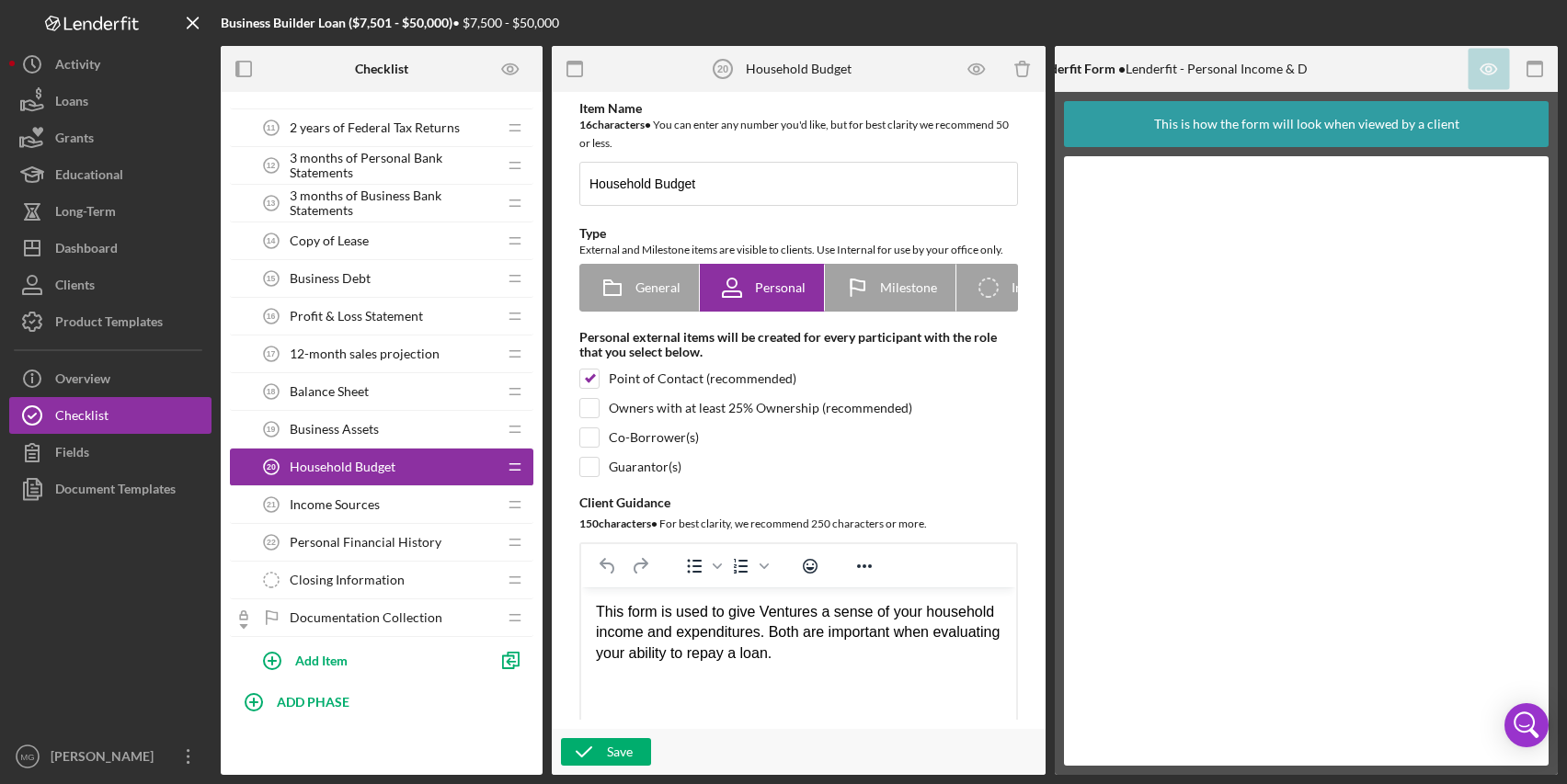
click at [354, 504] on span "Income Sources" at bounding box center [334, 504] width 90 height 15
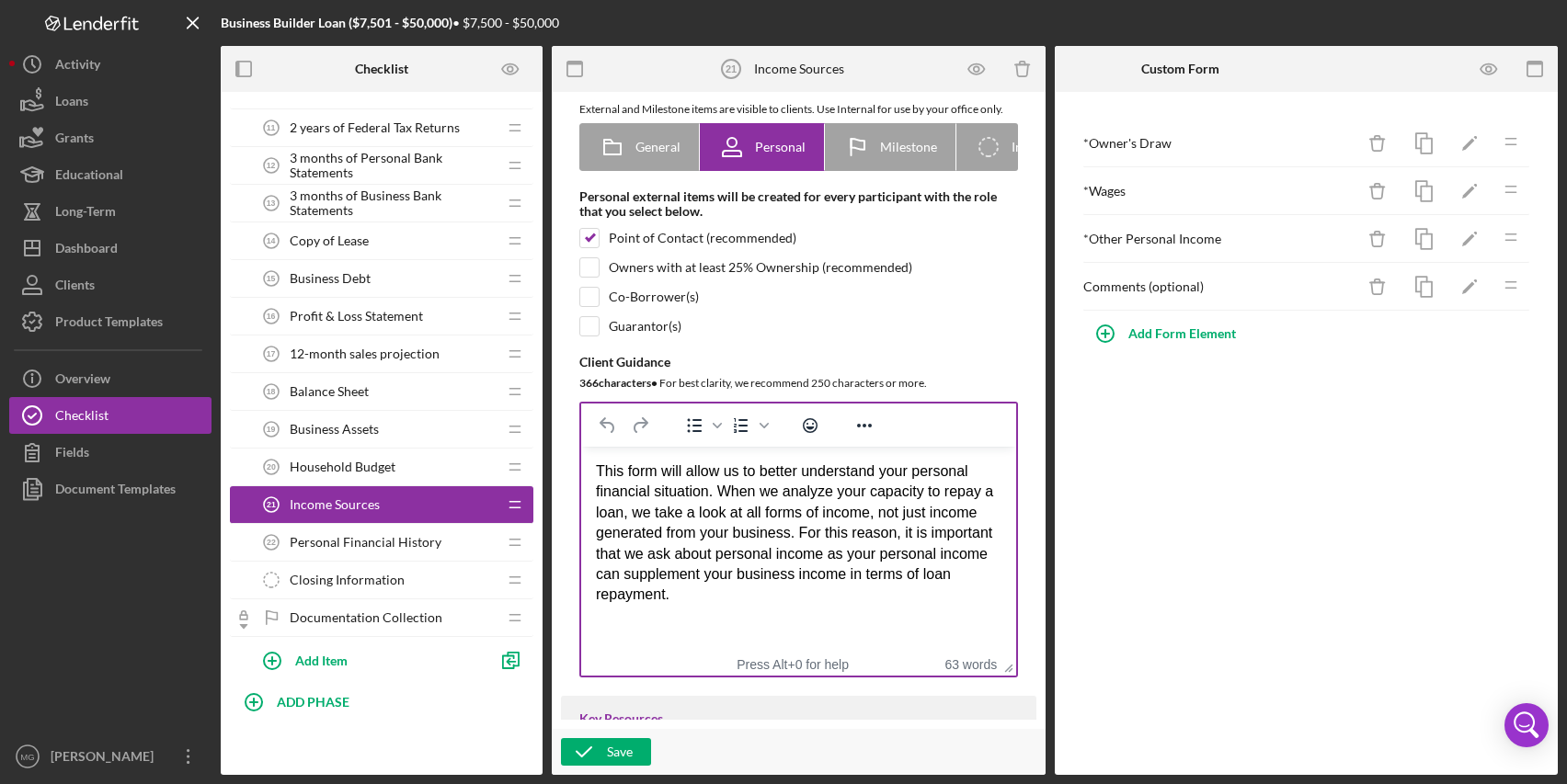
scroll to position [184, 0]
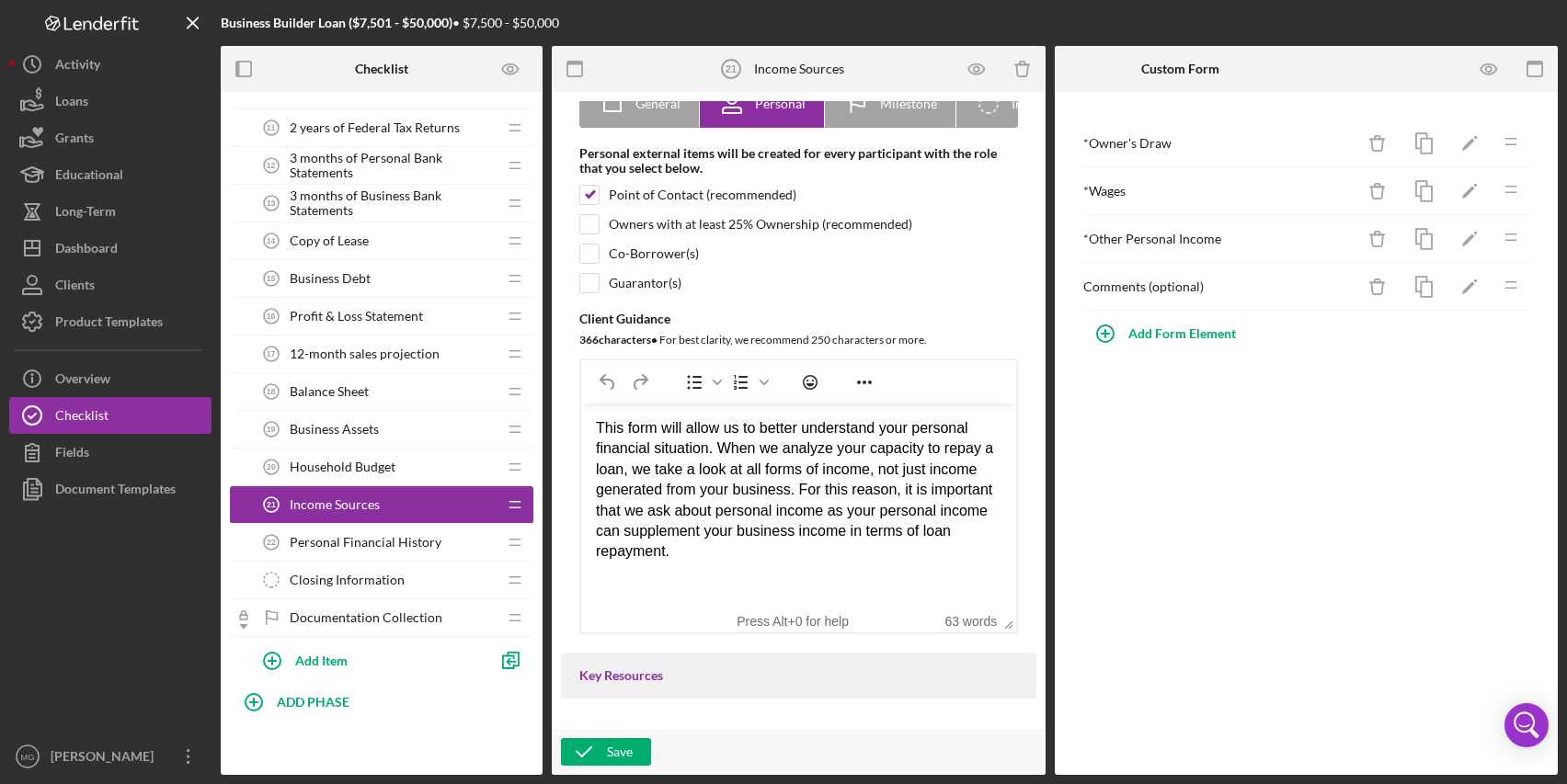
click at [378, 535] on span "Personal Financial History" at bounding box center [366, 542] width 152 height 15
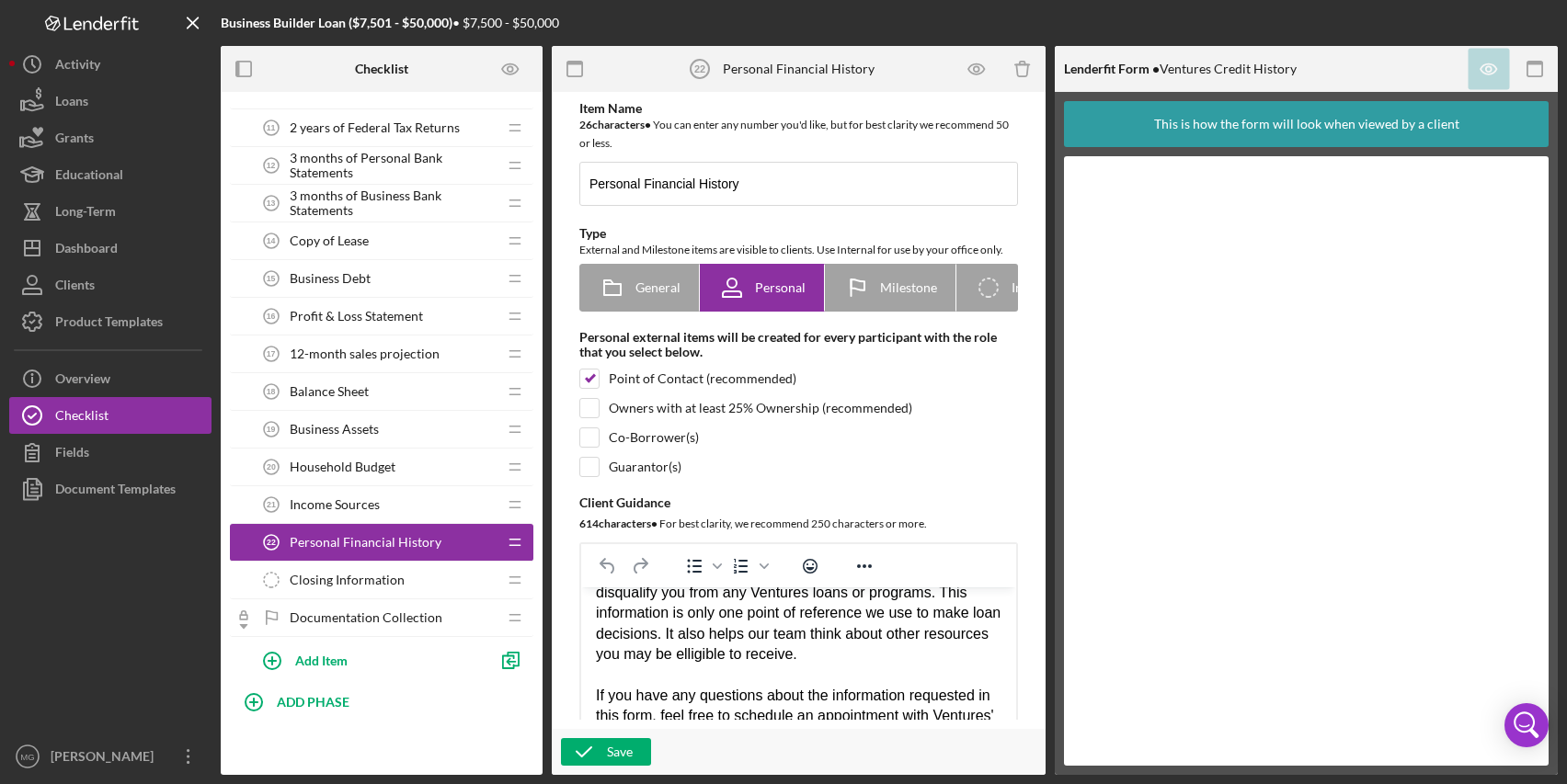
scroll to position [91, 0]
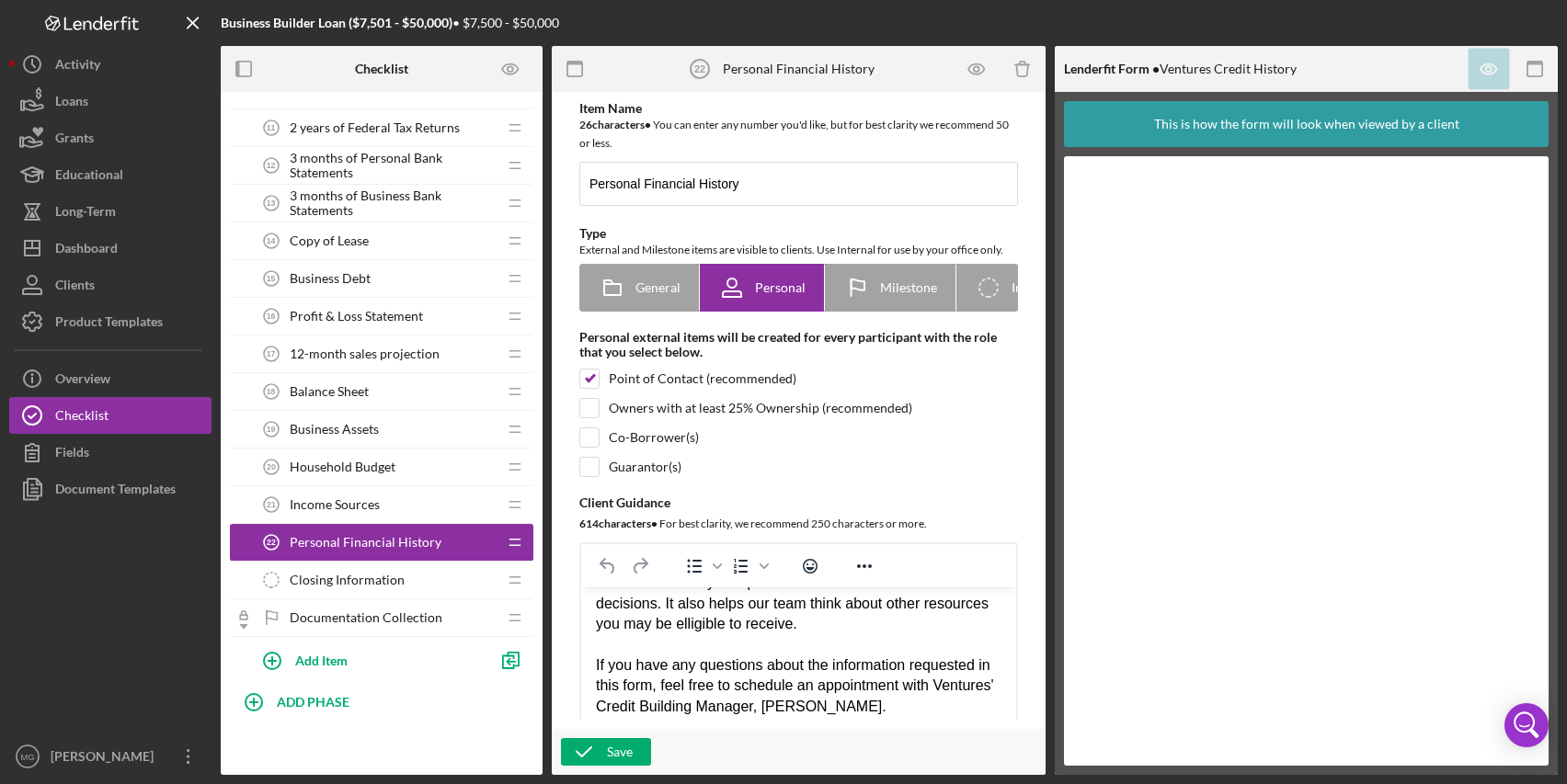
click at [839, 628] on div "This form asks questions about your personal and household financial situation.…" at bounding box center [799, 644] width 406 height 268
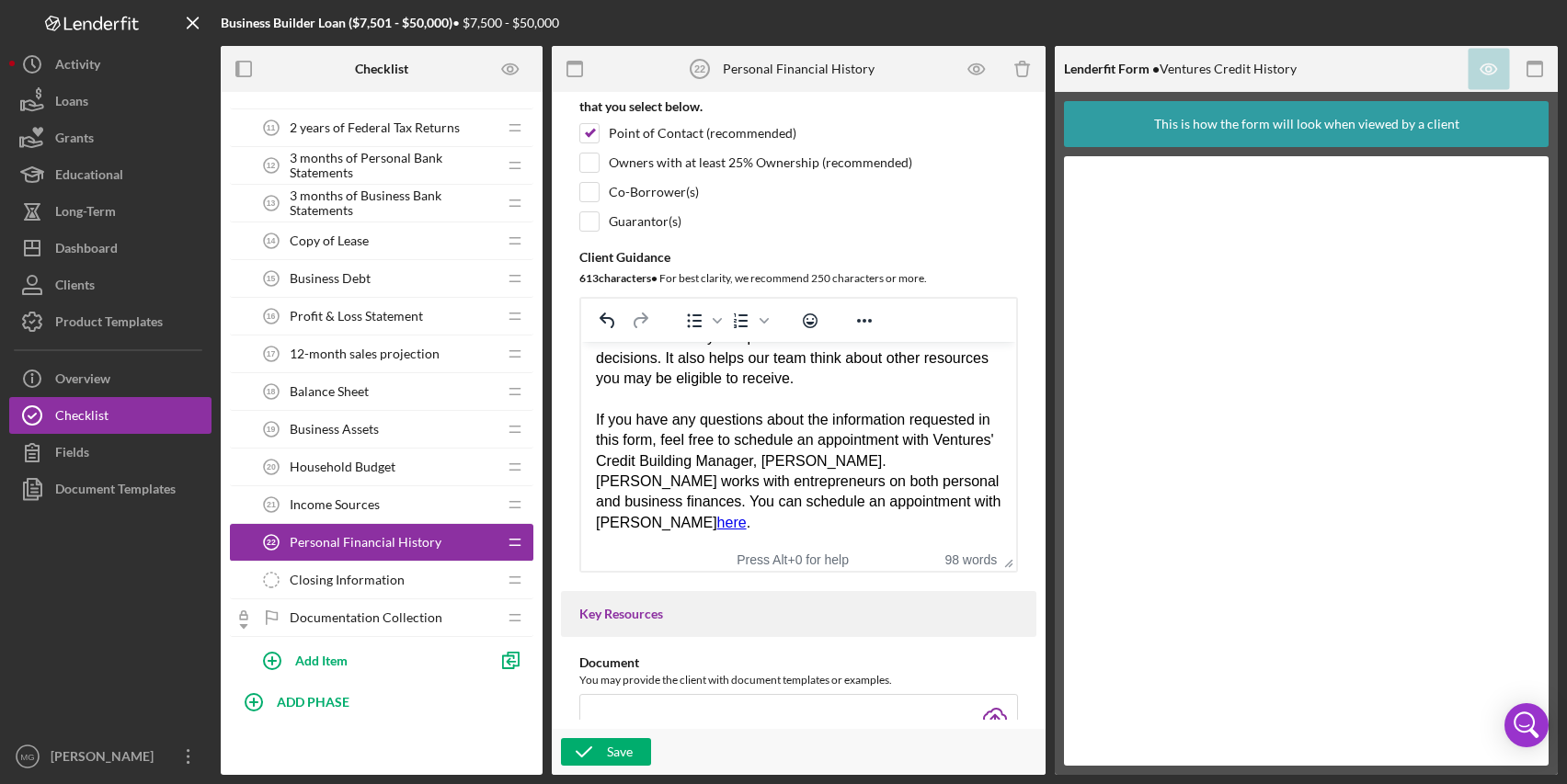
scroll to position [276, 0]
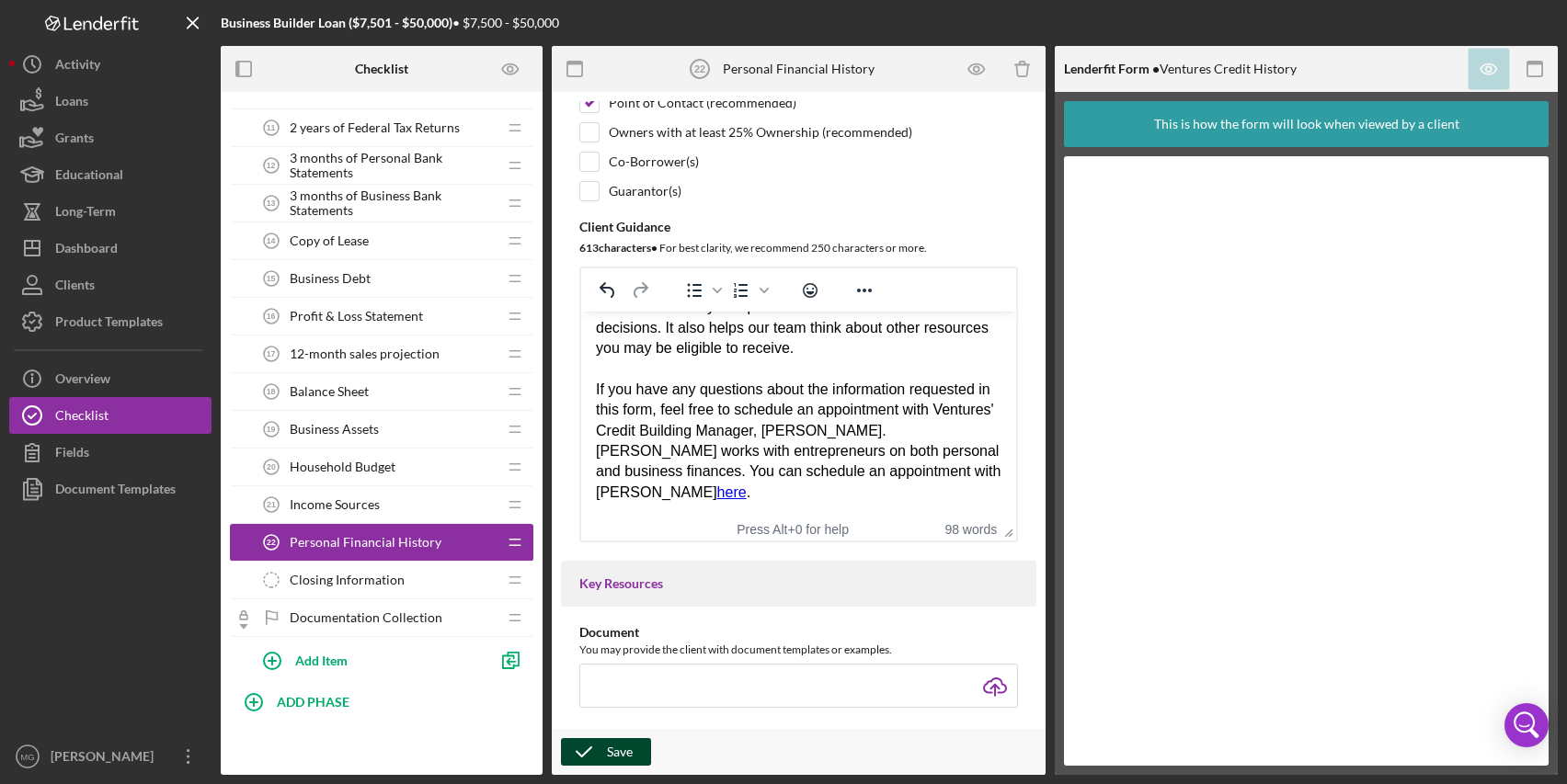
click at [621, 749] on div "Save" at bounding box center [621, 753] width 26 height 28
click at [372, 574] on span "Closing Information" at bounding box center [347, 580] width 115 height 15
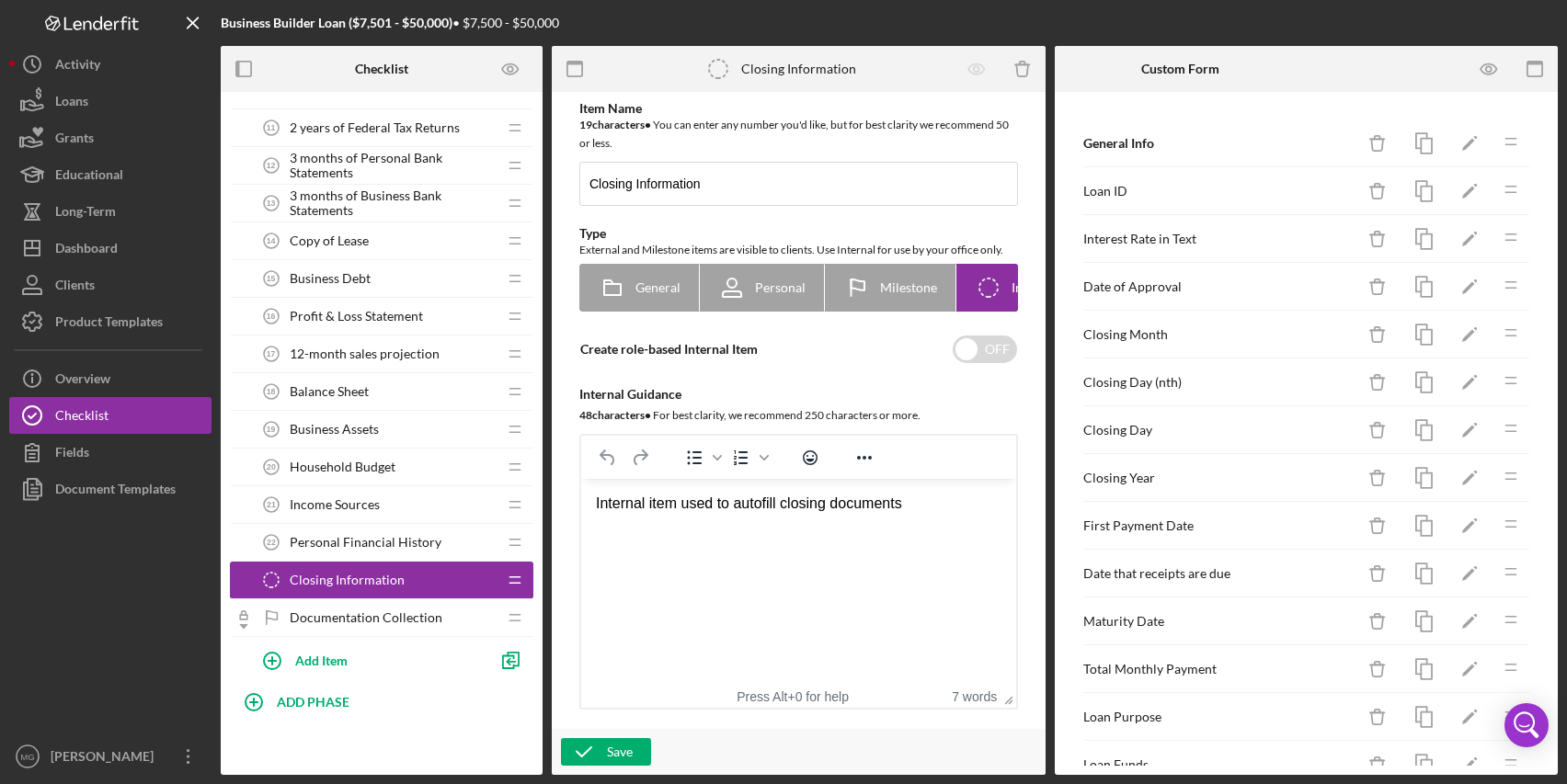
click at [390, 612] on span "Documentation Collection" at bounding box center [366, 618] width 153 height 15
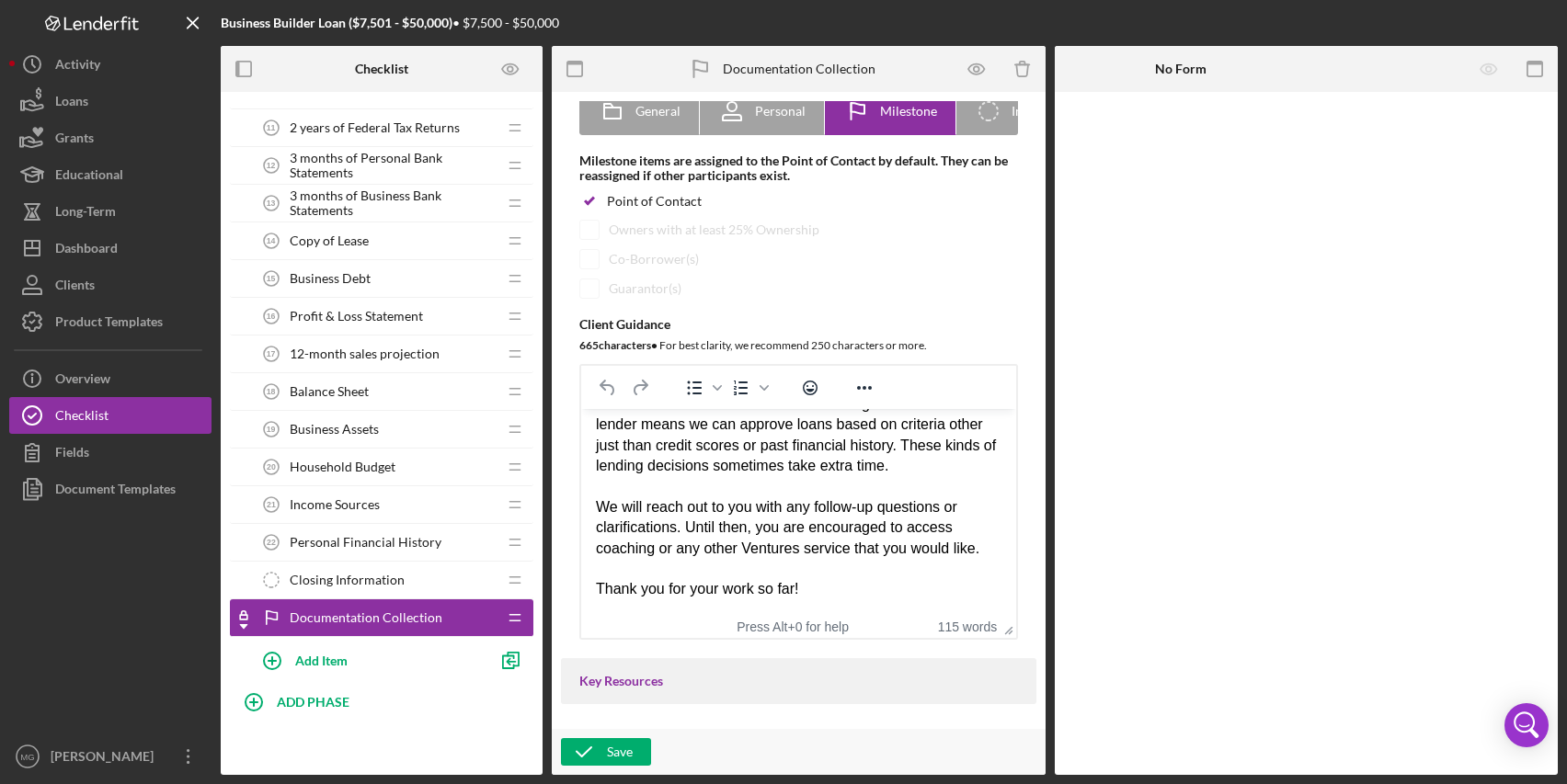
scroll to position [184, 0]
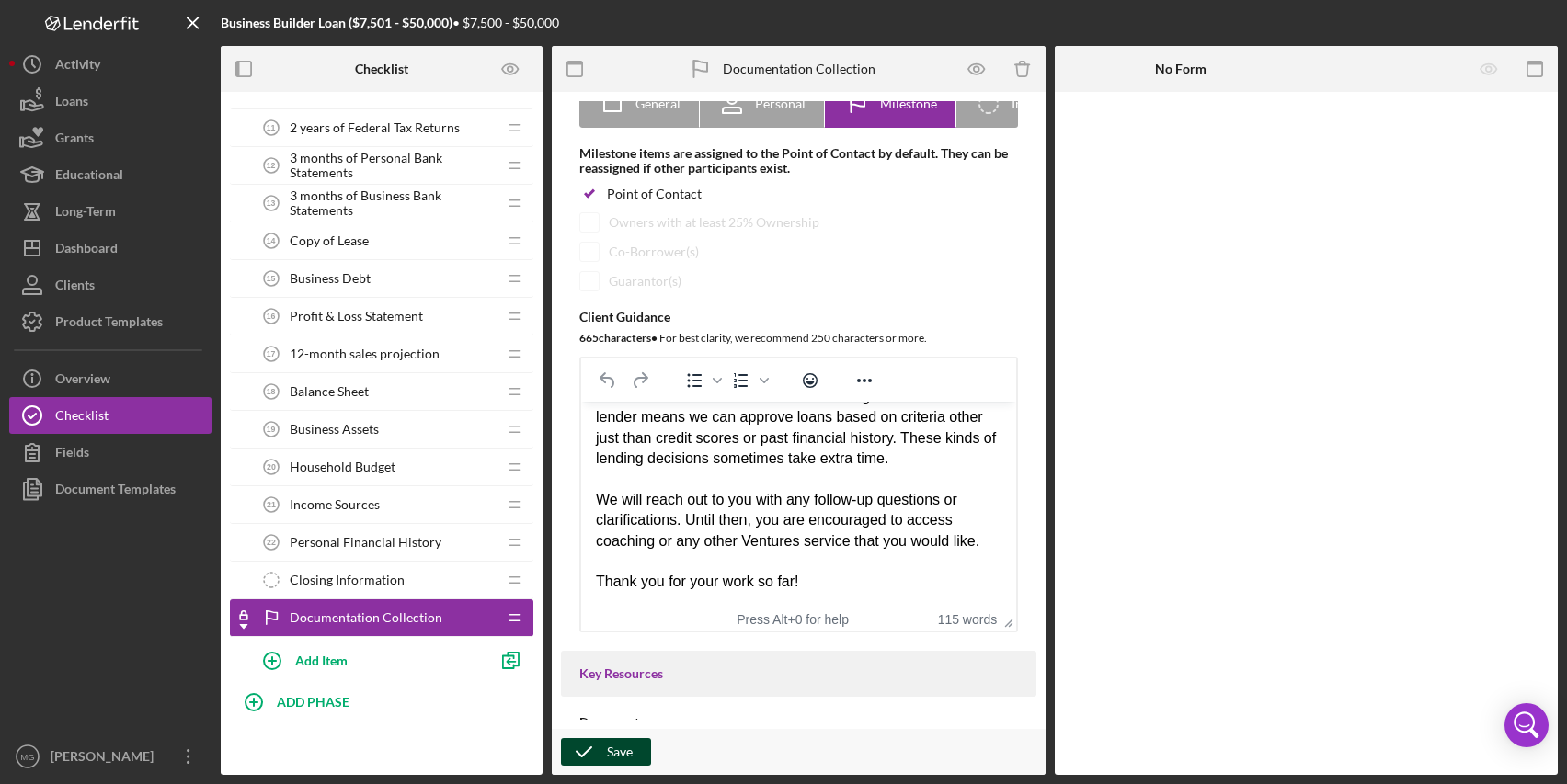
click at [600, 752] on icon "button" at bounding box center [584, 753] width 46 height 46
click at [145, 320] on div "Product Templates" at bounding box center [109, 324] width 107 height 42
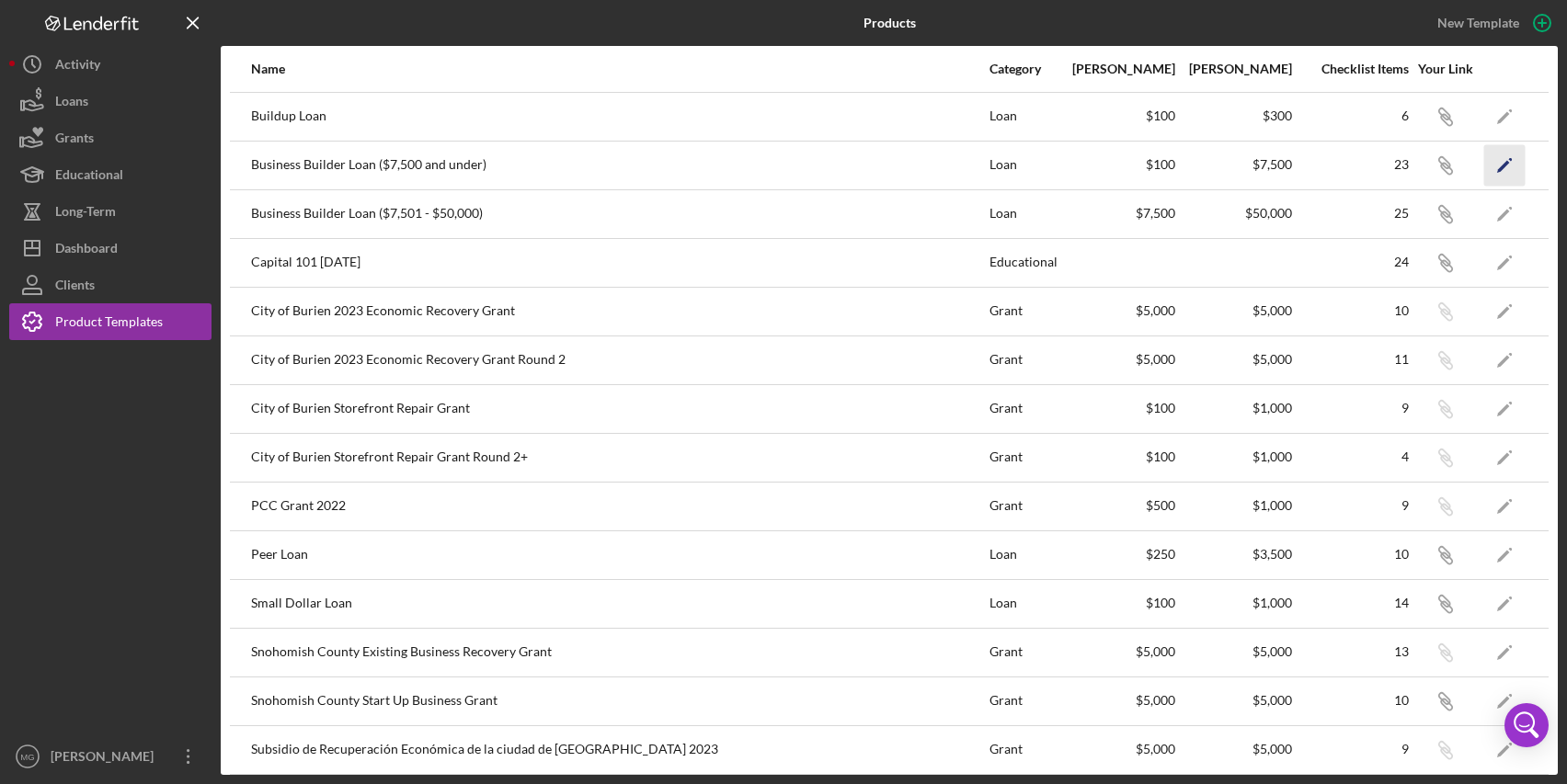
click at [1498, 164] on polygon "button" at bounding box center [1504, 167] width 13 height 13
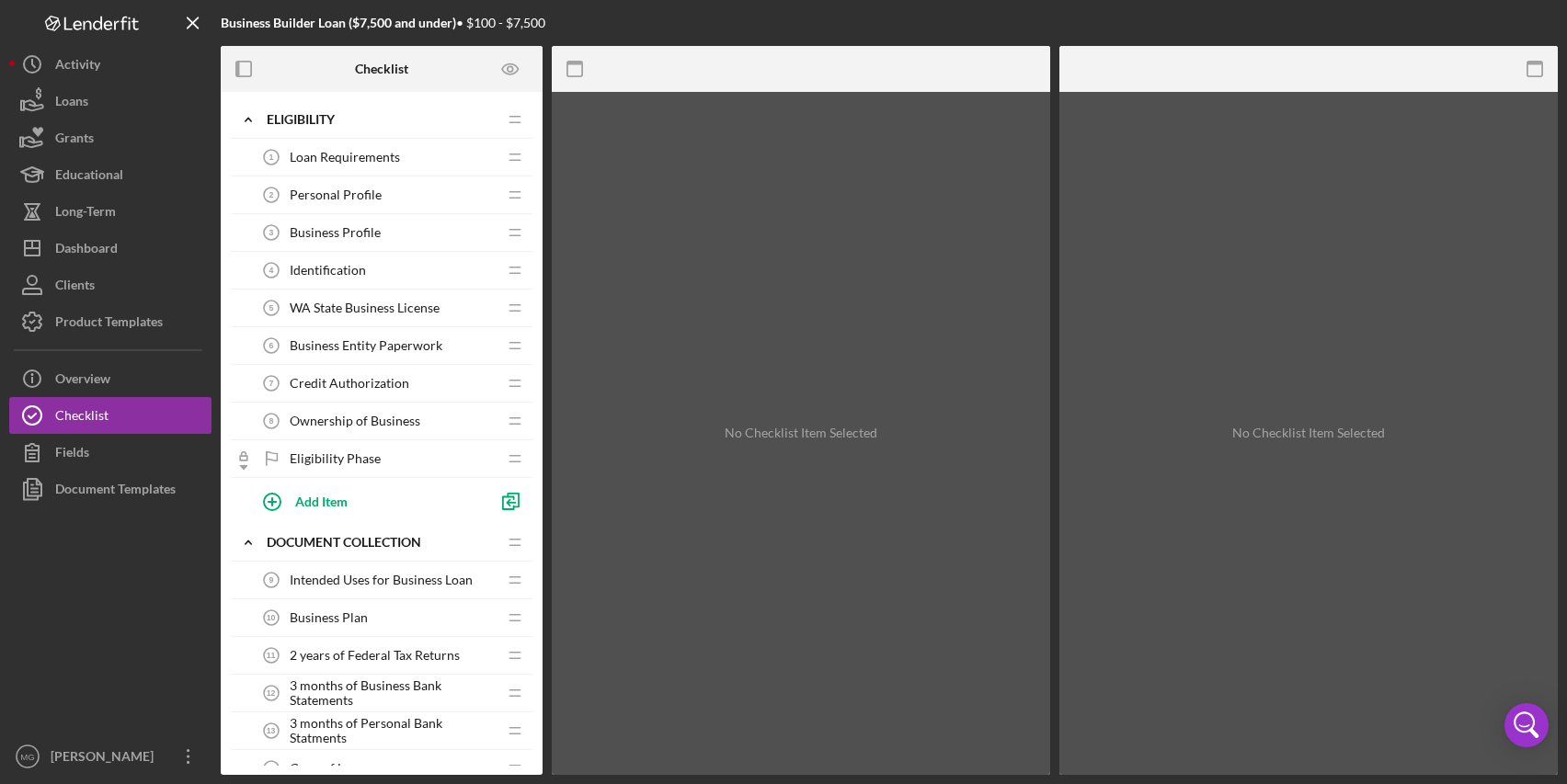
click at [383, 166] on div "Loan Requirements 1 Loan Requirements" at bounding box center [374, 157] width 244 height 37
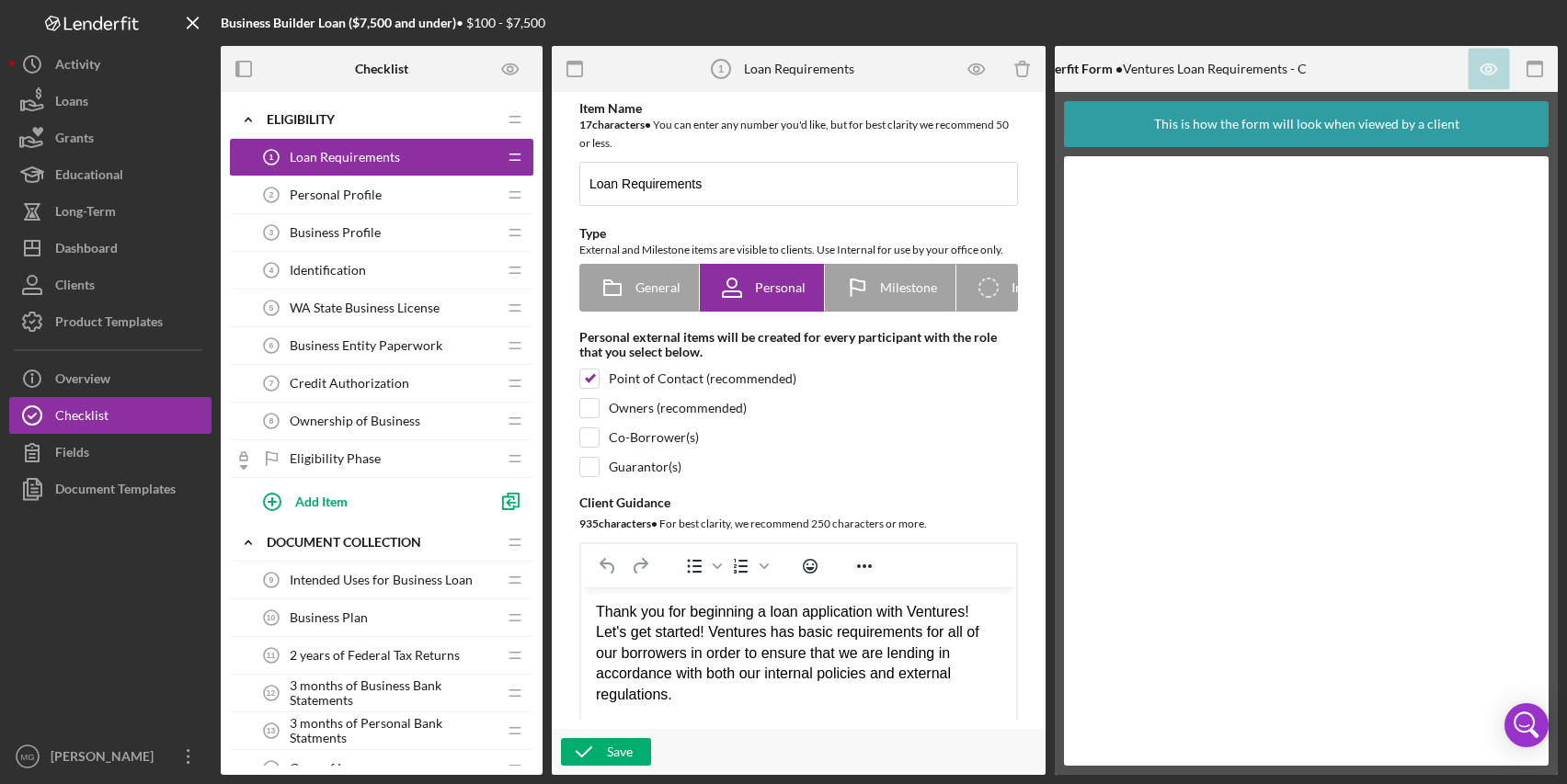
click at [345, 196] on span "Personal Profile" at bounding box center [335, 195] width 92 height 15
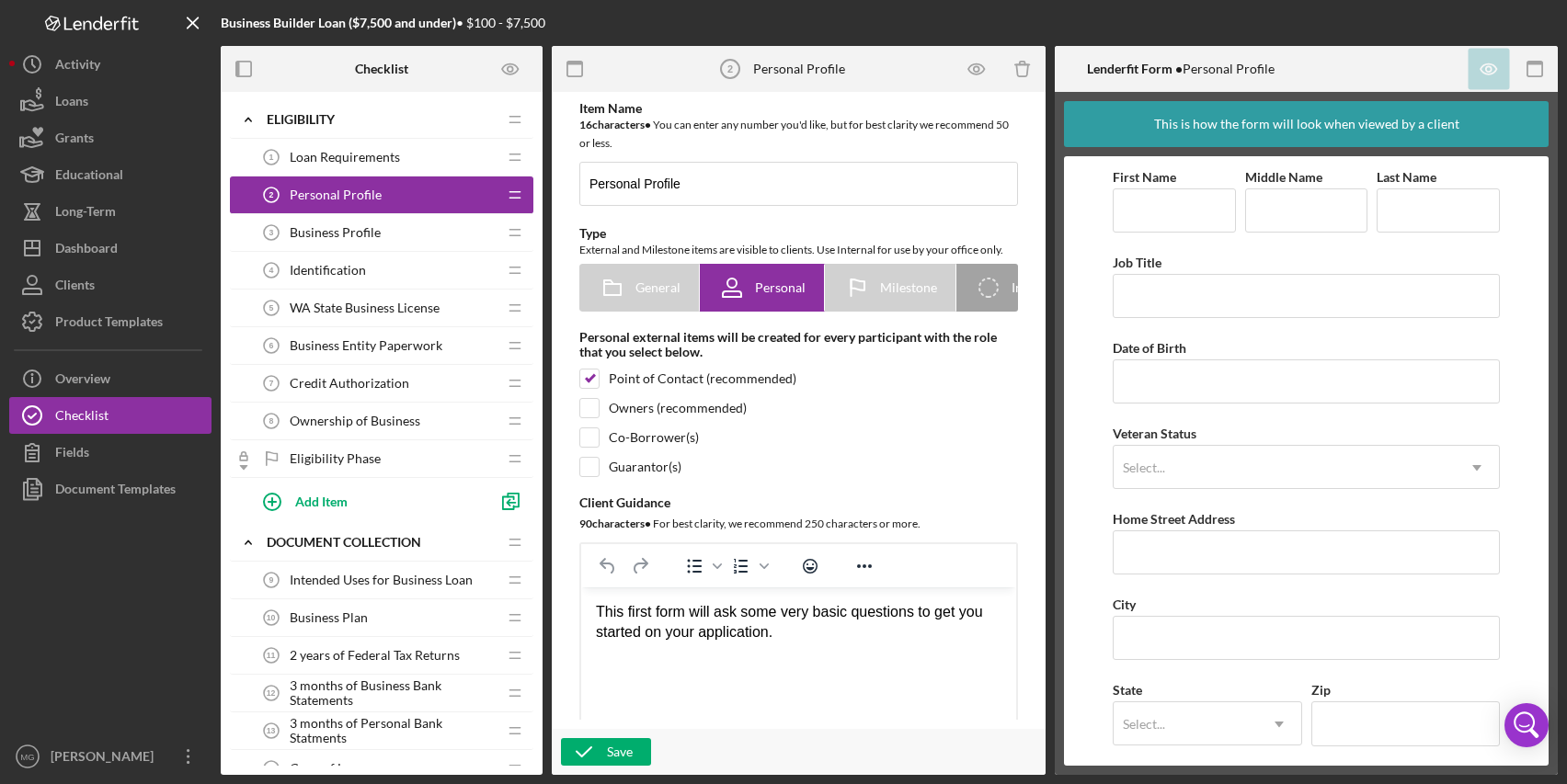
click at [380, 230] on div "Business Profile 3 Business Profile" at bounding box center [374, 232] width 244 height 37
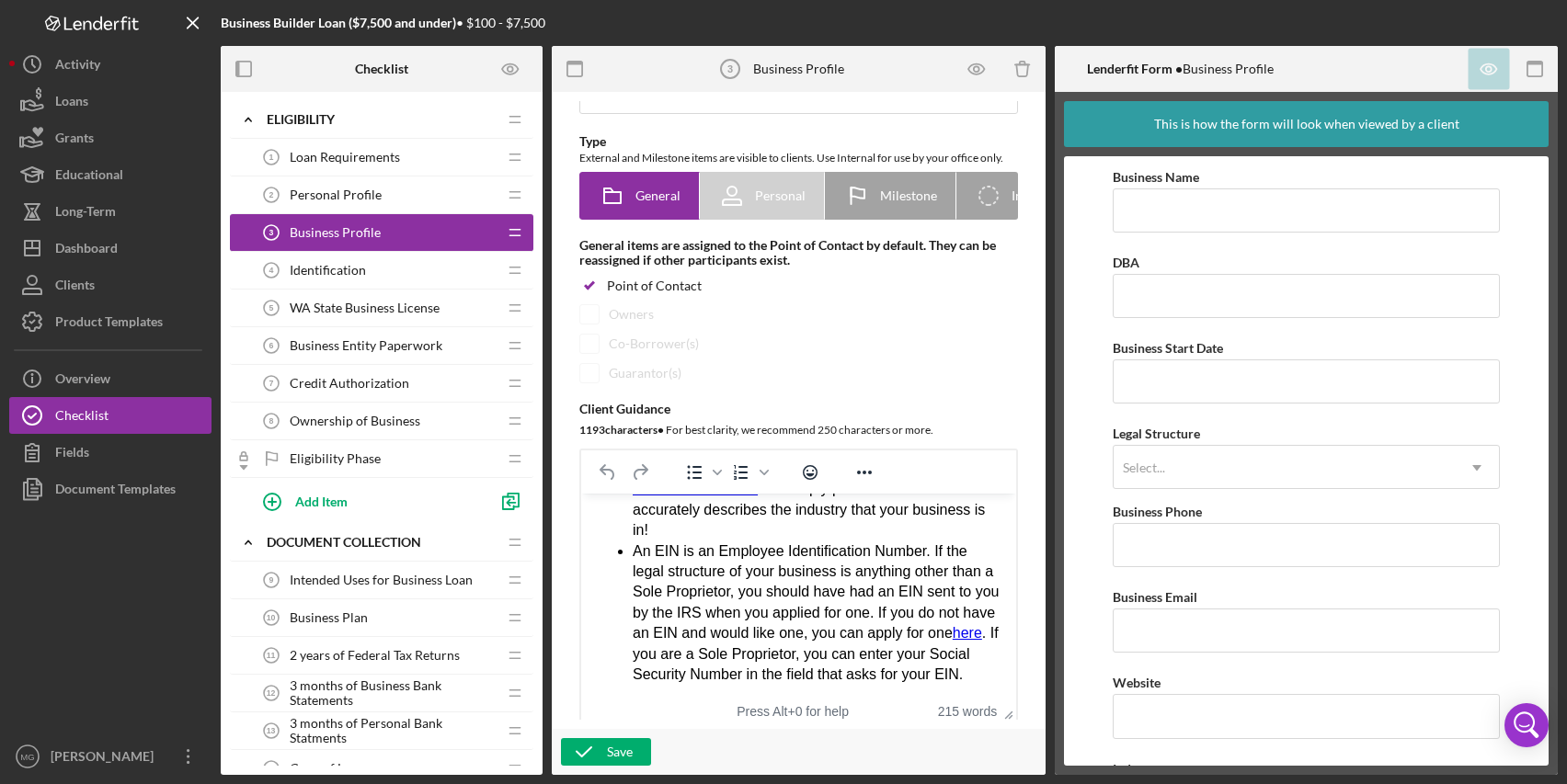
scroll to position [184, 0]
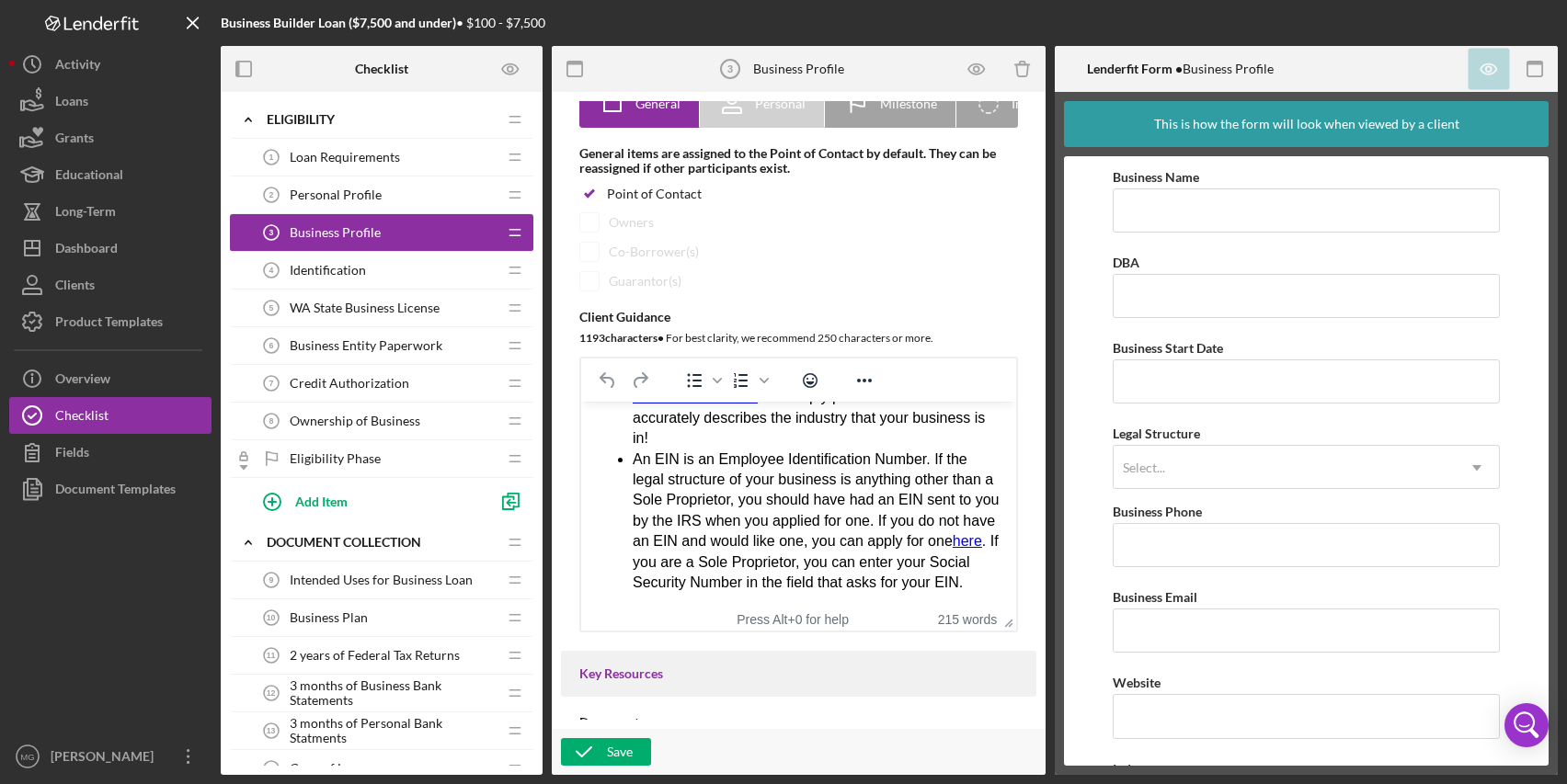
click at [306, 271] on span "Identification" at bounding box center [328, 270] width 76 height 15
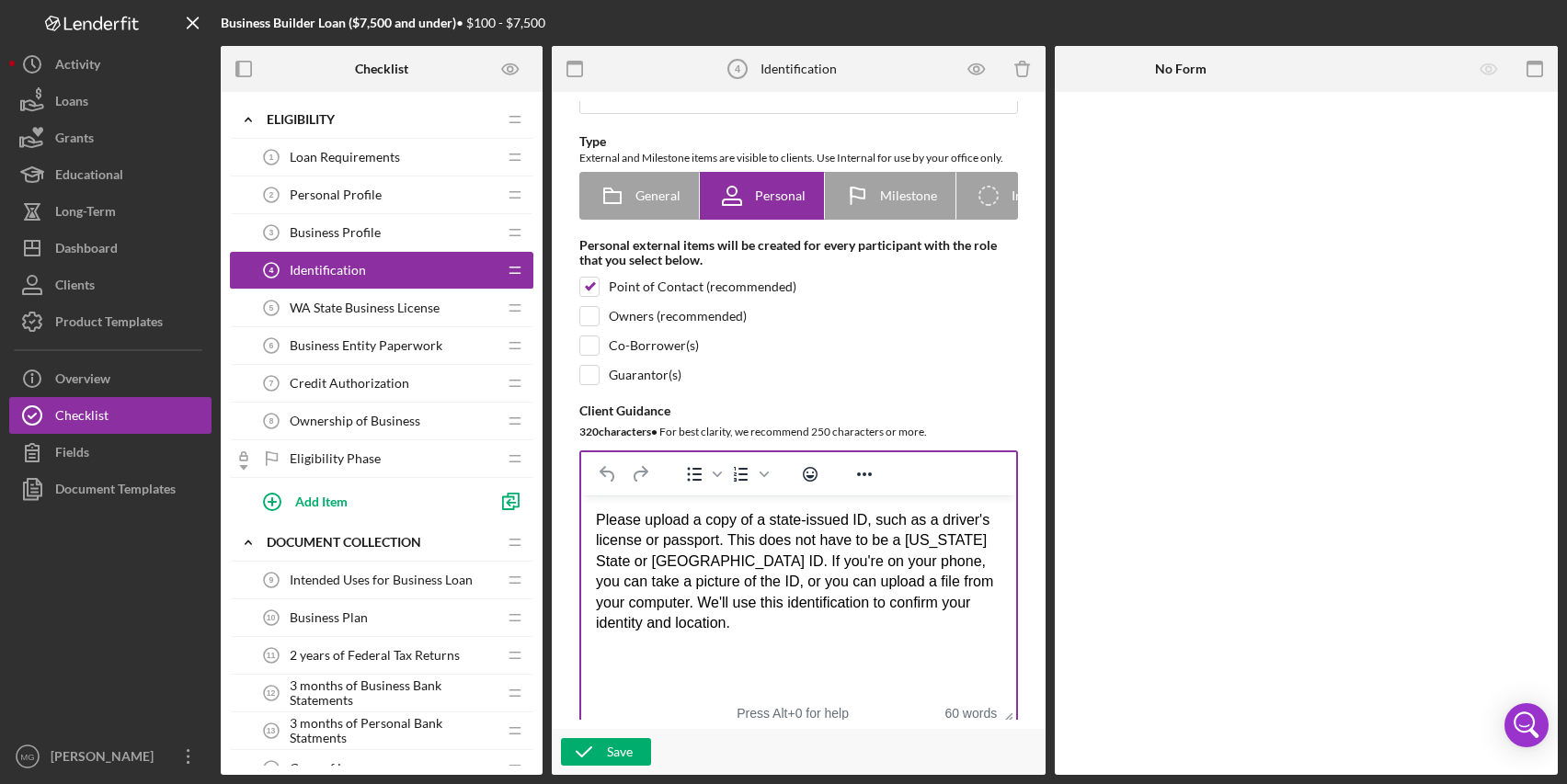
scroll to position [184, 0]
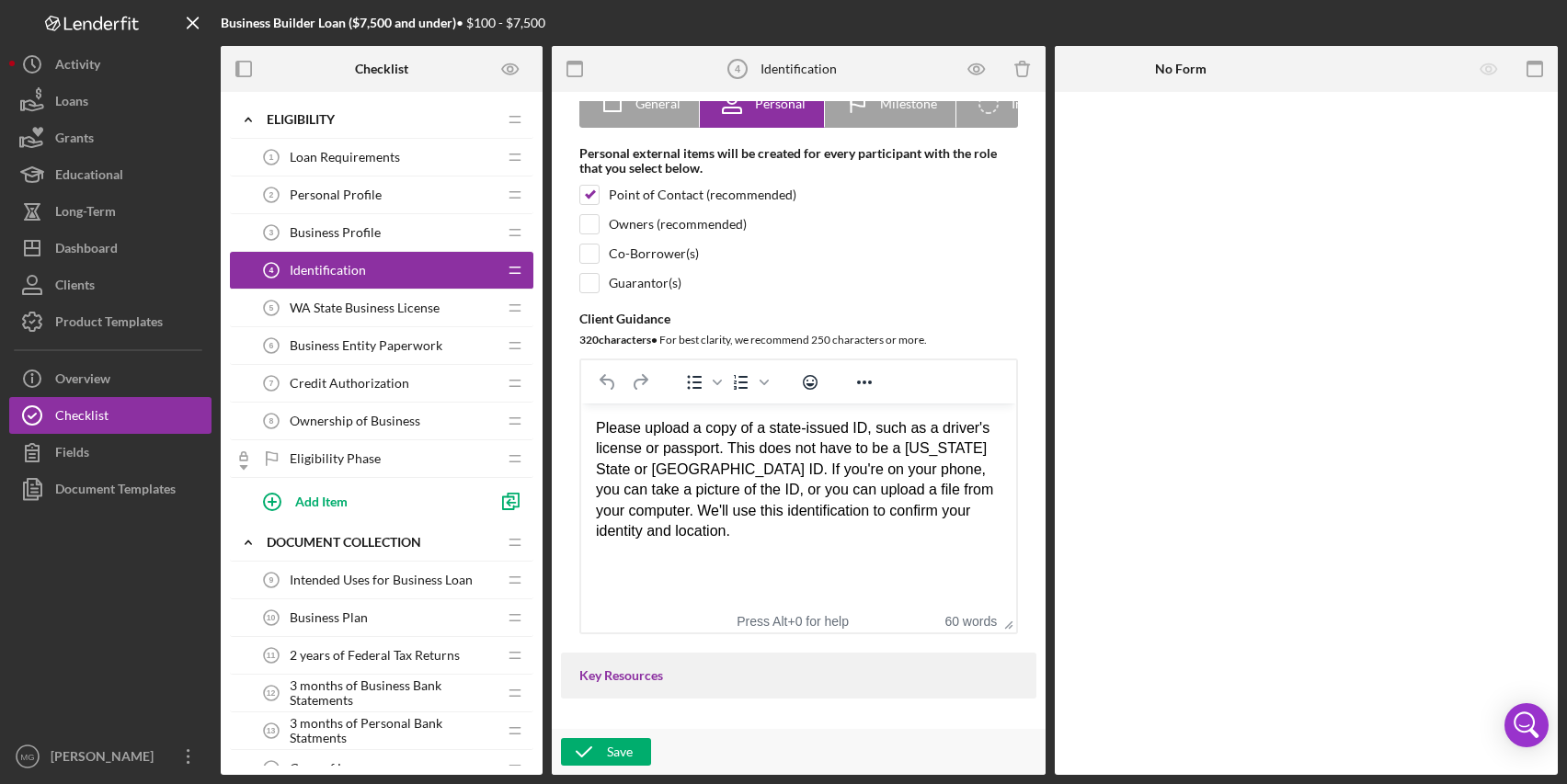
click at [365, 307] on span "WA State Business License" at bounding box center [365, 308] width 150 height 15
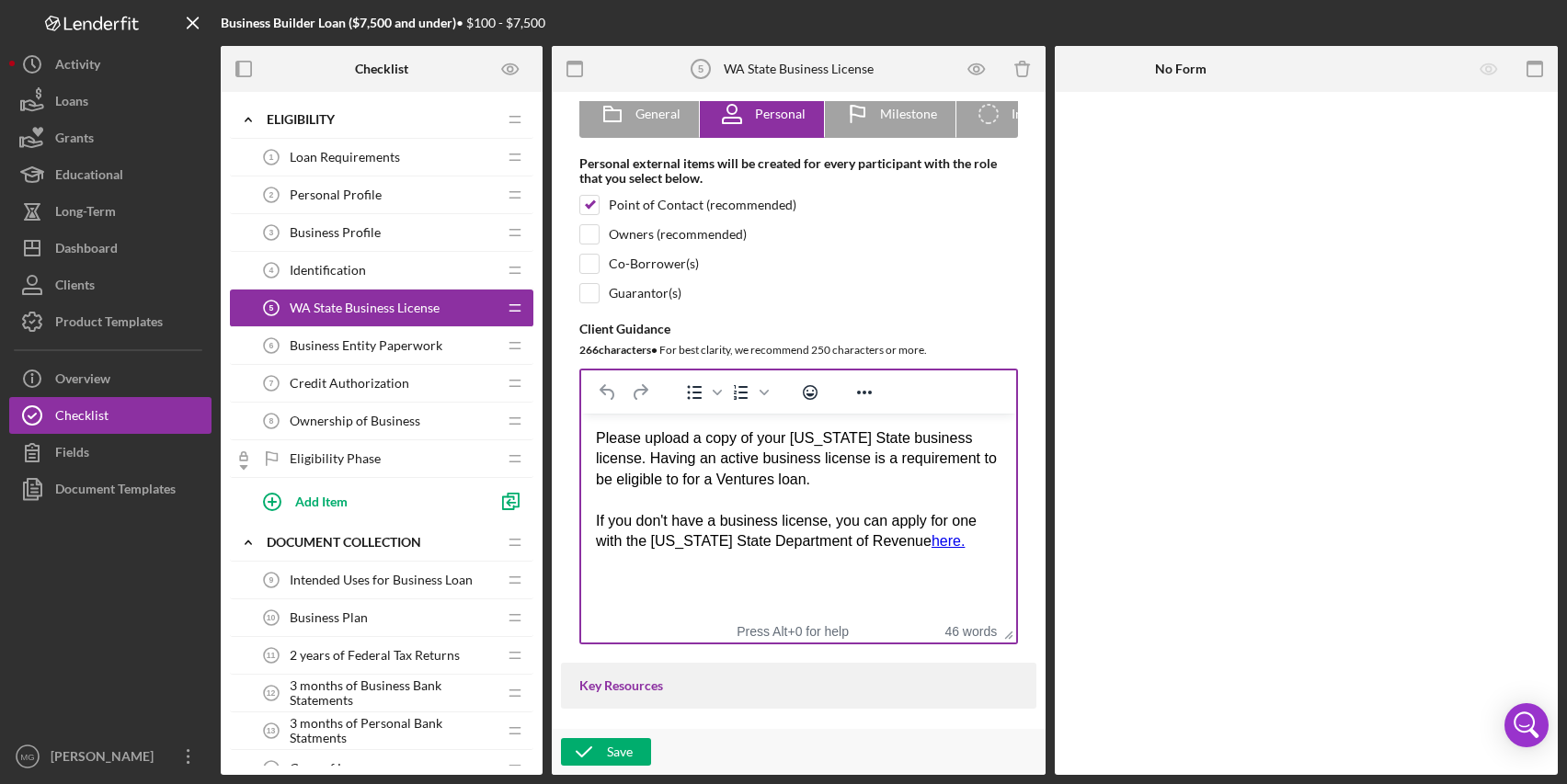
scroll to position [184, 0]
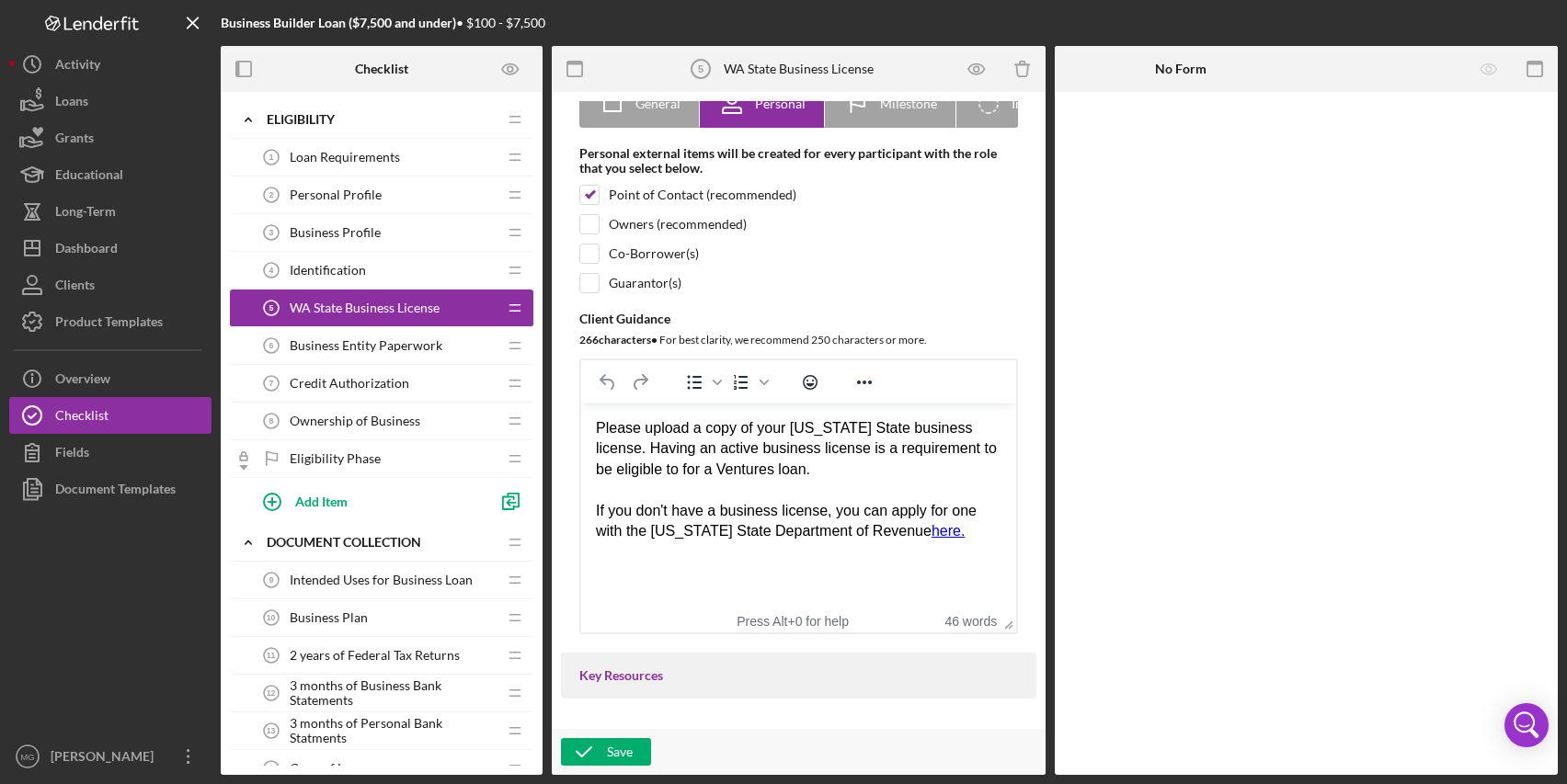
click at [393, 346] on span "Business Entity Paperwork" at bounding box center [366, 346] width 153 height 15
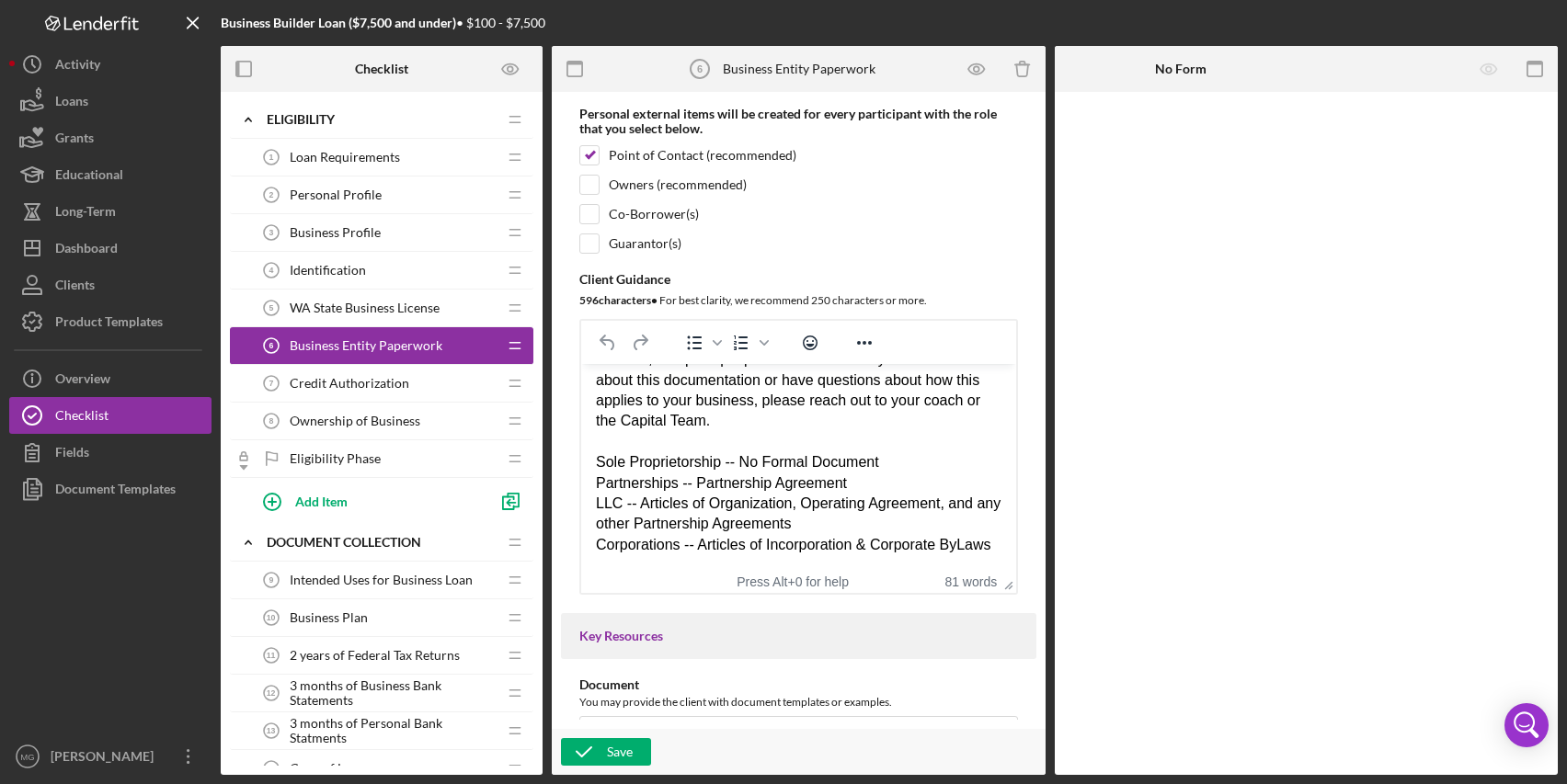
scroll to position [276, 0]
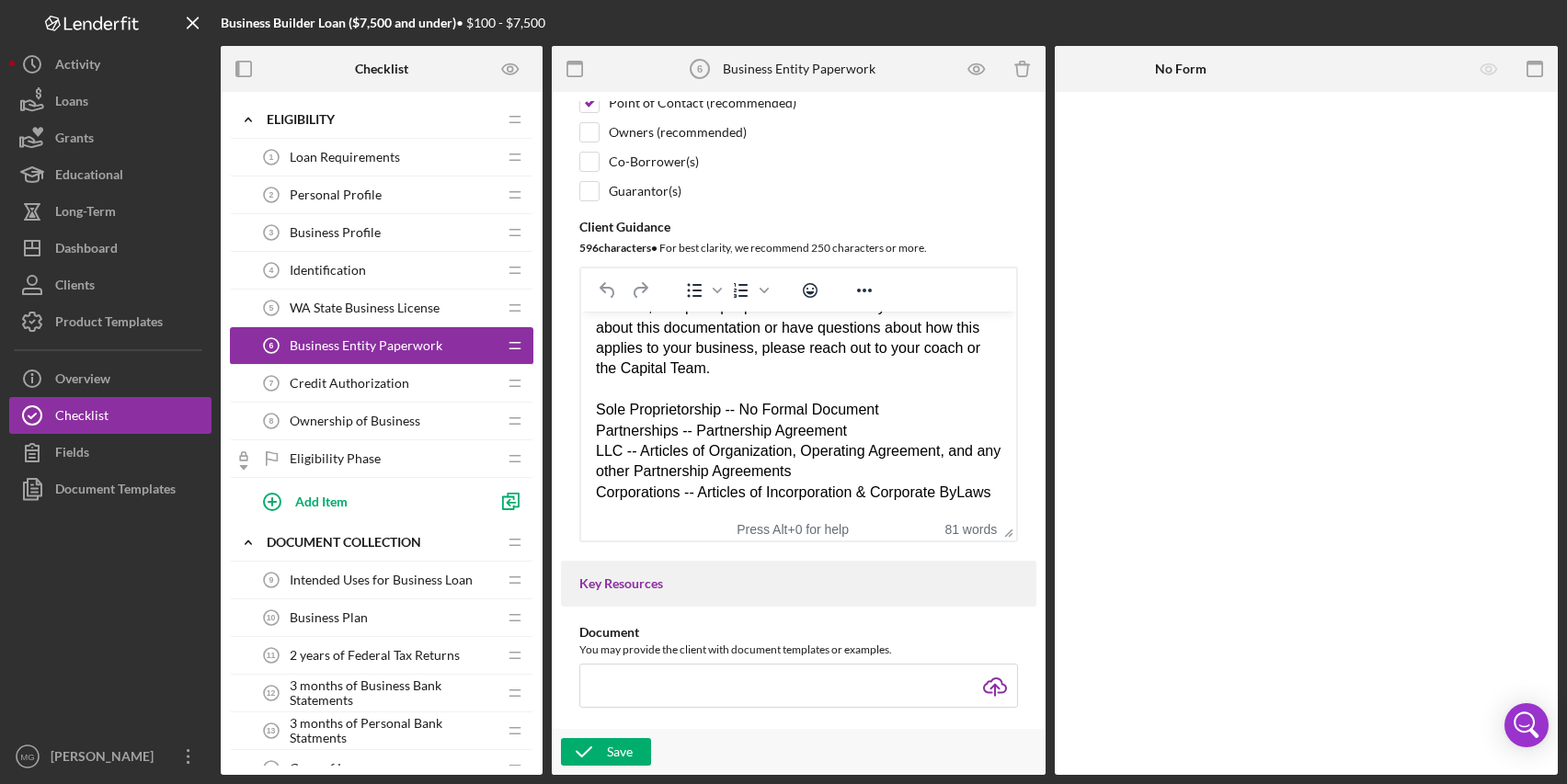
click at [611, 494] on div "Depending on your business structure, please upload the corresponding documenta…" at bounding box center [799, 368] width 406 height 268
click at [622, 747] on div "Save" at bounding box center [621, 753] width 26 height 28
click at [386, 383] on span "Credit Authorization" at bounding box center [349, 383] width 119 height 15
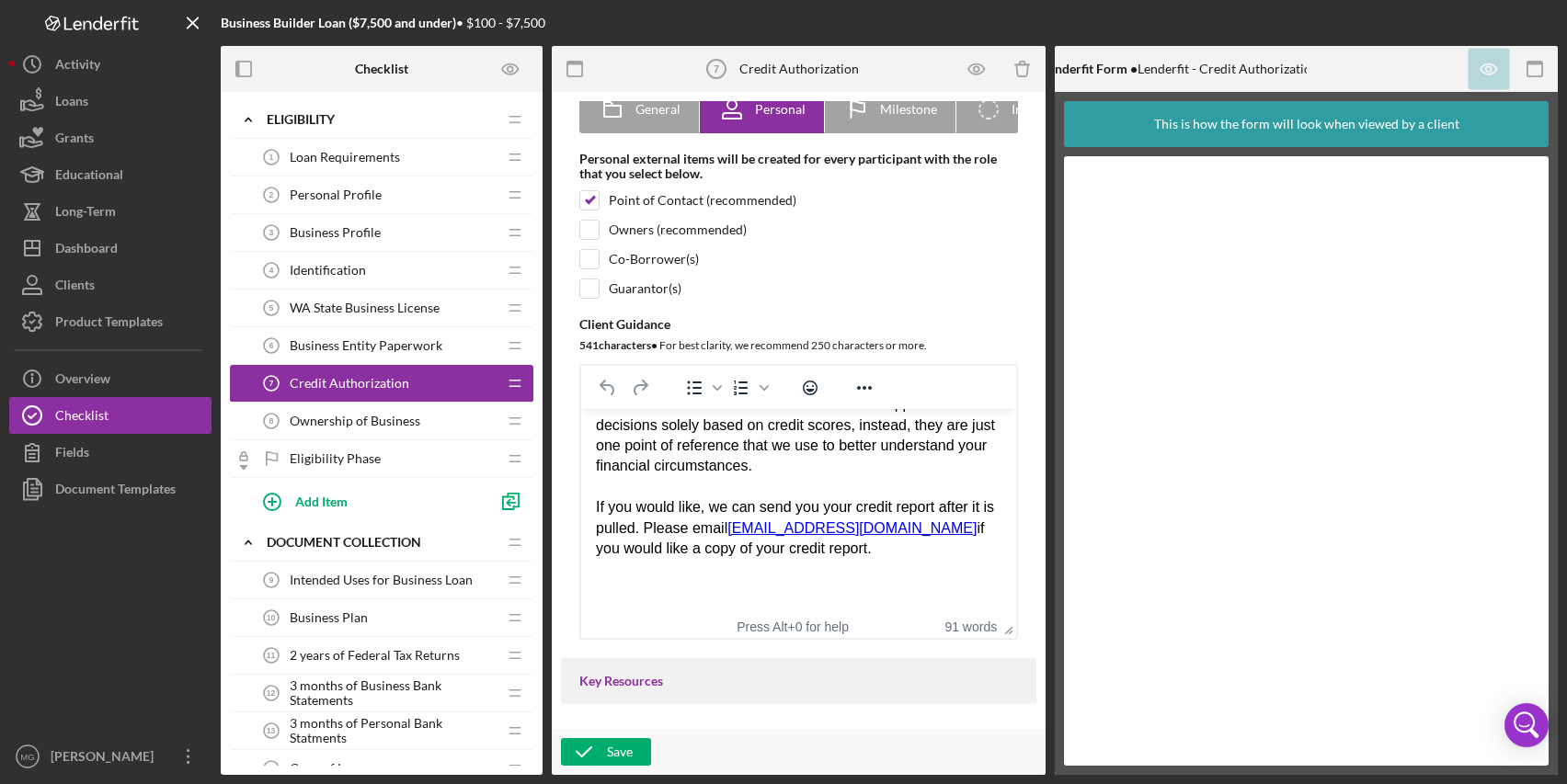
scroll to position [276, 0]
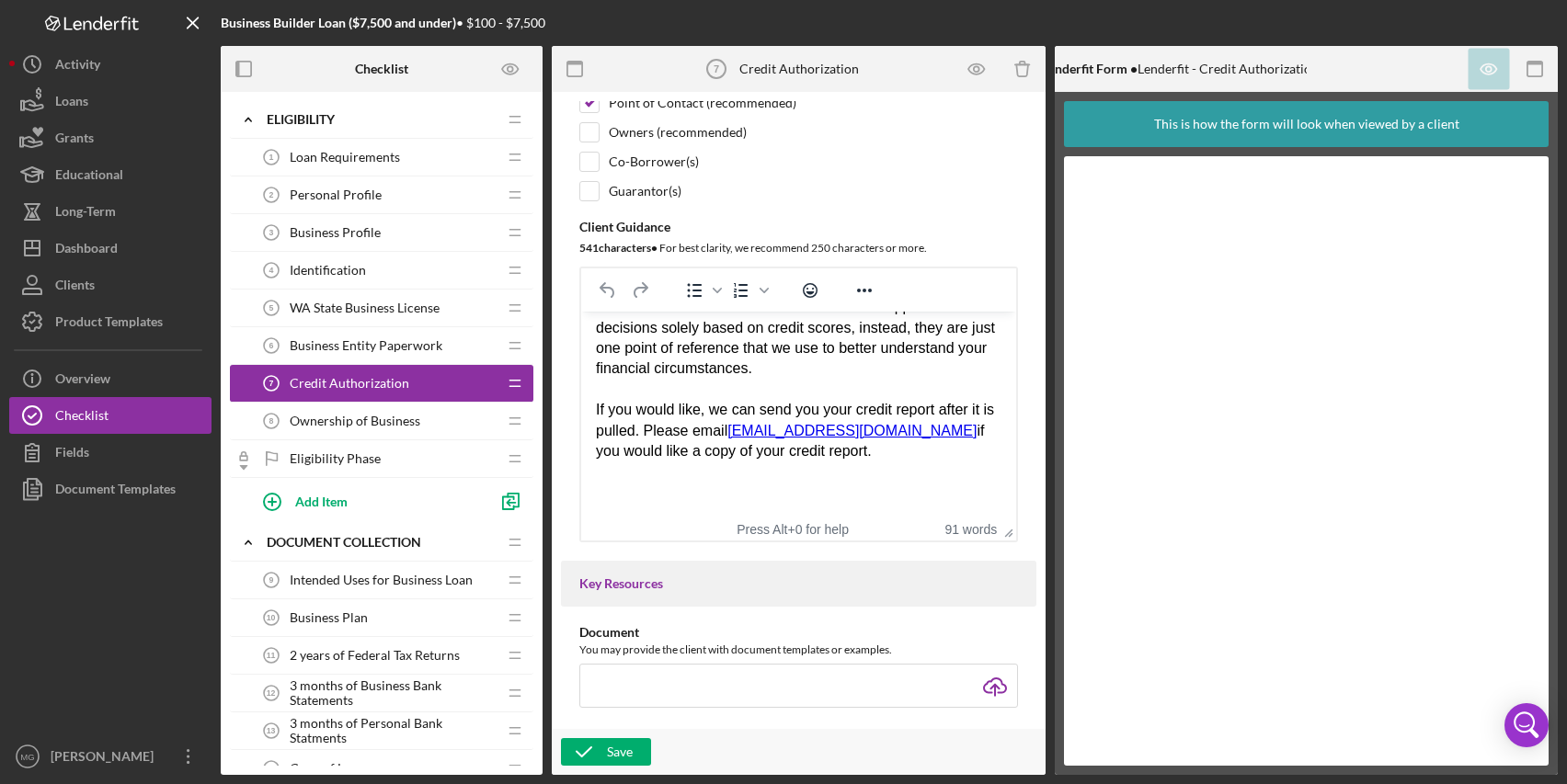
click at [328, 417] on span "Ownership of Business" at bounding box center [355, 421] width 131 height 15
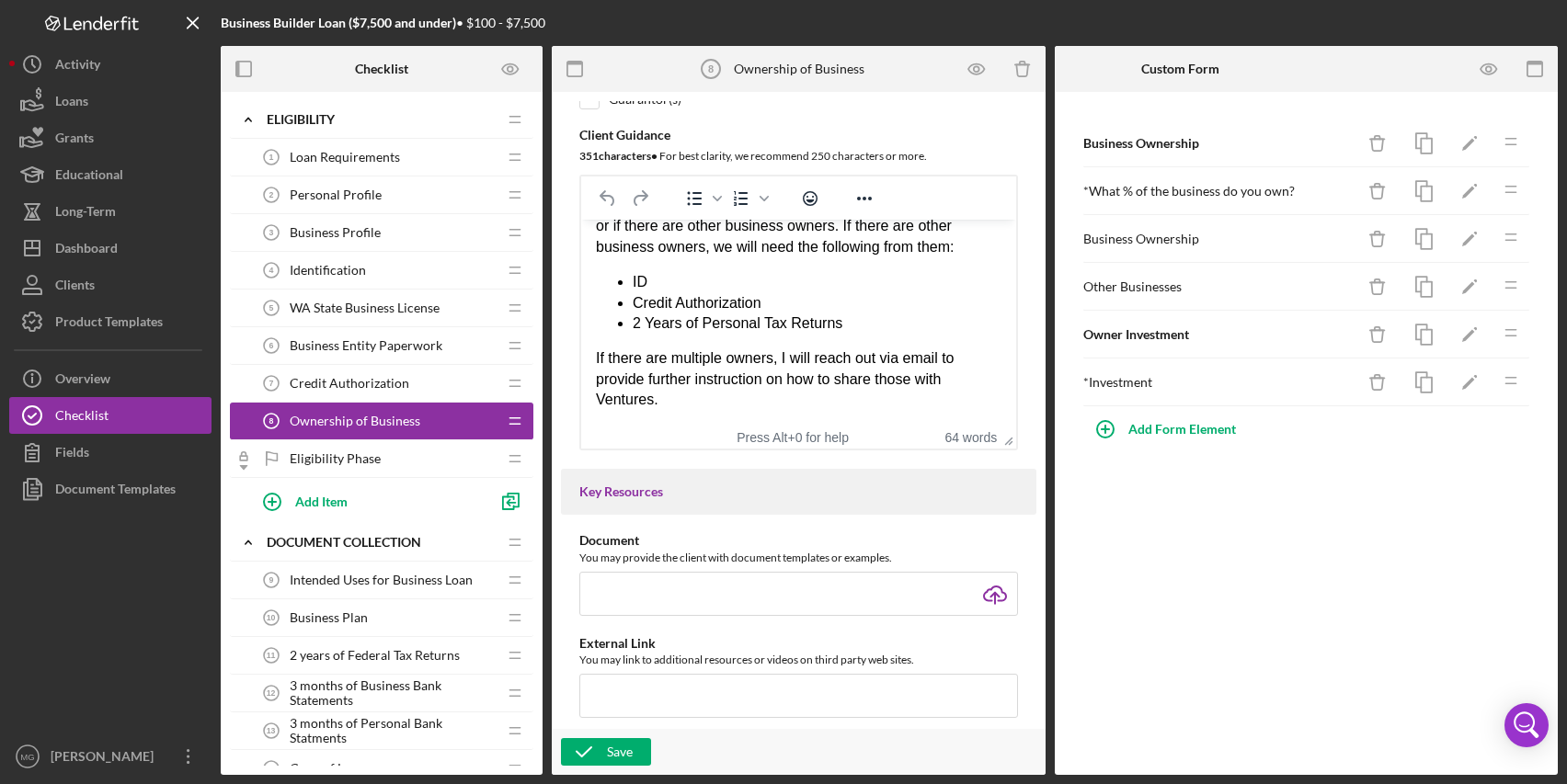
scroll to position [460, 0]
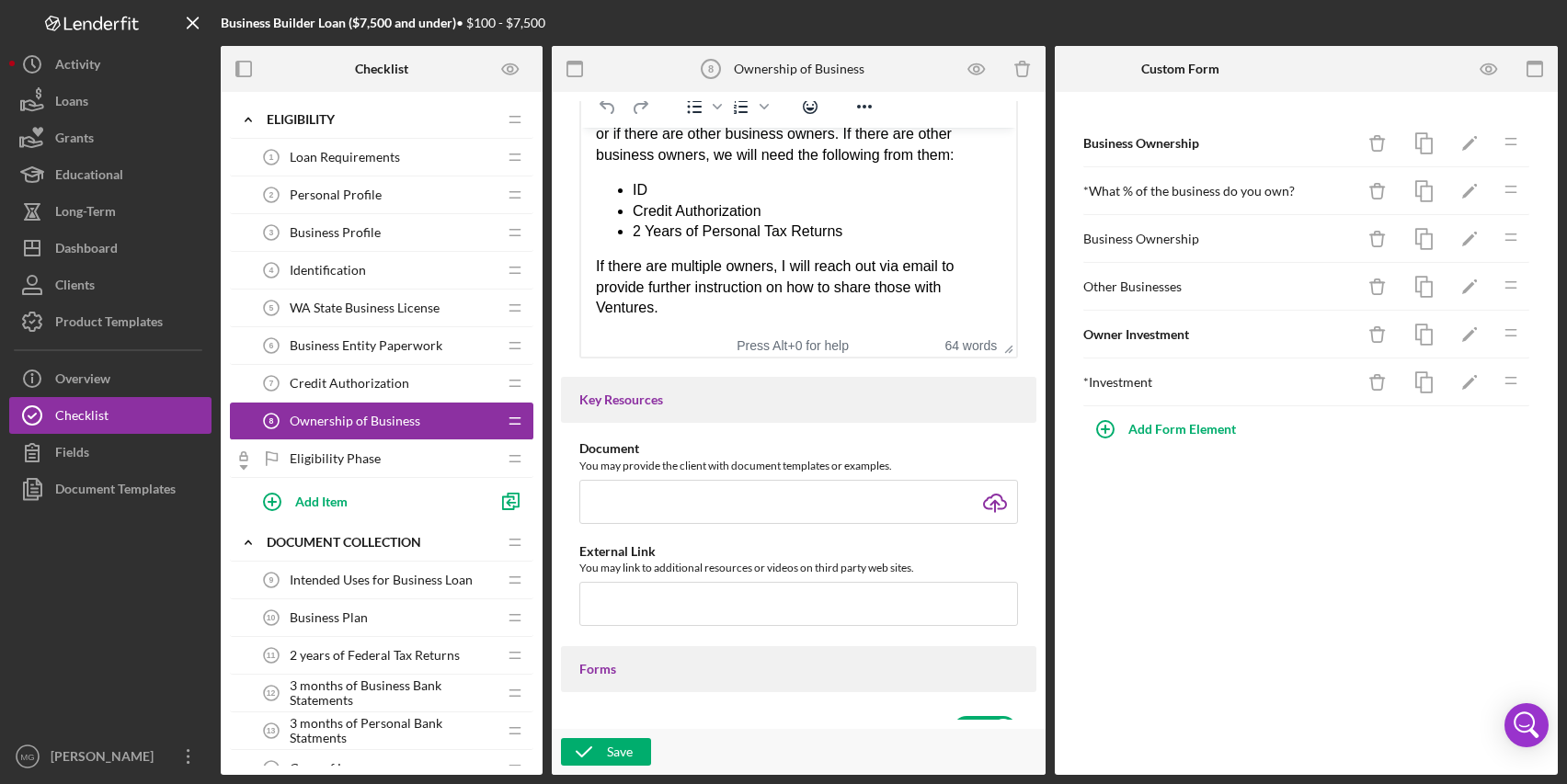
click at [334, 452] on span "Eligibility Phase" at bounding box center [335, 459] width 91 height 15
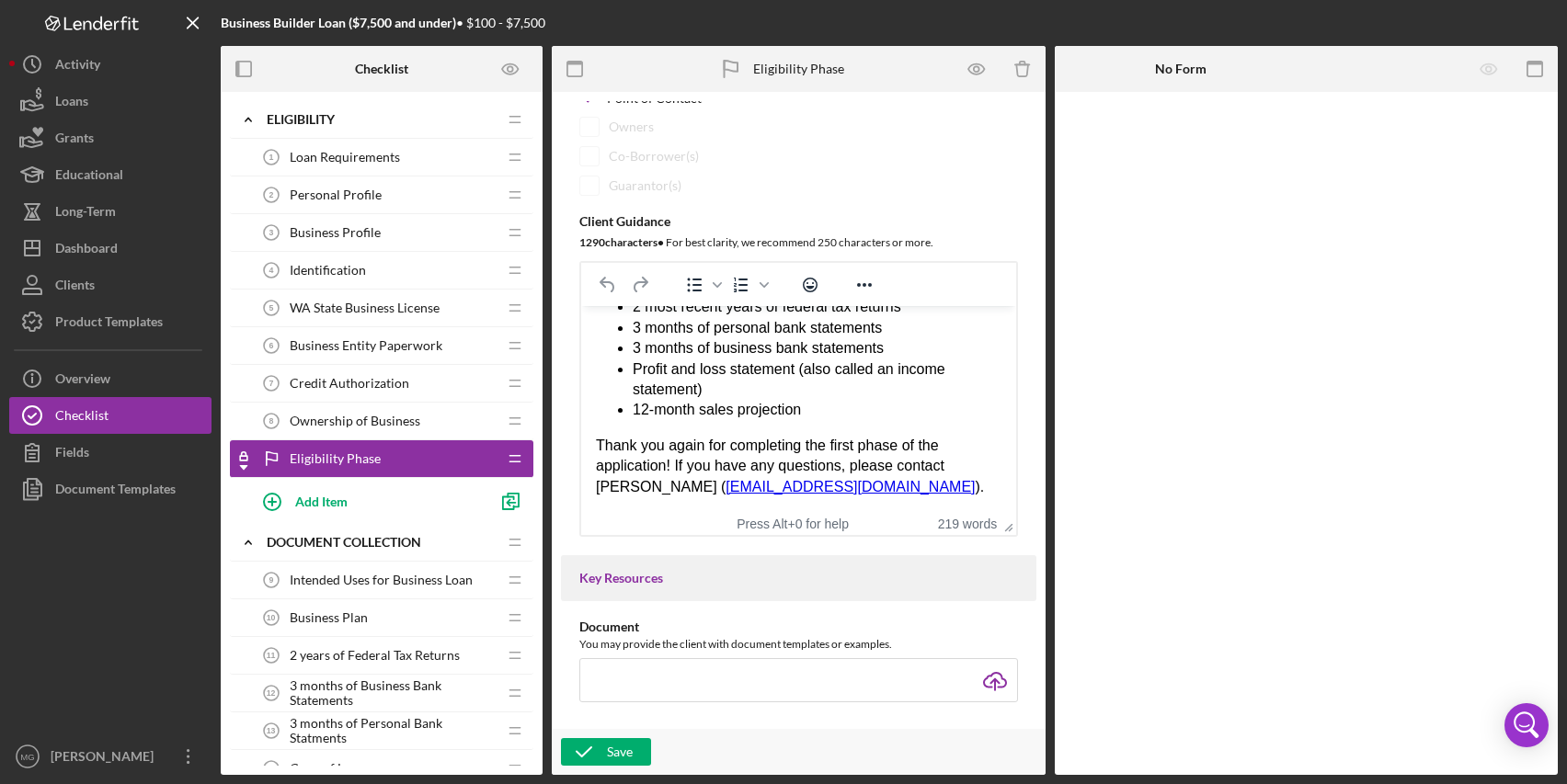
scroll to position [367, 0]
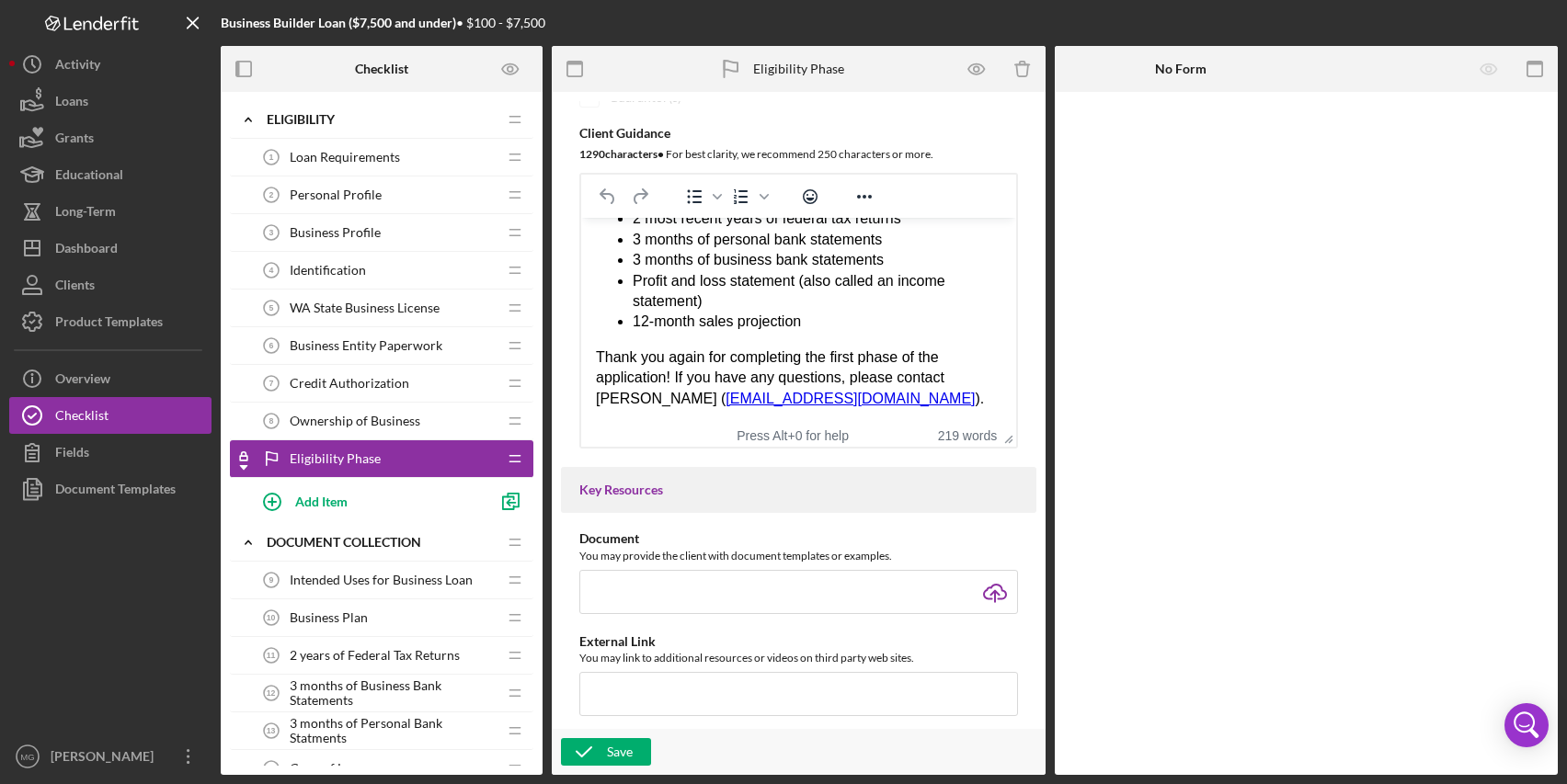
click at [348, 579] on span "Intended Uses for Business Loan" at bounding box center [382, 580] width 183 height 15
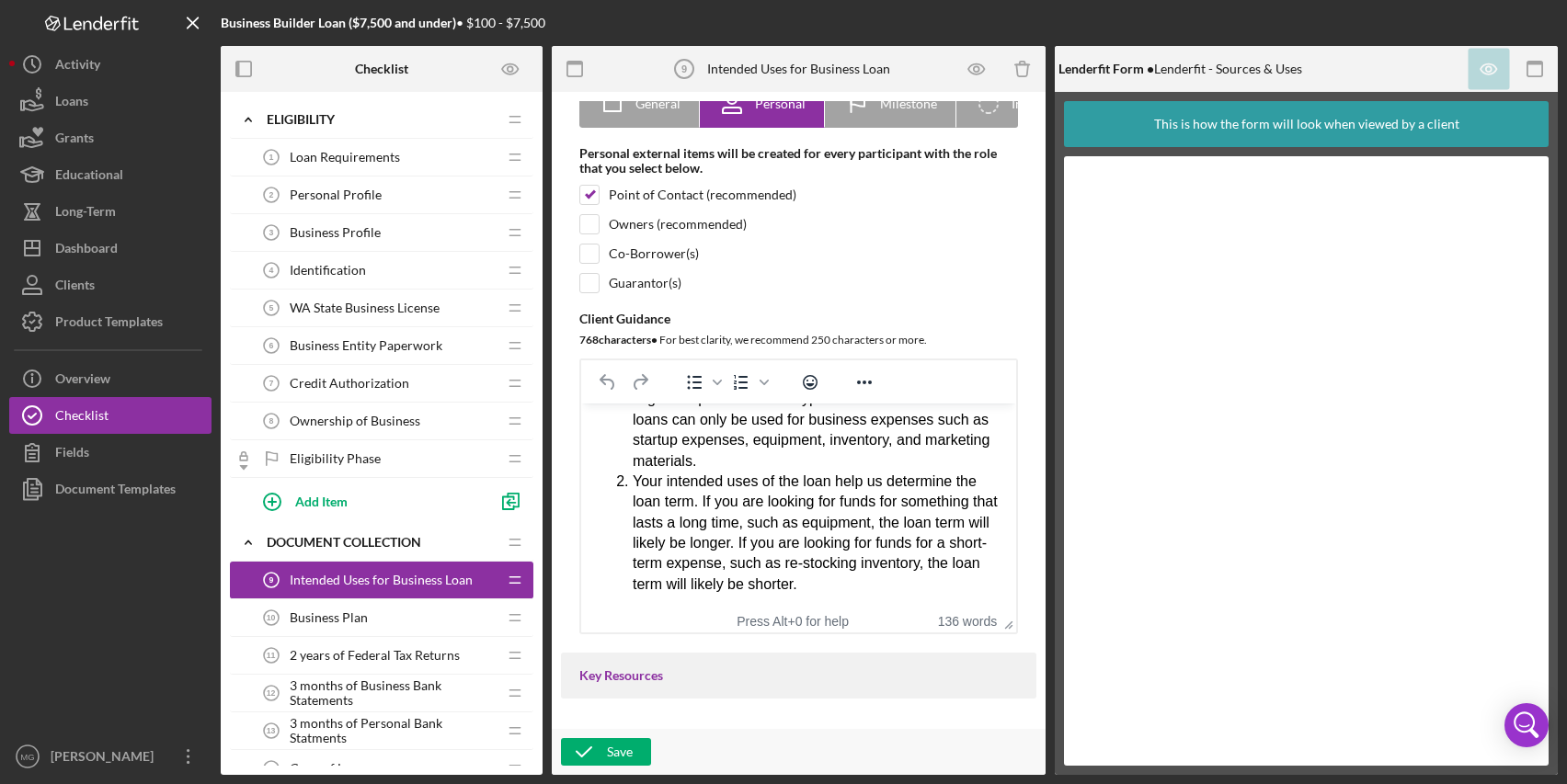
scroll to position [189, 0]
click at [389, 619] on div "Business Plan 10 Business Plan" at bounding box center [374, 618] width 244 height 37
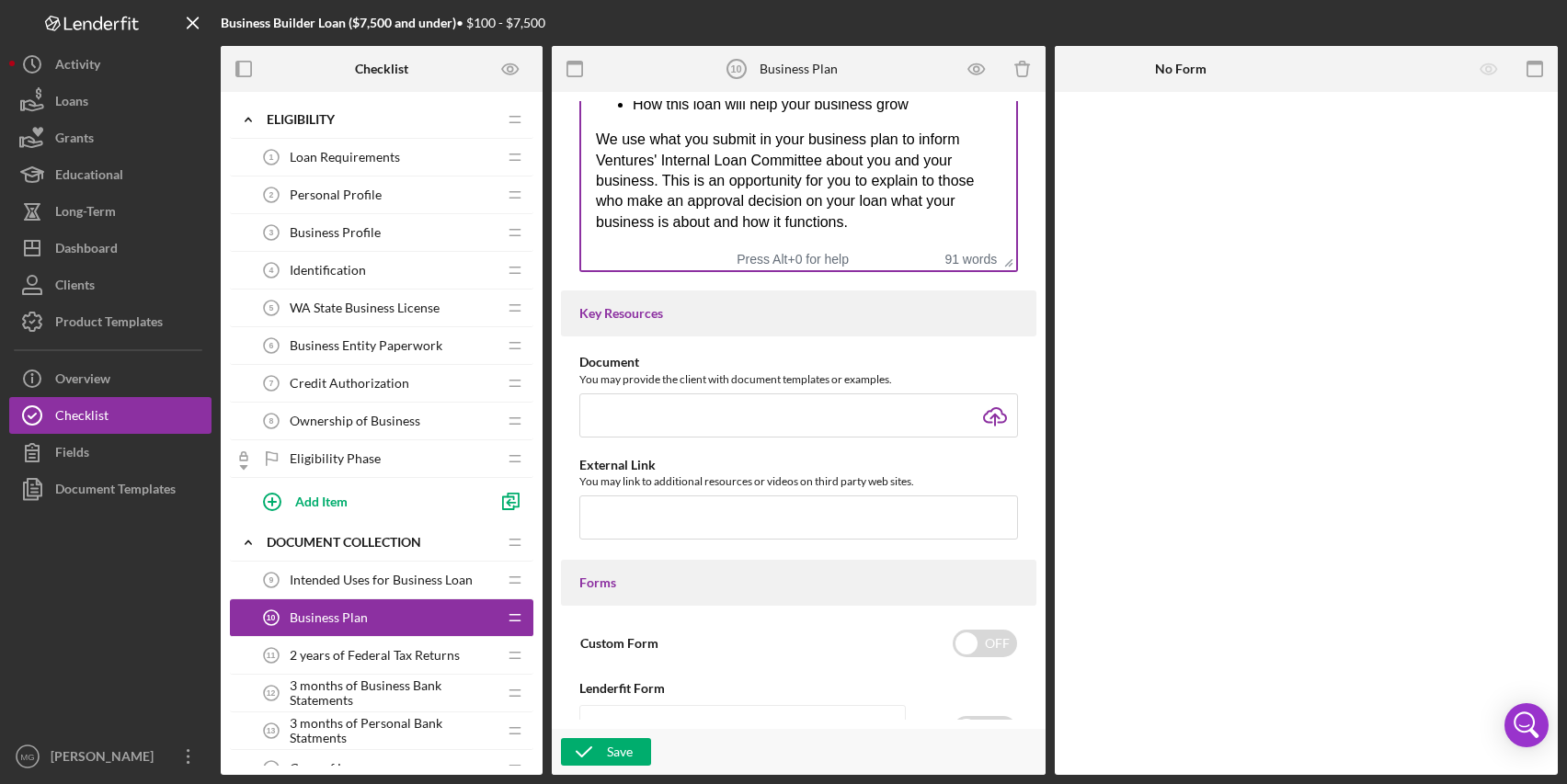
scroll to position [552, 0]
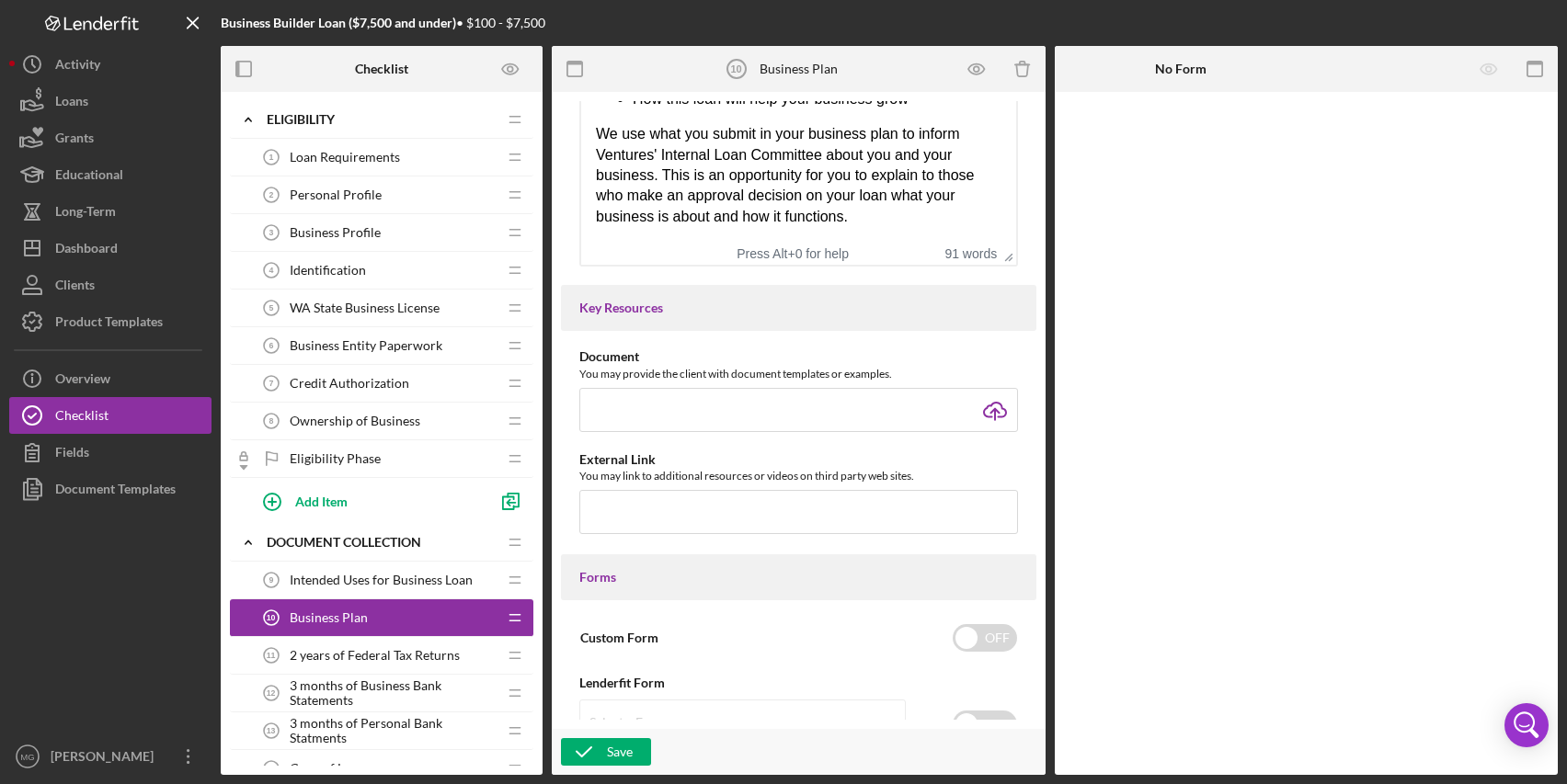
click at [338, 660] on span "2 years of Federal Tax Returns" at bounding box center [375, 655] width 170 height 15
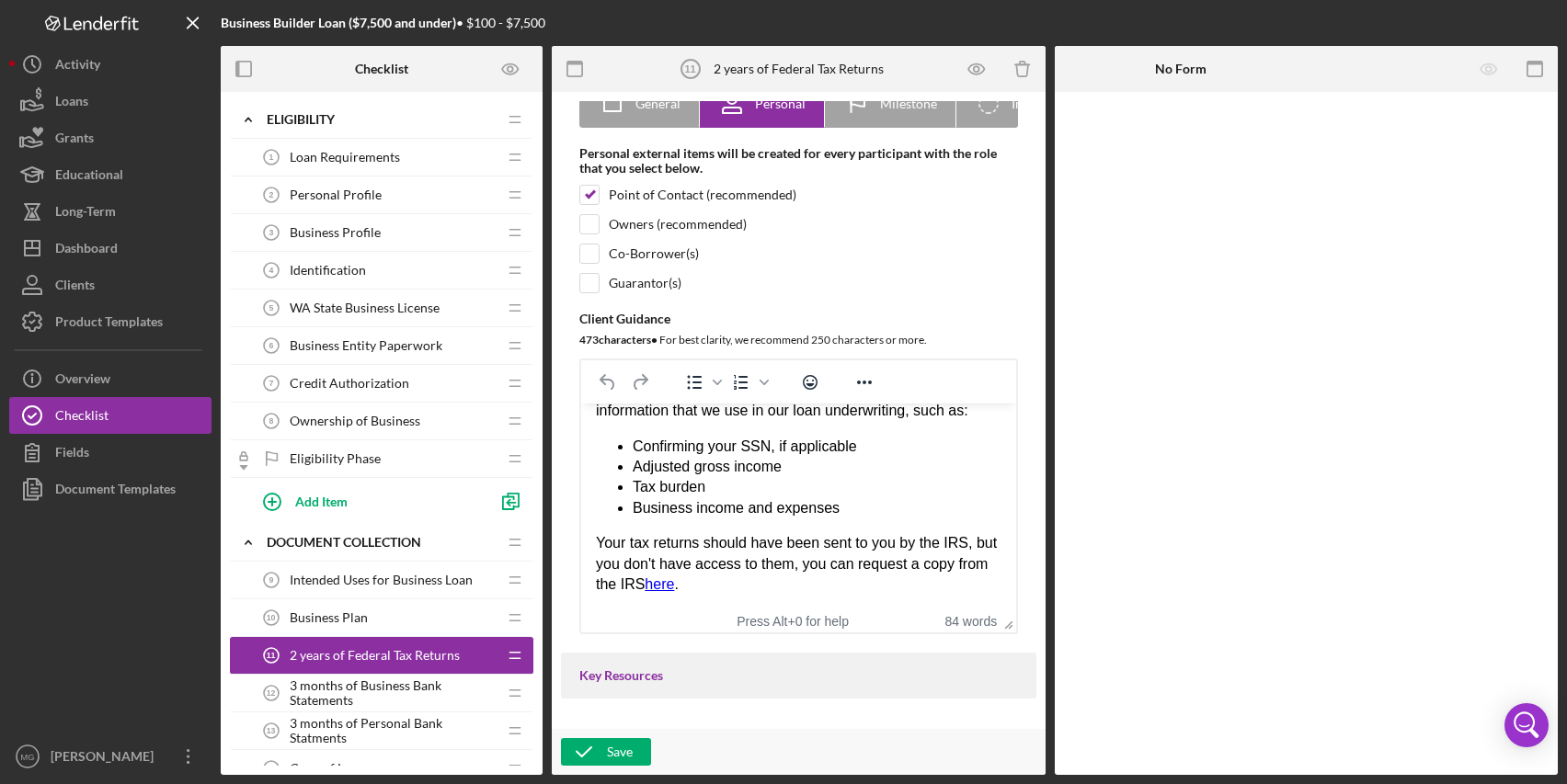
drag, startPoint x: 1003, startPoint y: 470, endPoint x: 1593, endPoint y: 973, distance: 775.3
click at [357, 694] on span "3 months of Business Bank Statements" at bounding box center [393, 693] width 207 height 30
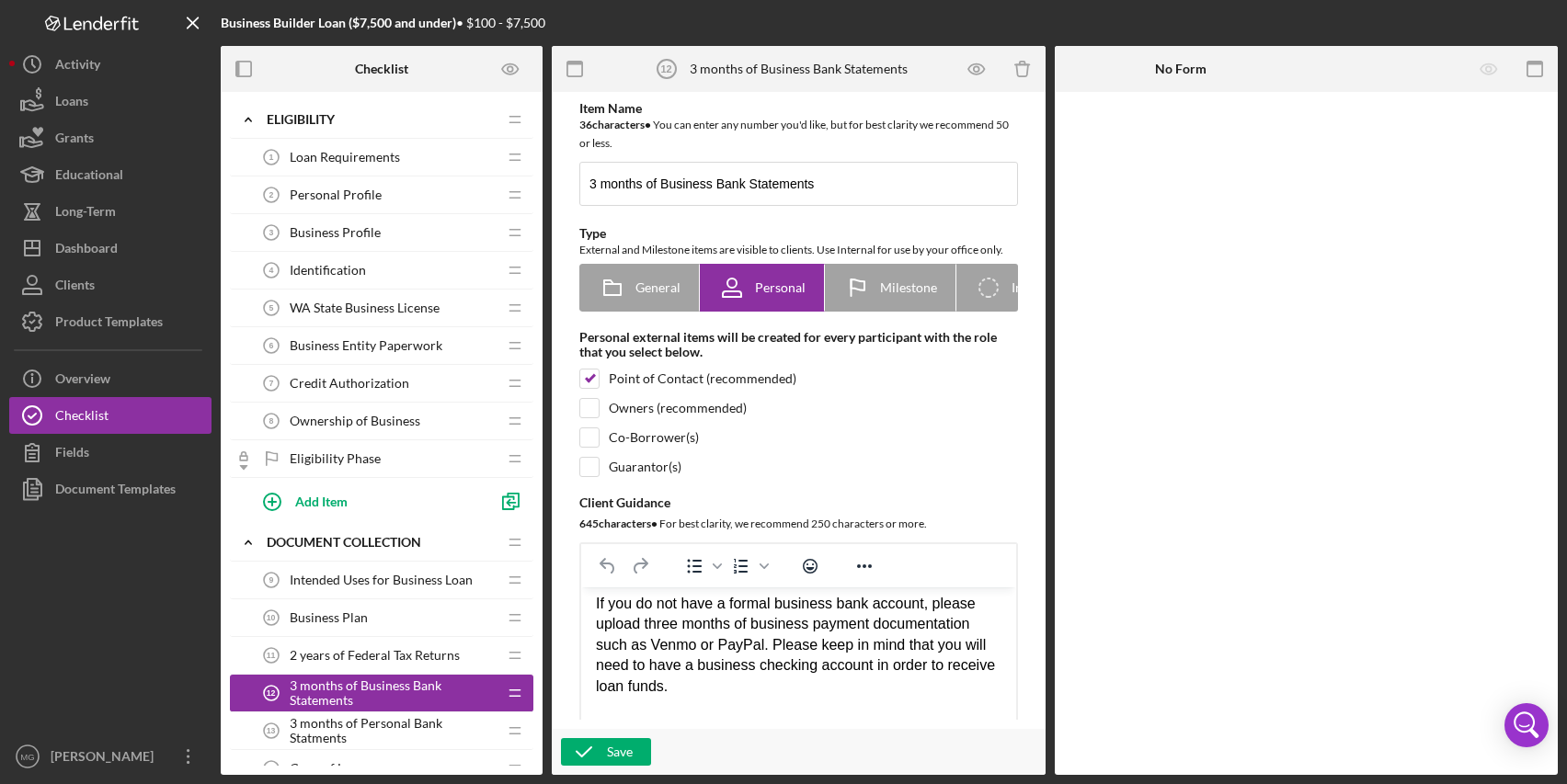
click at [402, 734] on span "3 months of Personal Bank Statments" at bounding box center [393, 731] width 207 height 30
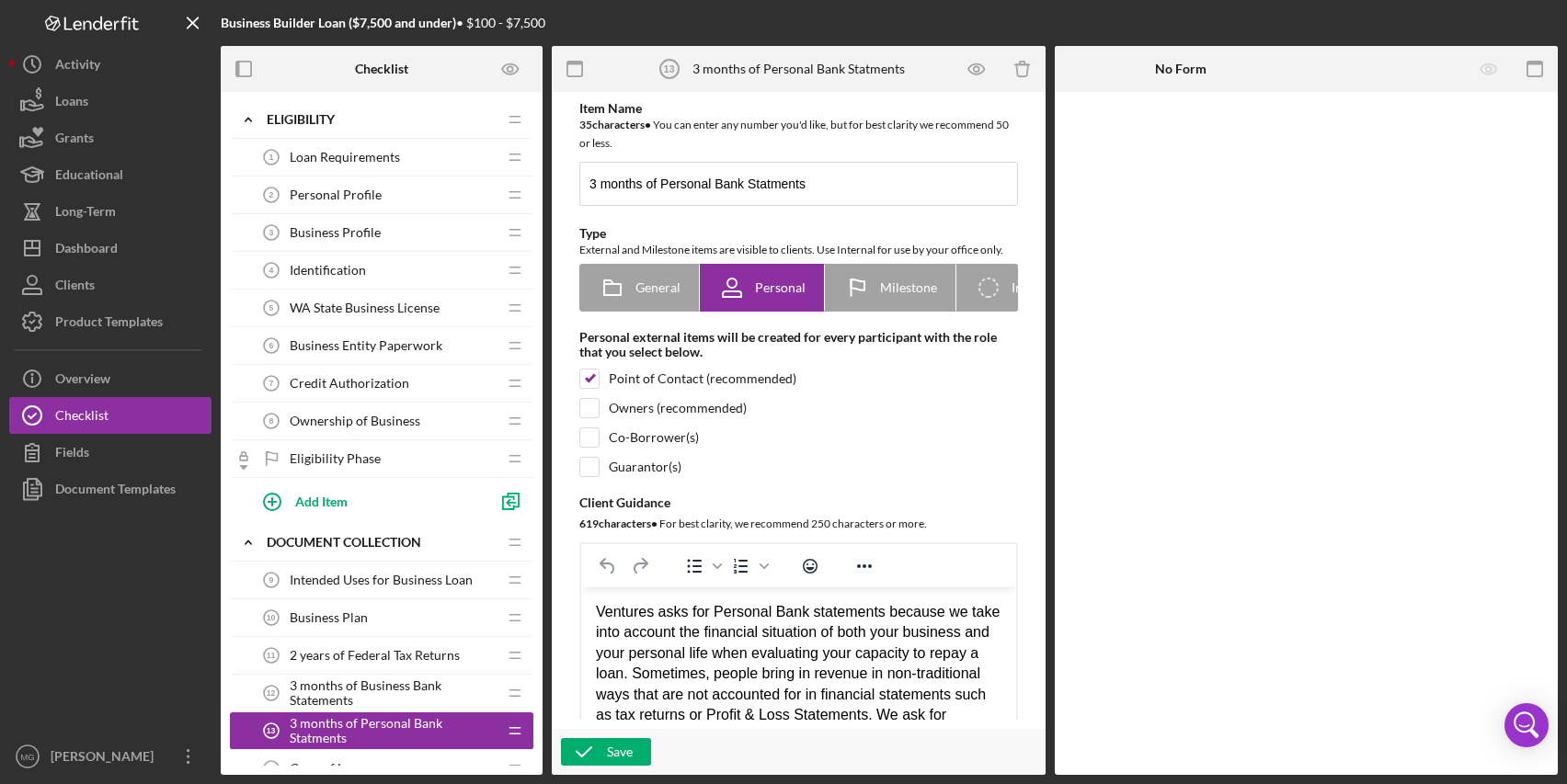
scroll to position [70, 0]
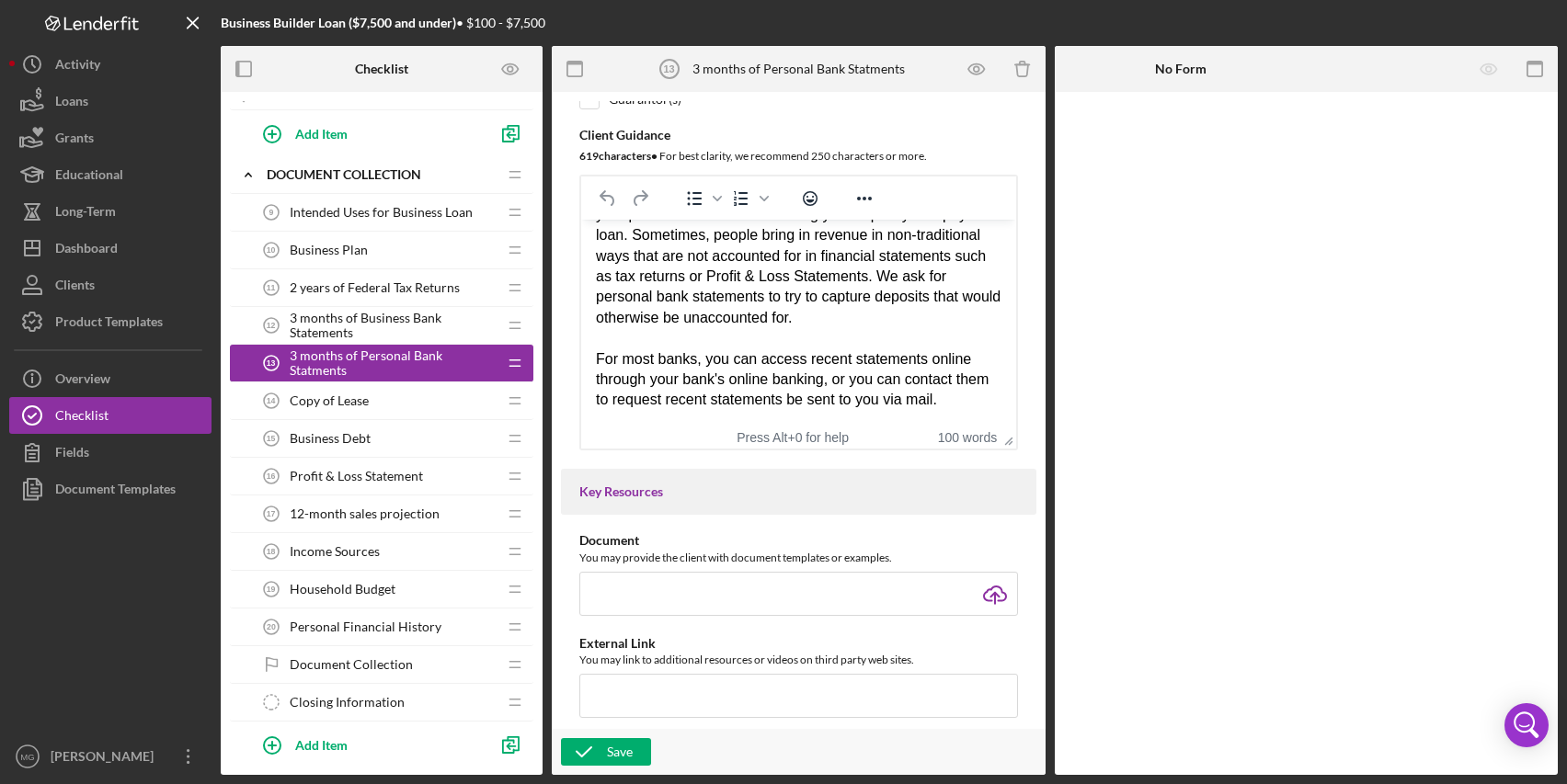
click at [317, 410] on div "Copy of Lease 14 Copy of Lease" at bounding box center [374, 401] width 244 height 37
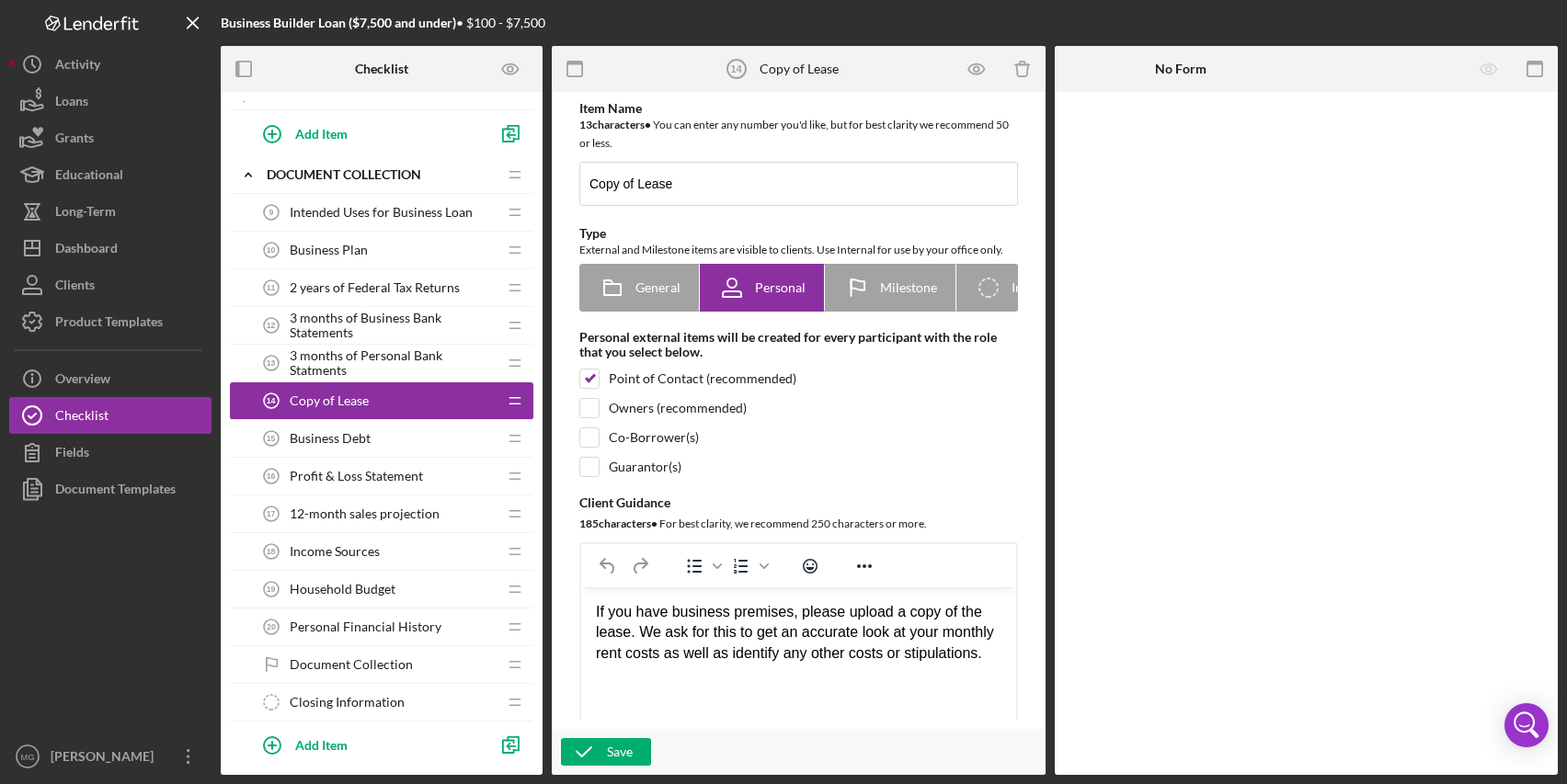
click at [313, 436] on span "Business Debt" at bounding box center [330, 439] width 81 height 15
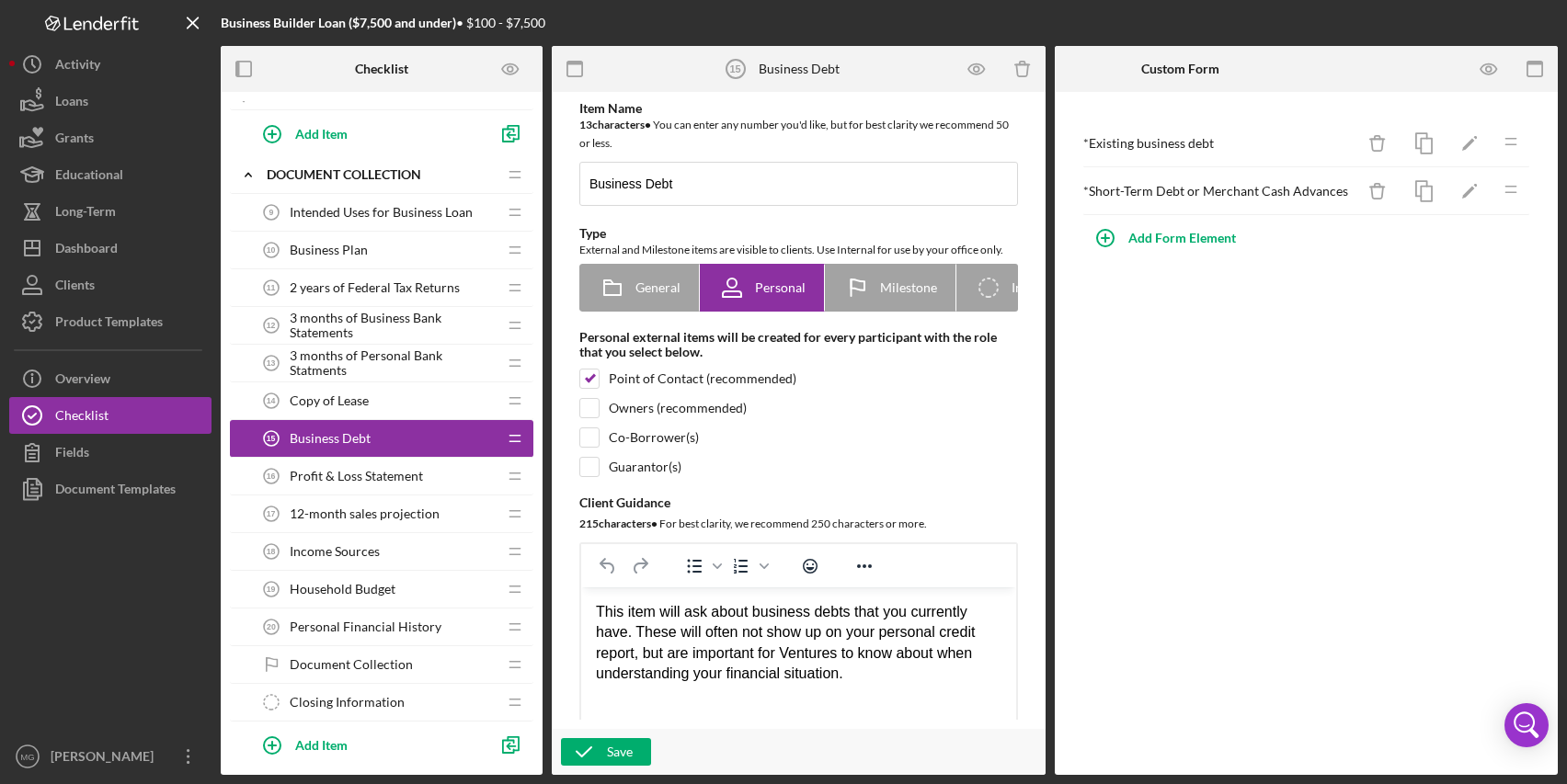
click at [396, 472] on span "Profit & Loss Statement" at bounding box center [357, 477] width 133 height 15
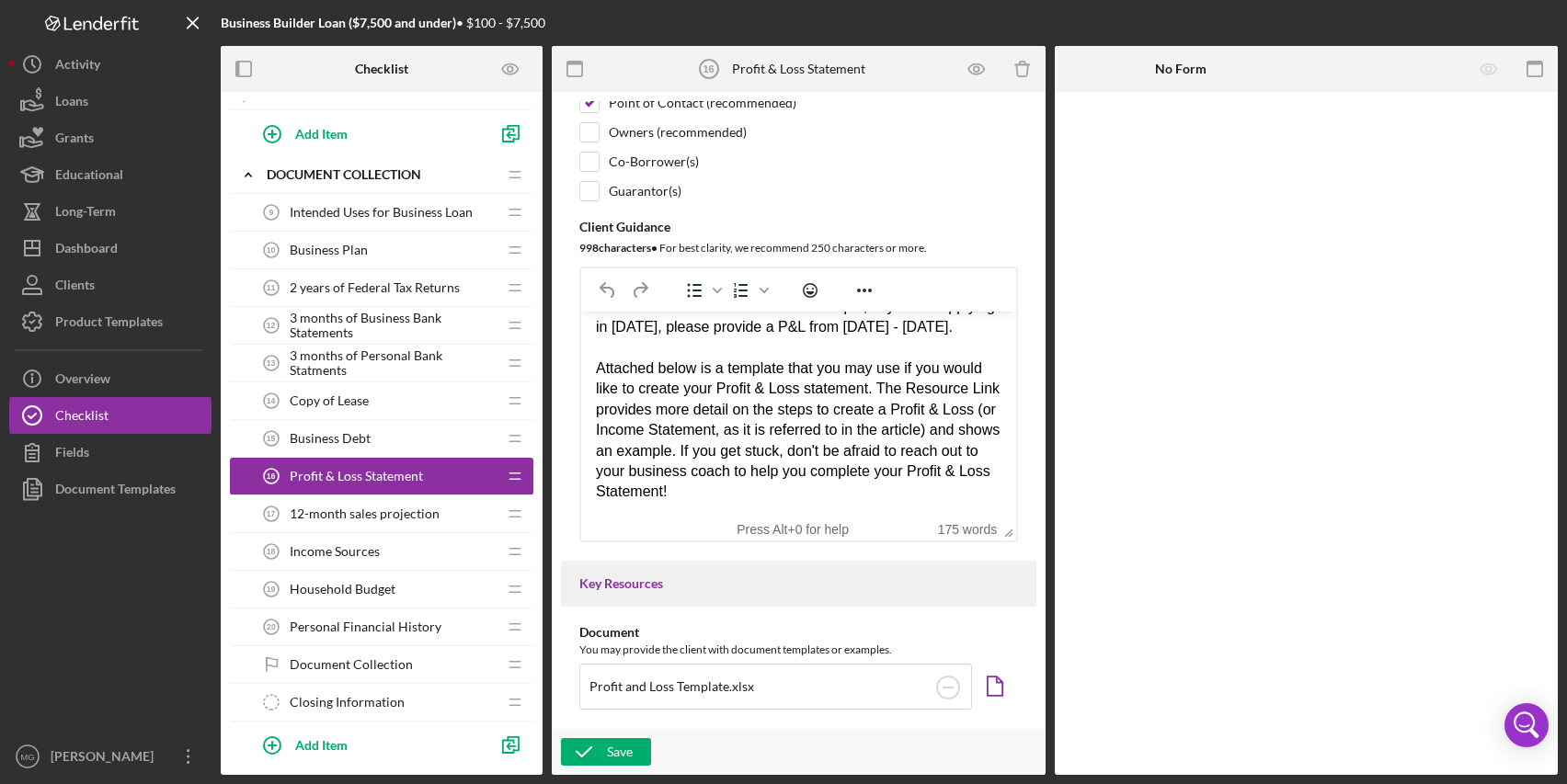
click at [434, 513] on span "12-month sales projection" at bounding box center [365, 514] width 150 height 15
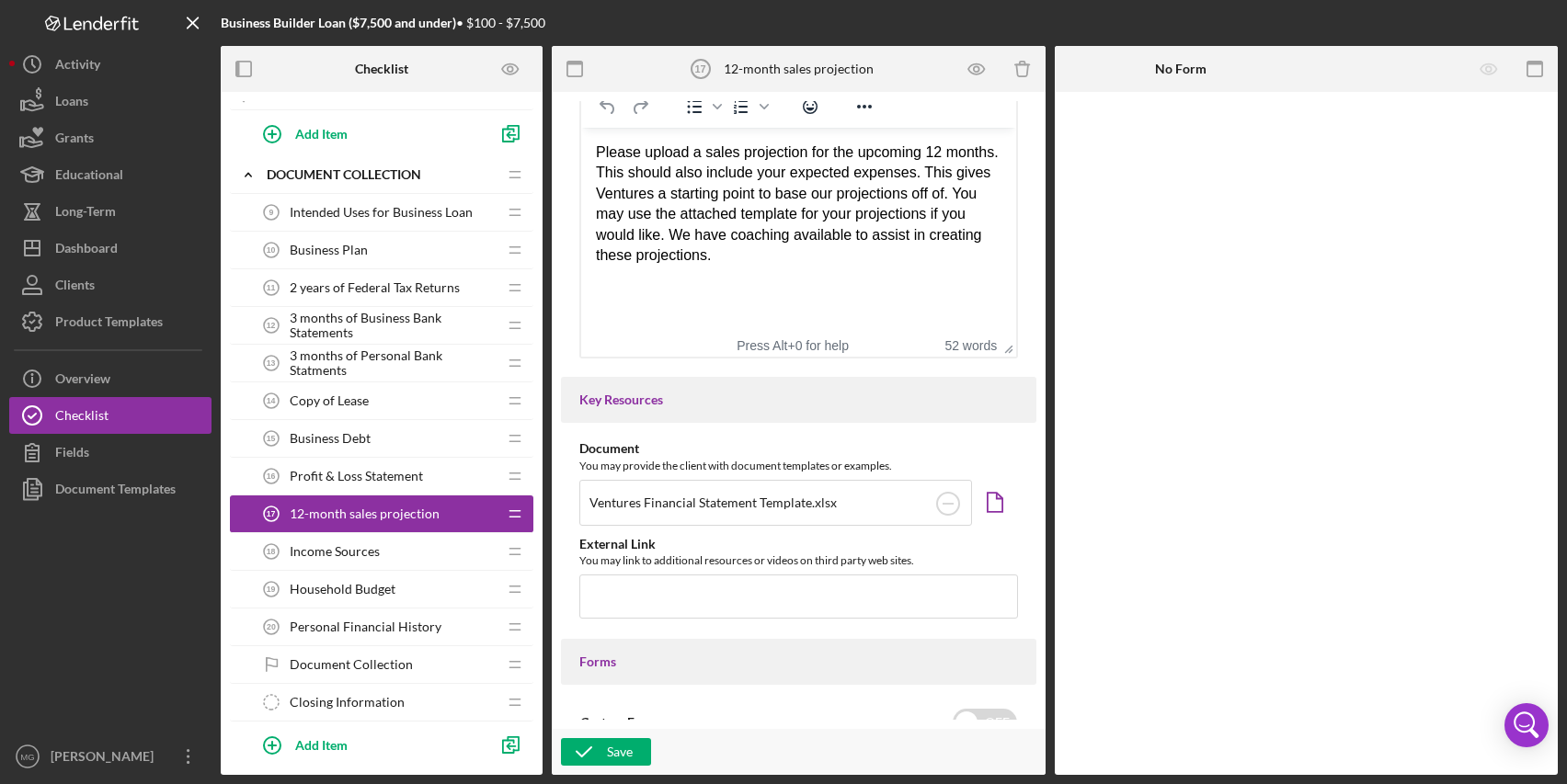
click at [375, 544] on span "Income Sources" at bounding box center [334, 552] width 90 height 15
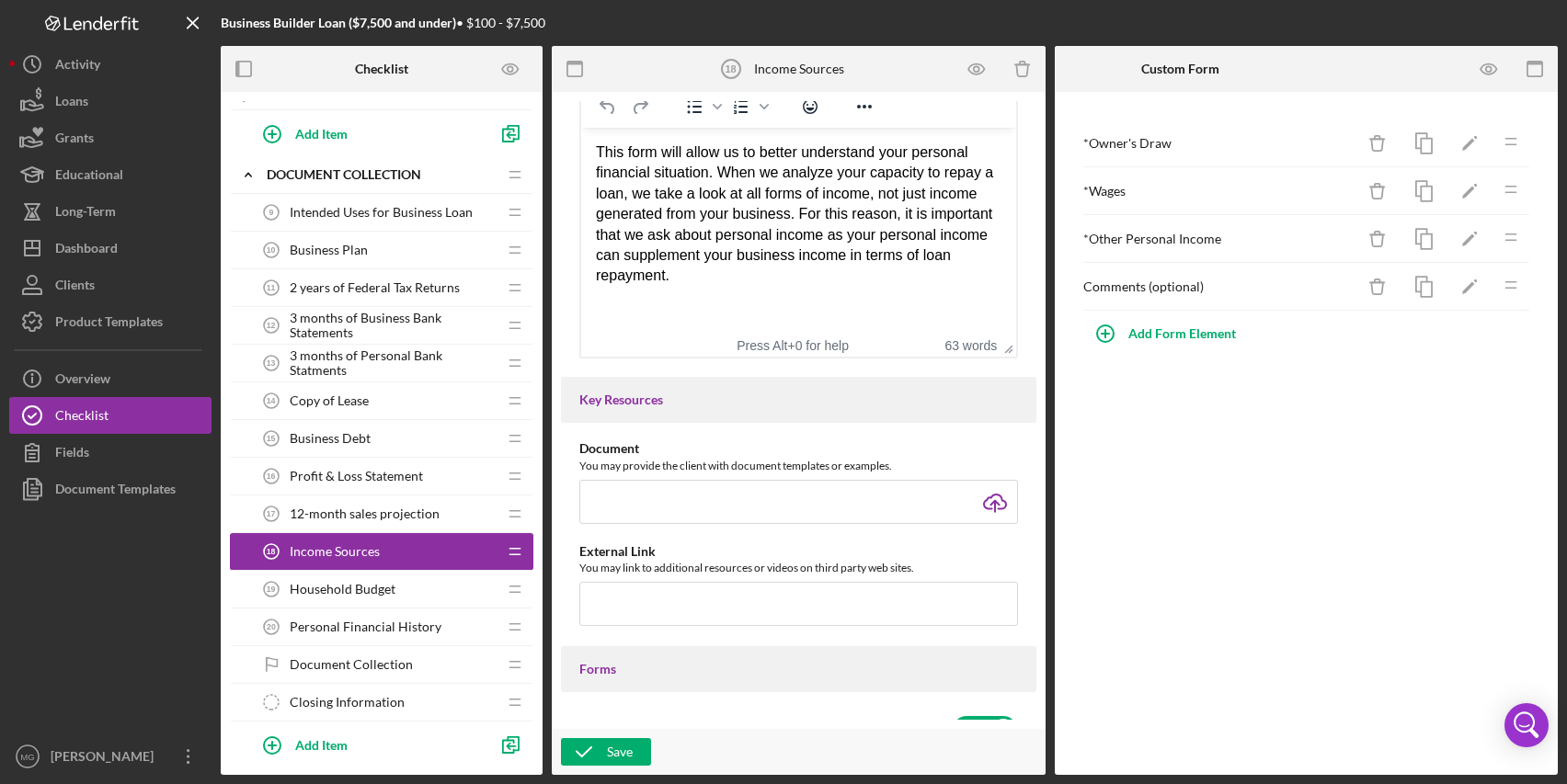
click at [348, 588] on span "Household Budget" at bounding box center [343, 590] width 106 height 15
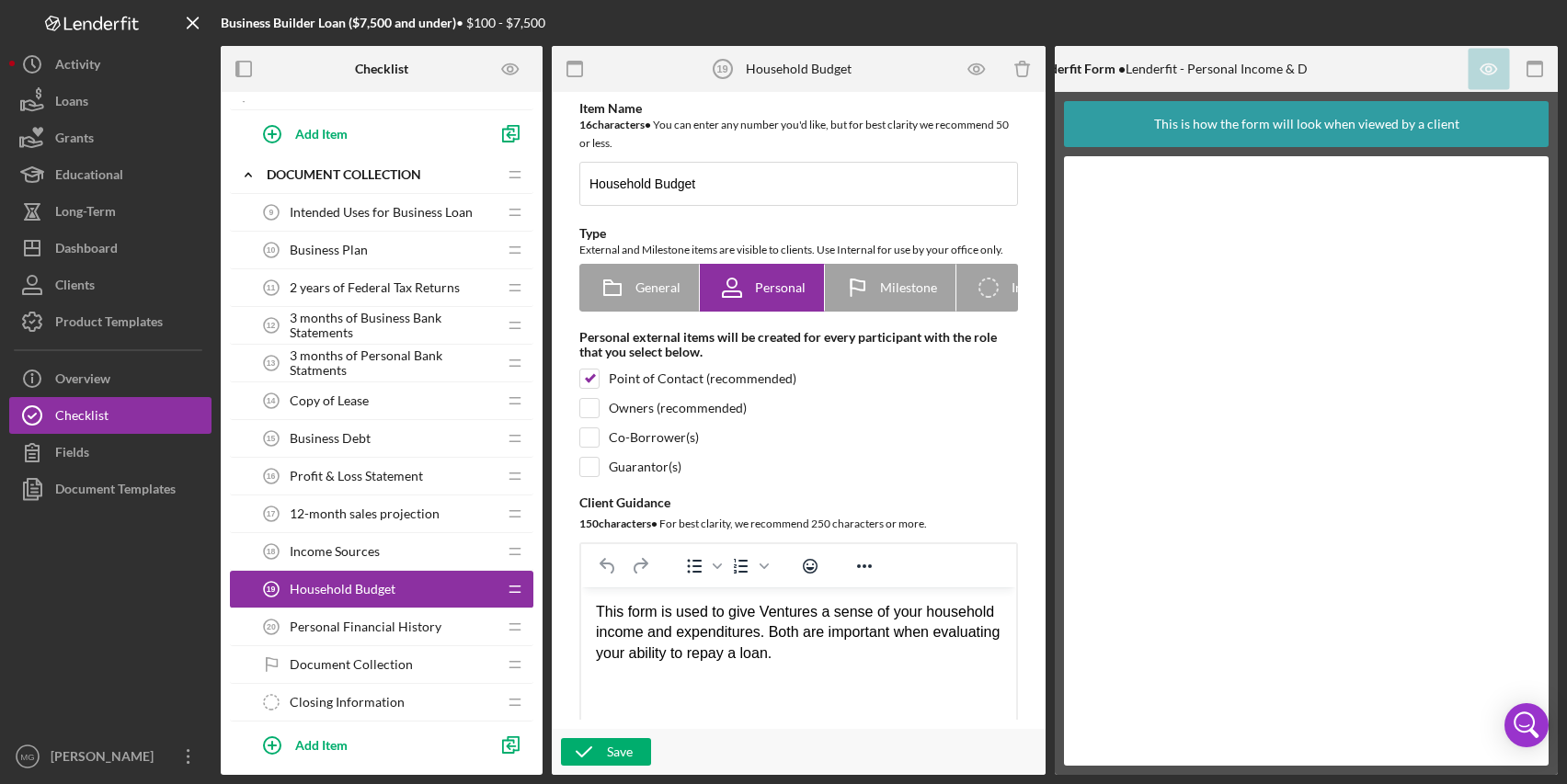
click at [368, 632] on span "Personal Financial History" at bounding box center [366, 627] width 152 height 15
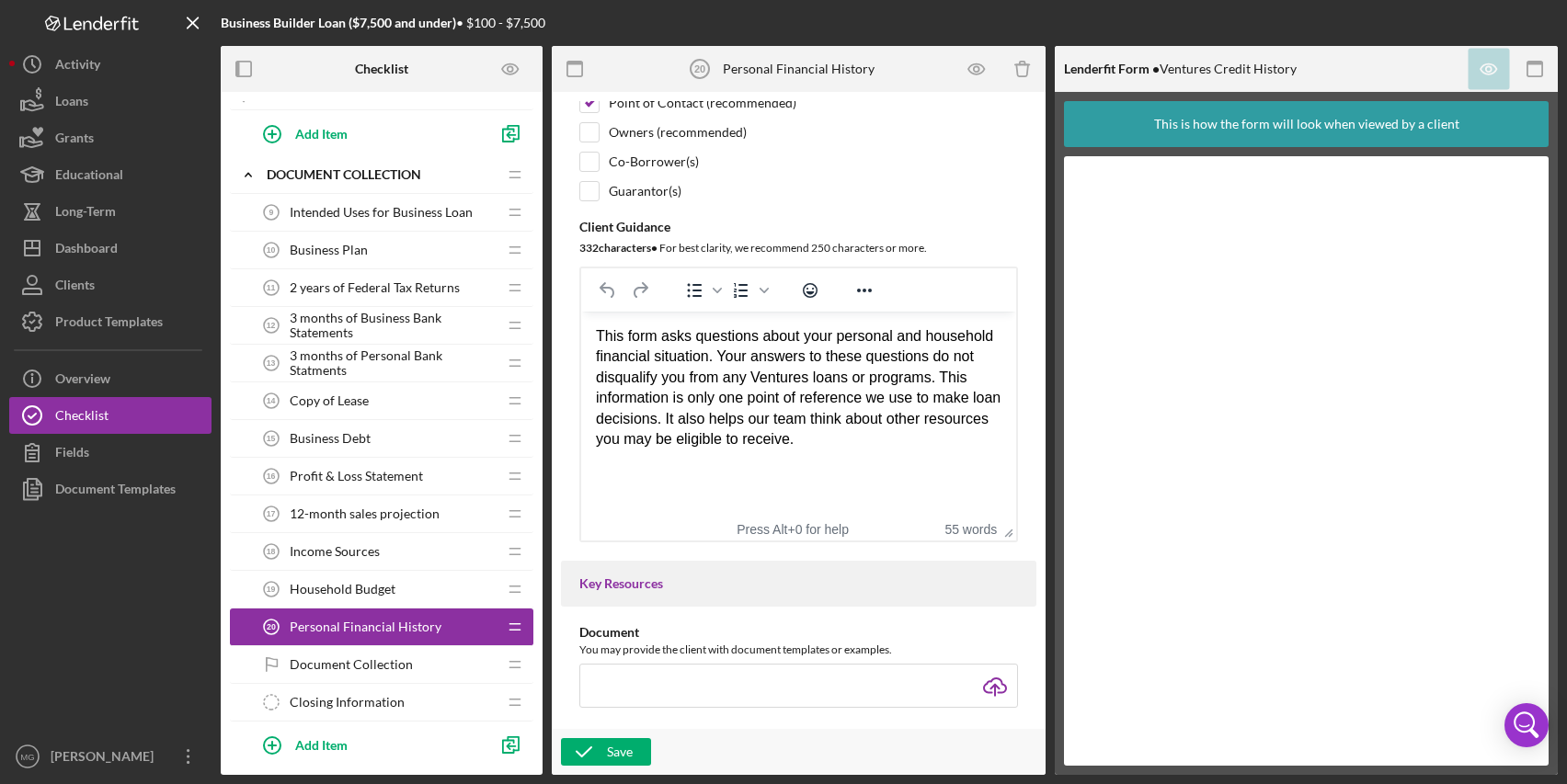
click at [391, 664] on span "Document Collection" at bounding box center [351, 665] width 123 height 15
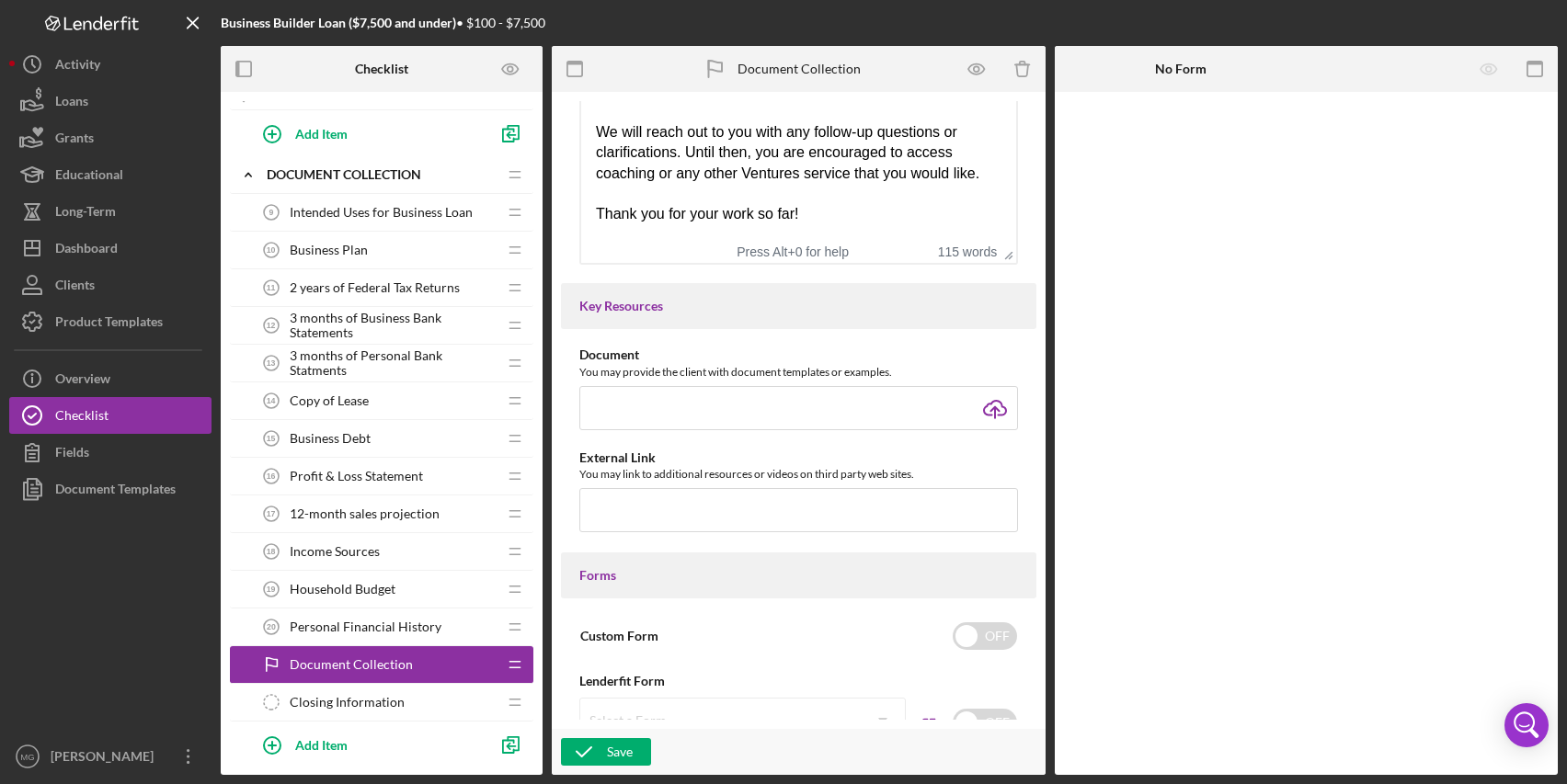
click at [393, 699] on span "Closing Information" at bounding box center [347, 703] width 115 height 15
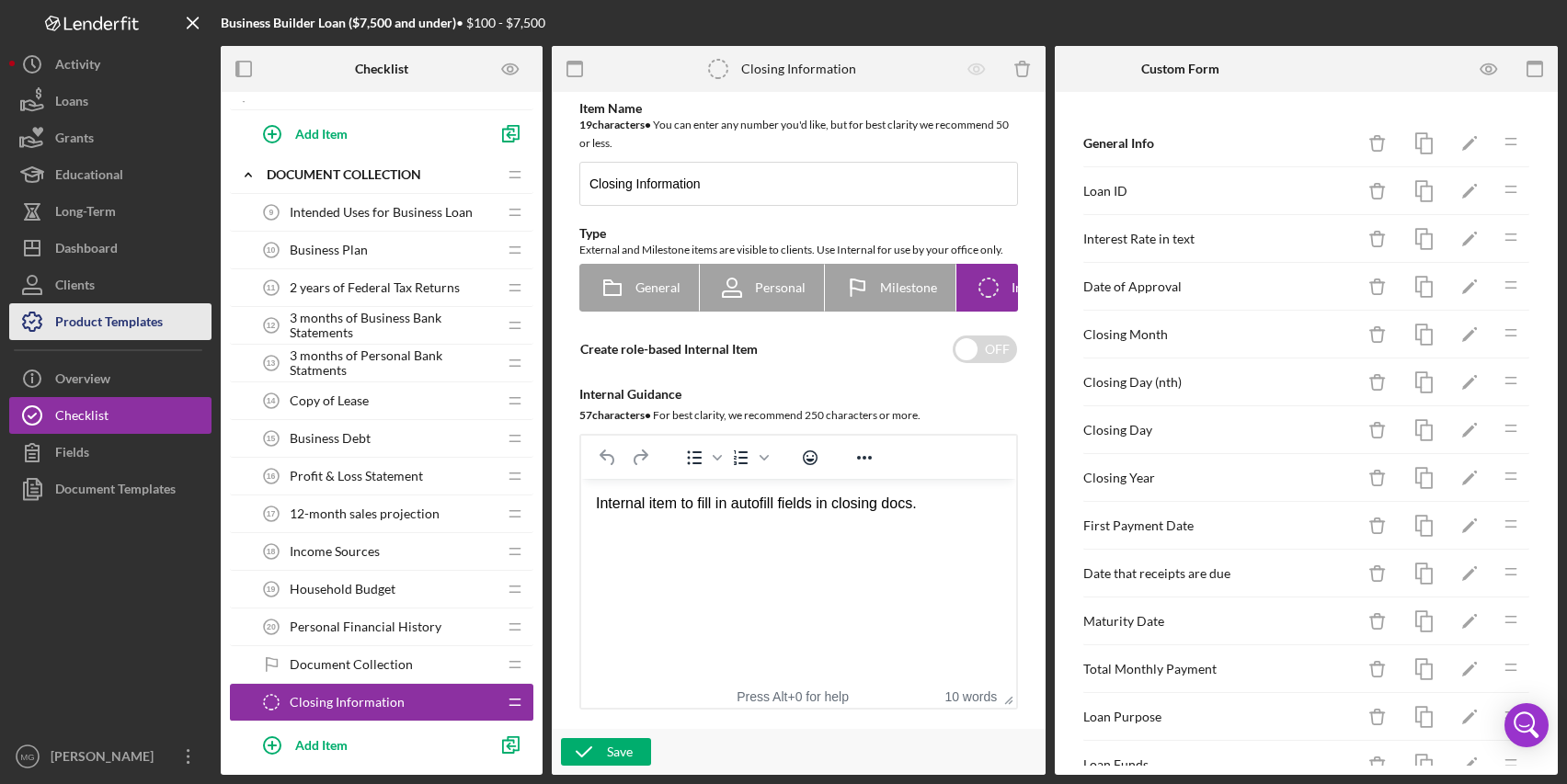
click at [126, 325] on div "Product Templates" at bounding box center [109, 324] width 107 height 42
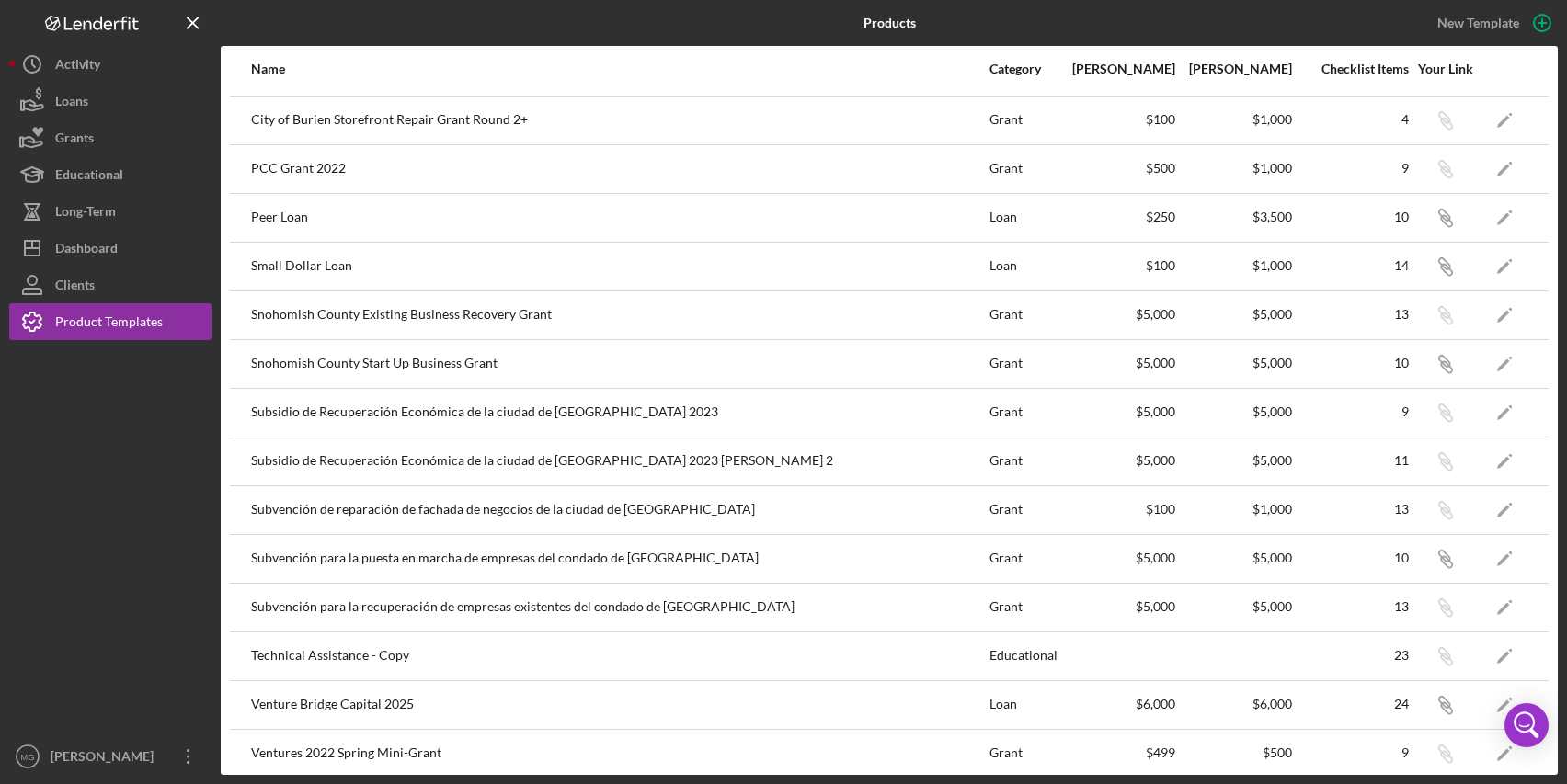
scroll to position [350, 0]
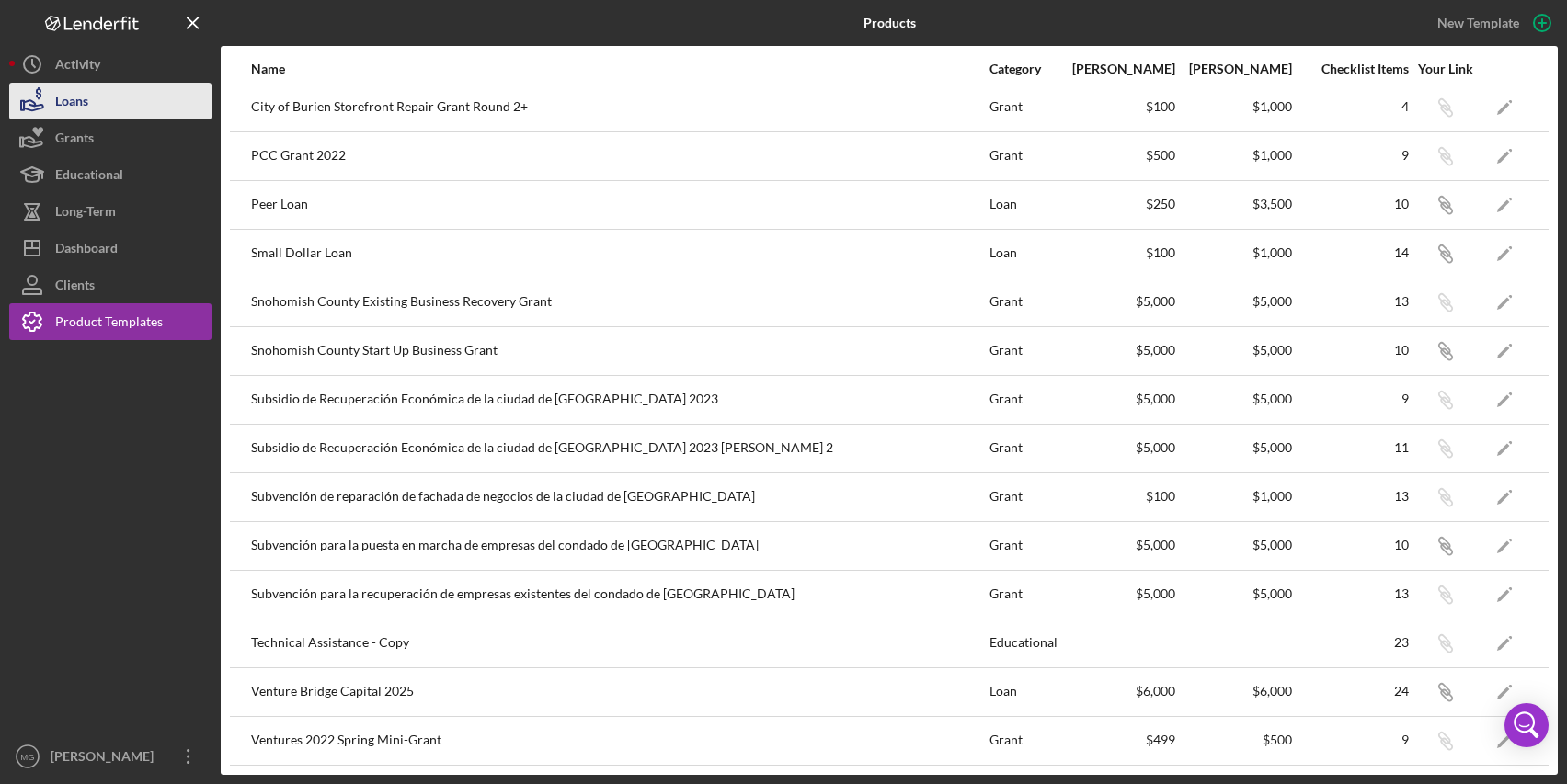
click at [68, 102] on div "Loans" at bounding box center [72, 103] width 33 height 42
